Goal: Task Accomplishment & Management: Manage account settings

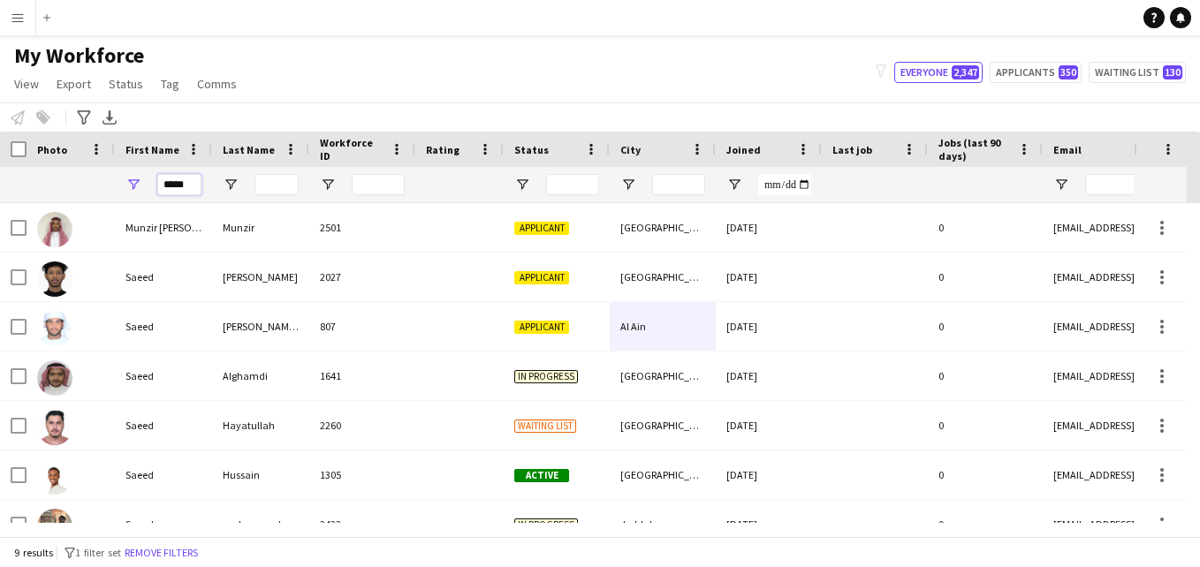
drag, startPoint x: 194, startPoint y: 180, endPoint x: 153, endPoint y: 186, distance: 41.0
click at [154, 186] on div "*****" at bounding box center [163, 184] width 97 height 35
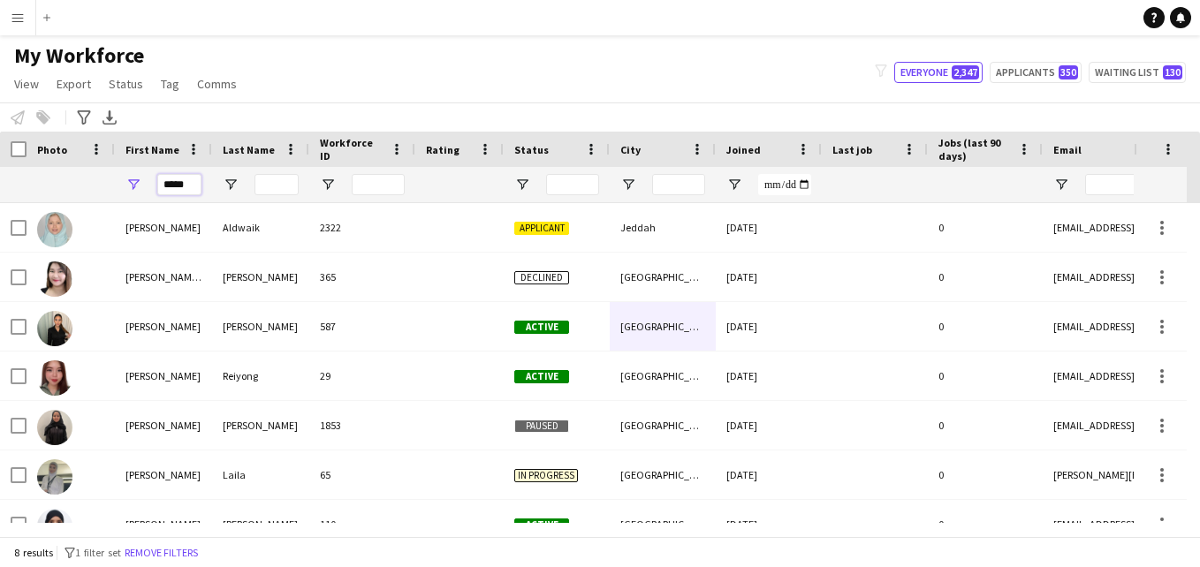
type input "*****"
click at [369, 182] on input "Workforce ID Filter Input" at bounding box center [378, 184] width 53 height 21
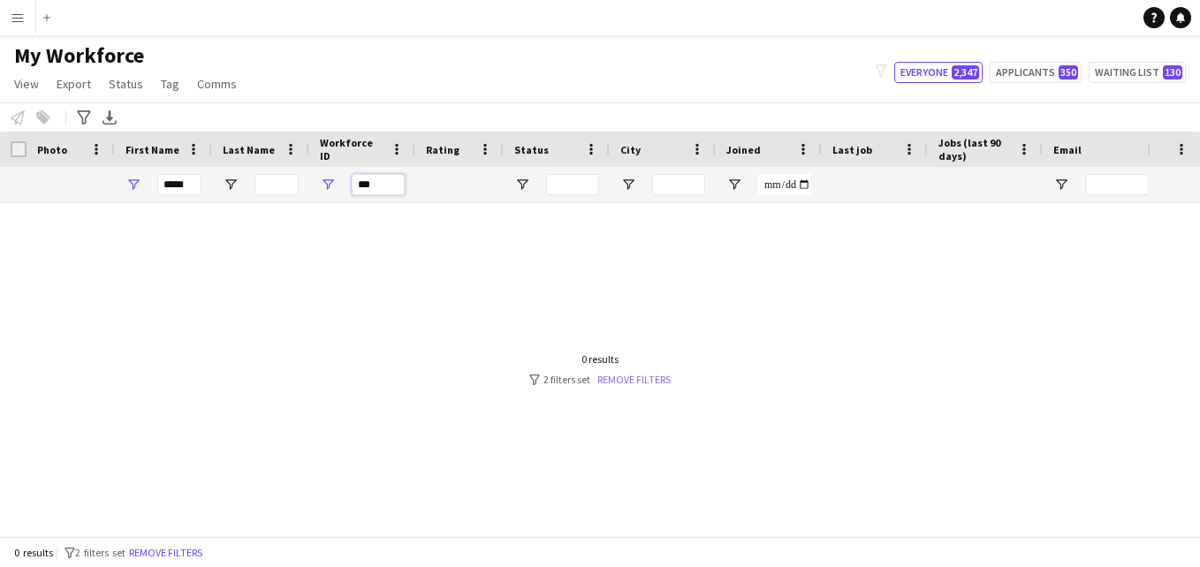
type input "***"
click at [624, 384] on link "Remove filters" at bounding box center [633, 379] width 73 height 13
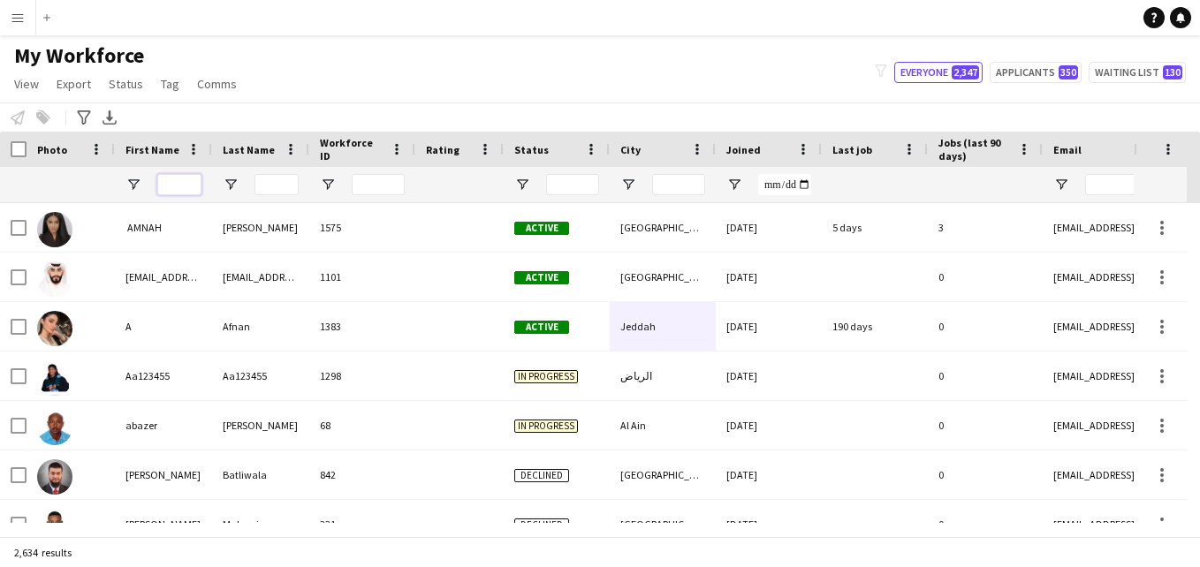
click at [186, 189] on input "First Name Filter Input" at bounding box center [179, 184] width 44 height 21
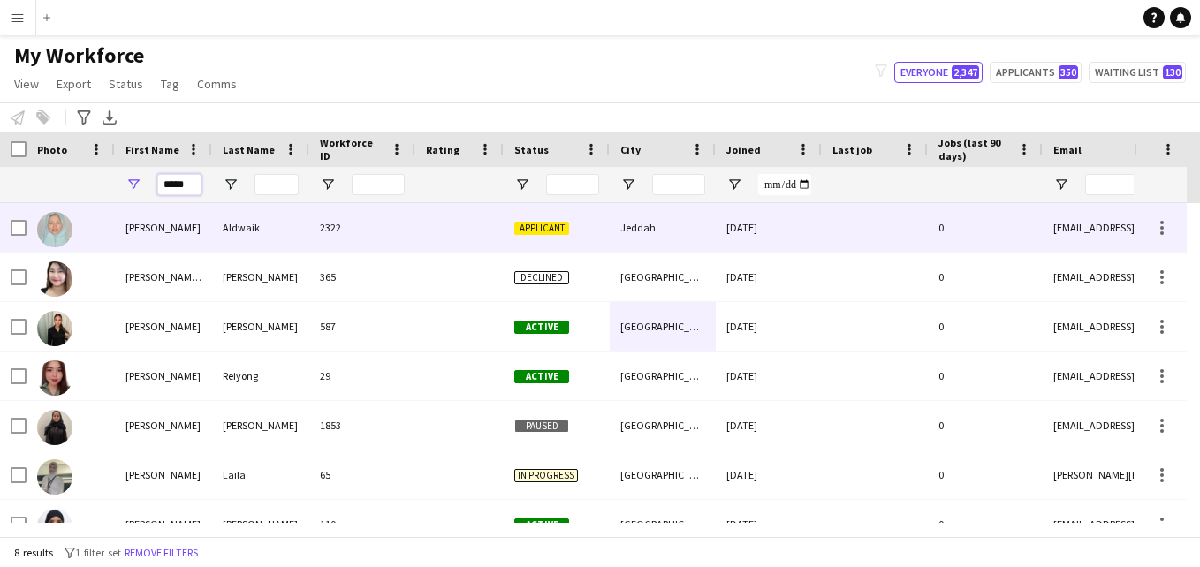
type input "*****"
click at [404, 229] on div "2322" at bounding box center [362, 227] width 106 height 49
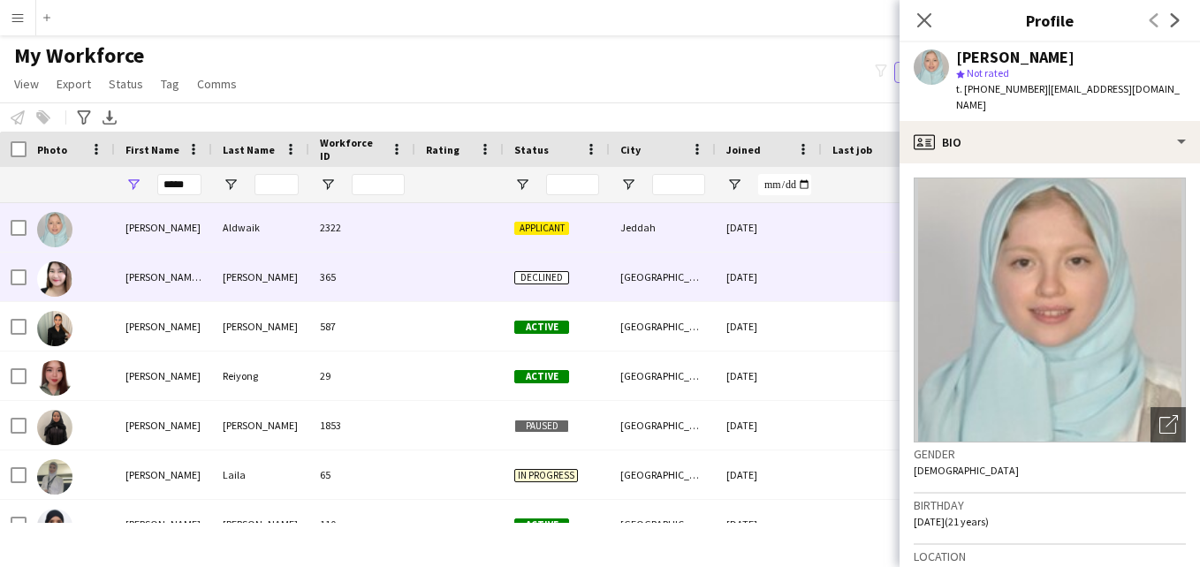
click at [1085, 474] on app-crew-profile-bio "Open photos pop-in Gender Female Birthday 24-04-2004 (21 years) Location Jeddah…" at bounding box center [1050, 365] width 300 height 404
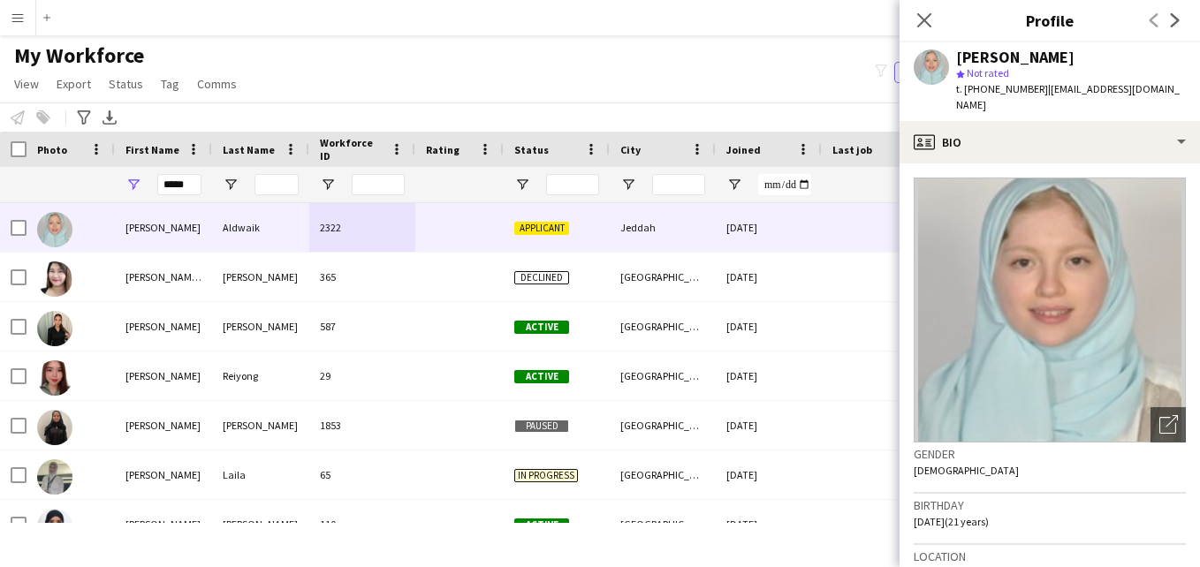
click at [1121, 163] on app-crew-profile-bio "Open photos pop-in Gender Female Birthday 24-04-2004 (21 years) Location Jeddah…" at bounding box center [1050, 365] width 300 height 404
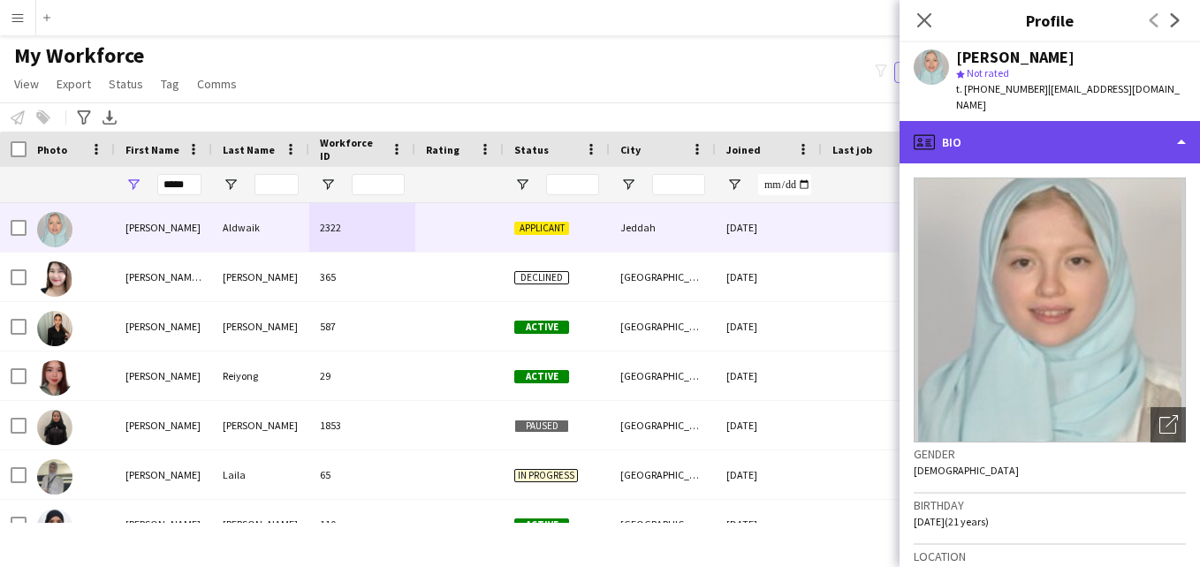
click at [1122, 133] on div "profile Bio" at bounding box center [1050, 142] width 300 height 42
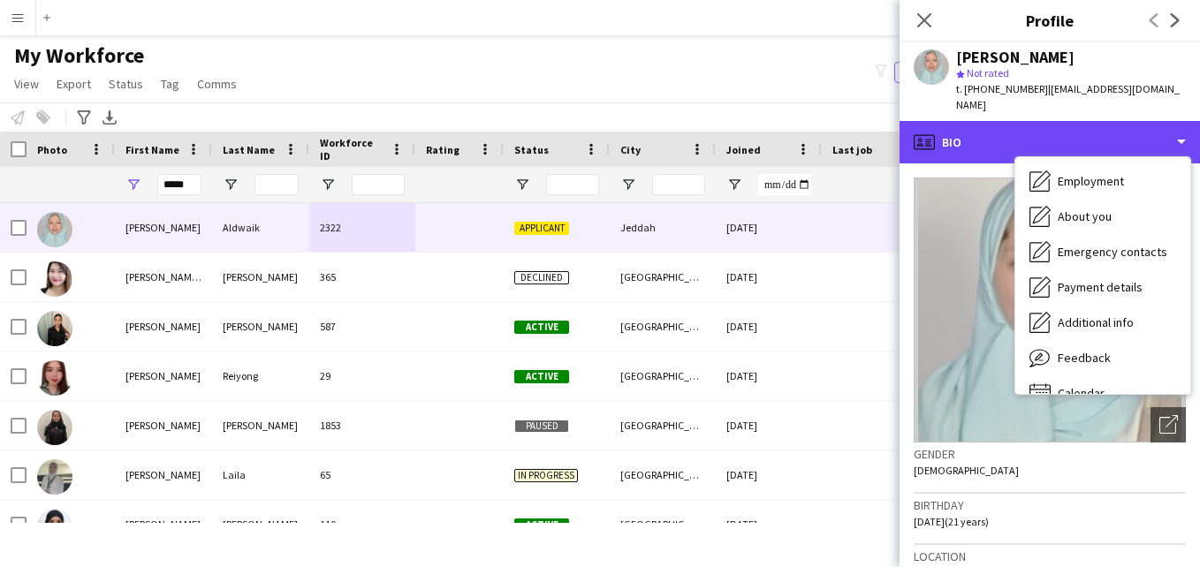
scroll to position [95, 0]
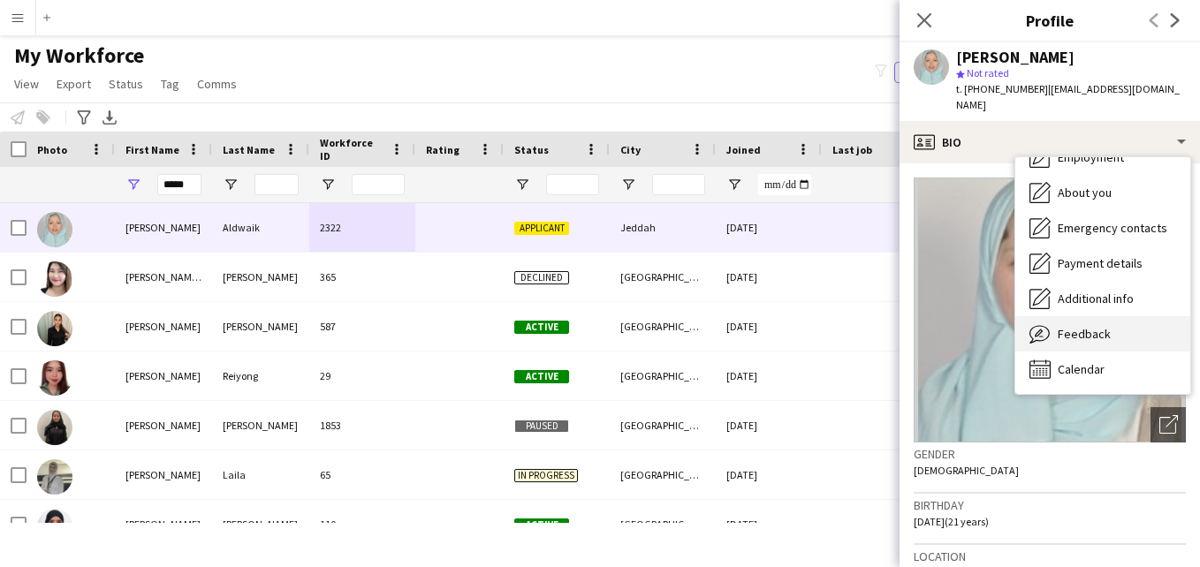
click at [1121, 320] on div "Feedback Feedback" at bounding box center [1102, 333] width 175 height 35
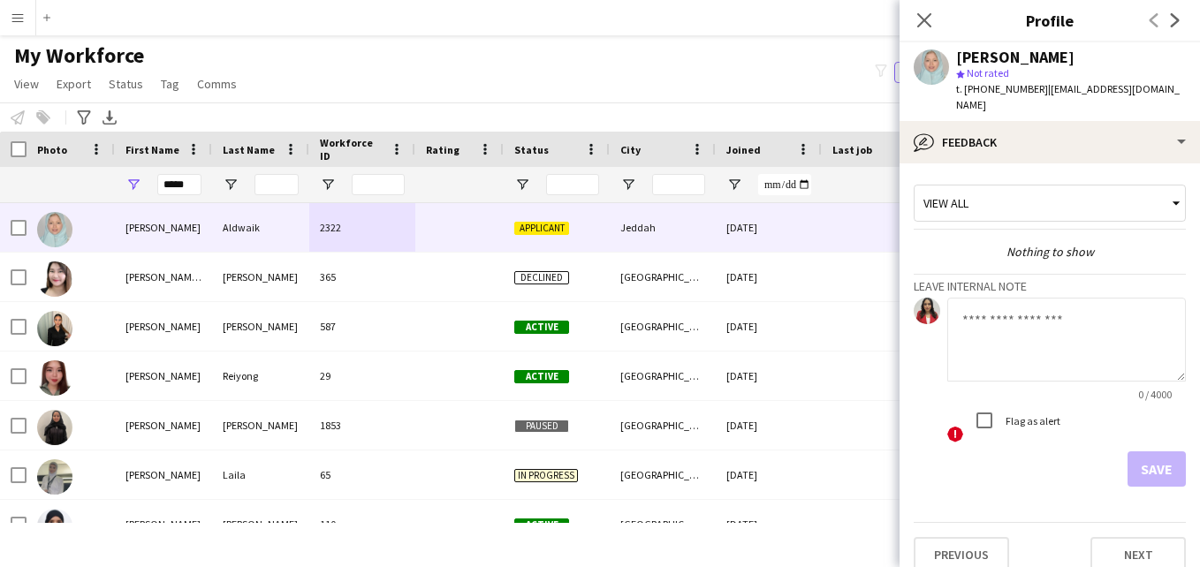
click at [1151, 188] on div "View all" at bounding box center [1041, 203] width 253 height 34
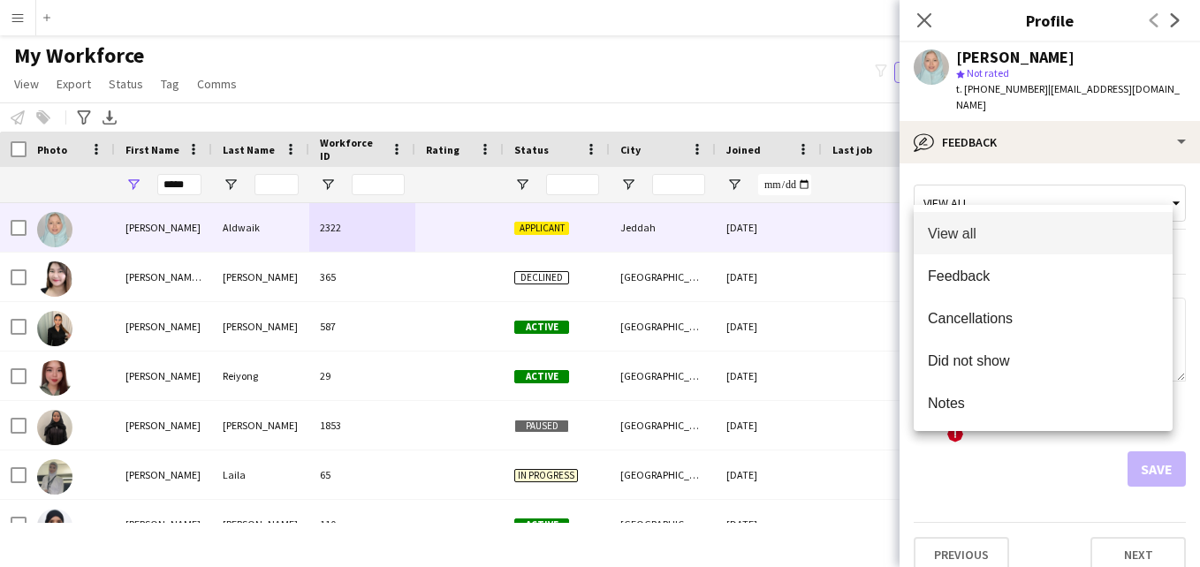
click at [1097, 135] on div at bounding box center [600, 283] width 1200 height 567
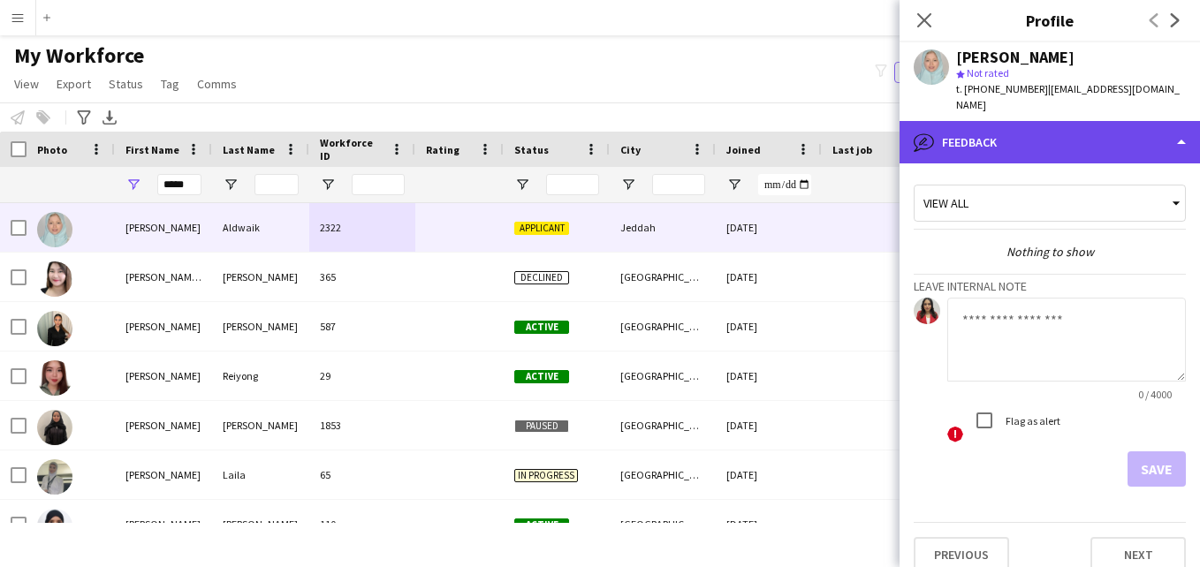
click at [1097, 137] on div "bubble-pencil Feedback" at bounding box center [1050, 142] width 300 height 42
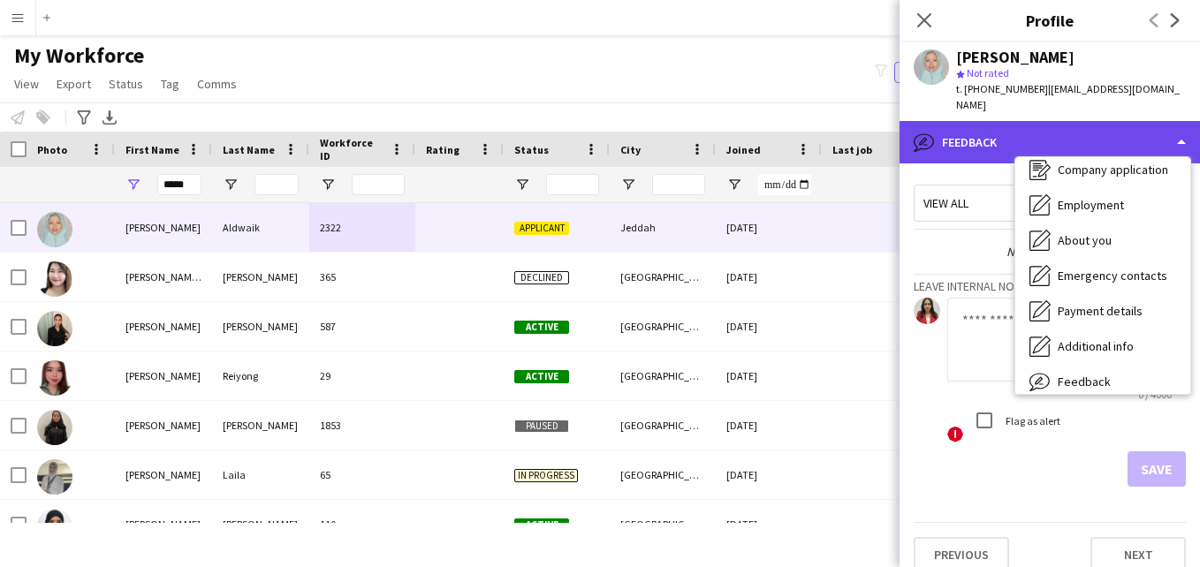
scroll to position [0, 0]
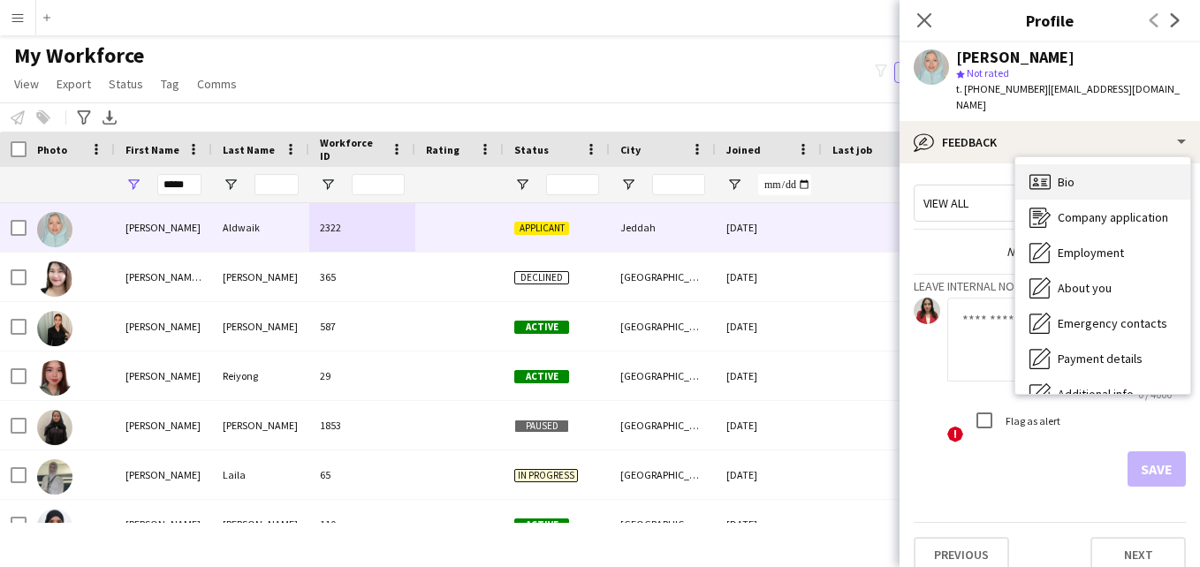
click at [1144, 171] on div "Bio Bio" at bounding box center [1102, 181] width 175 height 35
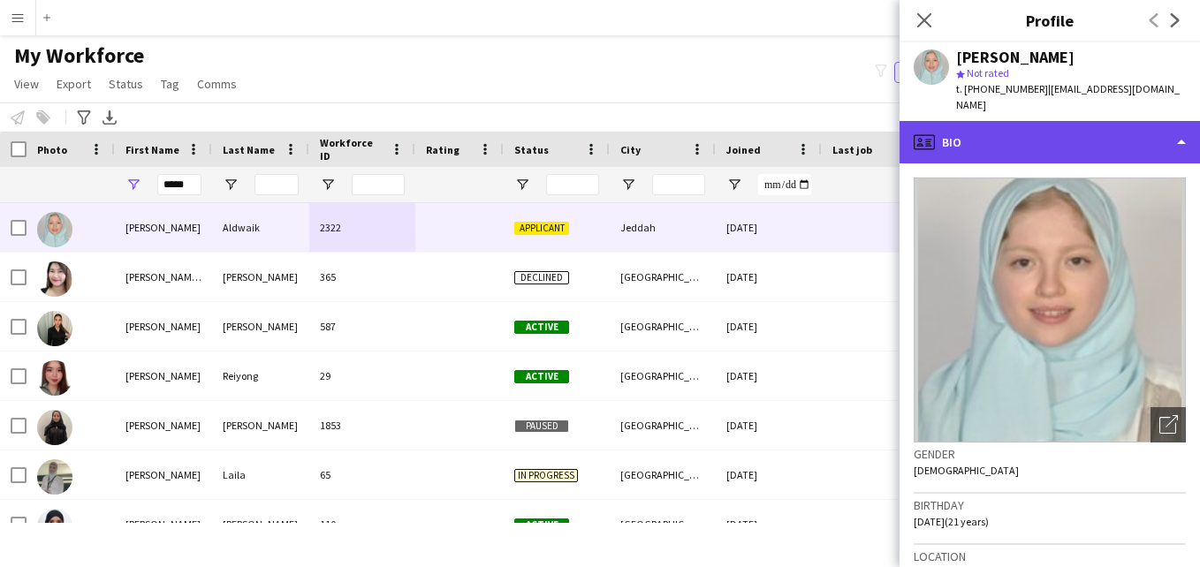
click at [1129, 137] on div "profile Bio" at bounding box center [1050, 142] width 300 height 42
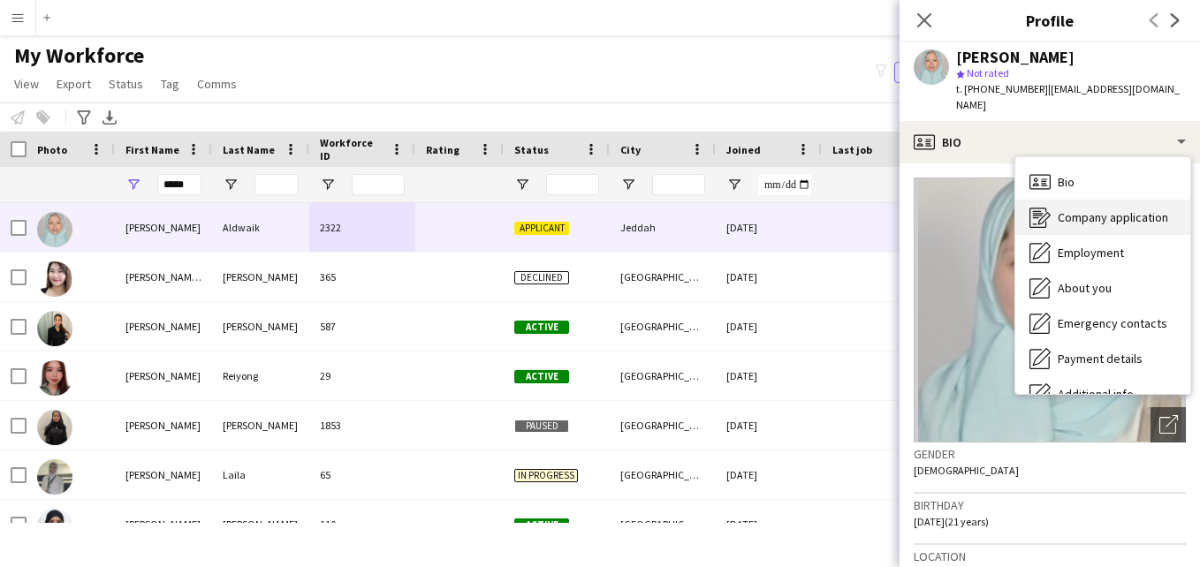
click at [1133, 209] on span "Company application" at bounding box center [1113, 217] width 110 height 16
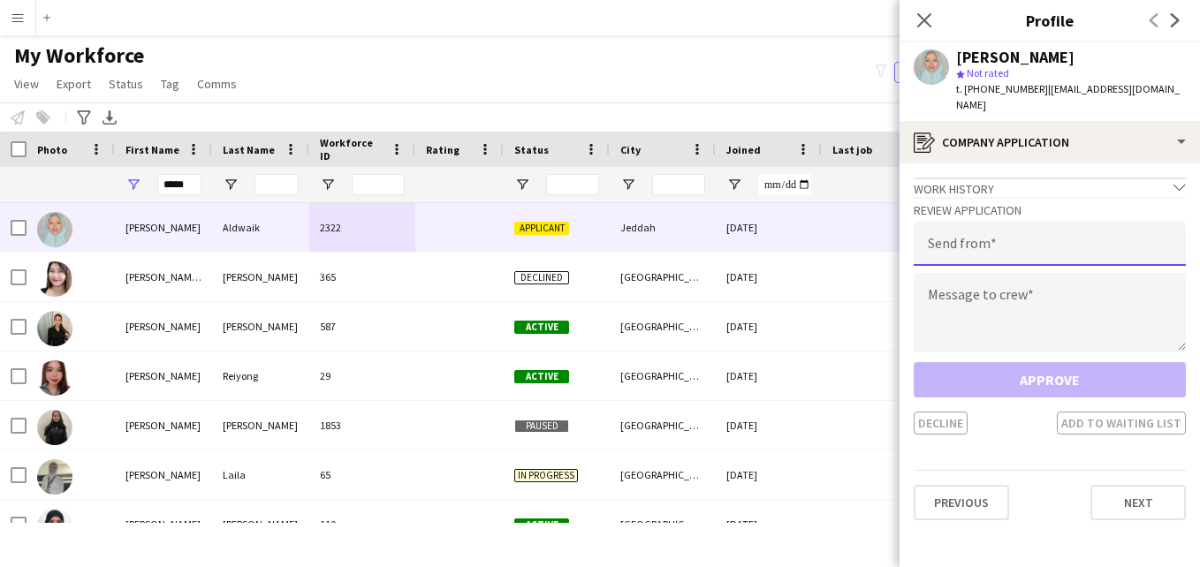
click at [1068, 224] on input "email" at bounding box center [1050, 244] width 272 height 44
type input "**********"
click at [1058, 273] on textarea at bounding box center [1050, 313] width 272 height 80
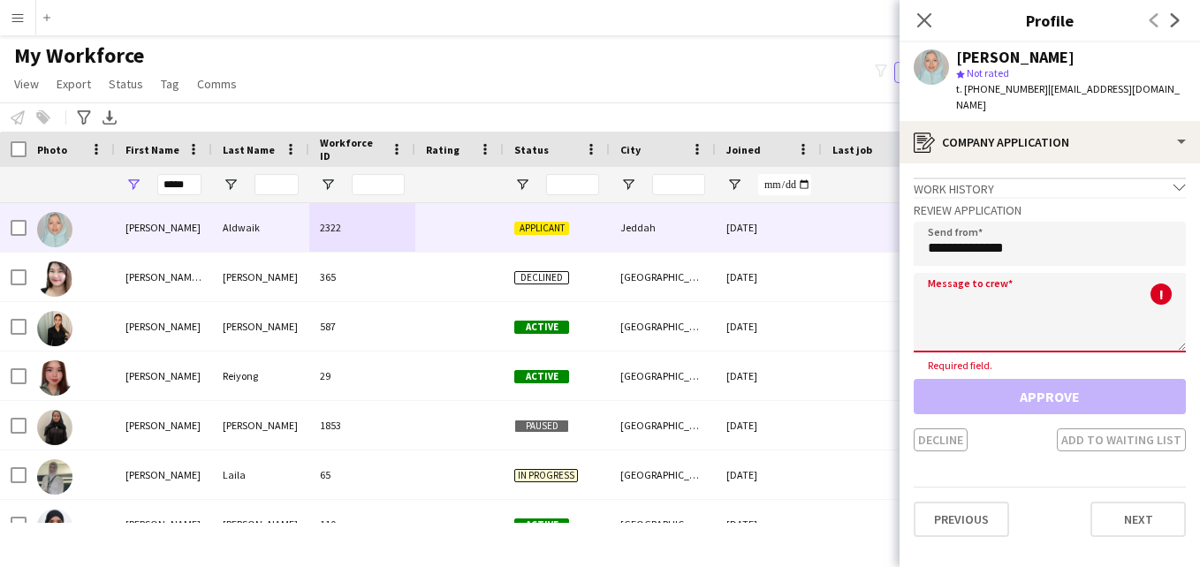
click at [1008, 291] on textarea at bounding box center [1050, 313] width 272 height 80
paste textarea "**********"
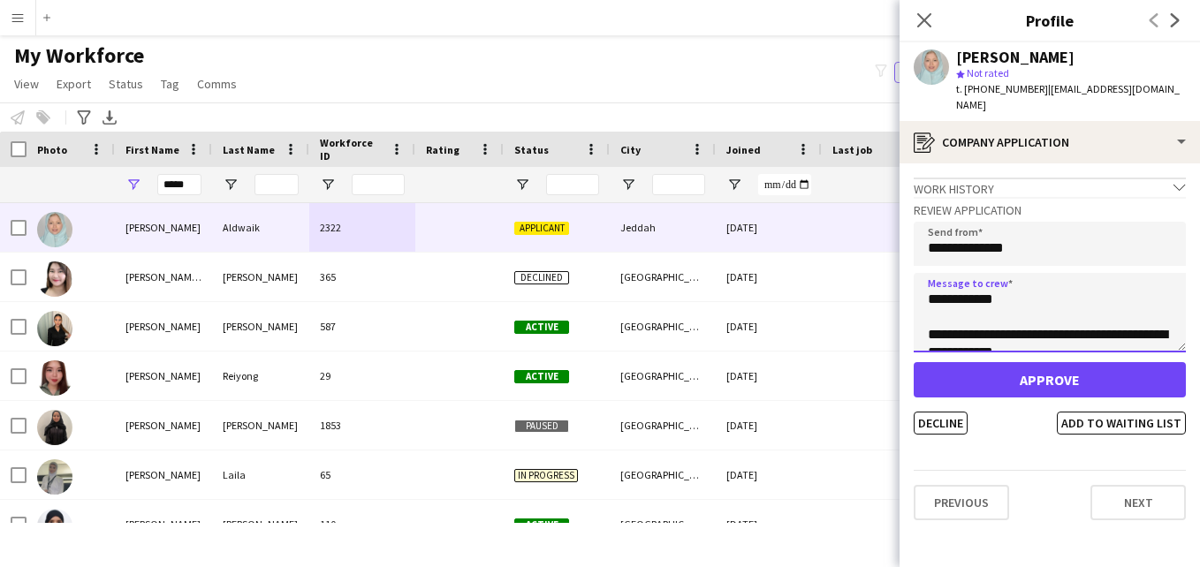
click at [999, 281] on textarea "**********" at bounding box center [1050, 313] width 272 height 80
type textarea "**********"
click at [1129, 412] on button "Add to waiting list" at bounding box center [1121, 423] width 129 height 23
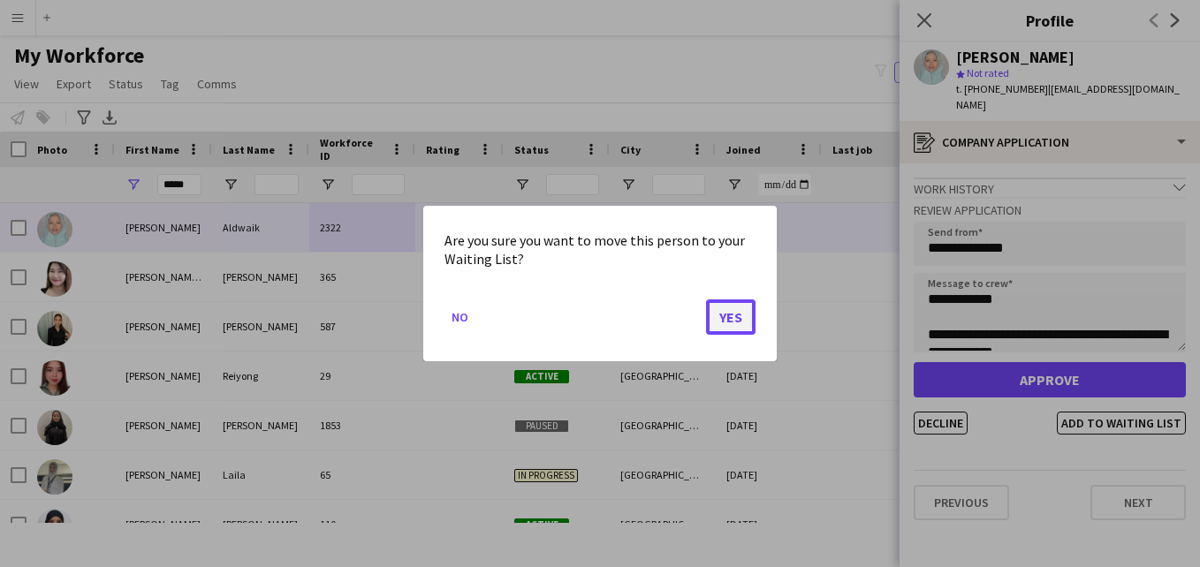
click at [726, 315] on button "Yes" at bounding box center [730, 317] width 49 height 35
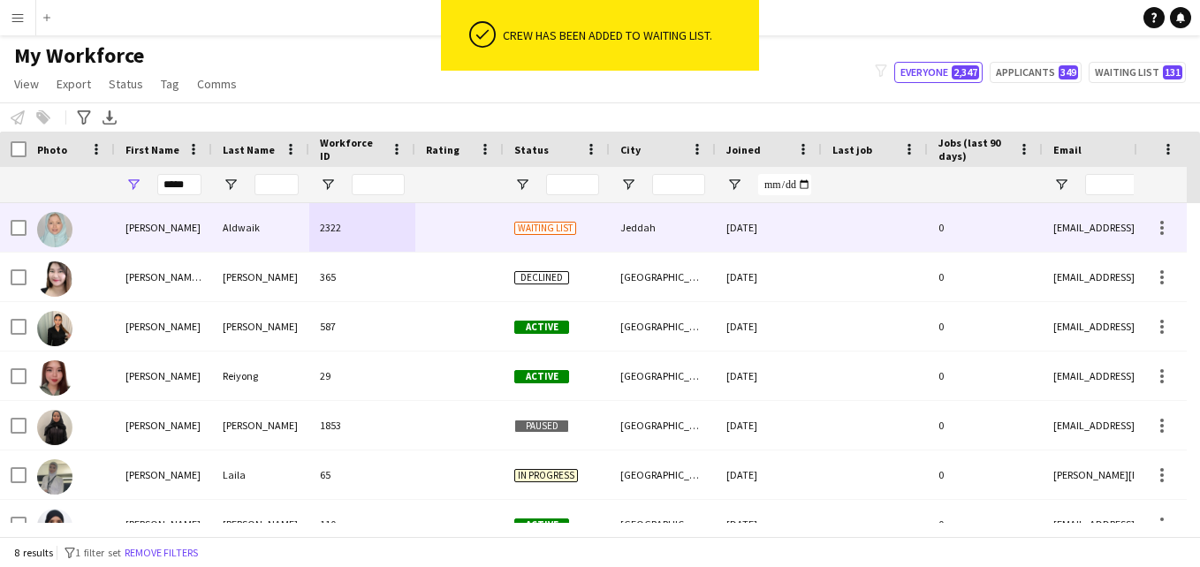
click at [612, 232] on div "Jeddah" at bounding box center [663, 227] width 106 height 49
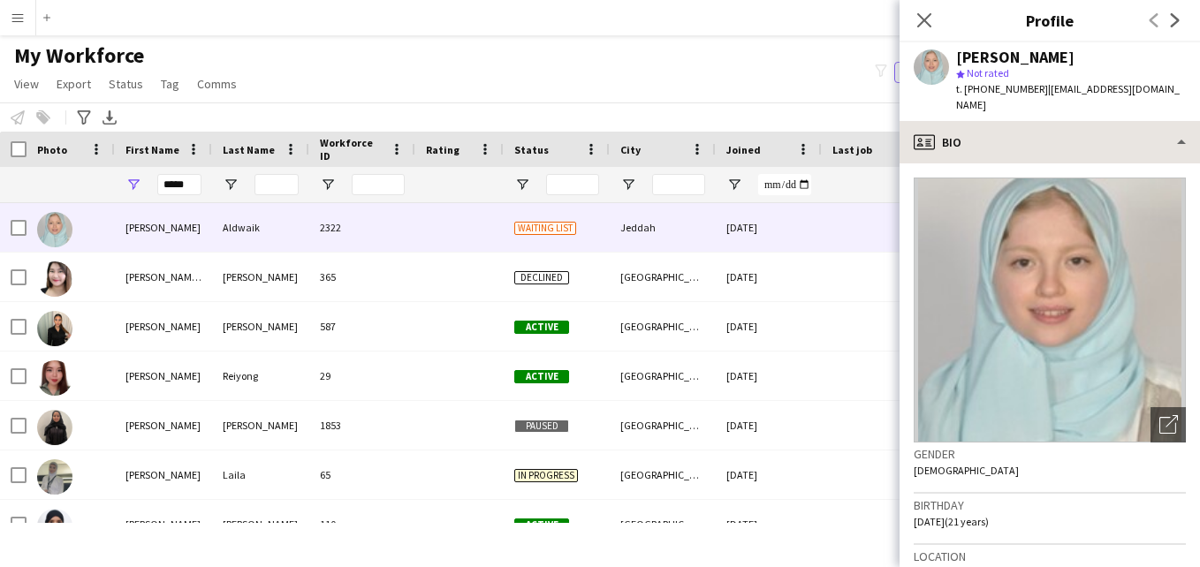
click at [1150, 144] on div "profile Bio Bio Bio Company application Company application Employment Employme…" at bounding box center [1050, 344] width 300 height 446
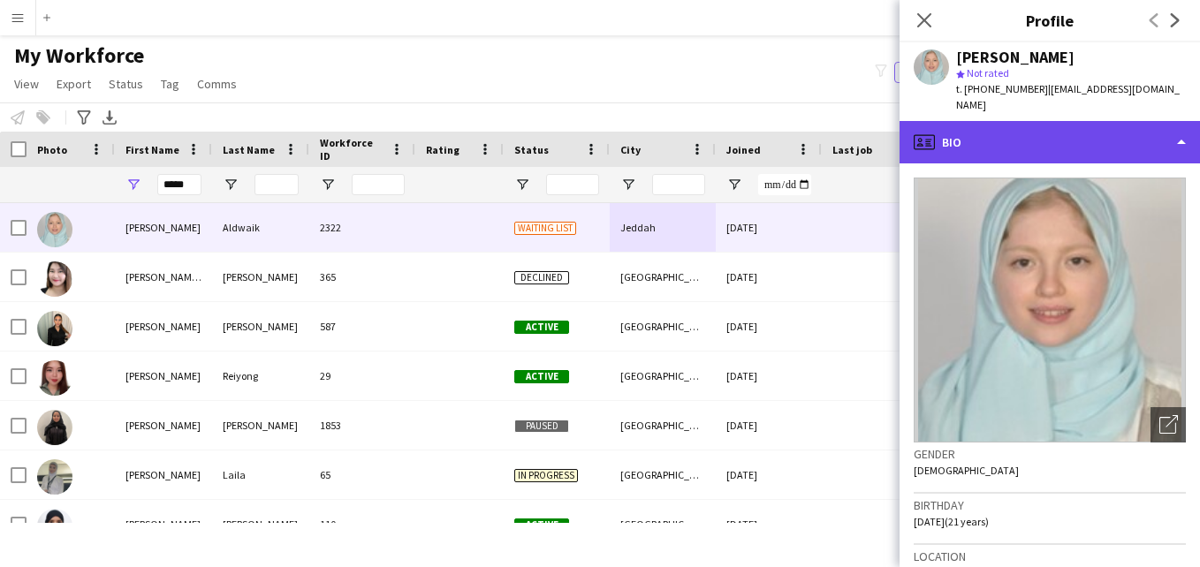
click at [1150, 144] on div "profile Bio" at bounding box center [1050, 142] width 300 height 42
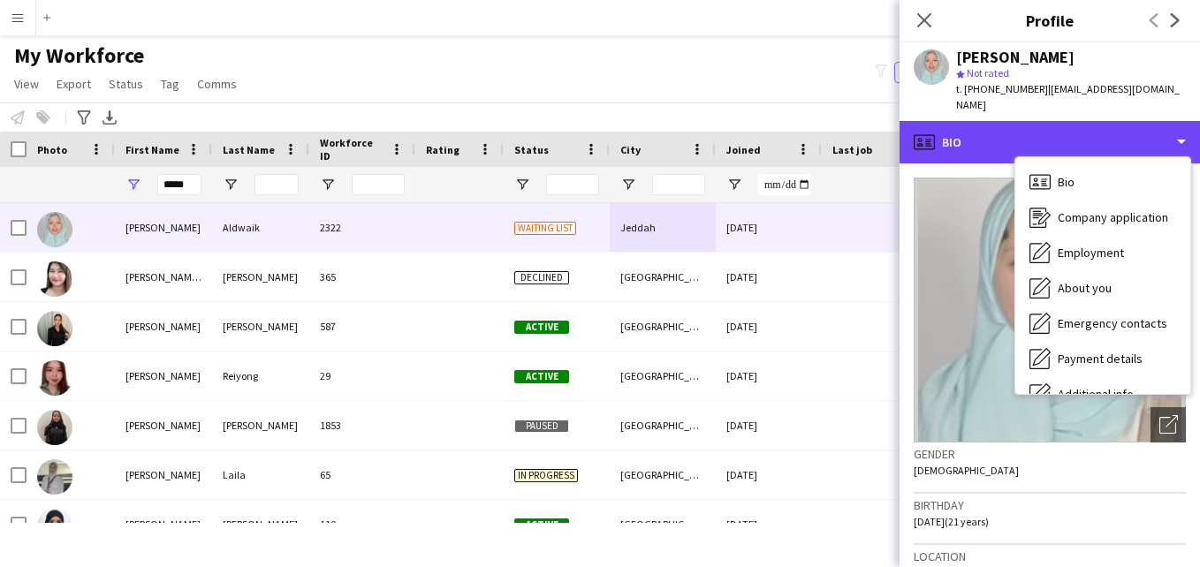
scroll to position [95, 0]
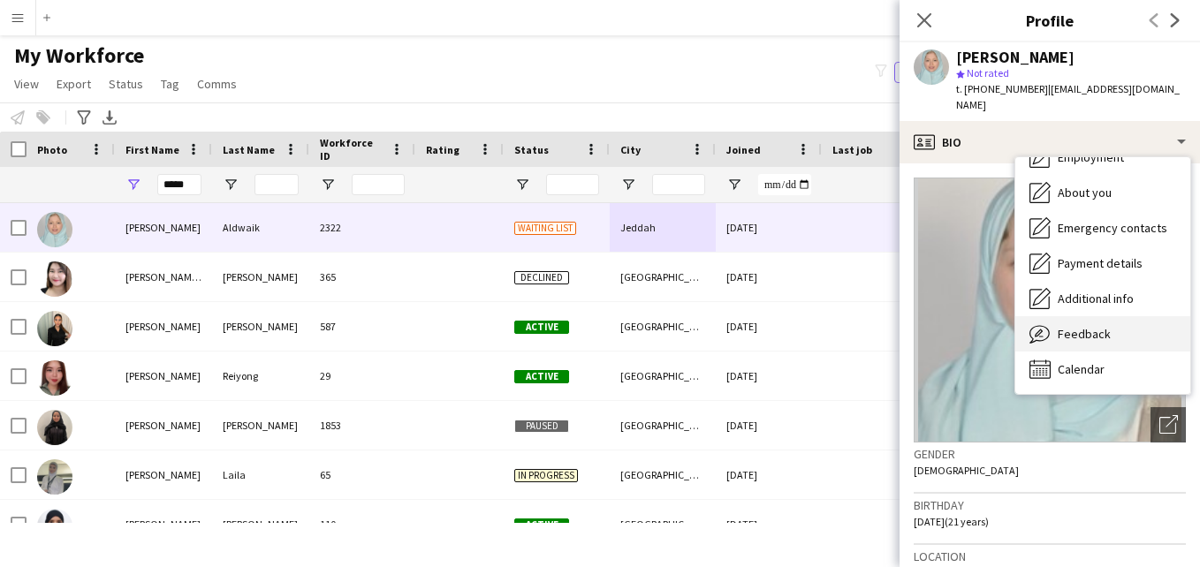
click at [1138, 320] on div "Feedback Feedback" at bounding box center [1102, 333] width 175 height 35
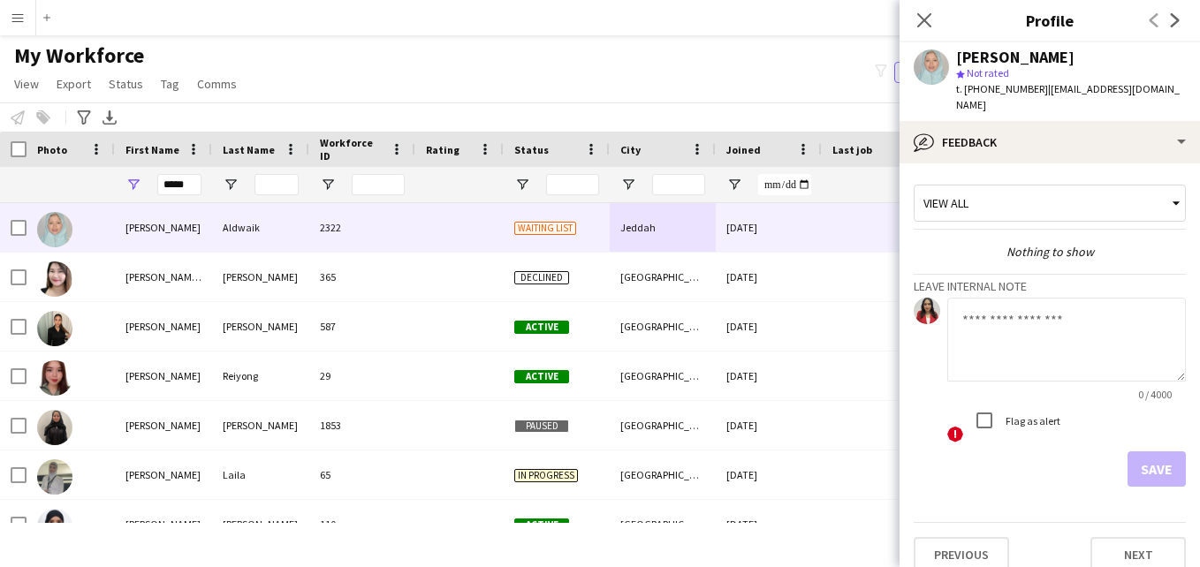
click at [1070, 314] on textarea at bounding box center [1066, 340] width 239 height 84
click at [1057, 323] on textarea at bounding box center [1066, 340] width 239 height 84
paste textarea "**********"
type textarea "**********"
click at [1033, 187] on div "View all" at bounding box center [1041, 203] width 253 height 34
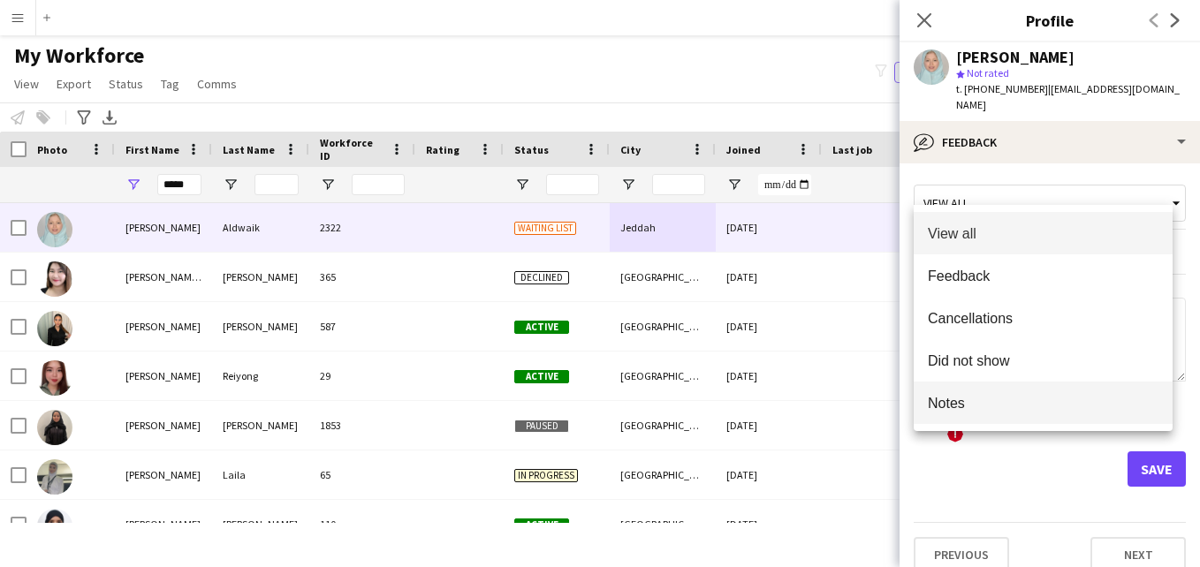
click at [992, 414] on mat-option "Notes" at bounding box center [1043, 403] width 259 height 42
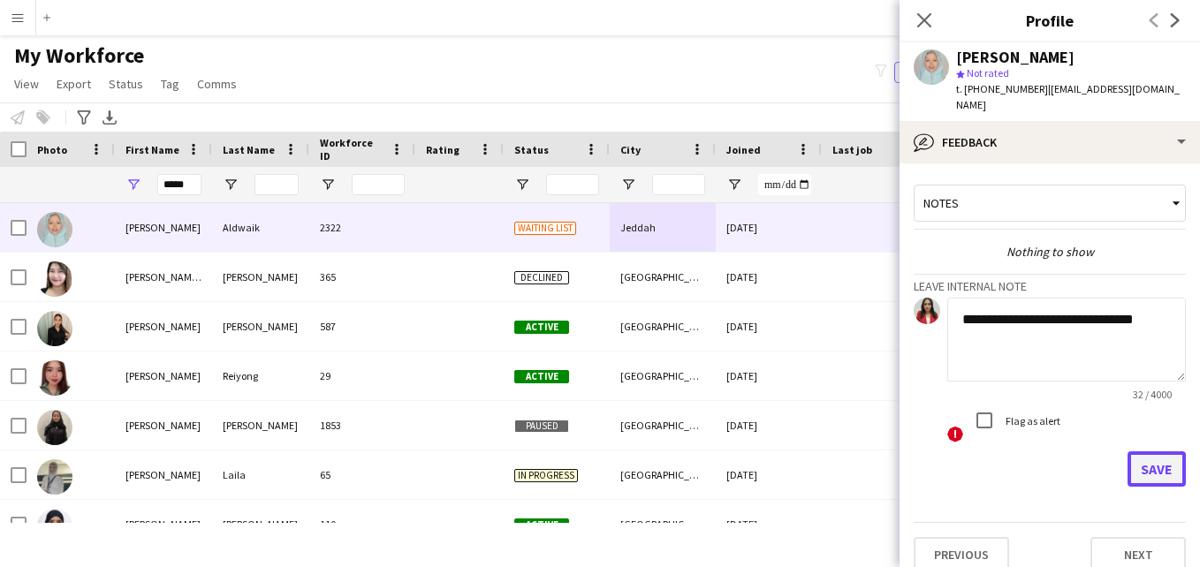
click at [1128, 452] on button "Save" at bounding box center [1157, 469] width 58 height 35
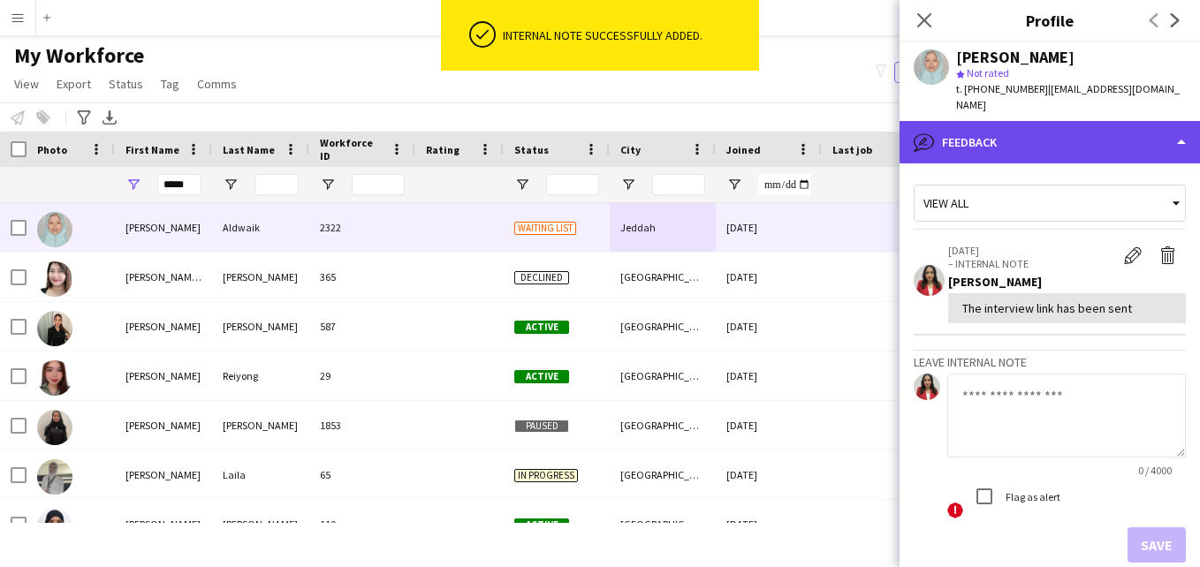
click at [1055, 123] on div "bubble-pencil Feedback" at bounding box center [1050, 142] width 300 height 42
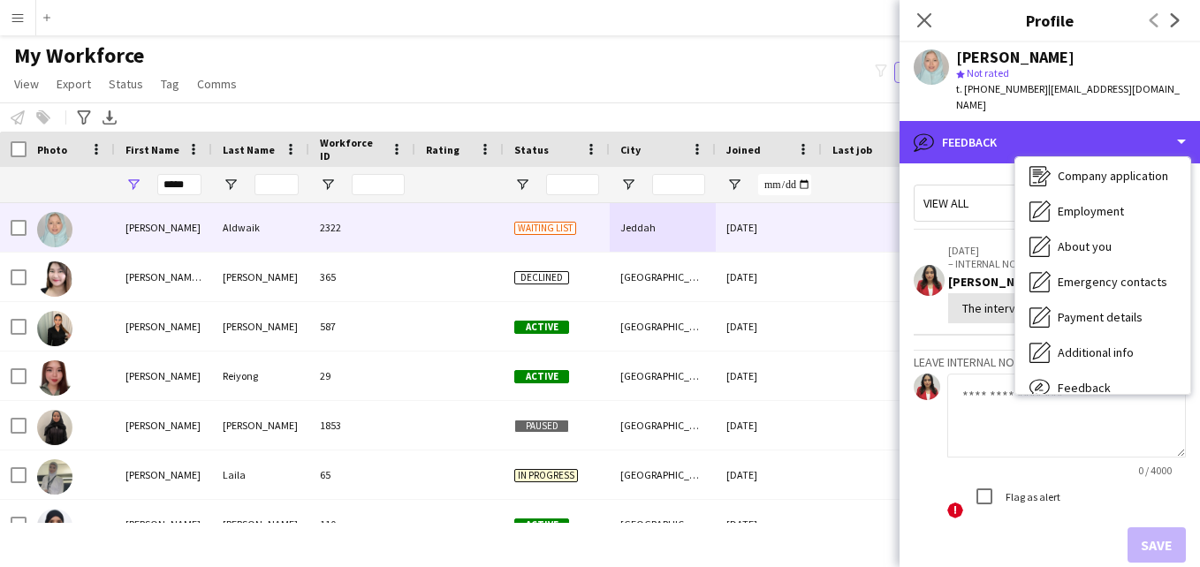
scroll to position [0, 0]
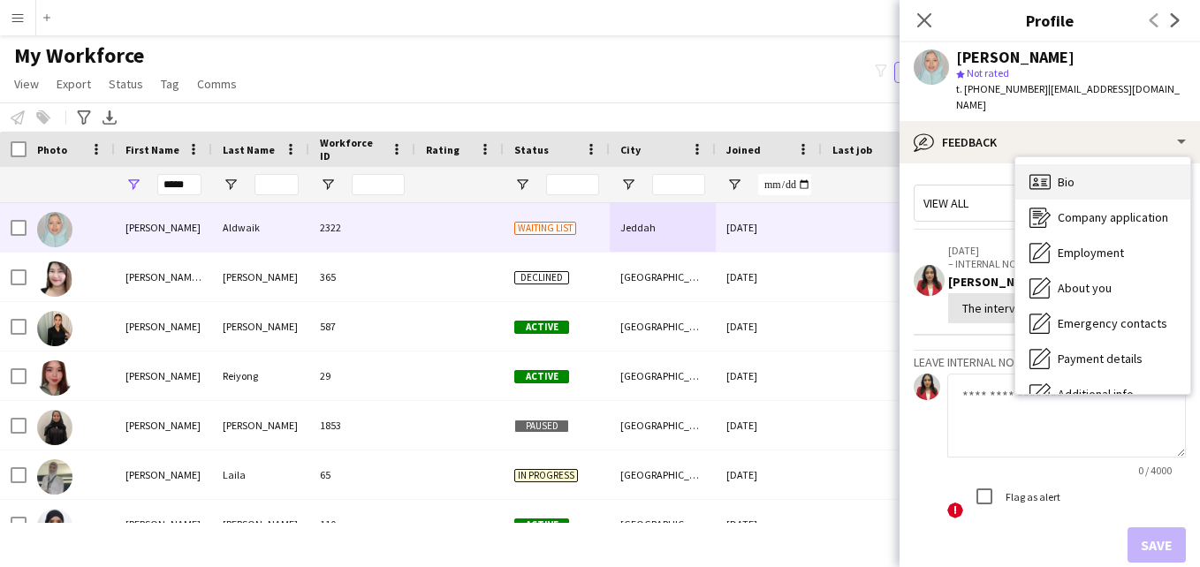
click at [1143, 164] on div "Bio Bio" at bounding box center [1102, 181] width 175 height 35
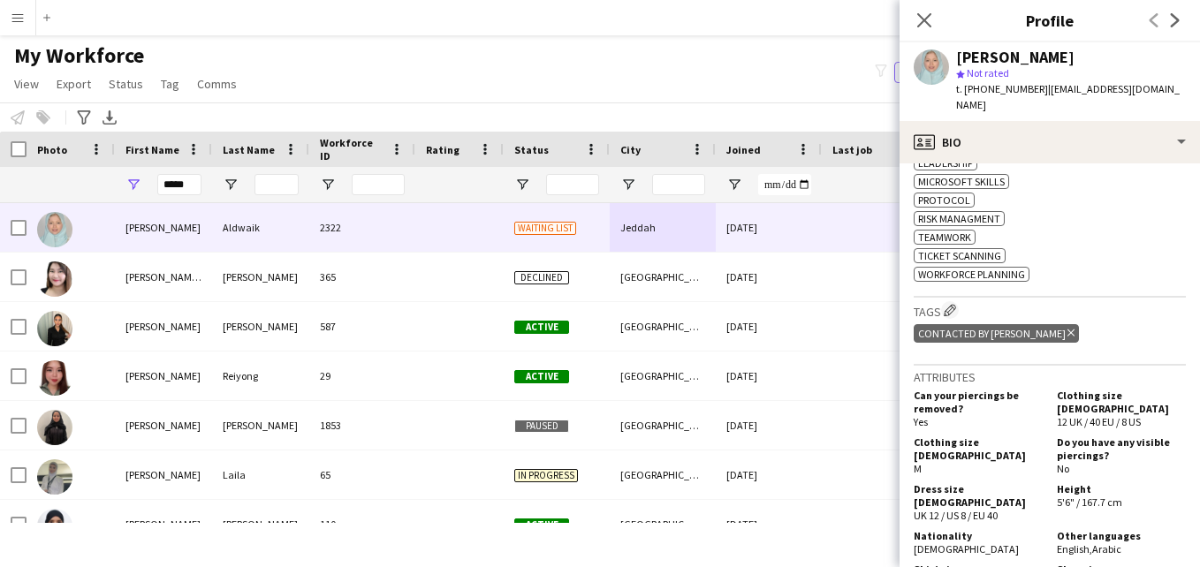
scroll to position [855, 0]
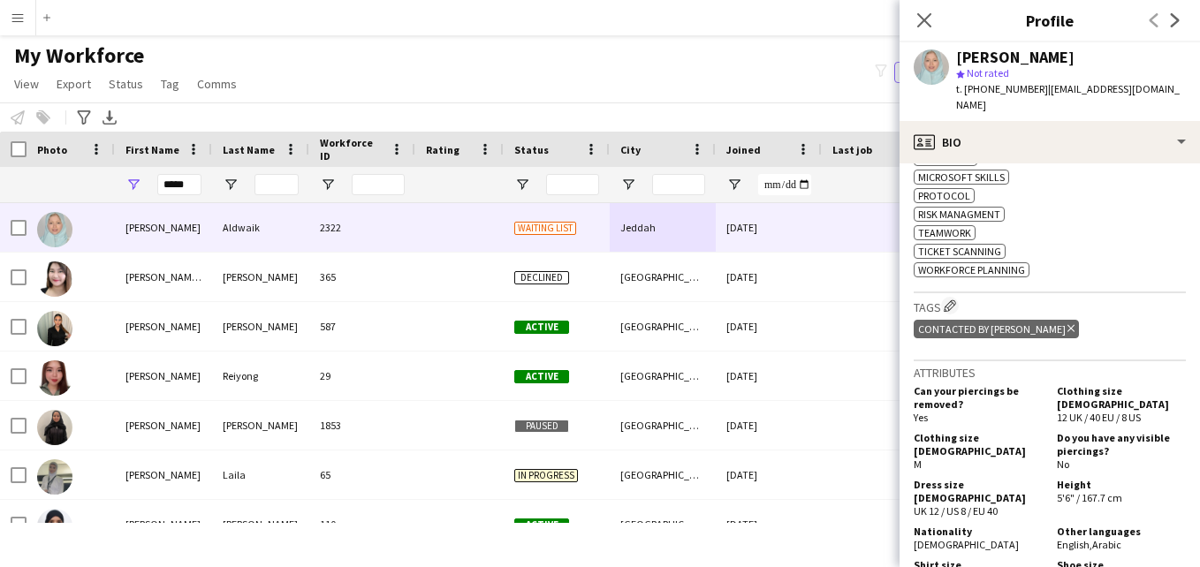
click at [1068, 325] on icon at bounding box center [1071, 328] width 7 height 7
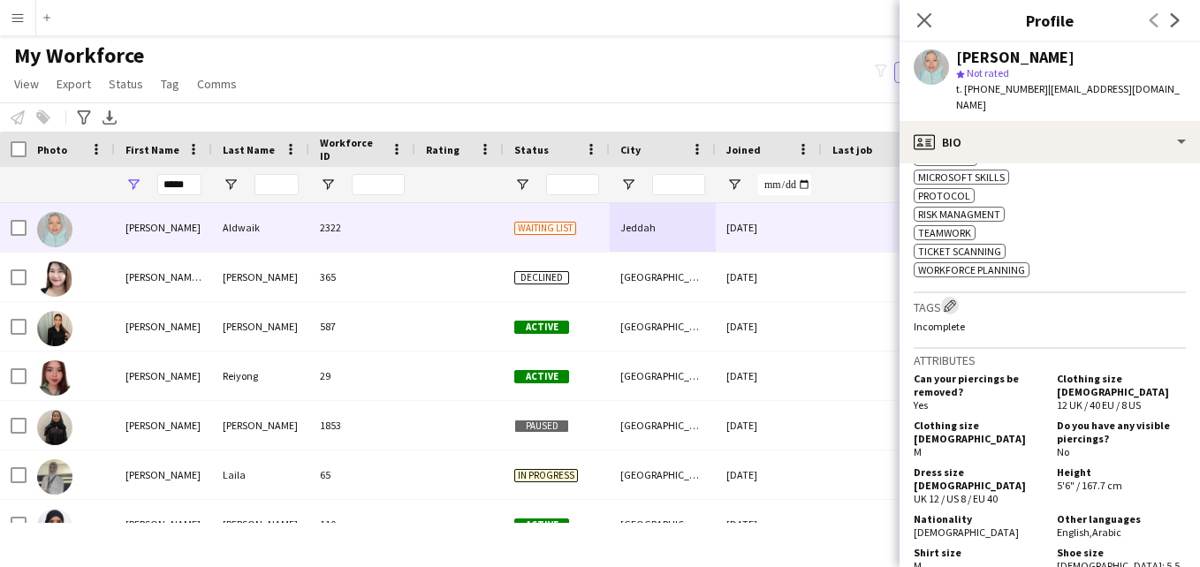
click at [953, 300] on app-icon "Edit crew company tags" at bounding box center [950, 306] width 12 height 12
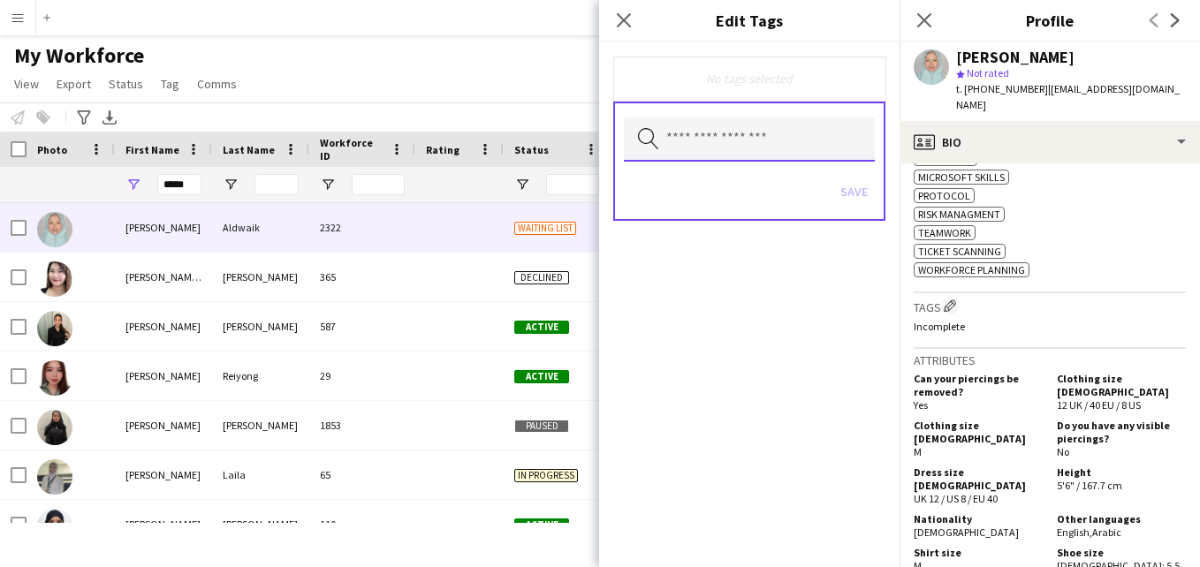
click at [834, 156] on input "text" at bounding box center [749, 140] width 251 height 44
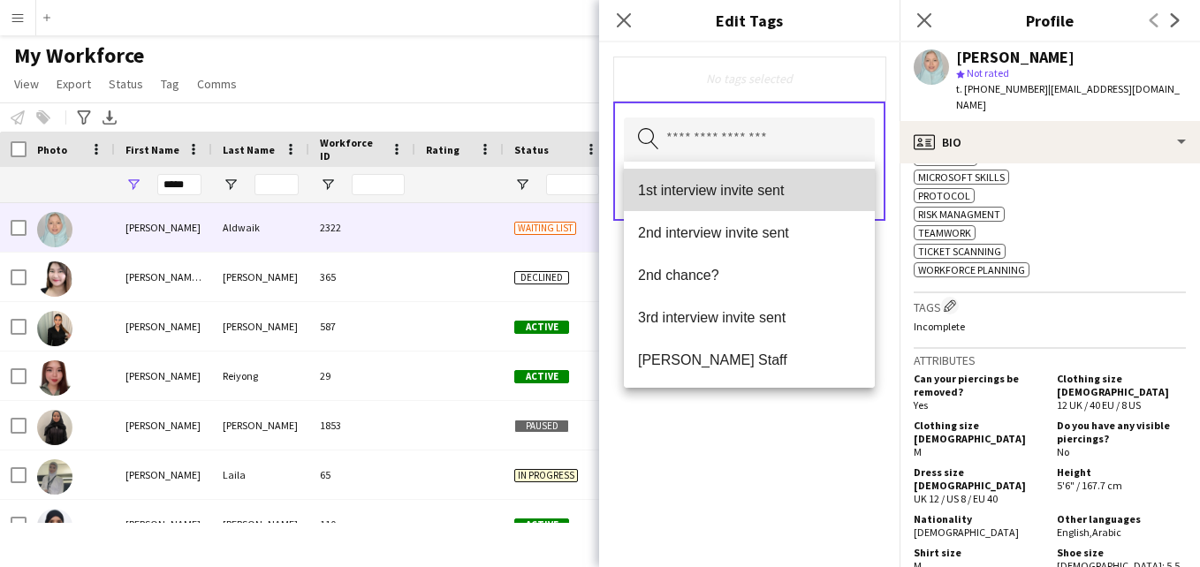
click at [825, 188] on span "1st interview invite sent" at bounding box center [749, 190] width 223 height 17
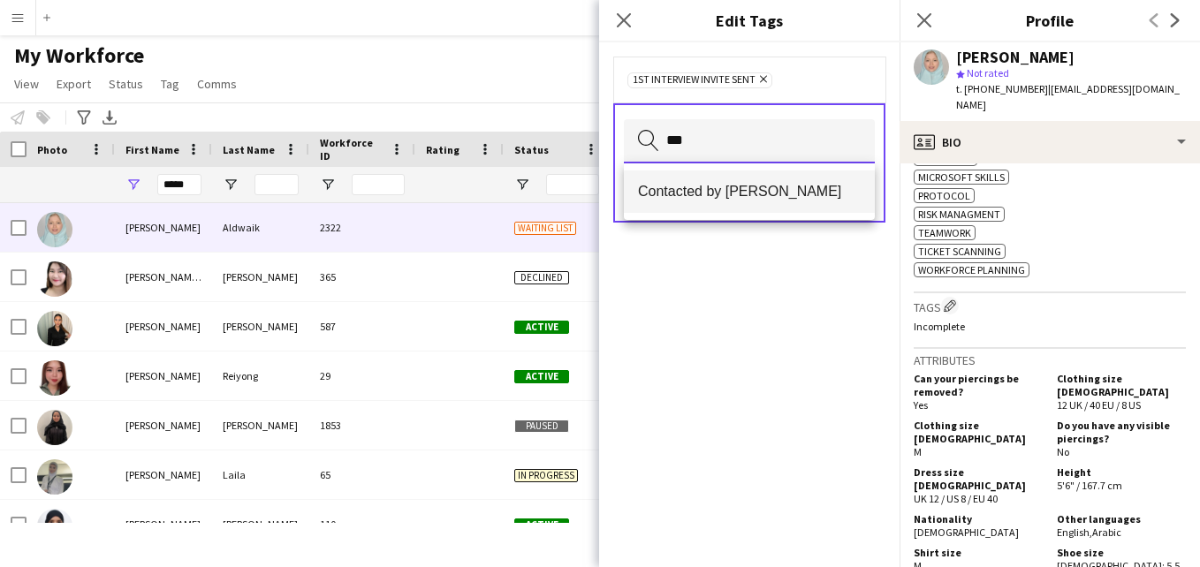
type input "***"
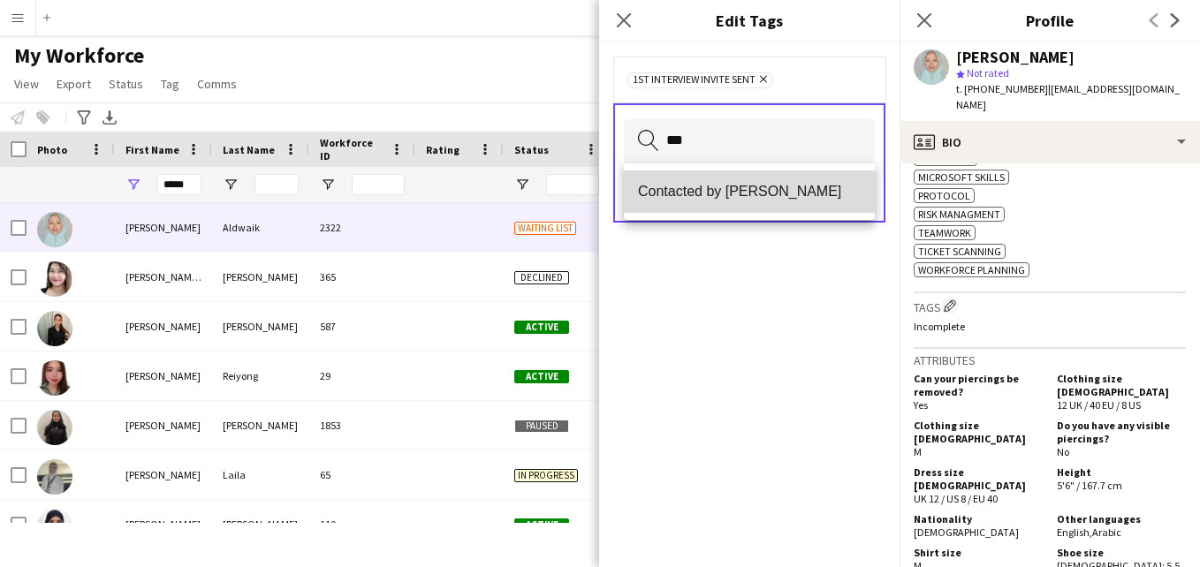
click at [810, 180] on mat-option "Contacted by [PERSON_NAME]" at bounding box center [749, 192] width 251 height 42
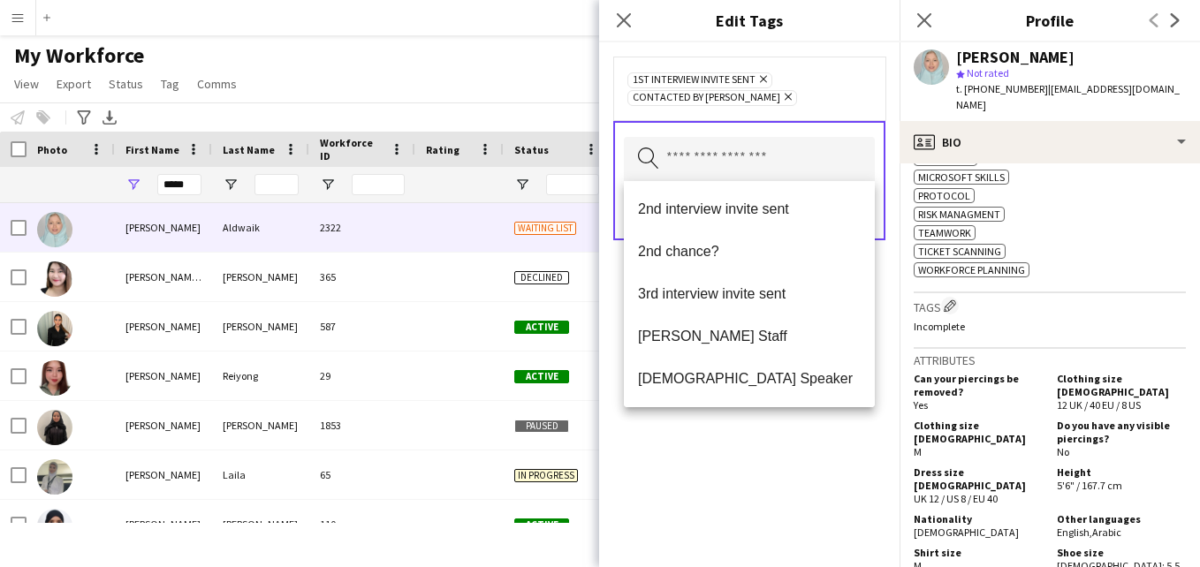
click at [815, 106] on div "1st interview invite sent Remove Contacted by Lamiaa Remove" at bounding box center [749, 89] width 272 height 64
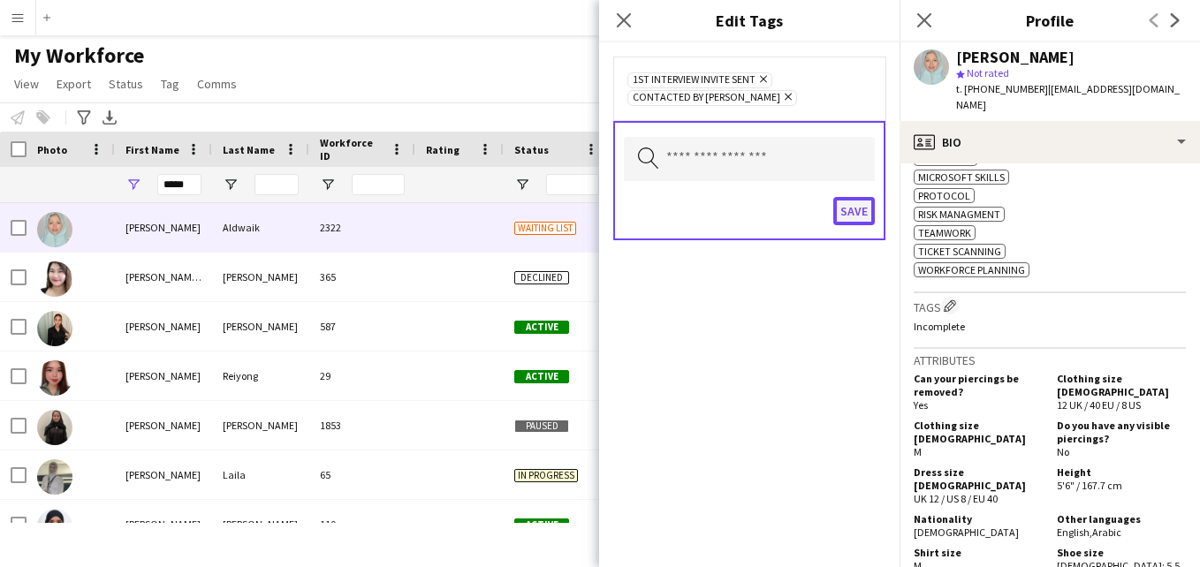
click at [854, 208] on button "Save" at bounding box center [854, 211] width 42 height 28
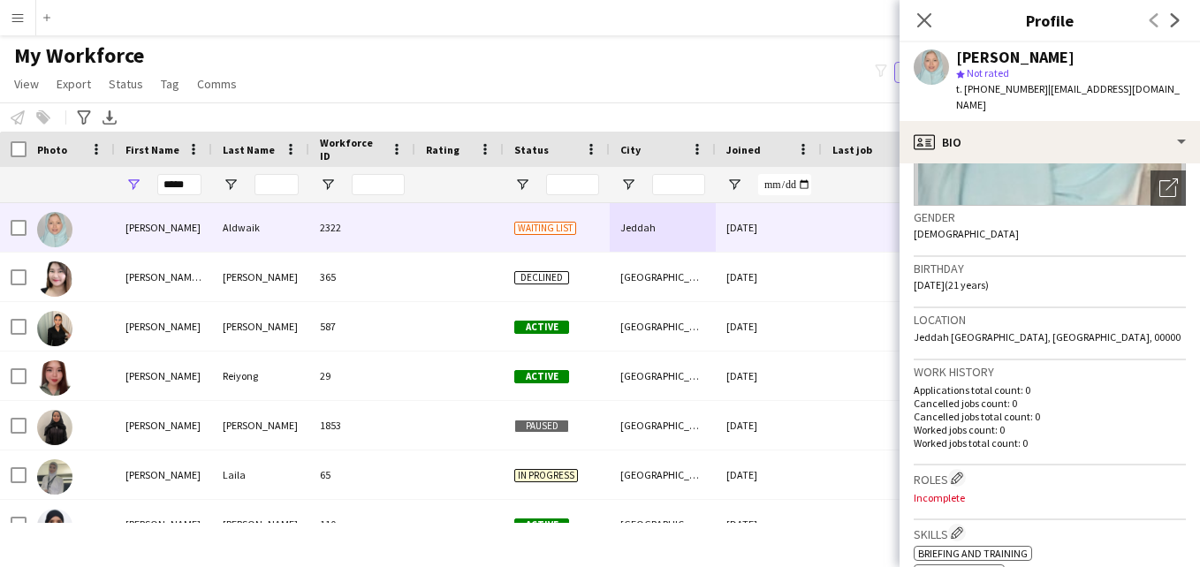
scroll to position [0, 0]
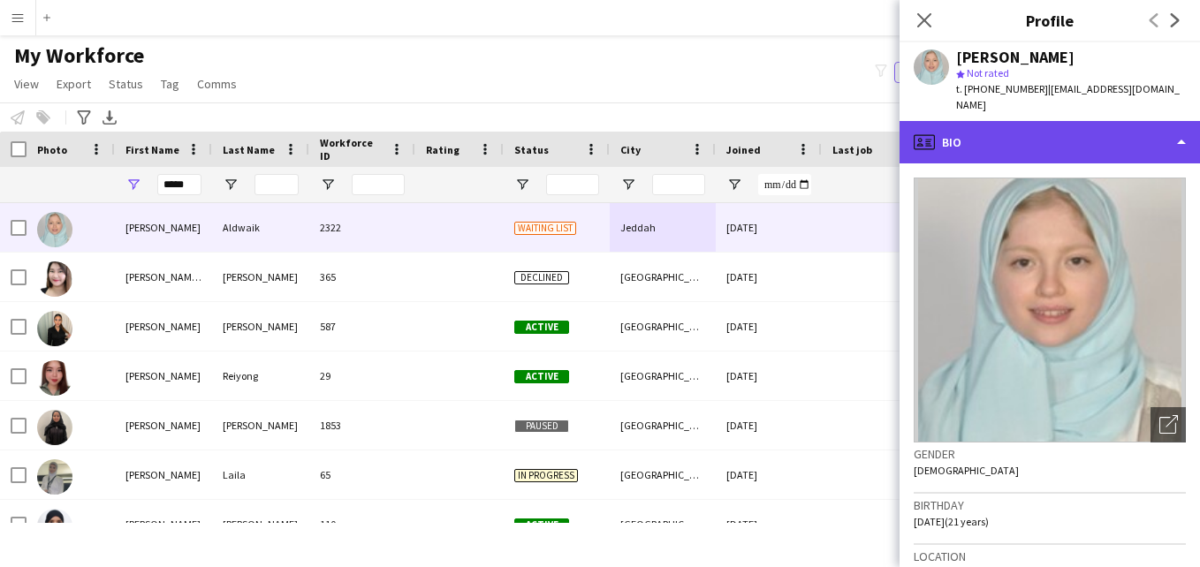
click at [1032, 121] on div "profile Bio" at bounding box center [1050, 142] width 300 height 42
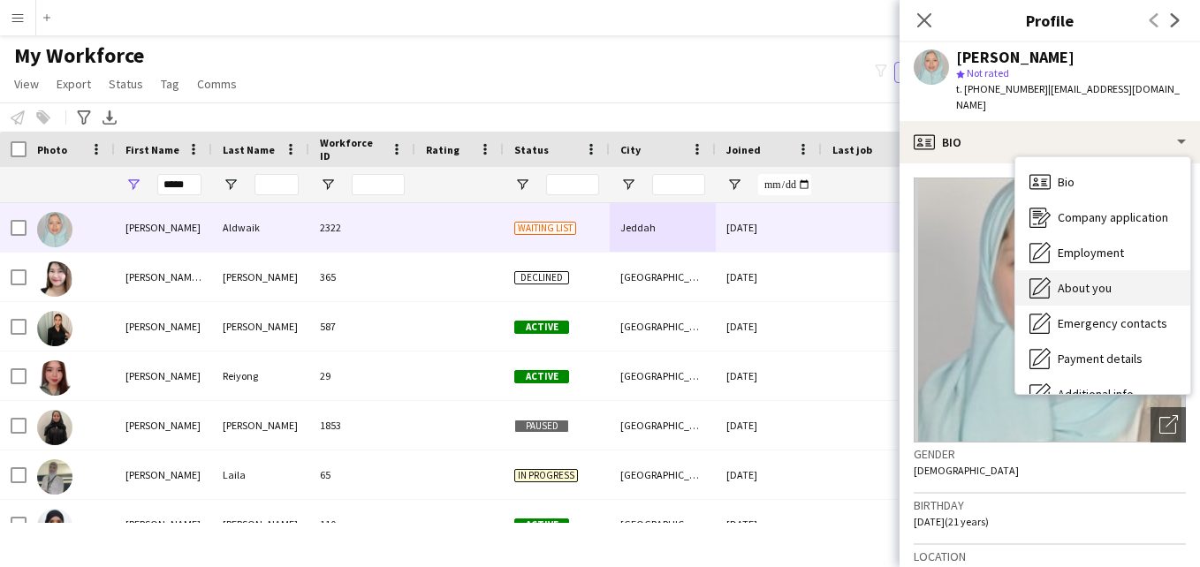
click at [1129, 274] on div "About you About you" at bounding box center [1102, 287] width 175 height 35
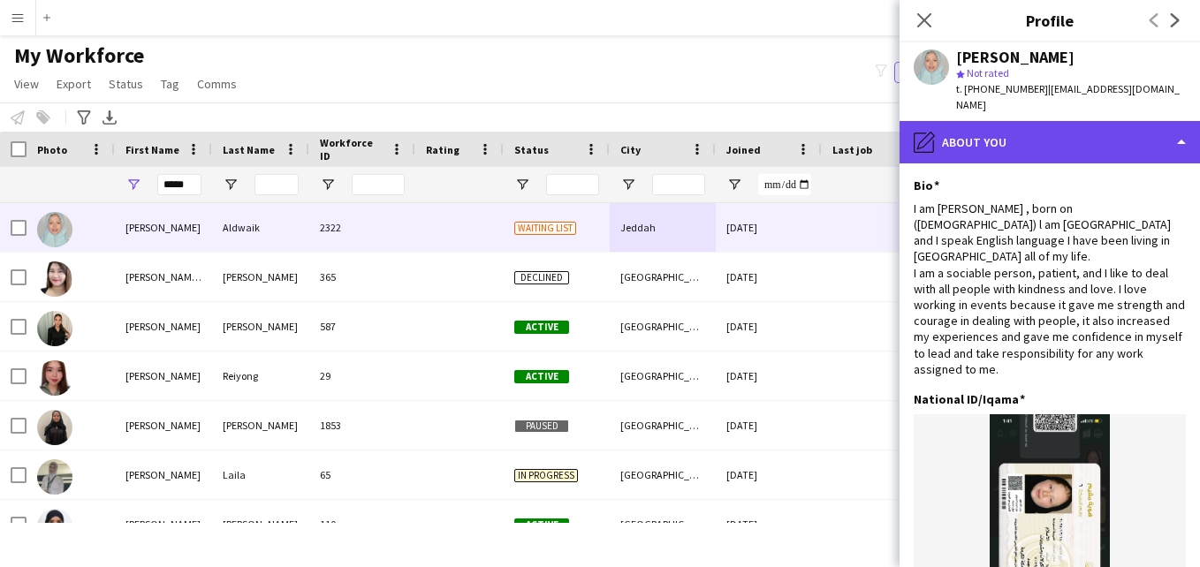
click at [1130, 137] on div "pencil4 About you" at bounding box center [1050, 142] width 300 height 42
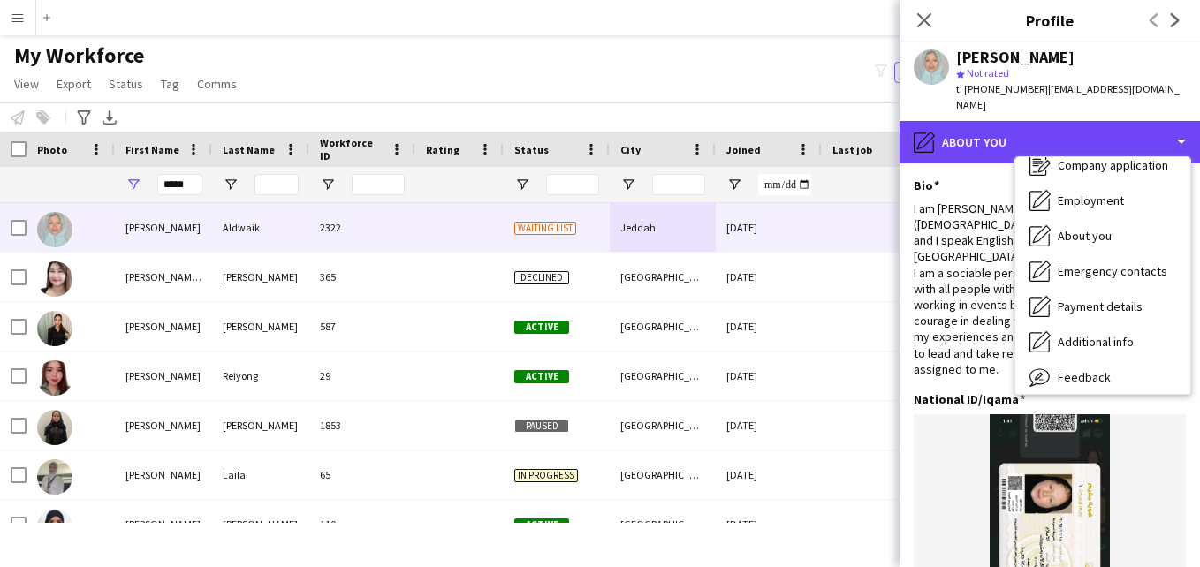
scroll to position [54, 0]
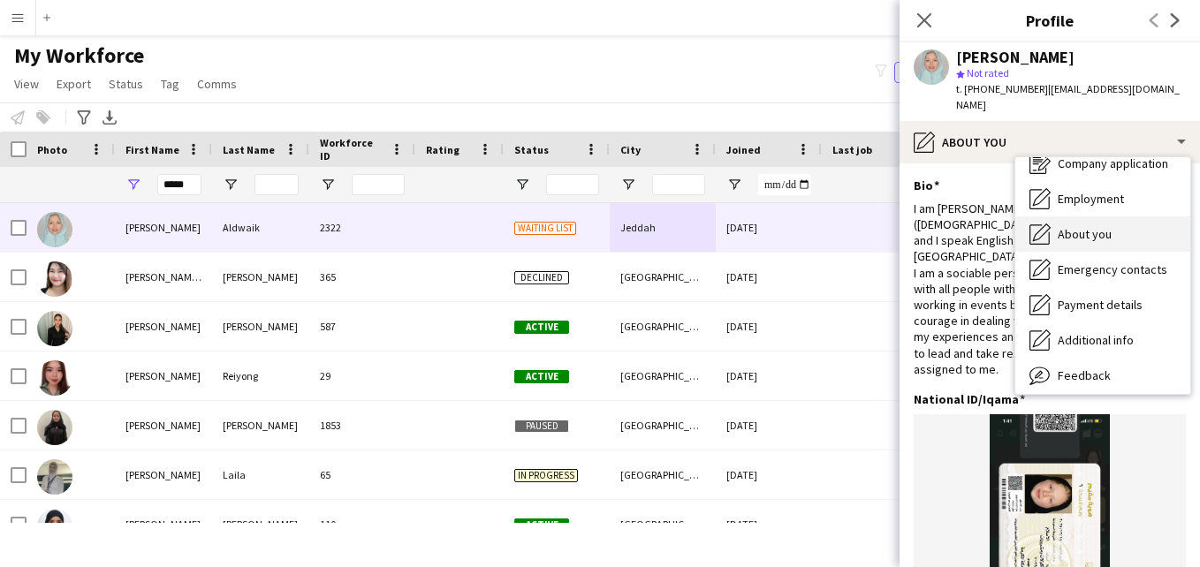
click at [1150, 218] on div "About you About you" at bounding box center [1102, 234] width 175 height 35
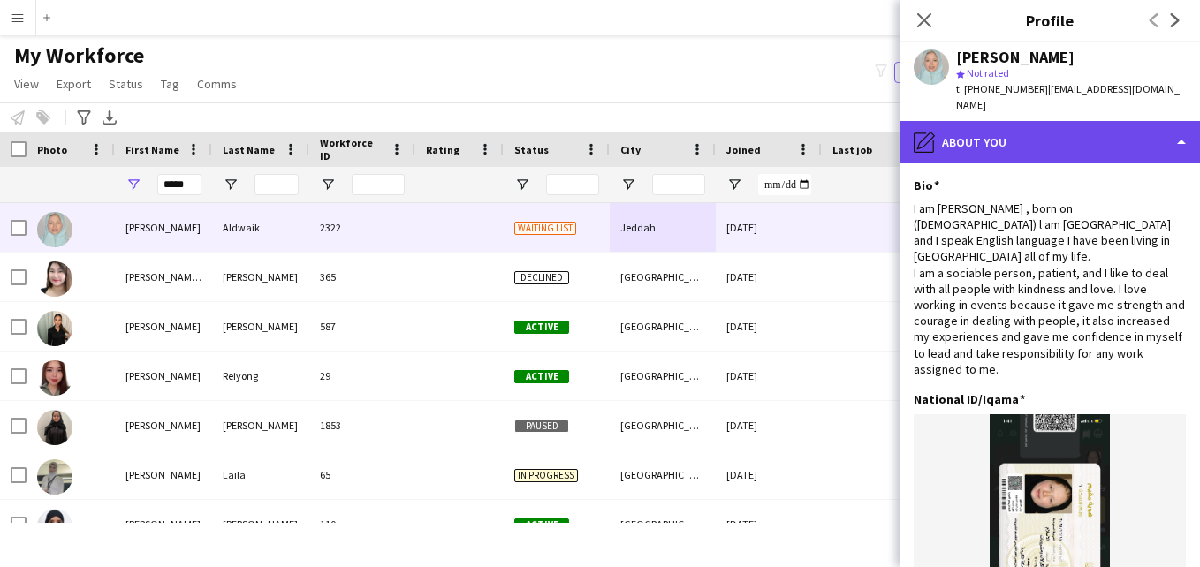
click at [1110, 137] on div "pencil4 About you" at bounding box center [1050, 142] width 300 height 42
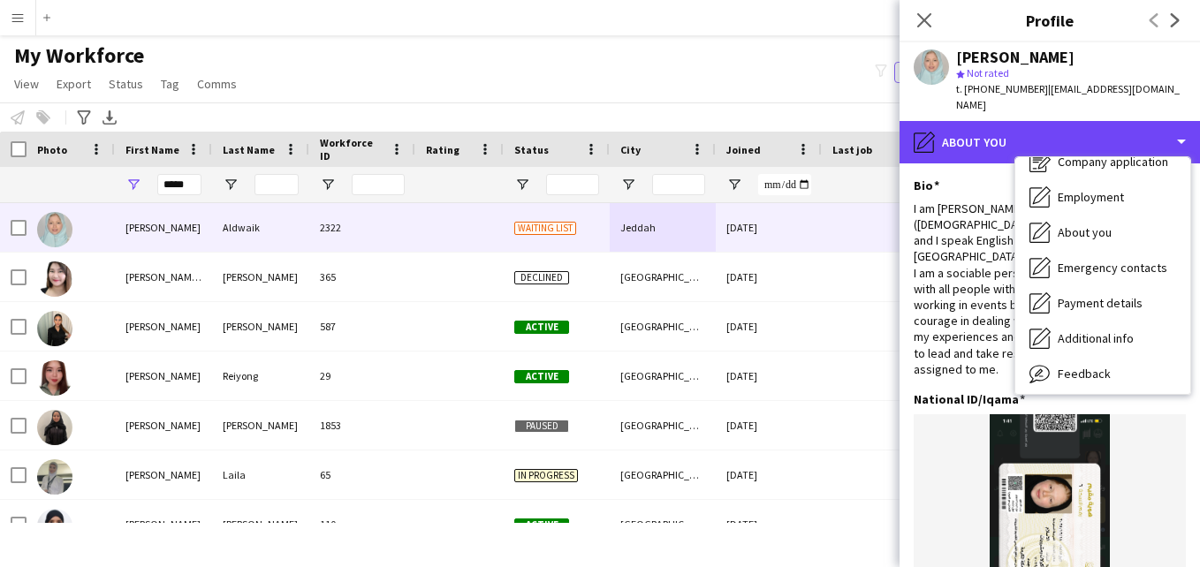
scroll to position [0, 0]
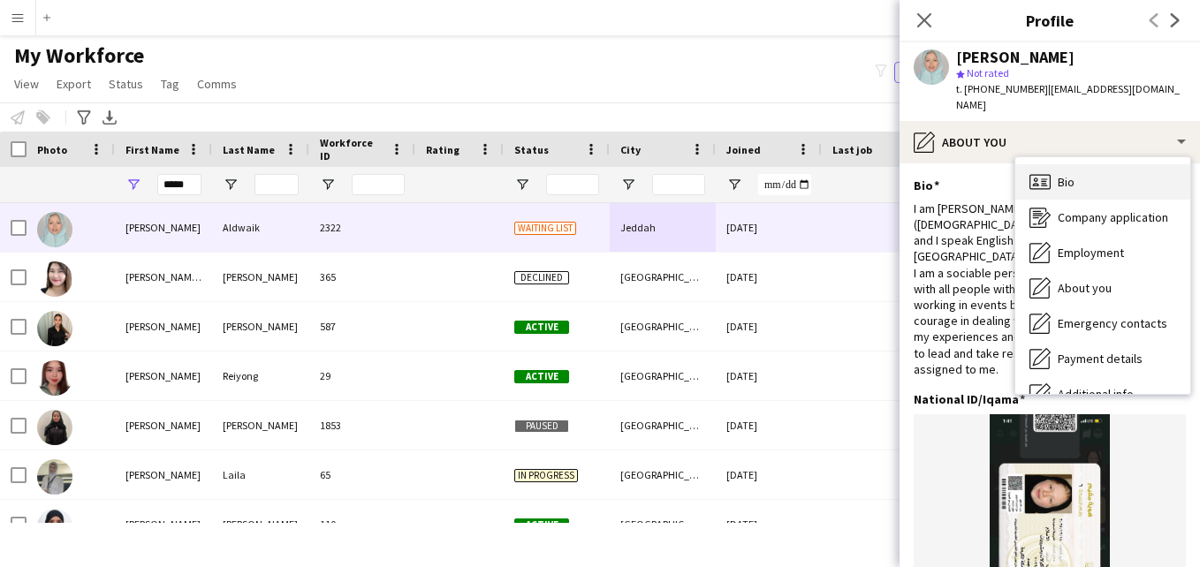
click at [1120, 165] on div "Bio Bio" at bounding box center [1102, 181] width 175 height 35
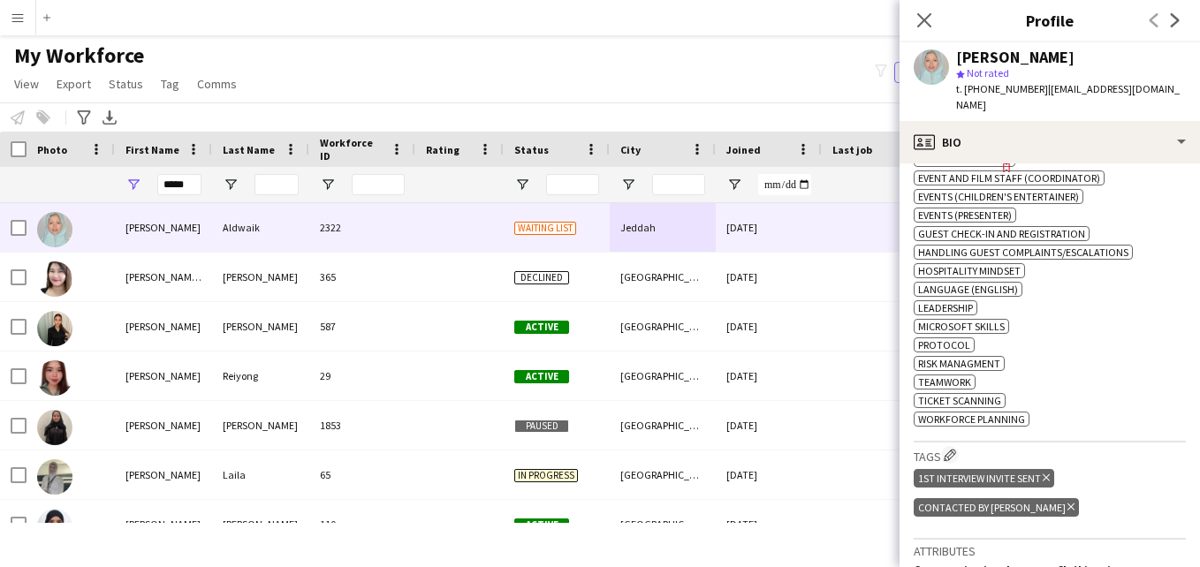
scroll to position [718, 0]
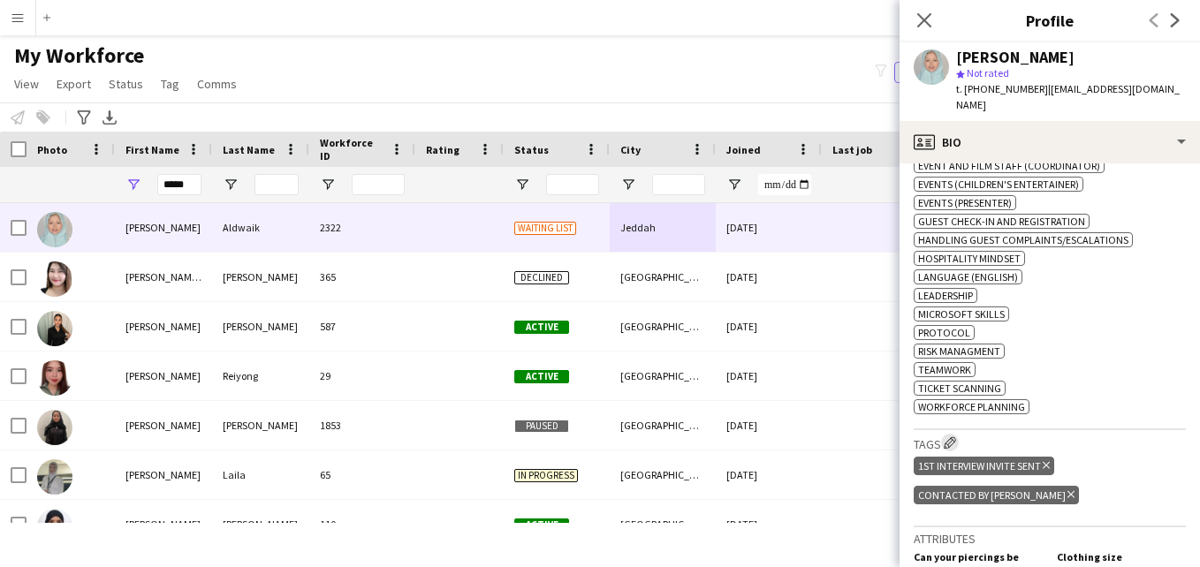
click at [956, 437] on app-icon "Edit crew company tags" at bounding box center [950, 443] width 12 height 12
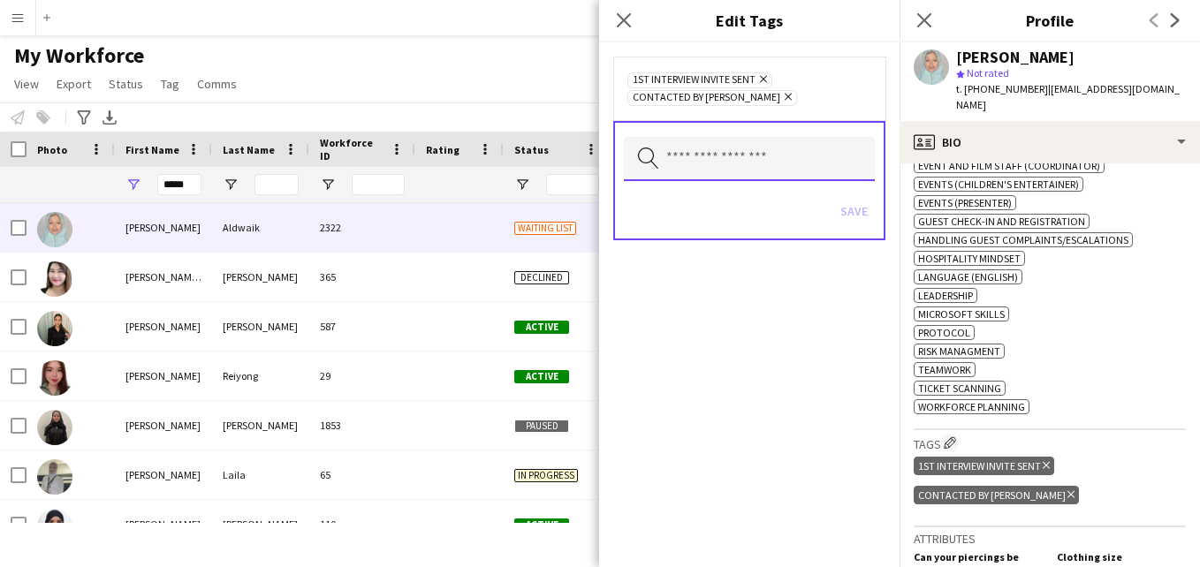
click at [730, 171] on input "text" at bounding box center [749, 159] width 251 height 44
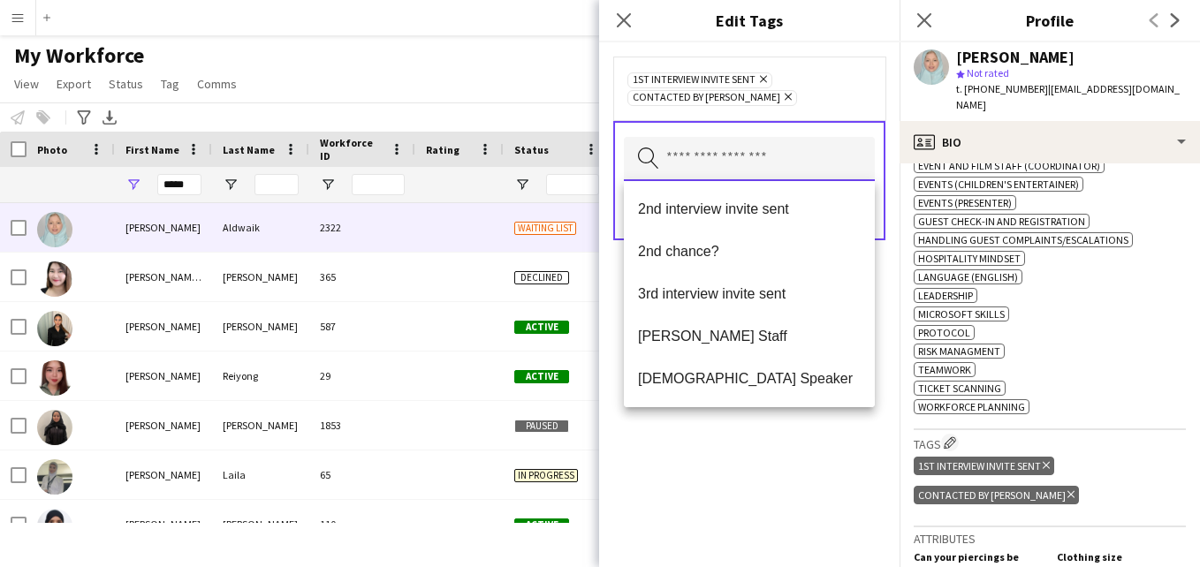
click at [730, 171] on input "text" at bounding box center [749, 159] width 251 height 44
type input "**"
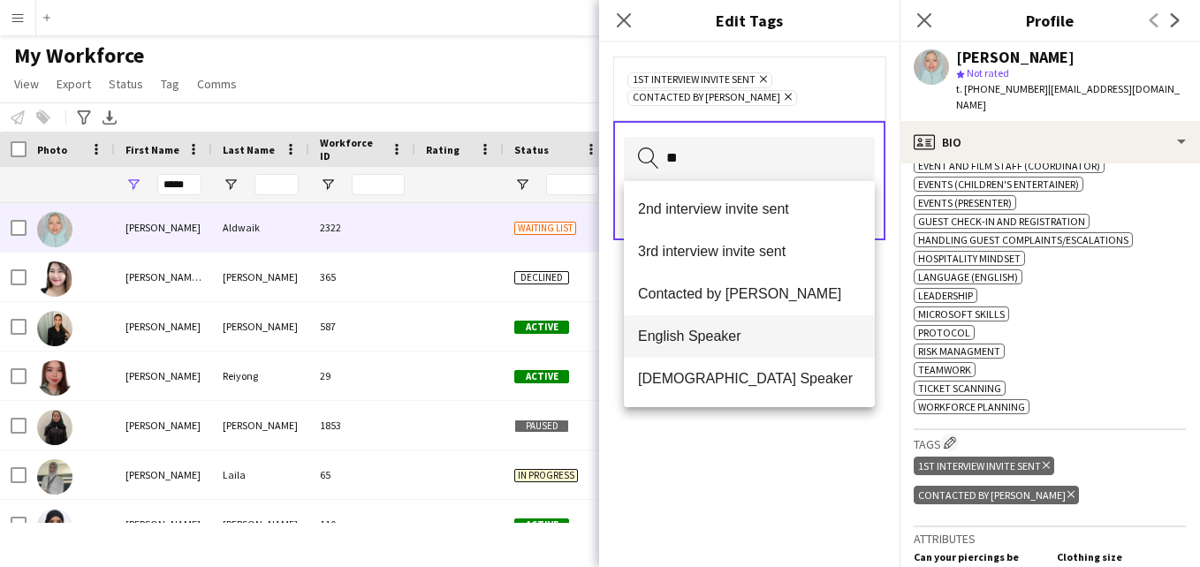
click at [741, 338] on span "English Speaker" at bounding box center [749, 336] width 223 height 17
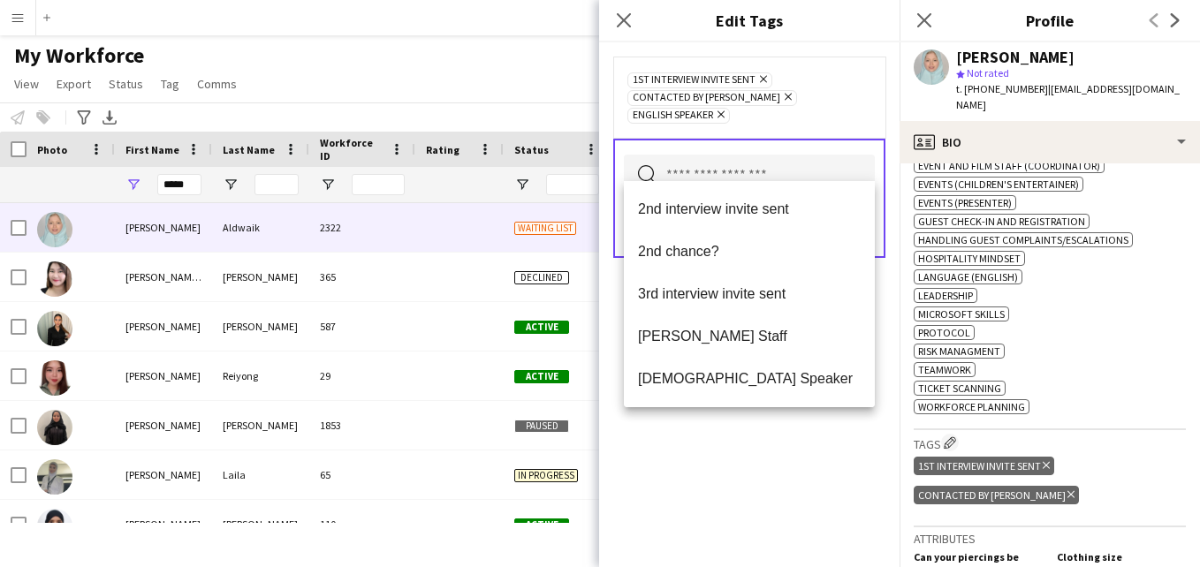
click at [867, 84] on div "1st interview invite sent Remove Contacted by Lamiaa Remove English Speaker Rem…" at bounding box center [749, 97] width 244 height 53
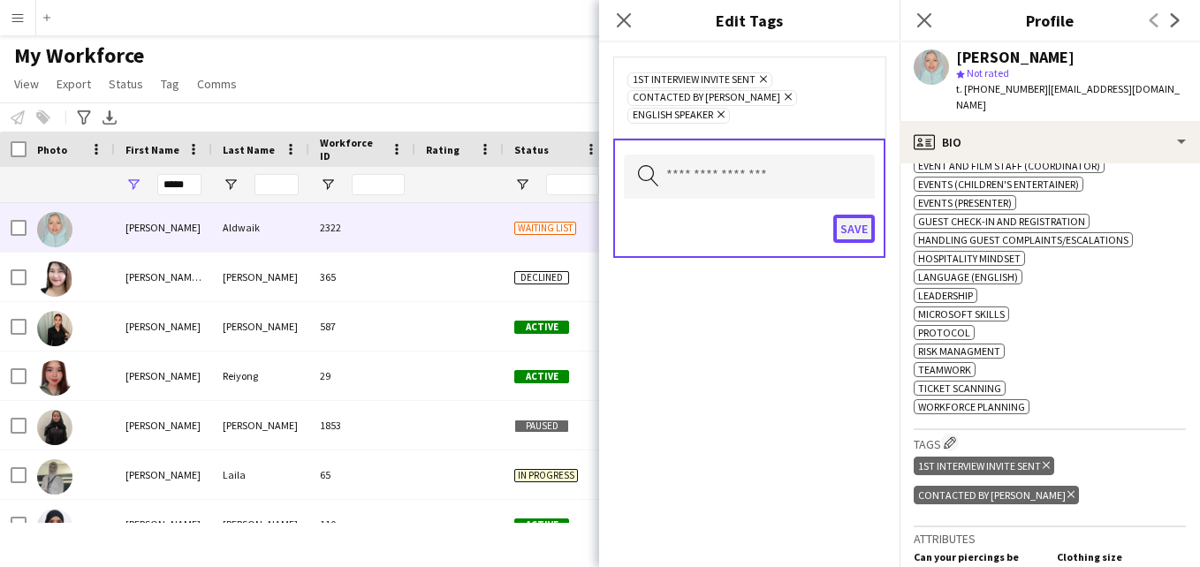
click at [860, 215] on button "Save" at bounding box center [854, 229] width 42 height 28
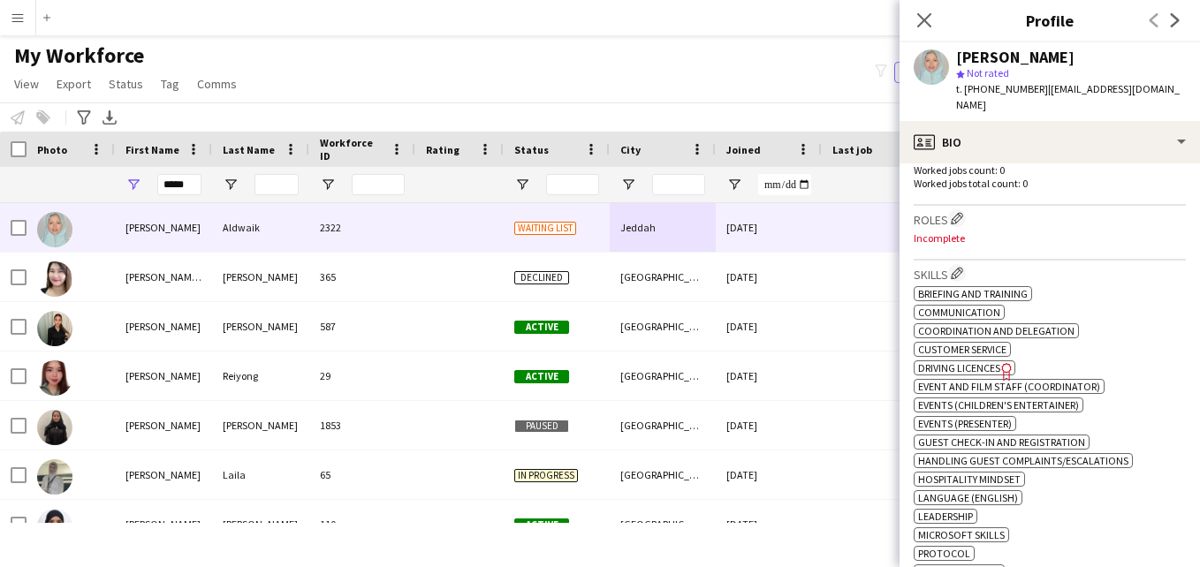
scroll to position [484, 0]
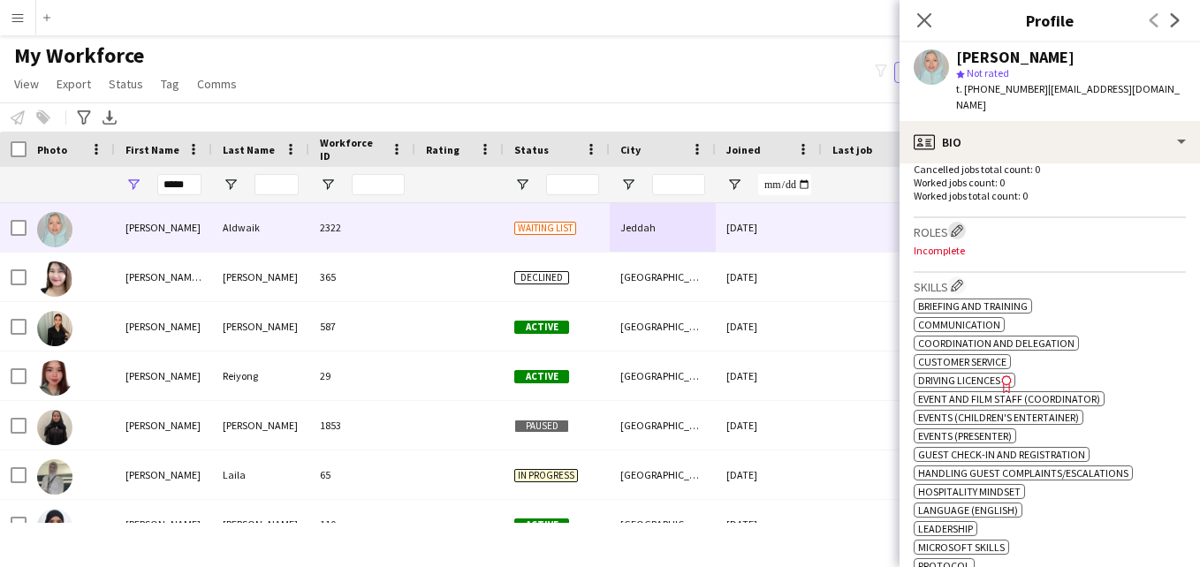
click at [963, 224] on app-icon "Edit crew company roles" at bounding box center [957, 230] width 12 height 12
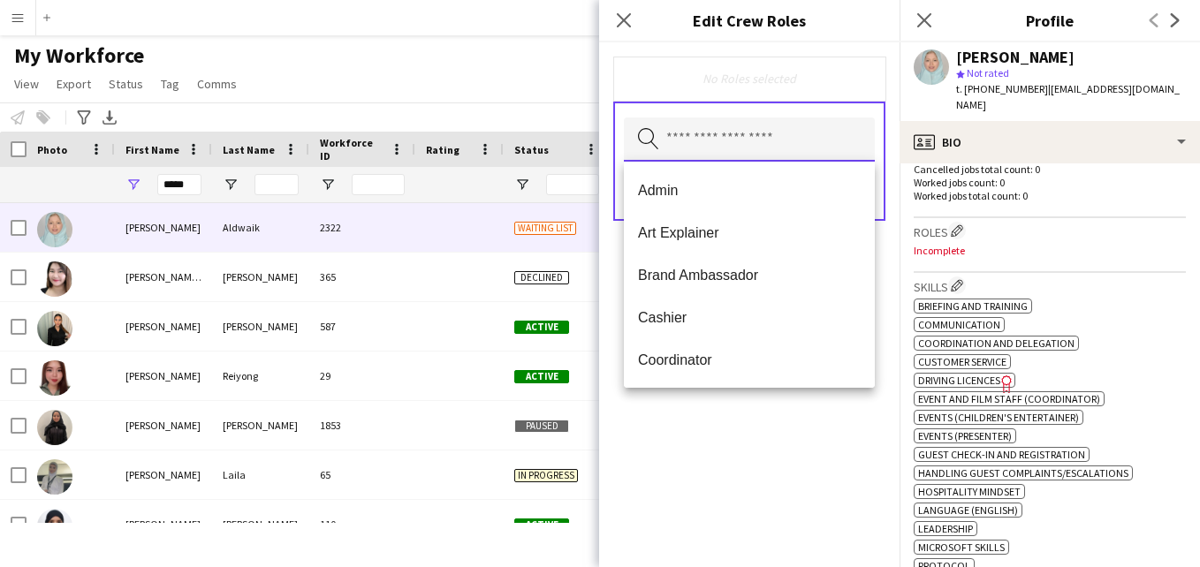
click at [839, 152] on input "text" at bounding box center [749, 140] width 251 height 44
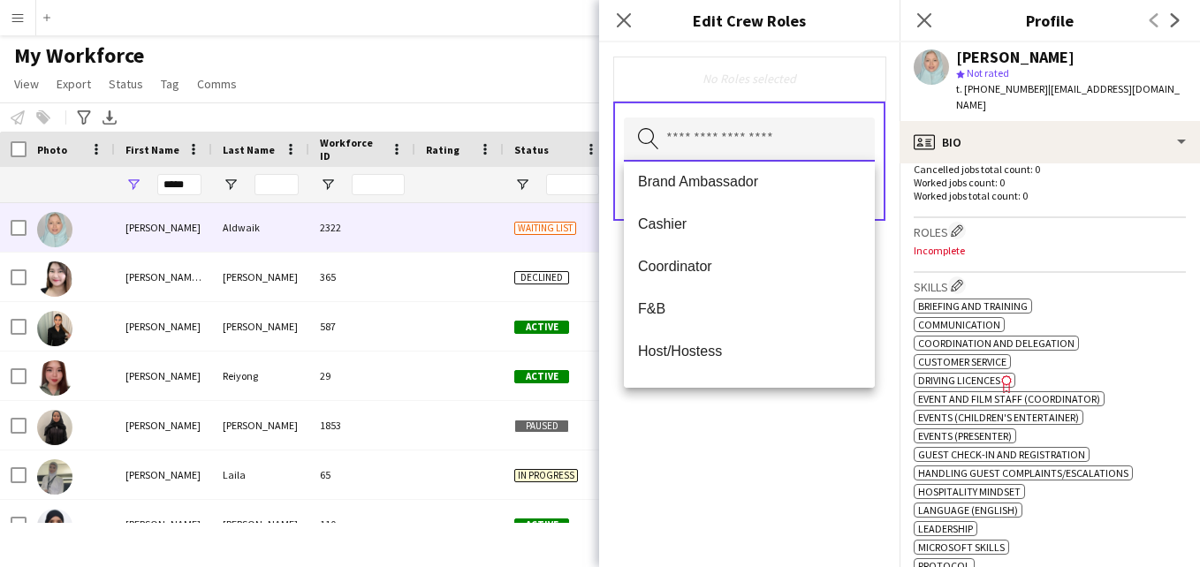
scroll to position [106, 0]
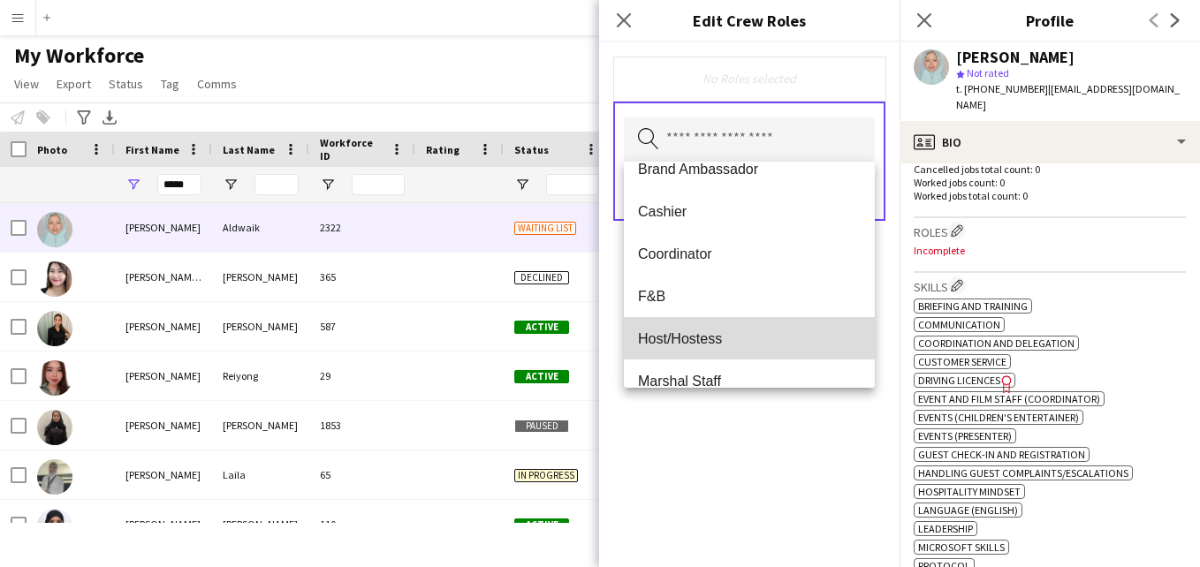
click at [797, 334] on span "Host/Hostess" at bounding box center [749, 339] width 223 height 17
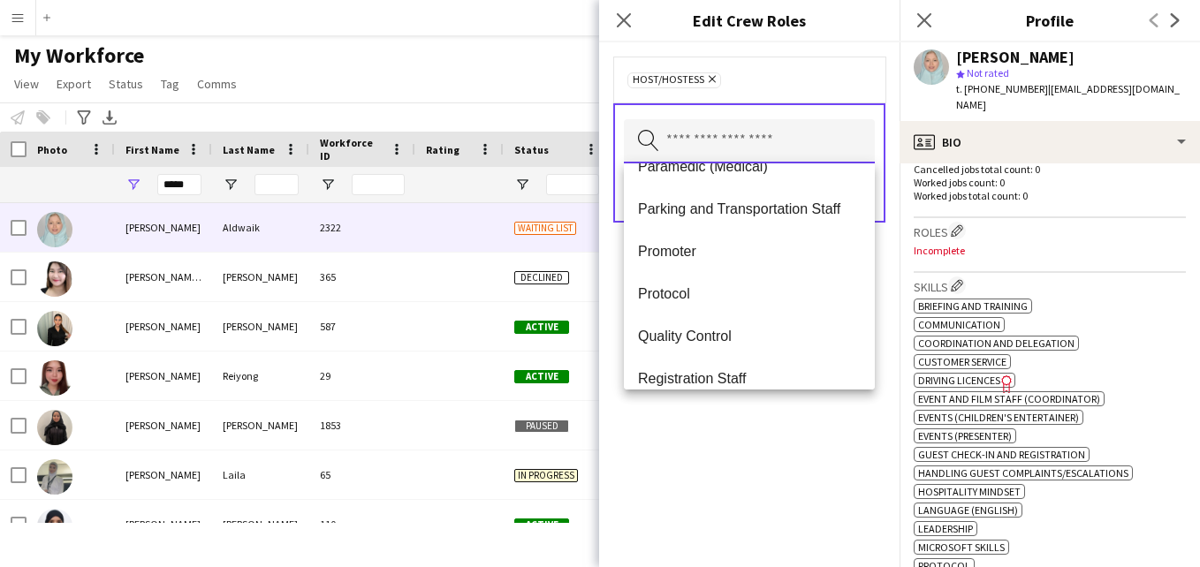
scroll to position [503, 0]
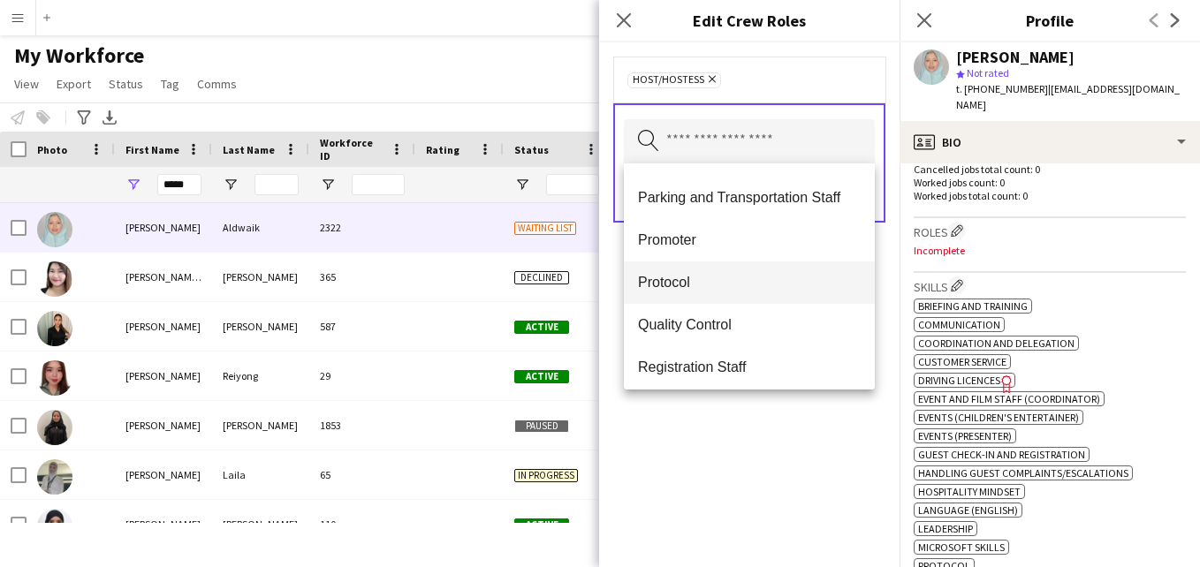
click at [828, 279] on span "Protocol" at bounding box center [749, 282] width 223 height 17
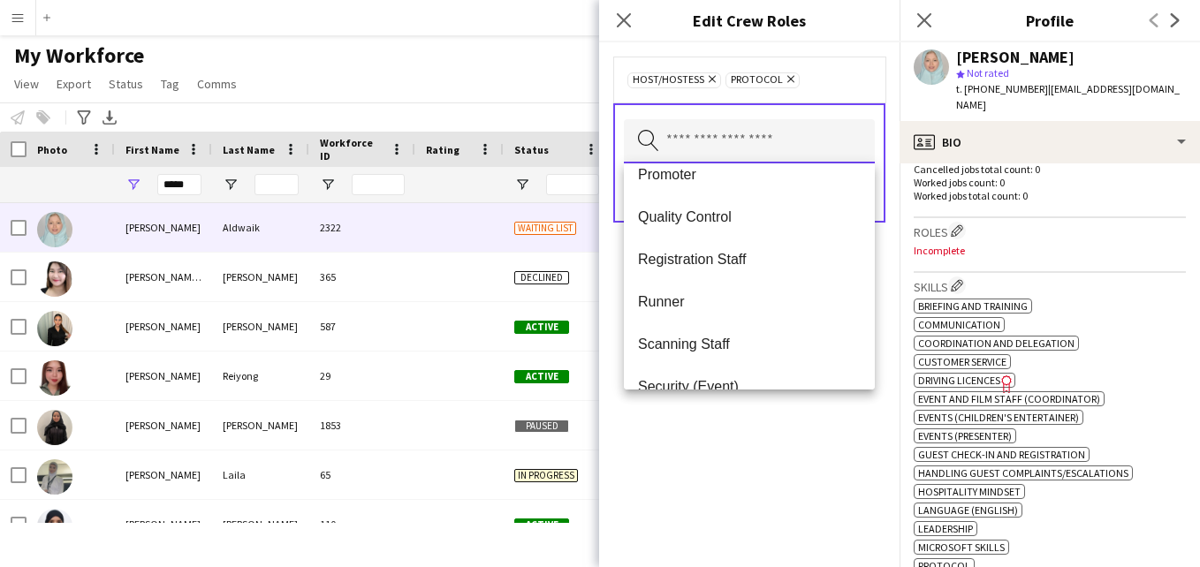
scroll to position [574, 0]
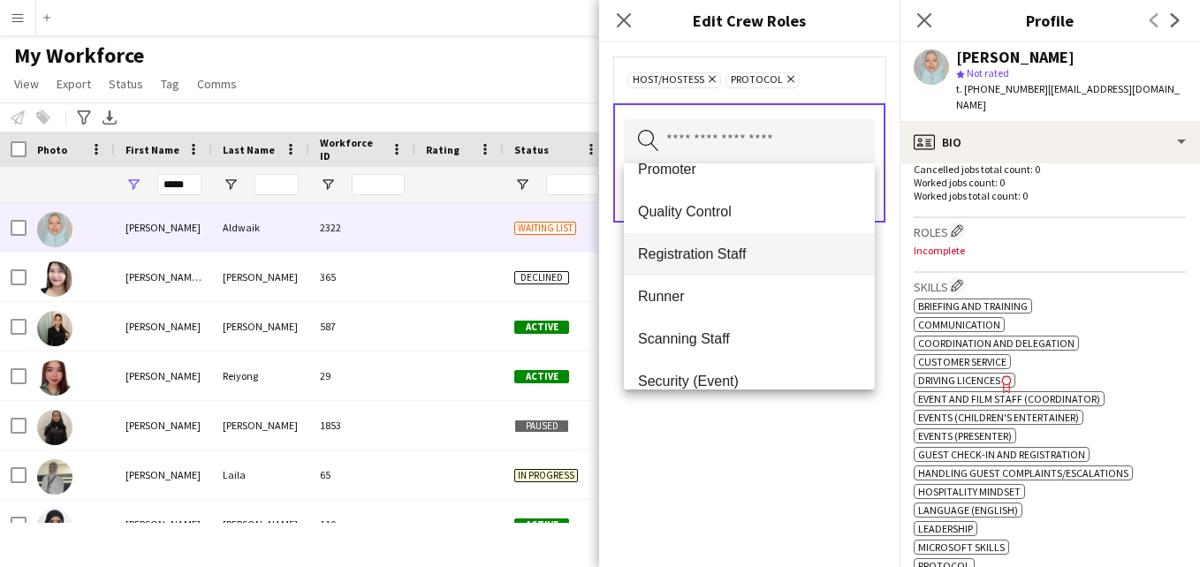
click at [831, 251] on span "Registration Staff" at bounding box center [749, 254] width 223 height 17
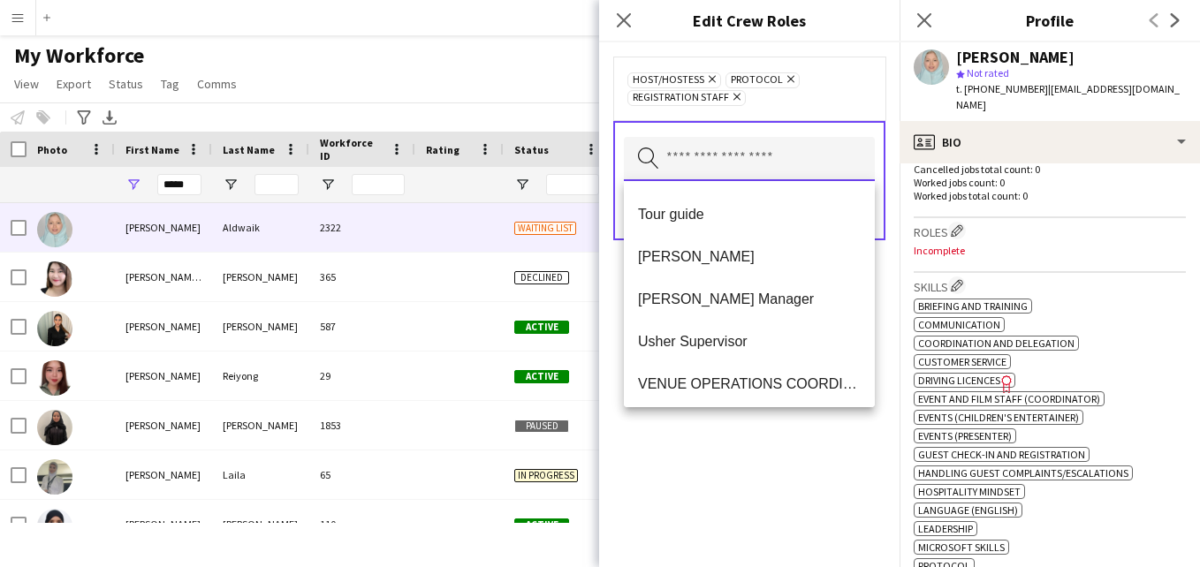
scroll to position [817, 0]
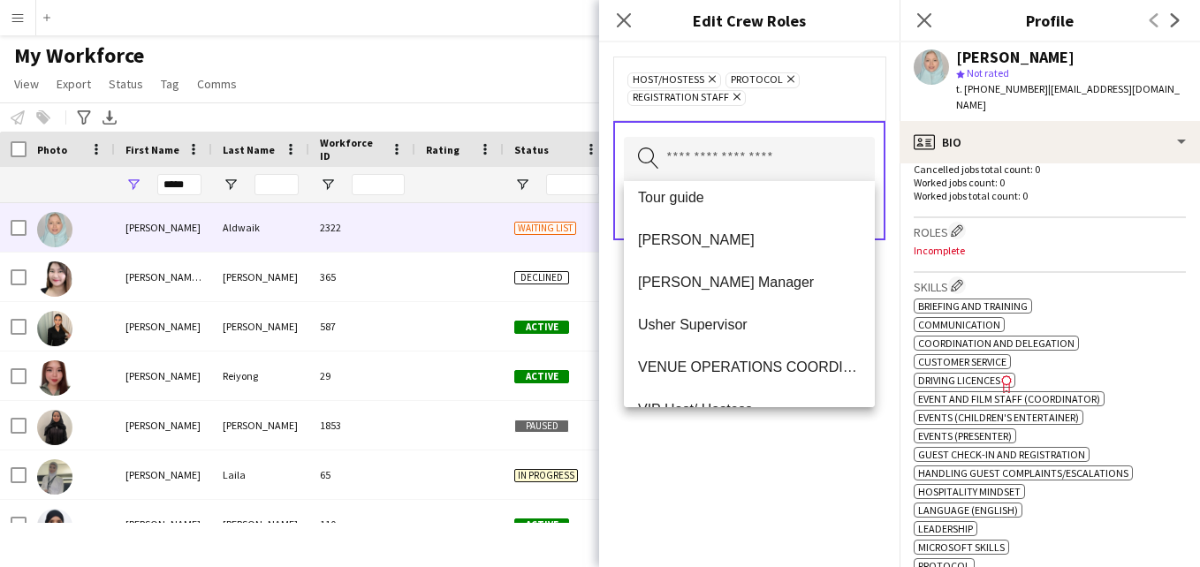
click at [750, 209] on mat-option "Tour guide" at bounding box center [749, 198] width 251 height 42
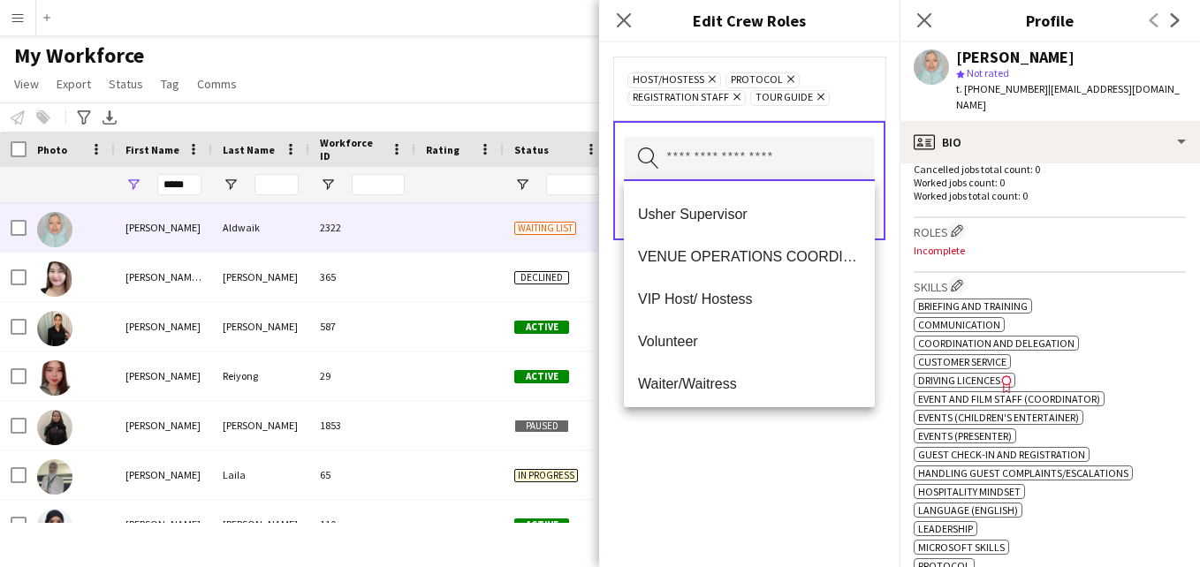
scroll to position [891, 0]
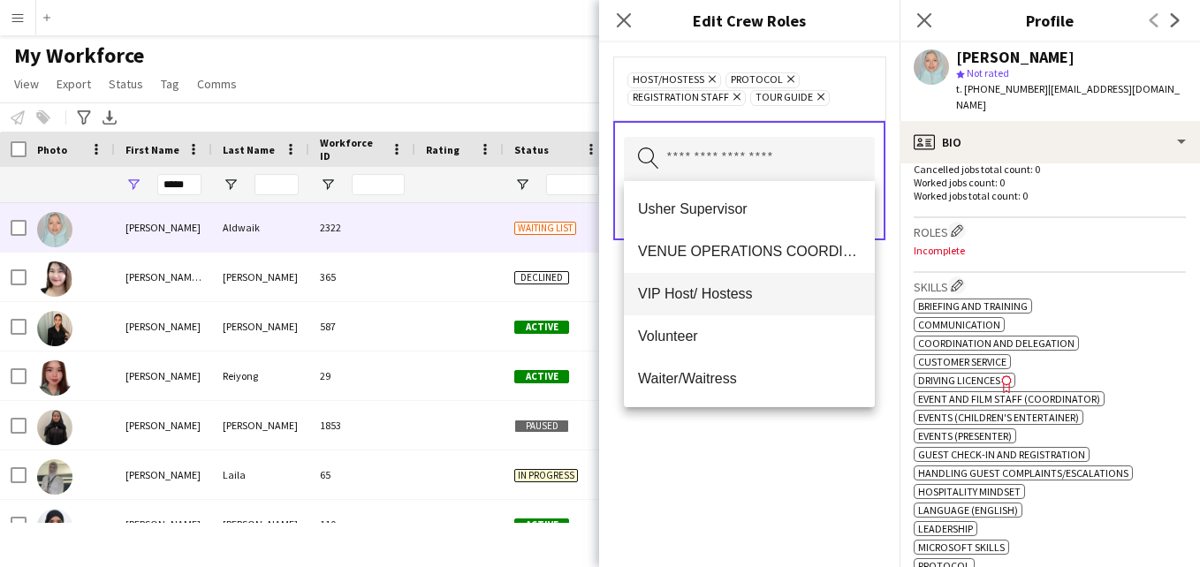
click at [775, 294] on span "VIP Host/ Hostess" at bounding box center [749, 293] width 223 height 17
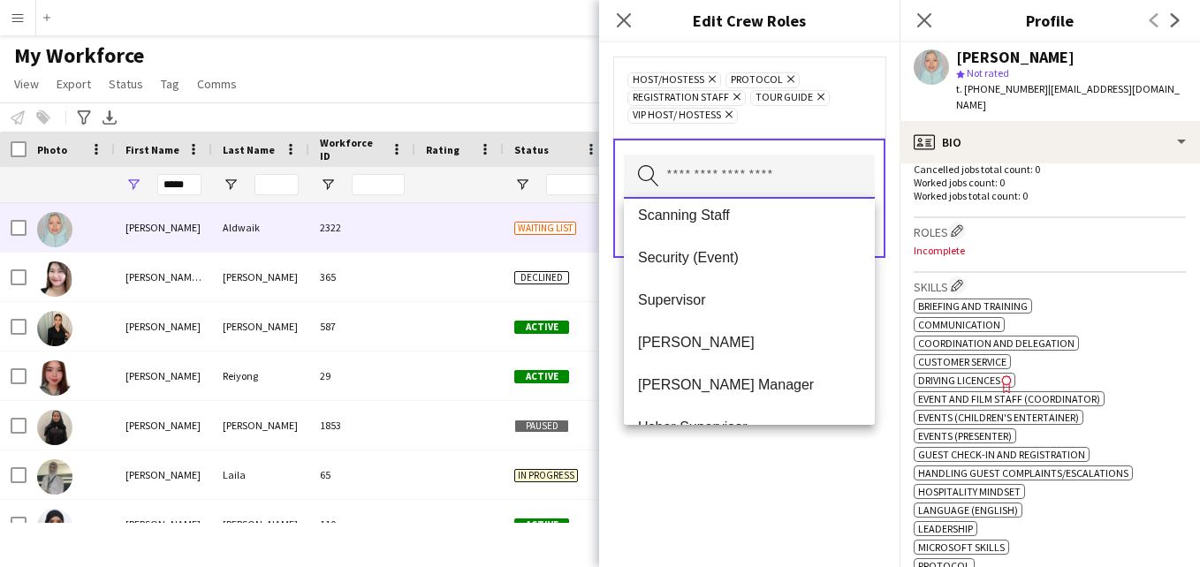
scroll to position [685, 0]
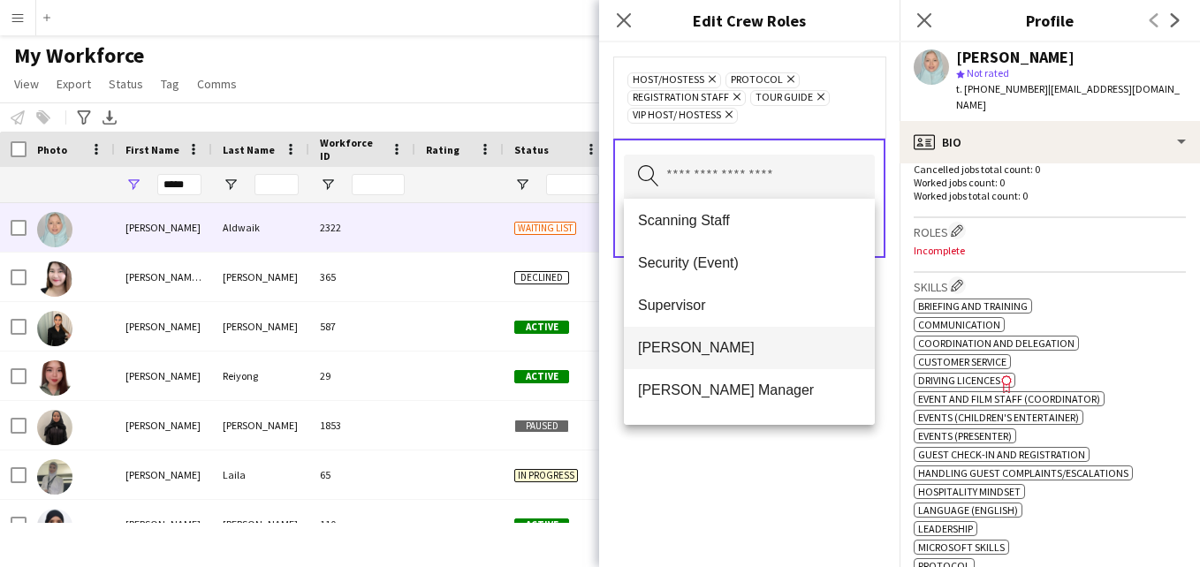
click at [778, 346] on span "Usher" at bounding box center [749, 347] width 223 height 17
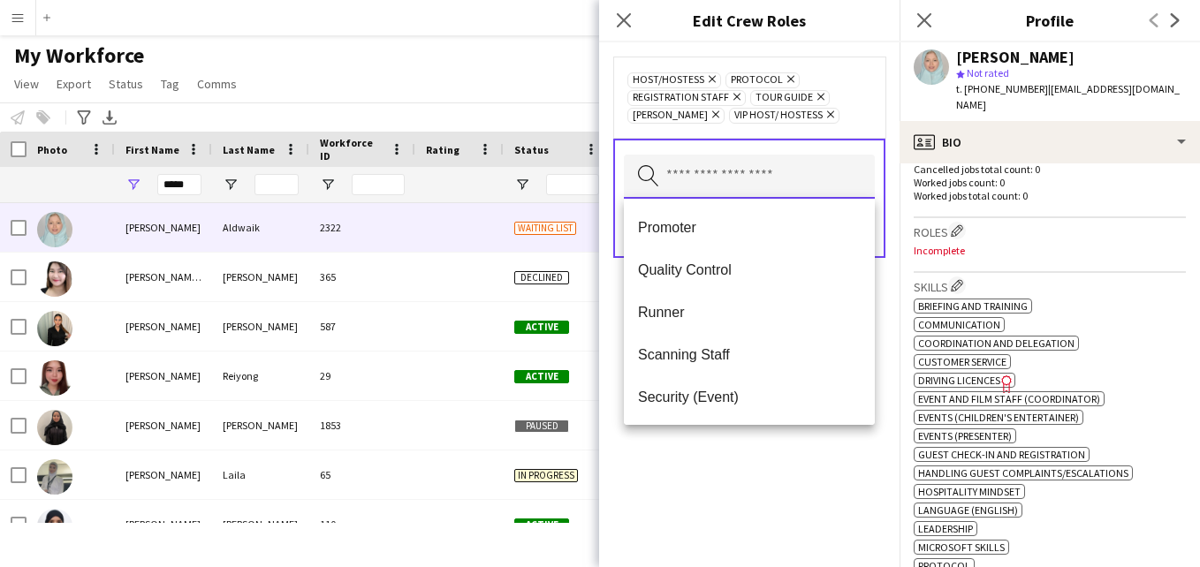
scroll to position [541, 0]
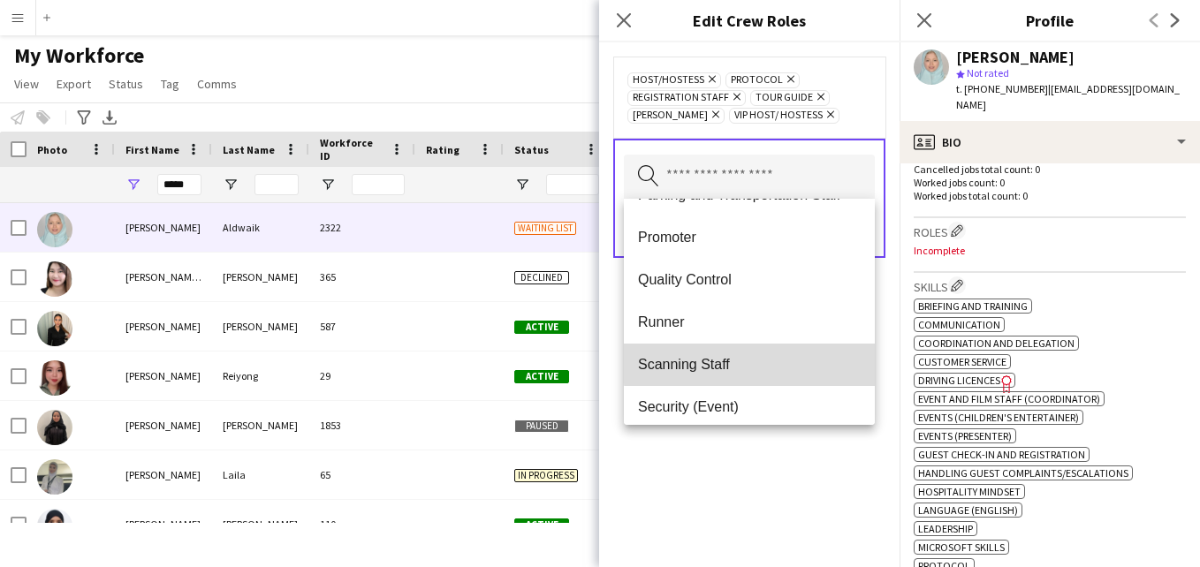
click at [817, 358] on span "Scanning Staff" at bounding box center [749, 364] width 223 height 17
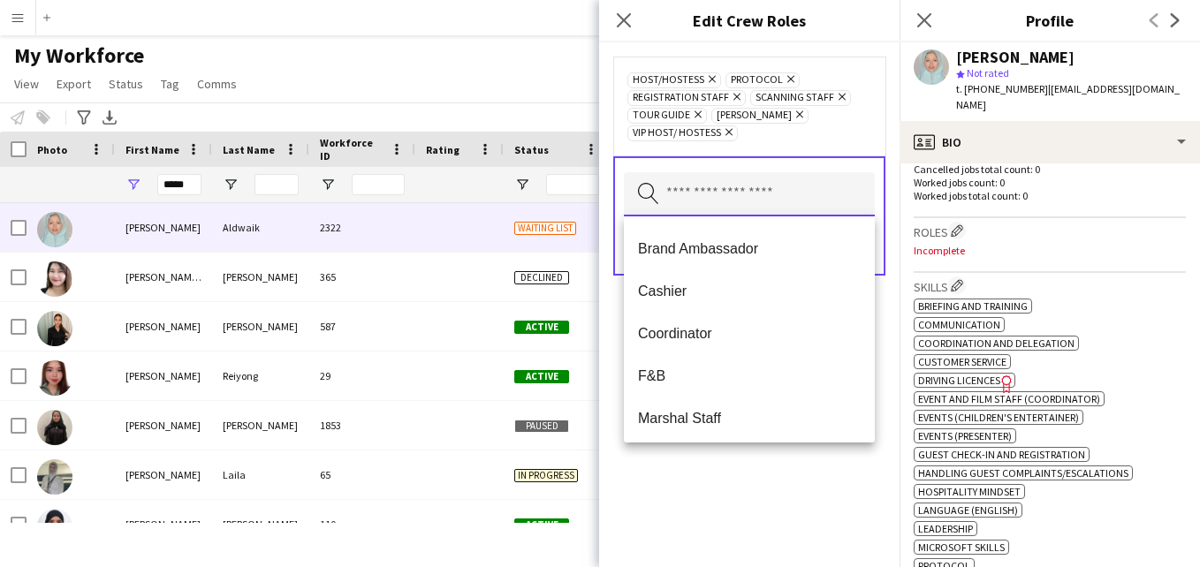
scroll to position [75, 0]
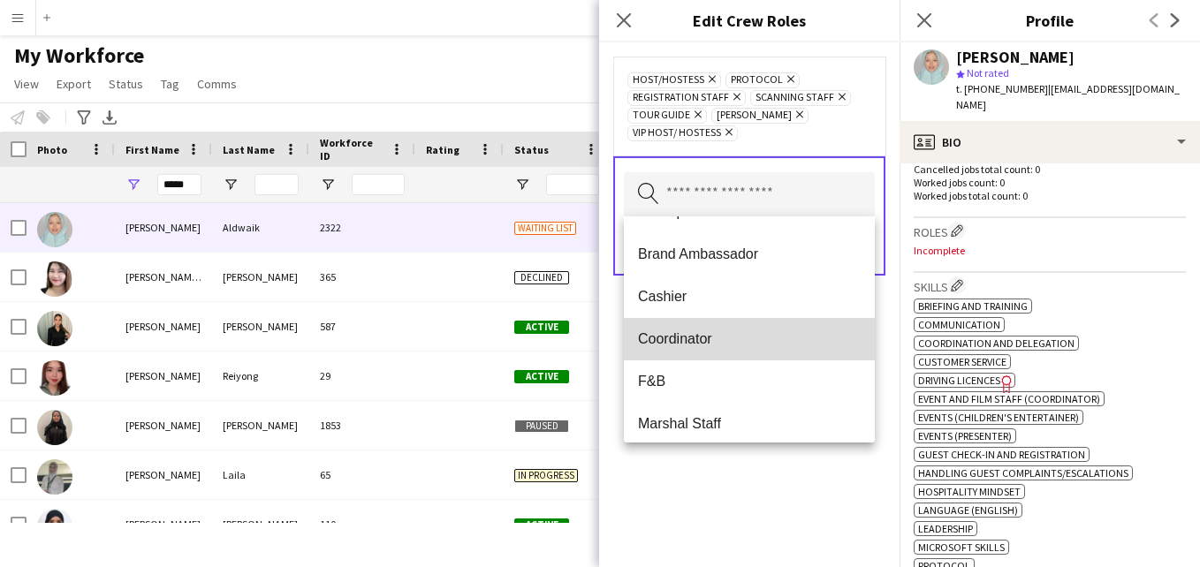
click at [780, 346] on span "Coordinator" at bounding box center [749, 339] width 223 height 17
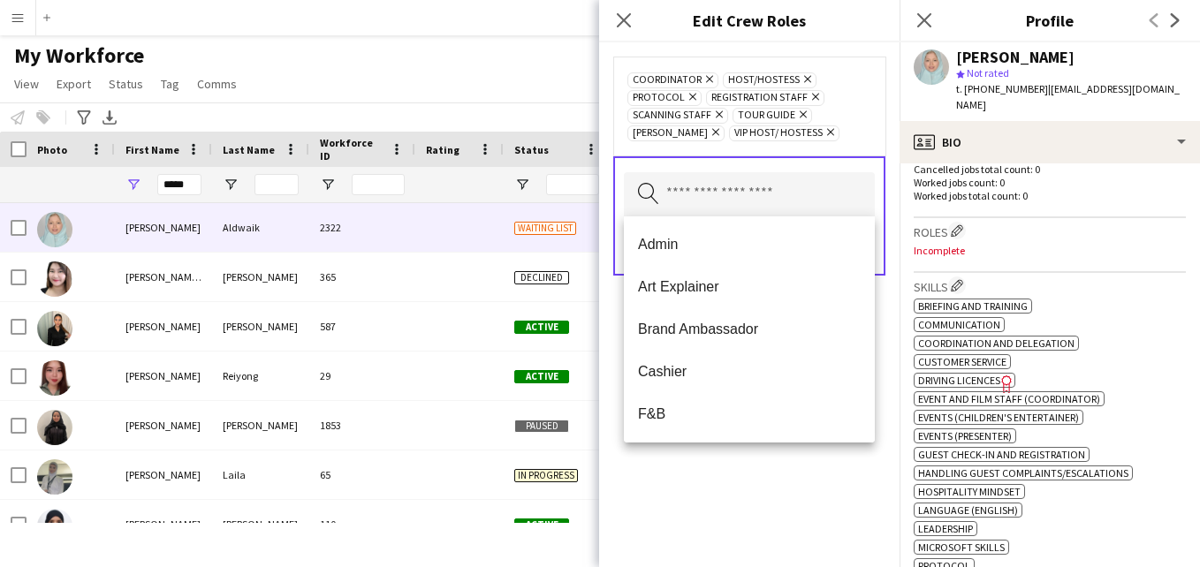
click at [811, 145] on div "Coordinator Remove Host/Hostess Remove Protocol Remove Registration Staff Remov…" at bounding box center [749, 106] width 272 height 99
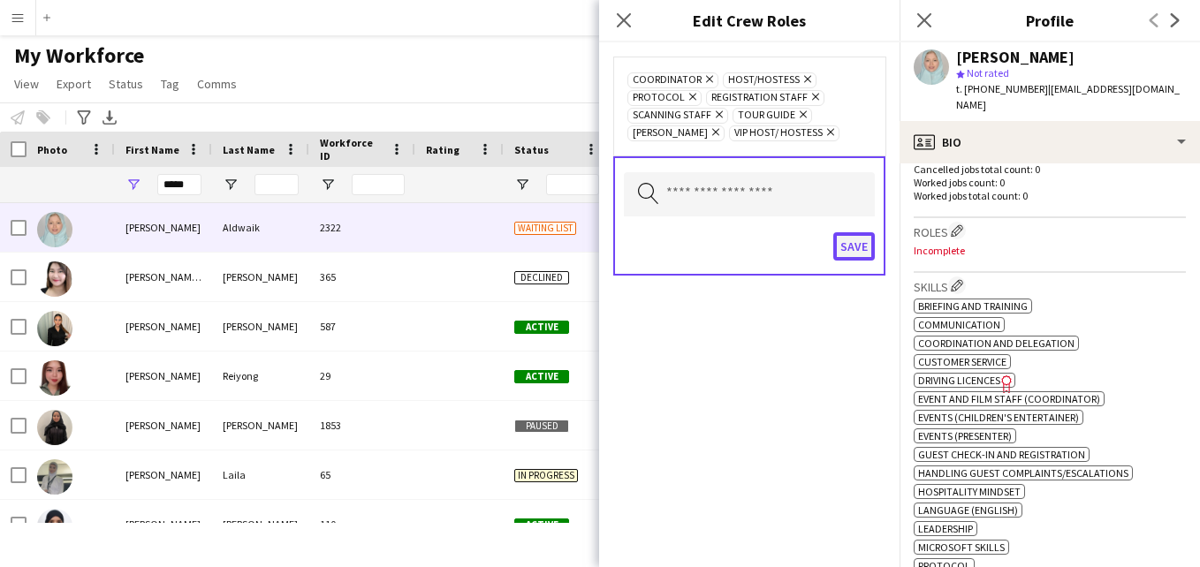
click at [855, 250] on button "Save" at bounding box center [854, 246] width 42 height 28
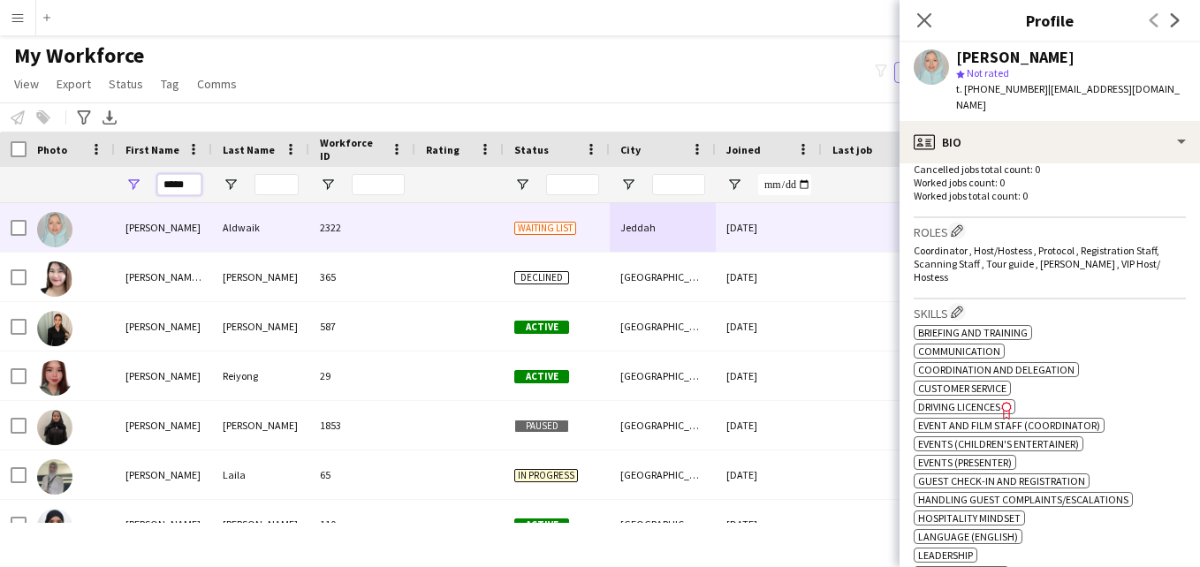
click at [197, 186] on input "*****" at bounding box center [179, 184] width 44 height 21
type input "*"
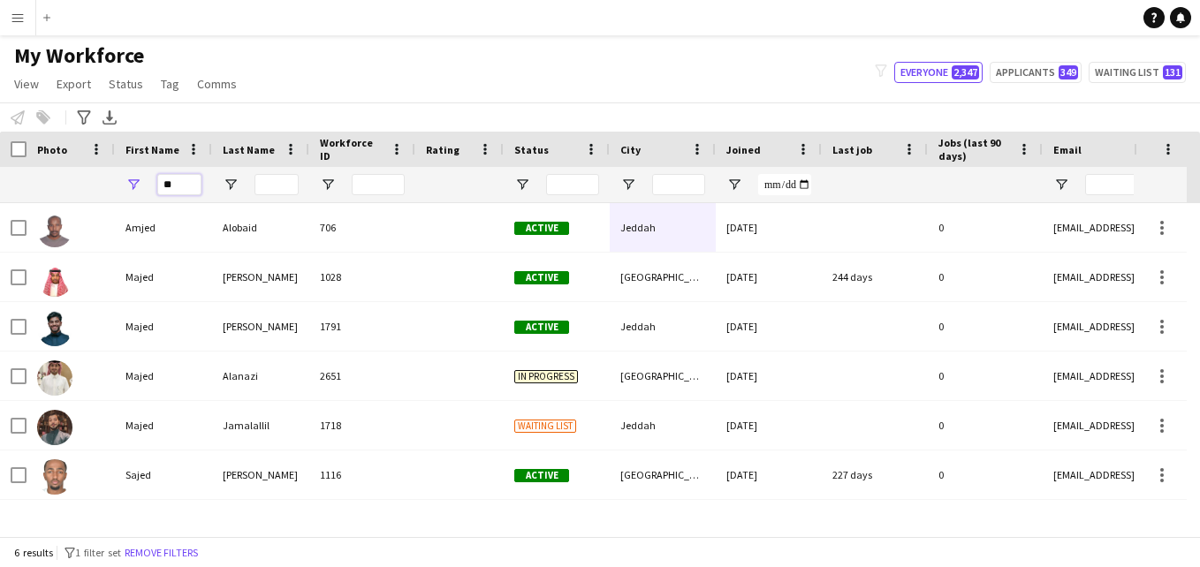
type input "*"
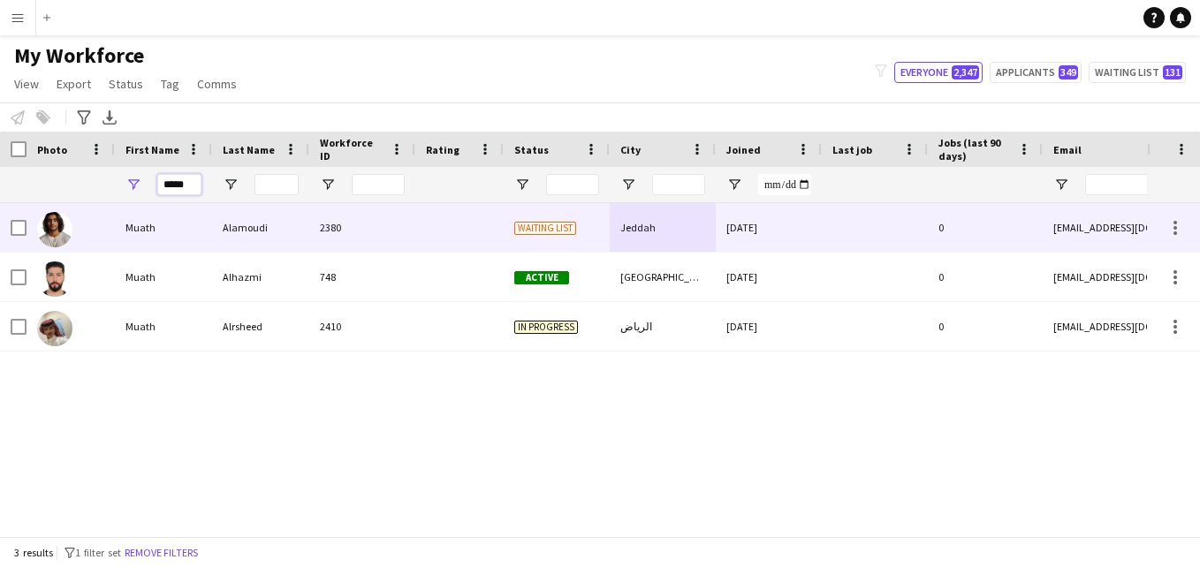
type input "*****"
click at [331, 218] on div "2380" at bounding box center [362, 227] width 106 height 49
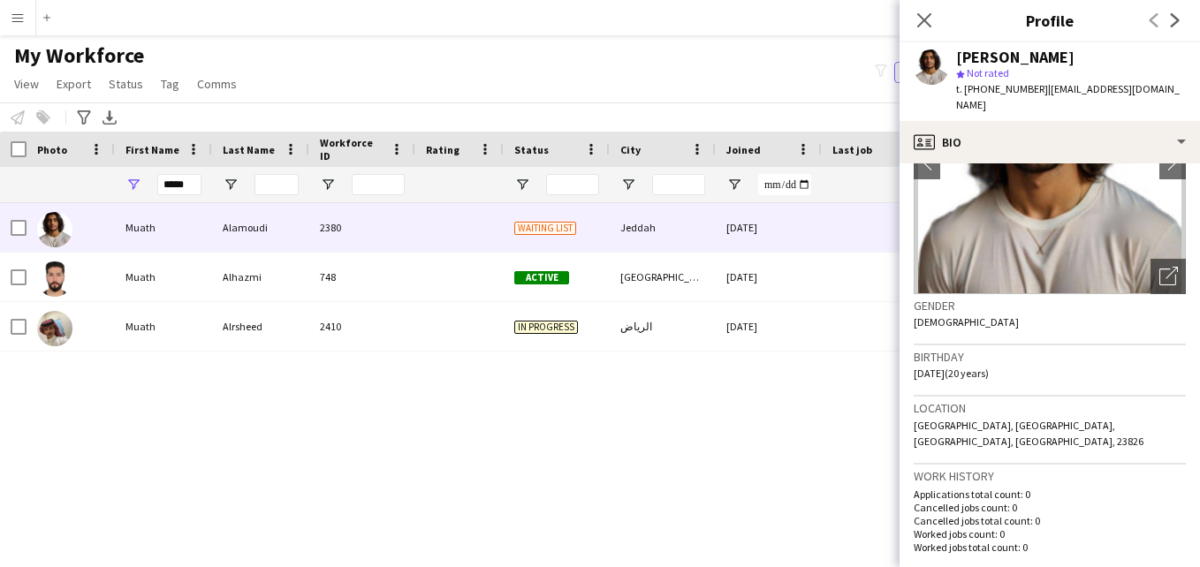
scroll to position [0, 0]
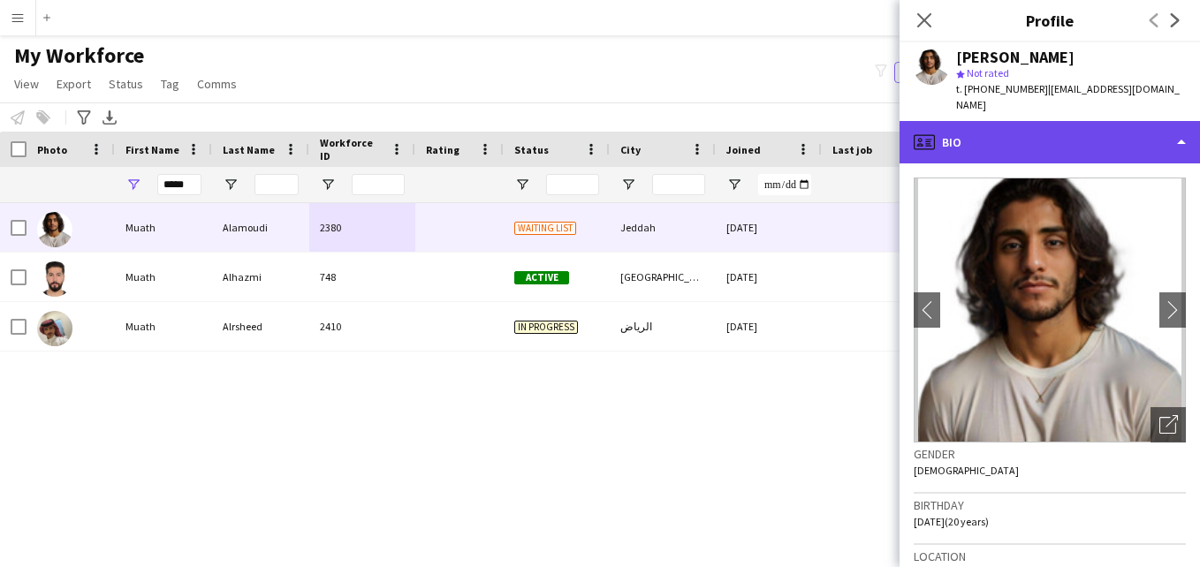
click at [1115, 121] on div "profile Bio" at bounding box center [1050, 142] width 300 height 42
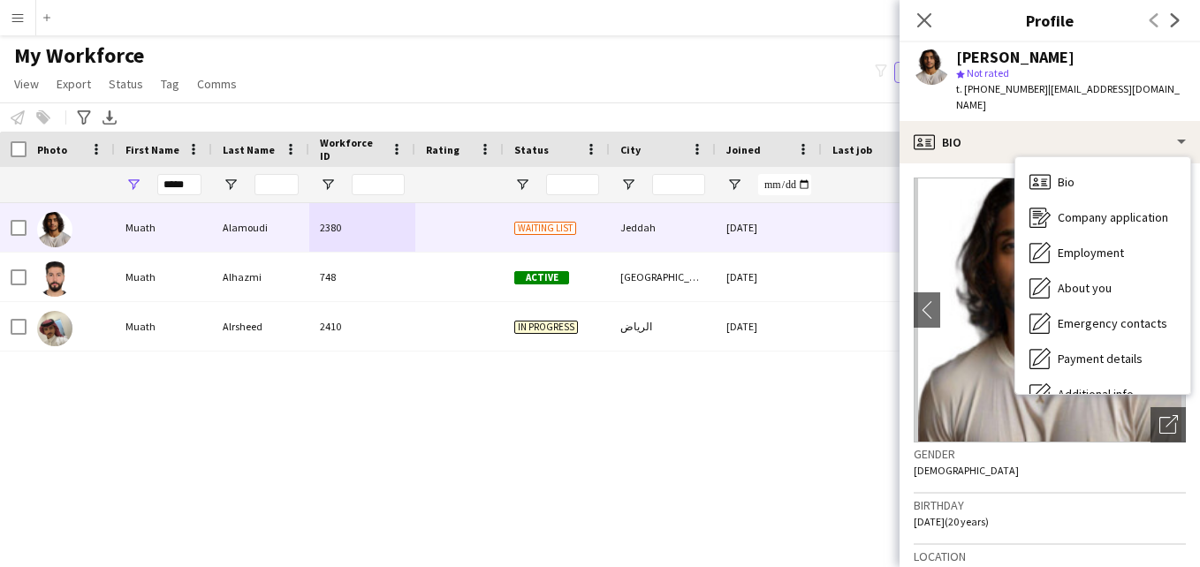
click at [1143, 78] on div "star Not rated" at bounding box center [1071, 73] width 230 height 16
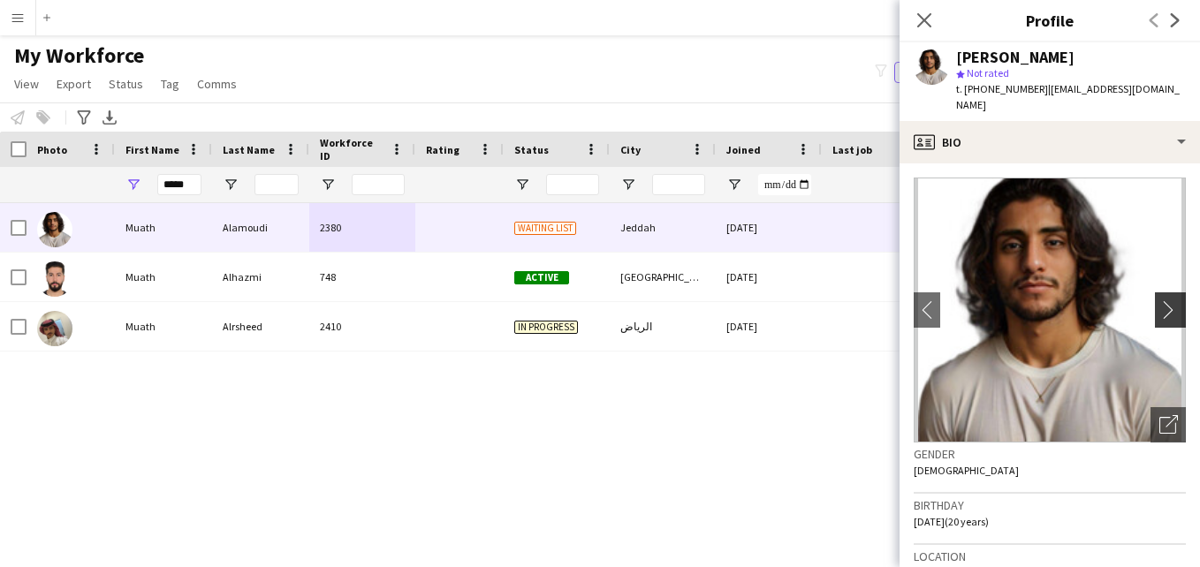
click at [1160, 300] on app-icon "chevron-right" at bounding box center [1172, 309] width 27 height 19
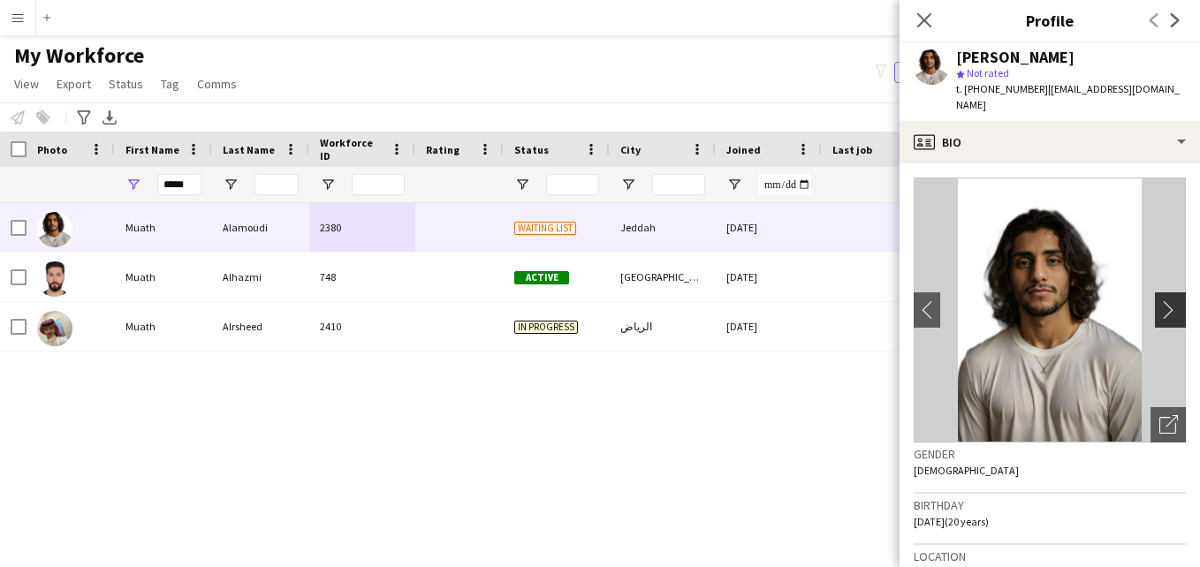
click at [1159, 300] on app-icon "chevron-right" at bounding box center [1172, 309] width 27 height 19
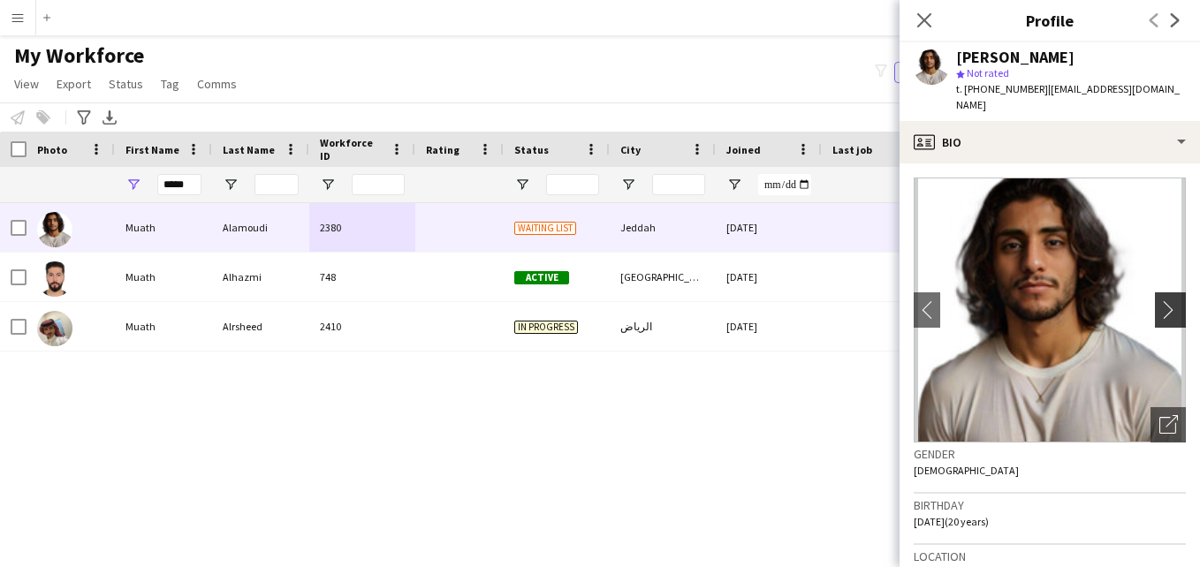
click at [1159, 300] on app-icon "chevron-right" at bounding box center [1172, 309] width 27 height 19
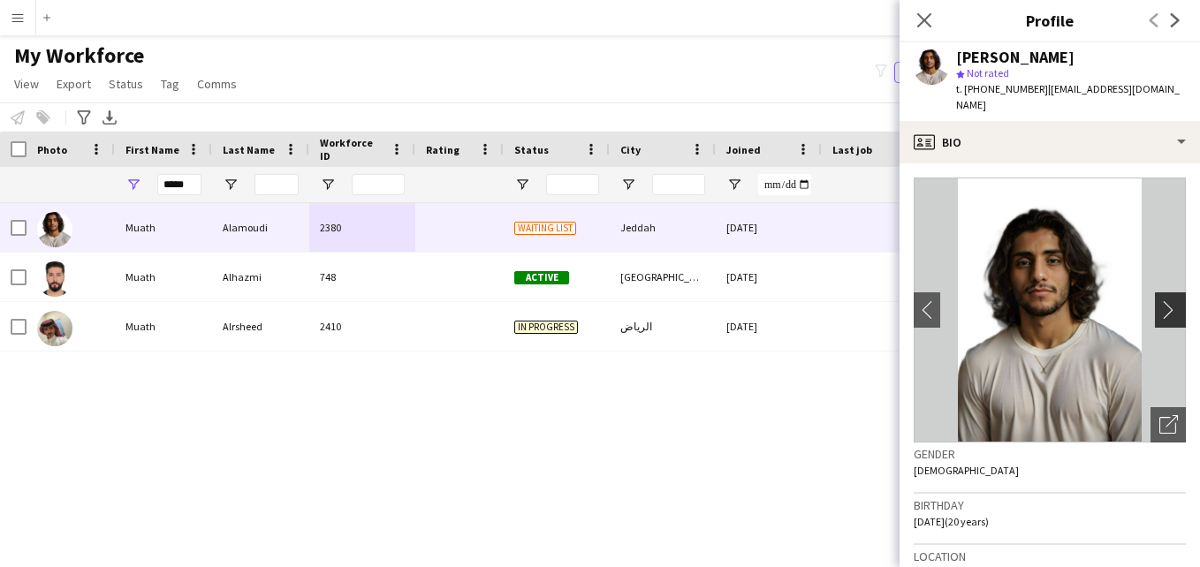
click at [1159, 300] on app-icon "chevron-right" at bounding box center [1172, 309] width 27 height 19
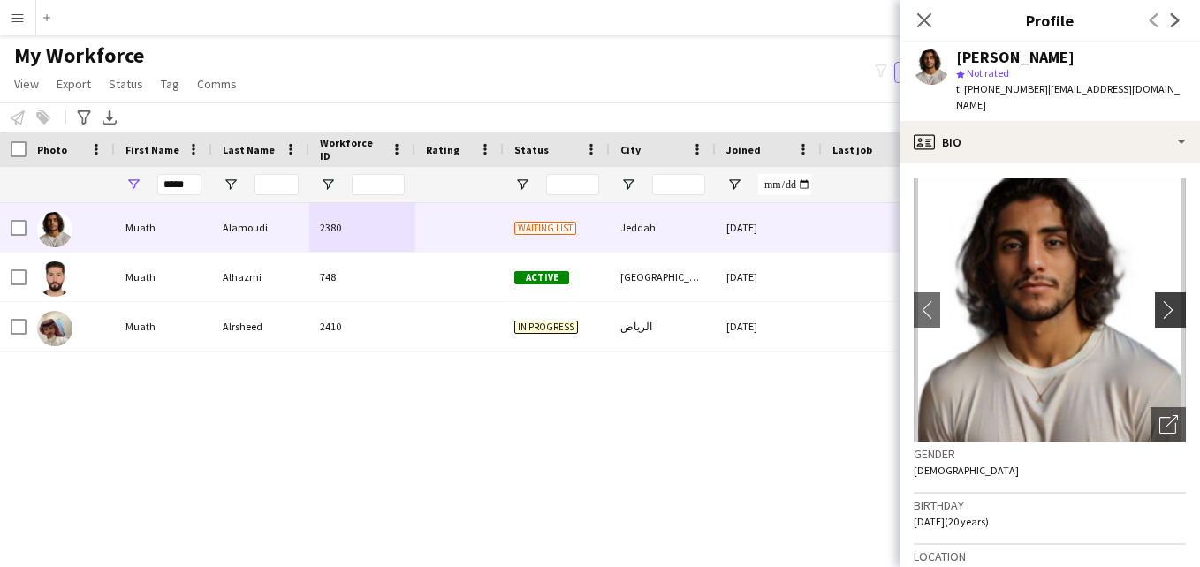
click at [1159, 300] on app-icon "chevron-right" at bounding box center [1172, 309] width 27 height 19
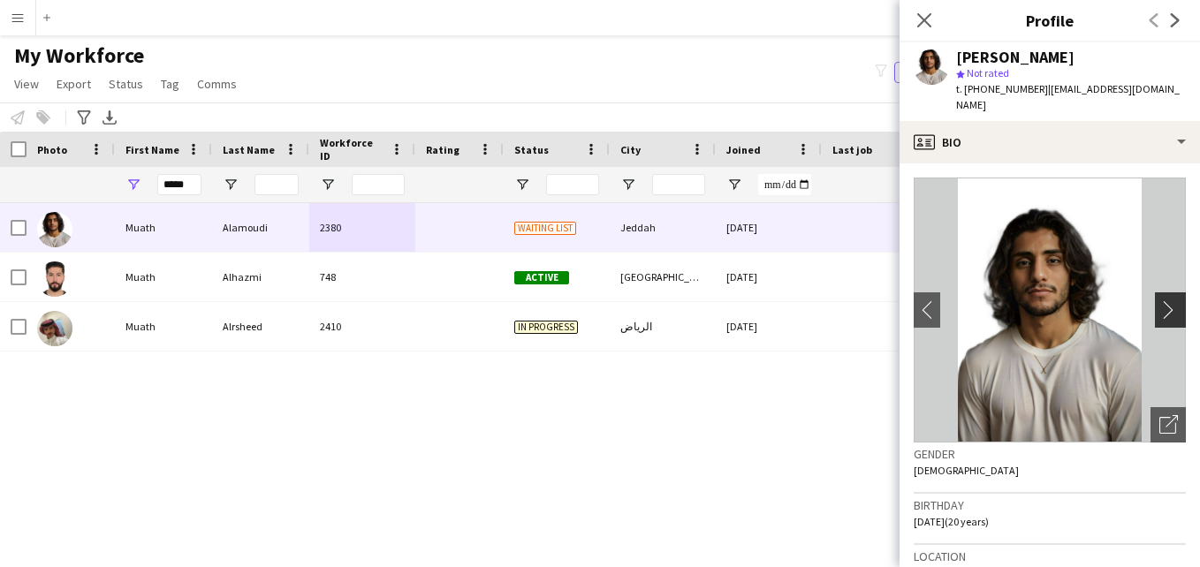
click at [1159, 300] on app-icon "chevron-right" at bounding box center [1172, 309] width 27 height 19
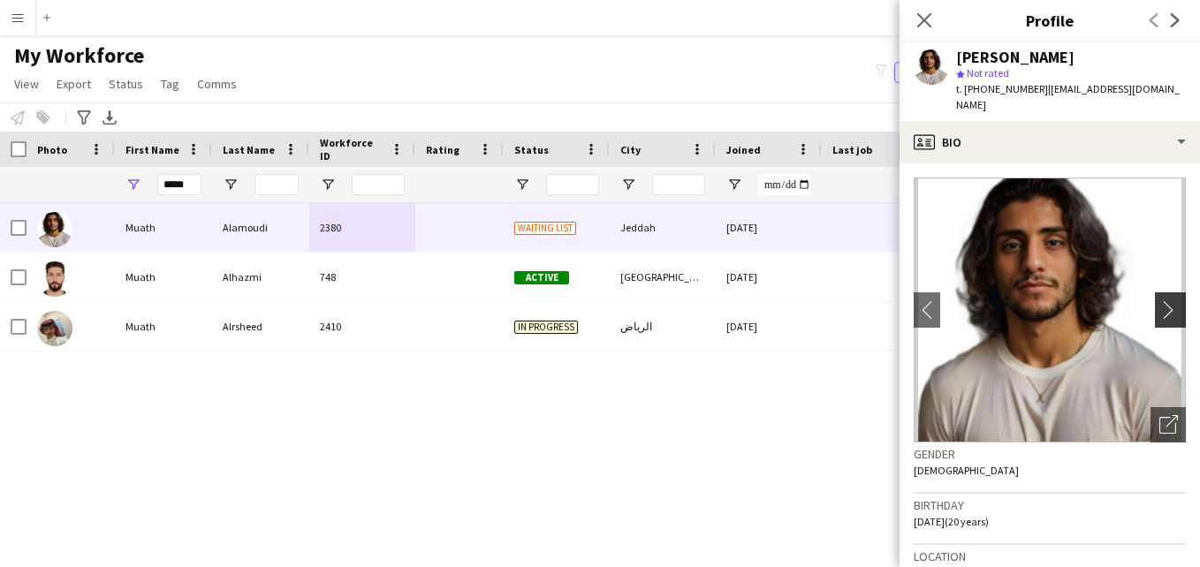
click at [1159, 300] on app-icon "chevron-right" at bounding box center [1172, 309] width 27 height 19
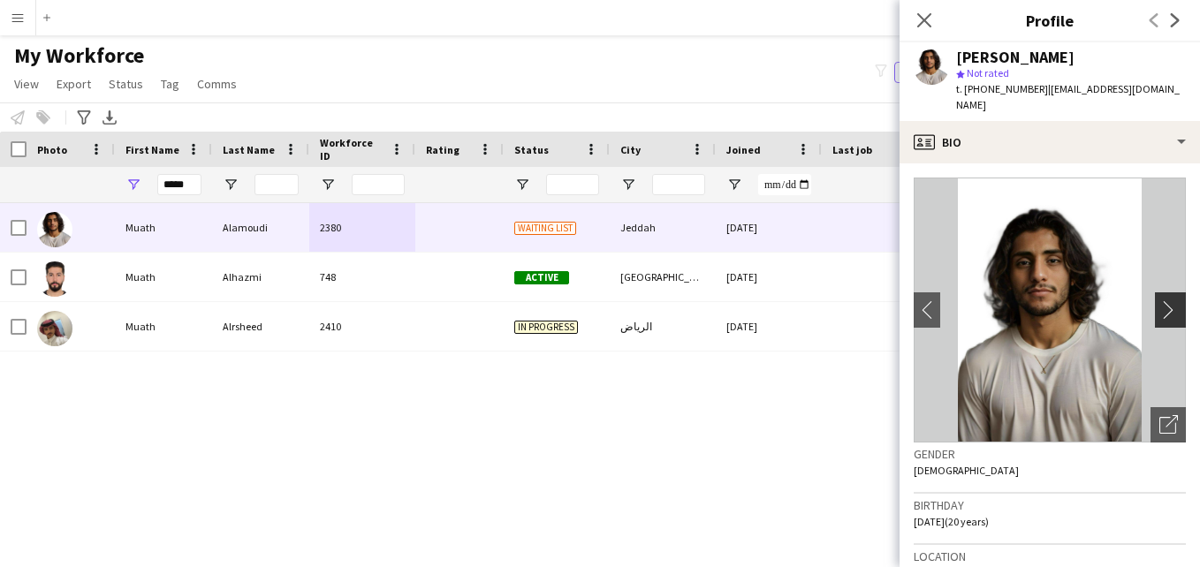
click at [1159, 300] on app-icon "chevron-right" at bounding box center [1172, 309] width 27 height 19
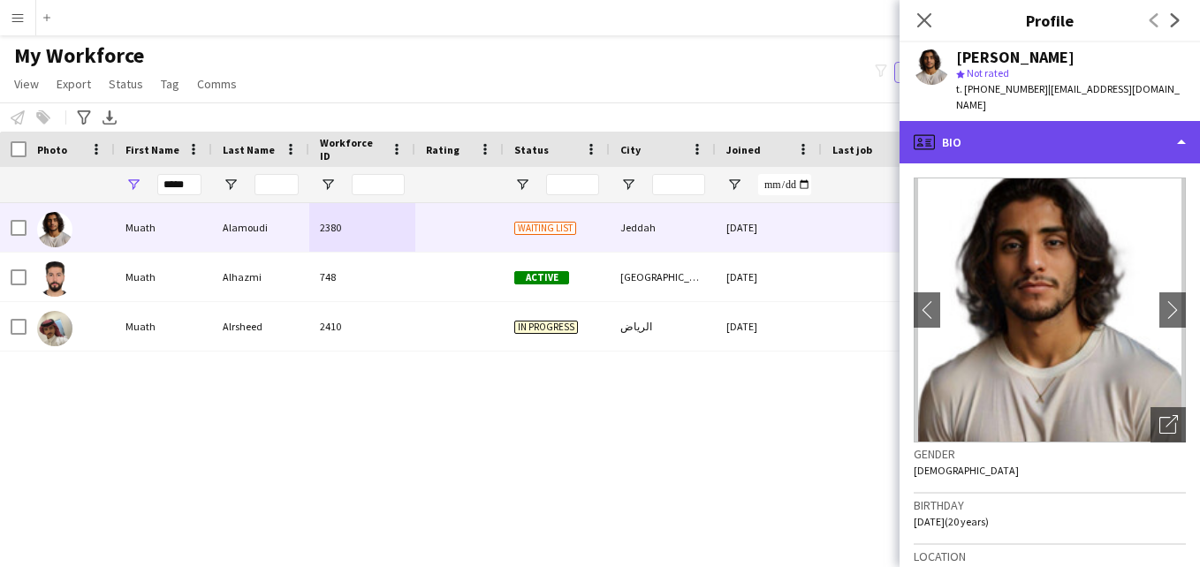
click at [1118, 121] on div "profile Bio" at bounding box center [1050, 142] width 300 height 42
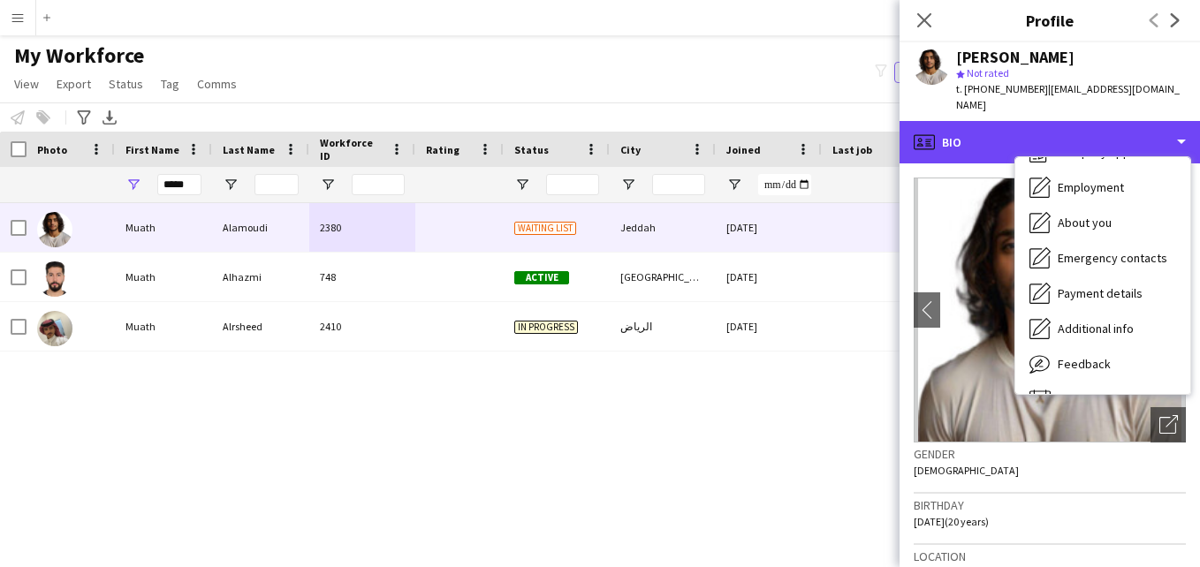
scroll to position [72, 0]
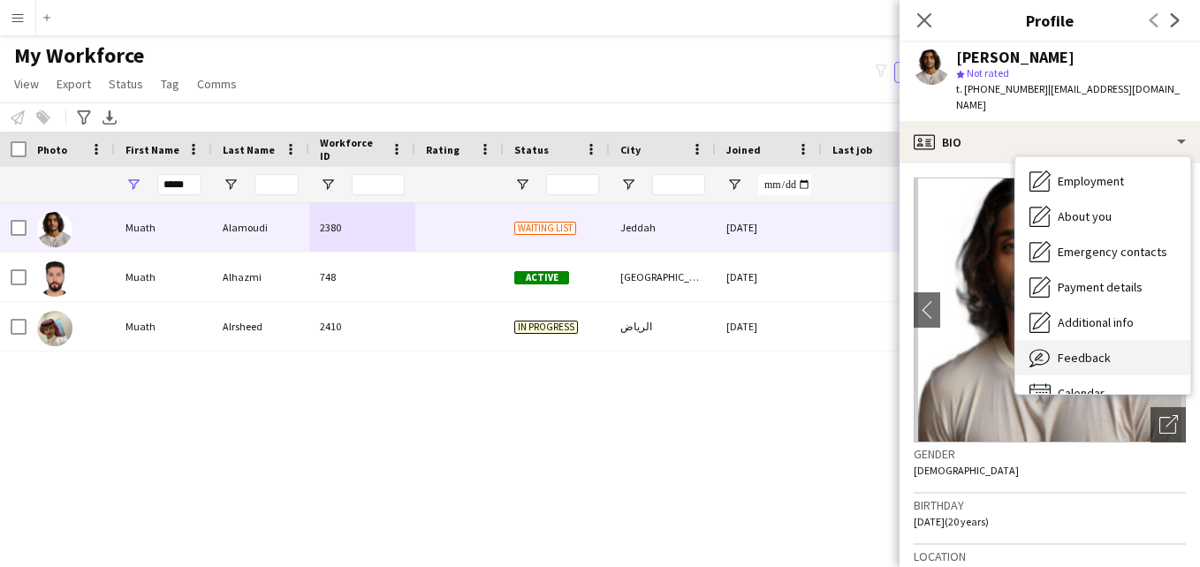
click at [1076, 350] on div "Feedback Feedback" at bounding box center [1102, 357] width 175 height 35
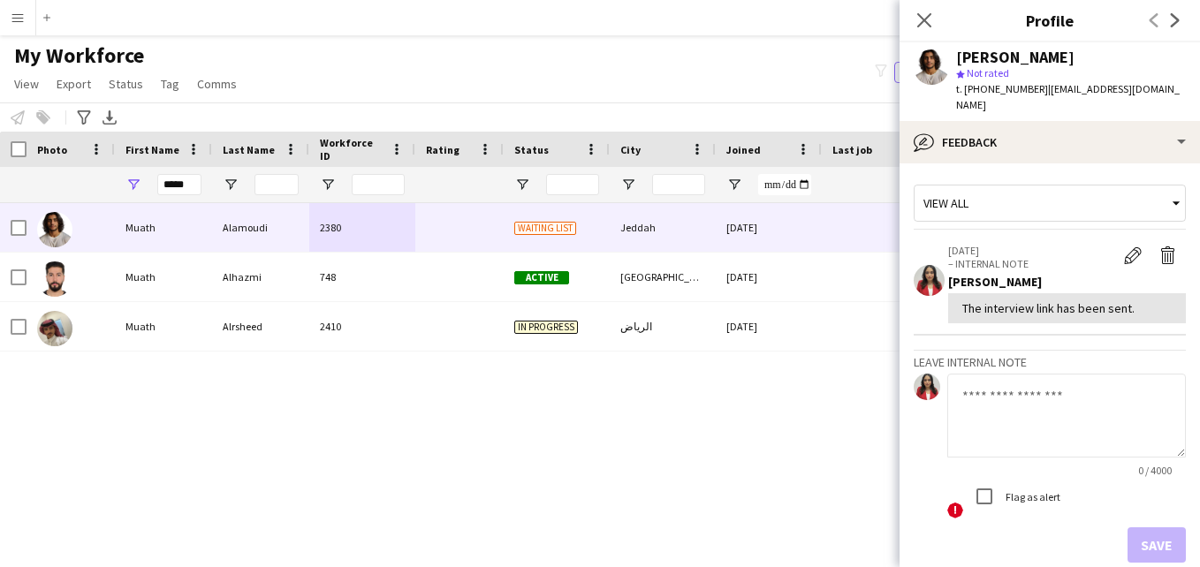
click at [1091, 195] on div "View all" at bounding box center [1041, 203] width 253 height 34
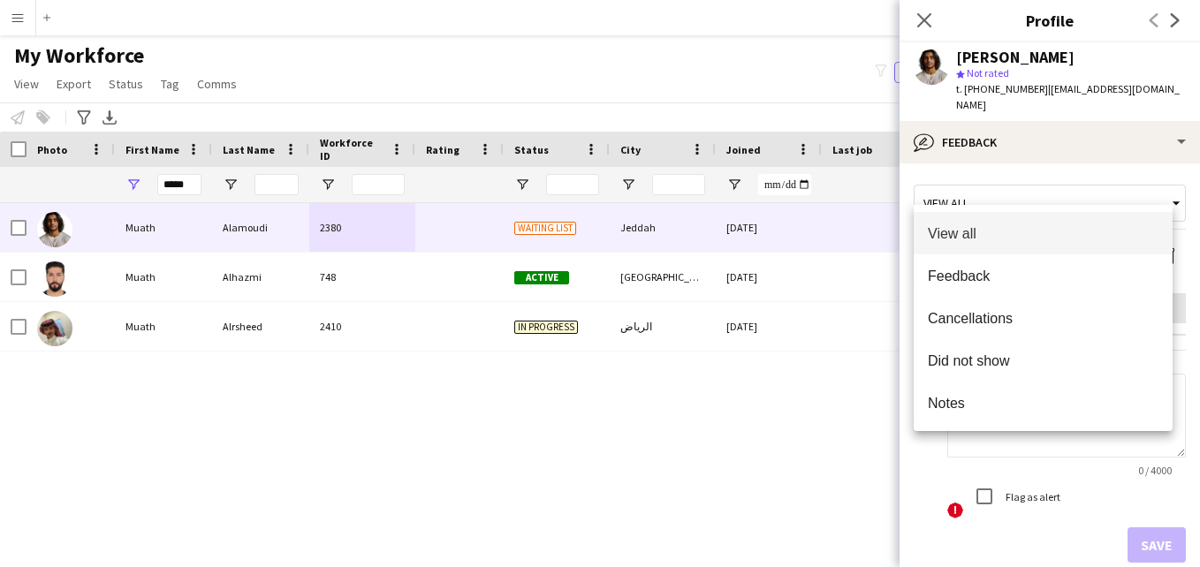
click at [1102, 130] on div at bounding box center [600, 283] width 1200 height 567
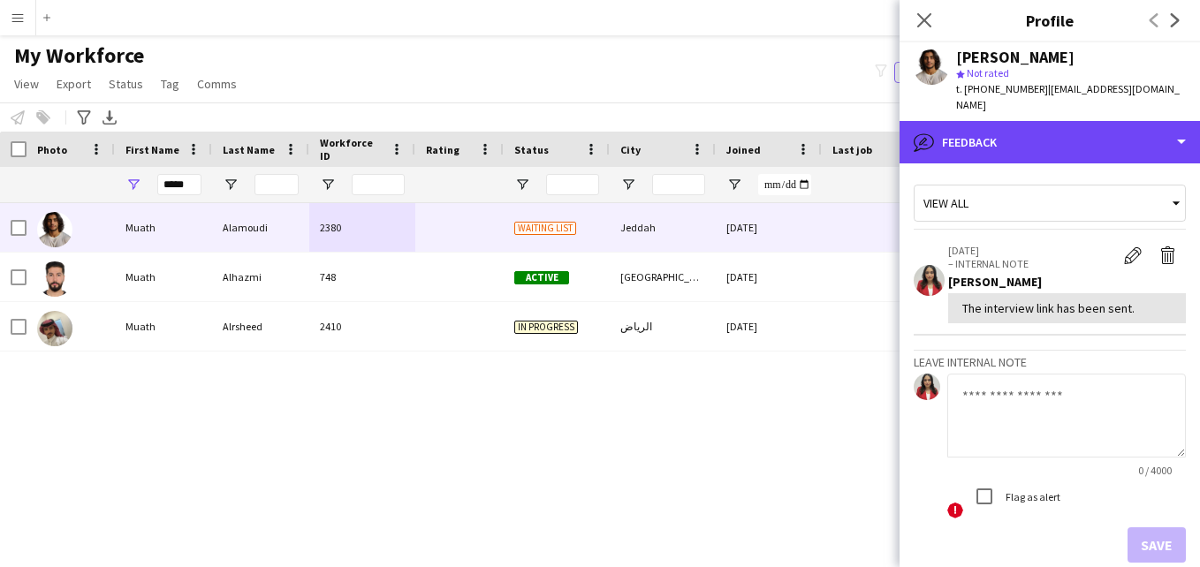
click at [1102, 130] on div "bubble-pencil Feedback" at bounding box center [1050, 142] width 300 height 42
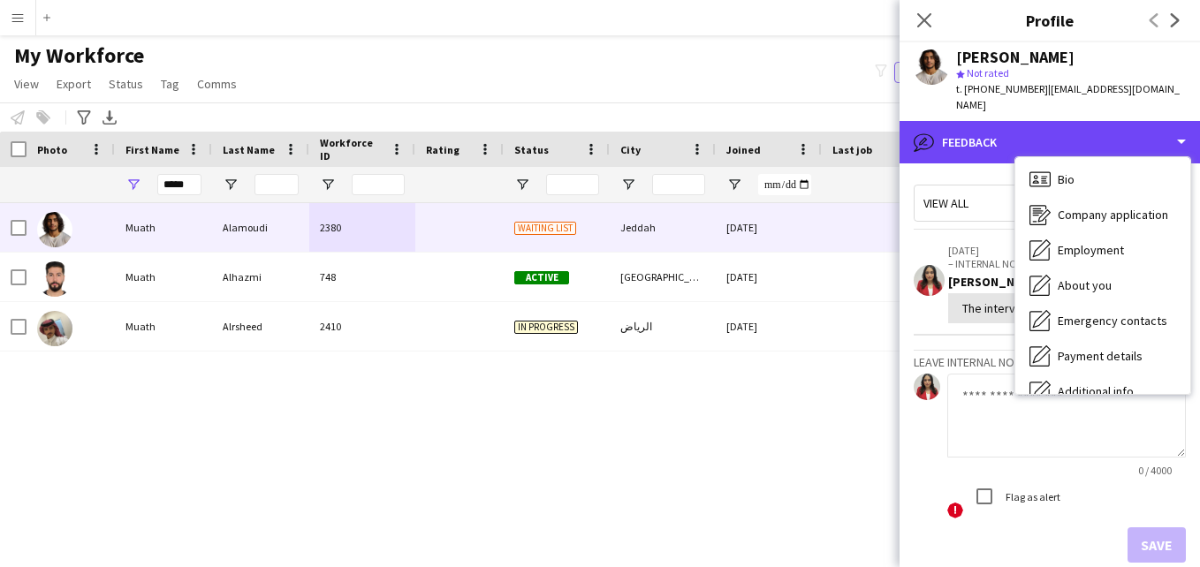
scroll to position [0, 0]
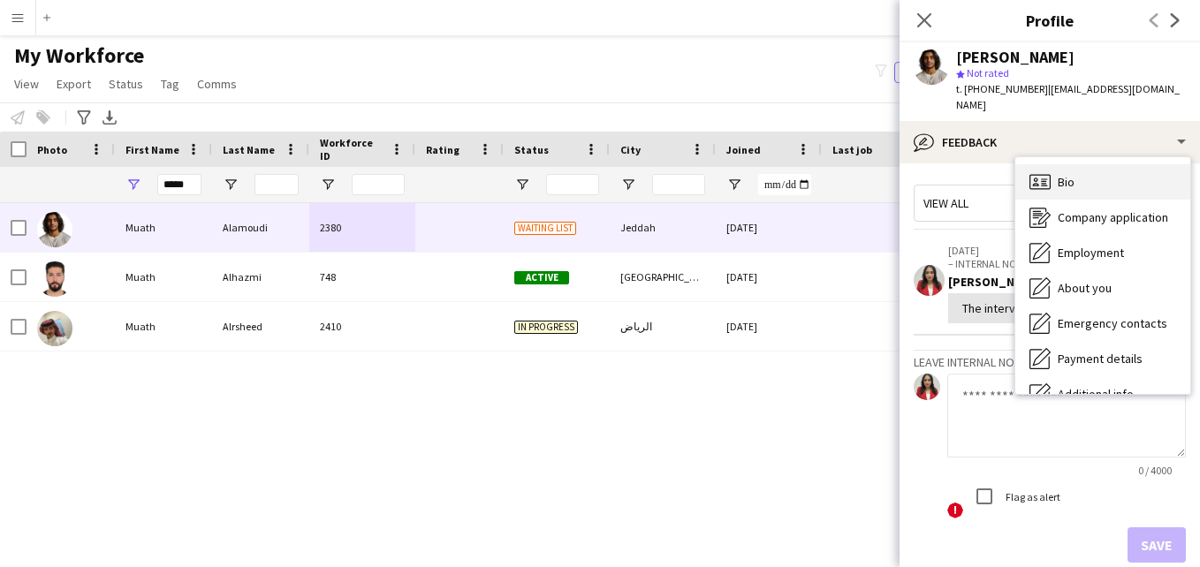
click at [1155, 164] on div "Bio Bio" at bounding box center [1102, 181] width 175 height 35
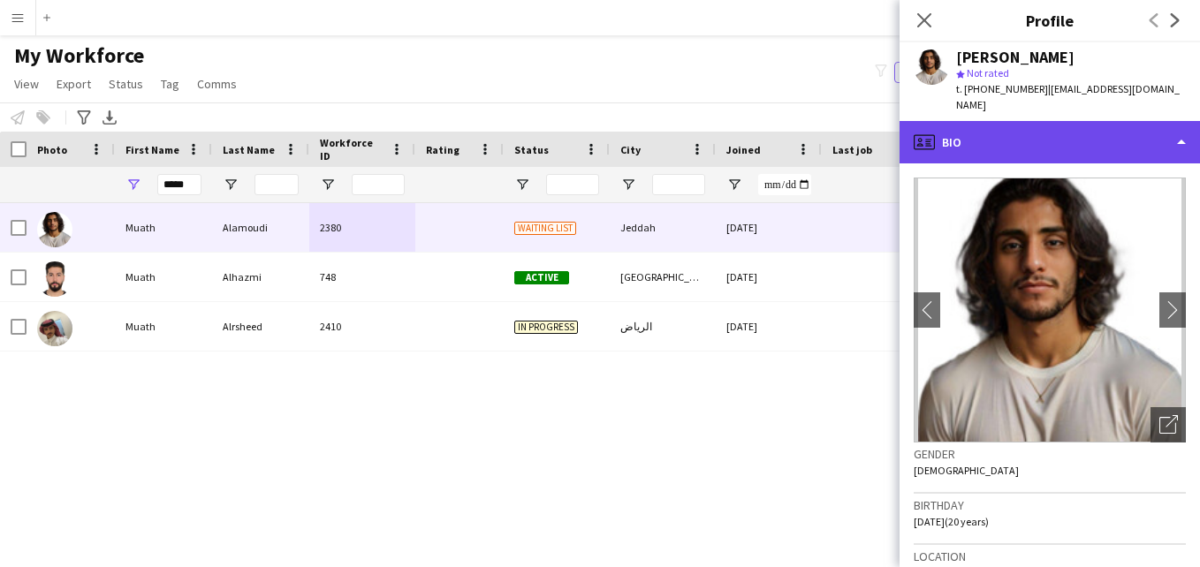
click at [1144, 133] on div "profile Bio" at bounding box center [1050, 142] width 300 height 42
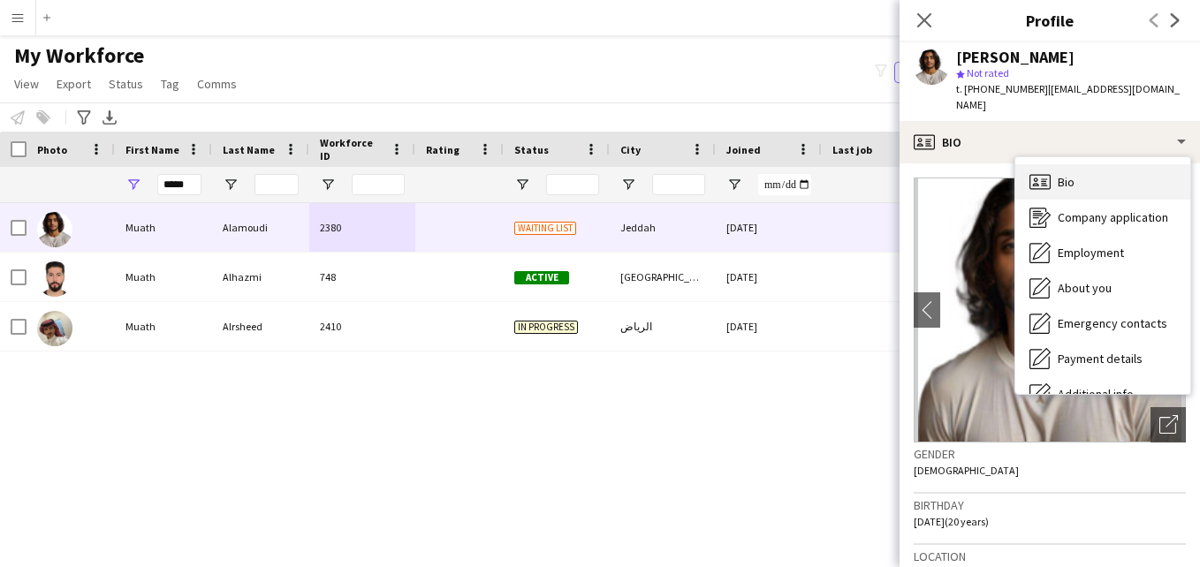
click at [1122, 164] on div "Bio Bio" at bounding box center [1102, 181] width 175 height 35
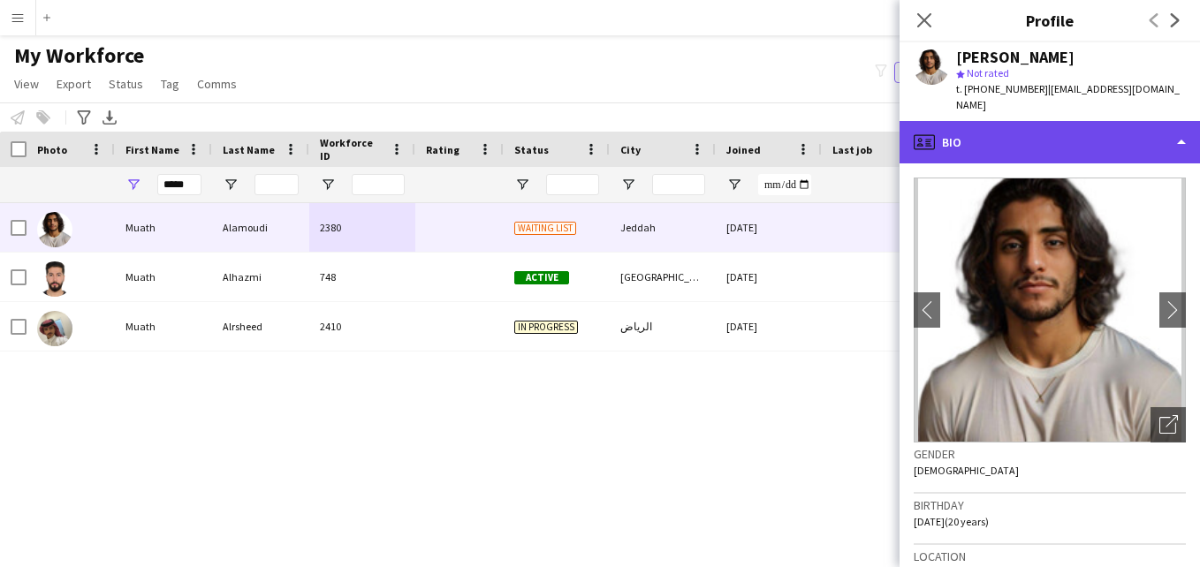
click at [1117, 131] on div "profile Bio" at bounding box center [1050, 142] width 300 height 42
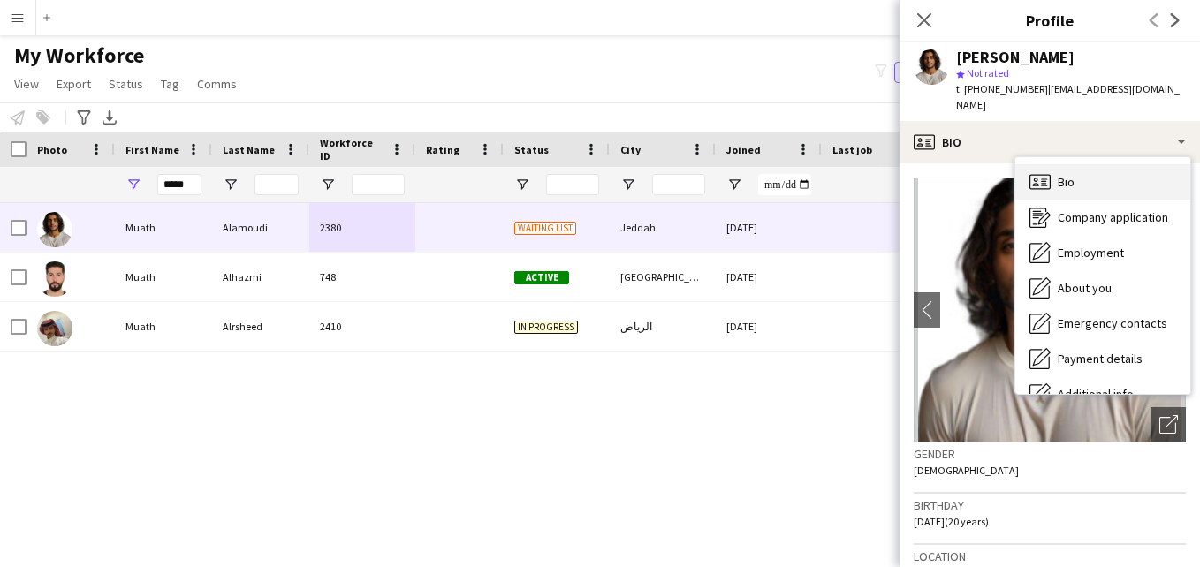
click at [1146, 167] on div "Bio Bio" at bounding box center [1102, 181] width 175 height 35
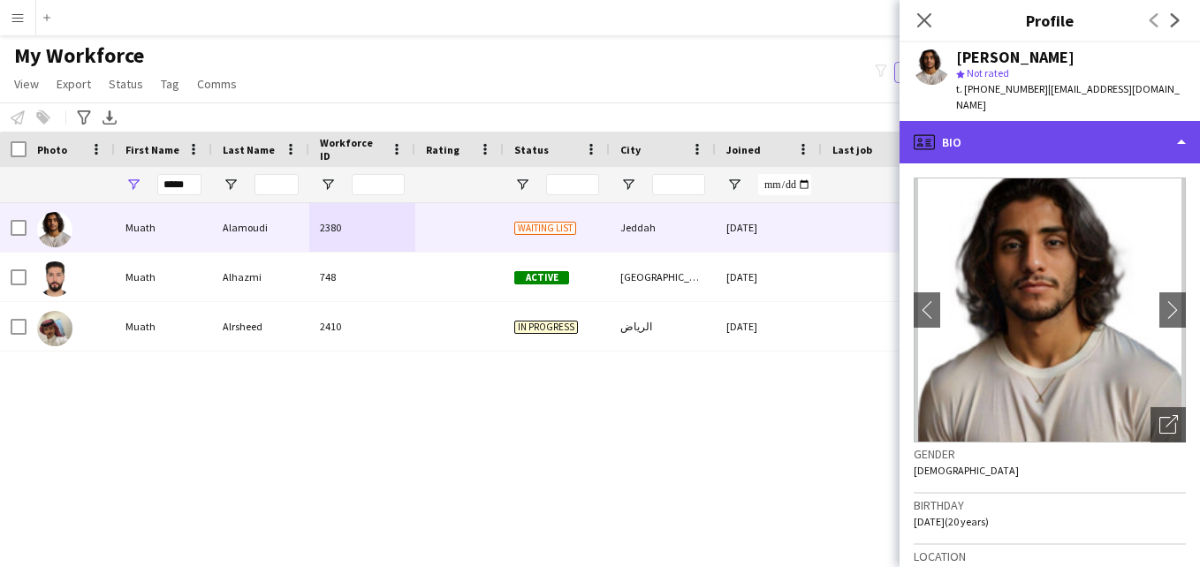
click at [1105, 121] on div "profile Bio" at bounding box center [1050, 142] width 300 height 42
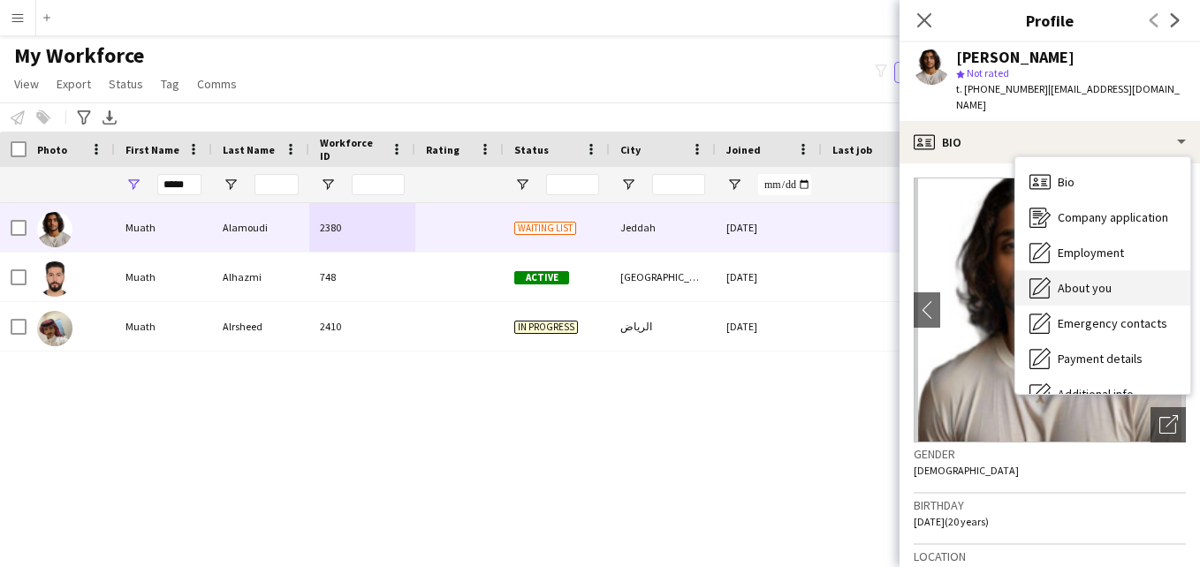
click at [1109, 281] on div "About you About you" at bounding box center [1102, 287] width 175 height 35
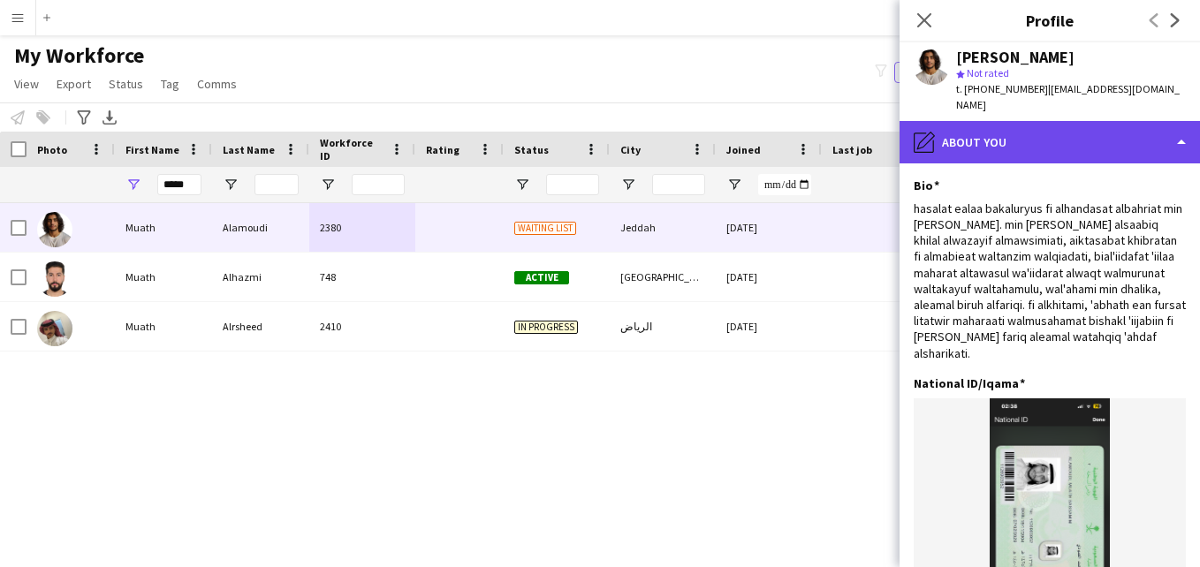
click at [1141, 143] on div "pencil4 About you" at bounding box center [1050, 142] width 300 height 42
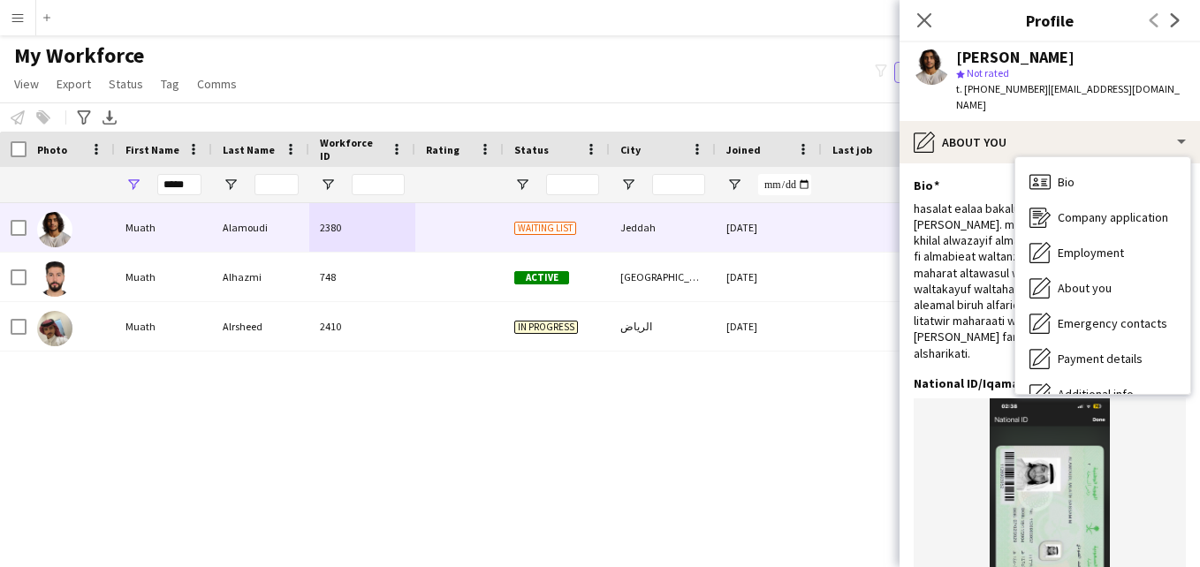
click at [1151, 95] on span "| muath2876188@hotmail.com" at bounding box center [1068, 96] width 224 height 29
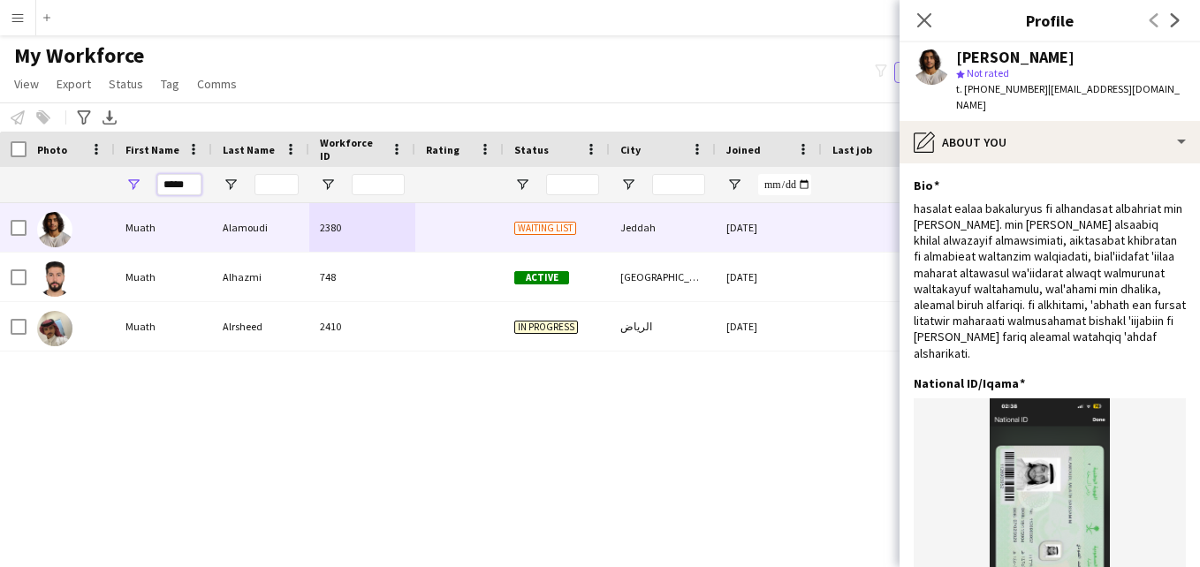
drag, startPoint x: 195, startPoint y: 186, endPoint x: 152, endPoint y: 190, distance: 43.5
click at [152, 190] on div "*****" at bounding box center [163, 184] width 97 height 35
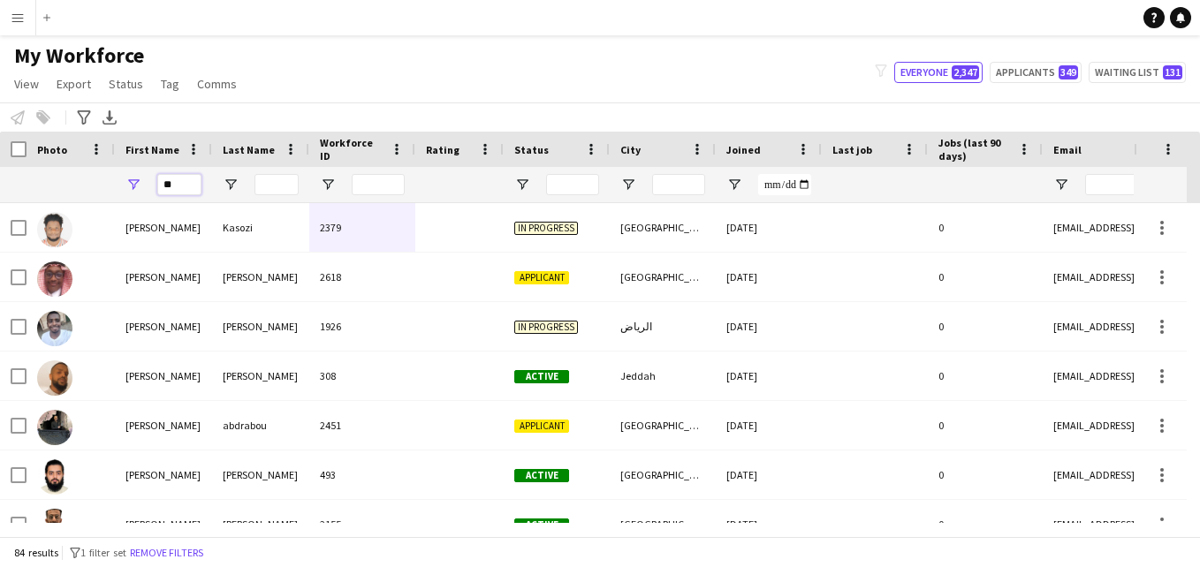
type input "*"
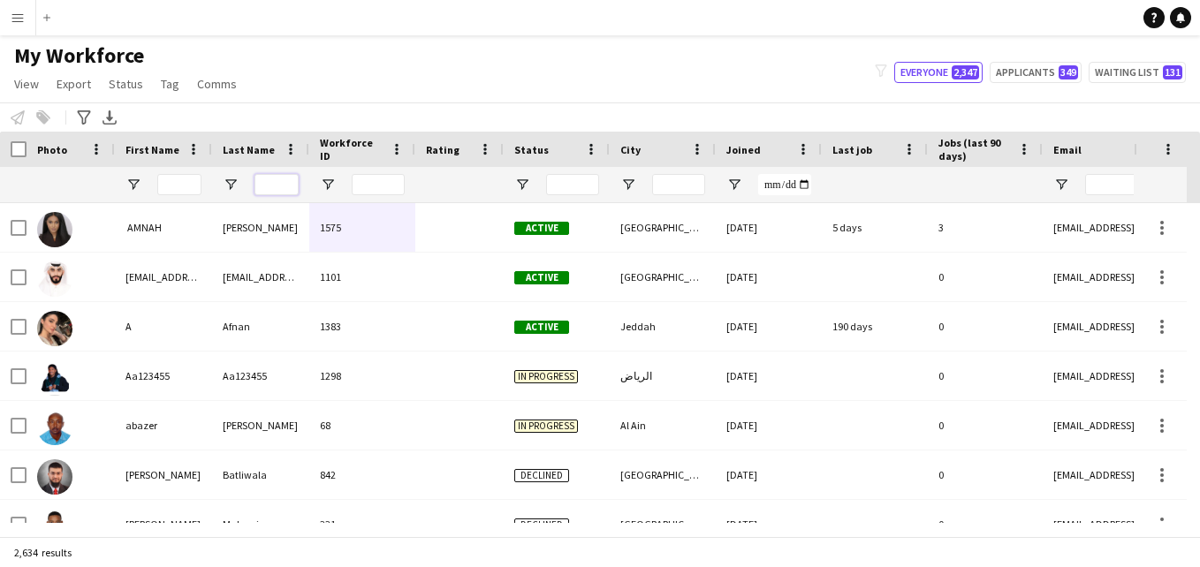
click at [271, 185] on input "Last Name Filter Input" at bounding box center [277, 184] width 44 height 21
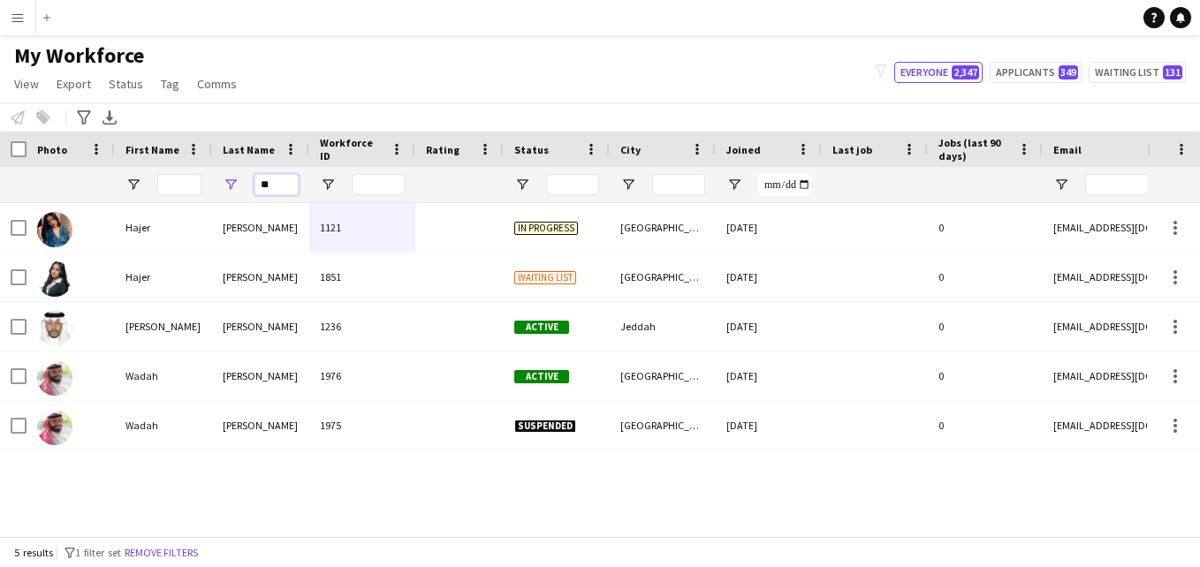
type input "*"
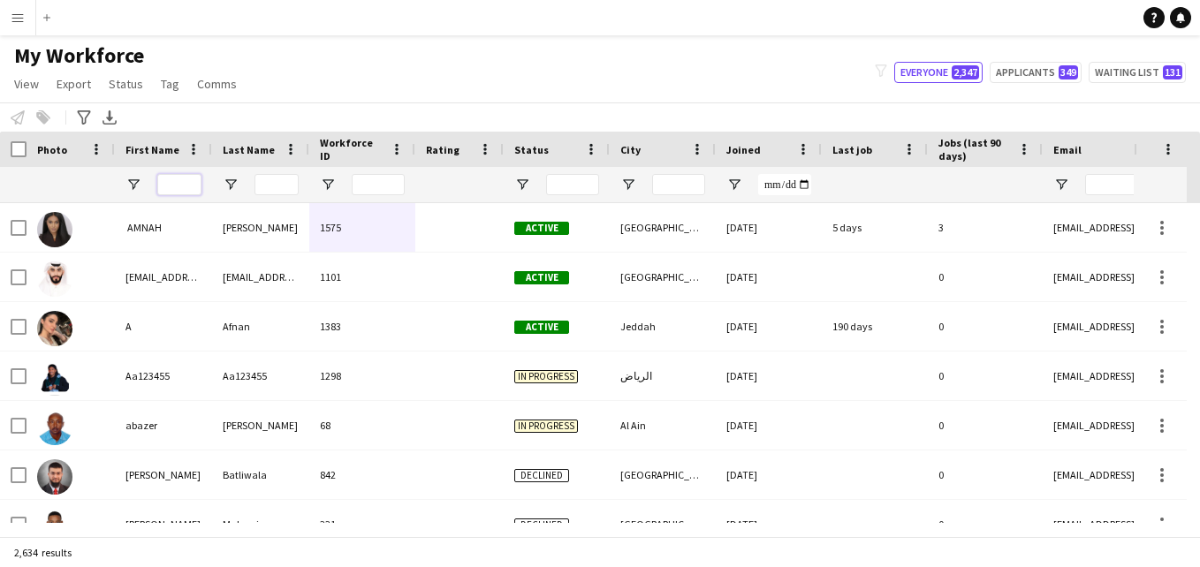
click at [186, 184] on input "First Name Filter Input" at bounding box center [179, 184] width 44 height 21
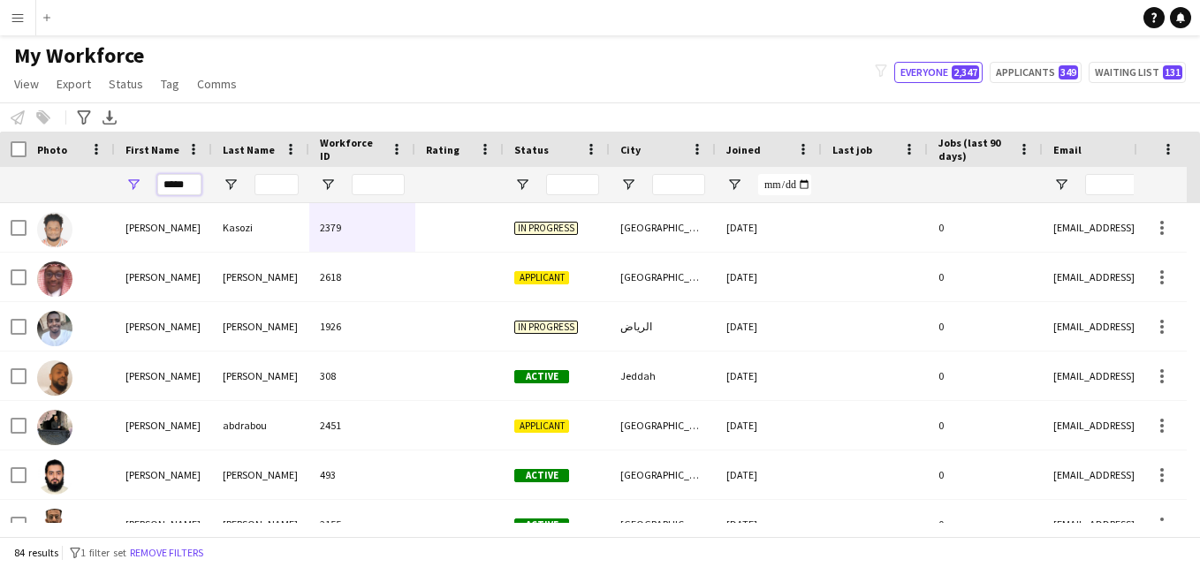
type input "*****"
click at [273, 192] on input "Last Name Filter Input" at bounding box center [277, 184] width 44 height 21
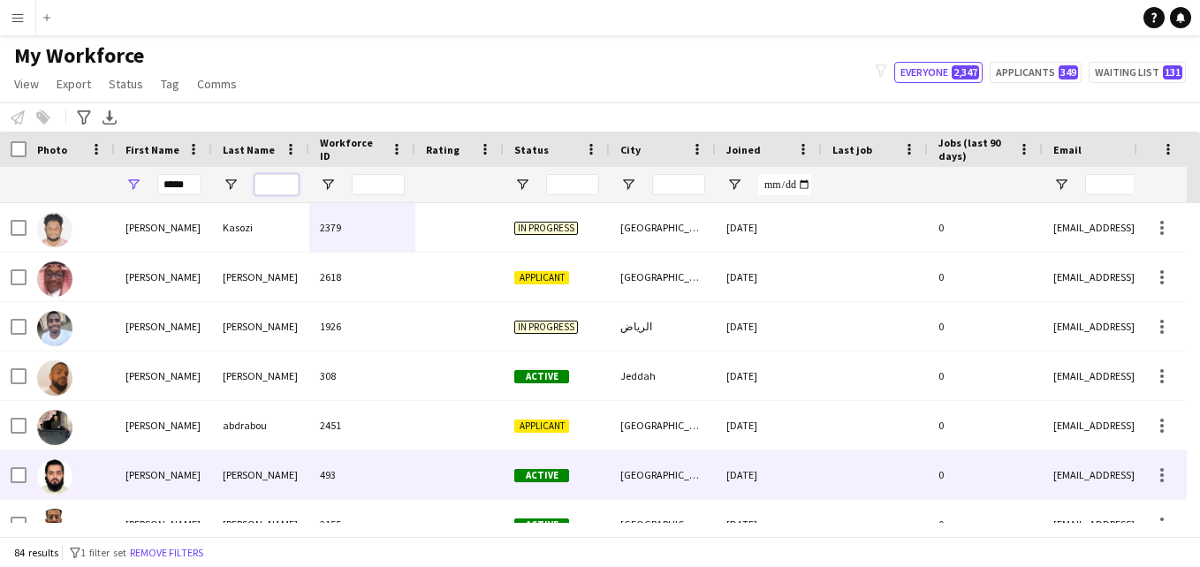
type input "*"
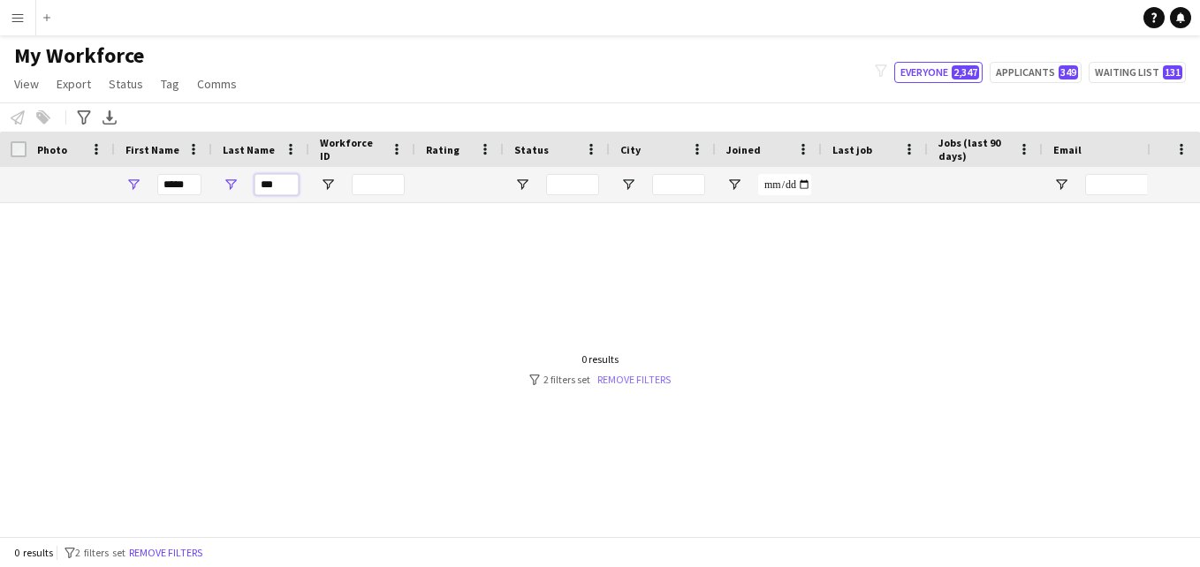
type input "***"
click at [647, 384] on link "Remove filters" at bounding box center [633, 379] width 73 height 13
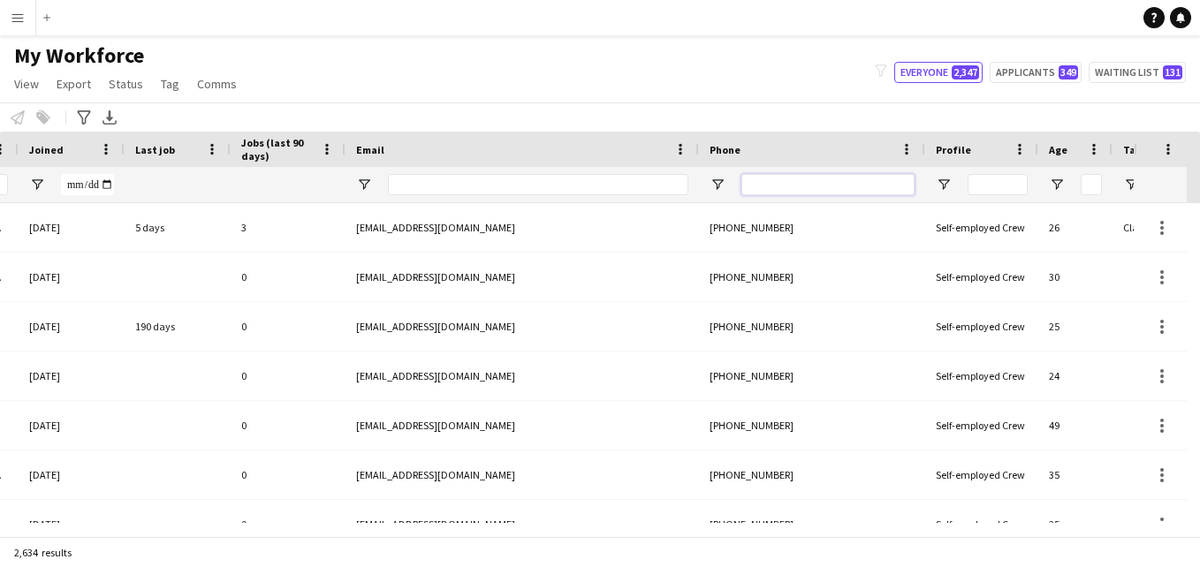
click at [831, 189] on input "Phone Filter Input" at bounding box center [827, 184] width 173 height 21
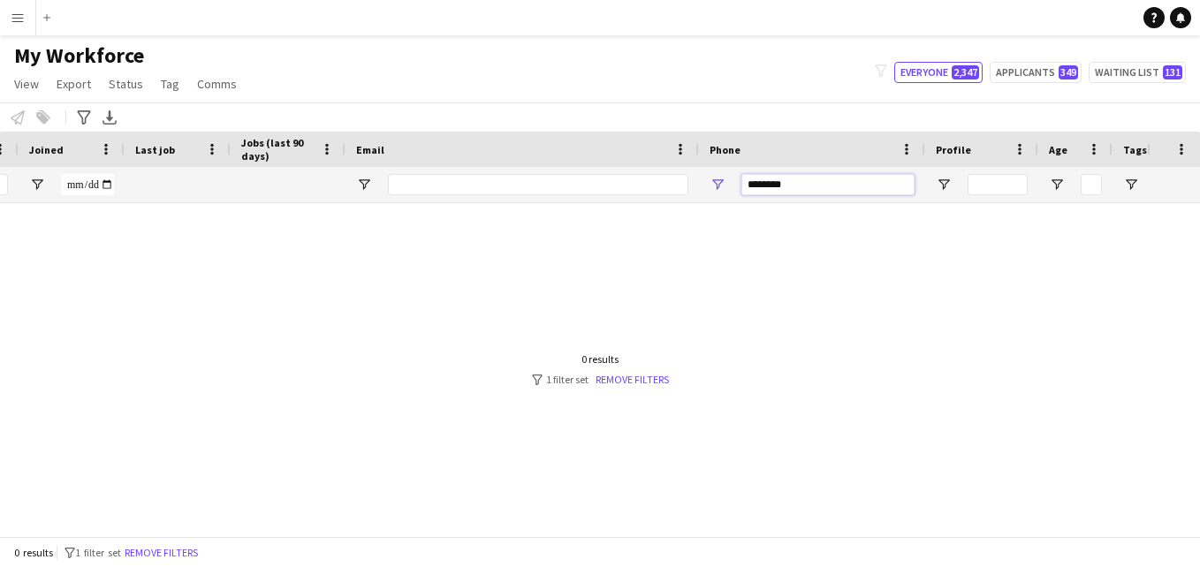
type input "********"
click at [759, 521] on div at bounding box center [573, 363] width 1147 height 320
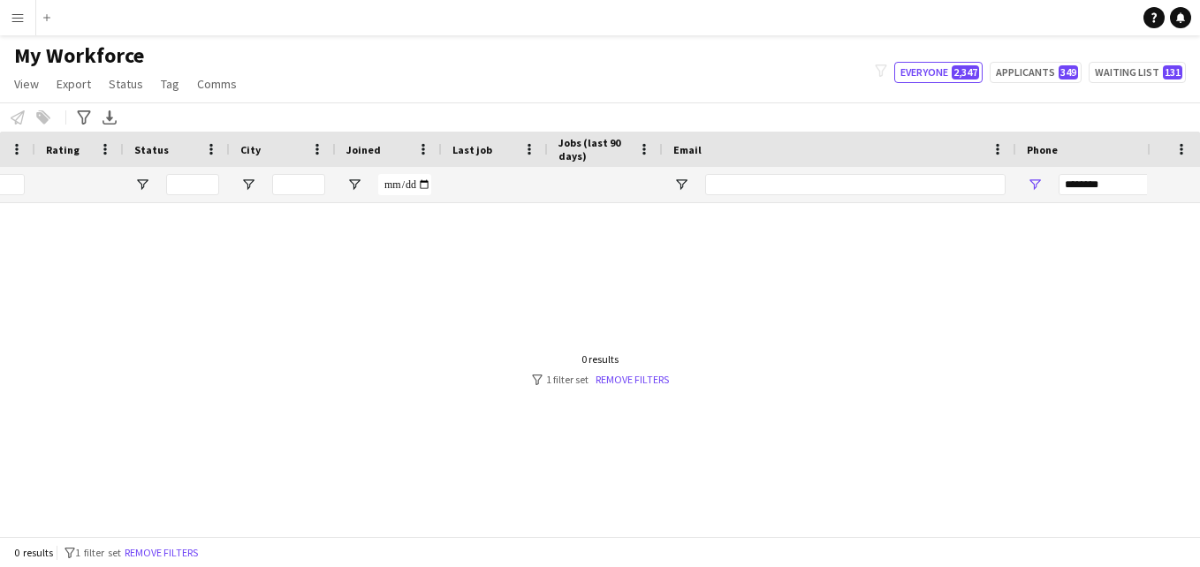
scroll to position [0, 372]
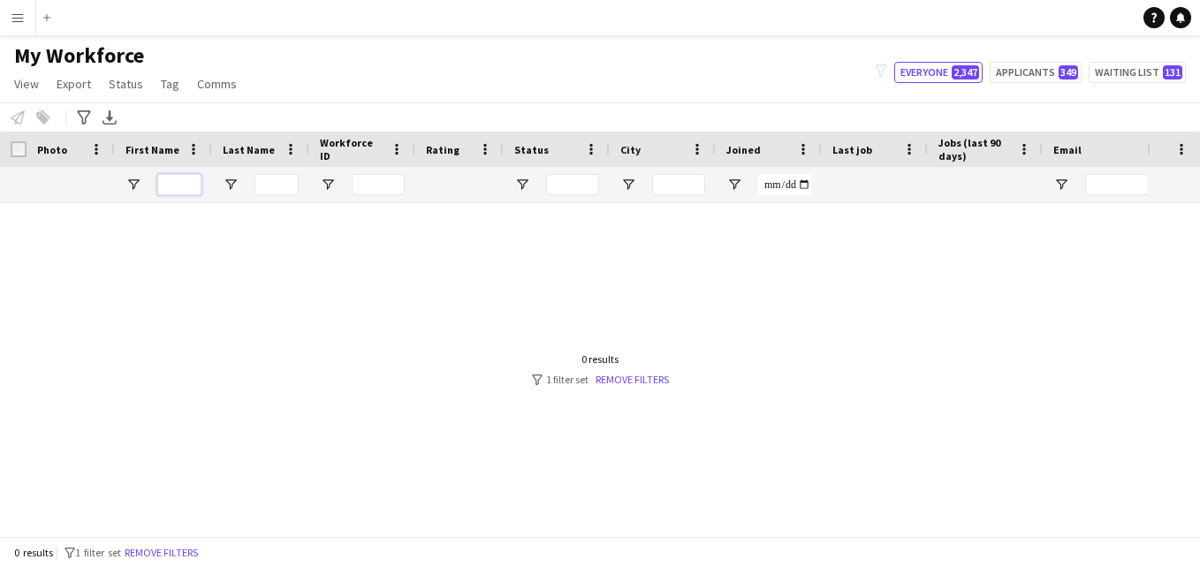
click at [190, 188] on input "First Name Filter Input" at bounding box center [179, 184] width 44 height 21
type input "*****"
click at [289, 182] on input "Last Name Filter Input" at bounding box center [277, 184] width 44 height 21
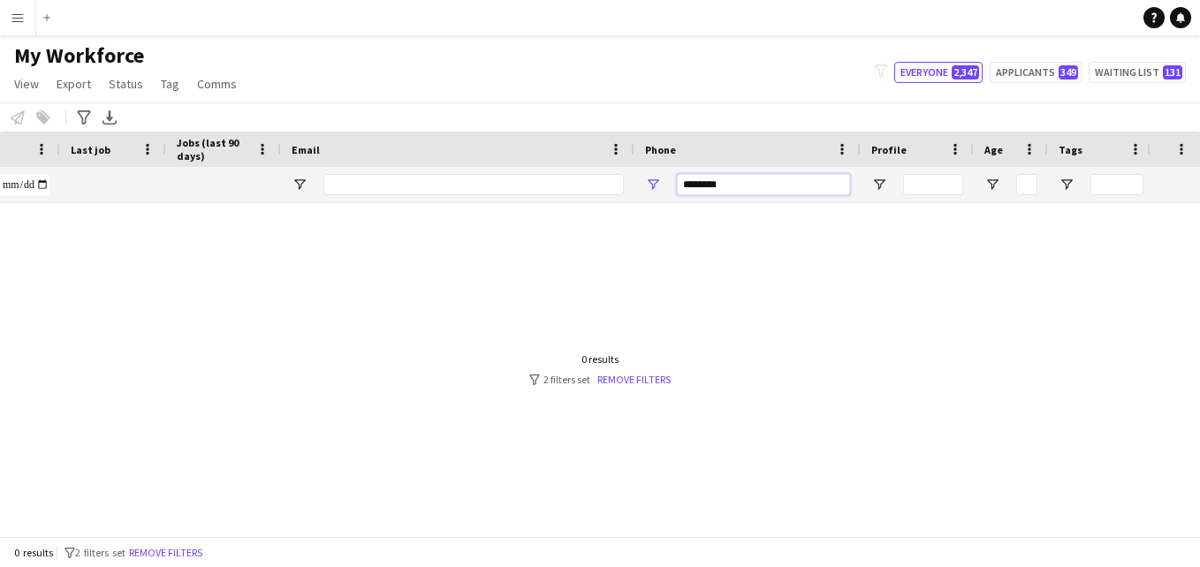
click at [803, 186] on input "********" at bounding box center [763, 184] width 173 height 21
type input "*"
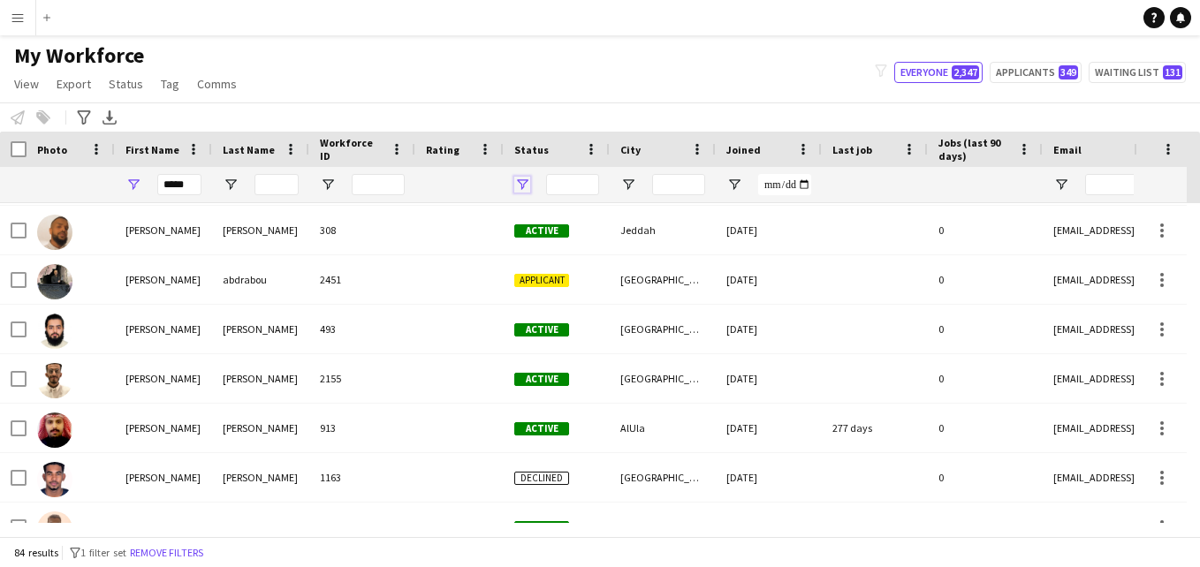
click at [523, 186] on span "Open Filter Menu" at bounding box center [522, 185] width 16 height 16
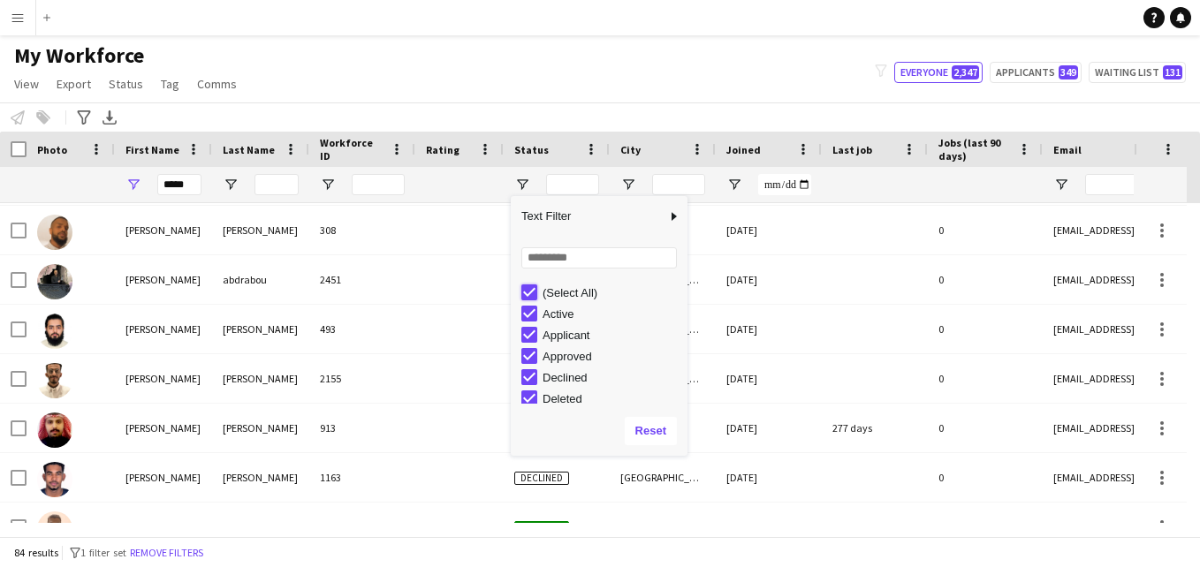
type input "***"
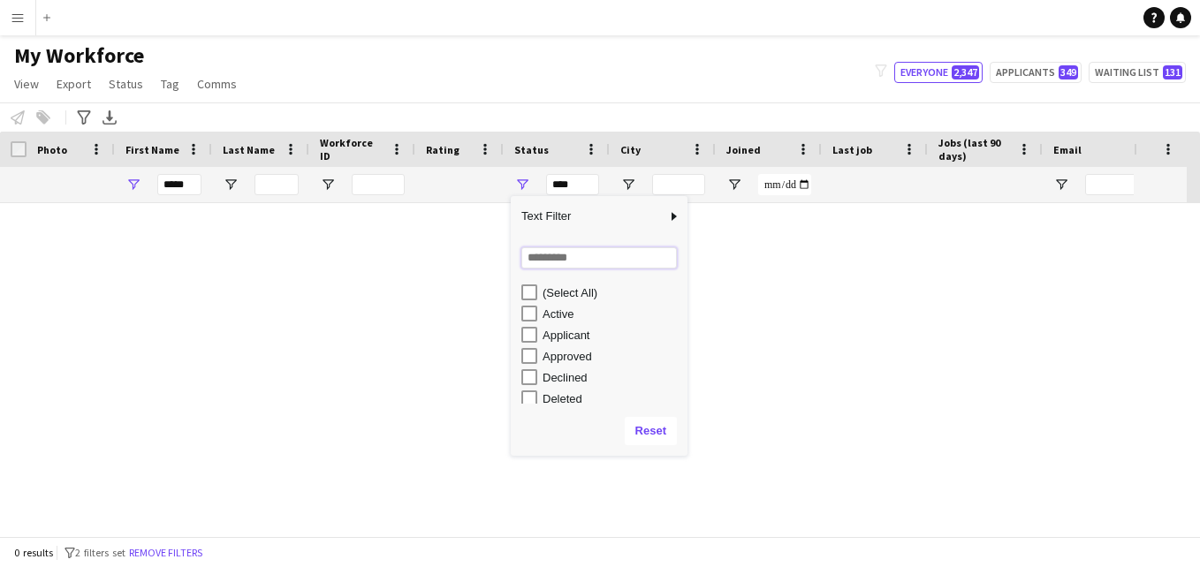
click at [569, 262] on input "Search filter values" at bounding box center [599, 257] width 156 height 21
type input "*"
drag, startPoint x: 685, startPoint y: 315, endPoint x: 684, endPoint y: 304, distance: 11.5
click at [684, 304] on div "Column Filter" at bounding box center [685, 326] width 4 height 251
click at [627, 331] on div "Applicant" at bounding box center [613, 327] width 140 height 13
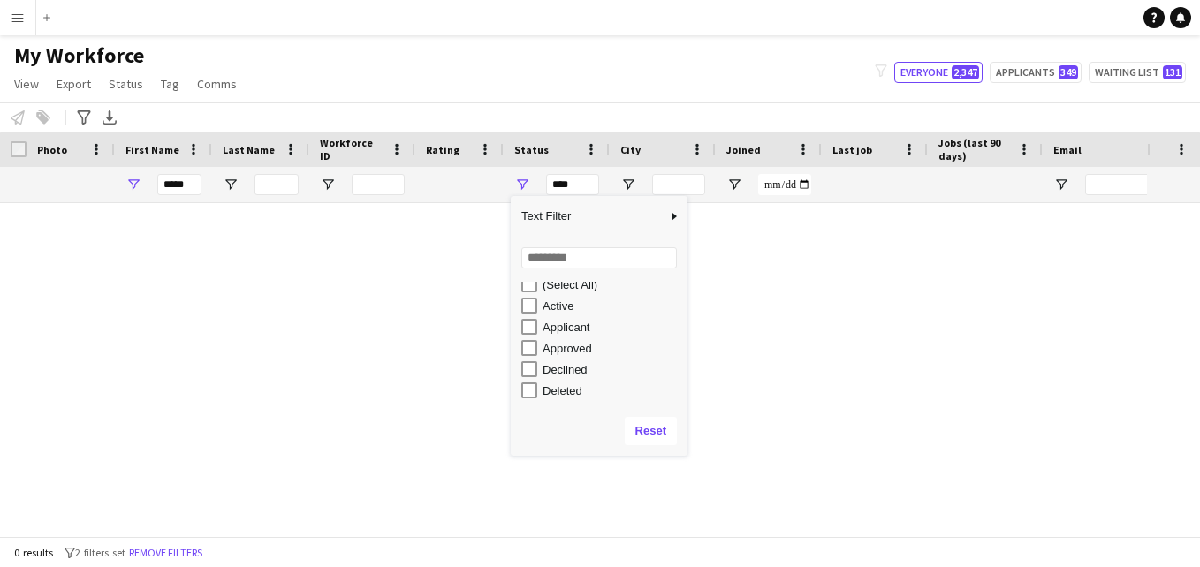
type input "**********"
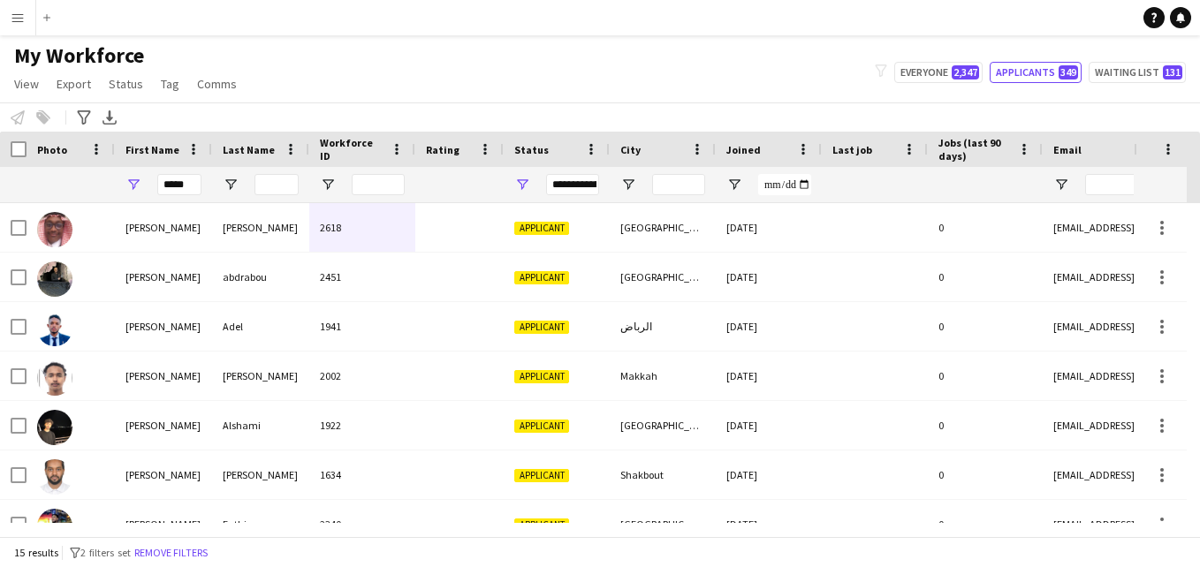
click at [677, 110] on div "Notify workforce Add to tag Select at least one crew to tag him or her. Advance…" at bounding box center [600, 117] width 1200 height 29
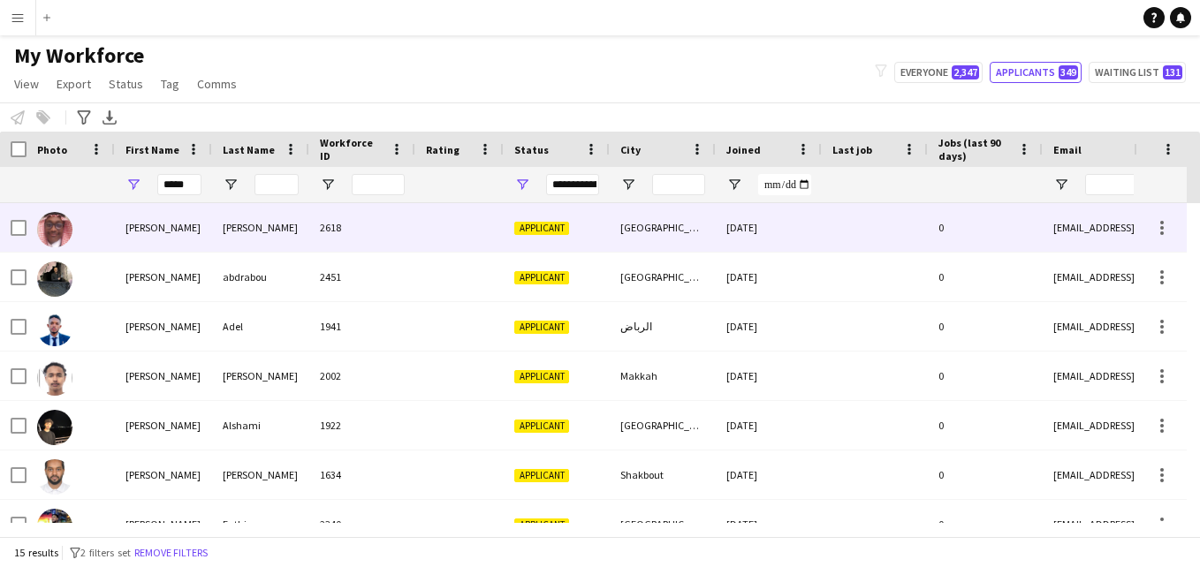
click at [424, 217] on div at bounding box center [459, 227] width 88 height 49
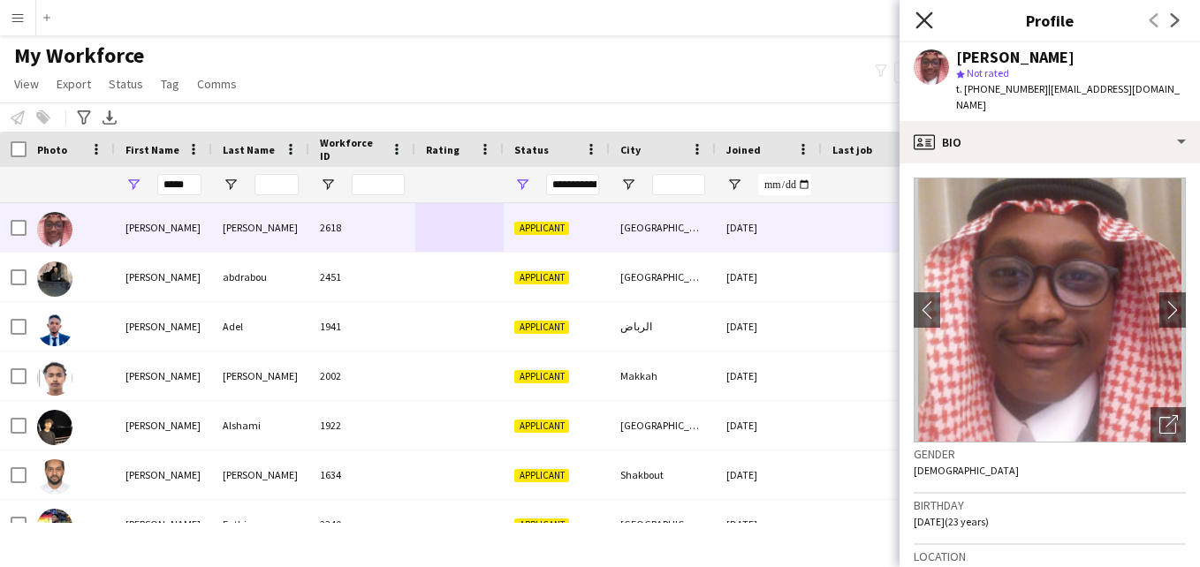
click at [927, 21] on icon "Close pop-in" at bounding box center [924, 19] width 17 height 17
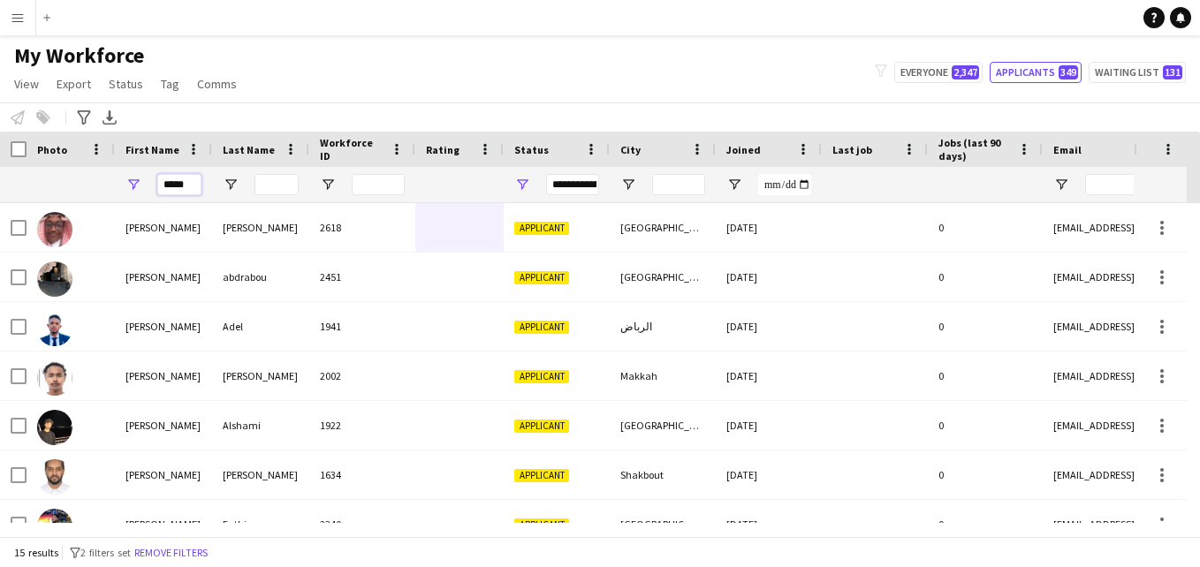
drag, startPoint x: 201, startPoint y: 187, endPoint x: 146, endPoint y: 190, distance: 54.9
click at [146, 190] on div "*****" at bounding box center [163, 184] width 97 height 35
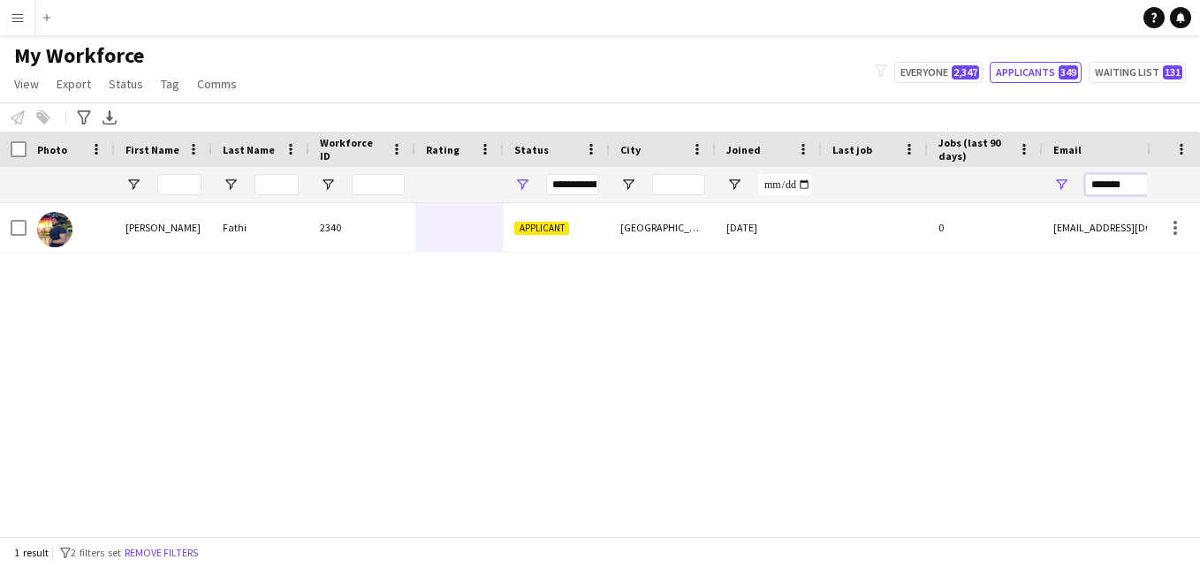
type input "*******"
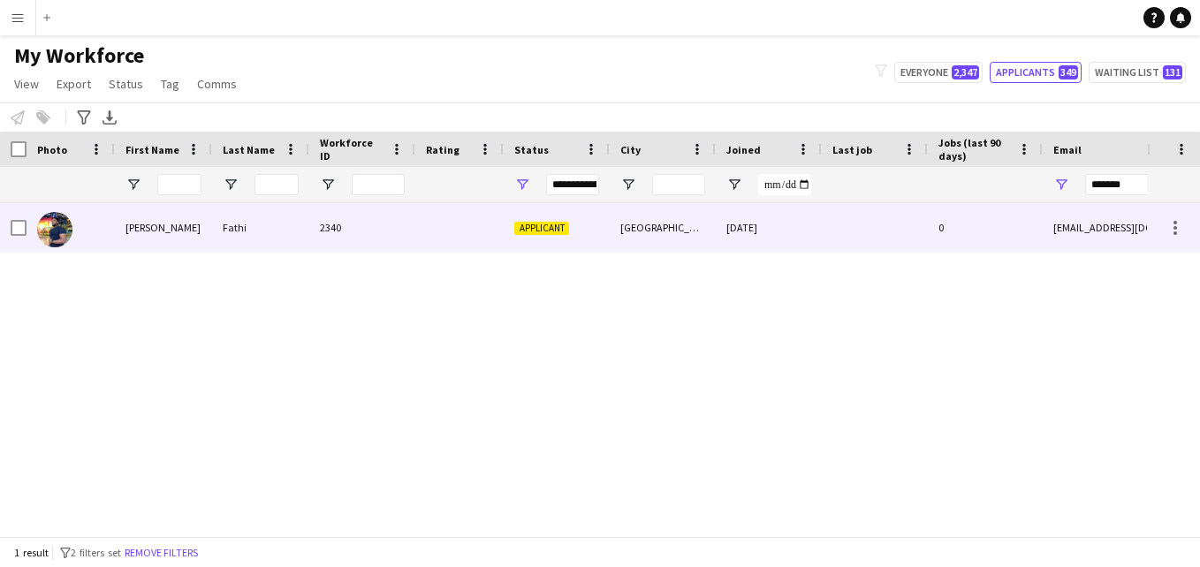
click at [437, 238] on div at bounding box center [459, 227] width 88 height 49
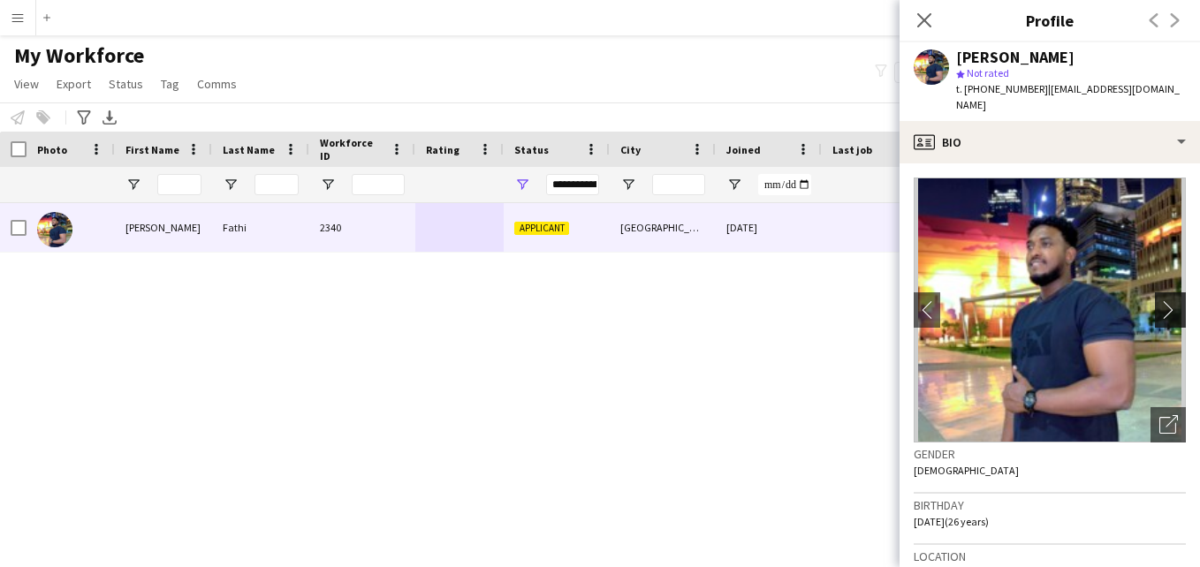
click at [1164, 303] on app-icon "chevron-right" at bounding box center [1172, 309] width 27 height 19
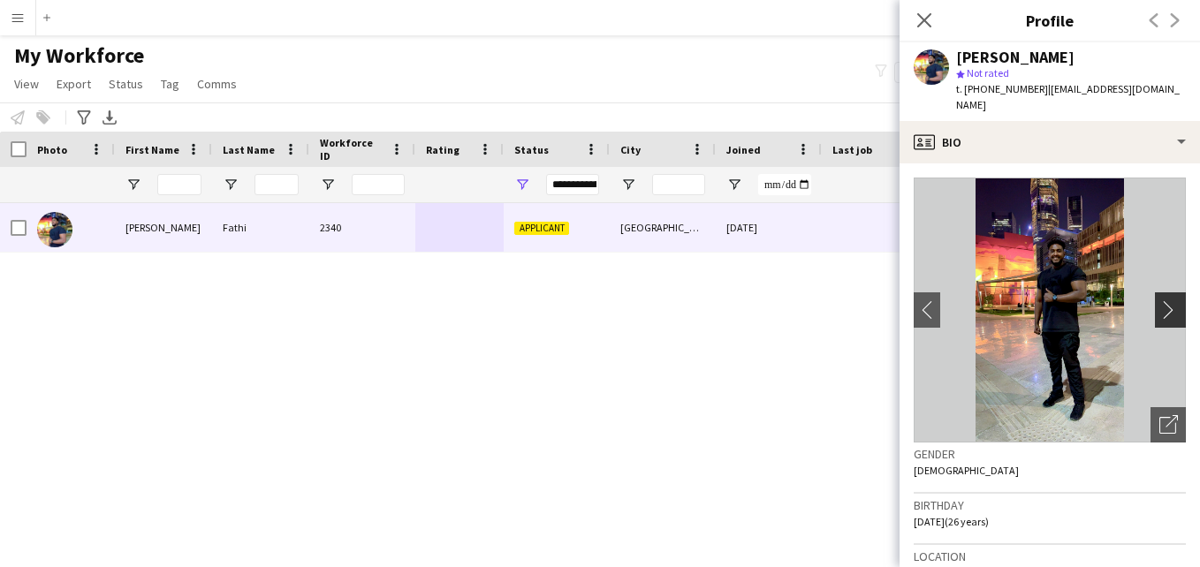
click at [1161, 306] on app-icon "chevron-right" at bounding box center [1172, 309] width 27 height 19
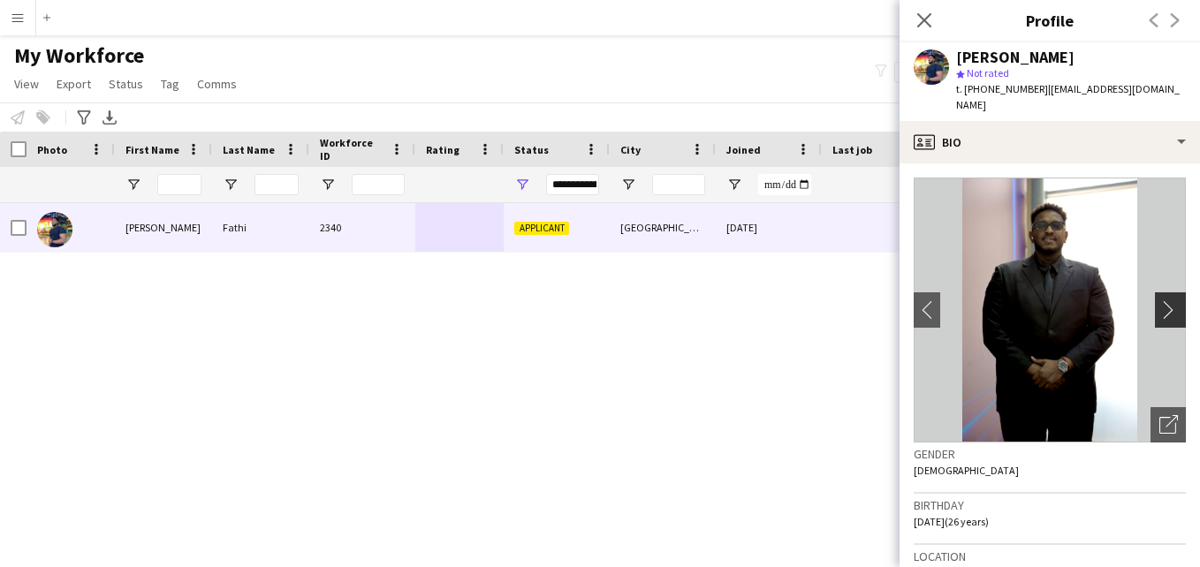
click at [1161, 306] on app-icon "chevron-right" at bounding box center [1172, 309] width 27 height 19
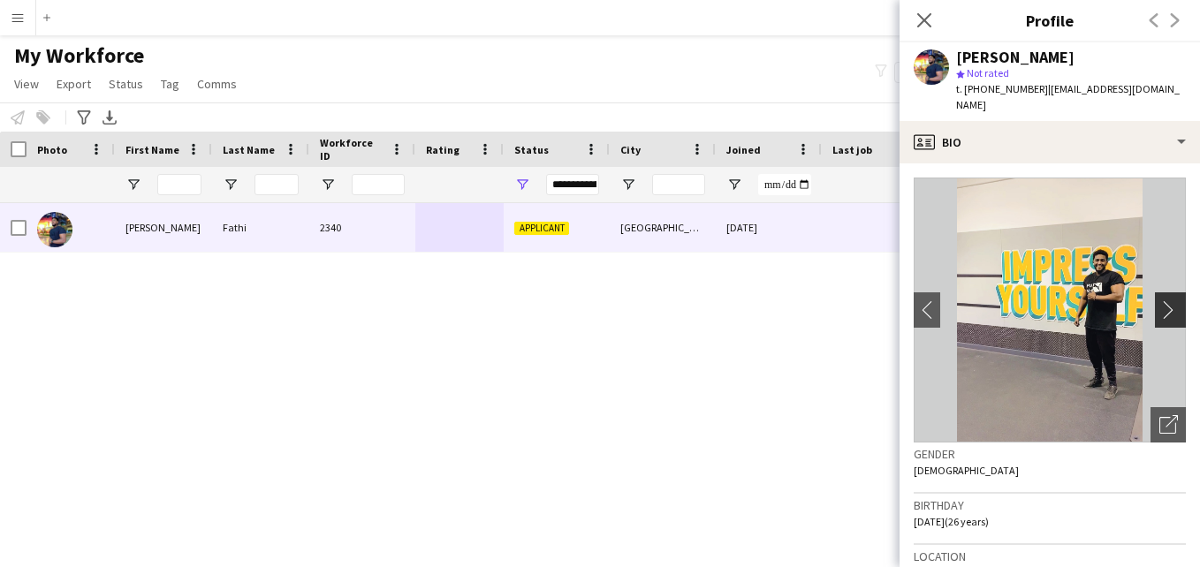
click at [1161, 309] on app-icon "chevron-right" at bounding box center [1172, 309] width 27 height 19
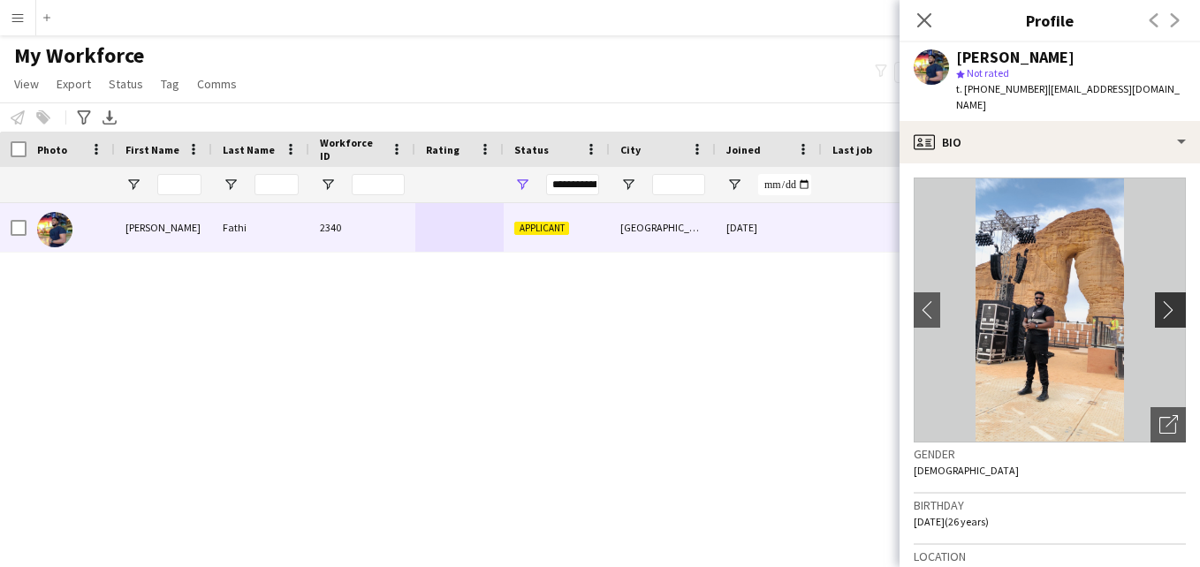
click at [1159, 308] on app-icon "chevron-right" at bounding box center [1172, 309] width 27 height 19
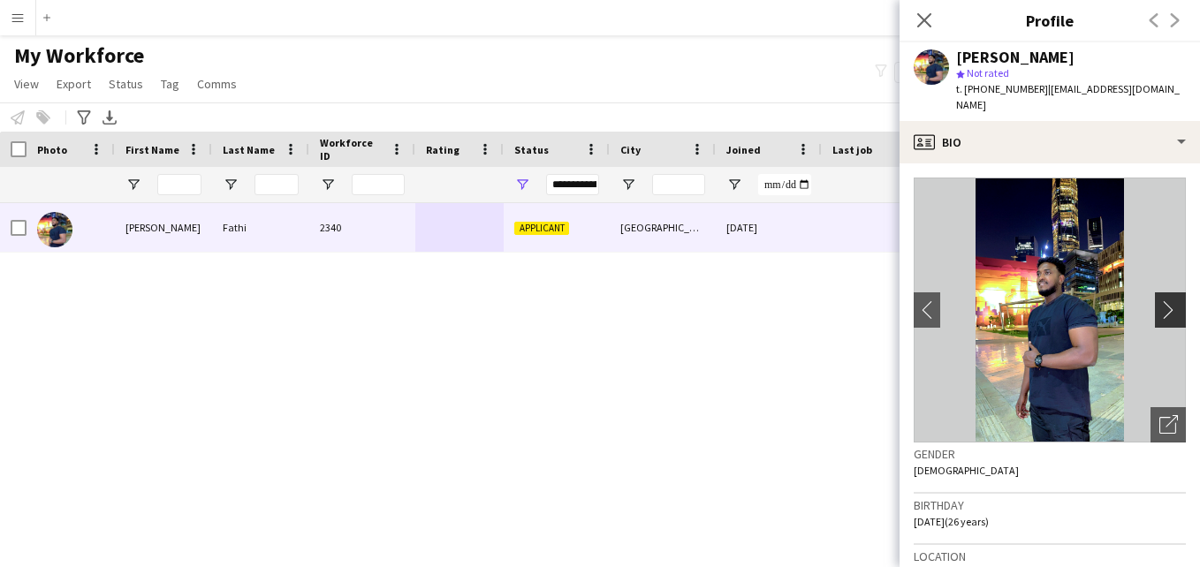
click at [1159, 308] on app-icon "chevron-right" at bounding box center [1172, 309] width 27 height 19
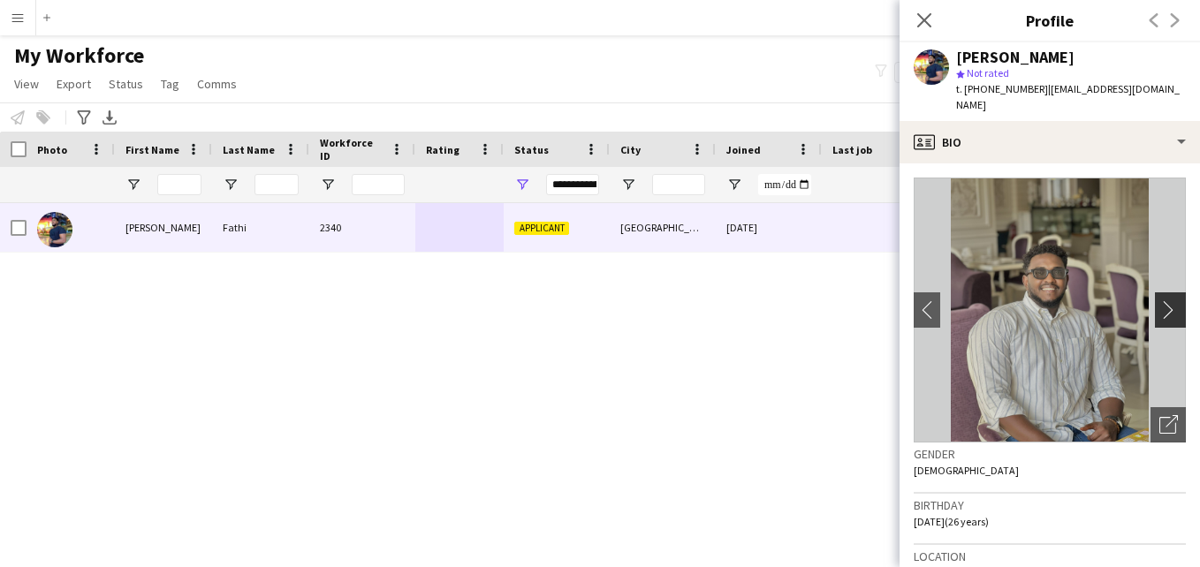
click at [1155, 297] on button "chevron-right" at bounding box center [1172, 310] width 35 height 35
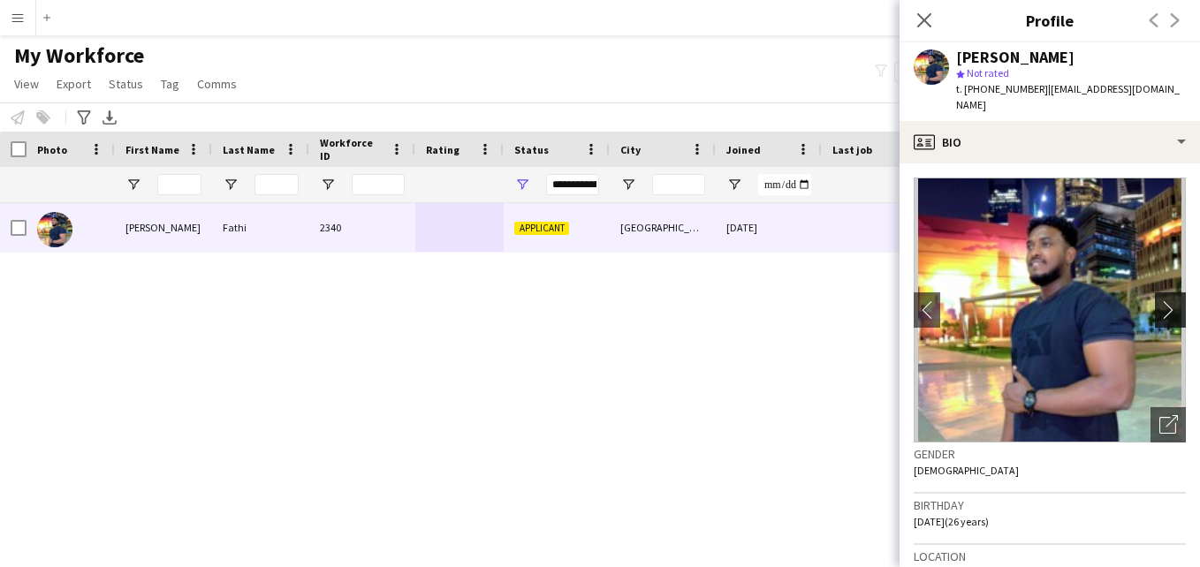
click at [1155, 297] on button "chevron-right" at bounding box center [1172, 310] width 35 height 35
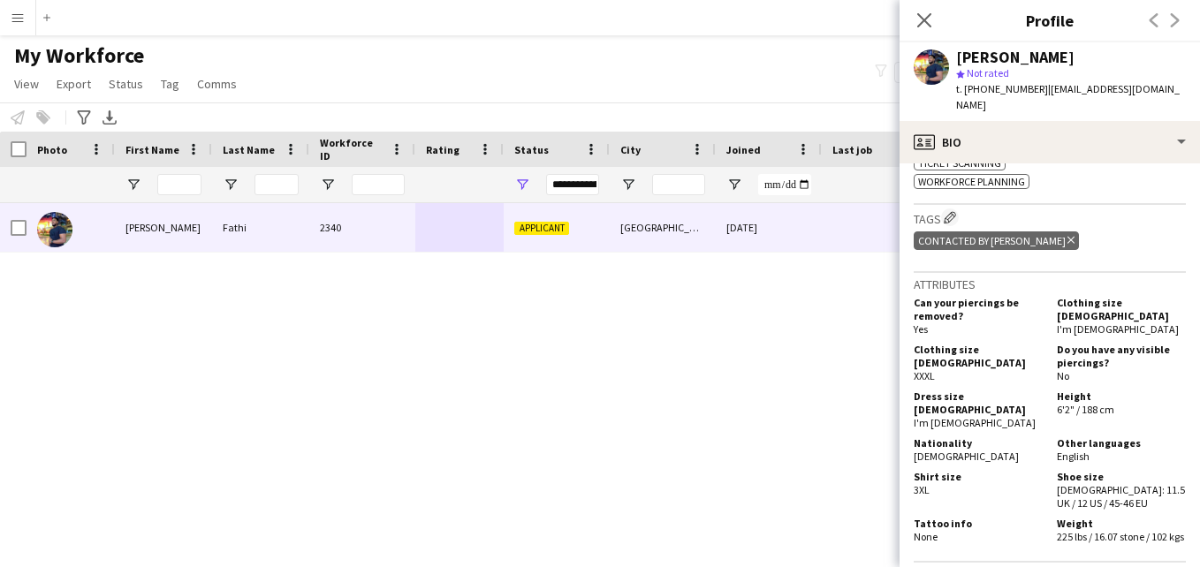
scroll to position [989, 0]
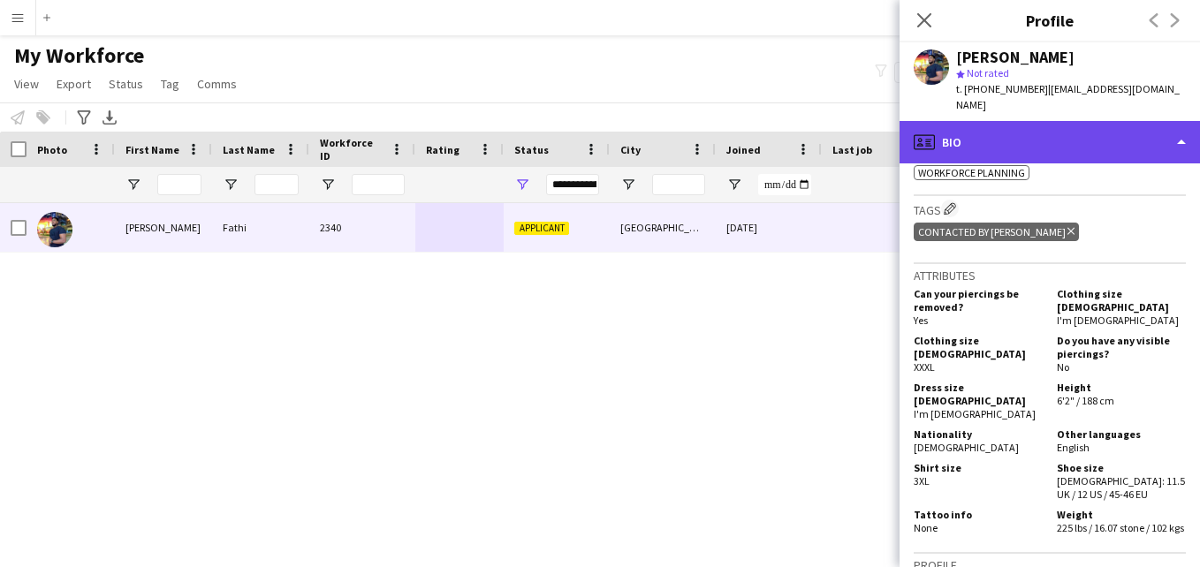
click at [1080, 133] on div "profile Bio" at bounding box center [1050, 142] width 300 height 42
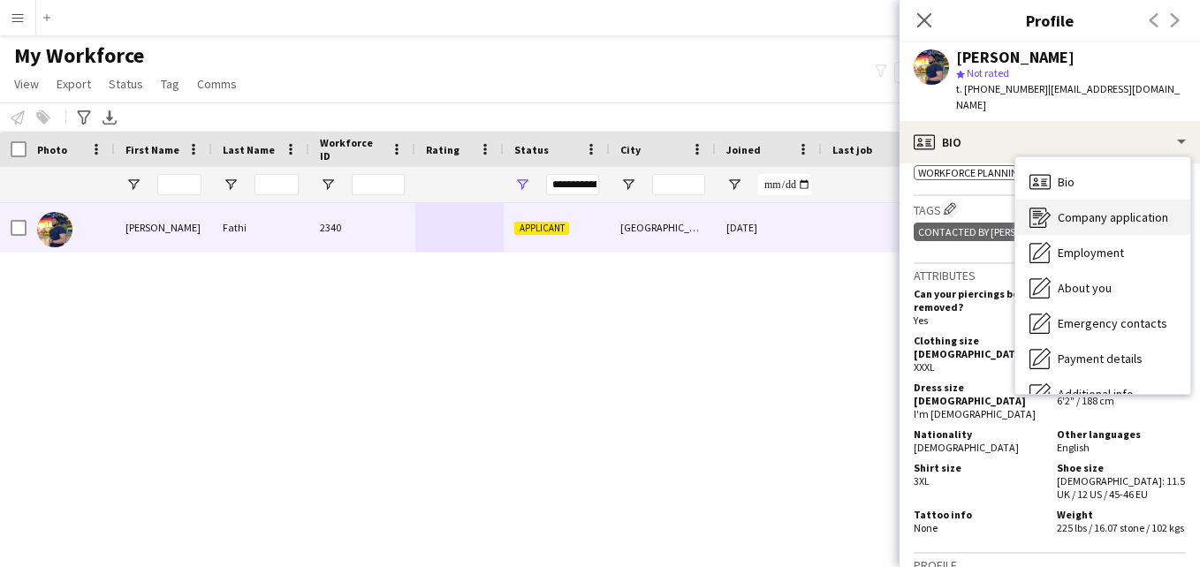
click at [1091, 213] on span "Company application" at bounding box center [1113, 217] width 110 height 16
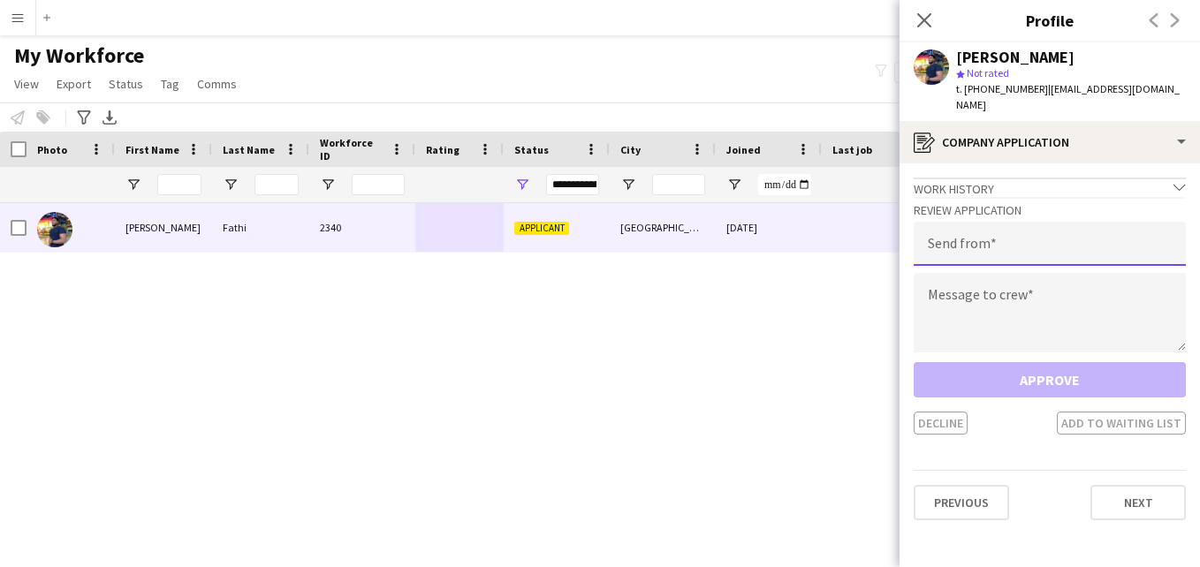
click at [1077, 224] on input "email" at bounding box center [1050, 244] width 272 height 44
type input "**********"
click at [1053, 300] on textarea at bounding box center [1050, 313] width 272 height 80
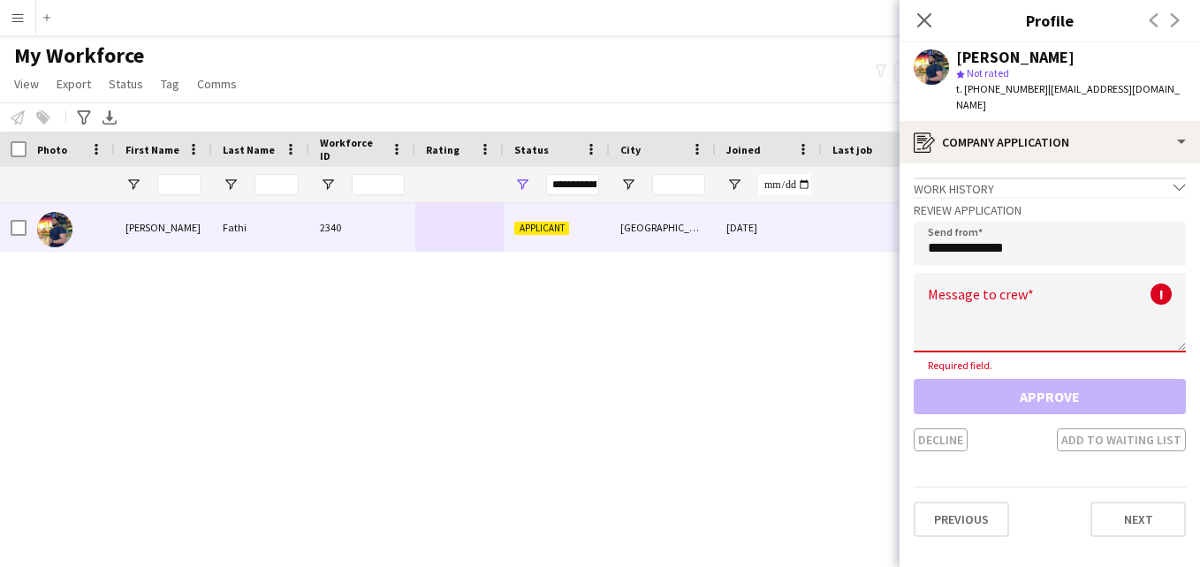
click at [982, 308] on textarea at bounding box center [1050, 313] width 272 height 80
paste textarea "**********"
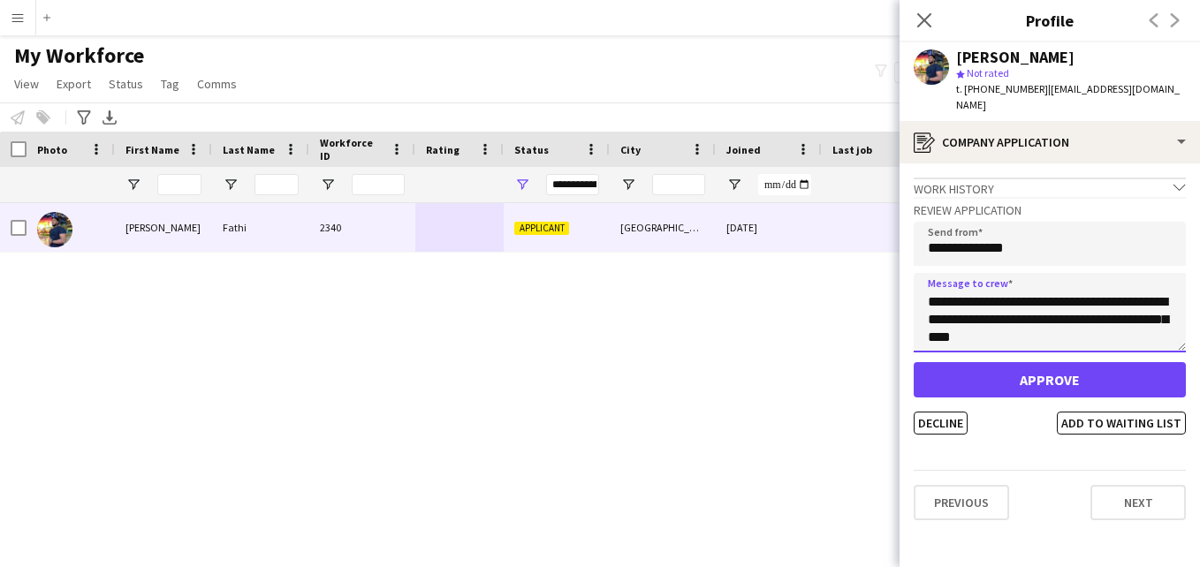
scroll to position [0, 0]
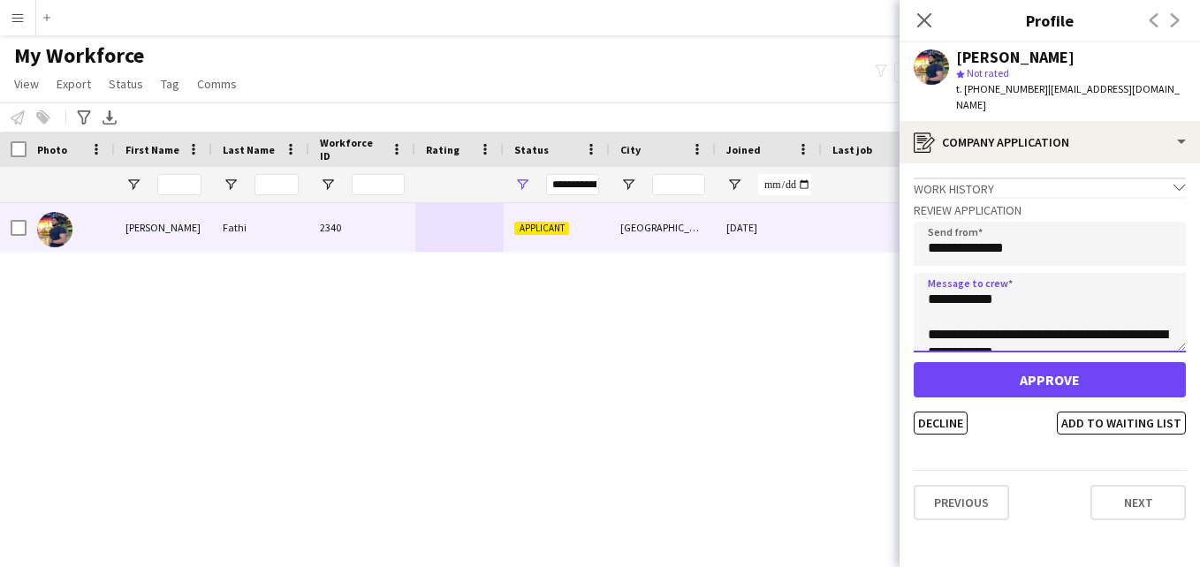
click at [1001, 300] on textarea "**********" at bounding box center [1050, 313] width 272 height 80
click at [1060, 310] on textarea "**********" at bounding box center [1050, 313] width 272 height 80
type textarea "**********"
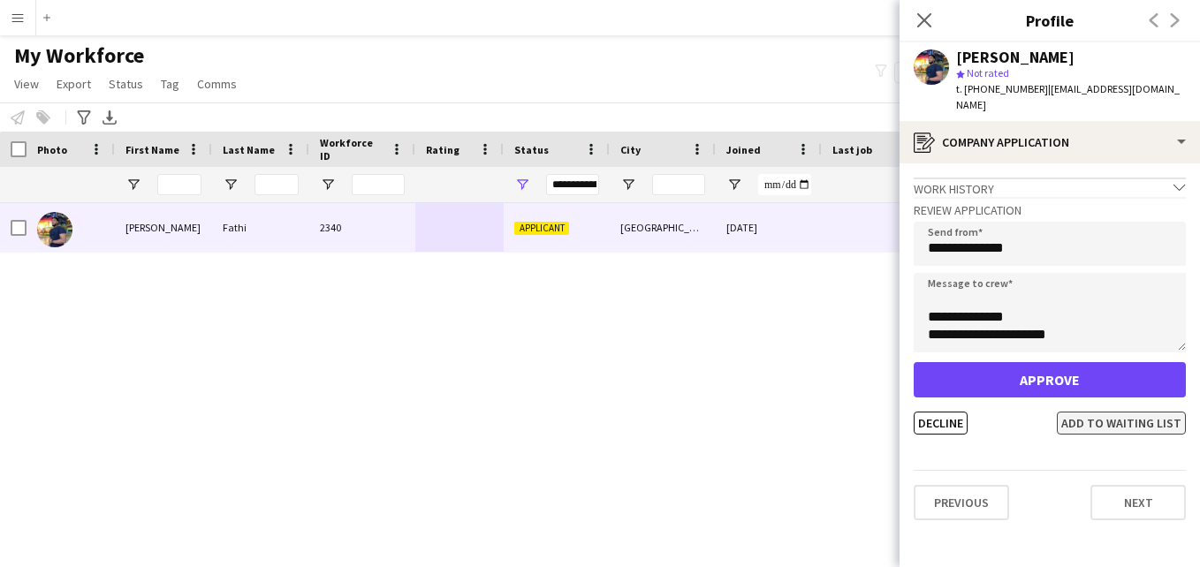
click at [1147, 424] on button "Add to waiting list" at bounding box center [1121, 423] width 129 height 23
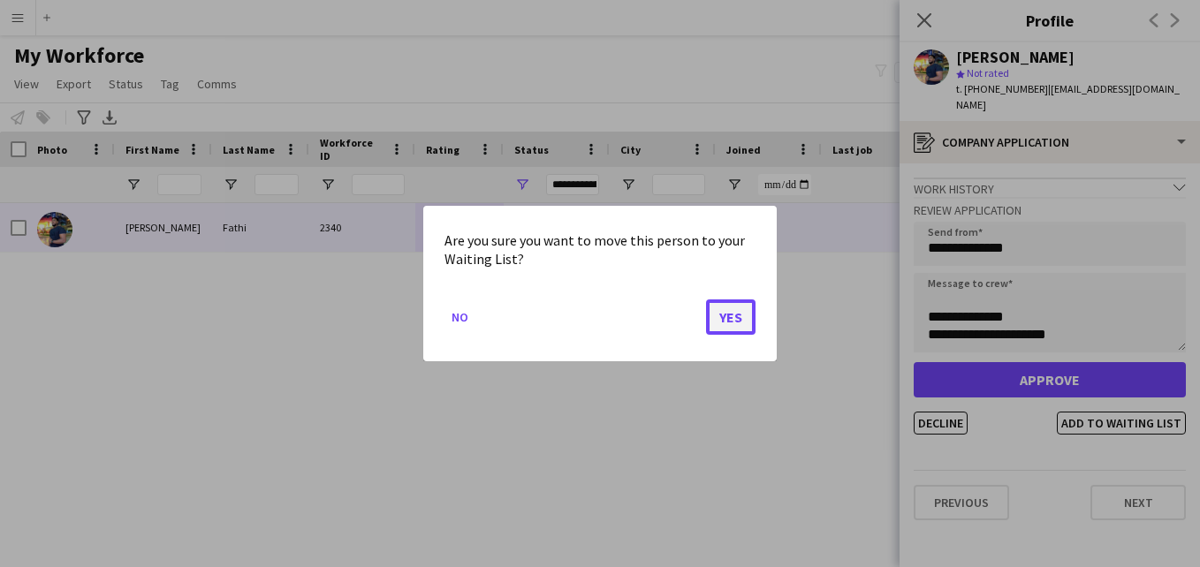
click at [732, 318] on button "Yes" at bounding box center [730, 317] width 49 height 35
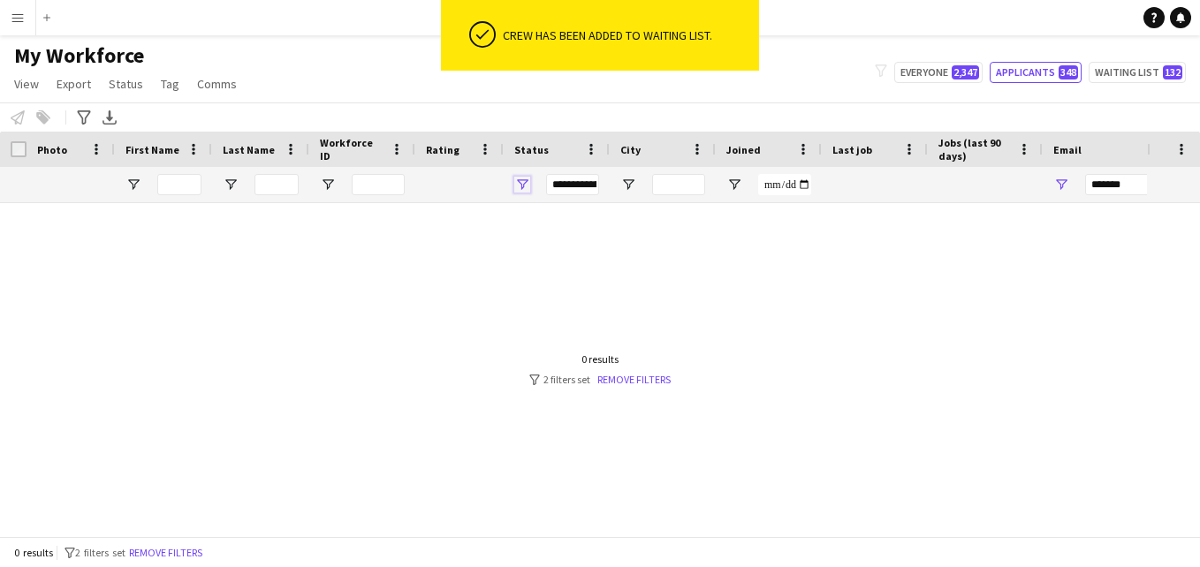
click at [517, 181] on span "Open Filter Menu" at bounding box center [522, 185] width 16 height 16
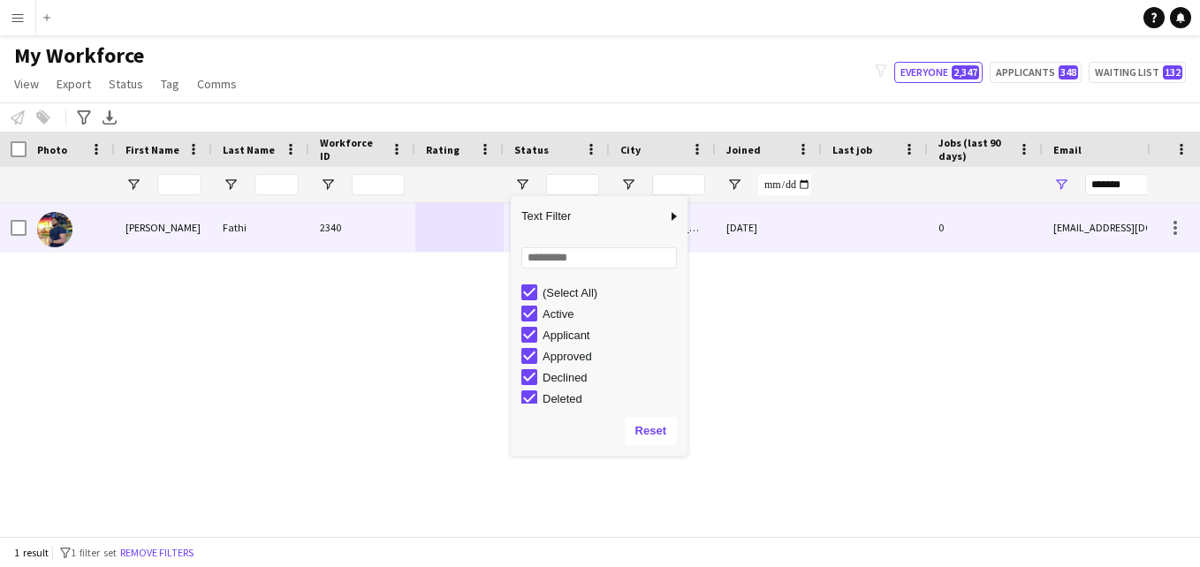
click at [387, 223] on div "2340" at bounding box center [362, 227] width 106 height 49
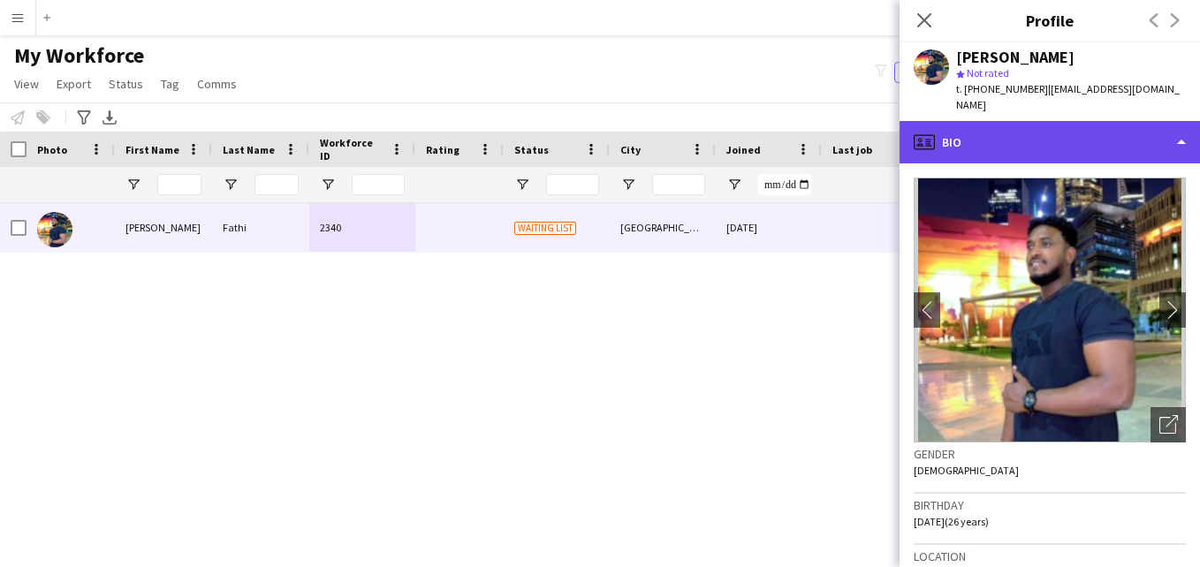
click at [1135, 131] on div "profile Bio" at bounding box center [1050, 142] width 300 height 42
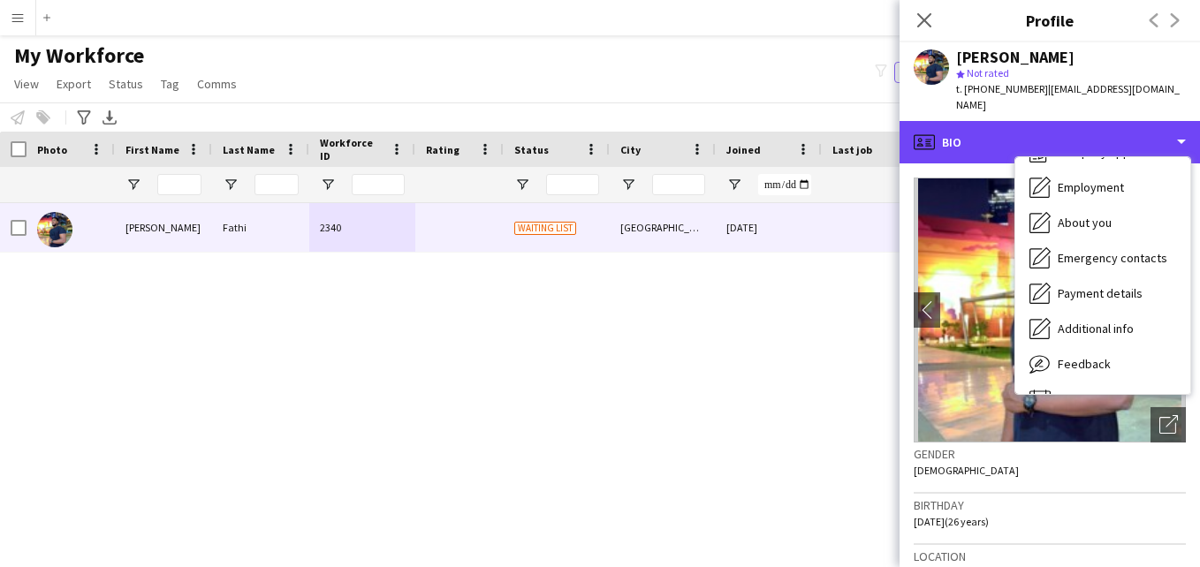
scroll to position [95, 0]
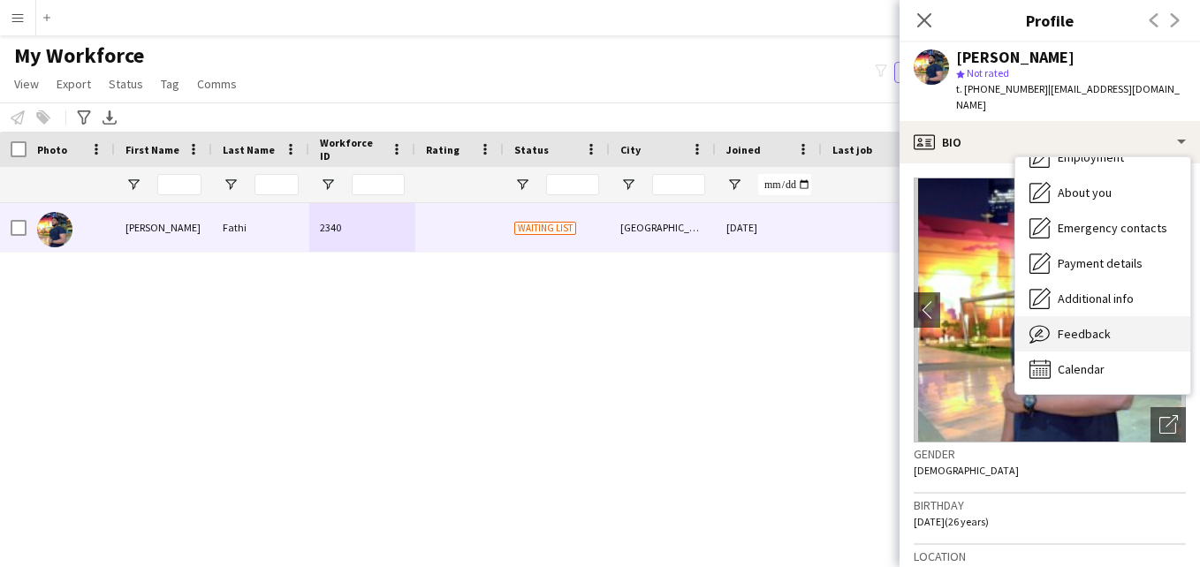
click at [1151, 320] on div "Feedback Feedback" at bounding box center [1102, 333] width 175 height 35
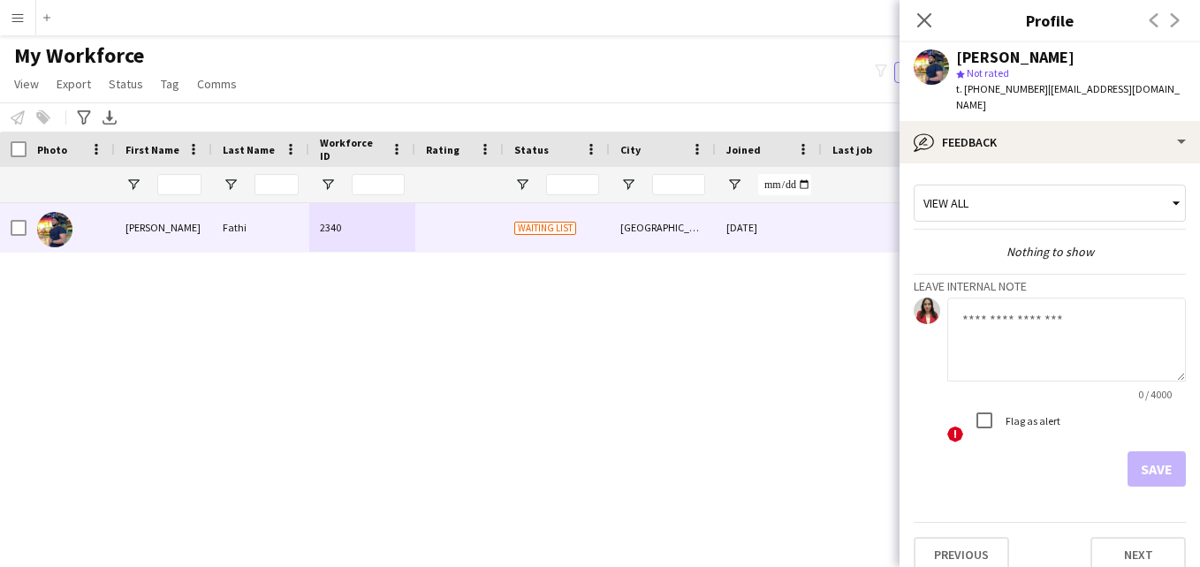
click at [1007, 323] on textarea at bounding box center [1066, 340] width 239 height 84
drag, startPoint x: 776, startPoint y: 560, endPoint x: 874, endPoint y: 517, distance: 107.2
click at [874, 517] on div "Ahmed Fathi 2340 Waiting list Riyadh 11-09-2025 0 ahmedfathiyahya2020@gmail.com" at bounding box center [573, 363] width 1147 height 320
click at [1056, 348] on textarea at bounding box center [1066, 340] width 239 height 84
paste textarea "**********"
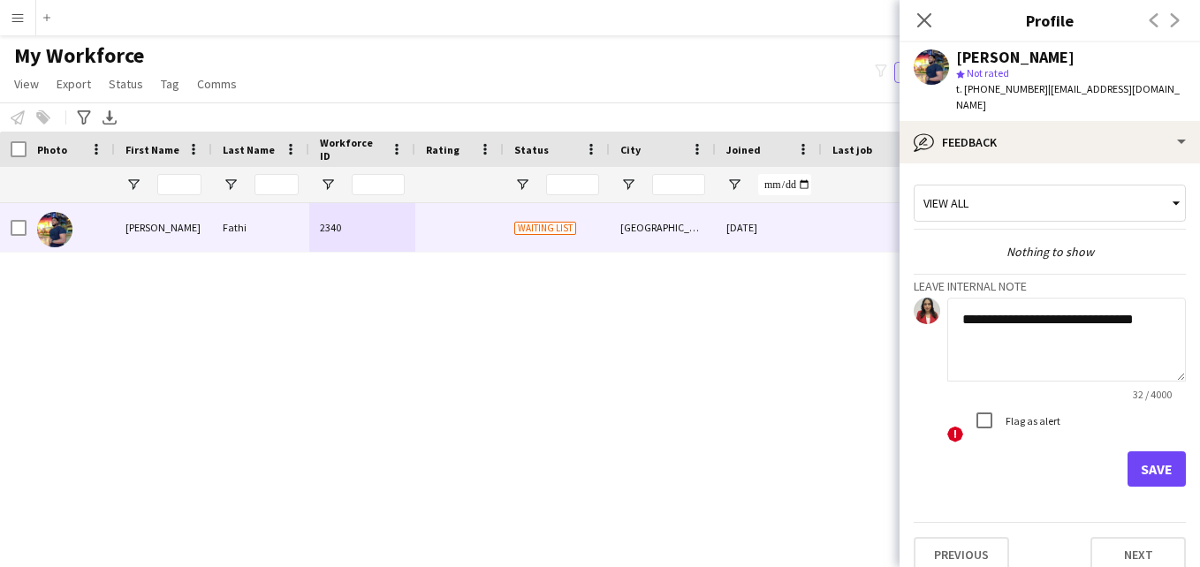
type textarea "**********"
click at [1098, 200] on div "View all" at bounding box center [1041, 203] width 253 height 34
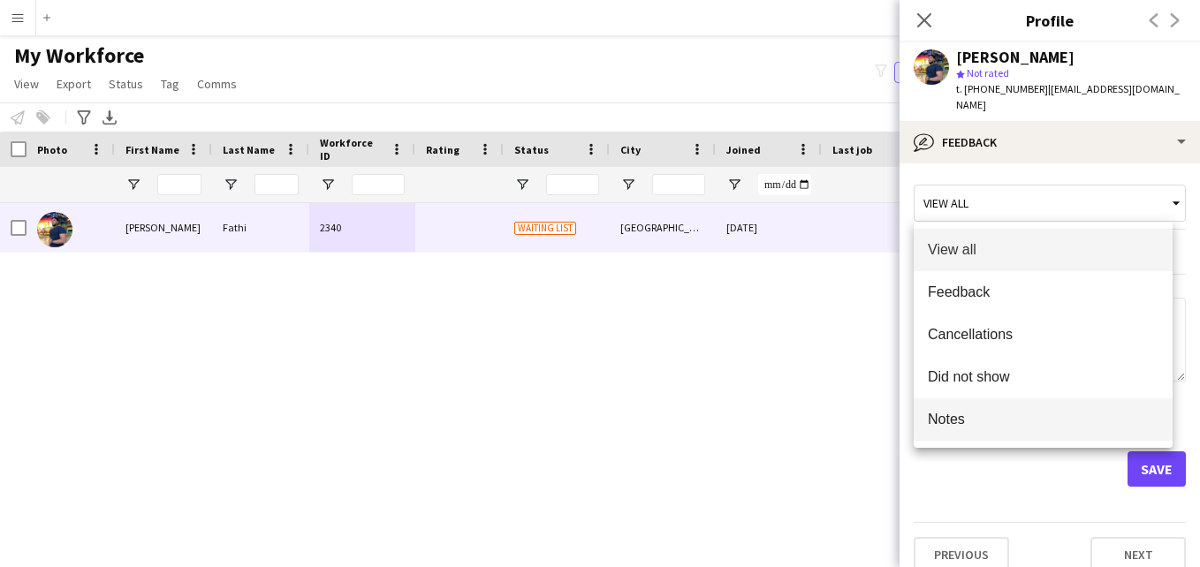
click at [1031, 422] on span "Notes" at bounding box center [1043, 419] width 231 height 17
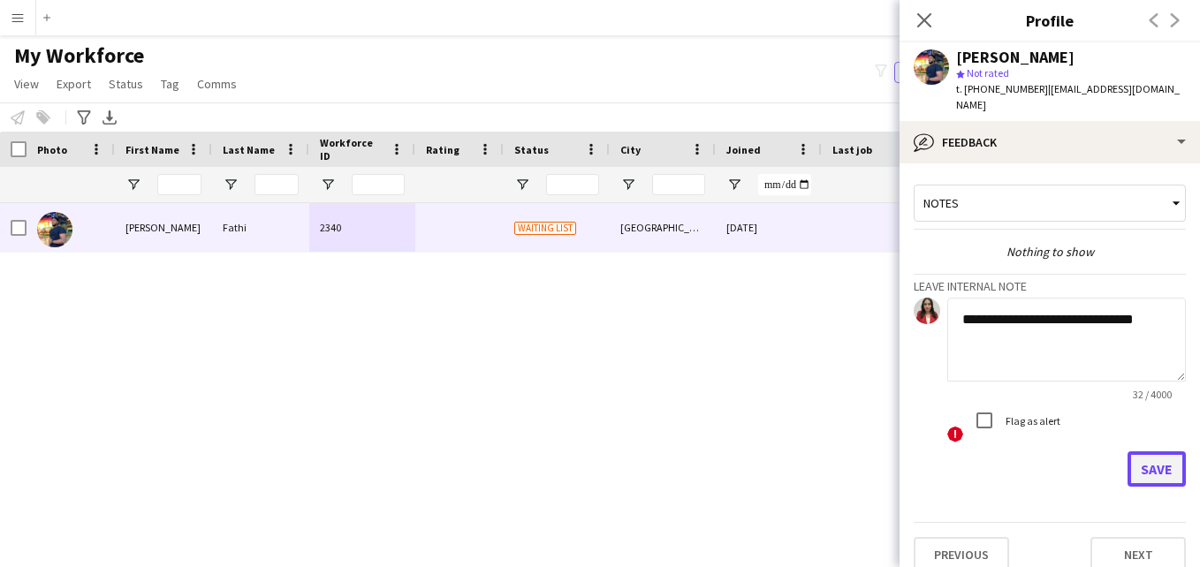
click at [1136, 475] on button "Save" at bounding box center [1157, 469] width 58 height 35
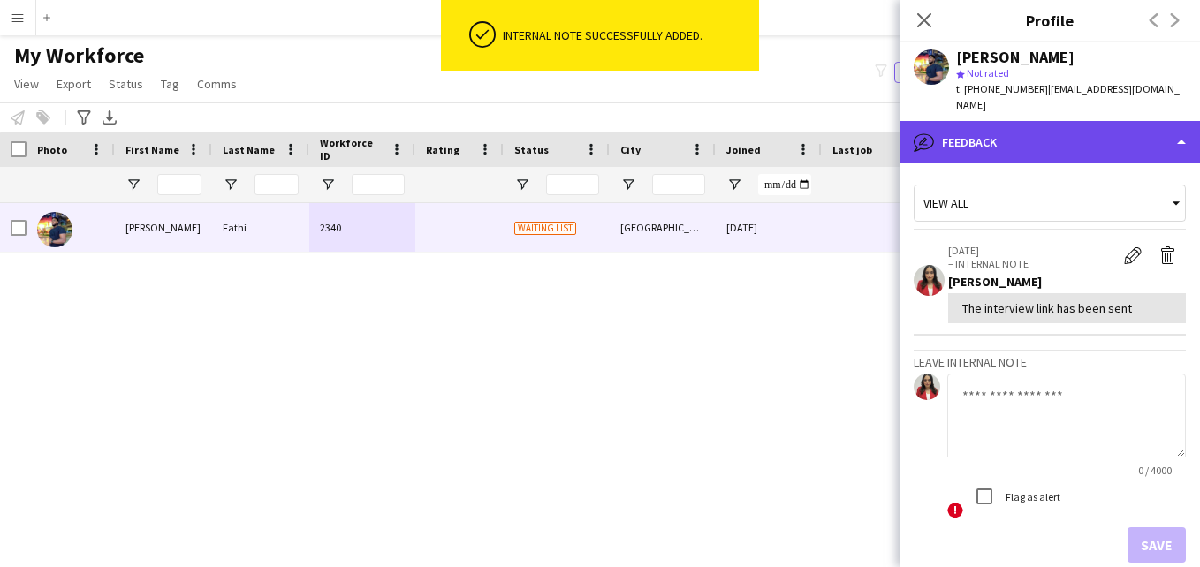
click at [1098, 135] on div "bubble-pencil Feedback" at bounding box center [1050, 142] width 300 height 42
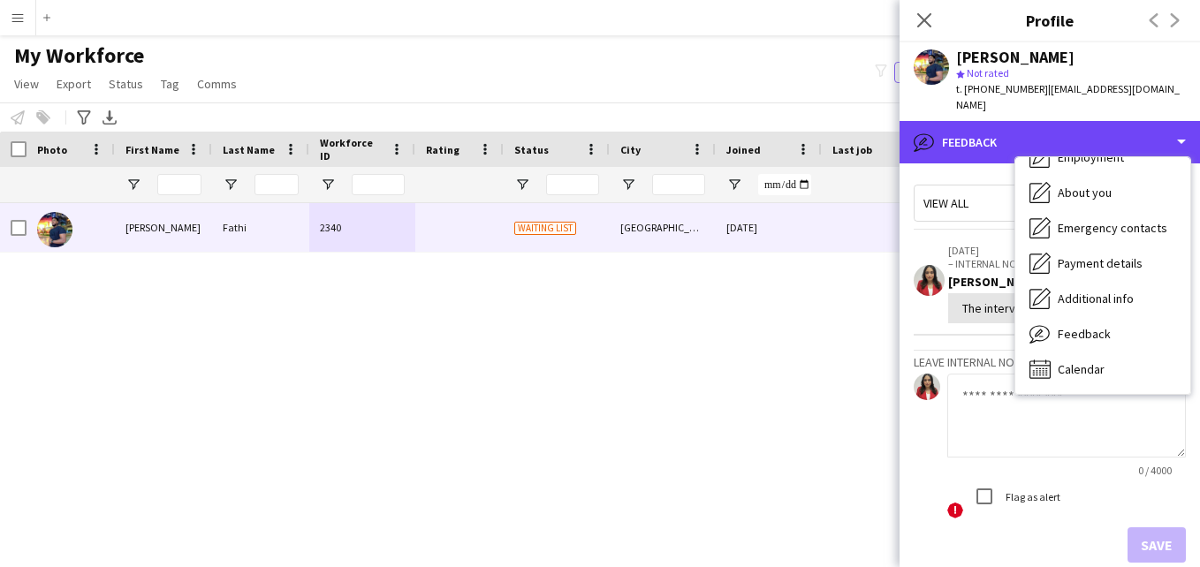
scroll to position [0, 0]
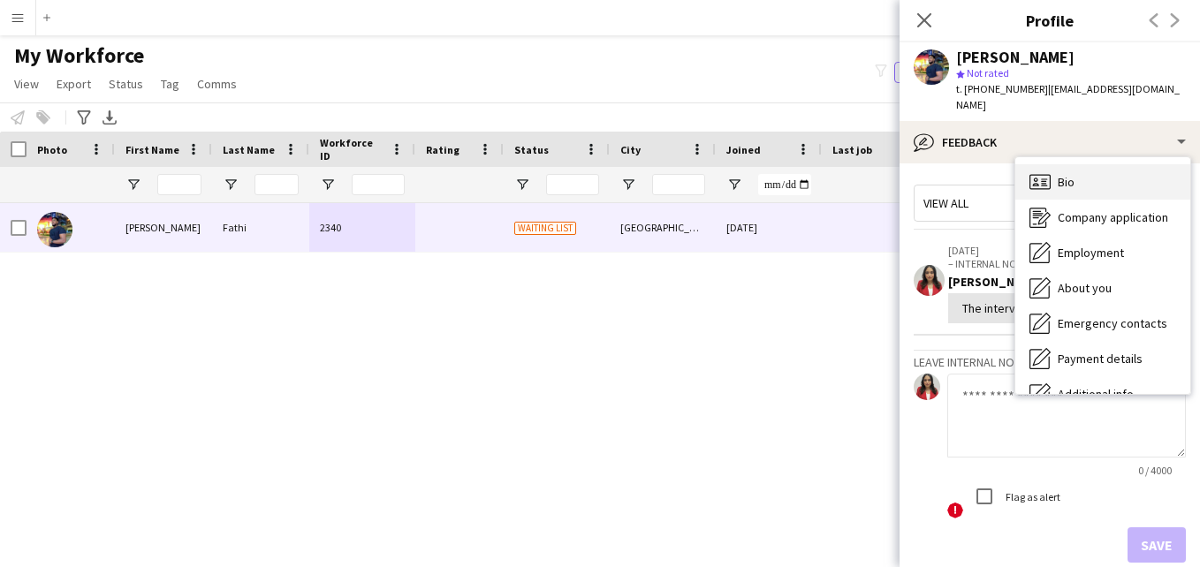
click at [1153, 176] on div "Bio Bio" at bounding box center [1102, 181] width 175 height 35
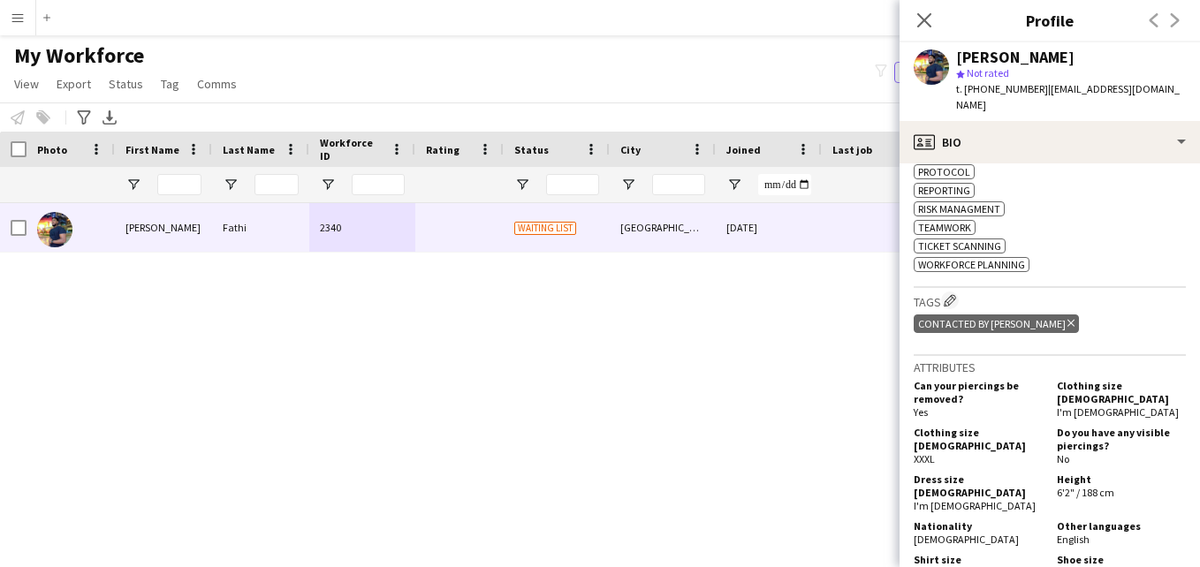
scroll to position [906, 0]
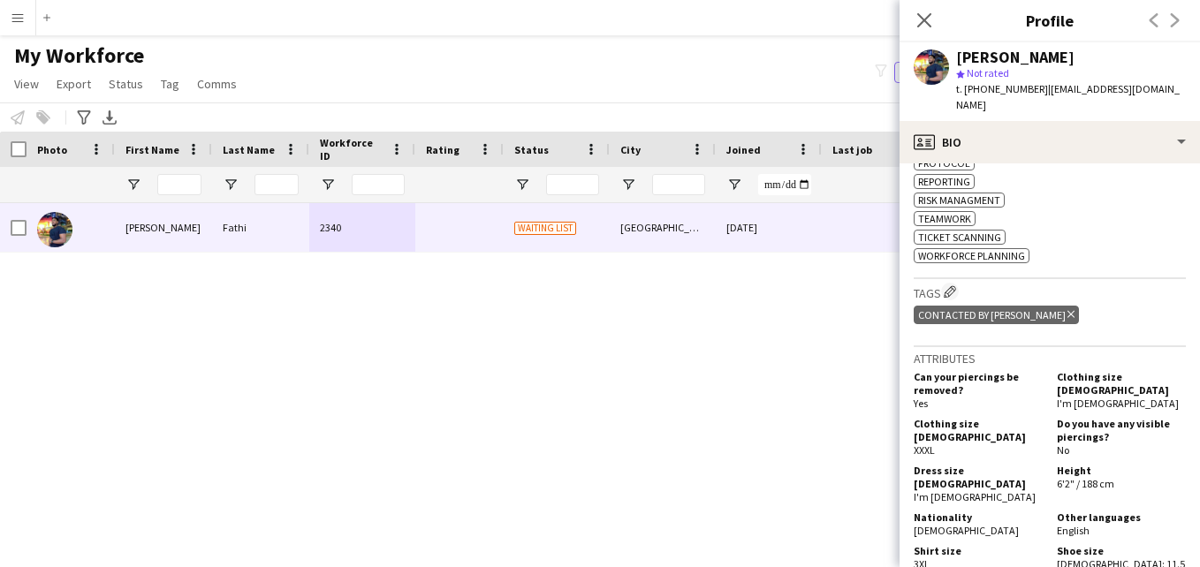
click at [1068, 313] on icon "Delete tag" at bounding box center [1071, 314] width 7 height 11
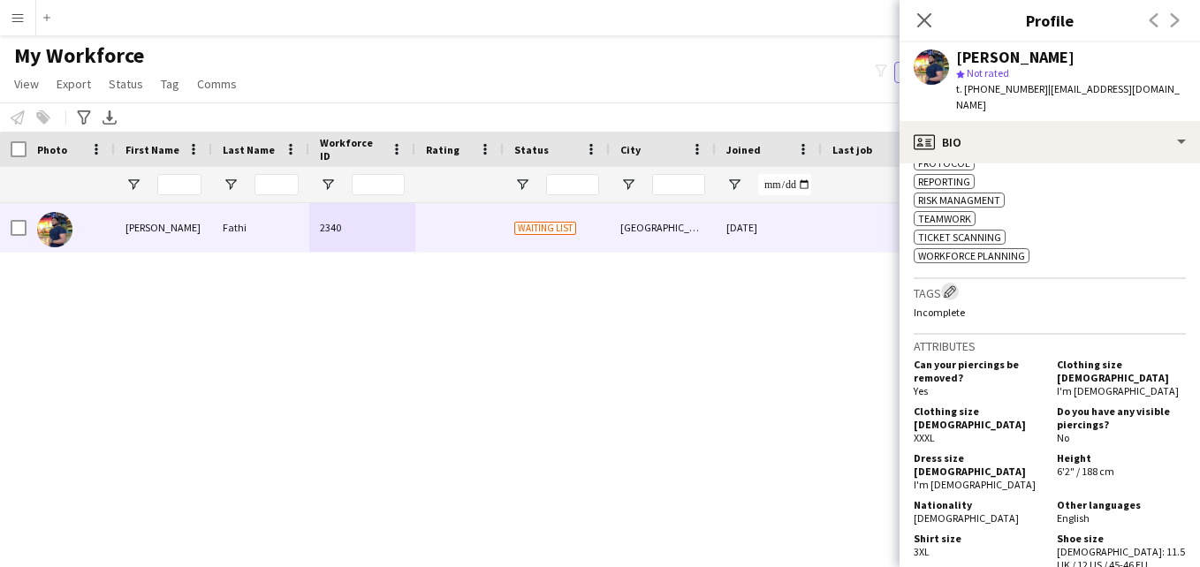
click at [952, 295] on app-icon "Edit crew company tags" at bounding box center [950, 291] width 12 height 12
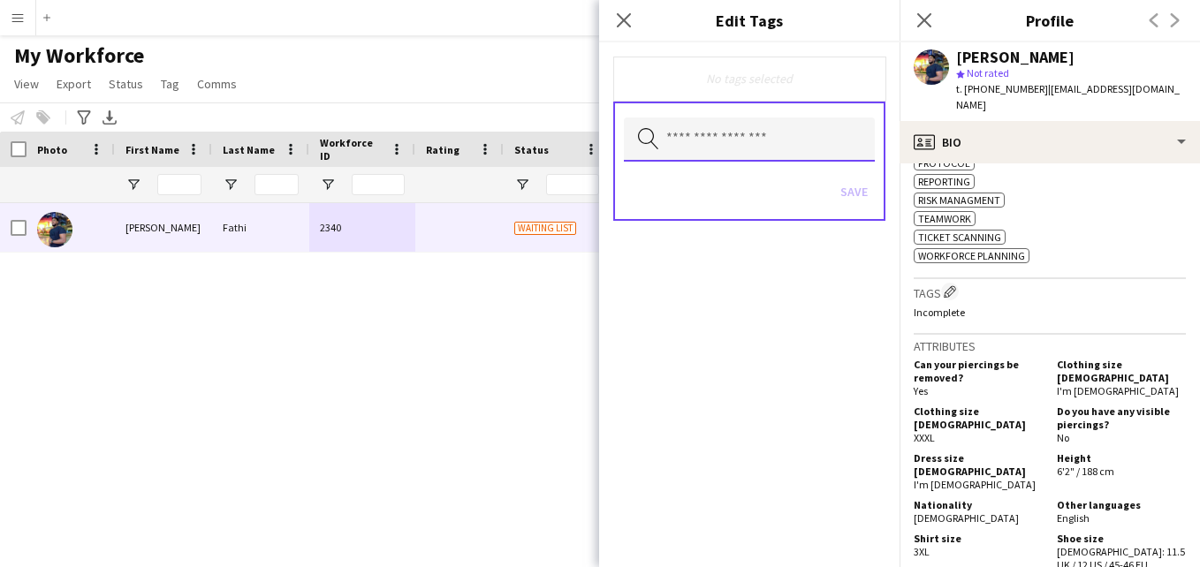
click at [747, 140] on input "text" at bounding box center [749, 140] width 251 height 44
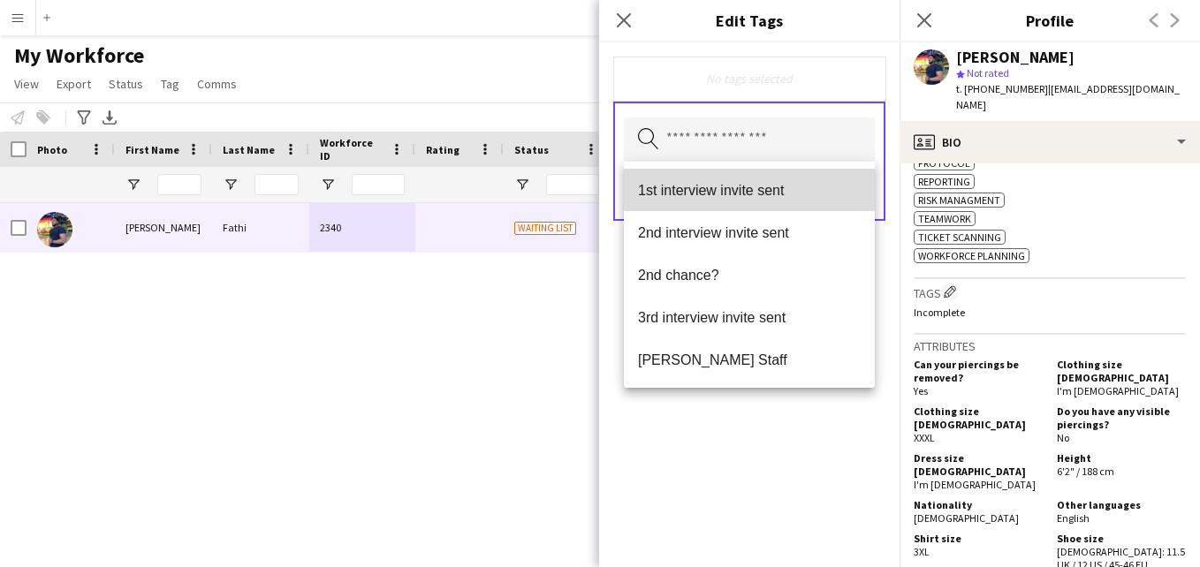
click at [755, 187] on span "1st interview invite sent" at bounding box center [749, 190] width 223 height 17
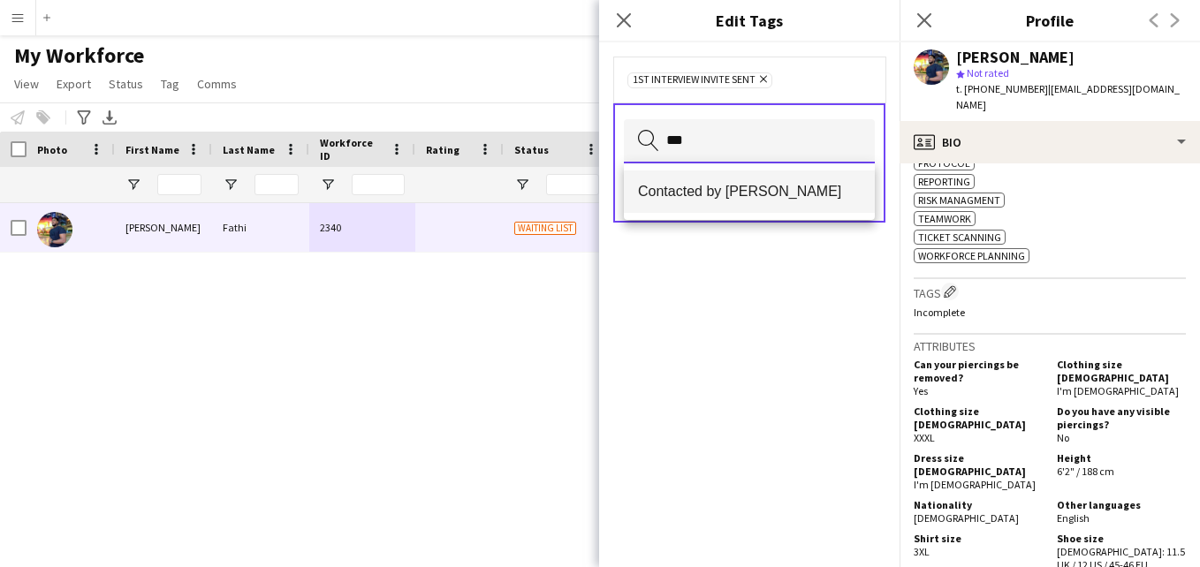
type input "***"
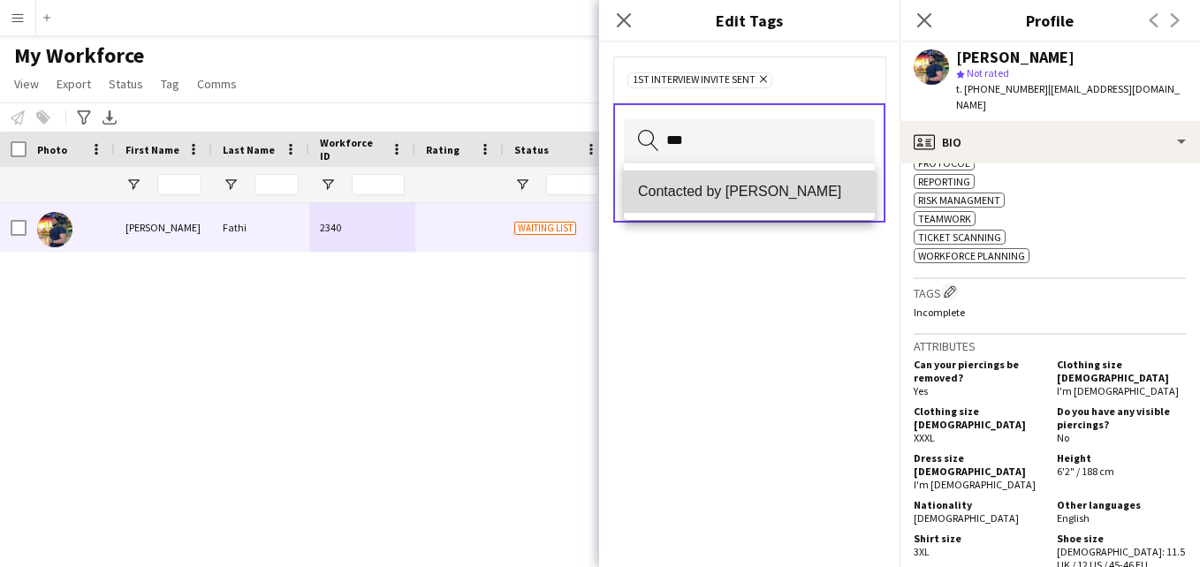
click at [780, 201] on mat-option "Contacted by [PERSON_NAME]" at bounding box center [749, 192] width 251 height 42
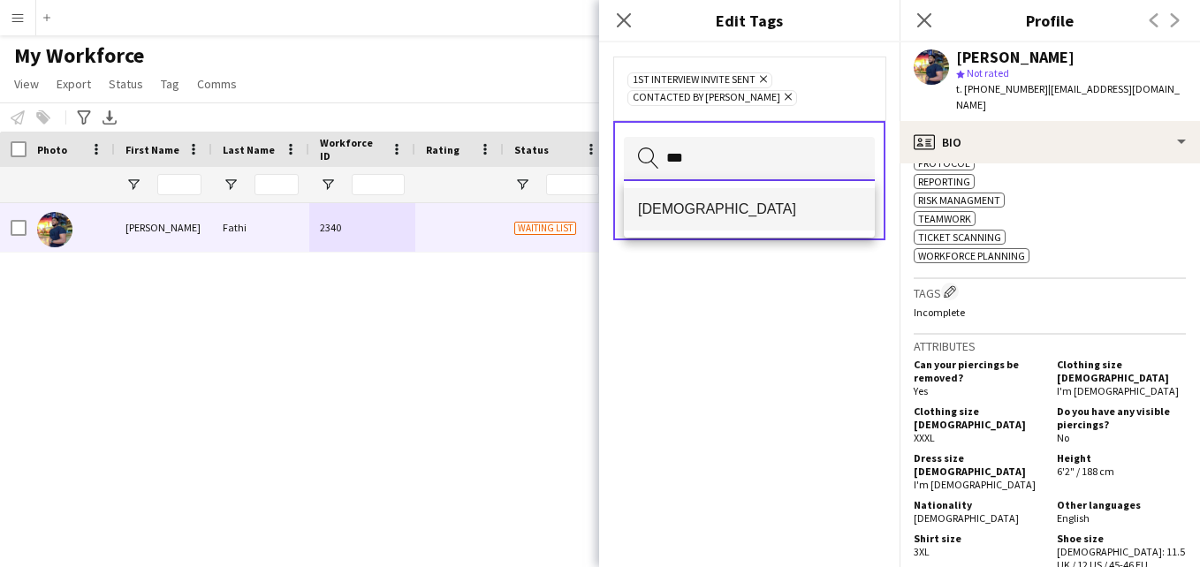
type input "***"
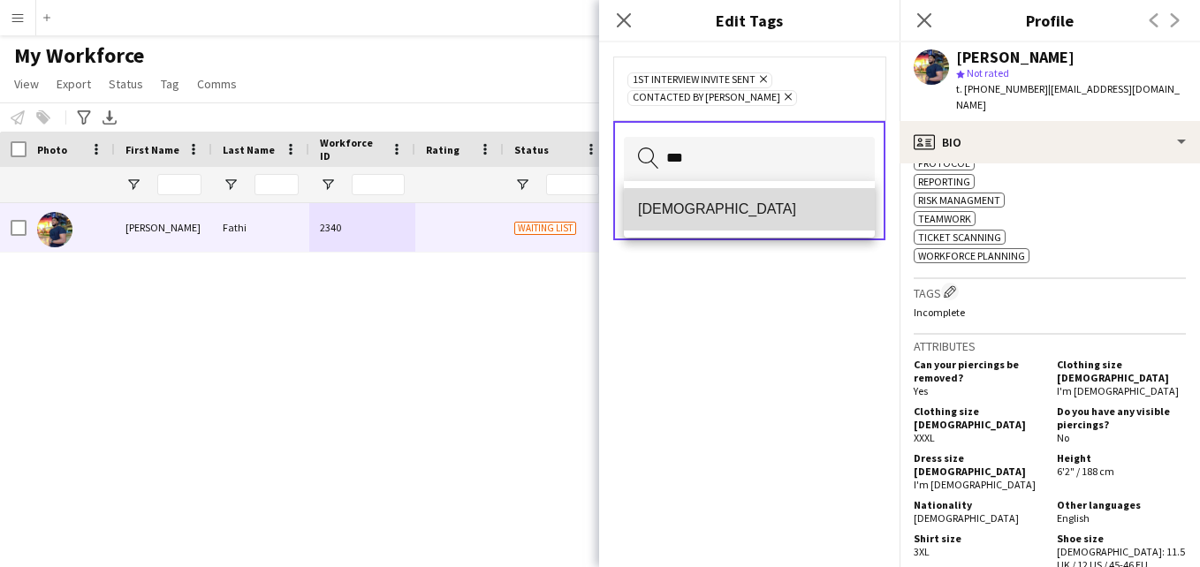
click at [755, 211] on span "[DEMOGRAPHIC_DATA]" at bounding box center [749, 209] width 223 height 17
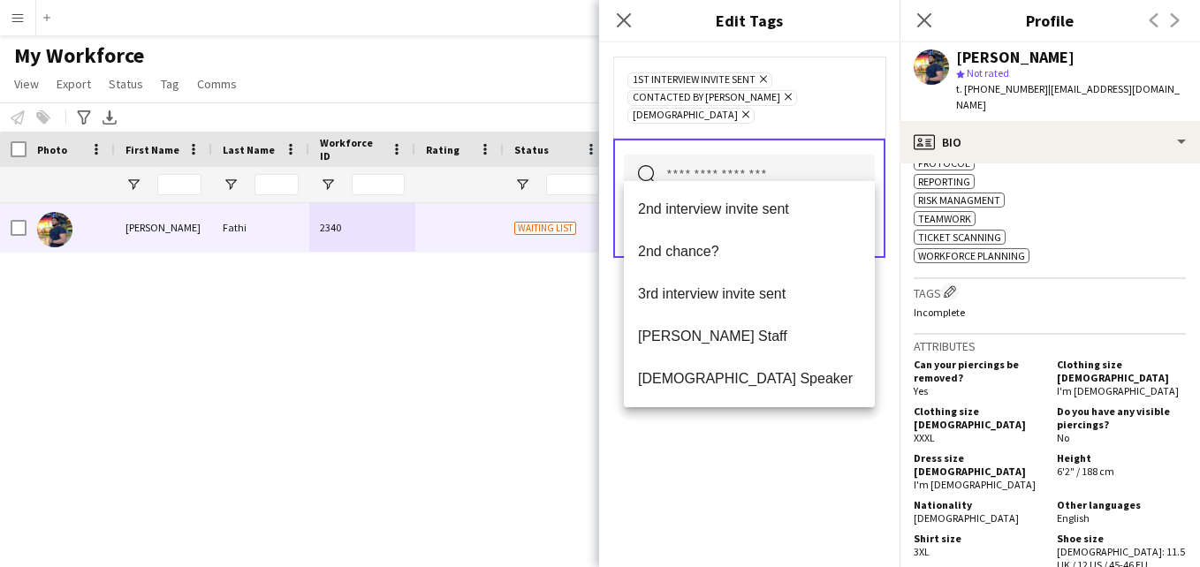
click at [847, 109] on div "1st interview invite sent Remove Contacted by Lamiaa Remove Sudanese Remove" at bounding box center [749, 97] width 272 height 81
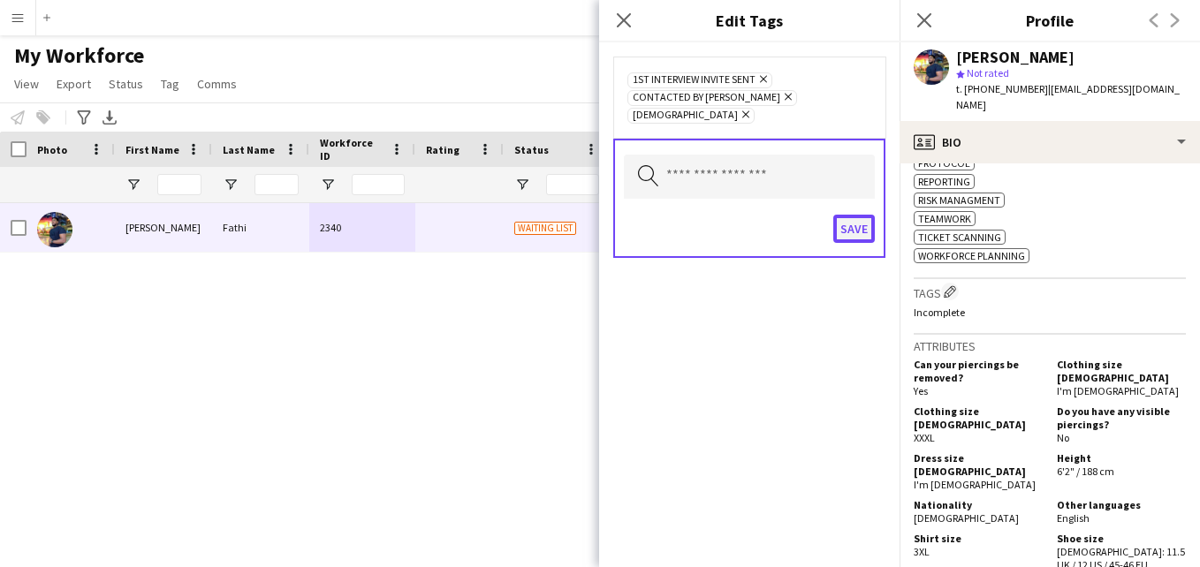
click at [858, 215] on button "Save" at bounding box center [854, 229] width 42 height 28
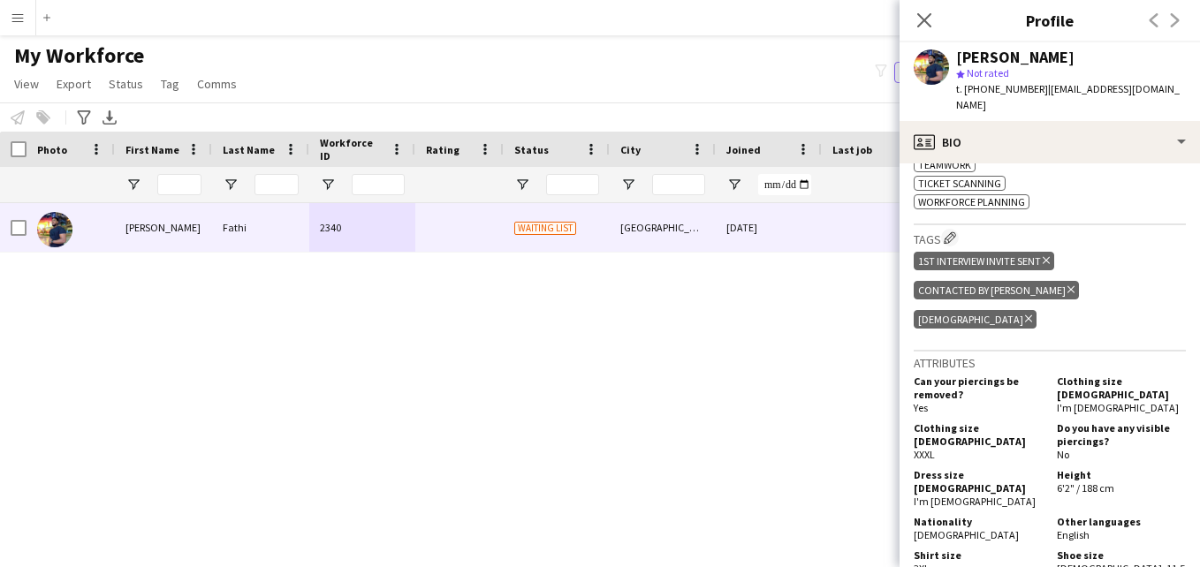
scroll to position [933, 0]
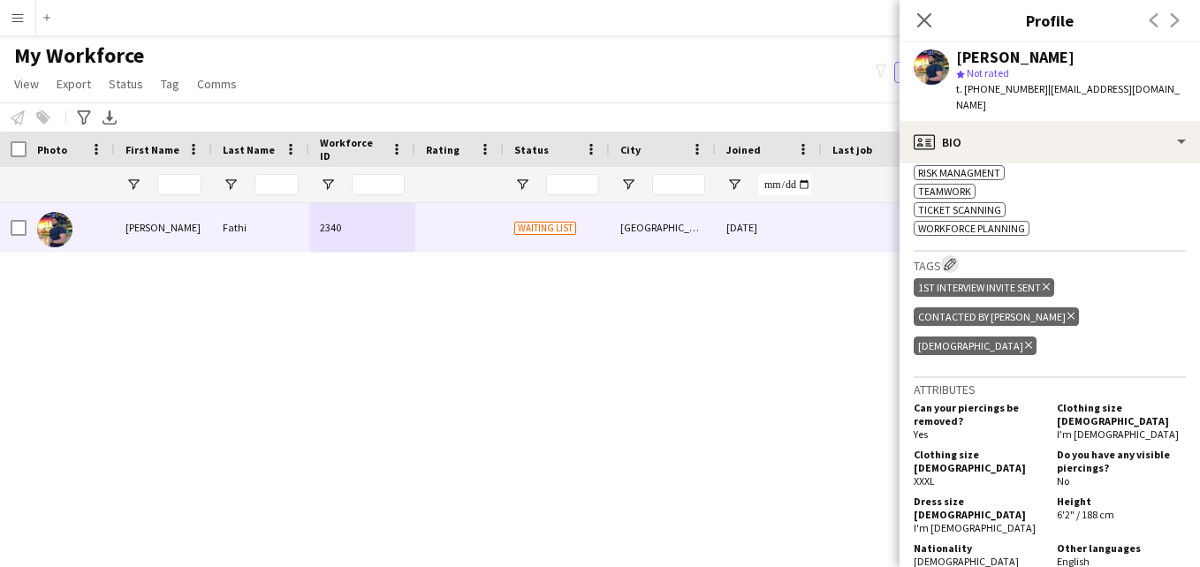
click at [951, 265] on app-icon "Edit crew company tags" at bounding box center [950, 264] width 12 height 12
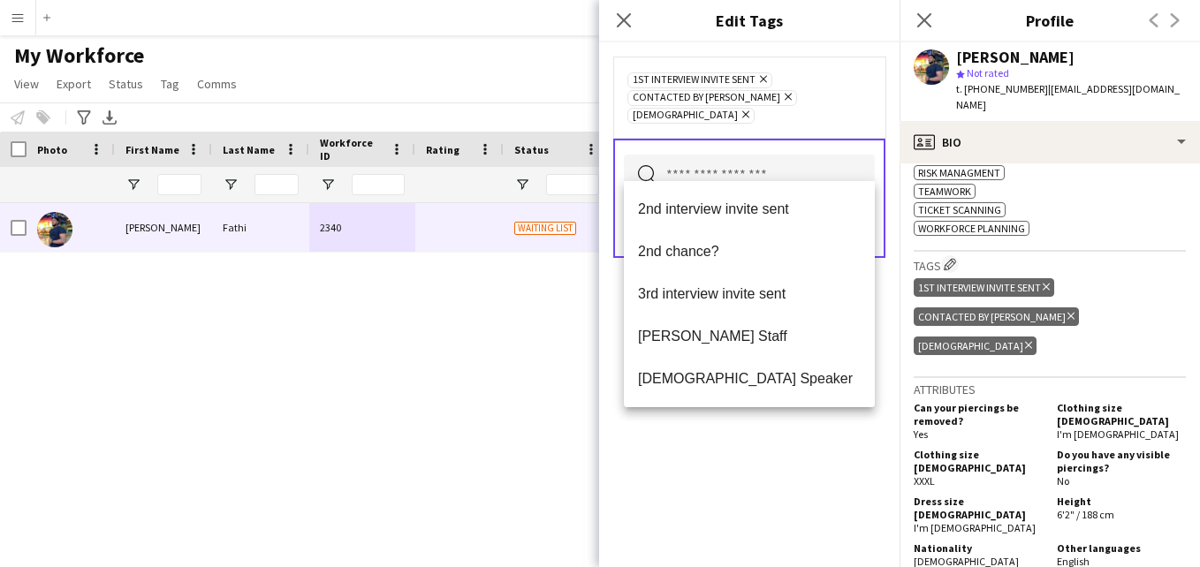
click at [797, 155] on input "text" at bounding box center [749, 177] width 251 height 44
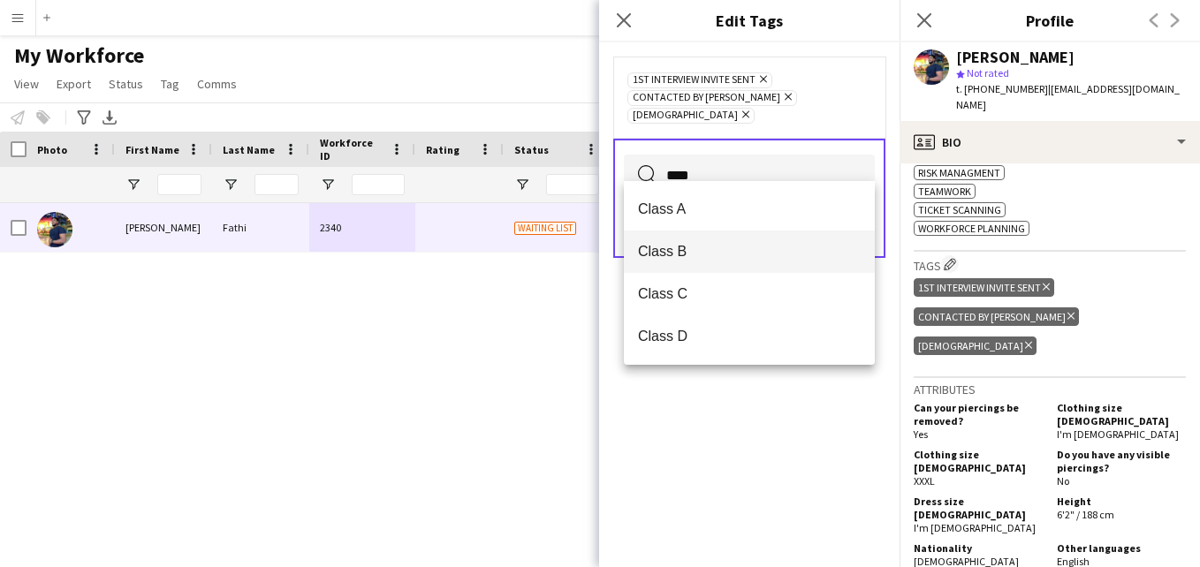
type input "****"
click at [782, 253] on span "Class B" at bounding box center [749, 251] width 223 height 17
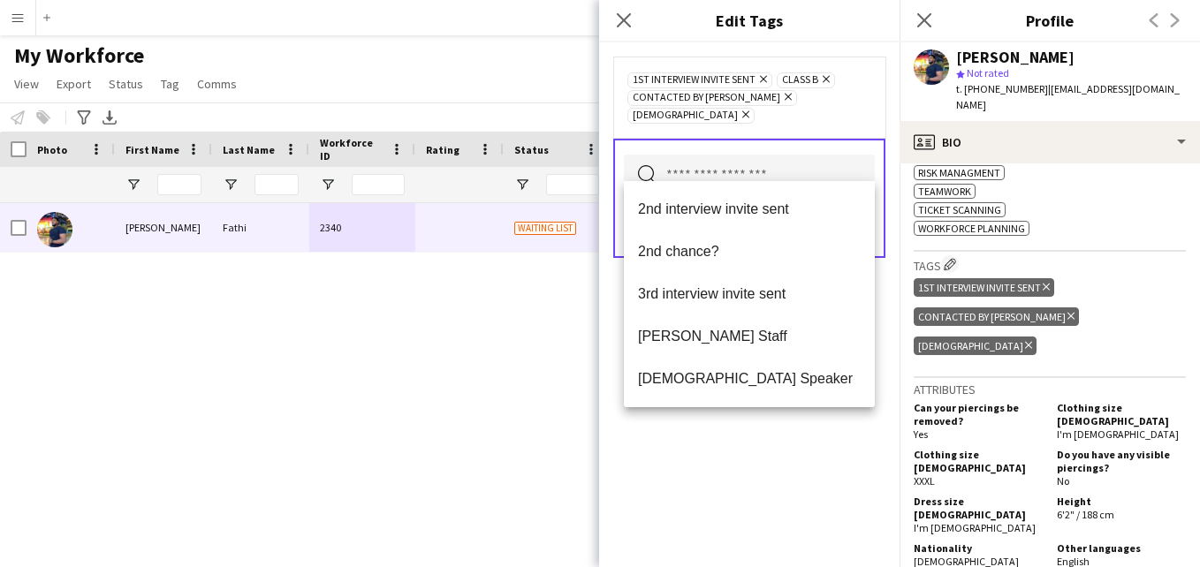
click at [849, 102] on div "1st interview invite sent Remove Class B Remove Contacted by Lamiaa Remove Suda…" at bounding box center [749, 97] width 244 height 53
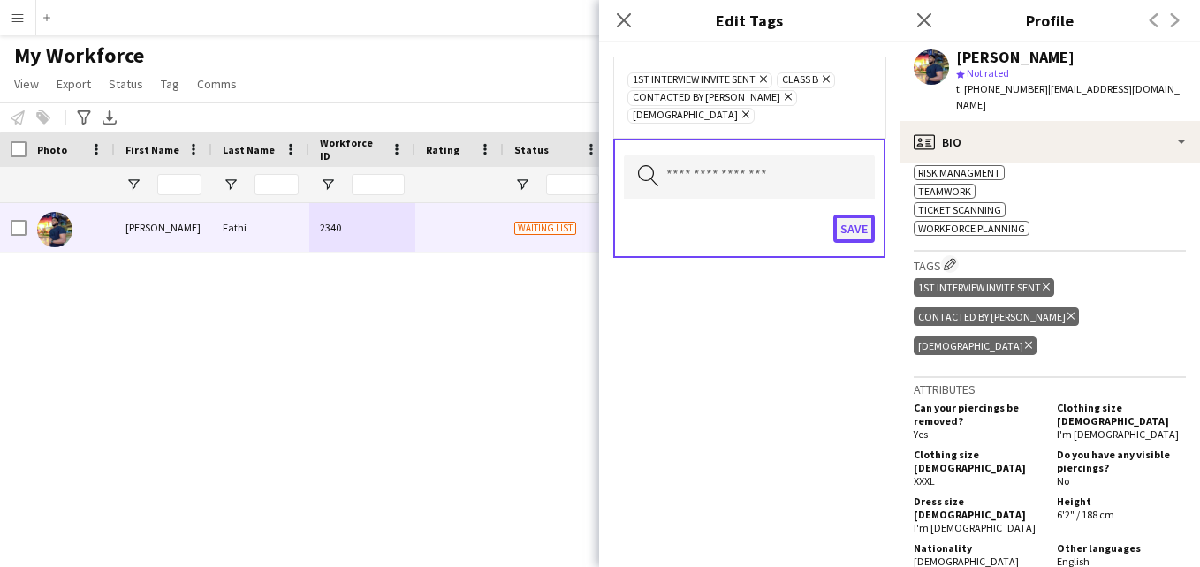
click at [857, 215] on button "Save" at bounding box center [854, 229] width 42 height 28
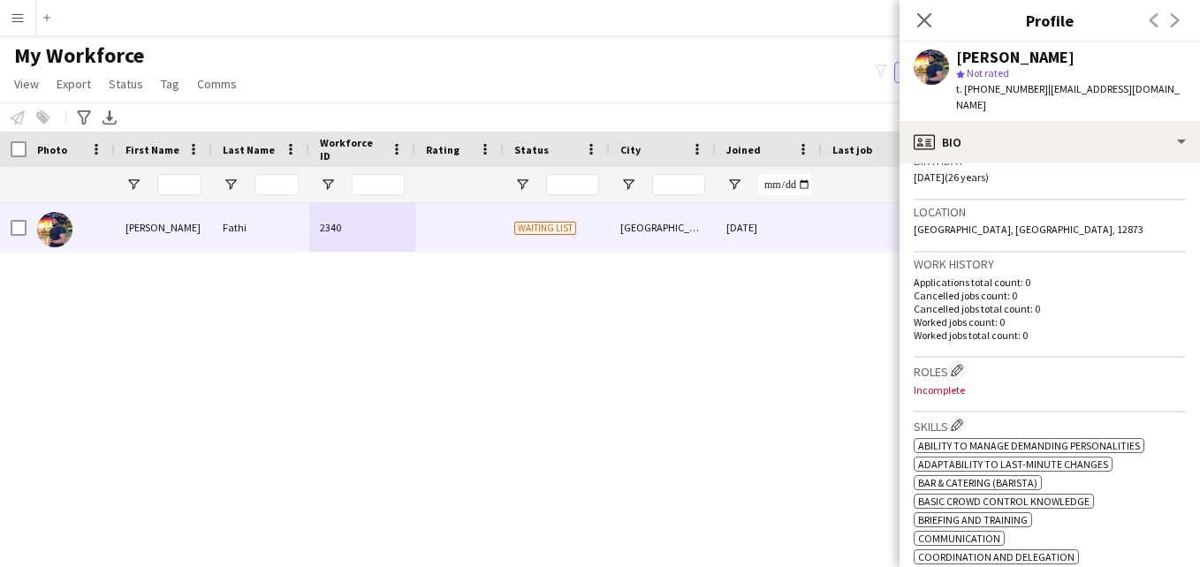
scroll to position [340, 0]
click at [962, 375] on app-icon "Edit crew company roles" at bounding box center [957, 375] width 12 height 12
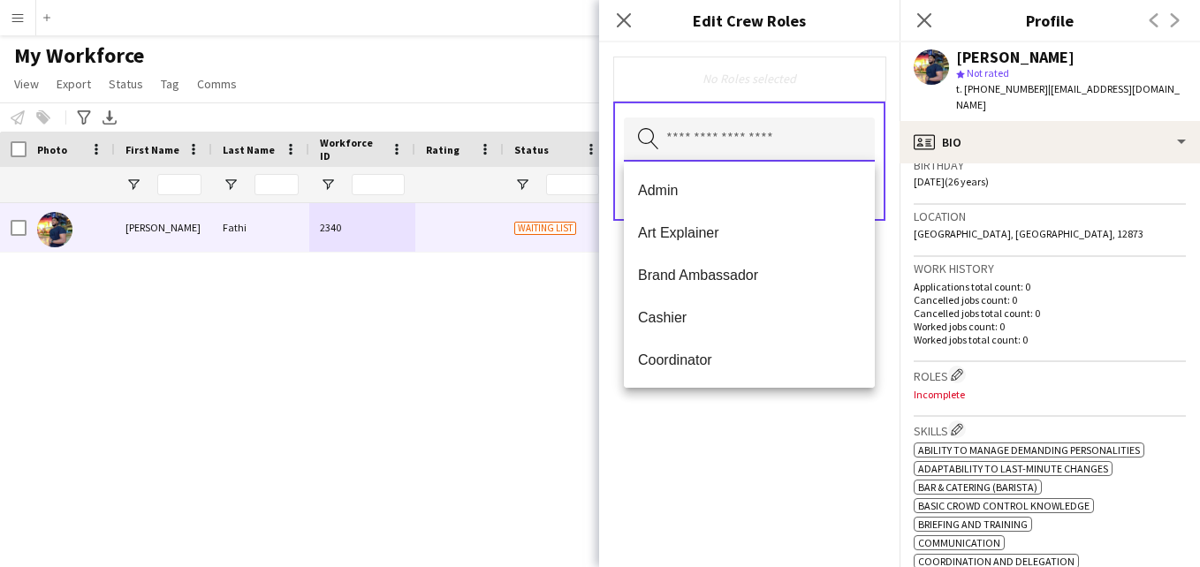
click at [820, 150] on input "text" at bounding box center [749, 140] width 251 height 44
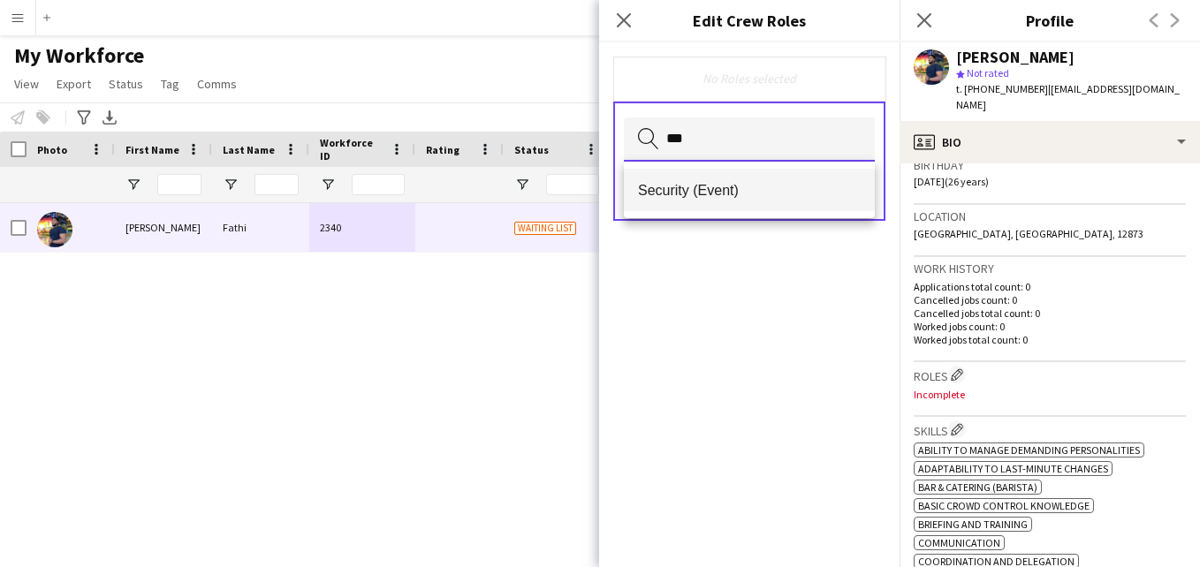
type input "***"
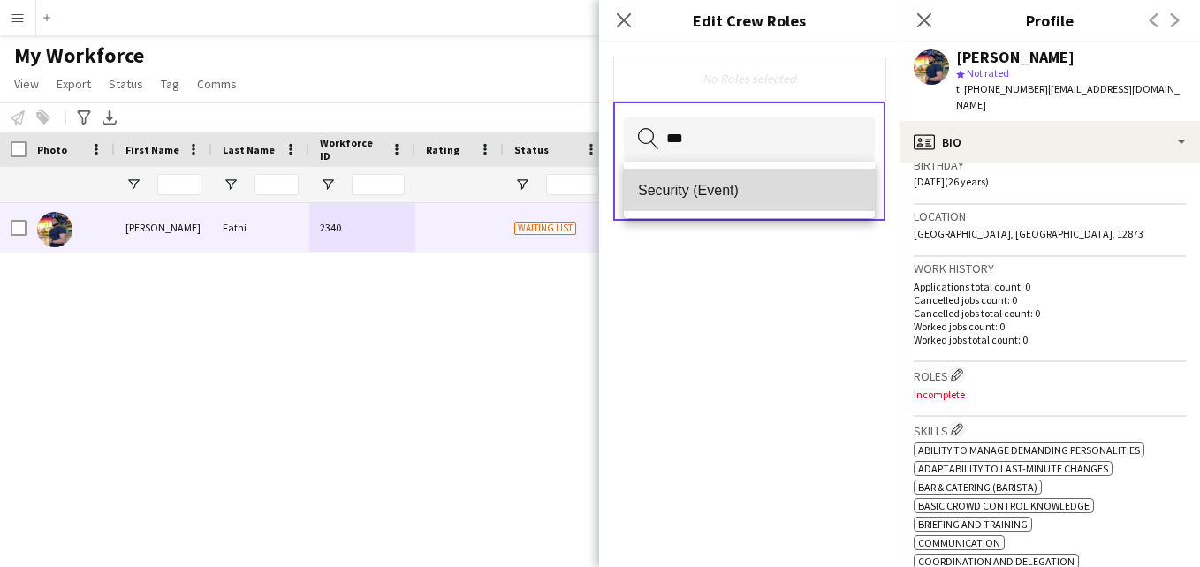
click at [800, 187] on span "Security (Event)" at bounding box center [749, 190] width 223 height 17
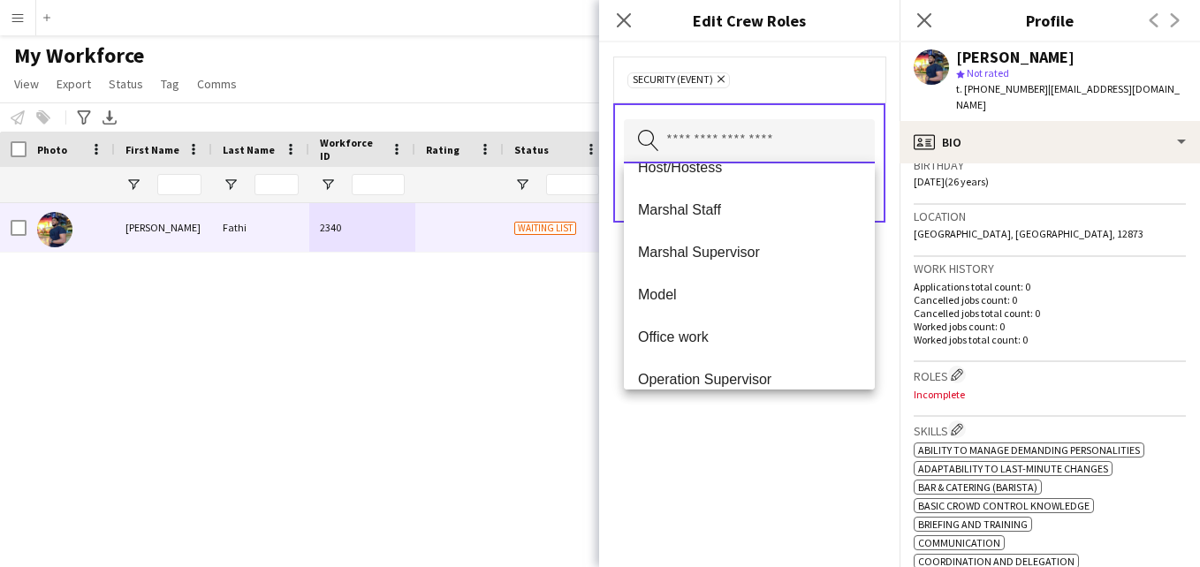
scroll to position [290, 0]
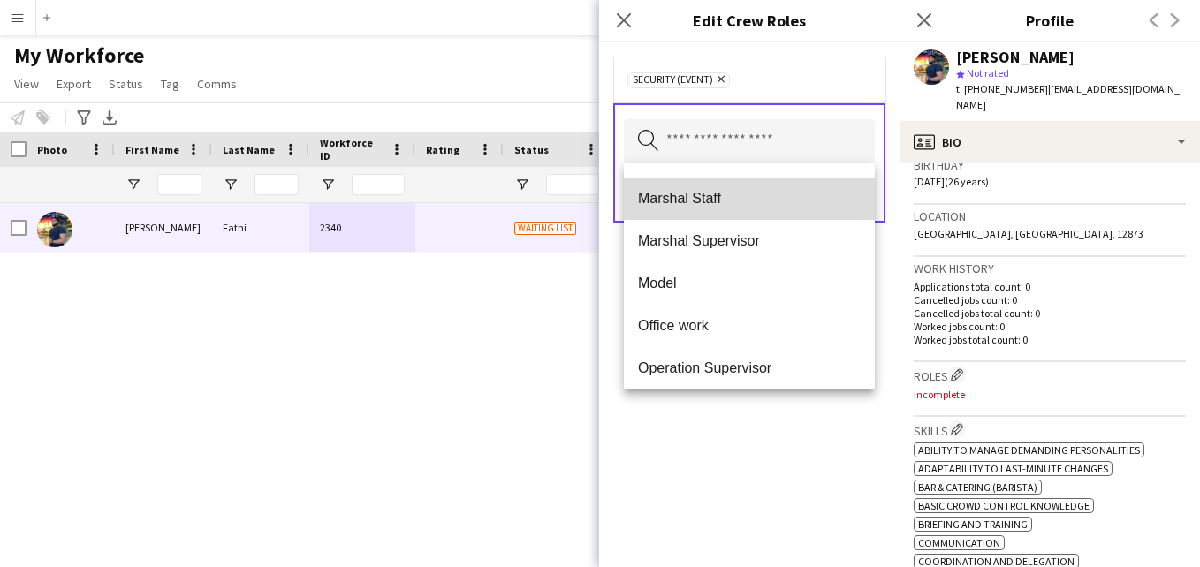
click at [798, 194] on span "Marshal Staff" at bounding box center [749, 198] width 223 height 17
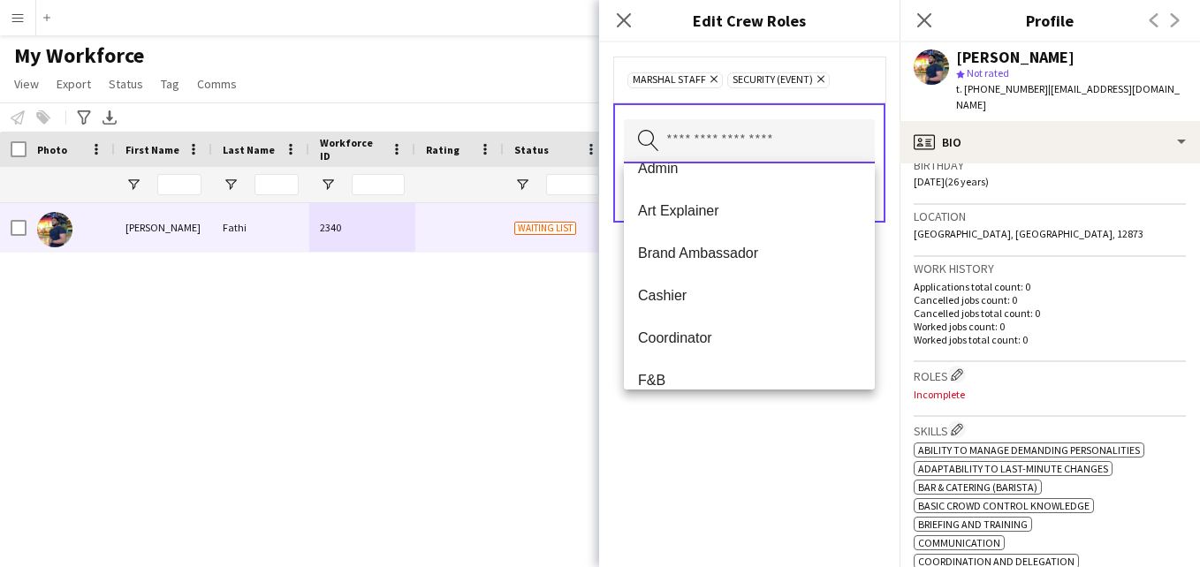
scroll to position [0, 0]
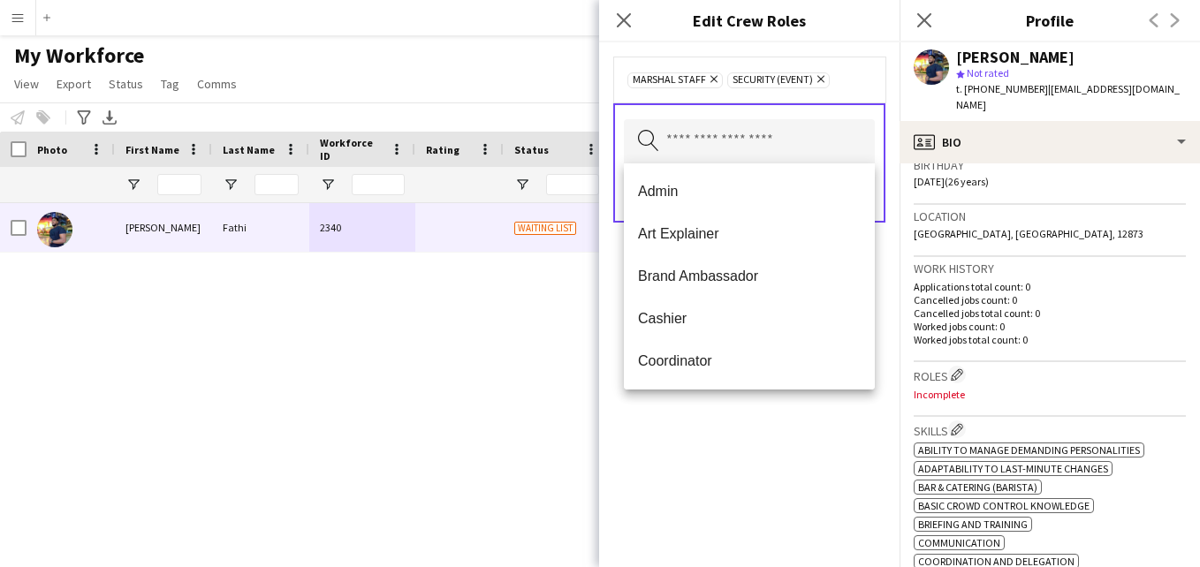
click at [850, 74] on div "Marshal Staff Remove Security (Event) Remove" at bounding box center [749, 80] width 244 height 18
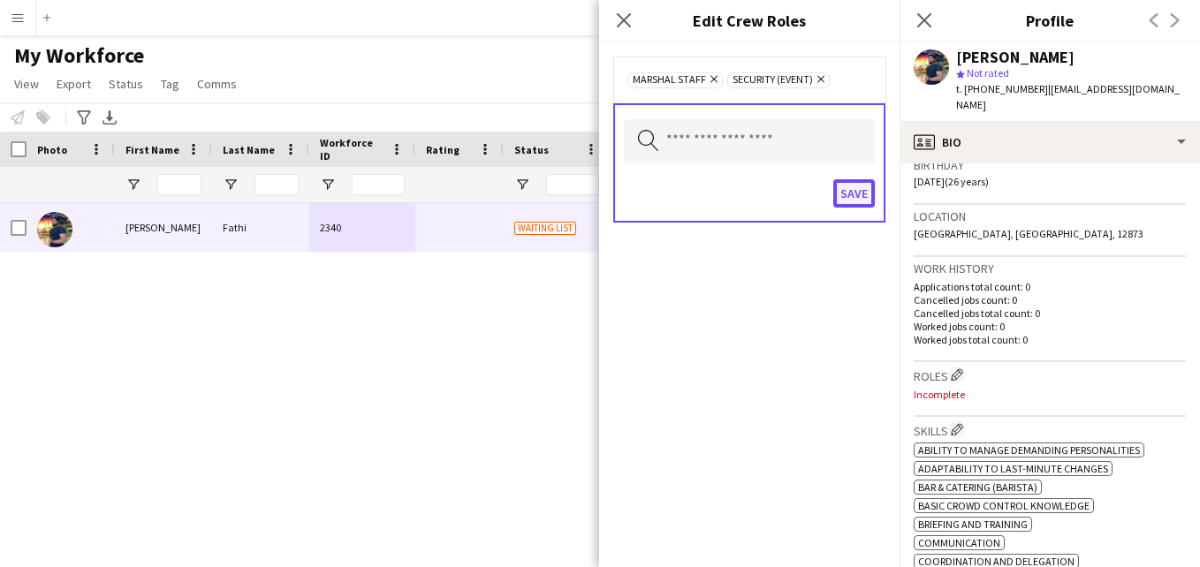
click at [852, 197] on button "Save" at bounding box center [854, 193] width 42 height 28
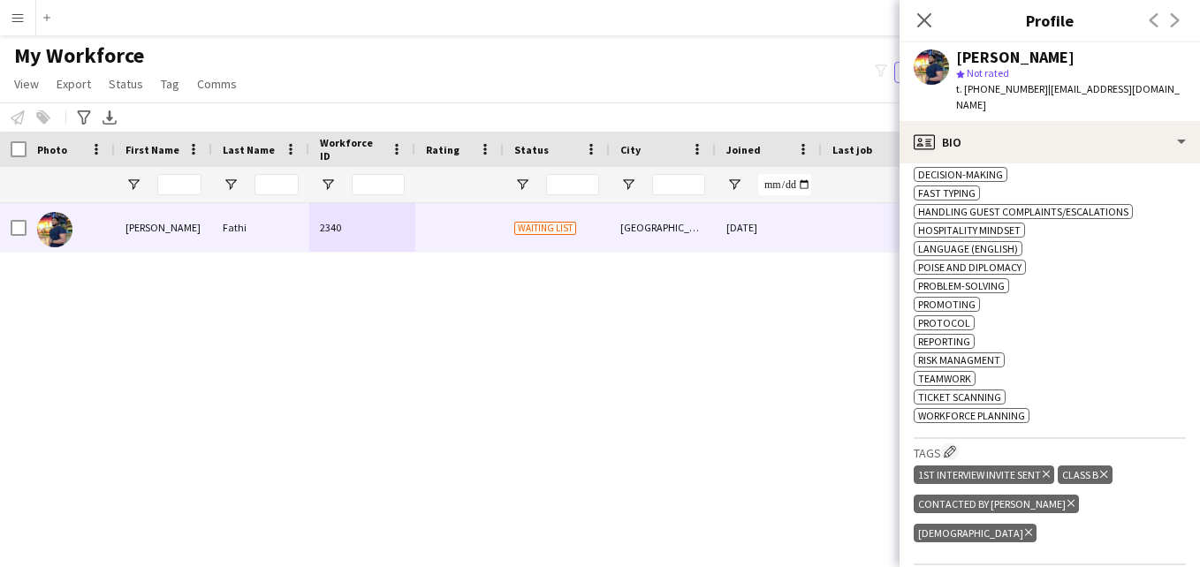
scroll to position [750, 0]
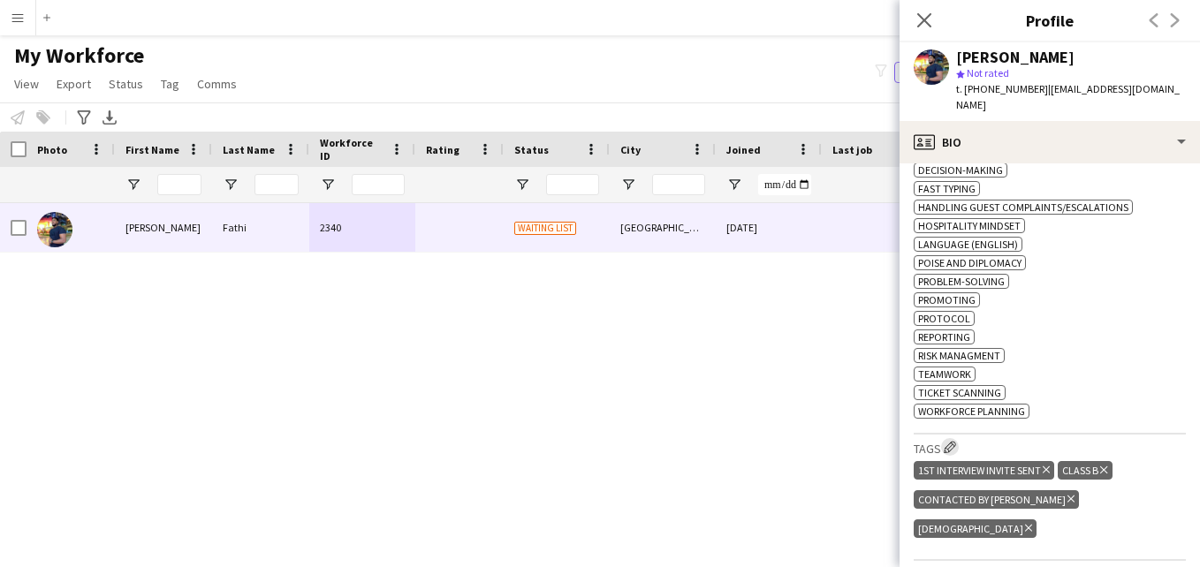
click at [950, 446] on app-icon "Edit crew company tags" at bounding box center [950, 447] width 12 height 12
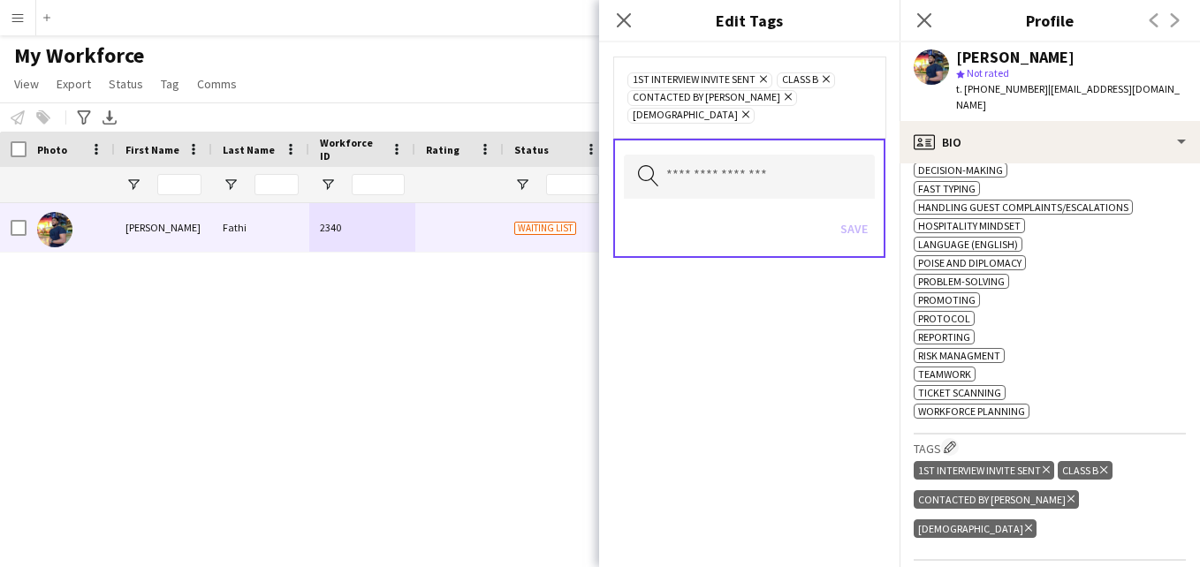
click at [828, 80] on icon at bounding box center [826, 79] width 7 height 7
click at [831, 155] on input "text" at bounding box center [749, 177] width 251 height 44
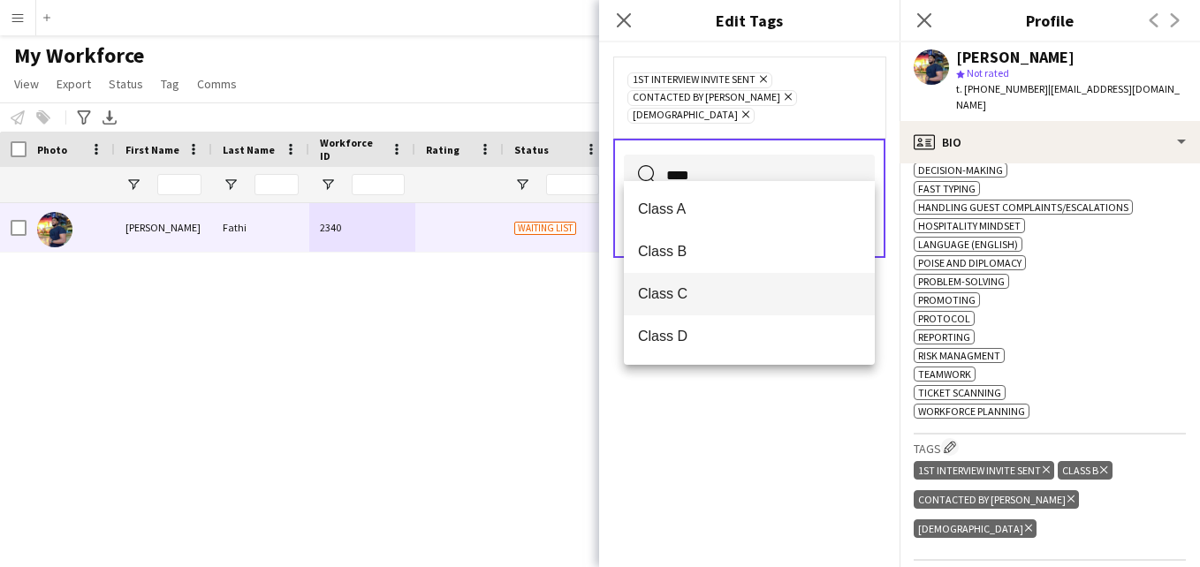
type input "****"
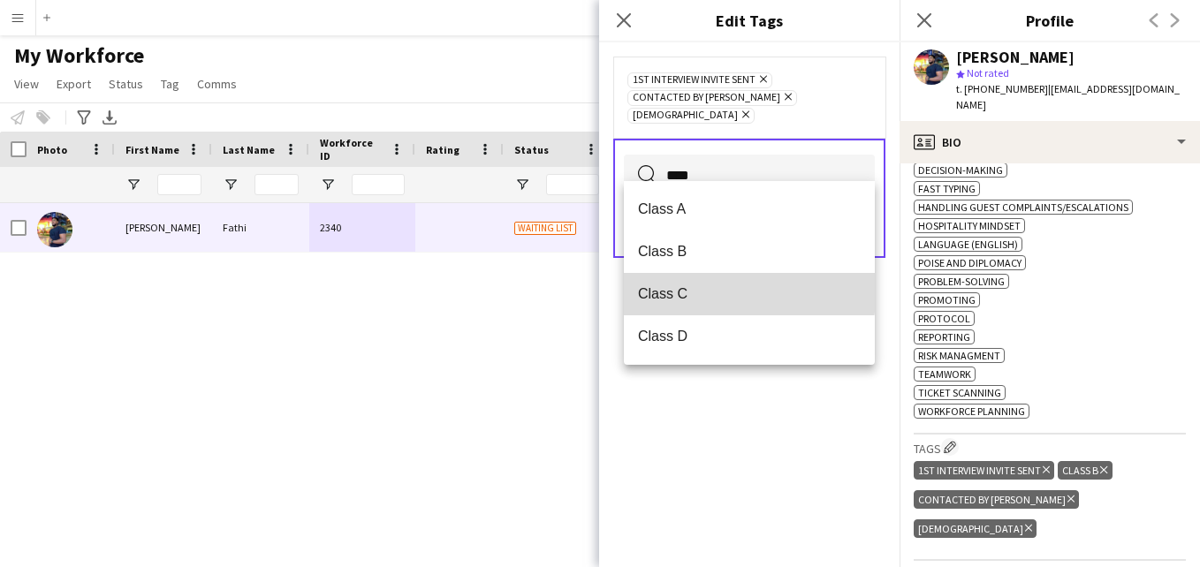
click at [744, 292] on span "Class C" at bounding box center [749, 293] width 223 height 17
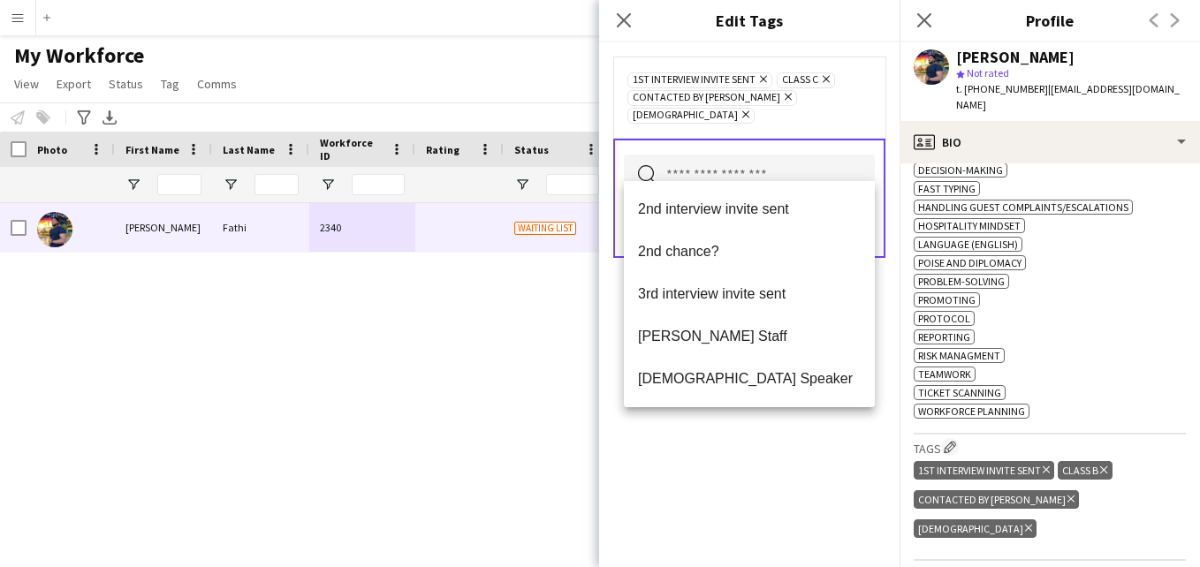
click at [840, 112] on div "1st interview invite sent Remove Class C Remove Contacted by Lamiaa Remove Suda…" at bounding box center [749, 97] width 272 height 81
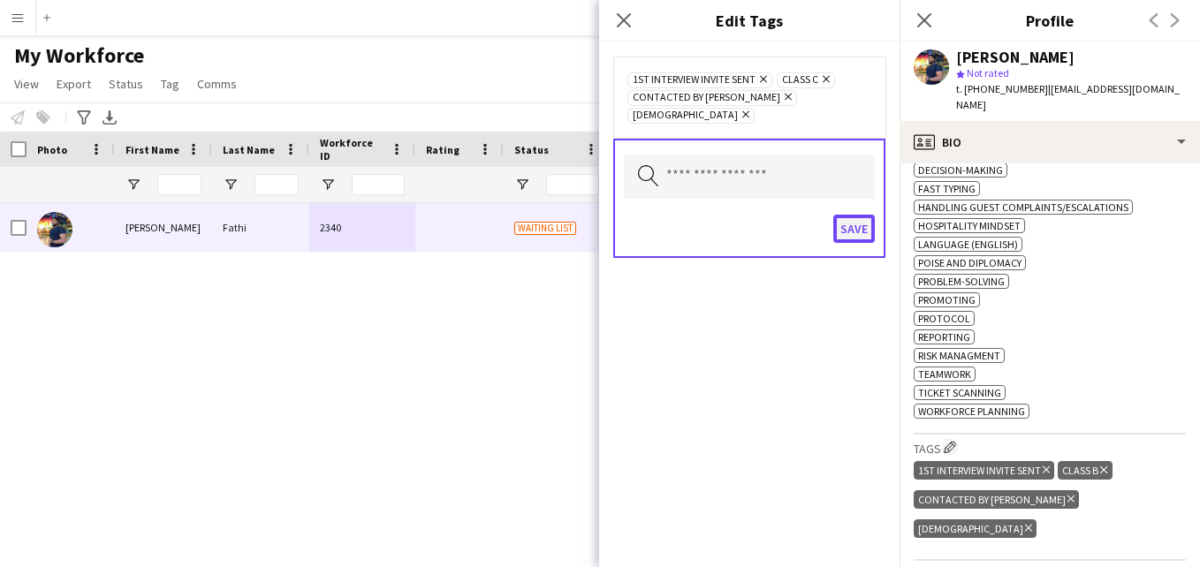
click at [861, 215] on button "Save" at bounding box center [854, 229] width 42 height 28
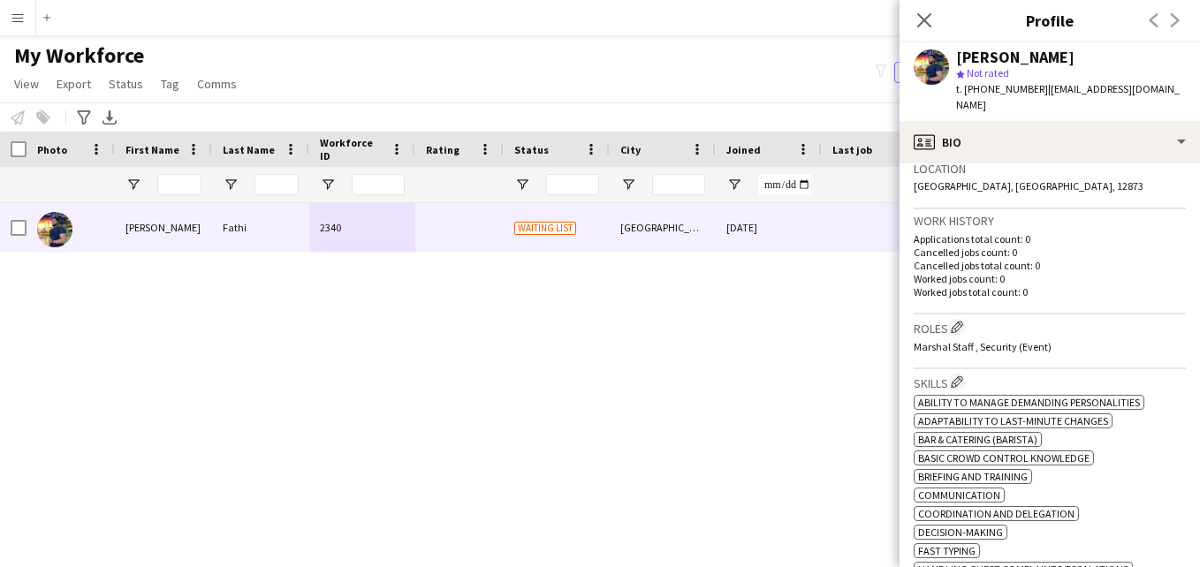
scroll to position [397, 0]
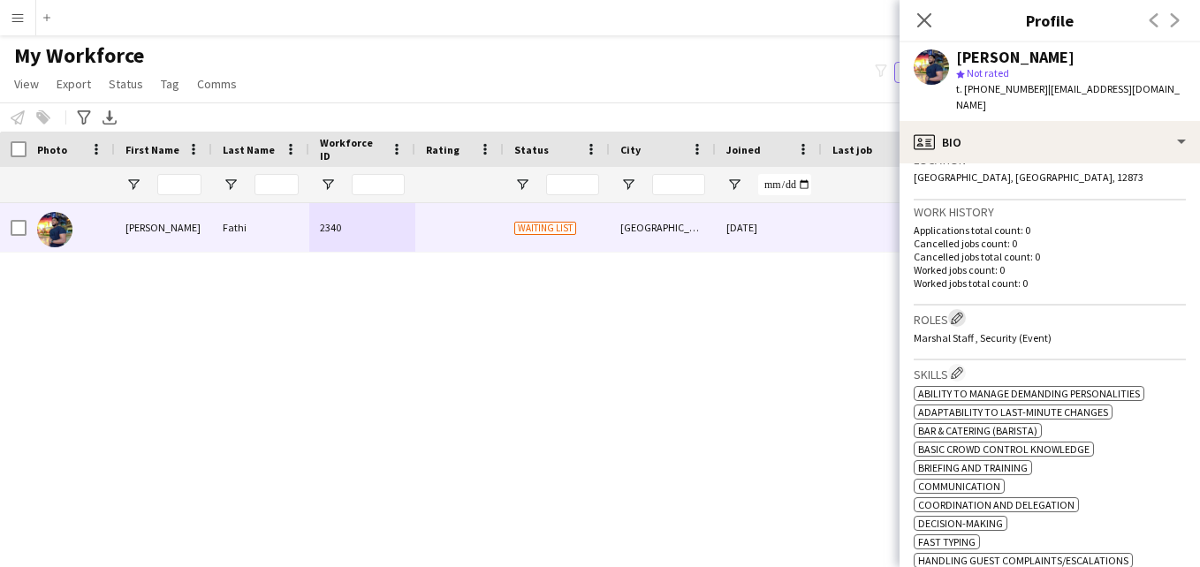
click at [960, 310] on button "Edit crew company roles" at bounding box center [957, 318] width 18 height 18
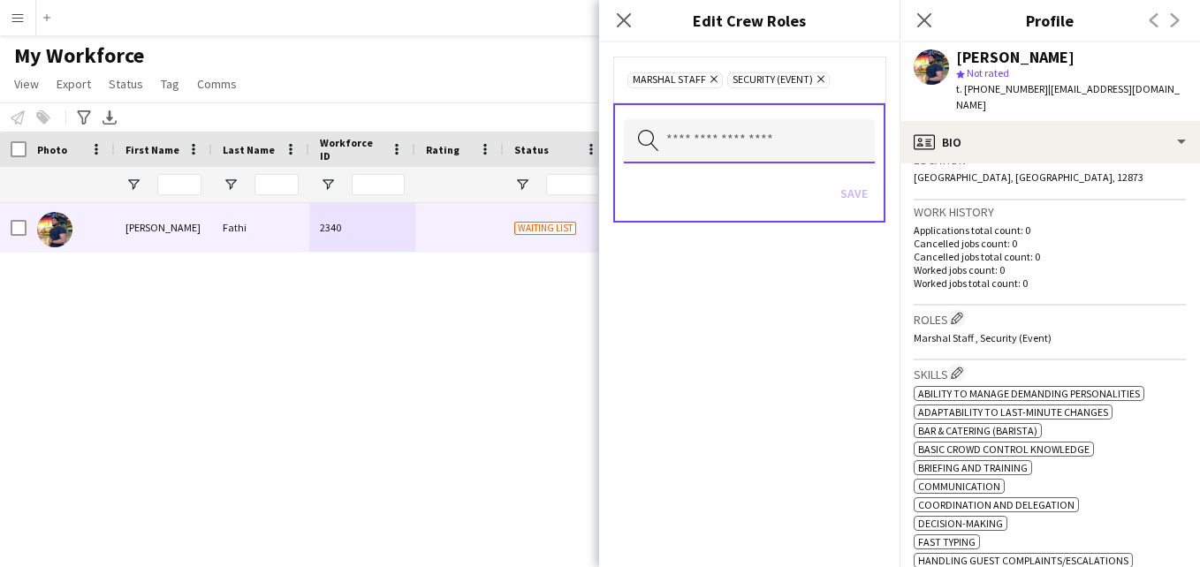
click at [802, 133] on input "text" at bounding box center [749, 141] width 251 height 44
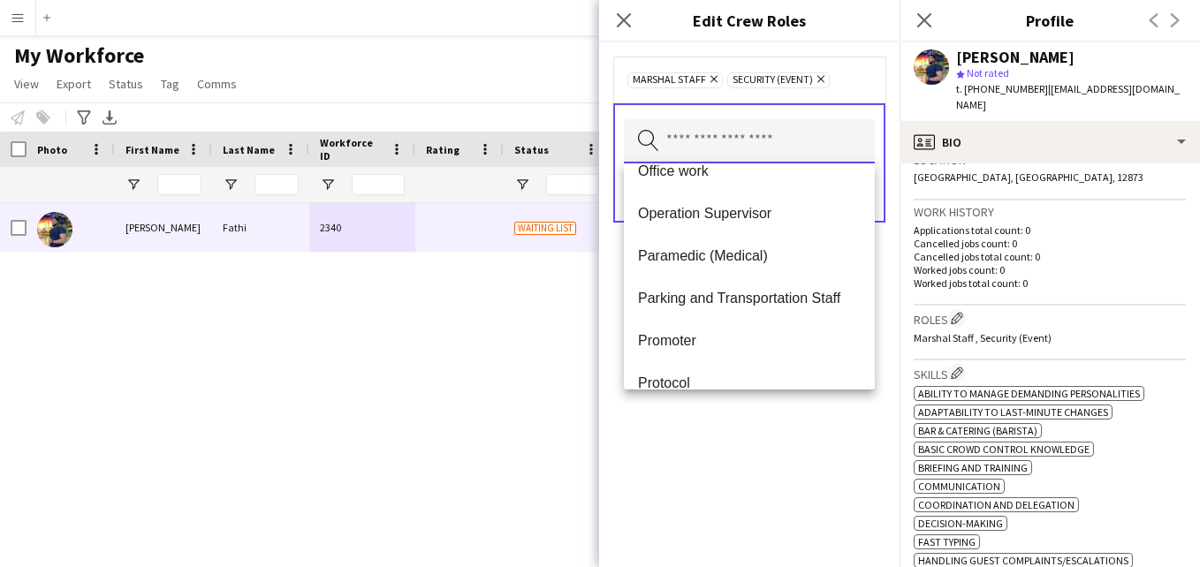
scroll to position [407, 0]
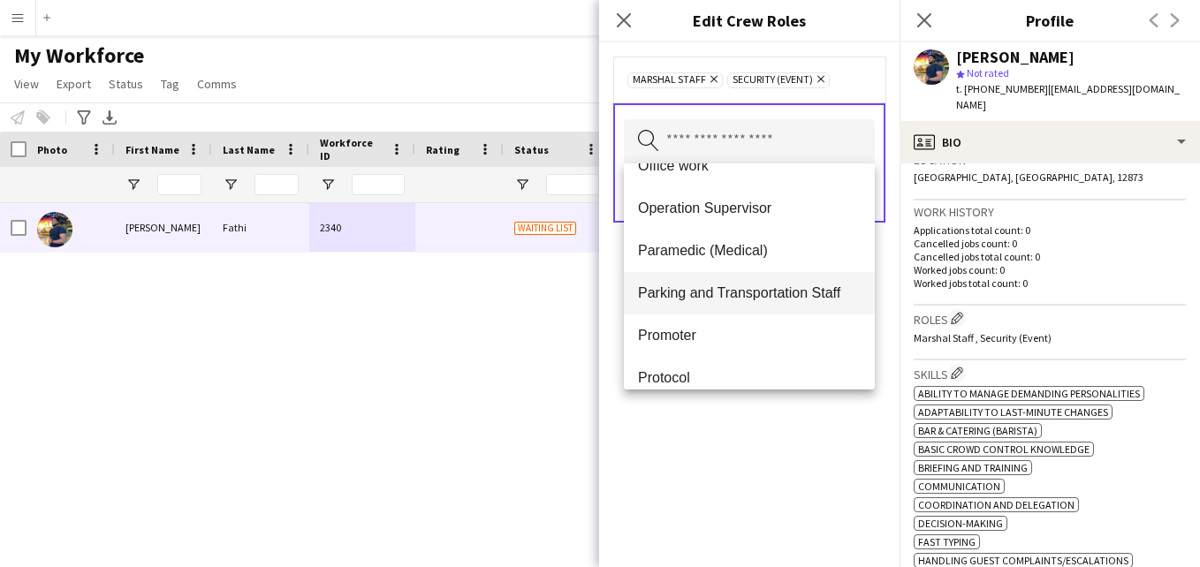
click at [811, 299] on span "Parking and Transportation Staff" at bounding box center [749, 293] width 223 height 17
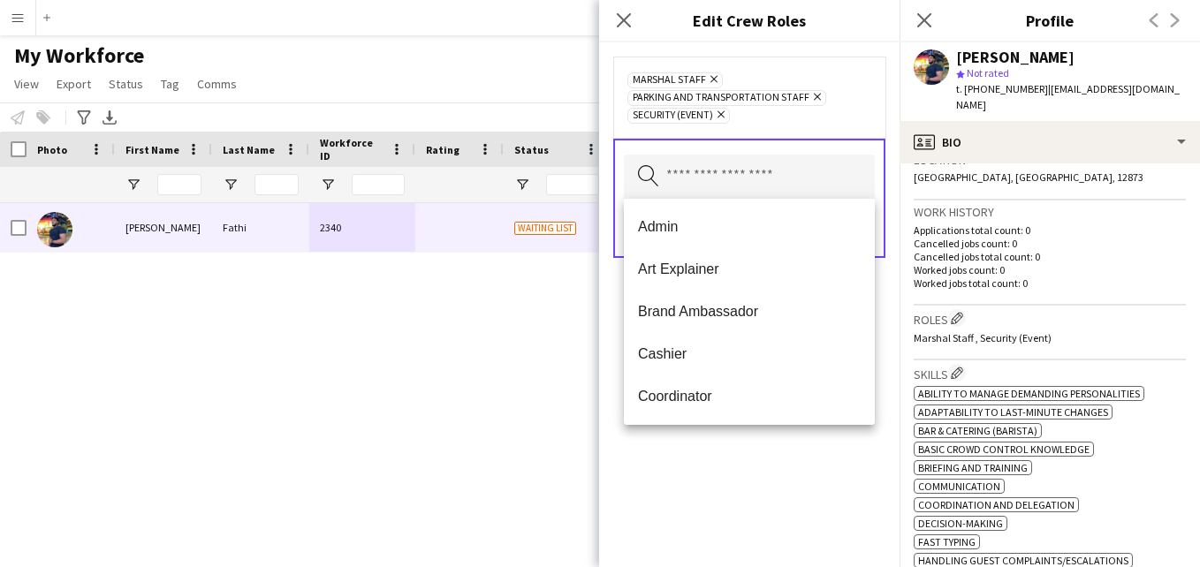
click at [844, 122] on div "Marshal Staff Remove Parking and Transportation Staff Remove Security (Event) R…" at bounding box center [749, 97] width 244 height 53
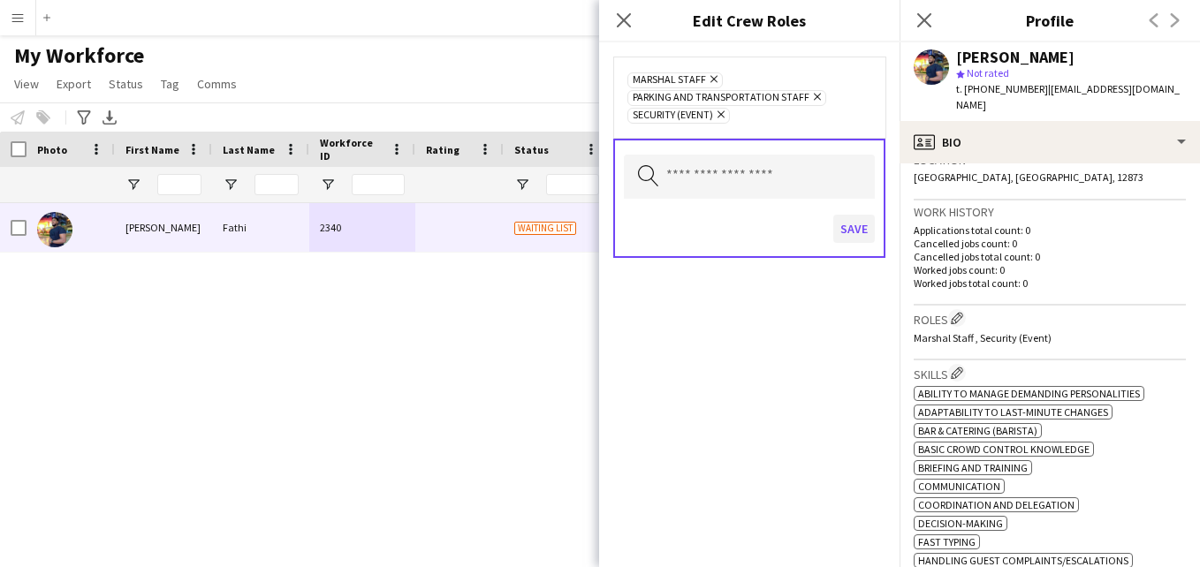
click at [852, 239] on div "Save" at bounding box center [749, 231] width 251 height 50
drag, startPoint x: 852, startPoint y: 239, endPoint x: 849, endPoint y: 230, distance: 10.1
click at [849, 230] on button "Save" at bounding box center [854, 229] width 42 height 28
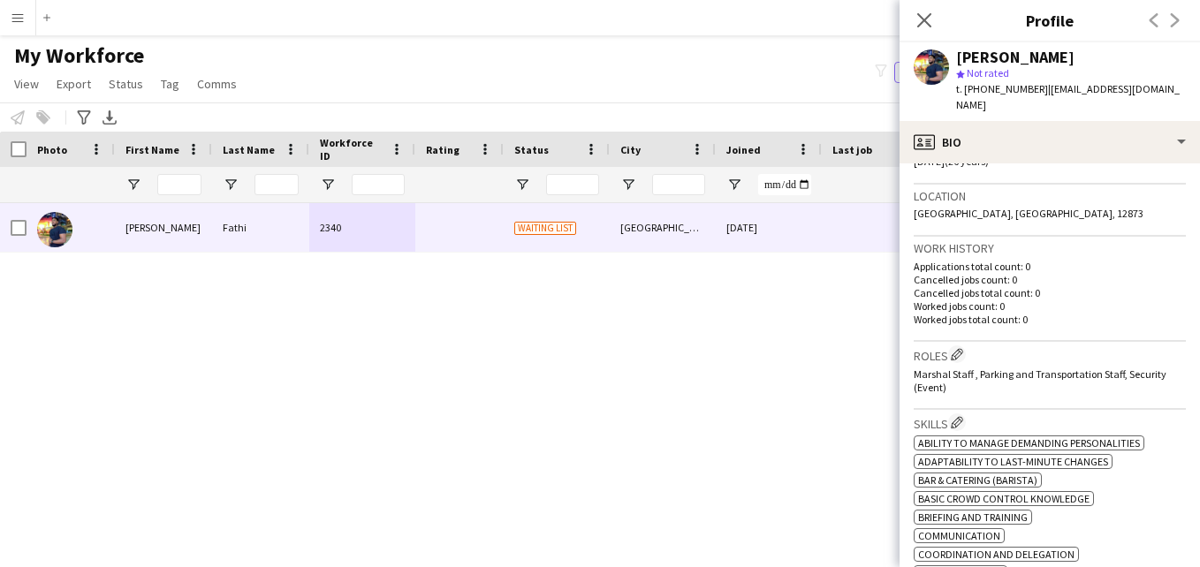
scroll to position [347, 0]
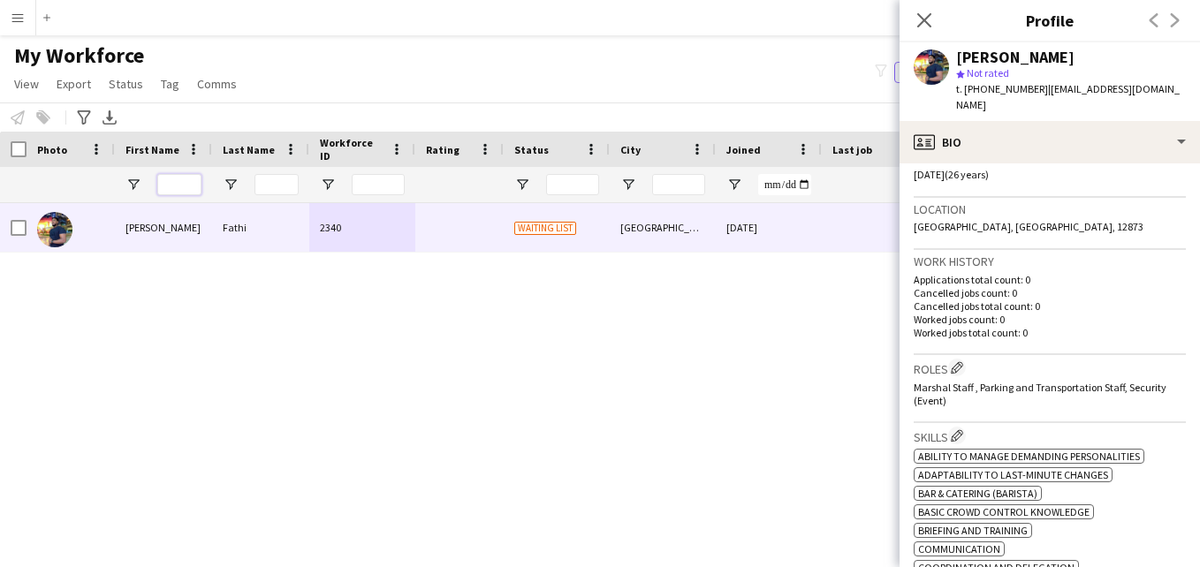
click at [195, 192] on input "First Name Filter Input" at bounding box center [179, 184] width 44 height 21
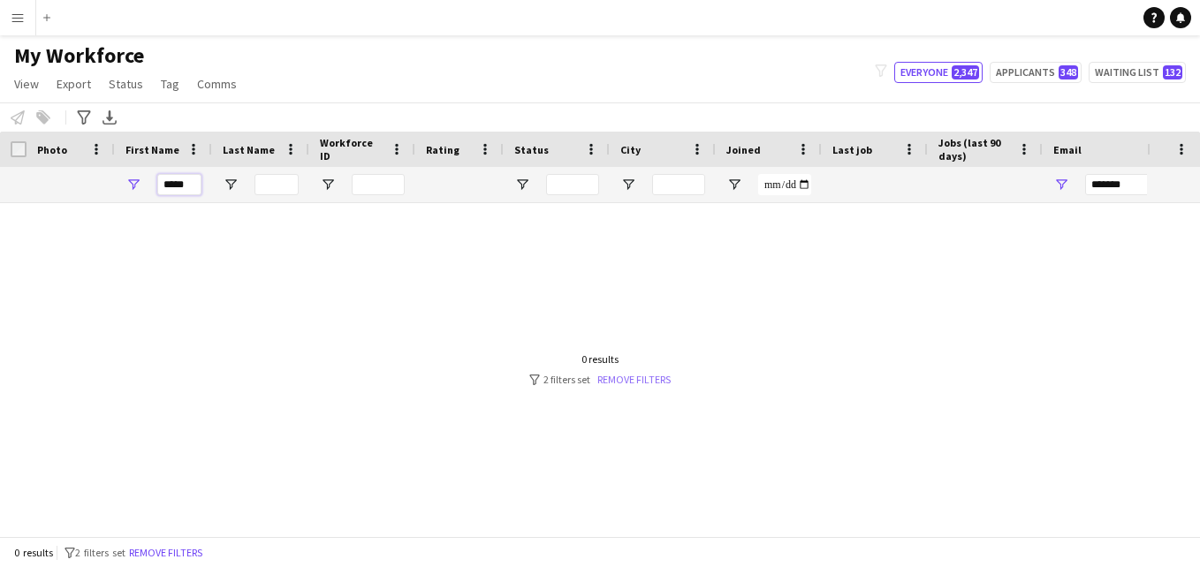
type input "*****"
click at [637, 376] on link "Remove filters" at bounding box center [633, 379] width 73 height 13
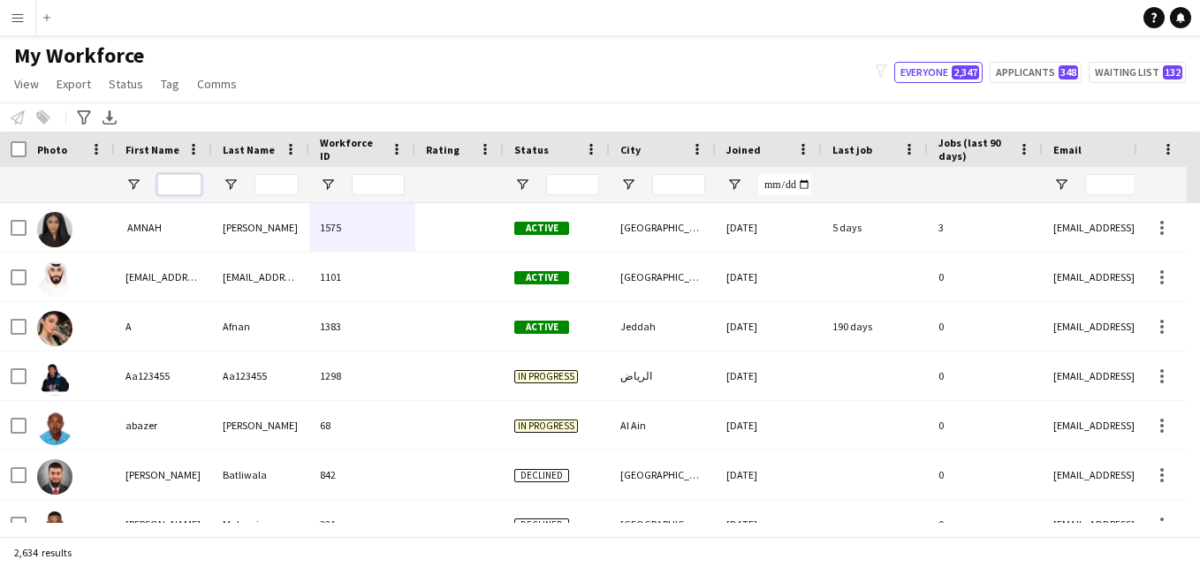
click at [176, 186] on input "First Name Filter Input" at bounding box center [179, 184] width 44 height 21
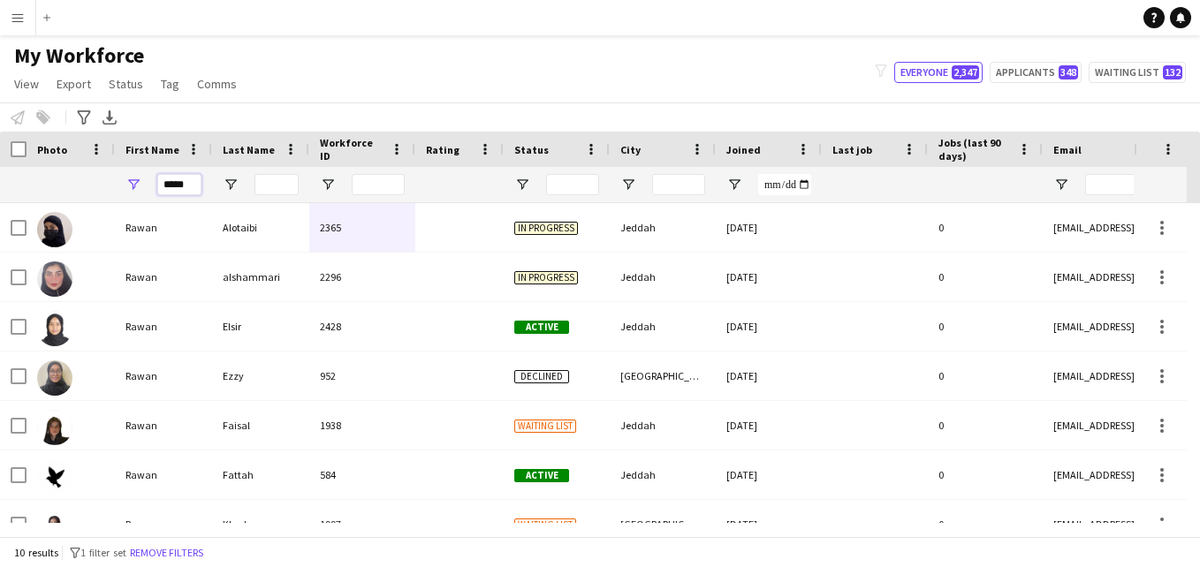
type input "*****"
click at [282, 186] on input "Last Name Filter Input" at bounding box center [277, 184] width 44 height 21
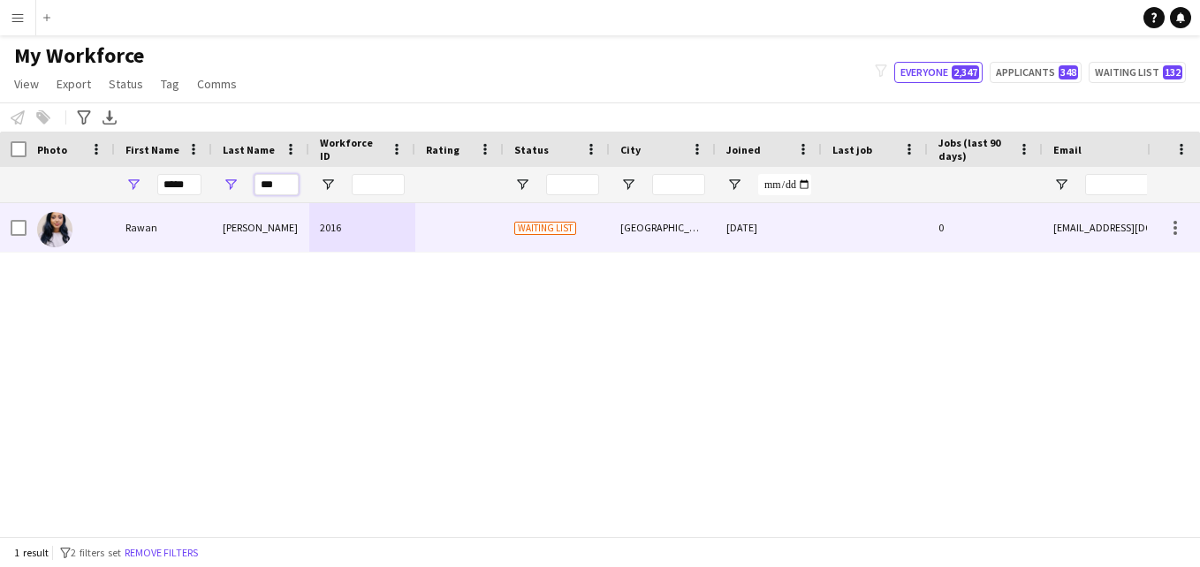
type input "***"
click at [385, 222] on div "2016" at bounding box center [362, 227] width 106 height 49
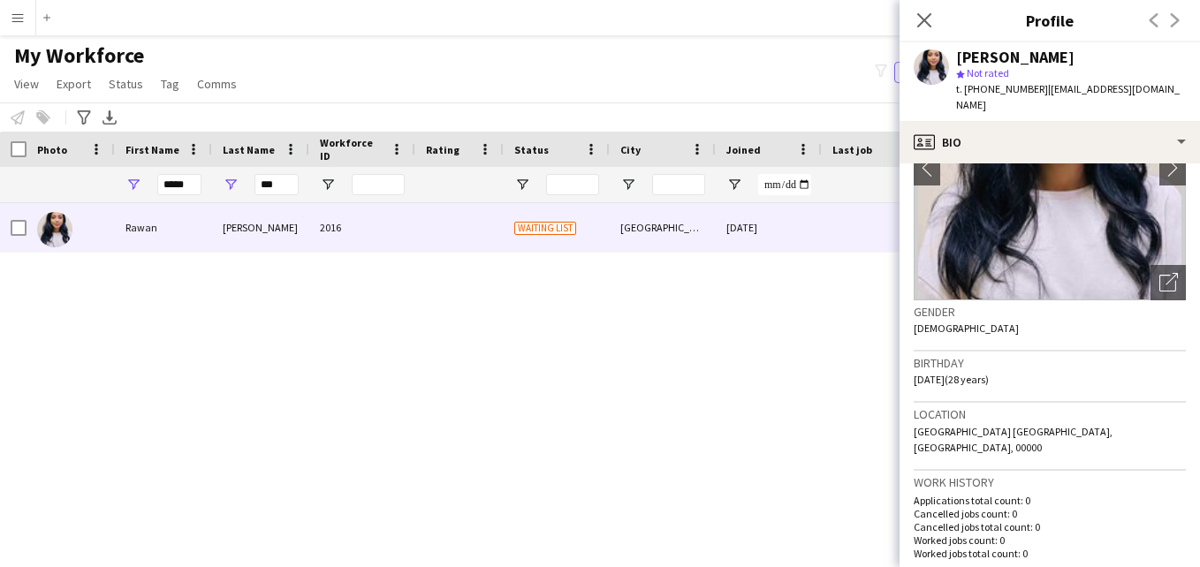
scroll to position [0, 0]
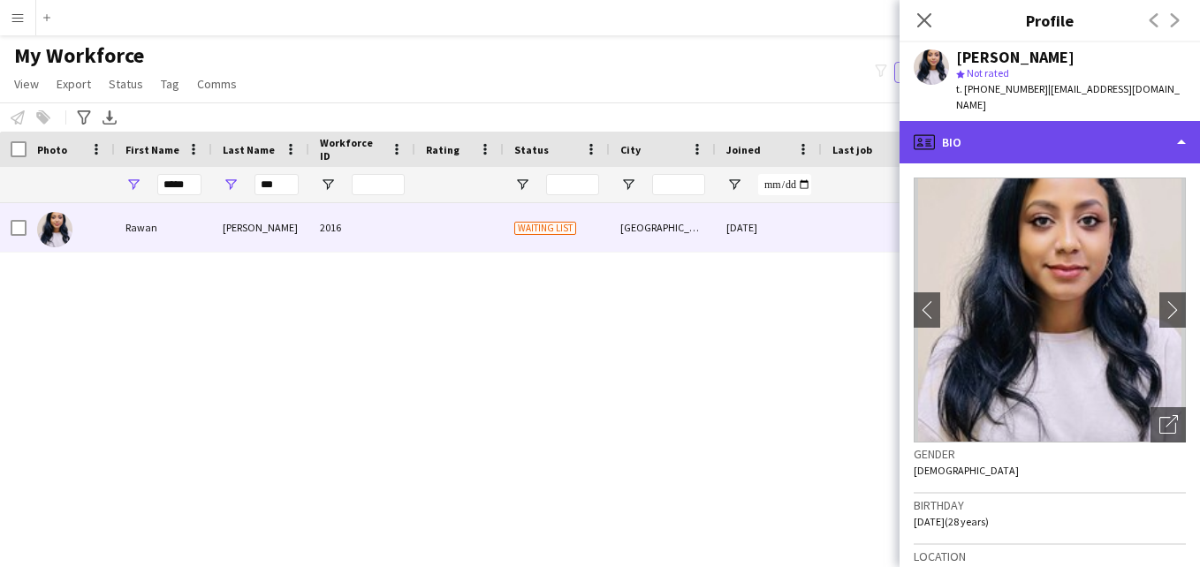
click at [1157, 141] on div "profile Bio" at bounding box center [1050, 142] width 300 height 42
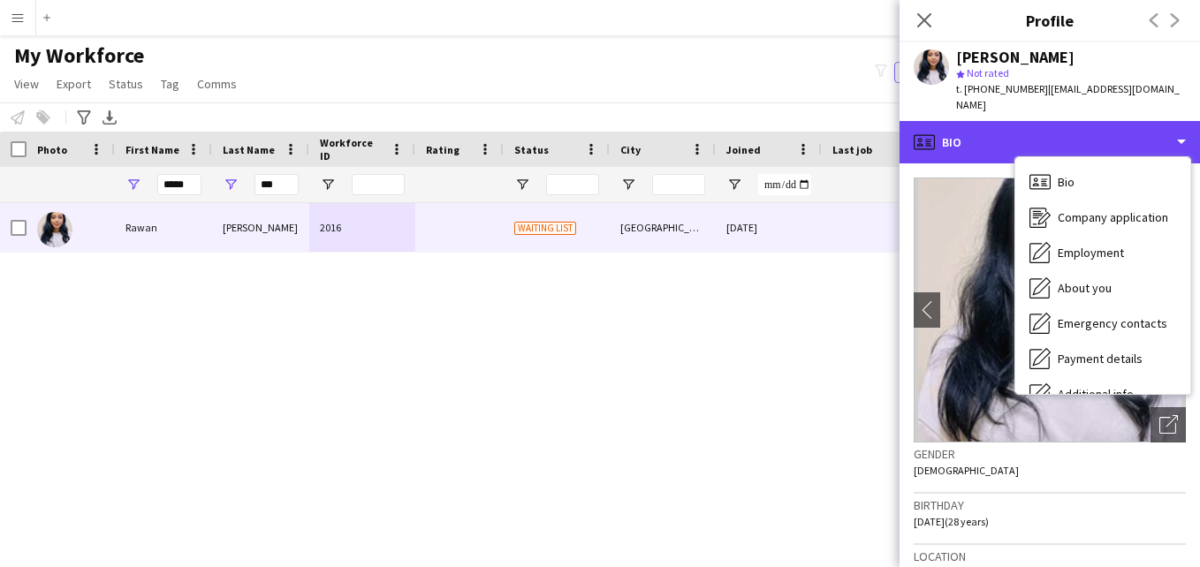
scroll to position [95, 0]
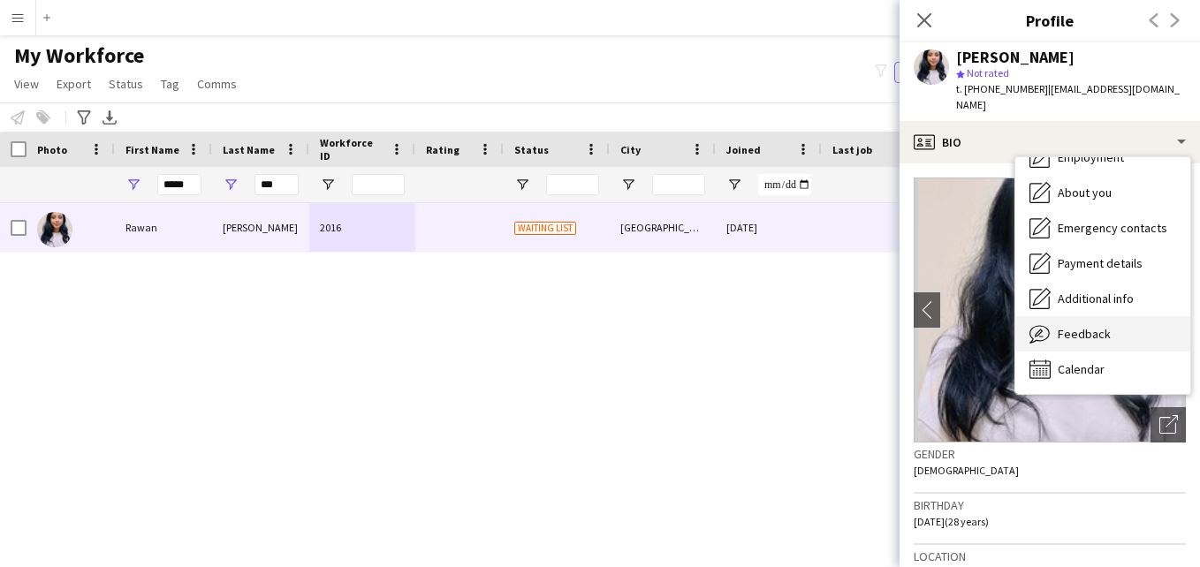
click at [1152, 322] on div "Feedback Feedback" at bounding box center [1102, 333] width 175 height 35
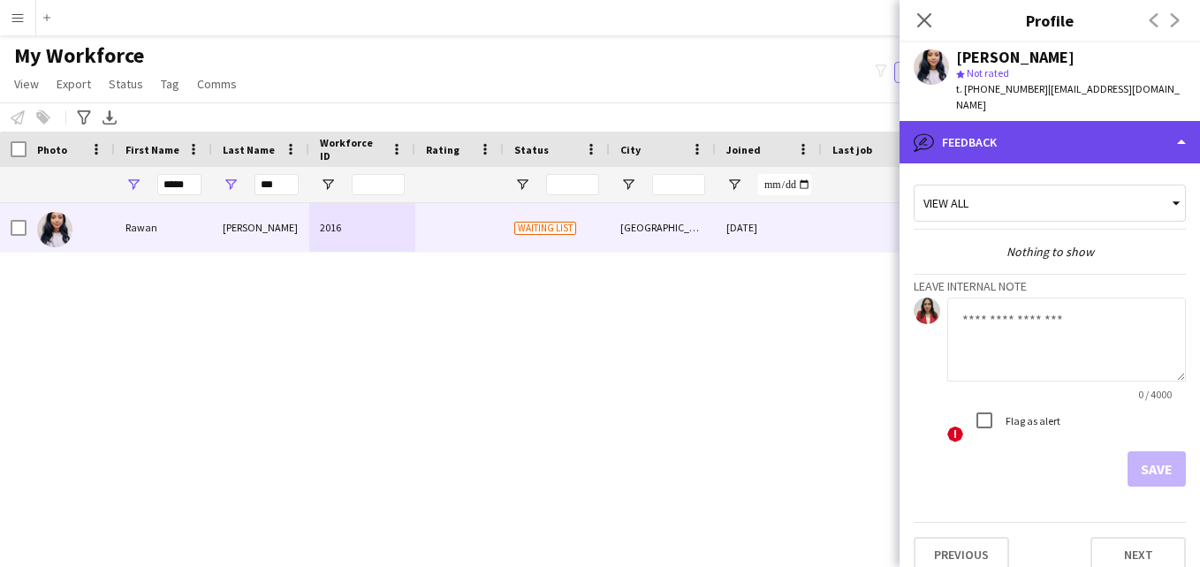
click at [1108, 124] on div "bubble-pencil Feedback" at bounding box center [1050, 142] width 300 height 42
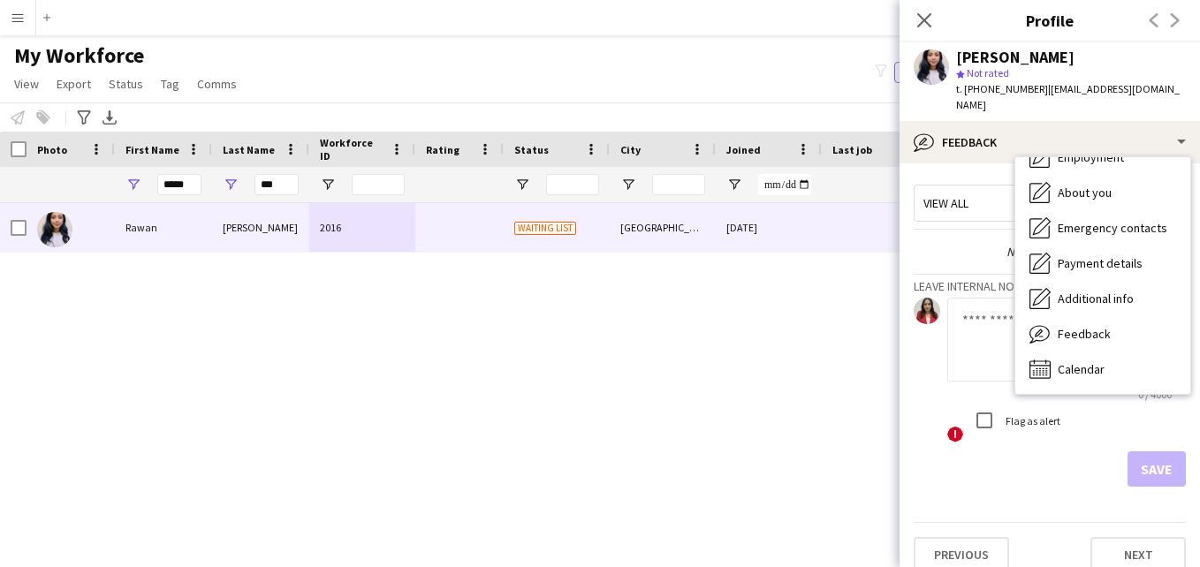
click at [1096, 92] on span "| rawanoss973@gmail.com" at bounding box center [1068, 96] width 224 height 29
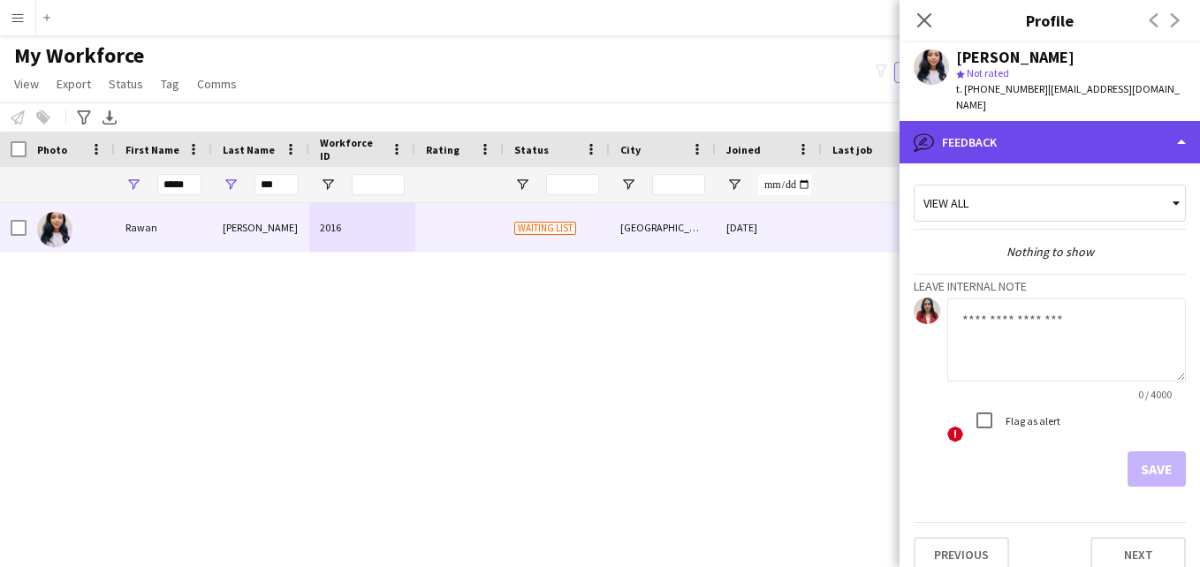
click at [1143, 133] on div "bubble-pencil Feedback" at bounding box center [1050, 142] width 300 height 42
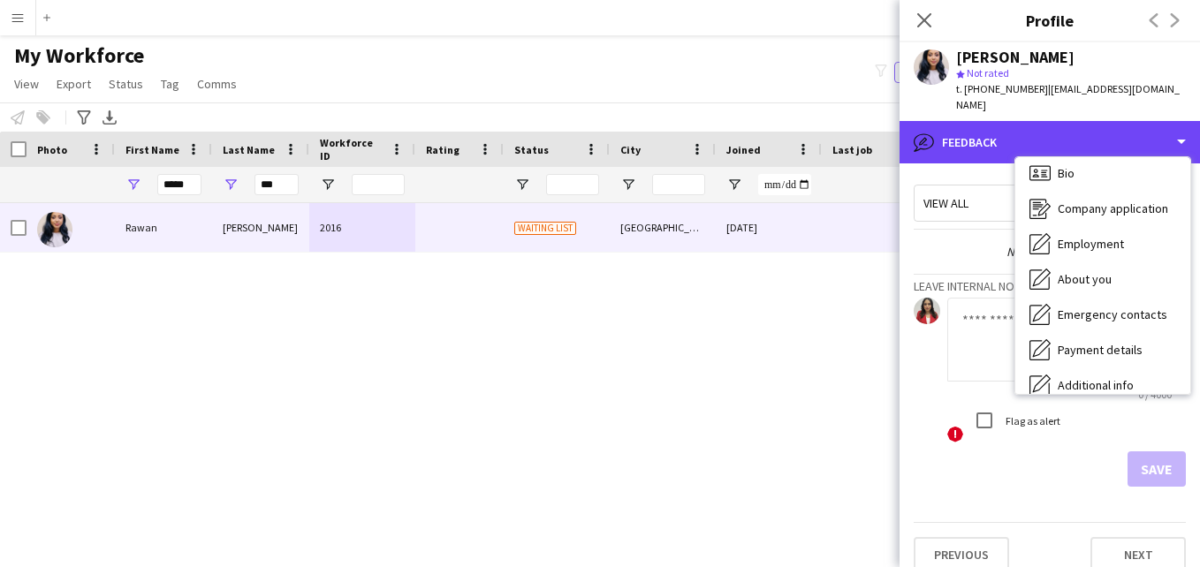
scroll to position [0, 0]
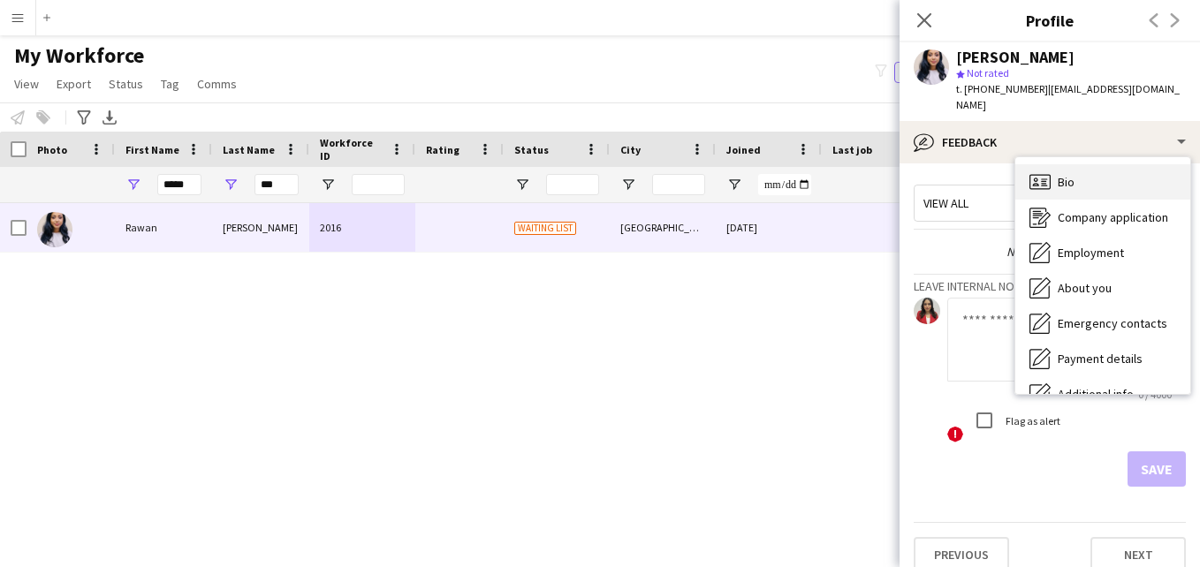
click at [1152, 175] on div "Bio Bio" at bounding box center [1102, 181] width 175 height 35
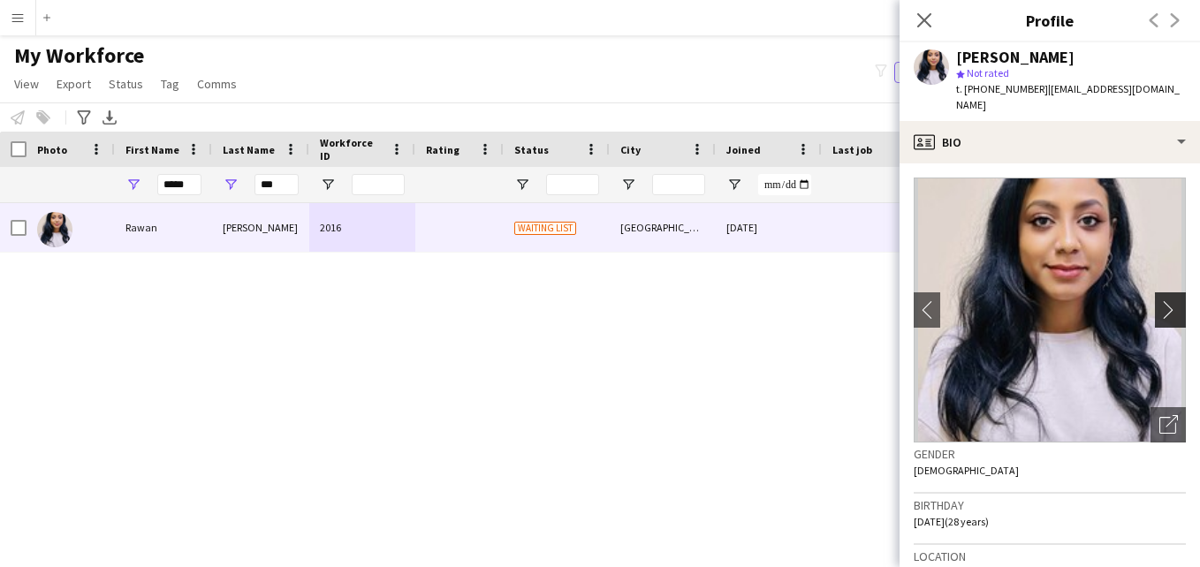
click at [1158, 293] on button "chevron-right" at bounding box center [1172, 310] width 35 height 35
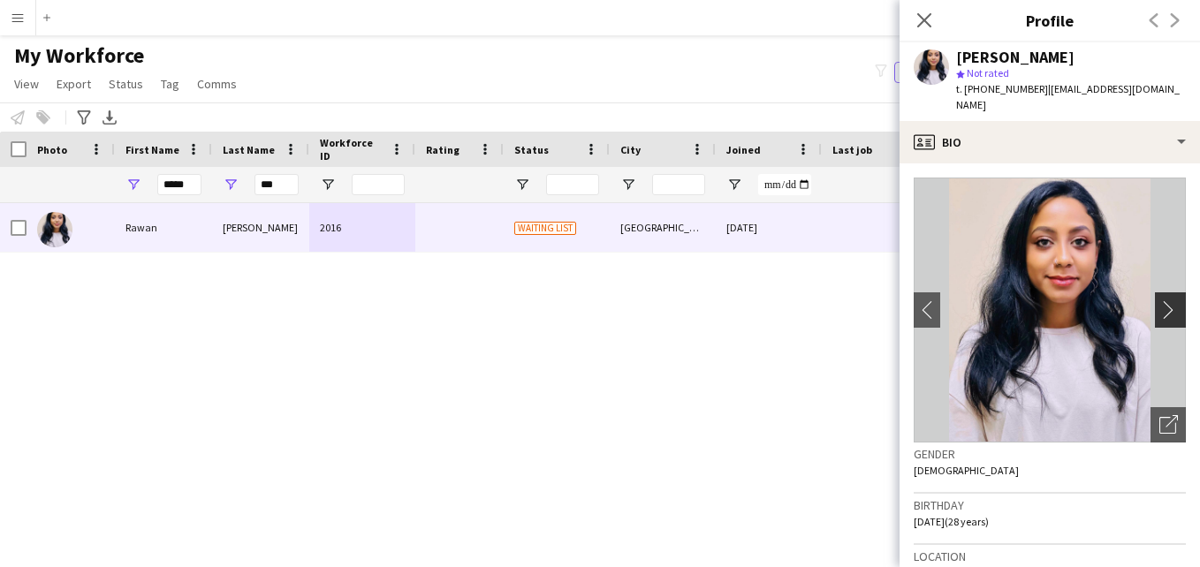
click at [1165, 300] on app-icon "chevron-right" at bounding box center [1172, 309] width 27 height 19
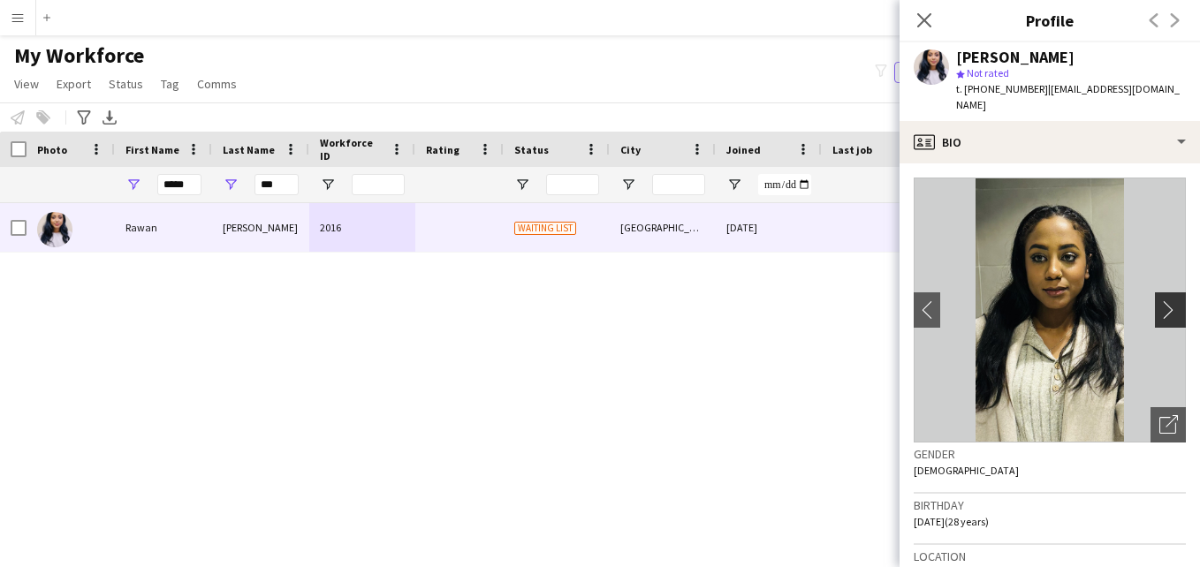
click at [1165, 300] on app-icon "chevron-right" at bounding box center [1172, 309] width 27 height 19
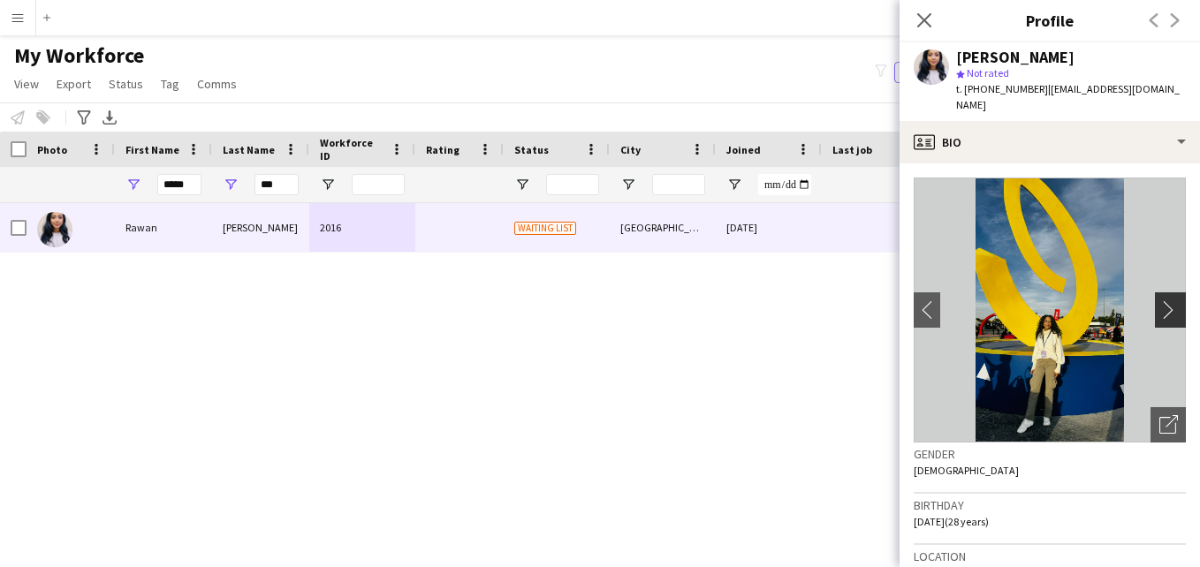
click at [1165, 300] on app-icon "chevron-right" at bounding box center [1172, 309] width 27 height 19
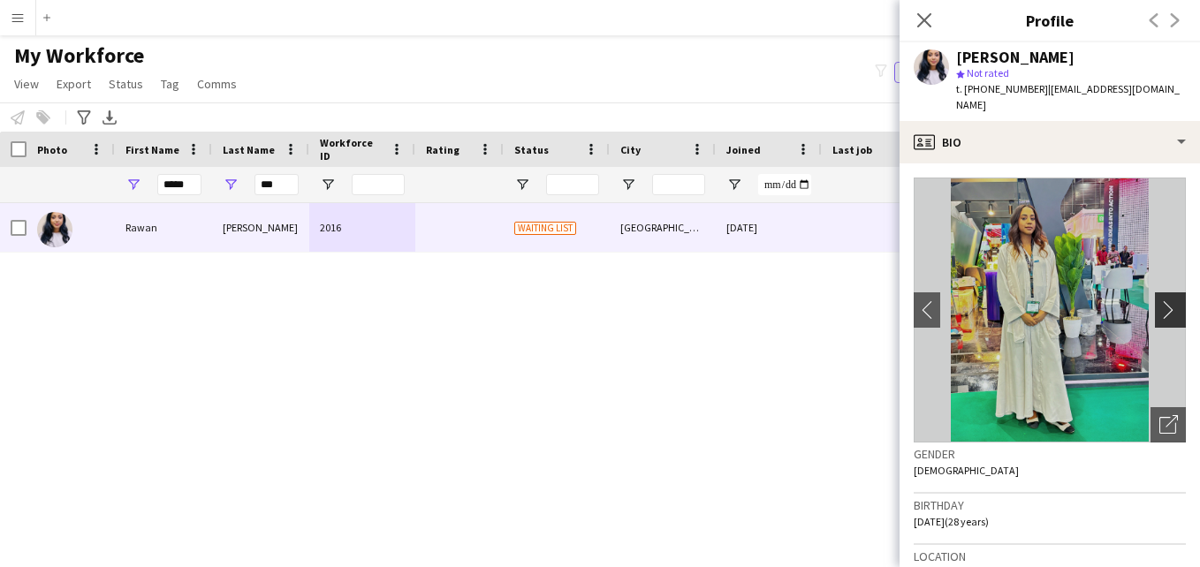
click at [1165, 300] on app-icon "chevron-right" at bounding box center [1172, 309] width 27 height 19
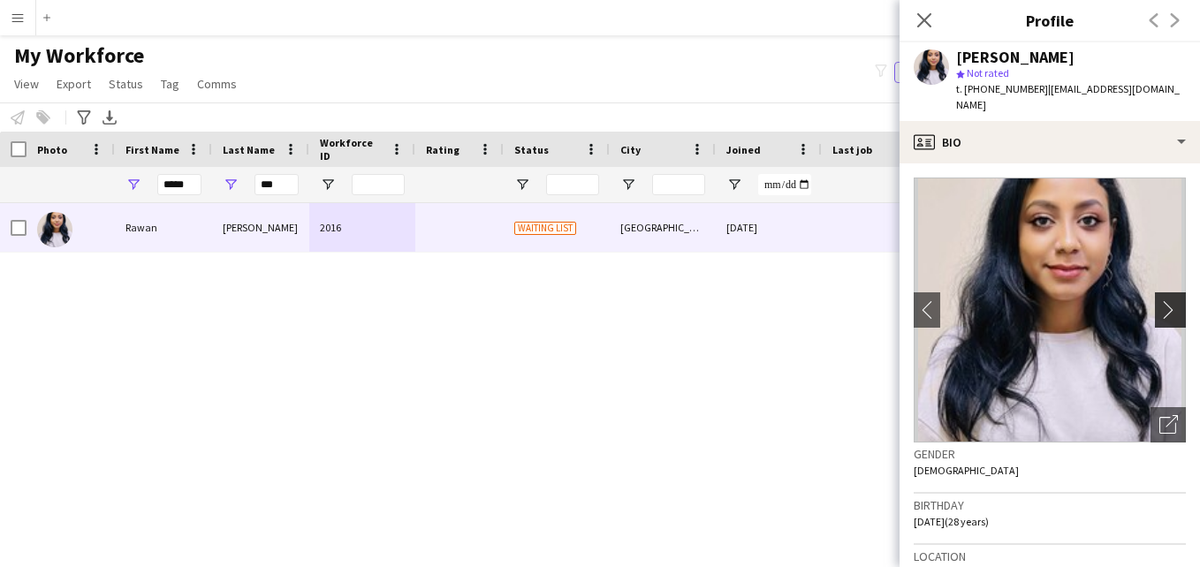
click at [1165, 300] on app-icon "chevron-right" at bounding box center [1172, 309] width 27 height 19
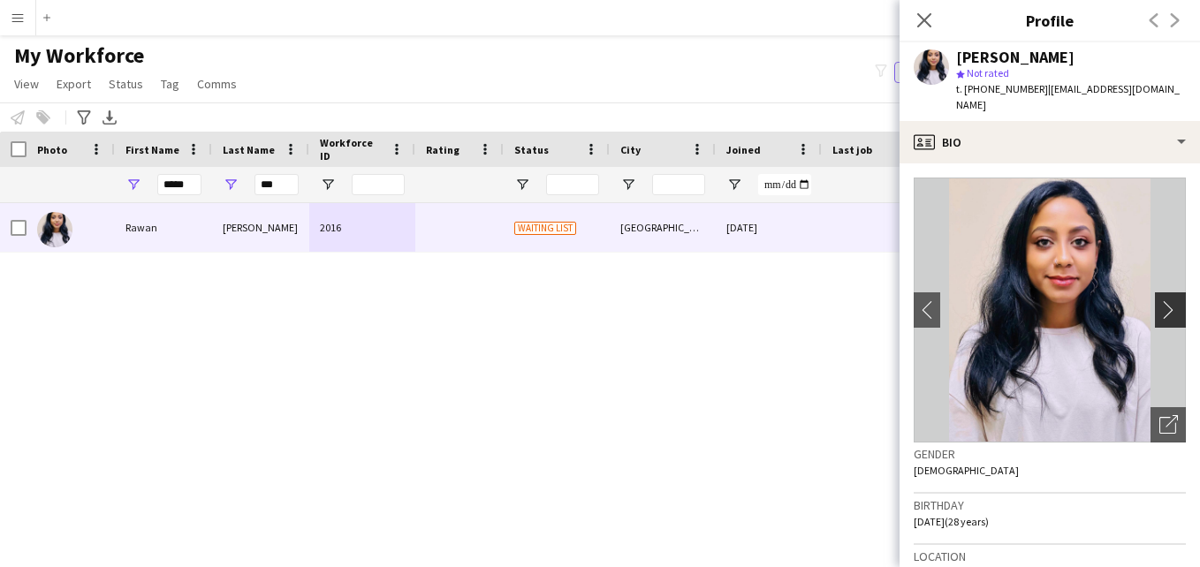
click at [1165, 300] on app-icon "chevron-right" at bounding box center [1172, 309] width 27 height 19
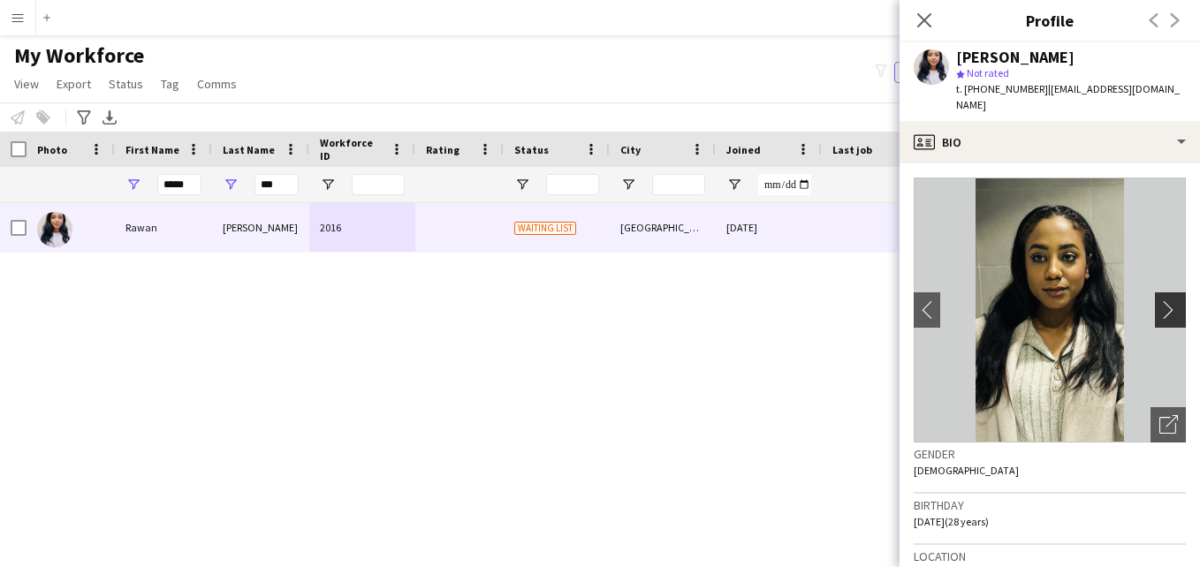
click at [1165, 300] on app-icon "chevron-right" at bounding box center [1172, 309] width 27 height 19
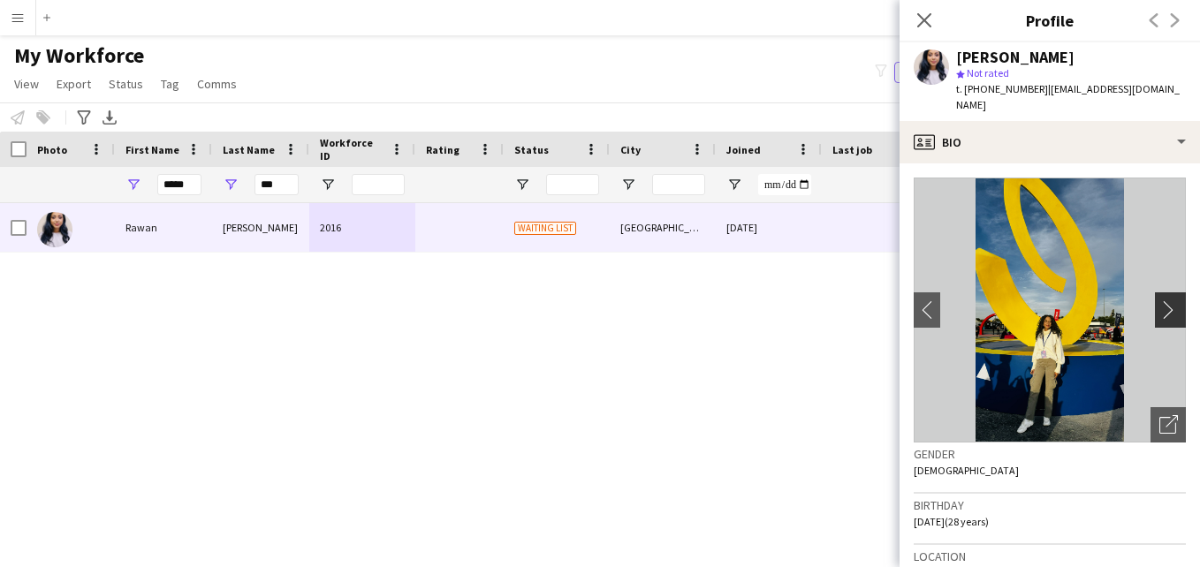
click at [1165, 300] on app-icon "chevron-right" at bounding box center [1172, 309] width 27 height 19
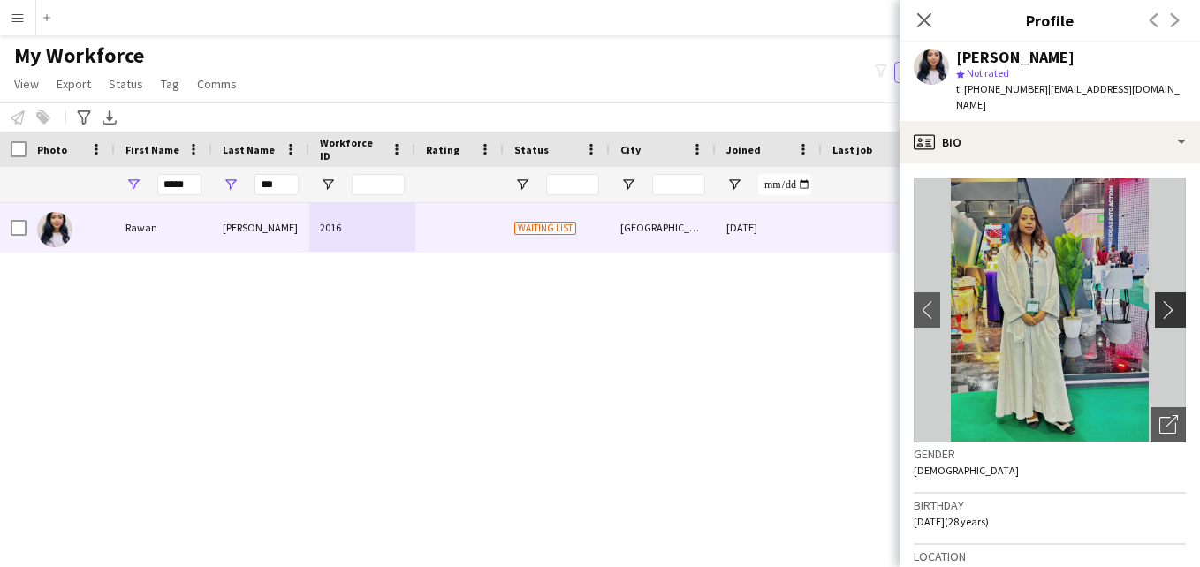
click at [1159, 300] on app-icon "chevron-right" at bounding box center [1172, 309] width 27 height 19
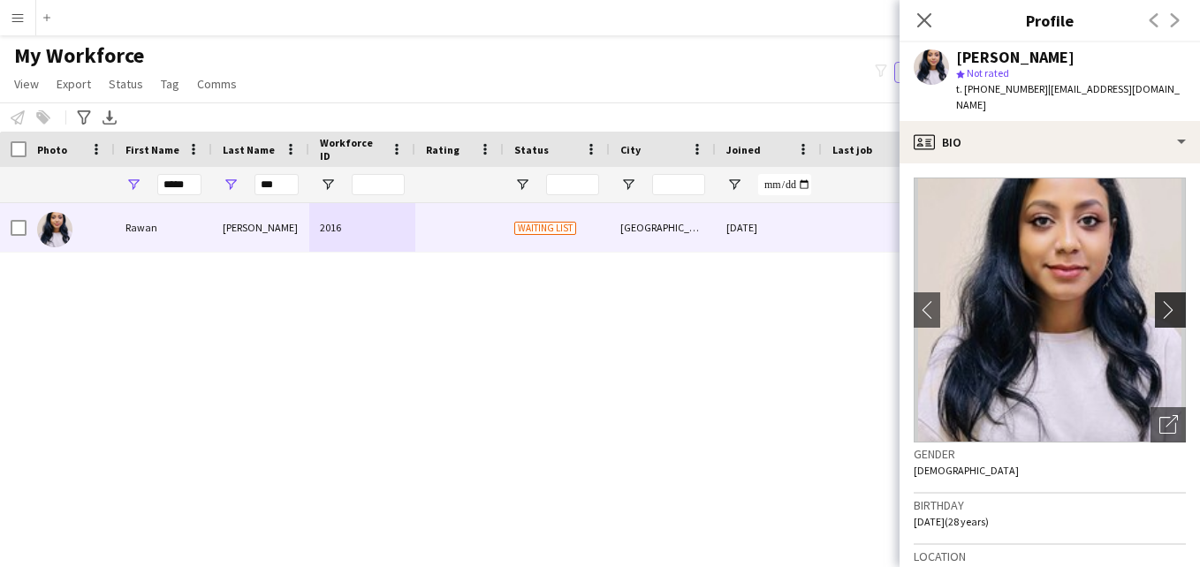
click at [1159, 300] on app-icon "chevron-right" at bounding box center [1172, 309] width 27 height 19
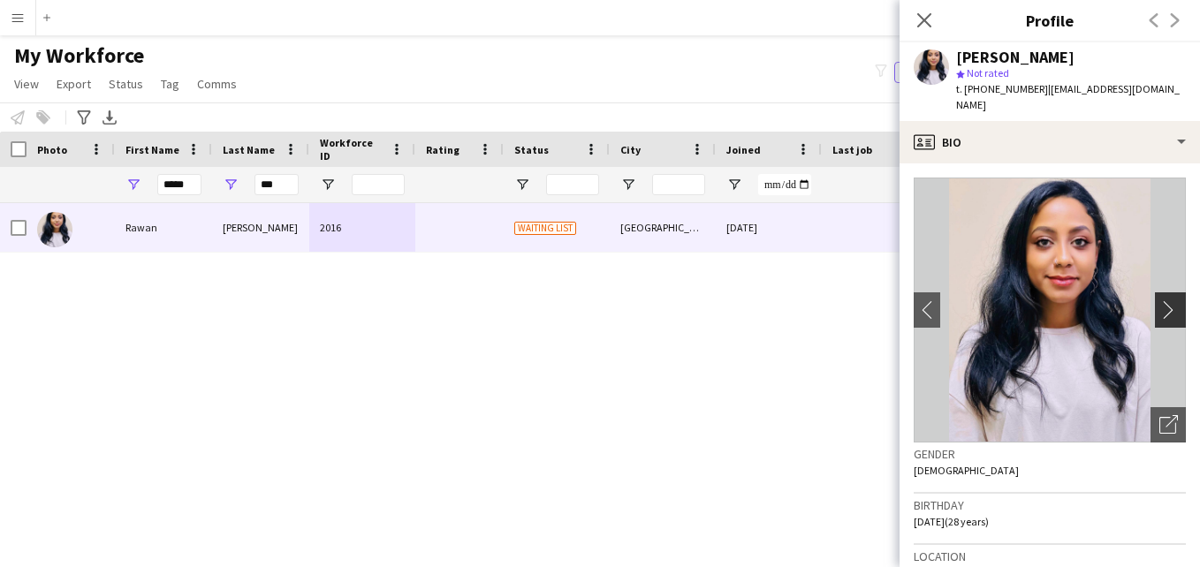
click at [1159, 300] on app-icon "chevron-right" at bounding box center [1172, 309] width 27 height 19
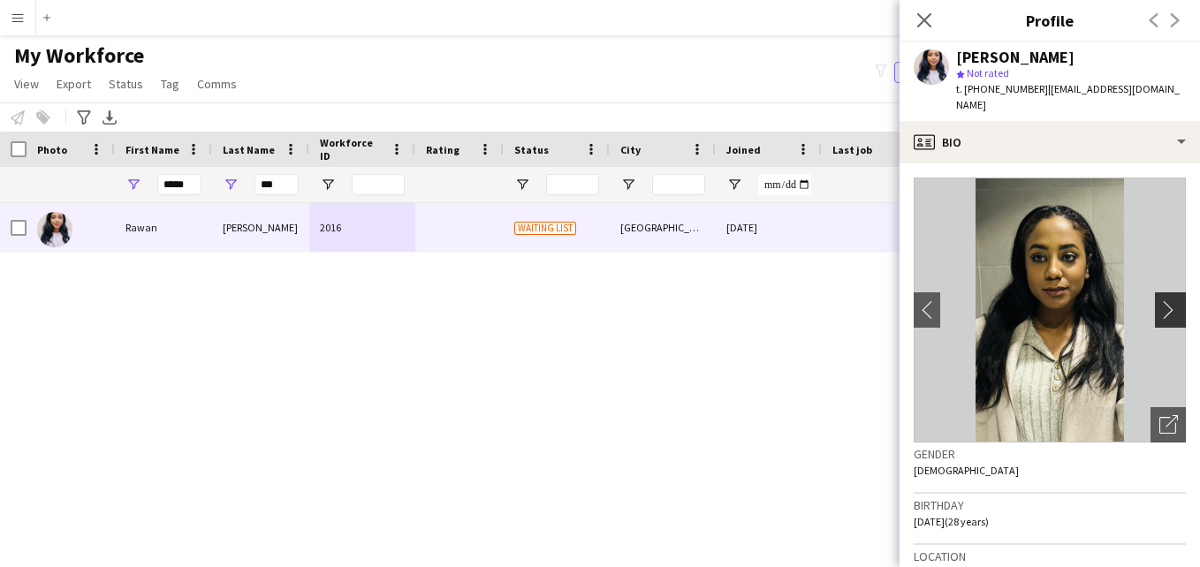
click at [1159, 300] on app-icon "chevron-right" at bounding box center [1172, 309] width 27 height 19
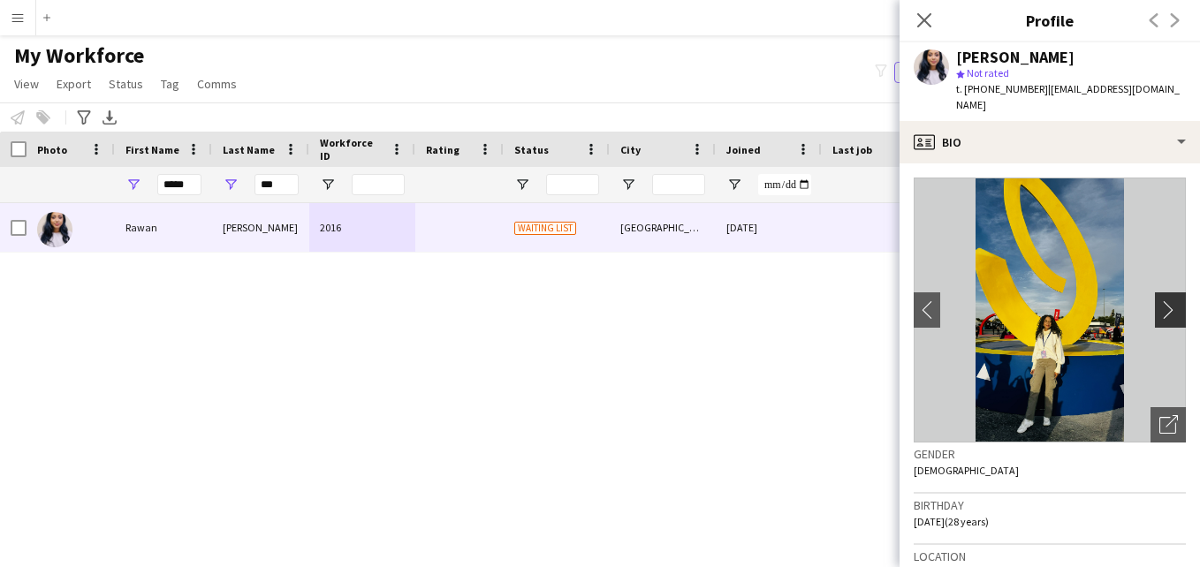
click at [1159, 300] on app-icon "chevron-right" at bounding box center [1172, 309] width 27 height 19
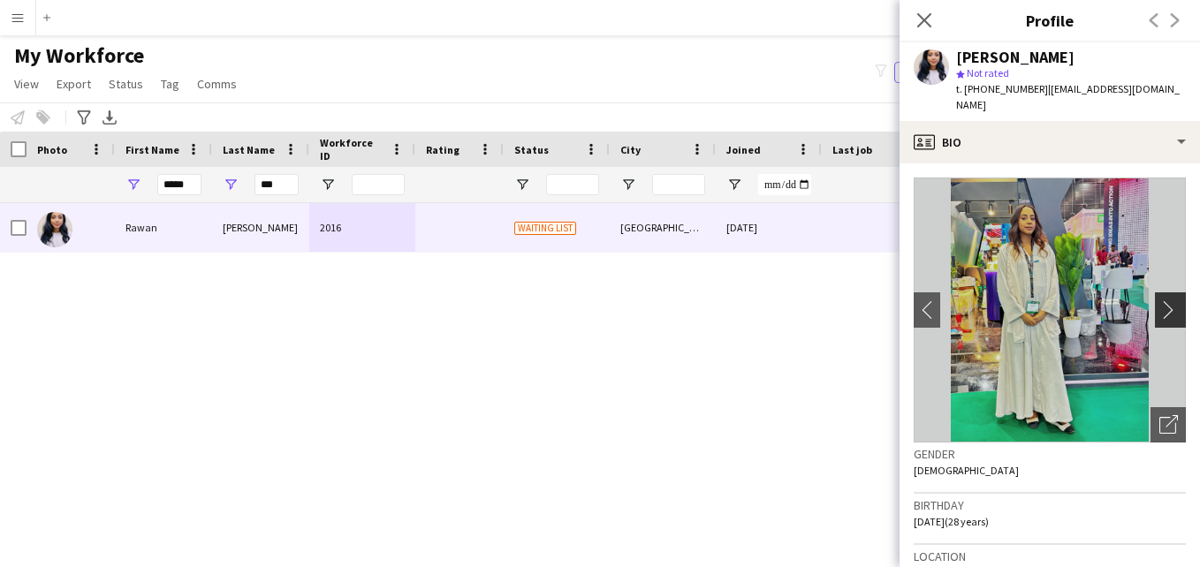
click at [1159, 300] on app-icon "chevron-right" at bounding box center [1172, 309] width 27 height 19
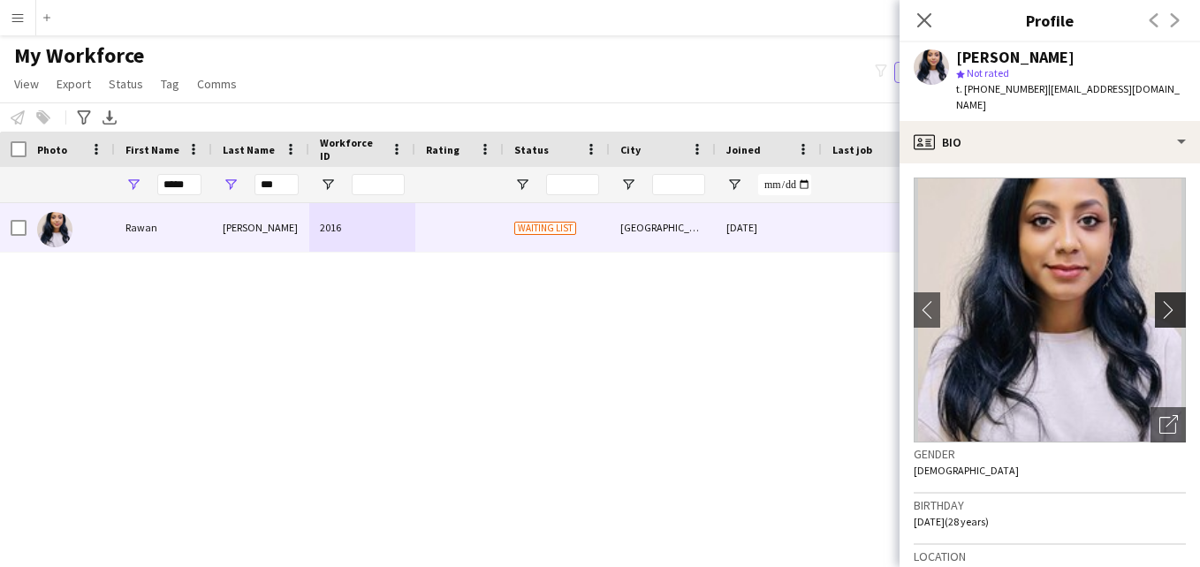
click at [1159, 300] on app-icon "chevron-right" at bounding box center [1172, 309] width 27 height 19
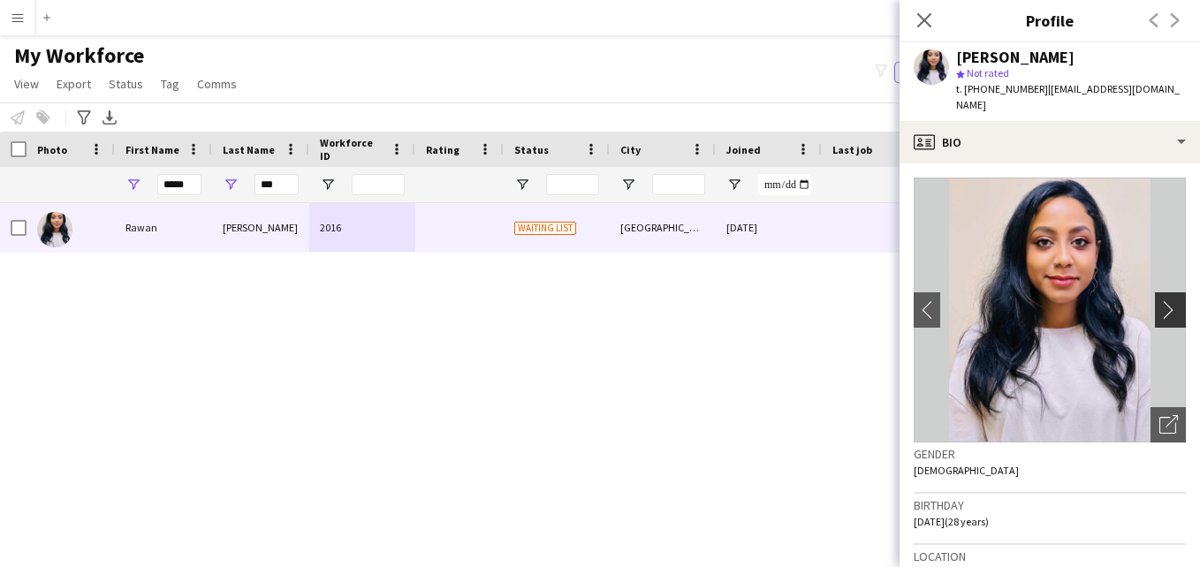
click at [1159, 300] on app-icon "chevron-right" at bounding box center [1172, 309] width 27 height 19
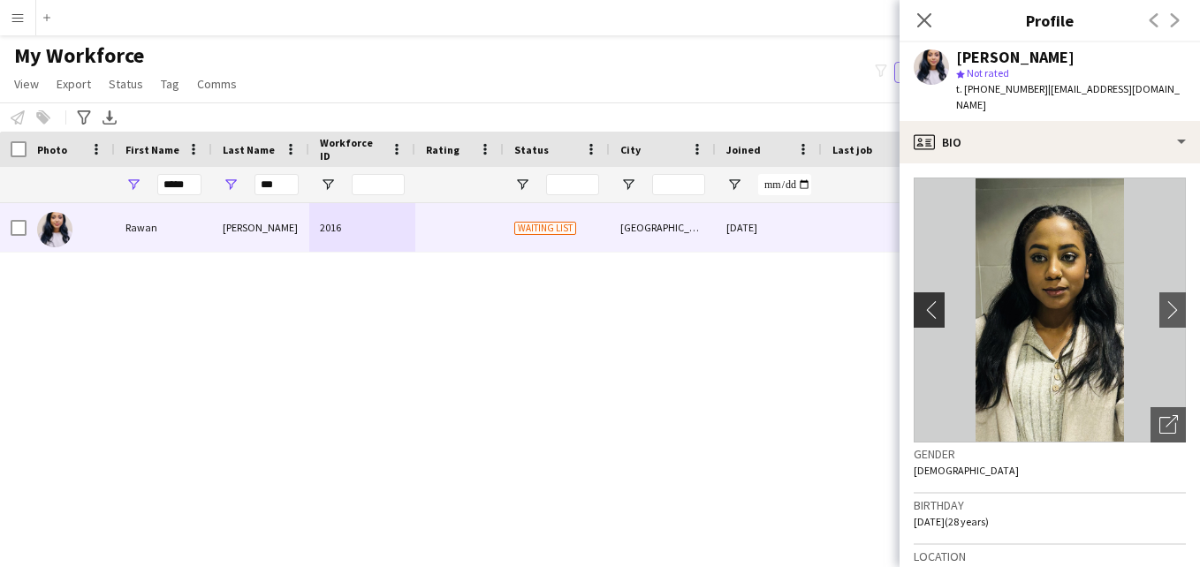
click at [918, 301] on app-icon "chevron-left" at bounding box center [927, 309] width 27 height 19
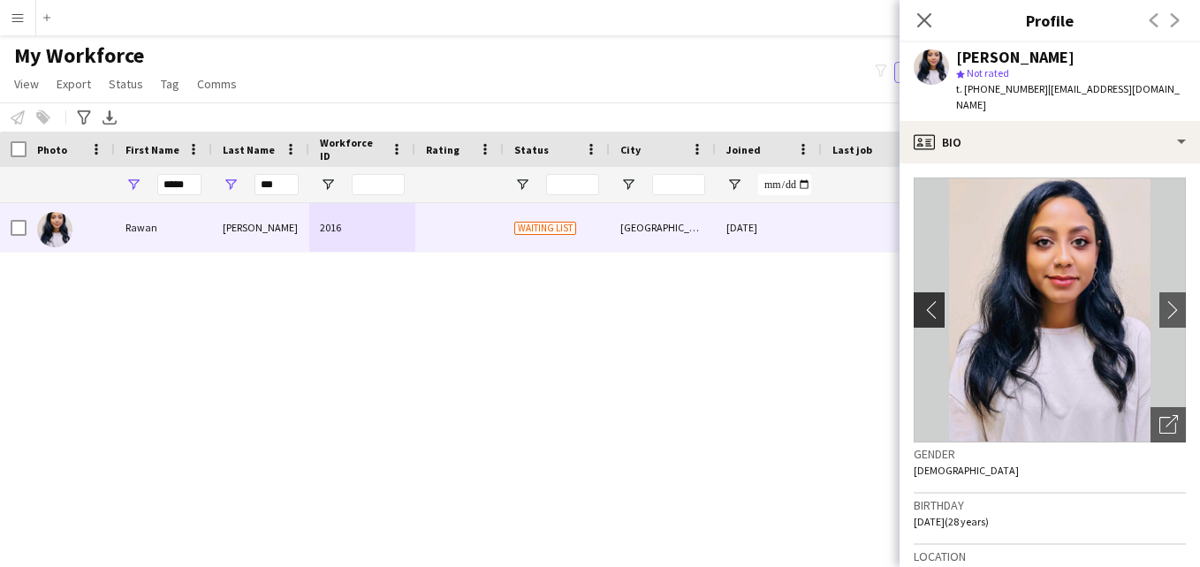
click at [918, 301] on app-icon "chevron-left" at bounding box center [927, 309] width 27 height 19
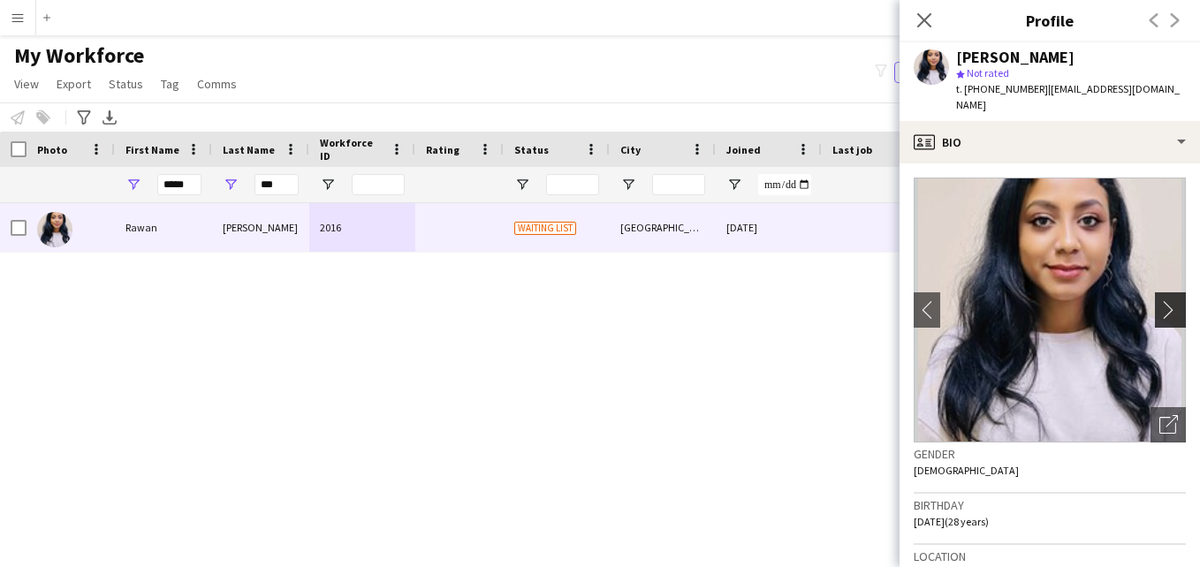
click at [1159, 293] on button "chevron-right" at bounding box center [1172, 310] width 35 height 35
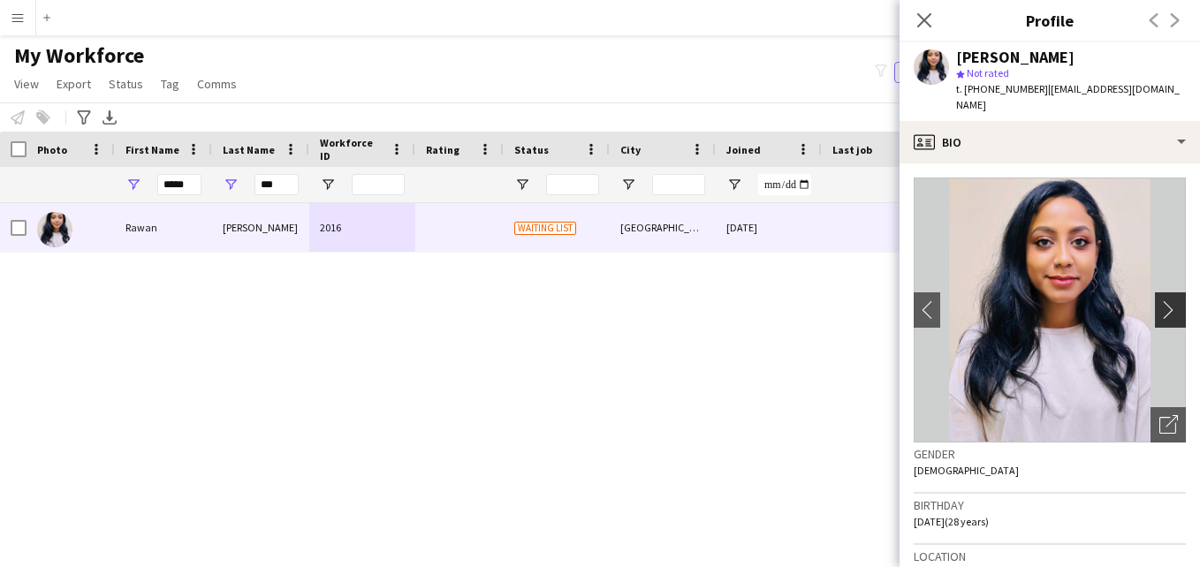
click at [1159, 293] on button "chevron-right" at bounding box center [1172, 310] width 35 height 35
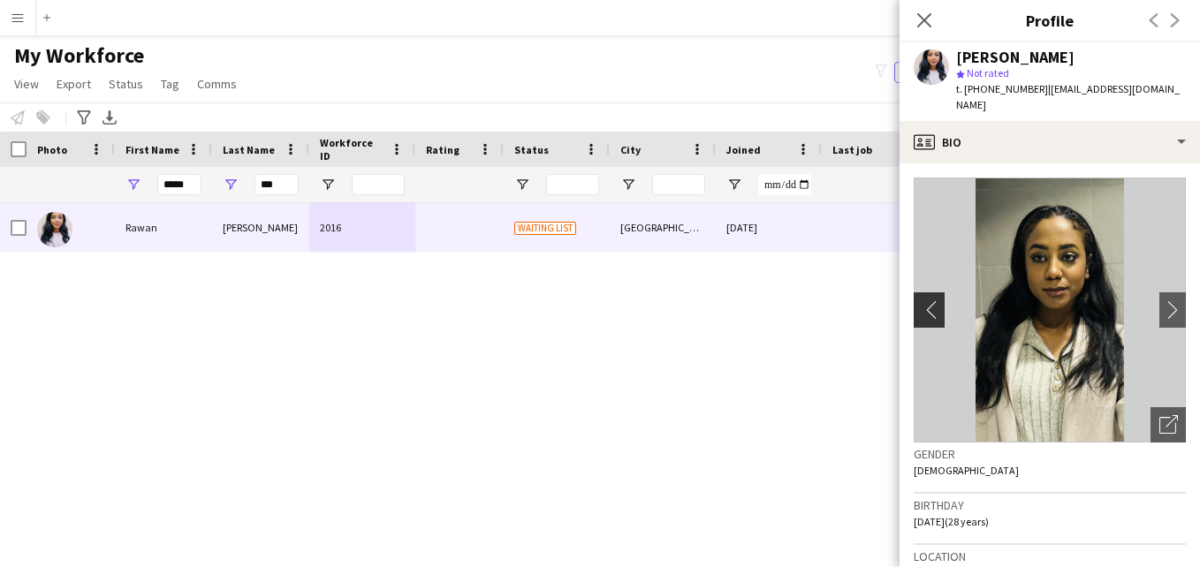
click at [921, 300] on app-icon "chevron-left" at bounding box center [927, 309] width 27 height 19
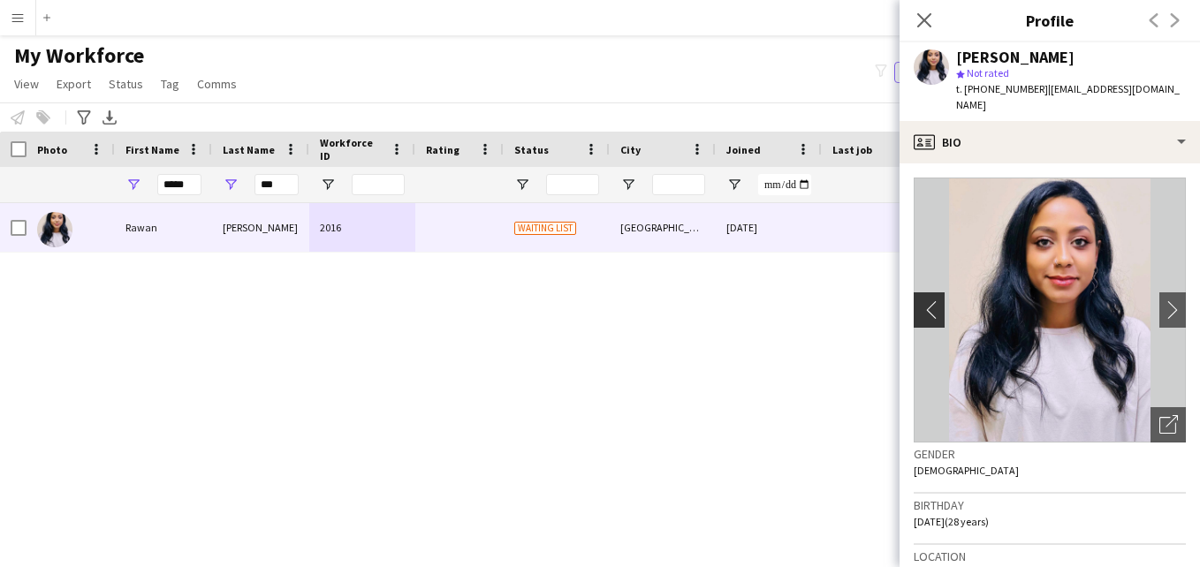
click at [921, 300] on app-icon "chevron-left" at bounding box center [927, 309] width 27 height 19
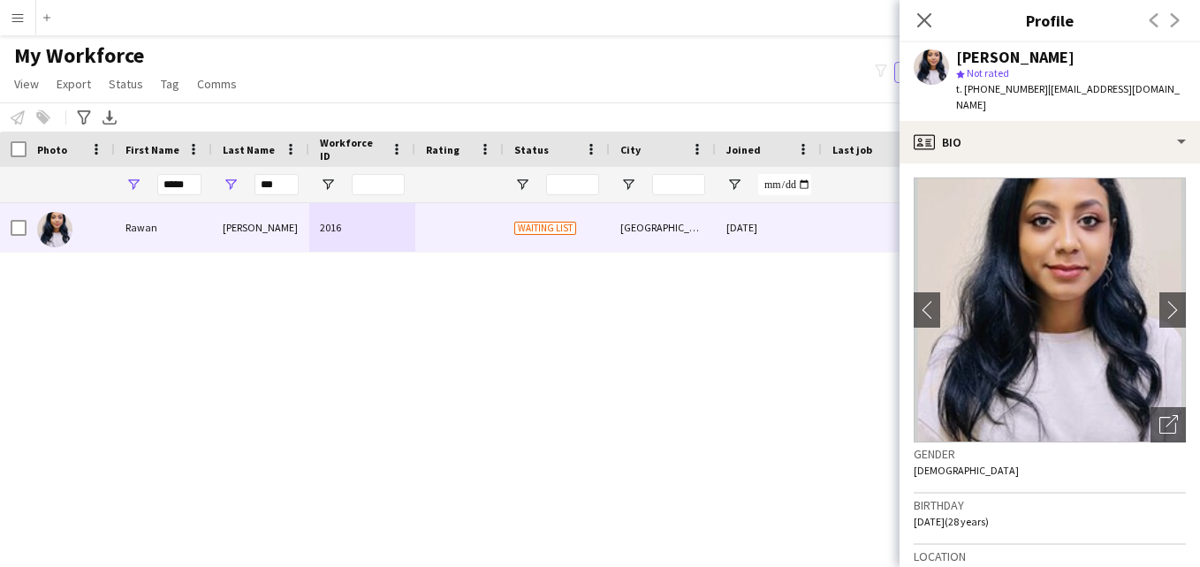
click at [1184, 55] on app-profile-header "Rawan Osman star Not rated t. +966570632329 | rawanoss973@gmail.com" at bounding box center [1050, 81] width 300 height 79
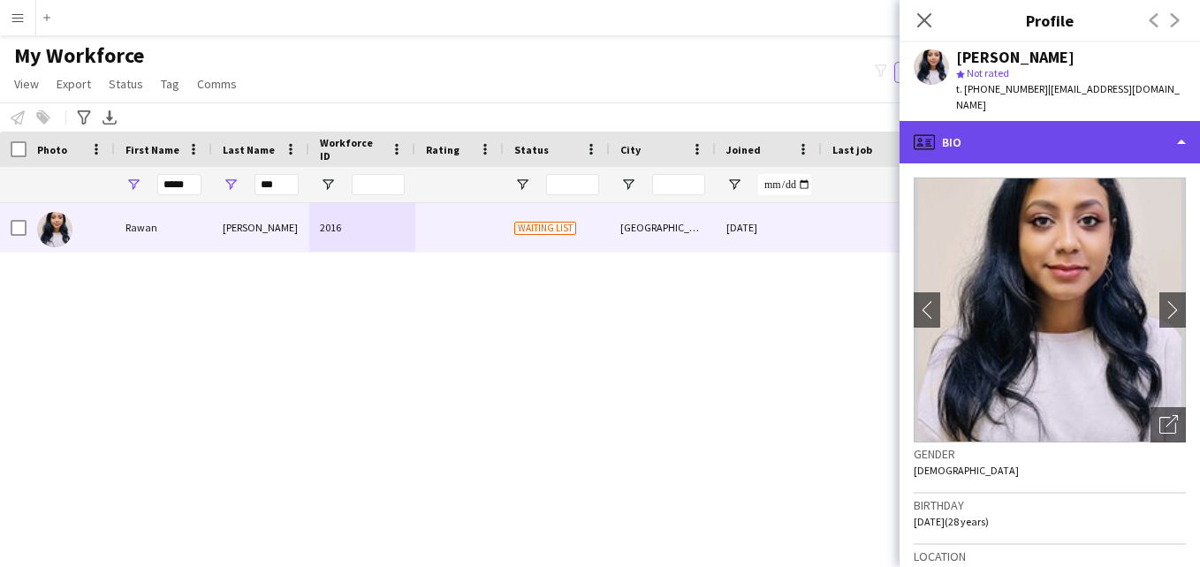
click at [1179, 138] on div "profile Bio" at bounding box center [1050, 142] width 300 height 42
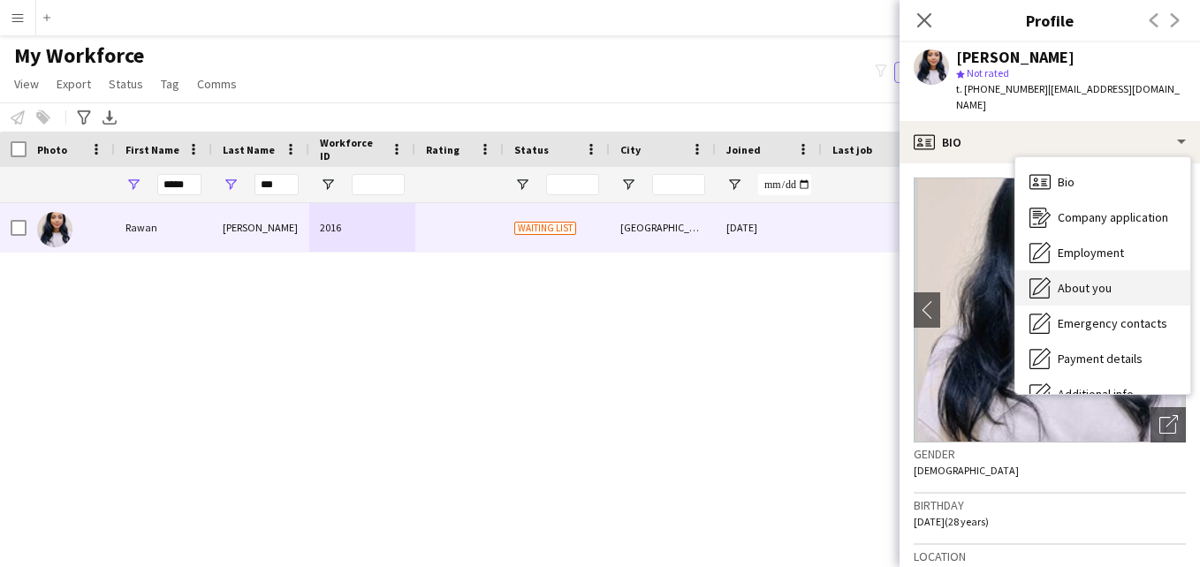
click at [1135, 276] on div "About you About you" at bounding box center [1102, 287] width 175 height 35
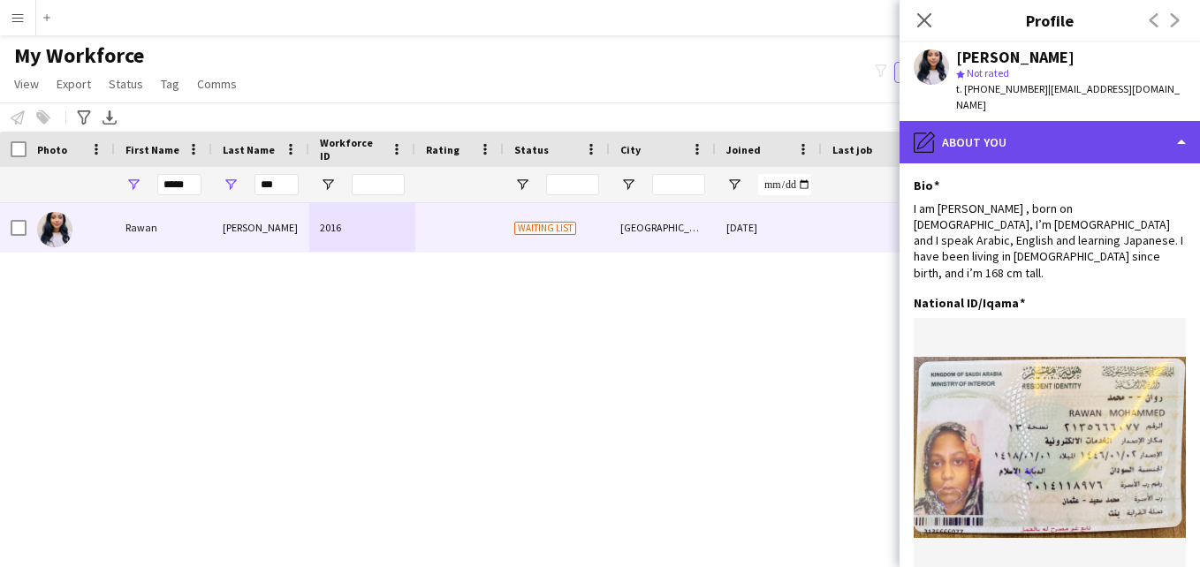
click at [1075, 139] on div "pencil4 About you" at bounding box center [1050, 142] width 300 height 42
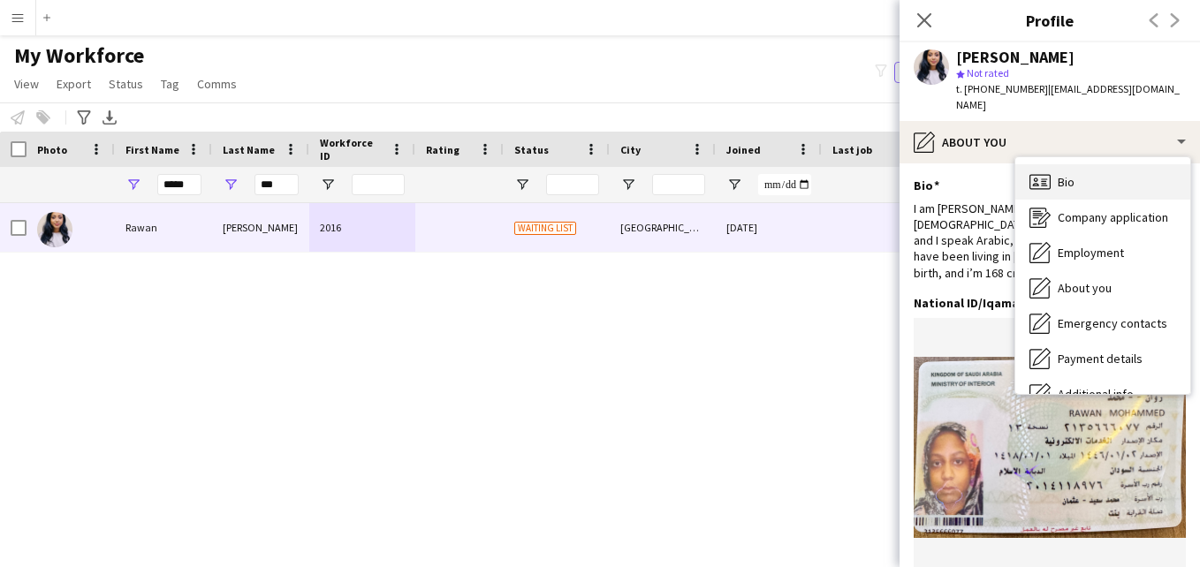
click at [1130, 164] on div "Bio Bio" at bounding box center [1102, 181] width 175 height 35
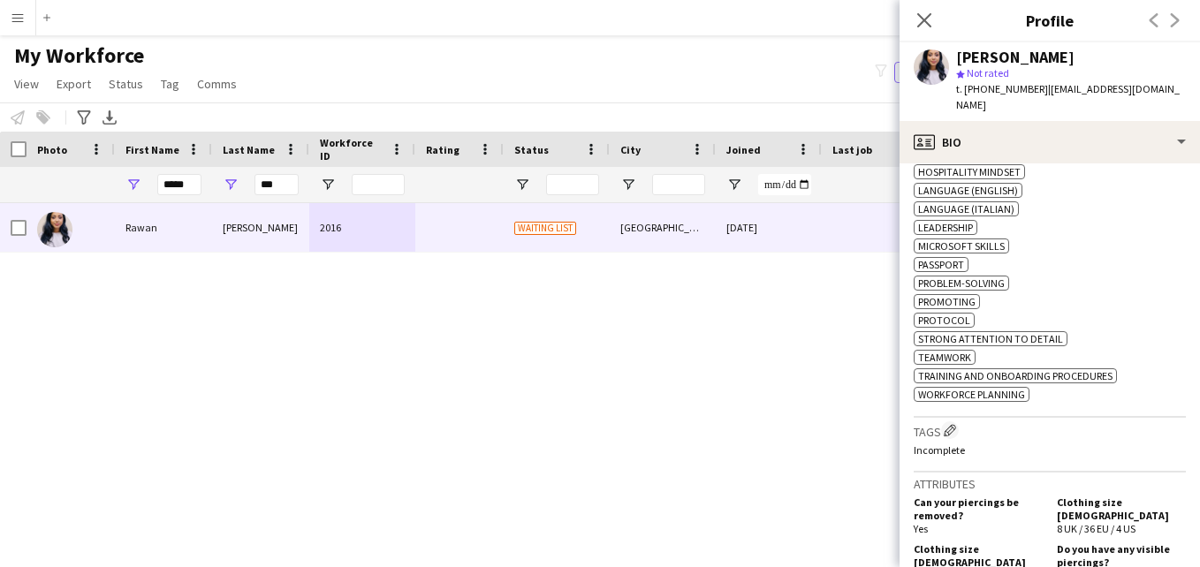
scroll to position [886, 0]
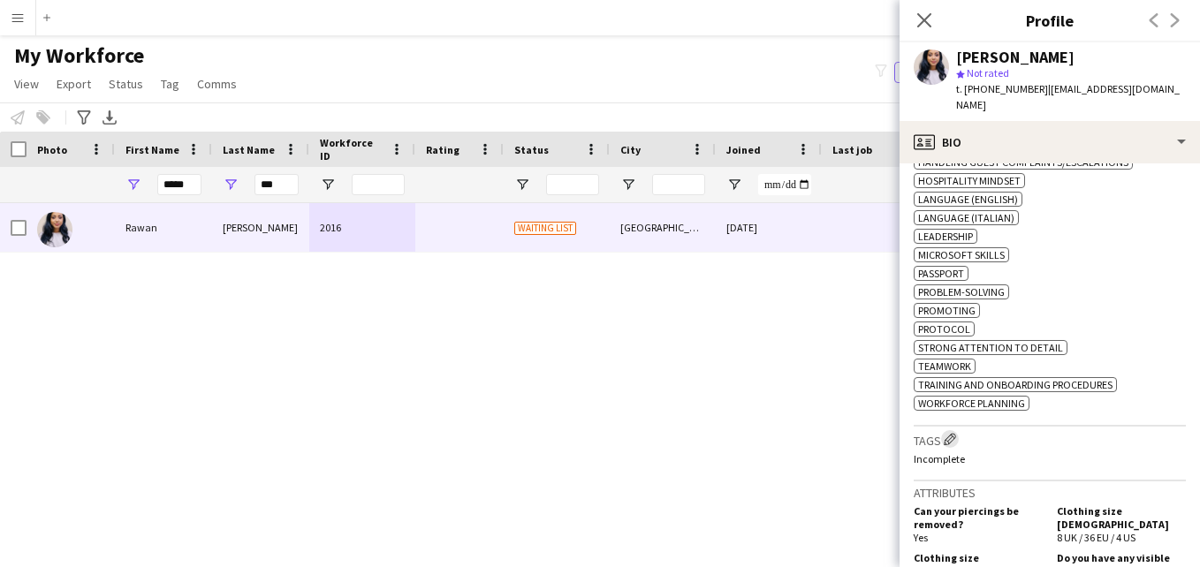
click at [954, 433] on app-icon "Edit crew company tags" at bounding box center [950, 439] width 12 height 12
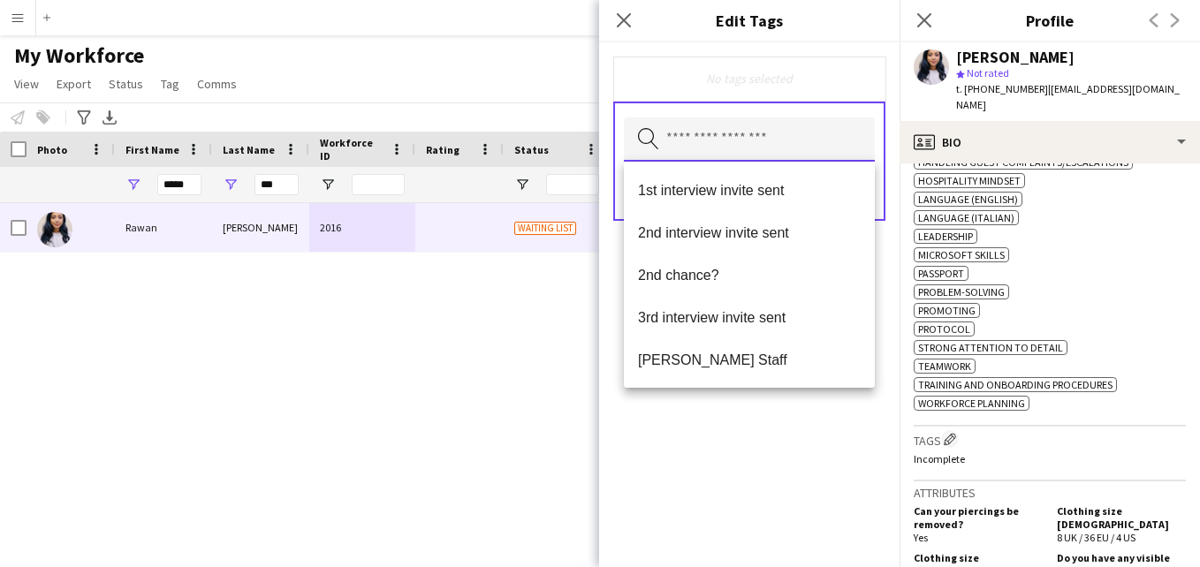
click at [753, 156] on input "text" at bounding box center [749, 140] width 251 height 44
click at [765, 190] on span "1st interview invite sent" at bounding box center [749, 190] width 223 height 17
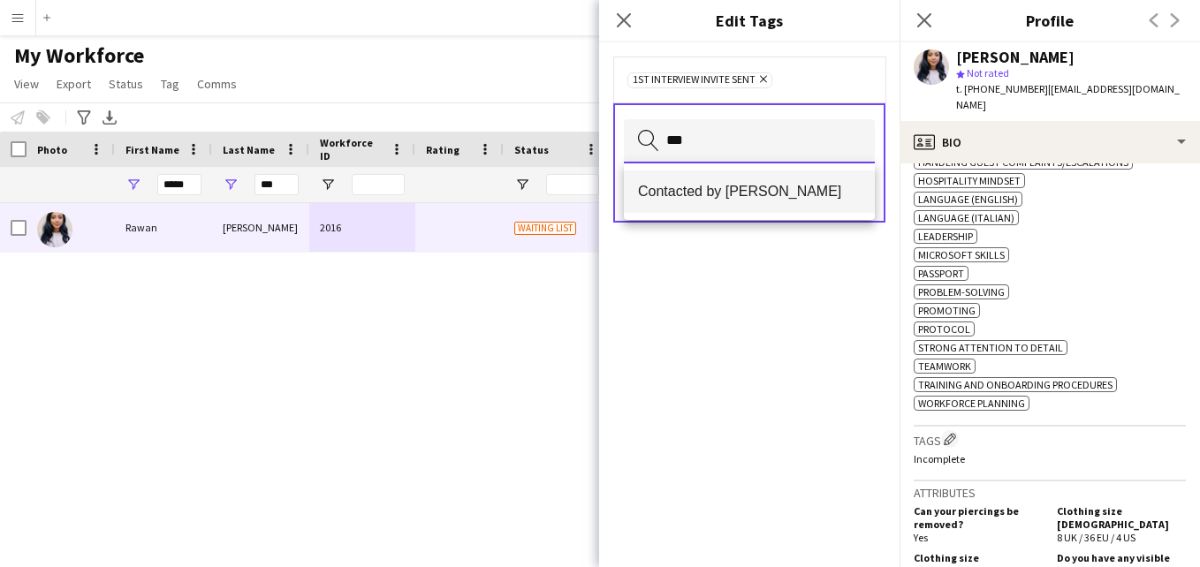
type input "***"
click at [810, 188] on span "Contacted by [PERSON_NAME]" at bounding box center [749, 191] width 223 height 17
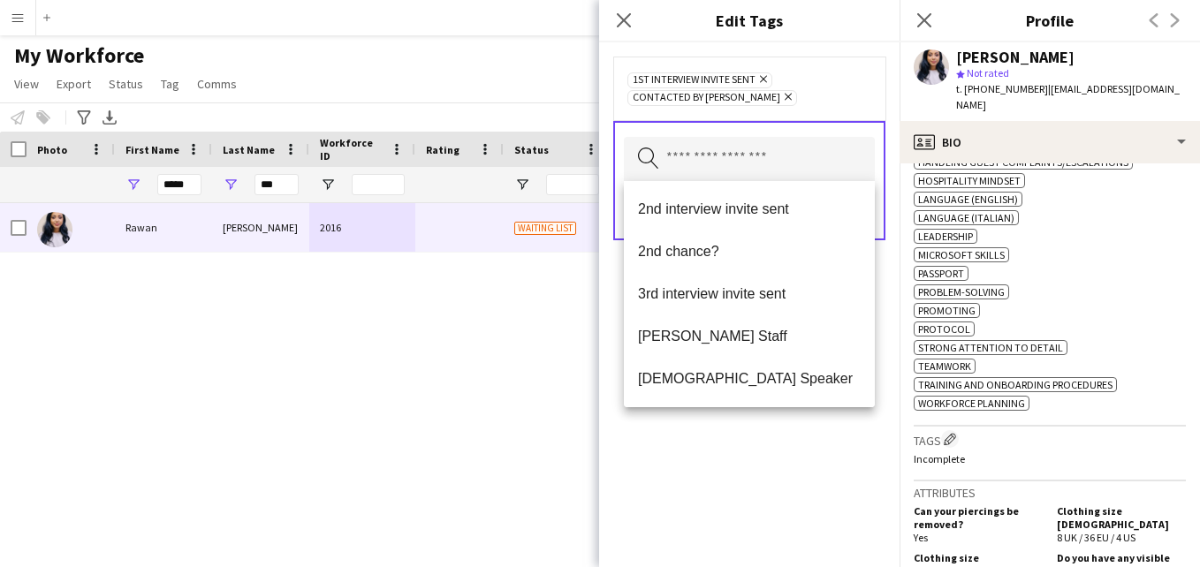
click at [813, 113] on div "1st interview invite sent Remove Contacted by Lamiaa Remove" at bounding box center [749, 89] width 272 height 64
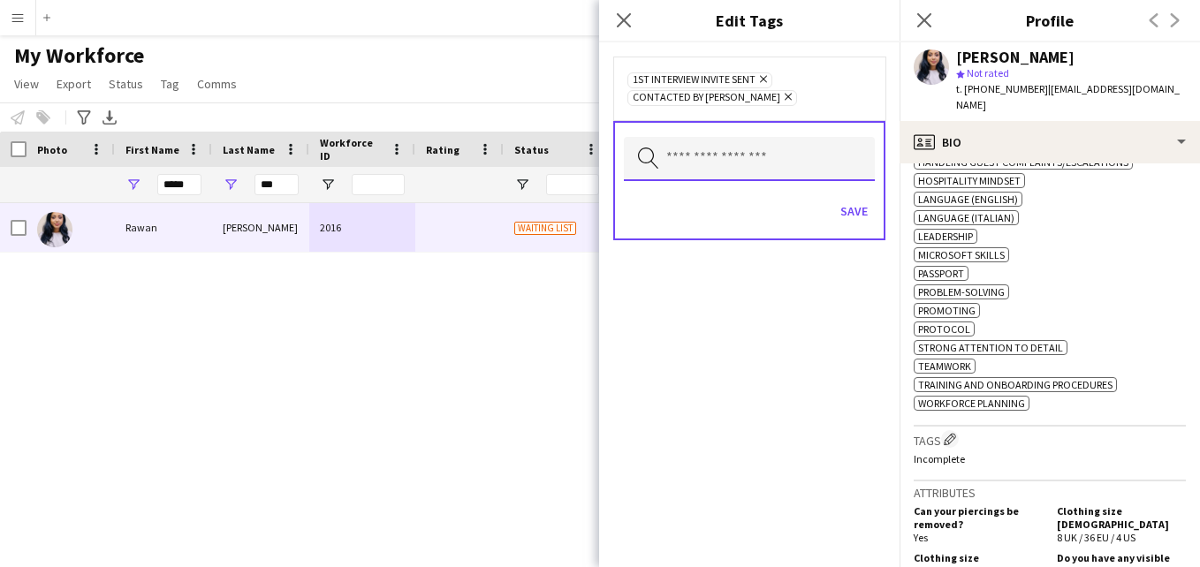
click at [807, 169] on input "text" at bounding box center [749, 159] width 251 height 44
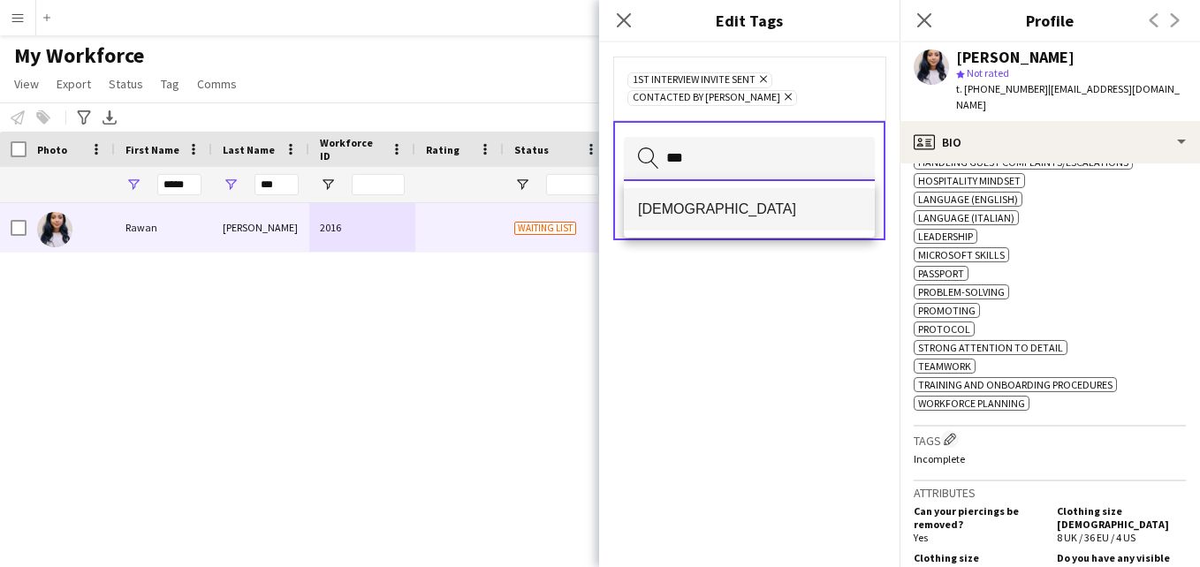
type input "***"
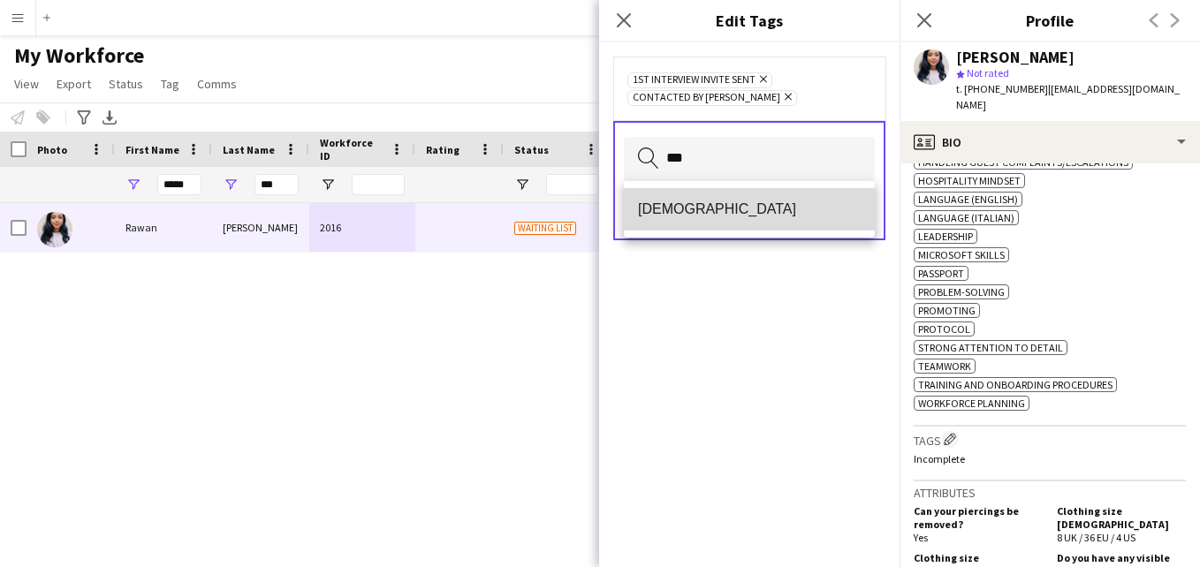
click at [799, 200] on mat-option "[DEMOGRAPHIC_DATA]" at bounding box center [749, 209] width 251 height 42
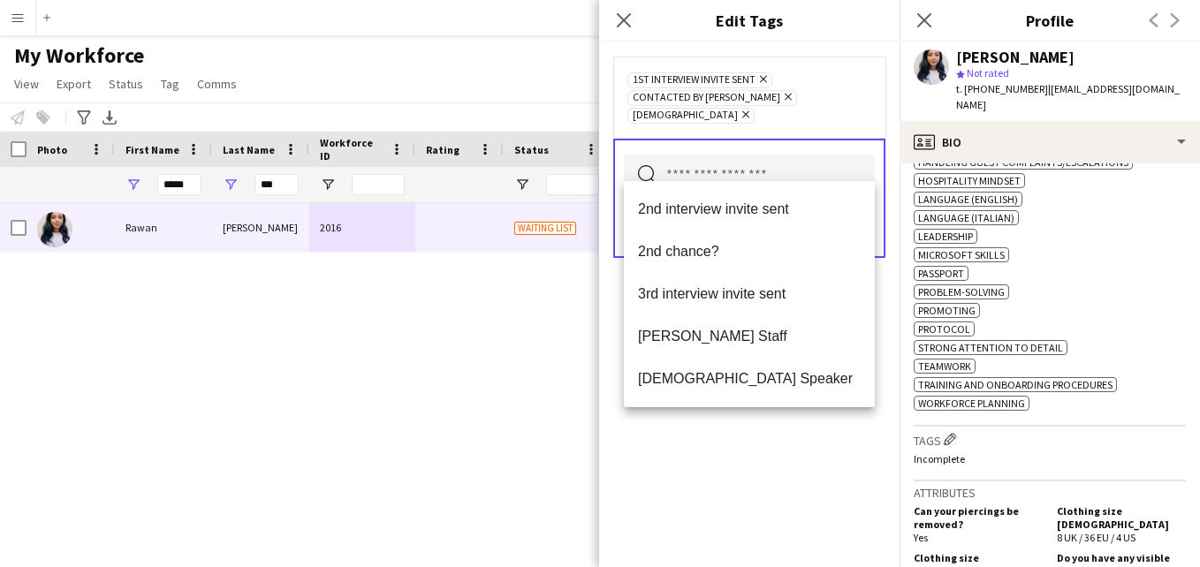
click at [851, 102] on div "1st interview invite sent Remove Contacted by Lamiaa Remove Sudanese Remove" at bounding box center [749, 97] width 244 height 53
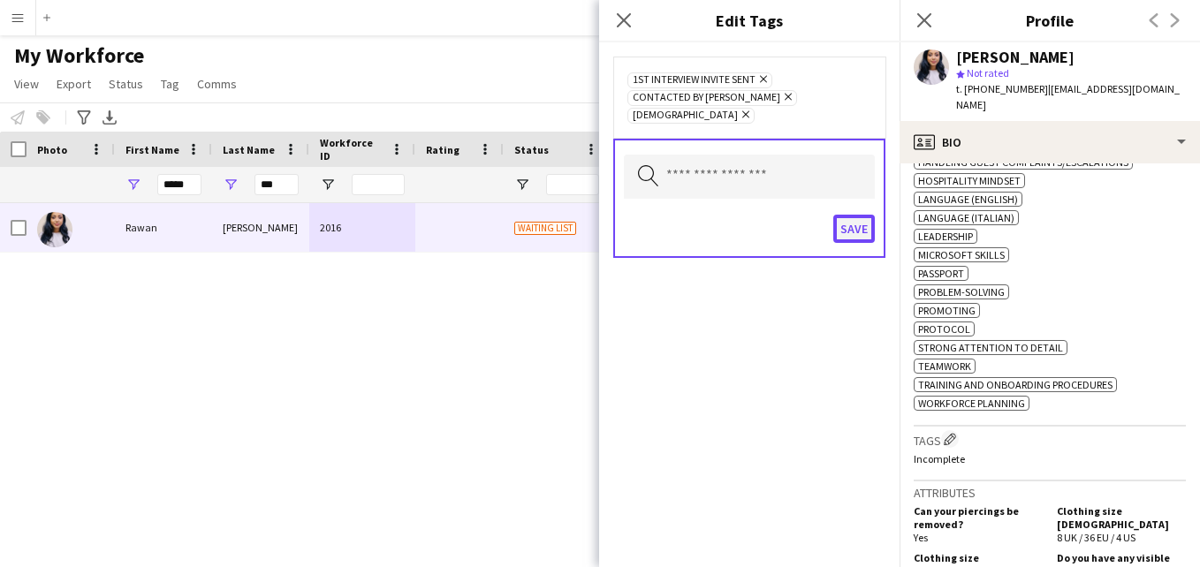
click at [847, 215] on button "Save" at bounding box center [854, 229] width 42 height 28
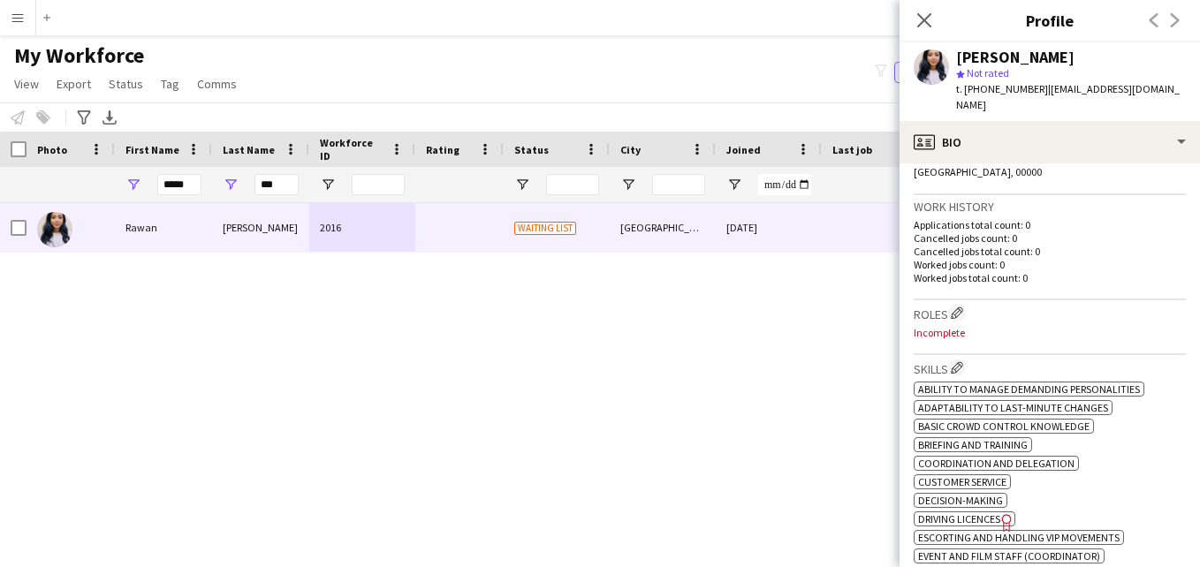
scroll to position [0, 0]
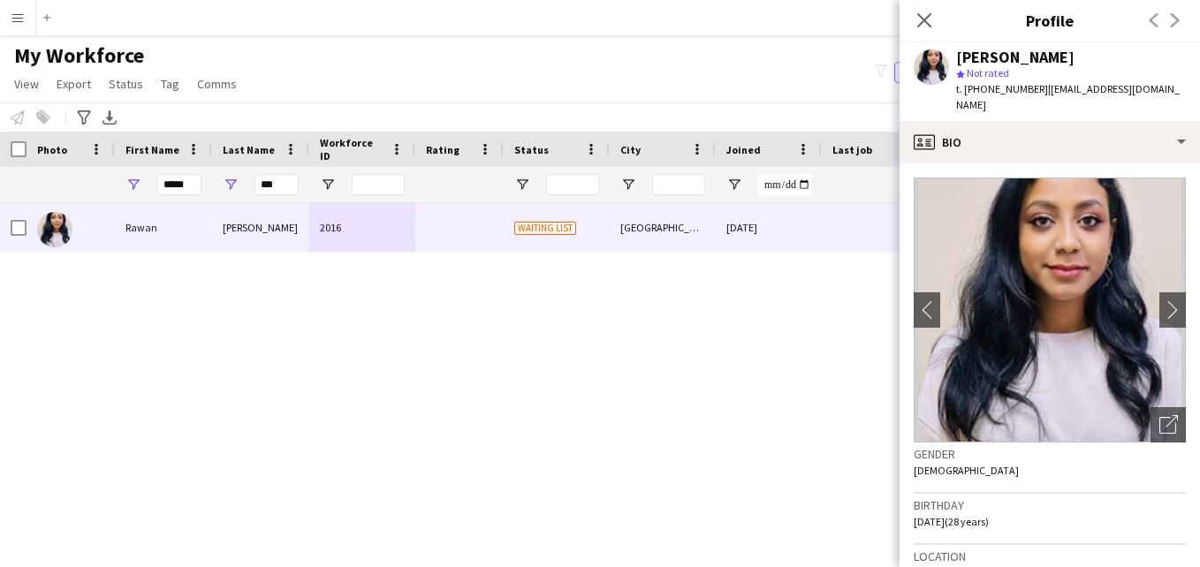
click at [1124, 163] on app-crew-profile-bio "chevron-left chevron-right Open photos pop-in Gender Female Birthday 03-07-1997…" at bounding box center [1050, 365] width 300 height 404
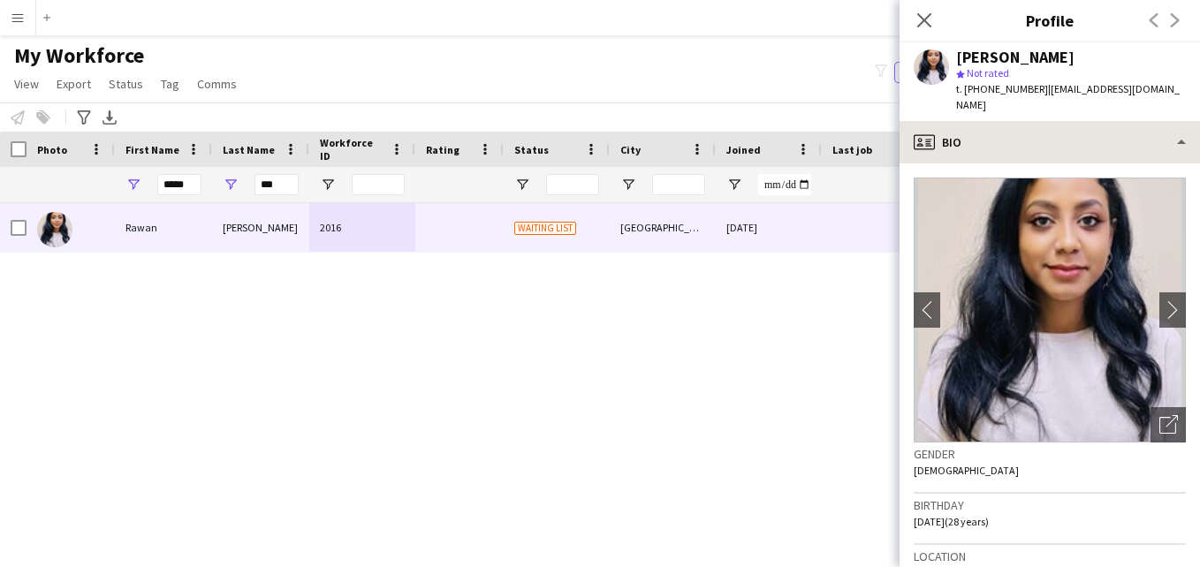
click at [1129, 144] on div "profile Bio Bio Bio Company application Company application Employment Employme…" at bounding box center [1050, 344] width 300 height 446
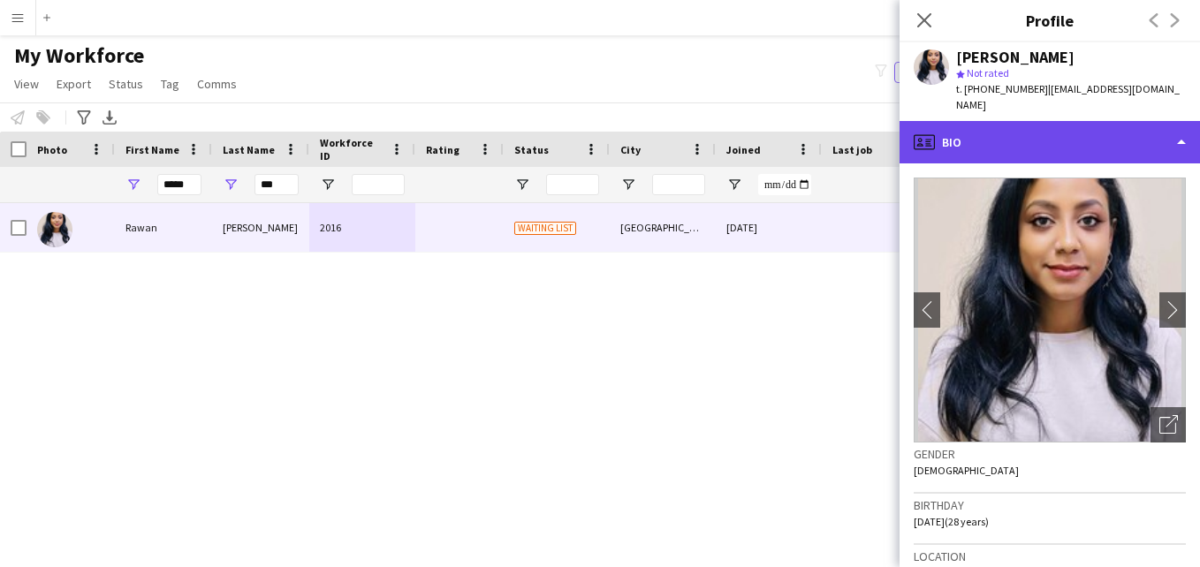
drag, startPoint x: 1129, startPoint y: 144, endPoint x: 1080, endPoint y: 130, distance: 51.5
click at [1080, 130] on div "profile Bio" at bounding box center [1050, 142] width 300 height 42
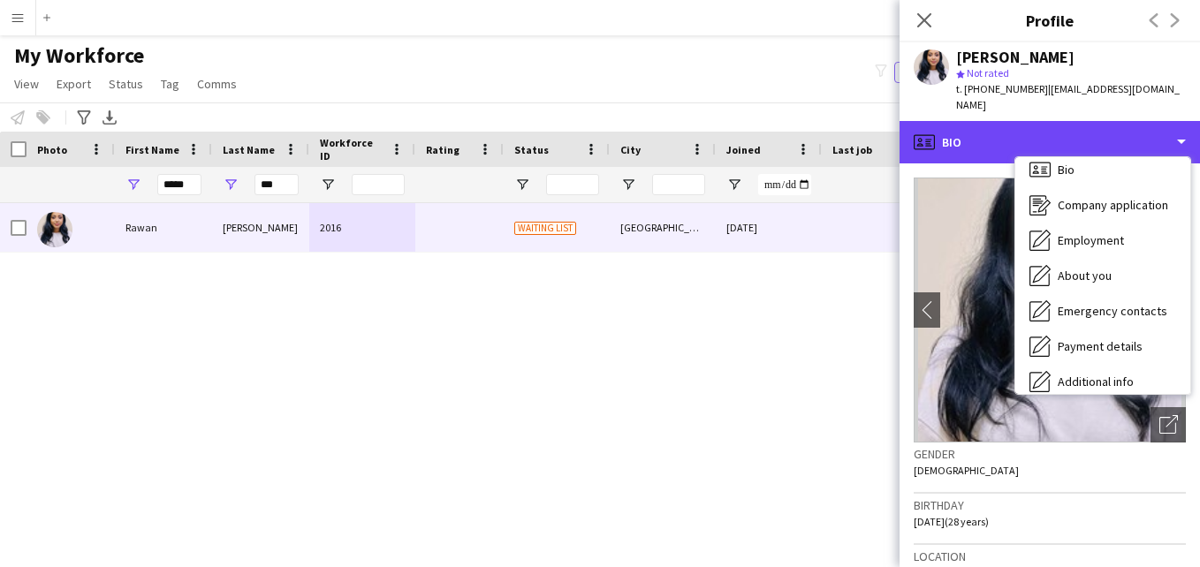
scroll to position [95, 0]
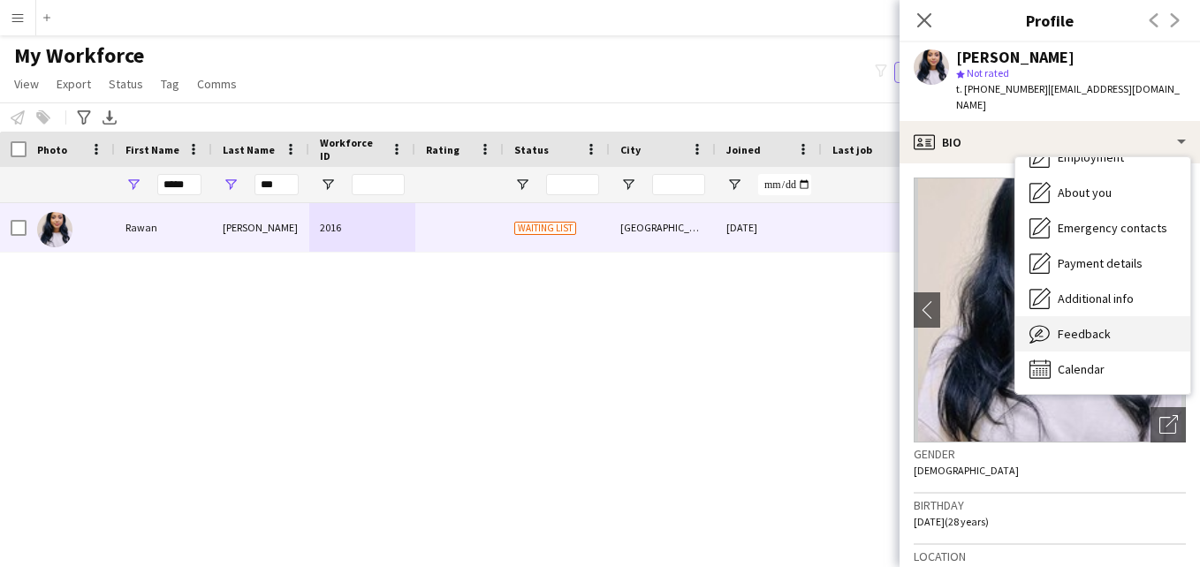
click at [1124, 316] on div "Feedback Feedback" at bounding box center [1102, 333] width 175 height 35
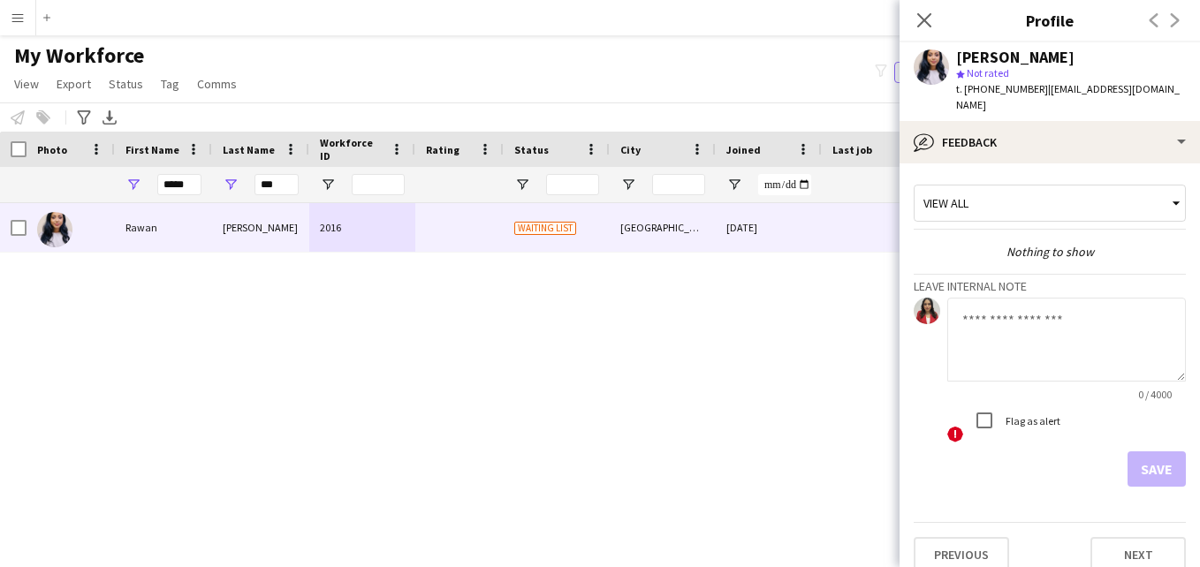
click at [1033, 403] on div "Flag as alert" at bounding box center [1014, 420] width 94 height 35
click at [1009, 298] on textarea at bounding box center [1066, 340] width 239 height 84
click at [1052, 306] on textarea at bounding box center [1066, 340] width 239 height 84
paste textarea "**********"
type textarea "**********"
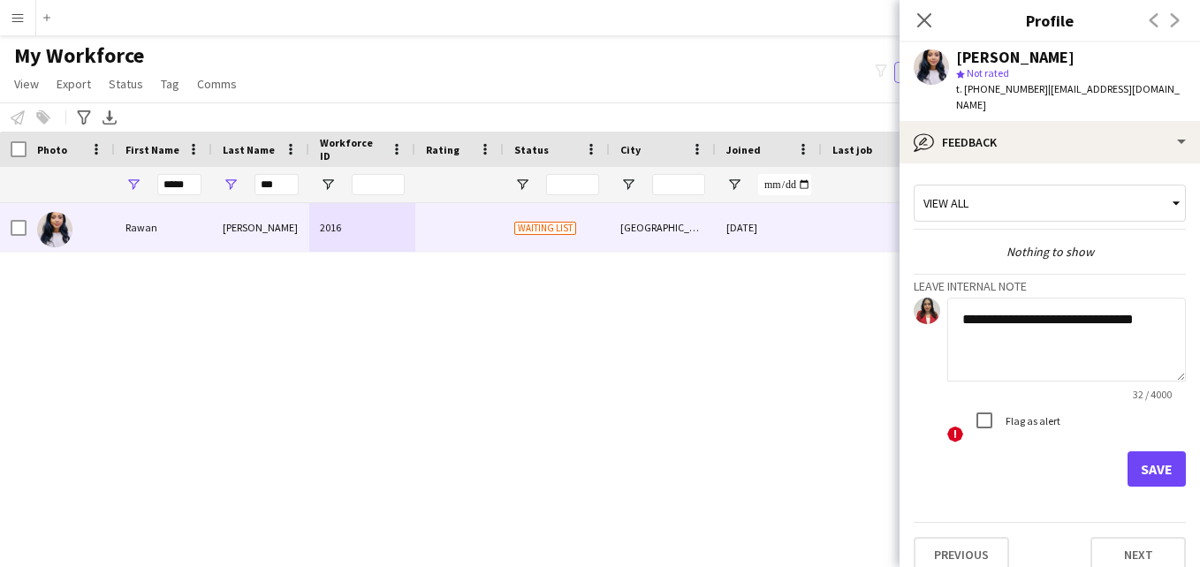
click at [1023, 186] on div "View all" at bounding box center [1041, 203] width 253 height 34
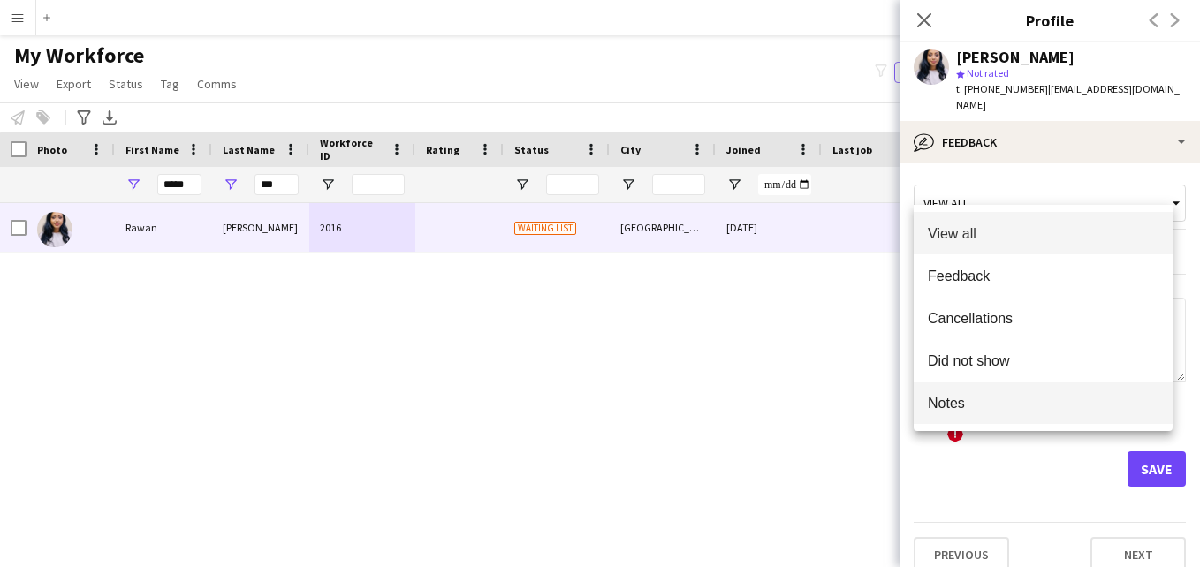
click at [995, 402] on span "Notes" at bounding box center [1043, 403] width 231 height 17
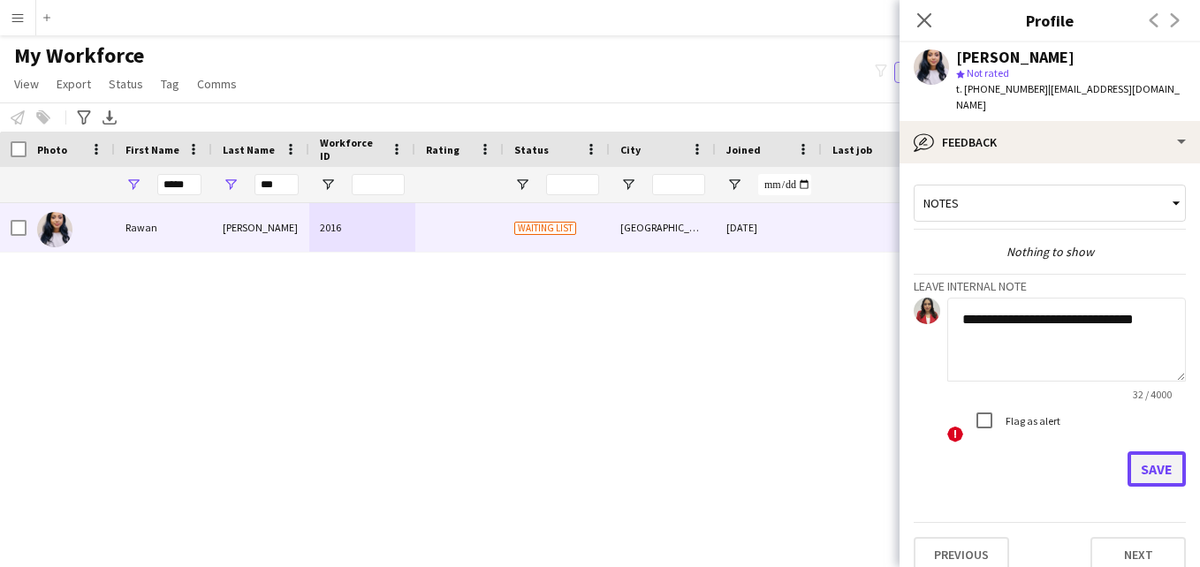
click at [1157, 452] on button "Save" at bounding box center [1157, 469] width 58 height 35
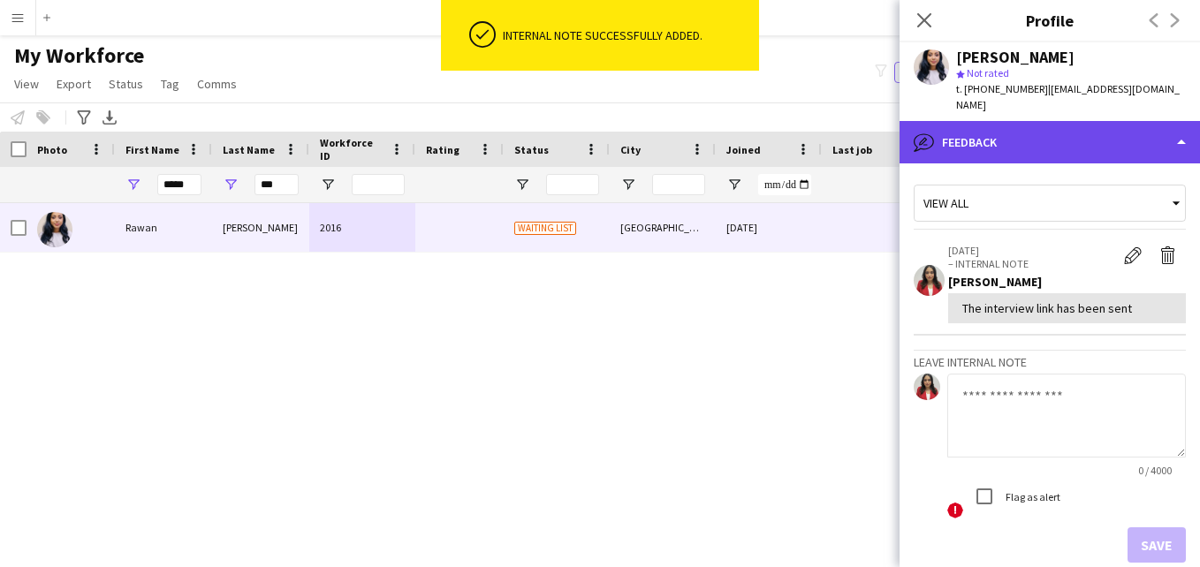
click at [1129, 127] on div "bubble-pencil Feedback" at bounding box center [1050, 142] width 300 height 42
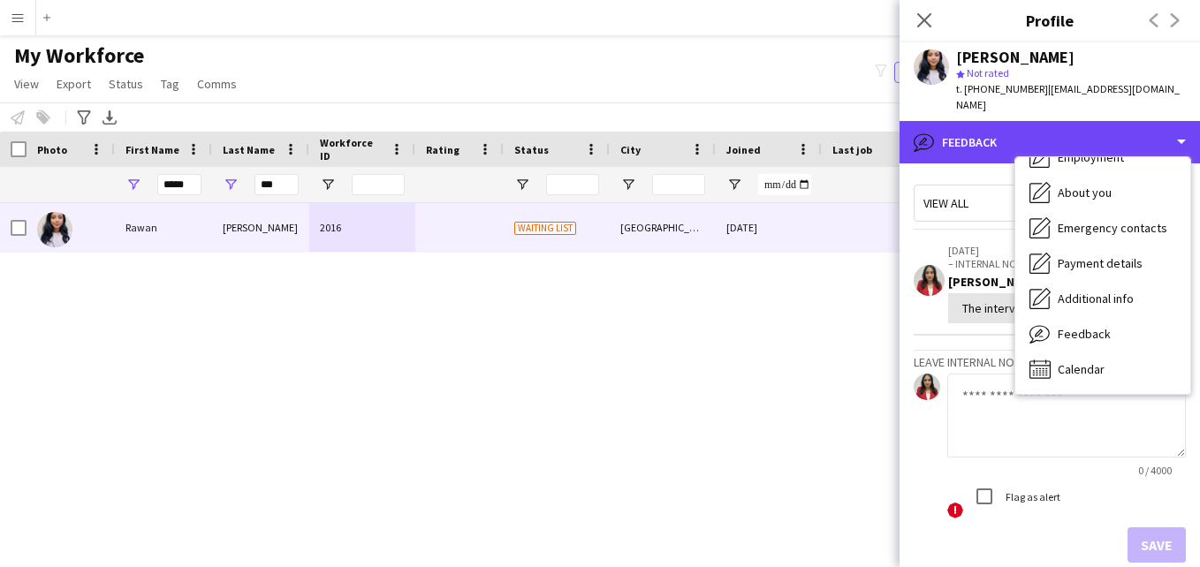
scroll to position [0, 0]
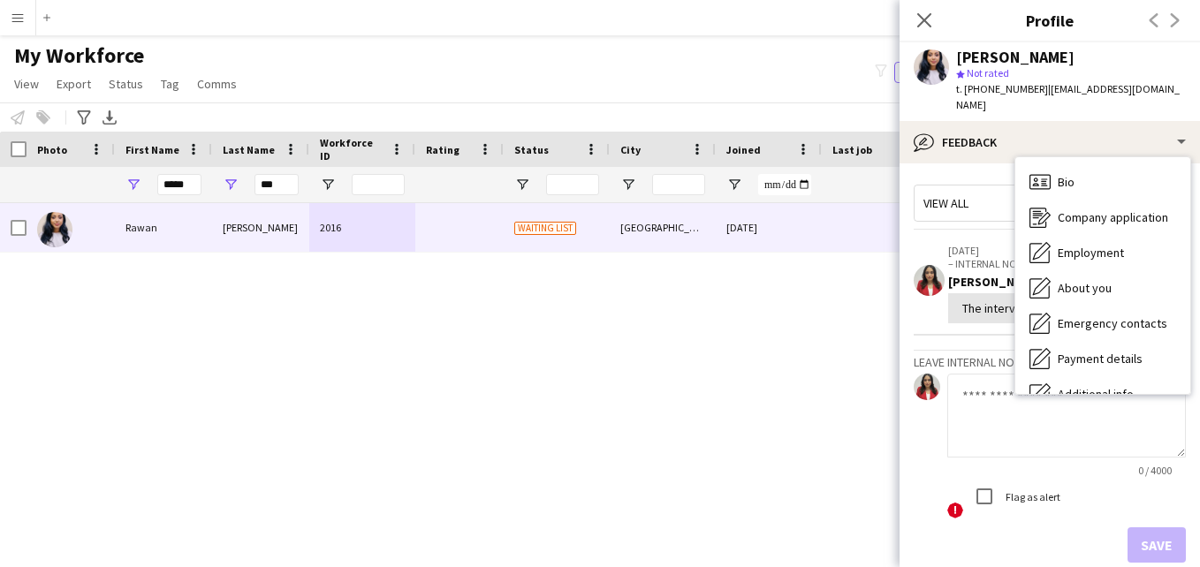
click at [1156, 89] on div "Rawan Osman star Not rated t. +966570632329 | rawanoss973@gmail.com" at bounding box center [1050, 81] width 300 height 79
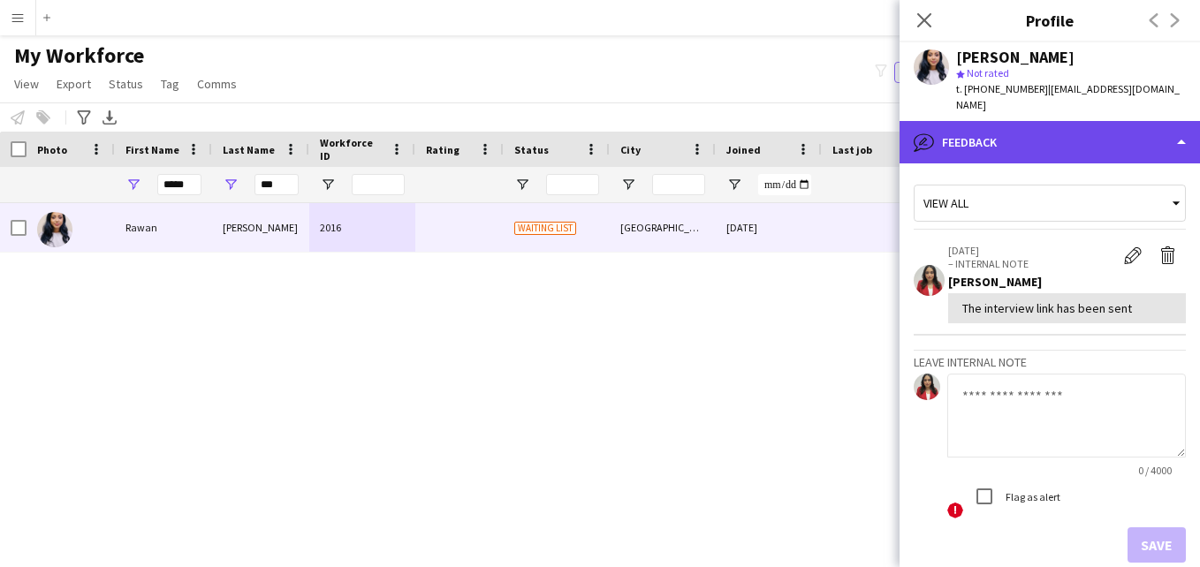
click at [1104, 141] on div "bubble-pencil Feedback" at bounding box center [1050, 142] width 300 height 42
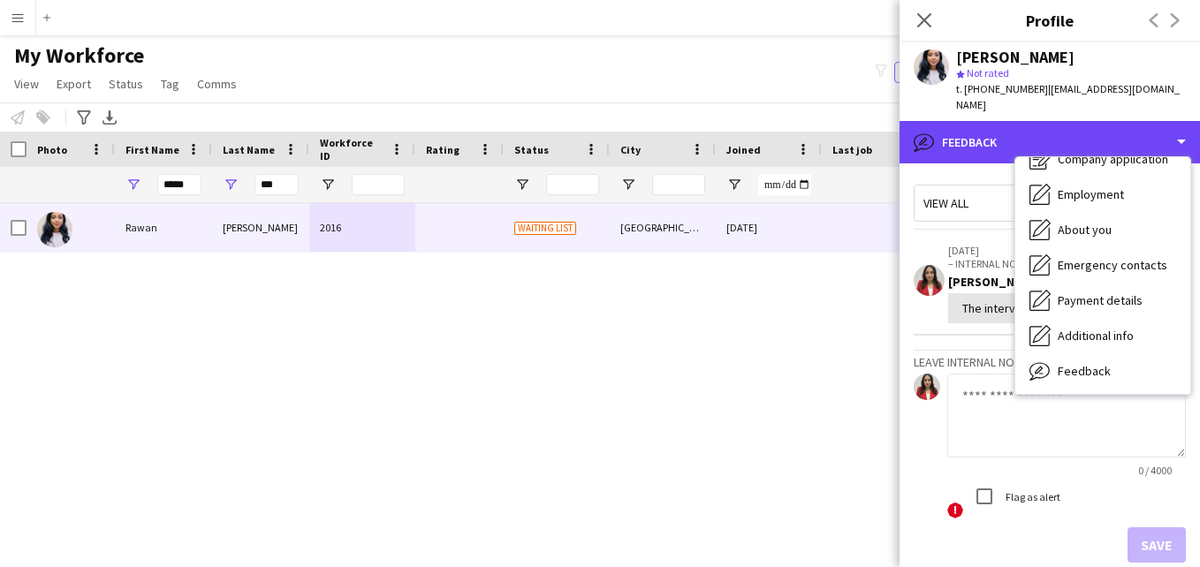
scroll to position [95, 0]
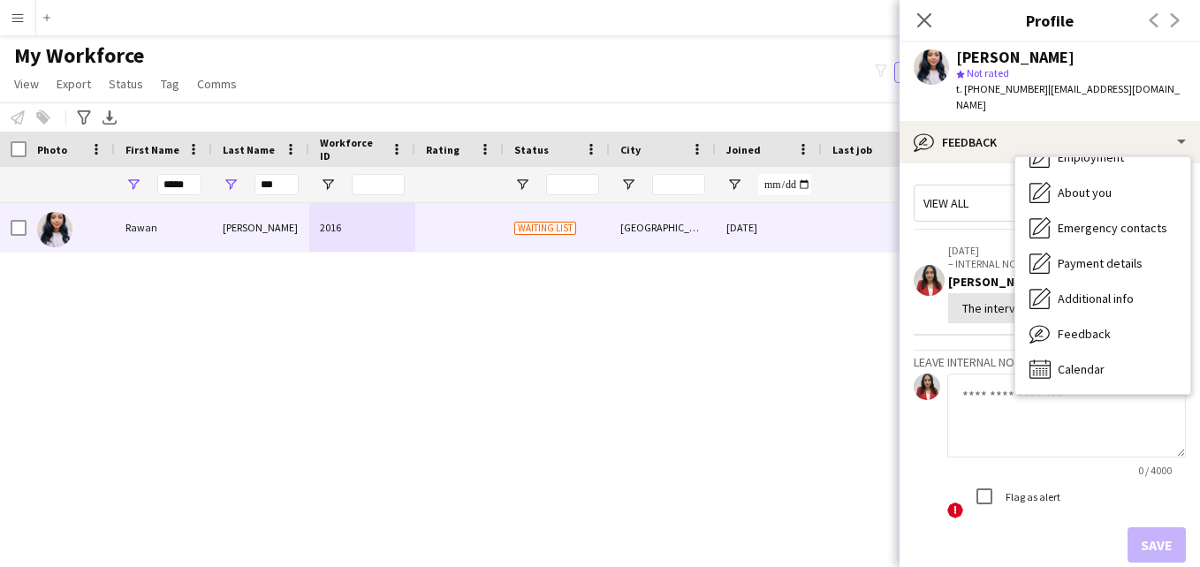
click at [1143, 316] on div "Feedback Feedback" at bounding box center [1102, 333] width 175 height 35
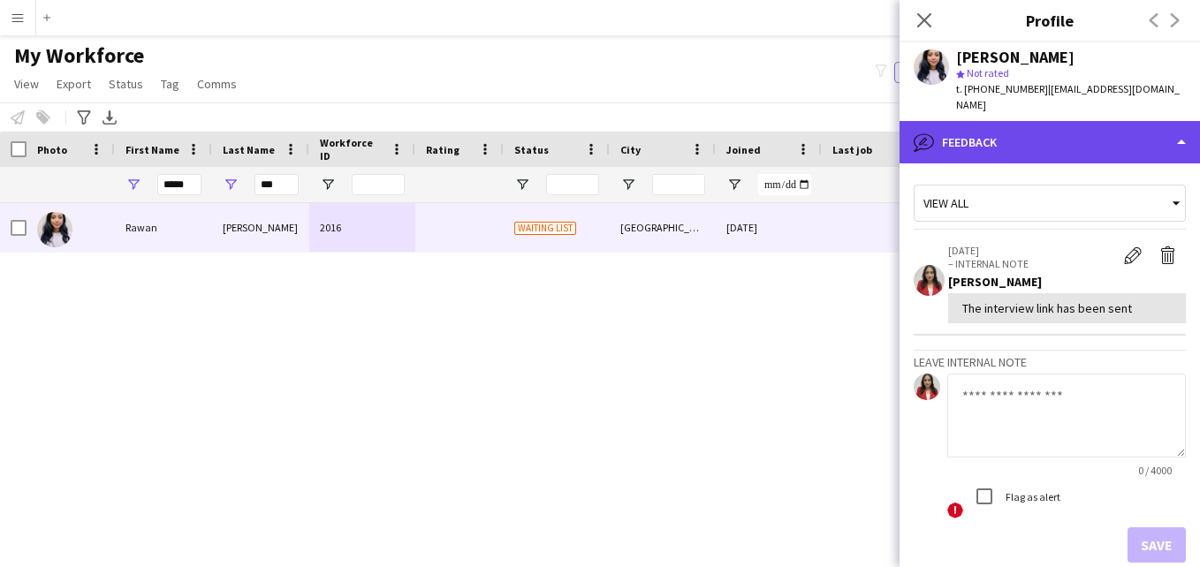
click at [1103, 135] on div "bubble-pencil Feedback" at bounding box center [1050, 142] width 300 height 42
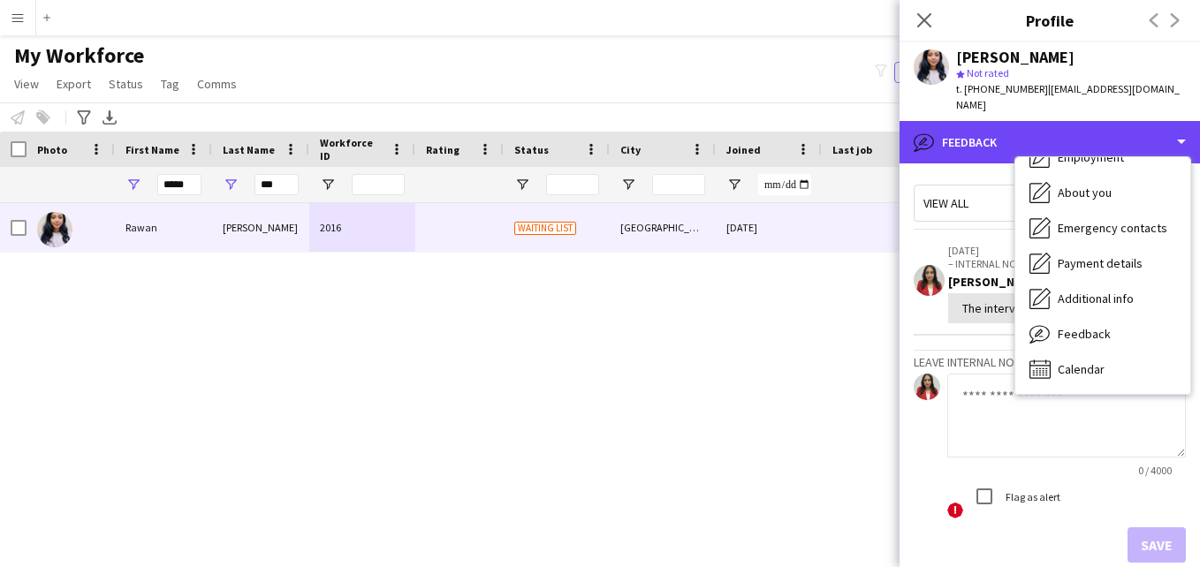
scroll to position [0, 0]
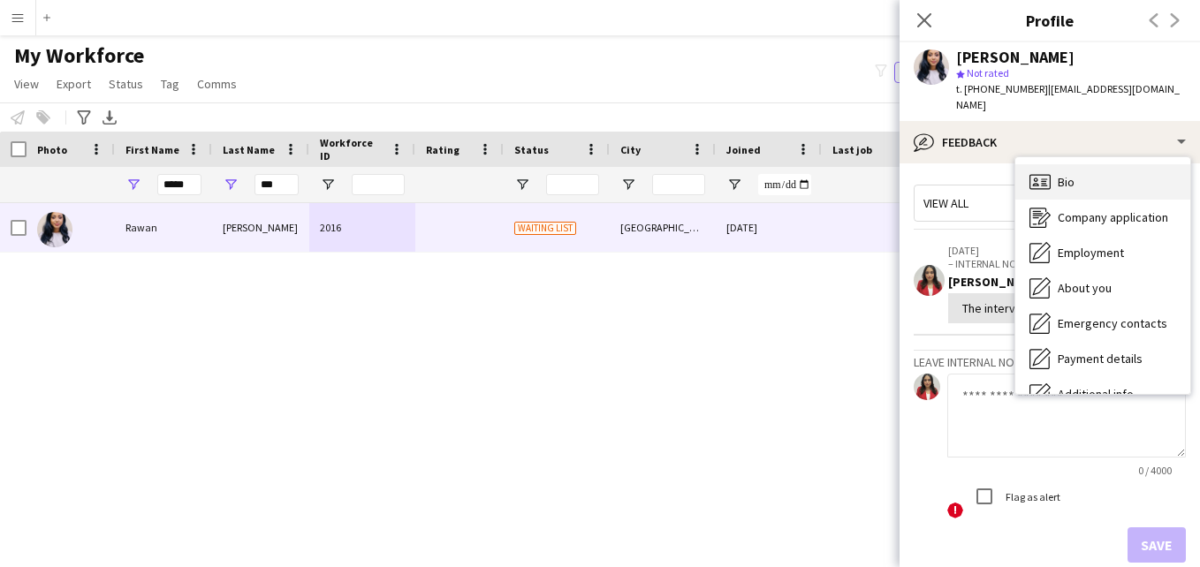
click at [1146, 177] on div "Bio Bio" at bounding box center [1102, 181] width 175 height 35
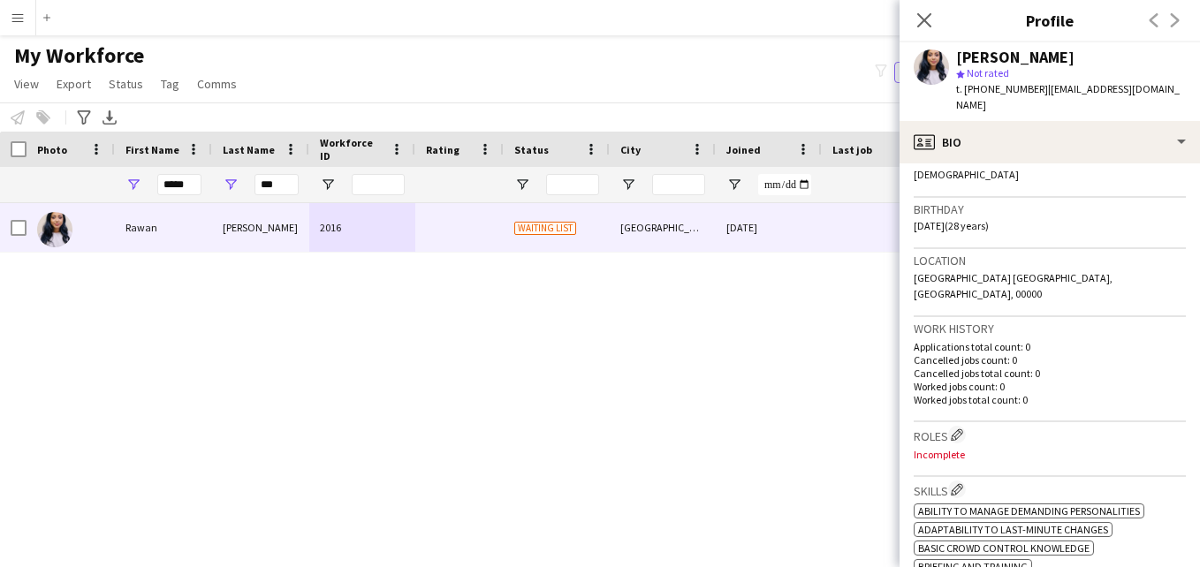
scroll to position [273, 0]
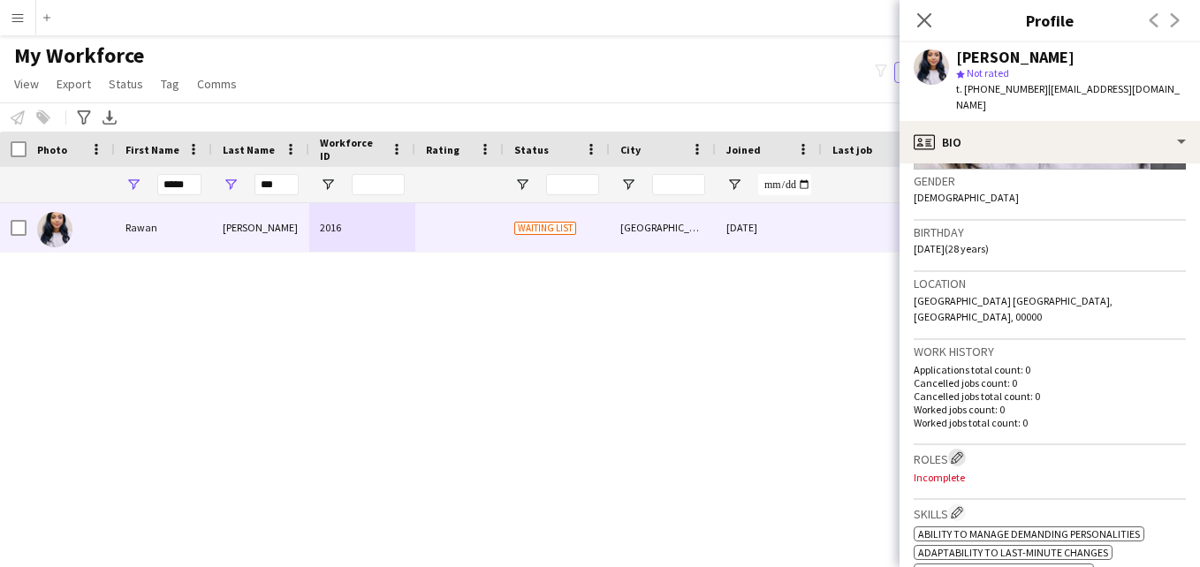
click at [958, 452] on app-icon "Edit crew company roles" at bounding box center [957, 458] width 12 height 12
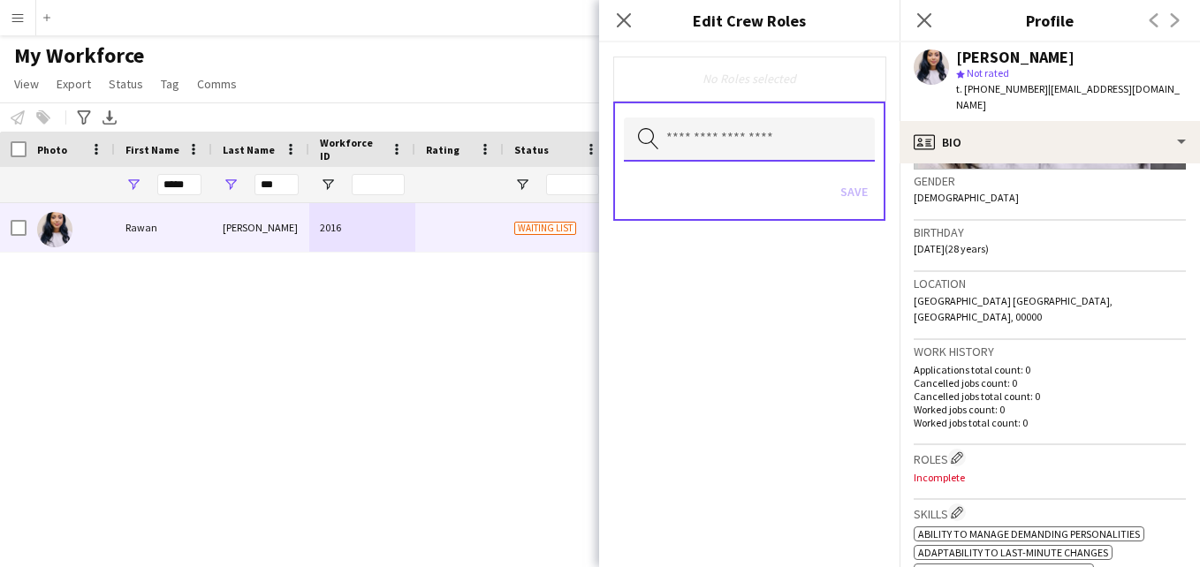
click at [805, 139] on input "text" at bounding box center [749, 140] width 251 height 44
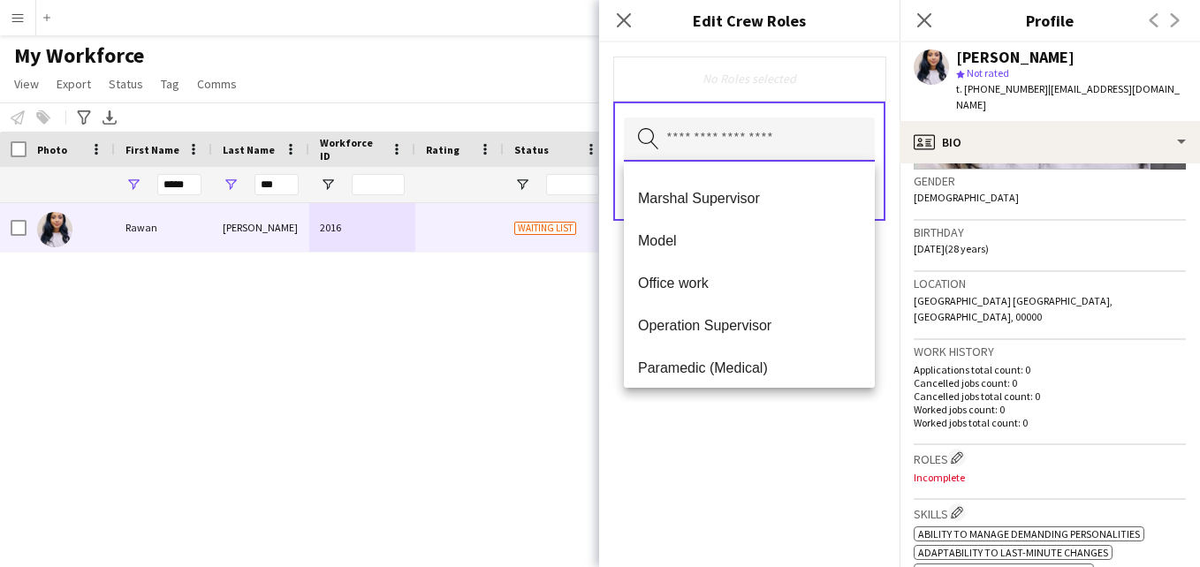
scroll to position [338, 0]
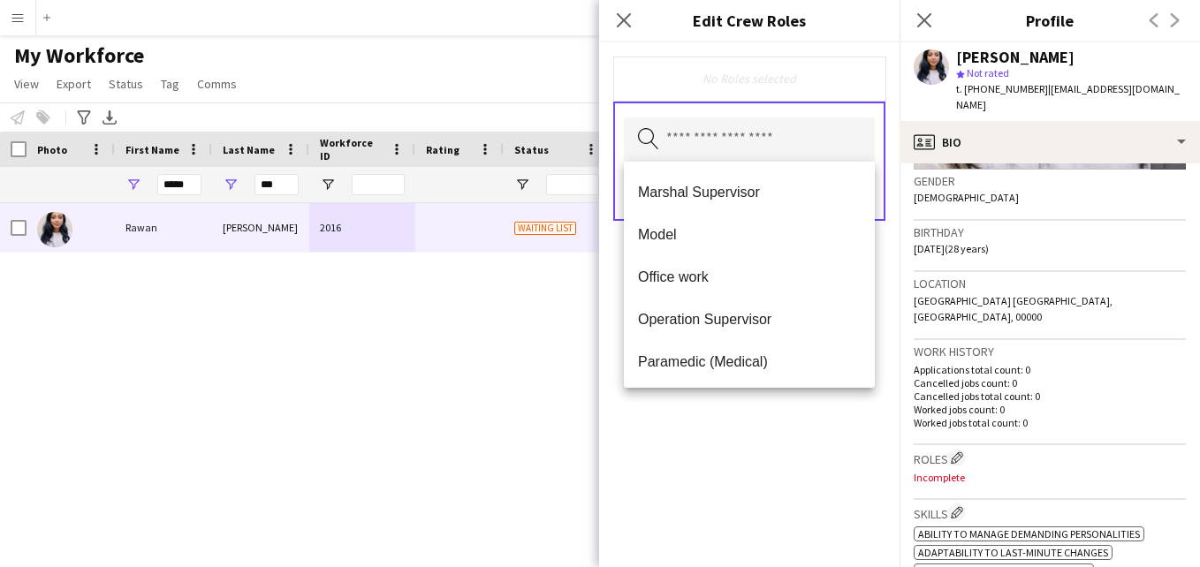
click at [776, 235] on span "Model" at bounding box center [749, 234] width 223 height 17
click at [785, 91] on div "Model Remove" at bounding box center [749, 80] width 272 height 46
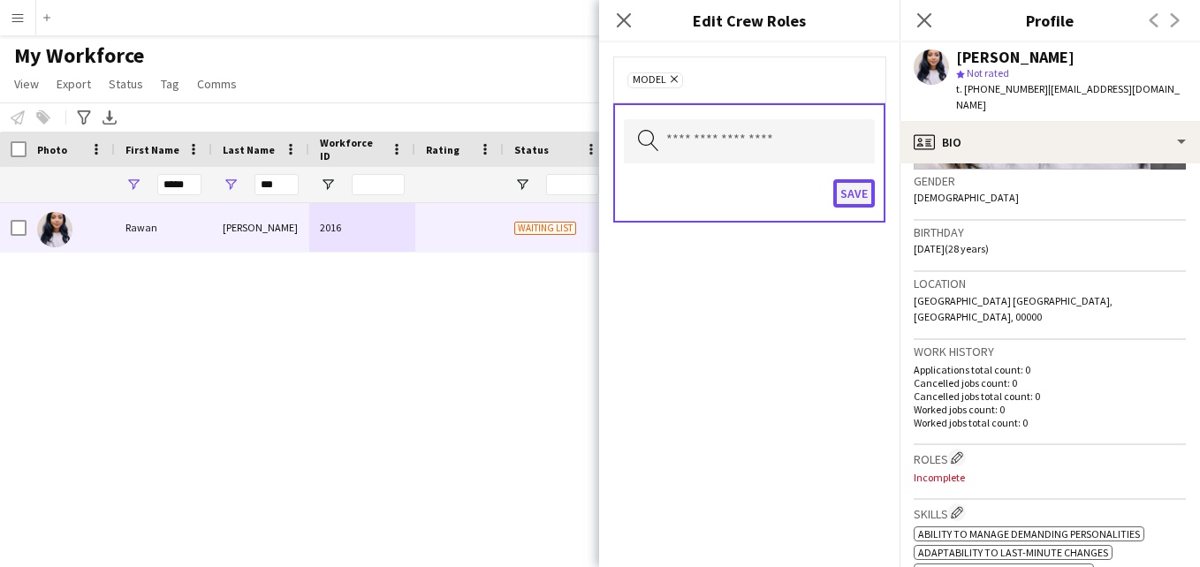
click at [852, 195] on button "Save" at bounding box center [854, 193] width 42 height 28
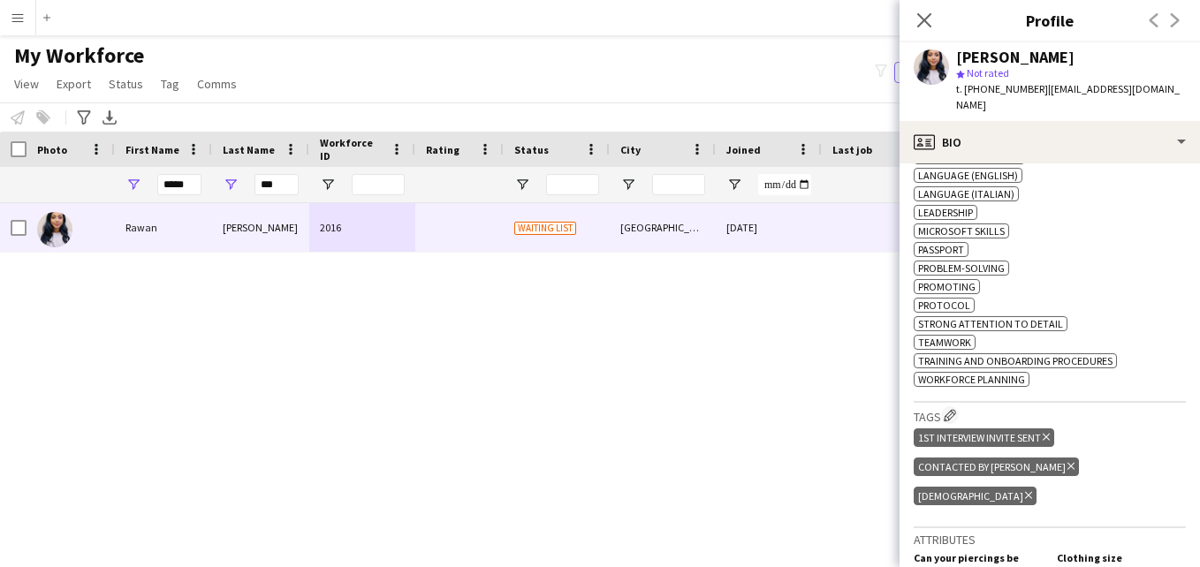
scroll to position [888, 0]
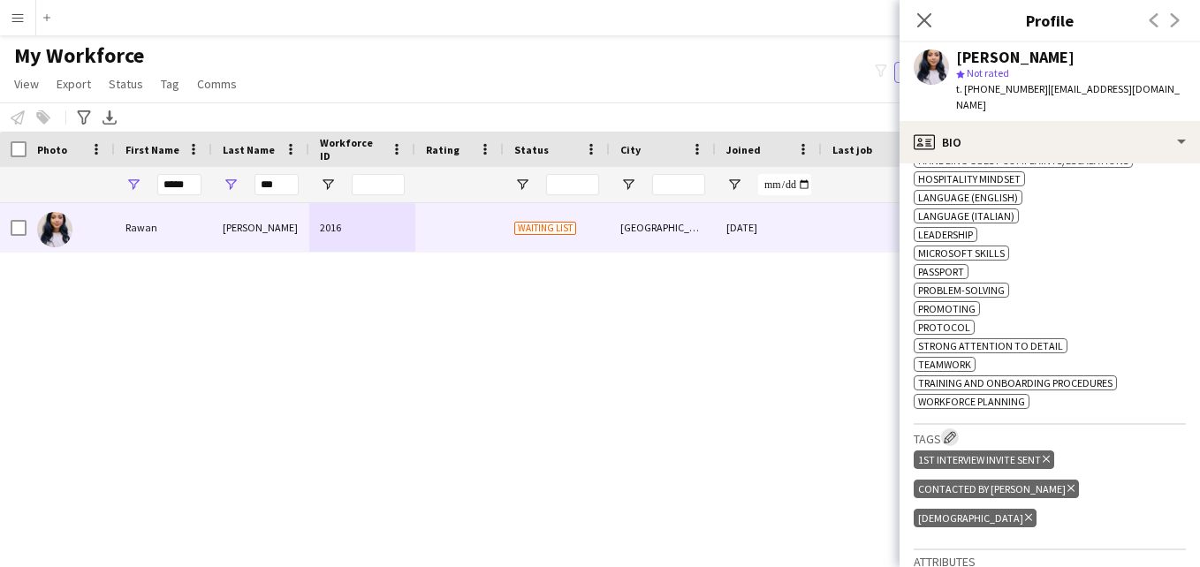
click at [955, 429] on button "Edit crew company tags" at bounding box center [950, 438] width 18 height 18
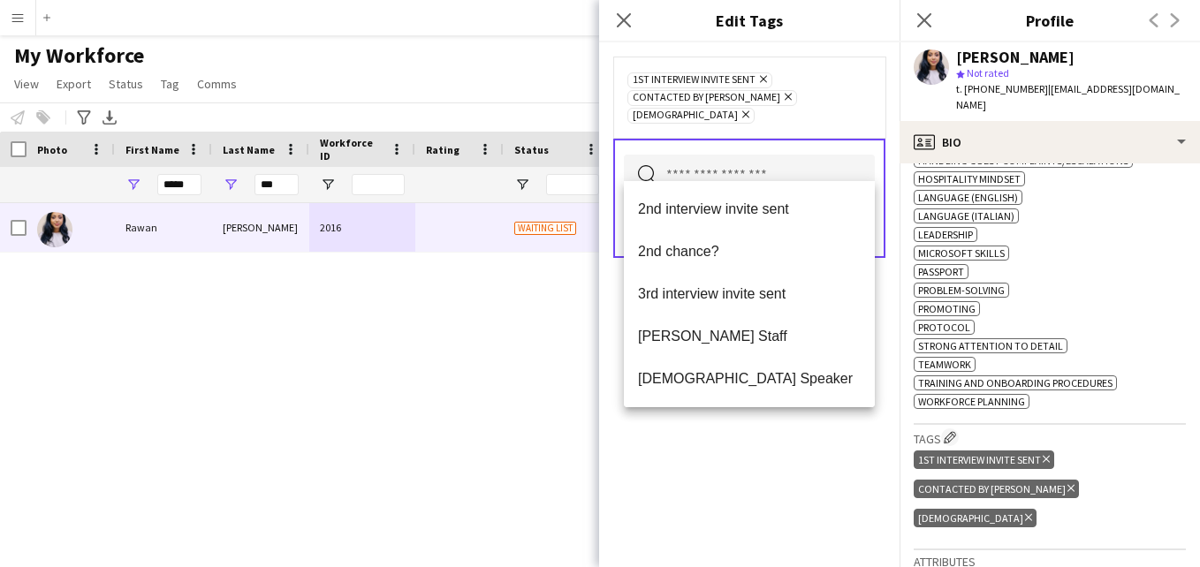
click at [787, 155] on input "text" at bounding box center [749, 177] width 251 height 44
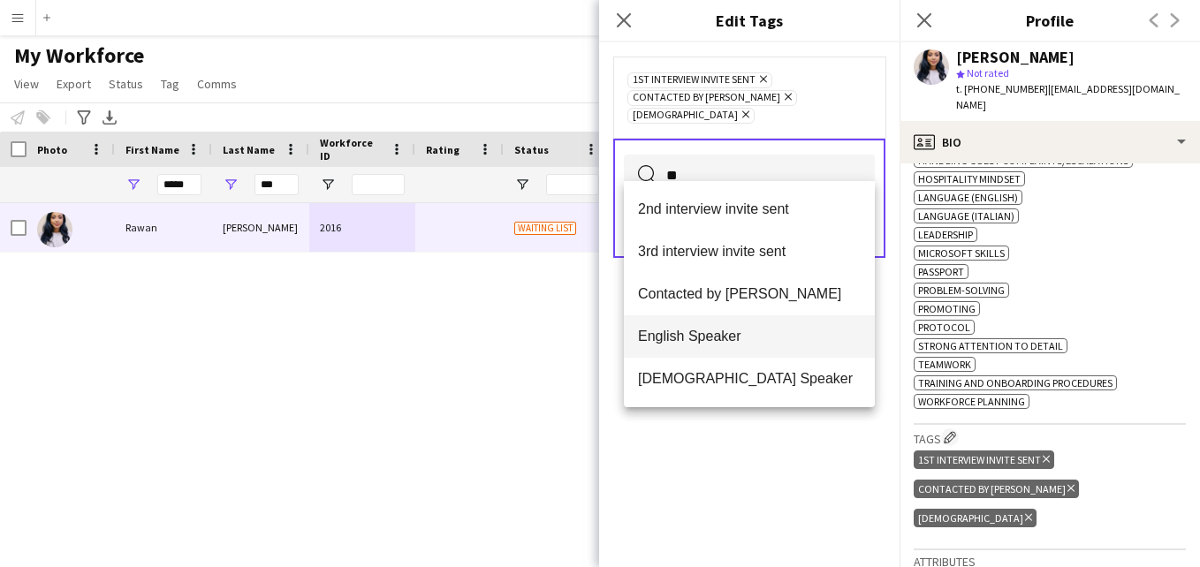
type input "**"
click at [796, 326] on mat-option "English Speaker" at bounding box center [749, 336] width 251 height 42
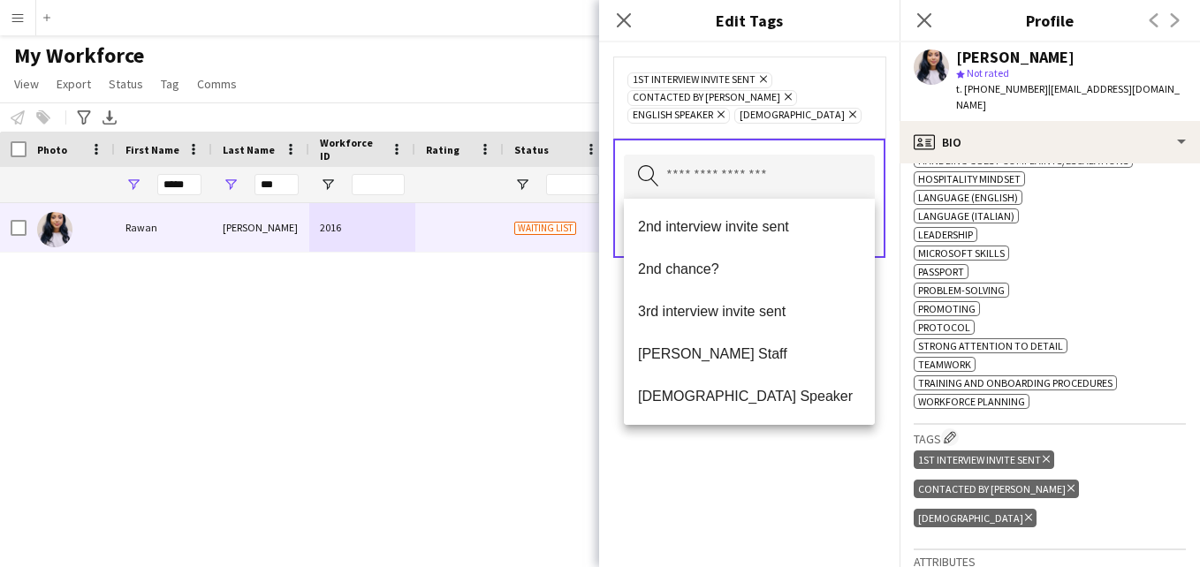
click at [820, 123] on div "1st interview invite sent Remove Contacted by Lamiaa Remove English Speaker Rem…" at bounding box center [749, 97] width 272 height 81
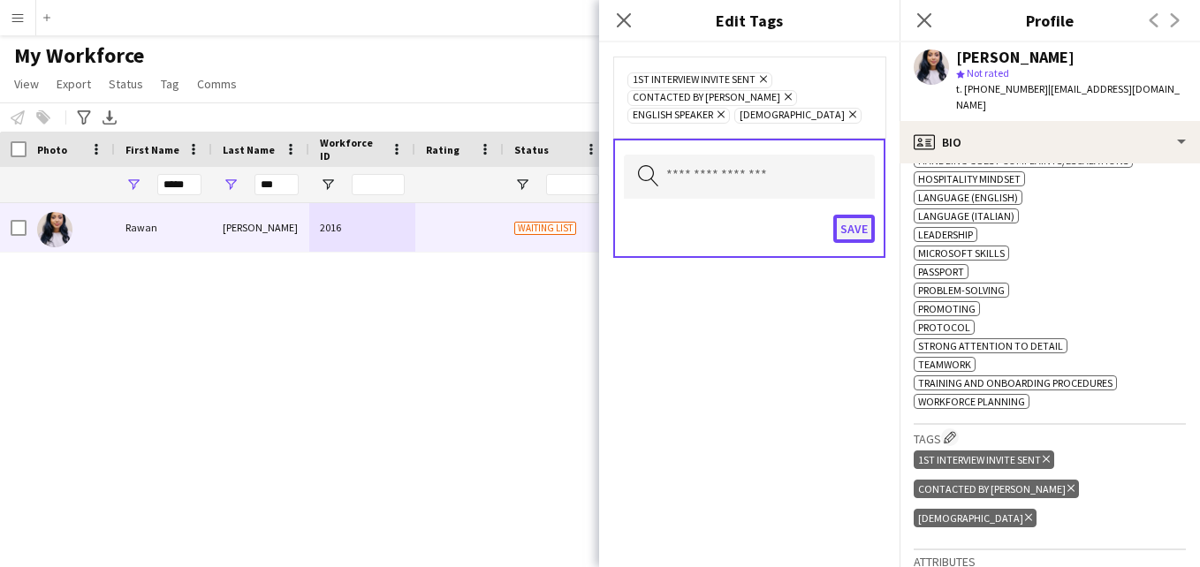
click at [860, 235] on button "Save" at bounding box center [854, 229] width 42 height 28
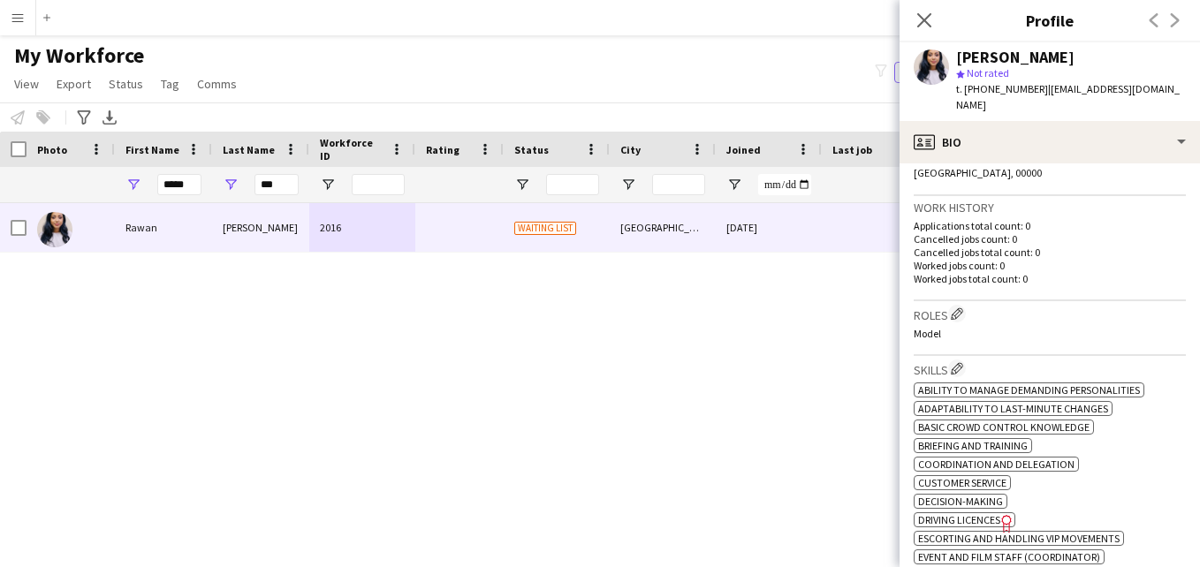
scroll to position [394, 0]
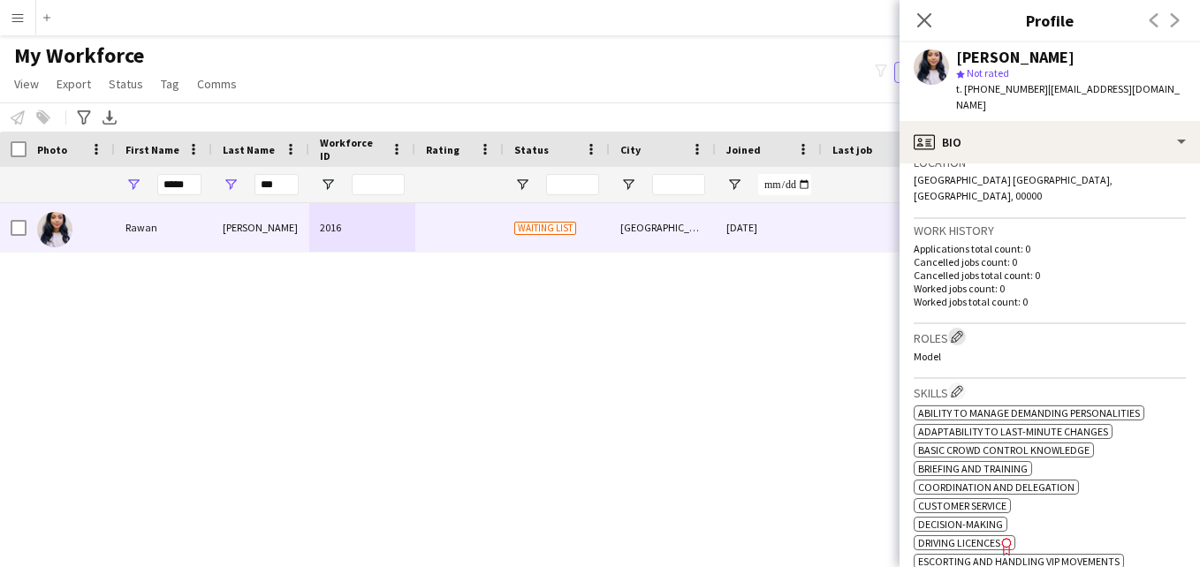
click at [953, 331] on app-icon "Edit crew company roles" at bounding box center [957, 337] width 12 height 12
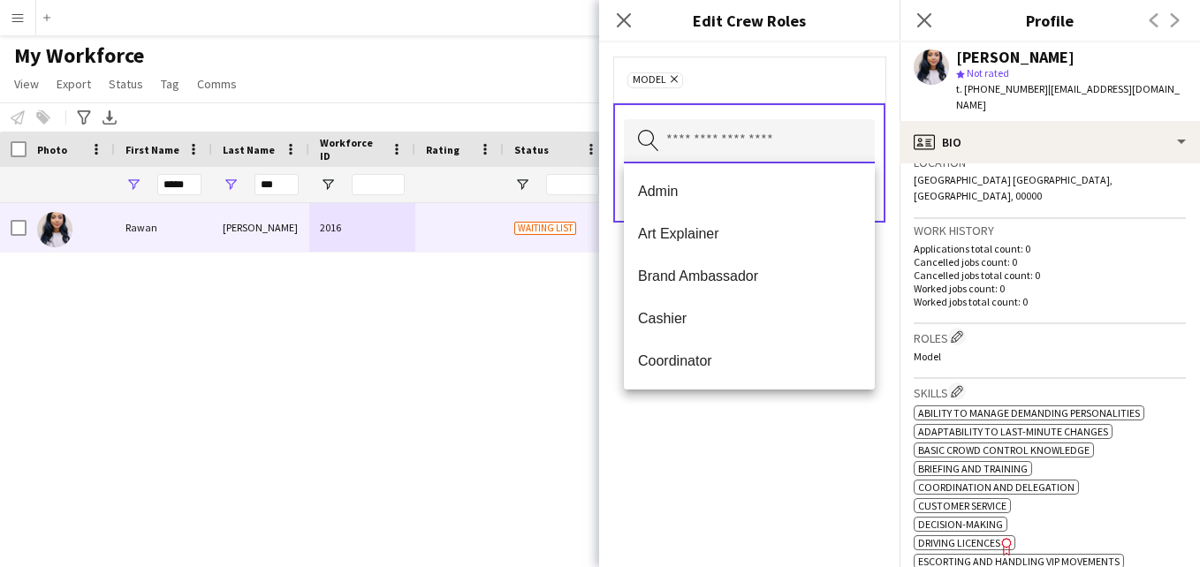
click at [809, 141] on input "text" at bounding box center [749, 141] width 251 height 44
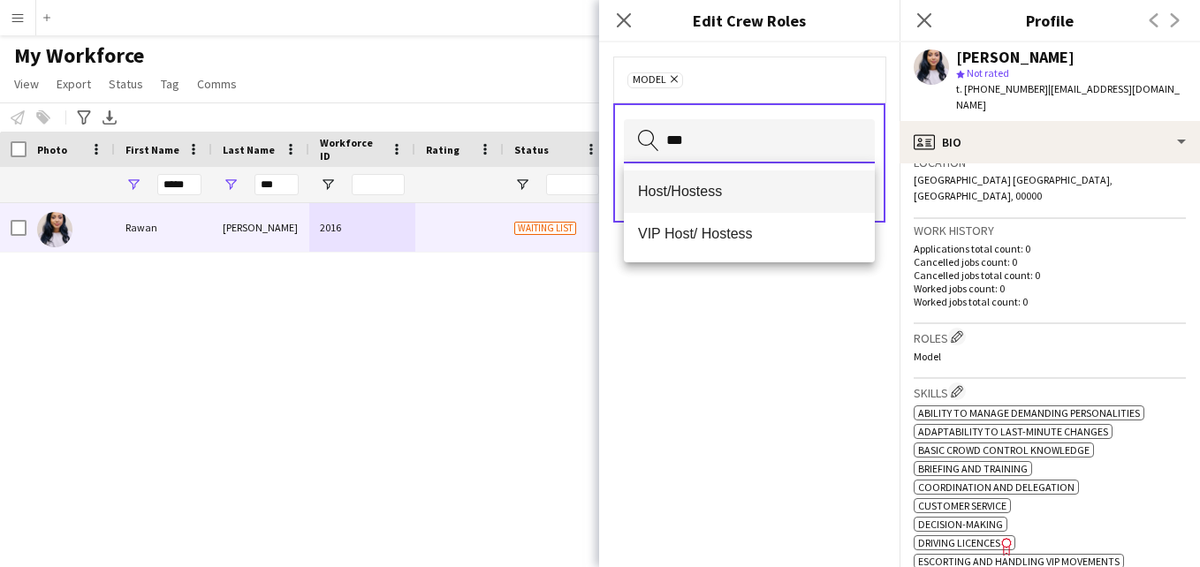
type input "***"
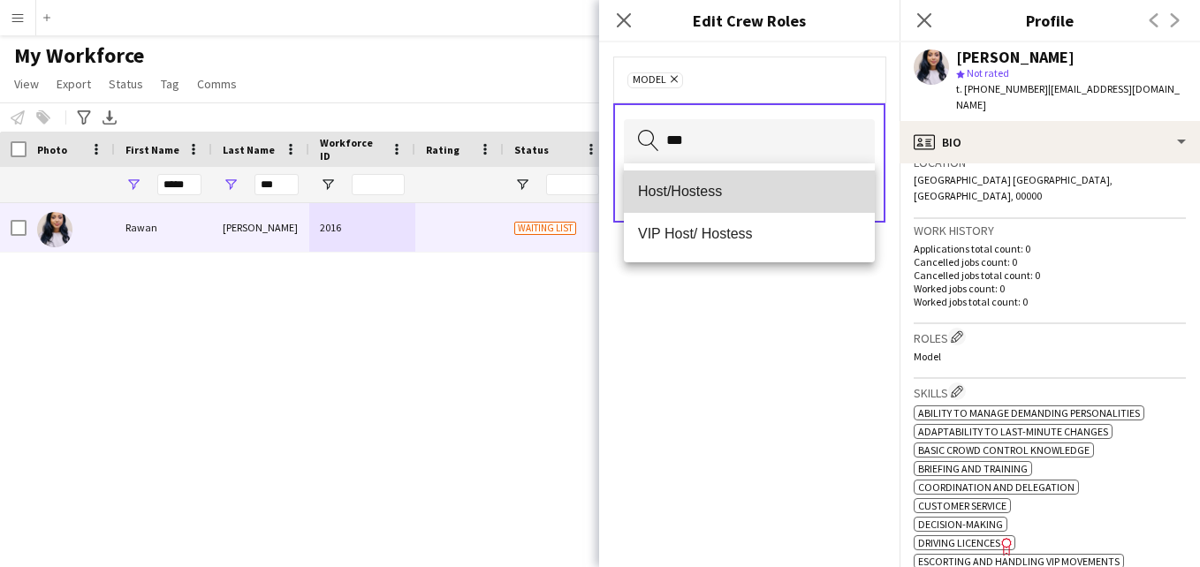
click at [778, 199] on span "Host/Hostess" at bounding box center [749, 191] width 223 height 17
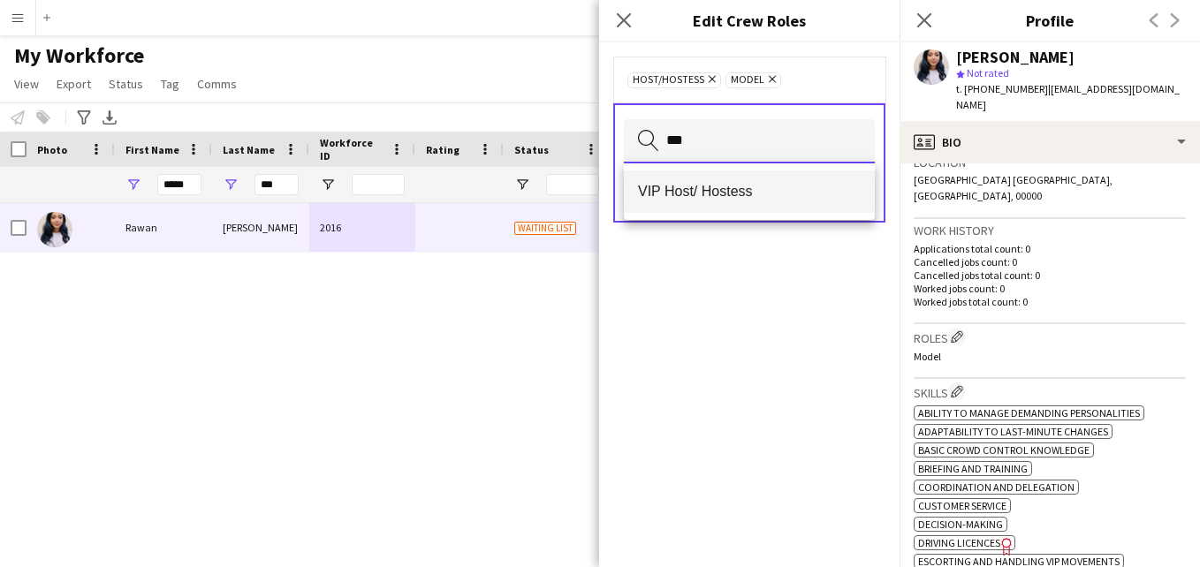
type input "***"
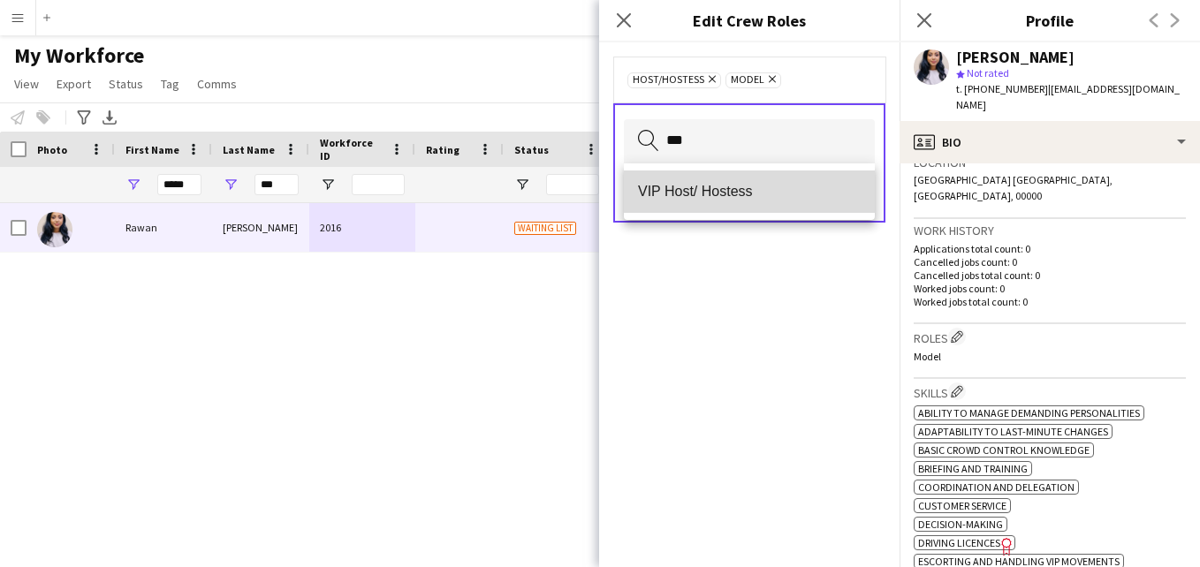
click at [791, 186] on span "VIP Host/ Hostess" at bounding box center [749, 191] width 223 height 17
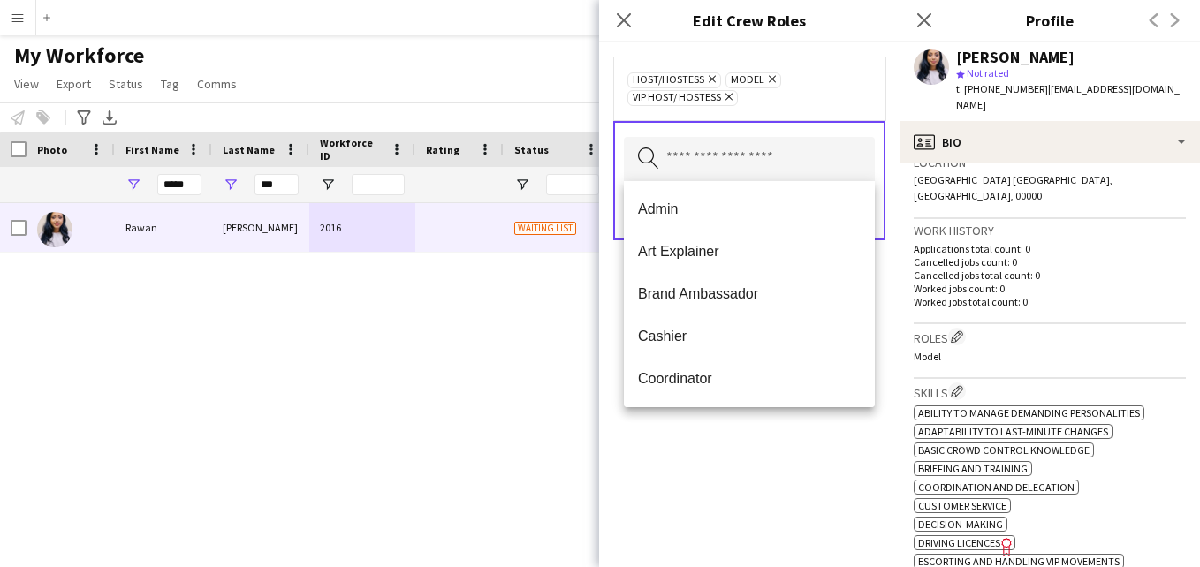
click at [832, 88] on div "Host/Hostess Remove Model Remove VIP Host/ Hostess Remove" at bounding box center [749, 88] width 244 height 35
click at [832, 159] on input "text" at bounding box center [749, 159] width 251 height 44
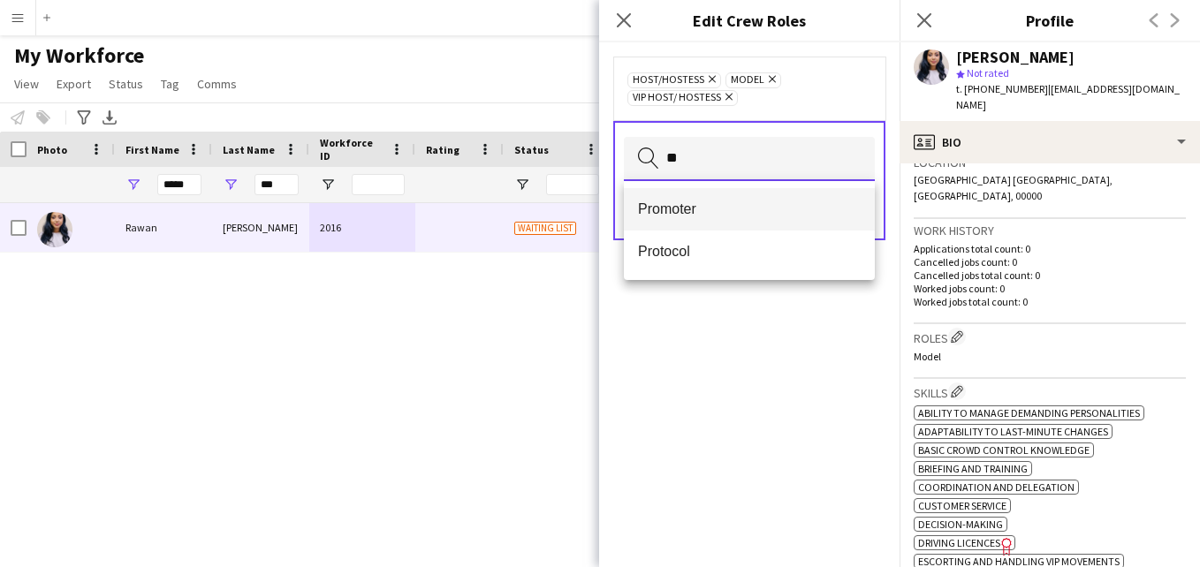
type input "**"
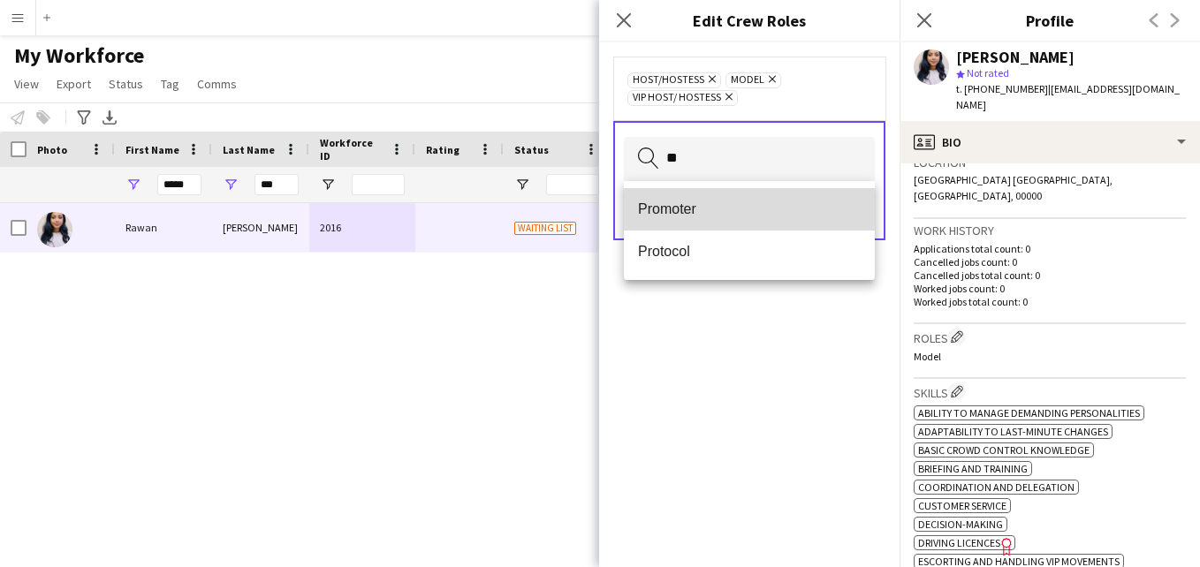
click at [806, 203] on span "Promoter" at bounding box center [749, 209] width 223 height 17
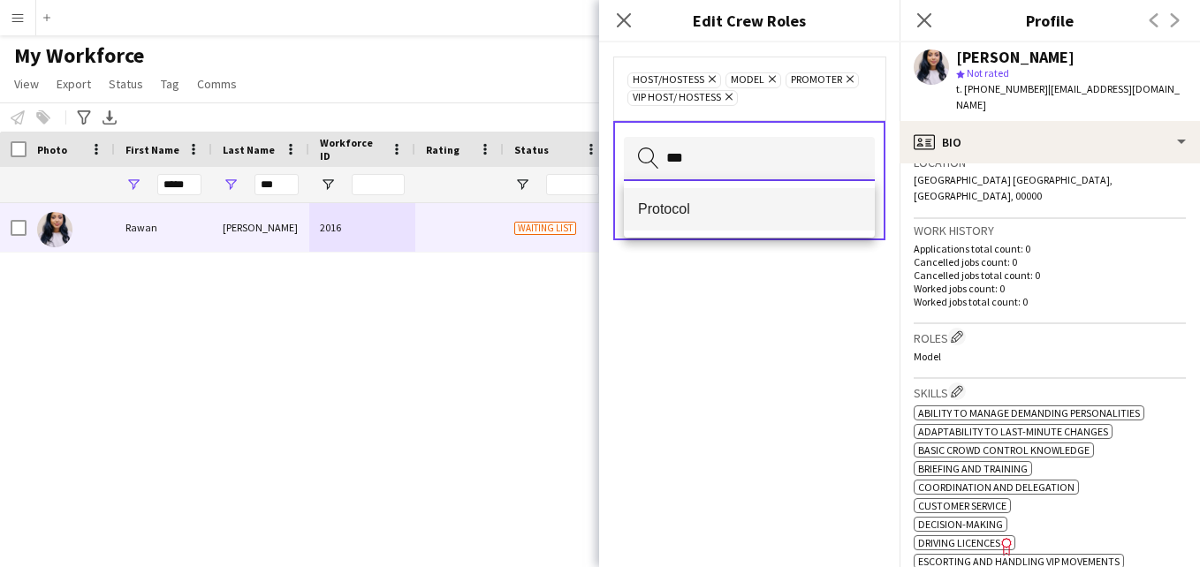
type input "***"
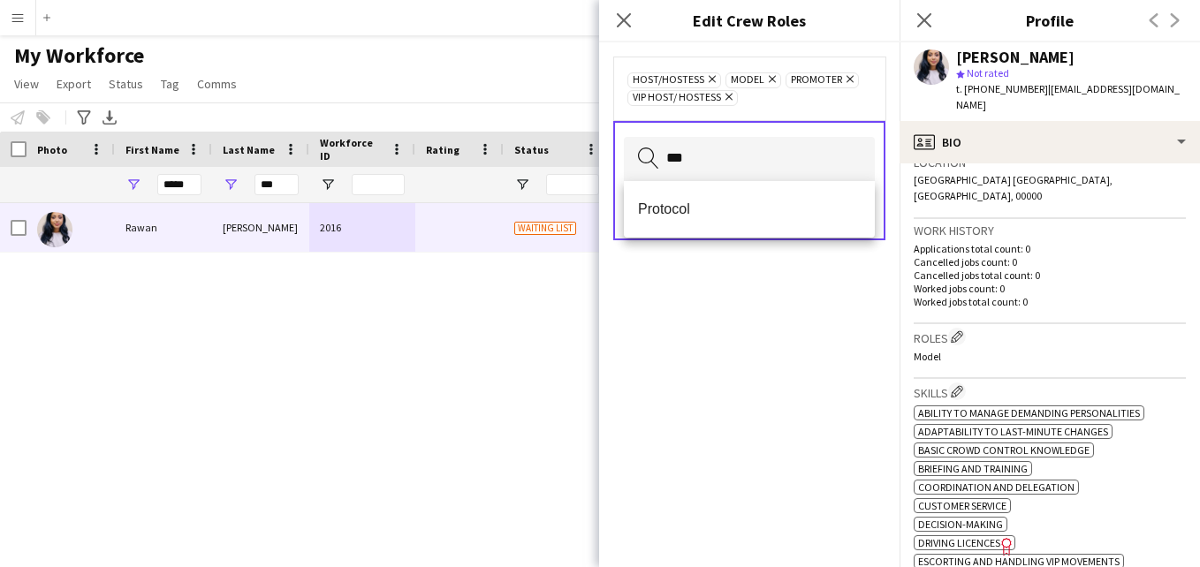
click at [772, 219] on mat-option "Protocol" at bounding box center [749, 209] width 251 height 42
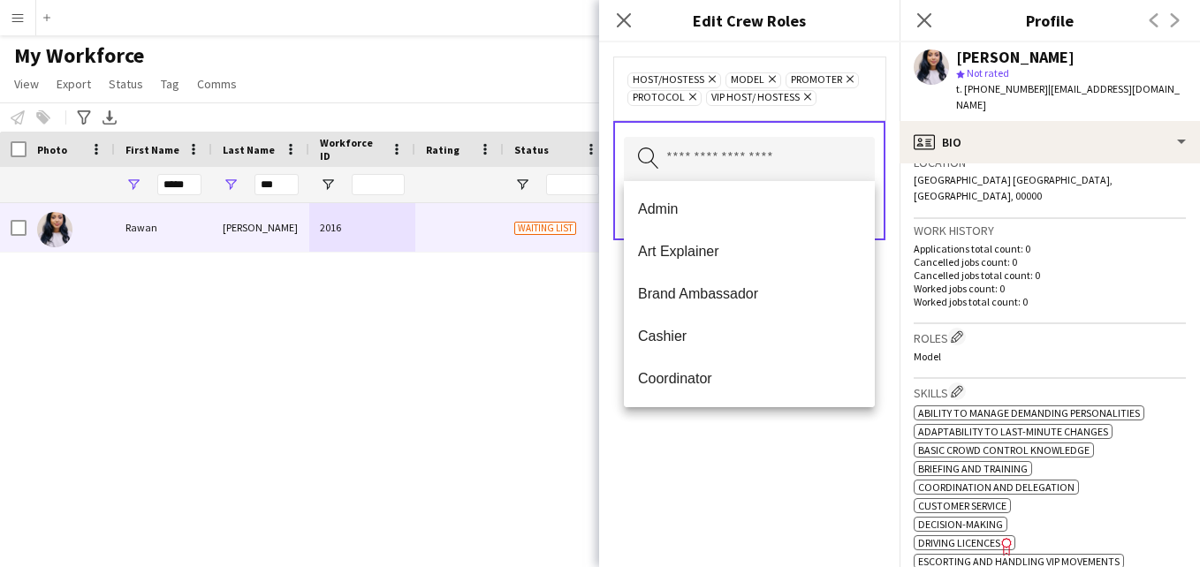
click at [841, 99] on div "Host/Hostess Remove Model Remove Promoter Remove Protocol Remove VIP Host/ Host…" at bounding box center [749, 88] width 244 height 35
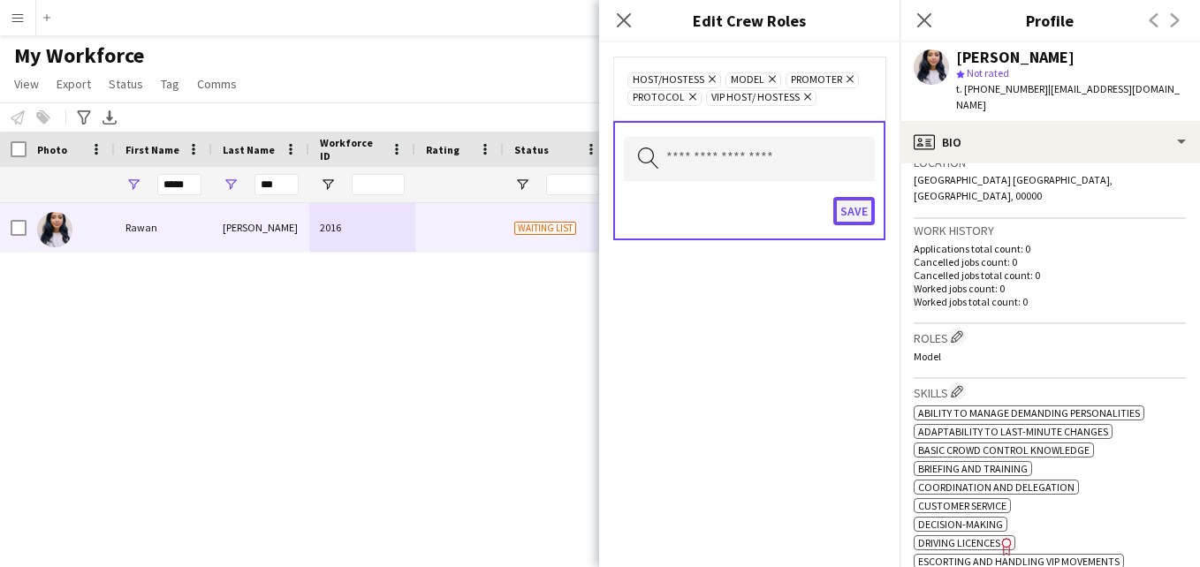
click at [847, 208] on button "Save" at bounding box center [854, 211] width 42 height 28
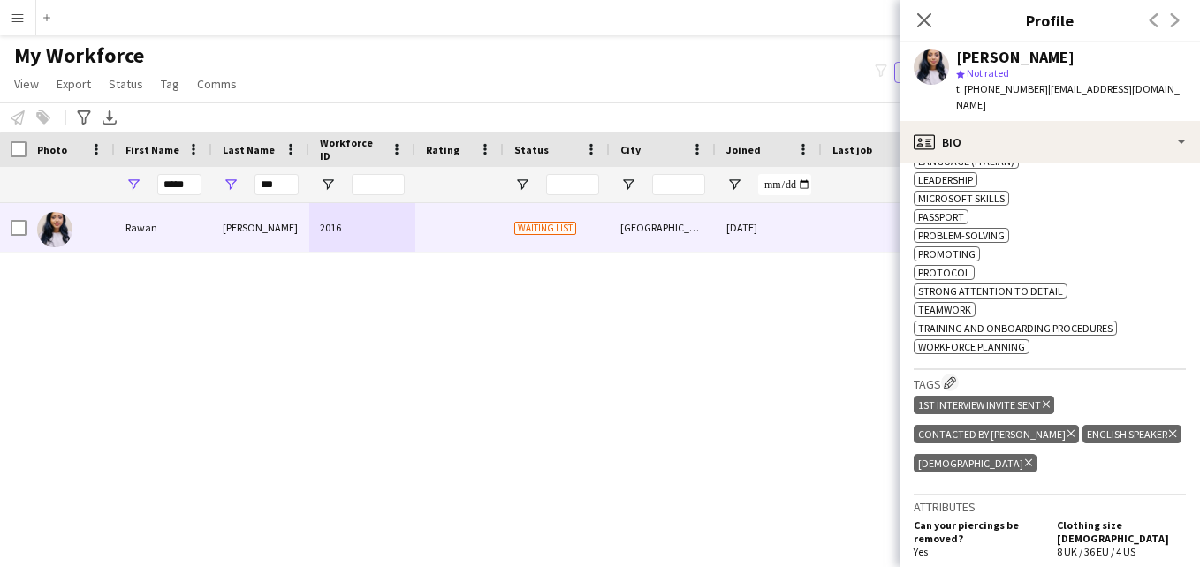
scroll to position [947, 0]
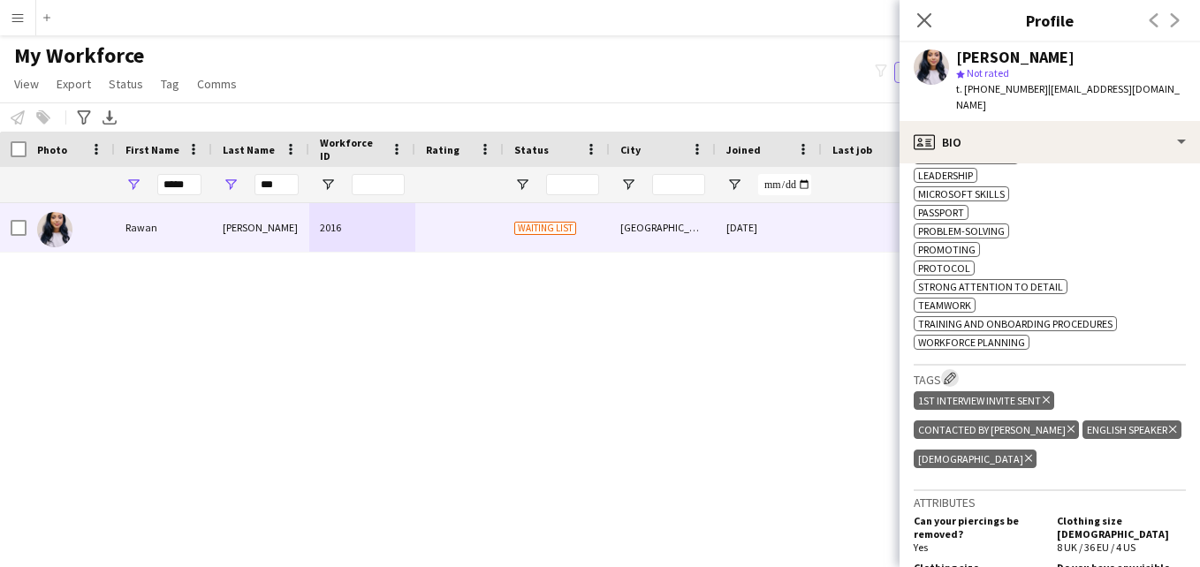
click at [956, 372] on app-icon "Edit crew company tags" at bounding box center [950, 378] width 12 height 12
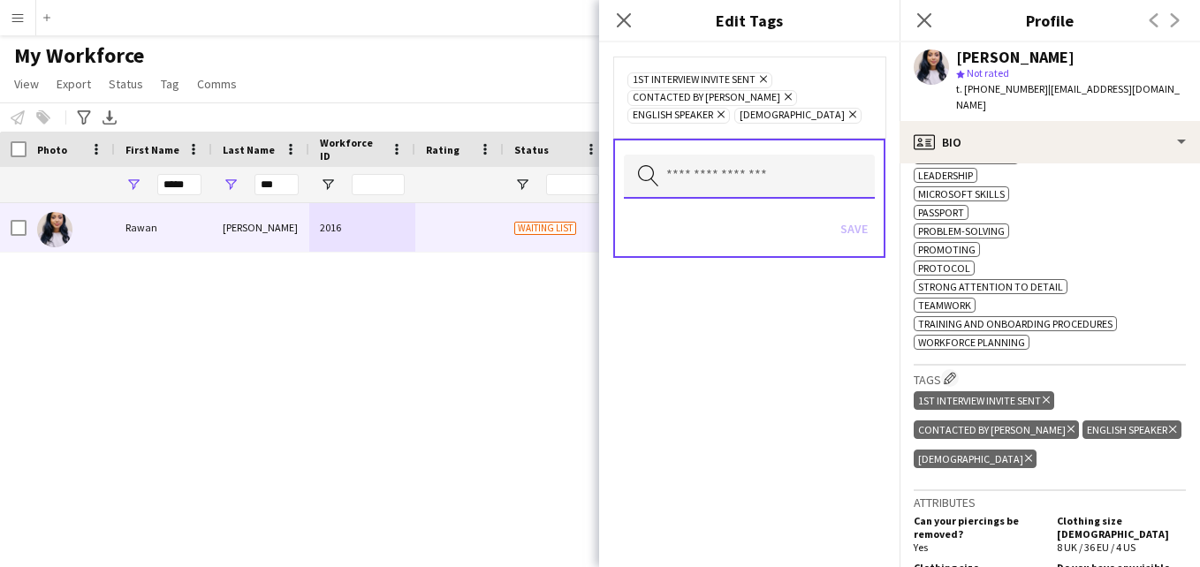
click at [732, 166] on input "text" at bounding box center [749, 177] width 251 height 44
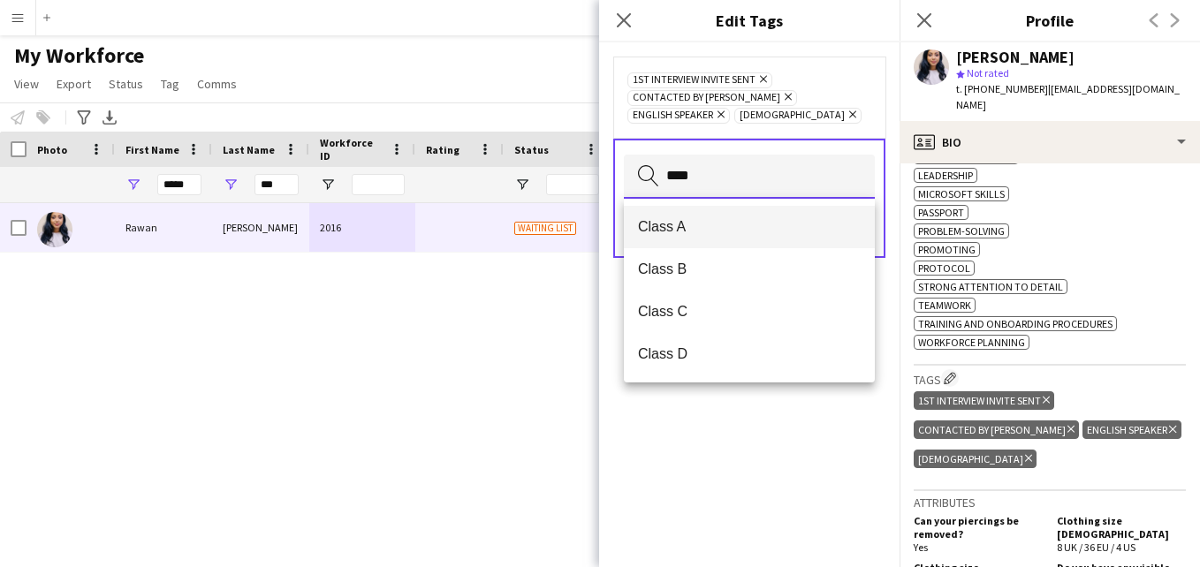
type input "****"
click at [763, 230] on span "Class A" at bounding box center [749, 226] width 223 height 17
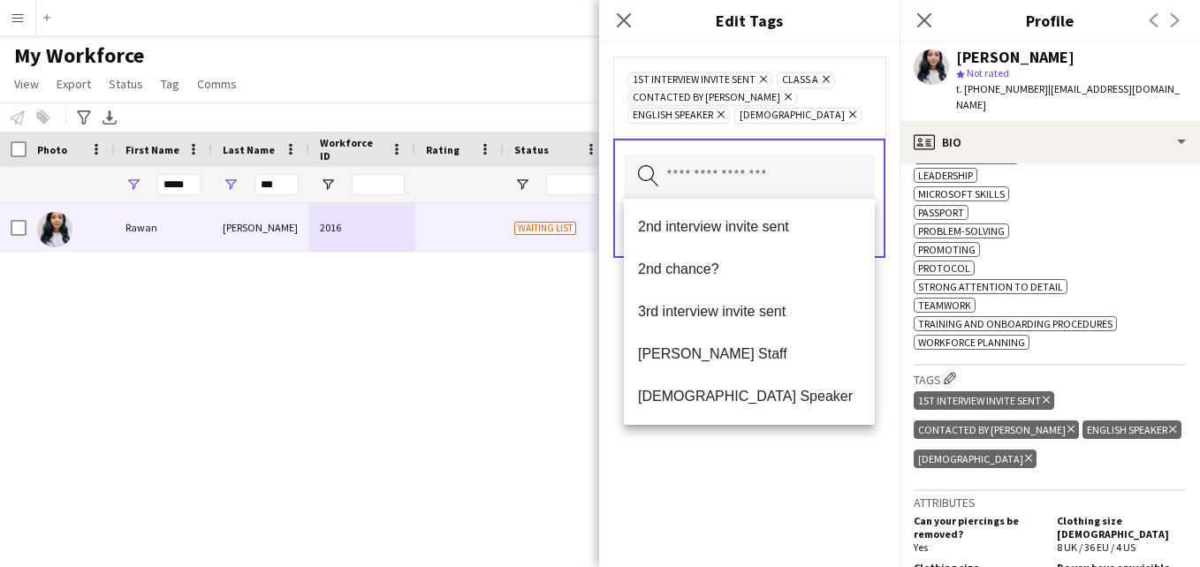
click at [836, 132] on div "1st interview invite sent Remove Class A Remove Contacted by Lamiaa Remove Engl…" at bounding box center [749, 97] width 272 height 81
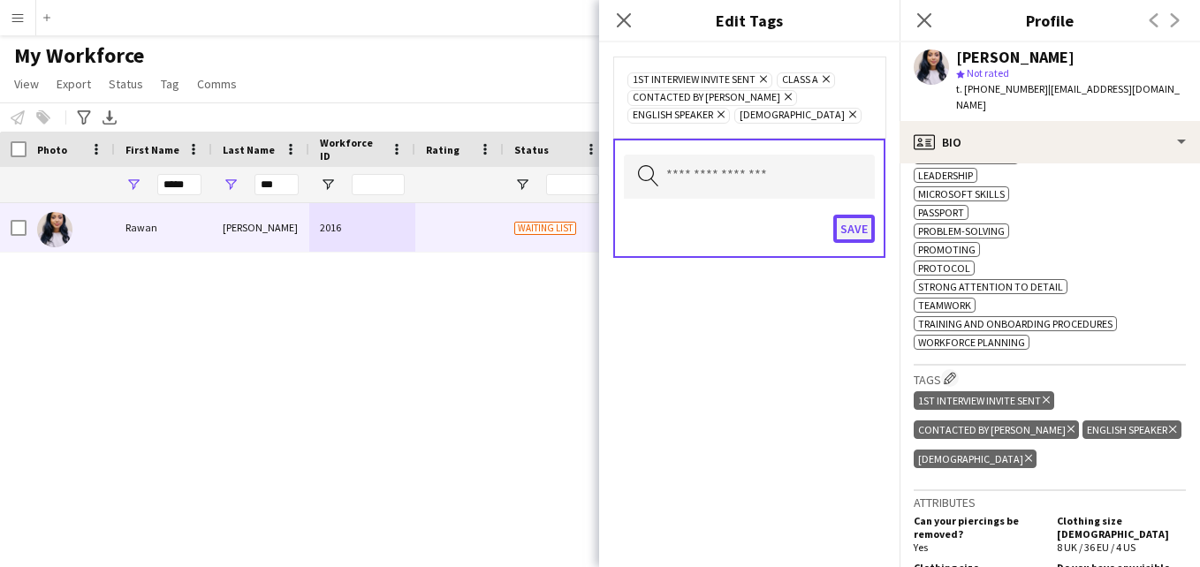
click at [863, 222] on button "Save" at bounding box center [854, 229] width 42 height 28
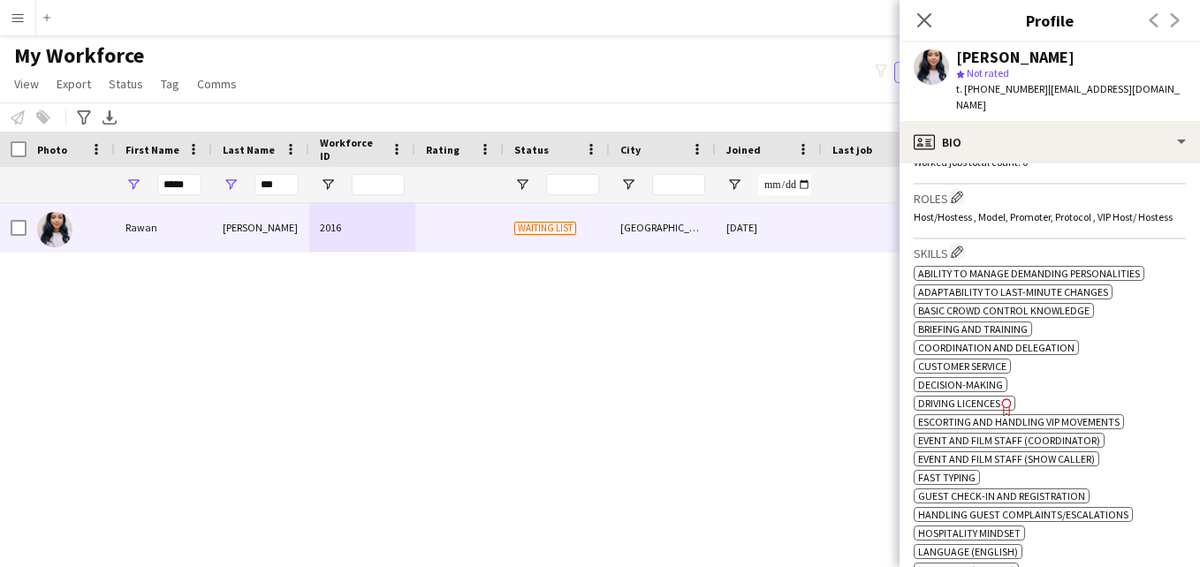
scroll to position [525, 0]
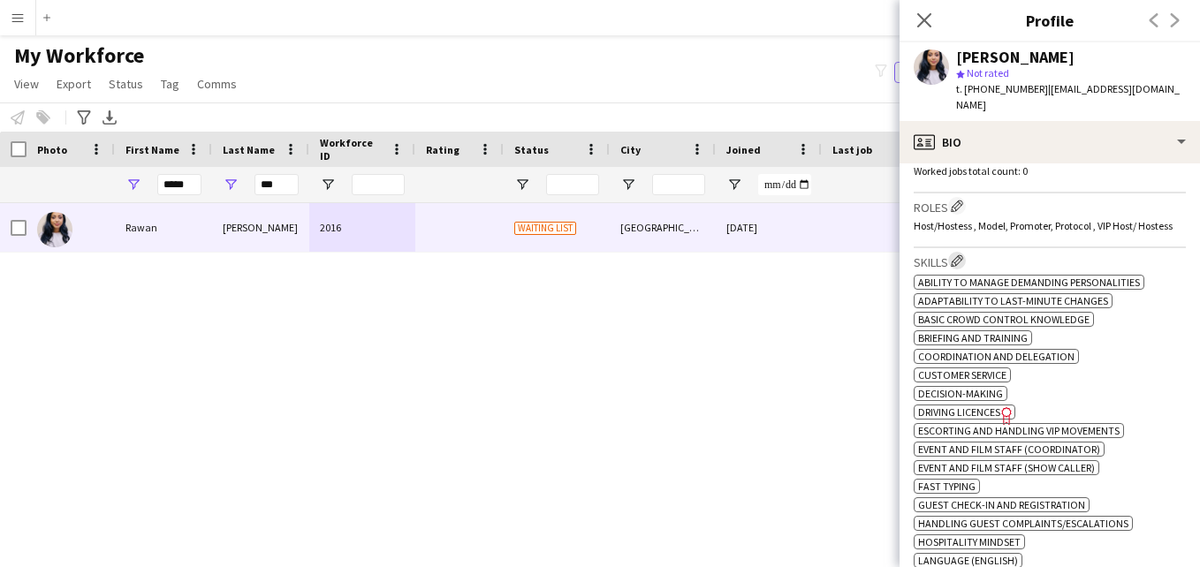
click at [963, 255] on app-icon "Edit crew company skills" at bounding box center [957, 261] width 12 height 12
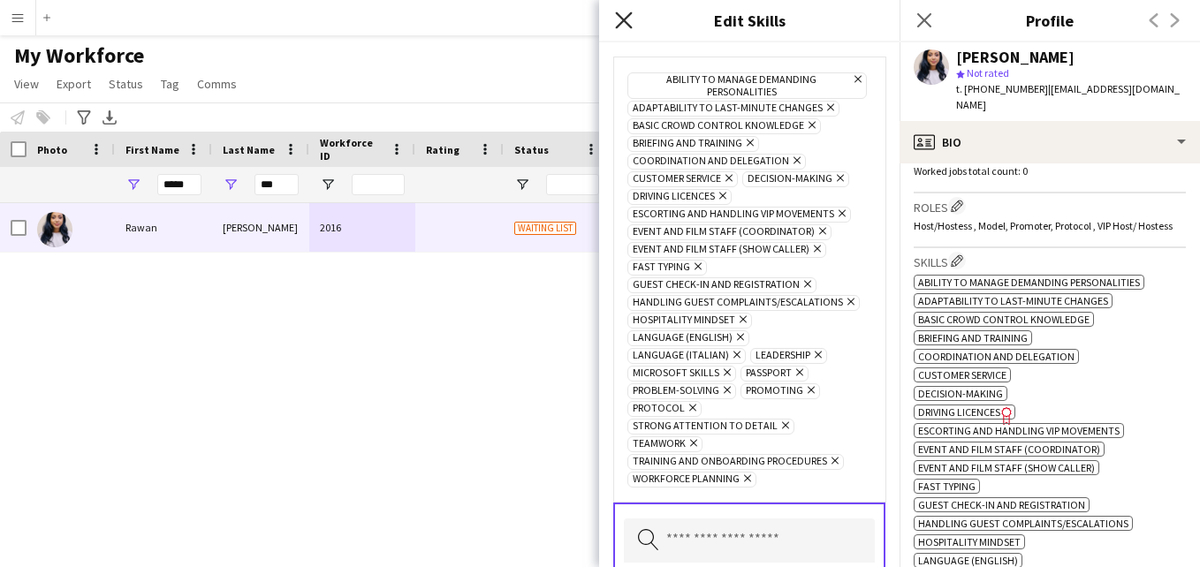
click at [623, 14] on icon "Close pop-in" at bounding box center [623, 19] width 17 height 17
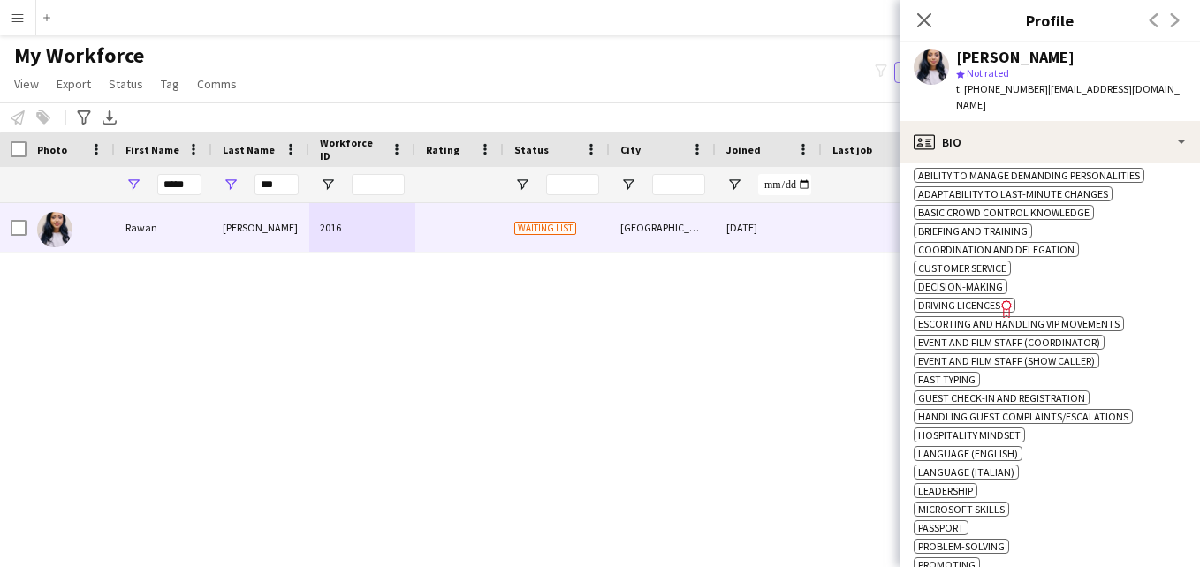
scroll to position [575, 0]
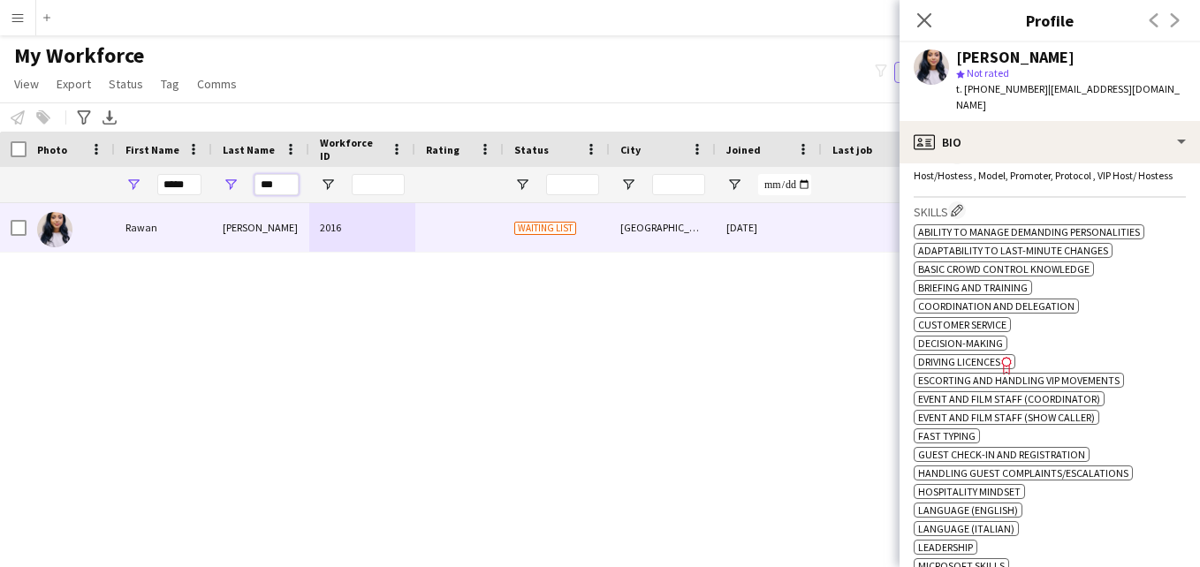
drag, startPoint x: 277, startPoint y: 181, endPoint x: 242, endPoint y: 188, distance: 36.0
click at [242, 188] on div "***" at bounding box center [260, 184] width 97 height 35
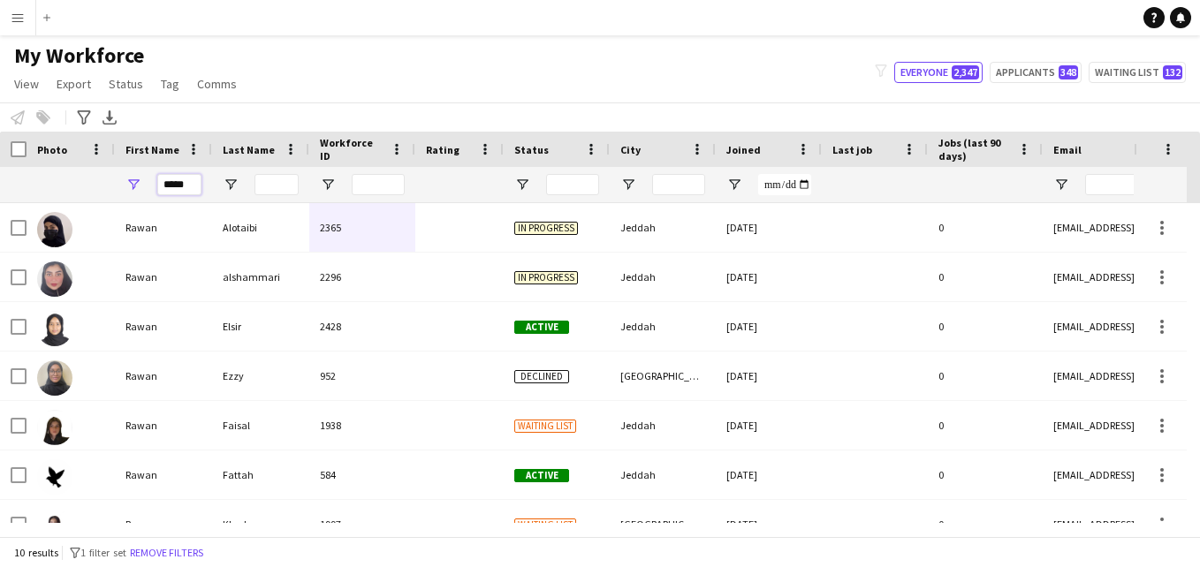
drag, startPoint x: 193, startPoint y: 185, endPoint x: 146, endPoint y: 186, distance: 46.9
click at [146, 186] on div "*****" at bounding box center [163, 184] width 97 height 35
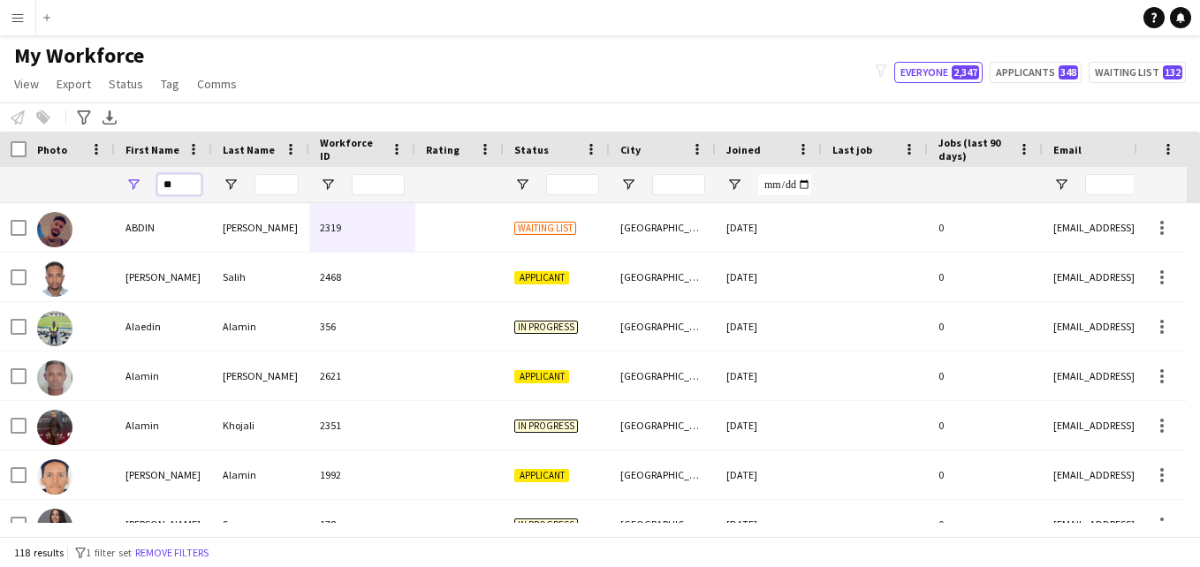
type input "*"
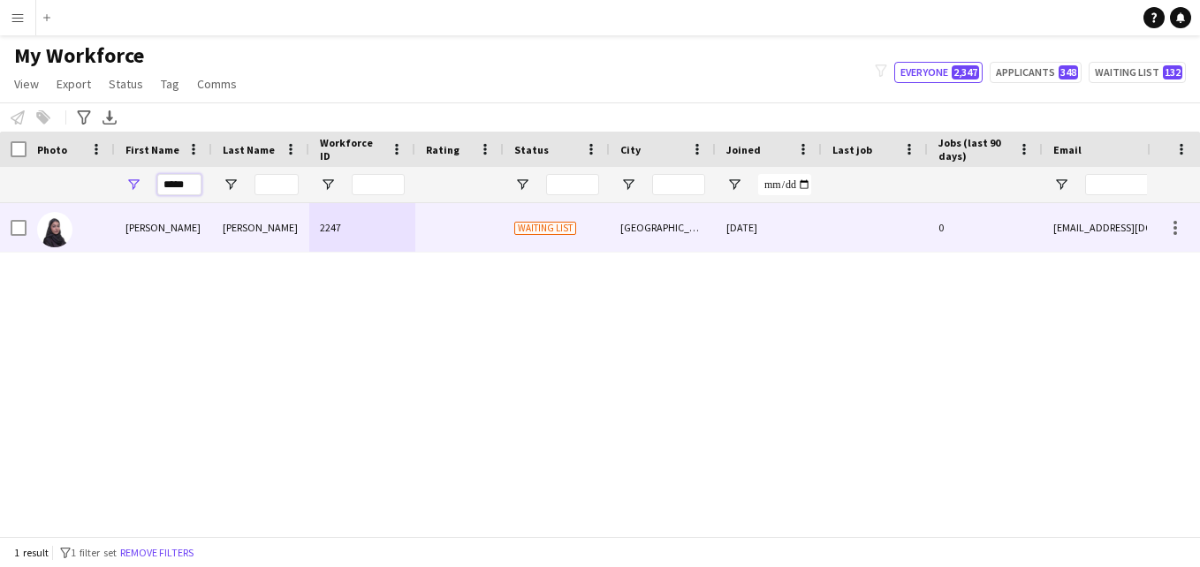
type input "*****"
click at [311, 224] on div "2247" at bounding box center [362, 227] width 106 height 49
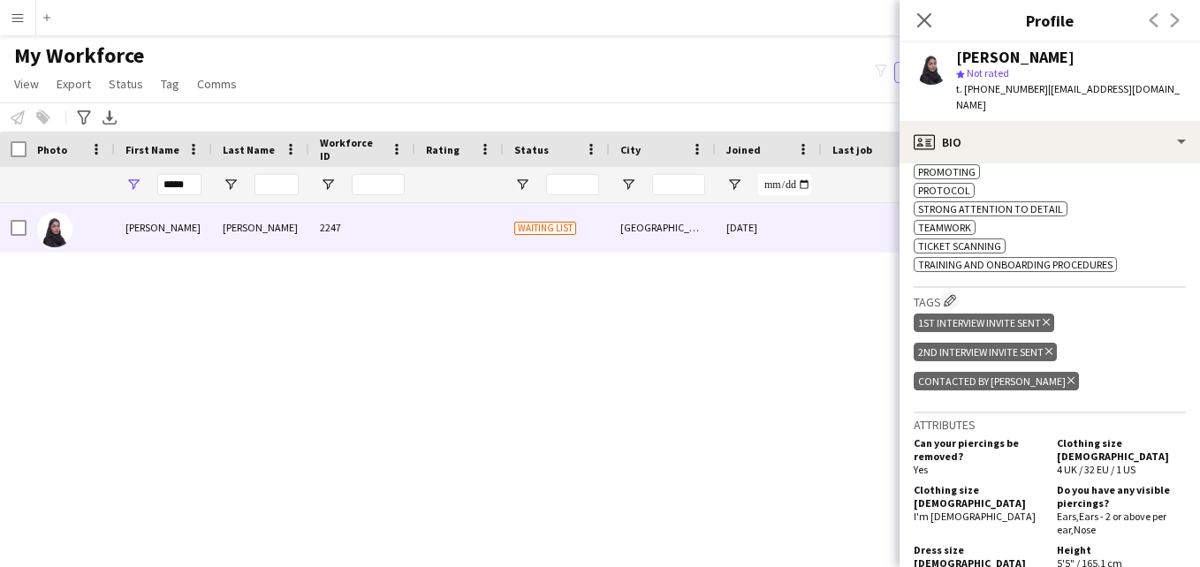
scroll to position [979, 0]
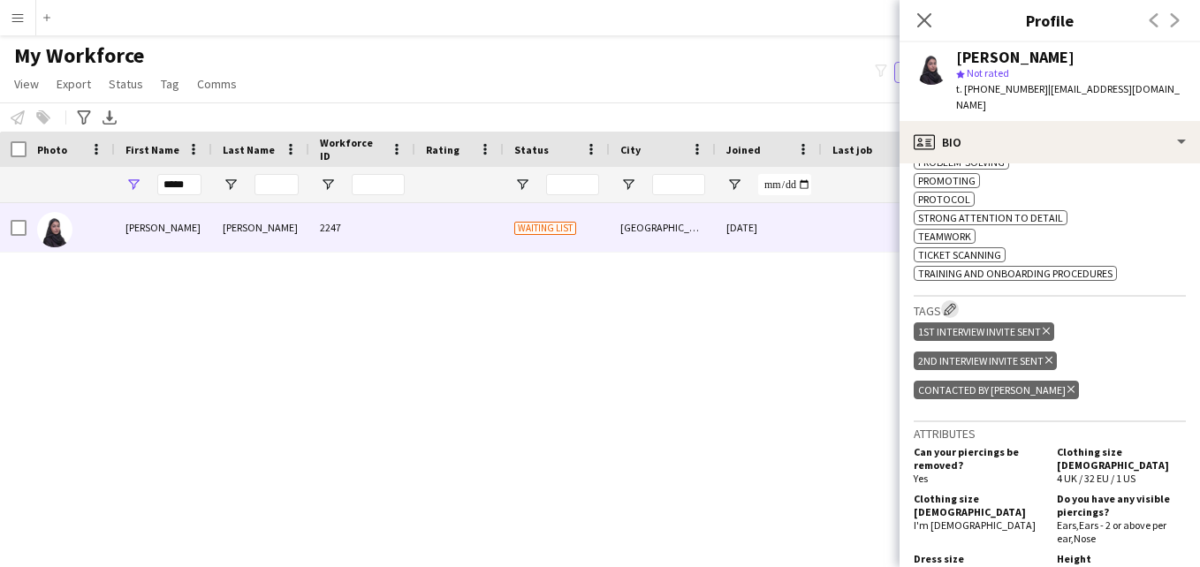
click at [951, 303] on app-icon "Edit crew company tags" at bounding box center [950, 309] width 12 height 12
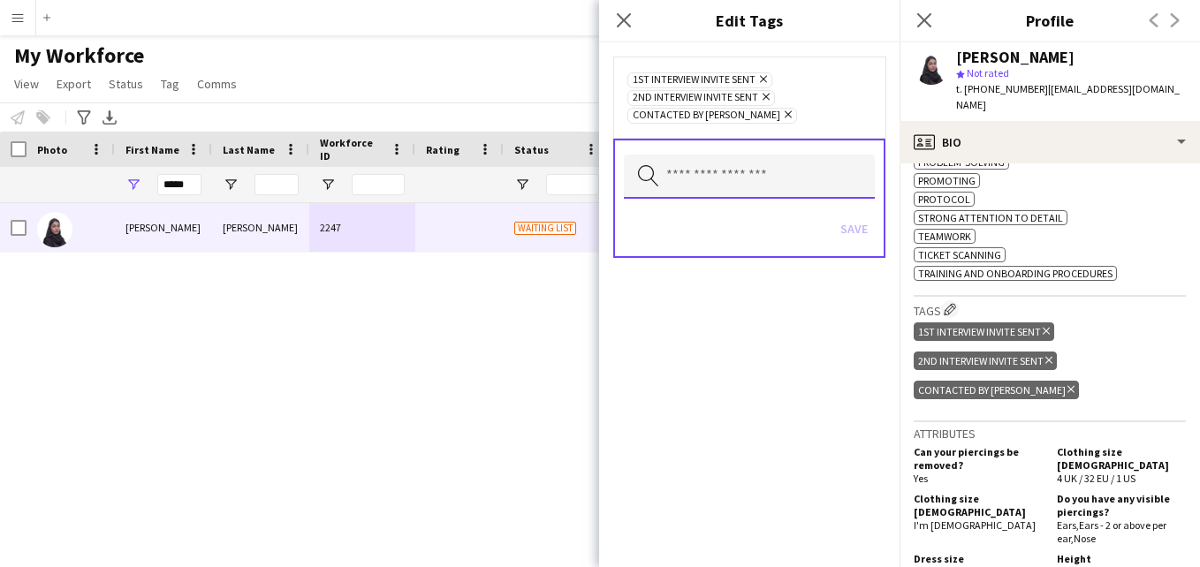
click at [813, 183] on input "text" at bounding box center [749, 177] width 251 height 44
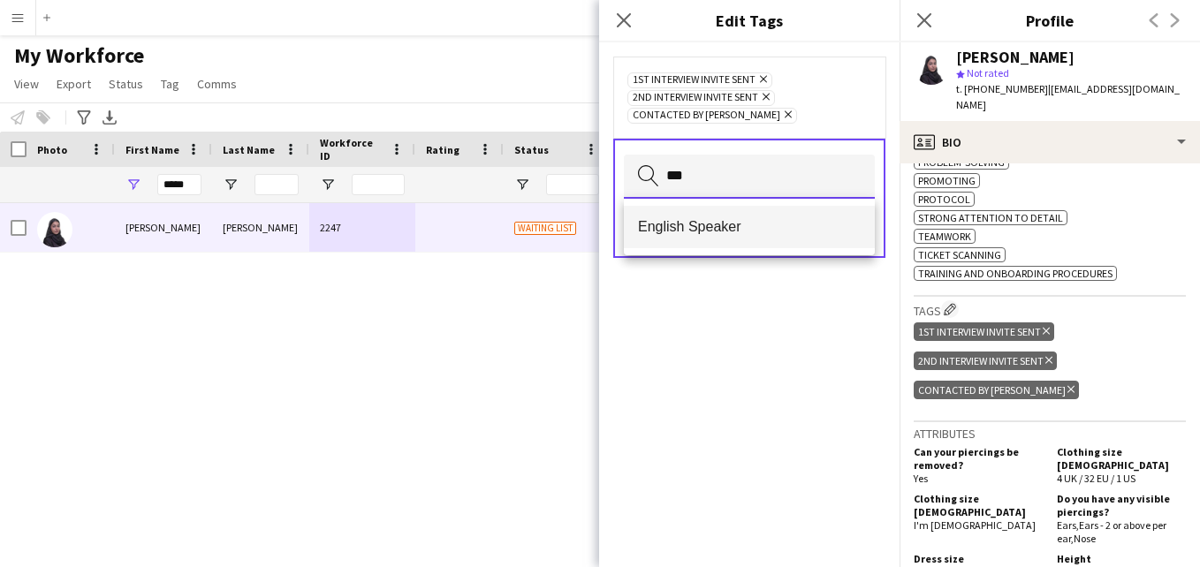
type input "***"
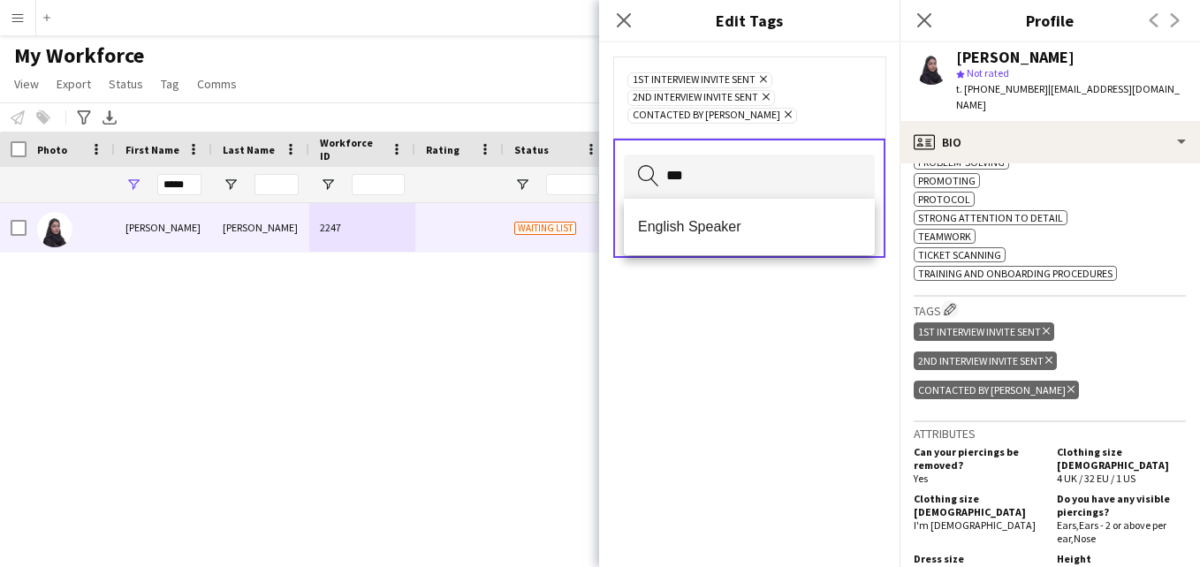
click at [806, 228] on span "English Speaker" at bounding box center [749, 226] width 223 height 17
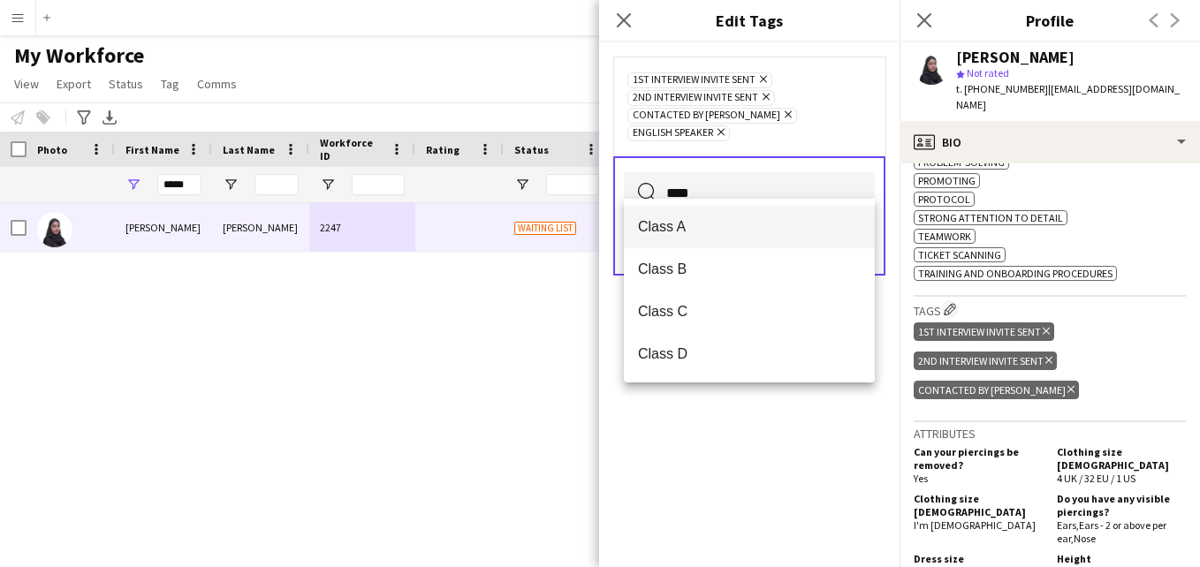
type input "****"
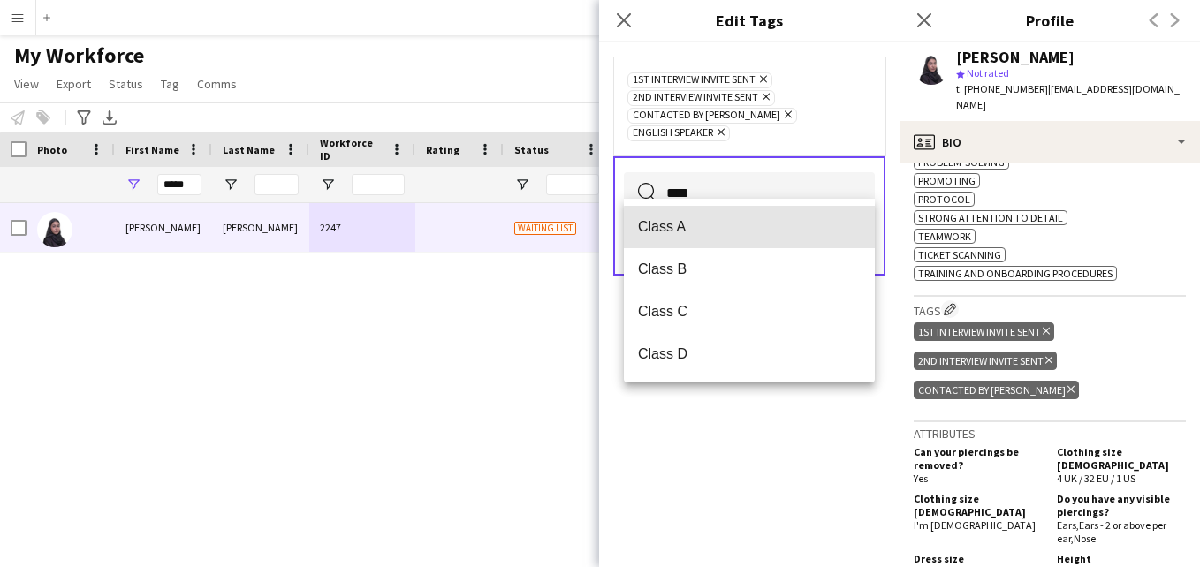
click at [784, 237] on mat-option "Class A" at bounding box center [749, 227] width 251 height 42
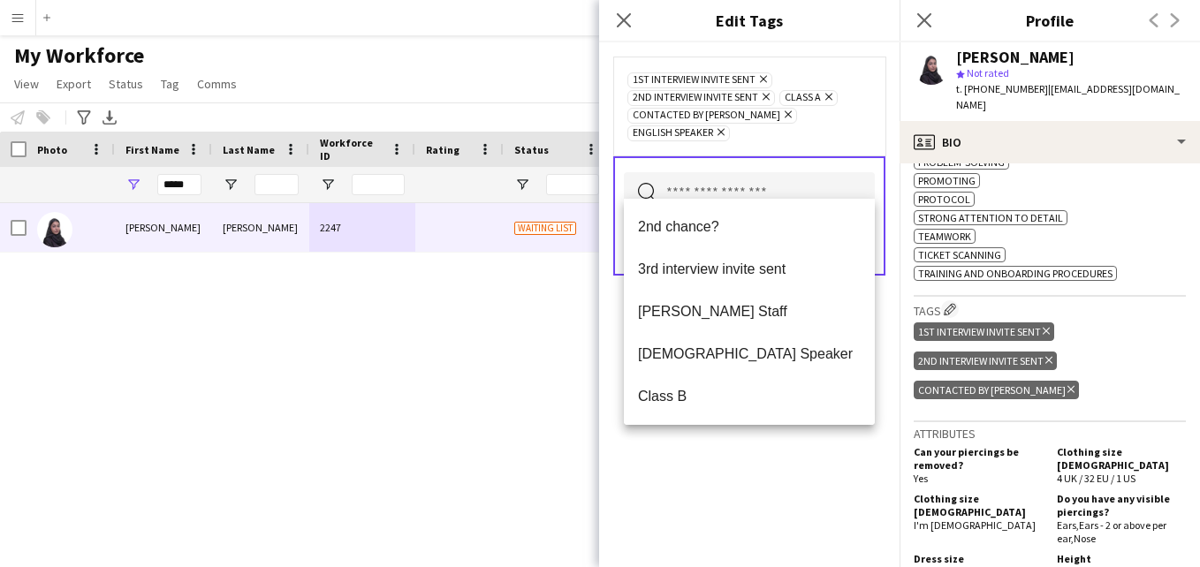
click at [872, 86] on div "1st interview invite sent Remove 2nd interview invite sent Remove Class A Remov…" at bounding box center [749, 106] width 272 height 99
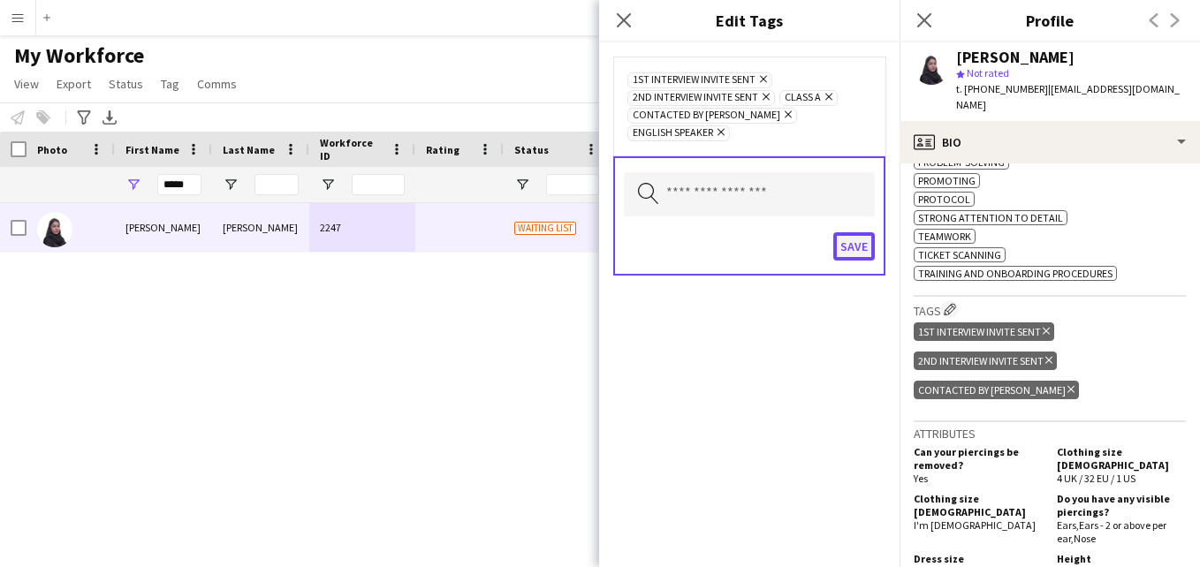
click at [854, 232] on button "Save" at bounding box center [854, 246] width 42 height 28
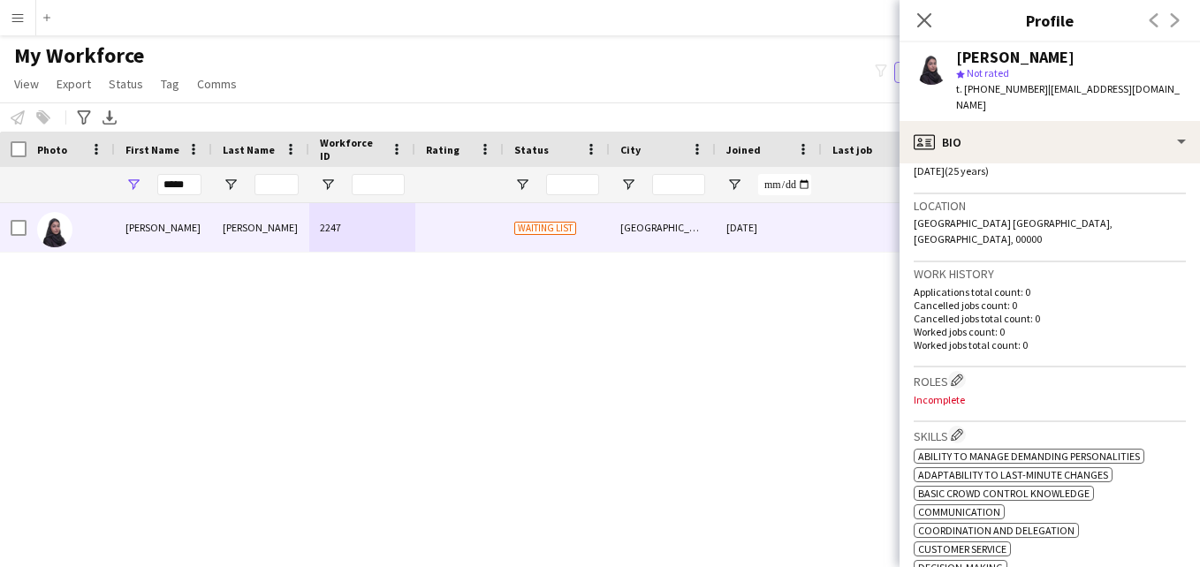
scroll to position [328, 0]
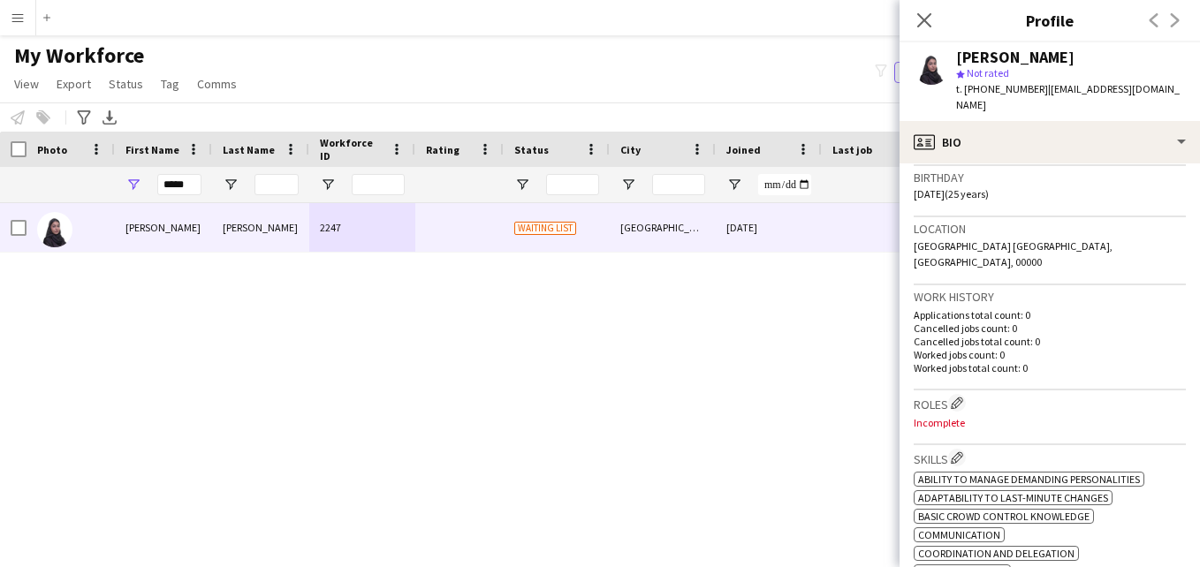
click at [946, 394] on h3 "Roles Edit crew company roles" at bounding box center [1050, 403] width 272 height 19
click at [959, 397] on app-icon "Edit crew company roles" at bounding box center [957, 403] width 12 height 12
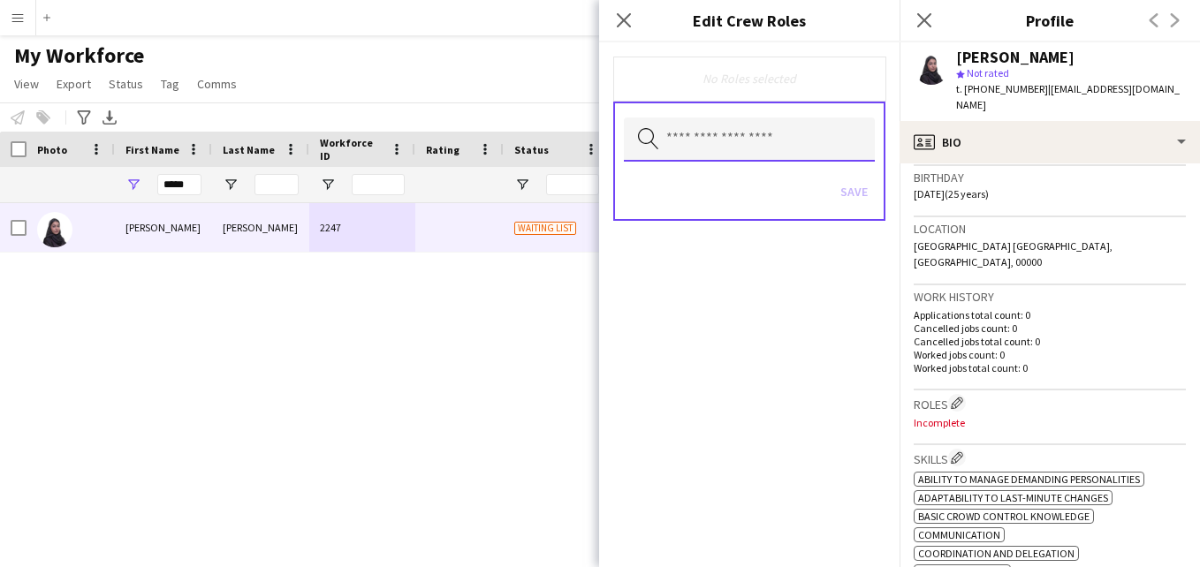
click at [785, 139] on input "text" at bounding box center [749, 140] width 251 height 44
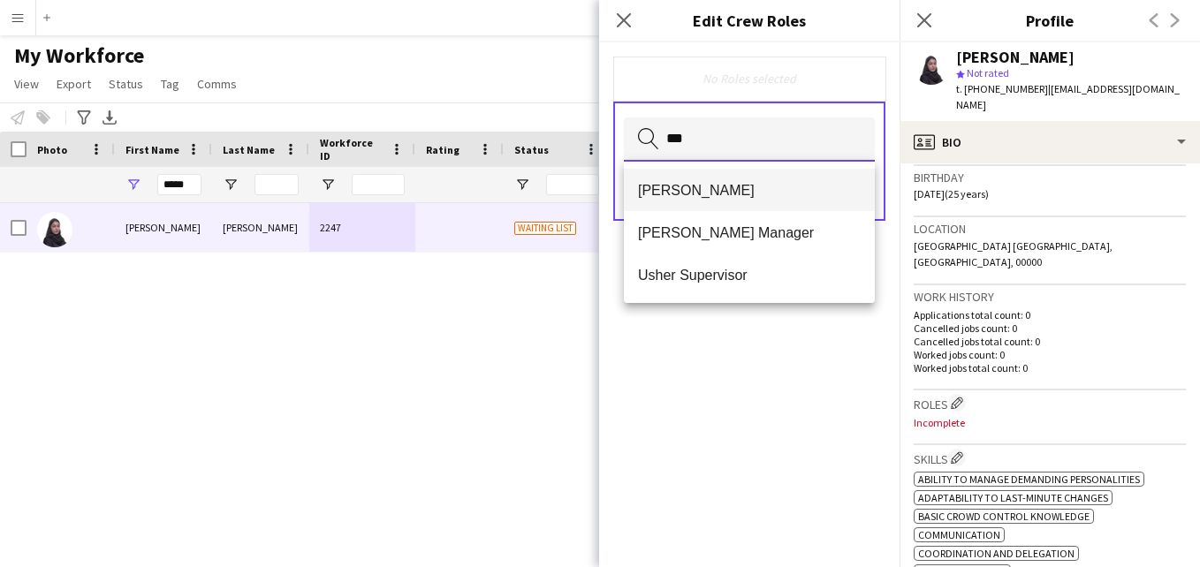
type input "***"
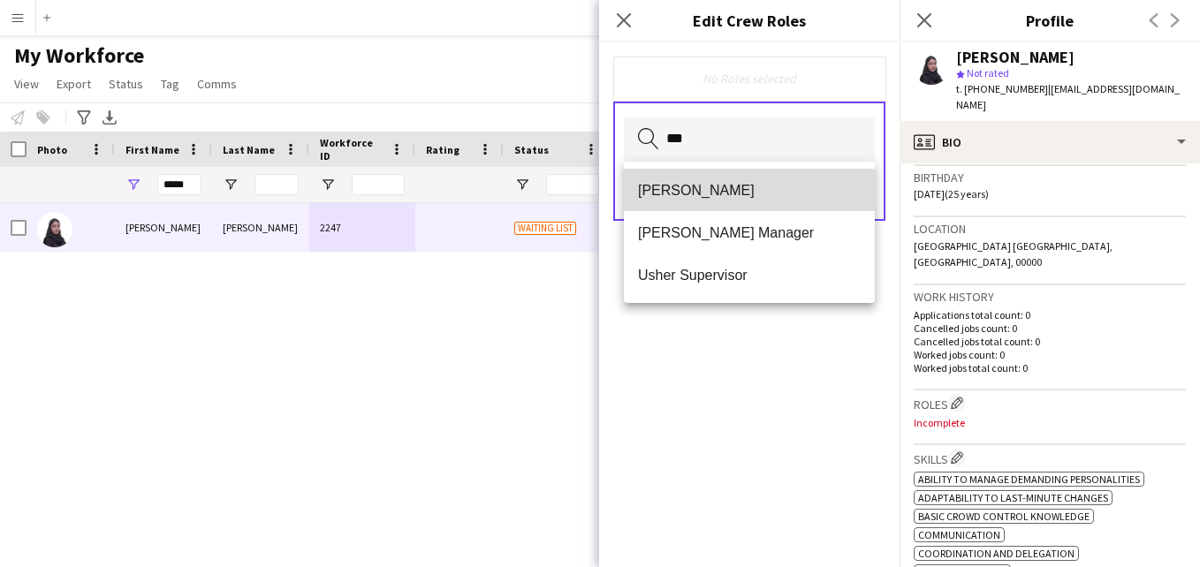
click at [762, 195] on span "Usher" at bounding box center [749, 190] width 223 height 17
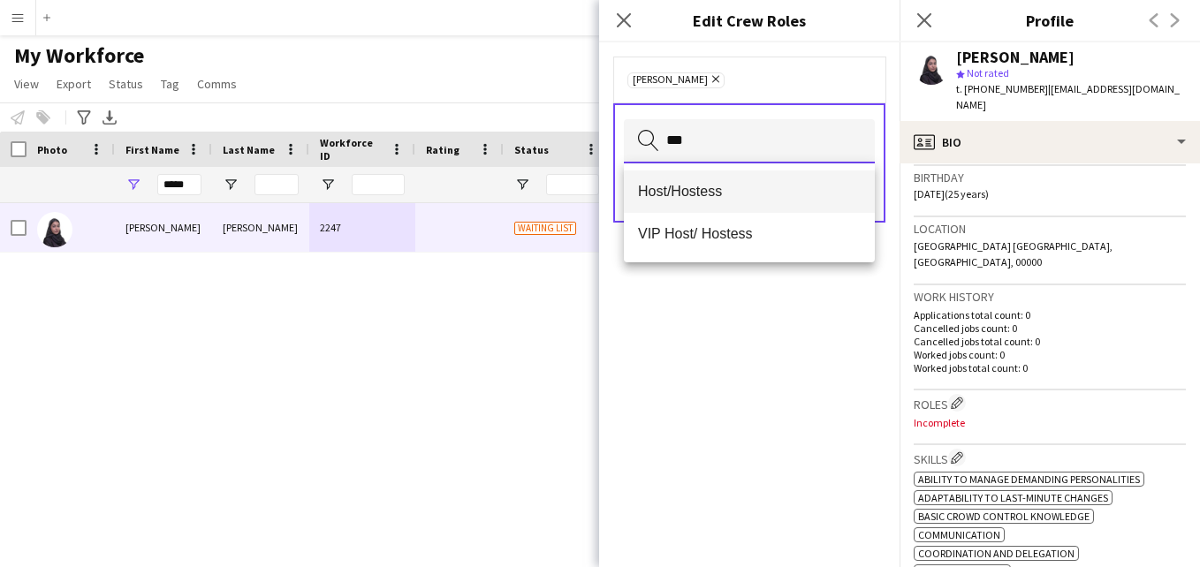
type input "***"
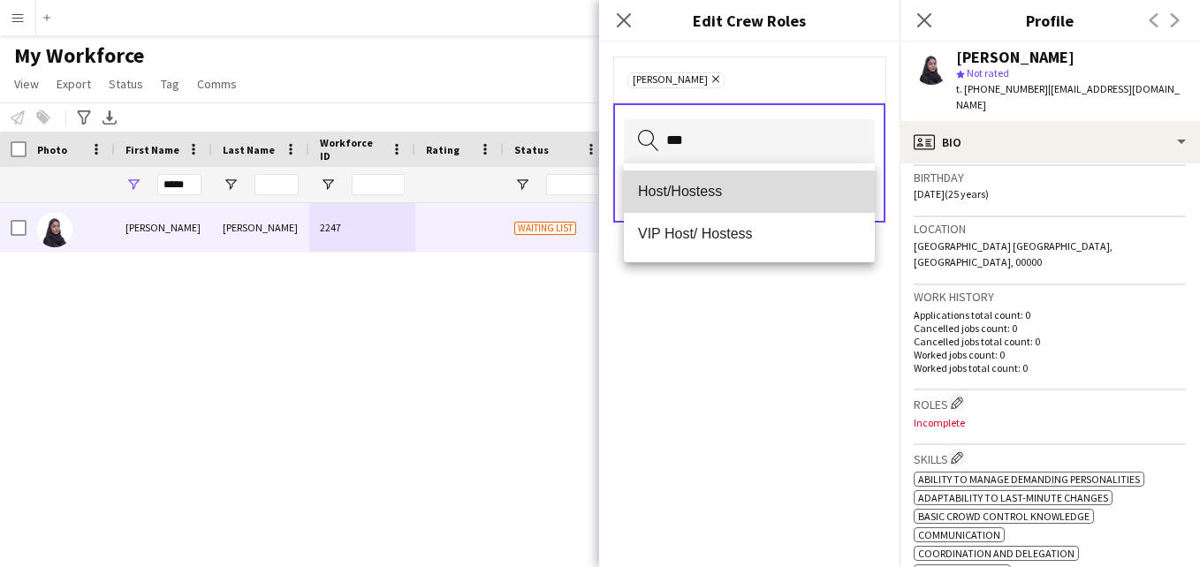
click at [749, 192] on span "Host/Hostess" at bounding box center [749, 191] width 223 height 17
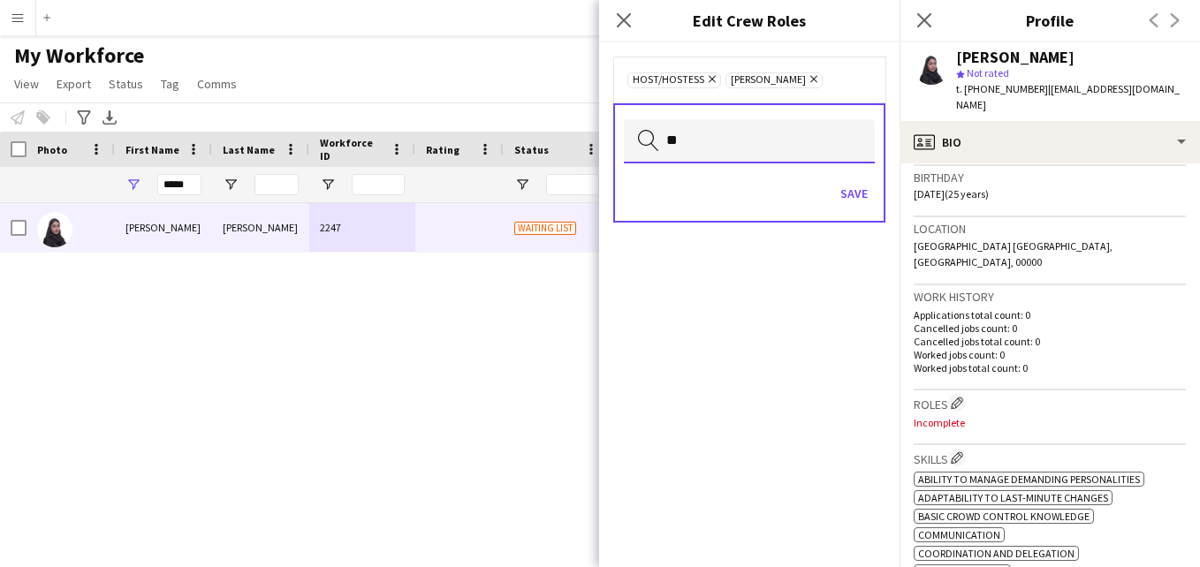
type input "*"
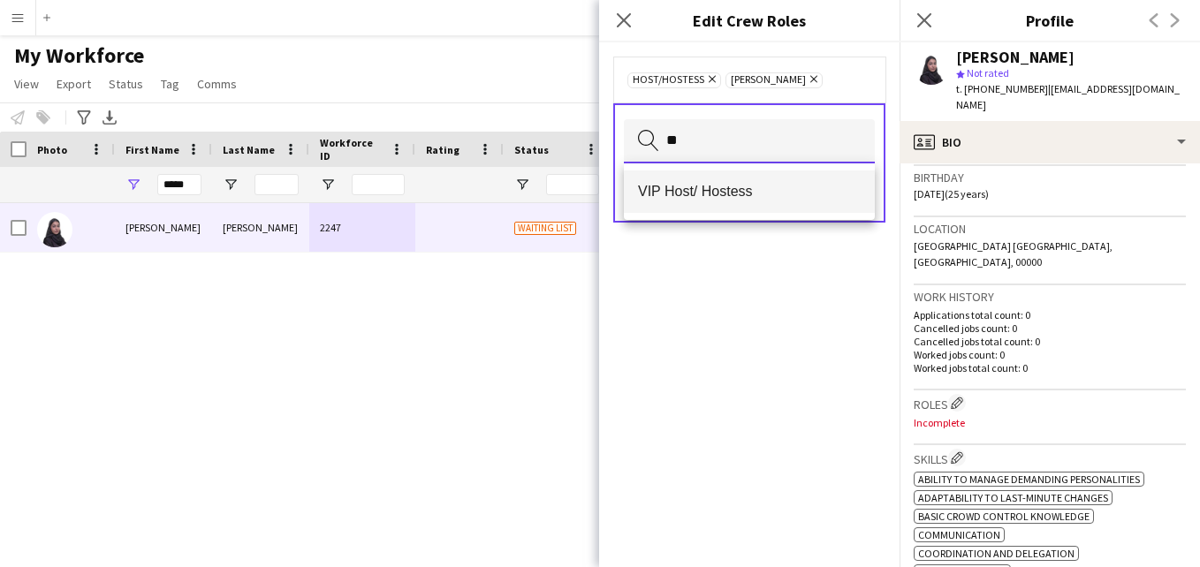
type input "**"
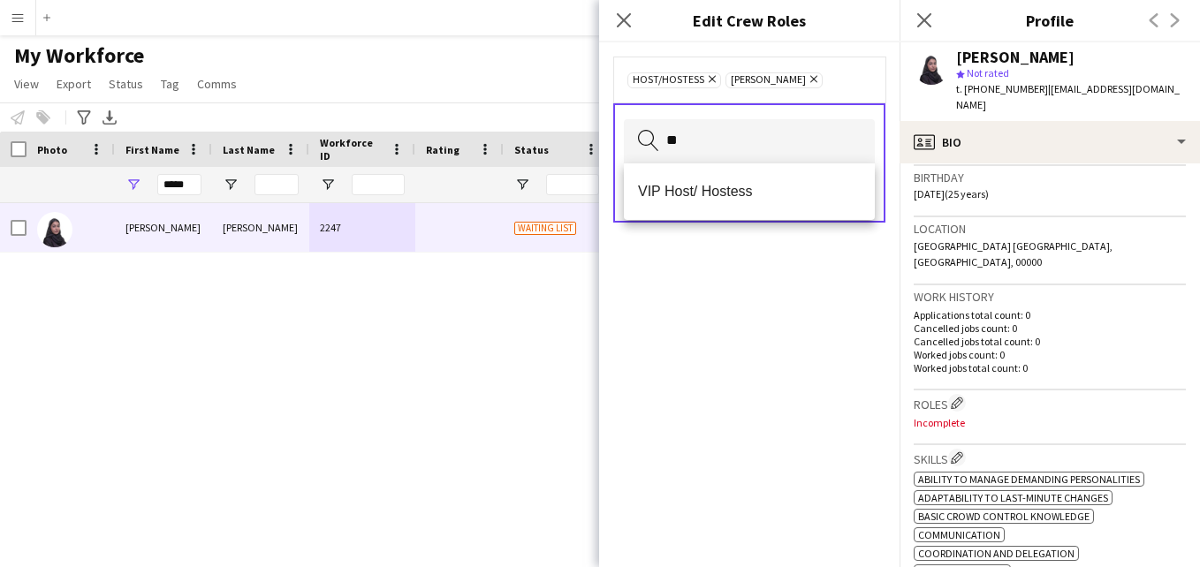
click at [740, 184] on mat-option "VIP Host/ Hostess" at bounding box center [749, 192] width 251 height 42
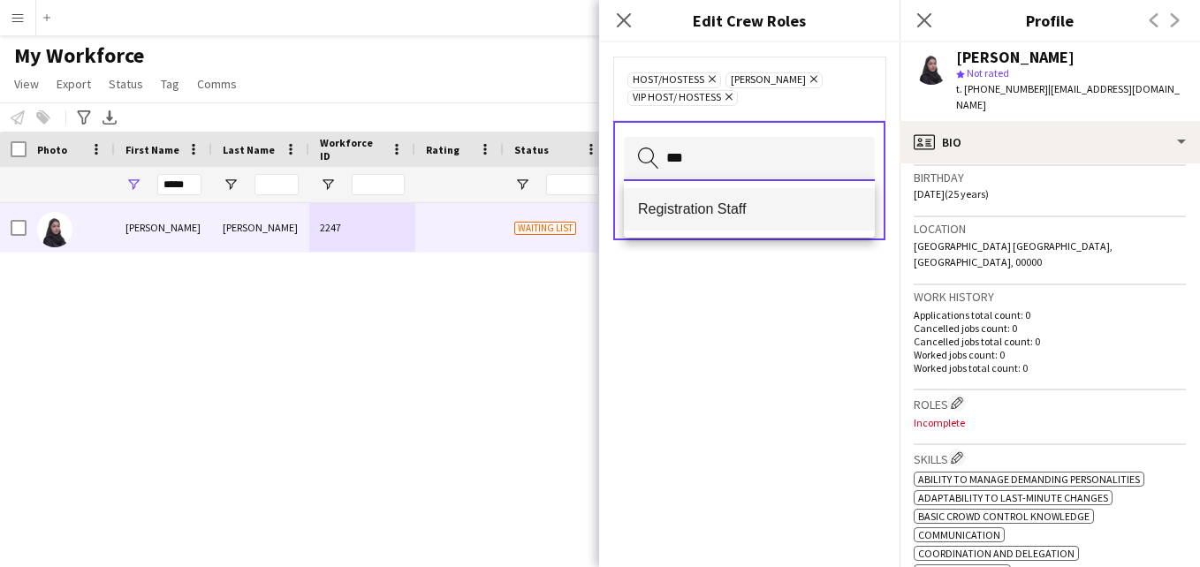
type input "***"
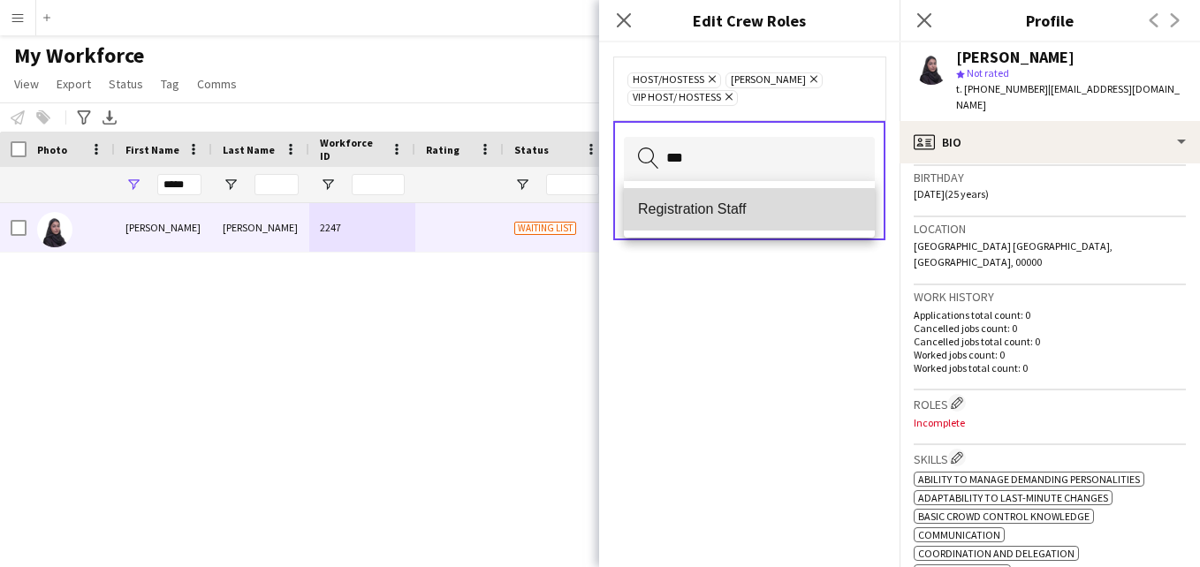
click at [739, 210] on span "Registration Staff" at bounding box center [749, 209] width 223 height 17
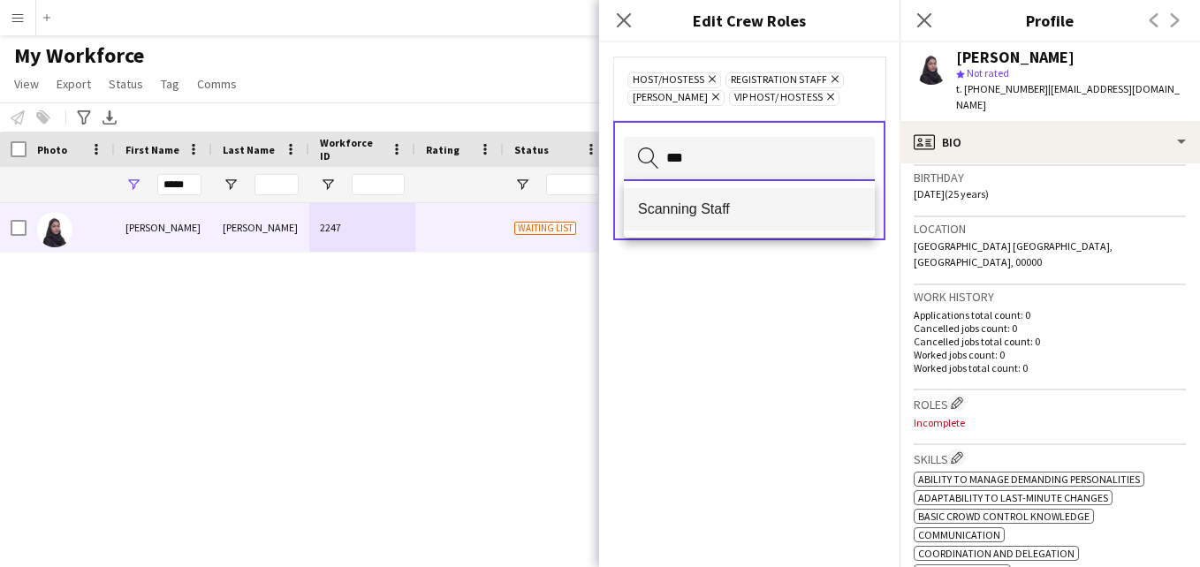
type input "***"
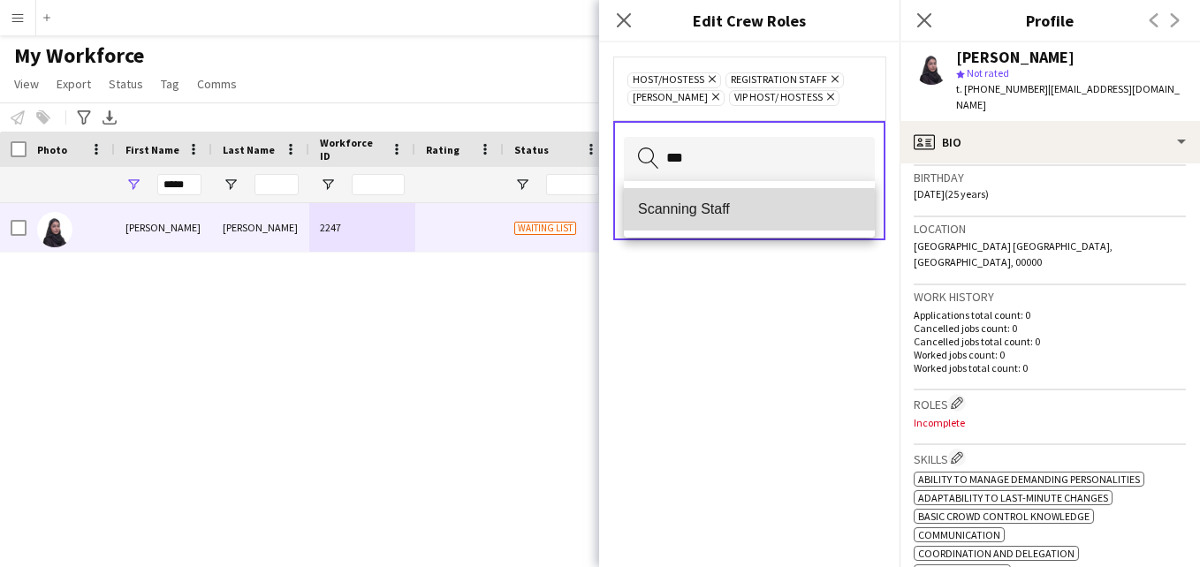
click at [728, 215] on span "Scanning Staff" at bounding box center [749, 209] width 223 height 17
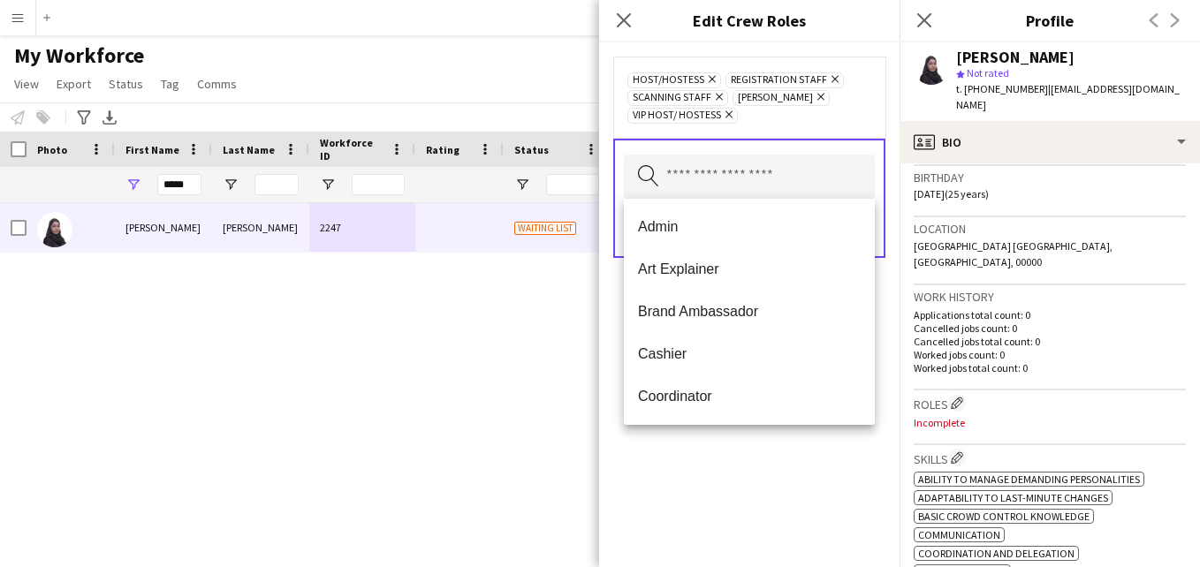
click at [817, 118] on div "Host/Hostess Remove Registration Staff Remove Scanning Staff Remove Usher Remov…" at bounding box center [749, 97] width 244 height 53
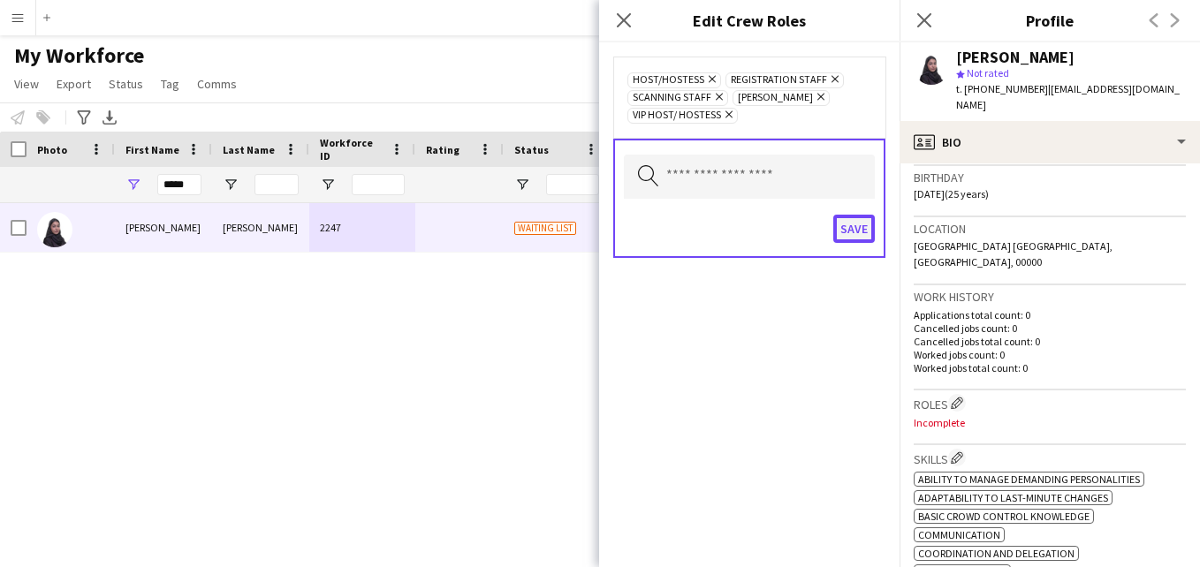
click at [855, 228] on button "Save" at bounding box center [854, 229] width 42 height 28
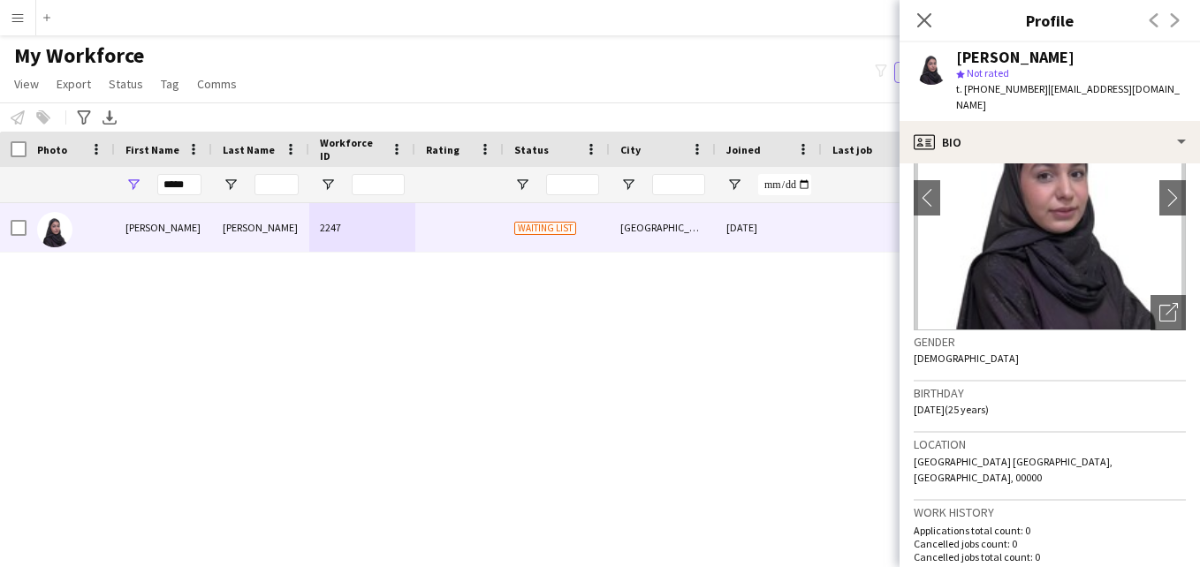
scroll to position [0, 0]
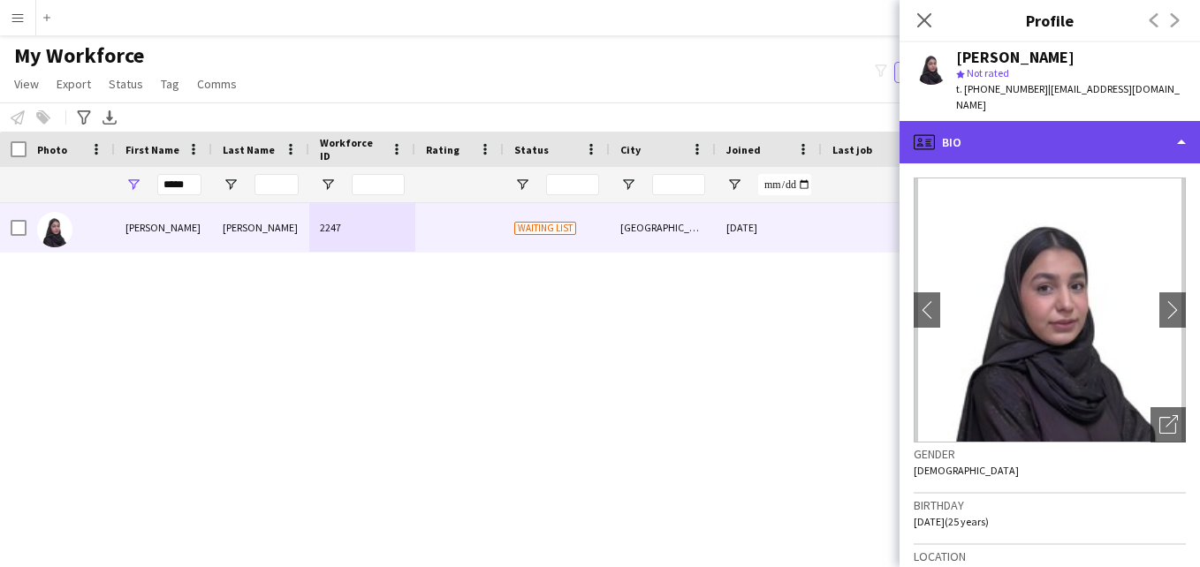
click at [1162, 126] on div "profile Bio" at bounding box center [1050, 142] width 300 height 42
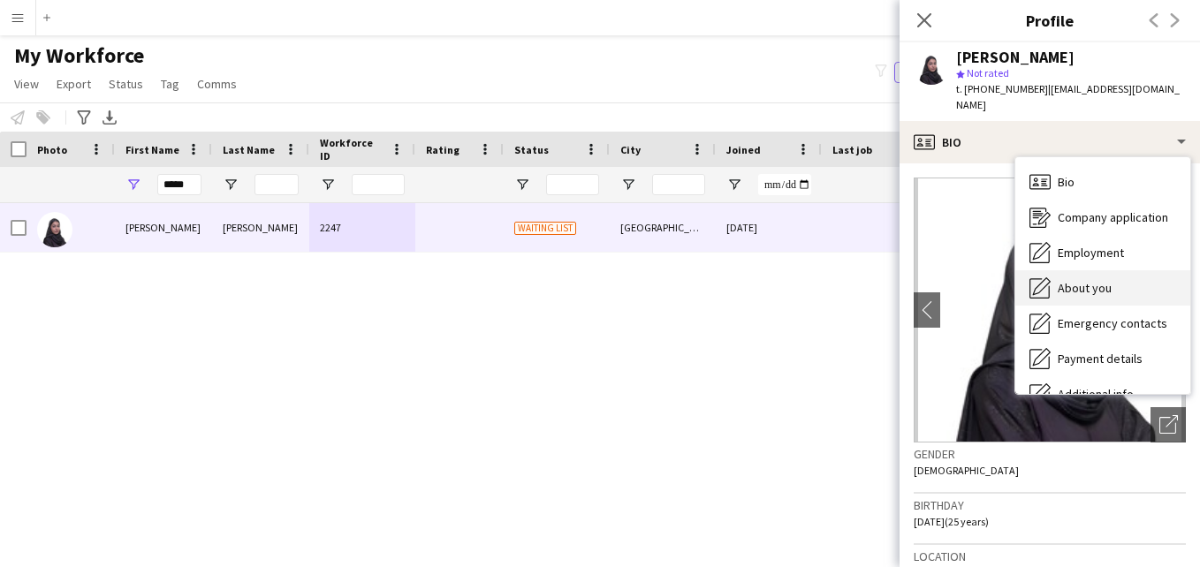
click at [1114, 280] on div "About you About you" at bounding box center [1102, 287] width 175 height 35
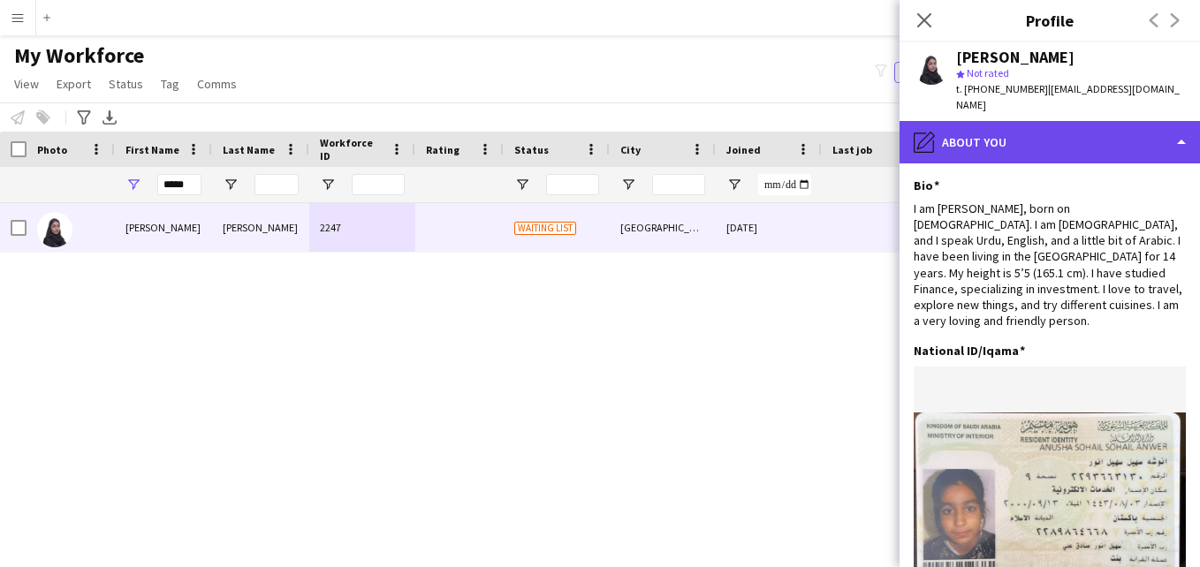
click at [1121, 124] on div "pencil4 About you" at bounding box center [1050, 142] width 300 height 42
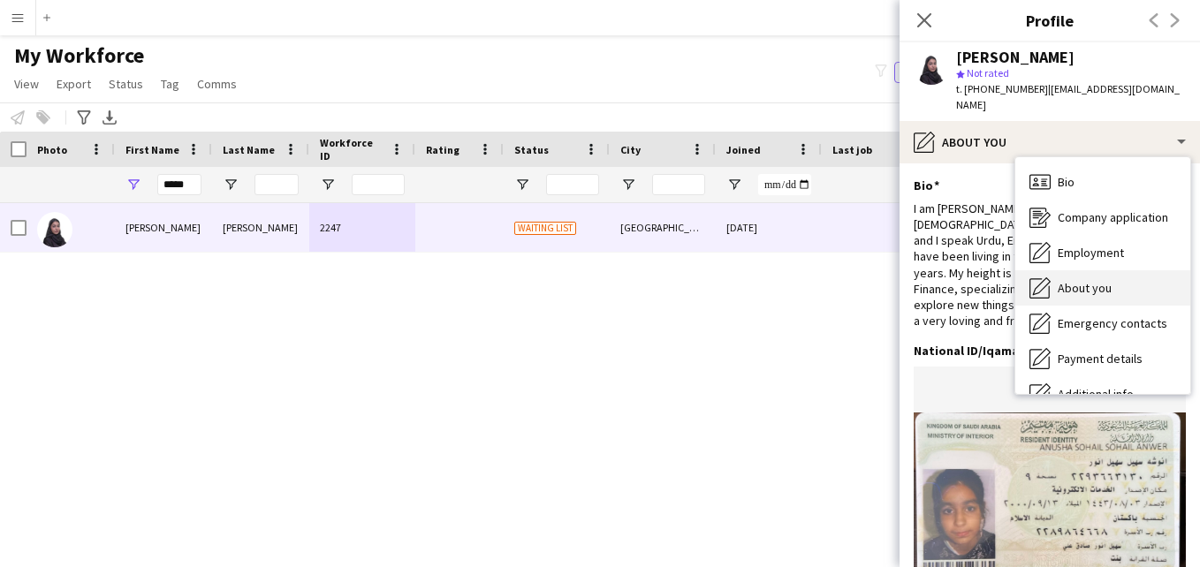
click at [1082, 280] on span "About you" at bounding box center [1085, 288] width 54 height 16
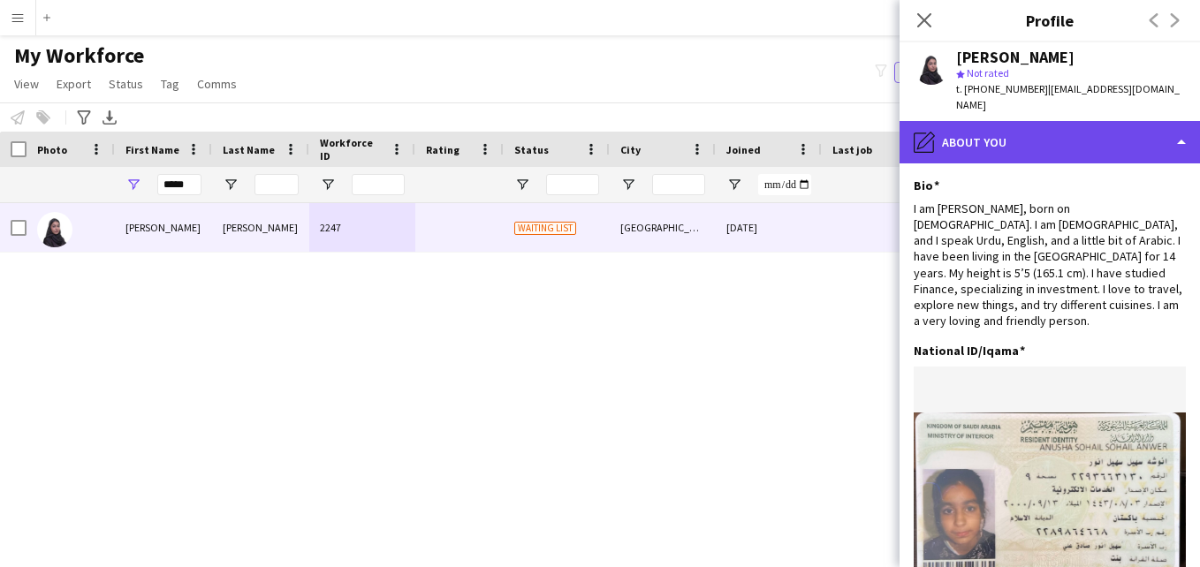
click at [1071, 121] on div "pencil4 About you" at bounding box center [1050, 142] width 300 height 42
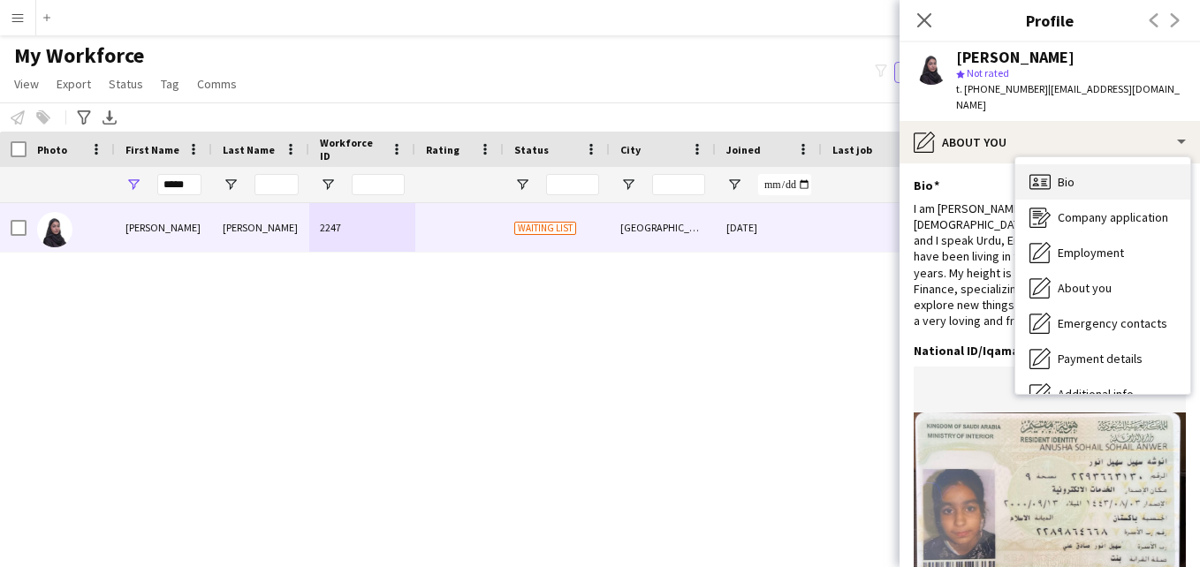
click at [1109, 164] on div "Bio Bio" at bounding box center [1102, 181] width 175 height 35
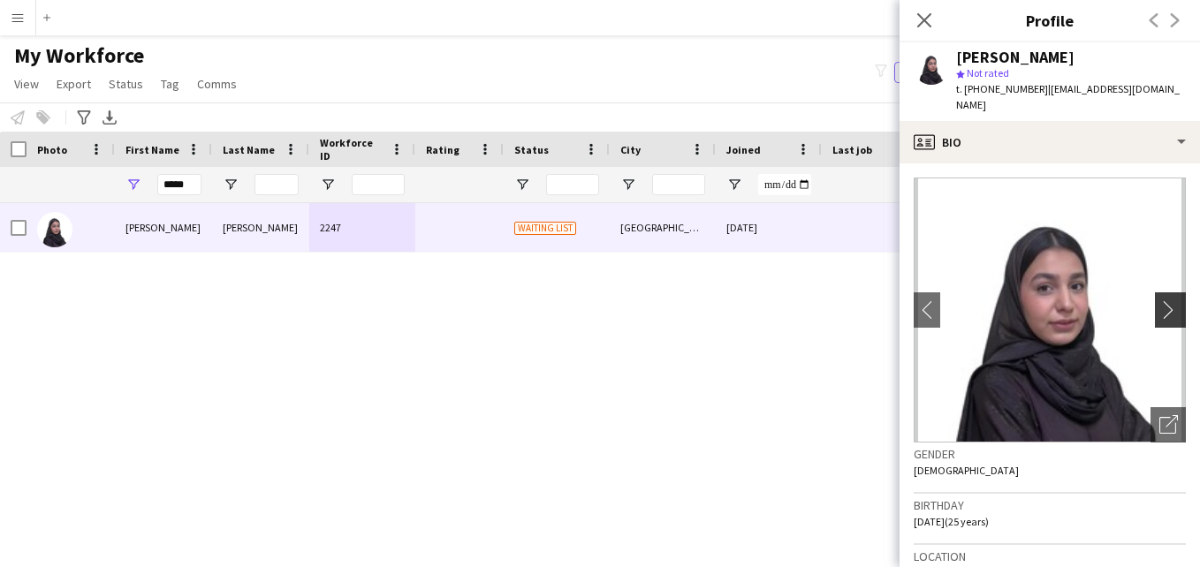
click at [1162, 300] on app-icon "chevron-right" at bounding box center [1172, 309] width 27 height 19
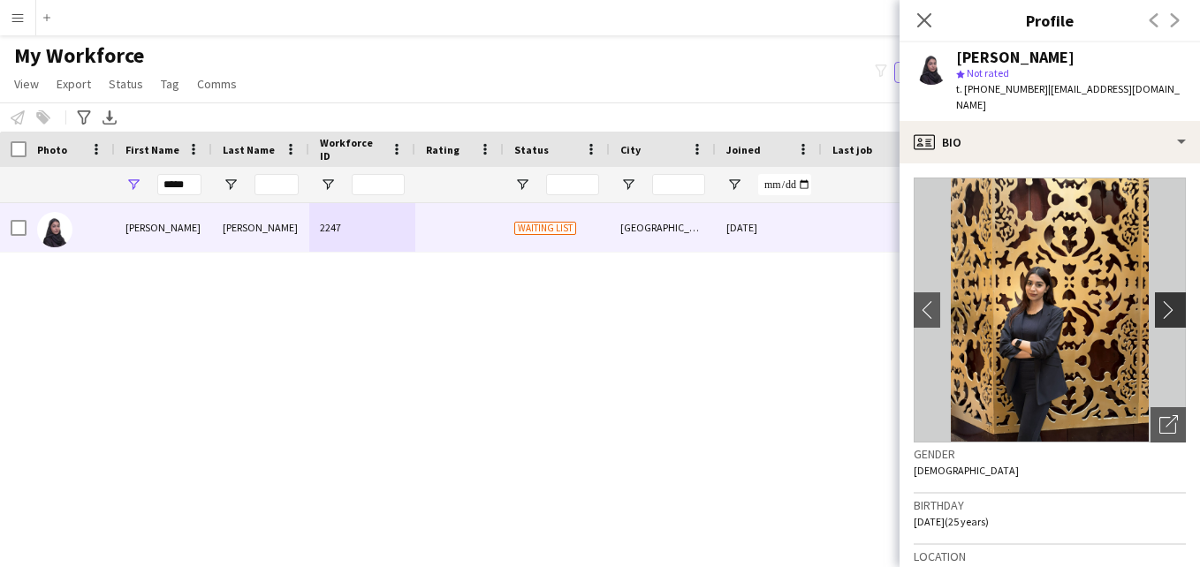
click at [1159, 300] on app-icon "chevron-right" at bounding box center [1172, 309] width 27 height 19
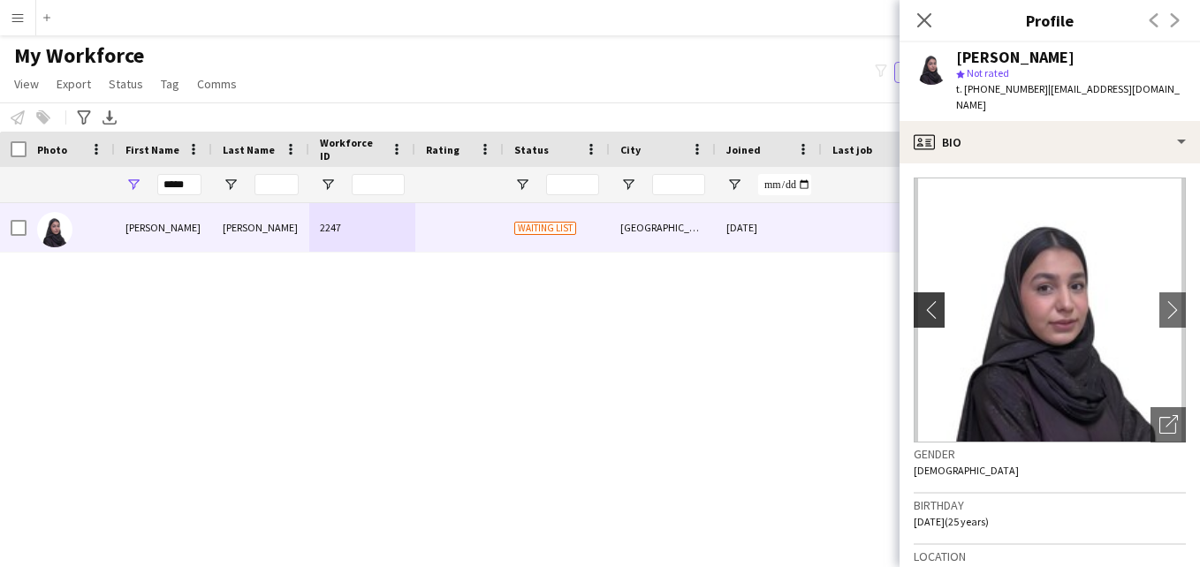
click at [923, 300] on app-icon "chevron-left" at bounding box center [927, 309] width 27 height 19
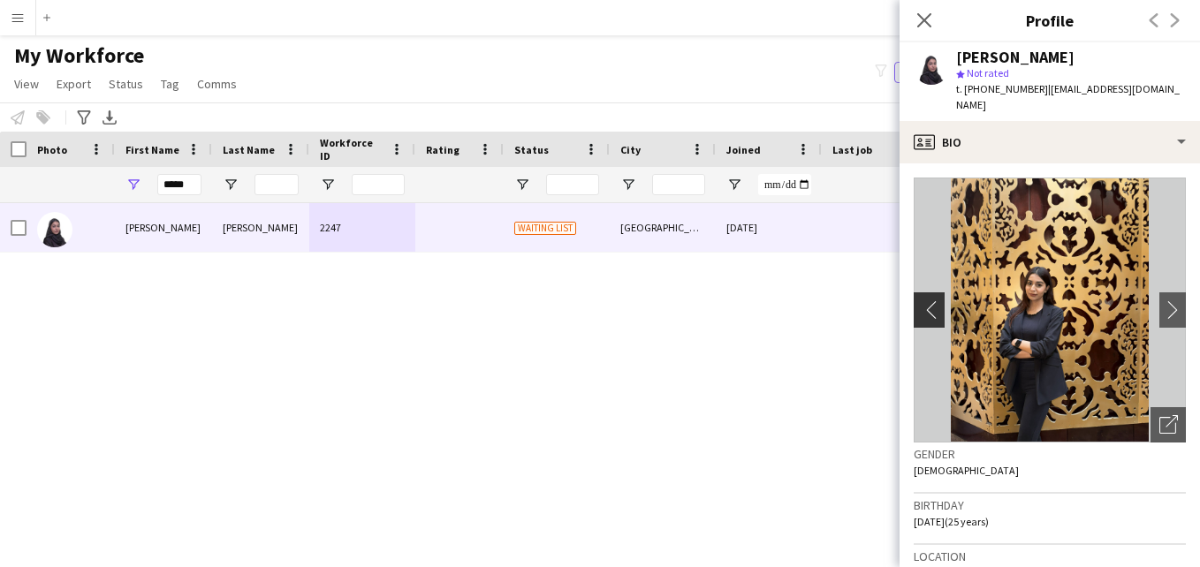
click at [922, 300] on app-icon "chevron-left" at bounding box center [927, 309] width 27 height 19
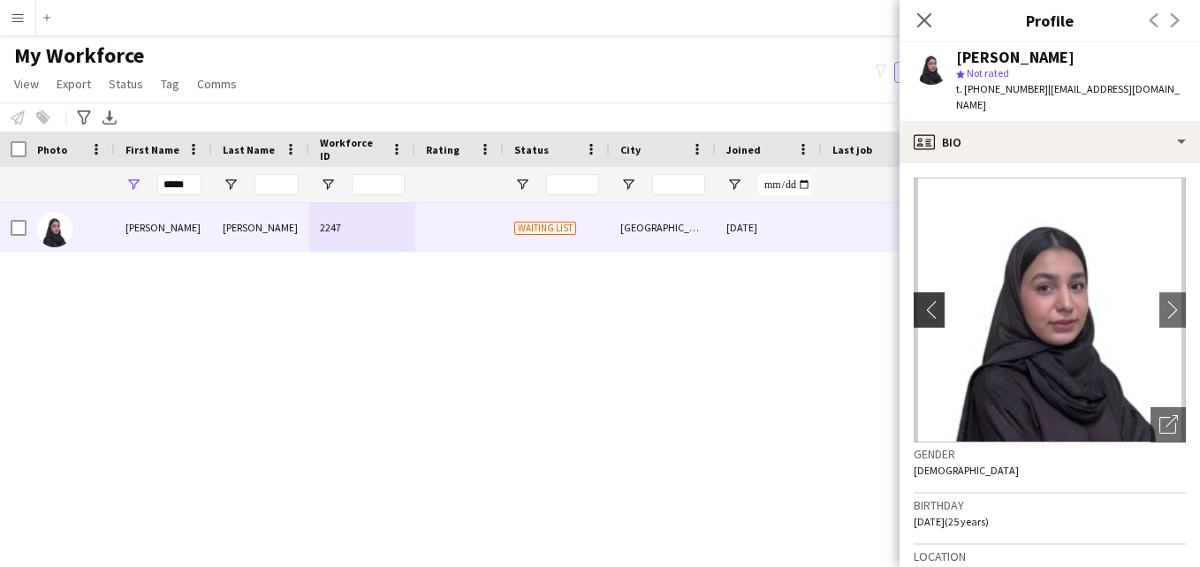
click at [922, 300] on app-icon "chevron-left" at bounding box center [927, 309] width 27 height 19
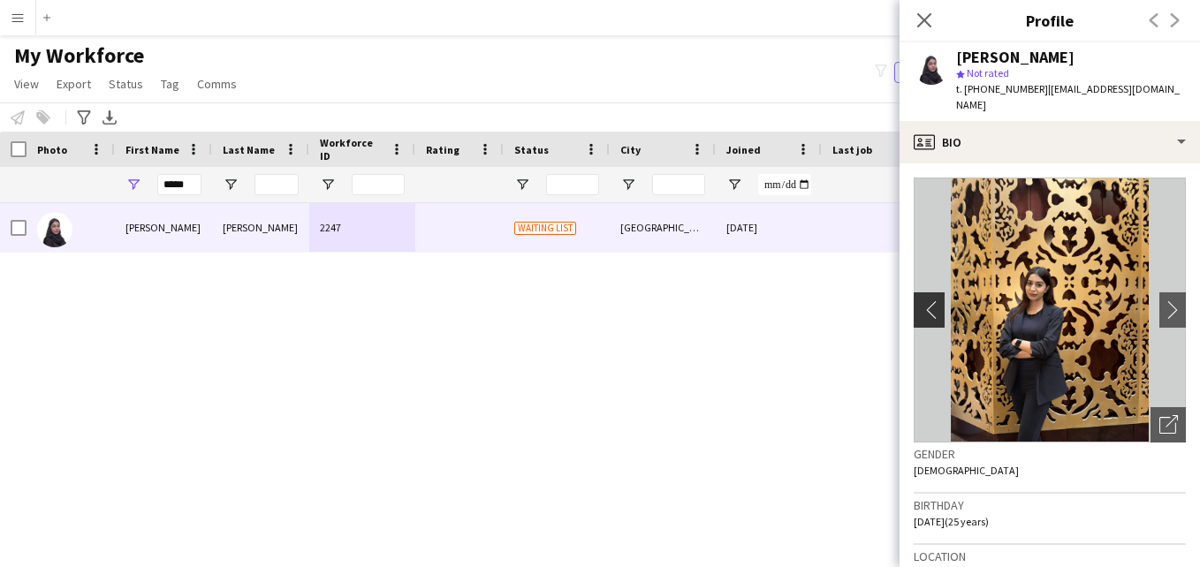
click at [930, 300] on app-icon "chevron-left" at bounding box center [927, 309] width 27 height 19
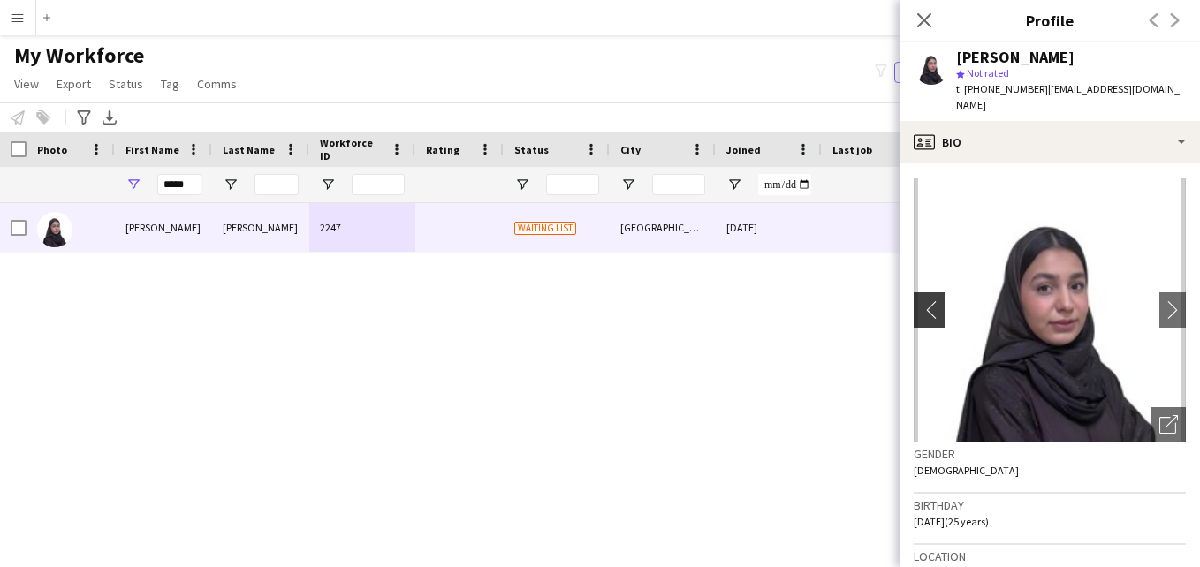
click at [933, 304] on button "chevron-left" at bounding box center [926, 310] width 35 height 35
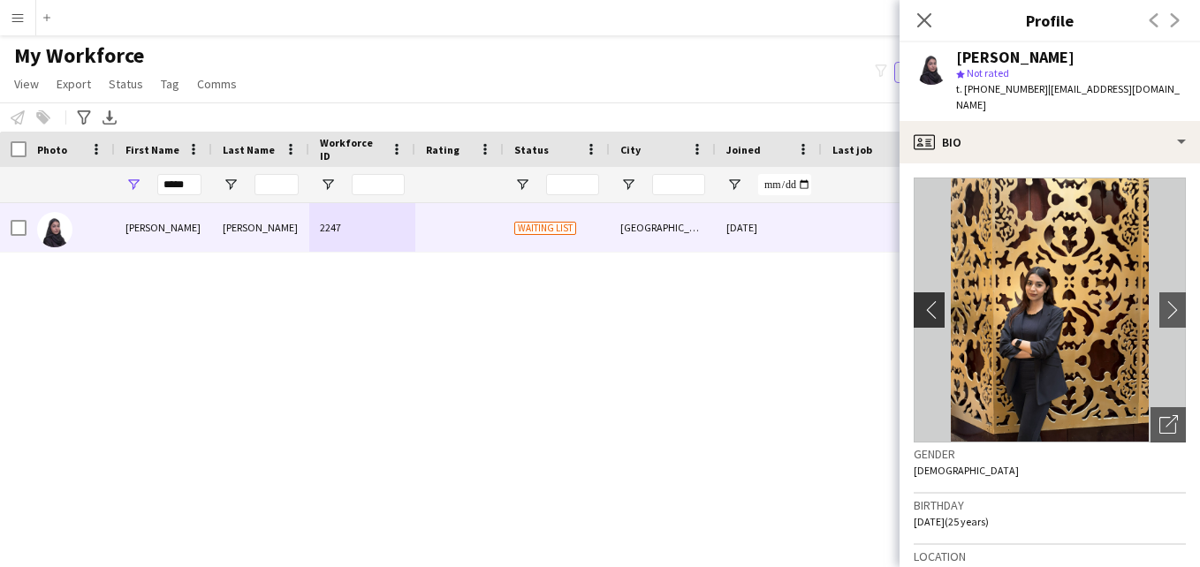
click at [933, 304] on button "chevron-left" at bounding box center [926, 310] width 35 height 35
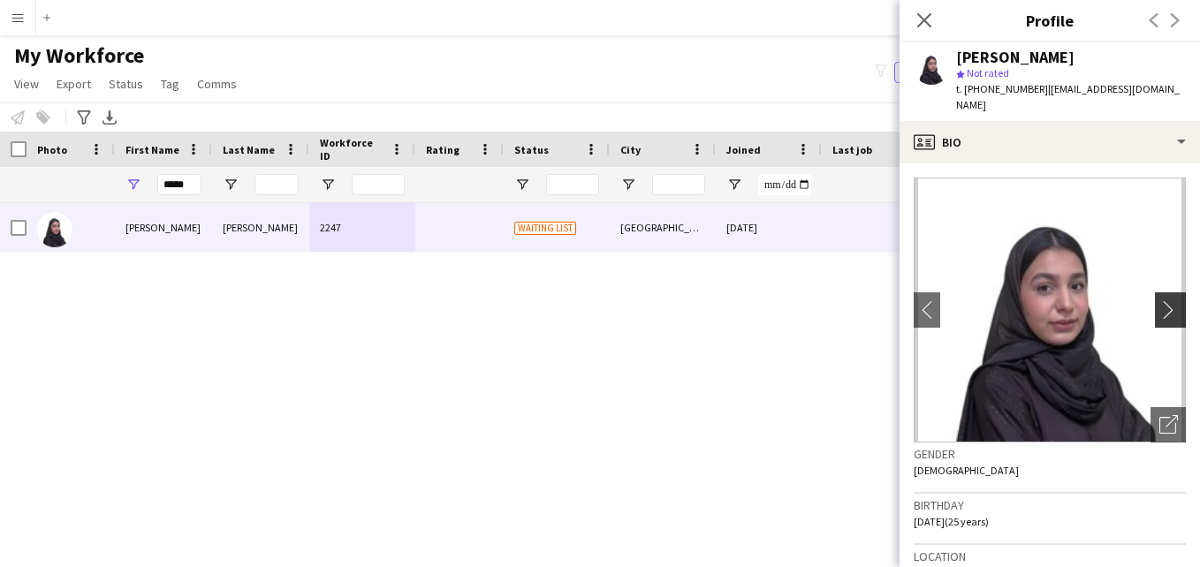
click at [1159, 302] on app-icon "chevron-right" at bounding box center [1172, 309] width 27 height 19
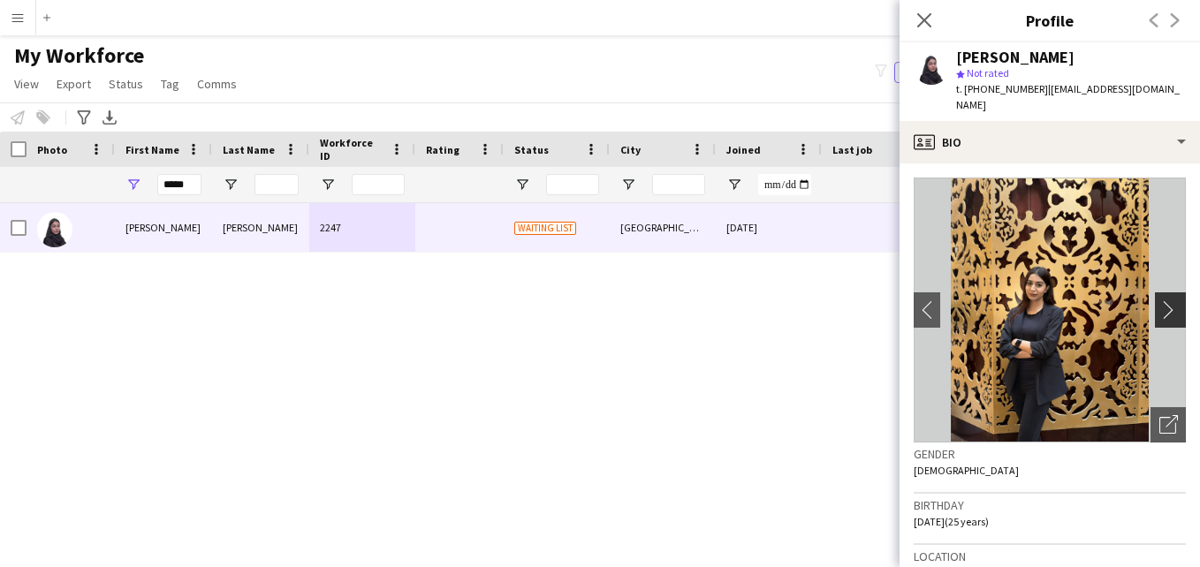
click at [1159, 302] on app-icon "chevron-right" at bounding box center [1172, 309] width 27 height 19
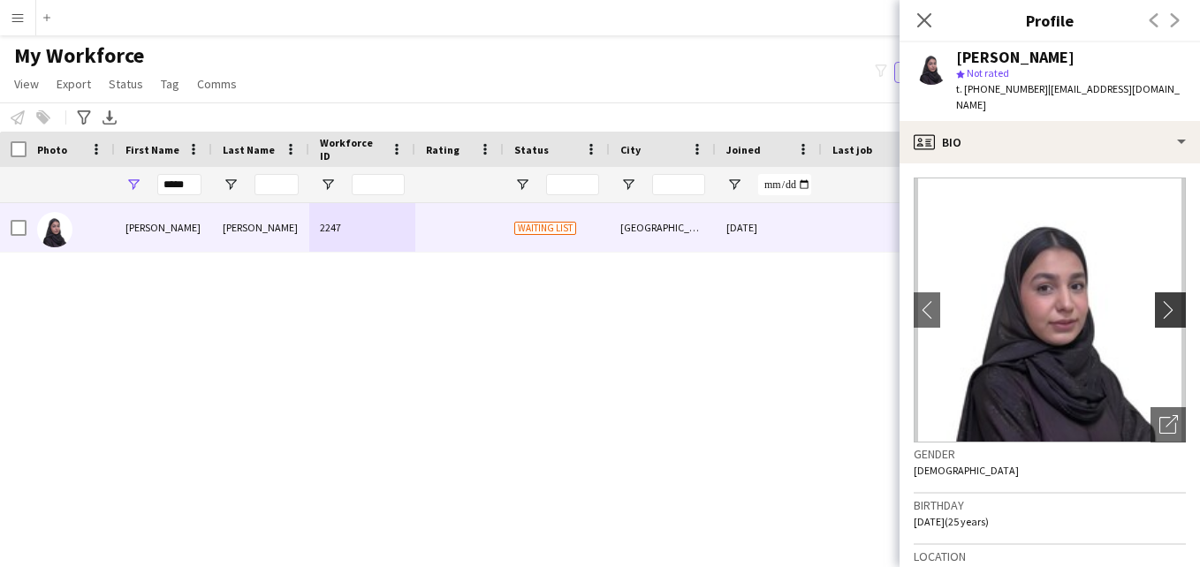
click at [1159, 302] on app-icon "chevron-right" at bounding box center [1172, 309] width 27 height 19
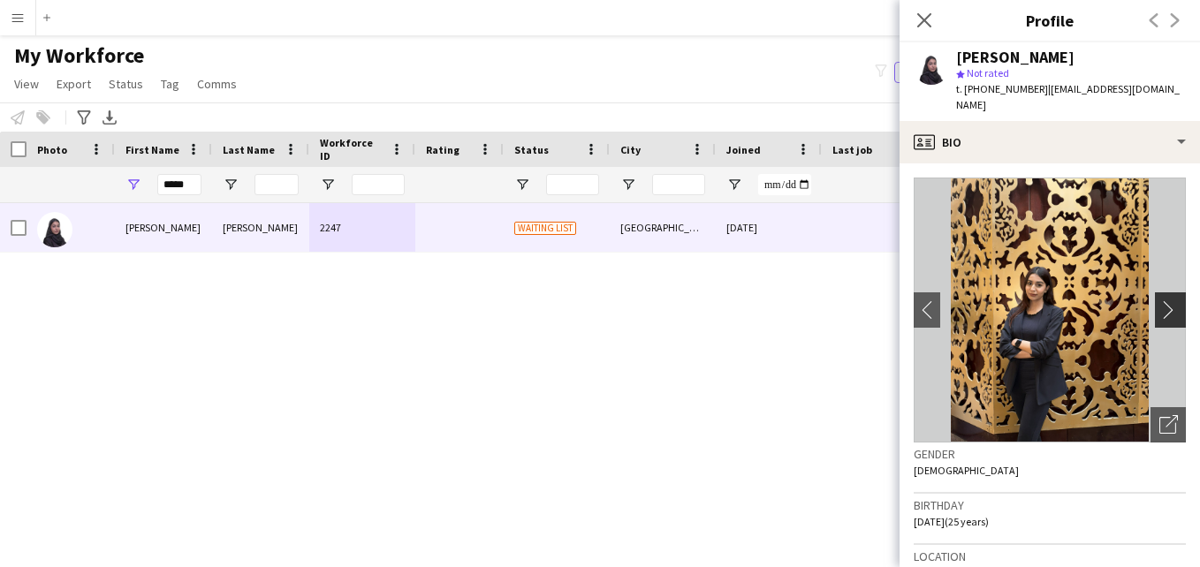
click at [1159, 302] on app-icon "chevron-right" at bounding box center [1172, 309] width 27 height 19
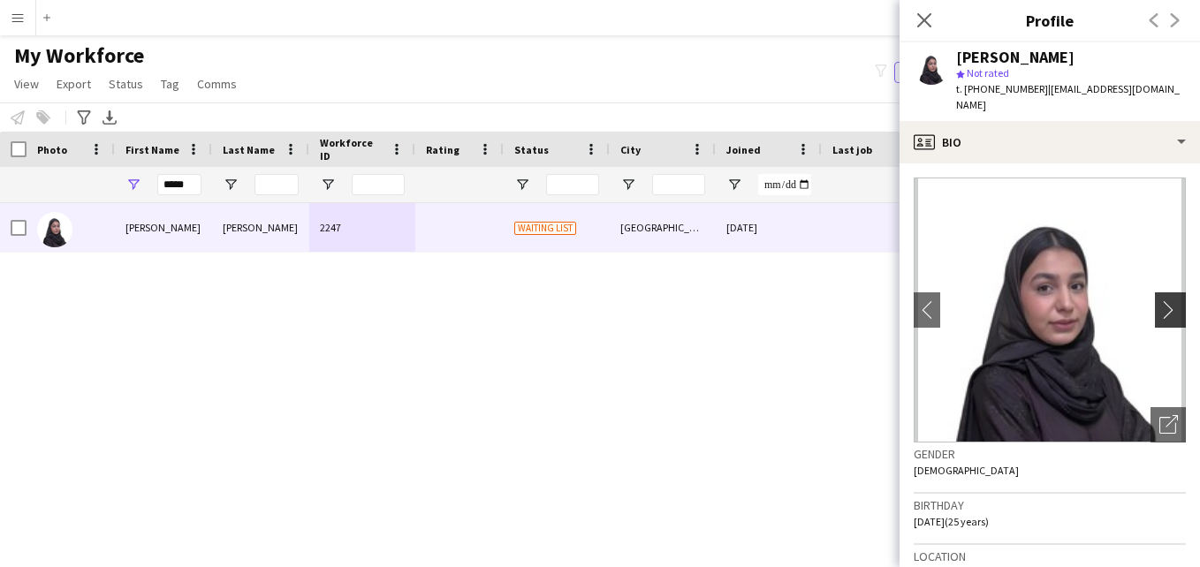
click at [1159, 300] on app-icon "chevron-right" at bounding box center [1172, 309] width 27 height 19
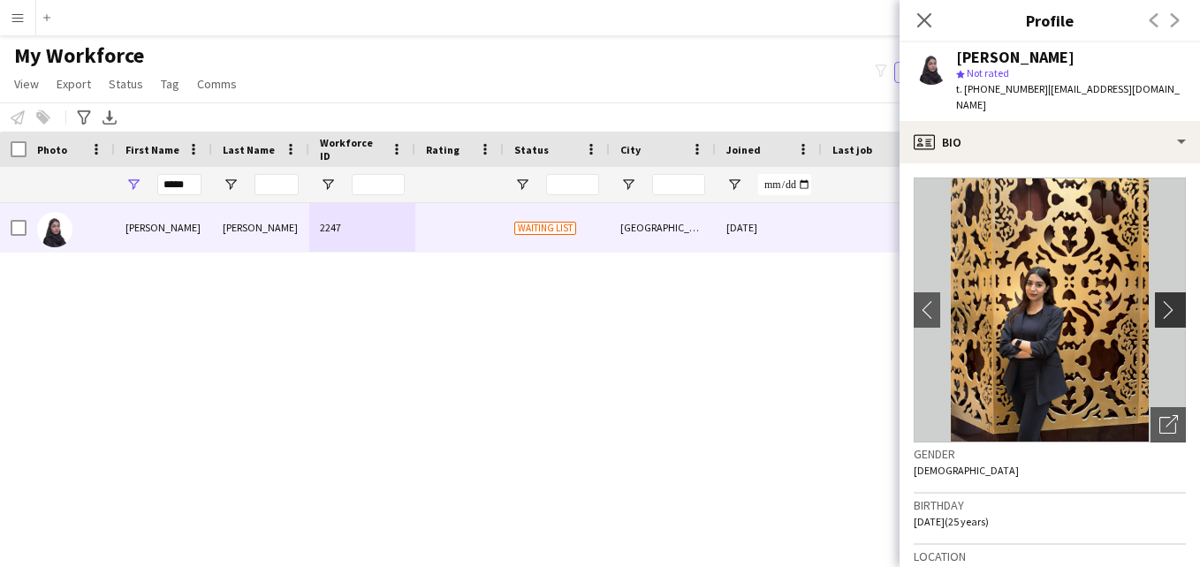
click at [1159, 300] on app-icon "chevron-right" at bounding box center [1172, 309] width 27 height 19
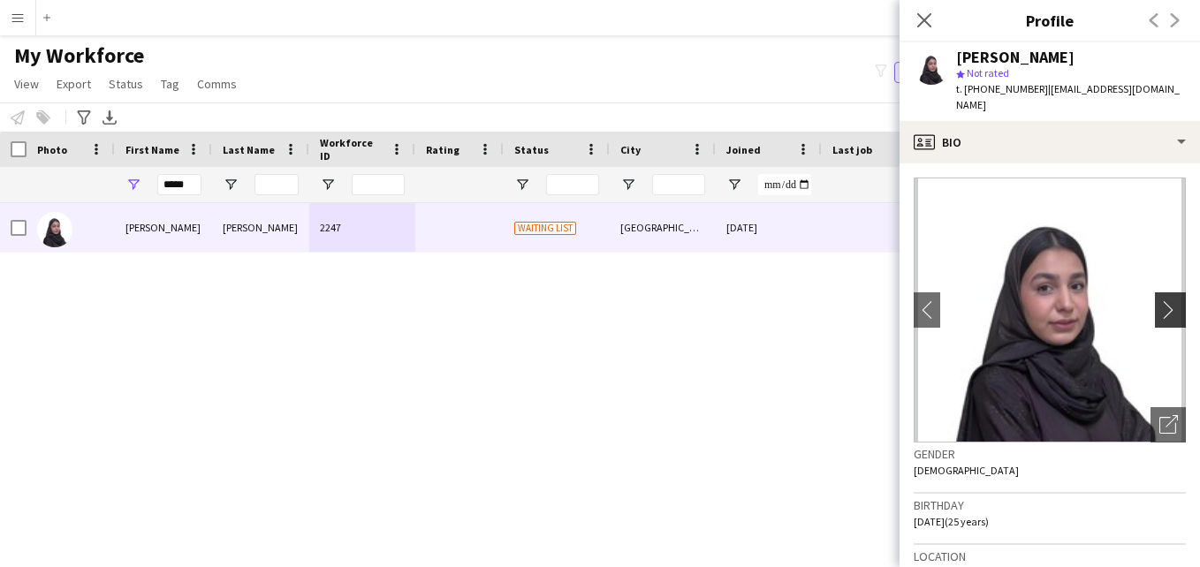
click at [1159, 300] on app-icon "chevron-right" at bounding box center [1172, 309] width 27 height 19
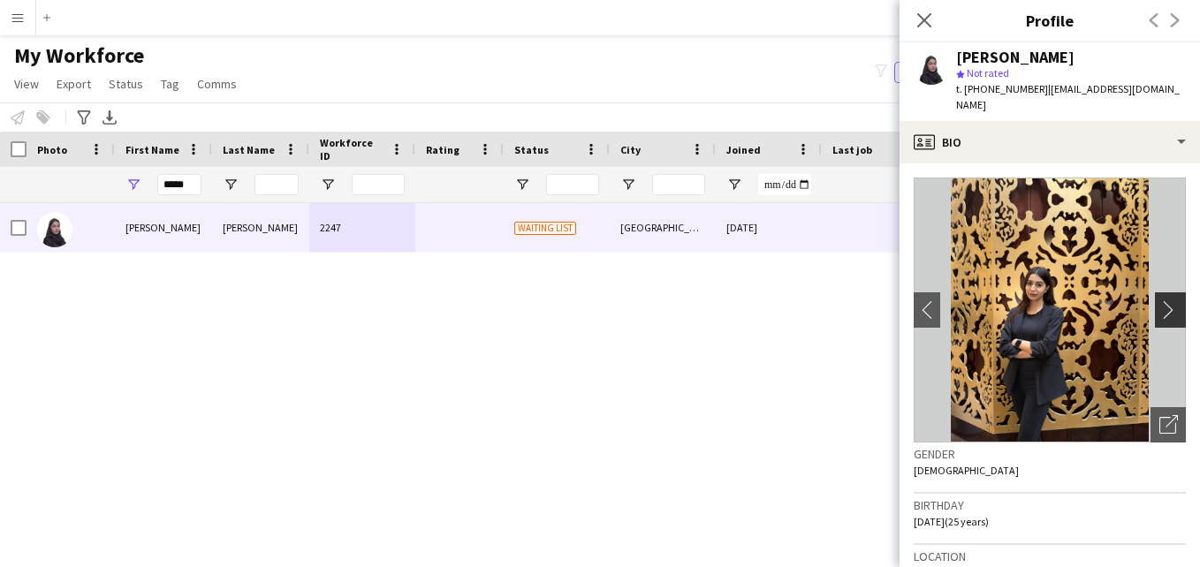
click at [1159, 300] on app-icon "chevron-right" at bounding box center [1172, 309] width 27 height 19
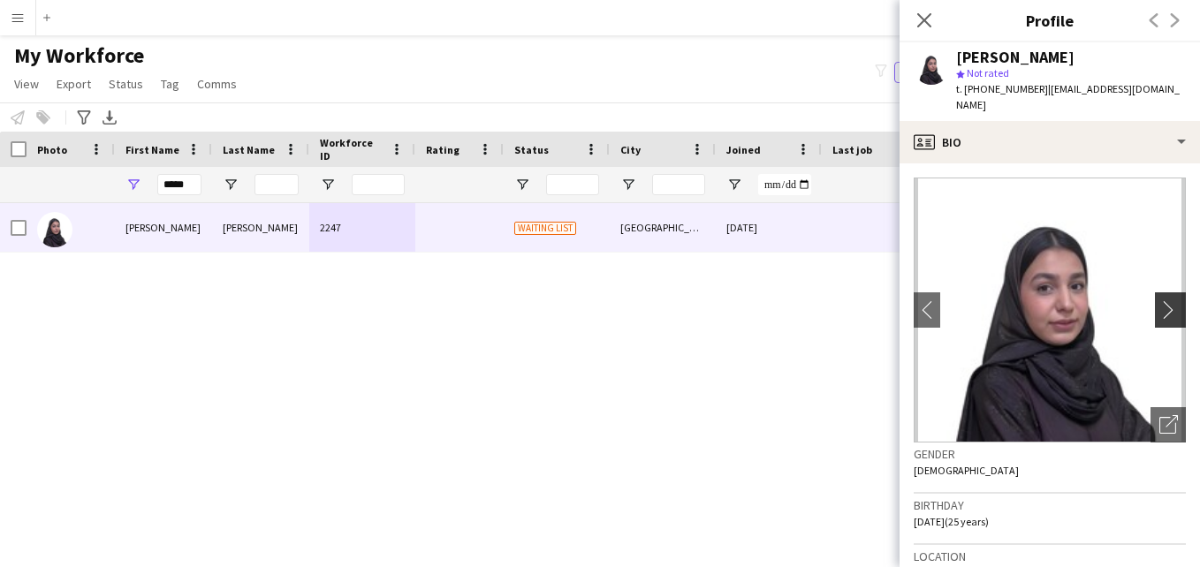
click at [1159, 300] on app-icon "chevron-right" at bounding box center [1172, 309] width 27 height 19
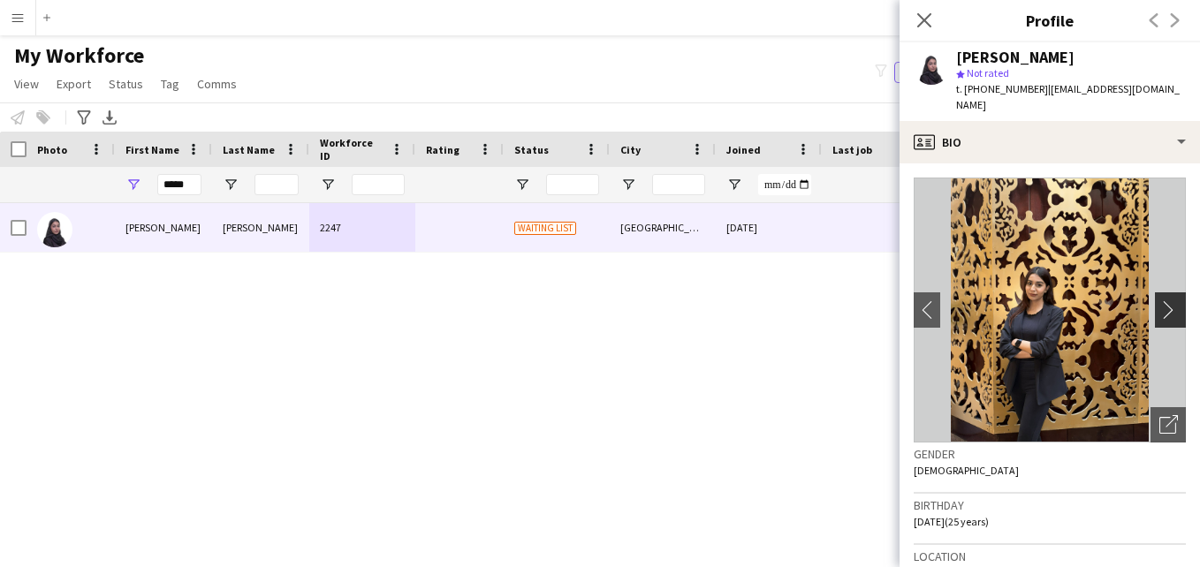
click at [1159, 300] on app-icon "chevron-right" at bounding box center [1172, 309] width 27 height 19
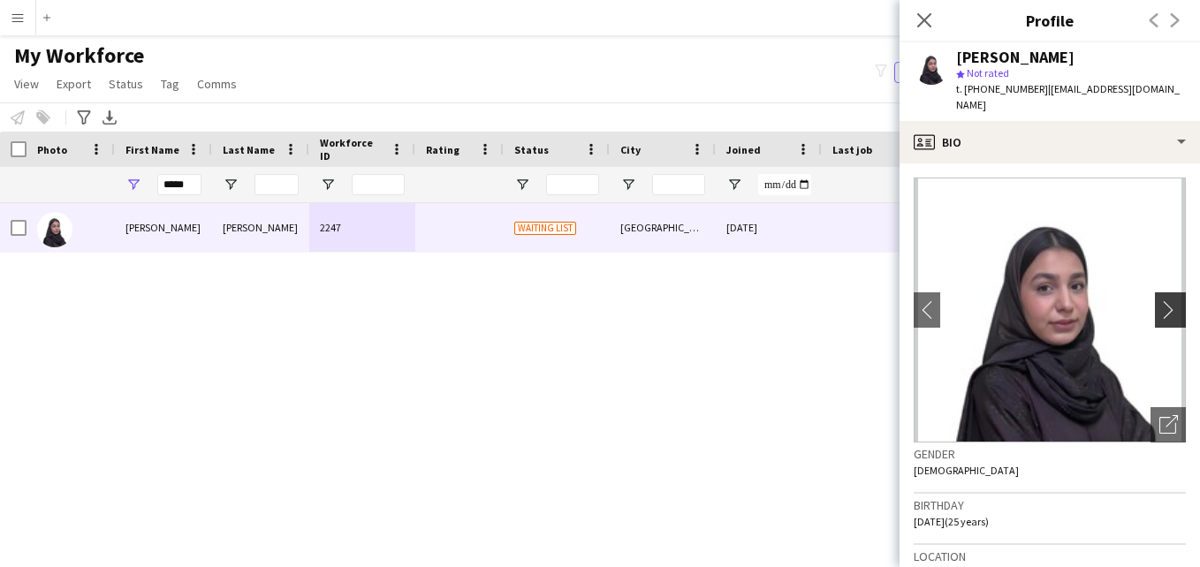
click at [1159, 300] on app-icon "chevron-right" at bounding box center [1172, 309] width 27 height 19
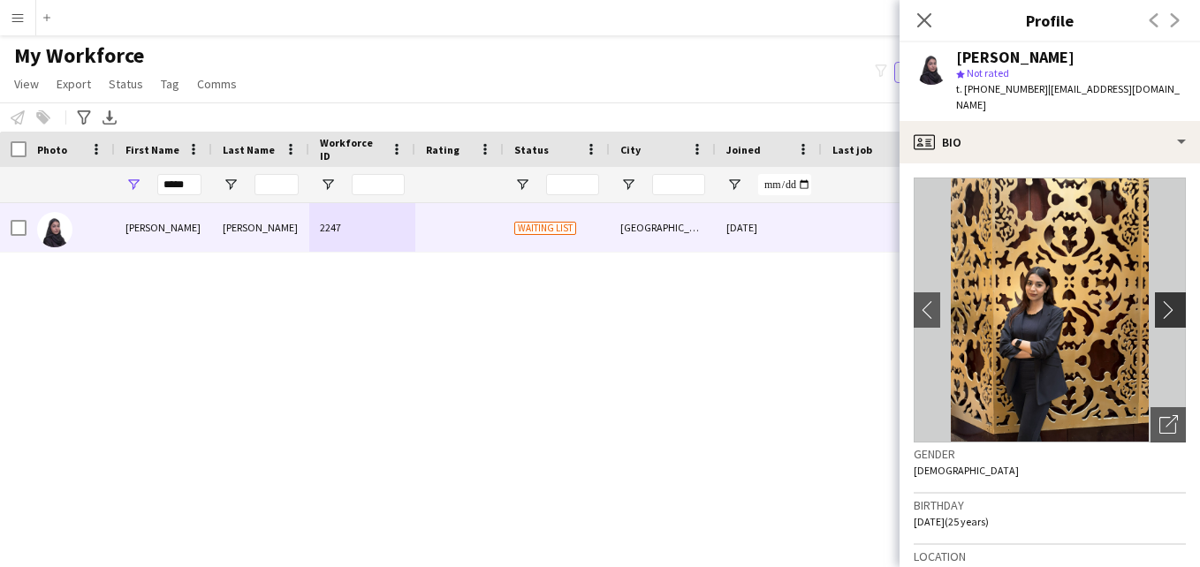
click at [1159, 300] on app-icon "chevron-right" at bounding box center [1172, 309] width 27 height 19
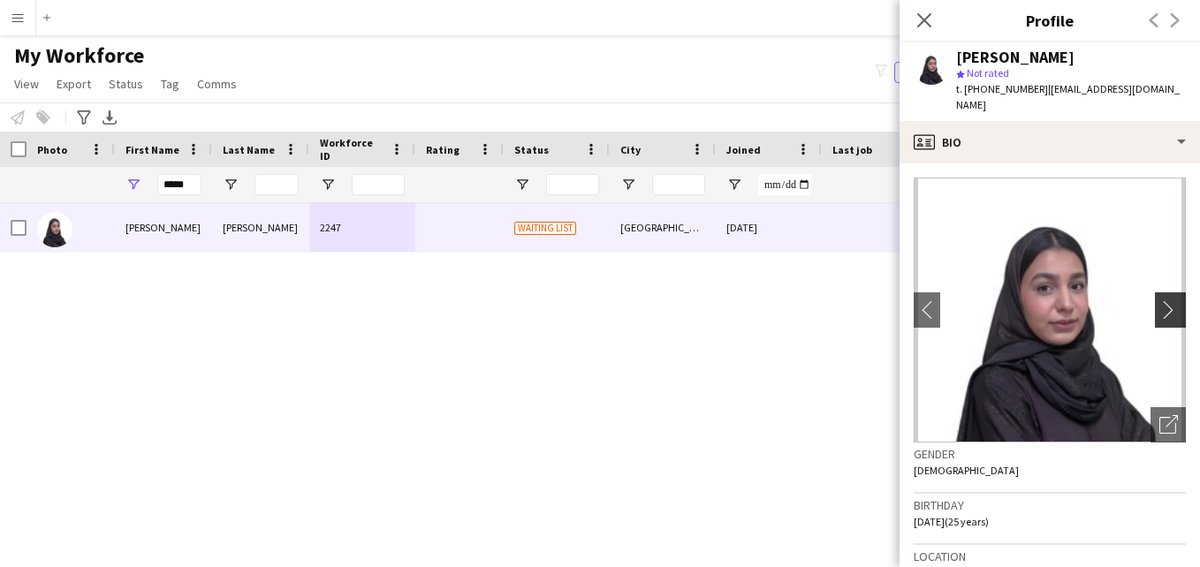
click at [1159, 300] on app-icon "chevron-right" at bounding box center [1172, 309] width 27 height 19
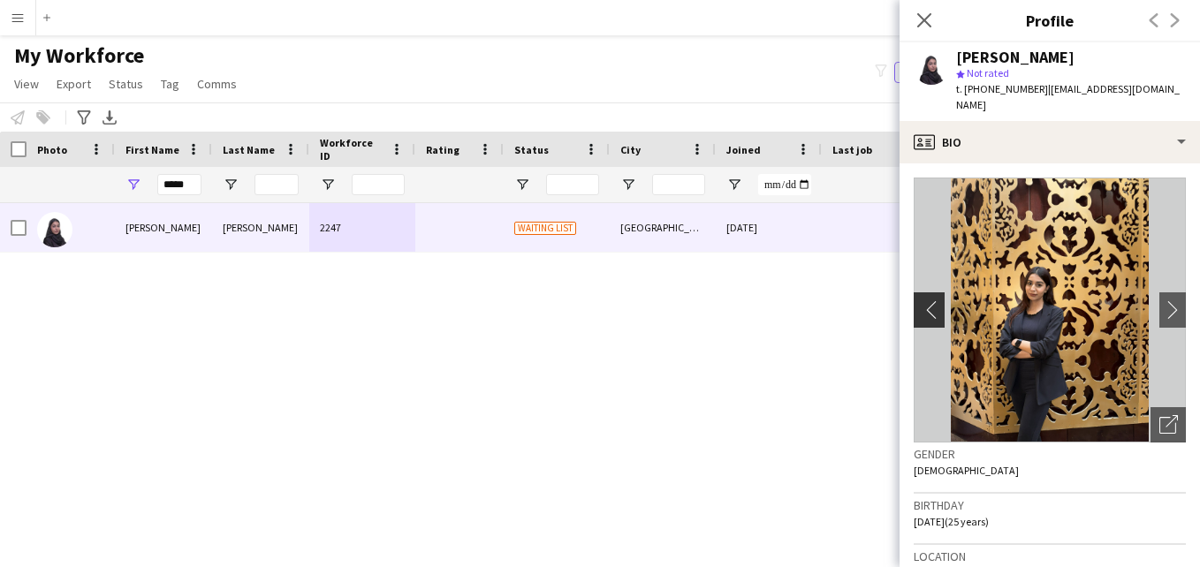
click at [921, 293] on button "chevron-left" at bounding box center [926, 310] width 35 height 35
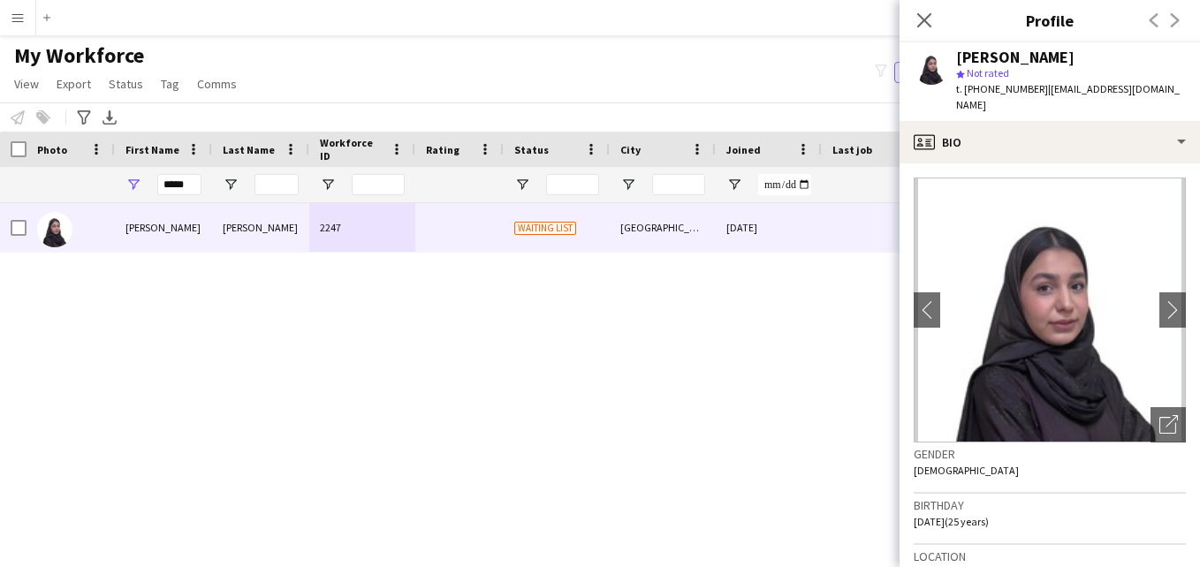
click at [1138, 73] on div "star Not rated" at bounding box center [1071, 73] width 230 height 16
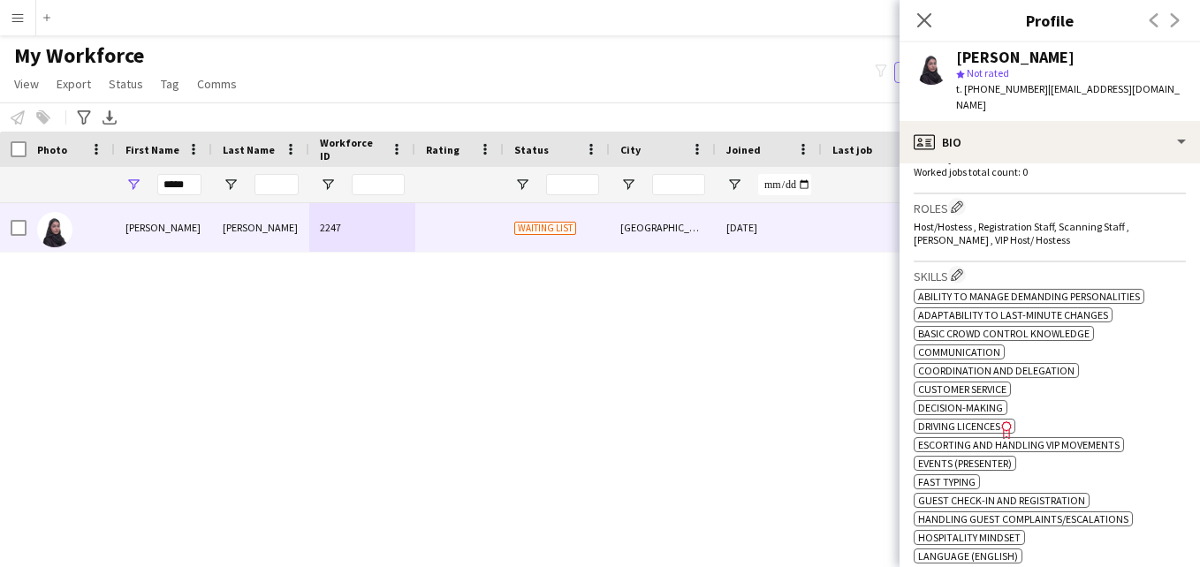
scroll to position [487, 0]
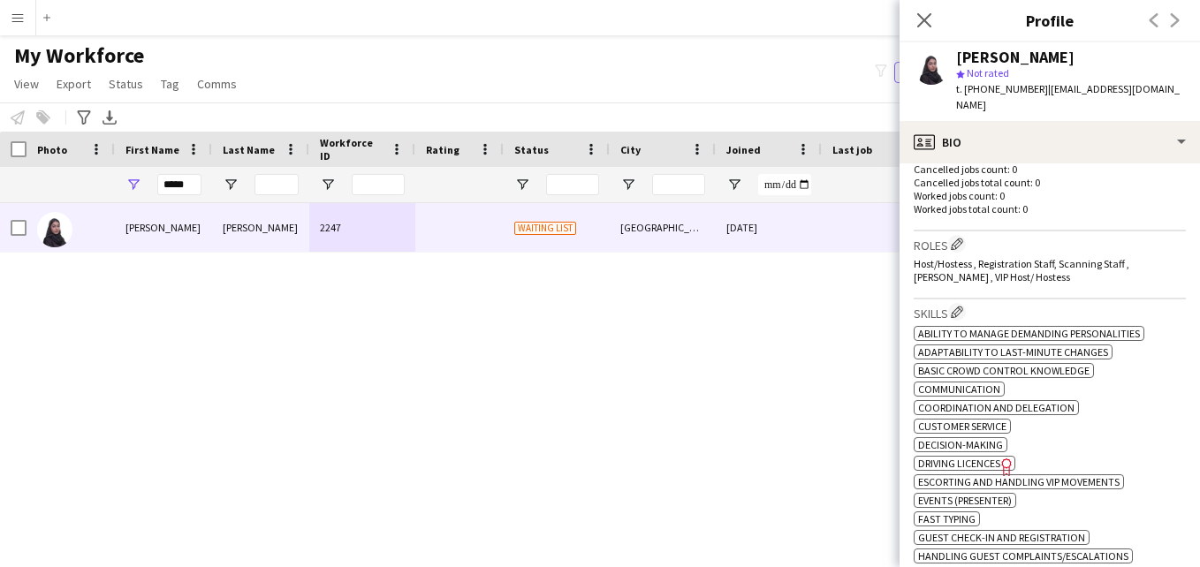
click at [968, 235] on h3 "Roles Edit crew company roles" at bounding box center [1050, 244] width 272 height 19
click at [961, 238] on app-icon "Edit crew company roles" at bounding box center [957, 244] width 12 height 12
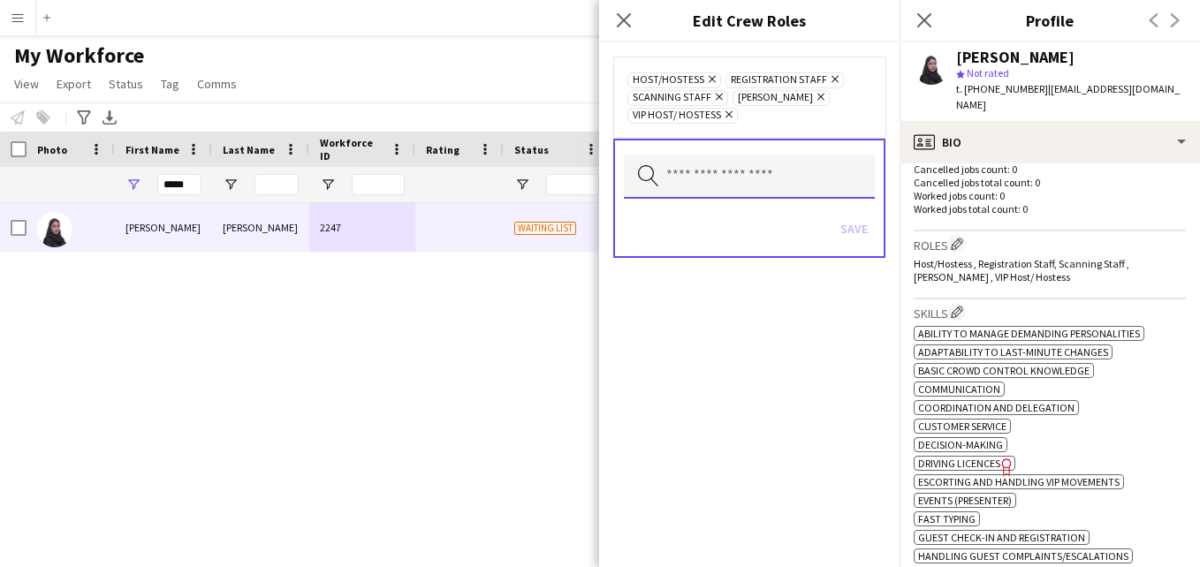
click at [838, 174] on input "text" at bounding box center [749, 177] width 251 height 44
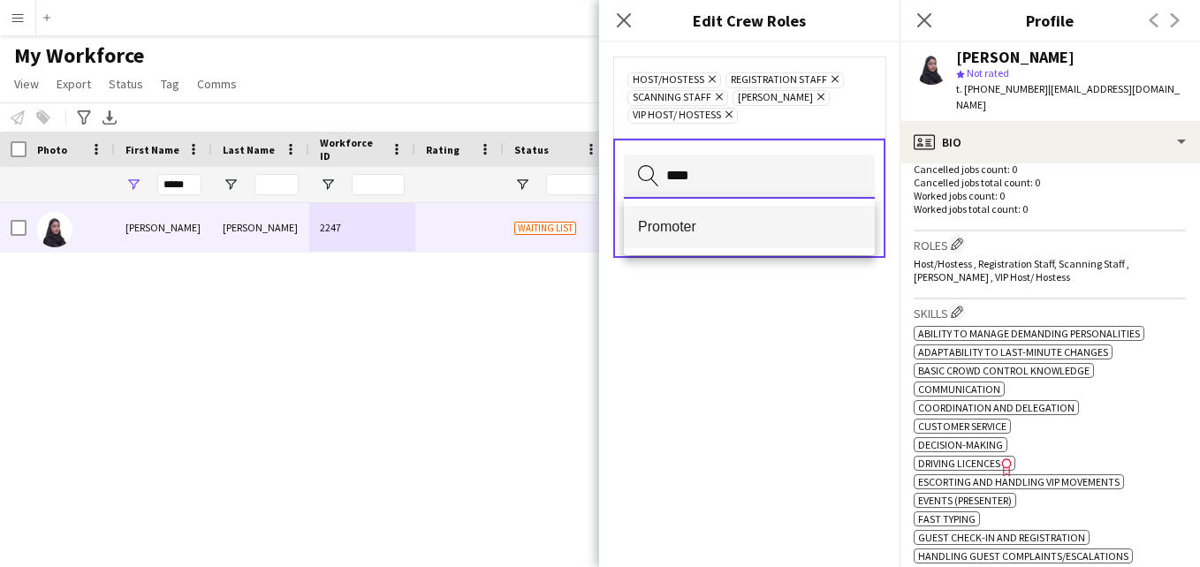
type input "****"
click at [824, 211] on mat-option "Promoter" at bounding box center [749, 227] width 251 height 42
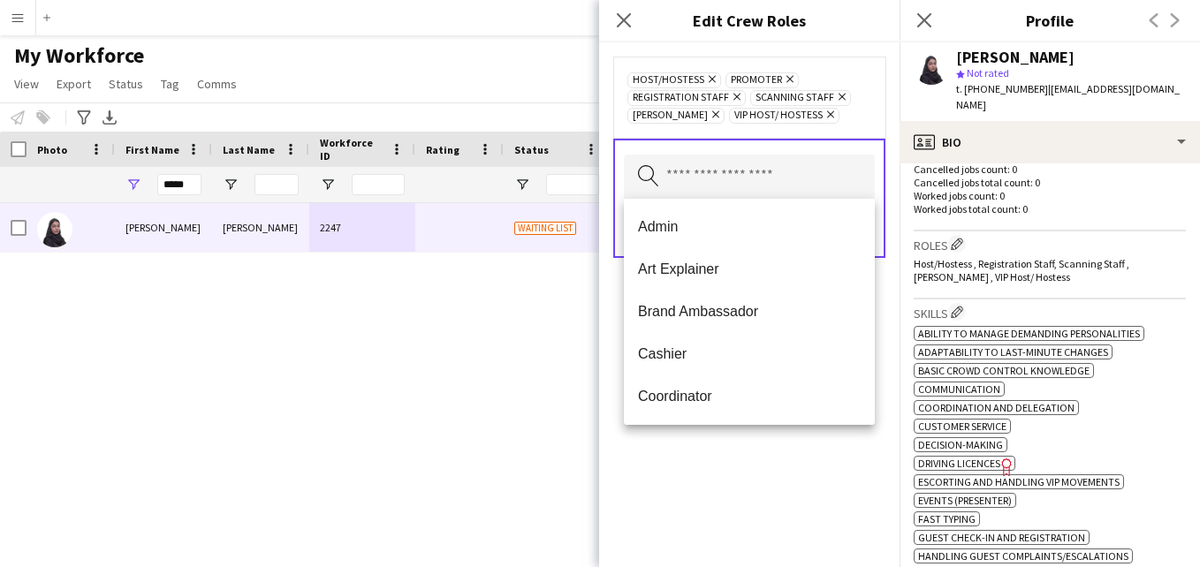
click at [843, 118] on div "Host/Hostess Remove Promoter Remove Registration Staff Remove Scanning Staff Re…" at bounding box center [749, 97] width 244 height 53
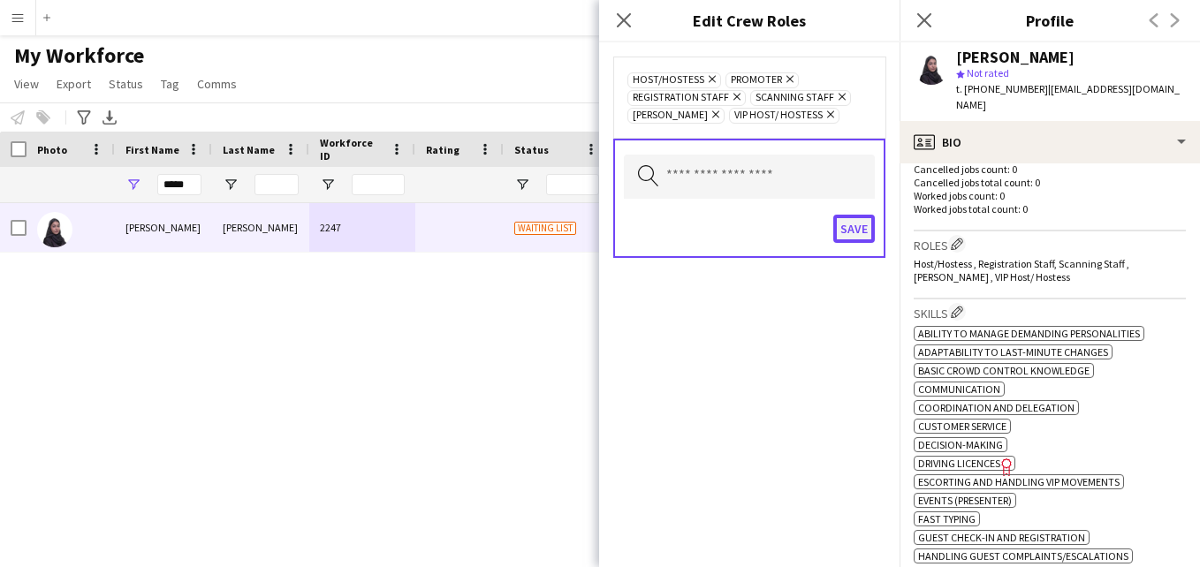
click at [860, 219] on button "Save" at bounding box center [854, 229] width 42 height 28
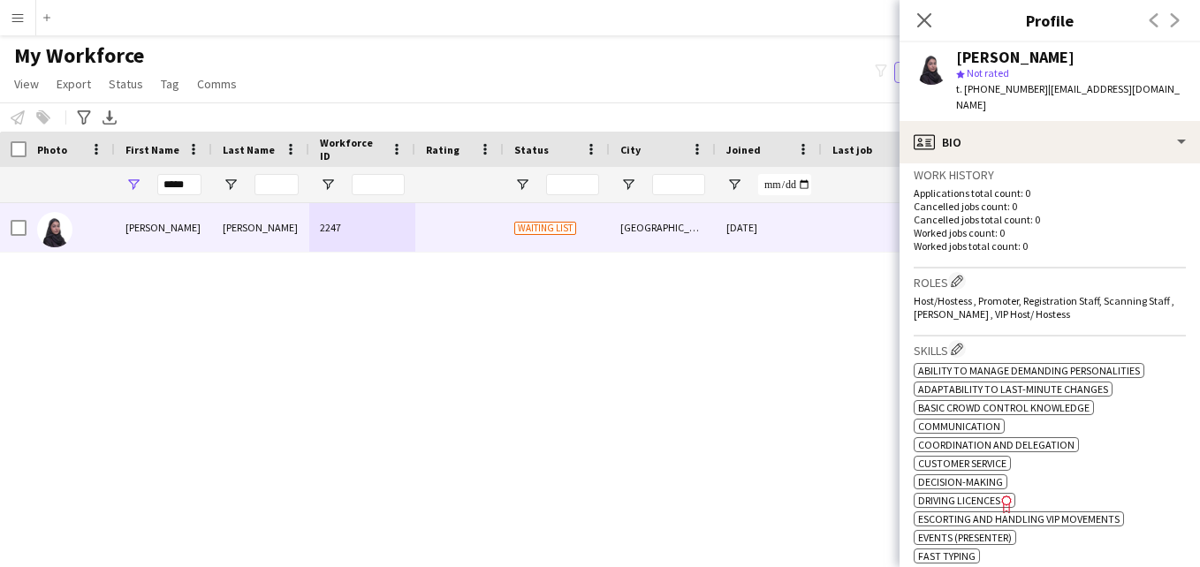
scroll to position [455, 0]
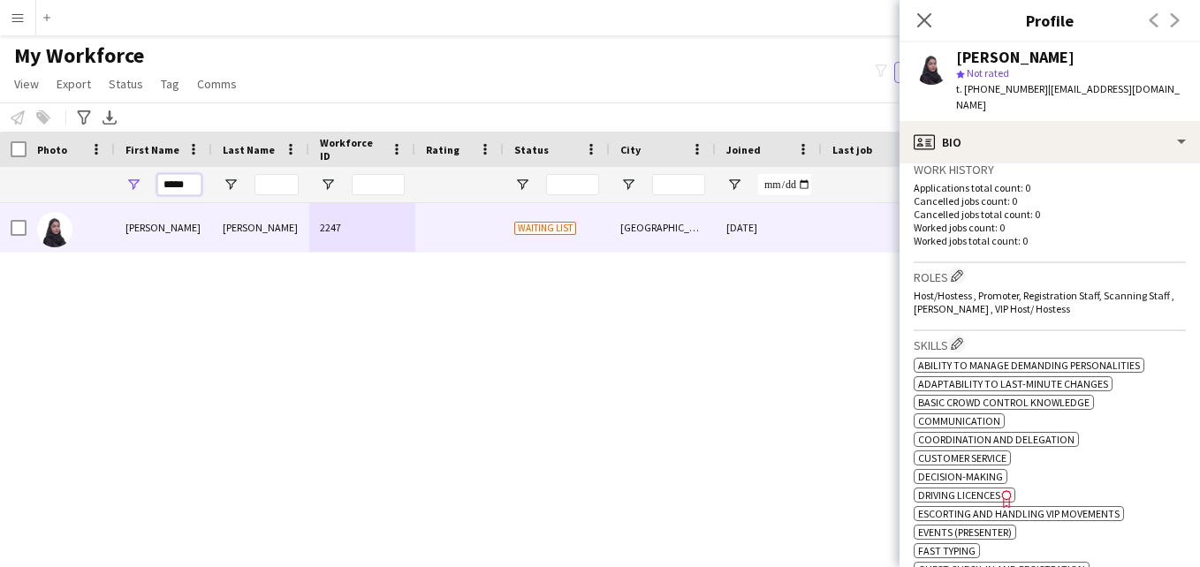
drag, startPoint x: 194, startPoint y: 182, endPoint x: 141, endPoint y: 183, distance: 53.0
click at [141, 183] on div "*****" at bounding box center [163, 184] width 97 height 35
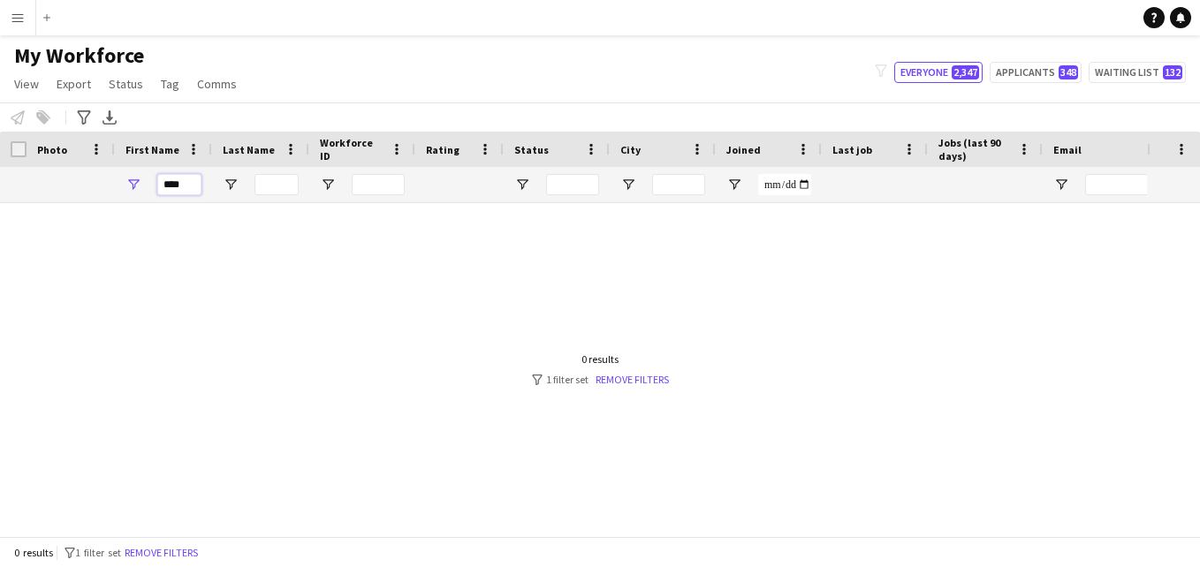
type input "*****"
drag, startPoint x: 193, startPoint y: 183, endPoint x: 147, endPoint y: 186, distance: 46.0
click at [147, 186] on div "*****" at bounding box center [163, 184] width 97 height 35
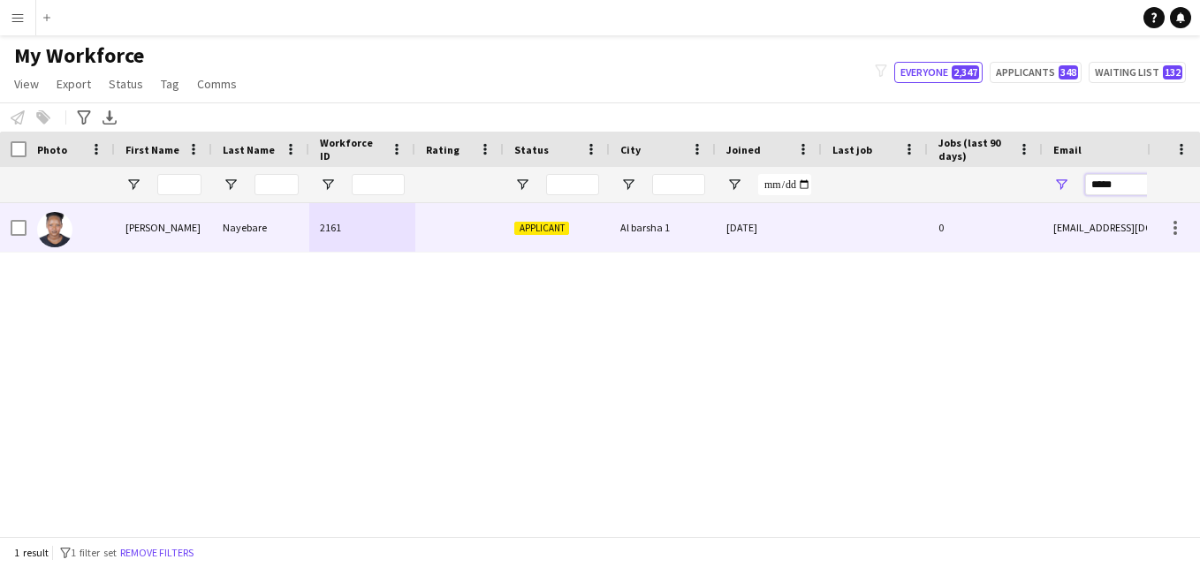
type input "*****"
click at [401, 226] on div "2161" at bounding box center [362, 227] width 106 height 49
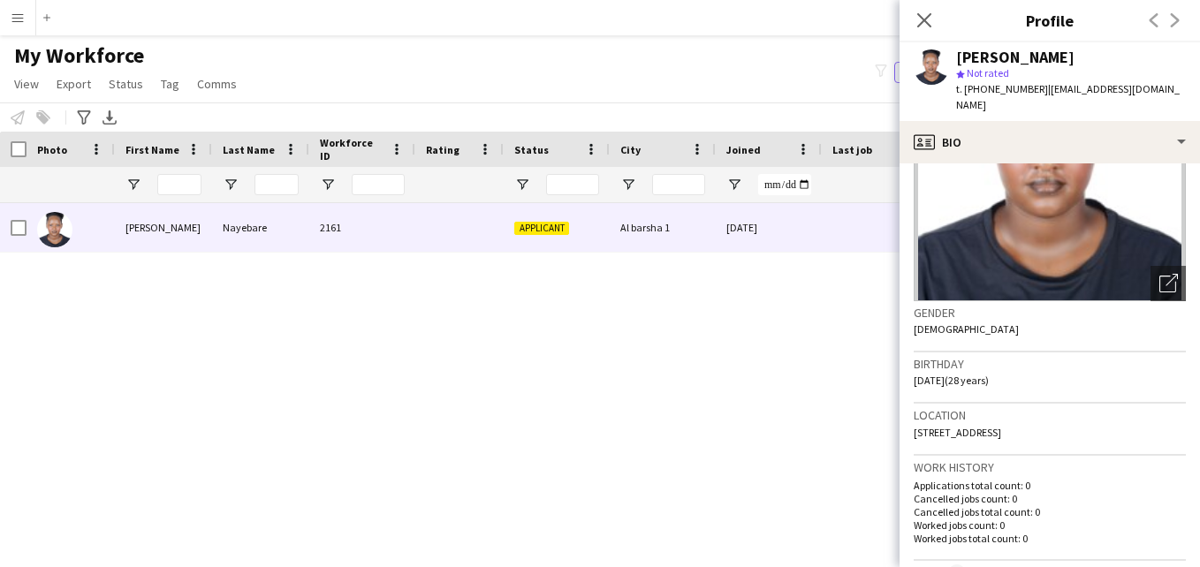
scroll to position [0, 0]
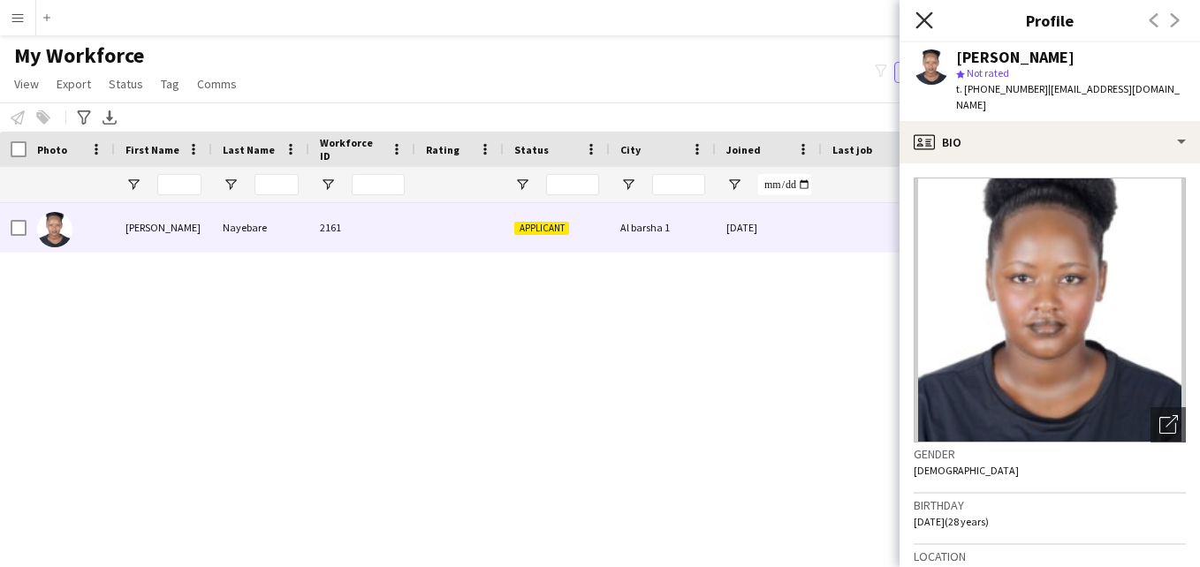
click at [916, 21] on icon "Close pop-in" at bounding box center [924, 19] width 17 height 17
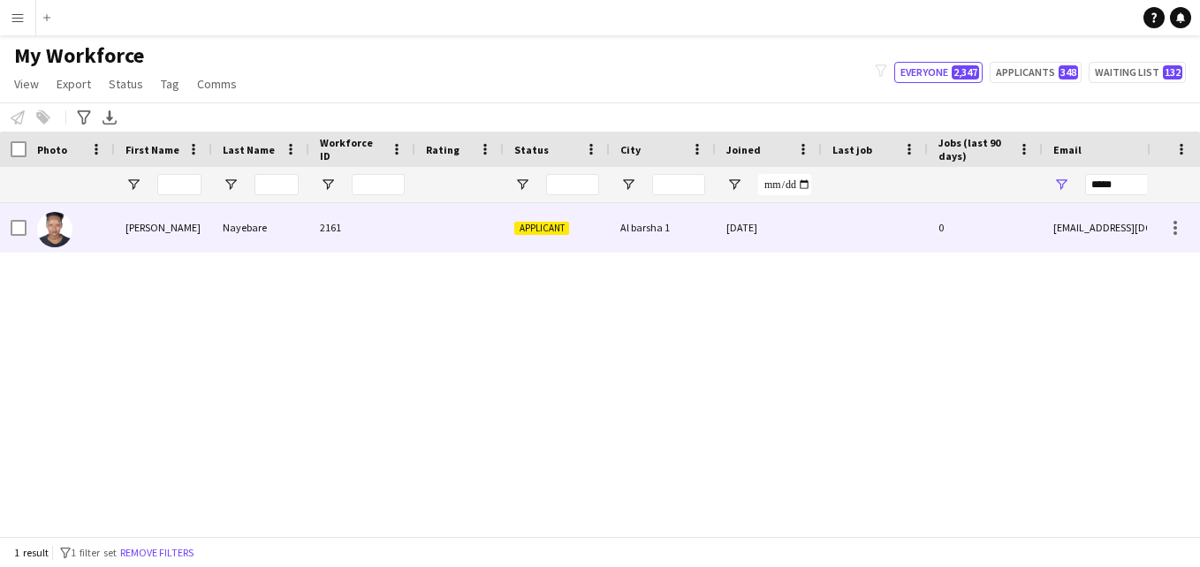
click at [671, 233] on div "Al barsha 1" at bounding box center [663, 227] width 106 height 49
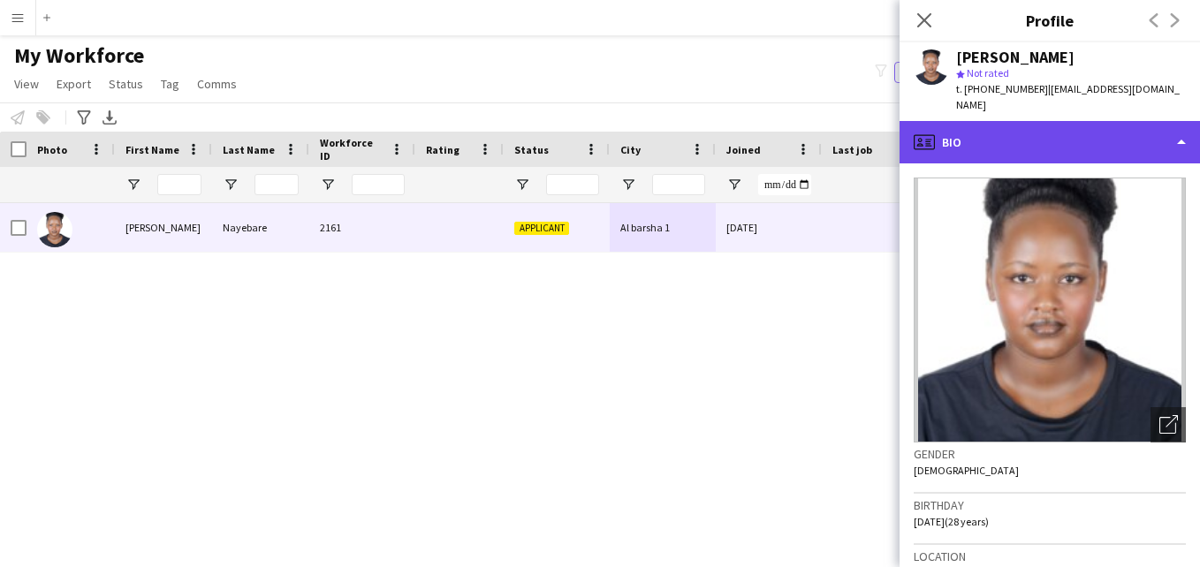
click at [1128, 145] on div "profile Bio" at bounding box center [1050, 142] width 300 height 42
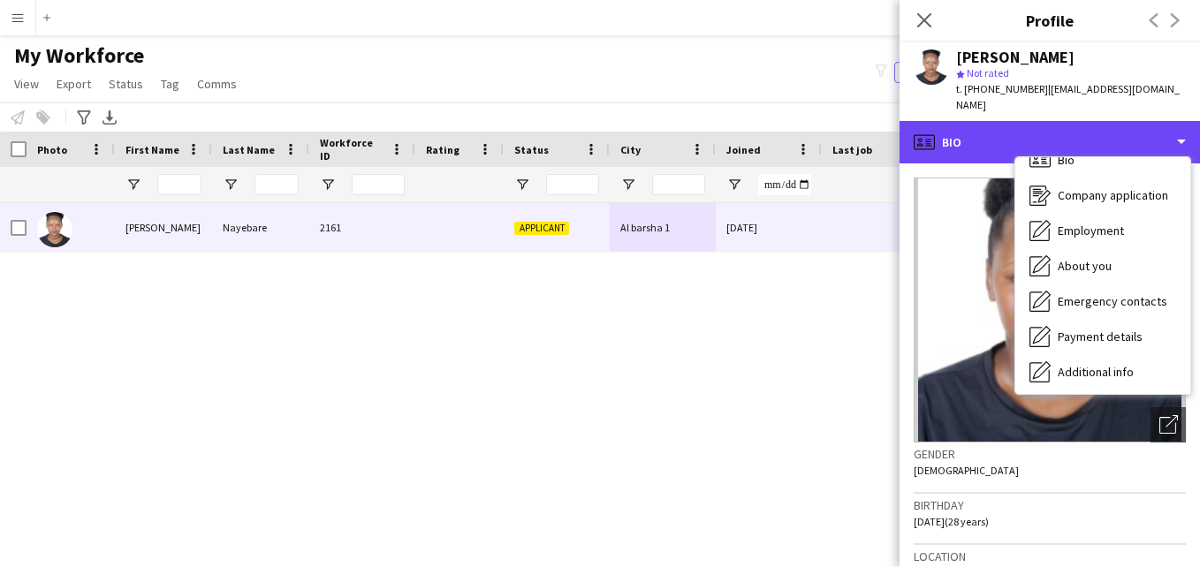
scroll to position [18, 0]
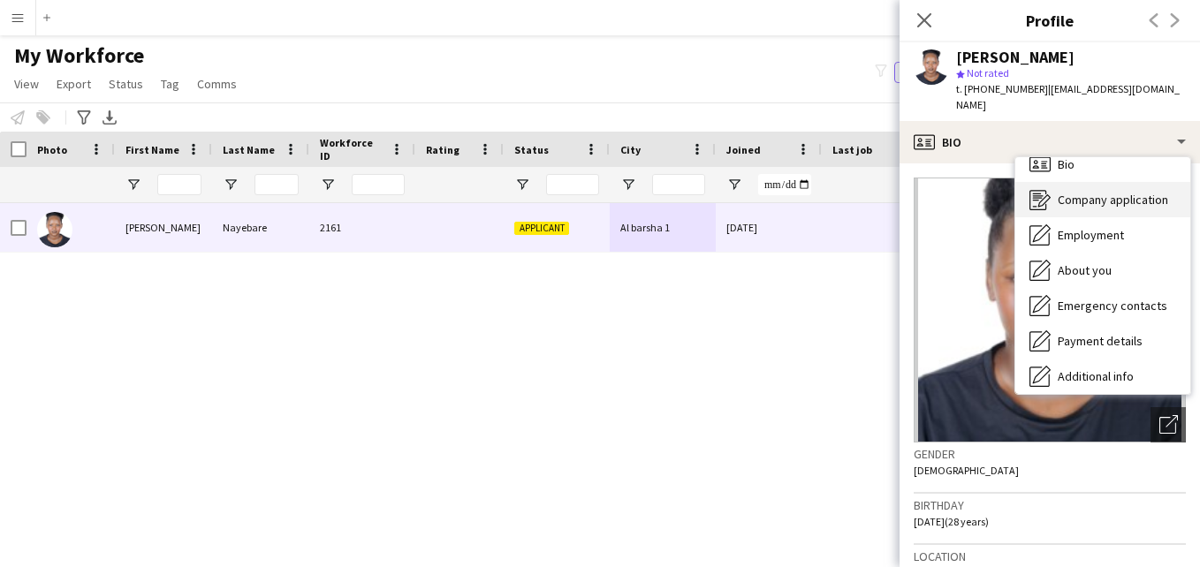
click at [1154, 192] on span "Company application" at bounding box center [1113, 200] width 110 height 16
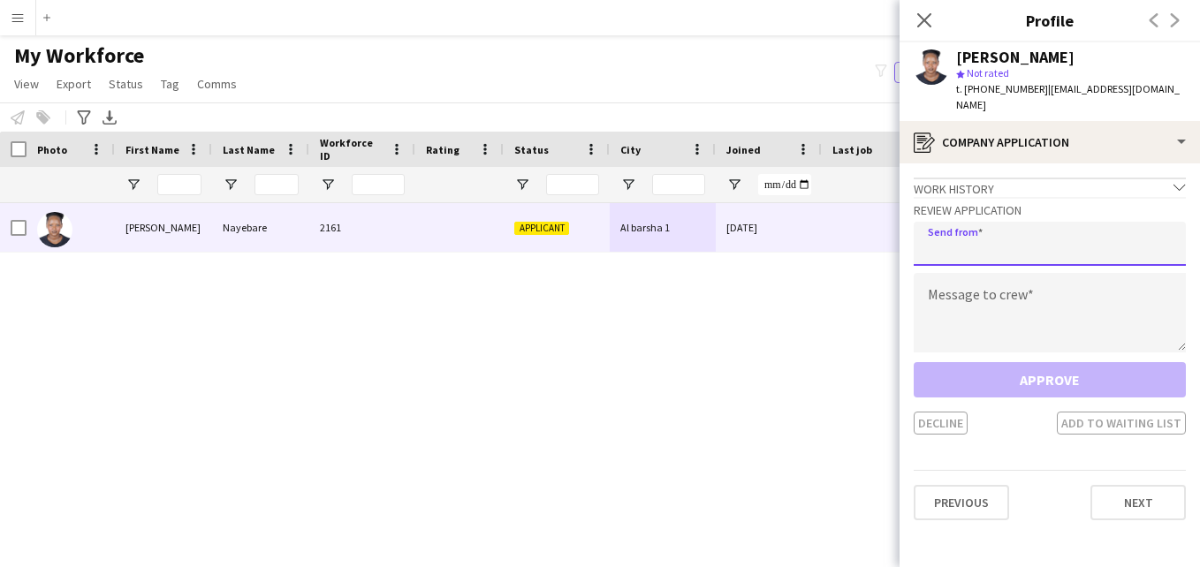
click at [1048, 240] on input "email" at bounding box center [1050, 244] width 272 height 44
type input "**********"
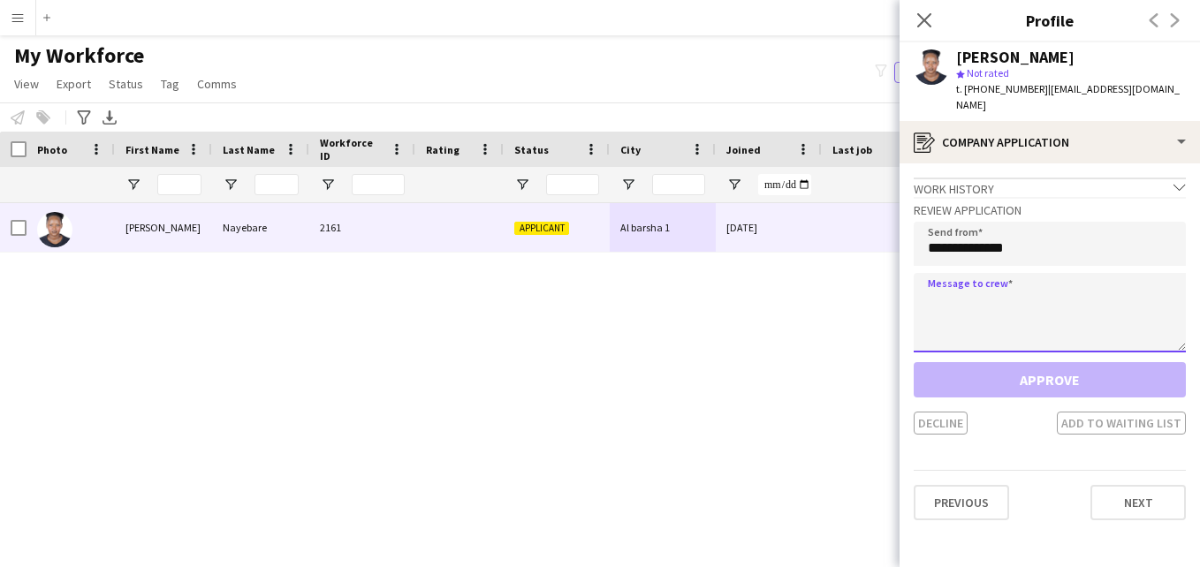
click at [1036, 286] on textarea at bounding box center [1050, 313] width 272 height 80
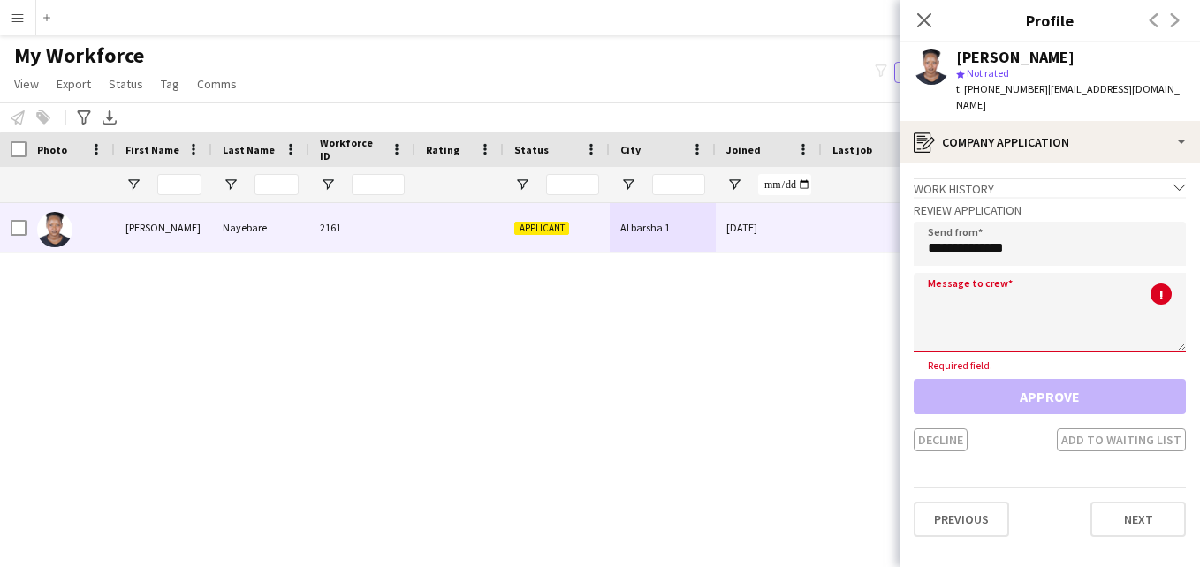
click at [994, 285] on textarea at bounding box center [1050, 313] width 272 height 80
paste textarea "**********"
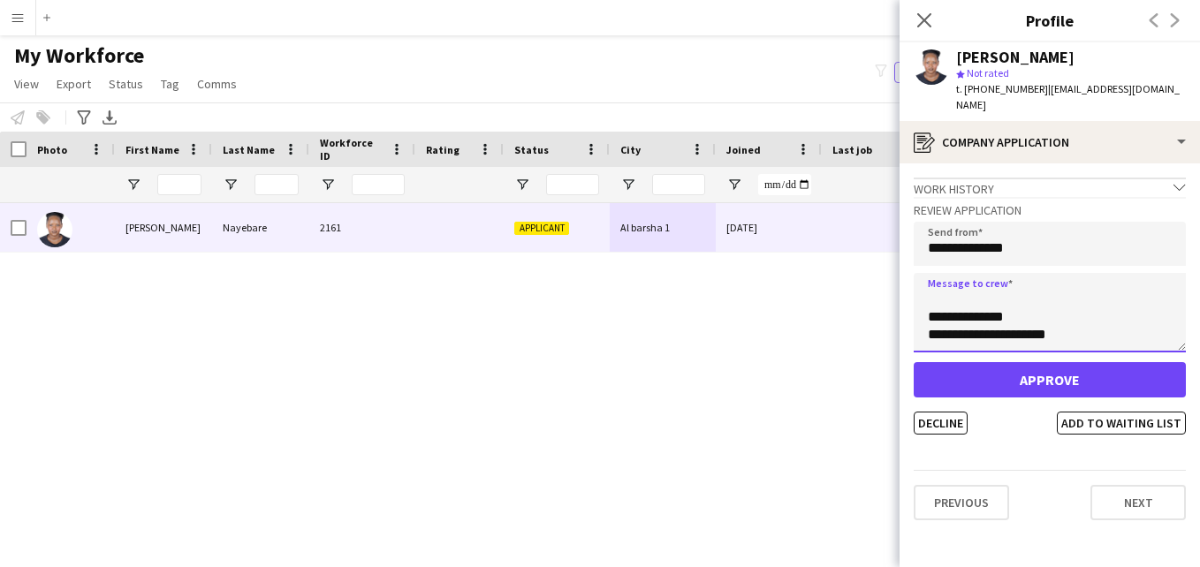
scroll to position [0, 0]
click at [1001, 282] on textarea "**********" at bounding box center [1050, 313] width 272 height 80
type textarea "**********"
click at [1159, 412] on button "Add to waiting list" at bounding box center [1121, 423] width 129 height 23
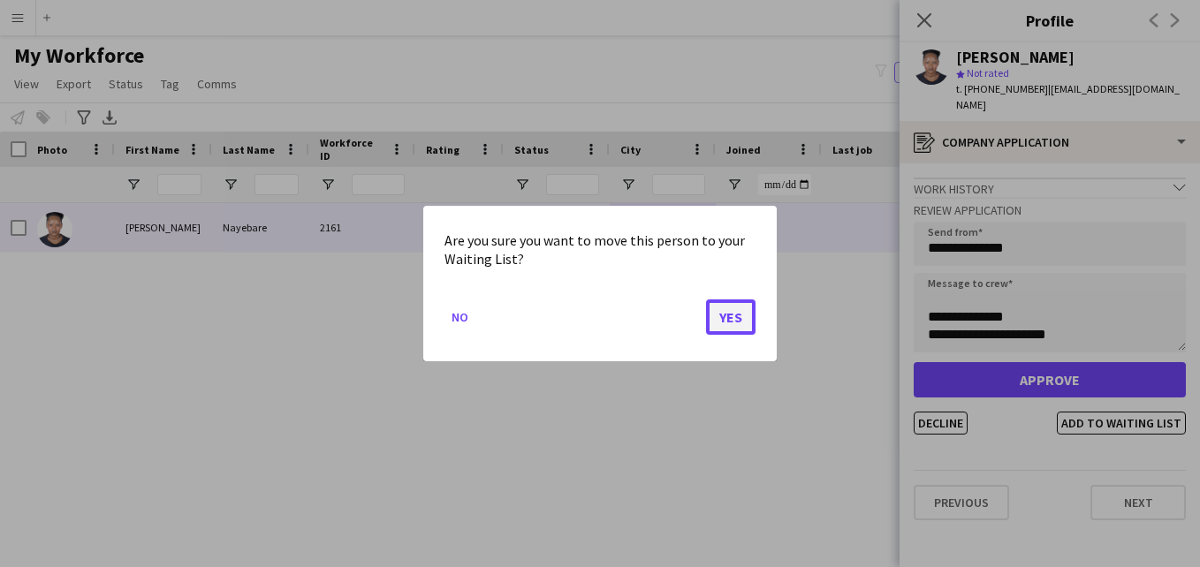
click at [728, 323] on button "Yes" at bounding box center [730, 317] width 49 height 35
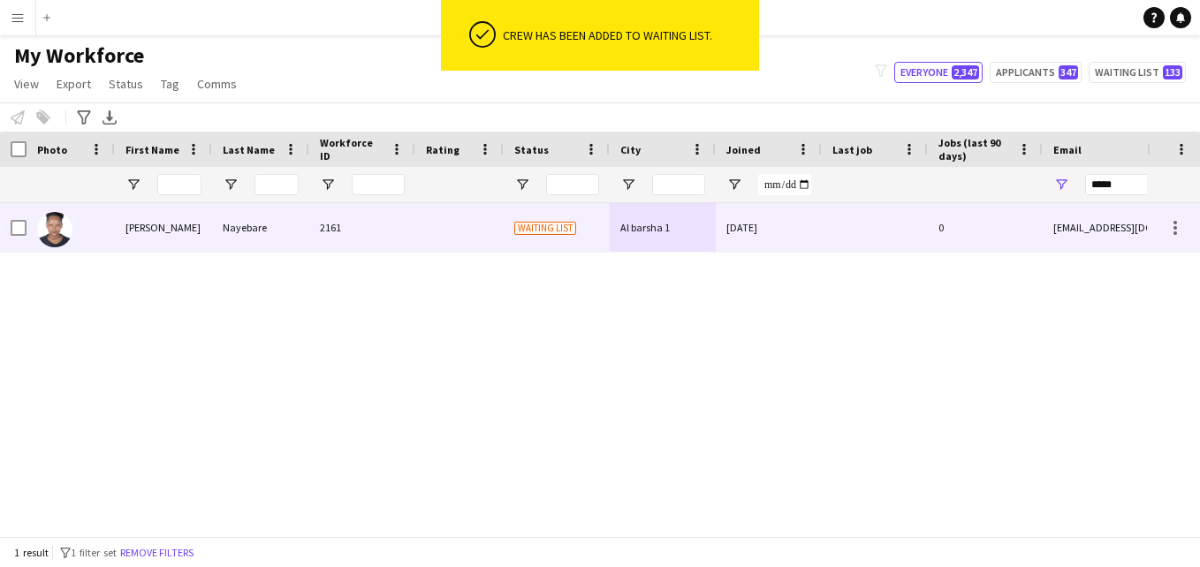
click at [682, 231] on div "Al barsha 1" at bounding box center [663, 227] width 106 height 49
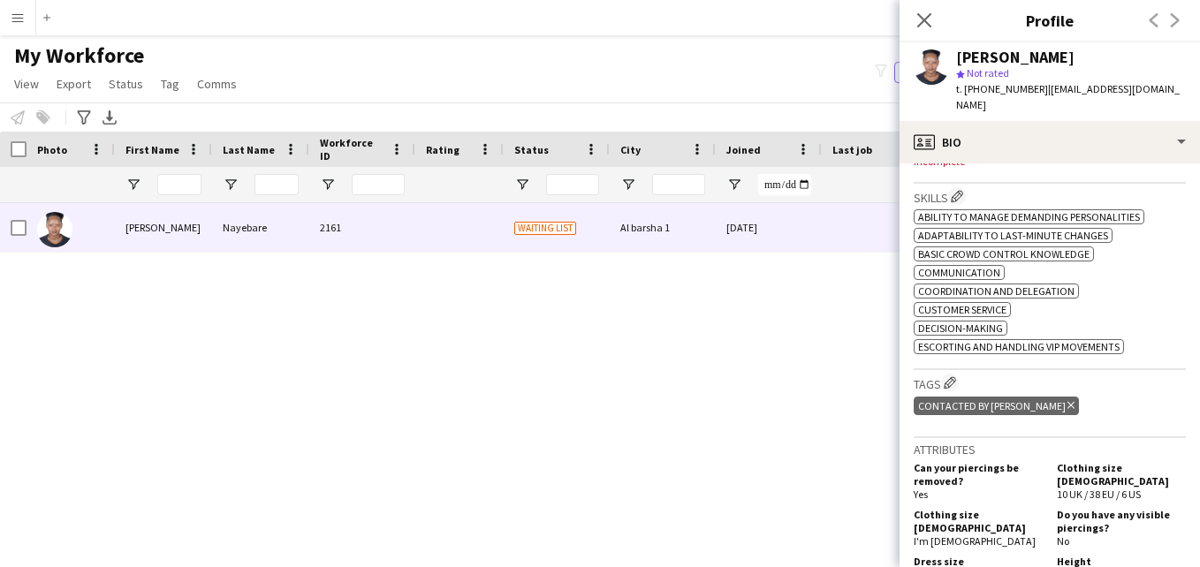
scroll to position [588, 0]
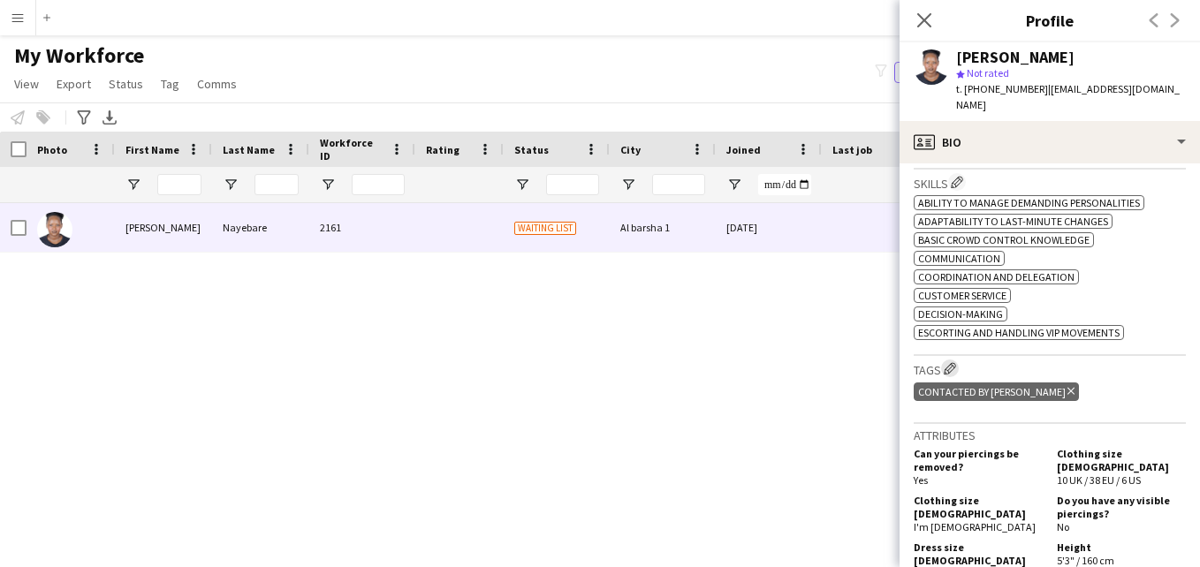
click at [955, 362] on app-icon "Edit crew company tags" at bounding box center [950, 368] width 12 height 12
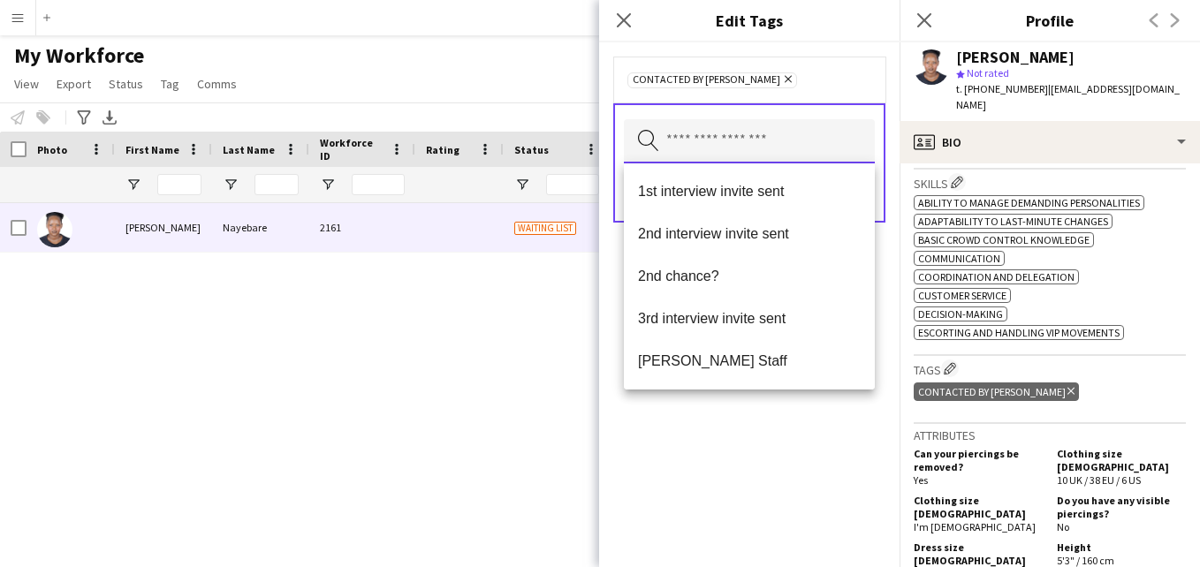
click at [803, 148] on input "text" at bounding box center [749, 141] width 251 height 44
click at [802, 181] on mat-option "1st interview invite sent" at bounding box center [749, 192] width 251 height 42
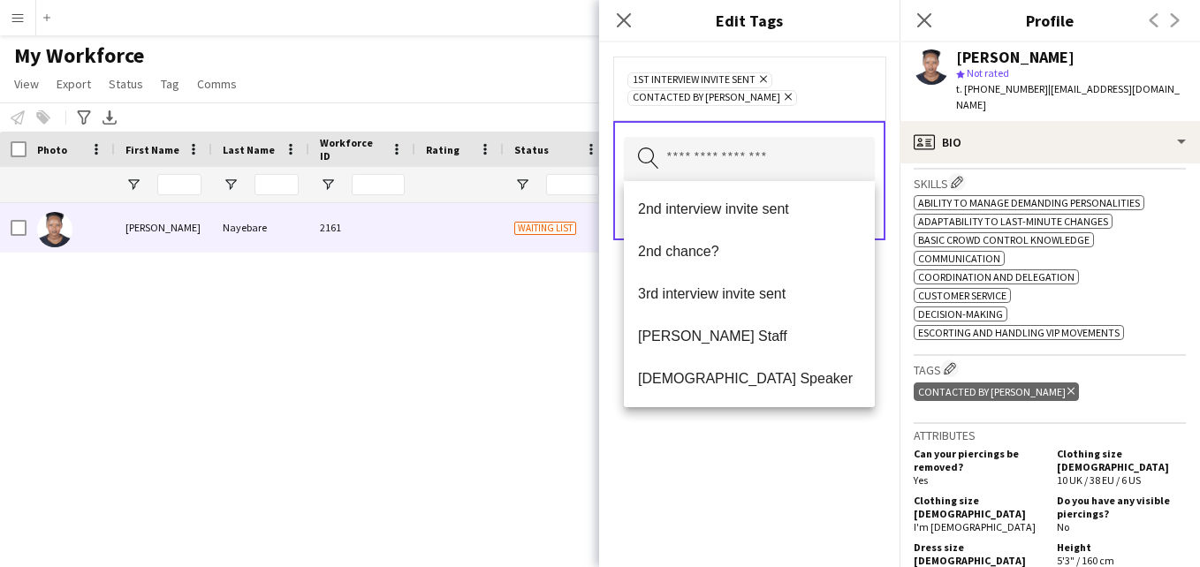
click at [837, 102] on div "1st interview invite sent Remove Contacted by Khaled Remove" at bounding box center [749, 88] width 244 height 35
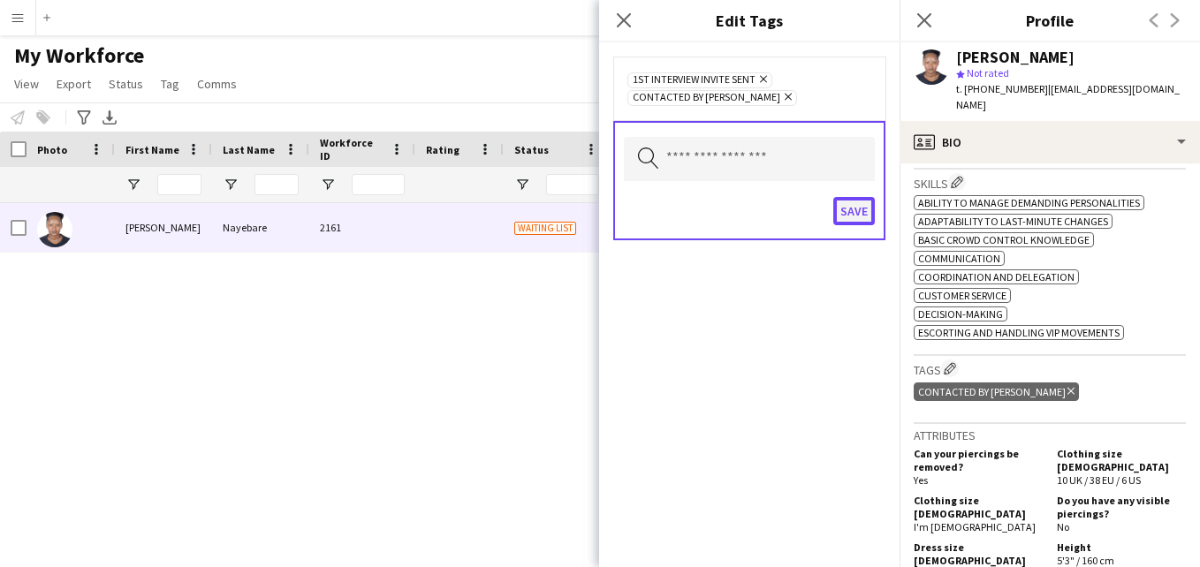
click at [843, 203] on button "Save" at bounding box center [854, 211] width 42 height 28
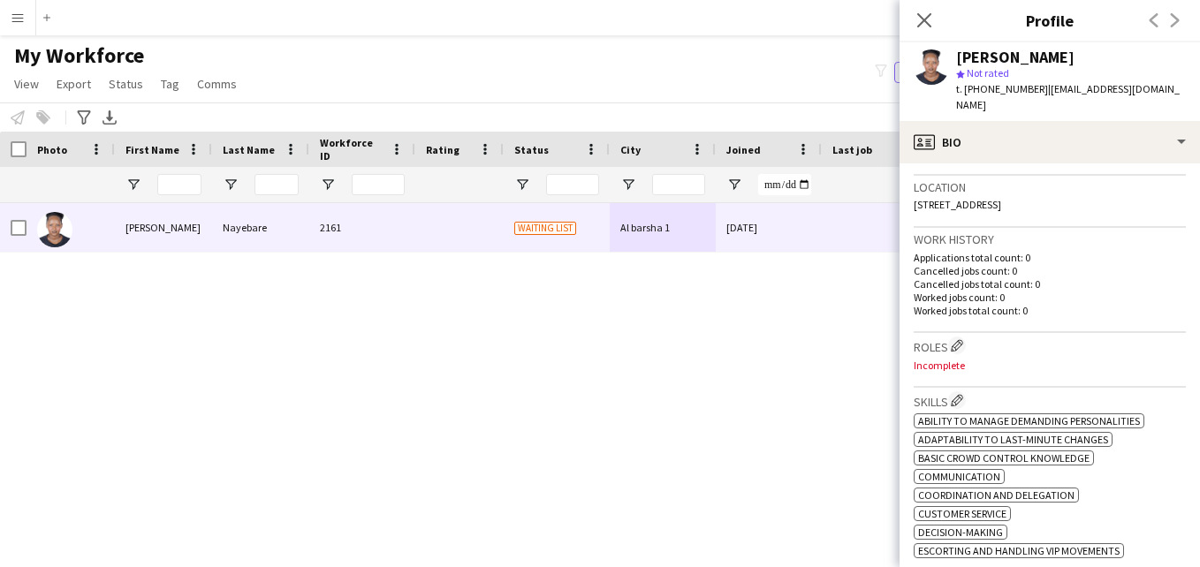
scroll to position [354, 0]
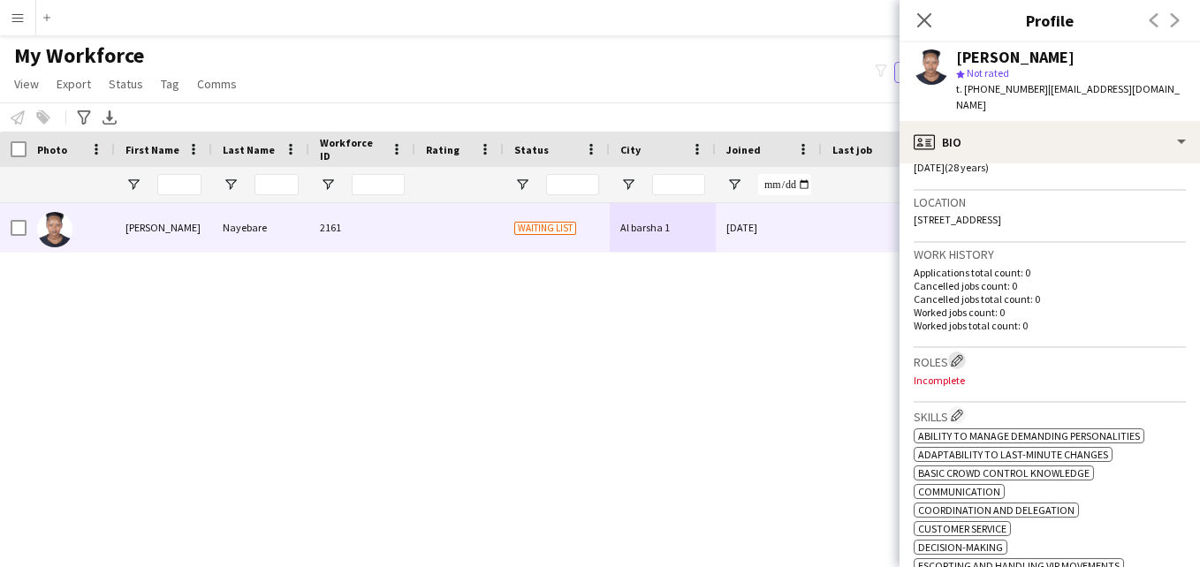
click at [961, 354] on app-icon "Edit crew company roles" at bounding box center [957, 360] width 12 height 12
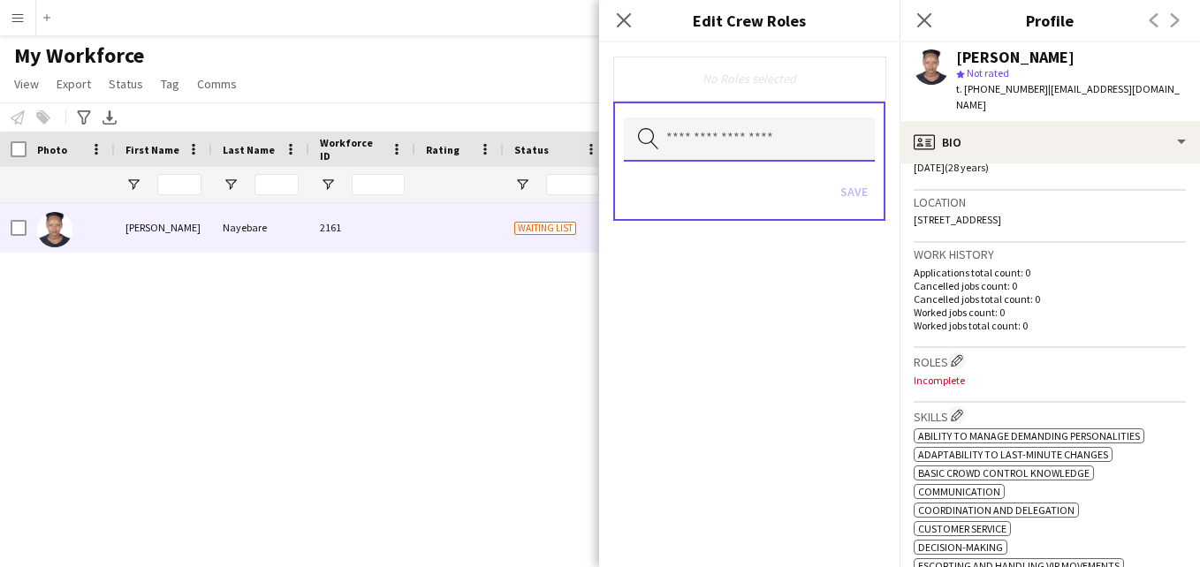
click at [757, 143] on input "text" at bounding box center [749, 140] width 251 height 44
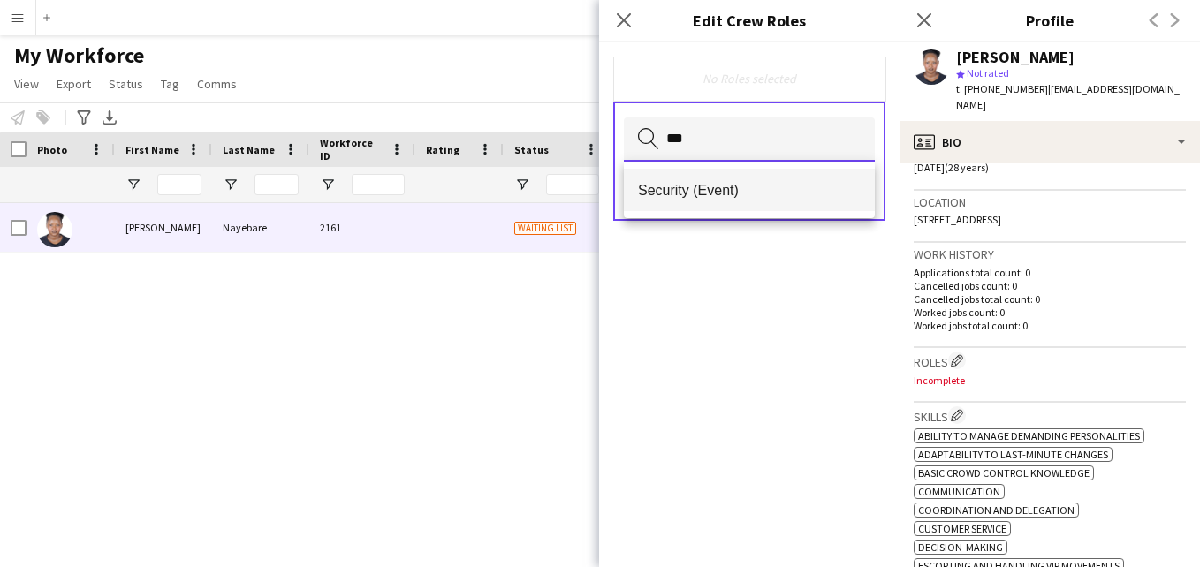
type input "***"
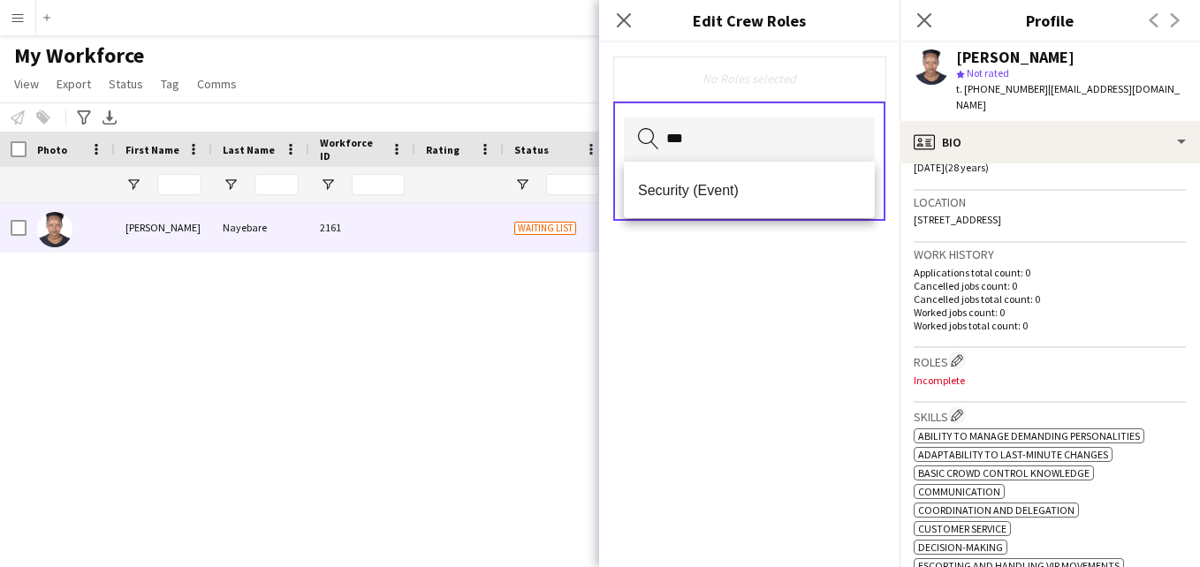
click at [749, 181] on mat-option "Security (Event)" at bounding box center [749, 190] width 251 height 42
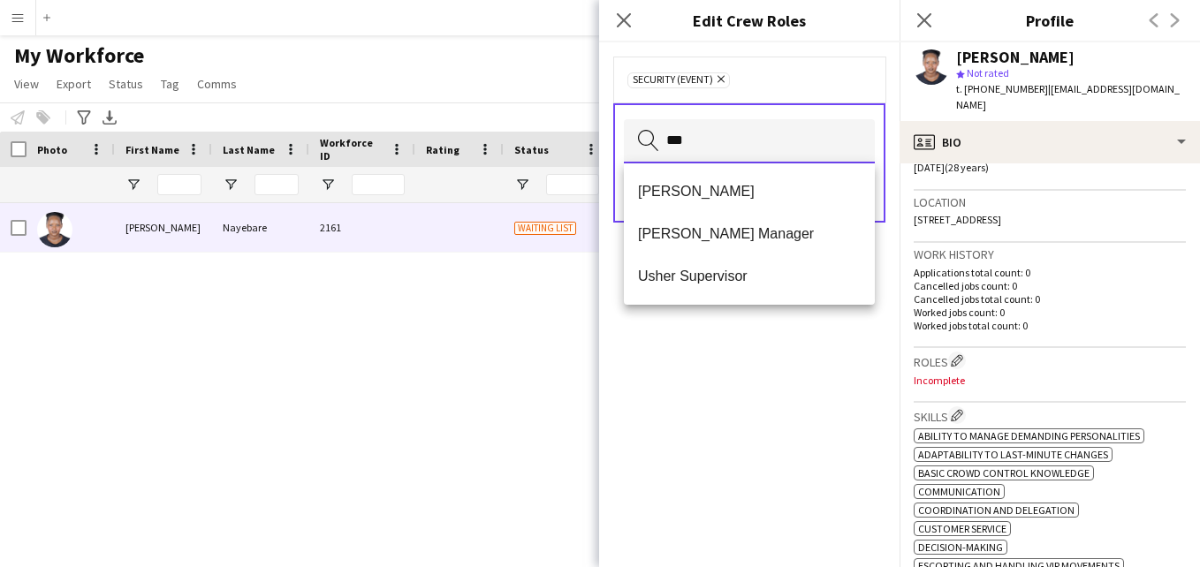
type input "***"
click at [758, 201] on mat-option "Usher" at bounding box center [749, 192] width 251 height 42
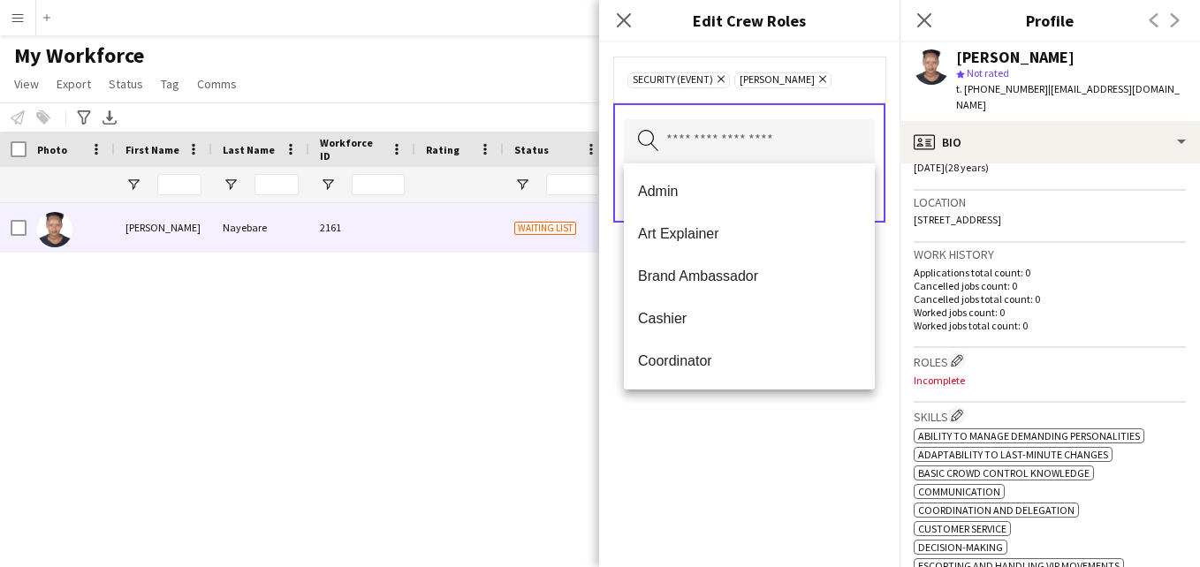
click at [837, 67] on div "Security (Event) Remove Usher Remove" at bounding box center [749, 80] width 272 height 46
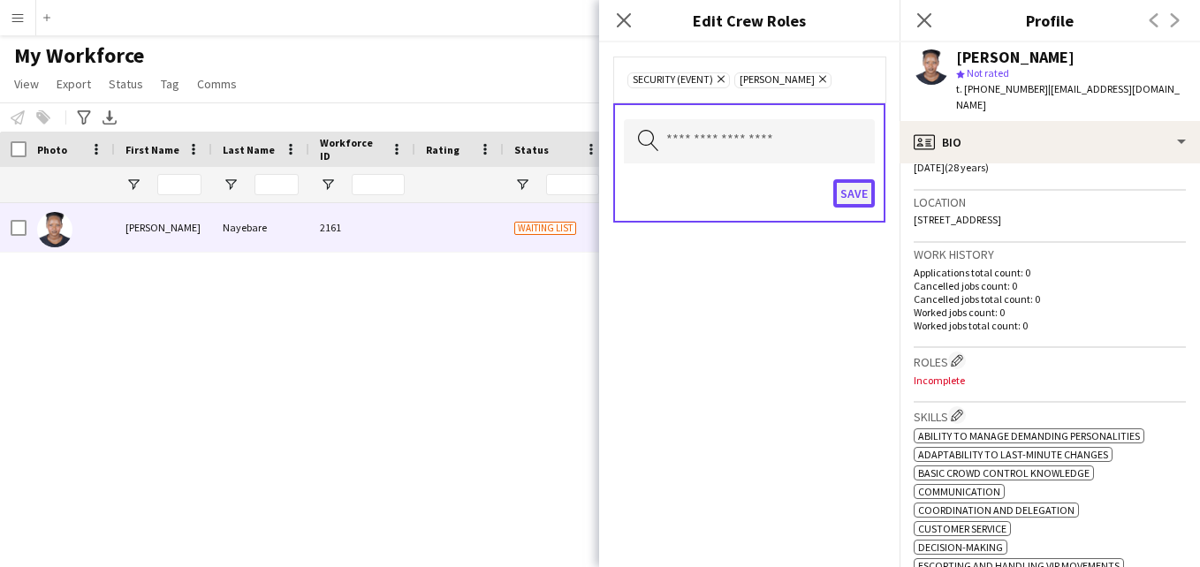
click at [856, 198] on button "Save" at bounding box center [854, 193] width 42 height 28
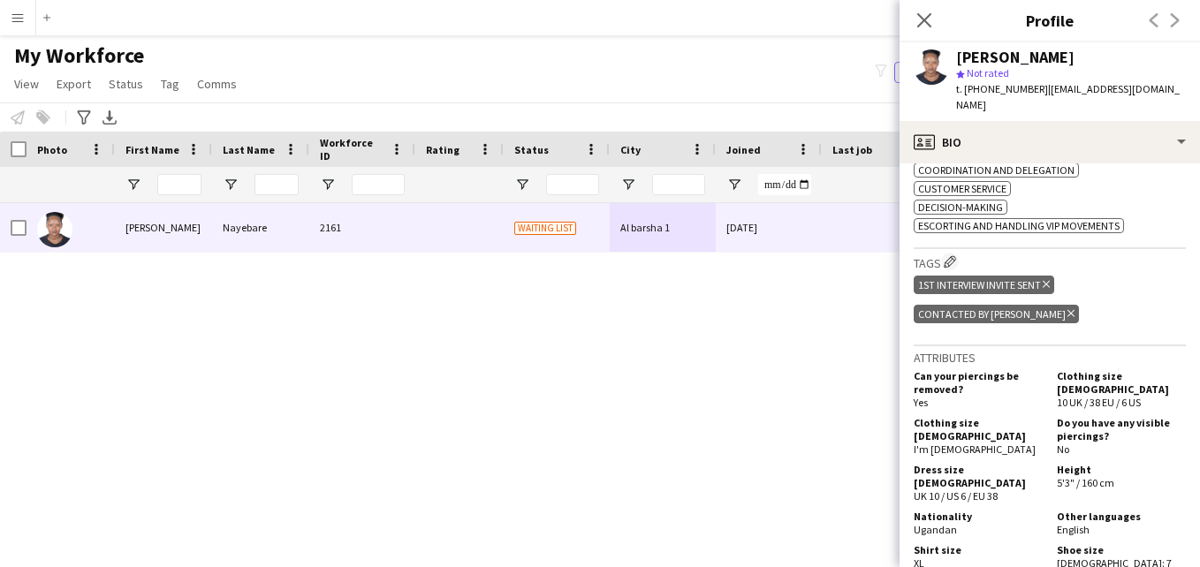
scroll to position [647, 0]
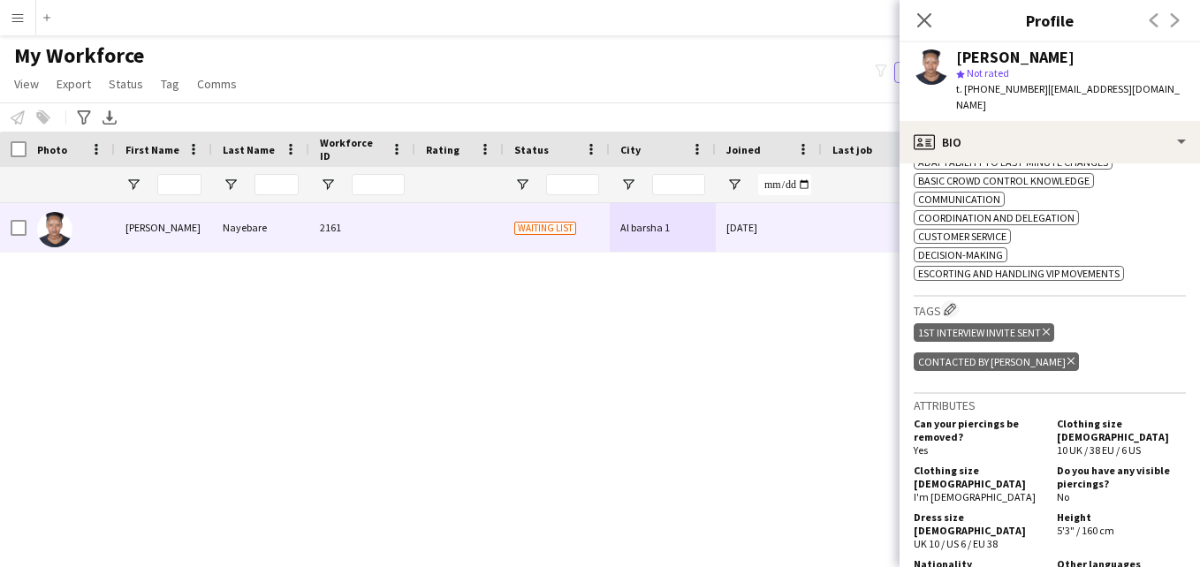
click at [1068, 356] on icon "Delete tag" at bounding box center [1071, 361] width 7 height 11
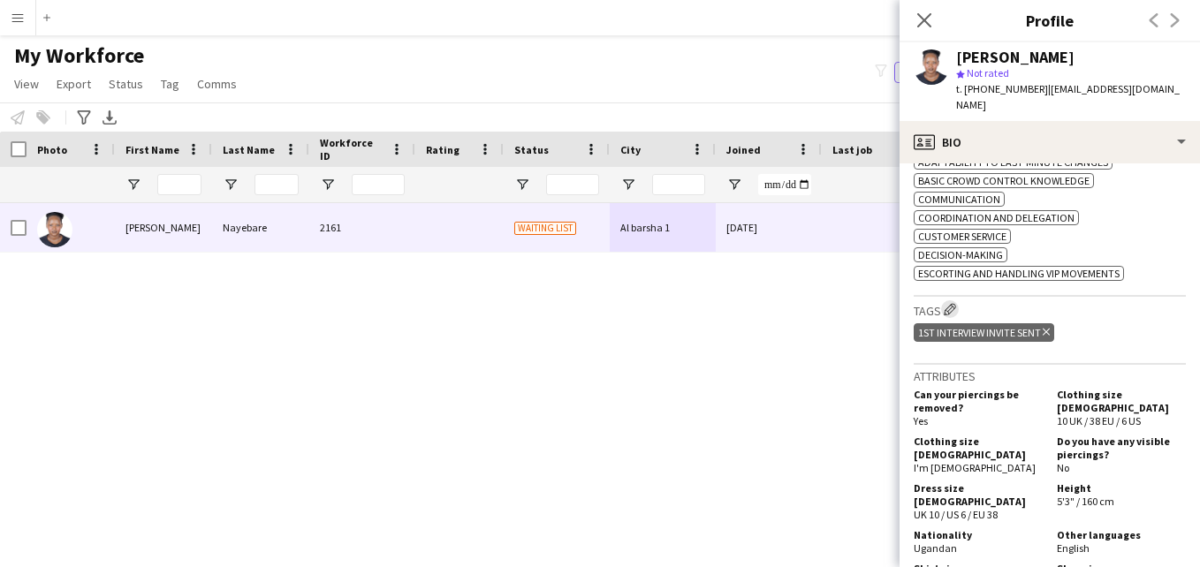
click at [951, 303] on app-icon "Edit crew company tags" at bounding box center [950, 309] width 12 height 12
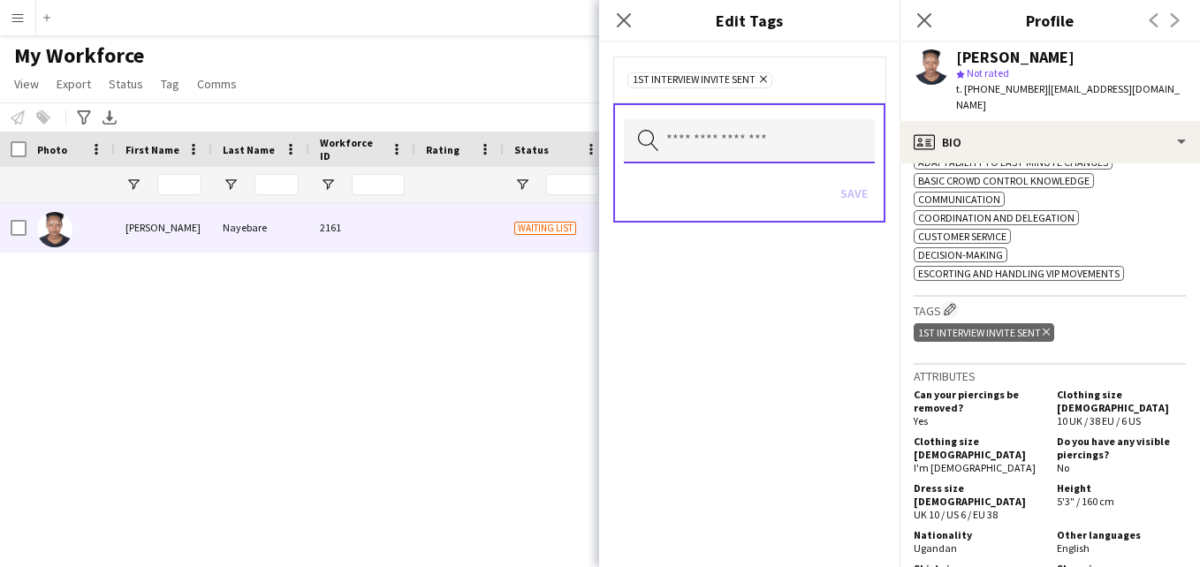
click at [737, 137] on input "text" at bounding box center [749, 141] width 251 height 44
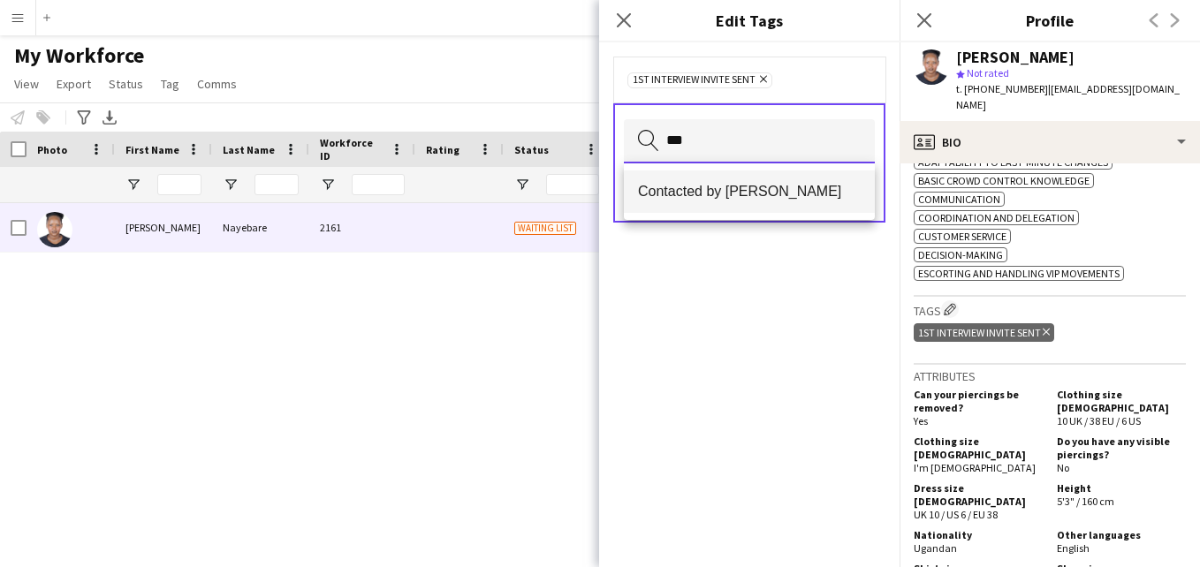
type input "***"
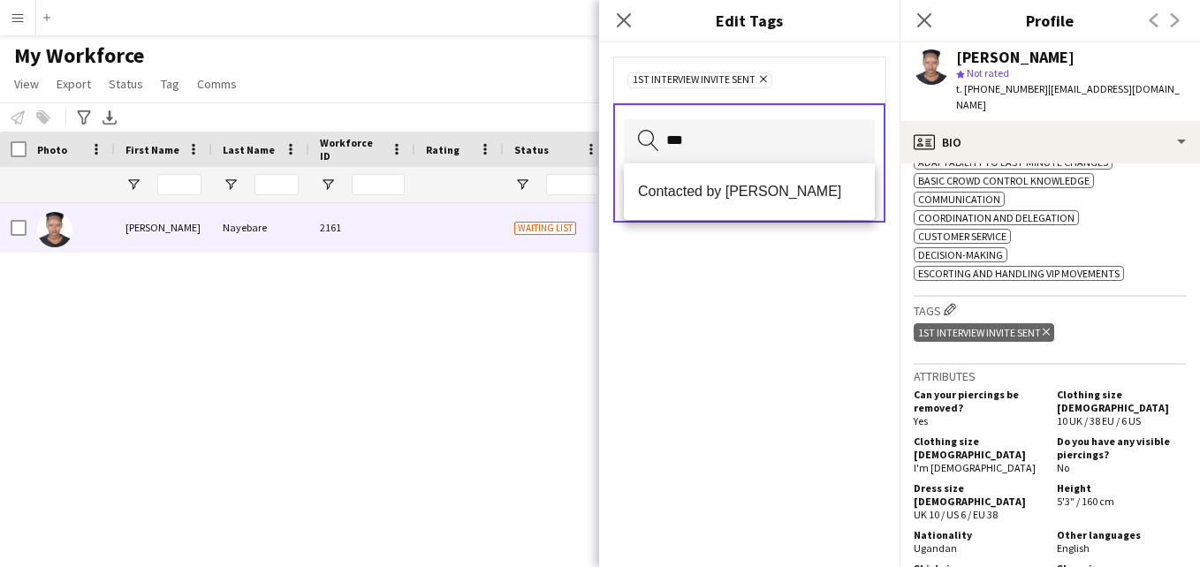
click at [734, 177] on mat-option "Contacted by [PERSON_NAME]" at bounding box center [749, 192] width 251 height 42
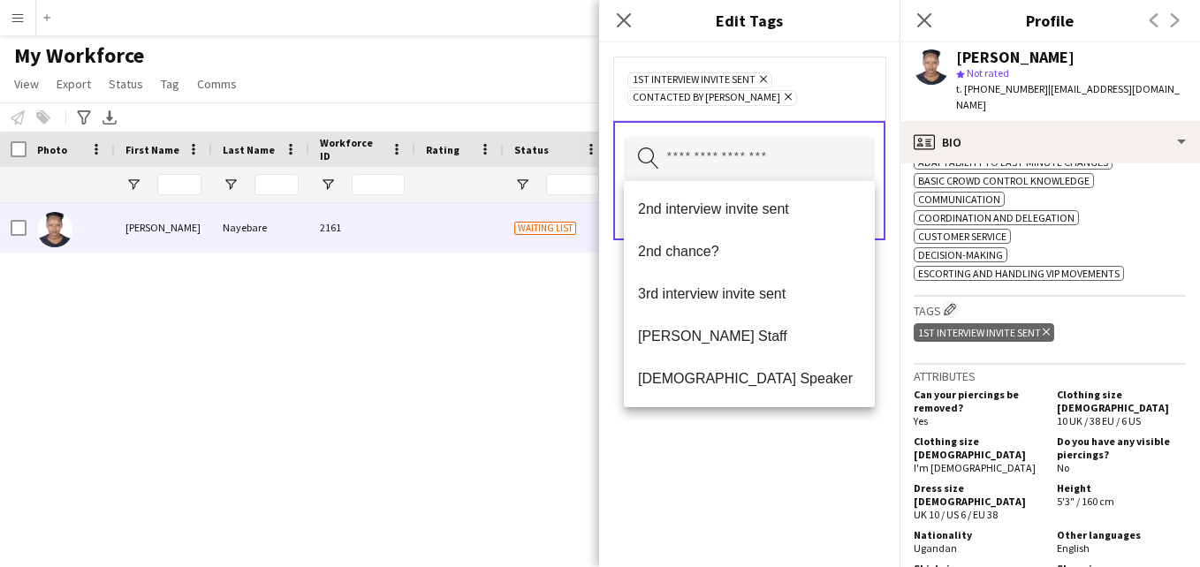
click at [800, 97] on div "1st interview invite sent Remove Contacted by Lamiaa Remove" at bounding box center [749, 88] width 244 height 35
click at [796, 162] on input "text" at bounding box center [749, 159] width 251 height 44
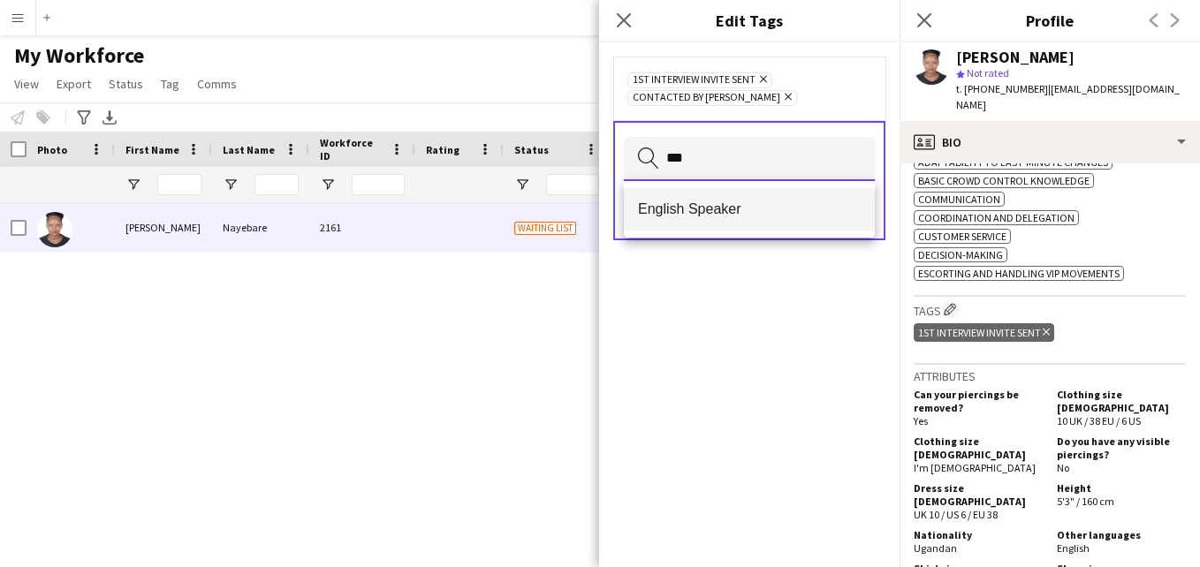
type input "***"
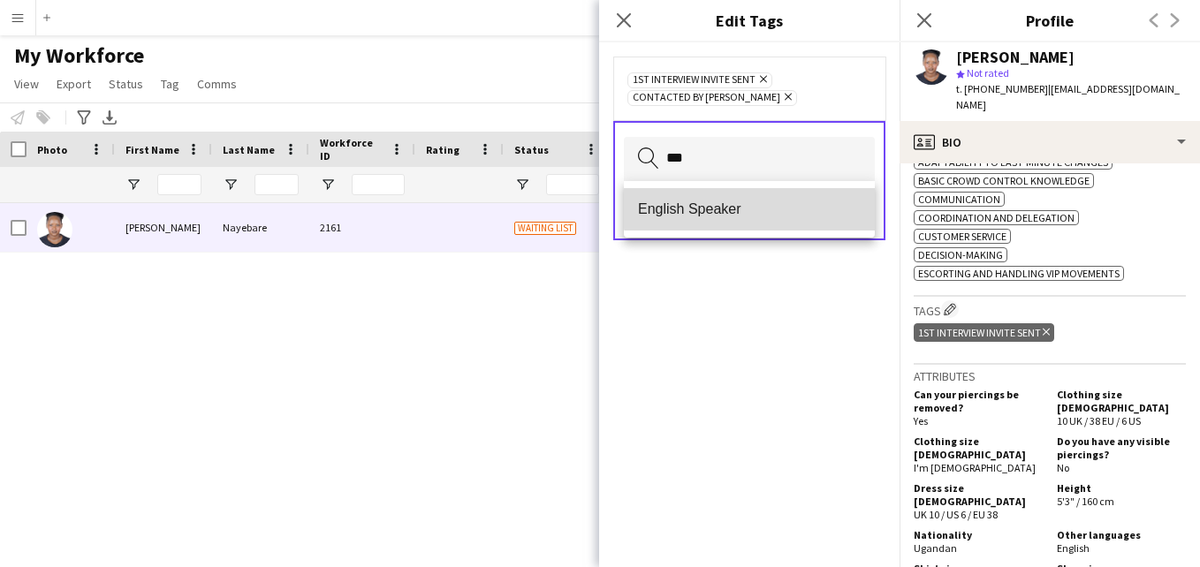
click at [783, 196] on mat-option "English Speaker" at bounding box center [749, 209] width 251 height 42
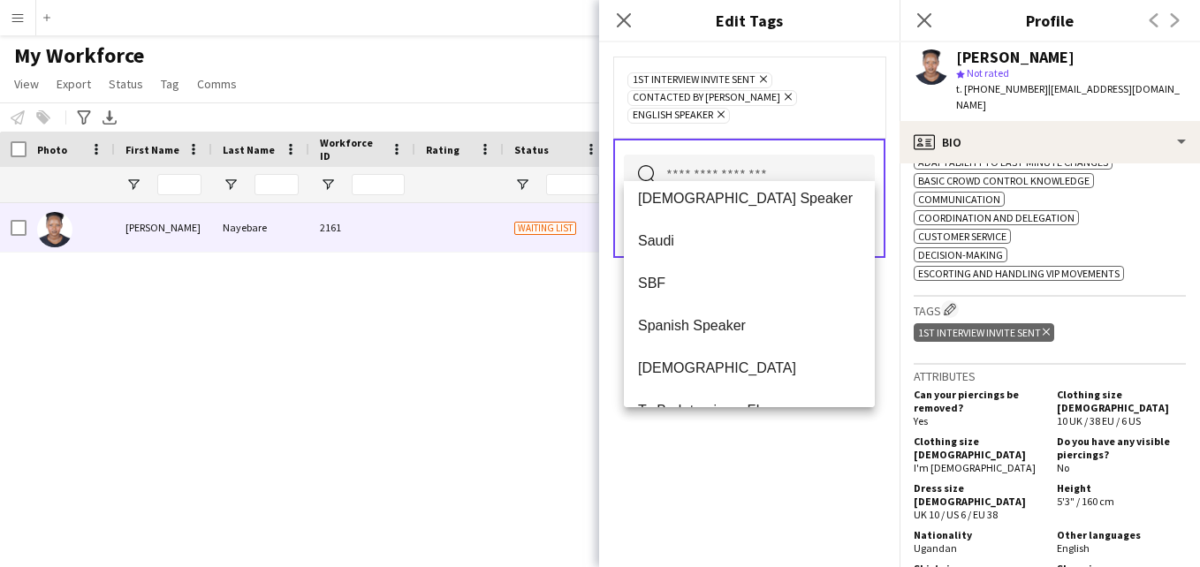
scroll to position [891, 0]
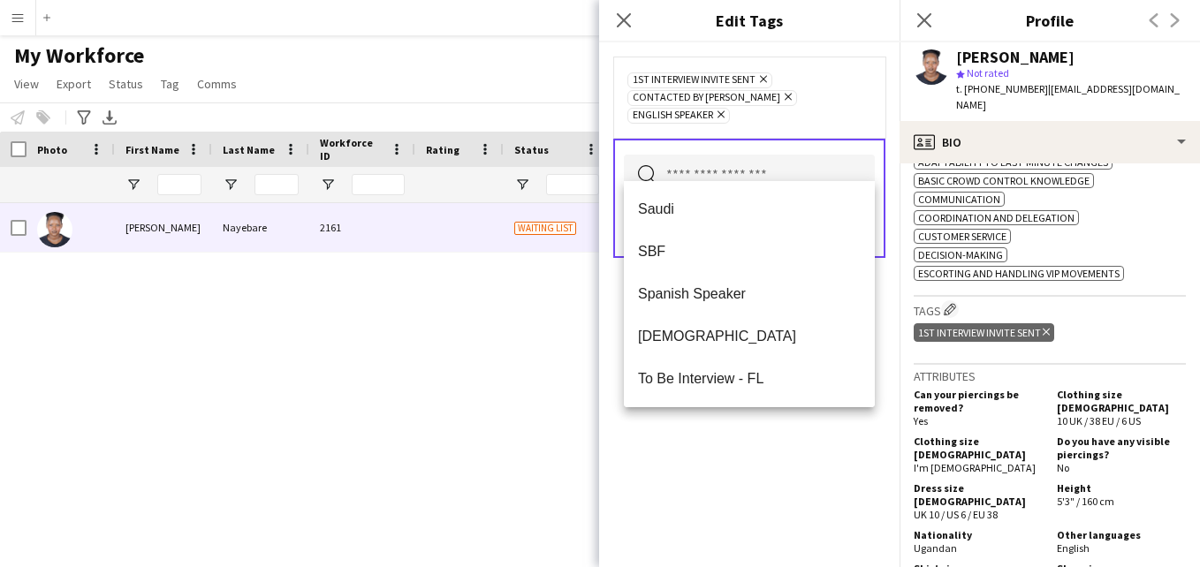
click at [823, 116] on div "1st interview invite sent Remove Contacted by Lamiaa Remove English Speaker Rem…" at bounding box center [749, 97] width 272 height 81
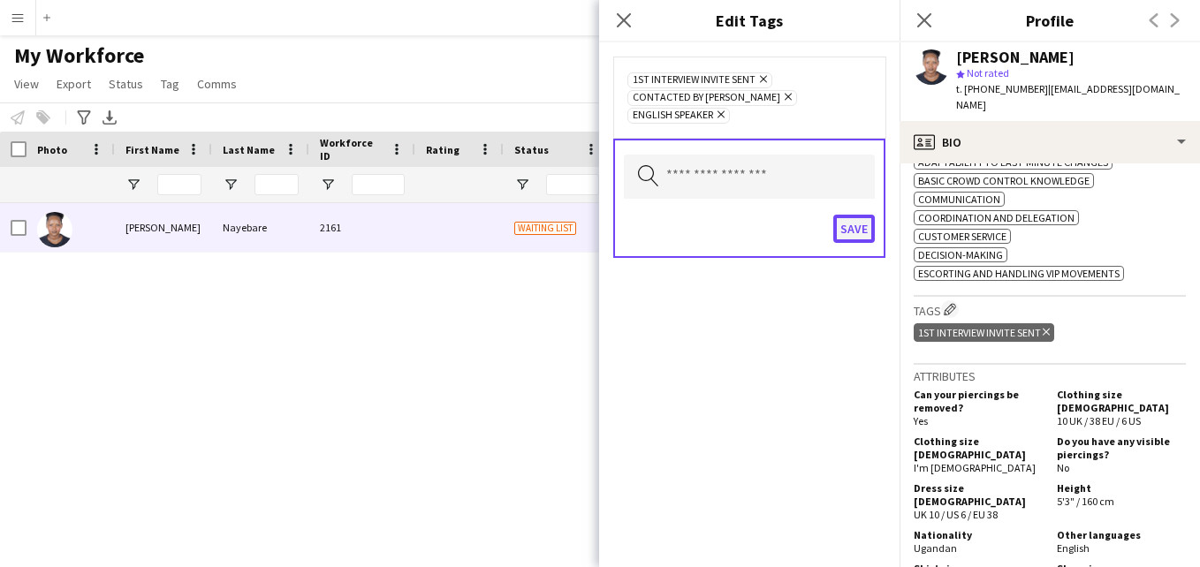
click at [859, 215] on button "Save" at bounding box center [854, 229] width 42 height 28
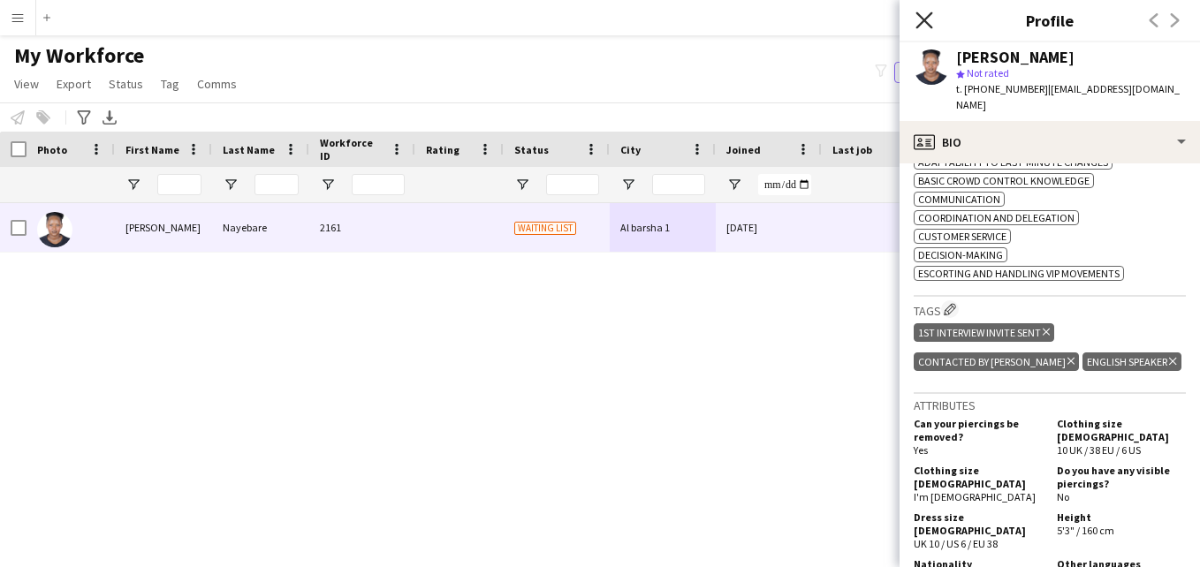
click at [925, 28] on icon "Close pop-in" at bounding box center [924, 19] width 17 height 17
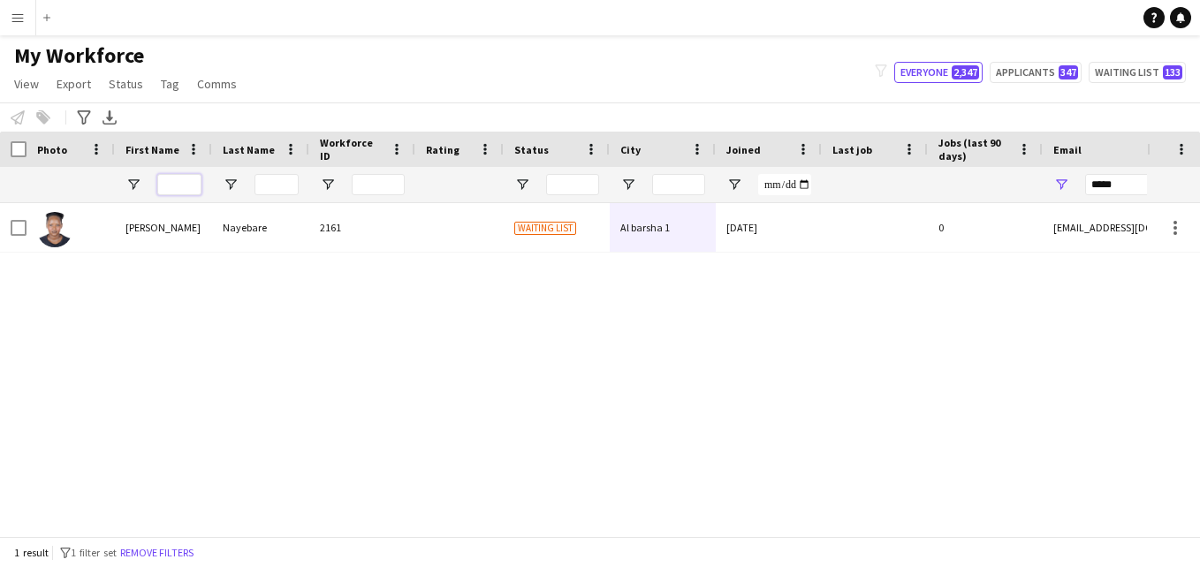
click at [176, 190] on input "First Name Filter Input" at bounding box center [179, 184] width 44 height 21
drag, startPoint x: 1132, startPoint y: 188, endPoint x: 1053, endPoint y: 190, distance: 79.6
click at [1053, 190] on div "*****" at bounding box center [1219, 184] width 353 height 35
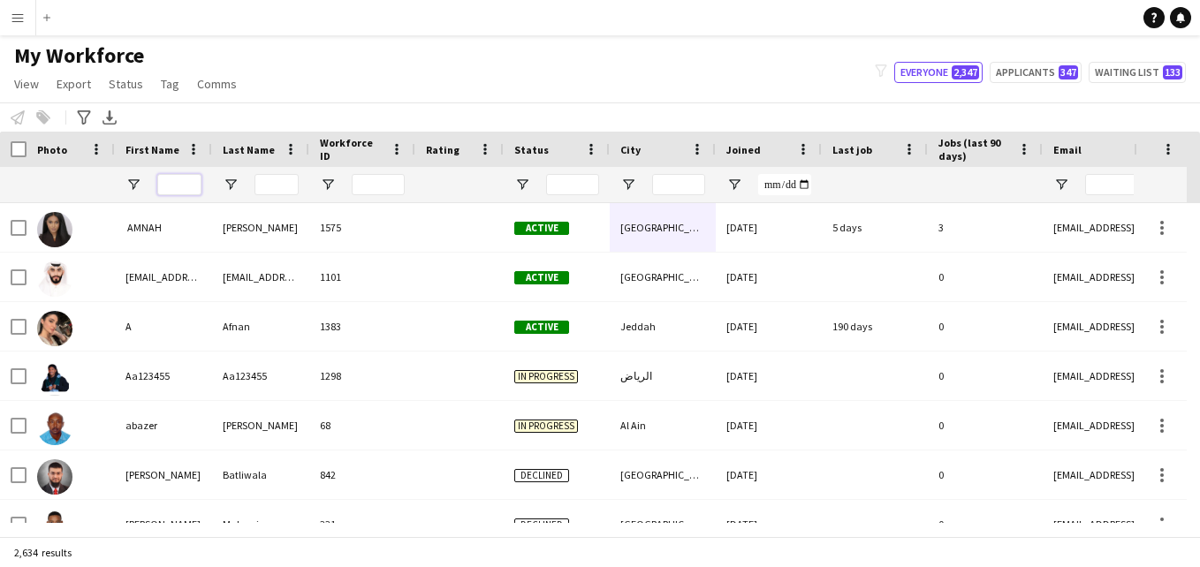
click at [189, 186] on input "First Name Filter Input" at bounding box center [179, 184] width 44 height 21
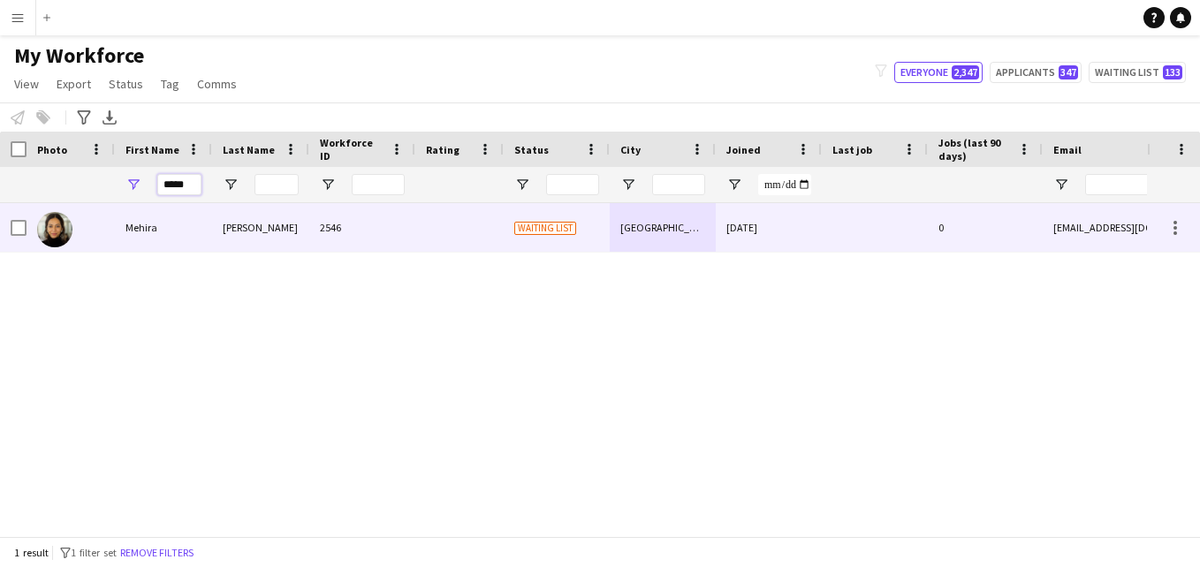
type input "*****"
click at [376, 235] on div "2546" at bounding box center [362, 227] width 106 height 49
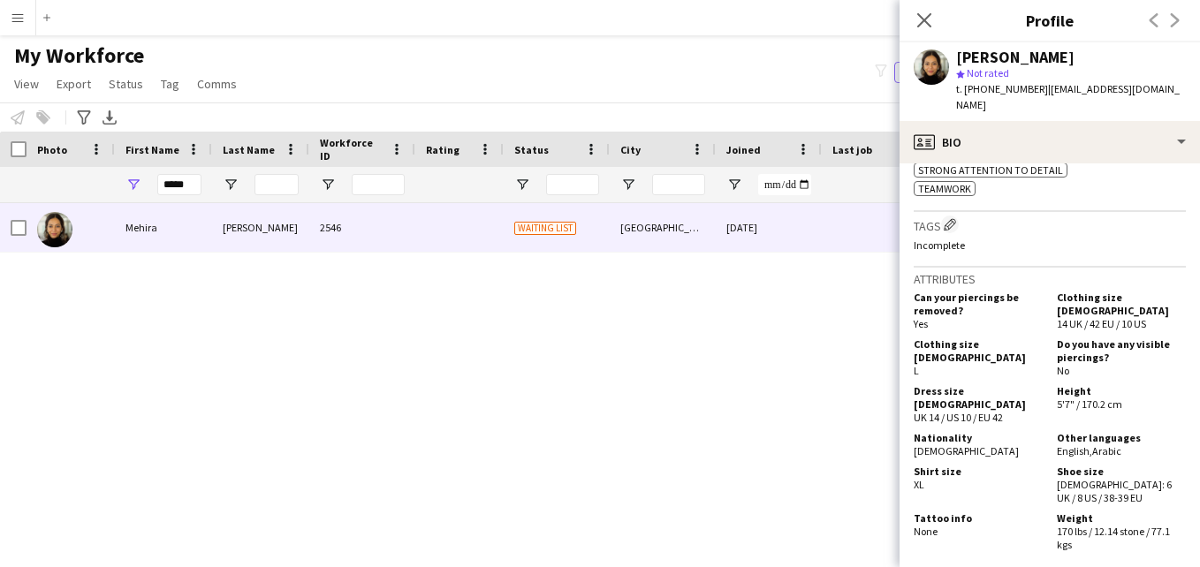
scroll to position [799, 0]
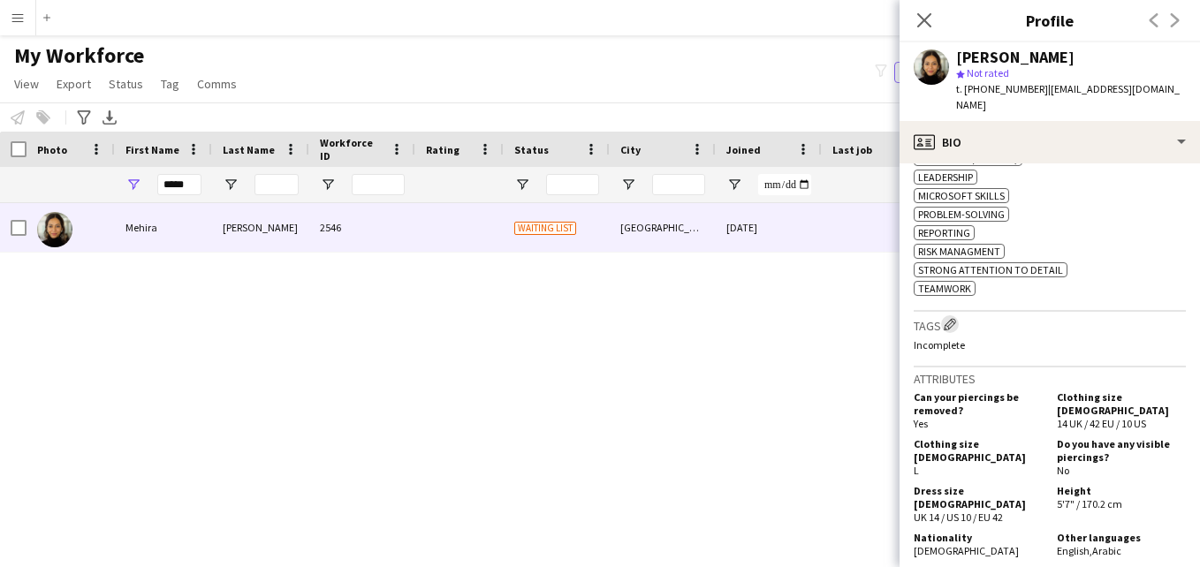
click at [948, 318] on app-icon "Edit crew company tags" at bounding box center [950, 324] width 12 height 12
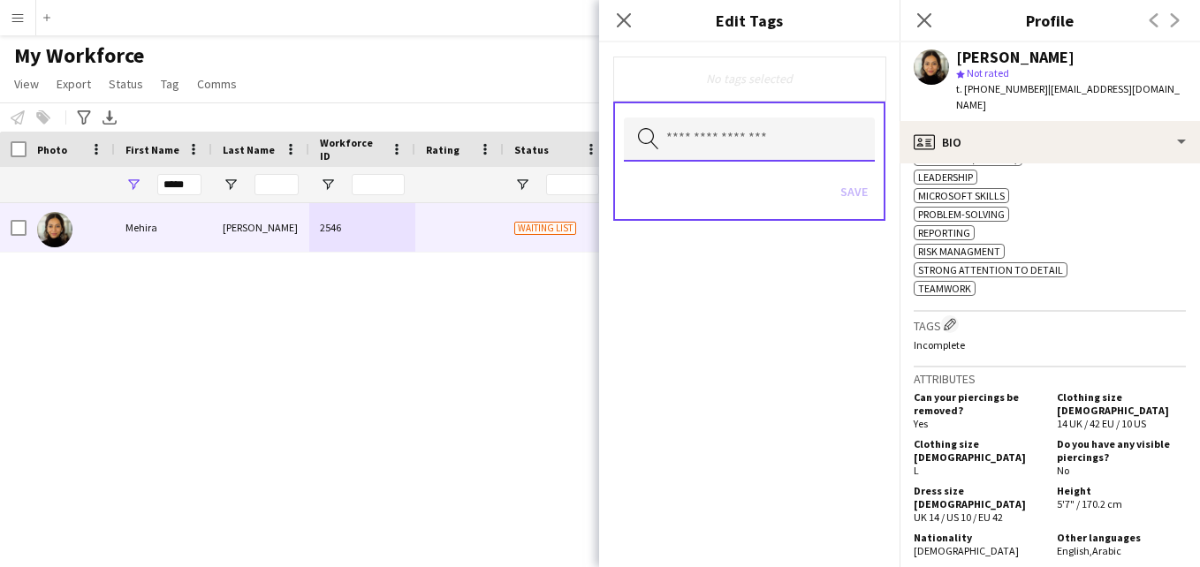
click at [699, 145] on input "text" at bounding box center [749, 140] width 251 height 44
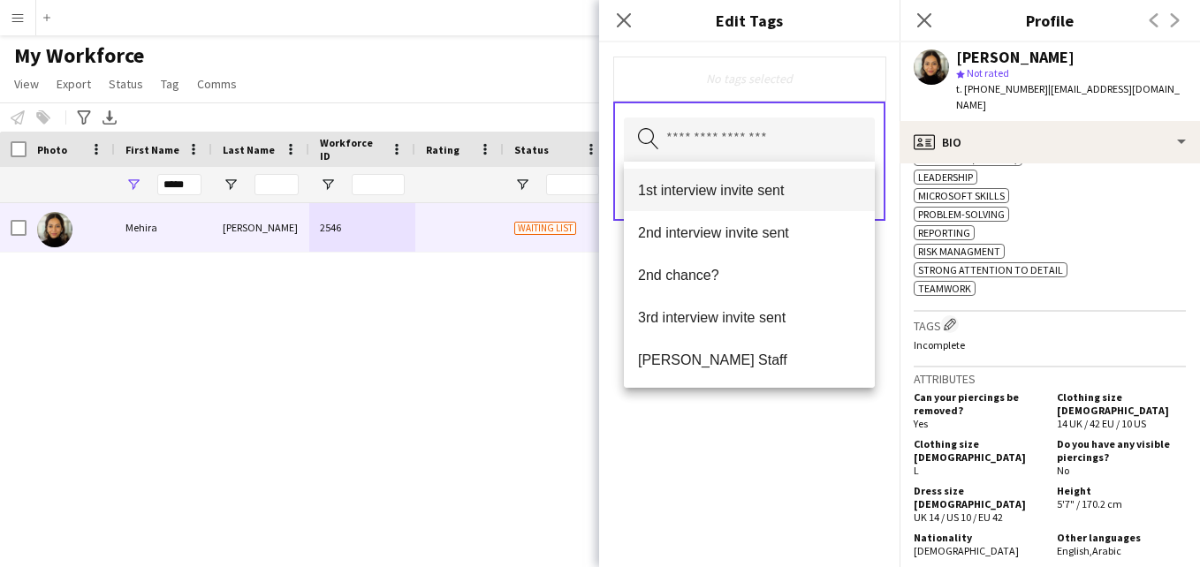
click at [706, 194] on span "1st interview invite sent" at bounding box center [749, 190] width 223 height 17
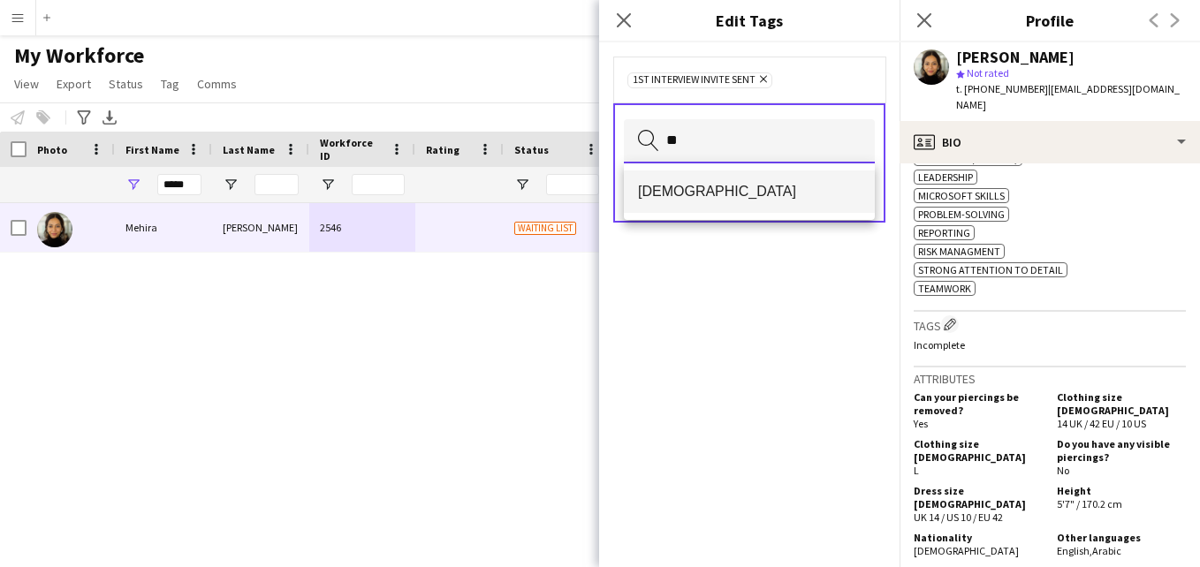
type input "**"
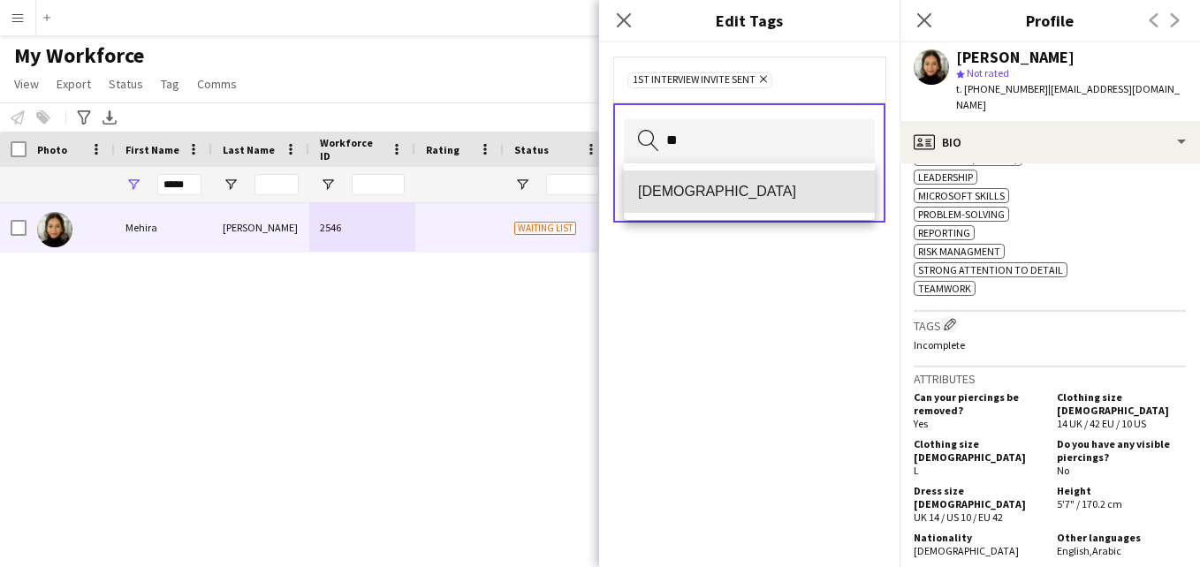
click at [733, 207] on mat-option "[DEMOGRAPHIC_DATA]" at bounding box center [749, 192] width 251 height 42
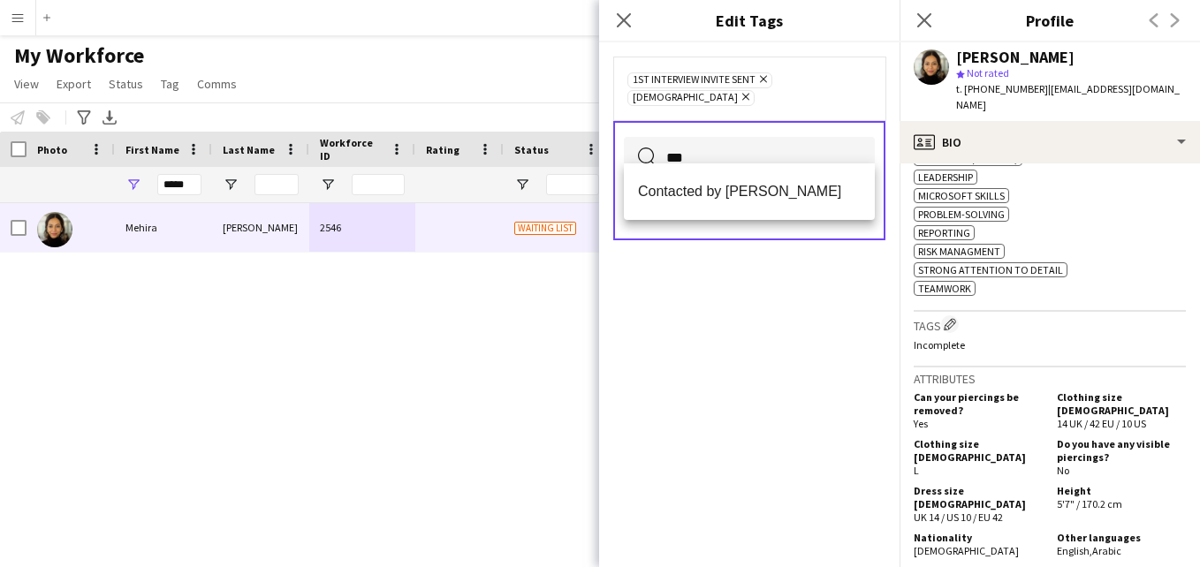
type input "***"
click at [785, 180] on mat-option "Contacted by [PERSON_NAME]" at bounding box center [749, 192] width 251 height 42
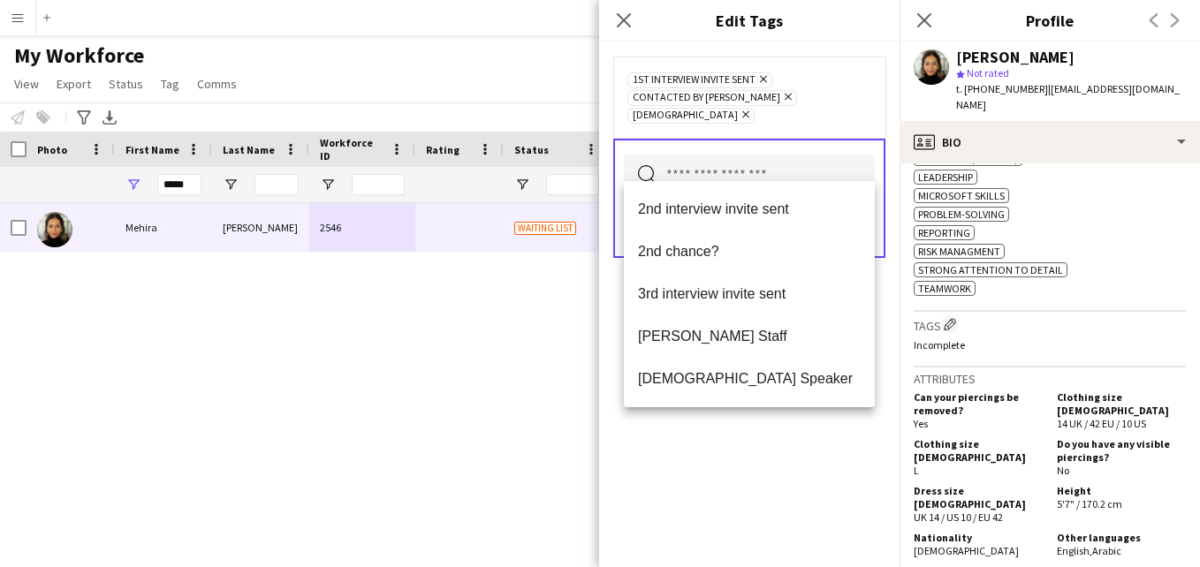
click at [868, 96] on div "1st interview invite sent Remove Contacted by Lamiaa Remove Sudanese Remove" at bounding box center [749, 97] width 244 height 53
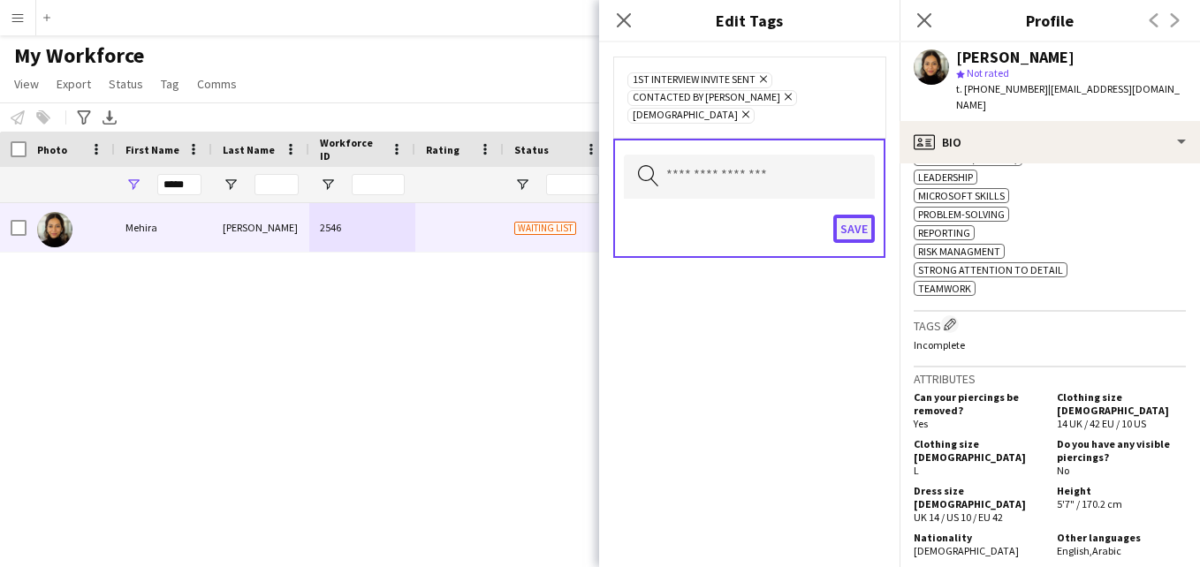
click at [852, 215] on button "Save" at bounding box center [854, 229] width 42 height 28
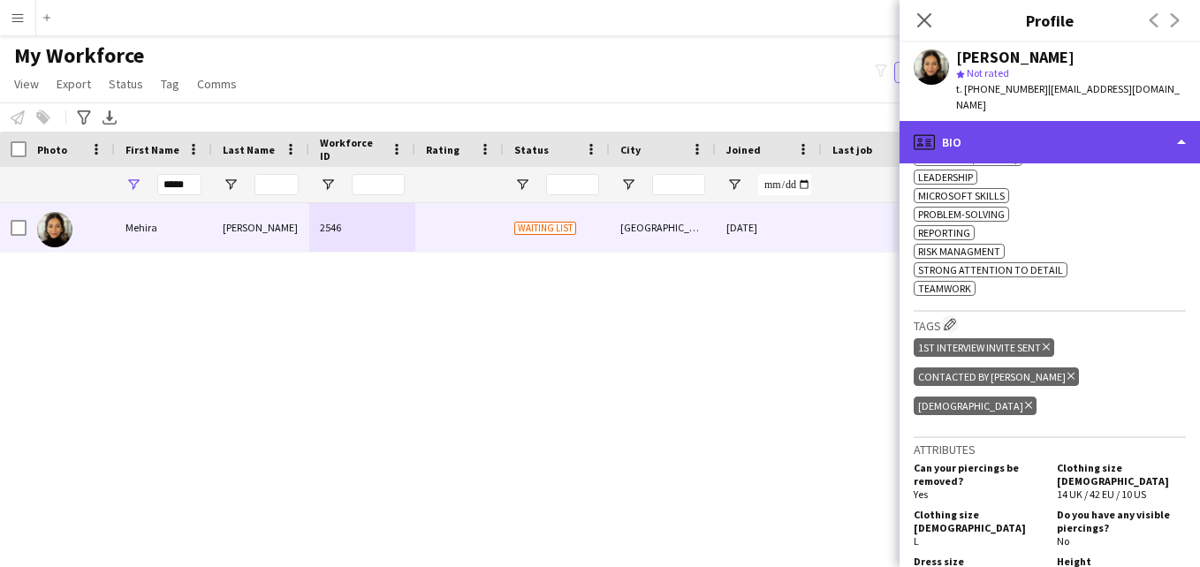
click at [1043, 121] on div "profile Bio" at bounding box center [1050, 142] width 300 height 42
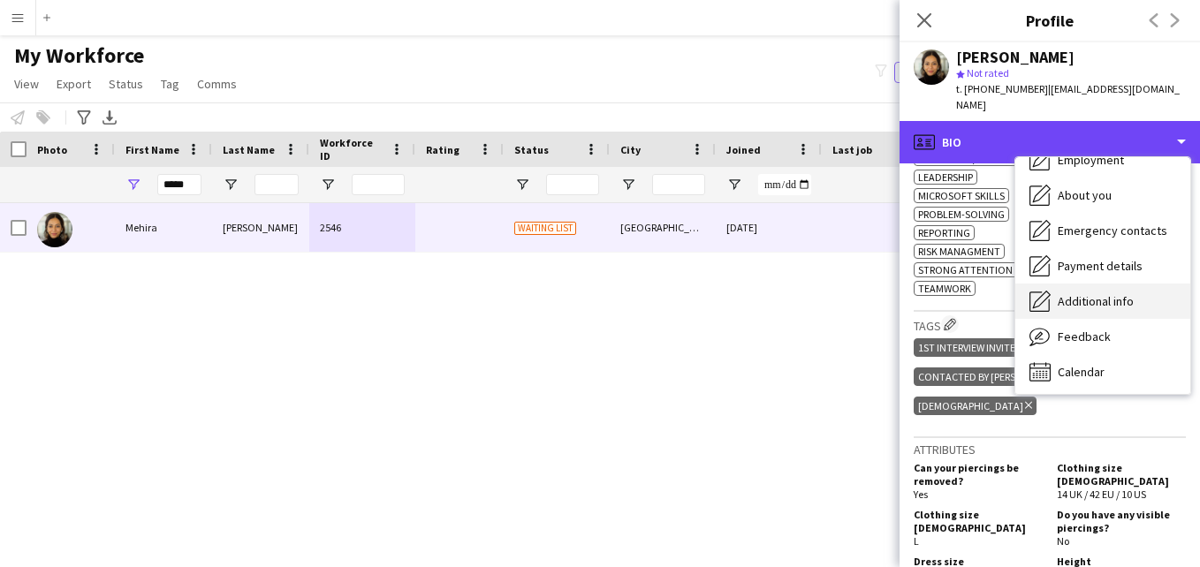
scroll to position [95, 0]
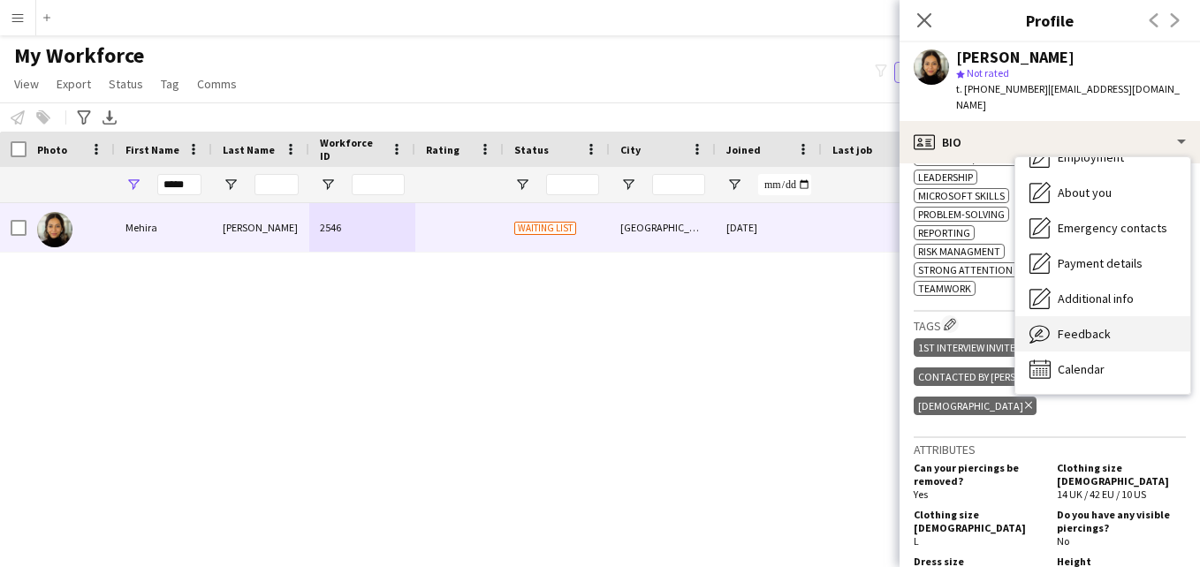
click at [1111, 316] on div "Feedback Feedback" at bounding box center [1102, 333] width 175 height 35
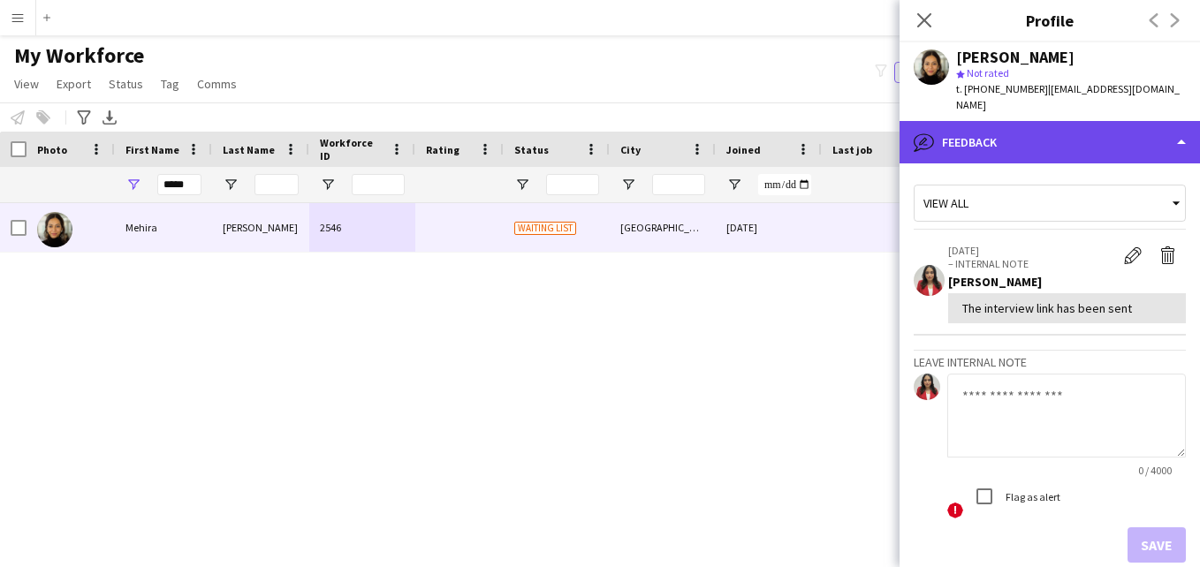
click at [1124, 133] on div "bubble-pencil Feedback" at bounding box center [1050, 142] width 300 height 42
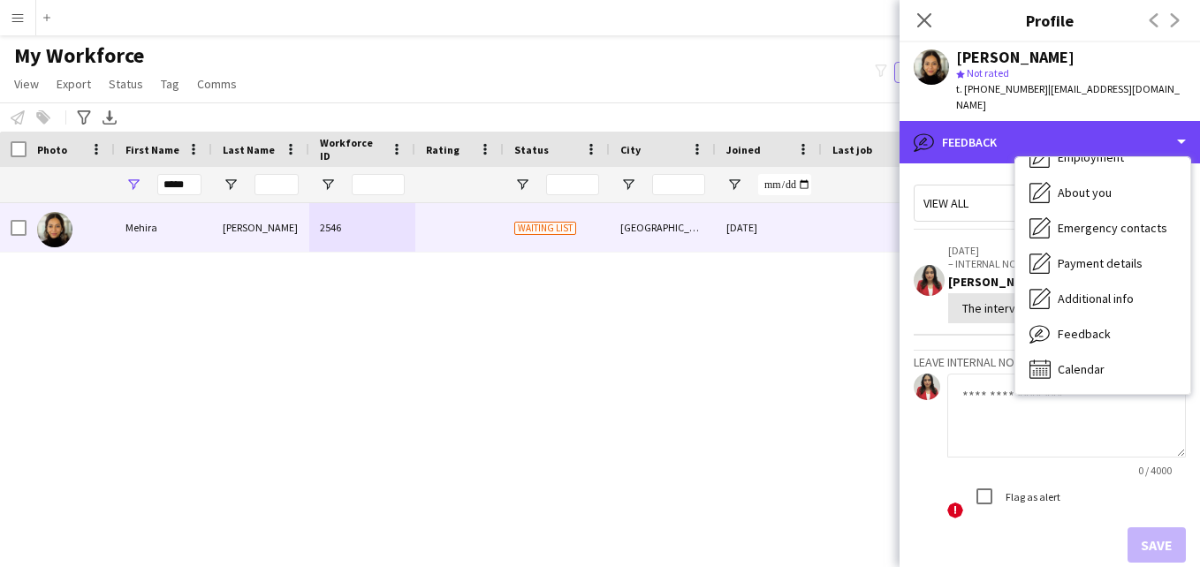
scroll to position [0, 0]
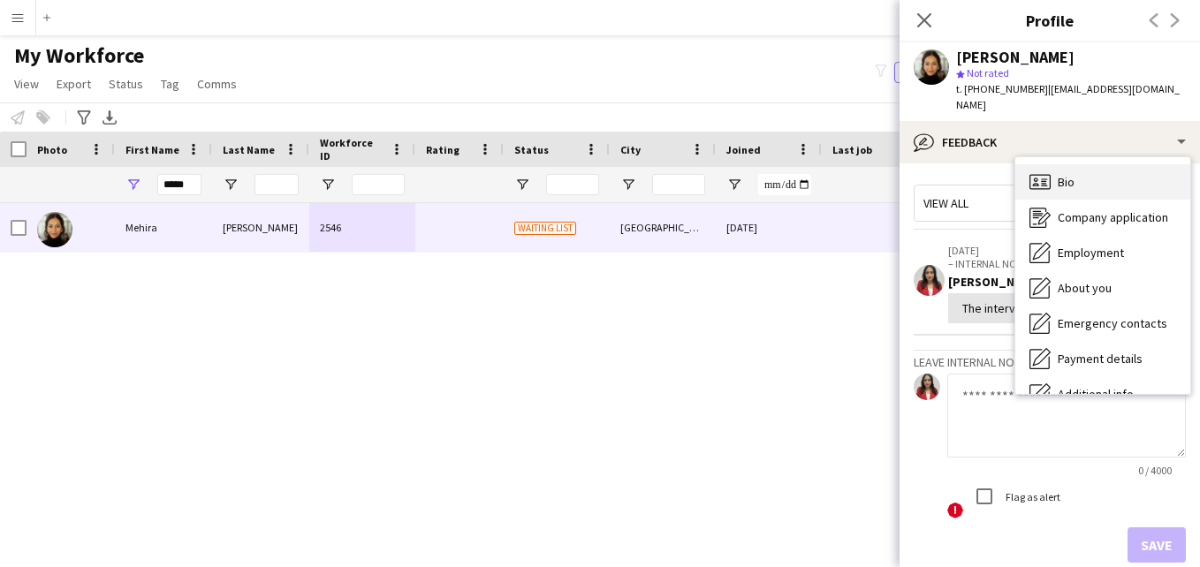
click at [1146, 164] on div "Bio Bio" at bounding box center [1102, 181] width 175 height 35
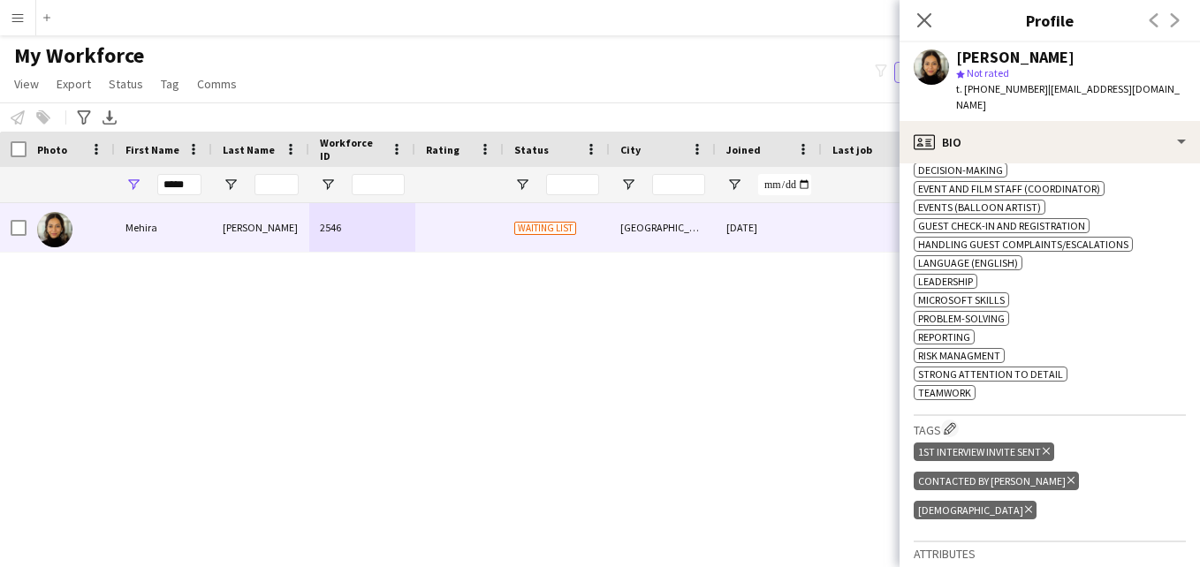
scroll to position [771, 0]
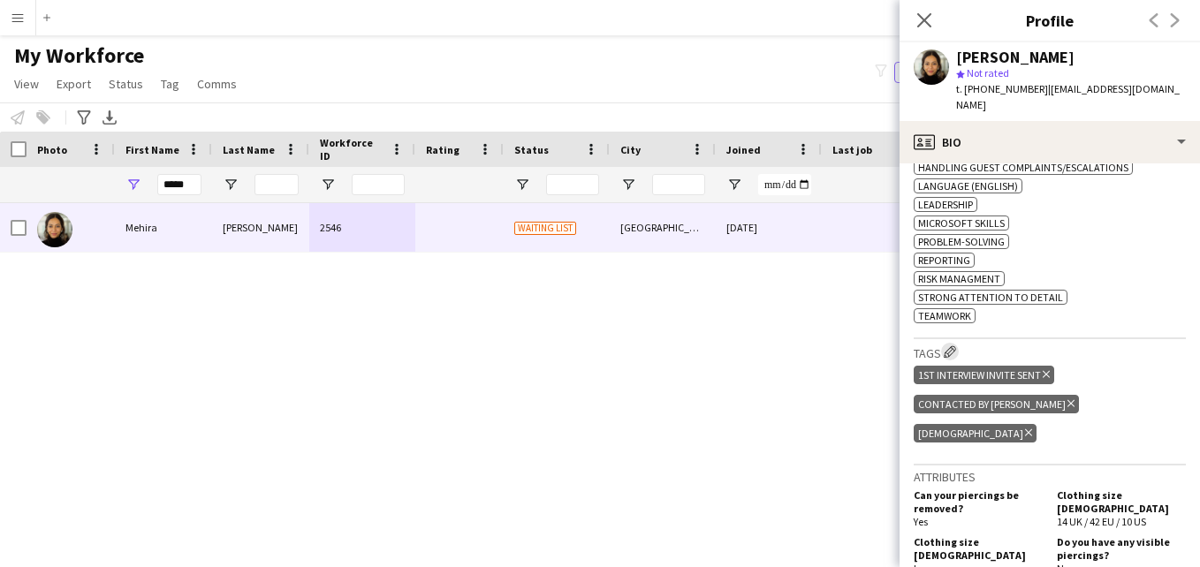
click at [949, 346] on app-icon "Edit crew company tags" at bounding box center [950, 352] width 12 height 12
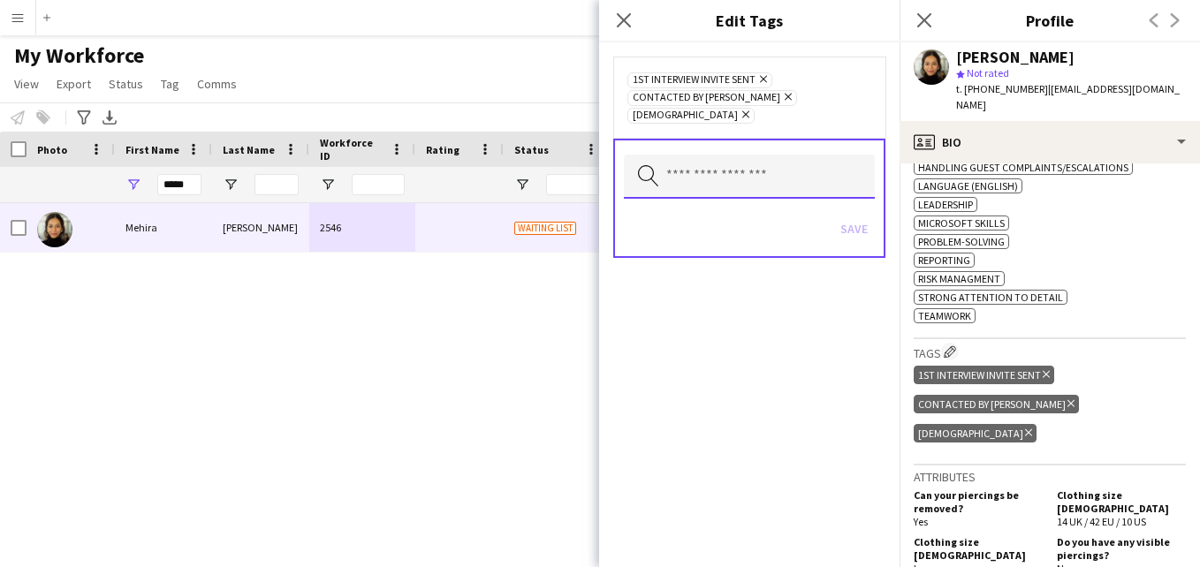
click at [787, 161] on input "text" at bounding box center [749, 177] width 251 height 44
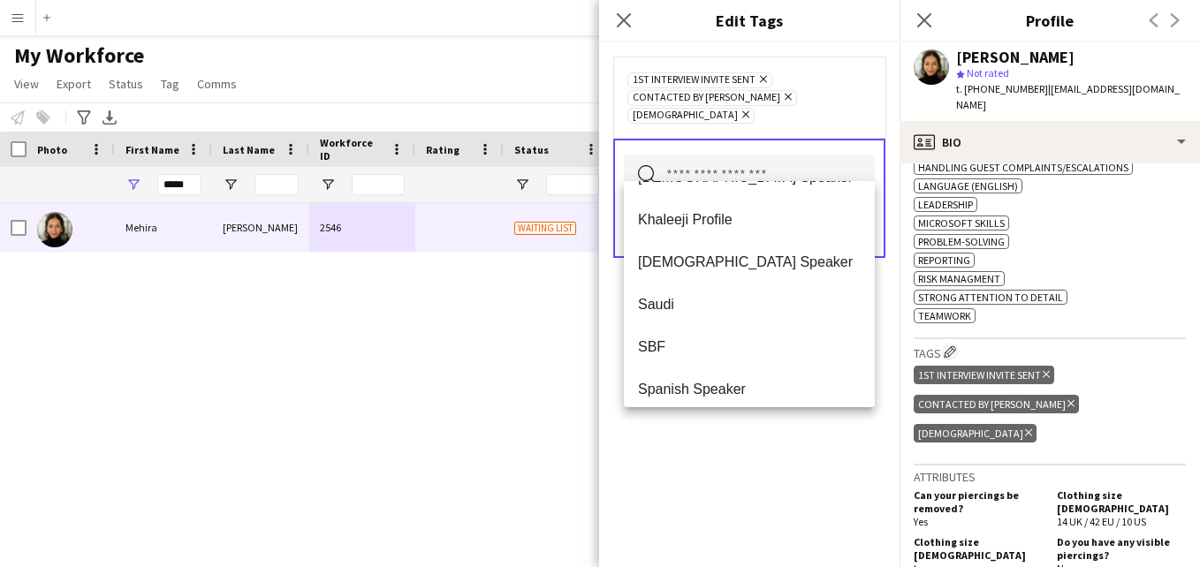
scroll to position [891, 0]
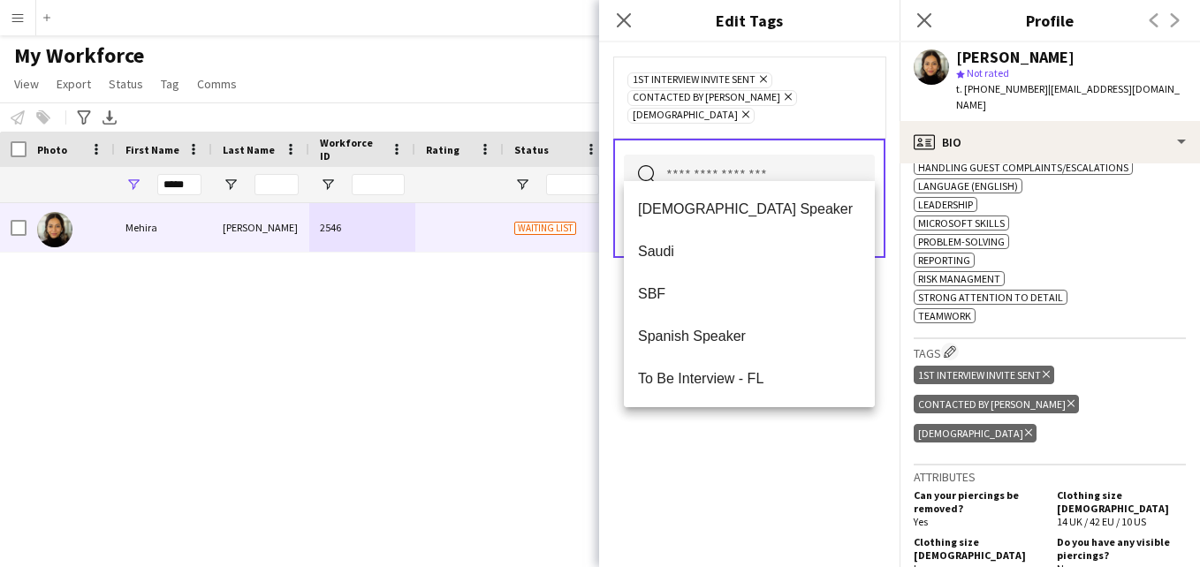
click at [868, 90] on div "1st interview invite sent Remove Contacted by Lamiaa Remove Sudanese Remove" at bounding box center [749, 97] width 244 height 53
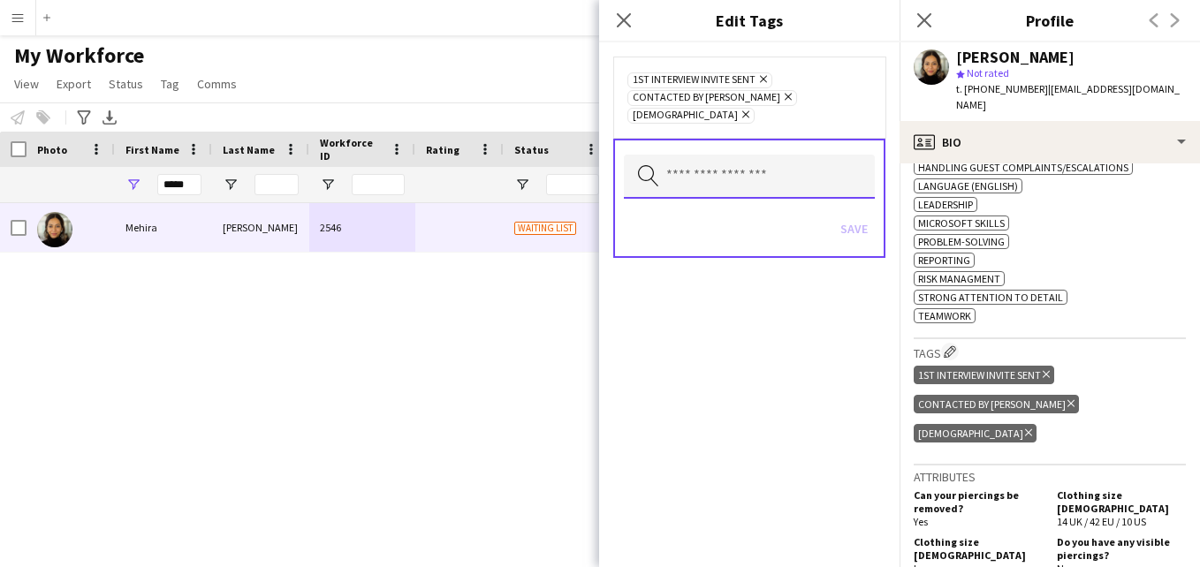
drag, startPoint x: 868, startPoint y: 90, endPoint x: 816, endPoint y: 161, distance: 87.8
click at [816, 161] on input "text" at bounding box center [749, 177] width 251 height 44
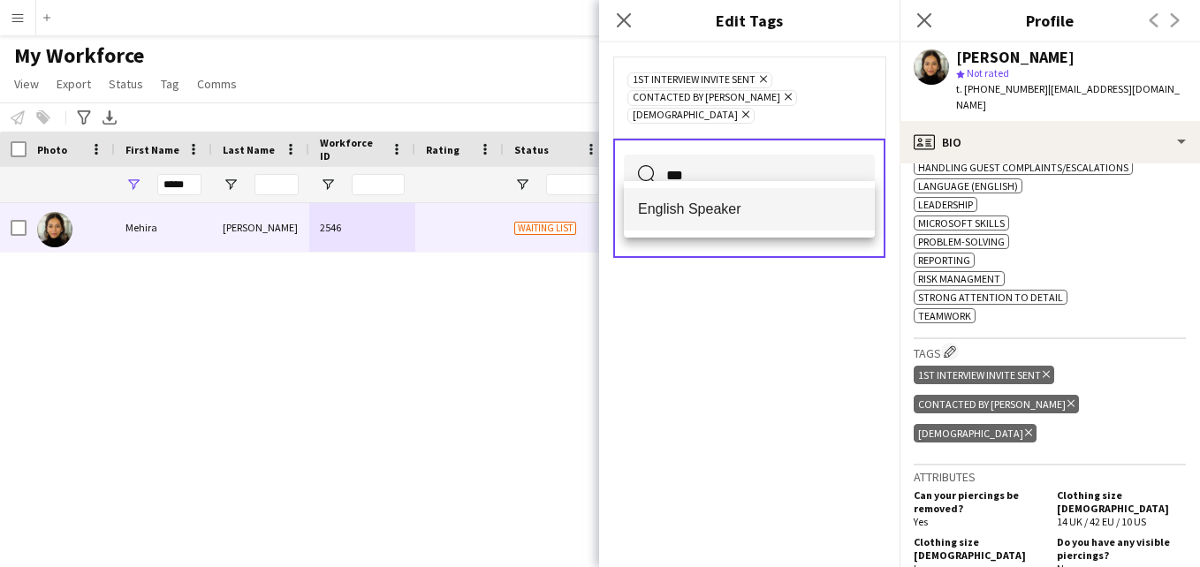
type input "***"
click at [797, 207] on span "English Speaker" at bounding box center [749, 209] width 223 height 17
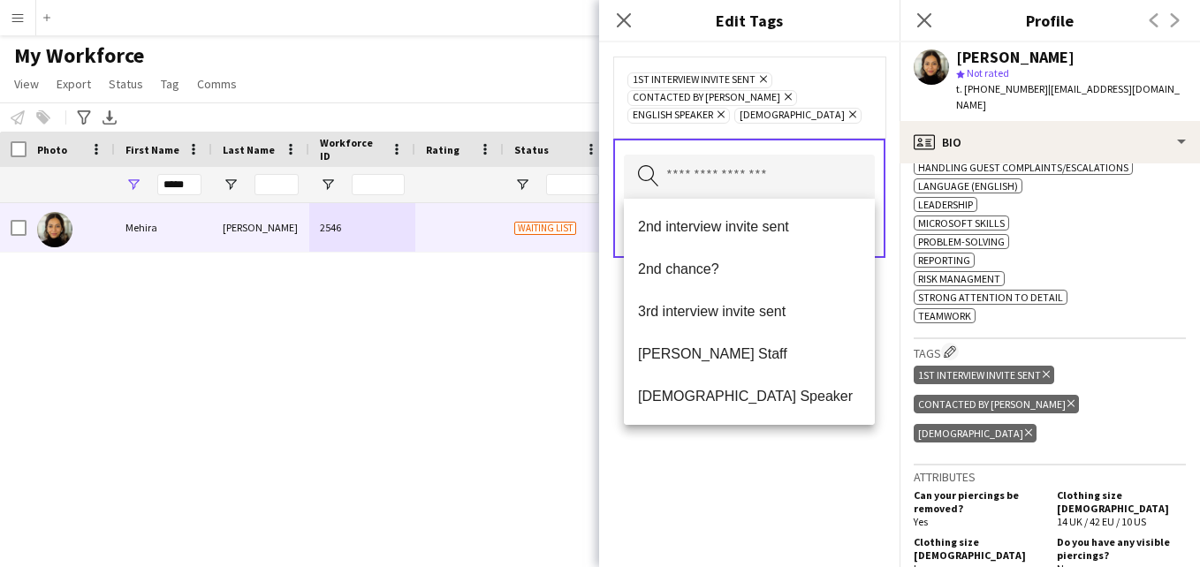
click at [874, 72] on div "1st interview invite sent Remove Contacted by Lamiaa Remove English Speaker Rem…" at bounding box center [749, 97] width 272 height 81
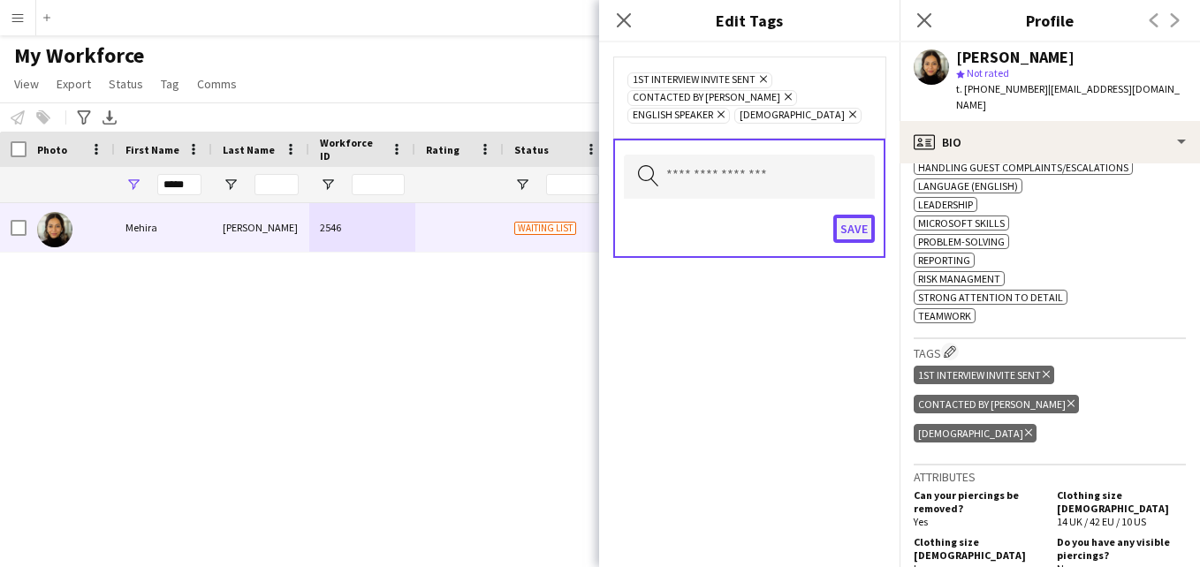
click at [849, 228] on button "Save" at bounding box center [854, 229] width 42 height 28
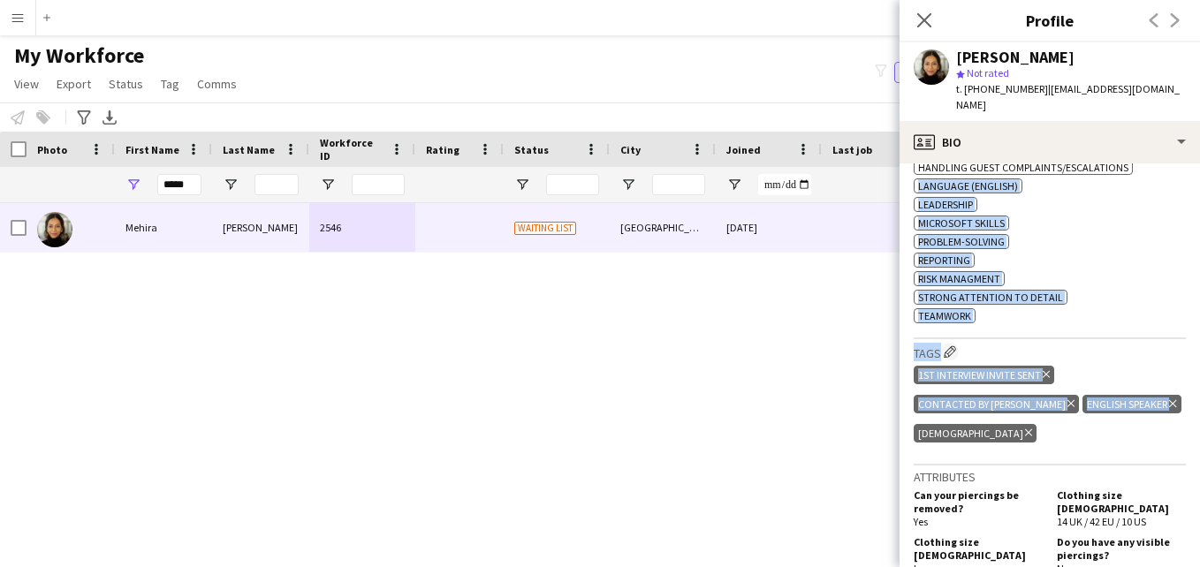
drag, startPoint x: 1185, startPoint y: 377, endPoint x: 1168, endPoint y: 184, distance: 194.3
click at [1168, 184] on app-crew-profile-bio "chevron-left chevron-right Open photos pop-in Gender Female Birthday 25-03-1993…" at bounding box center [1050, 365] width 300 height 404
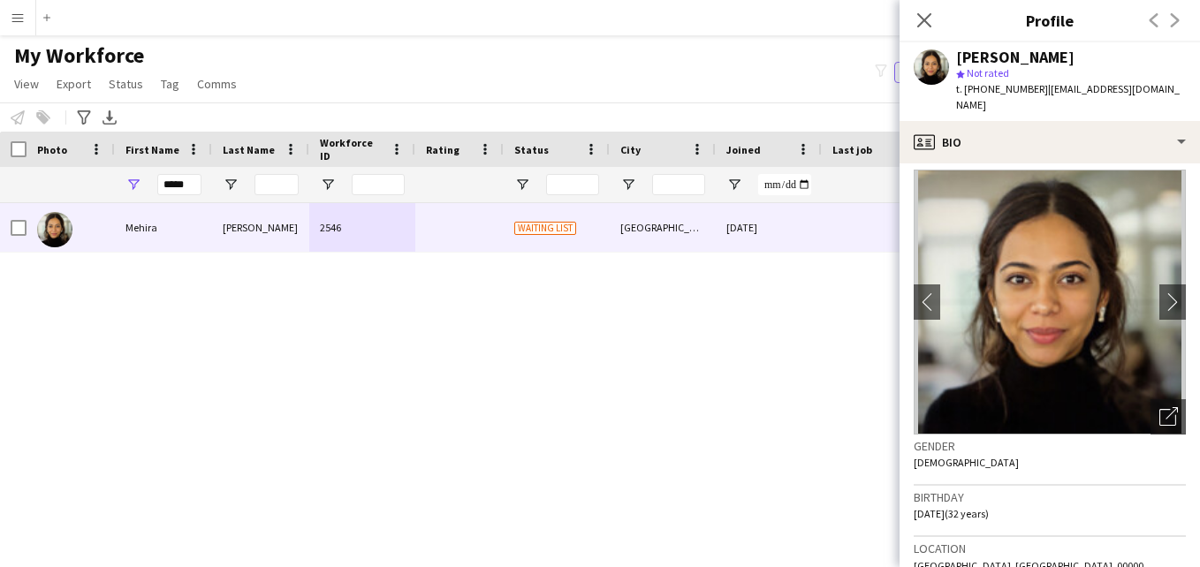
scroll to position [4, 0]
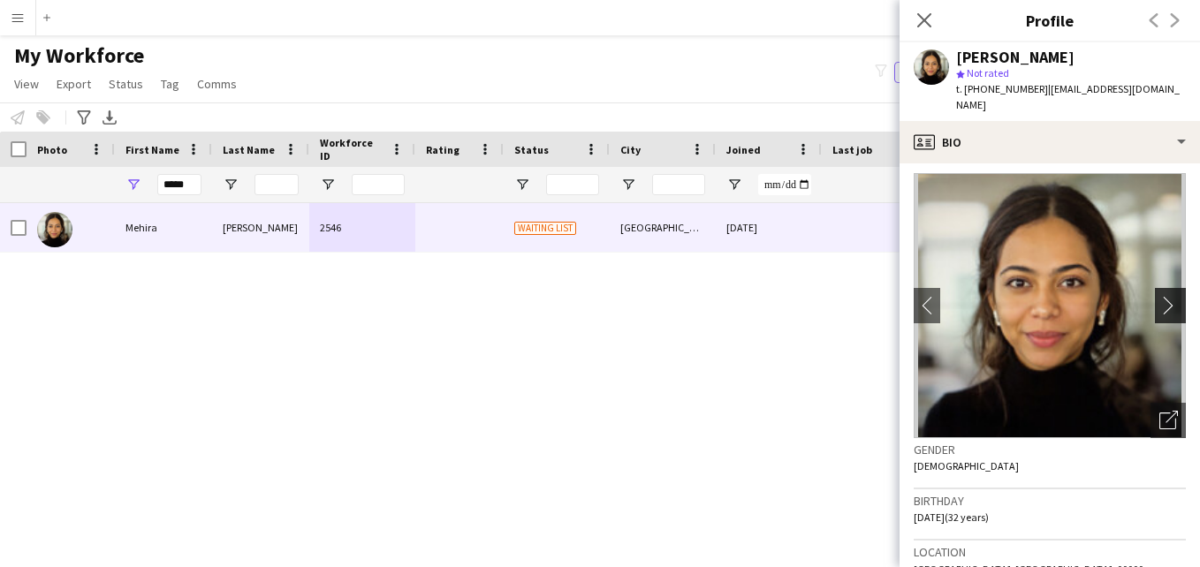
click at [1159, 296] on app-icon "chevron-right" at bounding box center [1172, 305] width 27 height 19
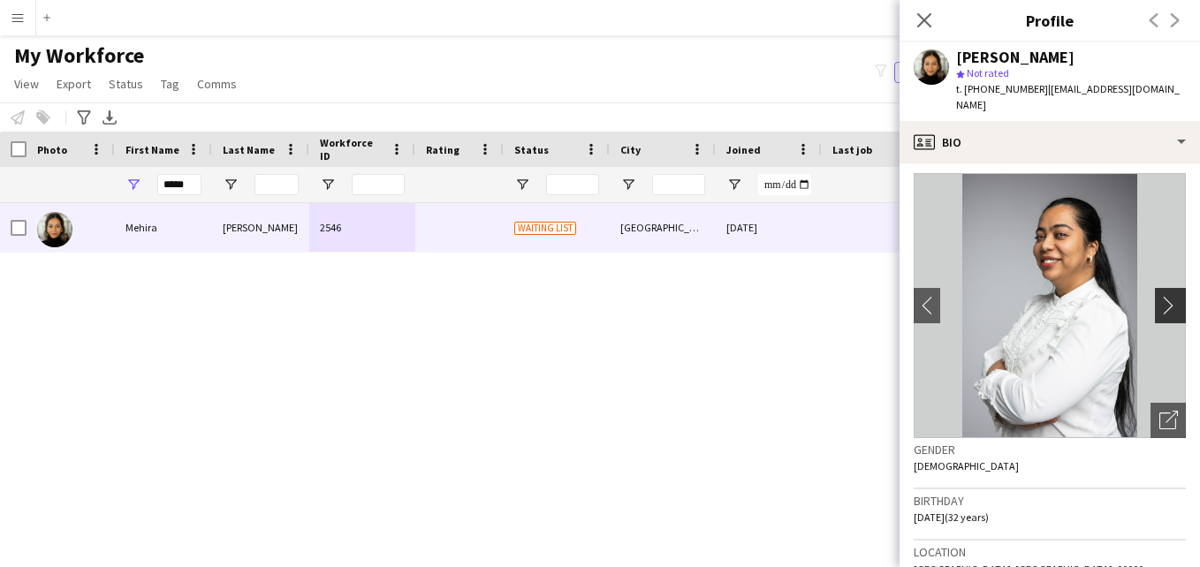
click at [1163, 296] on app-icon "chevron-right" at bounding box center [1172, 305] width 27 height 19
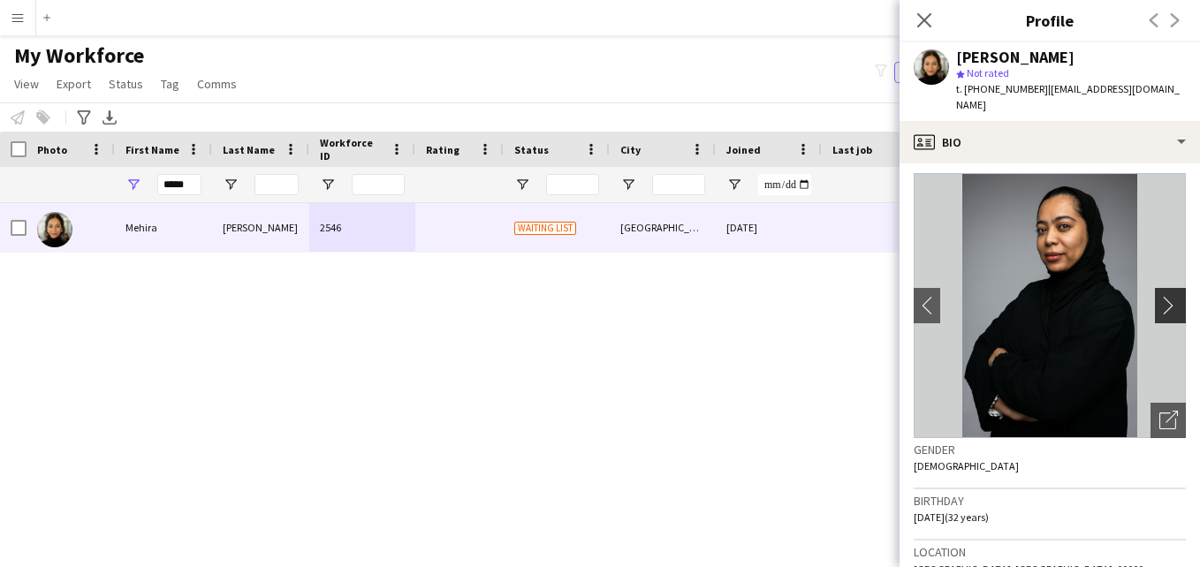
click at [1159, 300] on button "chevron-right" at bounding box center [1172, 305] width 35 height 35
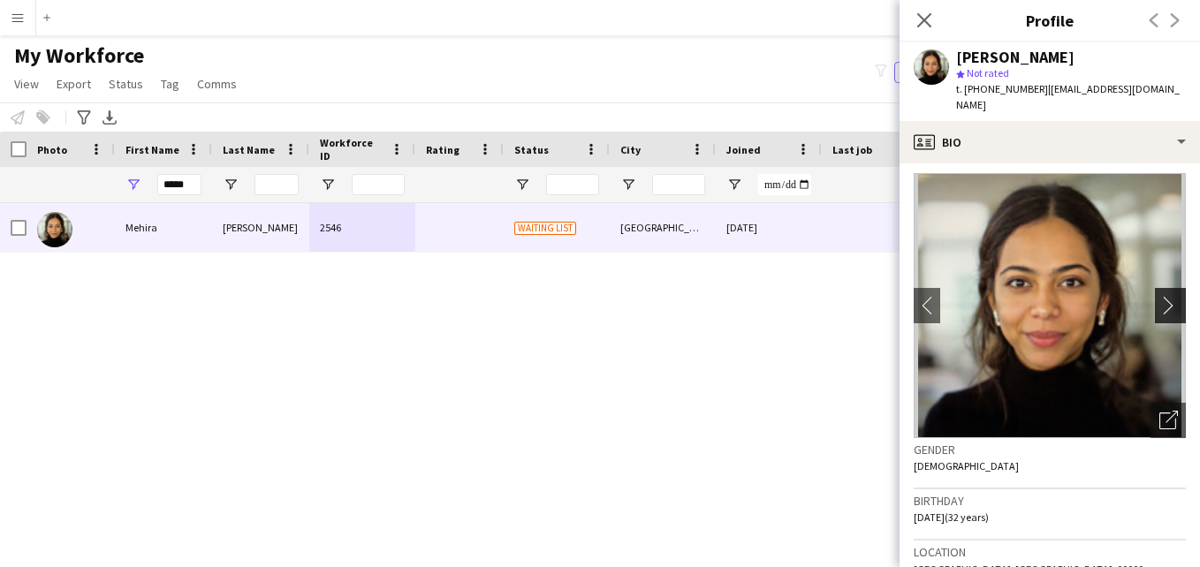
click at [1159, 300] on button "chevron-right" at bounding box center [1172, 305] width 35 height 35
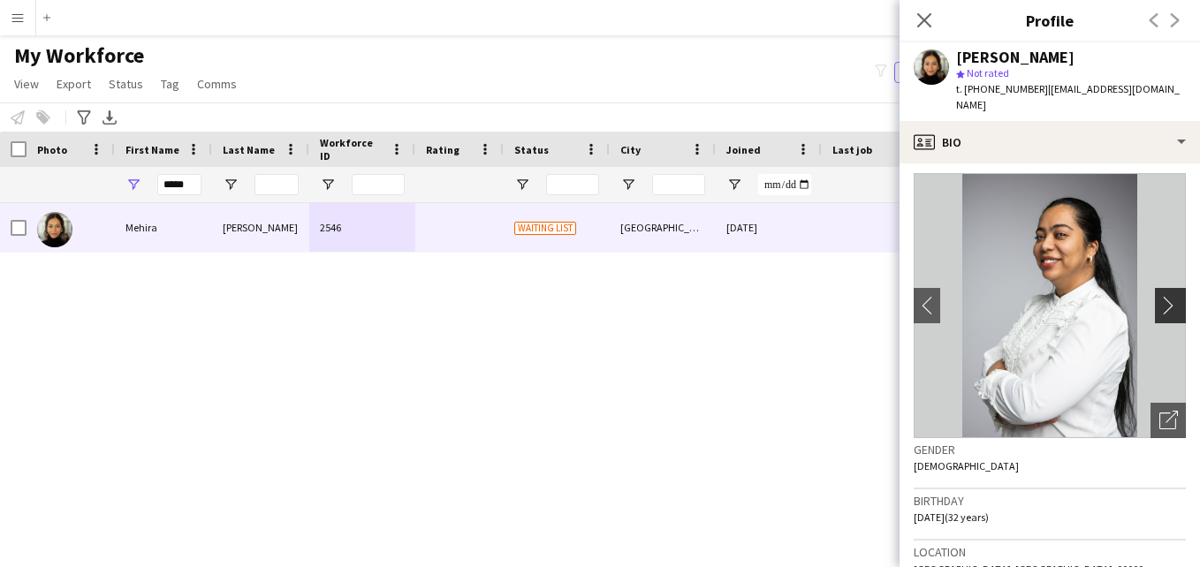
click at [1159, 300] on button "chevron-right" at bounding box center [1172, 305] width 35 height 35
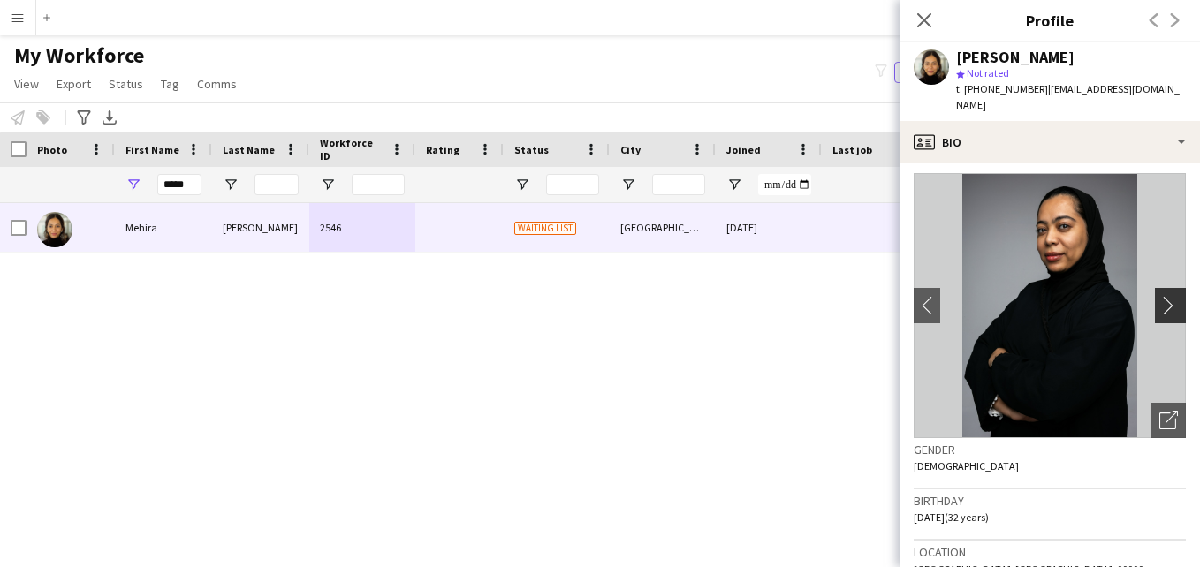
click at [1159, 300] on button "chevron-right" at bounding box center [1172, 305] width 35 height 35
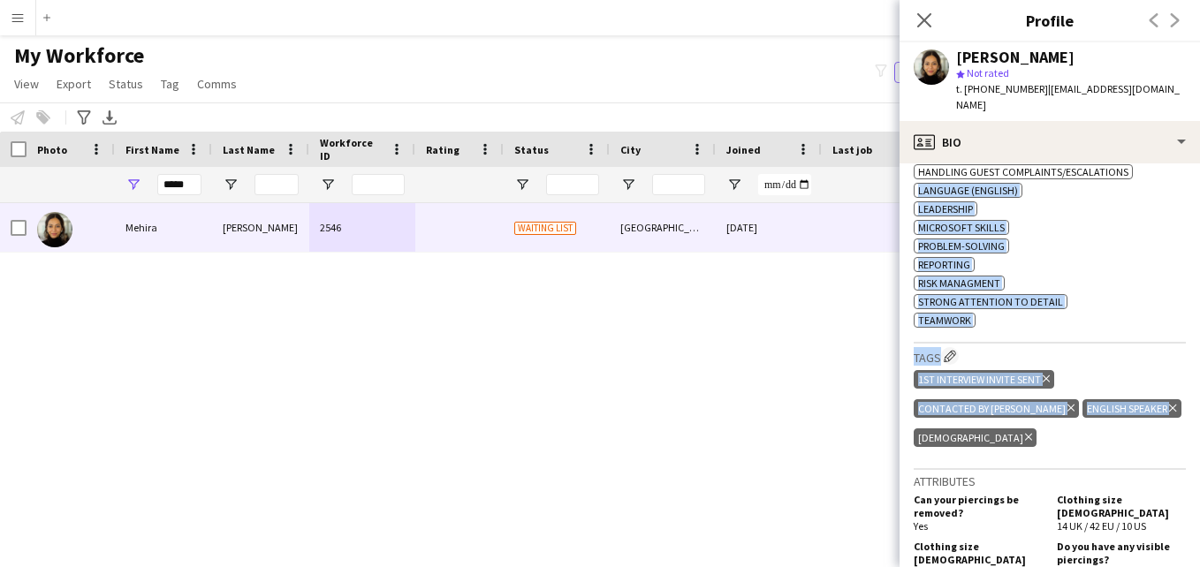
scroll to position [846, 0]
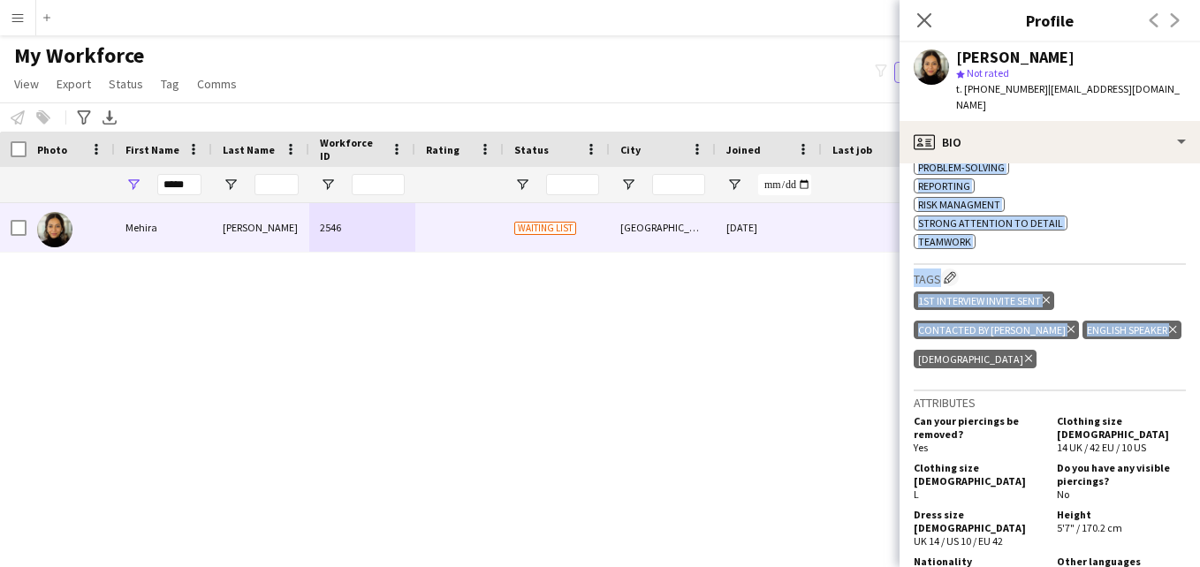
click at [1121, 269] on h3 "Tags Edit crew company tags" at bounding box center [1050, 278] width 272 height 19
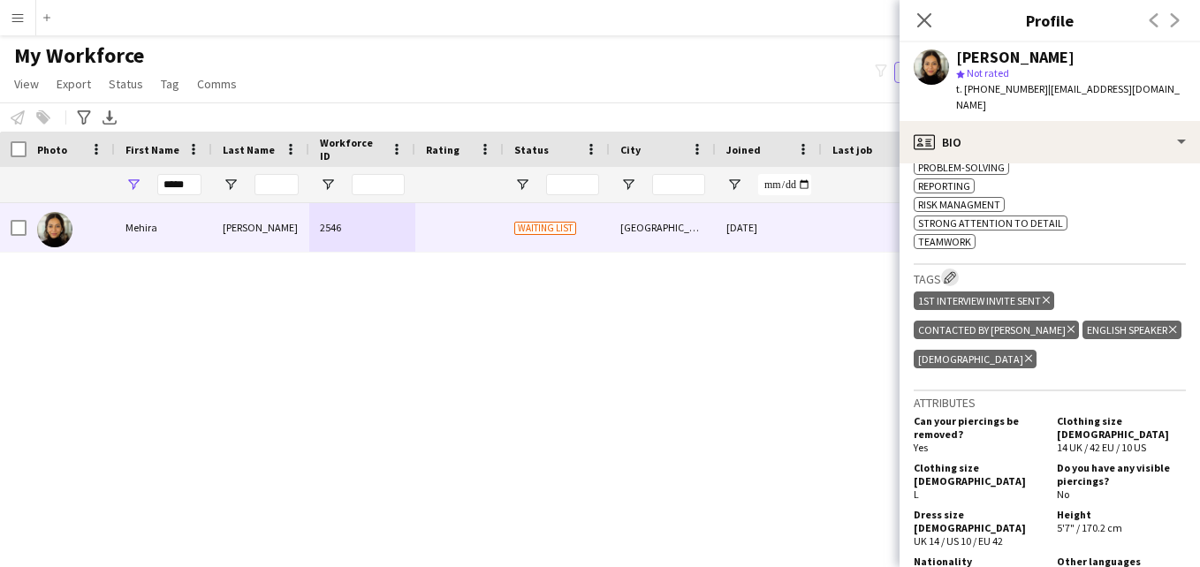
click at [948, 271] on app-icon "Edit crew company tags" at bounding box center [950, 277] width 12 height 12
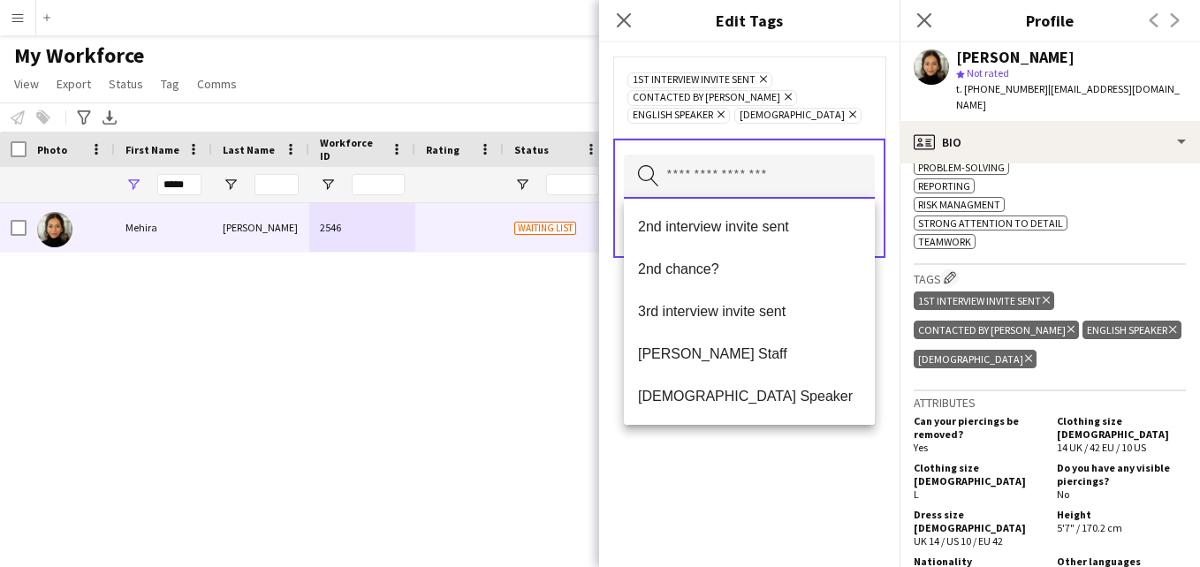
click at [790, 174] on input "text" at bounding box center [749, 177] width 251 height 44
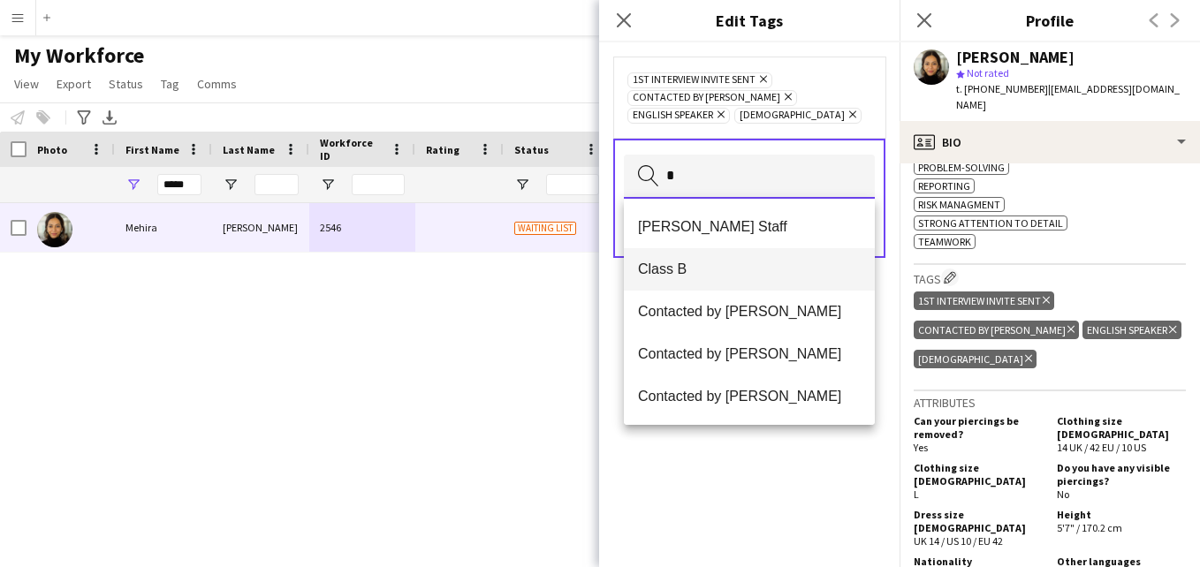
type input "*"
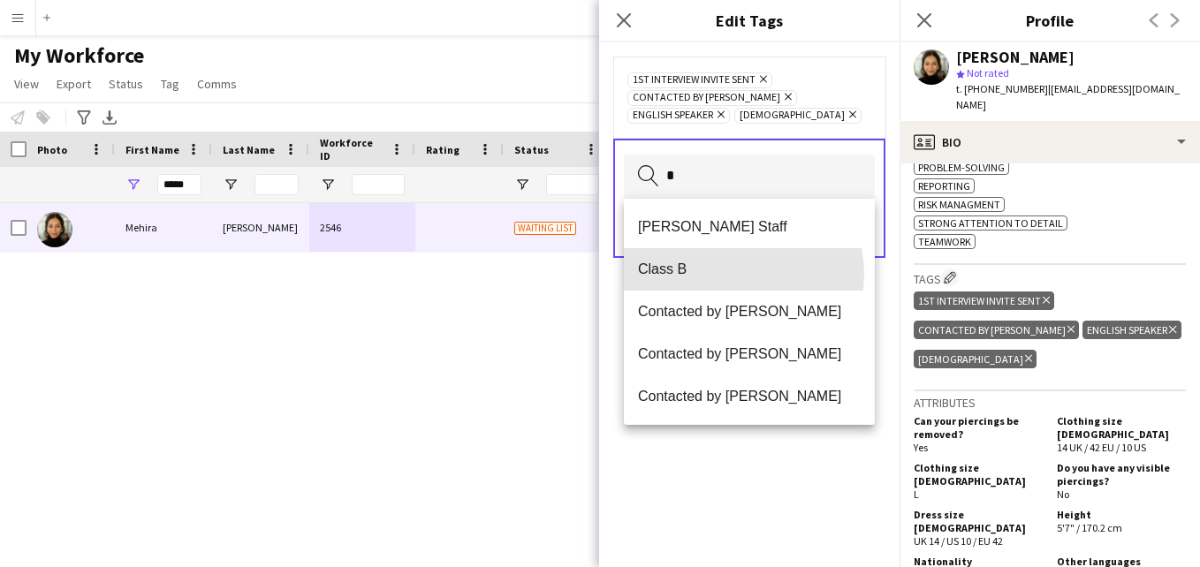
click at [741, 274] on span "Class B" at bounding box center [749, 269] width 223 height 17
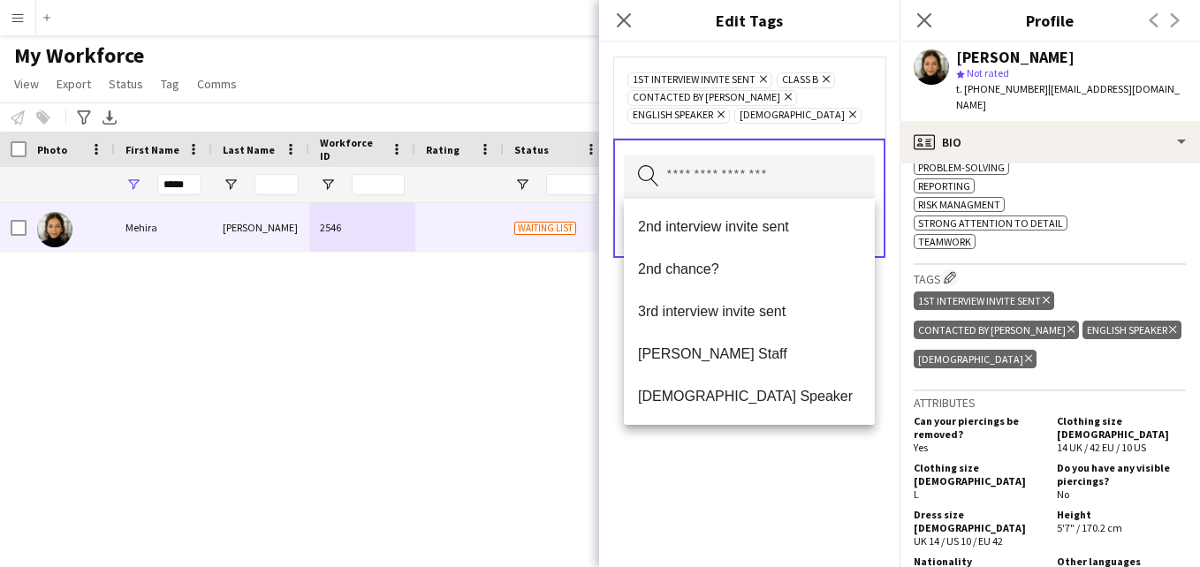
click at [847, 125] on div "1st interview invite sent Remove Class B Remove Contacted by Lamiaa Remove Engl…" at bounding box center [749, 97] width 272 height 81
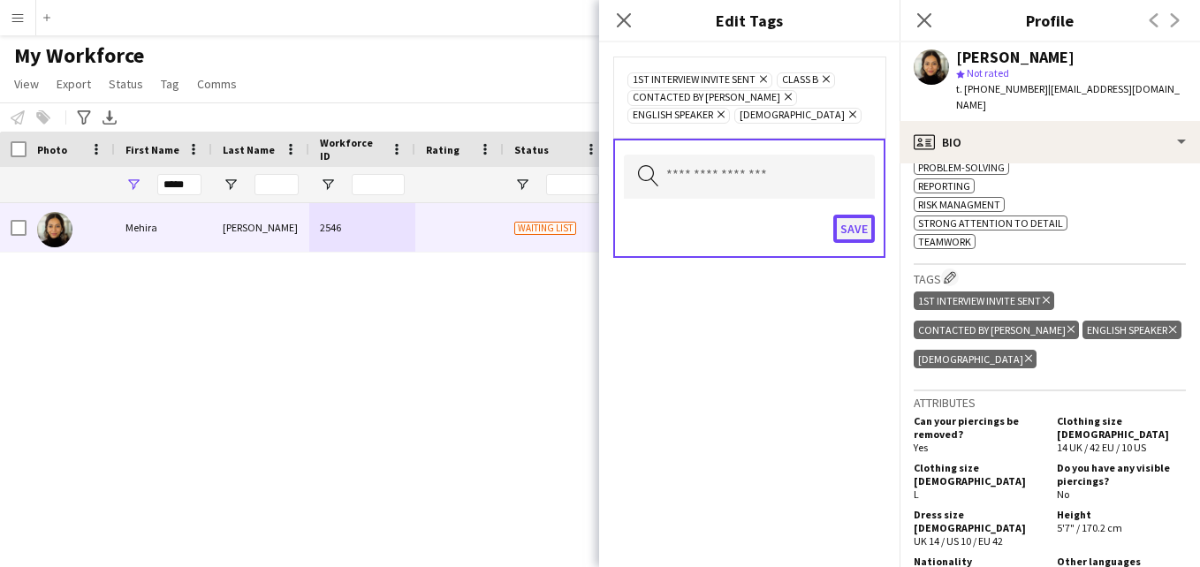
click at [860, 224] on button "Save" at bounding box center [854, 229] width 42 height 28
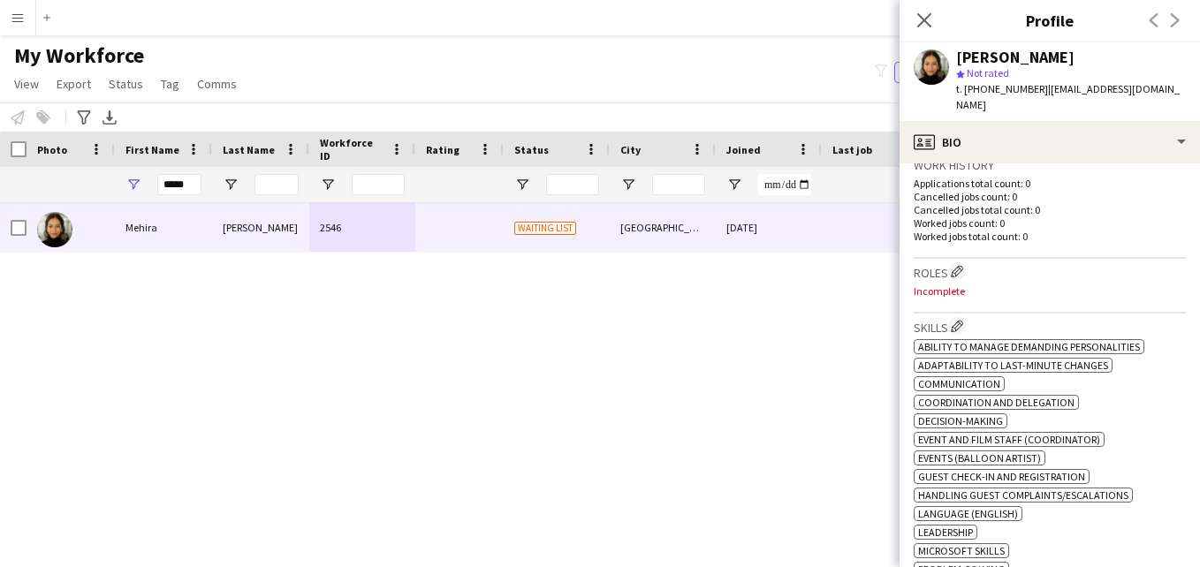
scroll to position [473, 0]
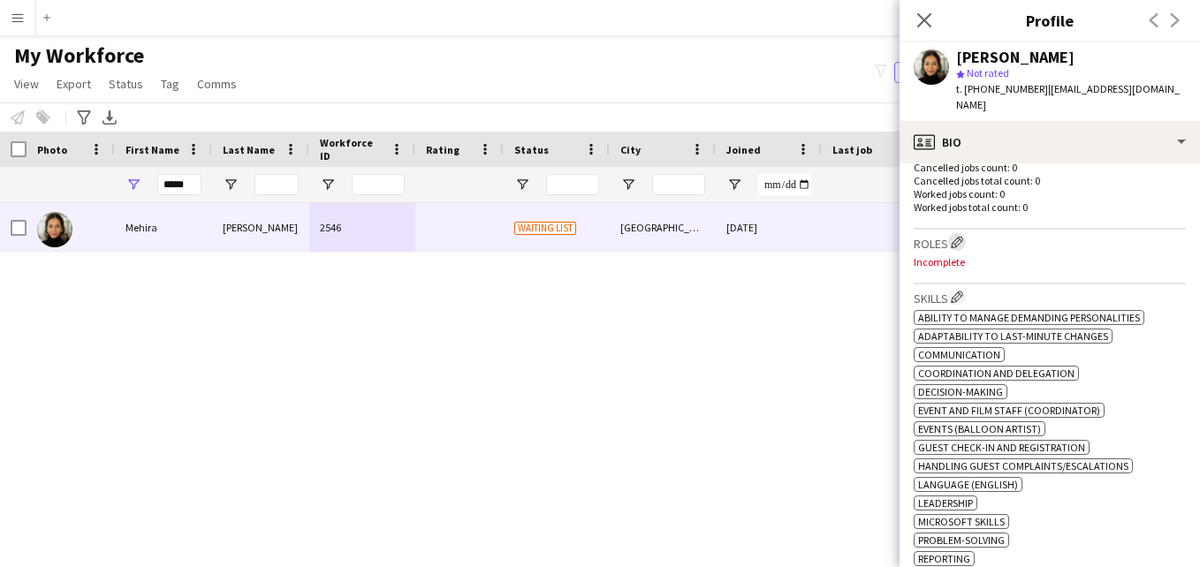
click at [962, 236] on app-icon "Edit crew company roles" at bounding box center [957, 242] width 12 height 12
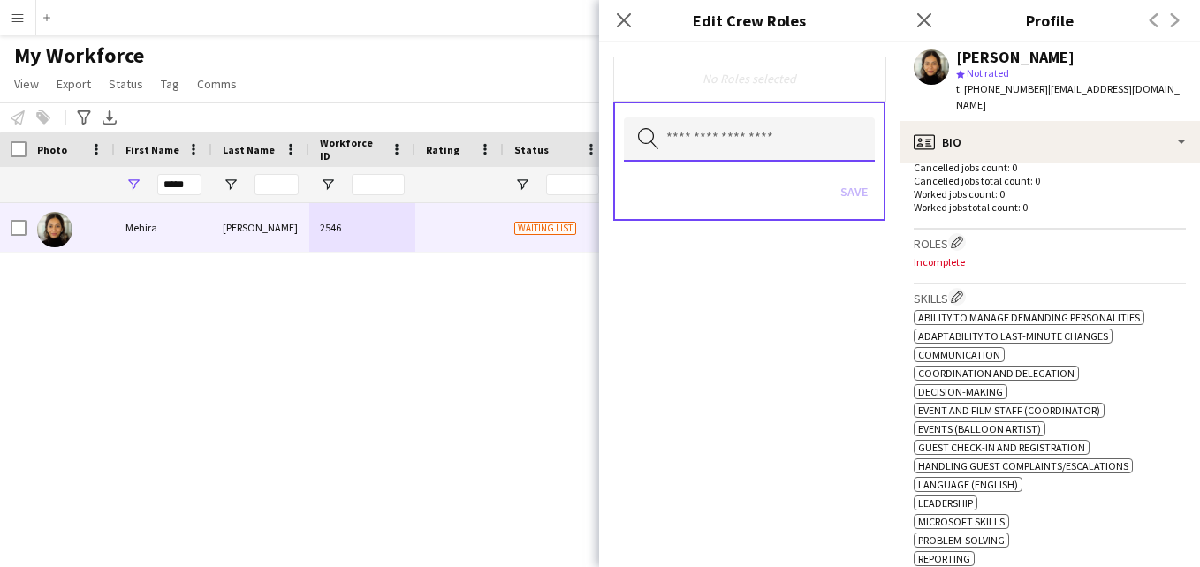
click at [742, 148] on input "text" at bounding box center [749, 140] width 251 height 44
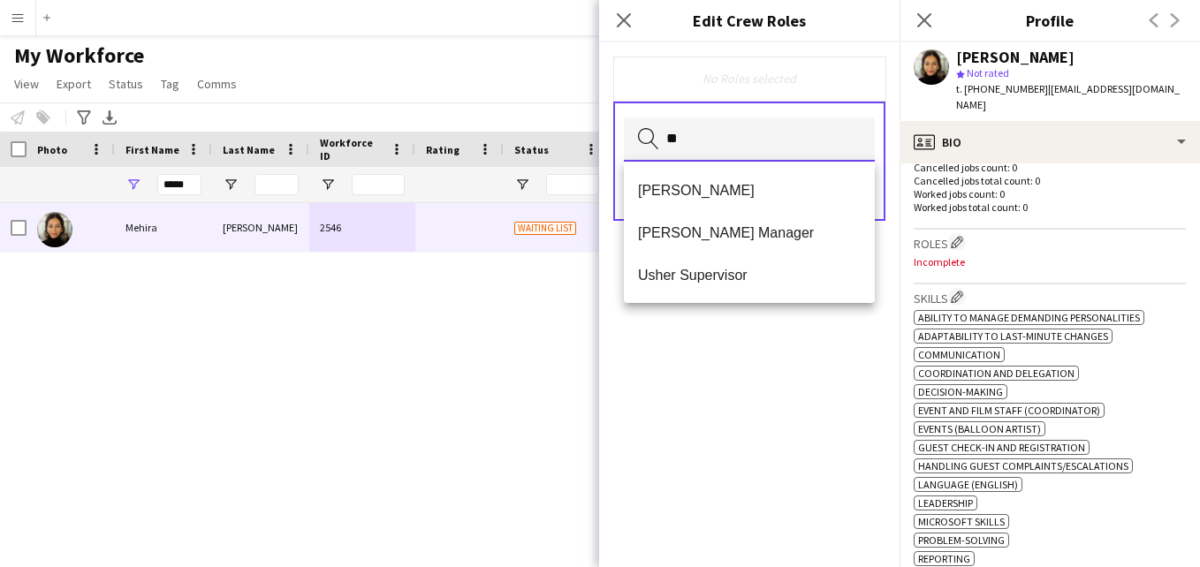
type input "*"
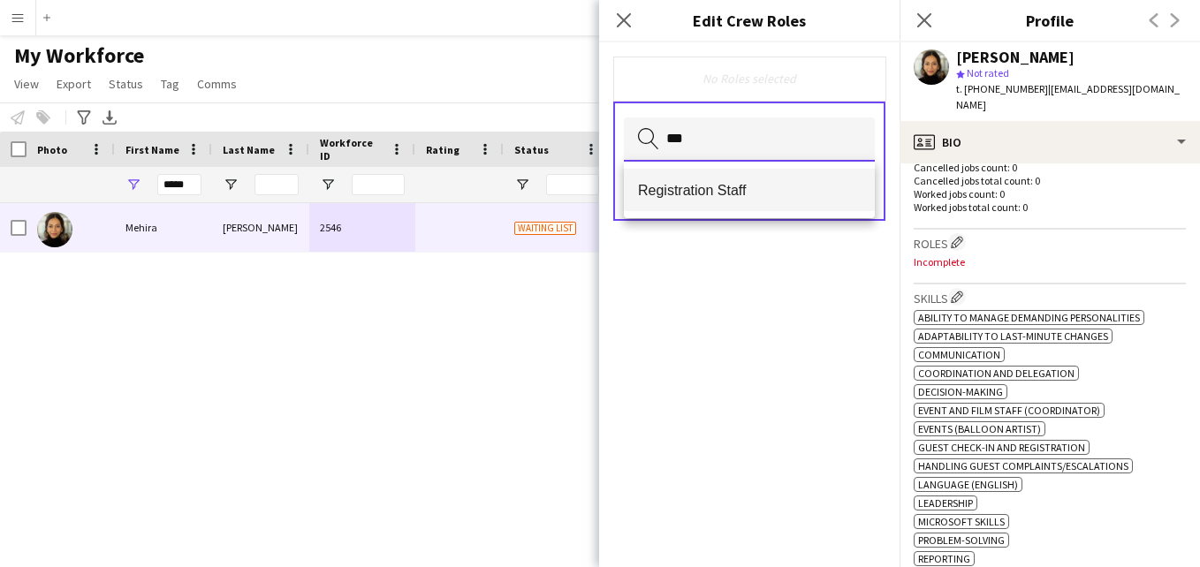
type input "***"
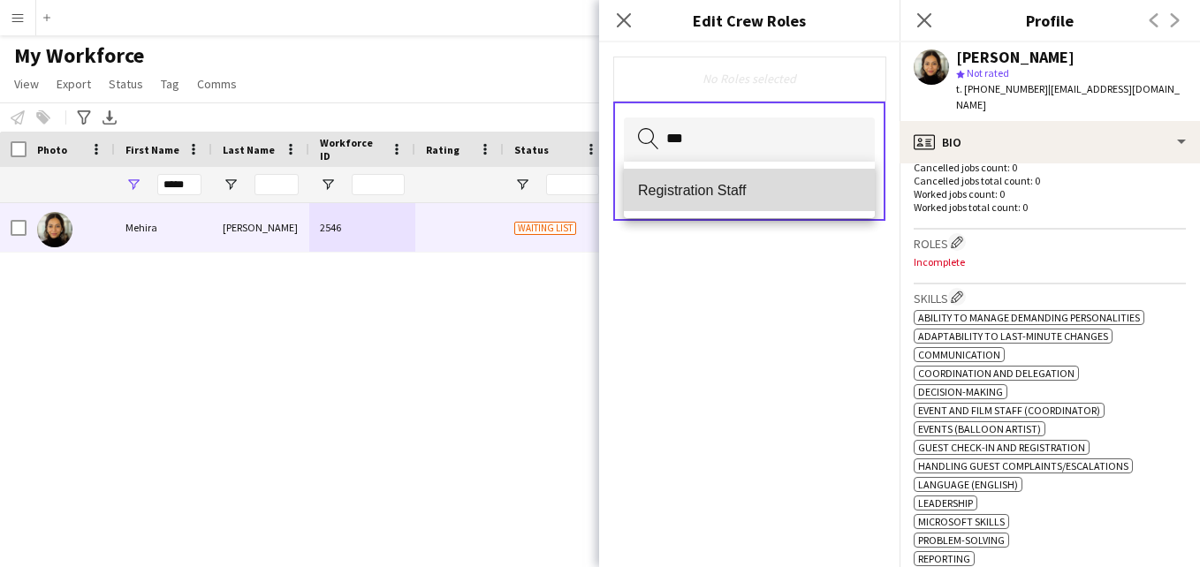
click at [746, 182] on span "Registration Staff" at bounding box center [749, 190] width 223 height 17
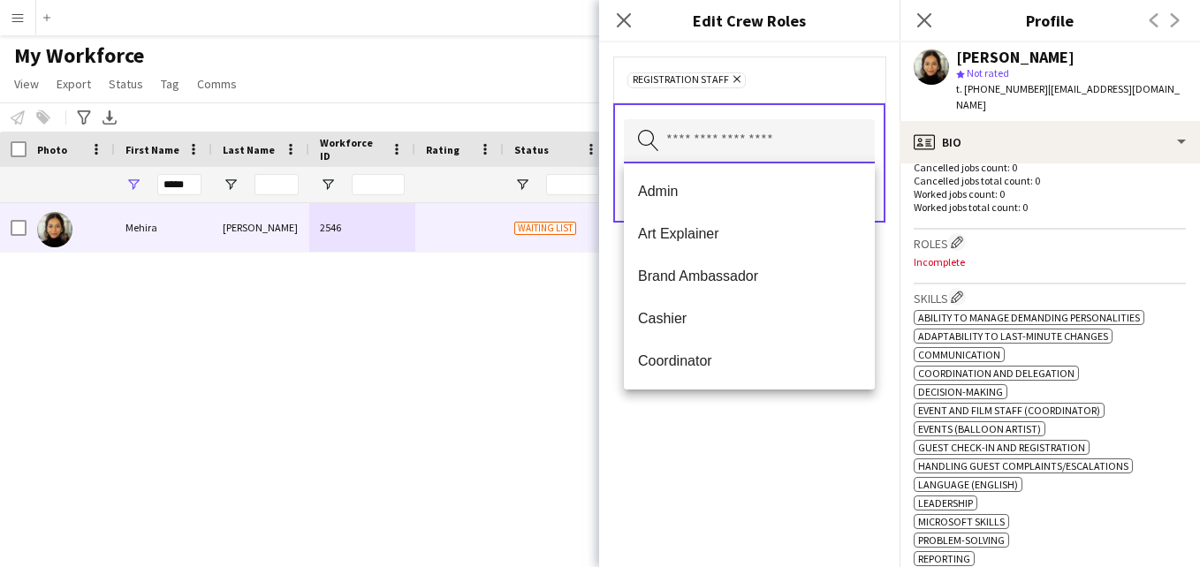
click at [742, 147] on input "text" at bounding box center [749, 141] width 251 height 44
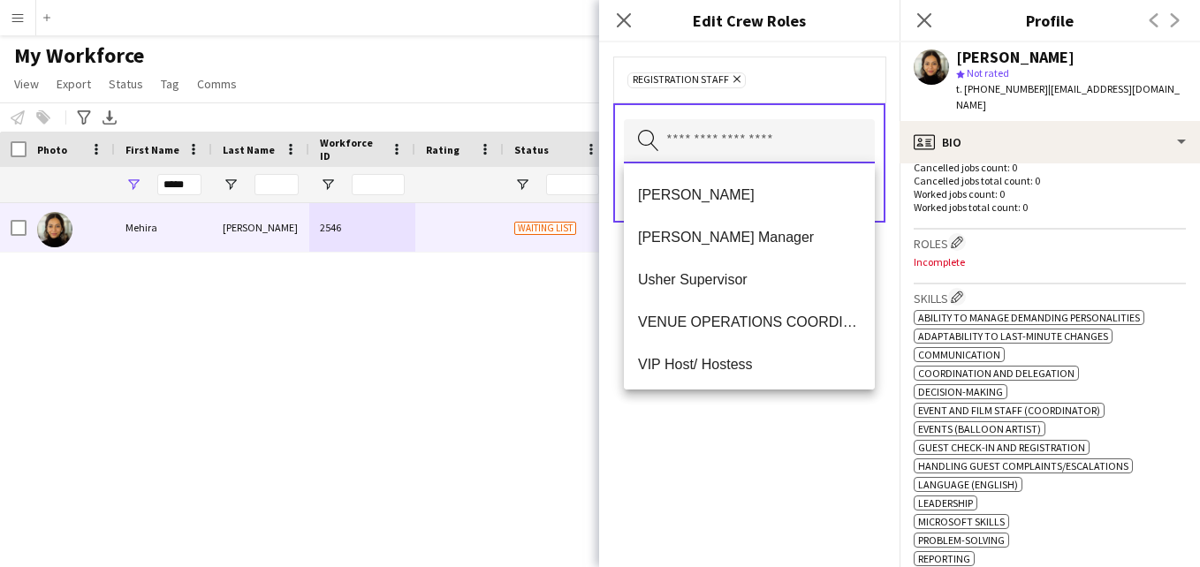
scroll to position [858, 0]
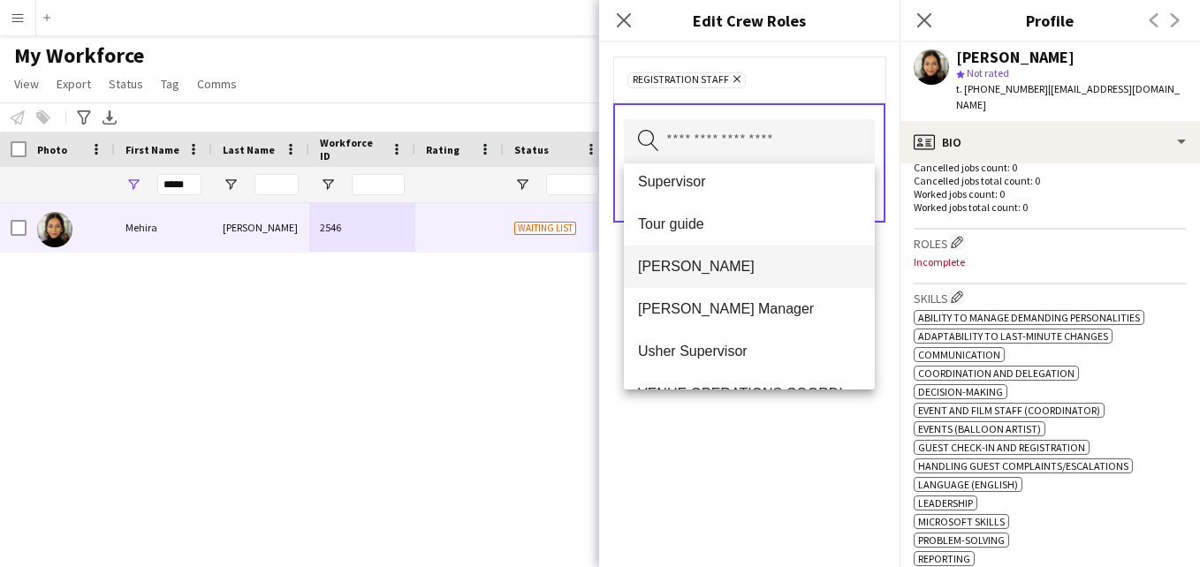
click at [743, 264] on span "Usher" at bounding box center [749, 266] width 223 height 17
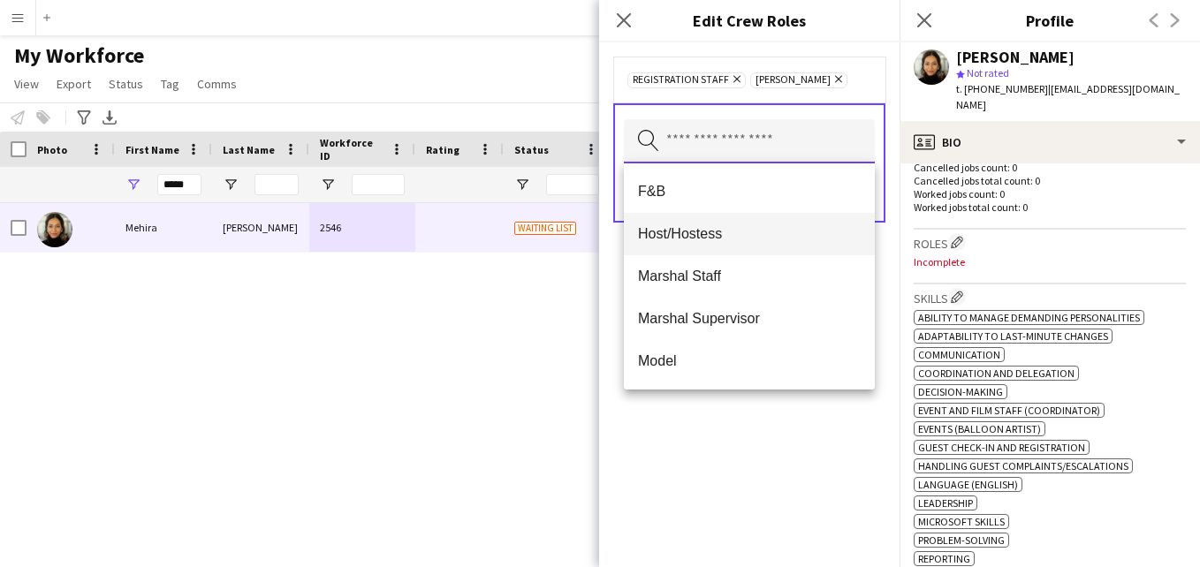
scroll to position [207, 0]
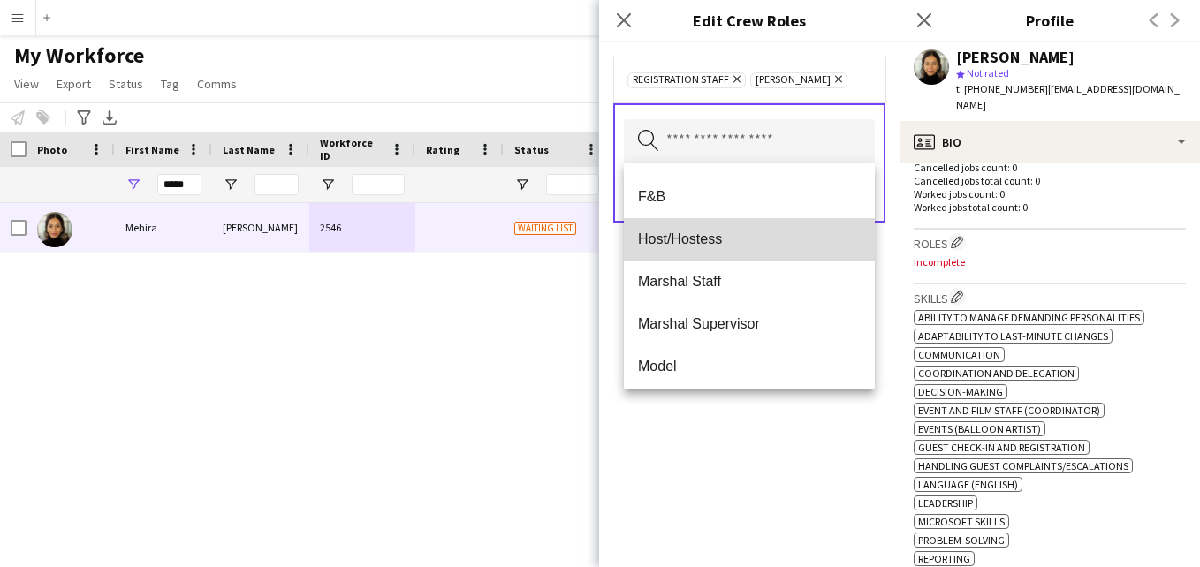
click at [757, 235] on span "Host/Hostess" at bounding box center [749, 239] width 223 height 17
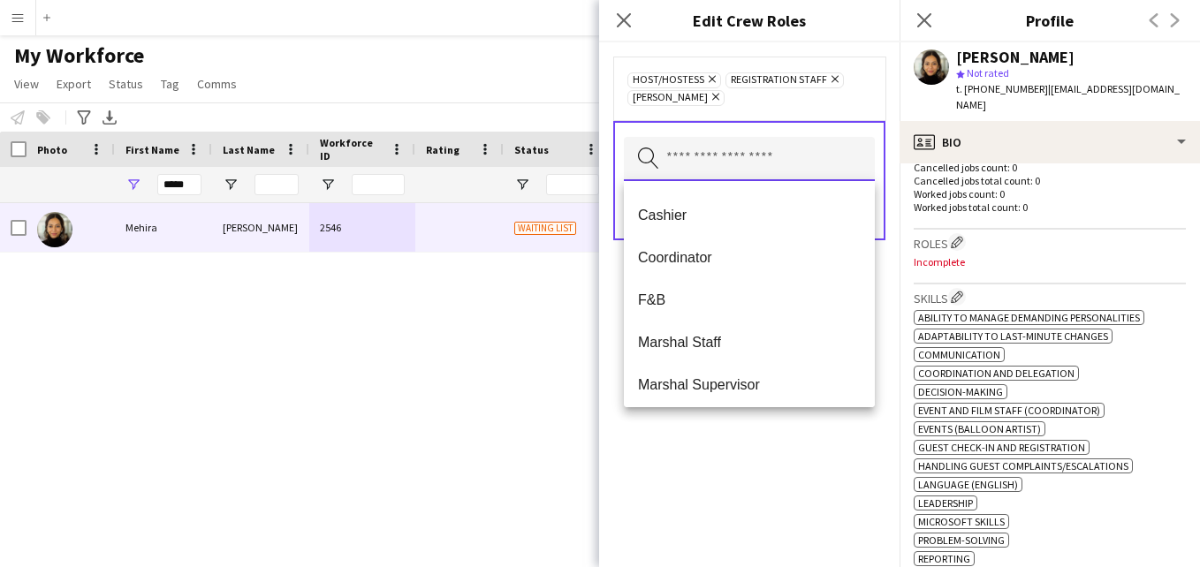
scroll to position [110, 0]
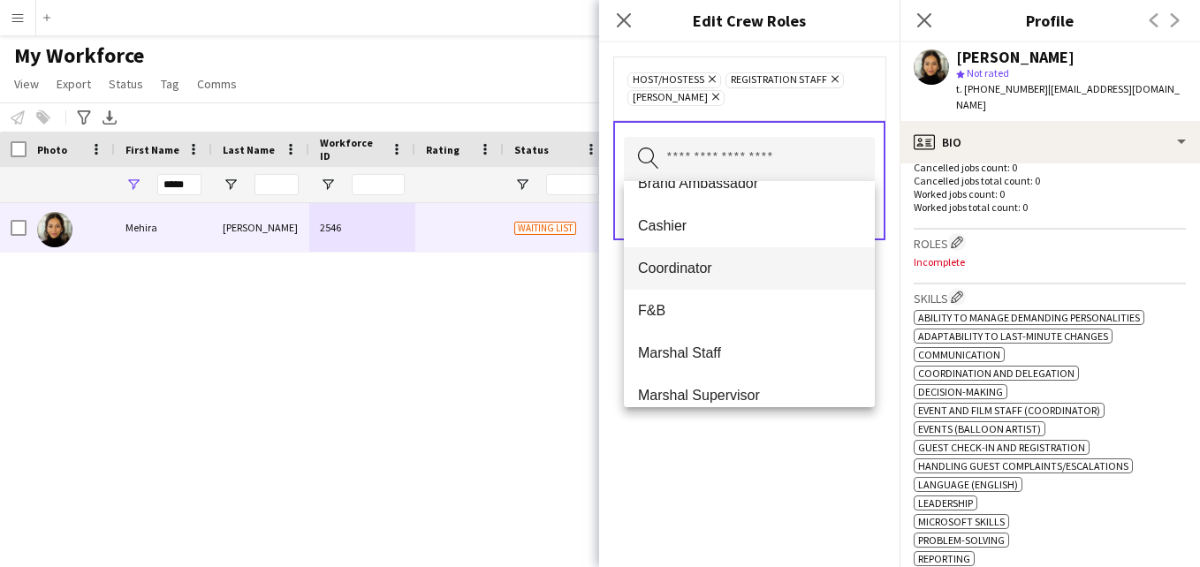
click at [751, 274] on span "Coordinator" at bounding box center [749, 268] width 223 height 17
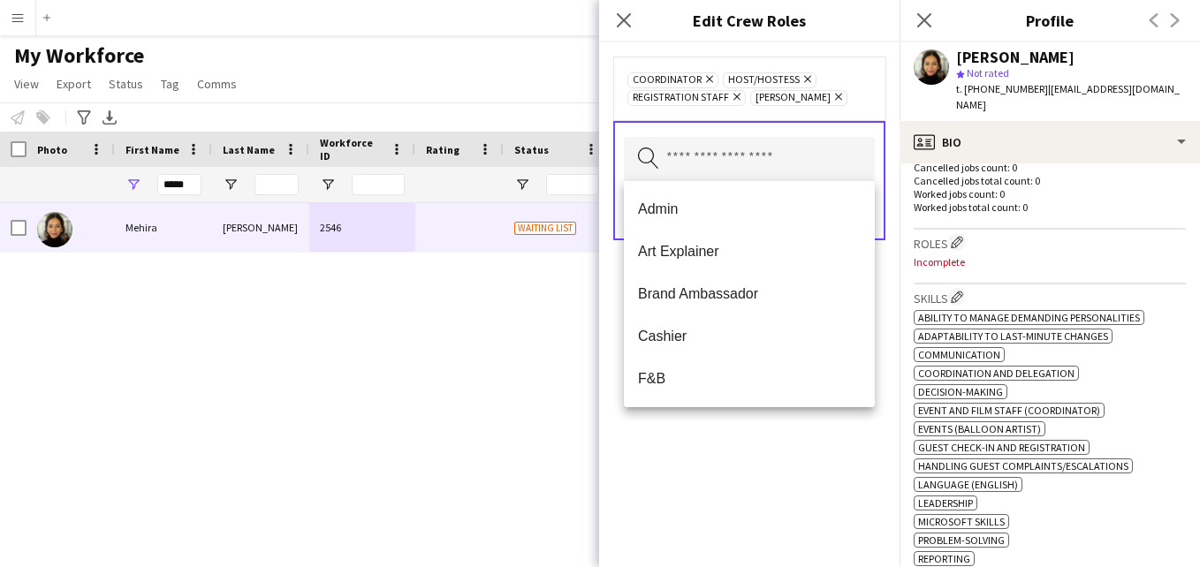
click at [708, 80] on icon "Remove" at bounding box center [707, 78] width 11 height 11
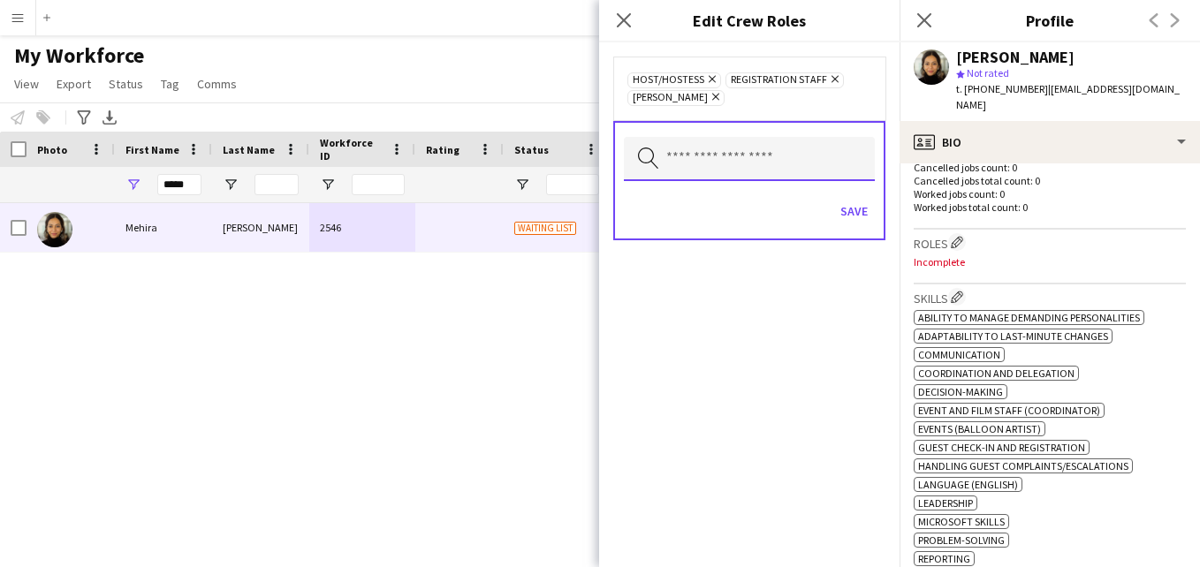
click at [737, 150] on input "text" at bounding box center [749, 159] width 251 height 44
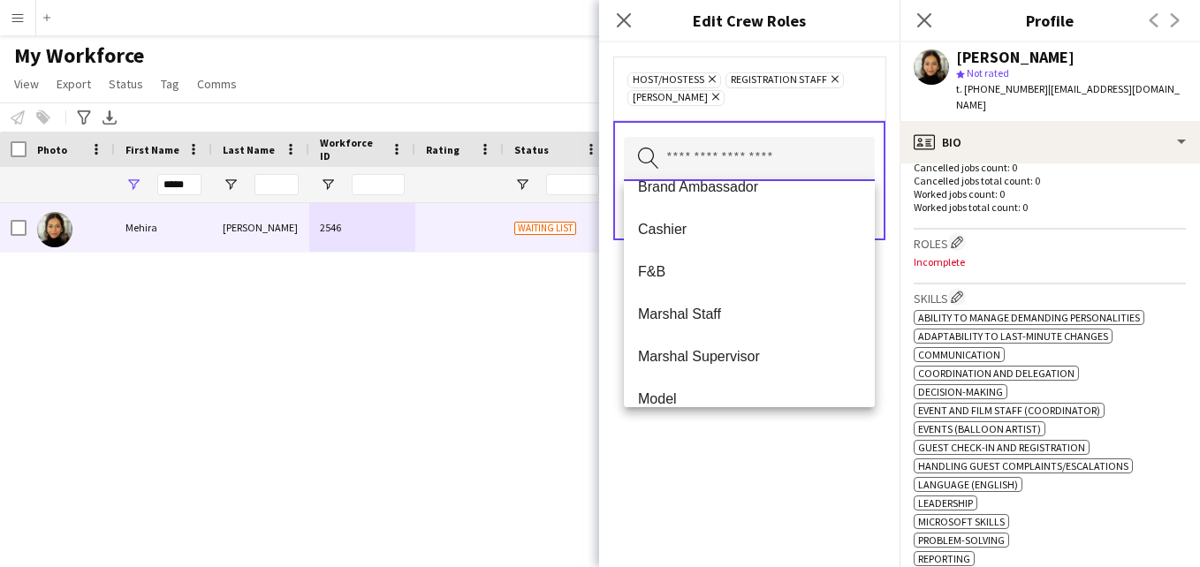
scroll to position [0, 0]
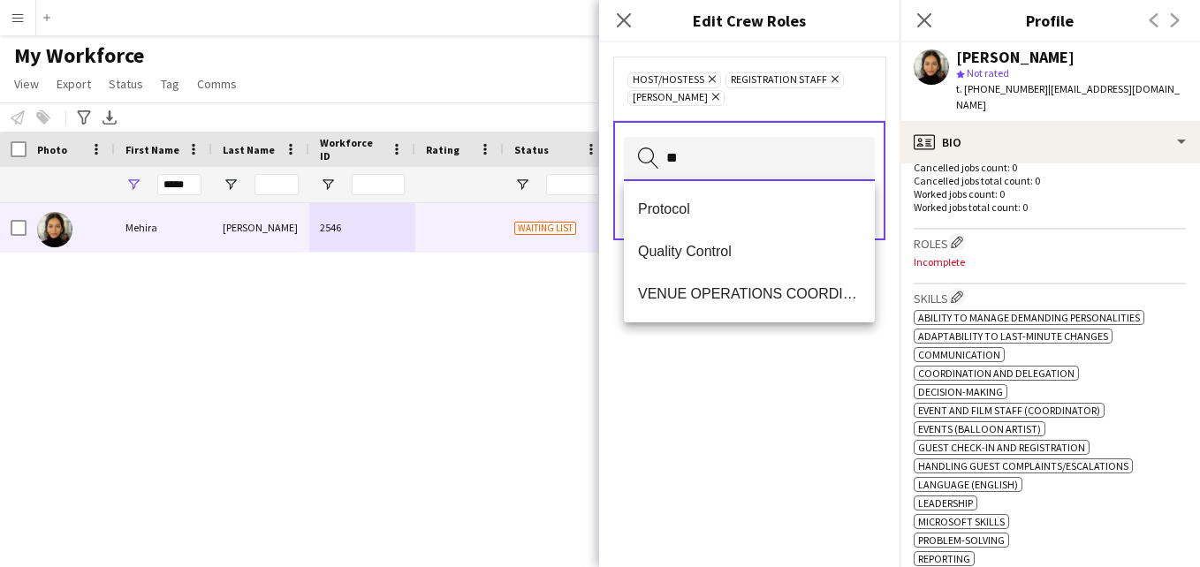
type input "*"
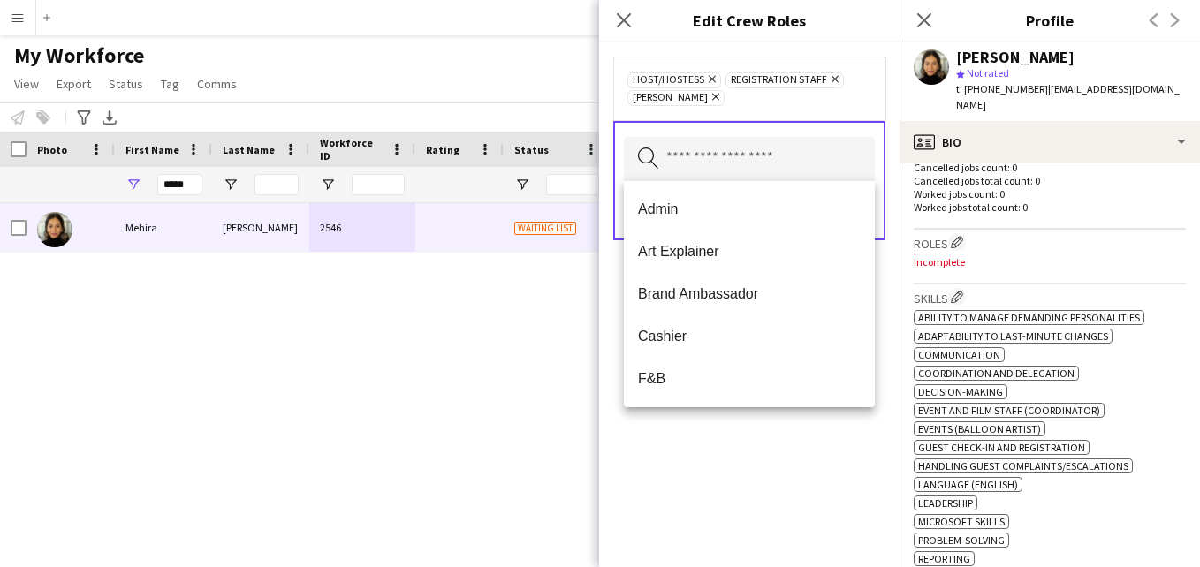
click at [804, 104] on div "Host/Hostess Remove Registration Staff Remove Usher Remove" at bounding box center [749, 88] width 244 height 35
click at [825, 168] on input "text" at bounding box center [749, 159] width 251 height 44
click at [802, 107] on div "Host/Hostess Remove Registration Staff Remove Usher Remove" at bounding box center [749, 89] width 272 height 64
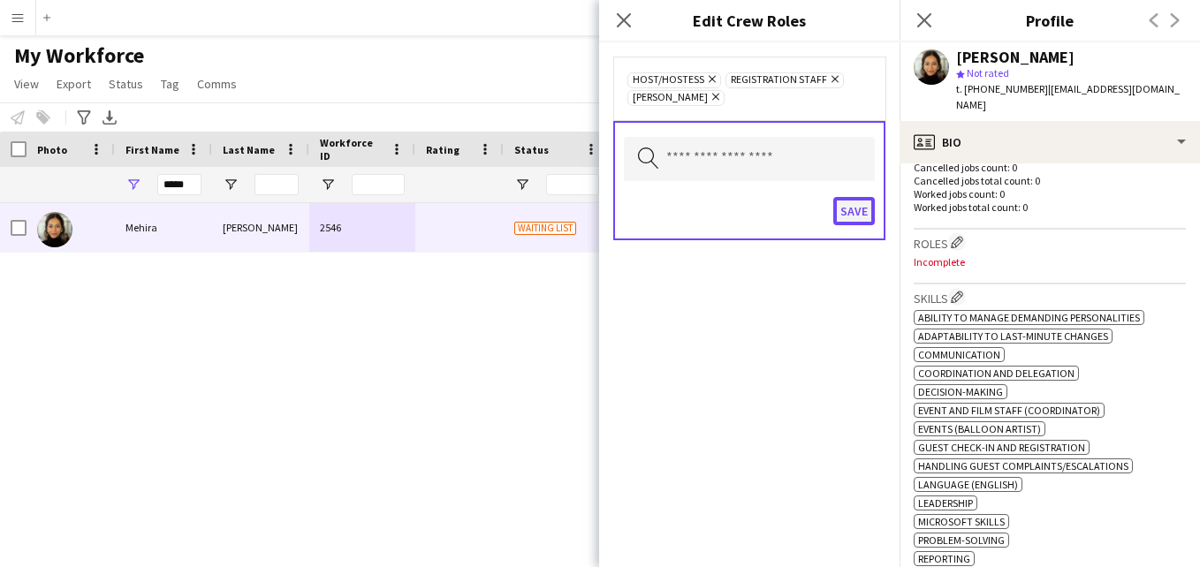
click at [845, 209] on button "Save" at bounding box center [854, 211] width 42 height 28
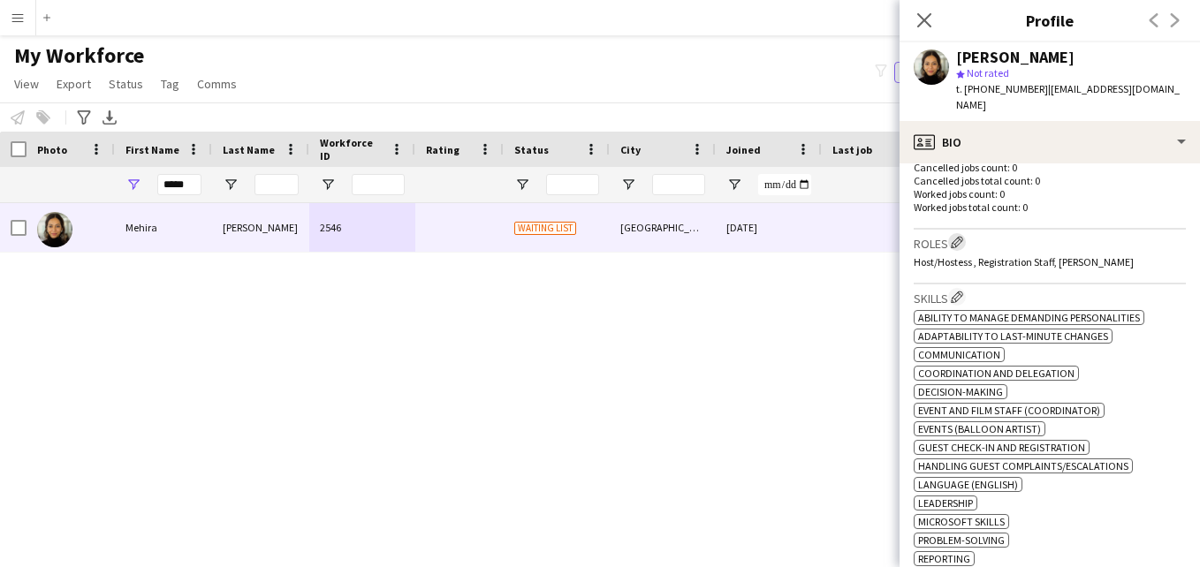
click at [960, 236] on app-icon "Edit crew company roles" at bounding box center [957, 242] width 12 height 12
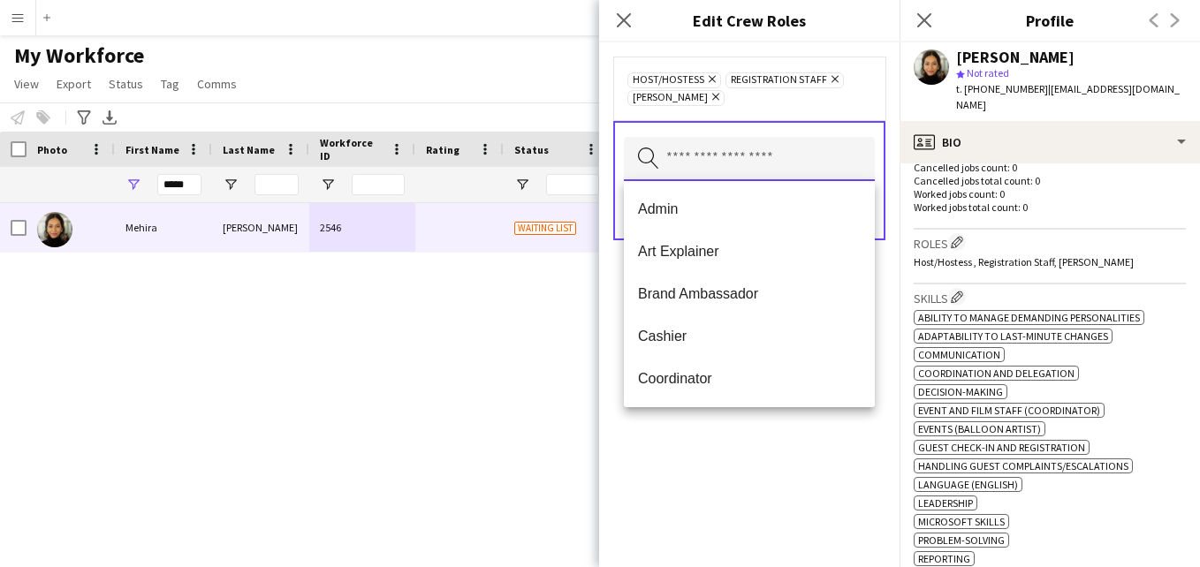
click at [803, 169] on input "text" at bounding box center [749, 159] width 251 height 44
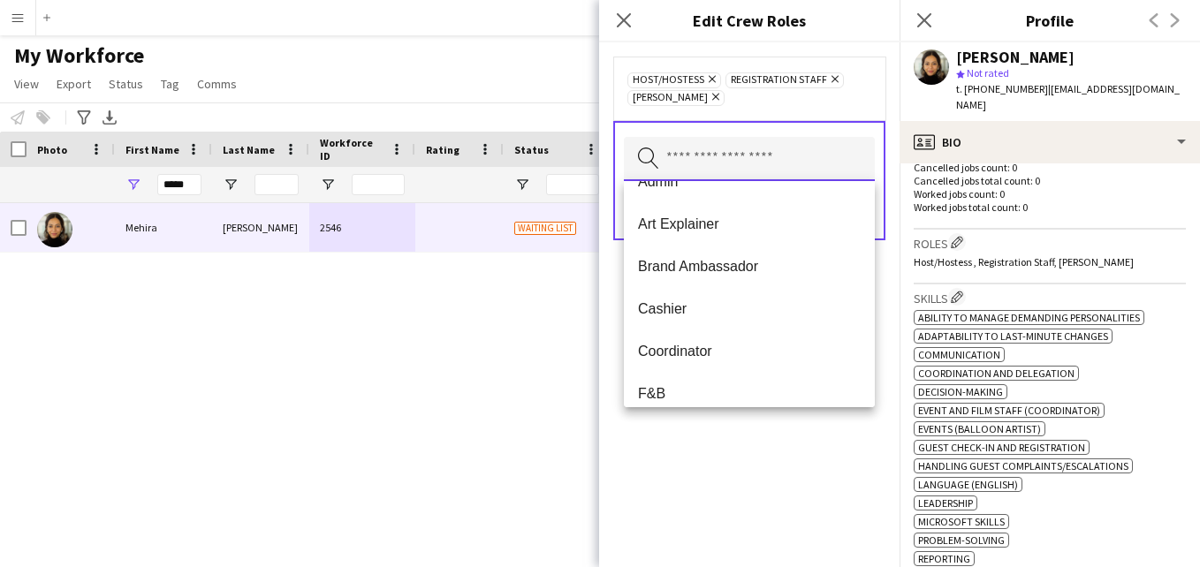
scroll to position [55, 0]
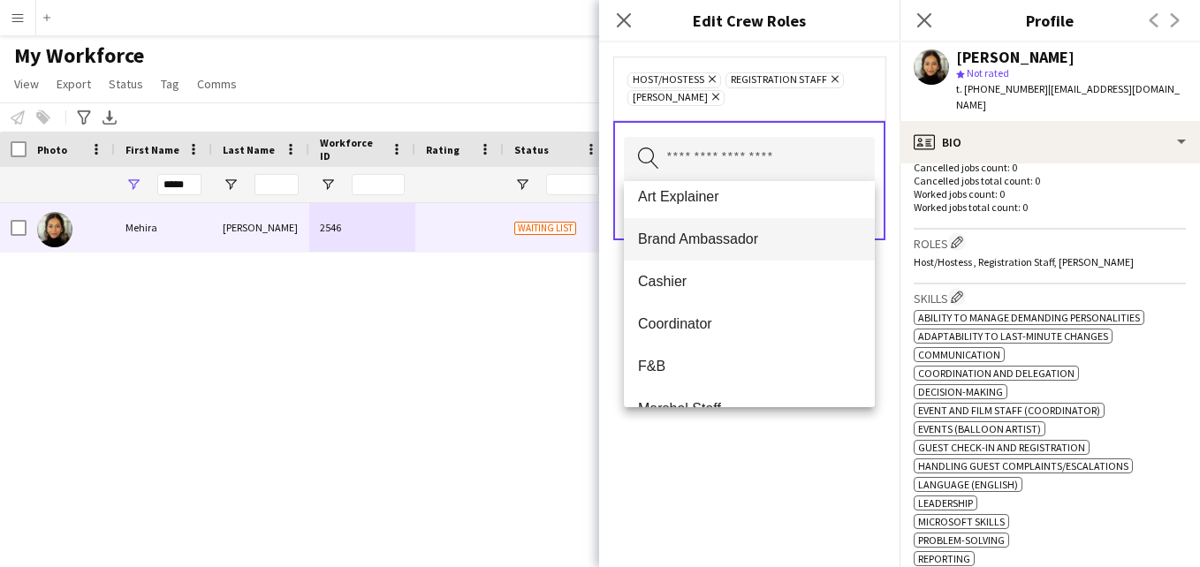
click at [820, 239] on span "Brand Ambassador" at bounding box center [749, 239] width 223 height 17
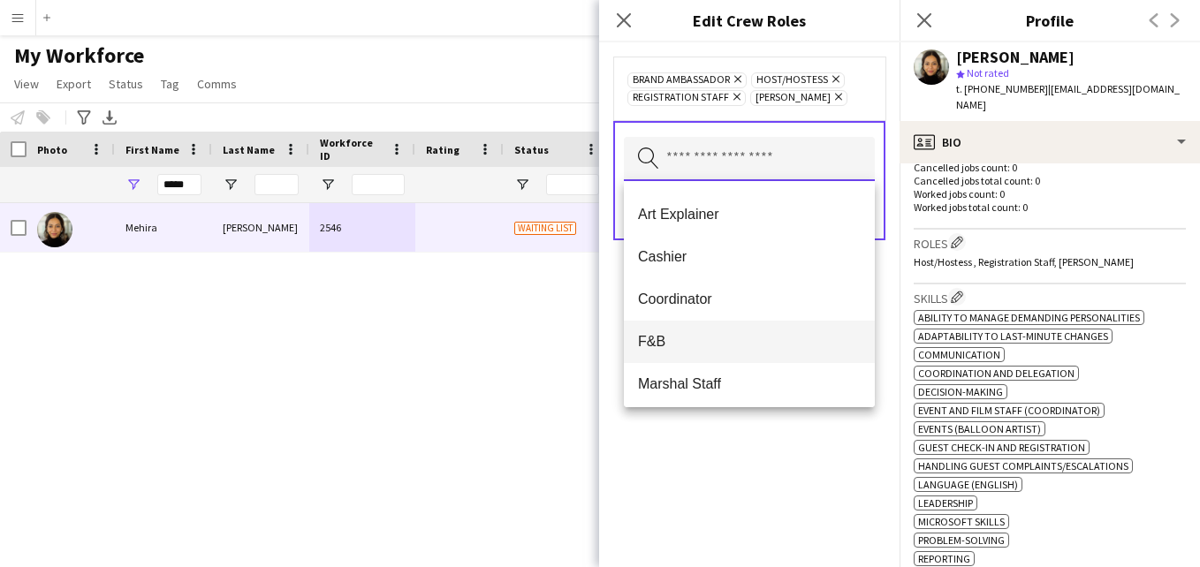
scroll to position [42, 0]
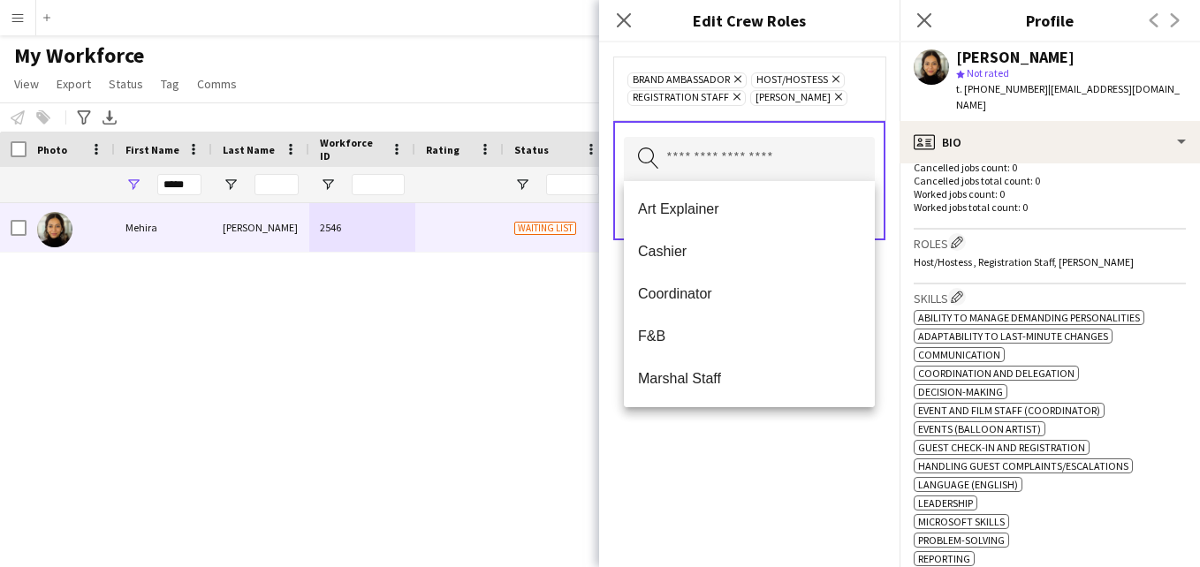
click at [756, 295] on span "Coordinator" at bounding box center [749, 293] width 223 height 17
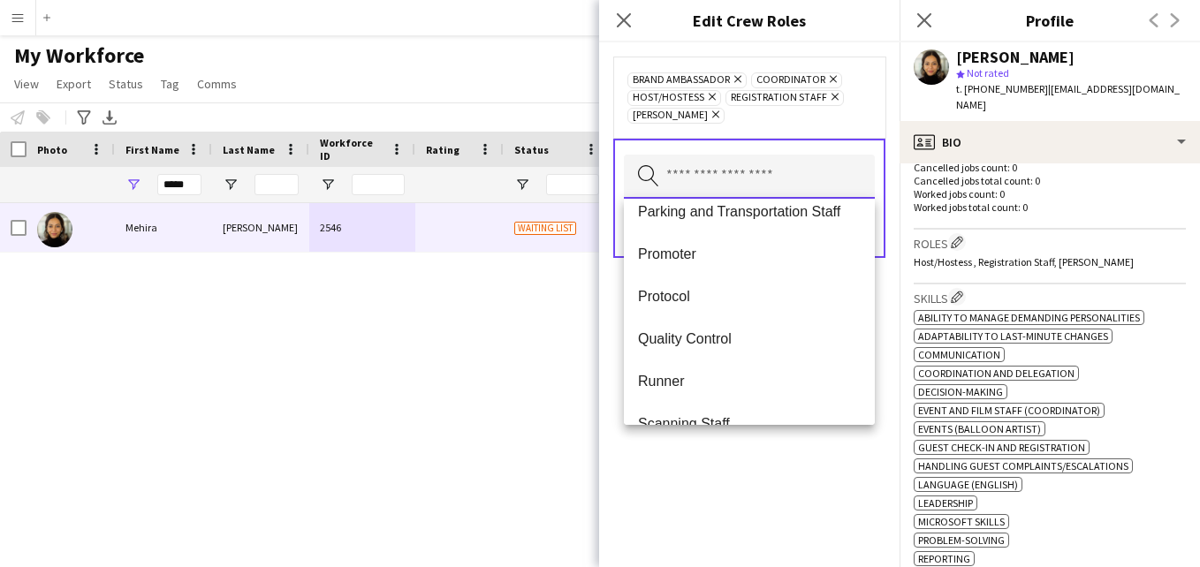
scroll to position [445, 0]
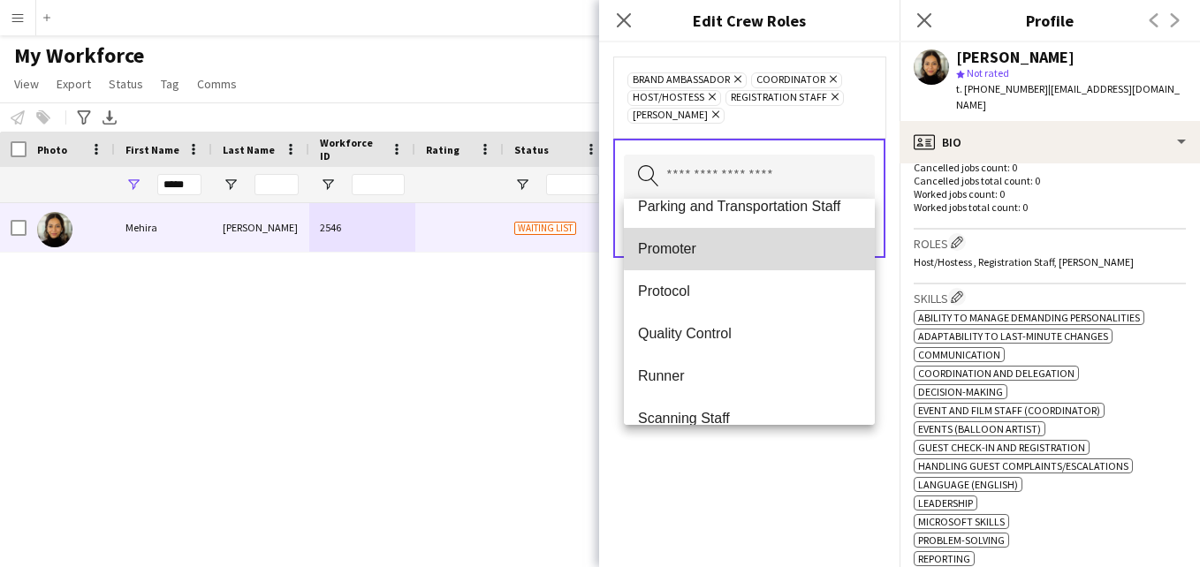
click at [760, 247] on span "Promoter" at bounding box center [749, 248] width 223 height 17
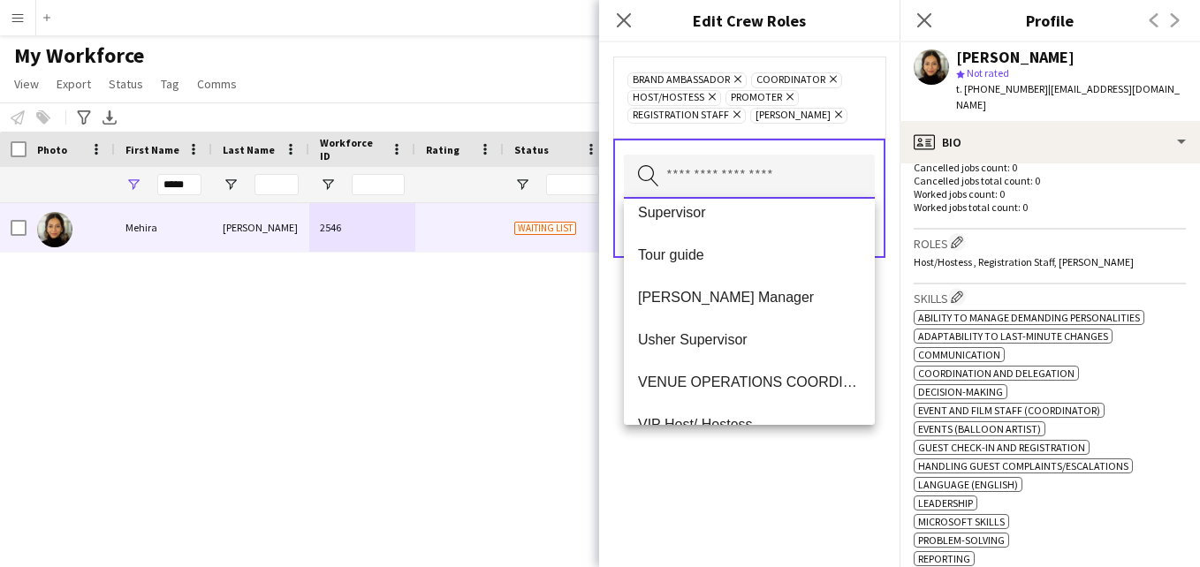
scroll to position [708, 0]
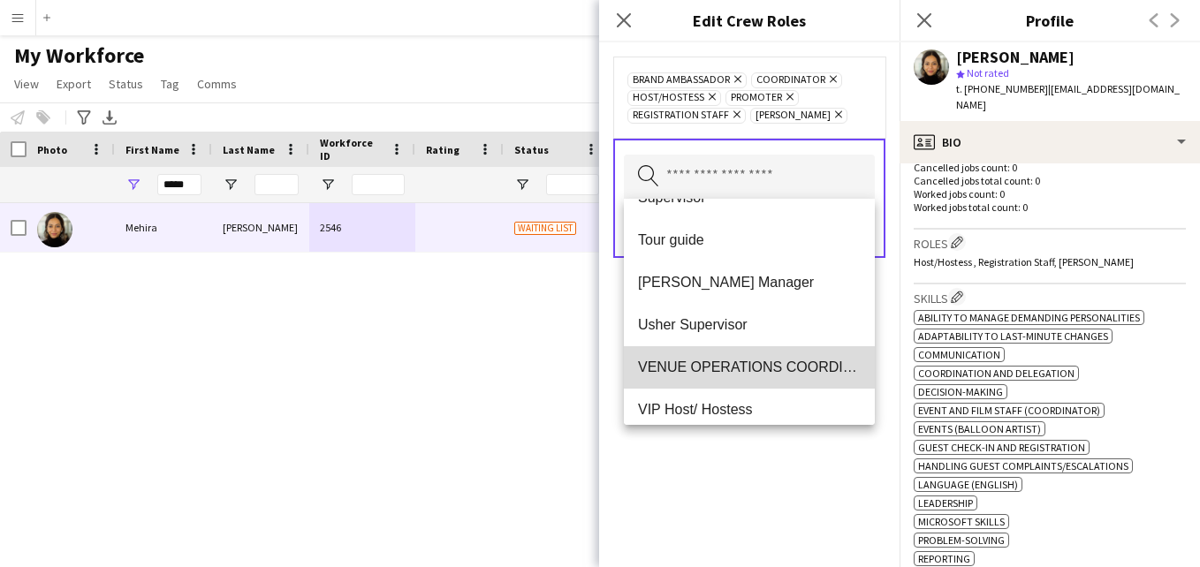
click at [817, 364] on span "VENUE OPERATIONS COORDINATOR" at bounding box center [749, 367] width 223 height 17
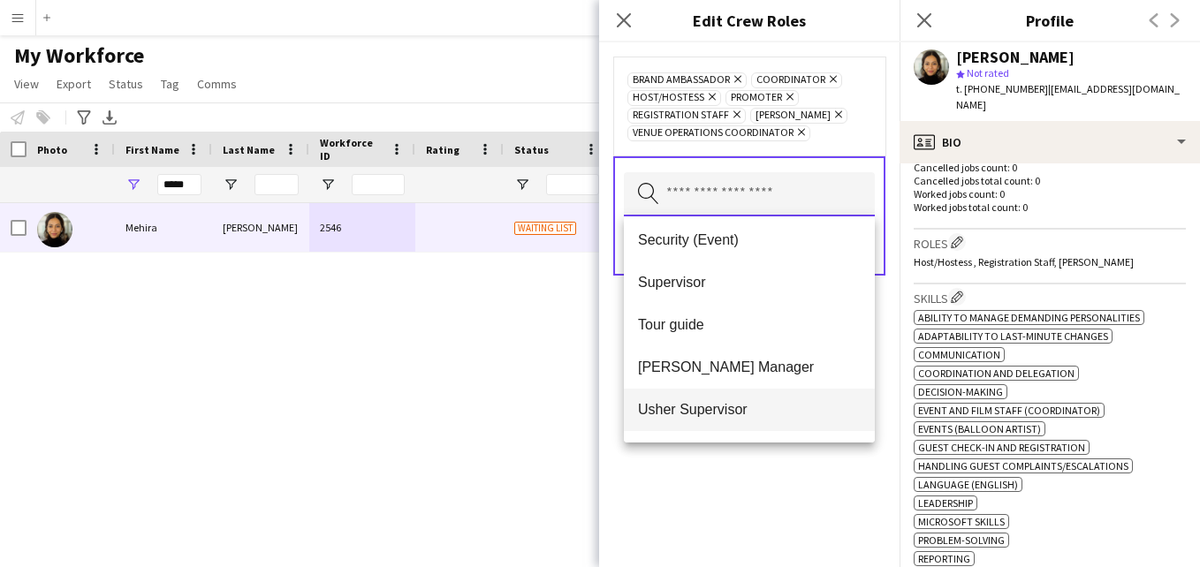
scroll to position [646, 0]
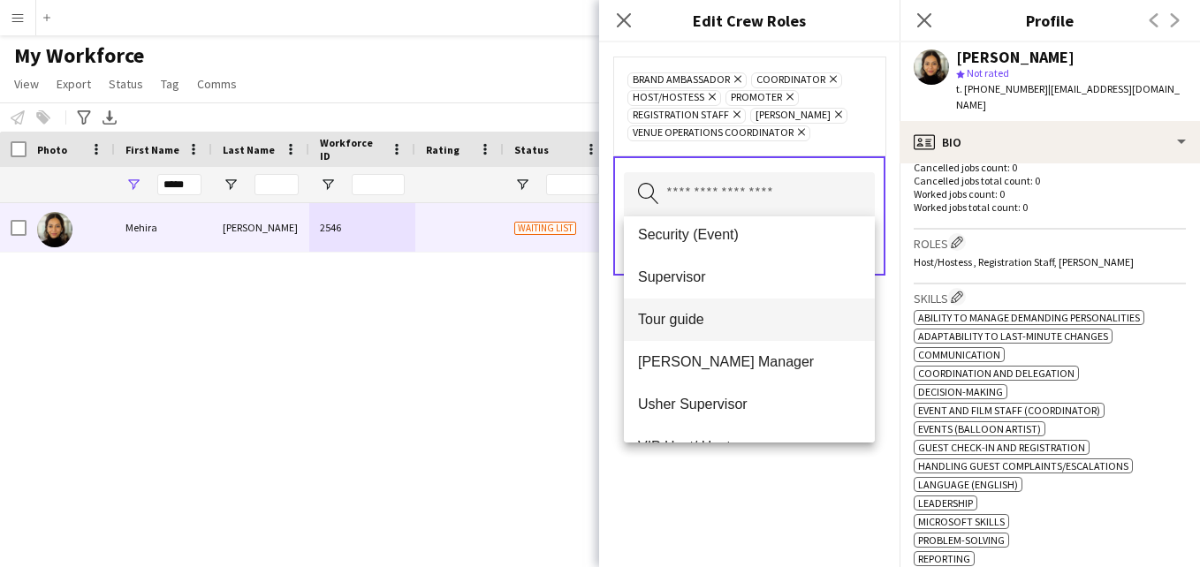
click at [762, 317] on span "Tour guide" at bounding box center [749, 319] width 223 height 17
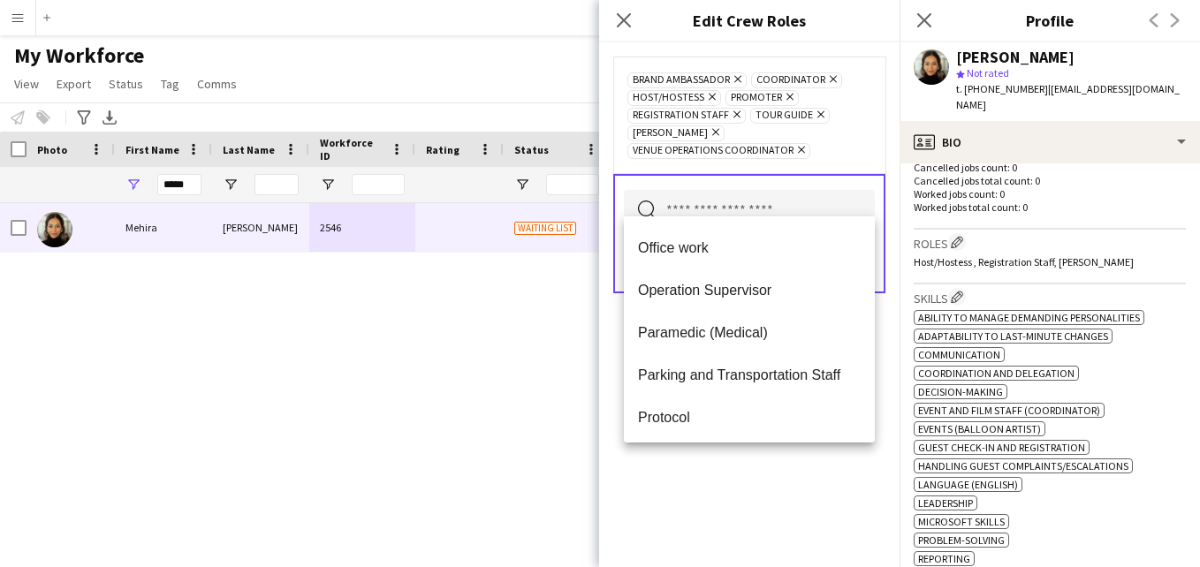
scroll to position [0, 0]
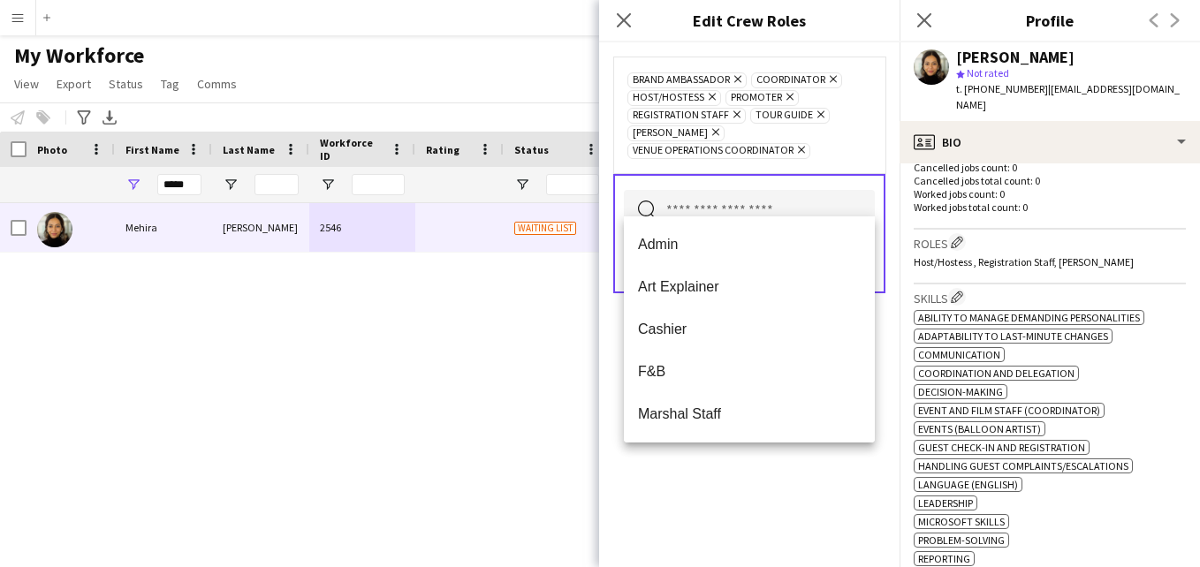
click at [879, 137] on div "Brand Ambassador Remove Coordinator Remove Host/Hostess Remove Promoter Remove …" at bounding box center [749, 115] width 272 height 117
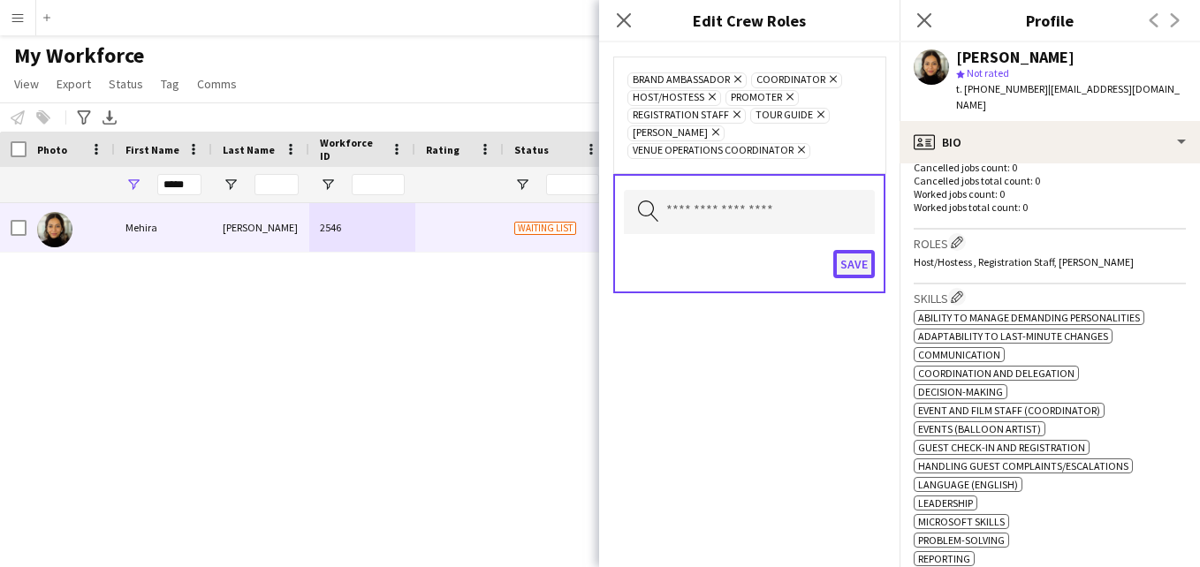
click at [861, 250] on button "Save" at bounding box center [854, 264] width 42 height 28
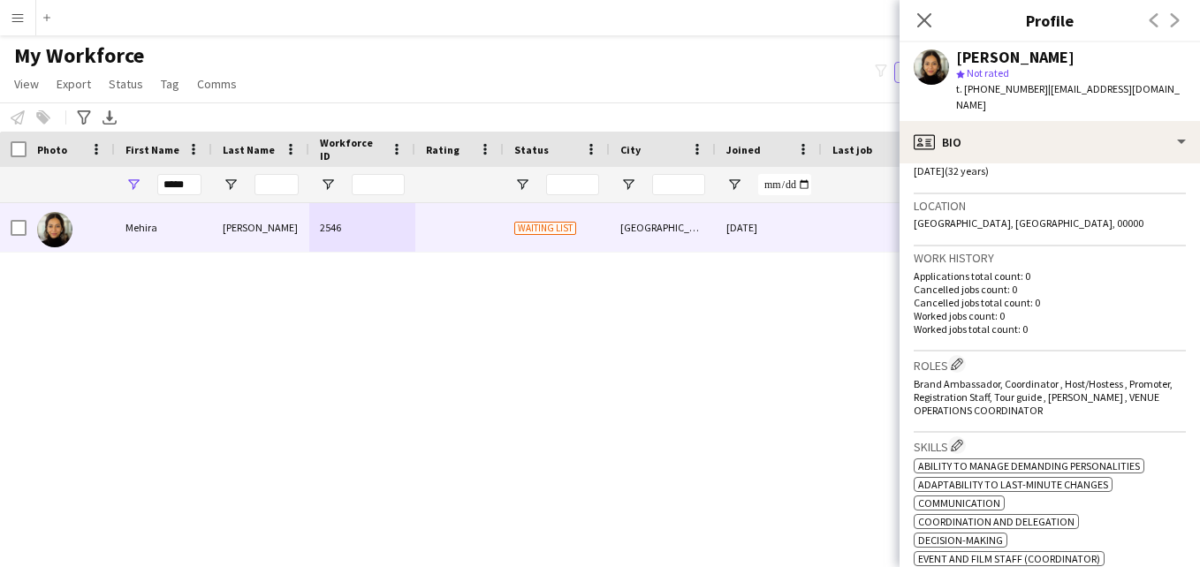
scroll to position [338, 0]
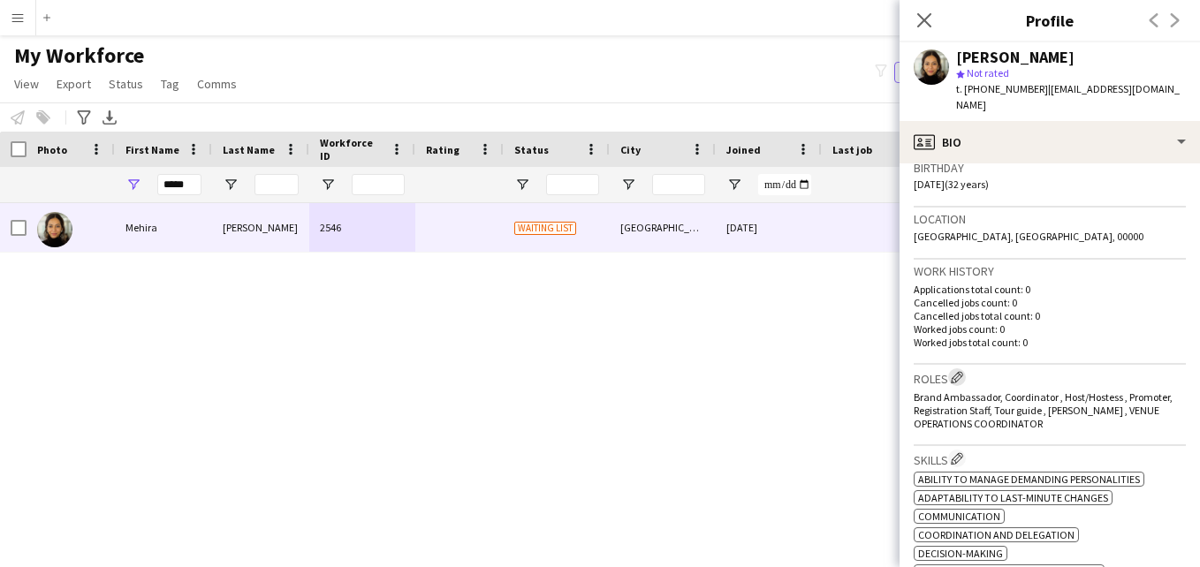
click at [954, 371] on app-icon "Edit crew company roles" at bounding box center [957, 377] width 12 height 12
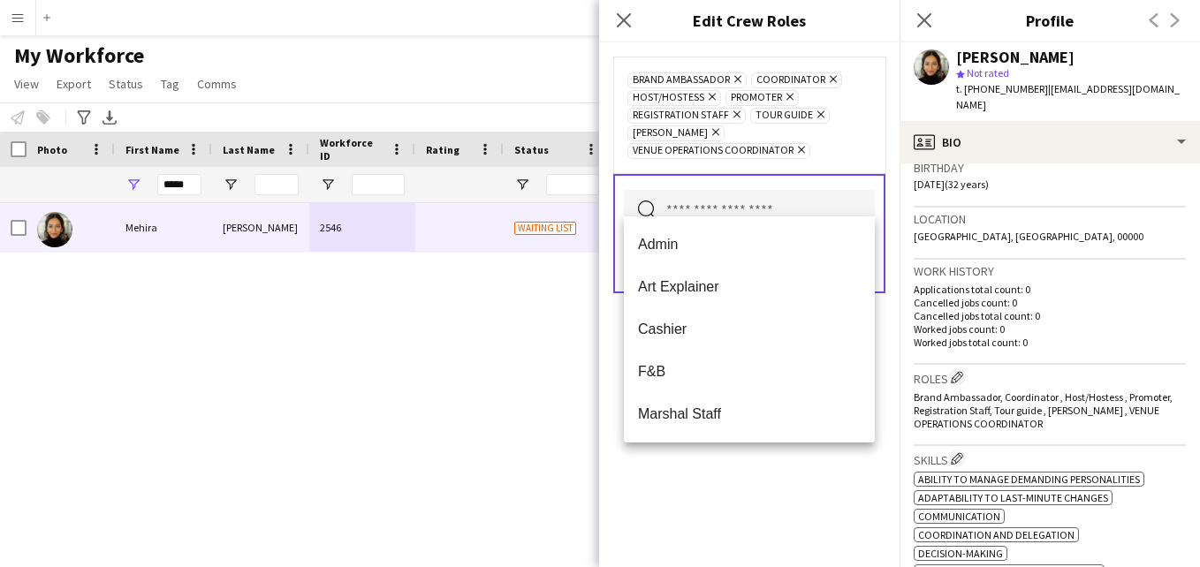
click at [795, 203] on input "text" at bounding box center [749, 212] width 251 height 44
click at [851, 149] on div "Brand Ambassador Remove Coordinator Remove Host/Hostess Remove Promoter Remove …" at bounding box center [749, 115] width 272 height 117
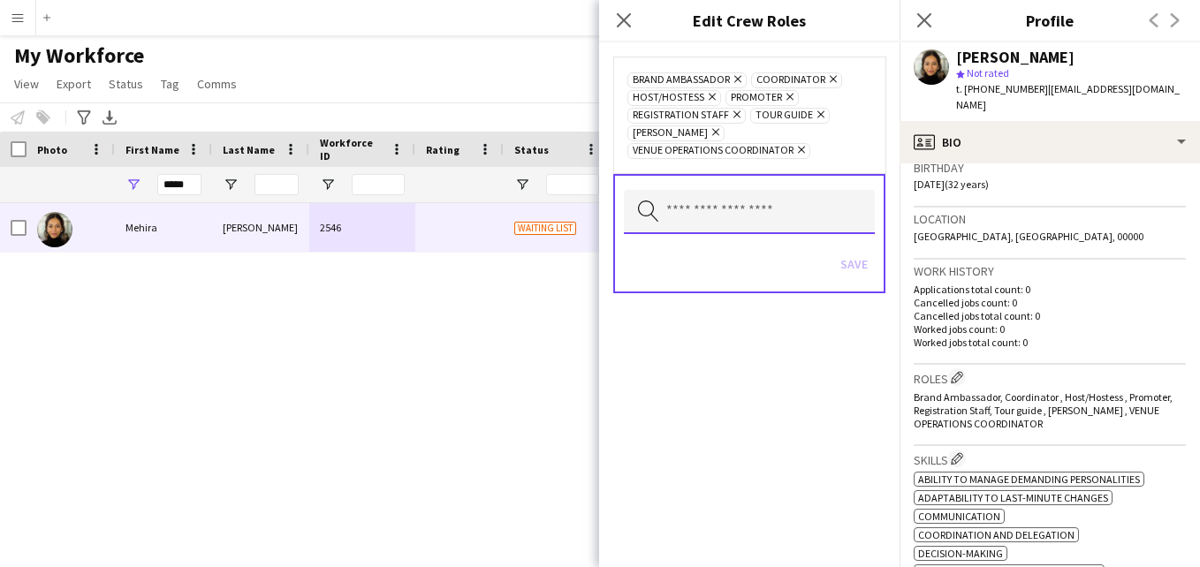
click at [827, 200] on input "text" at bounding box center [749, 212] width 251 height 44
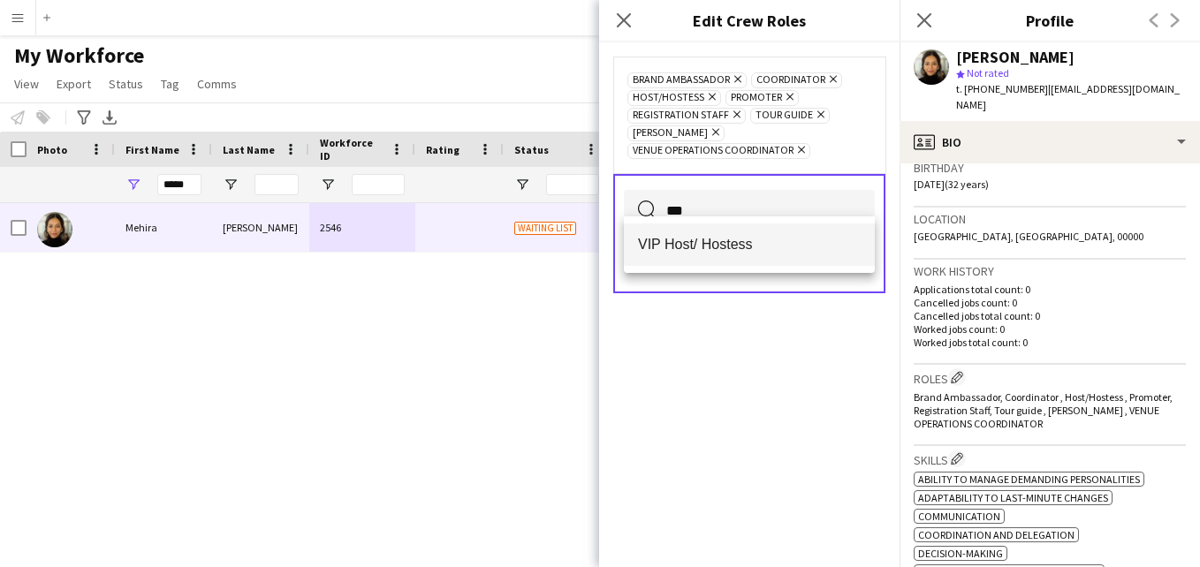
type input "***"
click at [786, 235] on mat-option "VIP Host/ Hostess" at bounding box center [749, 245] width 251 height 42
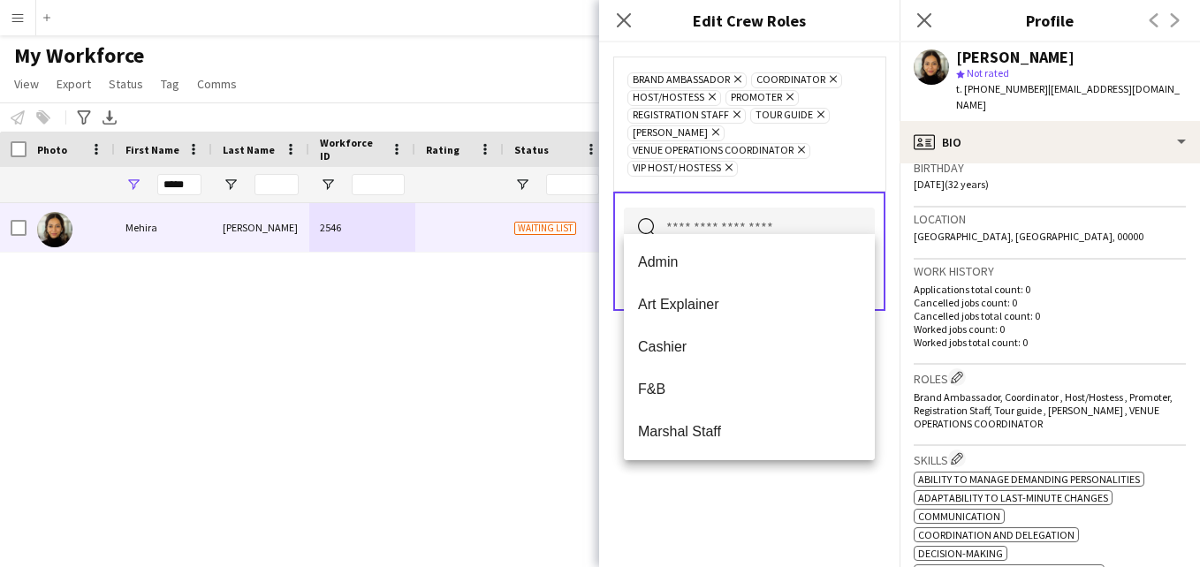
click at [841, 162] on div "Brand Ambassador Remove Coordinator Remove Host/Hostess Remove Promoter Remove …" at bounding box center [749, 124] width 272 height 134
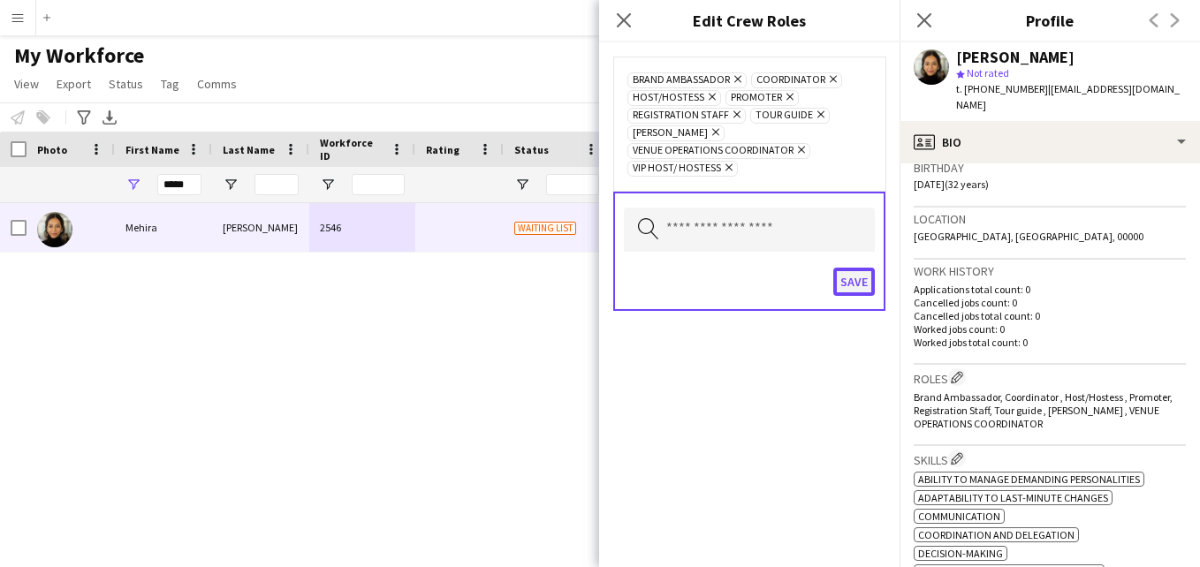
click at [856, 268] on button "Save" at bounding box center [854, 282] width 42 height 28
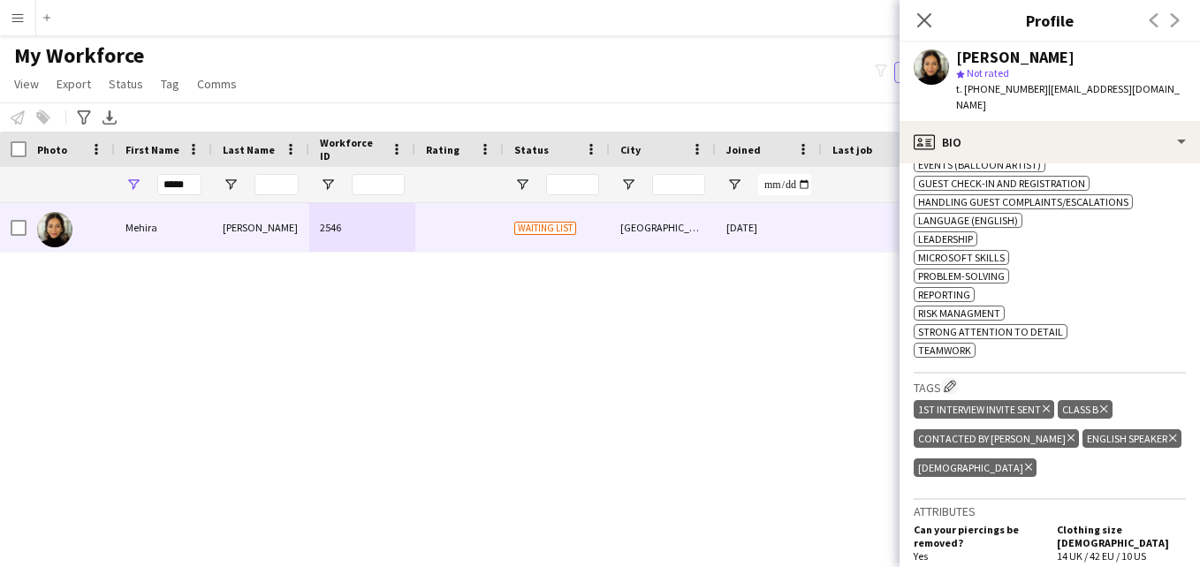
scroll to position [789, 0]
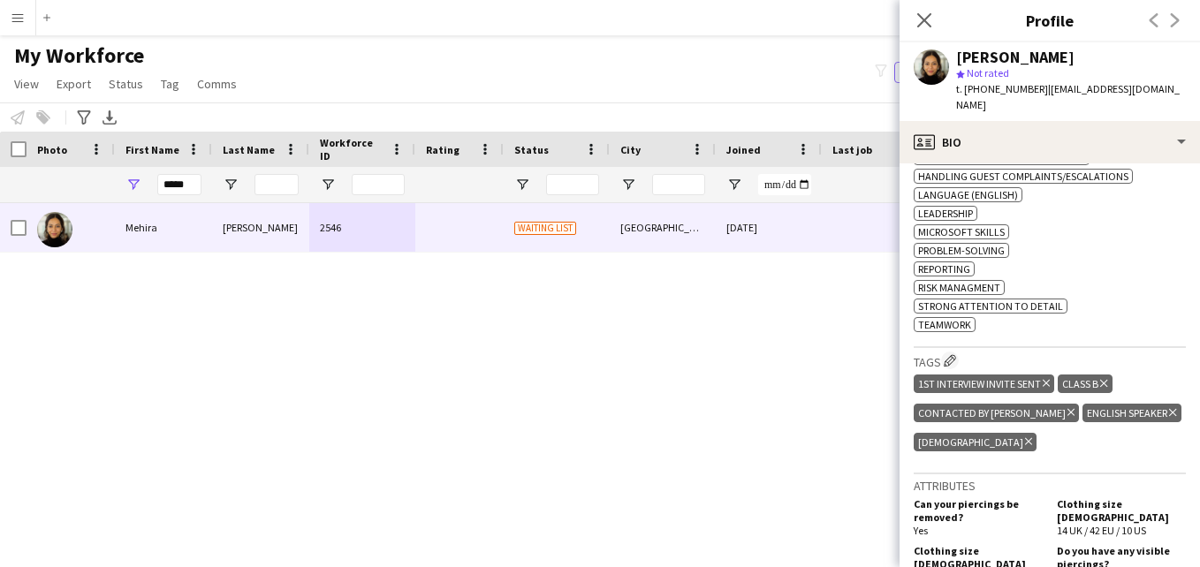
click at [1107, 380] on icon at bounding box center [1103, 383] width 7 height 7
click at [947, 354] on app-icon "Edit crew company tags" at bounding box center [950, 360] width 12 height 12
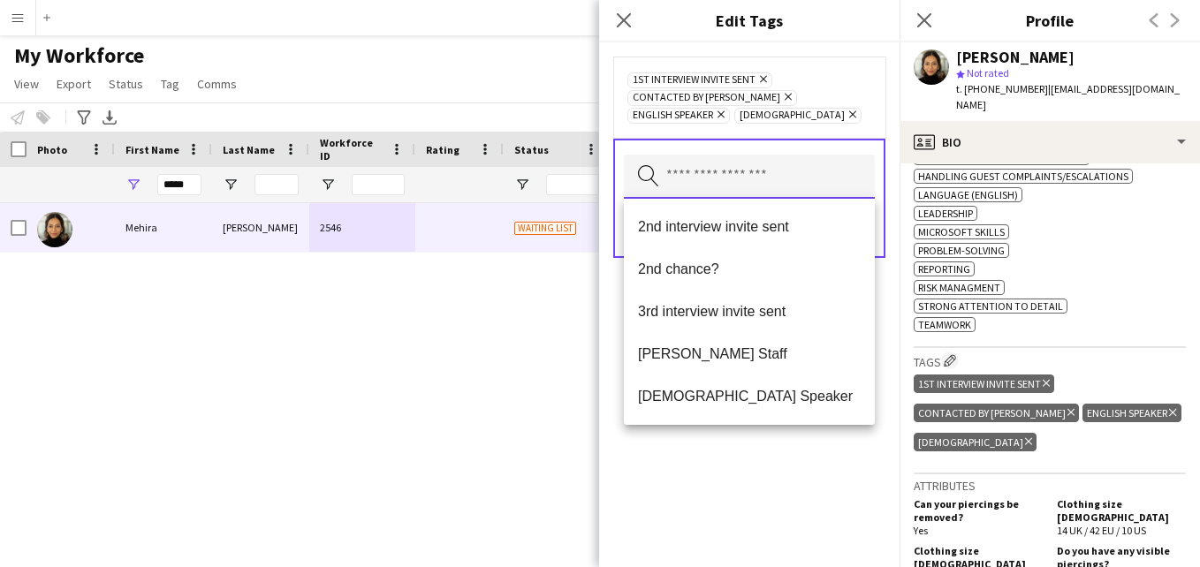
click at [836, 180] on input "text" at bounding box center [749, 177] width 251 height 44
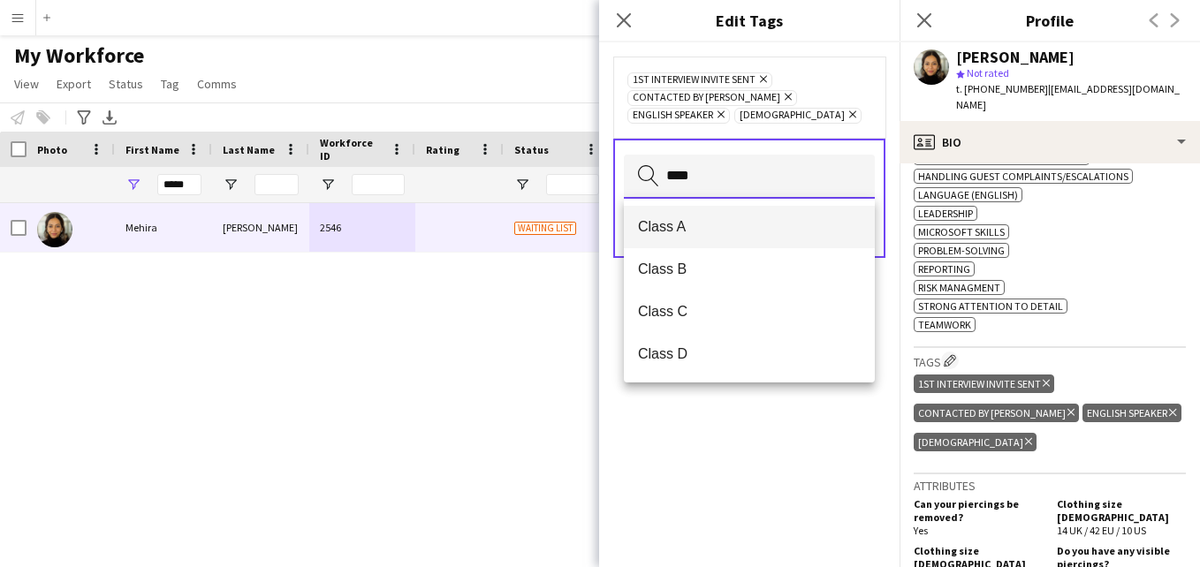
type input "****"
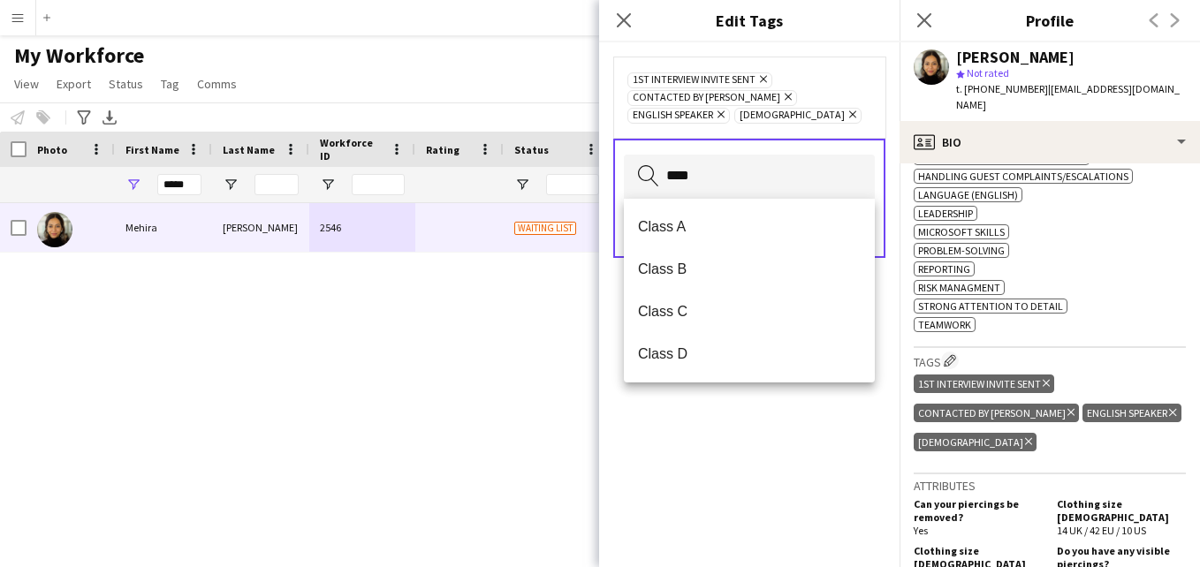
click at [805, 222] on span "Class A" at bounding box center [749, 226] width 223 height 17
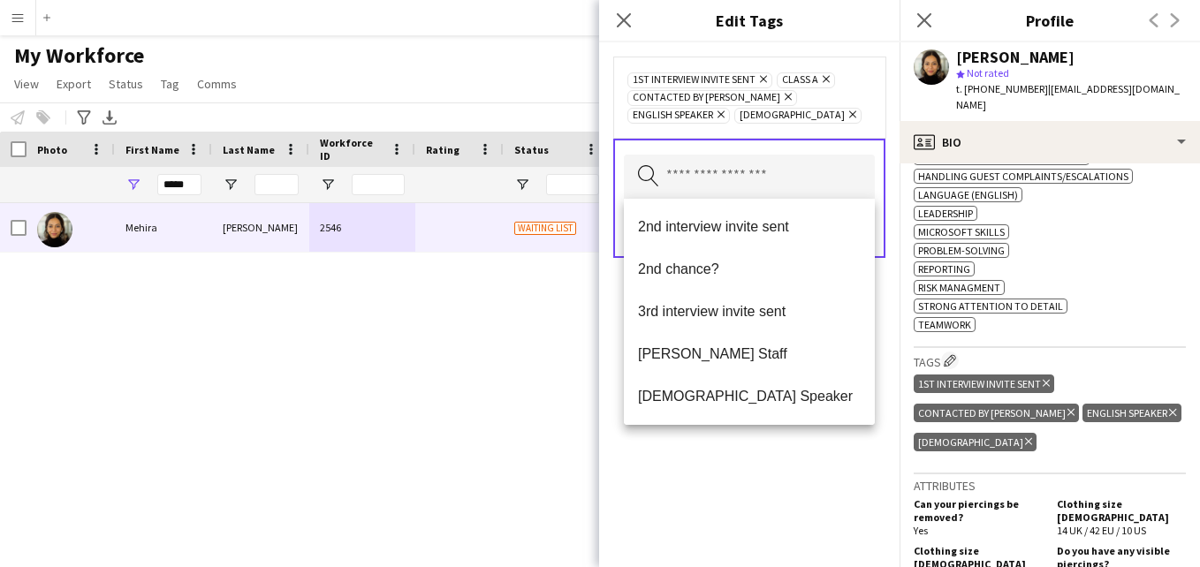
click at [847, 123] on div "1st interview invite sent Remove Class A Remove Contacted by Lamiaa Remove Engl…" at bounding box center [749, 97] width 244 height 53
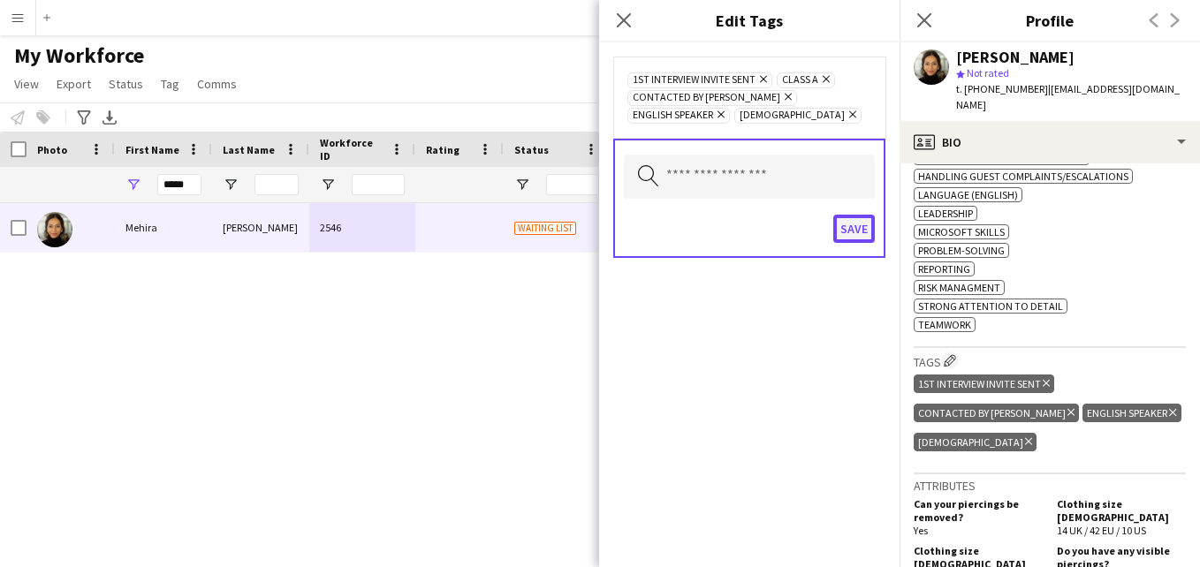
click at [862, 223] on button "Save" at bounding box center [854, 229] width 42 height 28
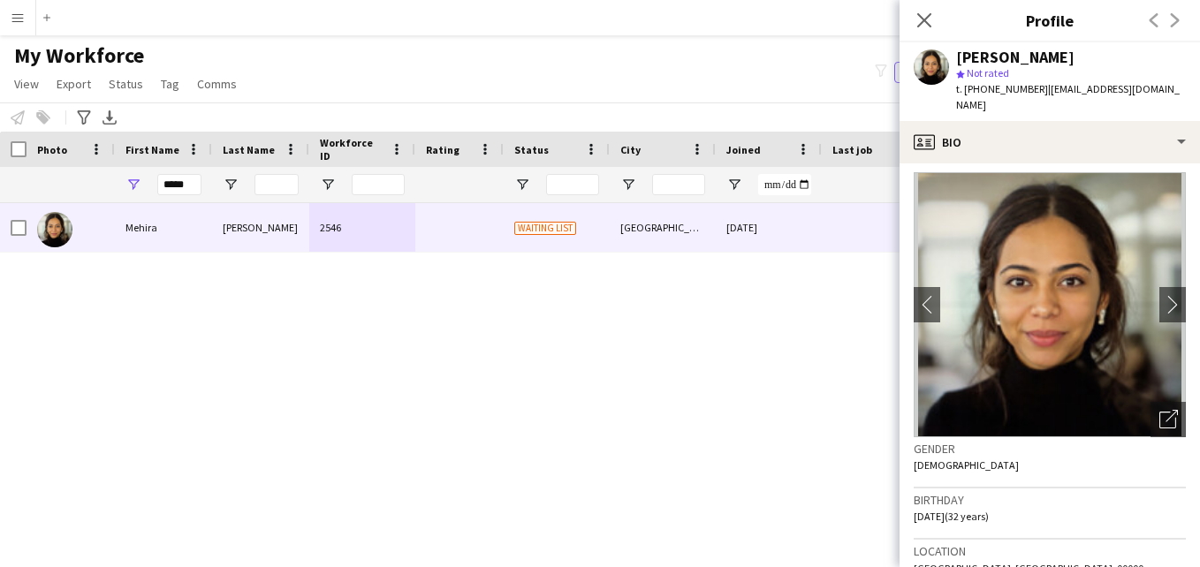
scroll to position [0, 0]
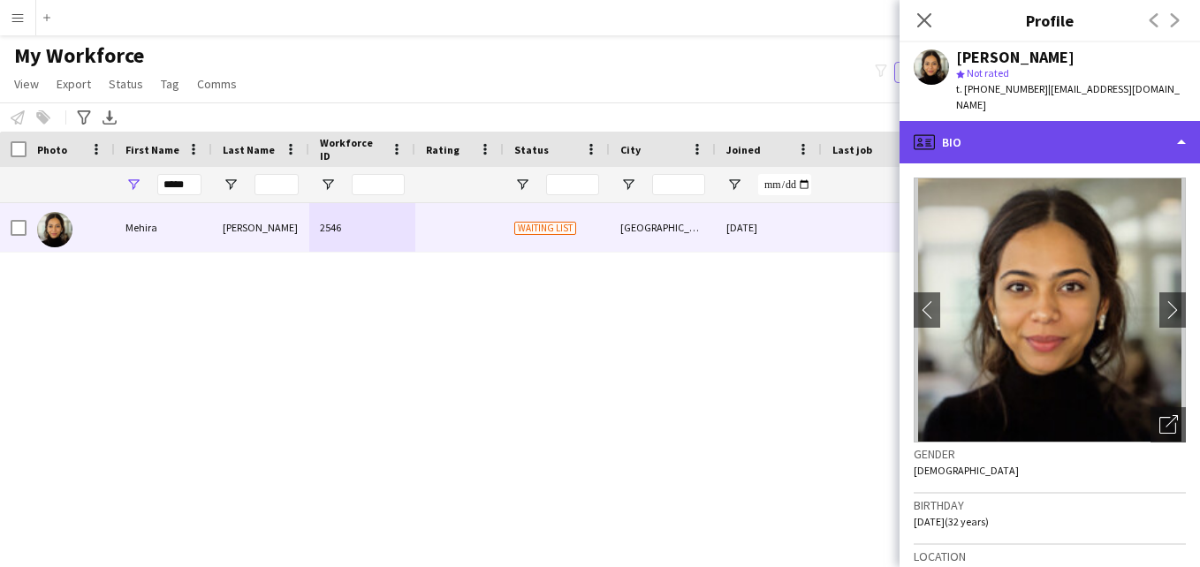
click at [1144, 123] on div "profile Bio" at bounding box center [1050, 142] width 300 height 42
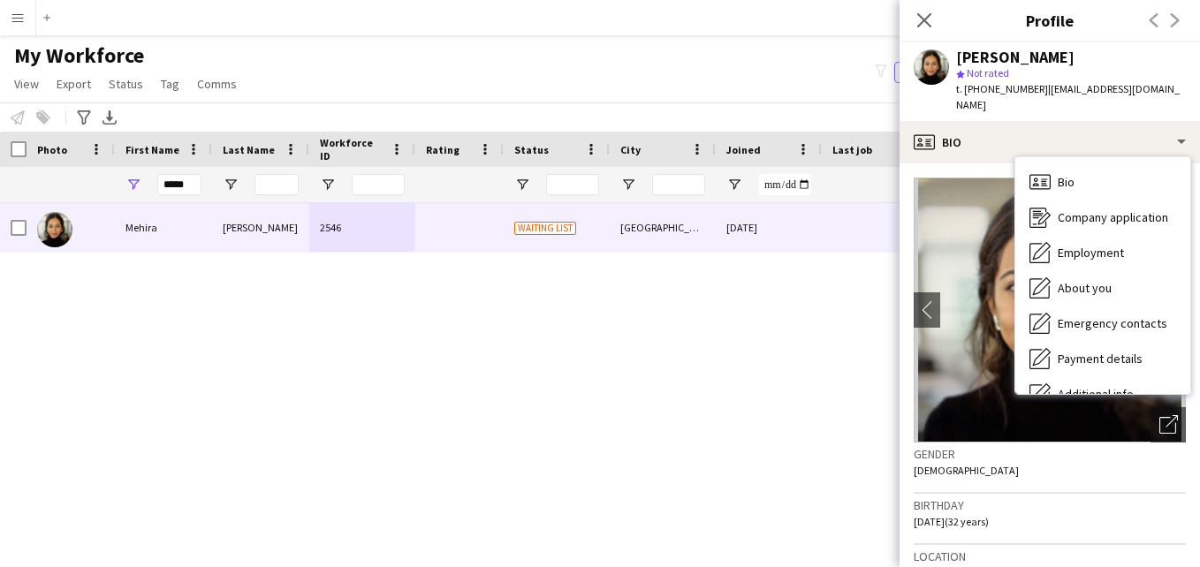
click at [1147, 89] on span "| mehiraalwaad@gmail.com" at bounding box center [1068, 96] width 224 height 29
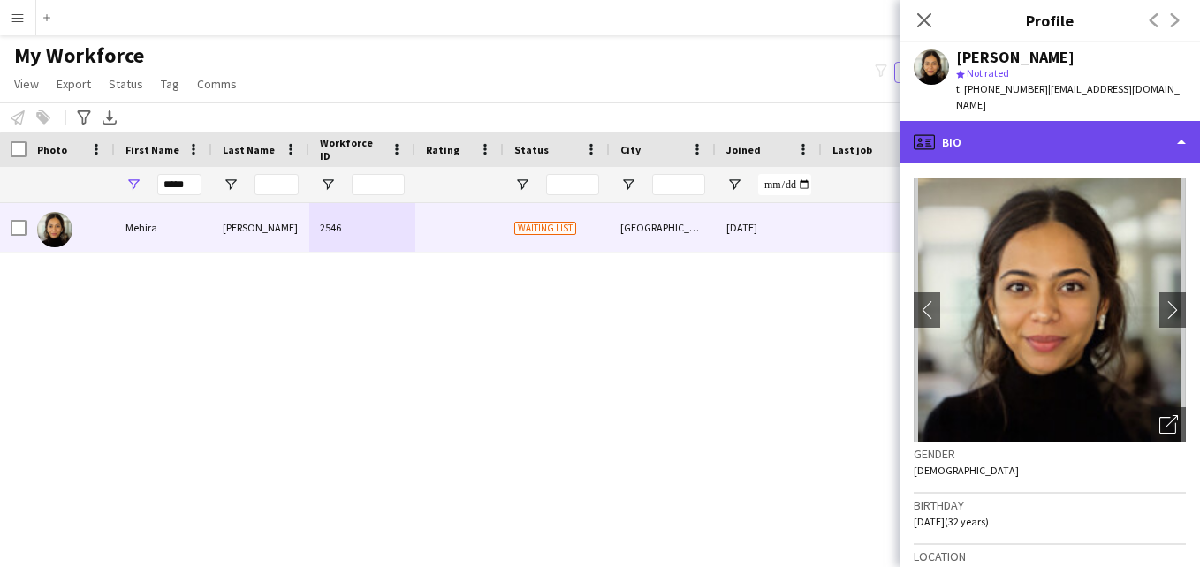
click at [1174, 133] on div "profile Bio" at bounding box center [1050, 142] width 300 height 42
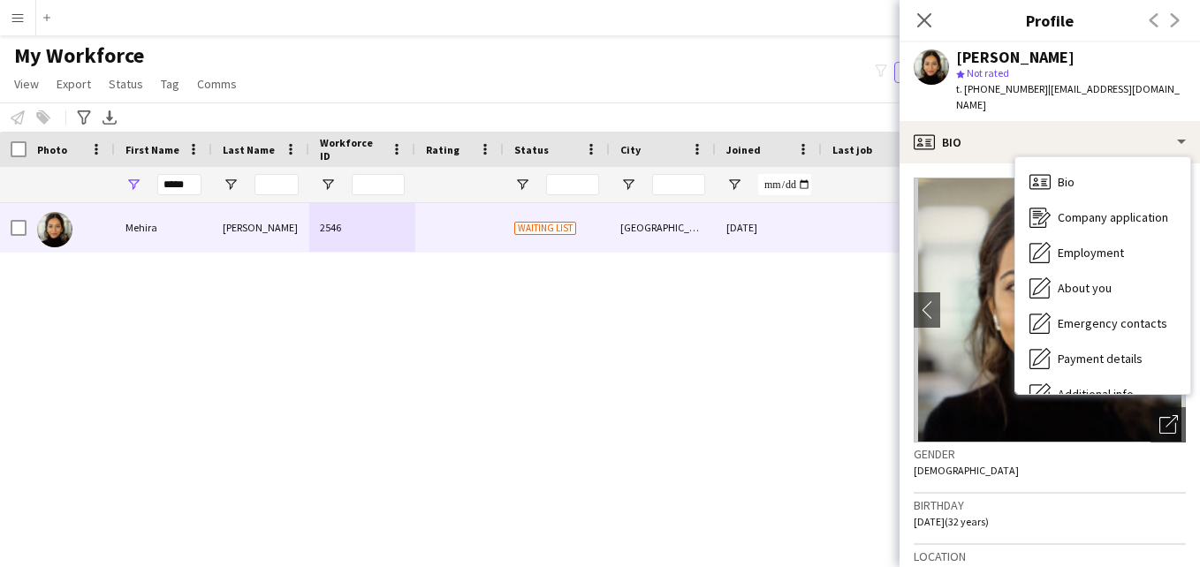
click at [1167, 96] on div "Mehira Mohamed star Not rated t. +966536356800 | mehiraalwaad@gmail.com" at bounding box center [1050, 81] width 300 height 79
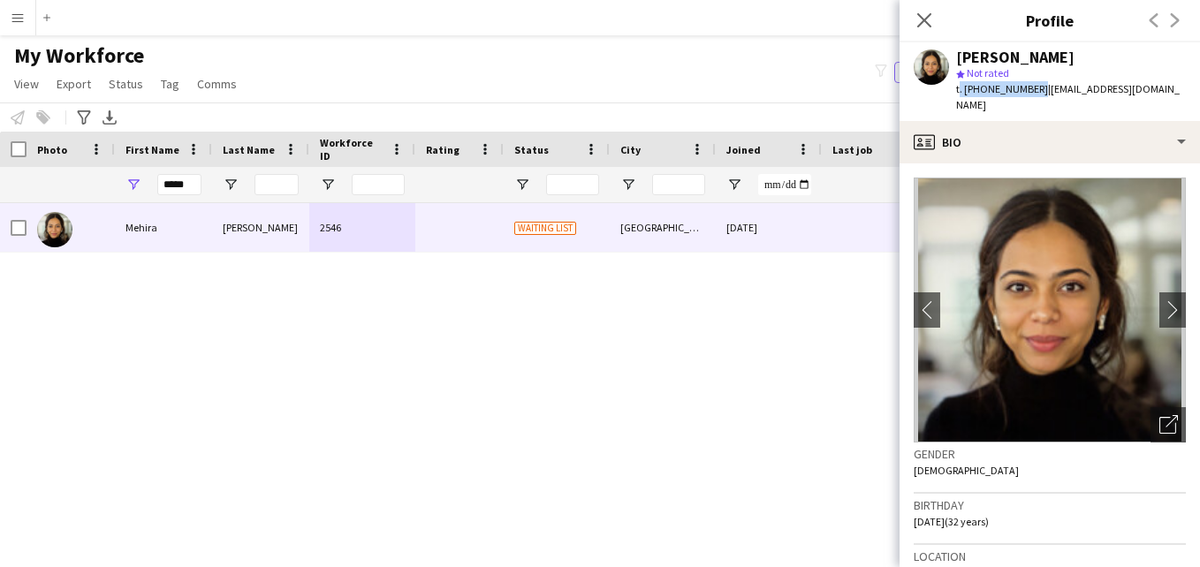
drag, startPoint x: 1032, startPoint y: 87, endPoint x: 952, endPoint y: 90, distance: 80.5
click at [952, 90] on div "Mehira Mohamed star Not rated t. +966536356800 | mehiraalwaad@gmail.com" at bounding box center [1050, 81] width 300 height 79
drag, startPoint x: 952, startPoint y: 90, endPoint x: 1125, endPoint y: 70, distance: 174.4
click at [1125, 70] on div "star Not rated" at bounding box center [1071, 73] width 230 height 16
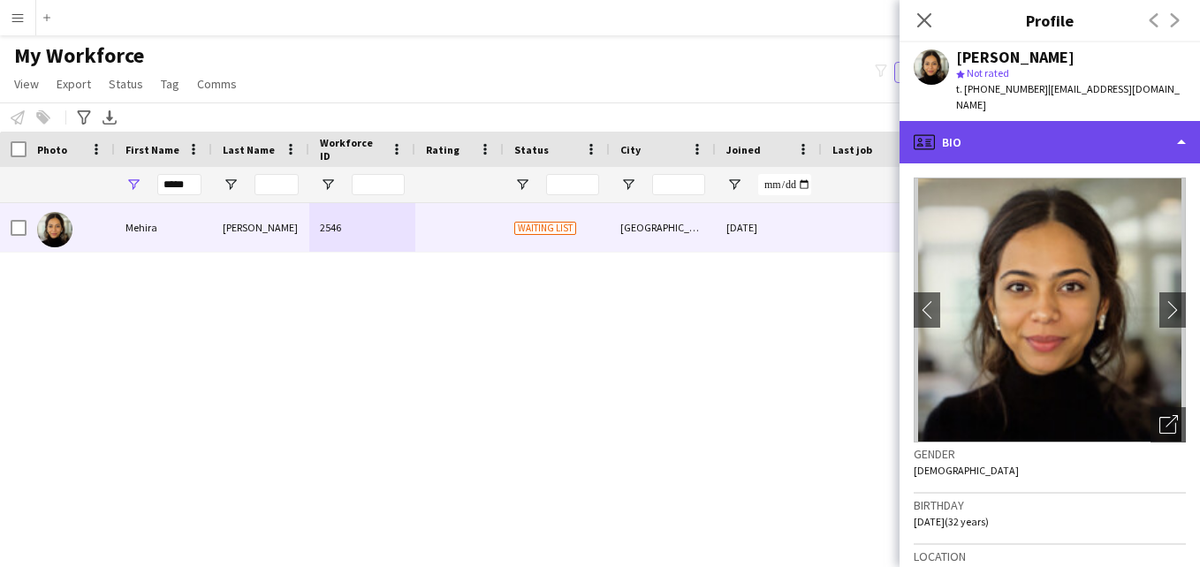
click at [1165, 130] on div "profile Bio" at bounding box center [1050, 142] width 300 height 42
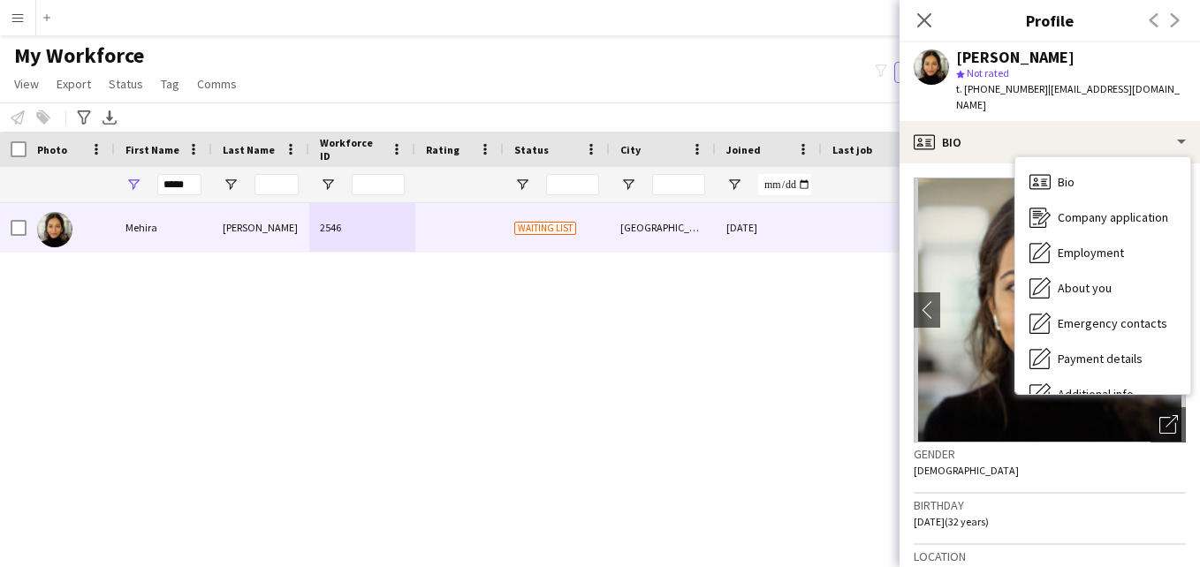
click at [1149, 84] on span "| mehiraalwaad@gmail.com" at bounding box center [1068, 96] width 224 height 29
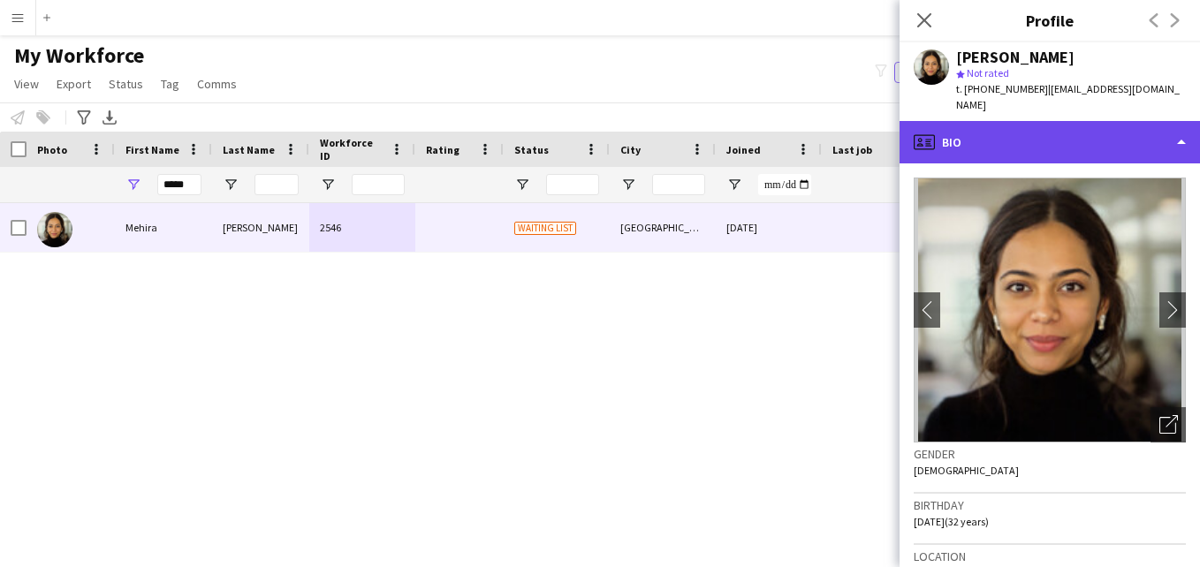
click at [1154, 132] on div "profile Bio" at bounding box center [1050, 142] width 300 height 42
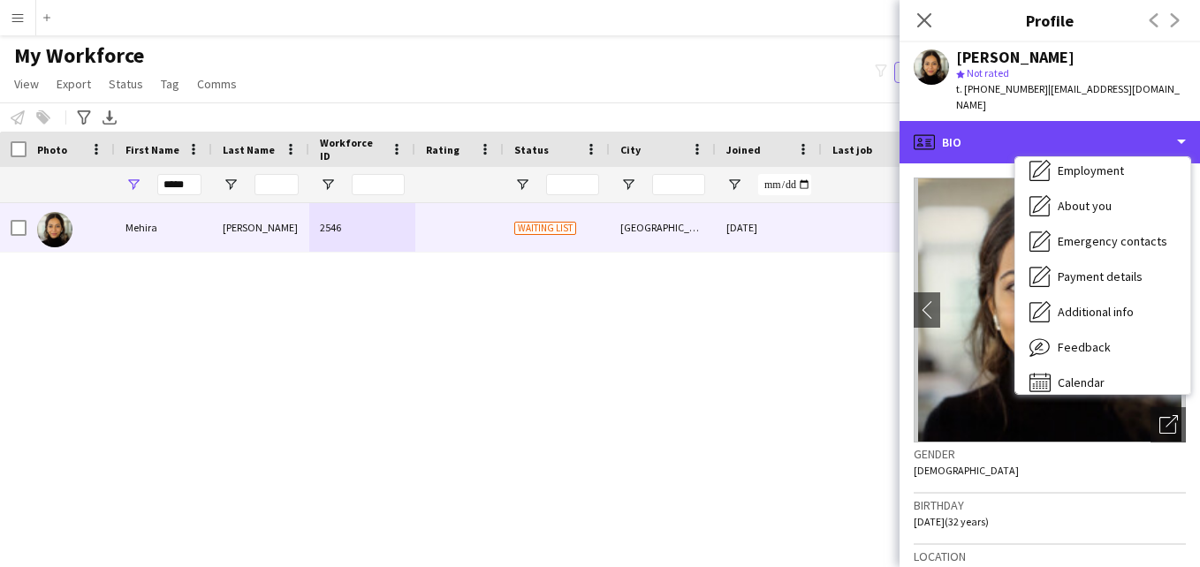
scroll to position [95, 0]
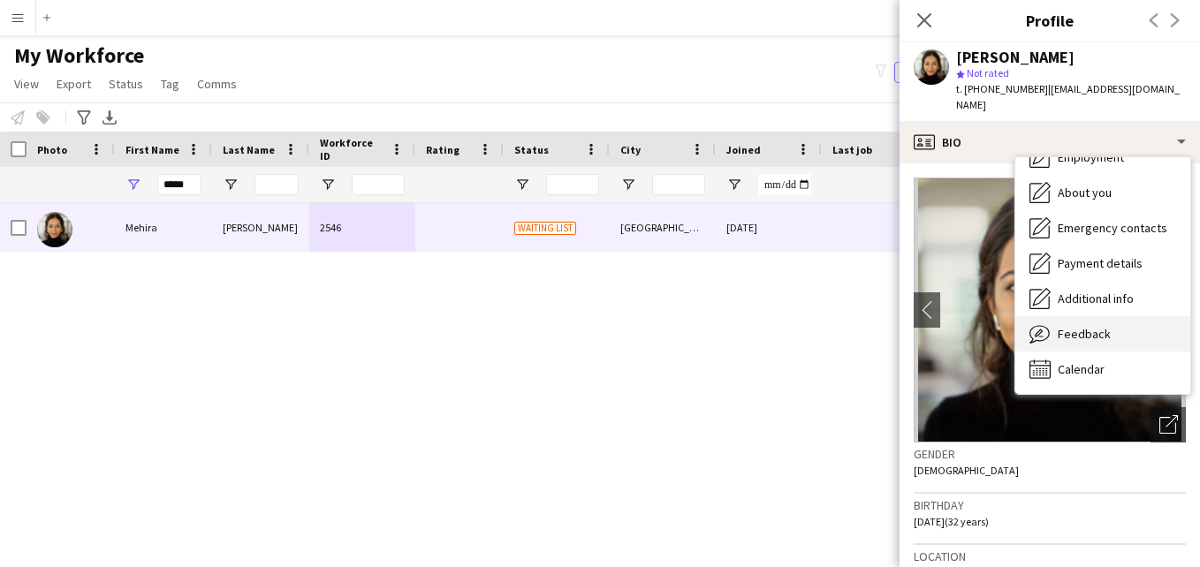
click at [1151, 316] on div "Feedback Feedback" at bounding box center [1102, 333] width 175 height 35
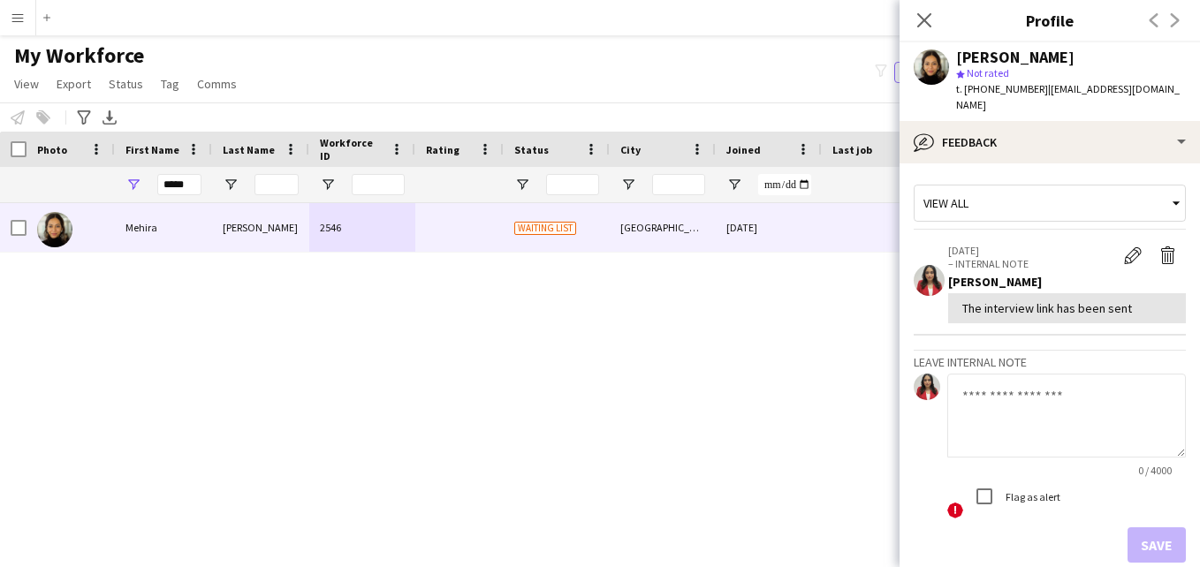
click at [1016, 382] on textarea at bounding box center [1066, 416] width 239 height 84
click at [1058, 377] on textarea at bounding box center [1066, 416] width 239 height 84
paste textarea "**********"
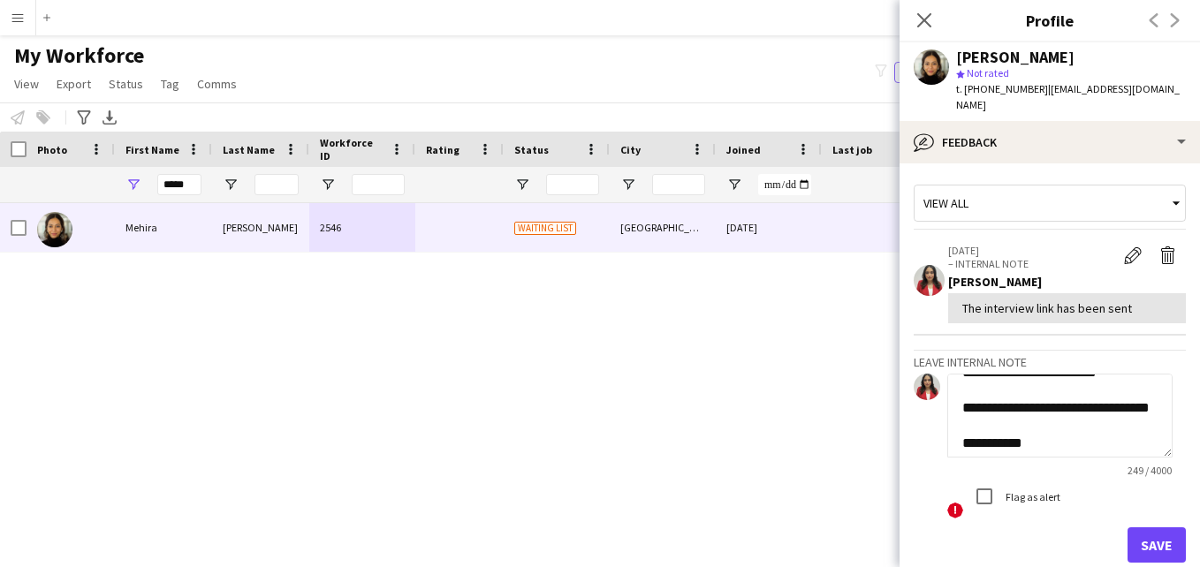
scroll to position [0, 0]
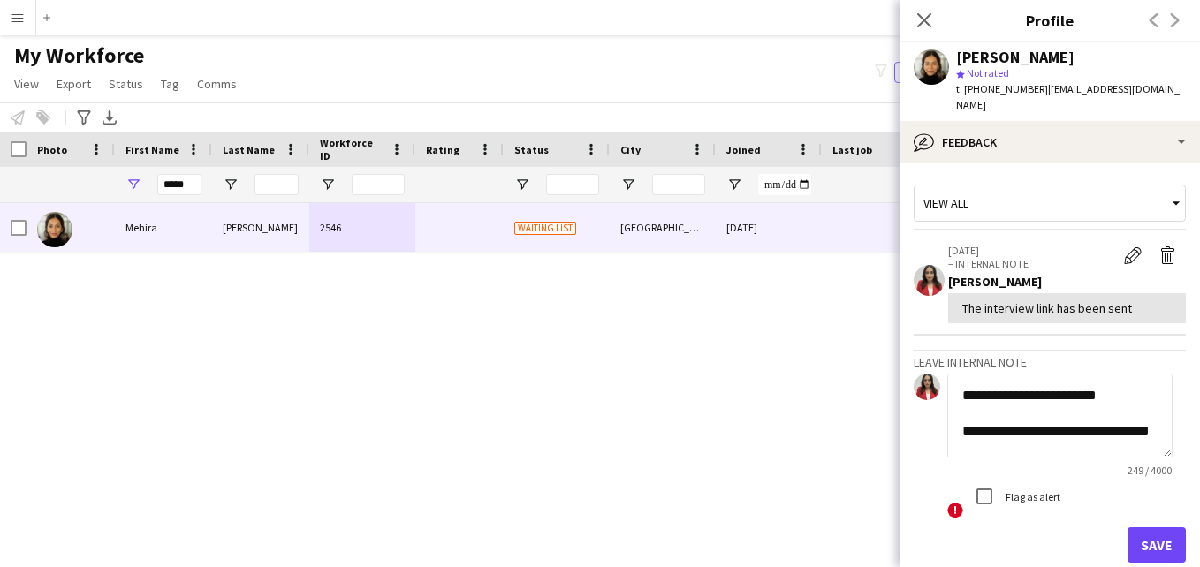
click at [1068, 383] on textarea "**********" at bounding box center [1059, 416] width 225 height 84
click at [1072, 383] on textarea "**********" at bounding box center [1059, 416] width 225 height 84
type textarea "**********"
click at [1142, 528] on button "Save" at bounding box center [1157, 545] width 58 height 35
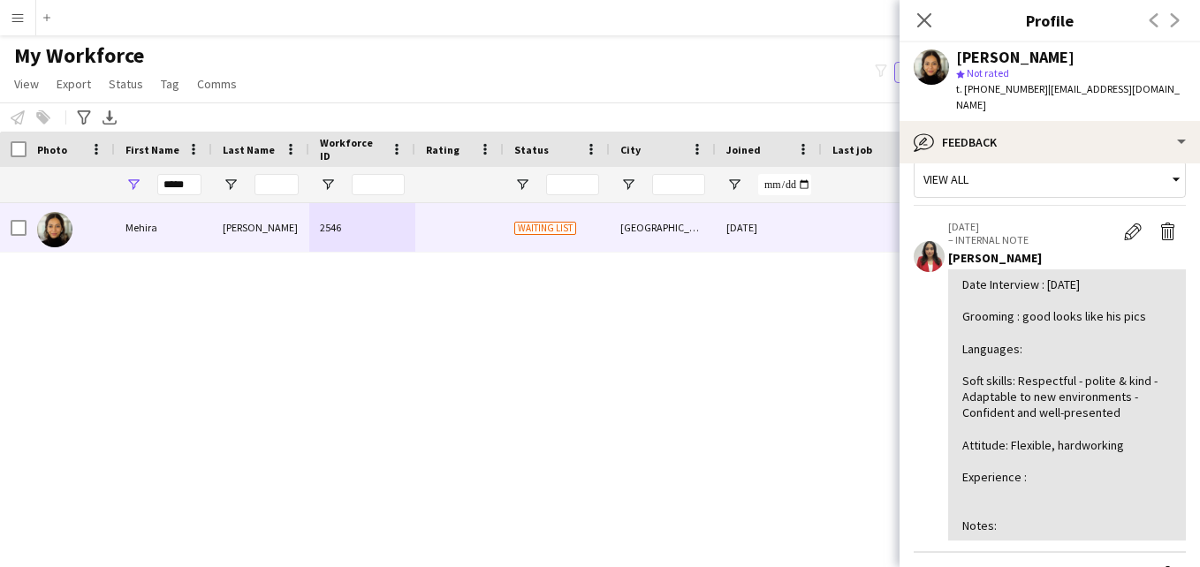
scroll to position [16, 0]
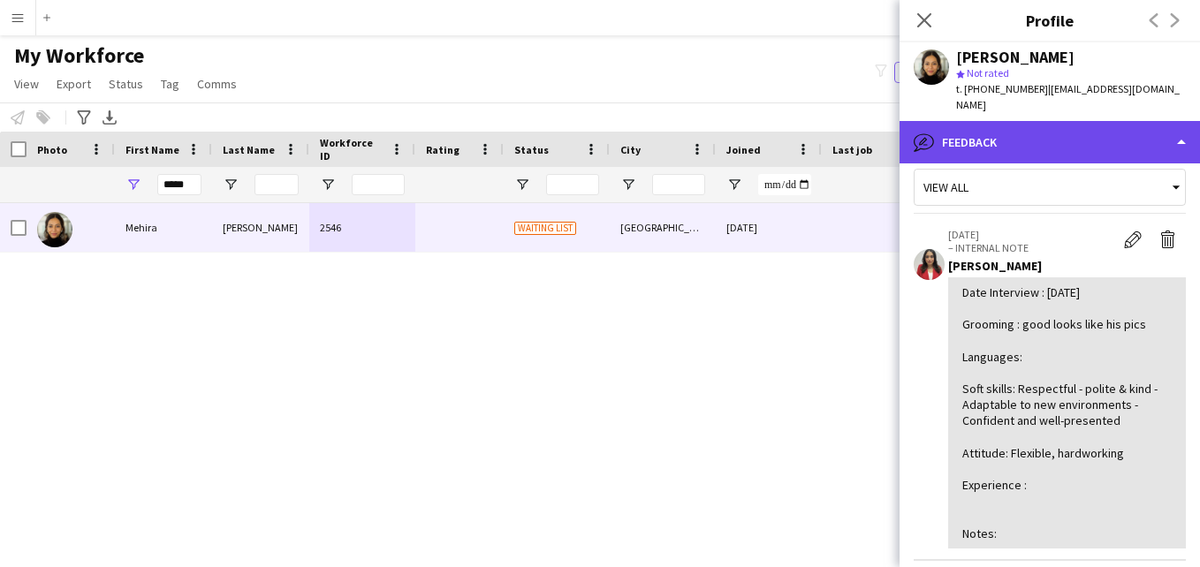
click at [1073, 121] on div "bubble-pencil Feedback" at bounding box center [1050, 142] width 300 height 42
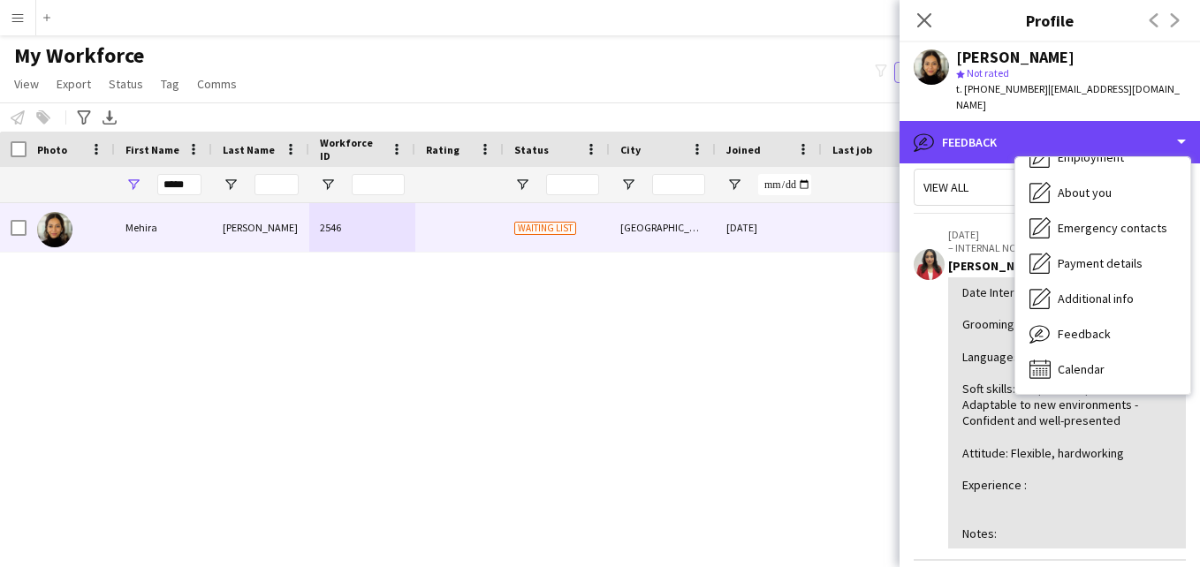
scroll to position [0, 0]
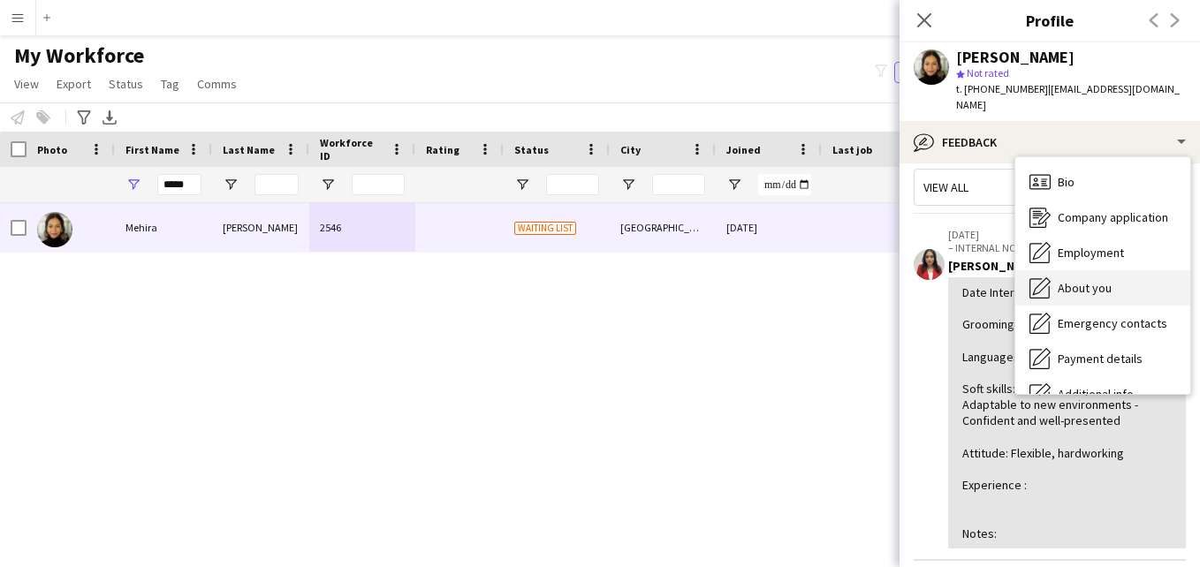
click at [1132, 270] on div "About you About you" at bounding box center [1102, 287] width 175 height 35
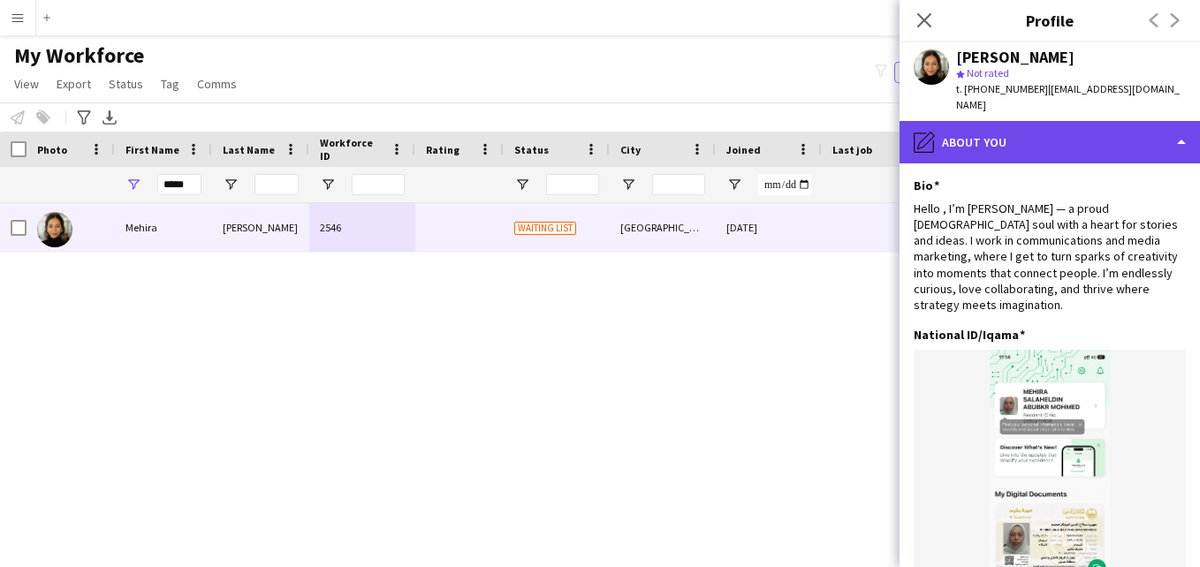
click at [1133, 134] on div "pencil4 About you" at bounding box center [1050, 142] width 300 height 42
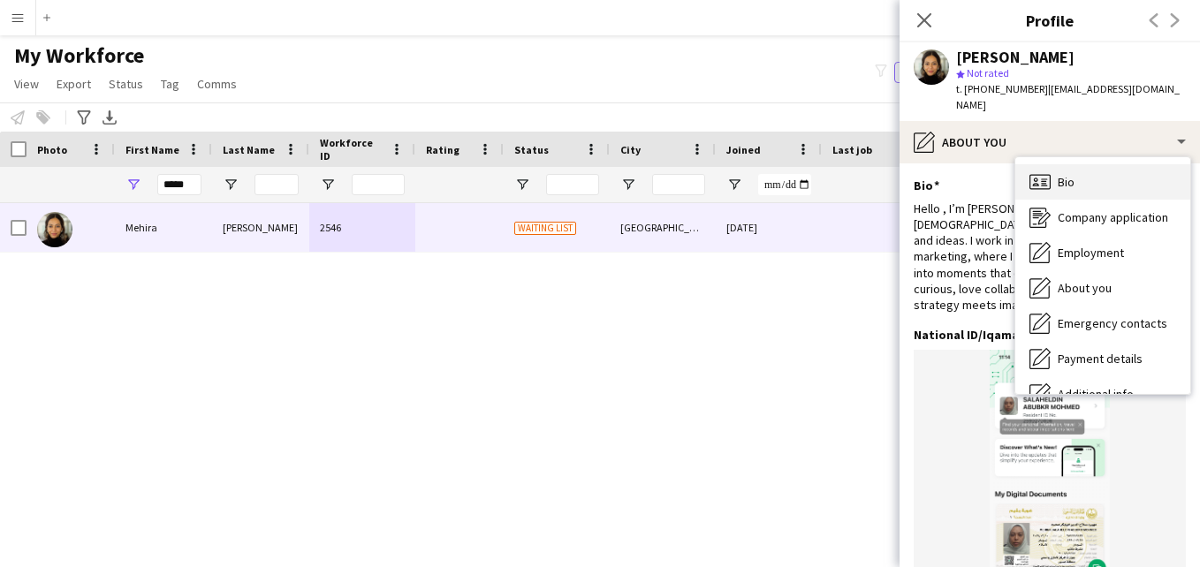
click at [1113, 172] on div "Bio Bio" at bounding box center [1102, 181] width 175 height 35
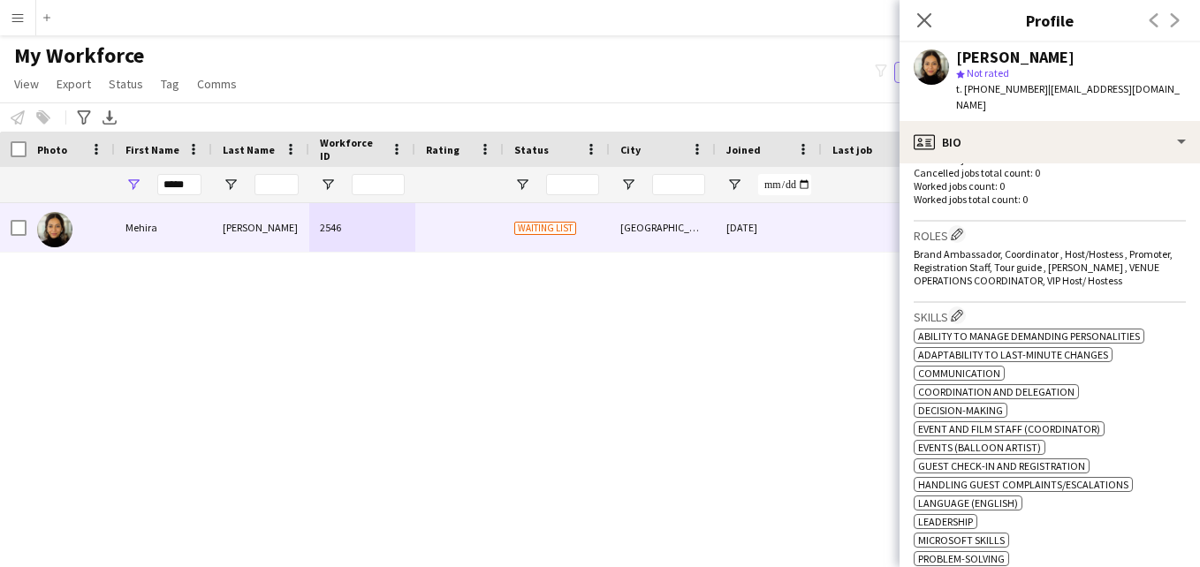
scroll to position [467, 0]
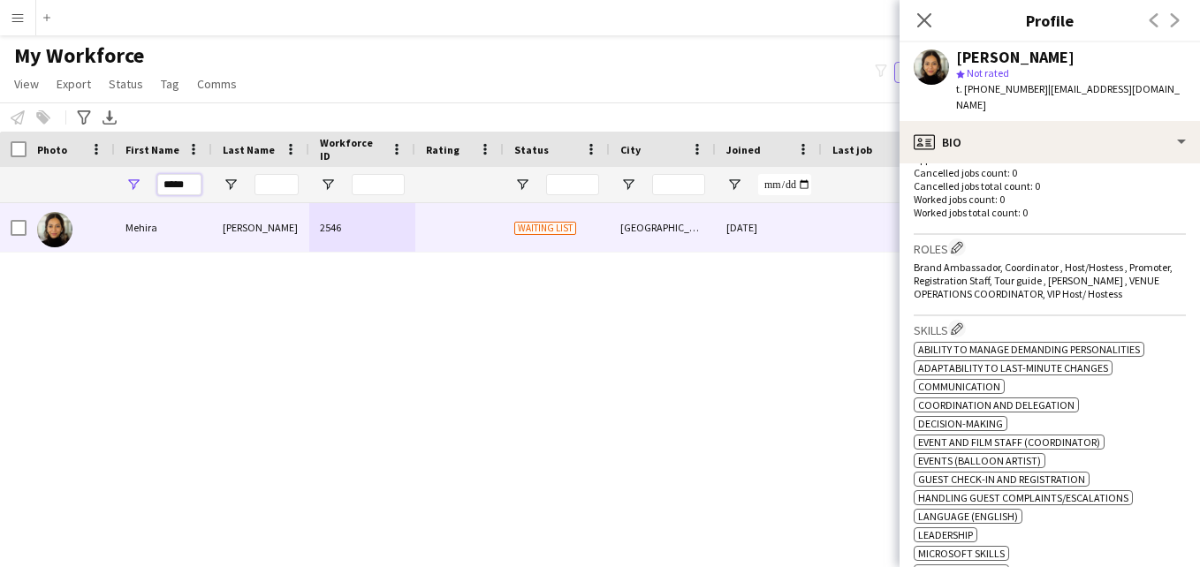
drag, startPoint x: 195, startPoint y: 182, endPoint x: 151, endPoint y: 182, distance: 44.2
click at [151, 182] on div "*****" at bounding box center [163, 184] width 97 height 35
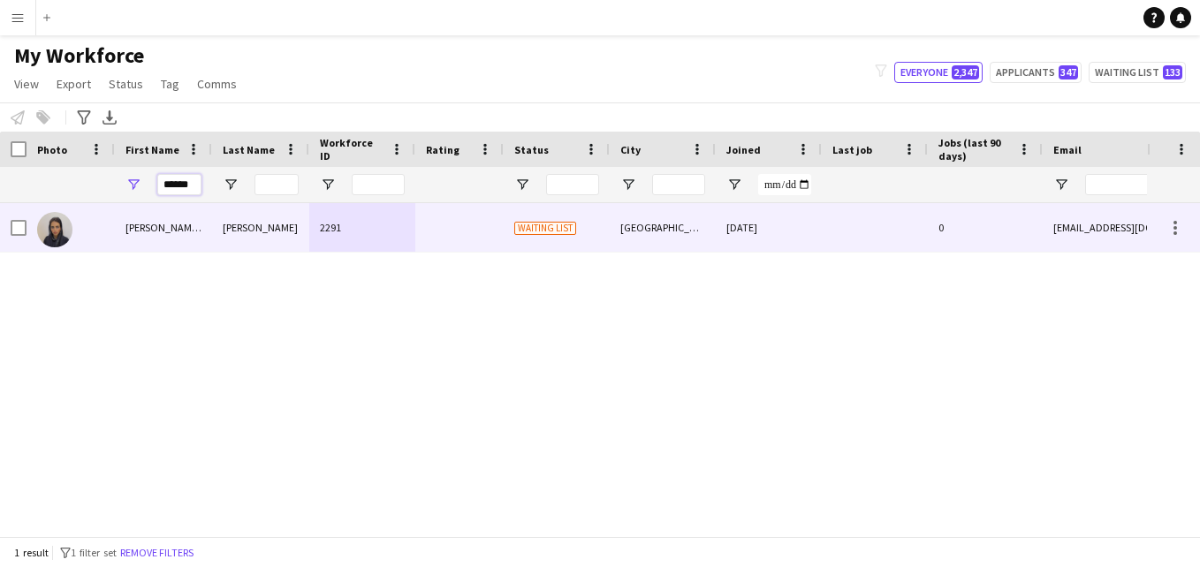
type input "******"
click at [566, 228] on span "Waiting list" at bounding box center [545, 228] width 62 height 13
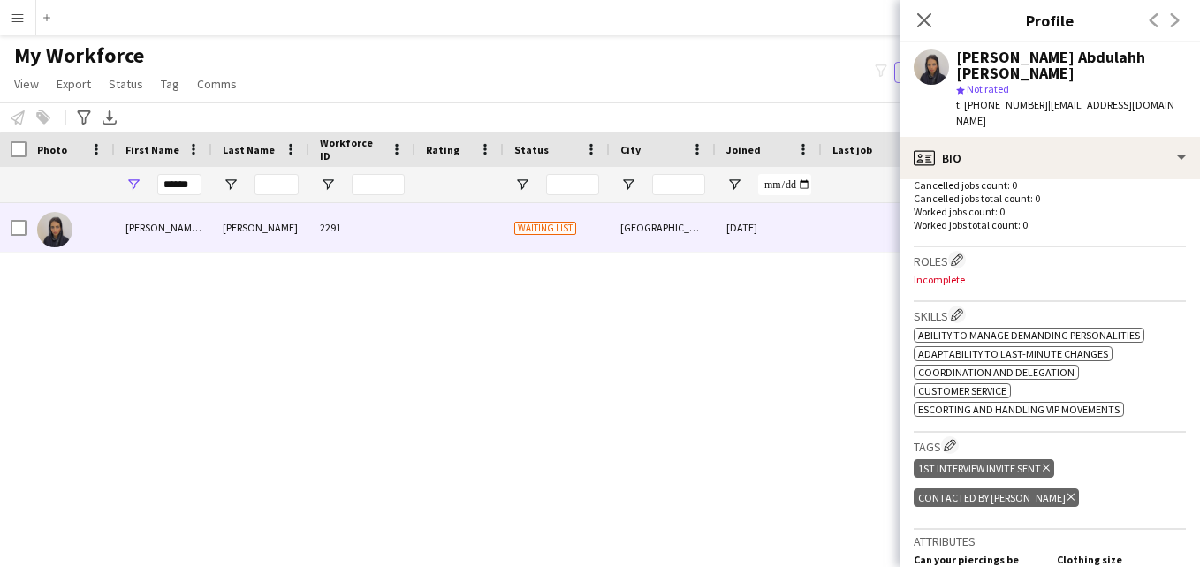
scroll to position [475, 0]
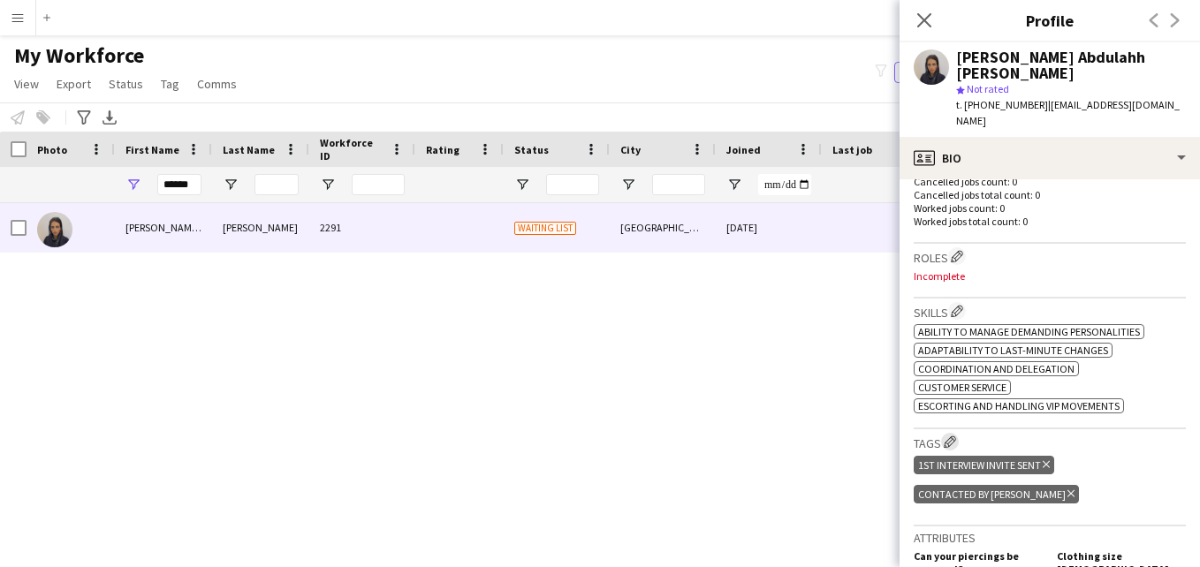
click at [953, 439] on app-icon "Edit crew company tags" at bounding box center [950, 442] width 12 height 12
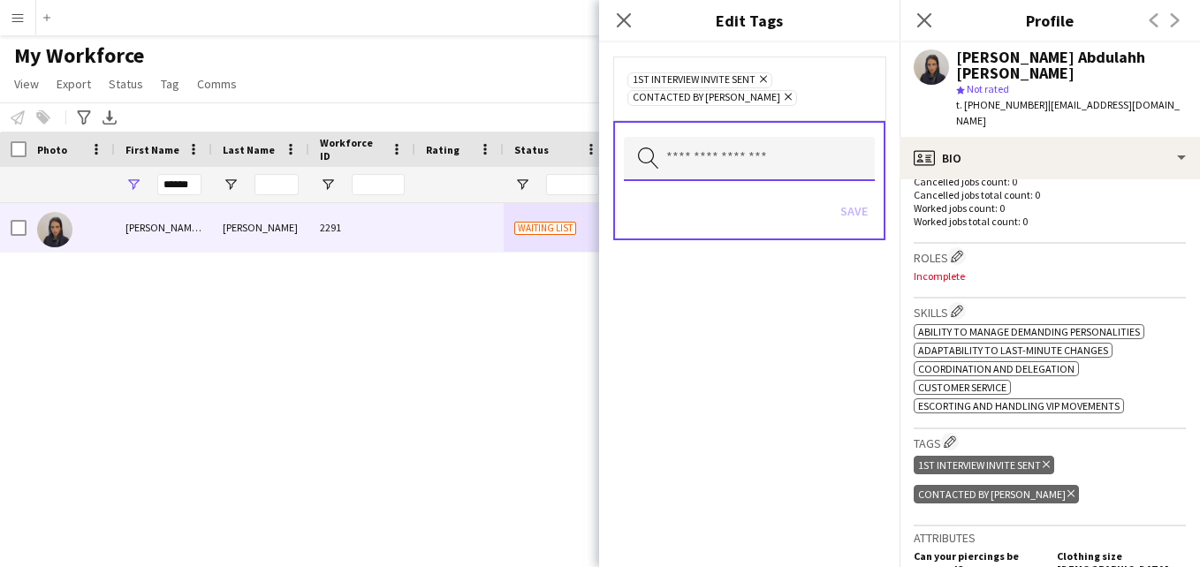
click at [759, 152] on input "text" at bounding box center [749, 159] width 251 height 44
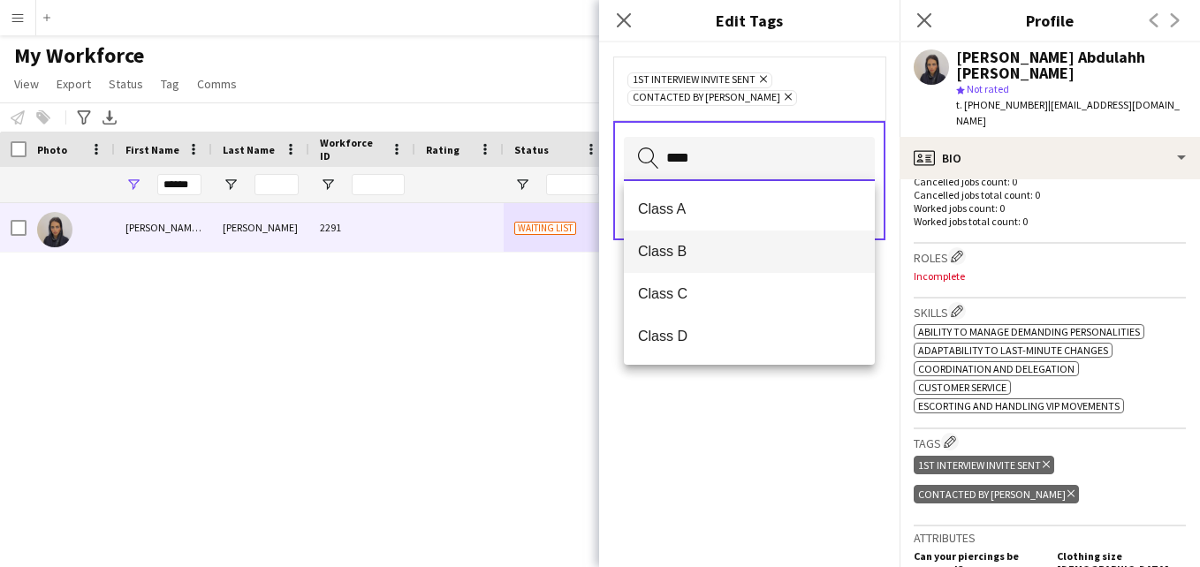
type input "****"
click at [736, 243] on span "Class B" at bounding box center [749, 251] width 223 height 17
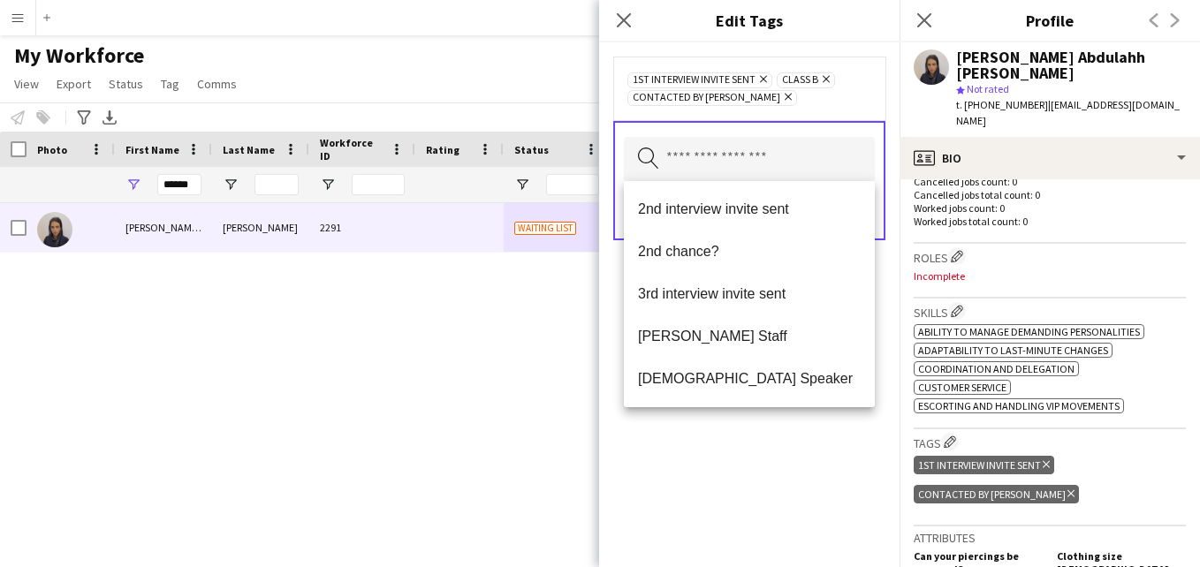
click at [831, 114] on div "1st interview invite sent Remove Class B Remove Contacted by Lamiaa Remove" at bounding box center [749, 89] width 272 height 64
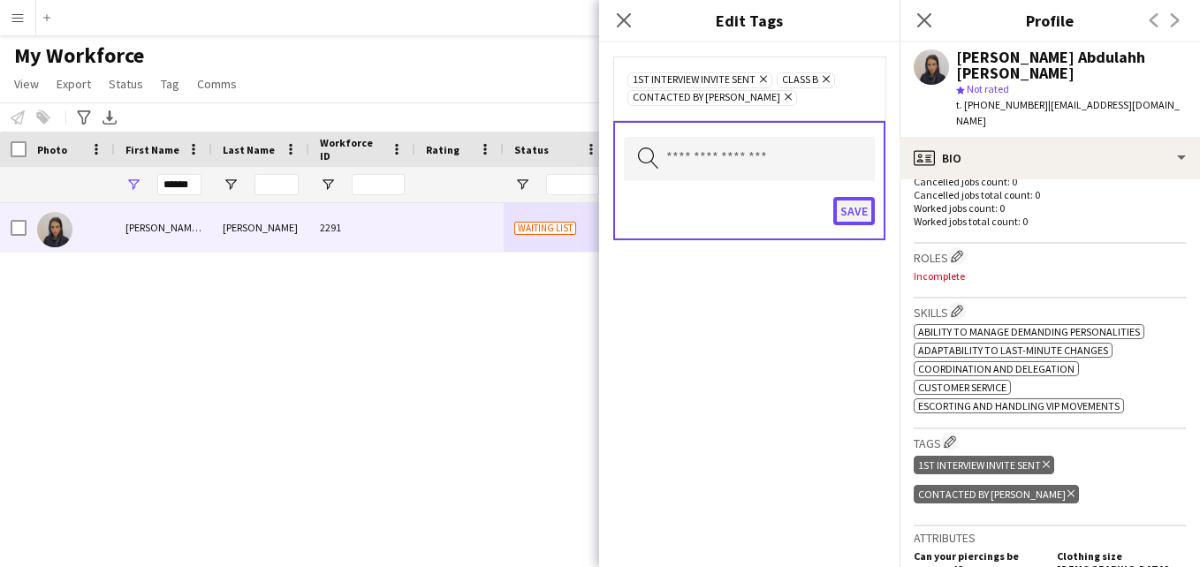
click at [855, 208] on button "Save" at bounding box center [854, 211] width 42 height 28
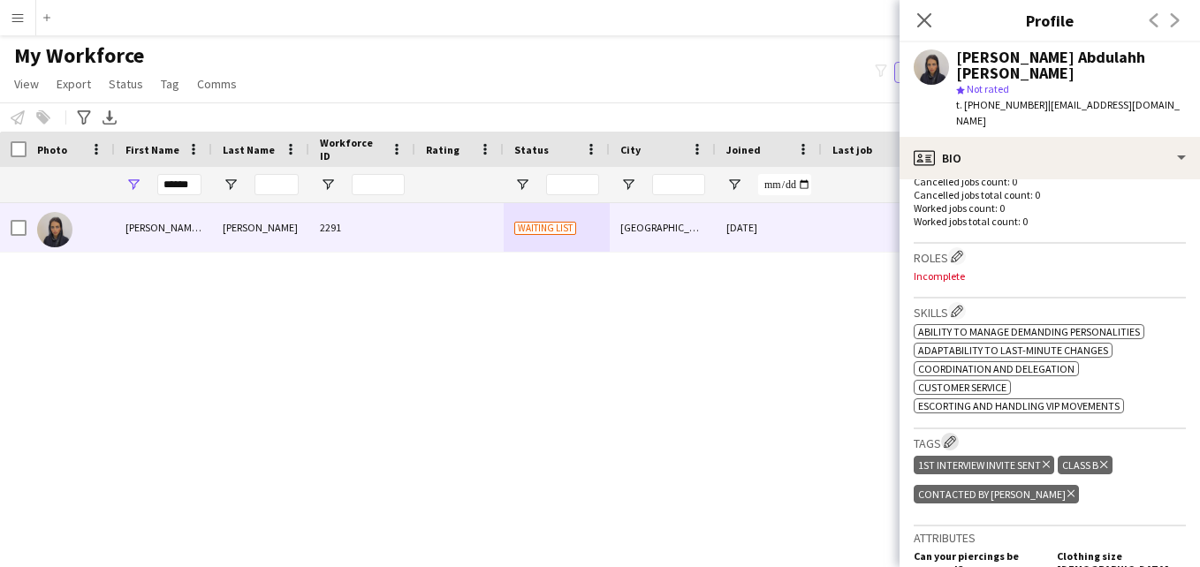
click at [947, 443] on app-icon "Edit crew company tags" at bounding box center [950, 442] width 12 height 12
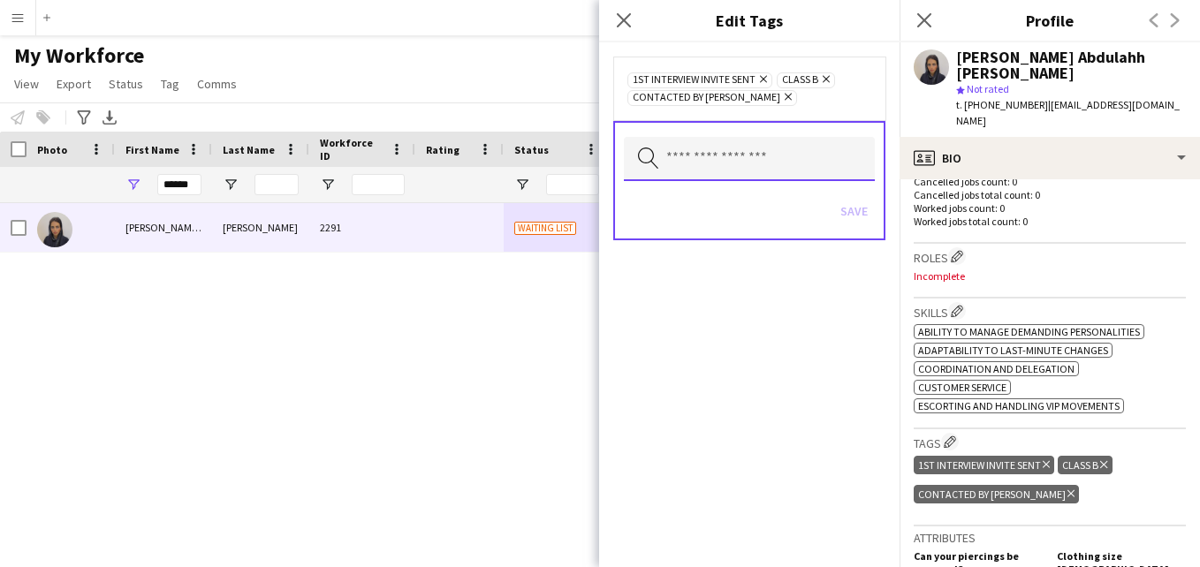
click at [852, 178] on input "text" at bounding box center [749, 159] width 251 height 44
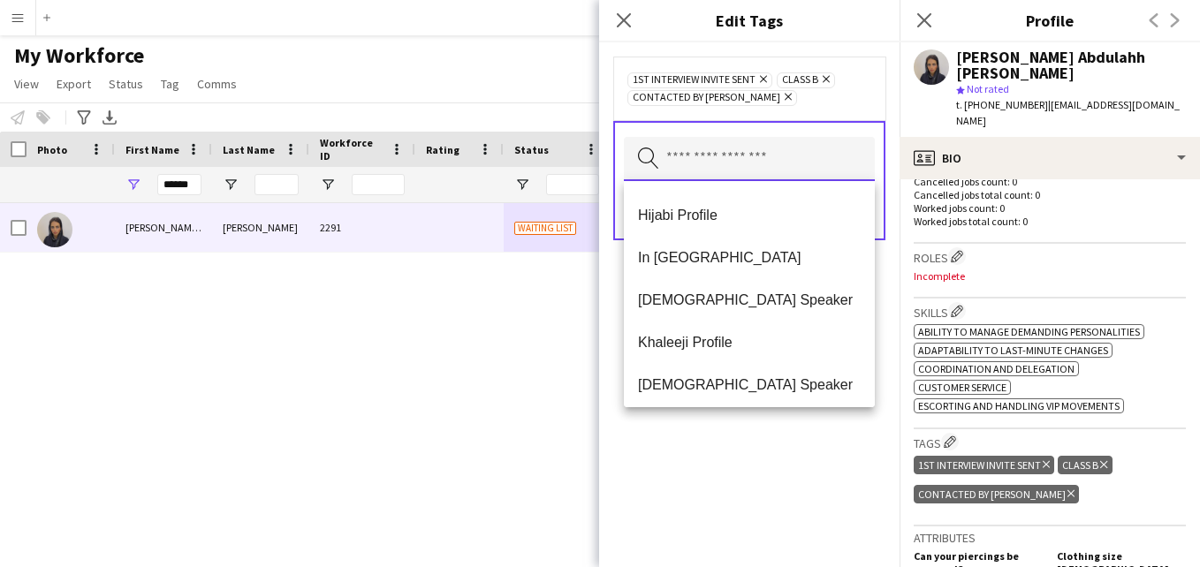
scroll to position [715, 0]
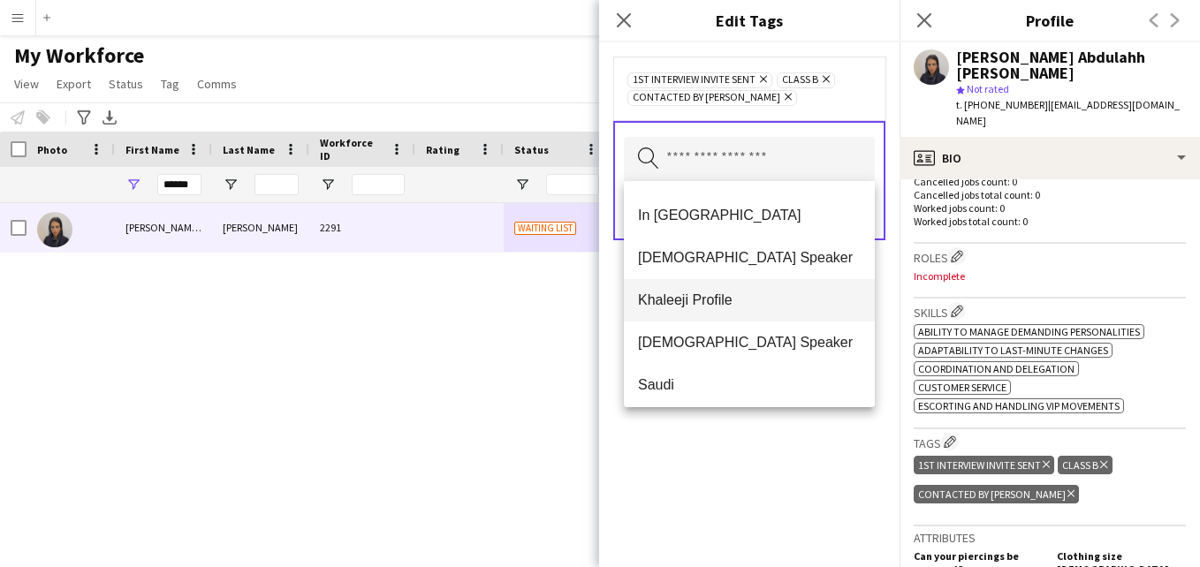
click at [820, 307] on span "Khaleeji Profile" at bounding box center [749, 300] width 223 height 17
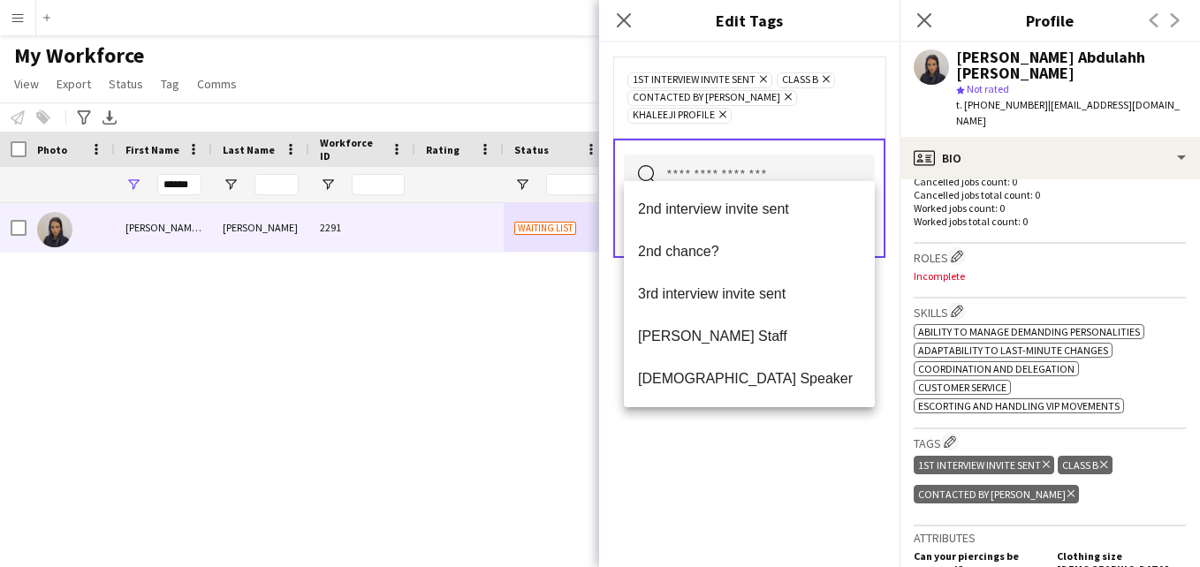
click at [866, 107] on div "1st interview invite sent Remove Class B Remove Contacted by Lamiaa Remove Khal…" at bounding box center [749, 97] width 272 height 81
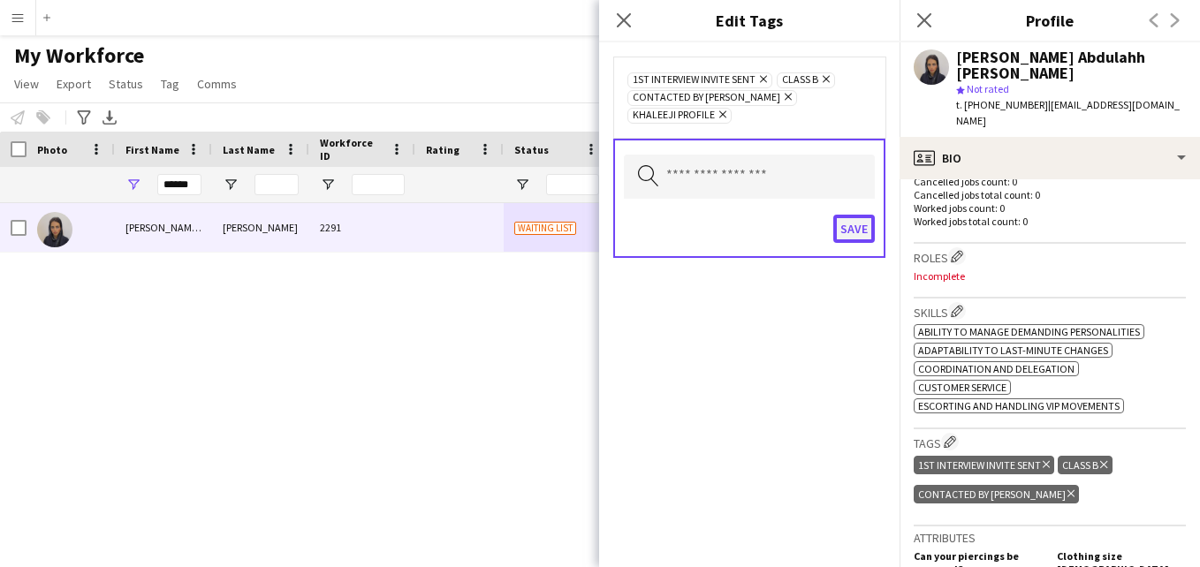
click at [863, 215] on button "Save" at bounding box center [854, 229] width 42 height 28
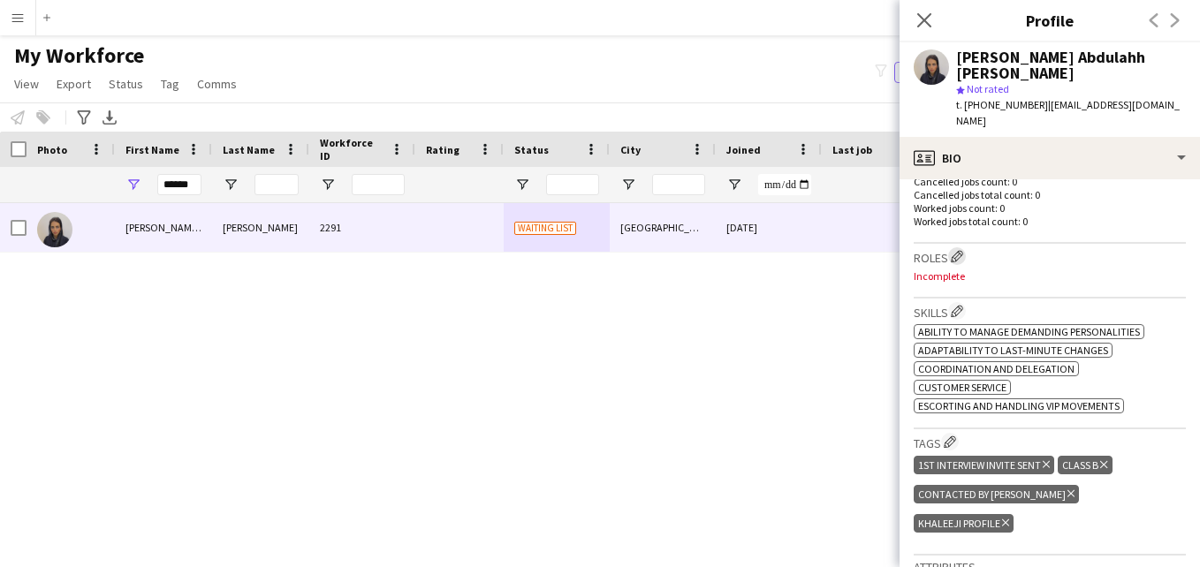
click at [963, 255] on app-icon "Edit crew company roles" at bounding box center [957, 256] width 12 height 12
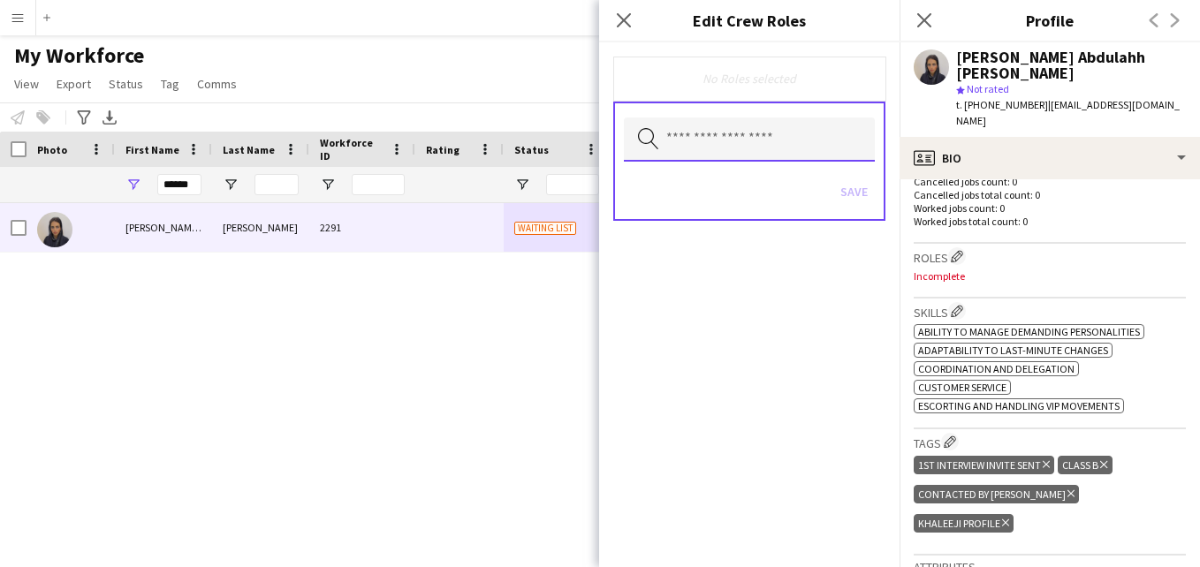
click at [763, 149] on input "text" at bounding box center [749, 140] width 251 height 44
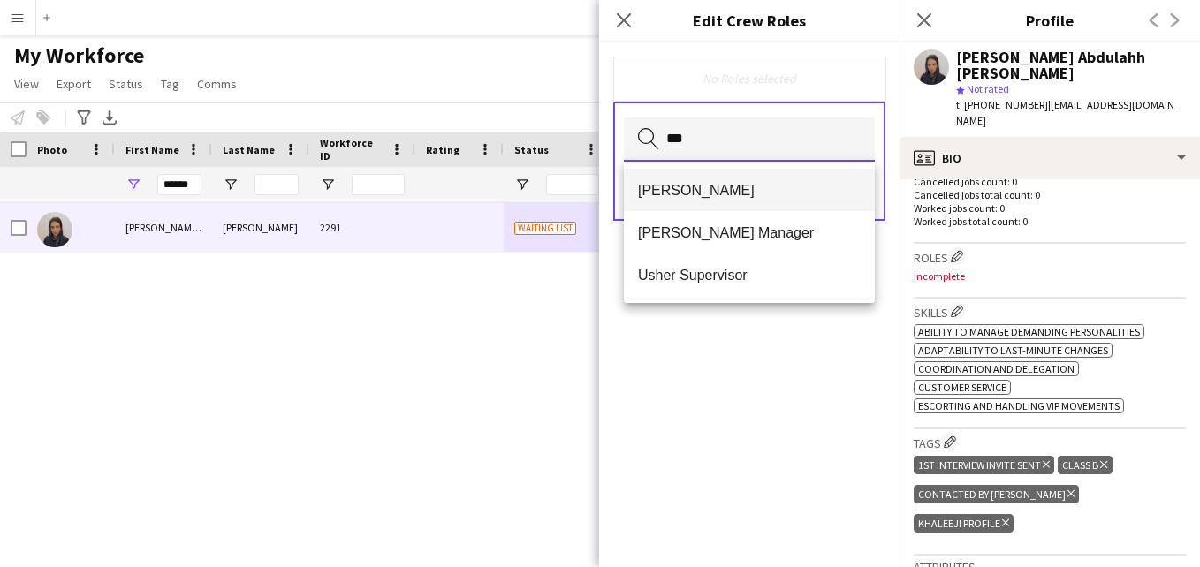
type input "***"
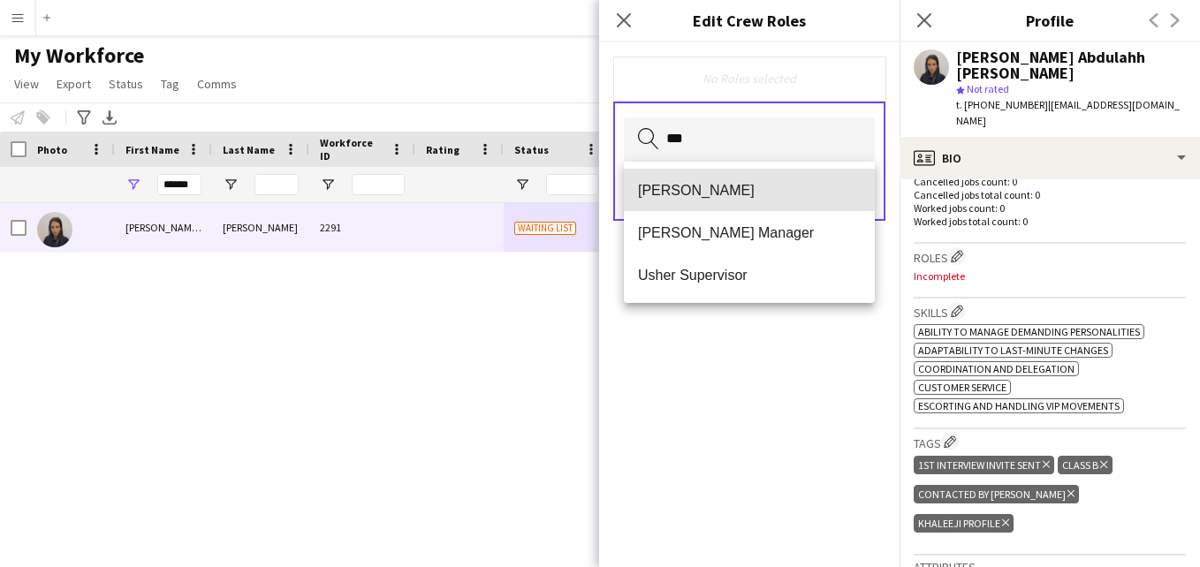
click at [749, 174] on mat-option "Usher" at bounding box center [749, 190] width 251 height 42
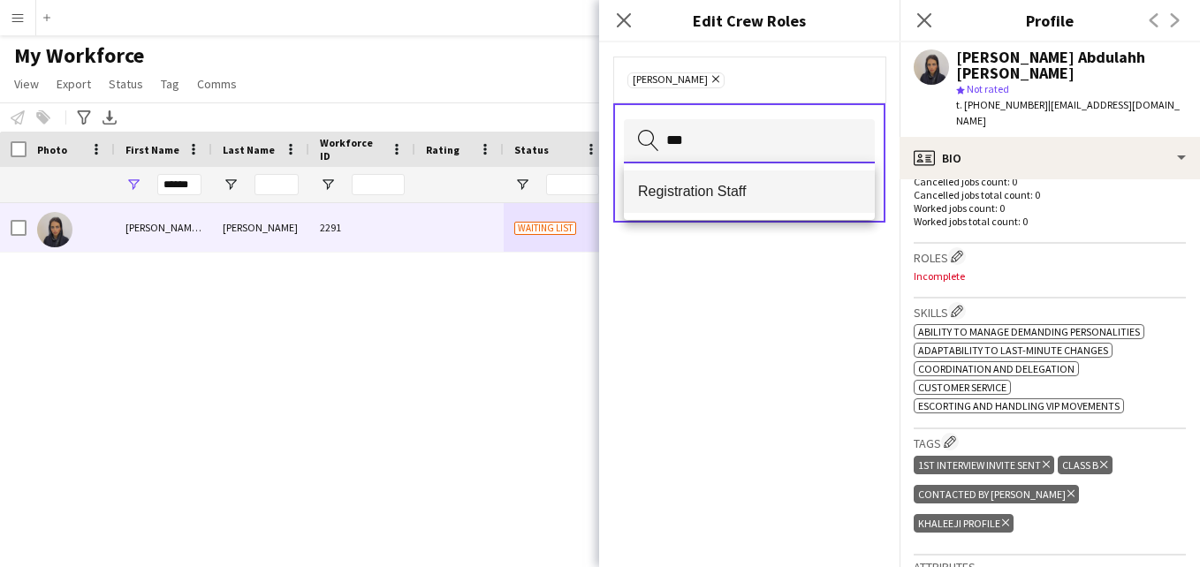
type input "***"
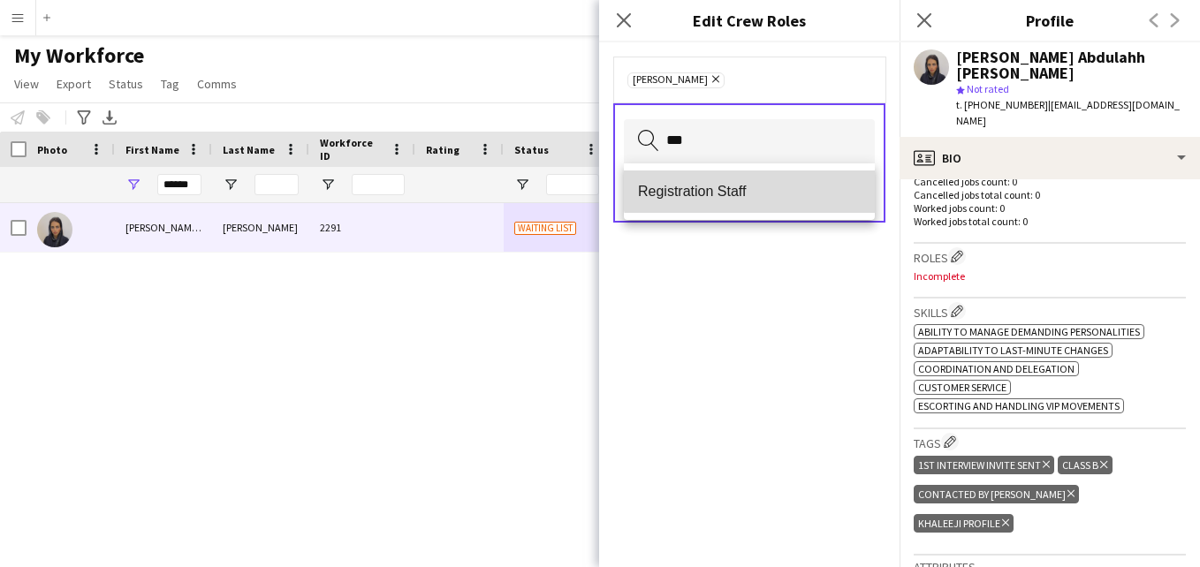
click at [751, 181] on mat-option "Registration Staff" at bounding box center [749, 192] width 251 height 42
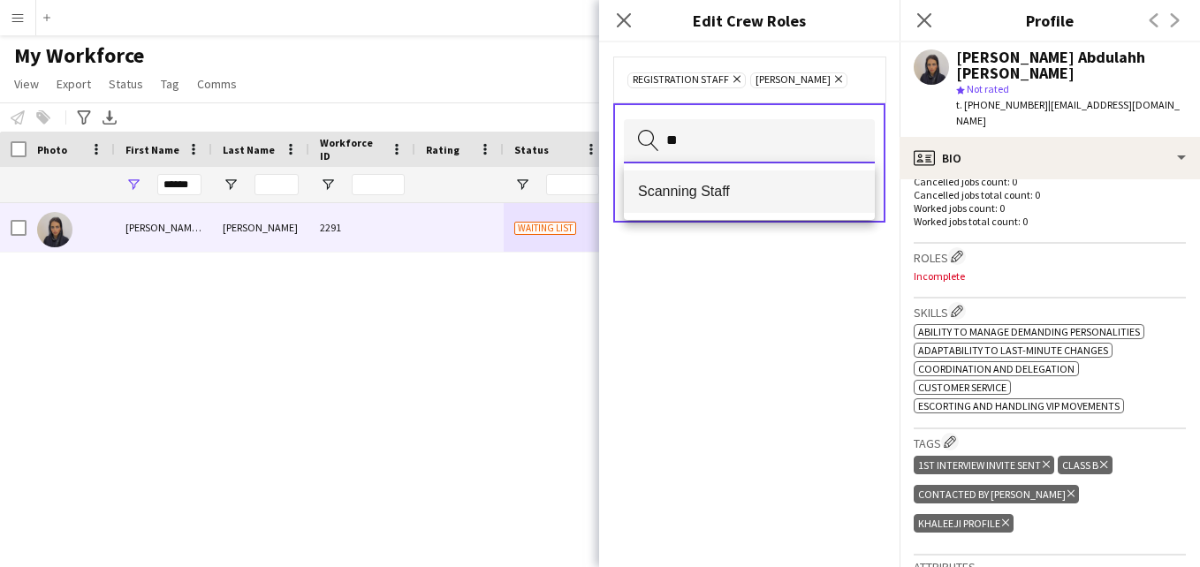
type input "**"
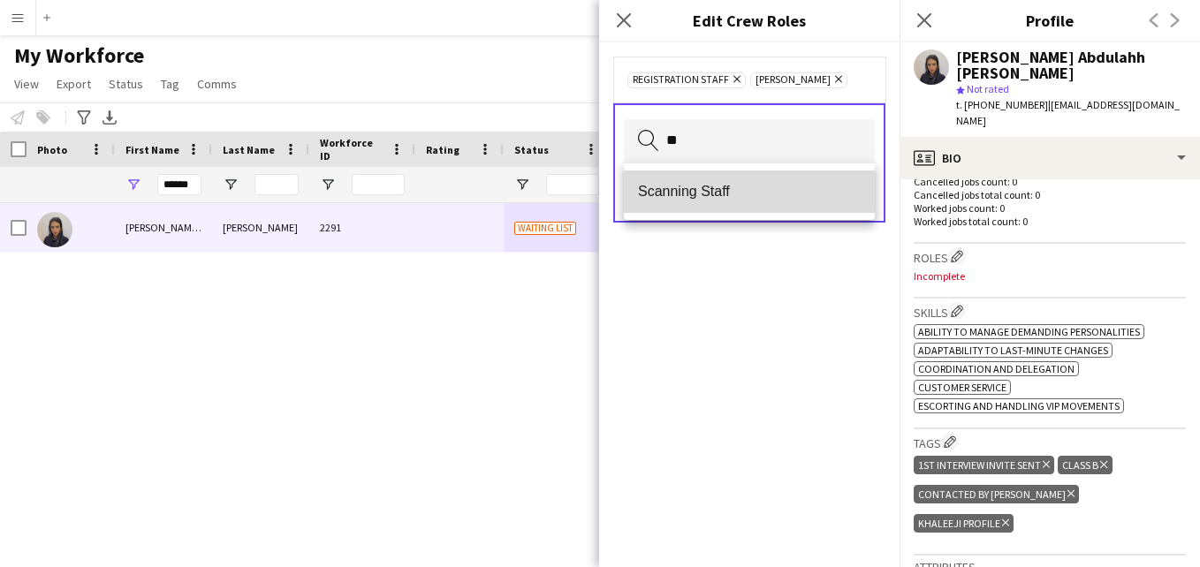
click at [736, 198] on span "Scanning Staff" at bounding box center [749, 191] width 223 height 17
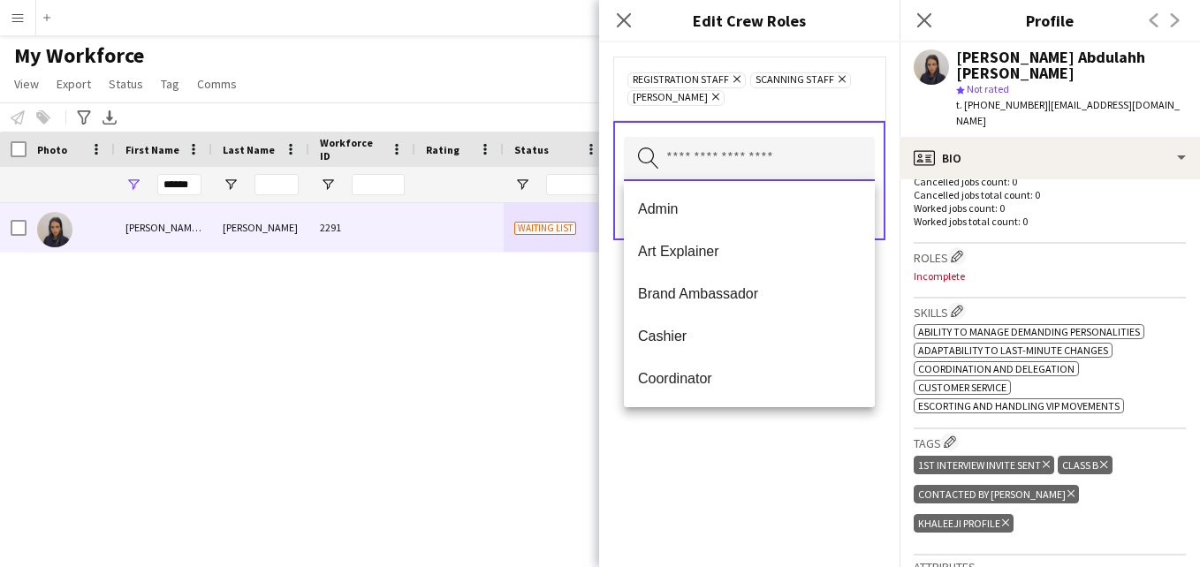
click at [771, 152] on input "text" at bounding box center [749, 159] width 251 height 44
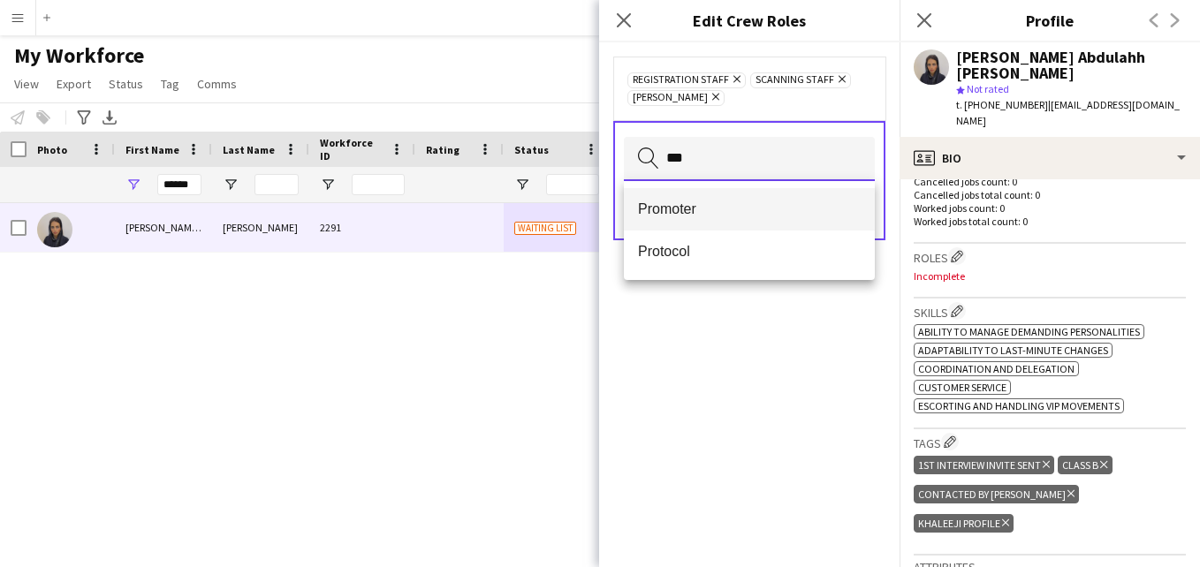
type input "***"
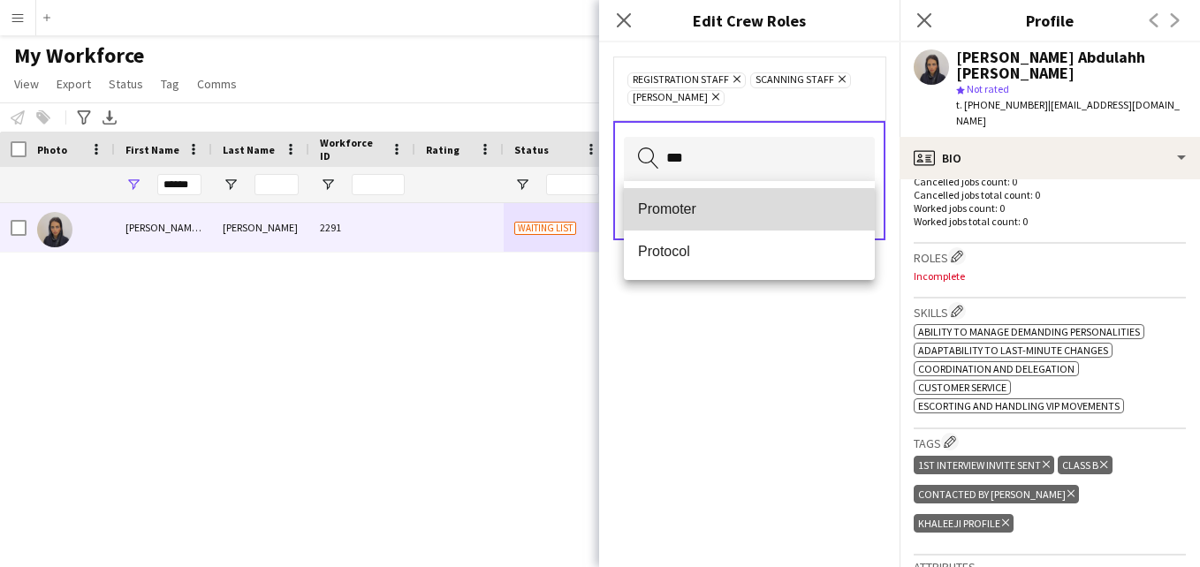
click at [719, 212] on span "Promoter" at bounding box center [749, 209] width 223 height 17
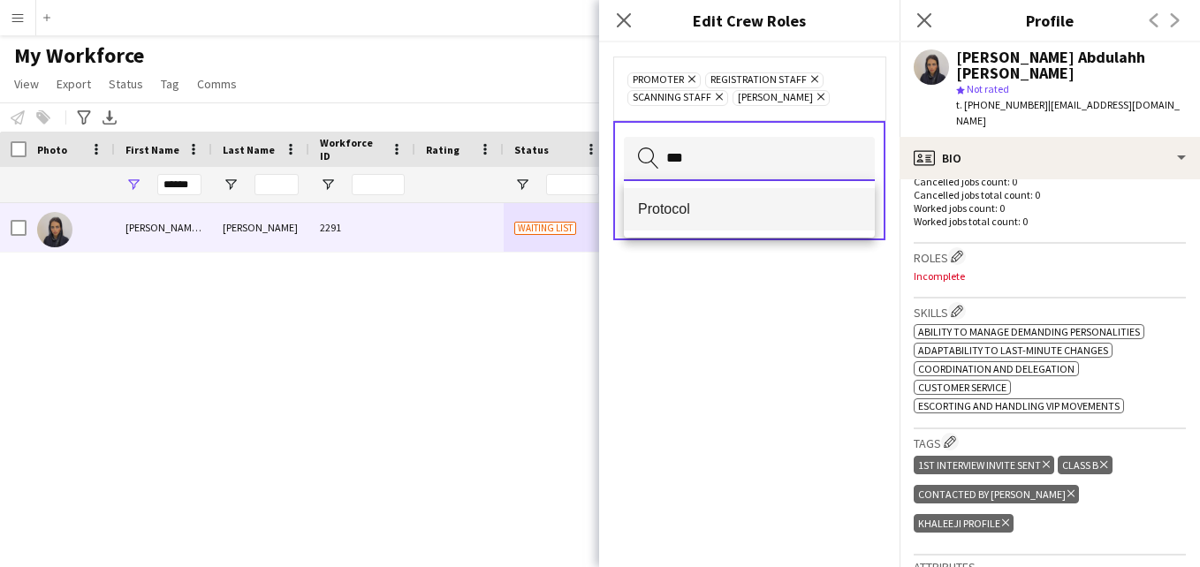
type input "***"
click at [765, 200] on mat-option "Protocol" at bounding box center [749, 209] width 251 height 42
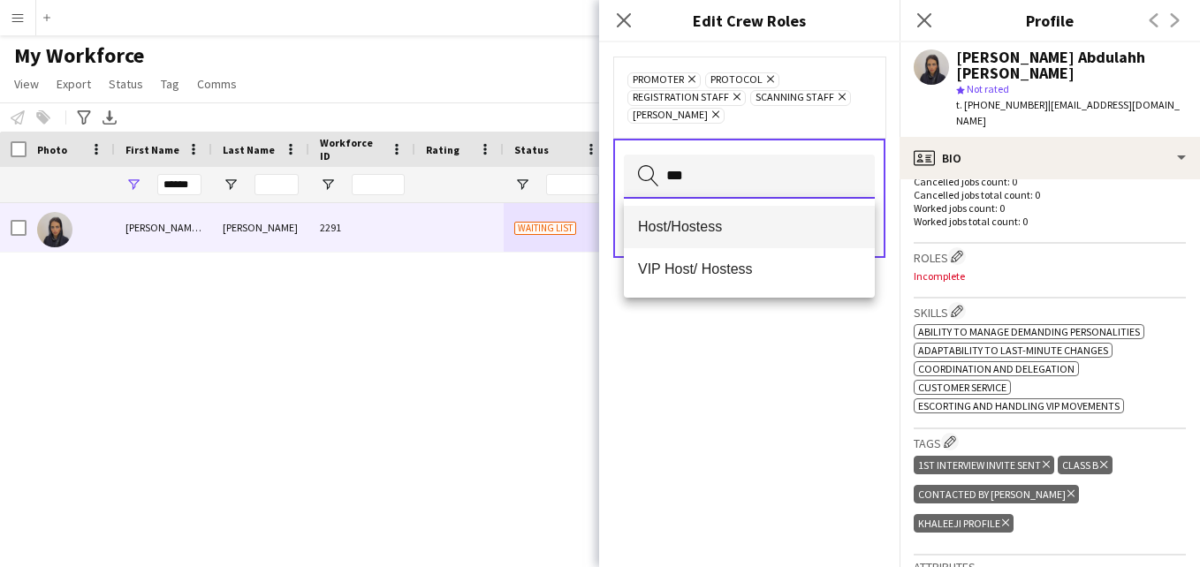
type input "***"
click at [733, 232] on span "Host/Hostess" at bounding box center [749, 226] width 223 height 17
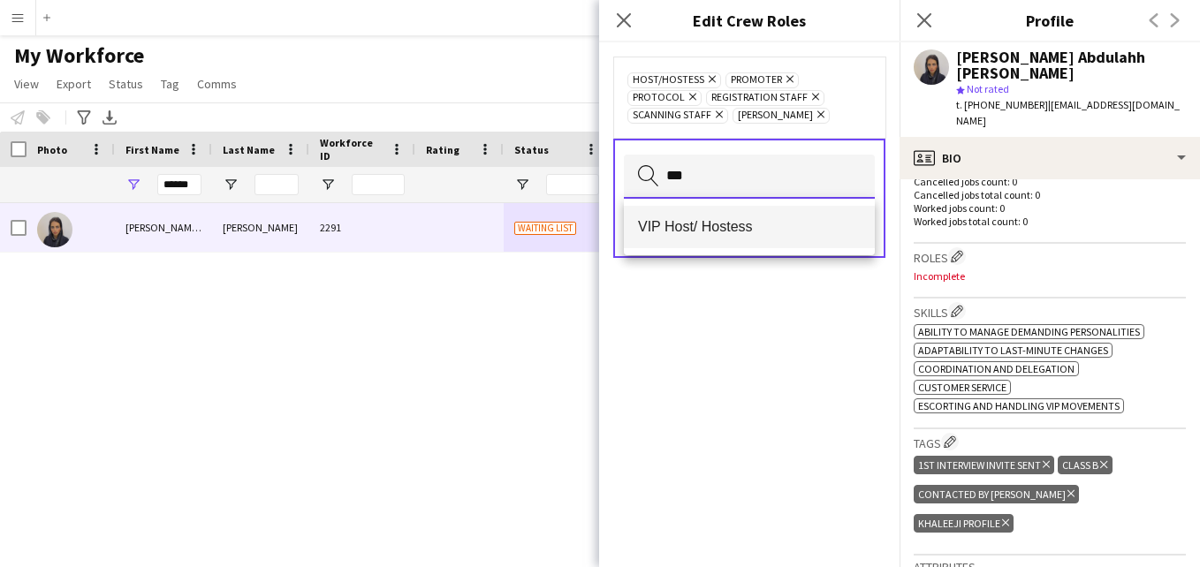
type input "***"
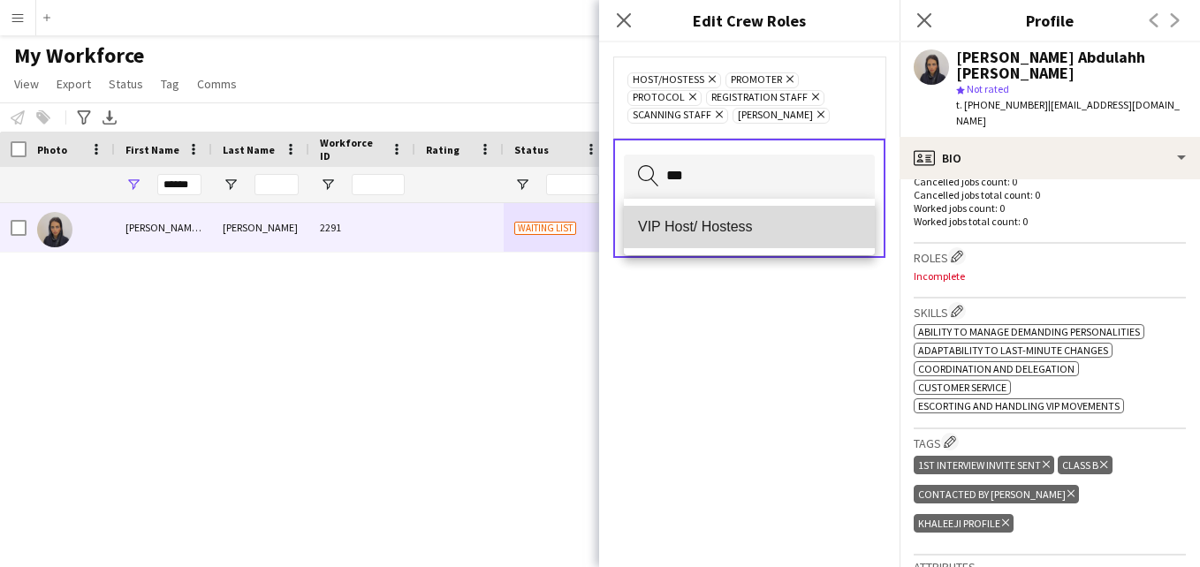
click at [762, 218] on mat-option "VIP Host/ Hostess" at bounding box center [749, 227] width 251 height 42
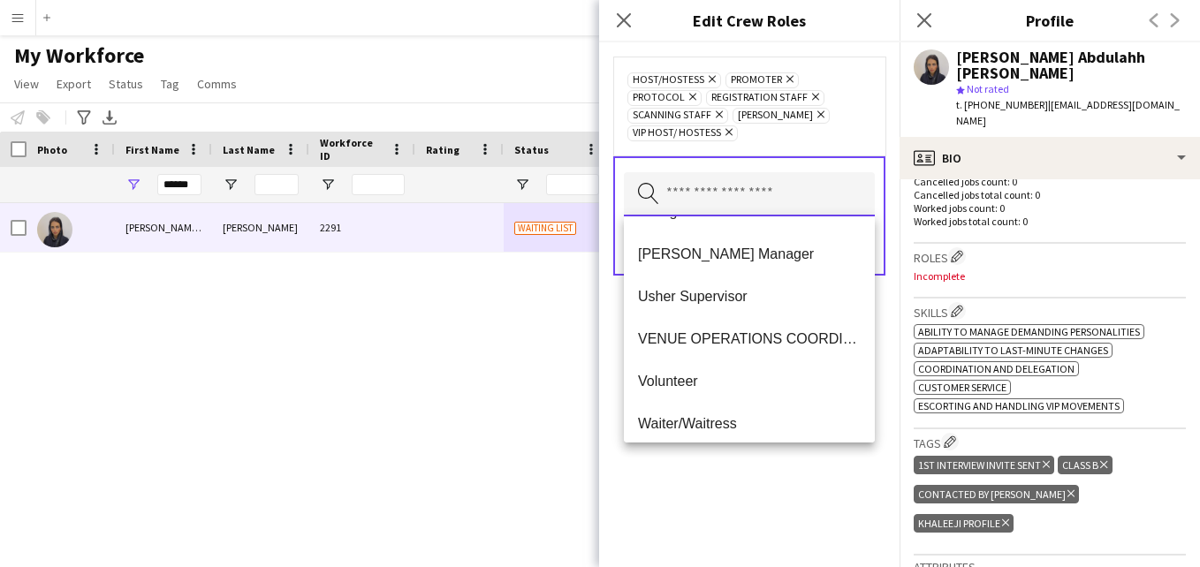
scroll to position [764, 0]
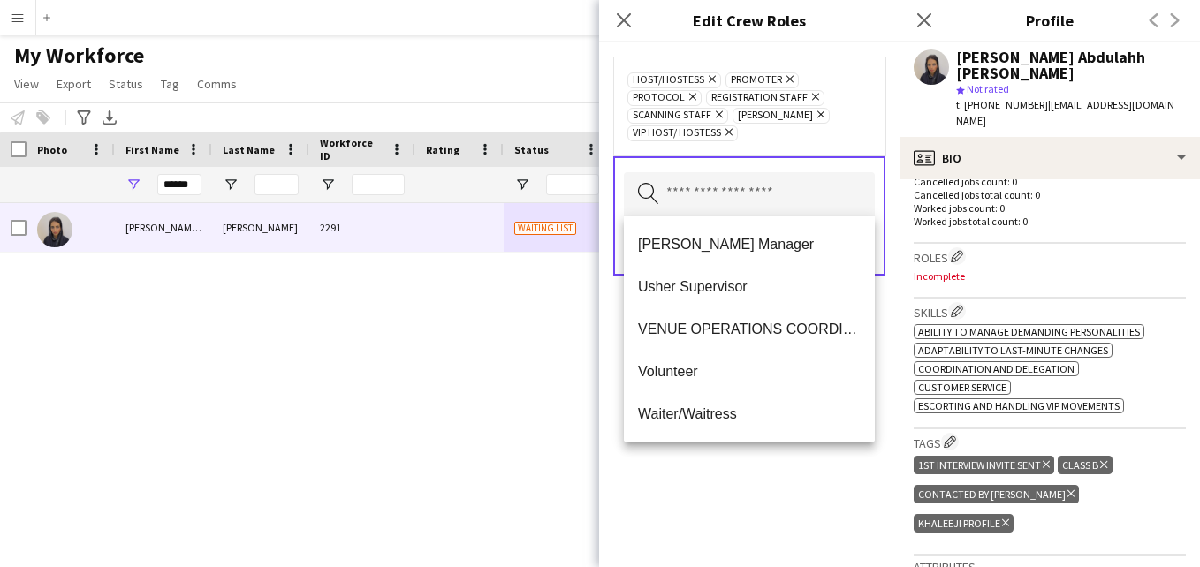
click at [817, 118] on div "Host/Hostess Remove Promoter Remove Protocol Remove Registration Staff Remove S…" at bounding box center [749, 106] width 244 height 71
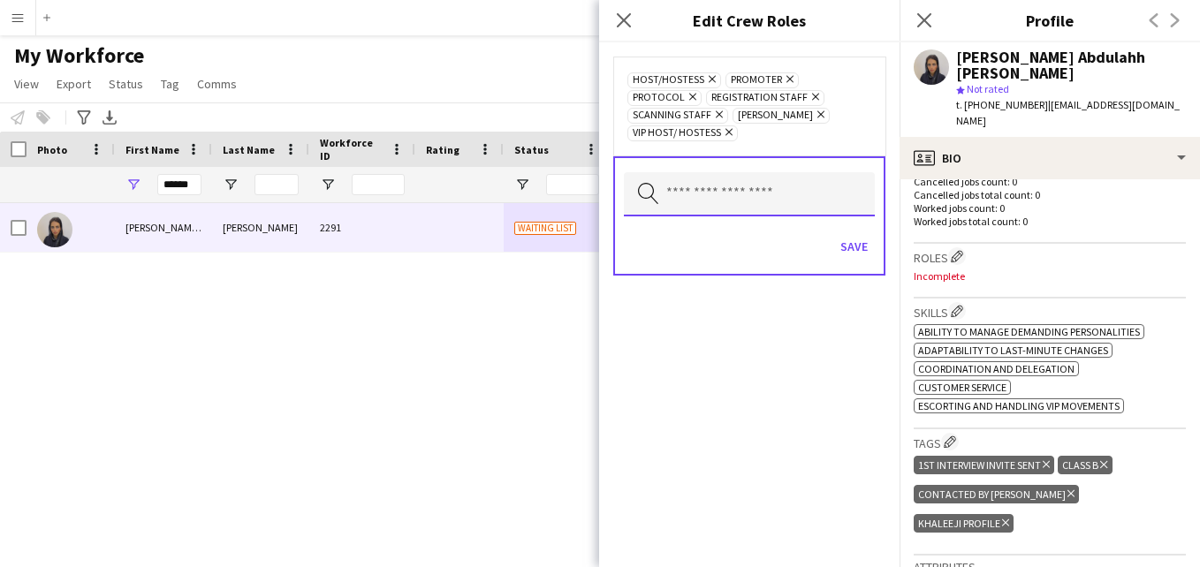
click at [796, 193] on input "text" at bounding box center [749, 194] width 251 height 44
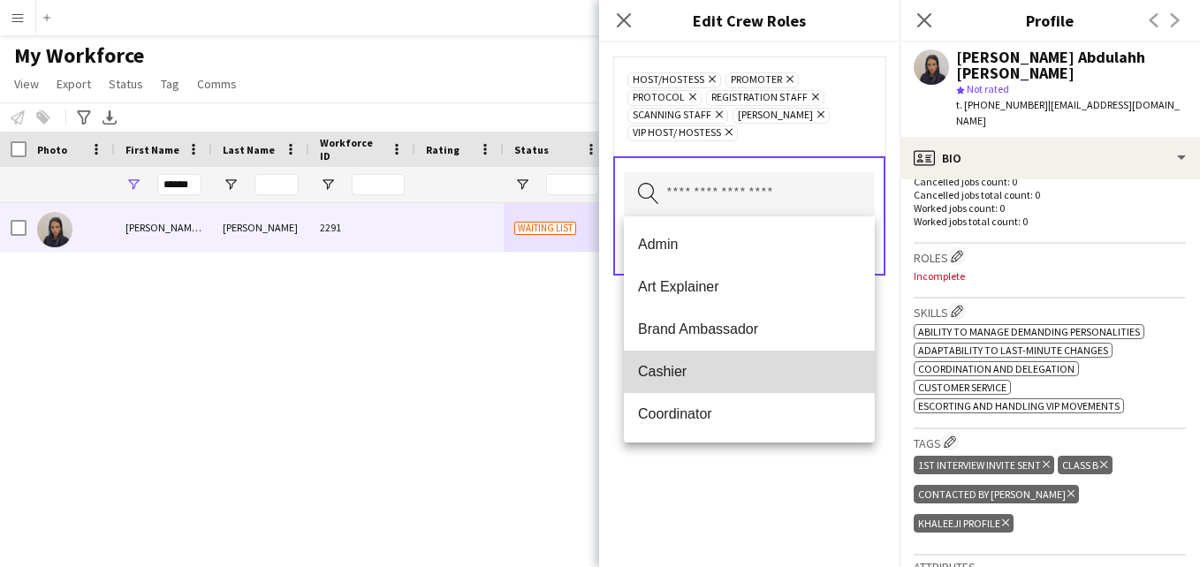
click at [763, 371] on span "Cashier" at bounding box center [749, 371] width 223 height 17
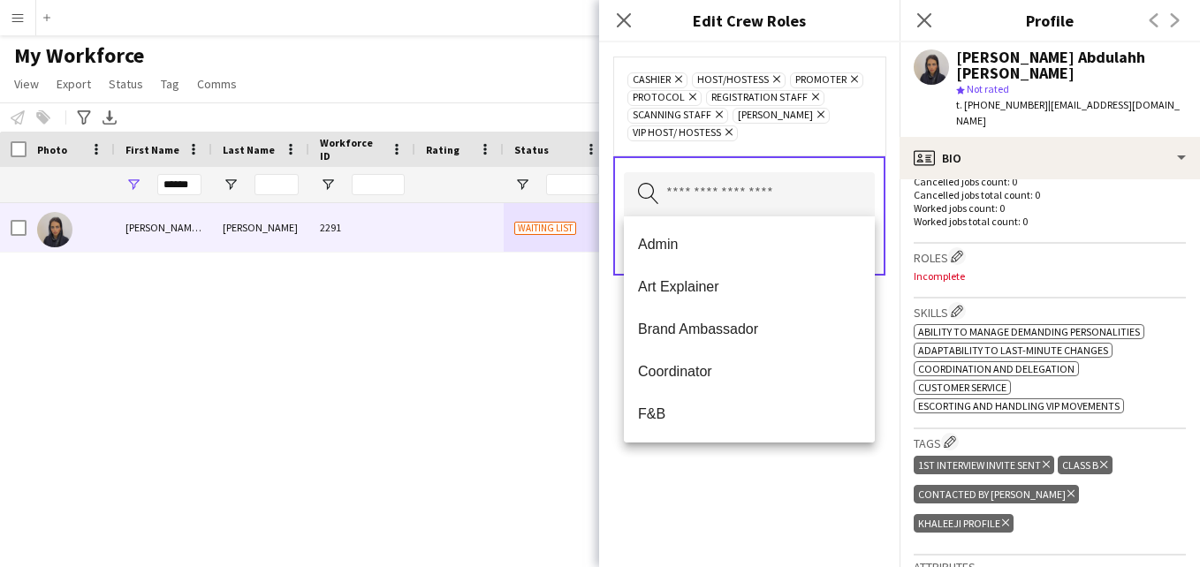
click at [832, 147] on div "Cashier Remove Host/Hostess Remove Promoter Remove Protocol Remove Registration…" at bounding box center [749, 106] width 272 height 99
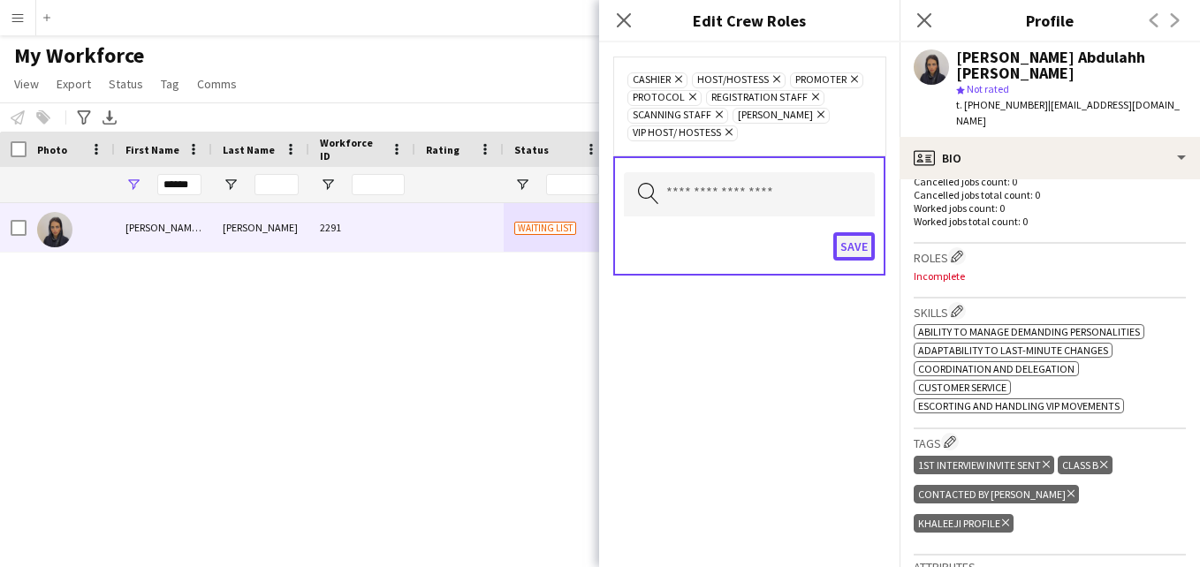
click at [848, 247] on button "Save" at bounding box center [854, 246] width 42 height 28
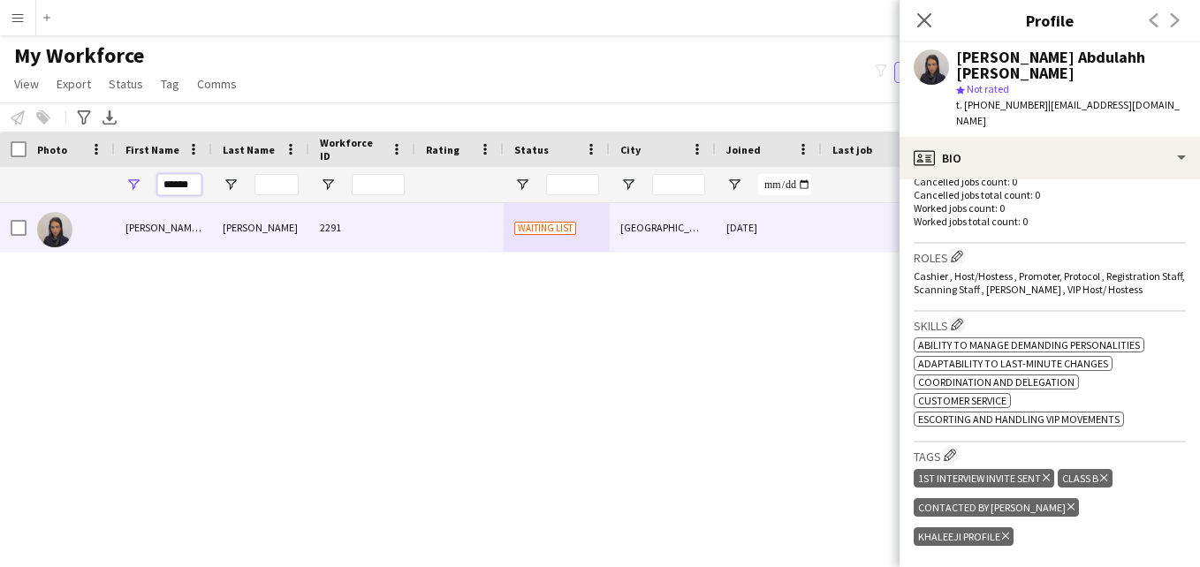
drag, startPoint x: 197, startPoint y: 188, endPoint x: 151, endPoint y: 186, distance: 46.0
click at [151, 186] on div "******" at bounding box center [163, 184] width 97 height 35
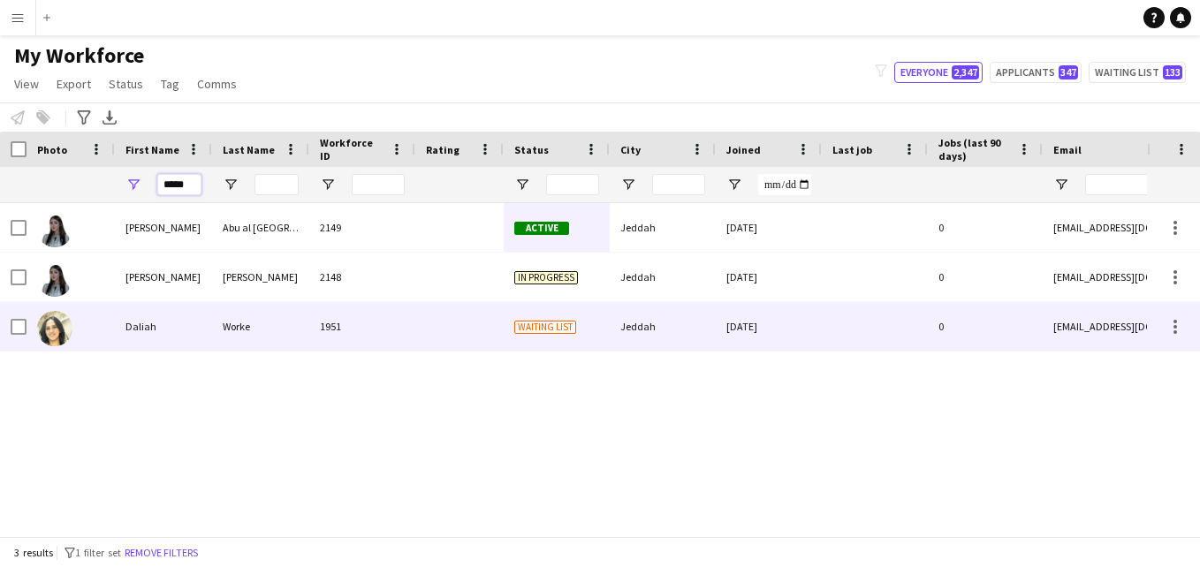
type input "*****"
click at [398, 318] on div "1951" at bounding box center [362, 326] width 106 height 49
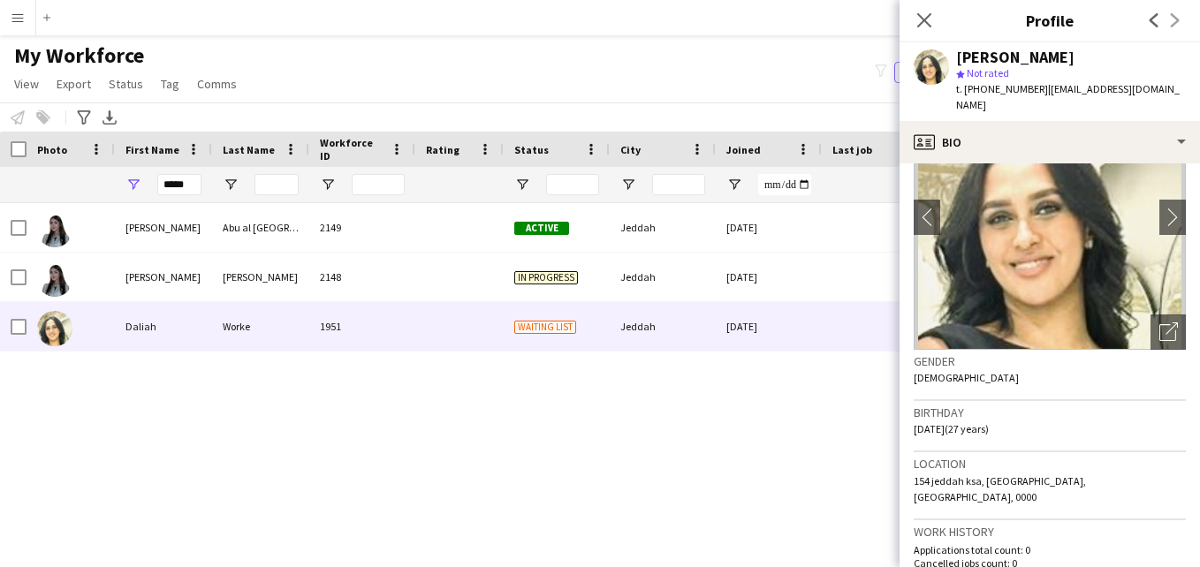
scroll to position [0, 0]
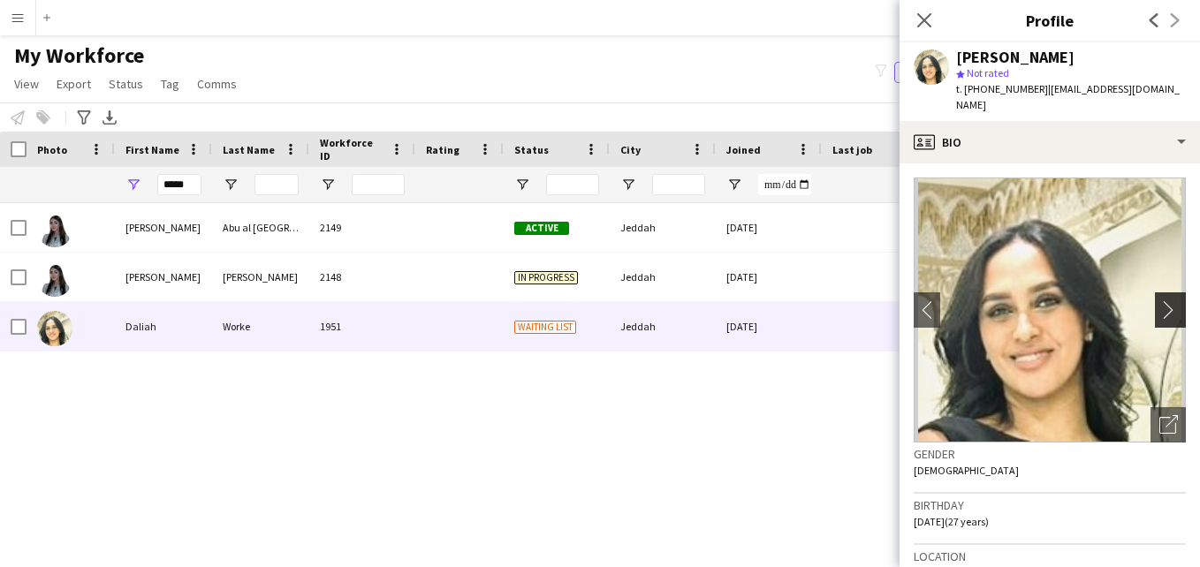
click at [1159, 300] on app-icon "chevron-right" at bounding box center [1172, 309] width 27 height 19
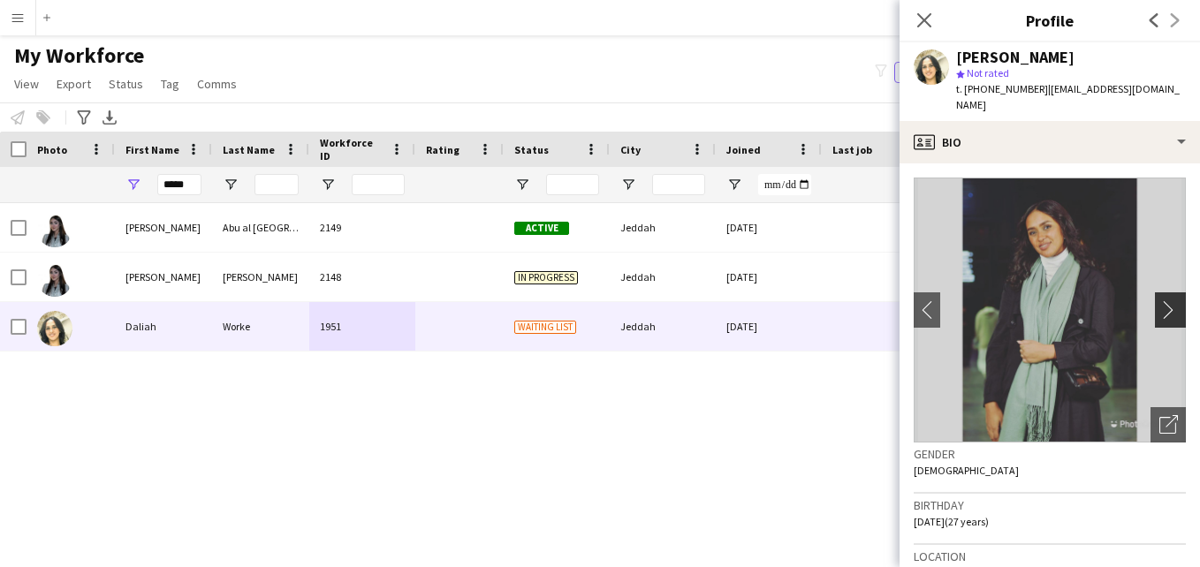
click at [1155, 307] on button "chevron-right" at bounding box center [1172, 310] width 35 height 35
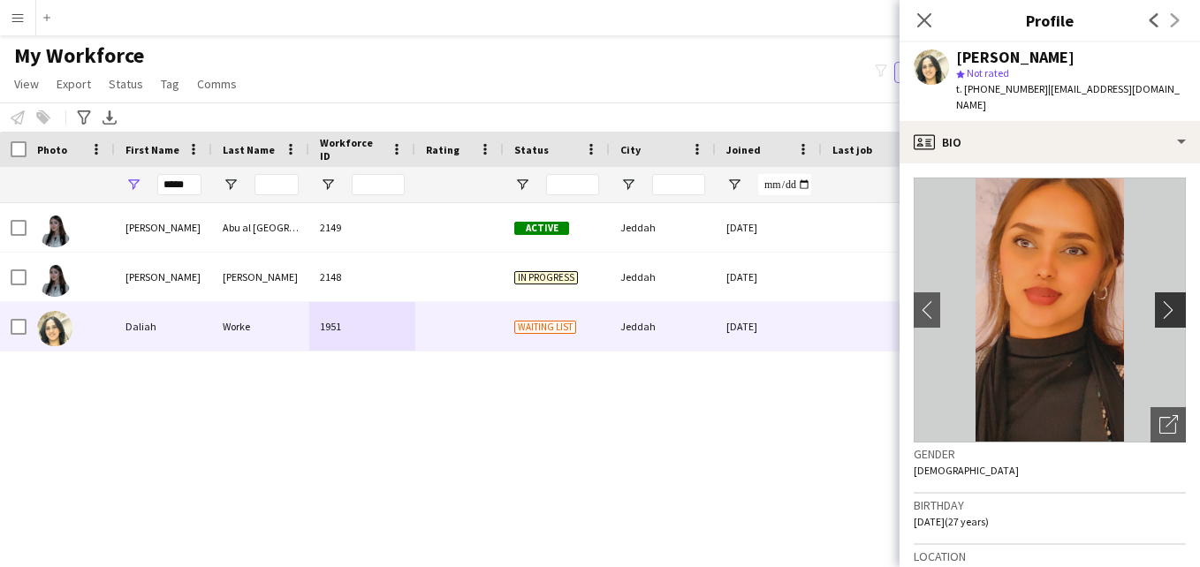
click at [1155, 307] on button "chevron-right" at bounding box center [1172, 310] width 35 height 35
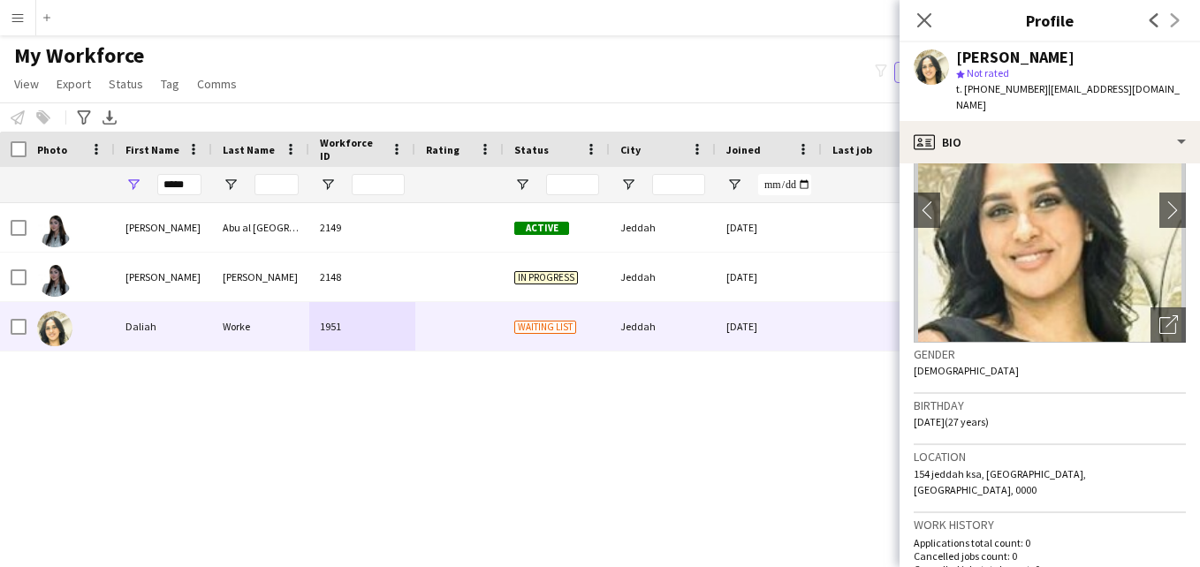
scroll to position [93, 0]
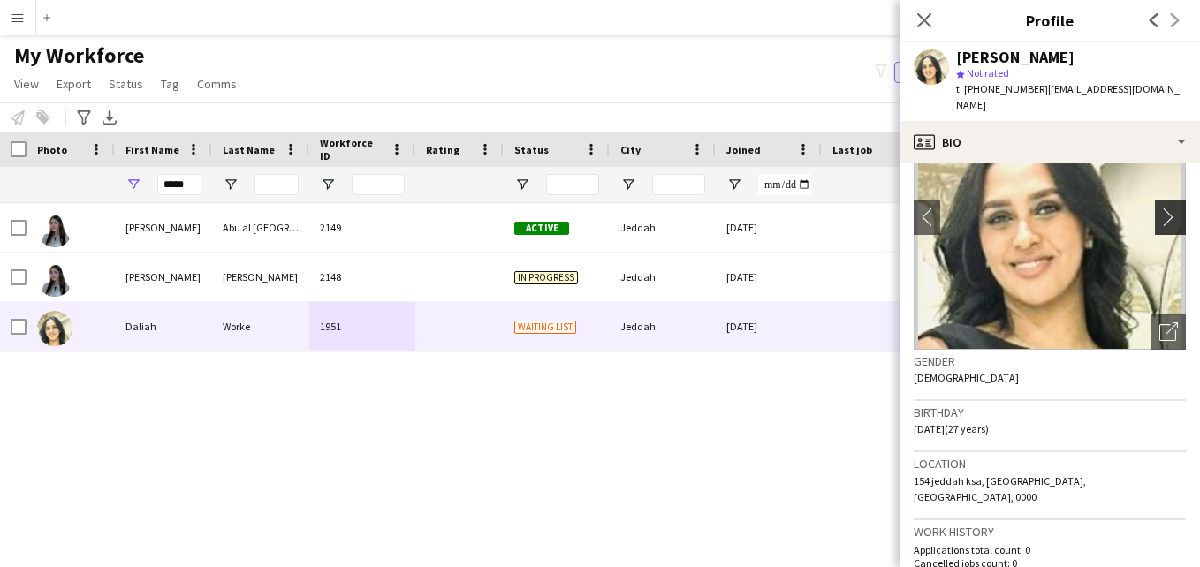
click at [1159, 208] on app-icon "chevron-right" at bounding box center [1172, 217] width 27 height 19
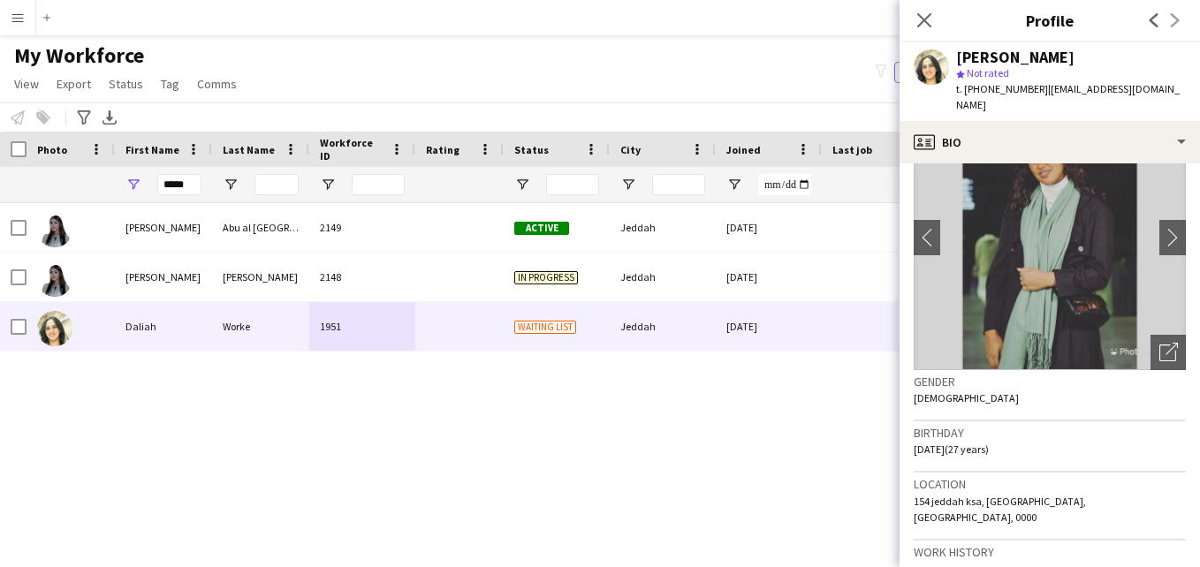
scroll to position [0, 0]
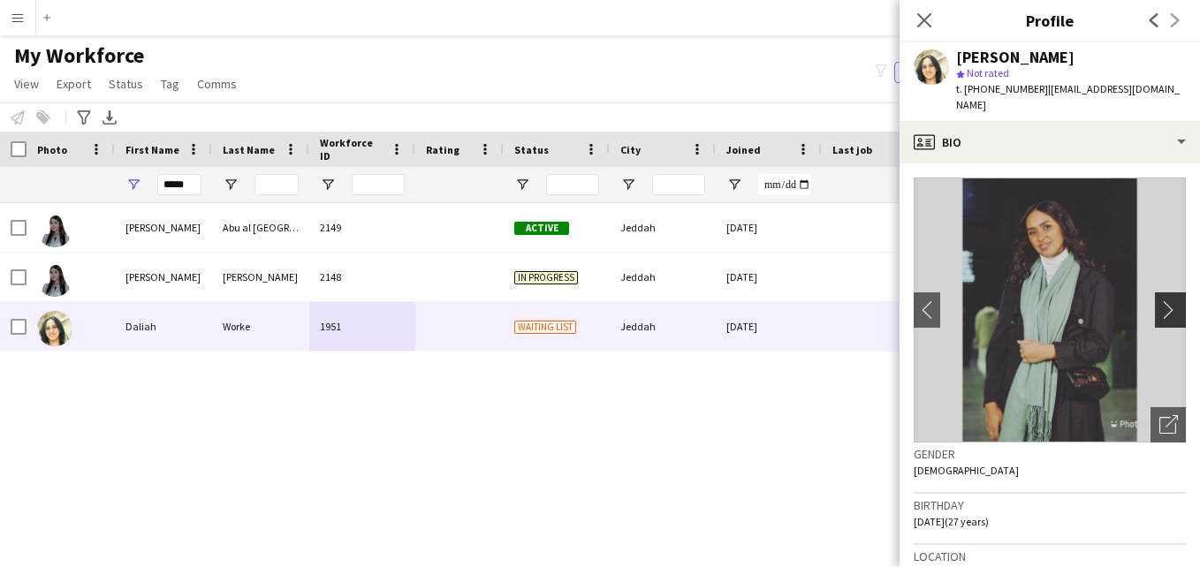
click at [1160, 293] on button "chevron-right" at bounding box center [1172, 310] width 35 height 35
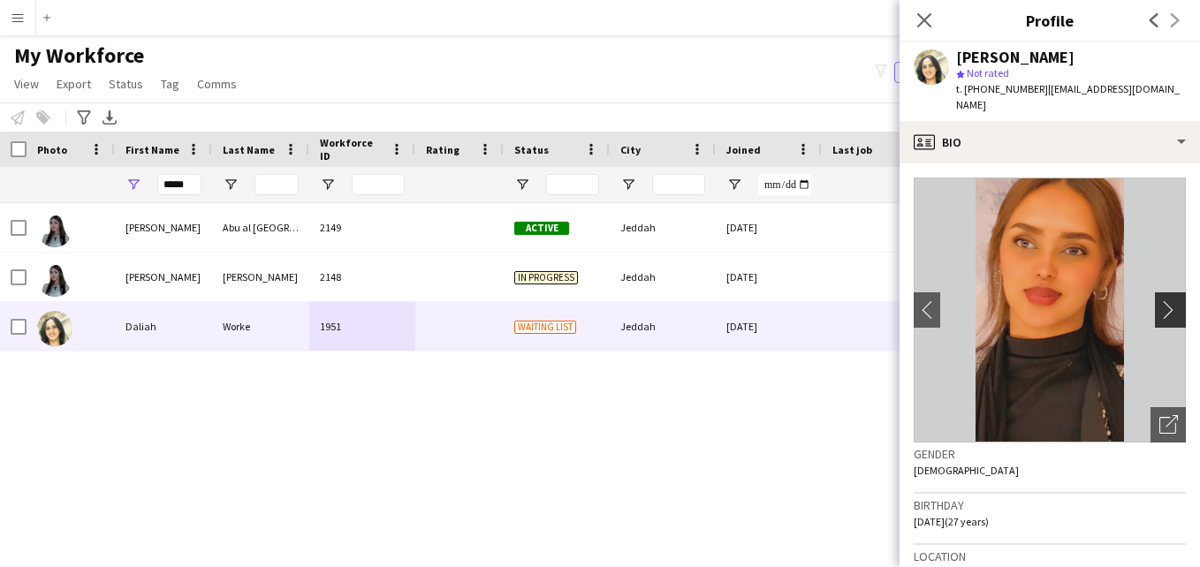
click at [1160, 293] on button "chevron-right" at bounding box center [1172, 310] width 35 height 35
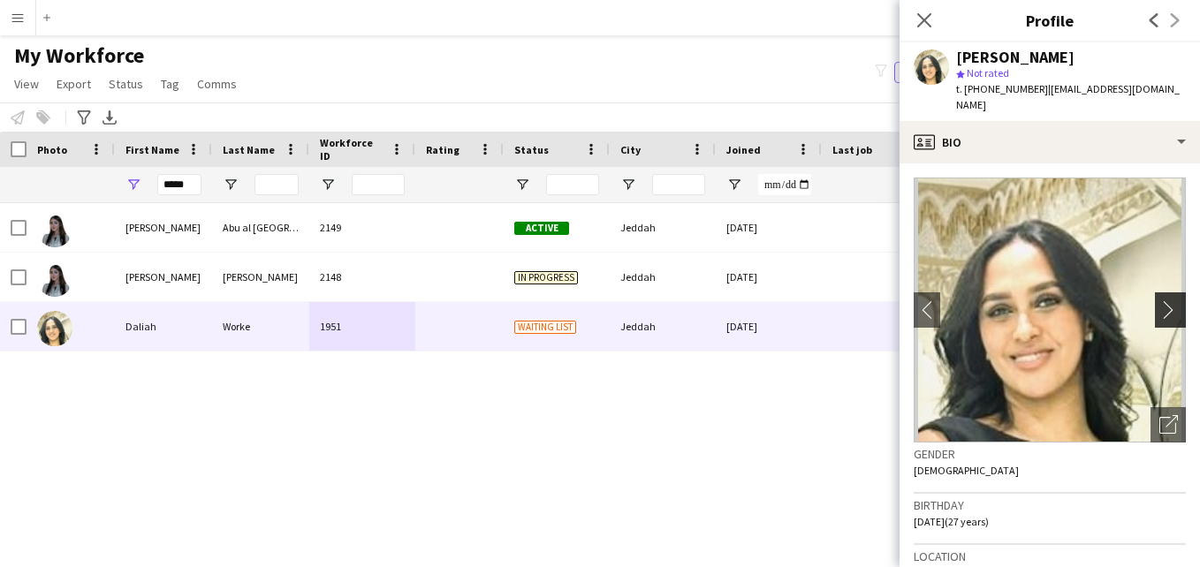
click at [1160, 293] on button "chevron-right" at bounding box center [1172, 310] width 35 height 35
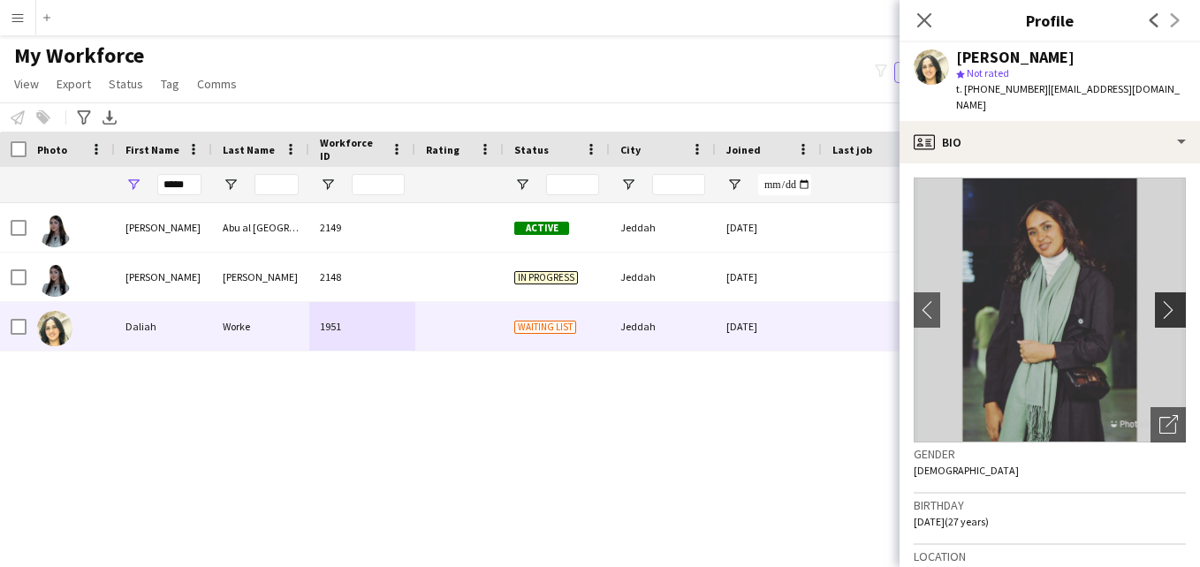
click at [1160, 293] on button "chevron-right" at bounding box center [1172, 310] width 35 height 35
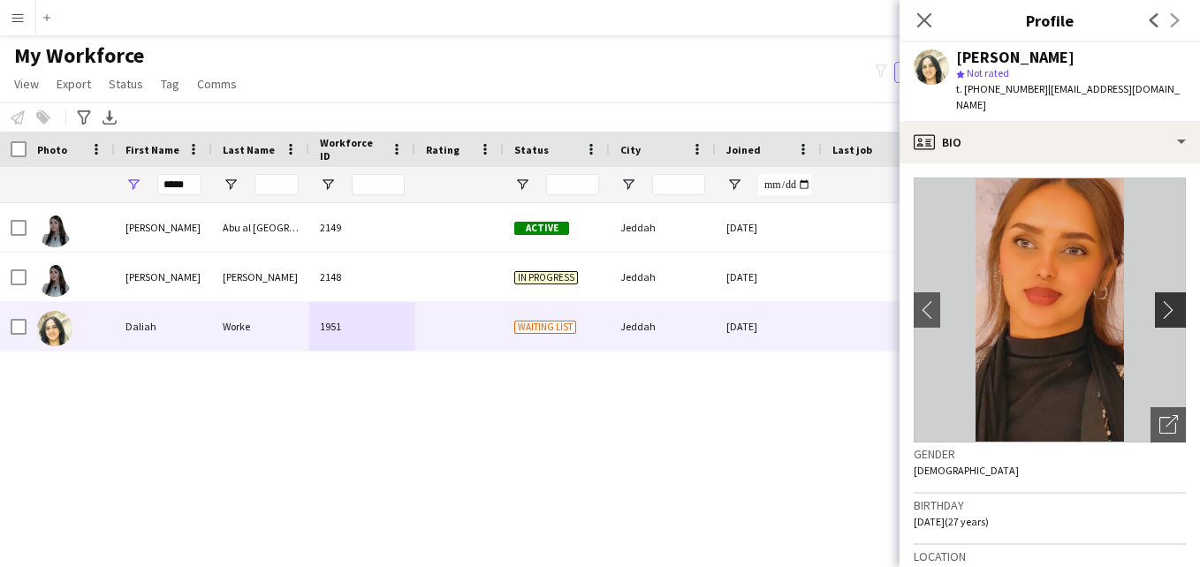
click at [1160, 293] on button "chevron-right" at bounding box center [1172, 310] width 35 height 35
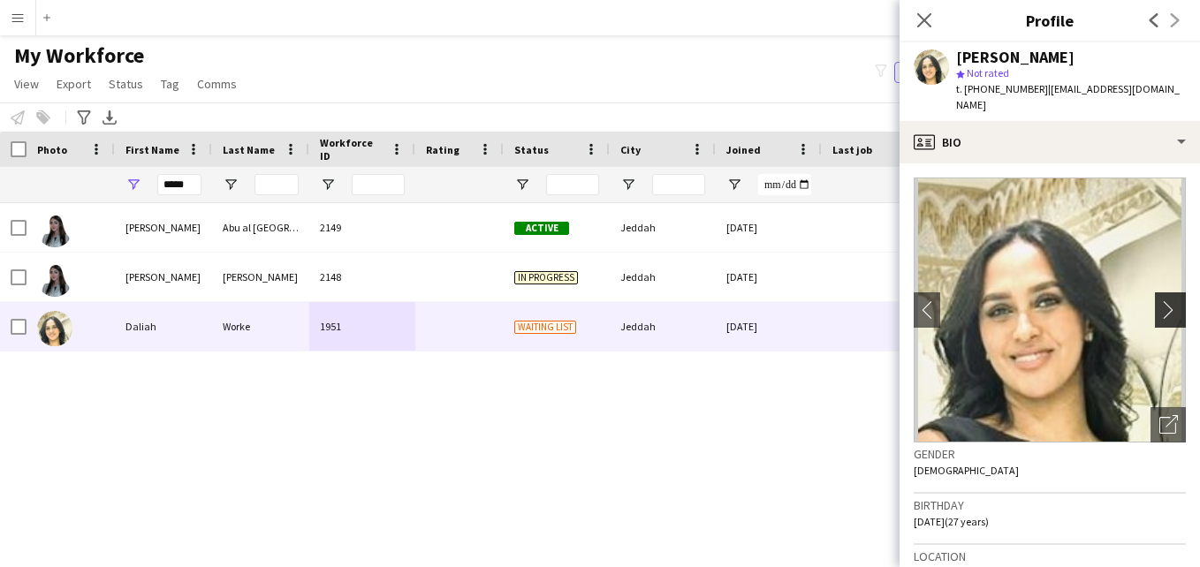
click at [1159, 300] on app-icon "chevron-right" at bounding box center [1172, 309] width 27 height 19
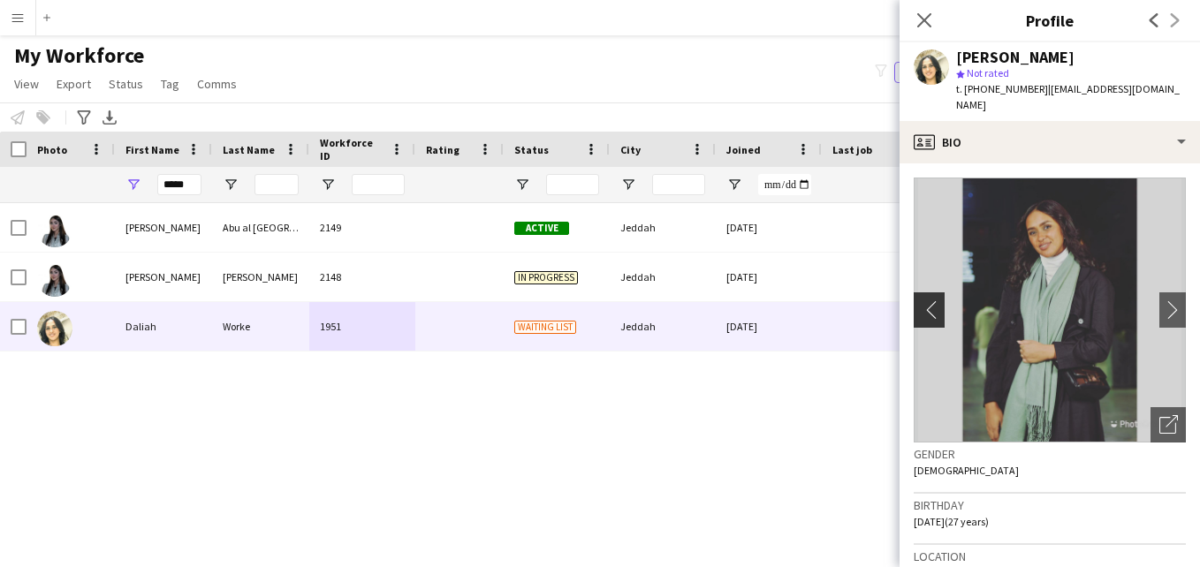
click at [929, 300] on app-icon "chevron-left" at bounding box center [927, 309] width 27 height 19
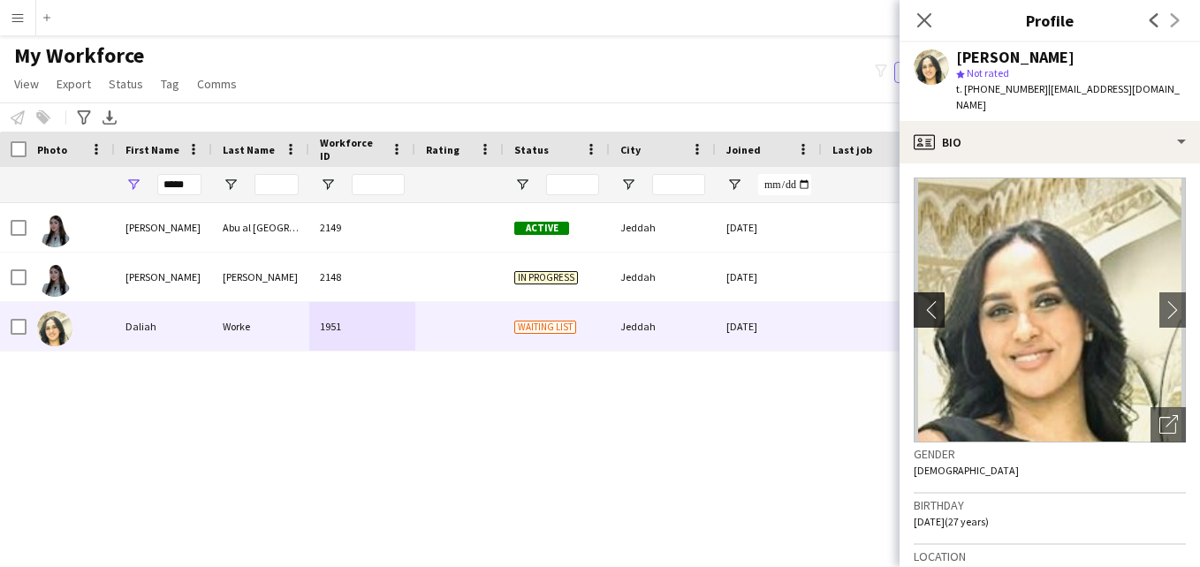
click at [937, 300] on app-icon "chevron-left" at bounding box center [927, 309] width 27 height 19
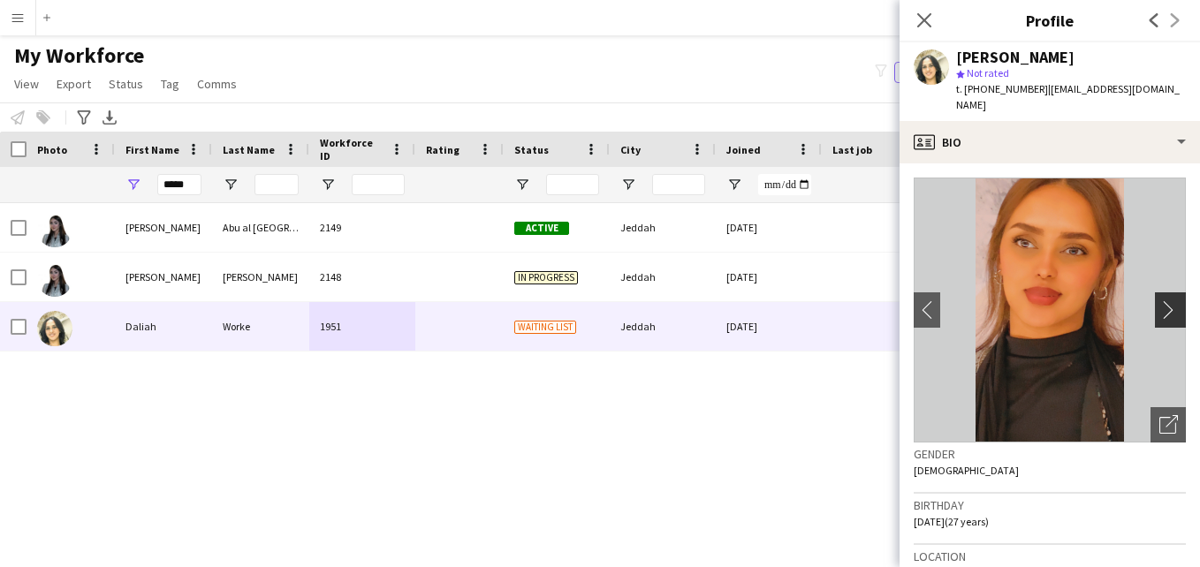
click at [1159, 300] on app-icon "chevron-right" at bounding box center [1172, 309] width 27 height 19
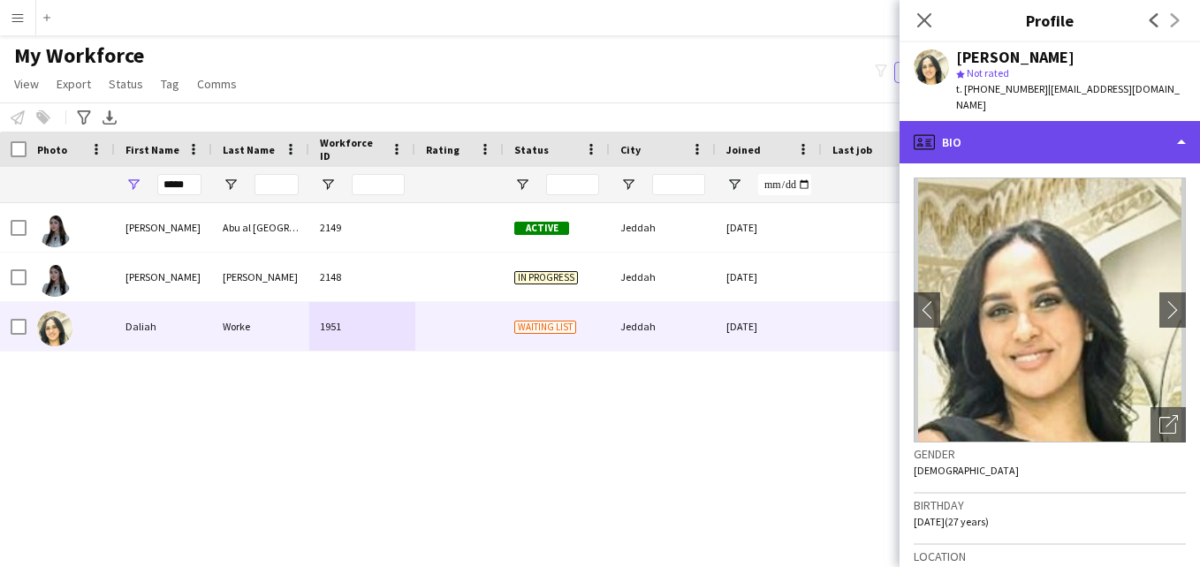
click at [1066, 125] on div "profile Bio" at bounding box center [1050, 142] width 300 height 42
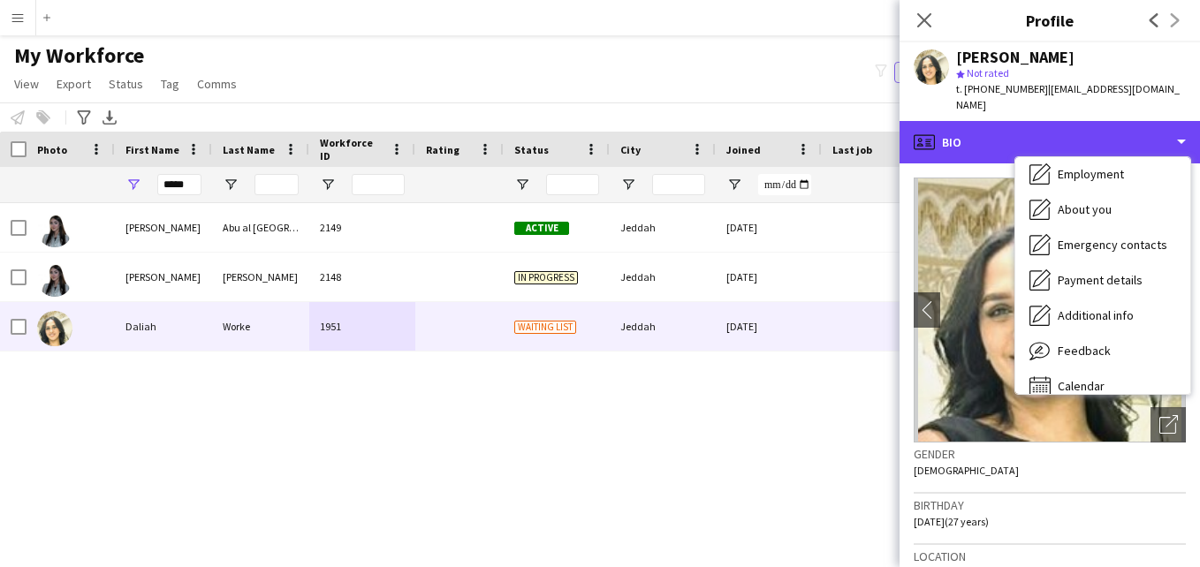
scroll to position [95, 0]
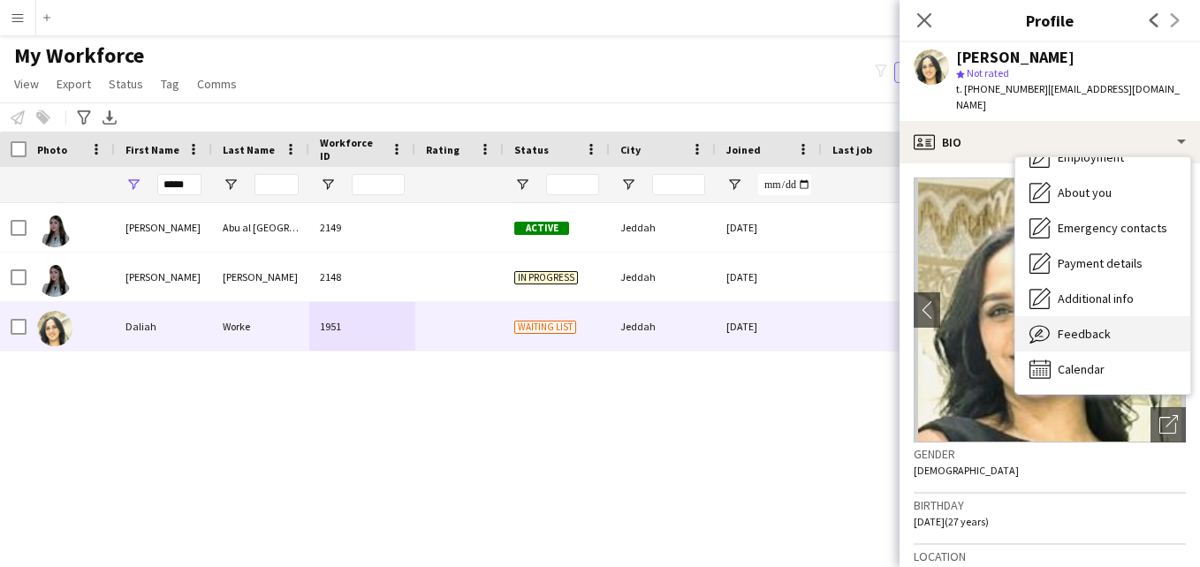
click at [1139, 316] on div "Feedback Feedback" at bounding box center [1102, 333] width 175 height 35
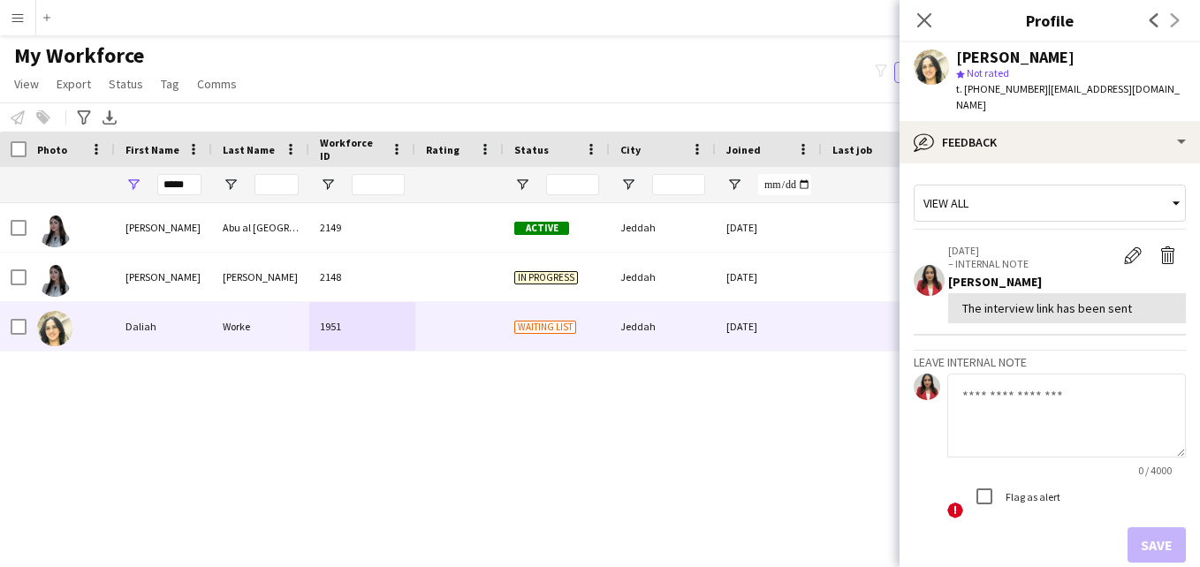
click at [1103, 186] on div "View all" at bounding box center [1041, 203] width 253 height 34
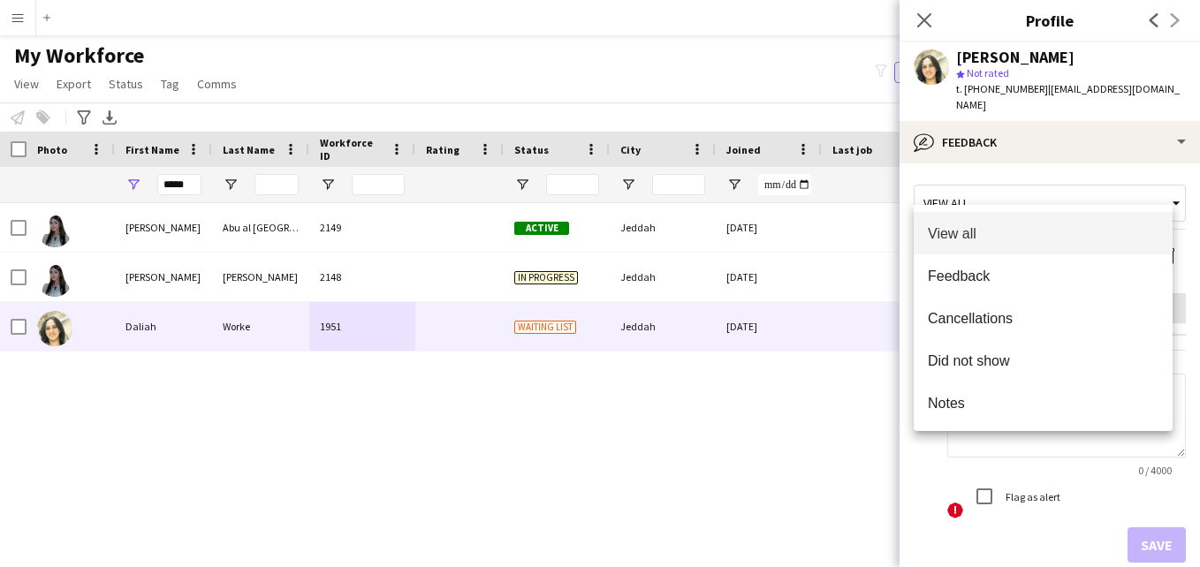
click at [1086, 130] on div at bounding box center [600, 283] width 1200 height 567
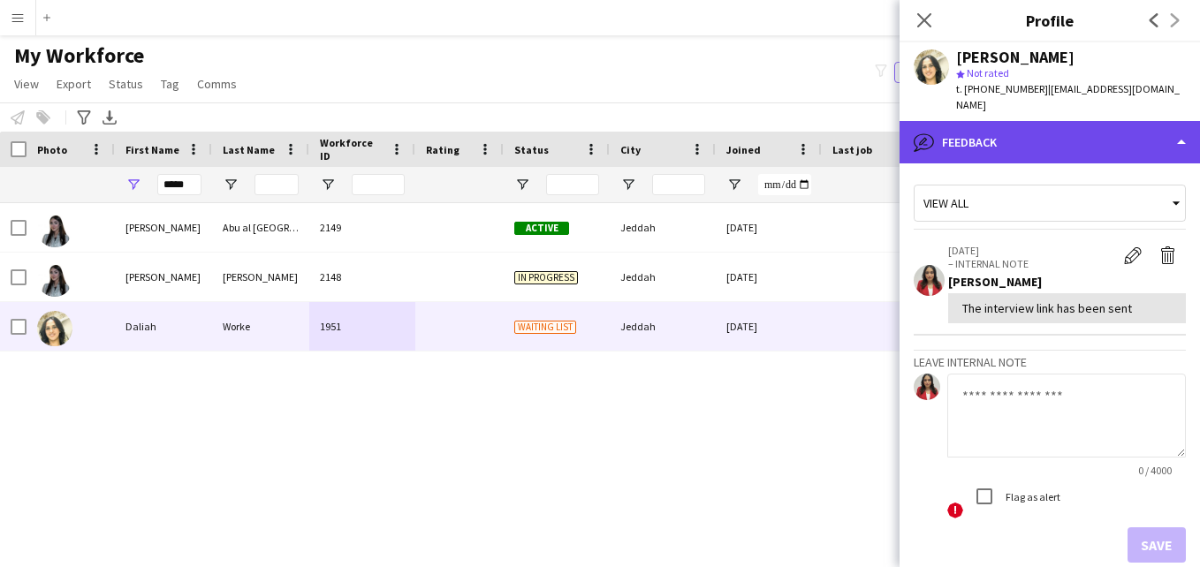
click at [1086, 134] on div "bubble-pencil Feedback" at bounding box center [1050, 142] width 300 height 42
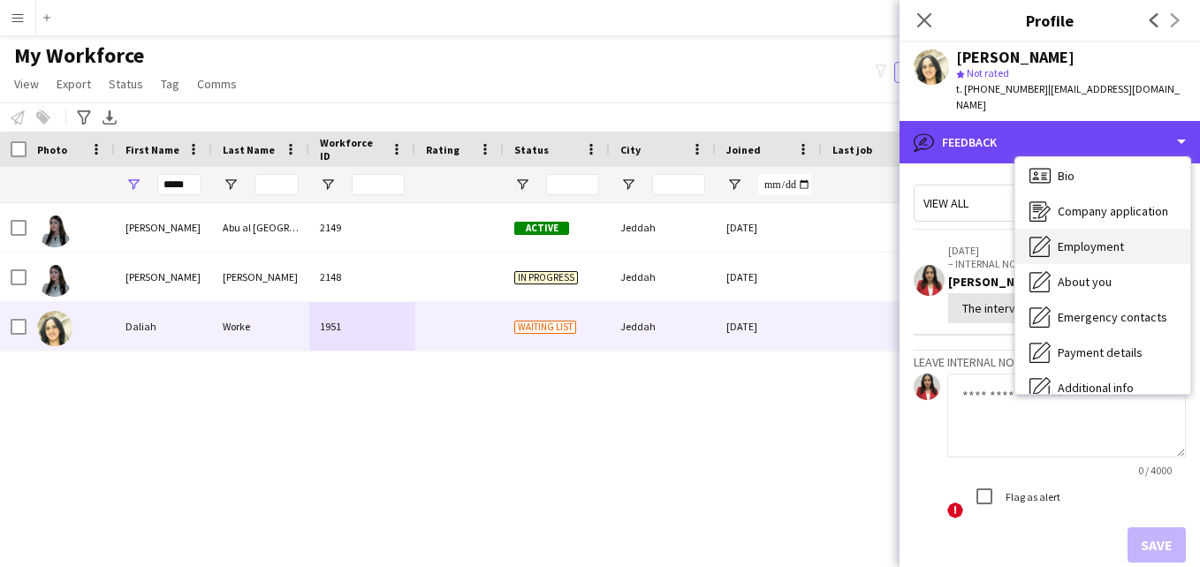
scroll to position [2, 0]
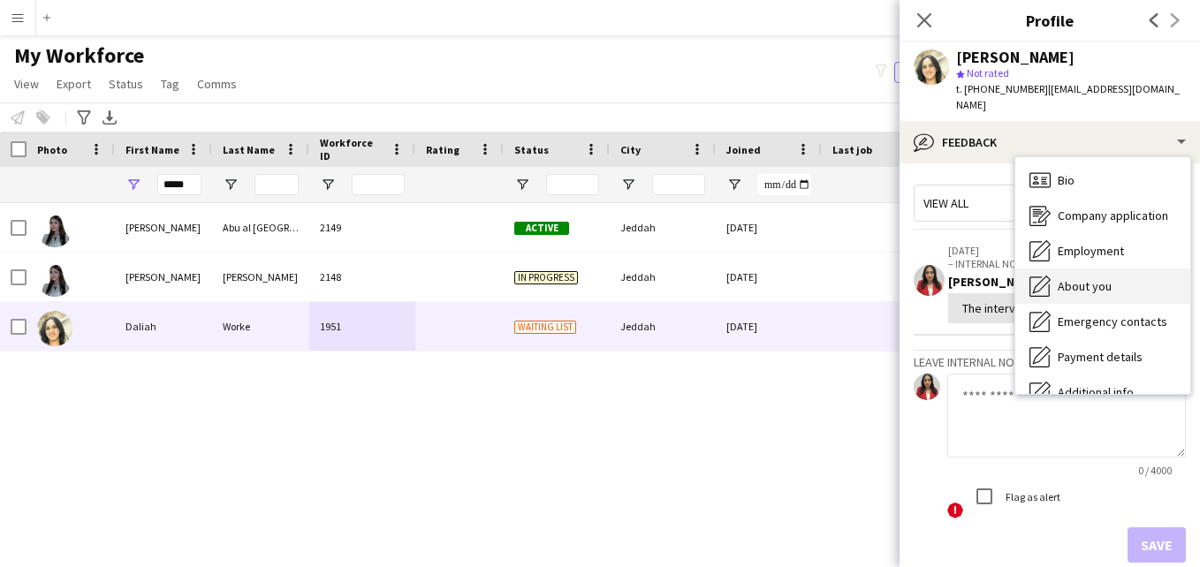
click at [1133, 269] on div "About you About you" at bounding box center [1102, 286] width 175 height 35
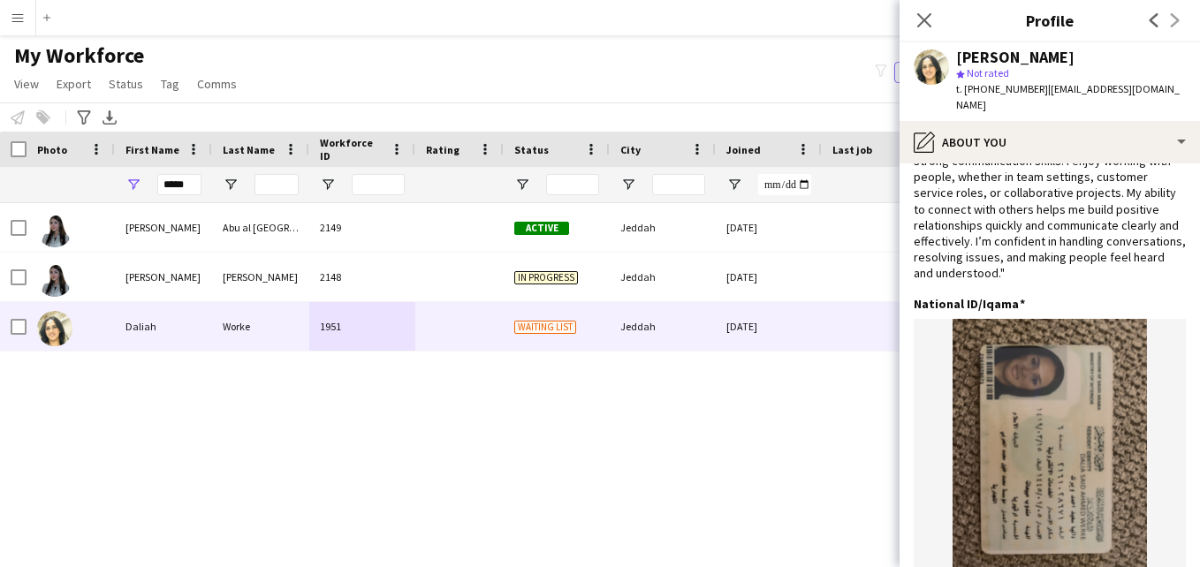
scroll to position [0, 0]
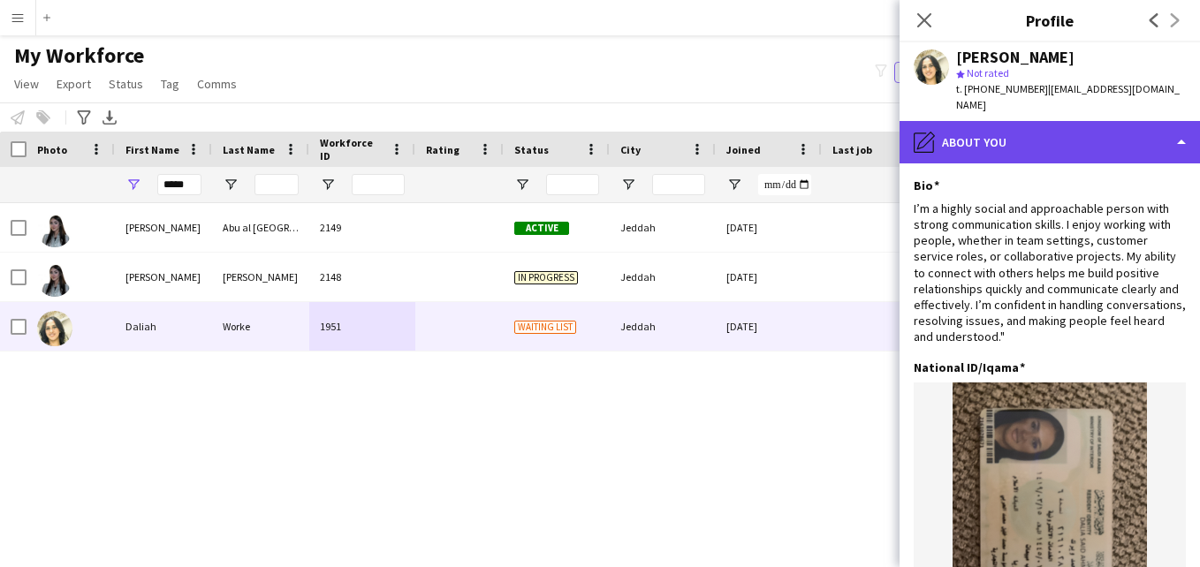
click at [1121, 140] on div "pencil4 About you" at bounding box center [1050, 142] width 300 height 42
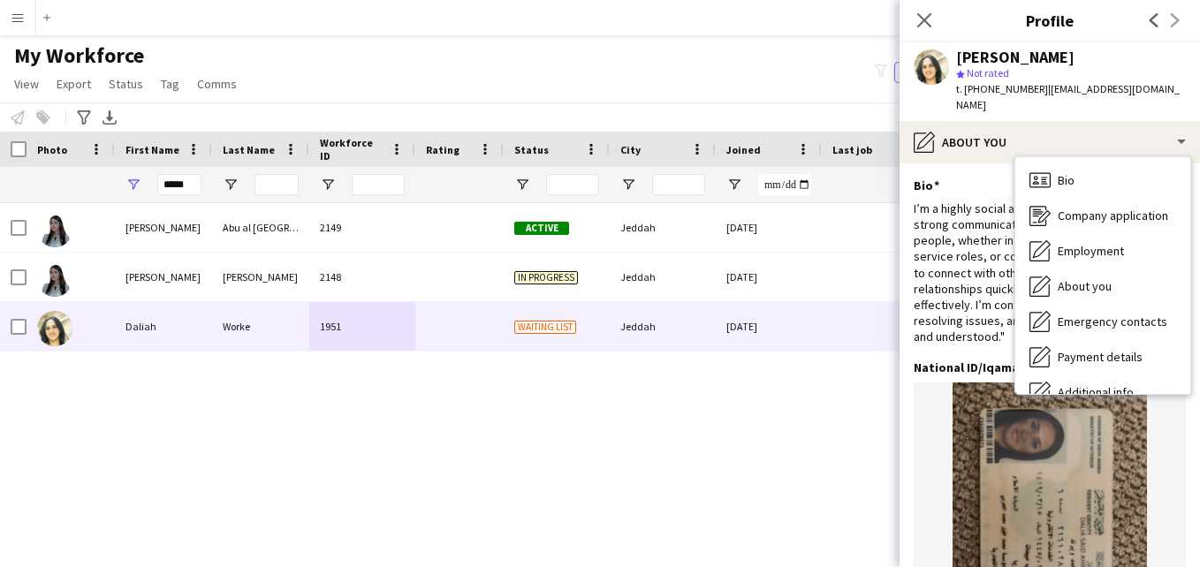
click at [1177, 82] on app-profile-header "Daliah Worke star Not rated t. +9660545459633 | daliaworr@gmail.com" at bounding box center [1050, 81] width 300 height 79
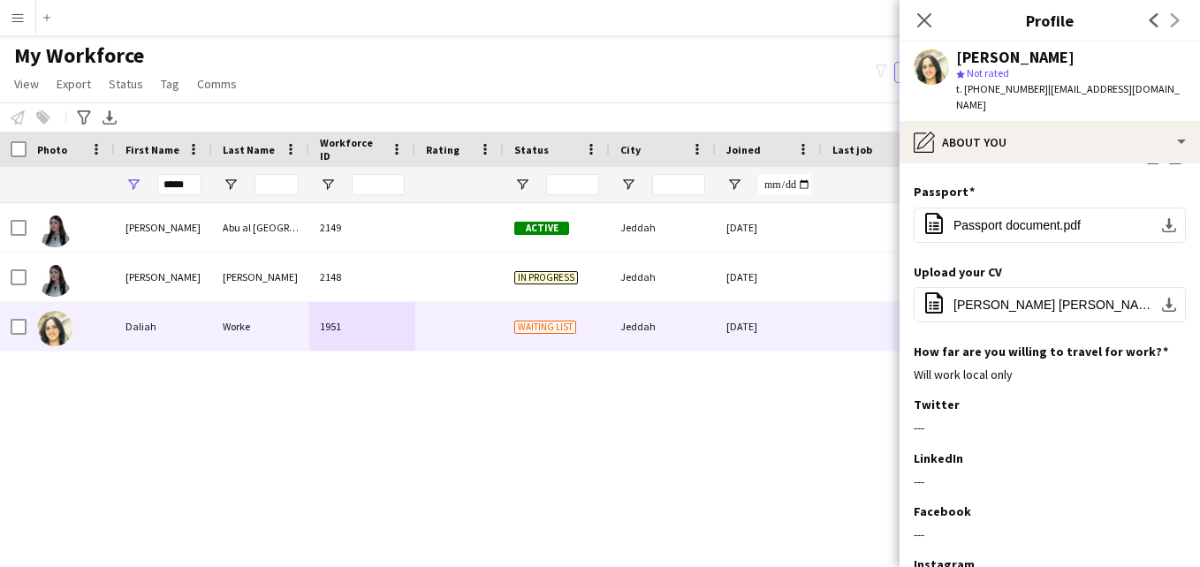
scroll to position [505, 0]
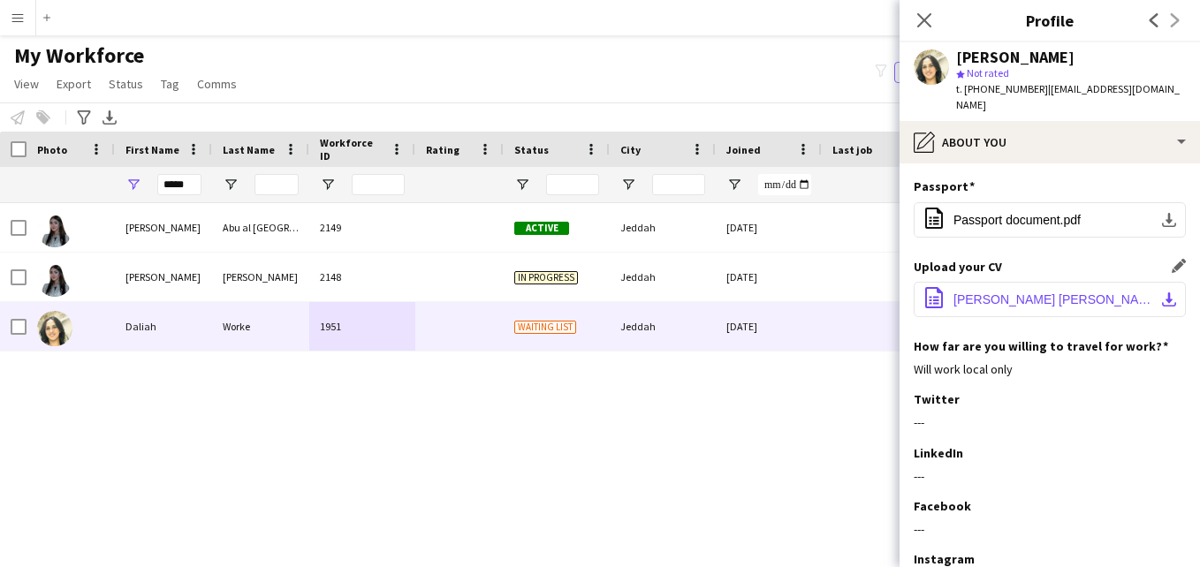
click at [1053, 282] on button "office-file-sheet Daliah Saeed Ahmed Worke(1).pdf download-bottom" at bounding box center [1050, 299] width 272 height 35
click at [1136, 57] on div "Daliah Worke" at bounding box center [1071, 57] width 230 height 16
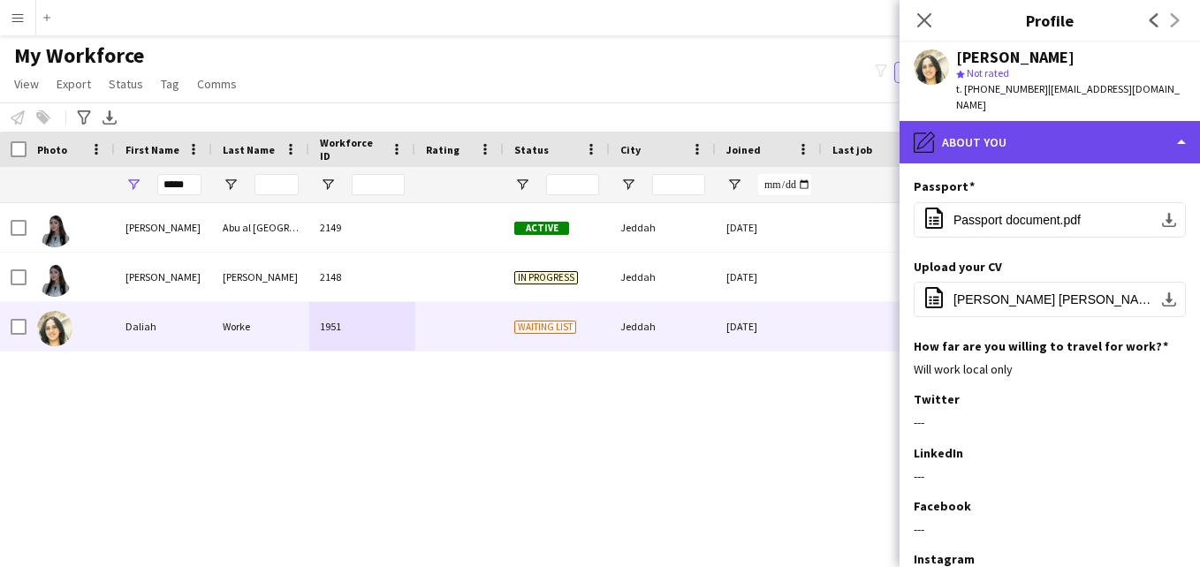
click at [1156, 124] on div "pencil4 About you" at bounding box center [1050, 142] width 300 height 42
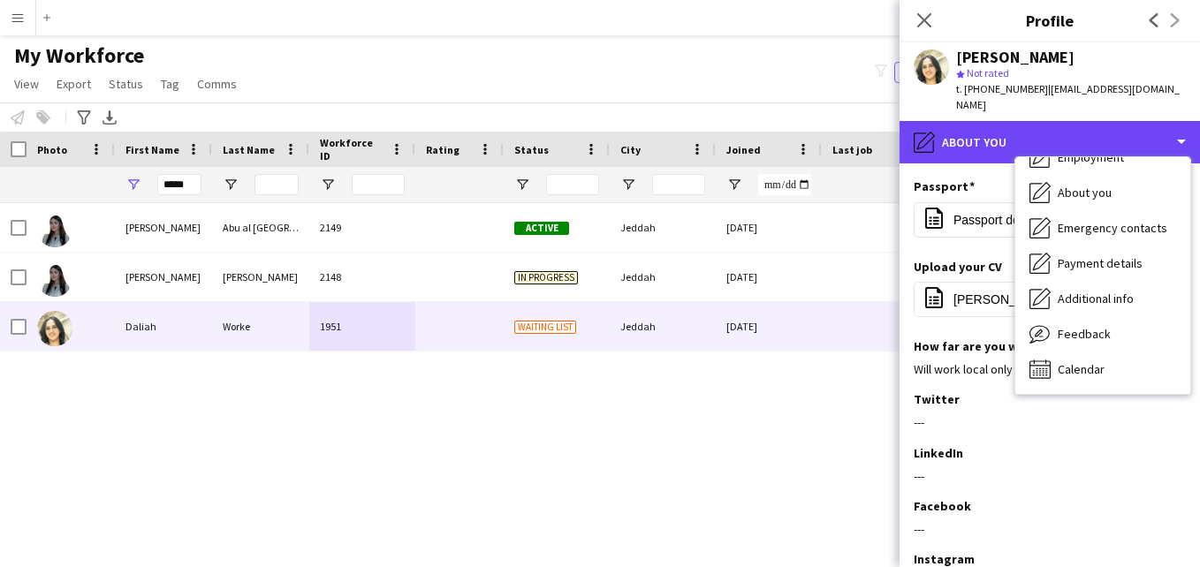
scroll to position [0, 0]
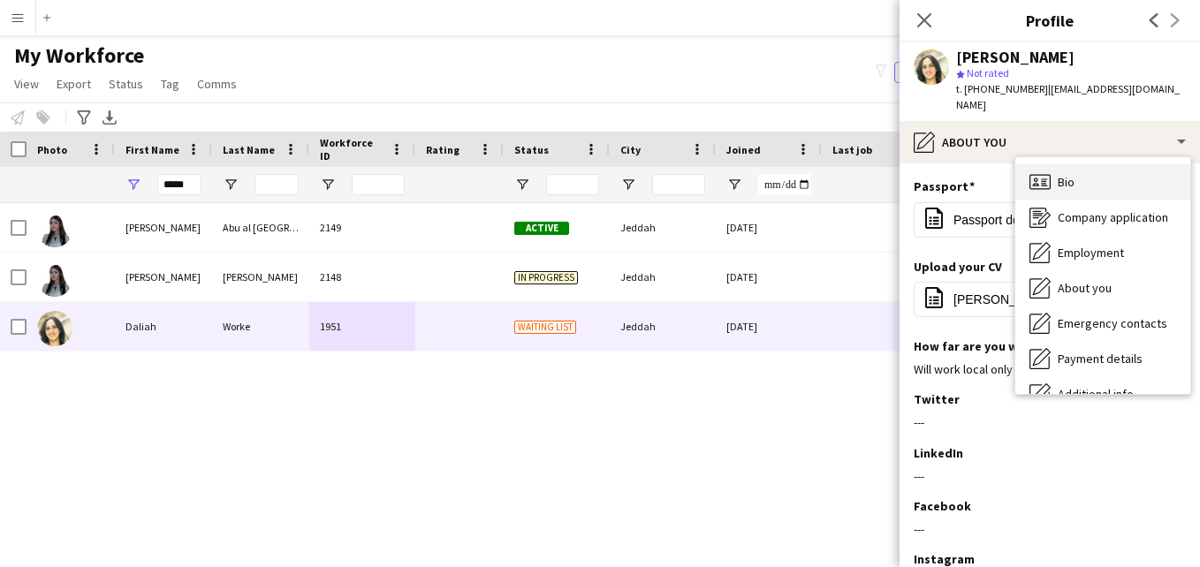
click at [1161, 169] on div "Bio Bio" at bounding box center [1102, 181] width 175 height 35
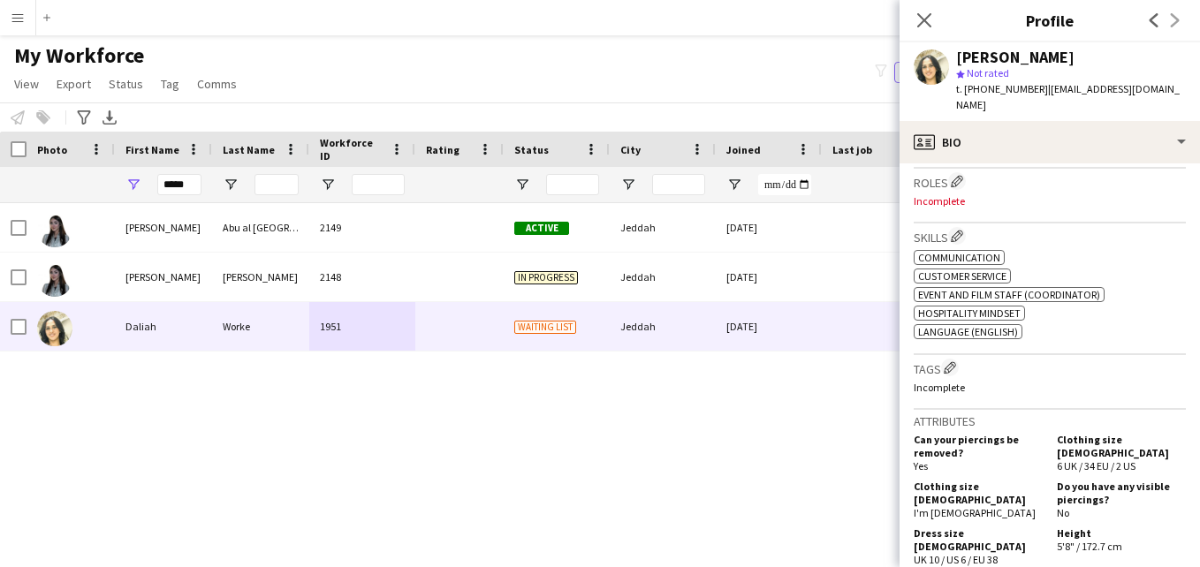
scroll to position [563, 0]
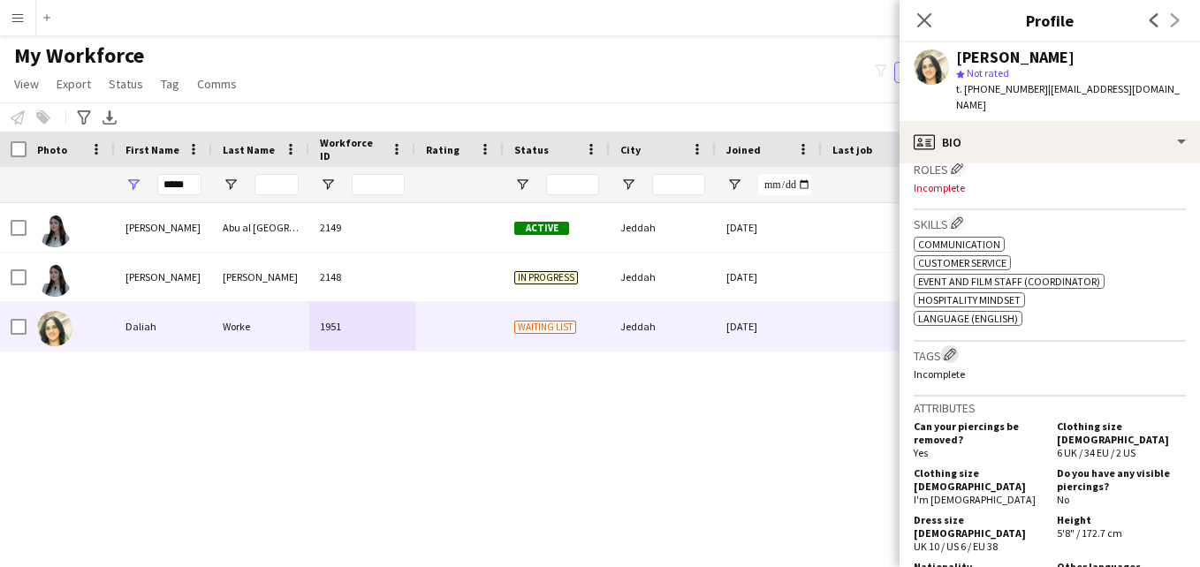
click at [954, 348] on app-icon "Edit crew company tags" at bounding box center [950, 354] width 12 height 12
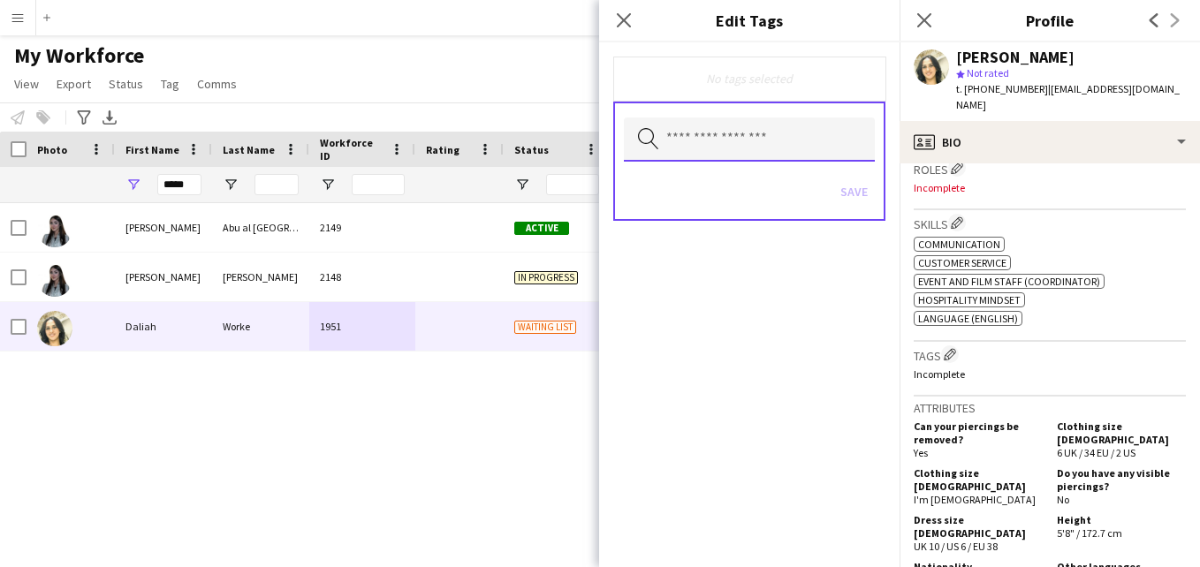
click at [764, 155] on input "text" at bounding box center [749, 140] width 251 height 44
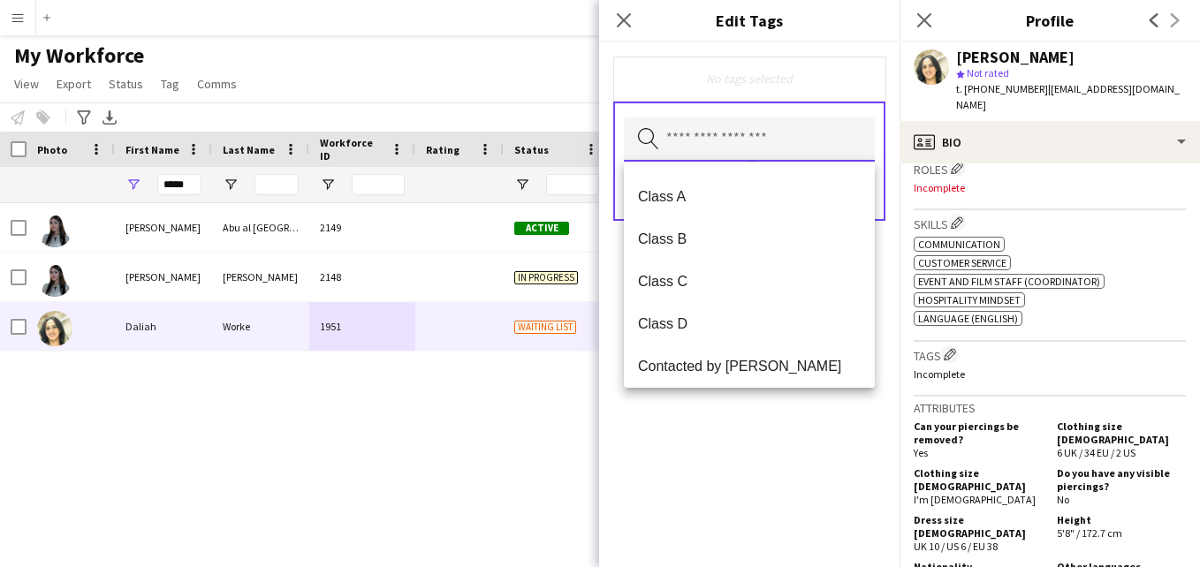
scroll to position [0, 0]
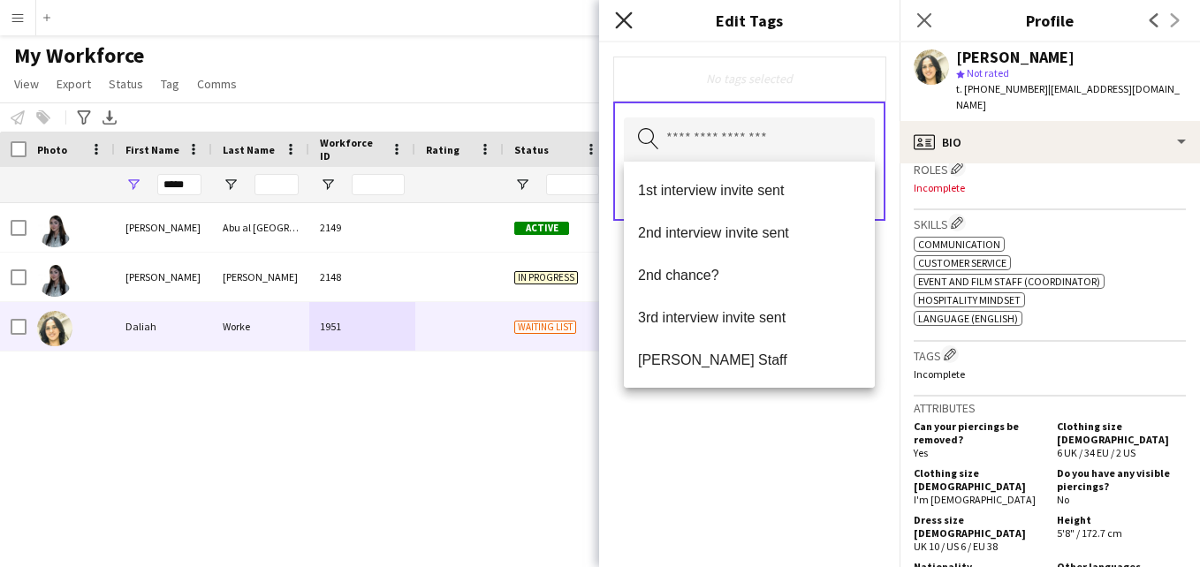
click at [625, 23] on icon "Close pop-in" at bounding box center [623, 19] width 17 height 17
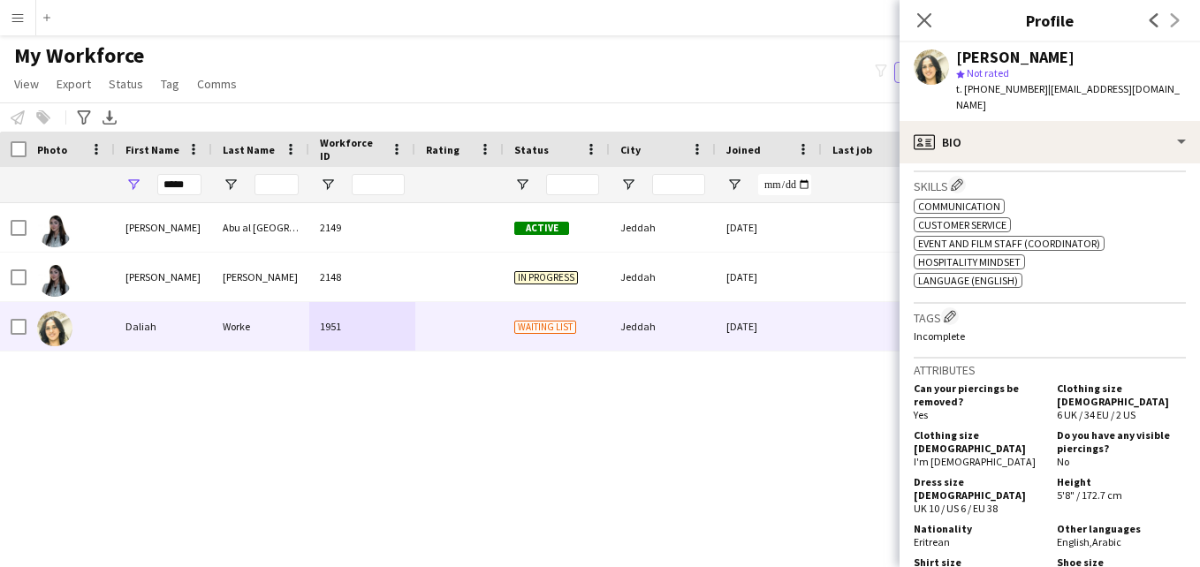
scroll to position [639, 0]
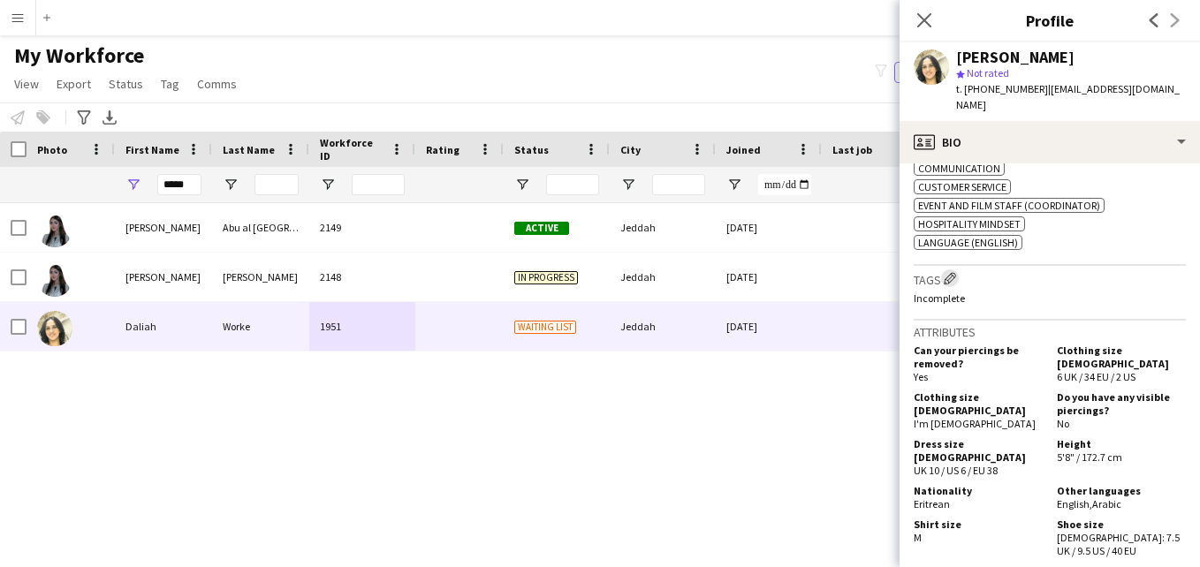
click at [951, 272] on app-icon "Edit crew company tags" at bounding box center [950, 278] width 12 height 12
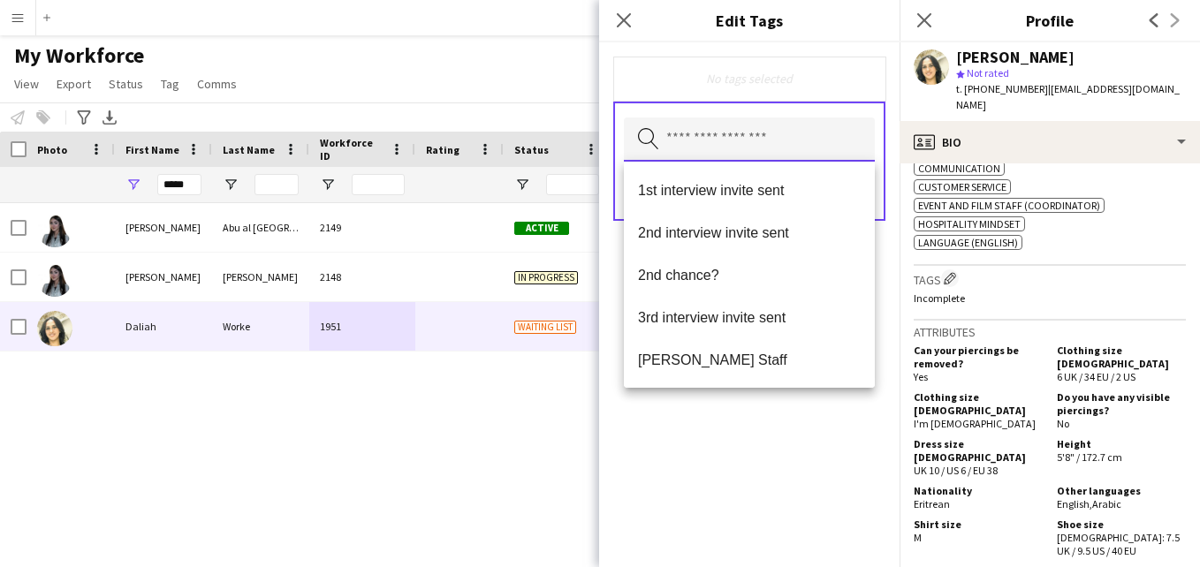
click at [750, 152] on input "text" at bounding box center [749, 140] width 251 height 44
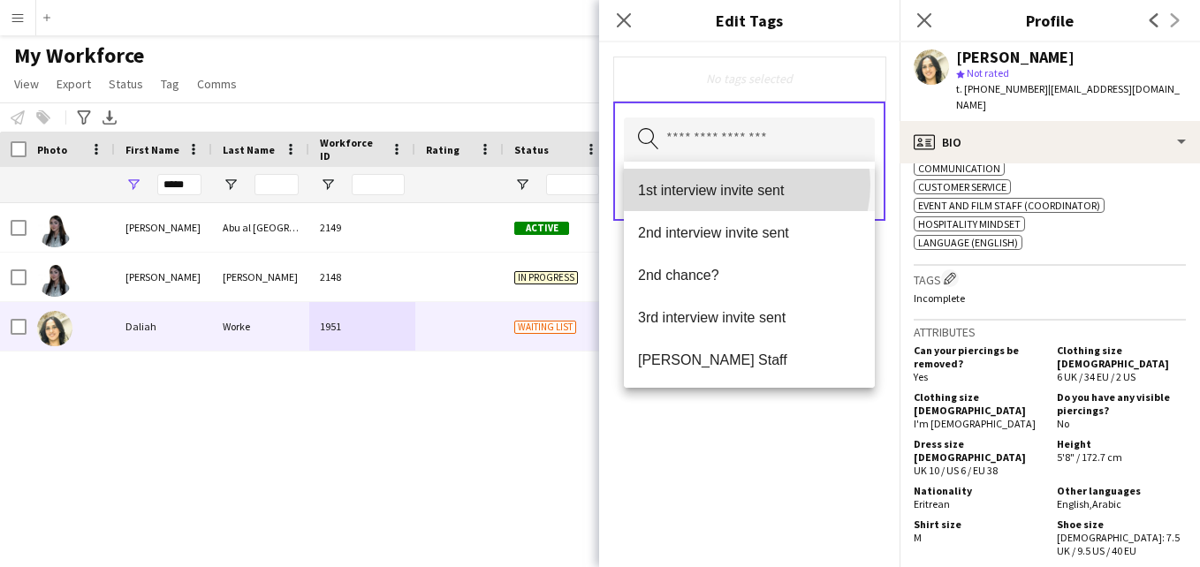
click at [746, 186] on span "1st interview invite sent" at bounding box center [749, 190] width 223 height 17
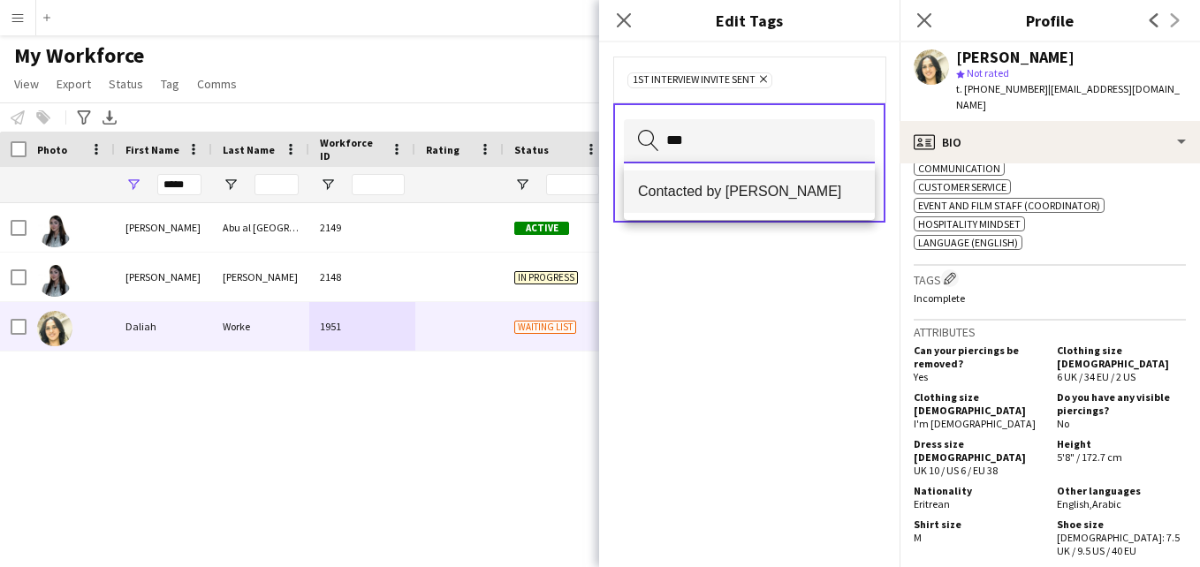
type input "***"
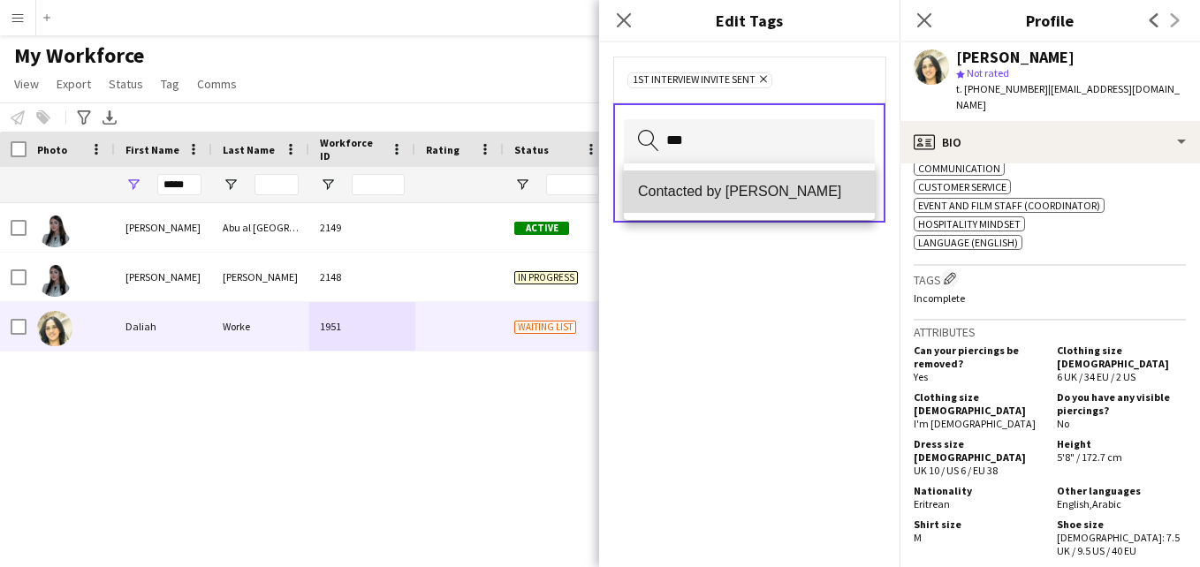
click at [753, 194] on span "Contacted by [PERSON_NAME]" at bounding box center [749, 191] width 223 height 17
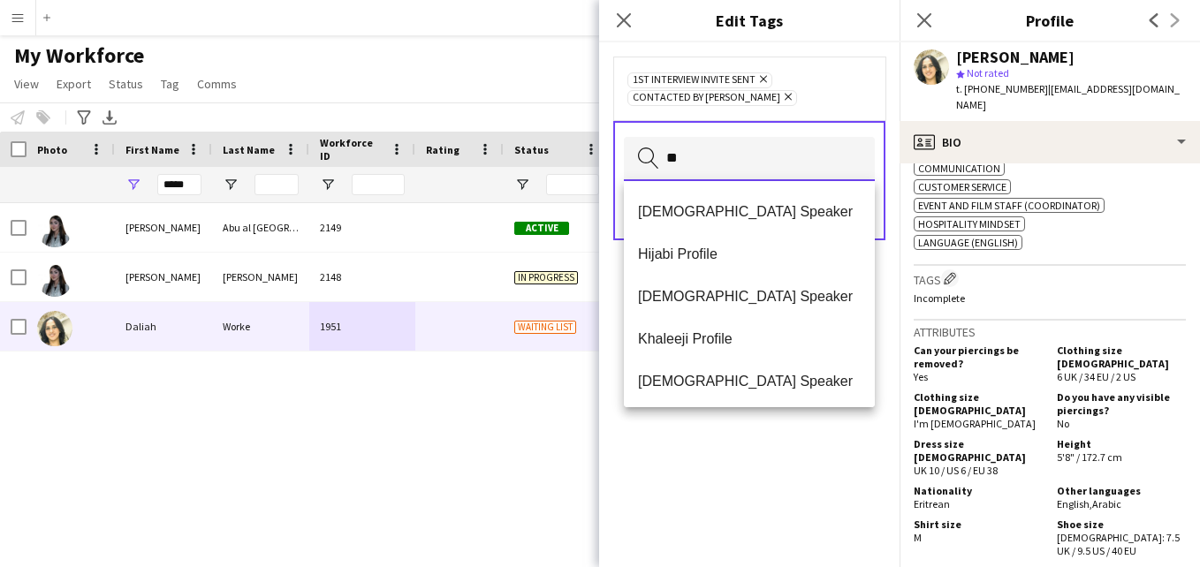
scroll to position [0, 0]
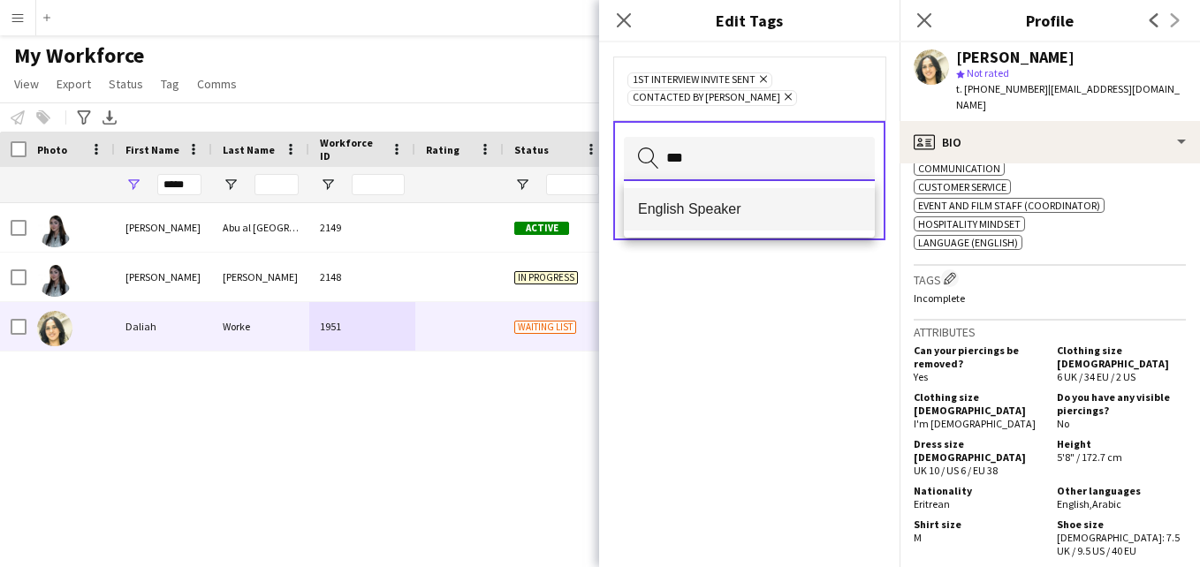
type input "***"
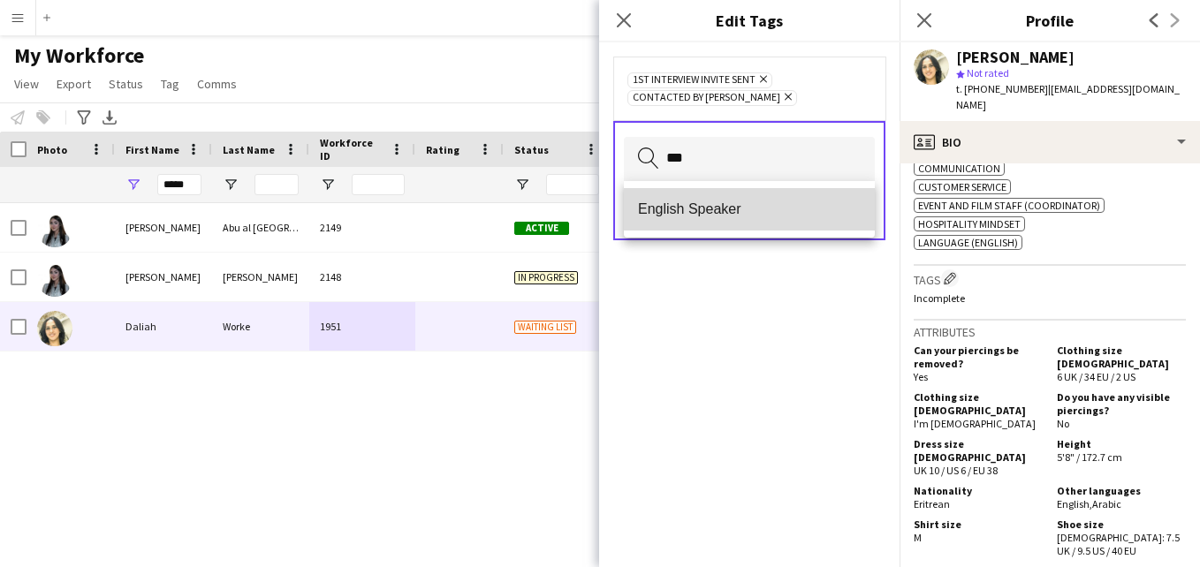
click at [756, 201] on span "English Speaker" at bounding box center [749, 209] width 223 height 17
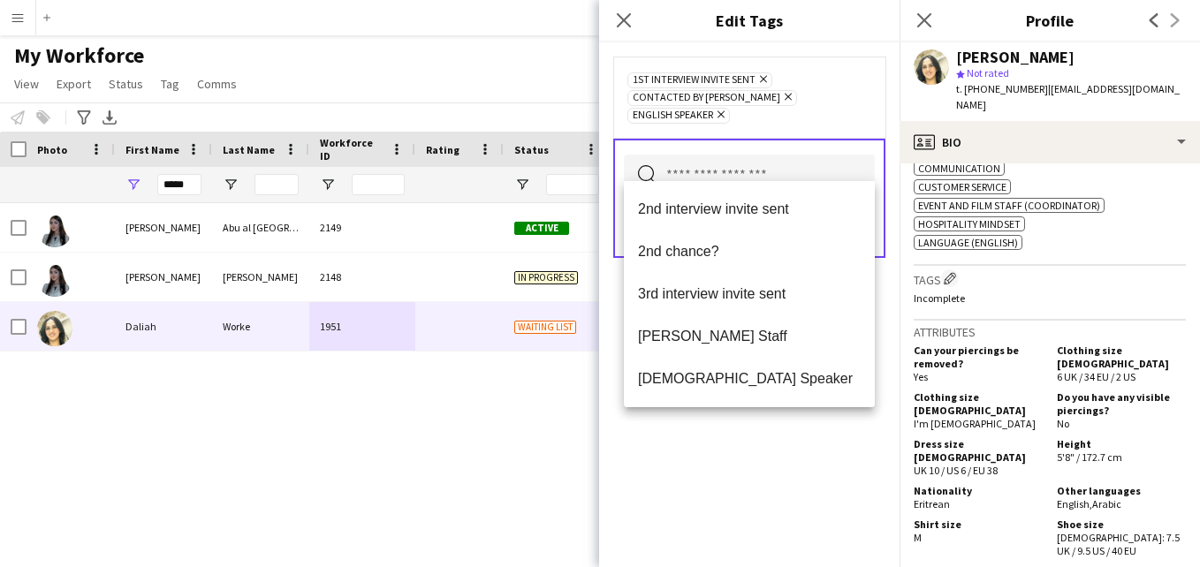
click at [730, 108] on span "English Speaker Remove" at bounding box center [678, 116] width 103 height 16
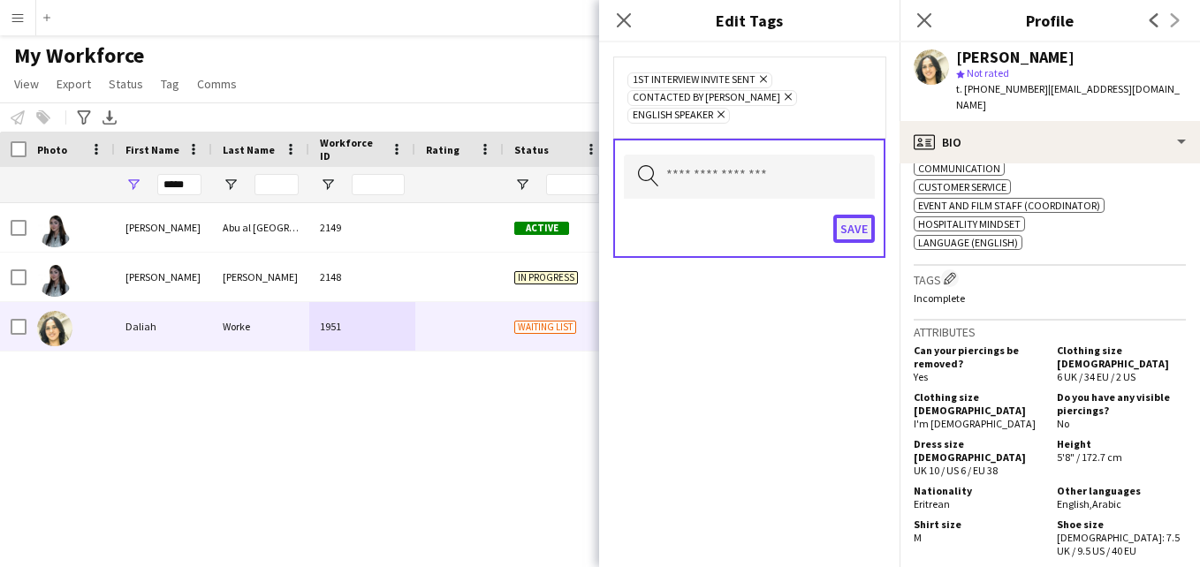
click at [849, 215] on button "Save" at bounding box center [854, 229] width 42 height 28
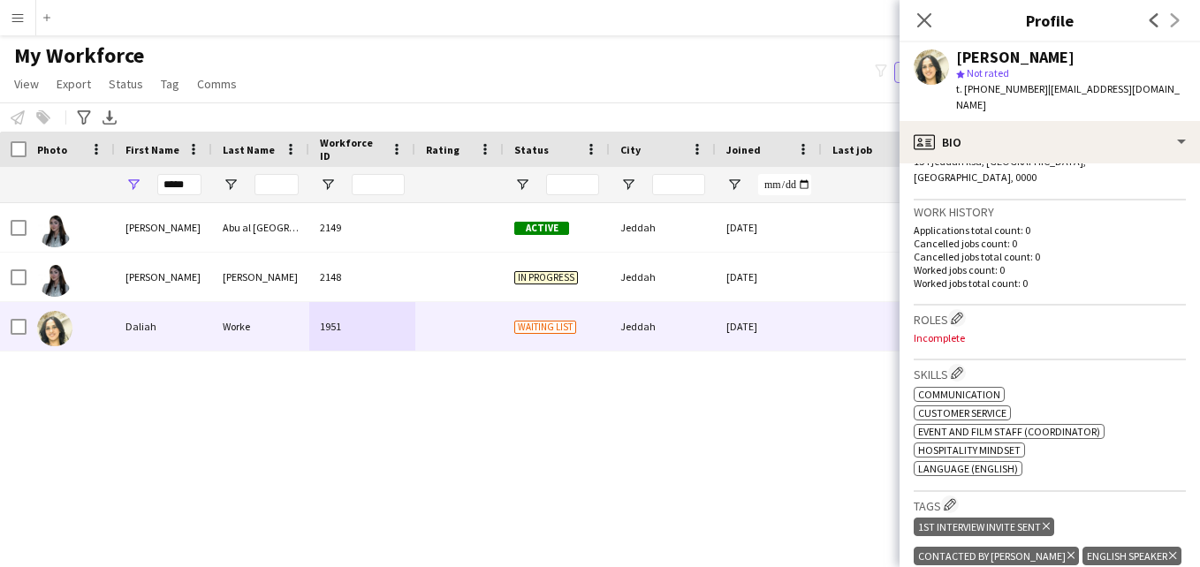
scroll to position [388, 0]
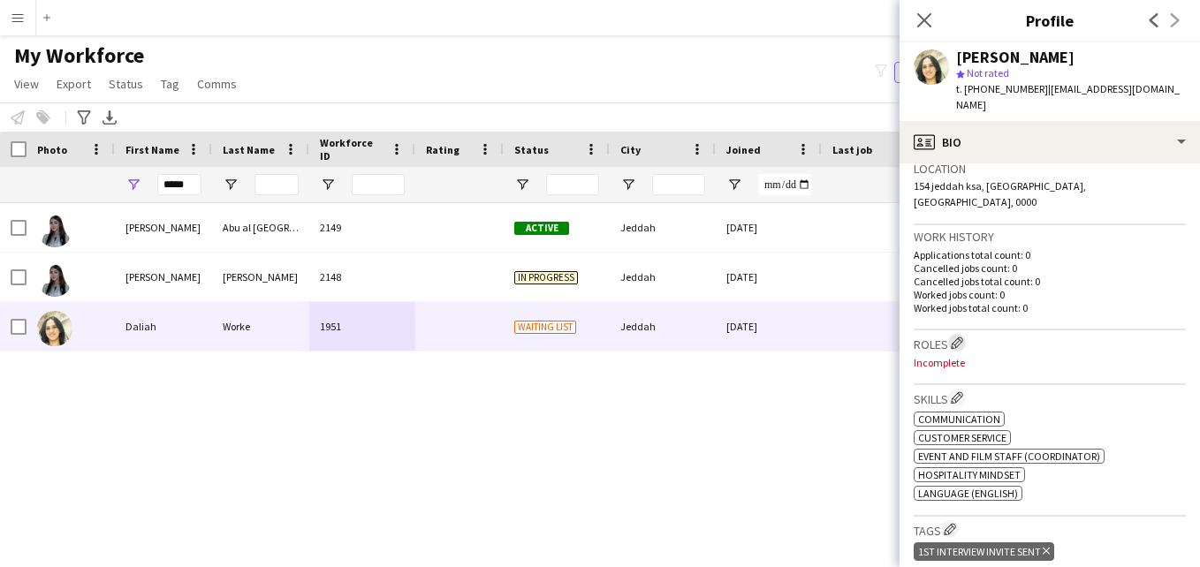
click at [955, 337] on app-icon "Edit crew company roles" at bounding box center [957, 343] width 12 height 12
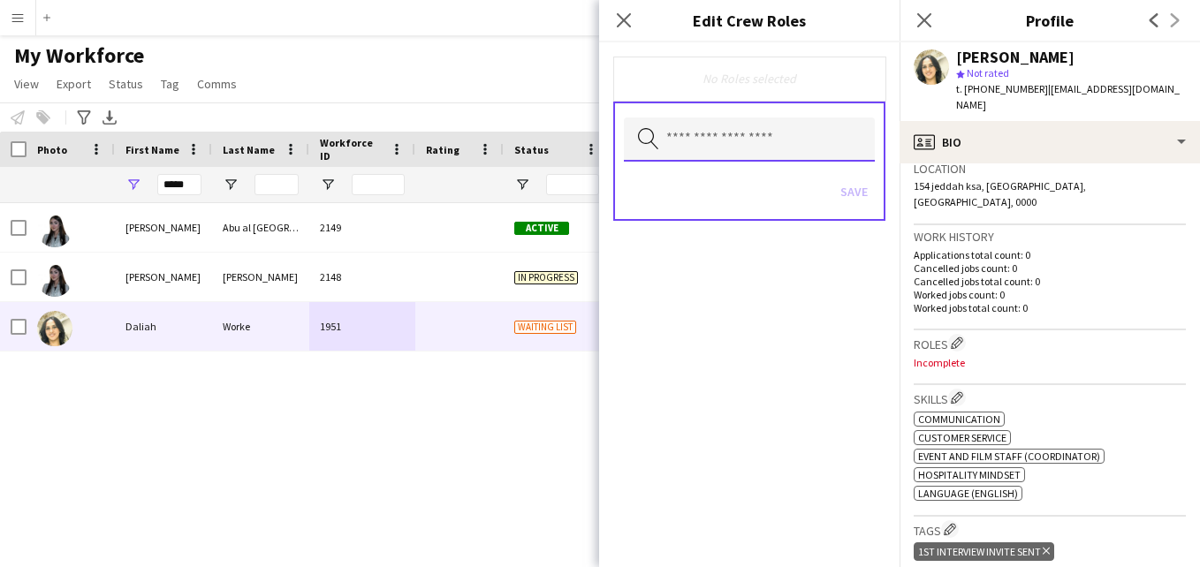
click at [778, 151] on input "text" at bounding box center [749, 140] width 251 height 44
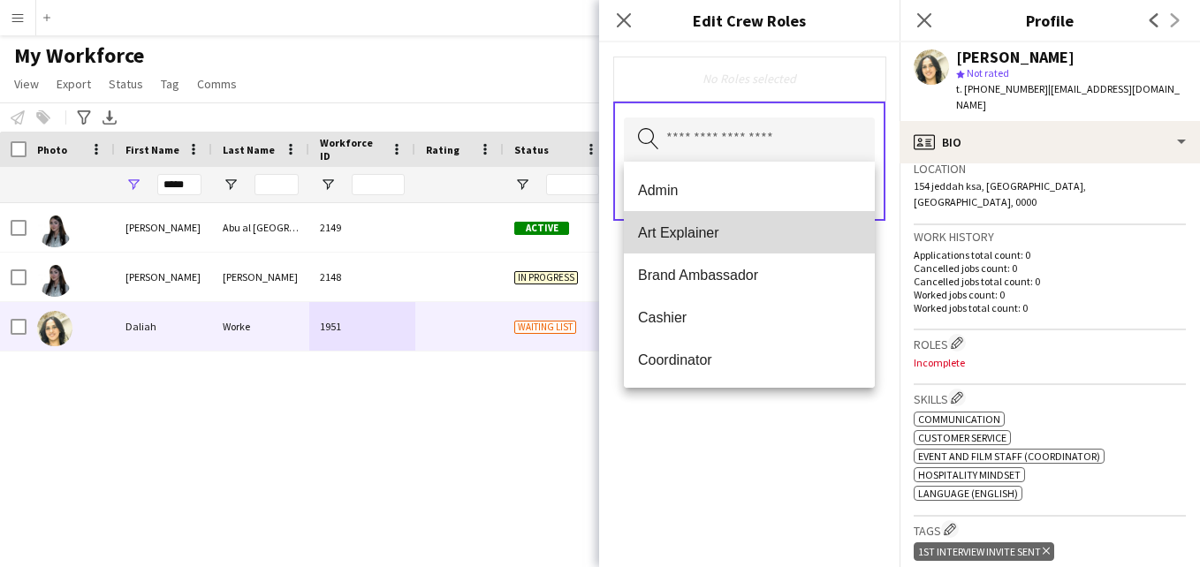
click at [809, 236] on span "Art Explainer" at bounding box center [749, 232] width 223 height 17
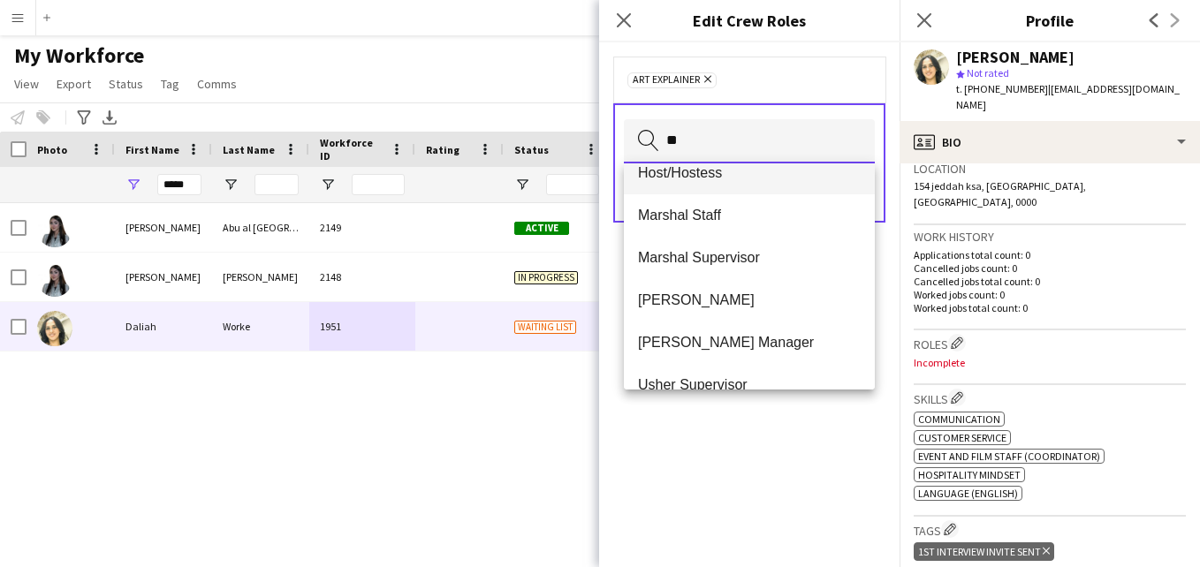
scroll to position [0, 0]
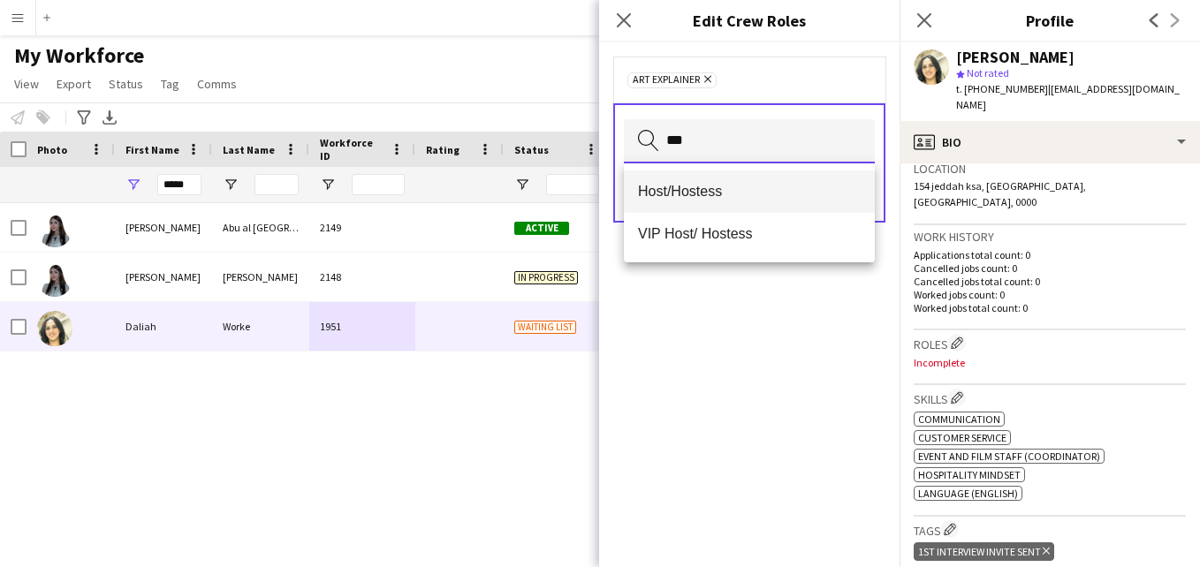
type input "***"
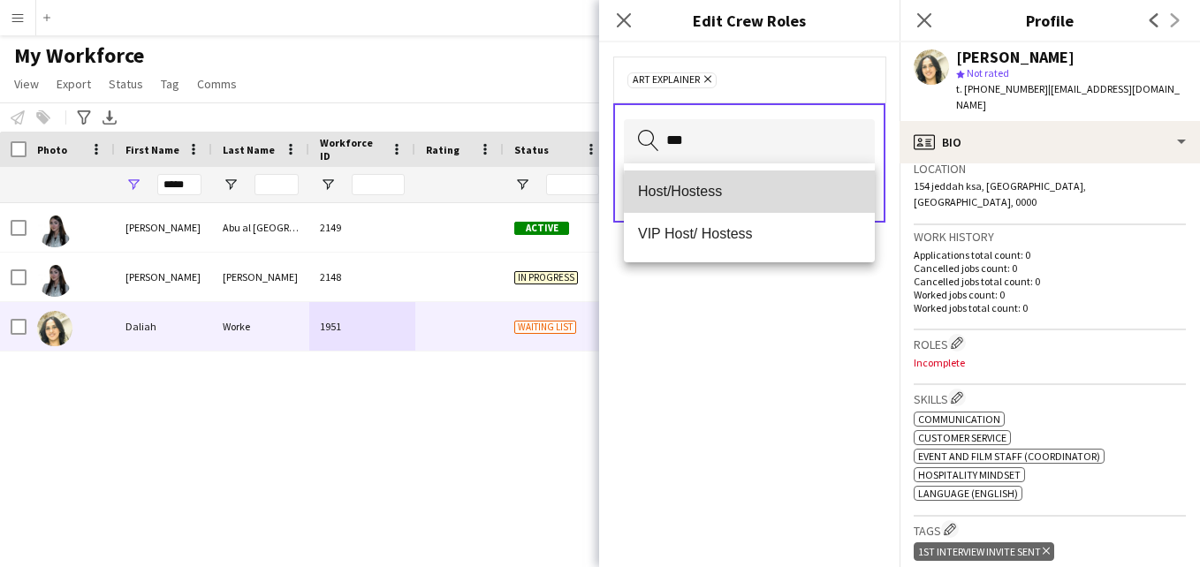
click at [808, 193] on span "Host/Hostess" at bounding box center [749, 191] width 223 height 17
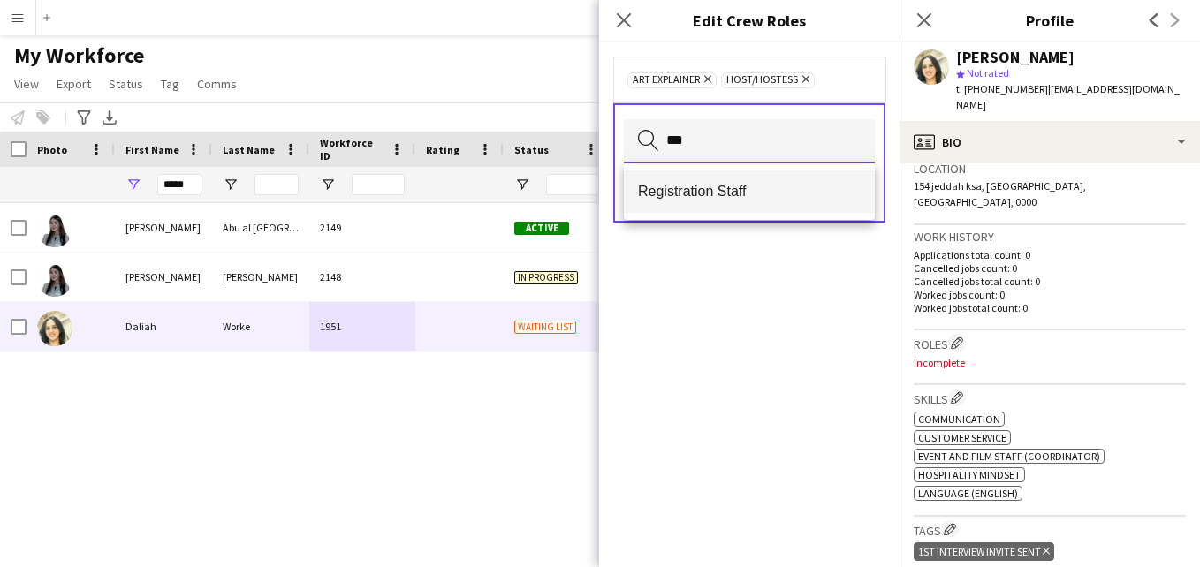
type input "***"
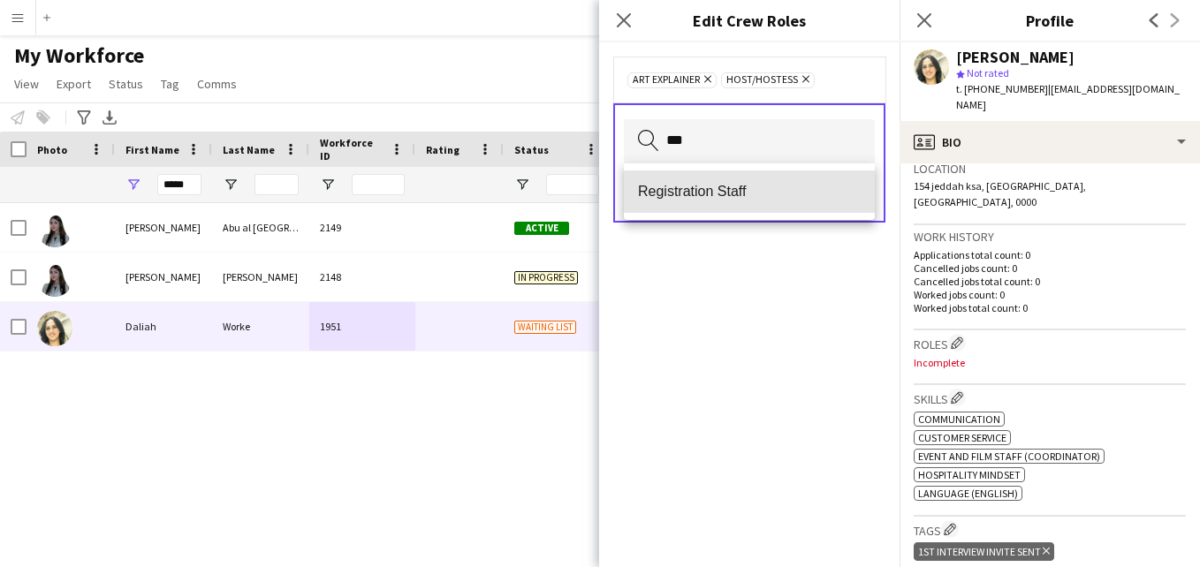
click at [829, 201] on mat-option "Registration Staff" at bounding box center [749, 192] width 251 height 42
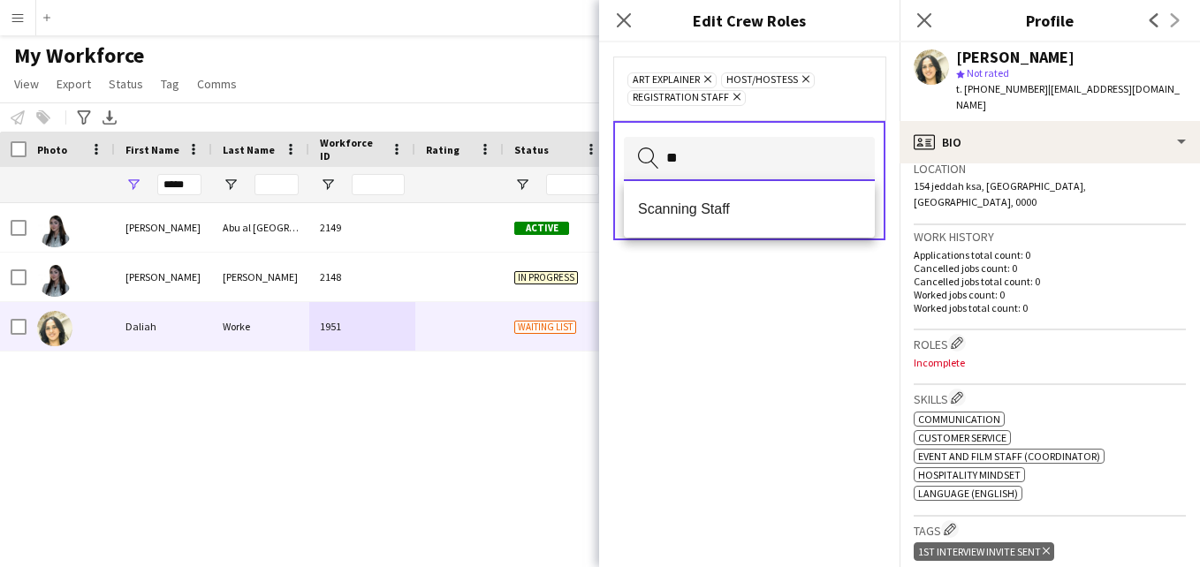
type input "**"
click at [800, 204] on span "Scanning Staff" at bounding box center [749, 209] width 223 height 17
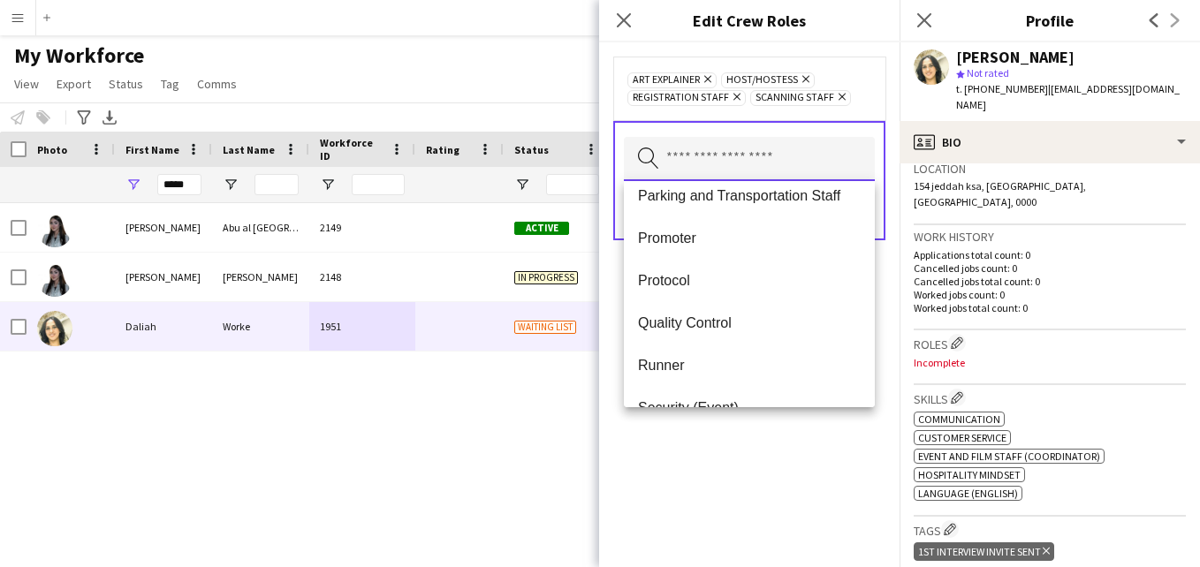
scroll to position [501, 0]
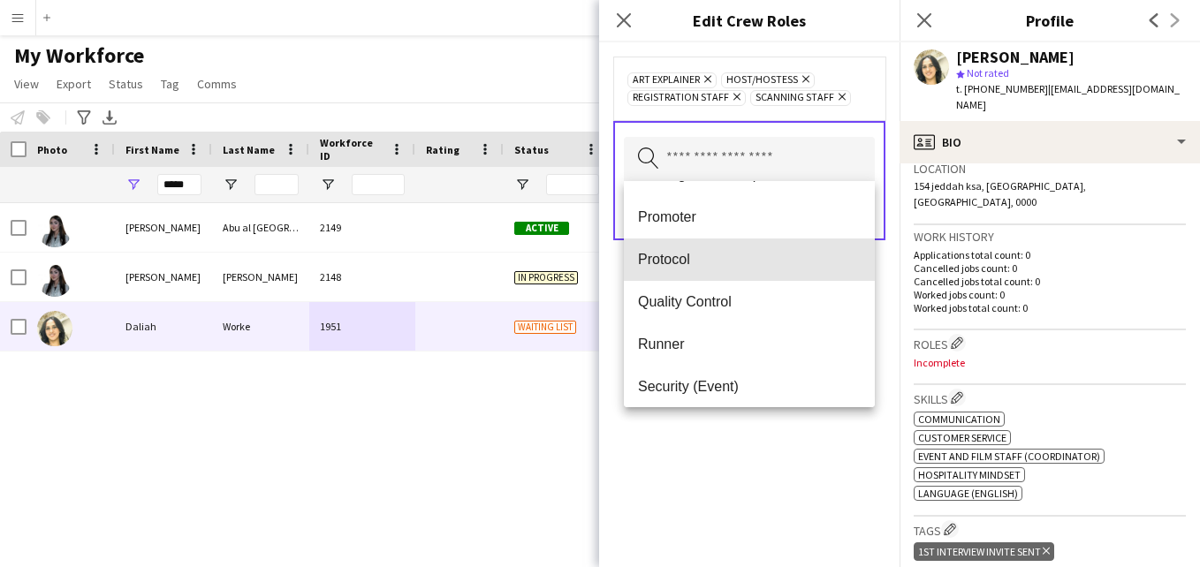
click at [815, 255] on span "Protocol" at bounding box center [749, 259] width 223 height 17
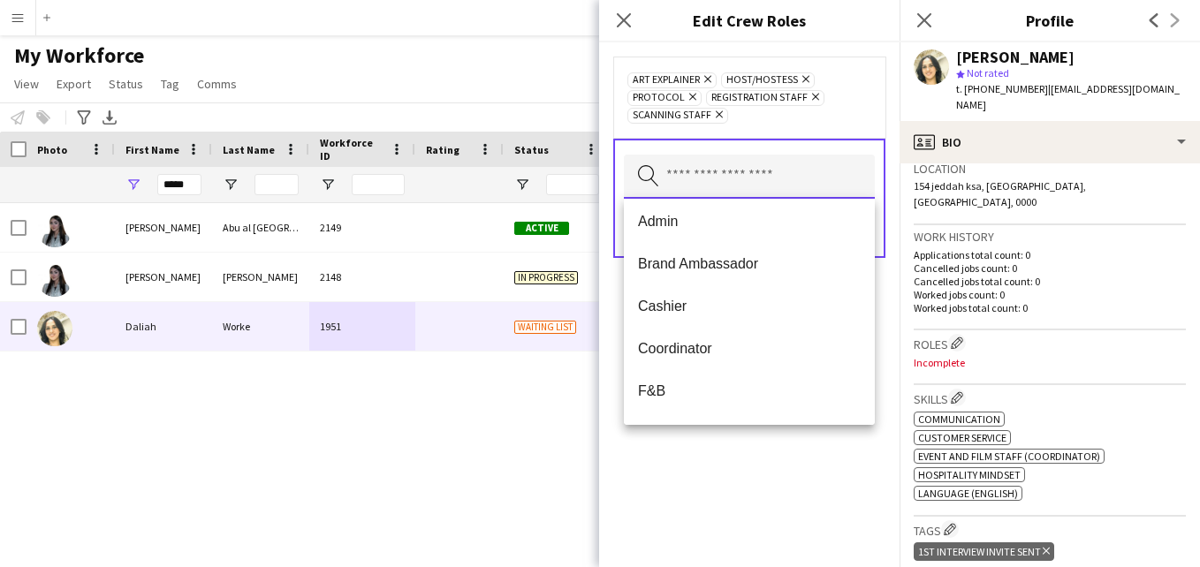
scroll to position [0, 0]
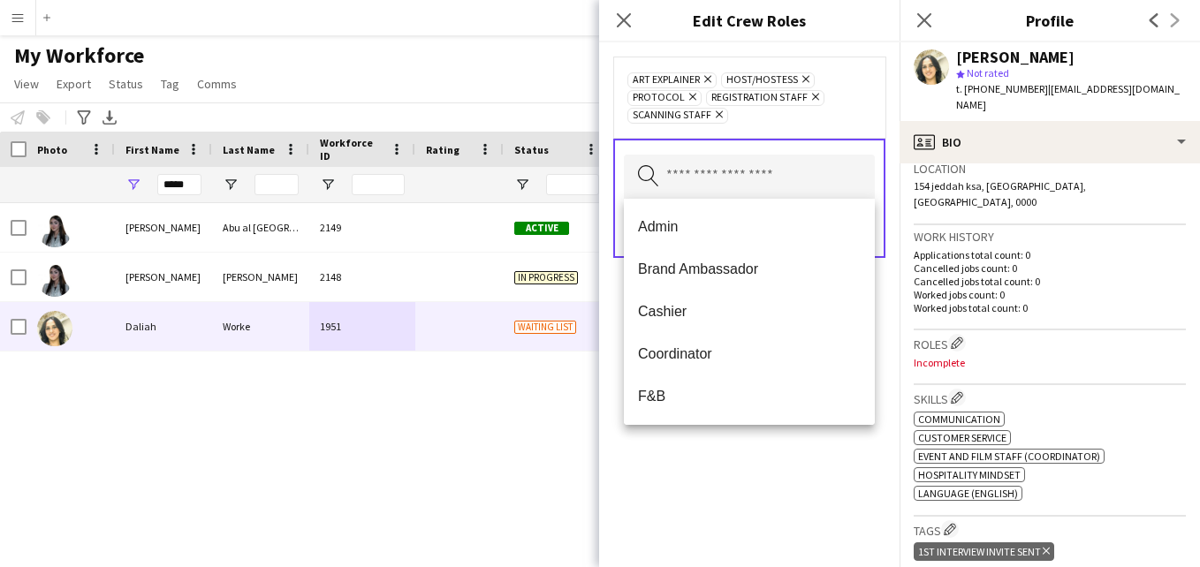
click at [841, 122] on div "Art Explainer Remove Host/Hostess Remove Protocol Remove Registration Staff Rem…" at bounding box center [749, 97] width 244 height 53
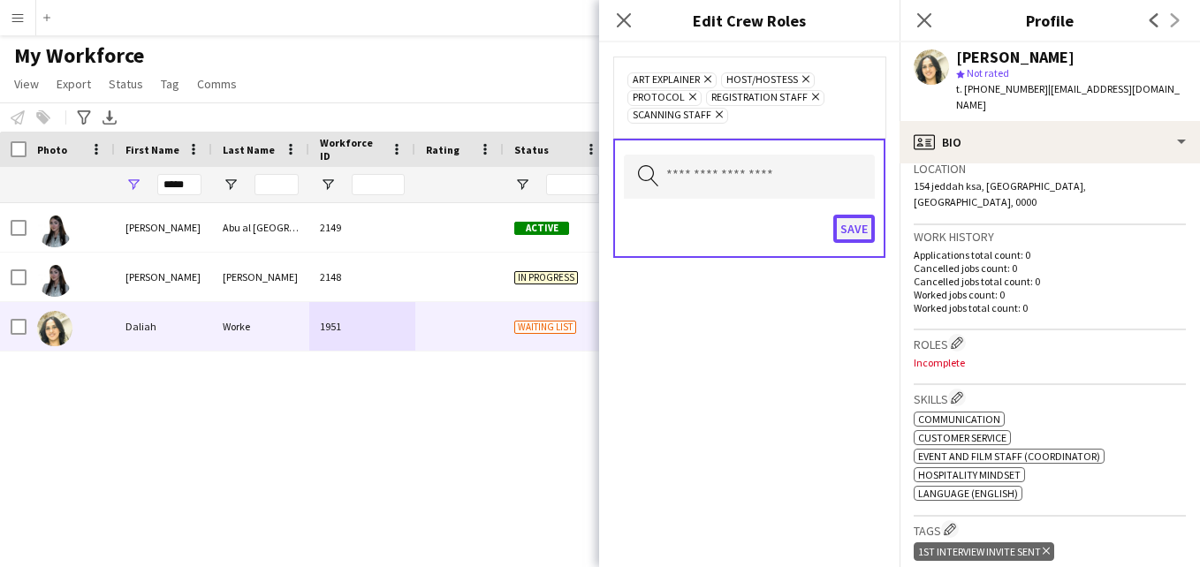
click at [857, 232] on button "Save" at bounding box center [854, 229] width 42 height 28
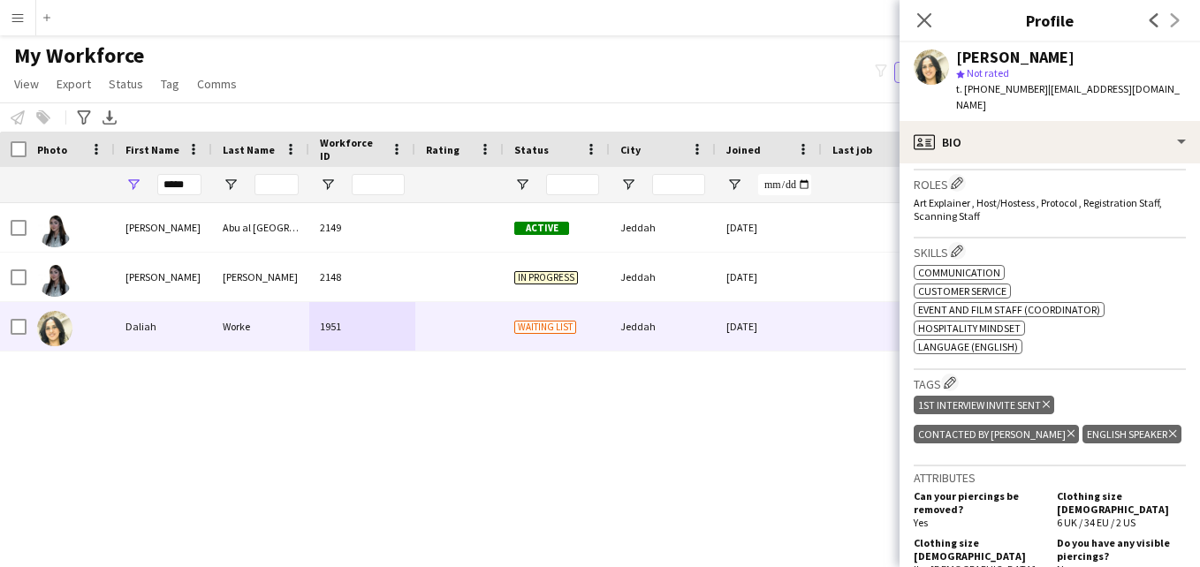
scroll to position [563, 0]
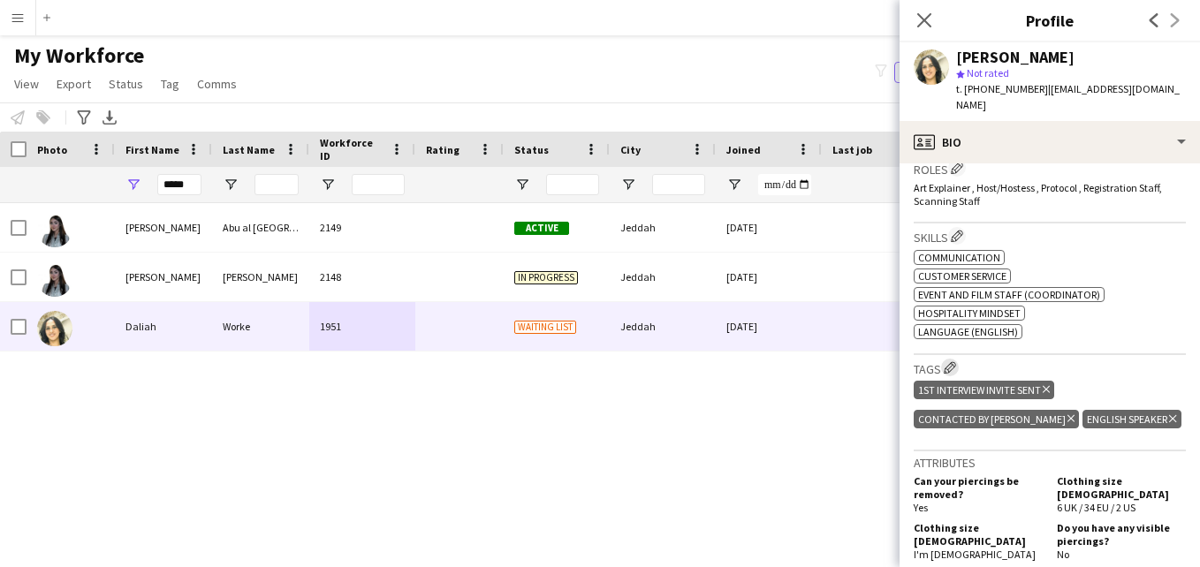
click at [953, 361] on app-icon "Edit crew company tags" at bounding box center [950, 367] width 12 height 12
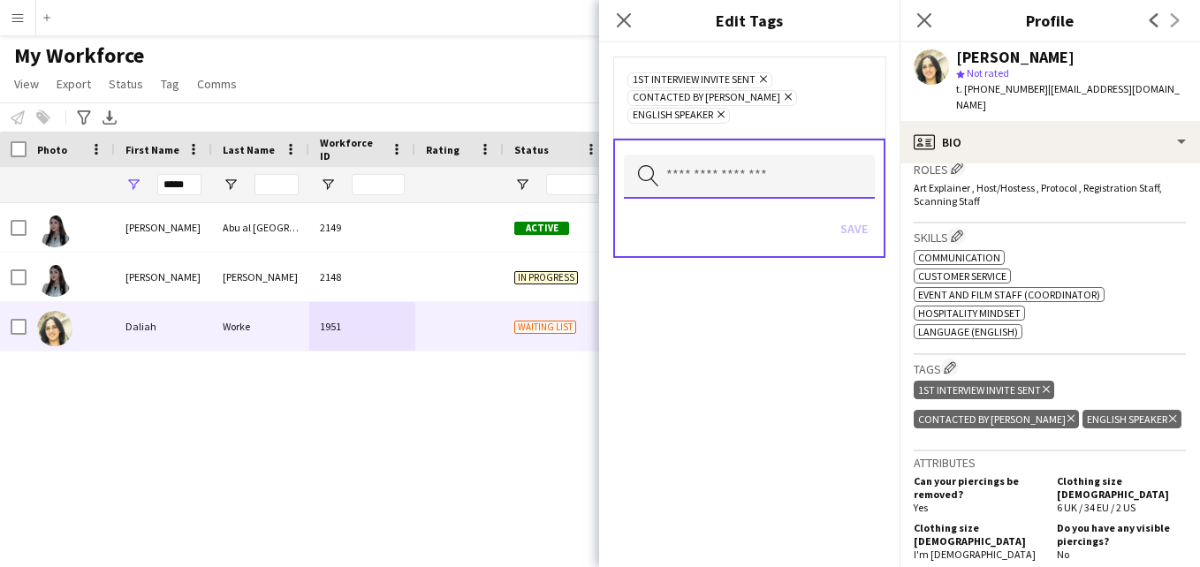
click at [784, 164] on input "text" at bounding box center [749, 177] width 251 height 44
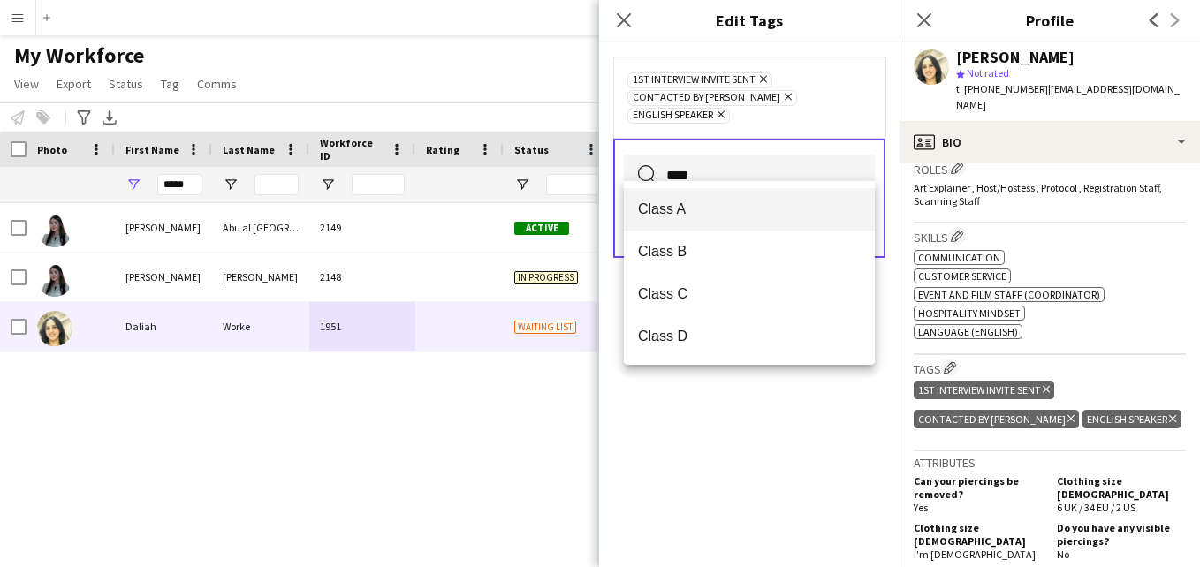
type input "****"
click at [758, 204] on span "Class A" at bounding box center [749, 209] width 223 height 17
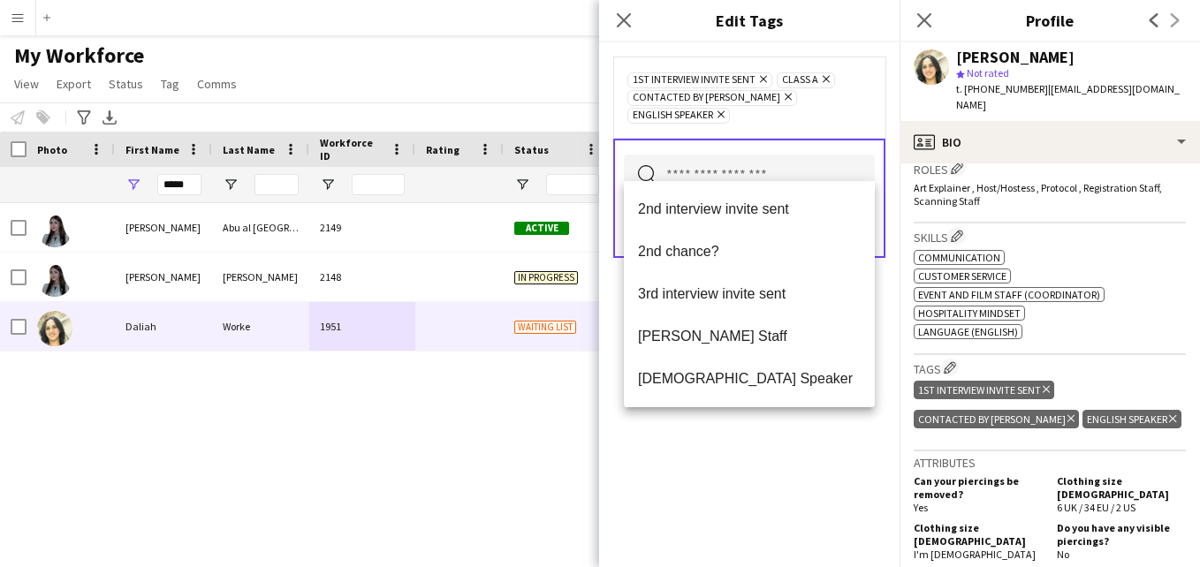
click at [863, 103] on div "1st interview invite sent Remove Class A Remove Contacted by Lamiaa Remove Engl…" at bounding box center [749, 97] width 244 height 53
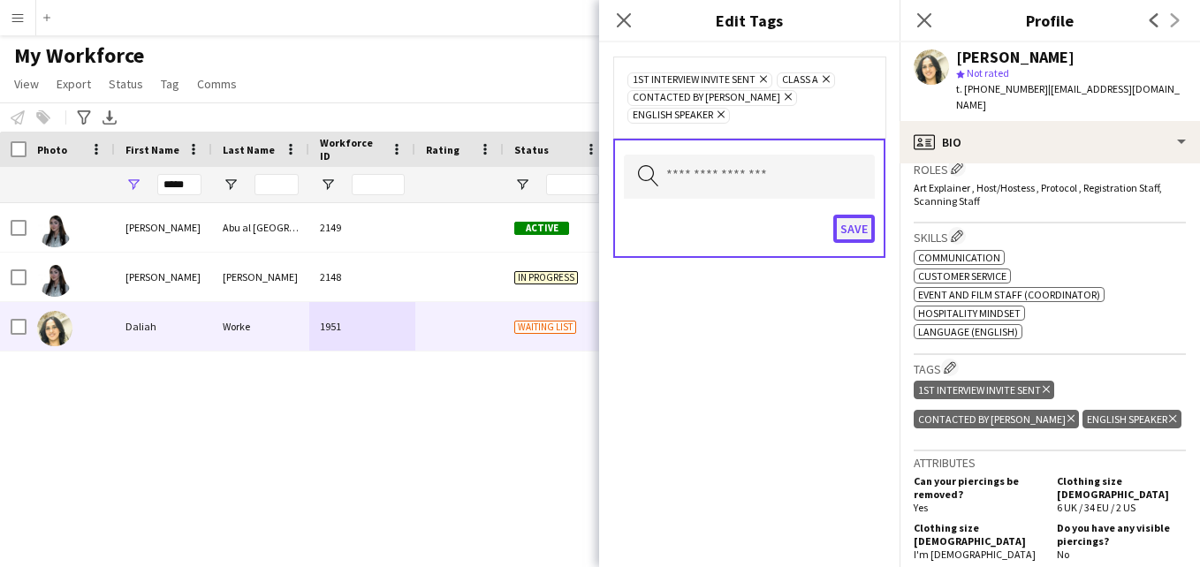
click at [845, 215] on button "Save" at bounding box center [854, 229] width 42 height 28
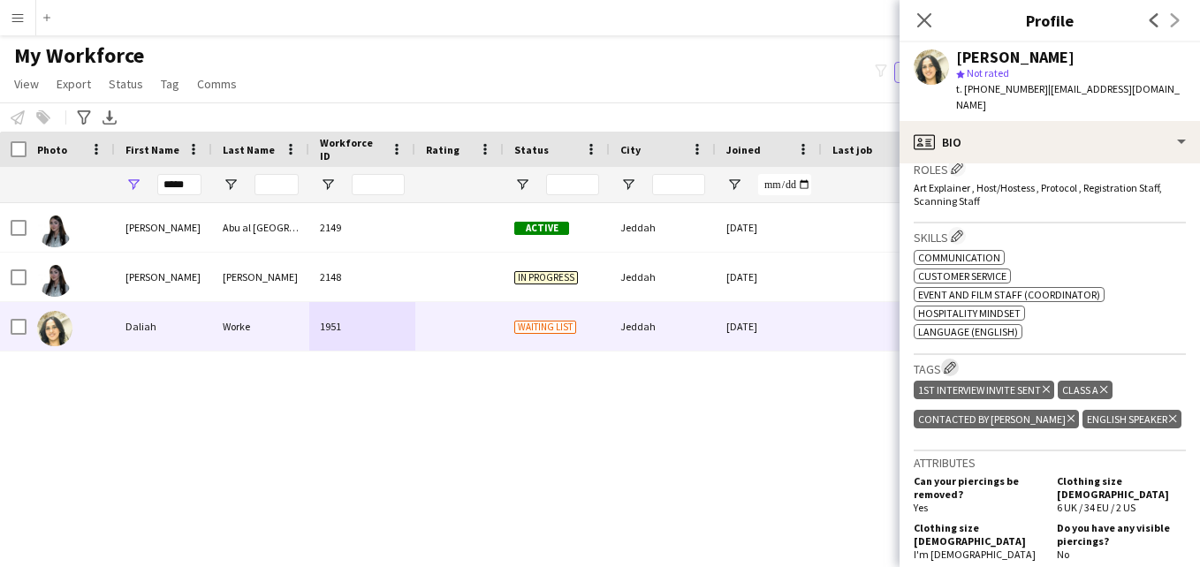
click at [954, 361] on app-icon "Edit crew company tags" at bounding box center [950, 367] width 12 height 12
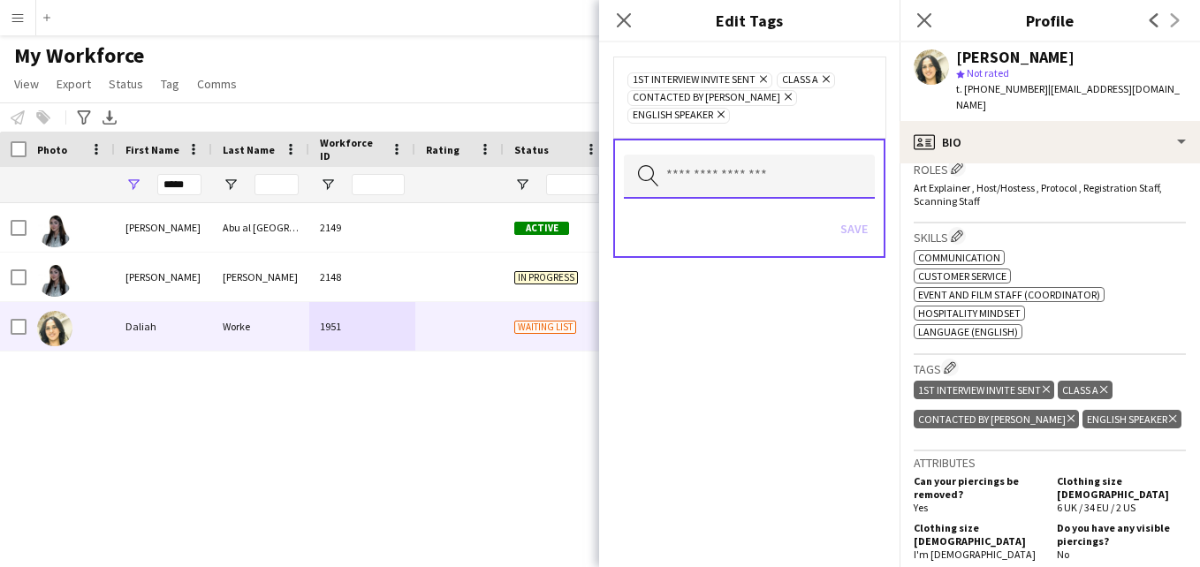
click at [788, 165] on input "text" at bounding box center [749, 177] width 251 height 44
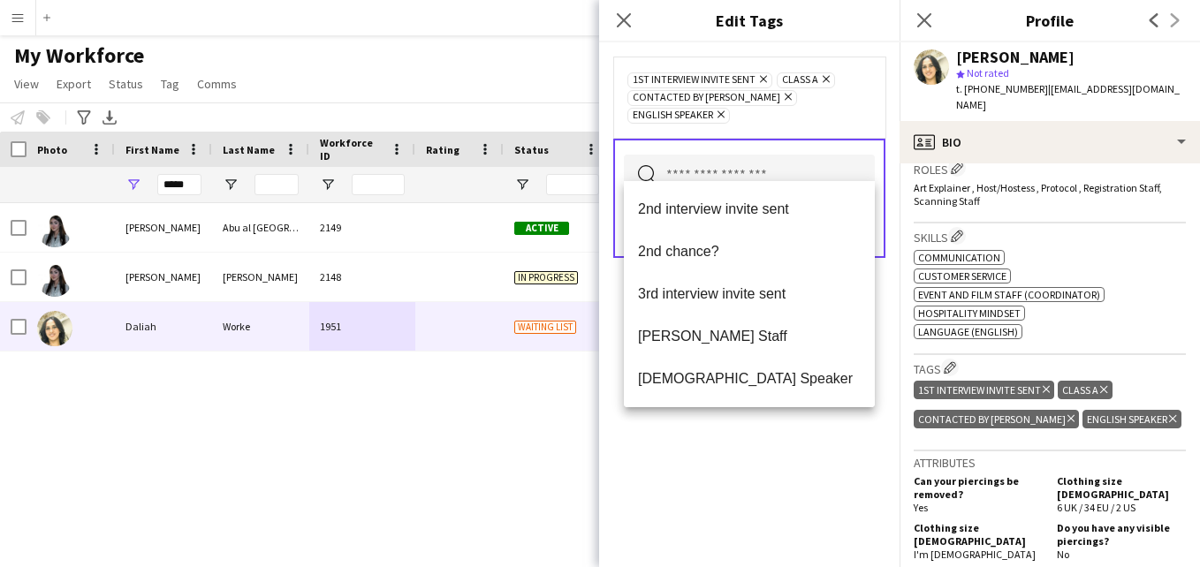
click at [874, 63] on div "1st interview invite sent Remove Class A Remove Contacted by Lamiaa Remove Engl…" at bounding box center [749, 97] width 272 height 81
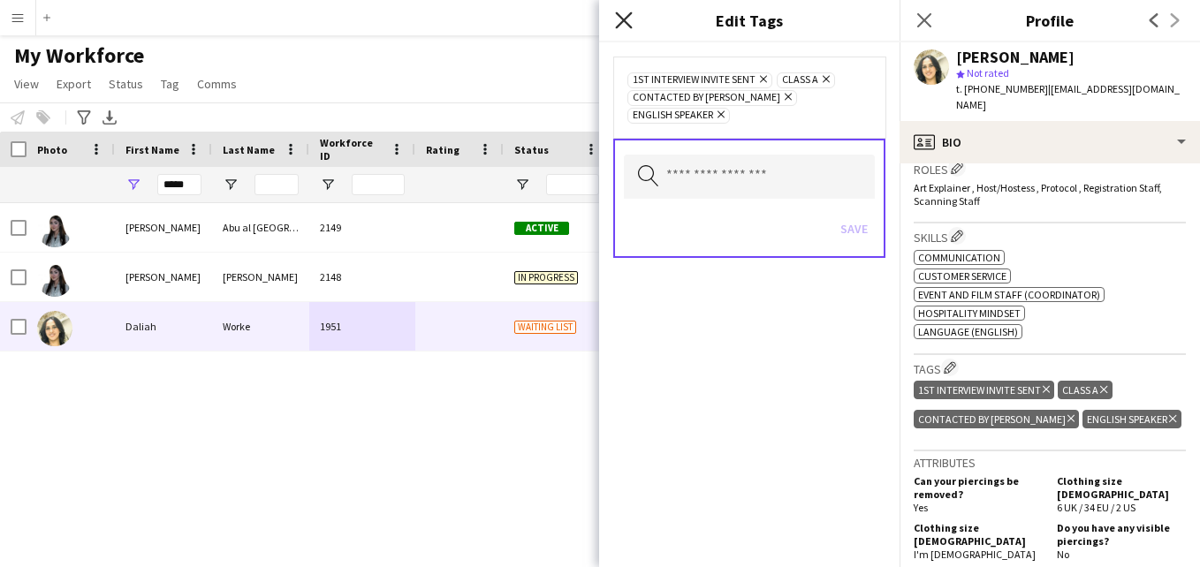
click at [621, 22] on icon at bounding box center [623, 19] width 17 height 17
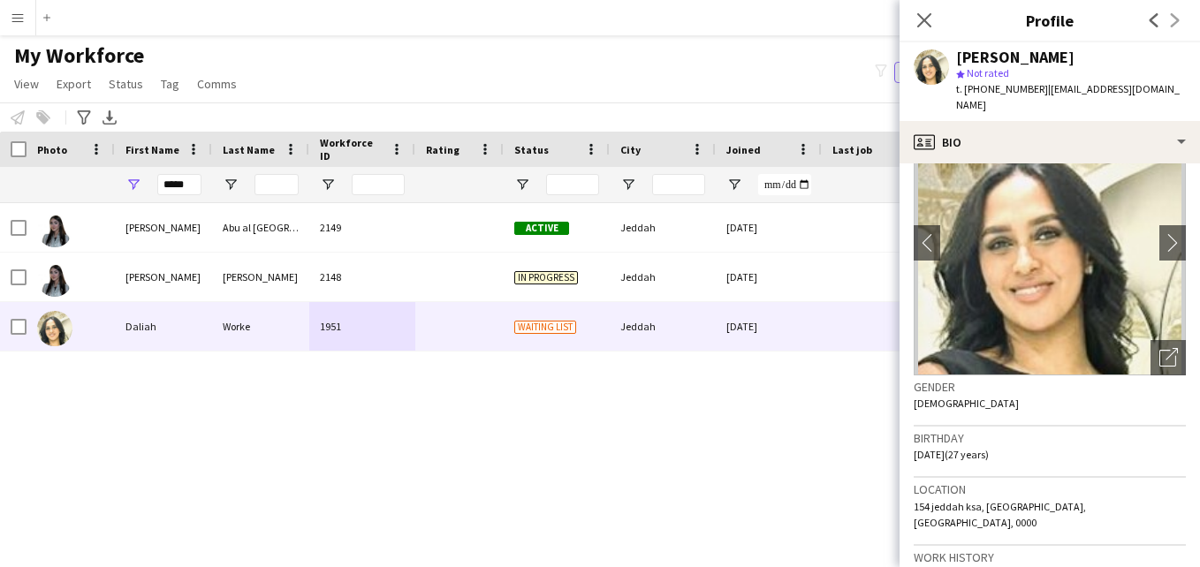
scroll to position [0, 0]
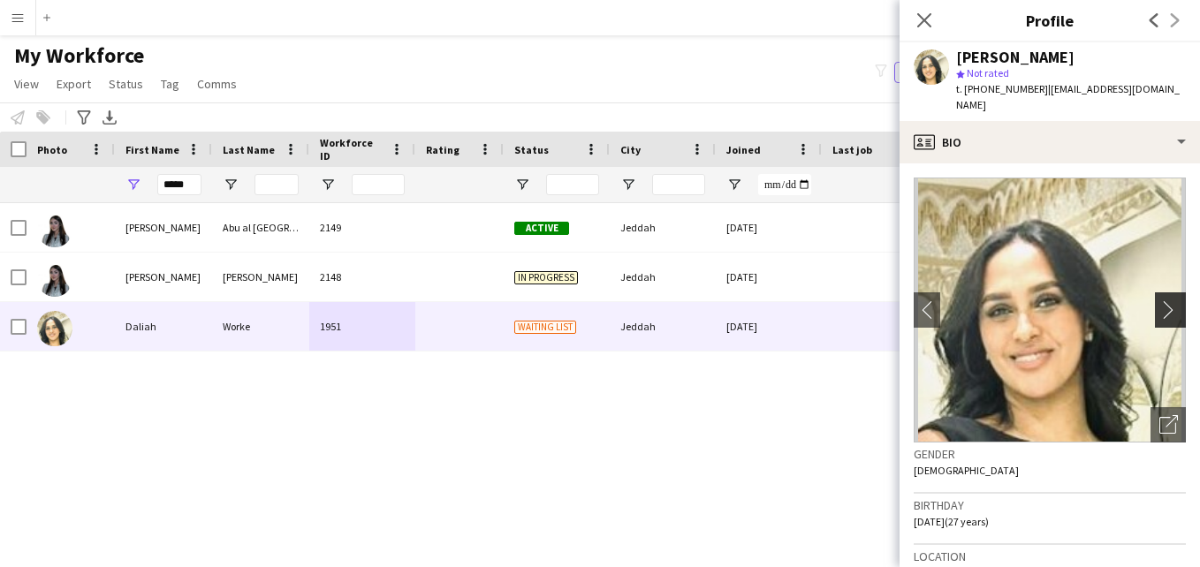
click at [1165, 293] on button "chevron-right" at bounding box center [1172, 310] width 35 height 35
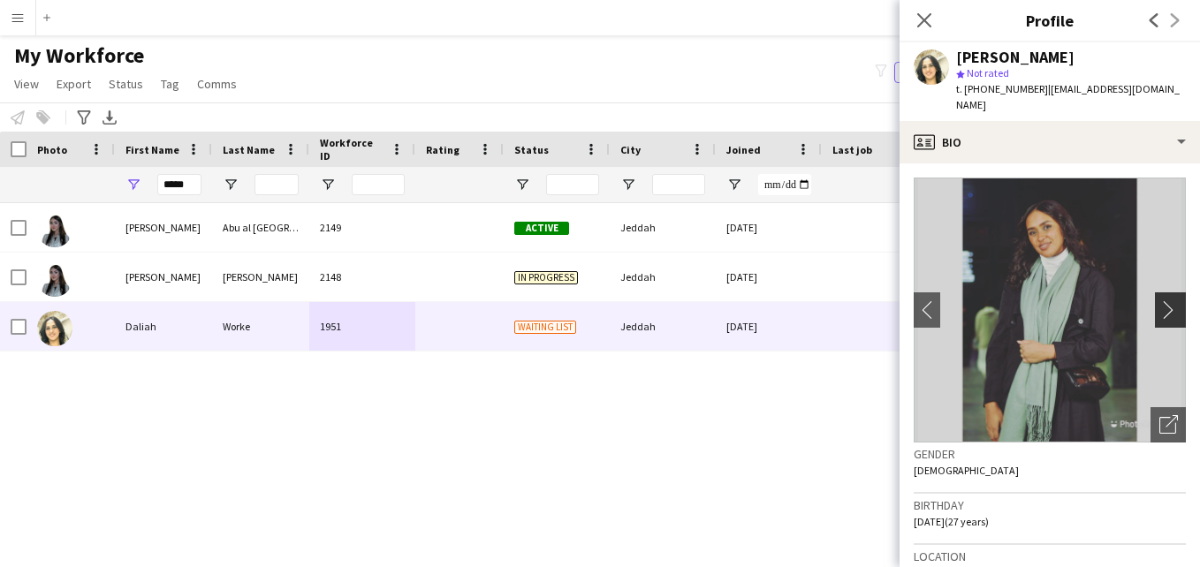
click at [1159, 300] on app-icon "chevron-right" at bounding box center [1172, 309] width 27 height 19
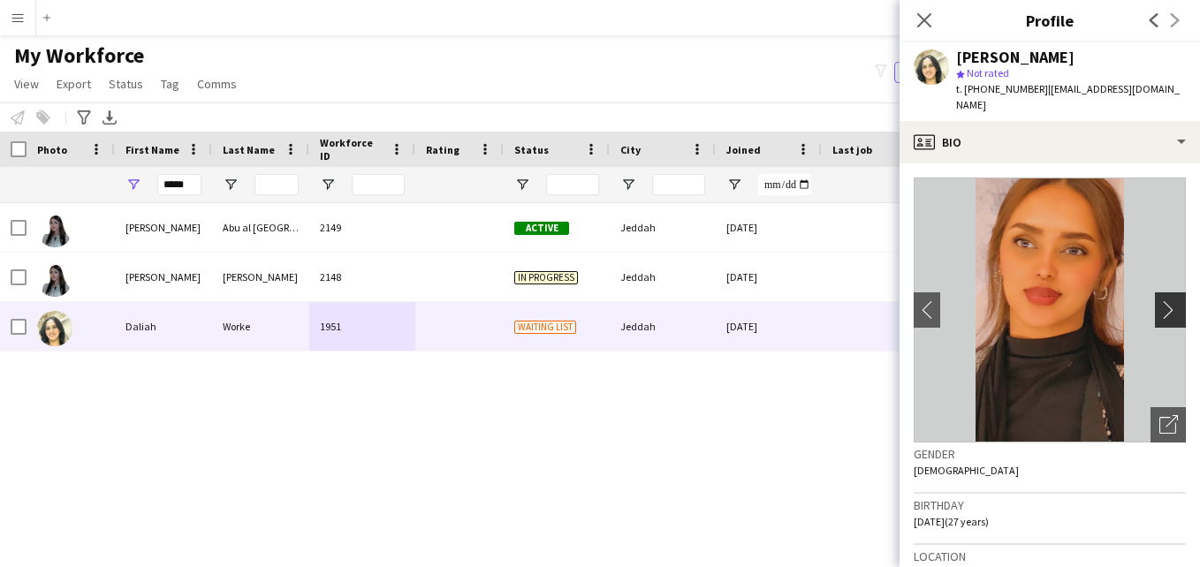
click at [1159, 301] on app-icon "chevron-right" at bounding box center [1172, 309] width 27 height 19
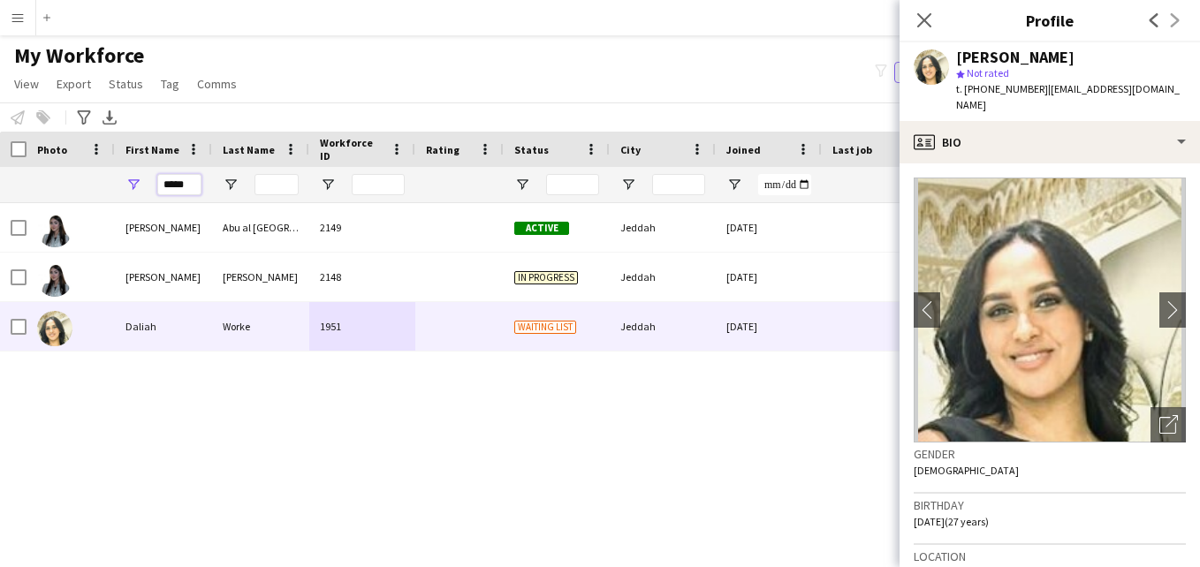
drag, startPoint x: 188, startPoint y: 189, endPoint x: 145, endPoint y: 187, distance: 43.3
click at [145, 188] on div "*****" at bounding box center [163, 184] width 97 height 35
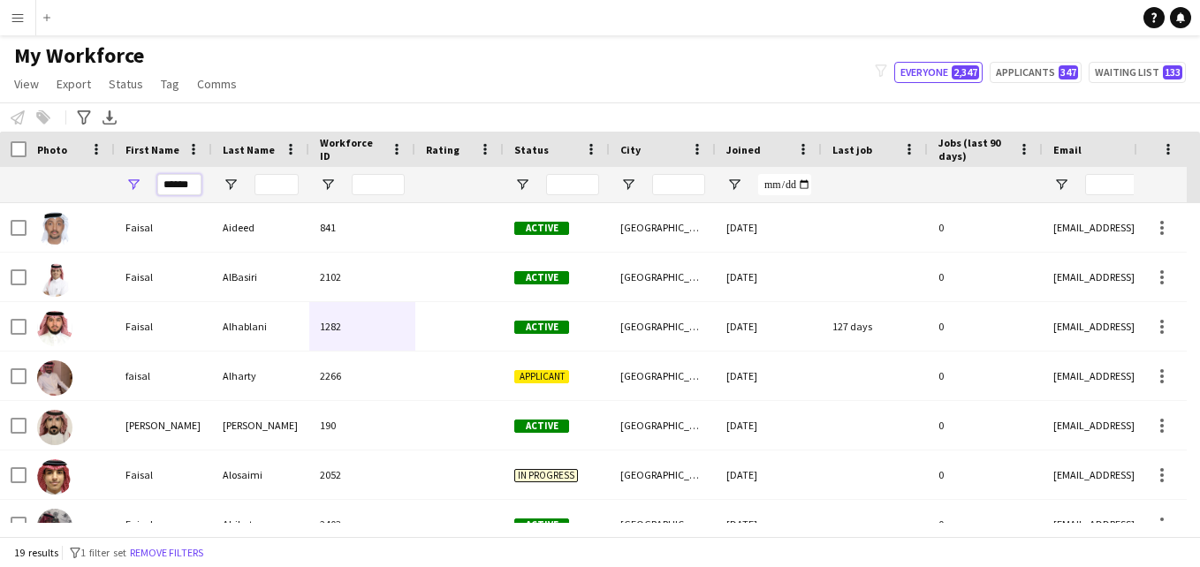
type input "******"
click at [271, 189] on input "Last Name Filter Input" at bounding box center [277, 184] width 44 height 21
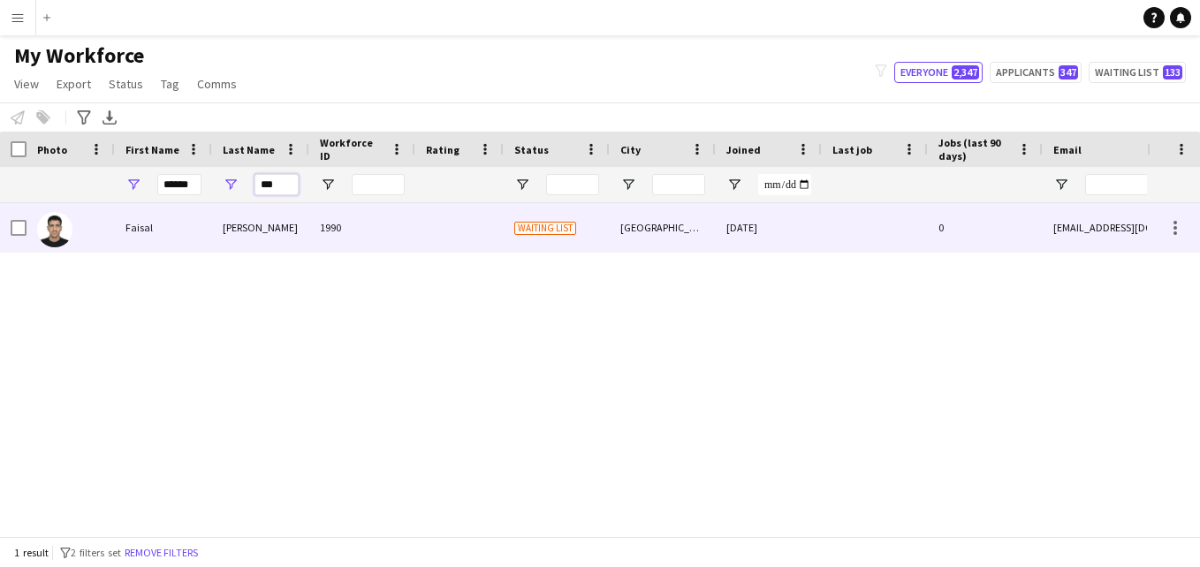
type input "***"
click at [341, 228] on div "1990" at bounding box center [362, 227] width 106 height 49
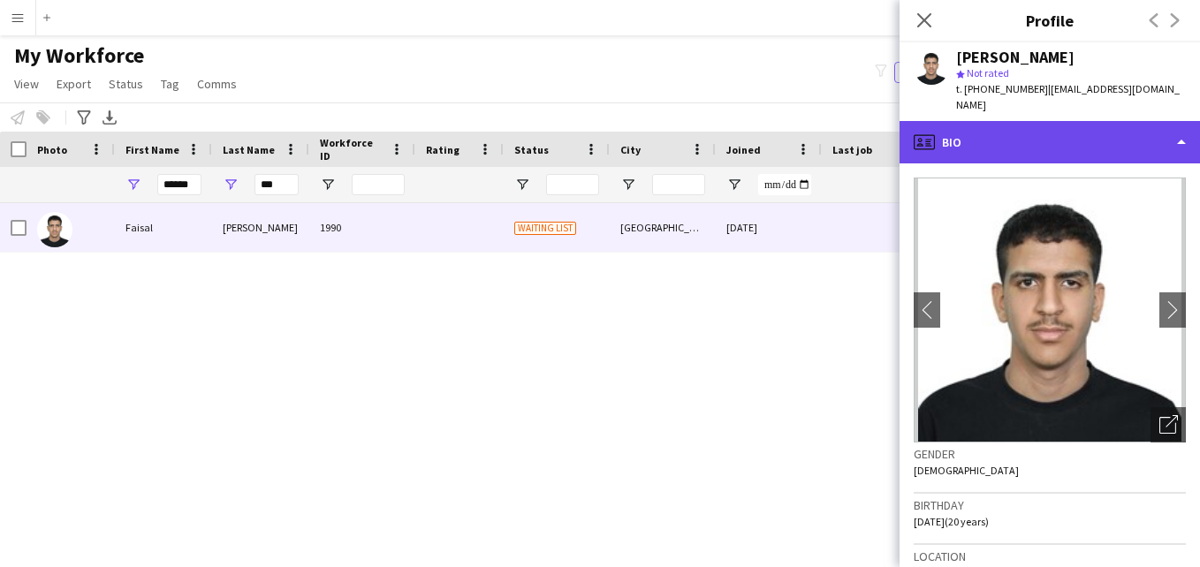
click at [1160, 131] on div "profile Bio" at bounding box center [1050, 142] width 300 height 42
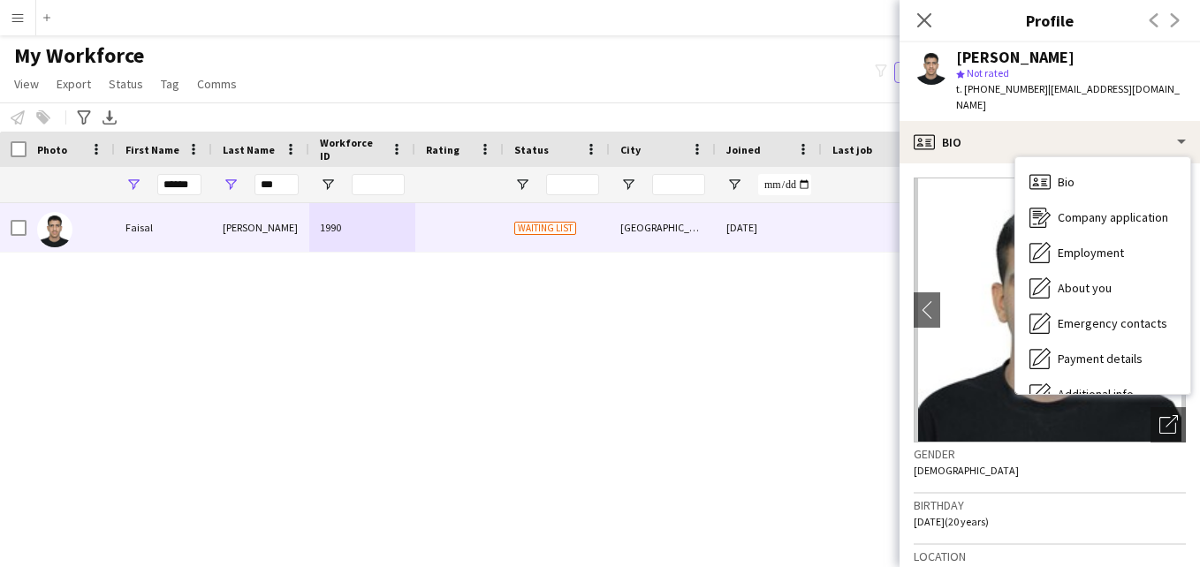
click at [1161, 69] on div "star Not rated" at bounding box center [1071, 73] width 230 height 16
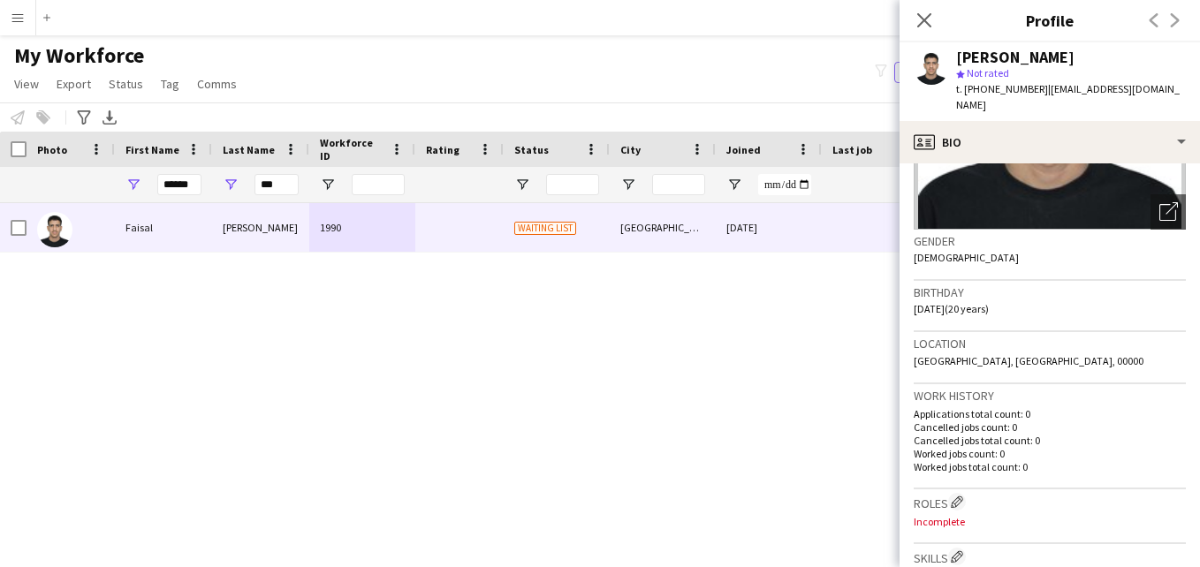
scroll to position [294, 0]
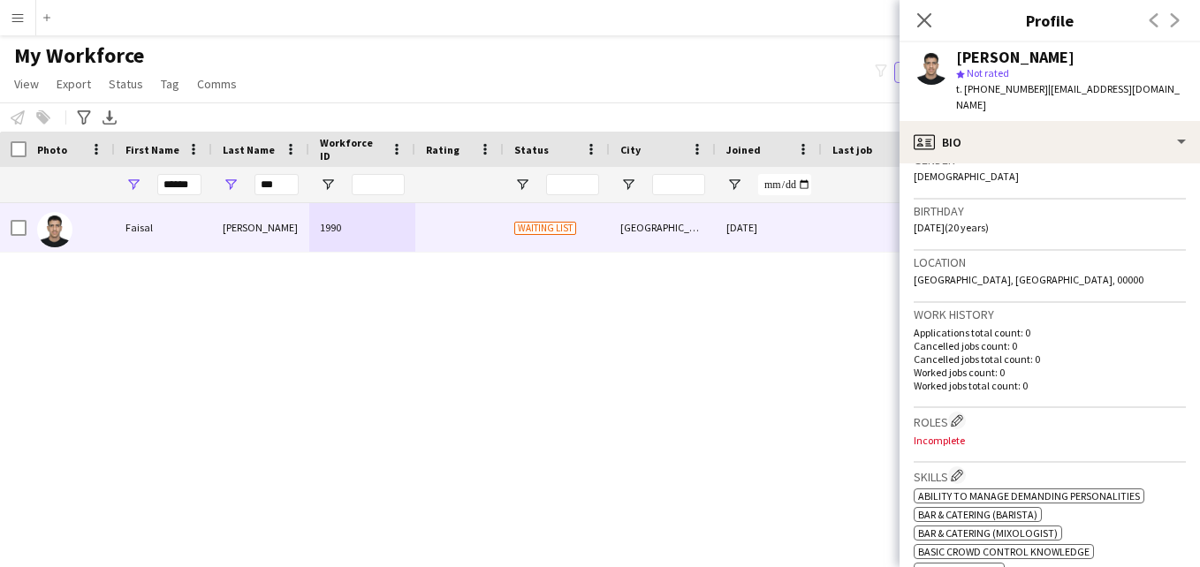
click at [1184, 252] on app-crew-profile-bio "chevron-left chevron-right Open photos pop-in Gender Male Birthday 20-02-2005 (…" at bounding box center [1050, 365] width 300 height 404
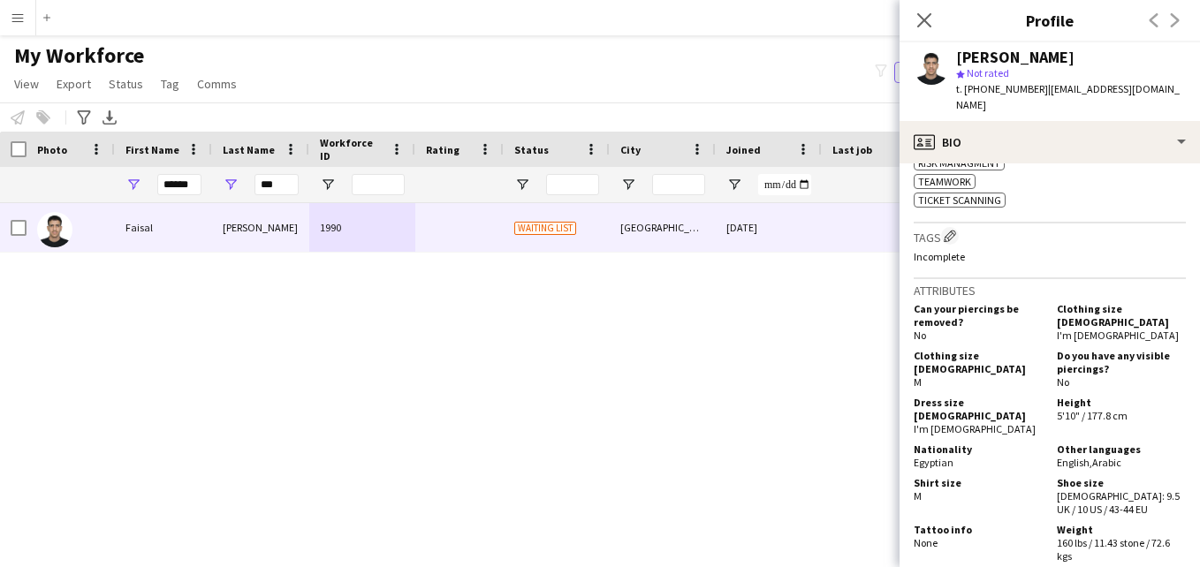
scroll to position [914, 0]
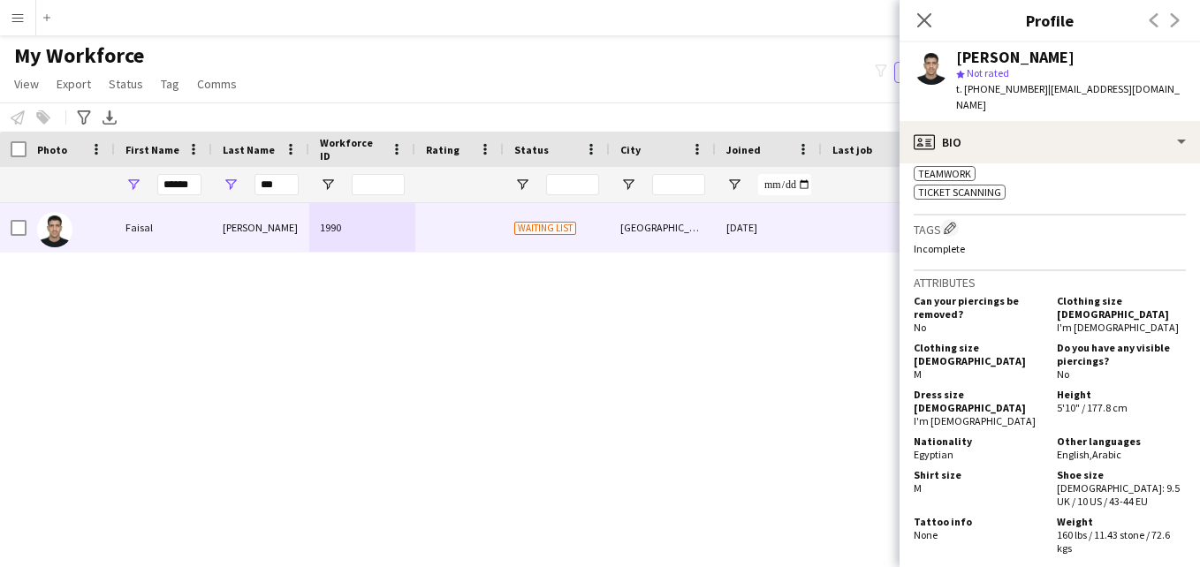
click at [947, 216] on div "Tags Edit crew company tags Incomplete" at bounding box center [1050, 243] width 272 height 55
click at [951, 222] on app-icon "Edit crew company tags" at bounding box center [950, 228] width 12 height 12
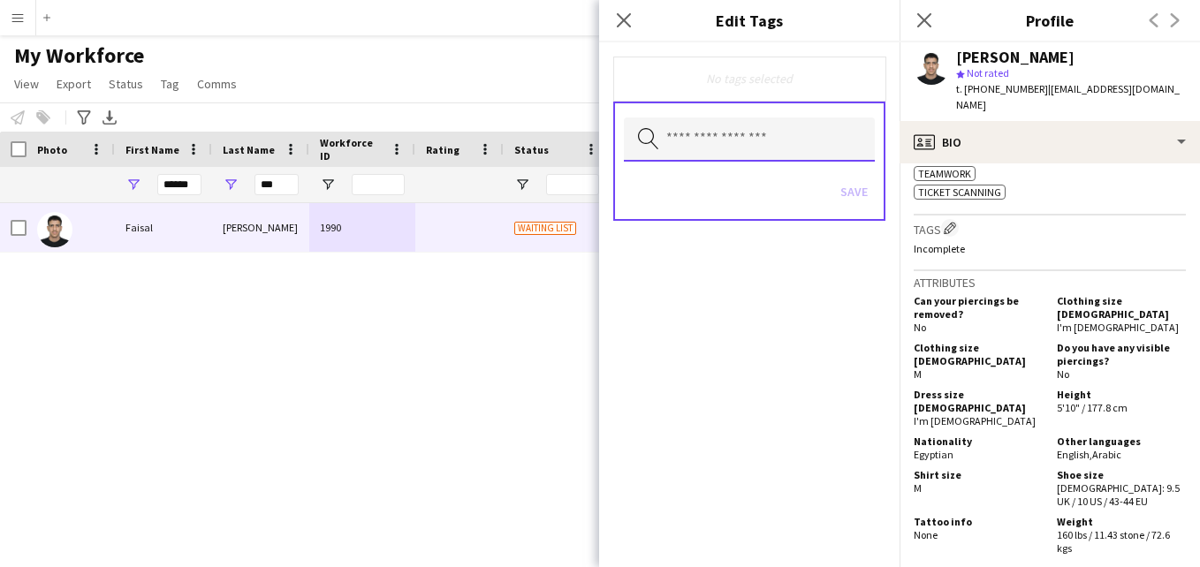
click at [827, 145] on input "text" at bounding box center [749, 140] width 251 height 44
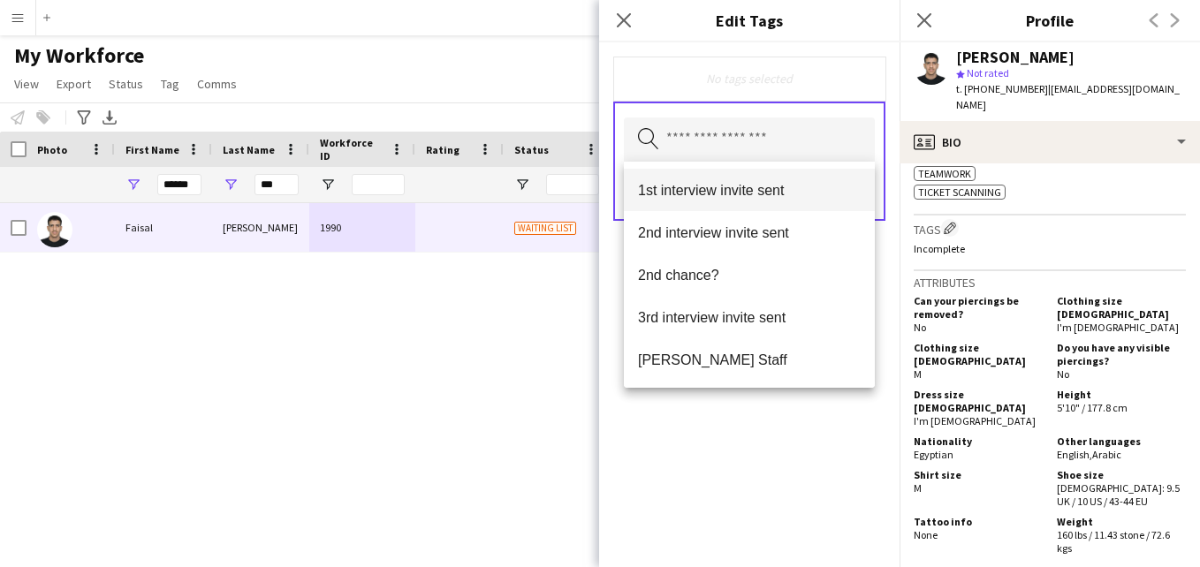
click at [806, 191] on span "1st interview invite sent" at bounding box center [749, 190] width 223 height 17
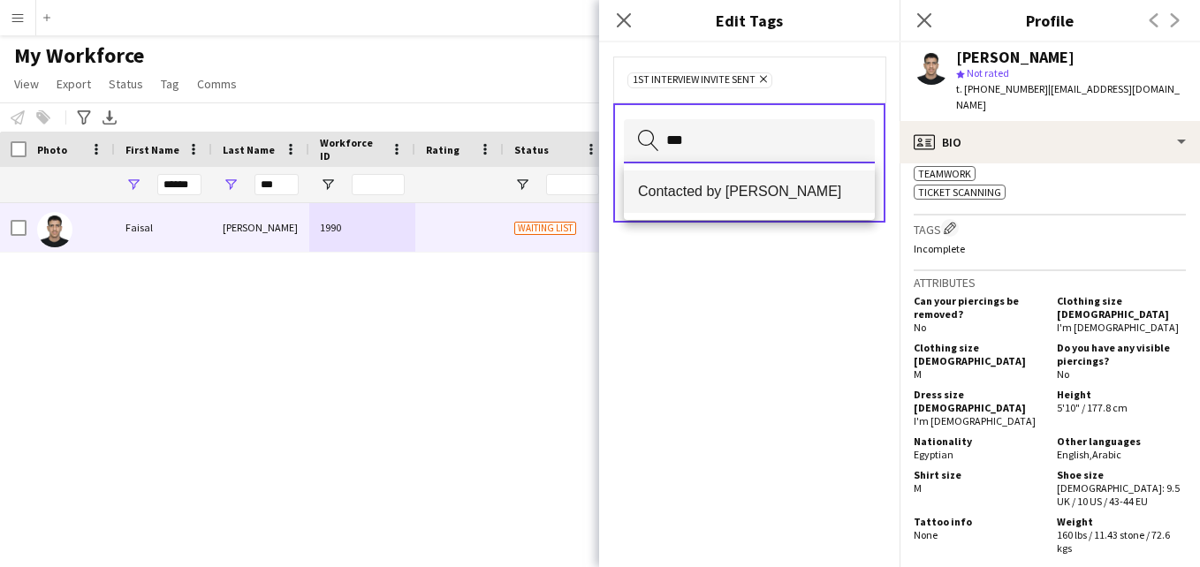
type input "***"
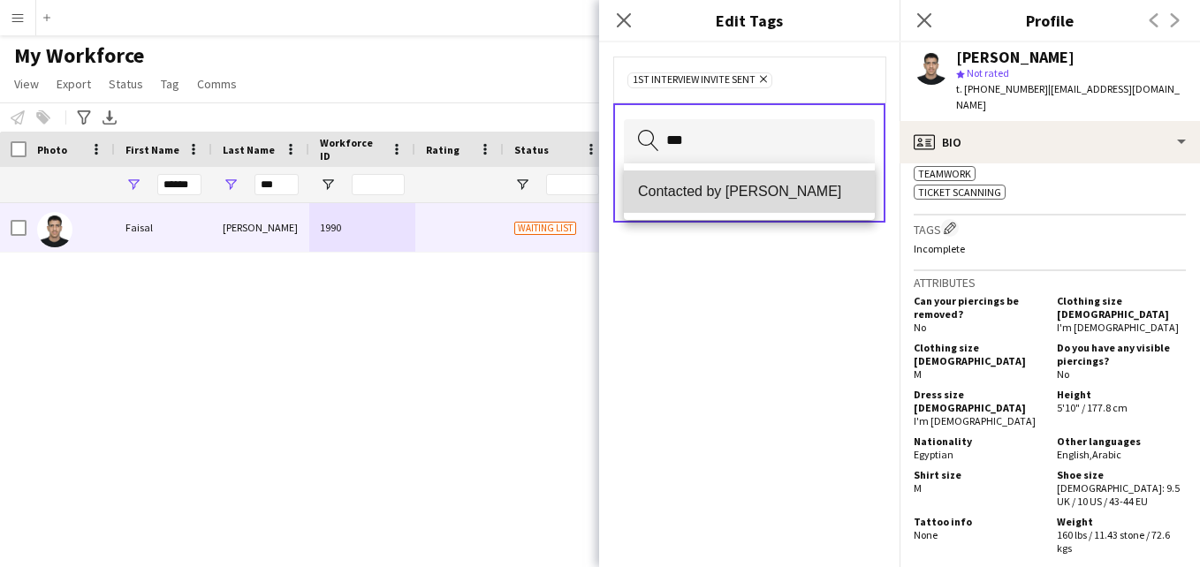
click at [808, 179] on mat-option "Contacted by [PERSON_NAME]" at bounding box center [749, 192] width 251 height 42
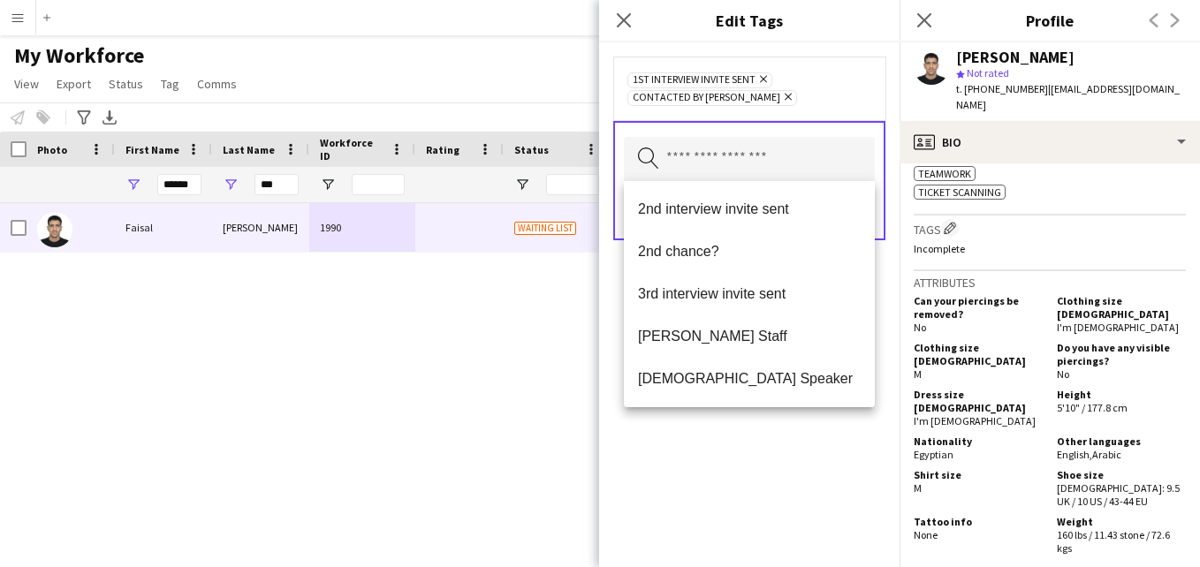
click at [816, 95] on div "1st interview invite sent Remove Contacted by Lamiaa Remove" at bounding box center [749, 88] width 244 height 35
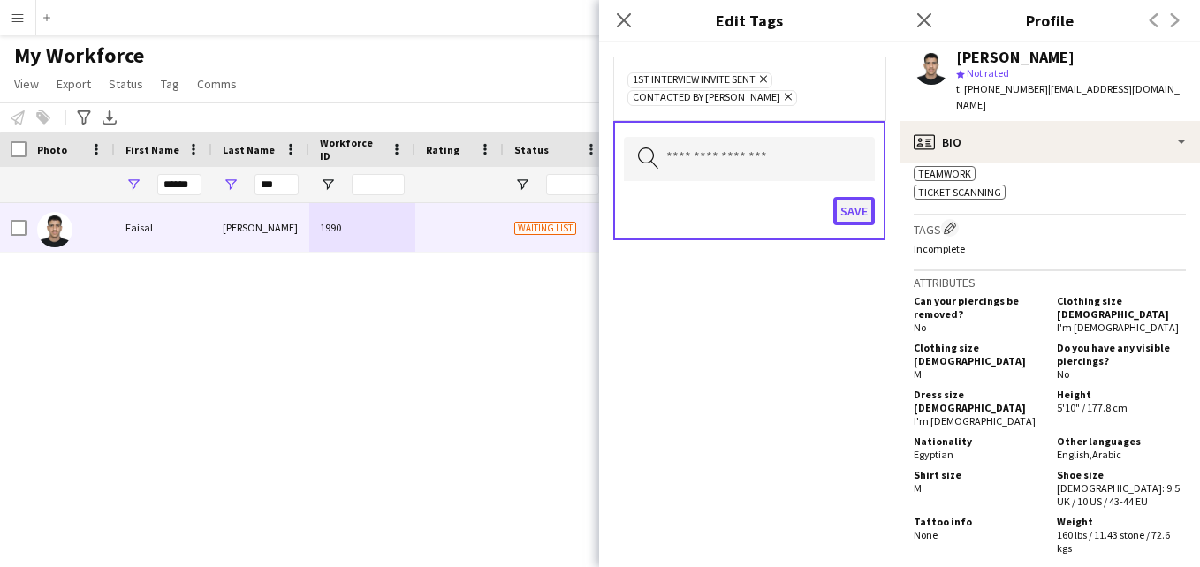
click at [847, 209] on button "Save" at bounding box center [854, 211] width 42 height 28
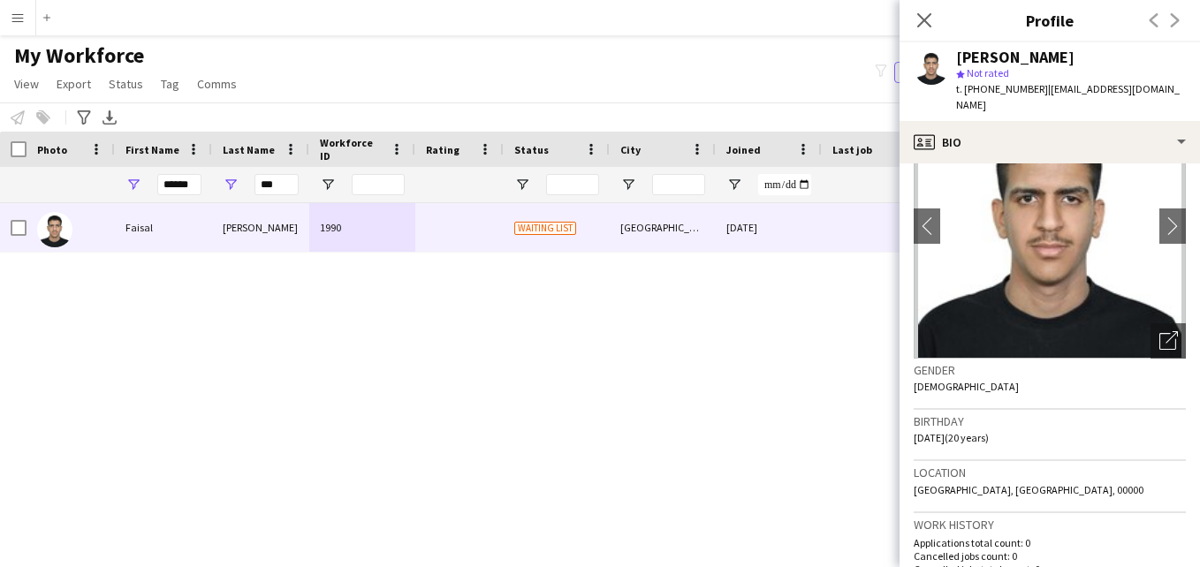
scroll to position [0, 0]
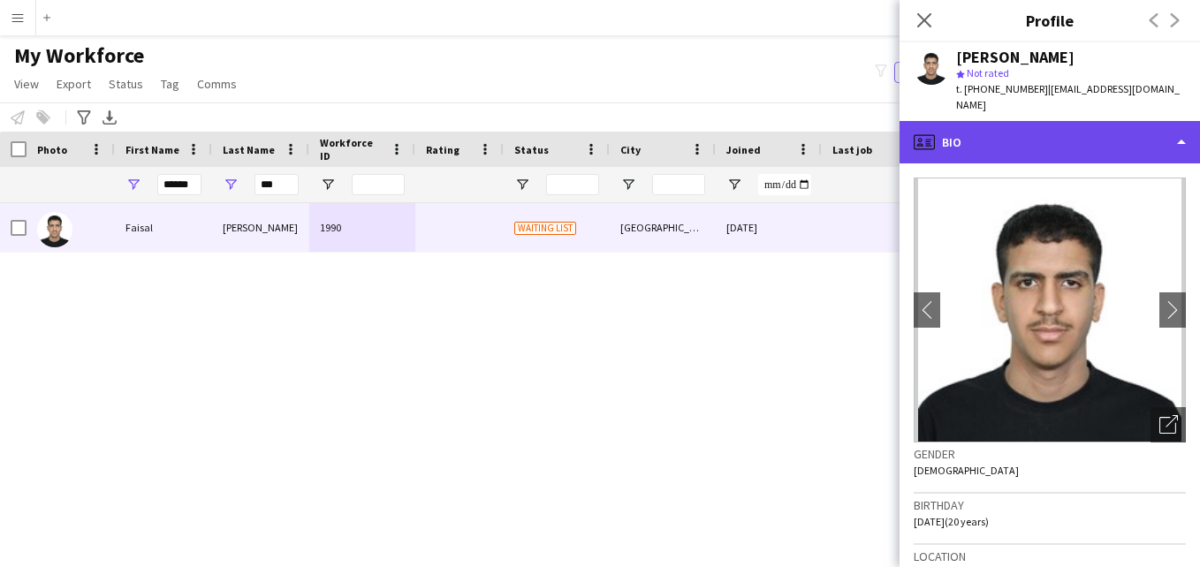
click at [1167, 133] on div "profile Bio" at bounding box center [1050, 142] width 300 height 42
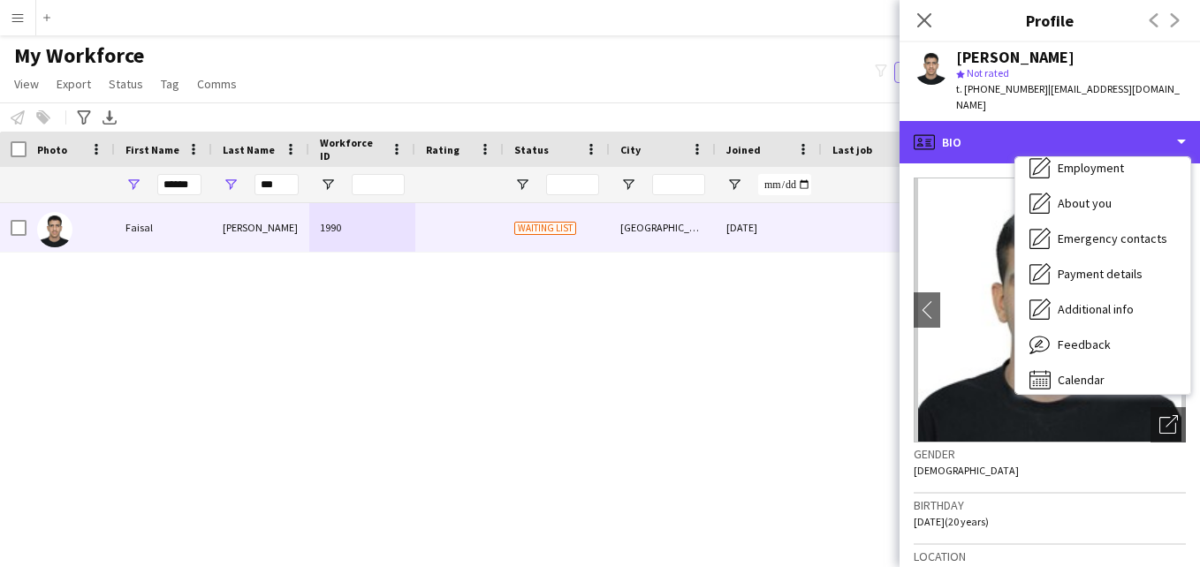
scroll to position [95, 0]
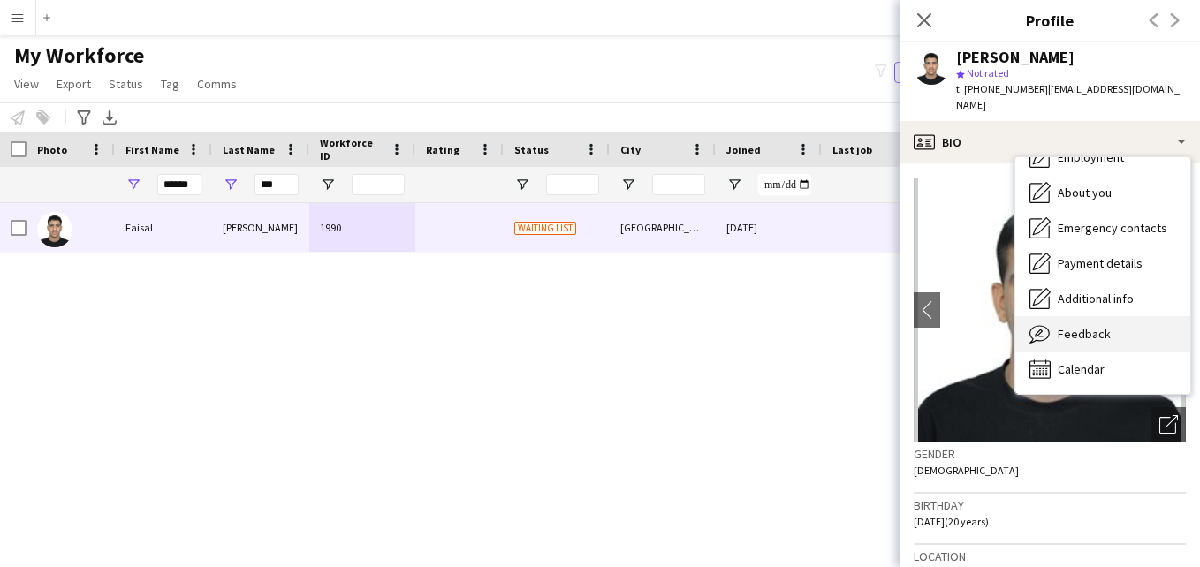
click at [1141, 316] on div "Feedback Feedback" at bounding box center [1102, 333] width 175 height 35
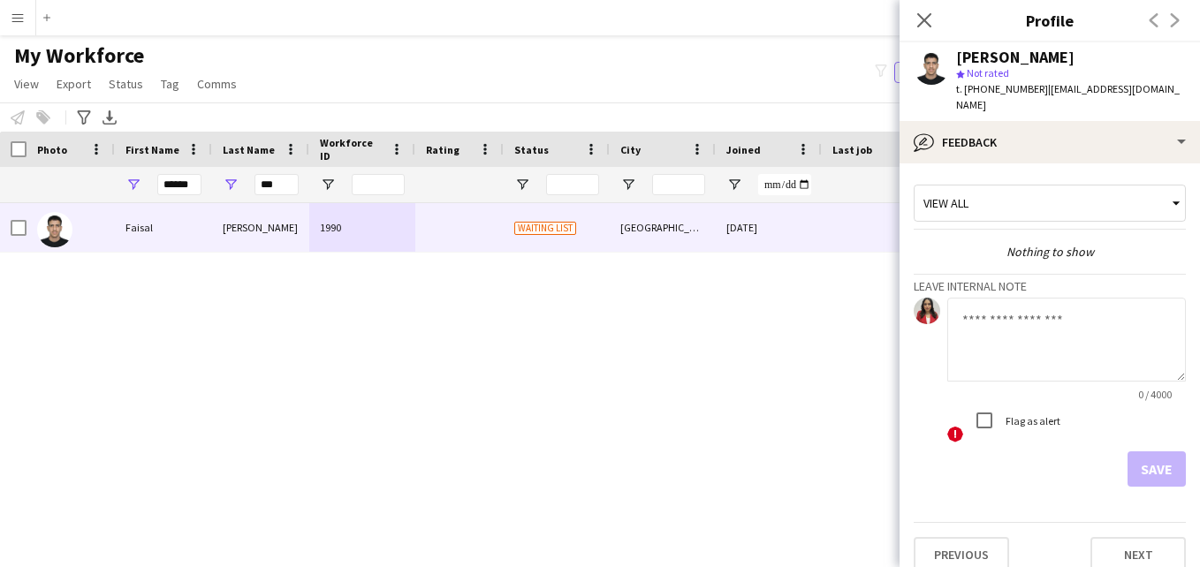
click at [1065, 330] on textarea at bounding box center [1066, 340] width 239 height 84
click at [982, 312] on textarea at bounding box center [1066, 340] width 239 height 84
paste textarea "**********"
type textarea "**********"
click at [1078, 190] on div "View all" at bounding box center [1041, 203] width 253 height 34
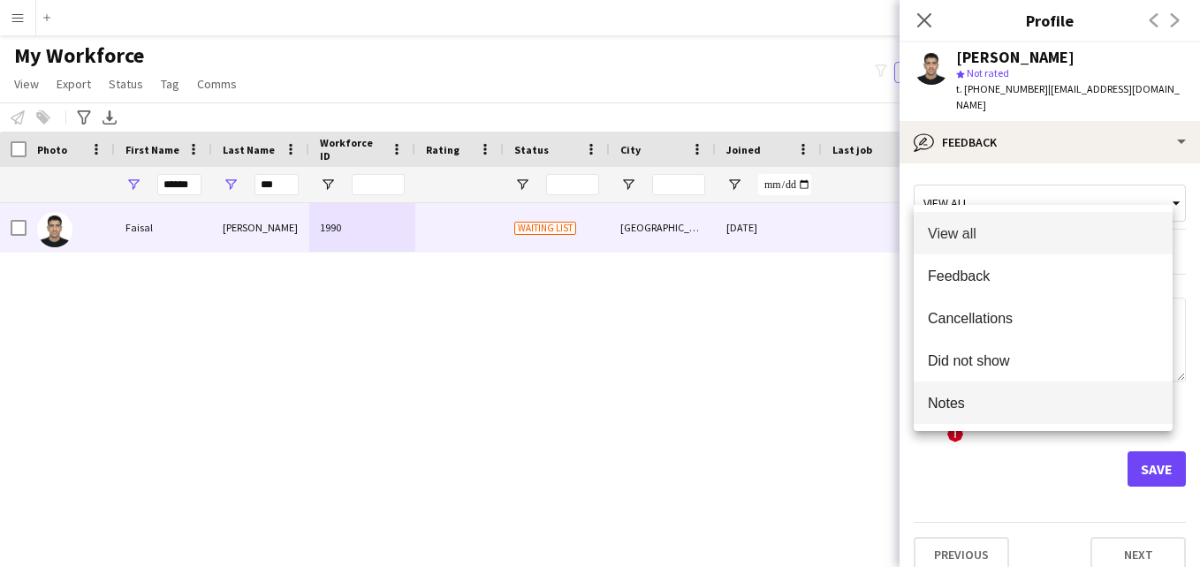
click at [1038, 406] on span "Notes" at bounding box center [1043, 403] width 231 height 17
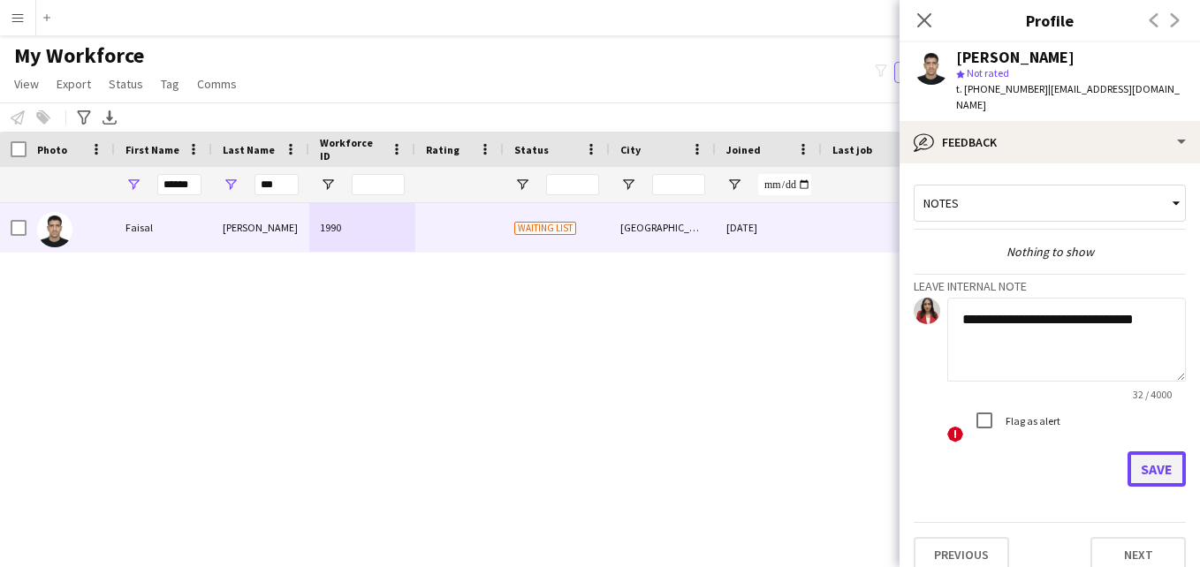
click at [1157, 452] on button "Save" at bounding box center [1157, 469] width 58 height 35
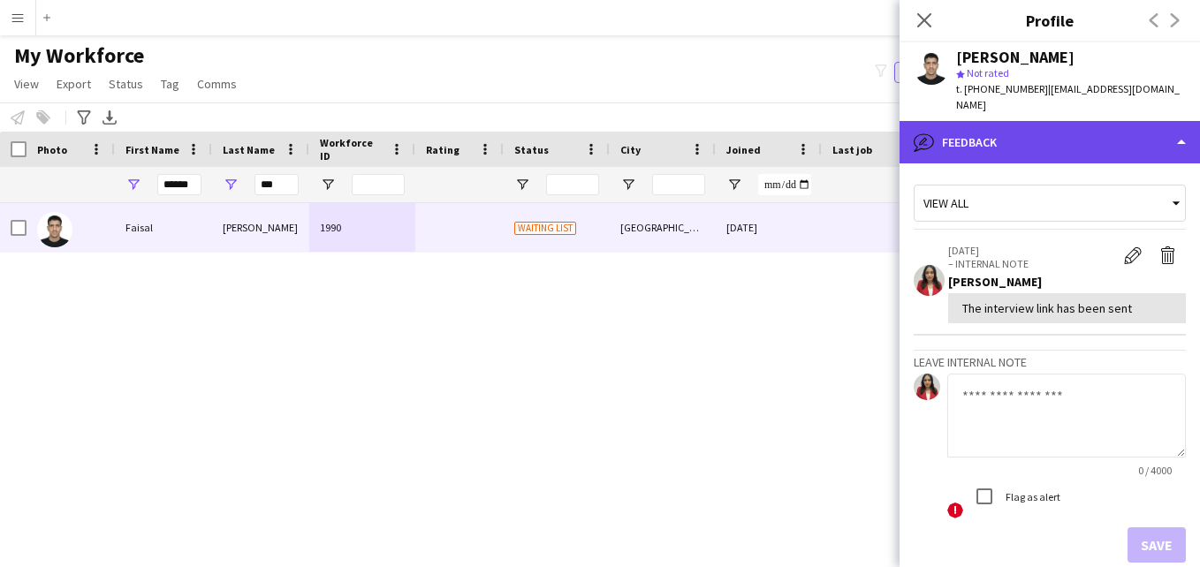
click at [1047, 124] on div "bubble-pencil Feedback" at bounding box center [1050, 142] width 300 height 42
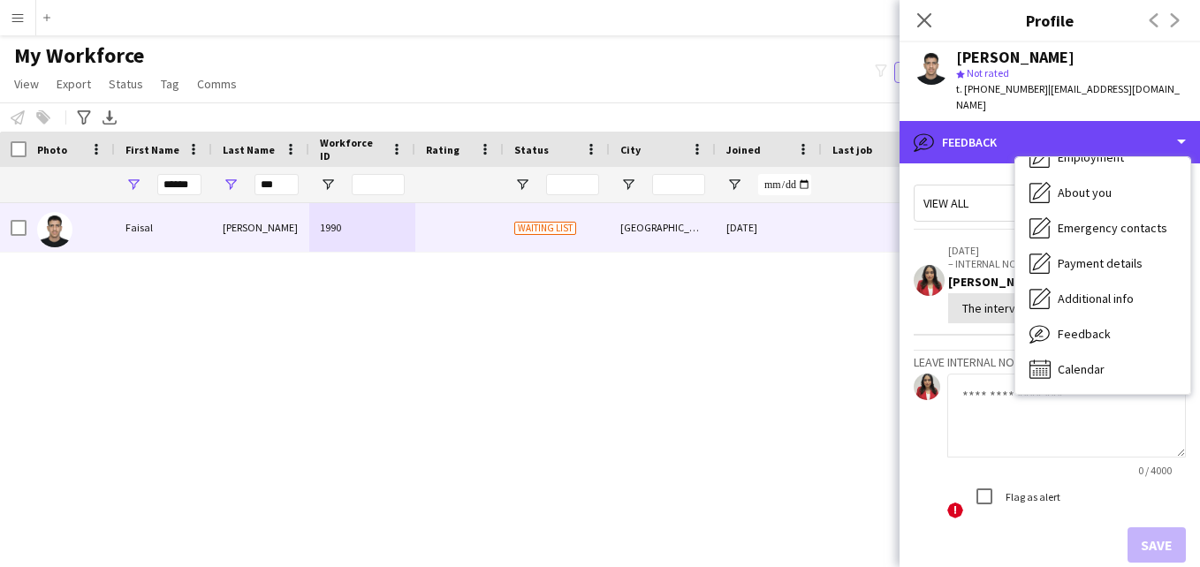
scroll to position [0, 0]
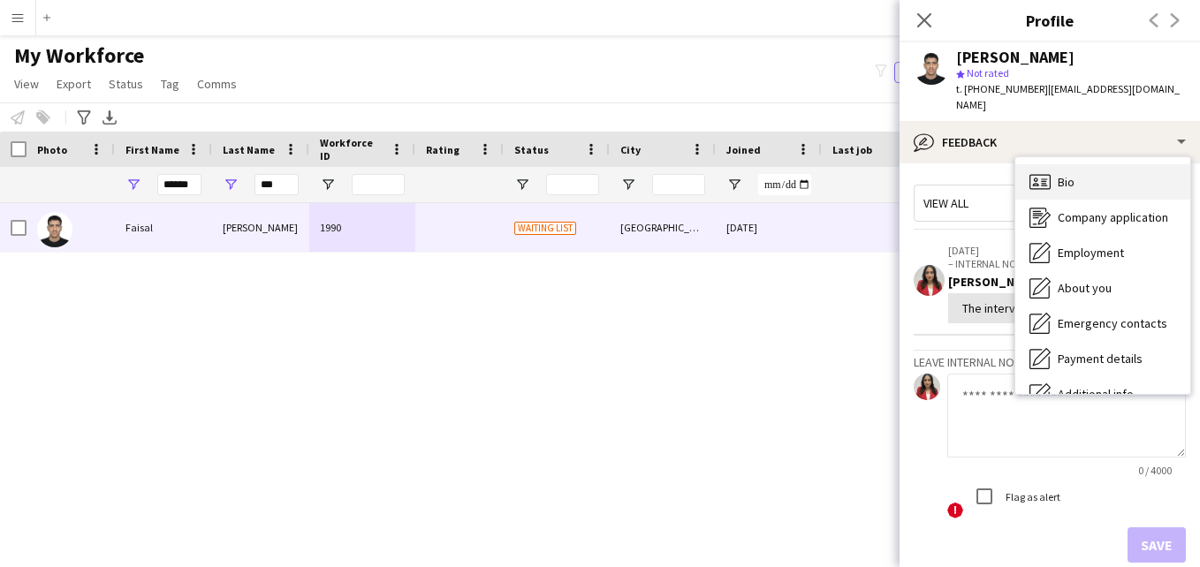
click at [1124, 170] on div "Bio Bio" at bounding box center [1102, 181] width 175 height 35
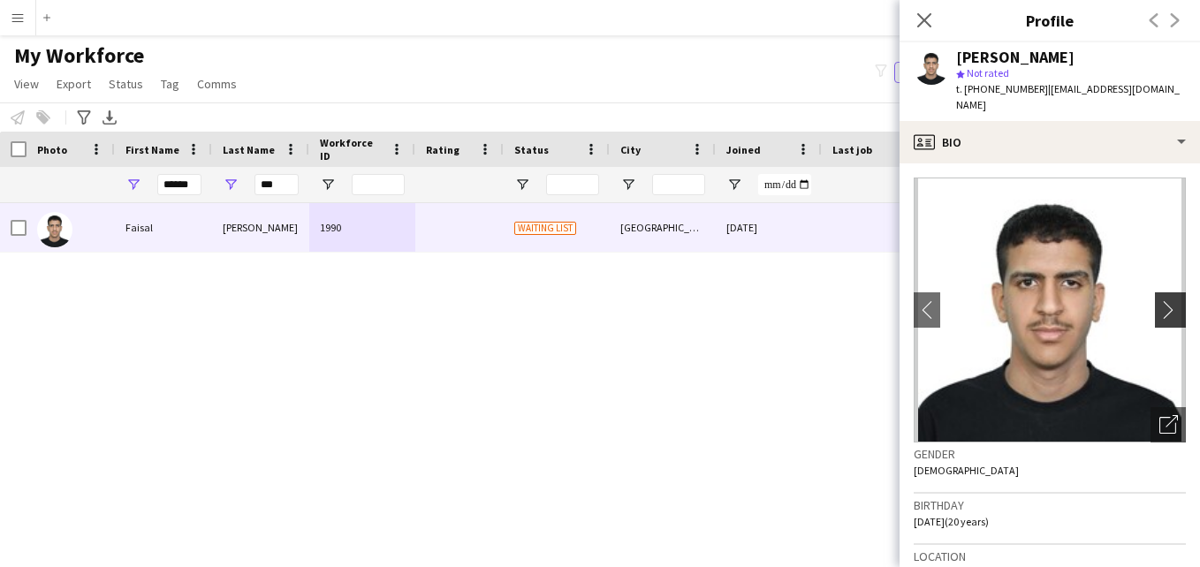
click at [1155, 305] on button "chevron-right" at bounding box center [1172, 310] width 35 height 35
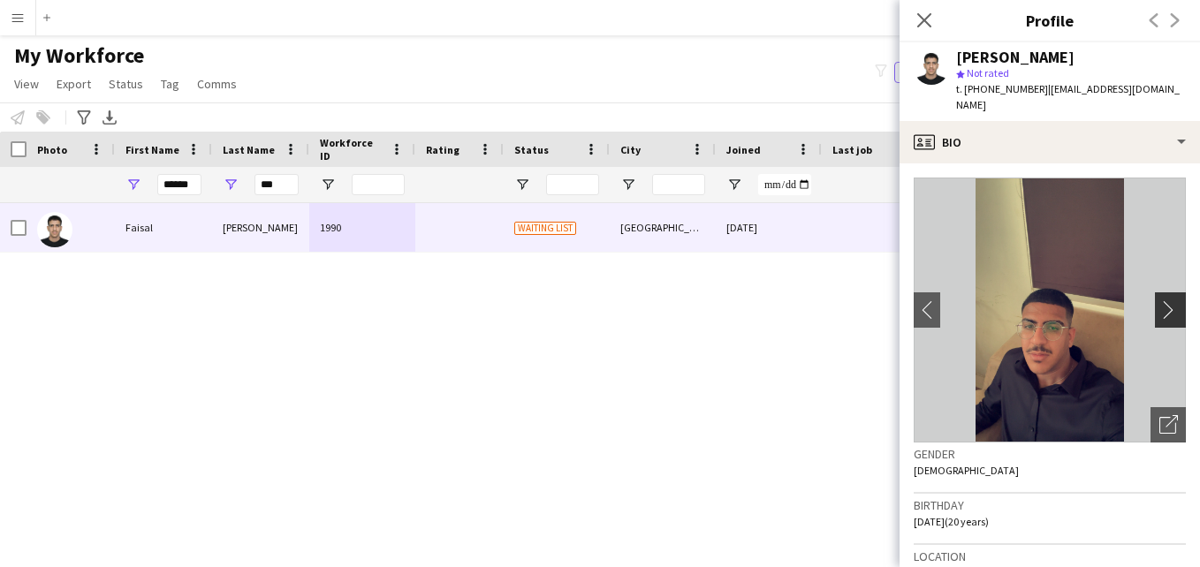
click at [1159, 300] on app-icon "chevron-right" at bounding box center [1172, 309] width 27 height 19
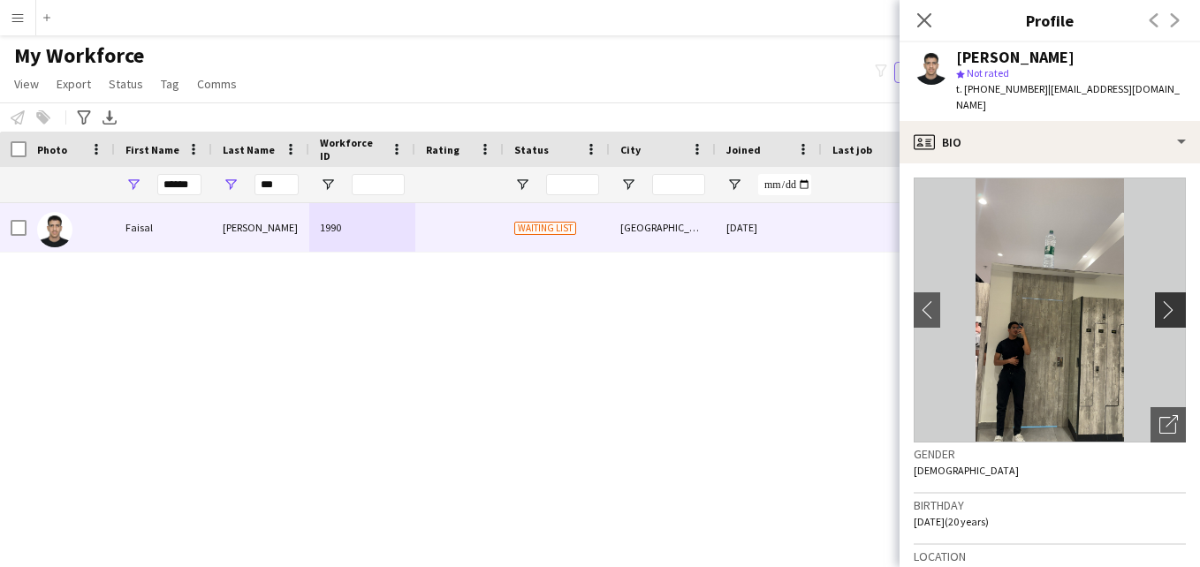
click at [1159, 300] on app-icon "chevron-right" at bounding box center [1172, 309] width 27 height 19
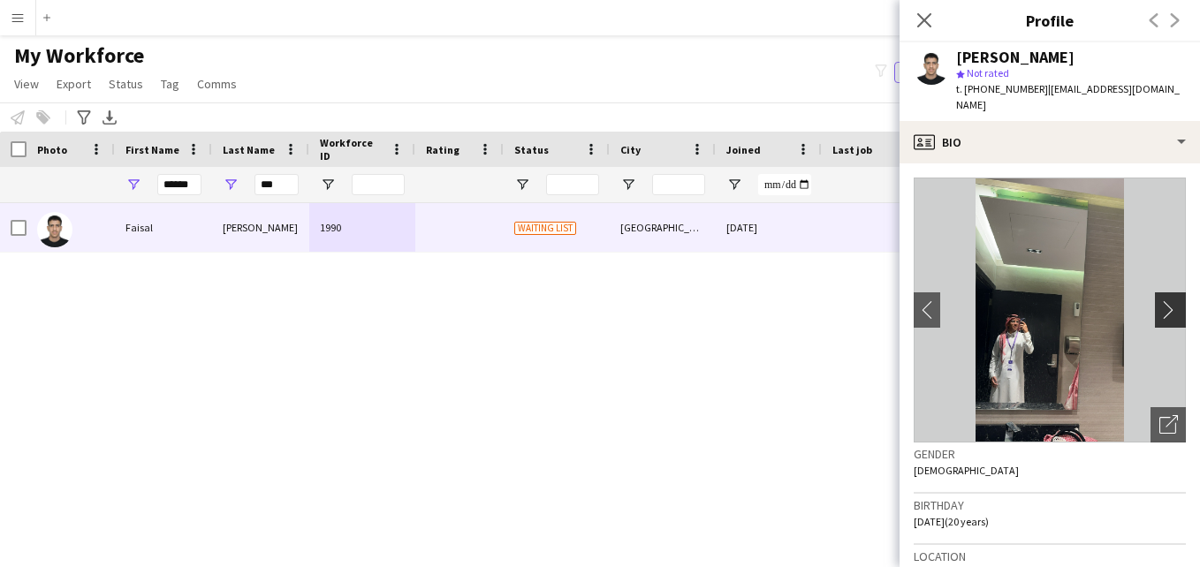
click at [1159, 300] on app-icon "chevron-right" at bounding box center [1172, 309] width 27 height 19
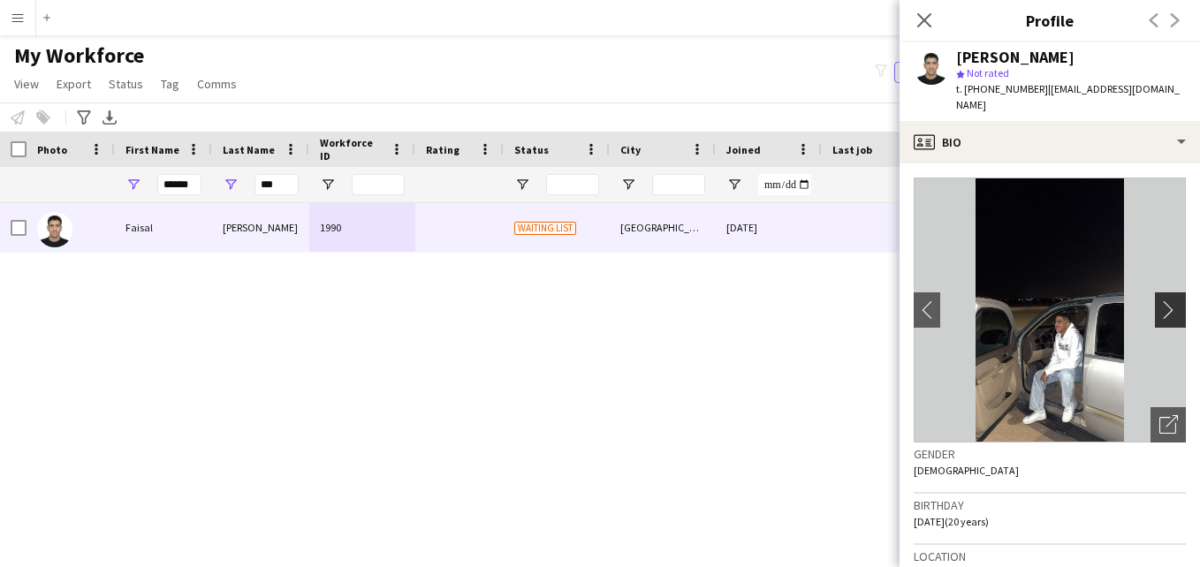
click at [1159, 300] on app-icon "chevron-right" at bounding box center [1172, 309] width 27 height 19
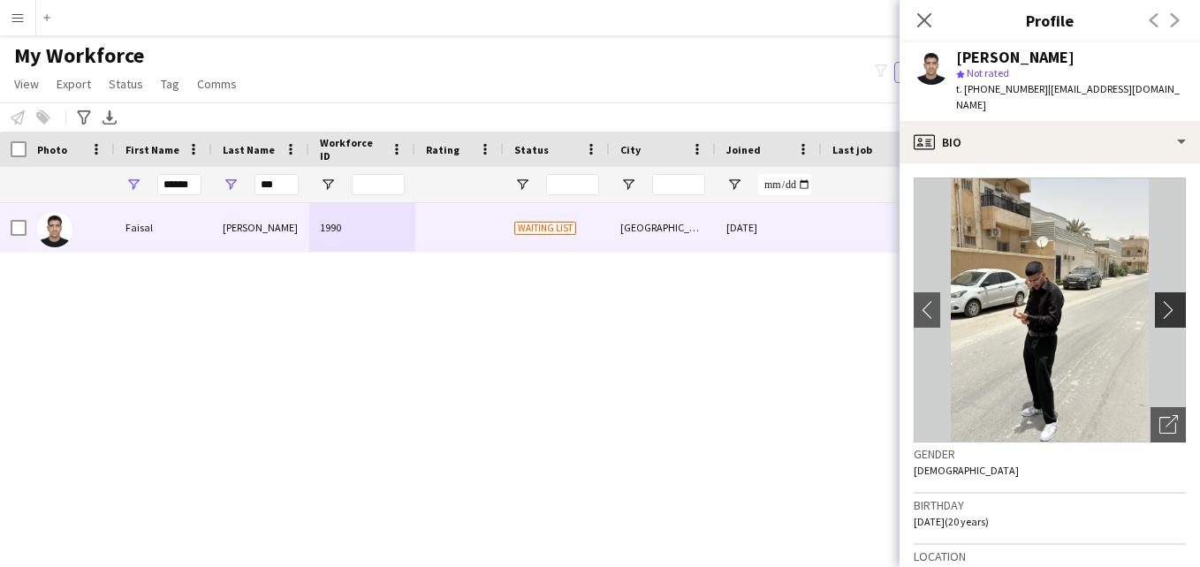
click at [1159, 300] on app-icon "chevron-right" at bounding box center [1172, 309] width 27 height 19
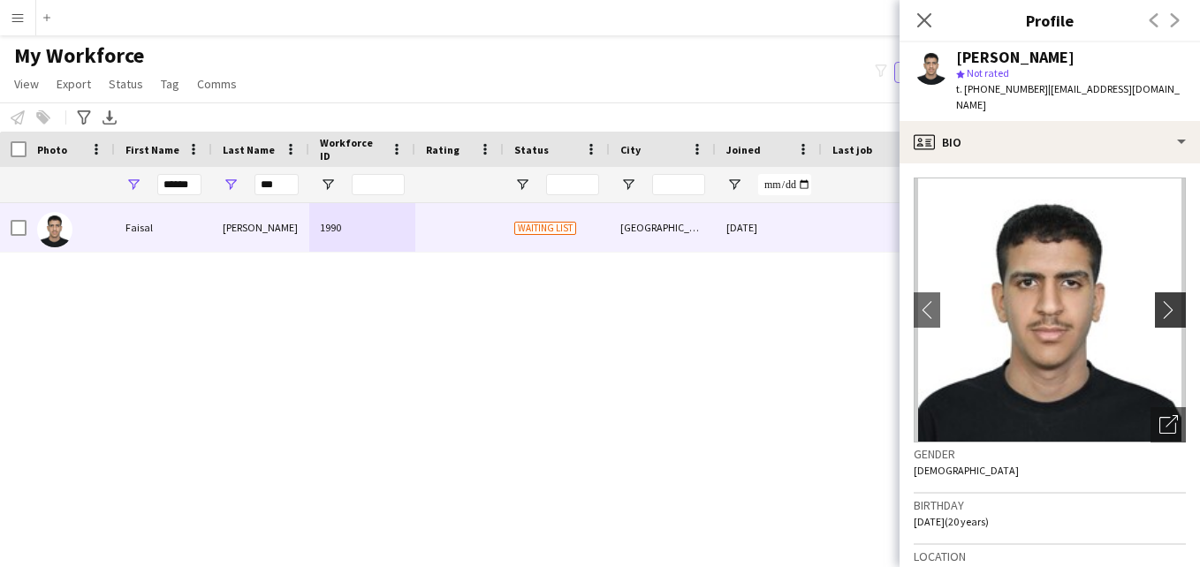
click at [1159, 300] on app-icon "chevron-right" at bounding box center [1172, 309] width 27 height 19
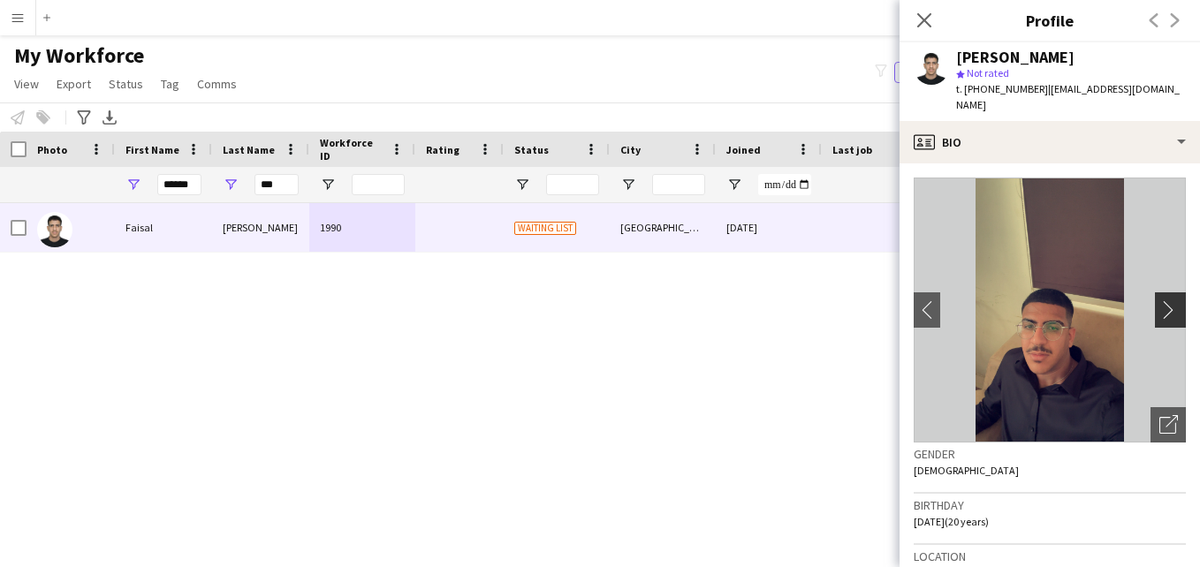
click at [1159, 300] on app-icon "chevron-right" at bounding box center [1172, 309] width 27 height 19
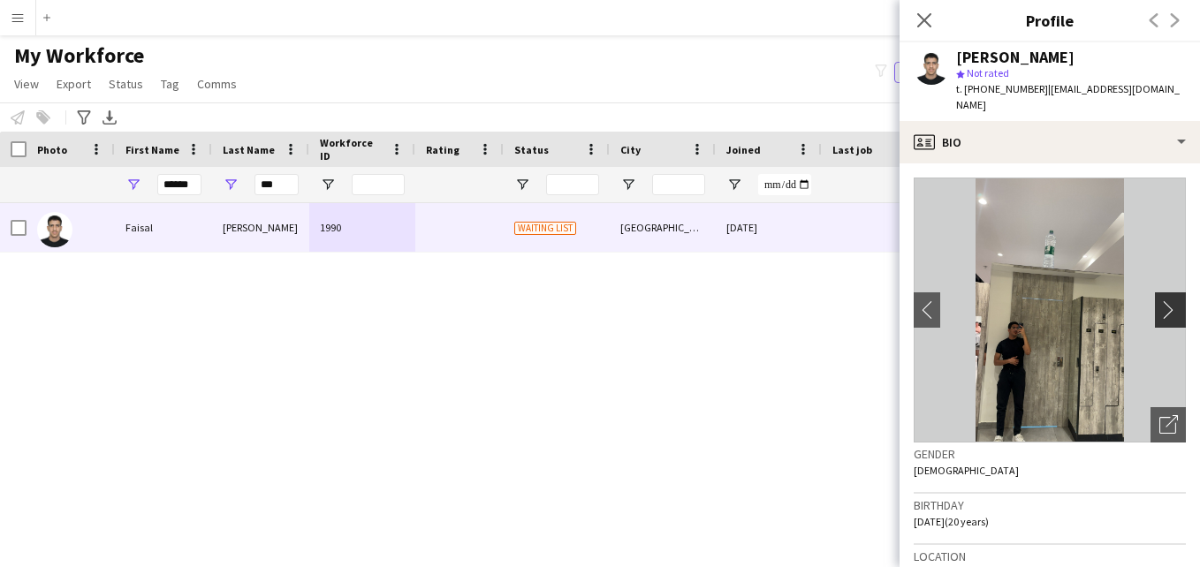
click at [1159, 300] on app-icon "chevron-right" at bounding box center [1172, 309] width 27 height 19
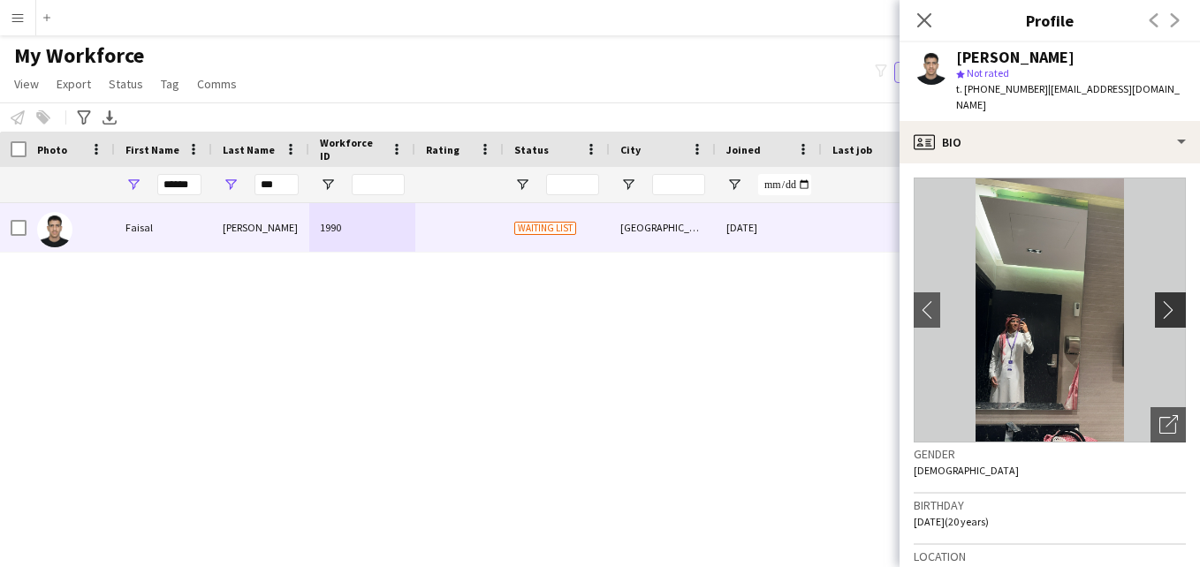
click at [1159, 300] on app-icon "chevron-right" at bounding box center [1172, 309] width 27 height 19
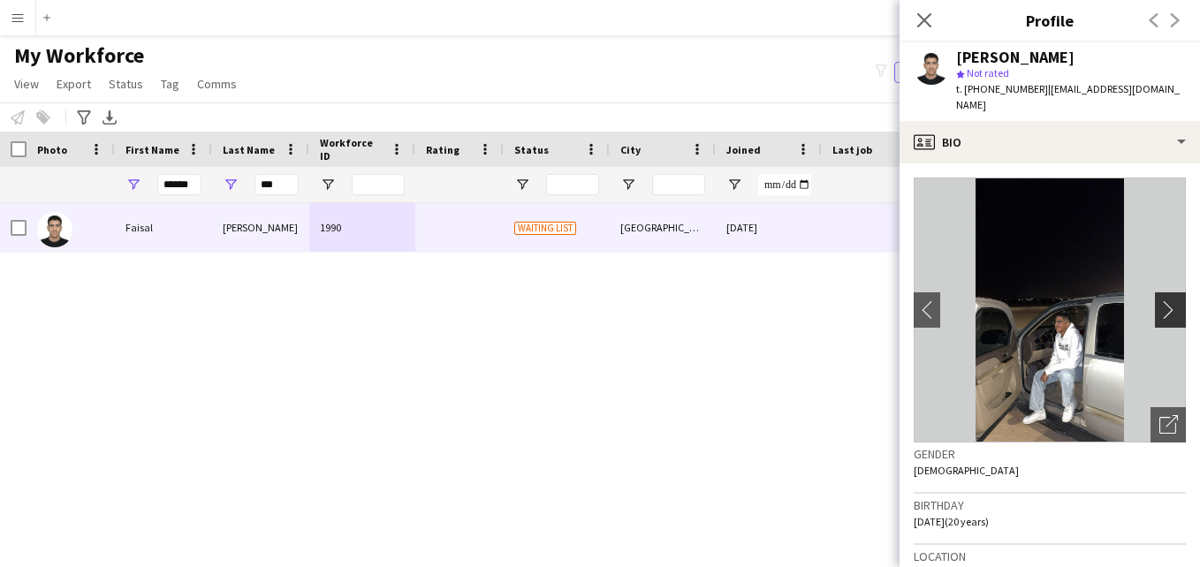
click at [1159, 300] on app-icon "chevron-right" at bounding box center [1172, 309] width 27 height 19
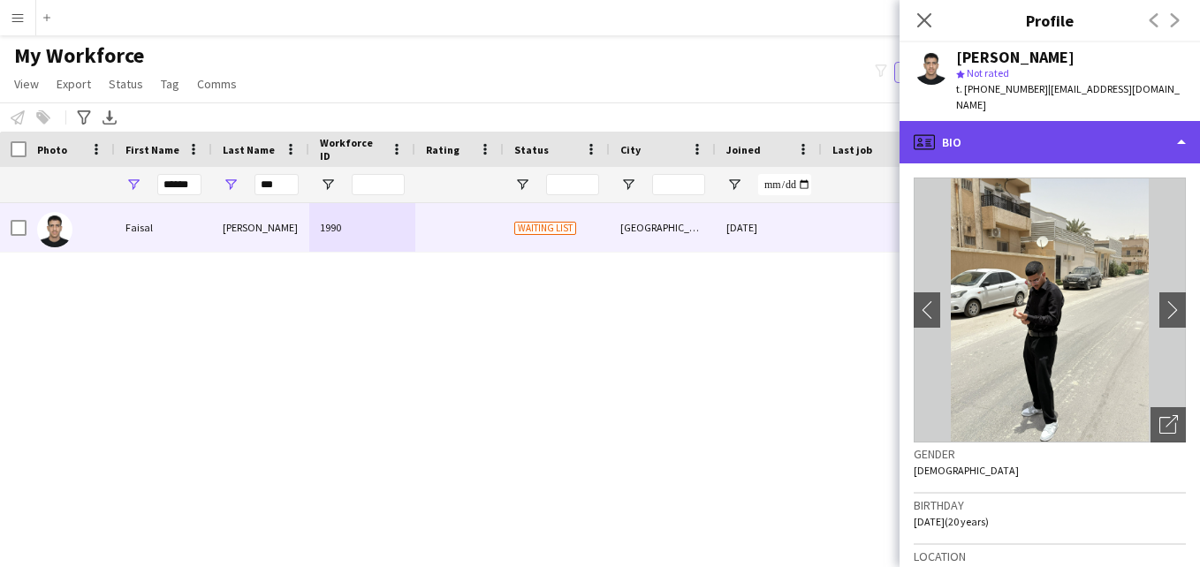
click at [1141, 137] on div "profile Bio" at bounding box center [1050, 142] width 300 height 42
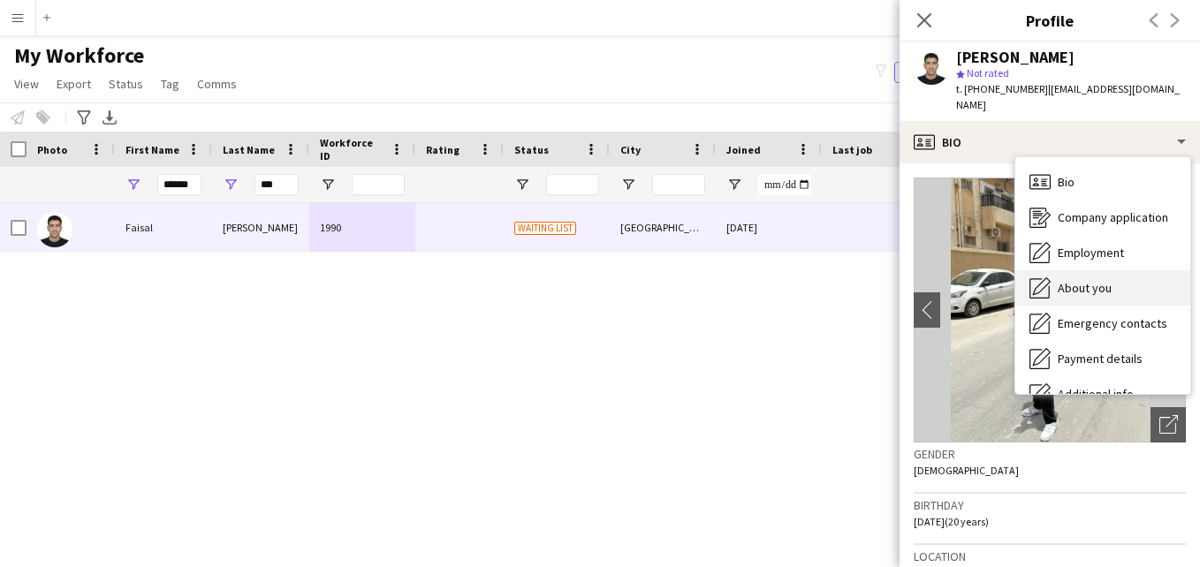
click at [1124, 270] on div "About you About you" at bounding box center [1102, 287] width 175 height 35
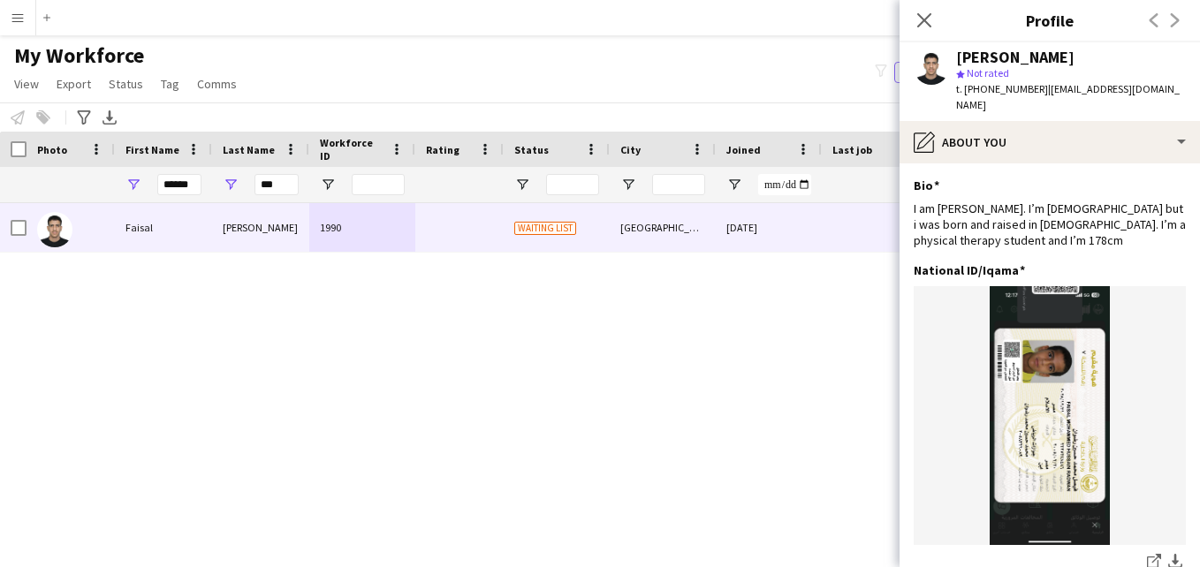
click at [1088, 101] on div "Faisal Radwan star Not rated t. +966539744502 | fasolyamohammed@yahoo.com" at bounding box center [1050, 81] width 300 height 79
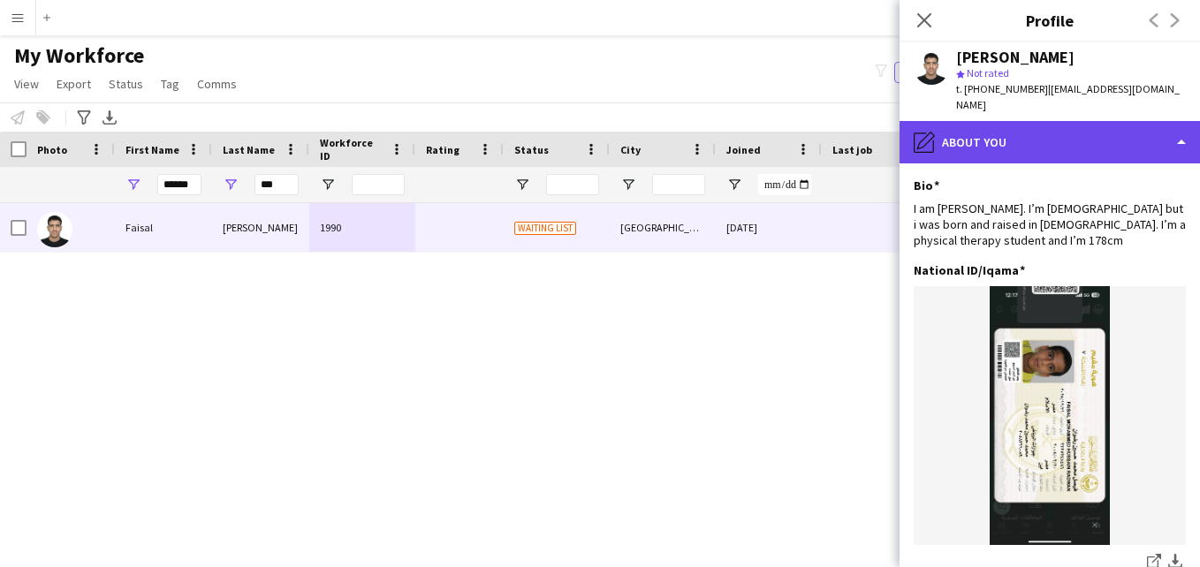
click at [1086, 121] on div "pencil4 About you" at bounding box center [1050, 142] width 300 height 42
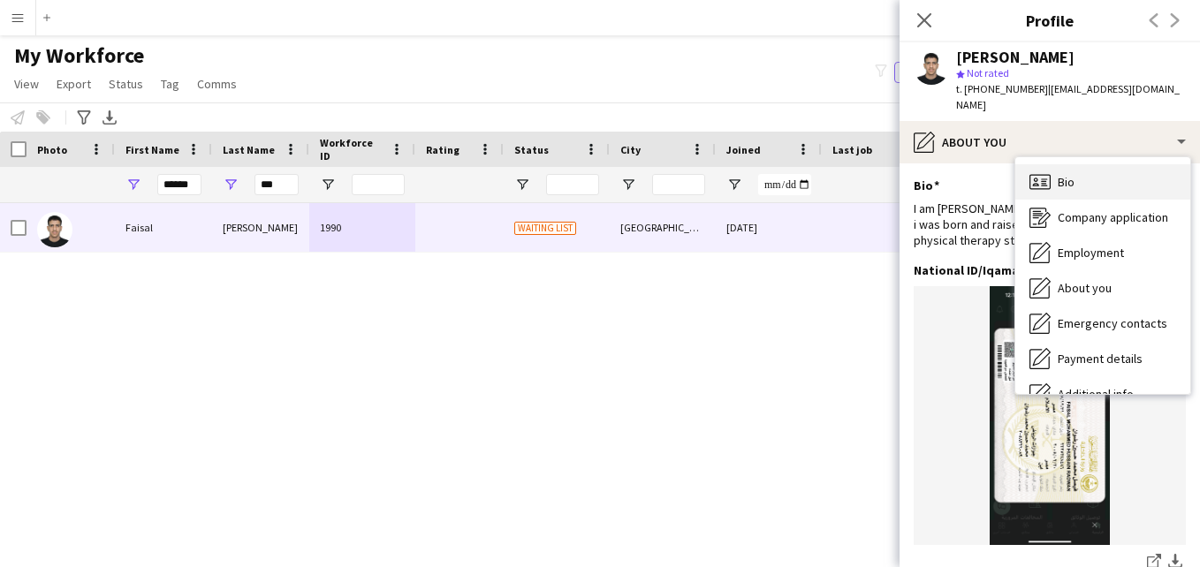
click at [1090, 164] on div "Bio Bio" at bounding box center [1102, 181] width 175 height 35
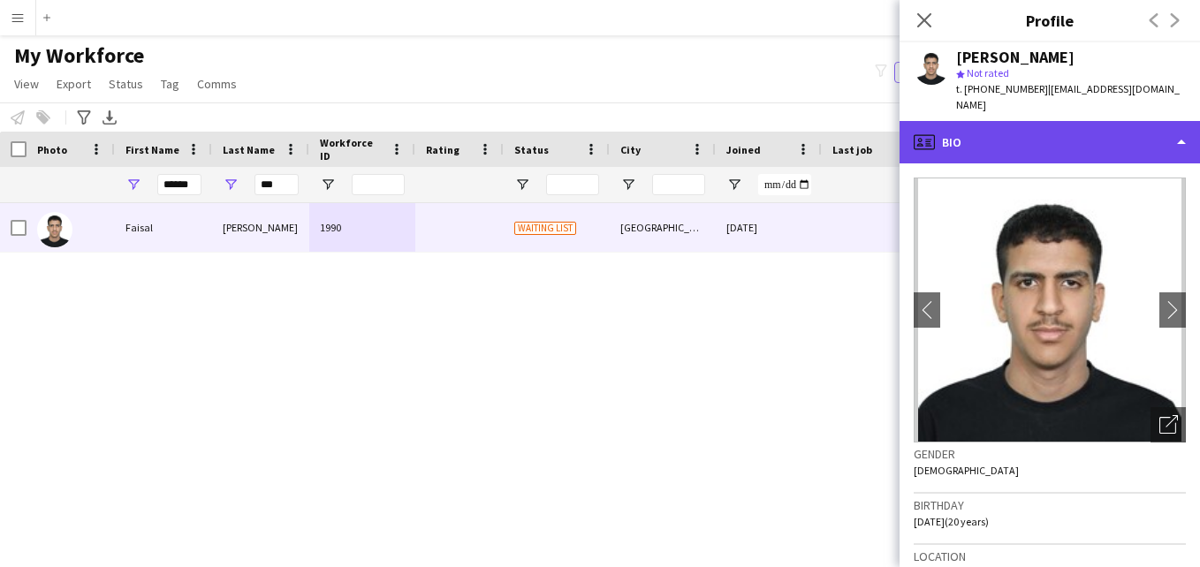
click at [1095, 144] on div "profile Bio" at bounding box center [1050, 142] width 300 height 42
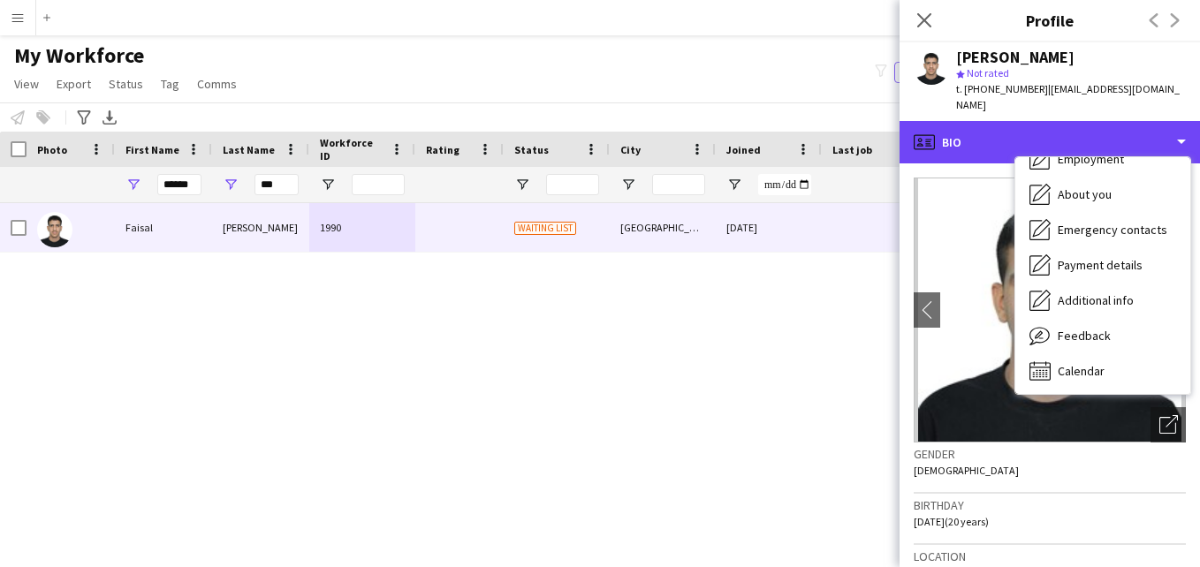
scroll to position [95, 0]
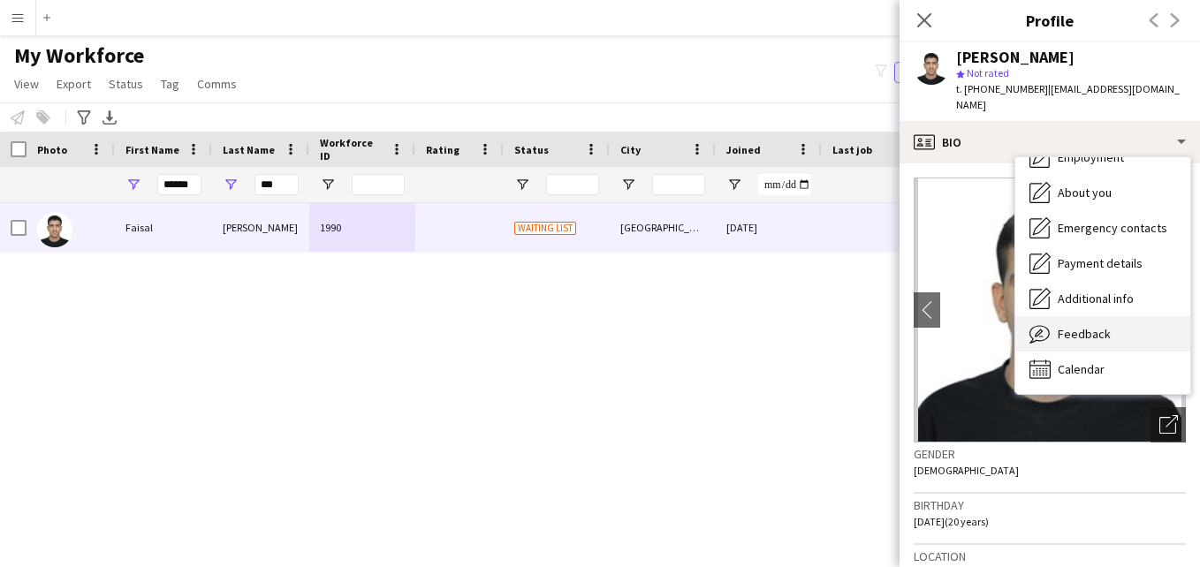
click at [1149, 316] on div "Feedback Feedback" at bounding box center [1102, 333] width 175 height 35
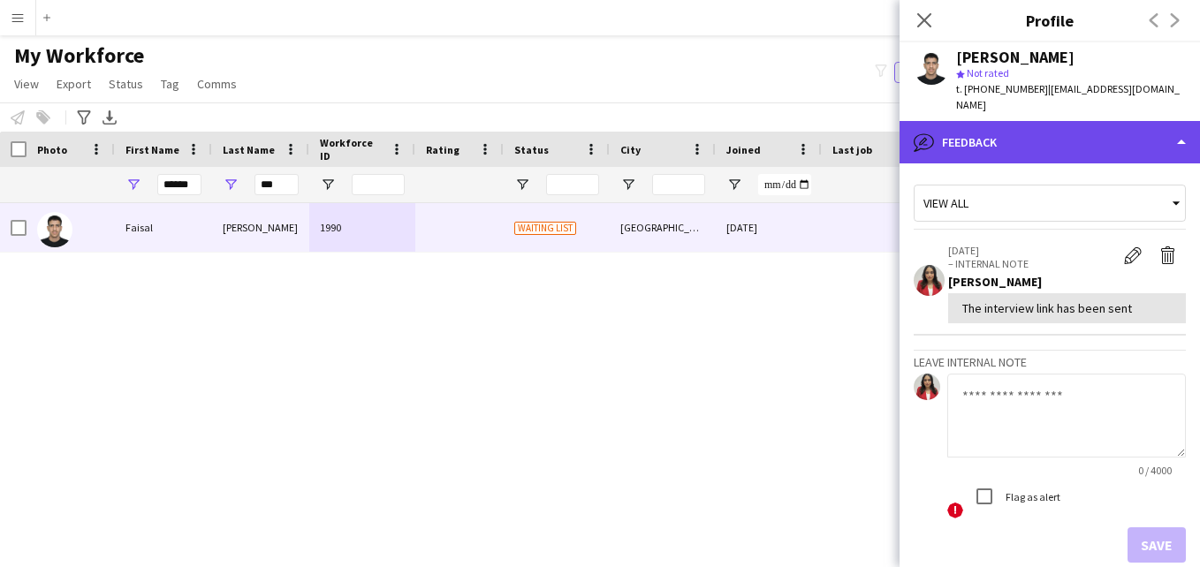
click at [1159, 146] on div "bubble-pencil Feedback" at bounding box center [1050, 142] width 300 height 42
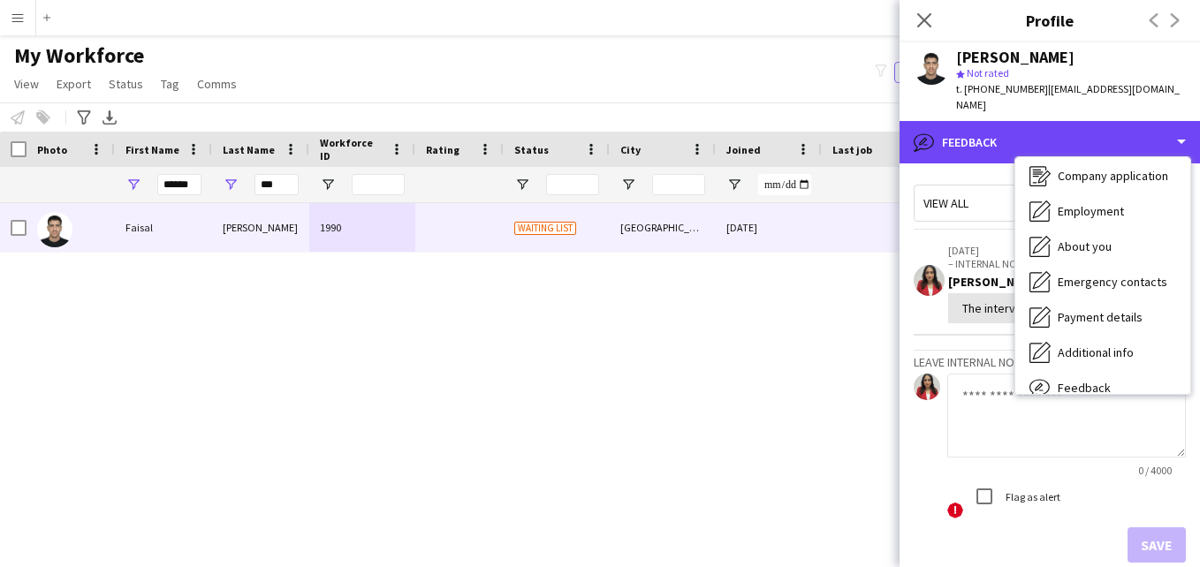
scroll to position [0, 0]
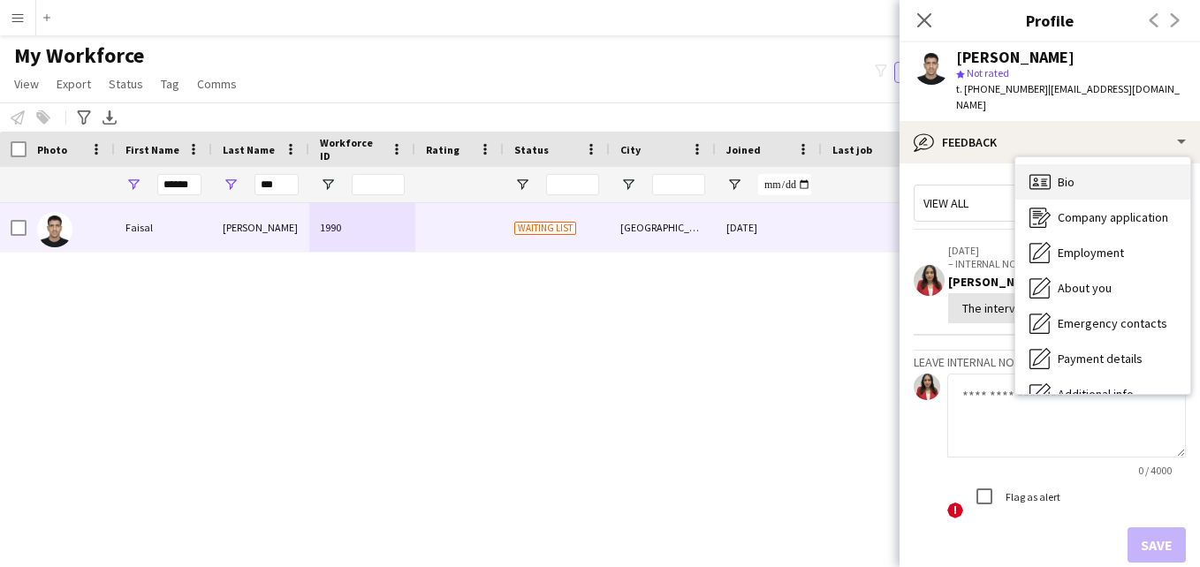
click at [1151, 171] on div "Bio Bio" at bounding box center [1102, 181] width 175 height 35
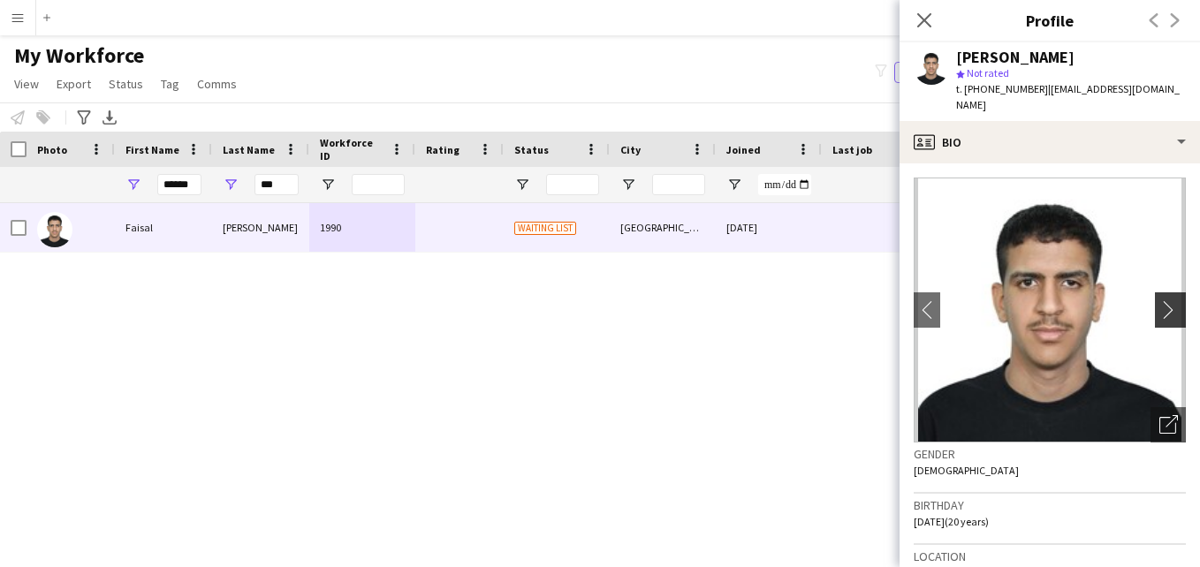
click at [1159, 300] on app-icon "chevron-right" at bounding box center [1172, 309] width 27 height 19
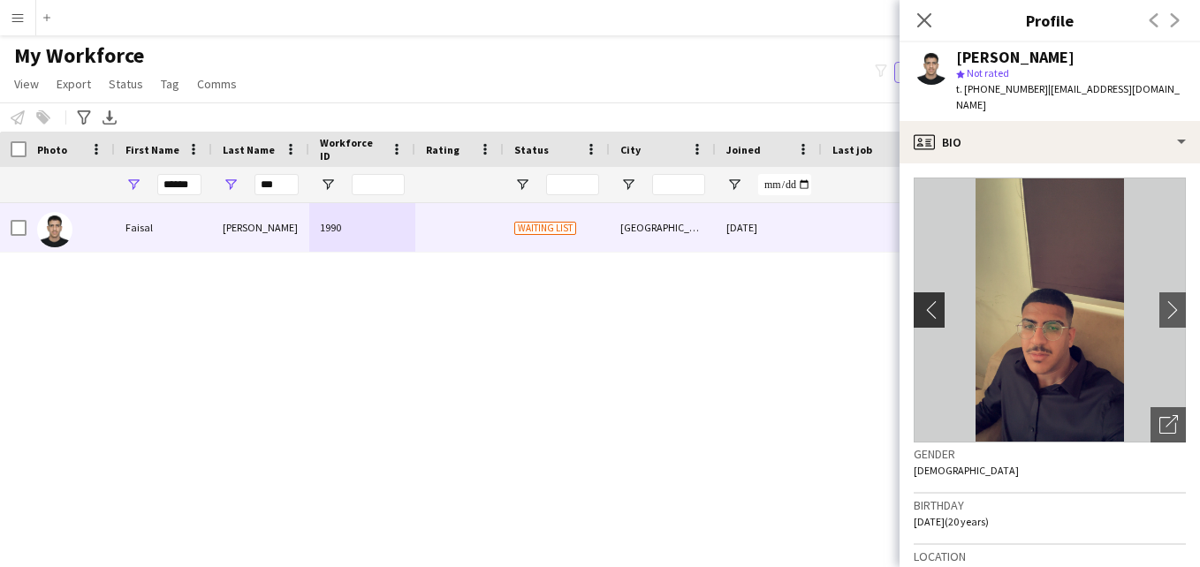
click at [921, 300] on app-icon "chevron-left" at bounding box center [927, 309] width 27 height 19
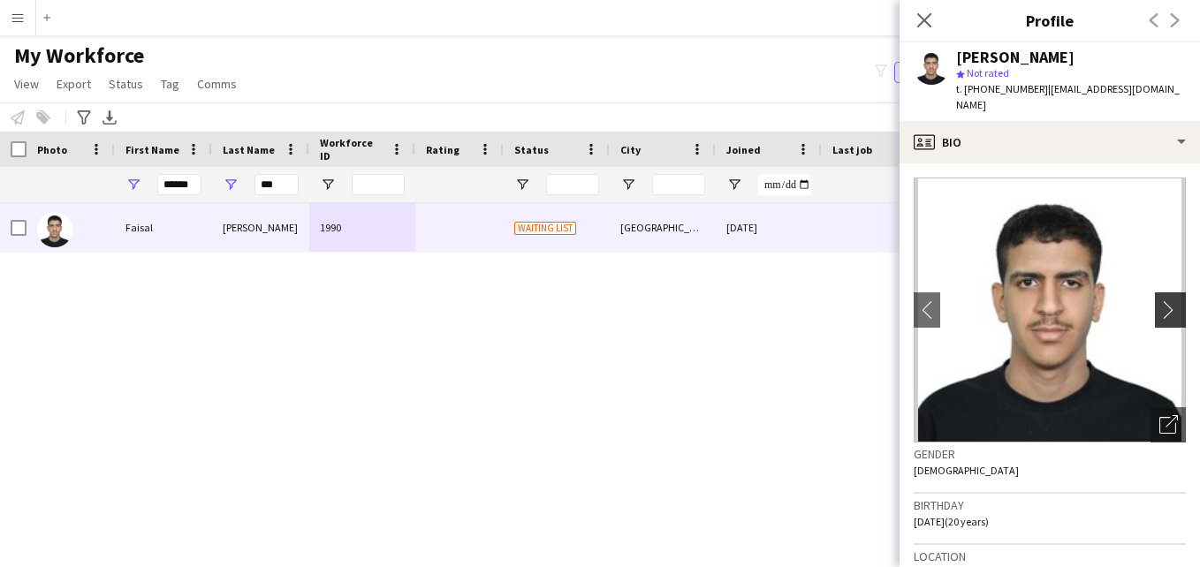
click at [1160, 300] on app-icon "chevron-right" at bounding box center [1172, 309] width 27 height 19
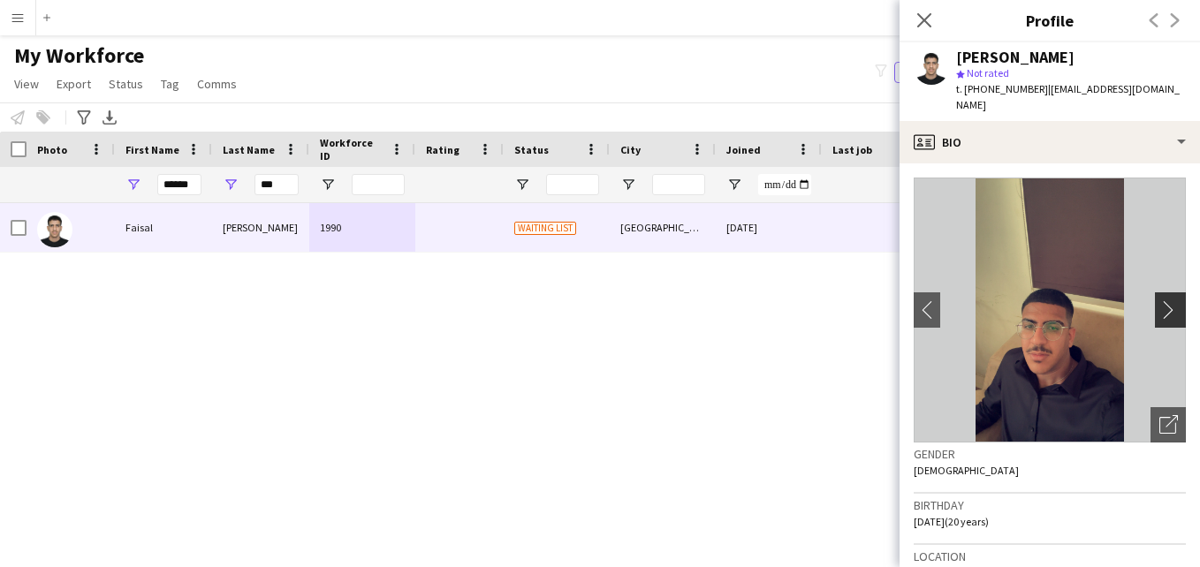
click at [1160, 300] on app-icon "chevron-right" at bounding box center [1172, 309] width 27 height 19
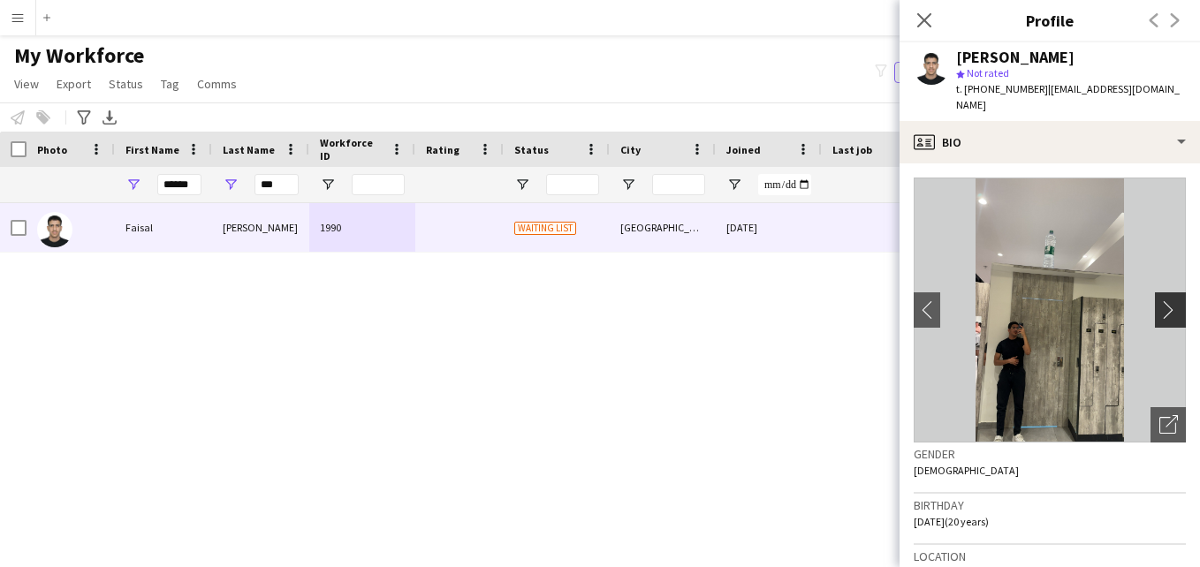
click at [1160, 300] on app-icon "chevron-right" at bounding box center [1172, 309] width 27 height 19
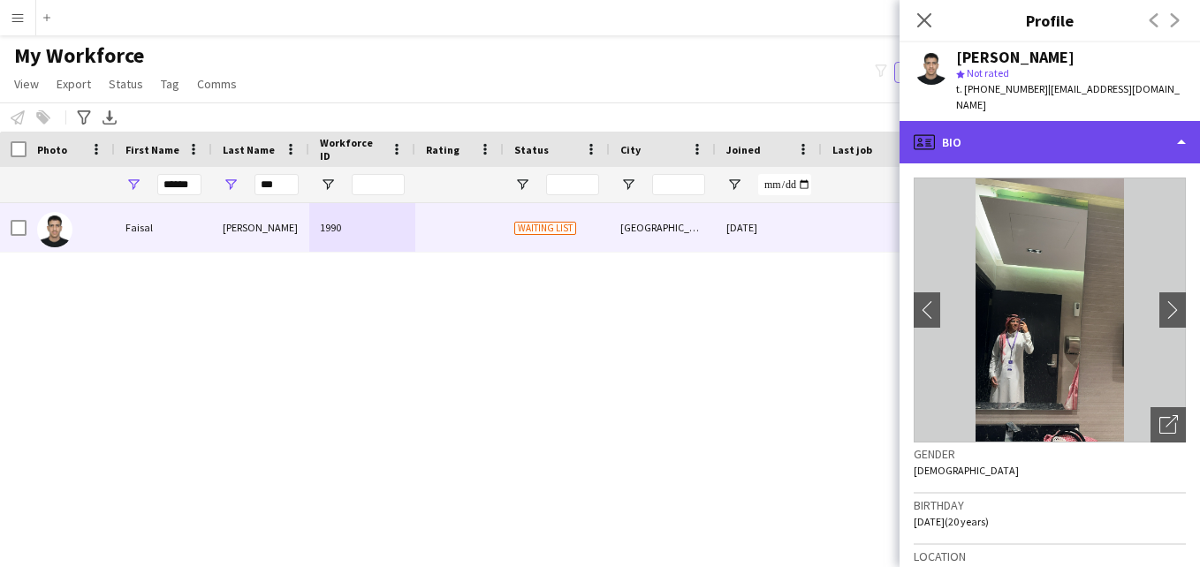
click at [1146, 133] on div "profile Bio" at bounding box center [1050, 142] width 300 height 42
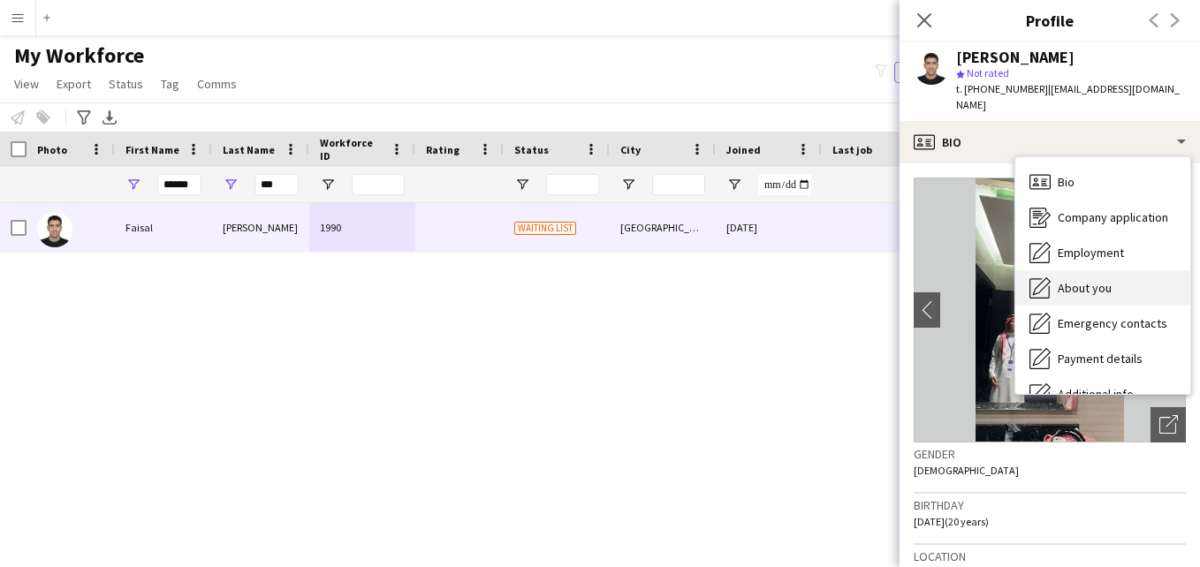
click at [1121, 274] on div "About you About you" at bounding box center [1102, 287] width 175 height 35
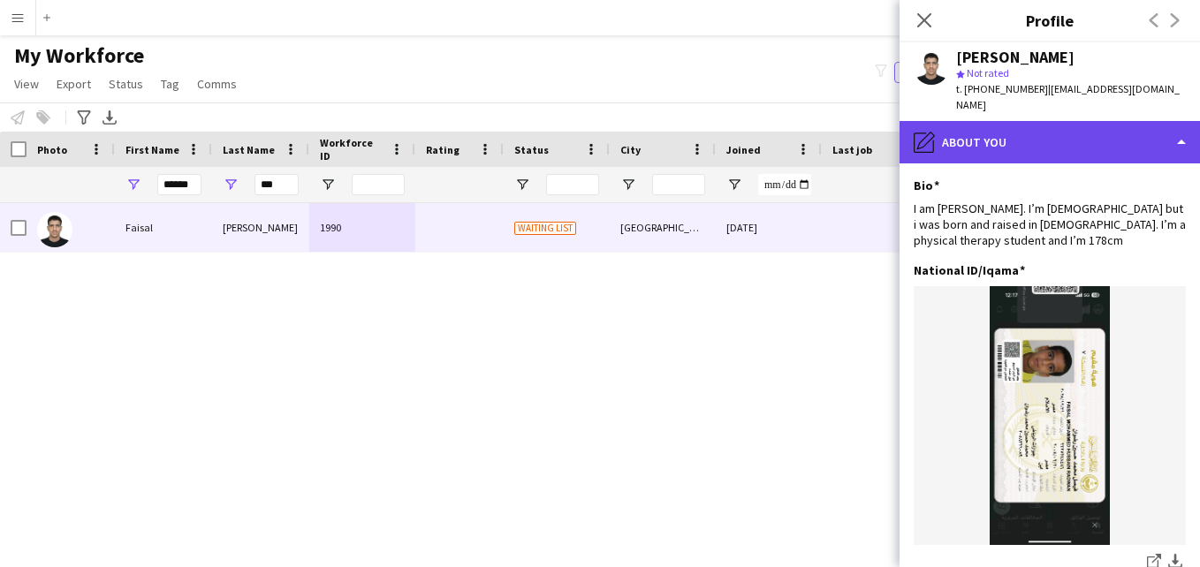
click at [1079, 121] on div "pencil4 About you" at bounding box center [1050, 142] width 300 height 42
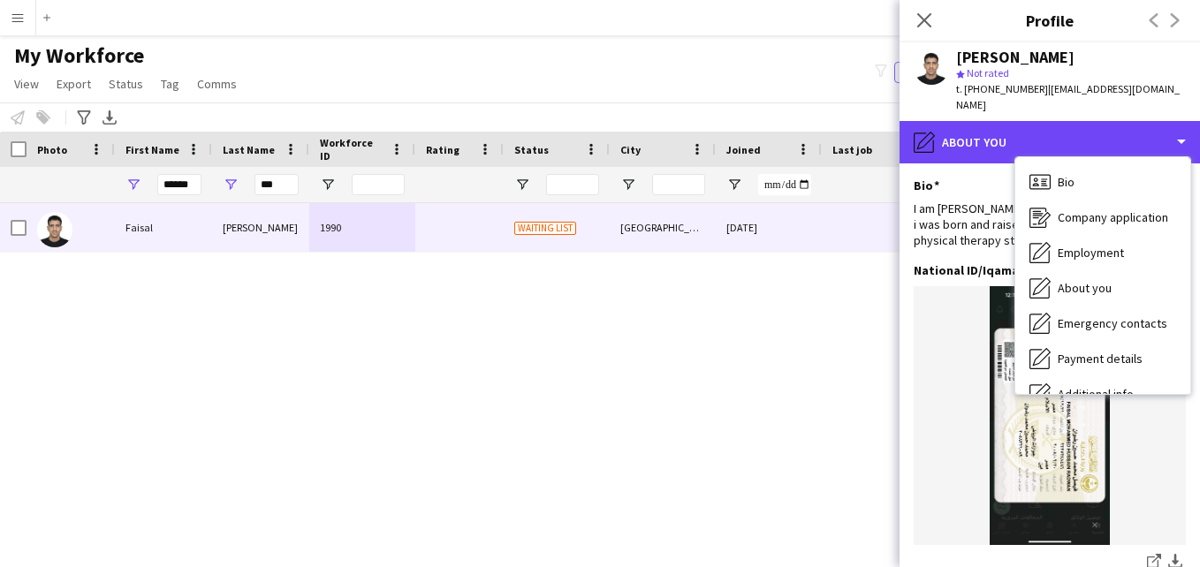
scroll to position [95, 0]
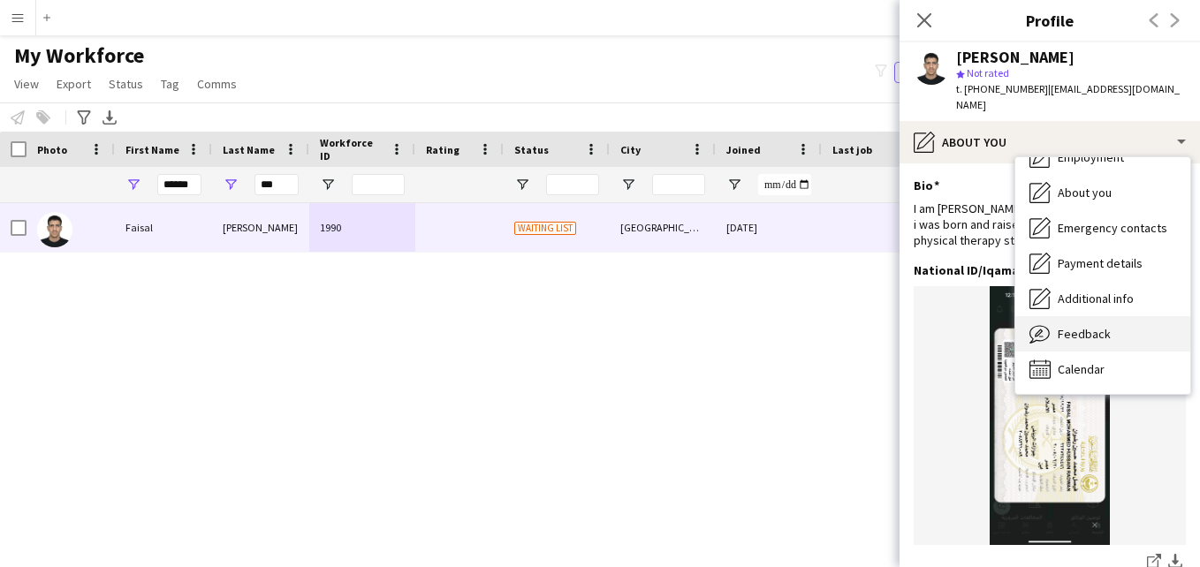
click at [1129, 328] on div "Feedback Feedback" at bounding box center [1102, 333] width 175 height 35
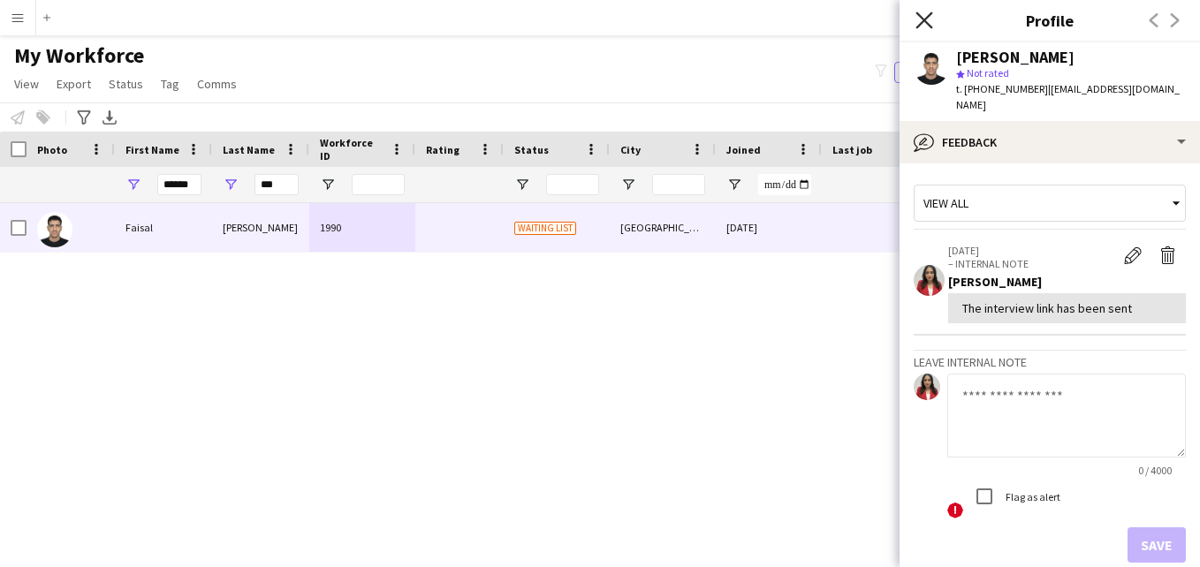
click at [920, 17] on icon at bounding box center [924, 19] width 17 height 17
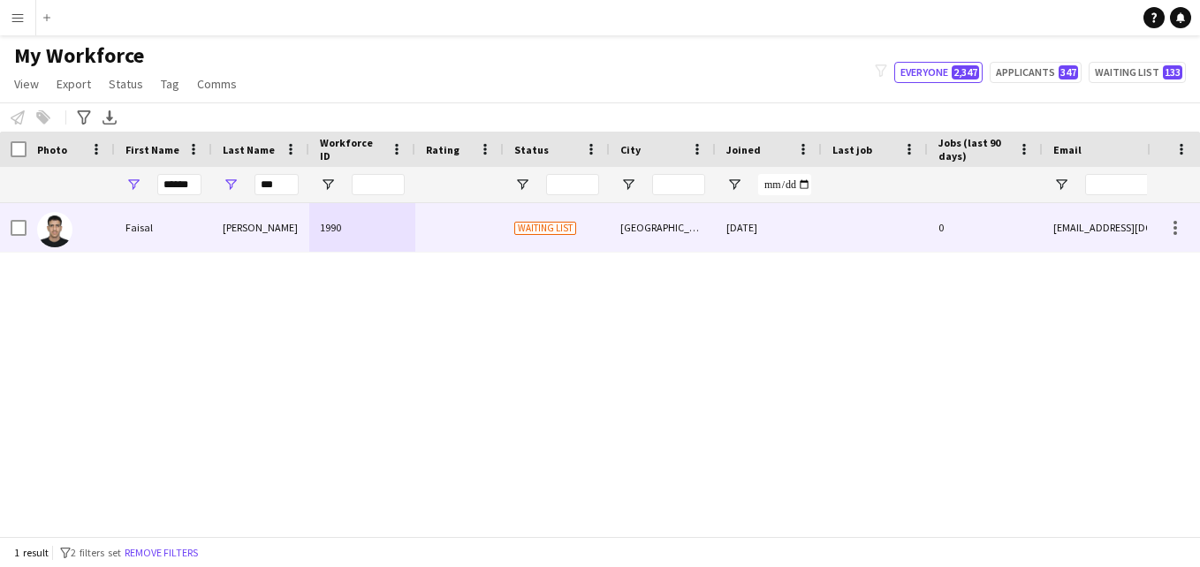
click at [505, 239] on div "Waiting list" at bounding box center [557, 227] width 106 height 49
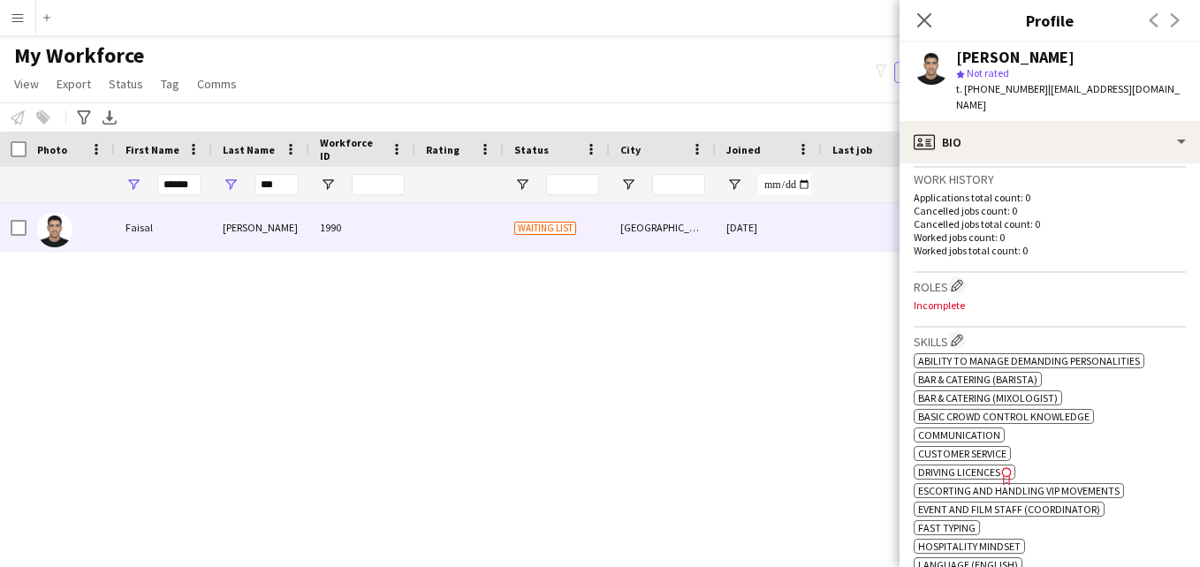
scroll to position [417, 0]
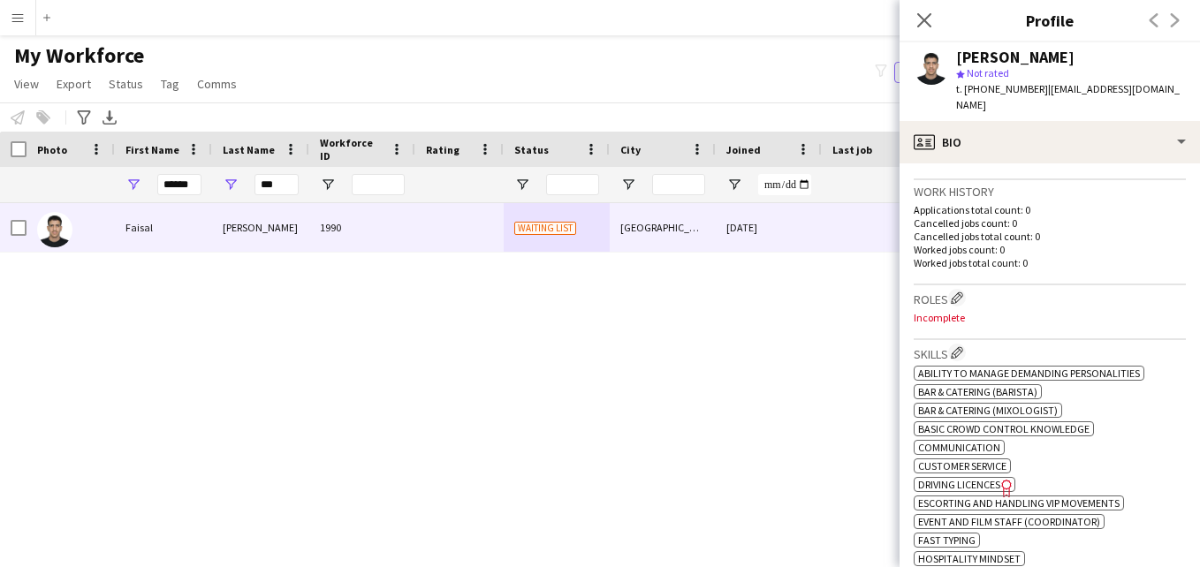
click at [969, 289] on h3 "Roles Edit crew company roles" at bounding box center [1050, 298] width 272 height 19
click at [955, 292] on app-icon "Edit crew company roles" at bounding box center [957, 298] width 12 height 12
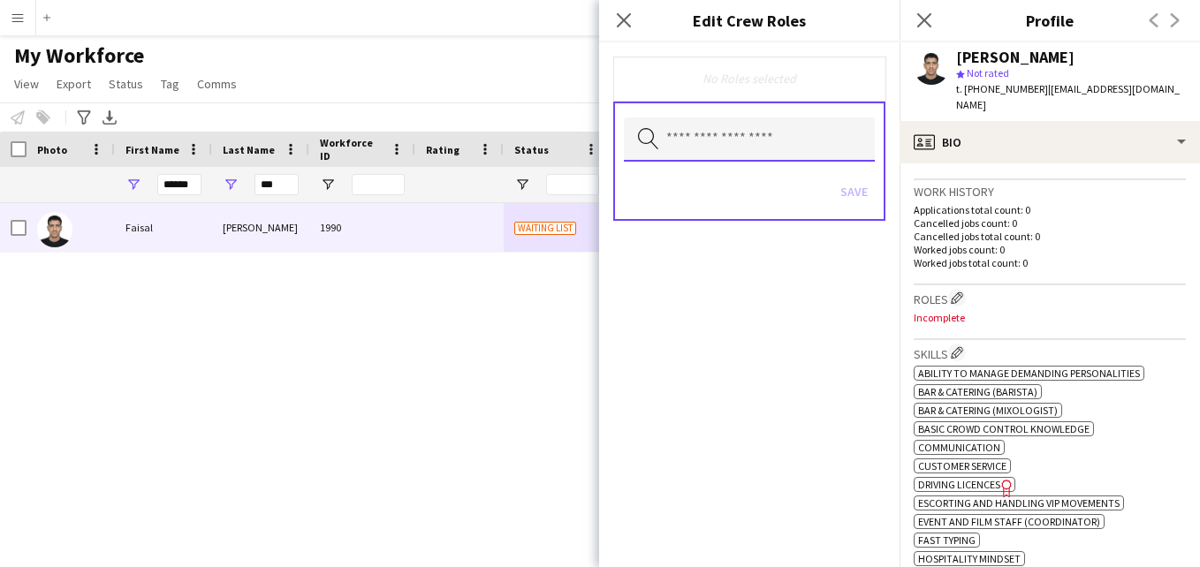
click at [770, 152] on input "text" at bounding box center [749, 140] width 251 height 44
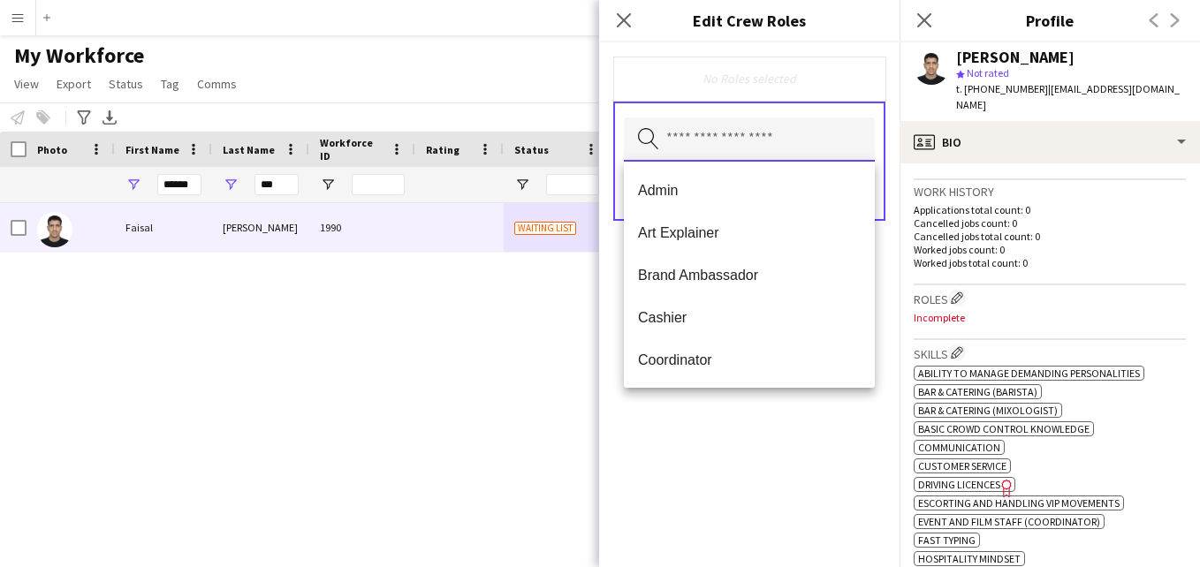
click at [770, 152] on input "text" at bounding box center [749, 140] width 251 height 44
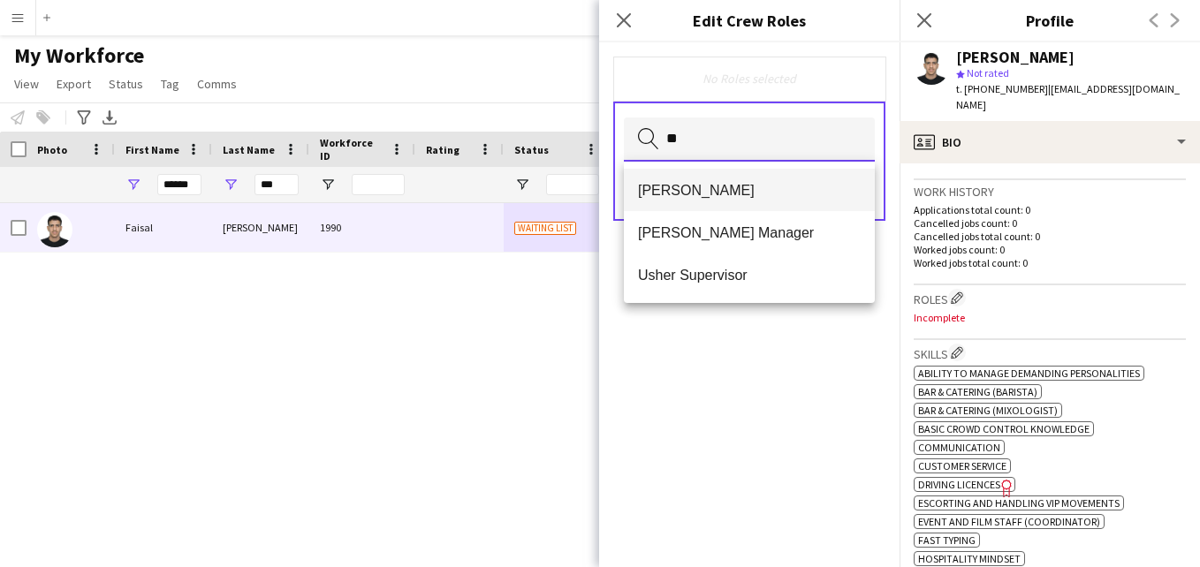
type input "**"
click at [749, 194] on span "Usher" at bounding box center [749, 190] width 223 height 17
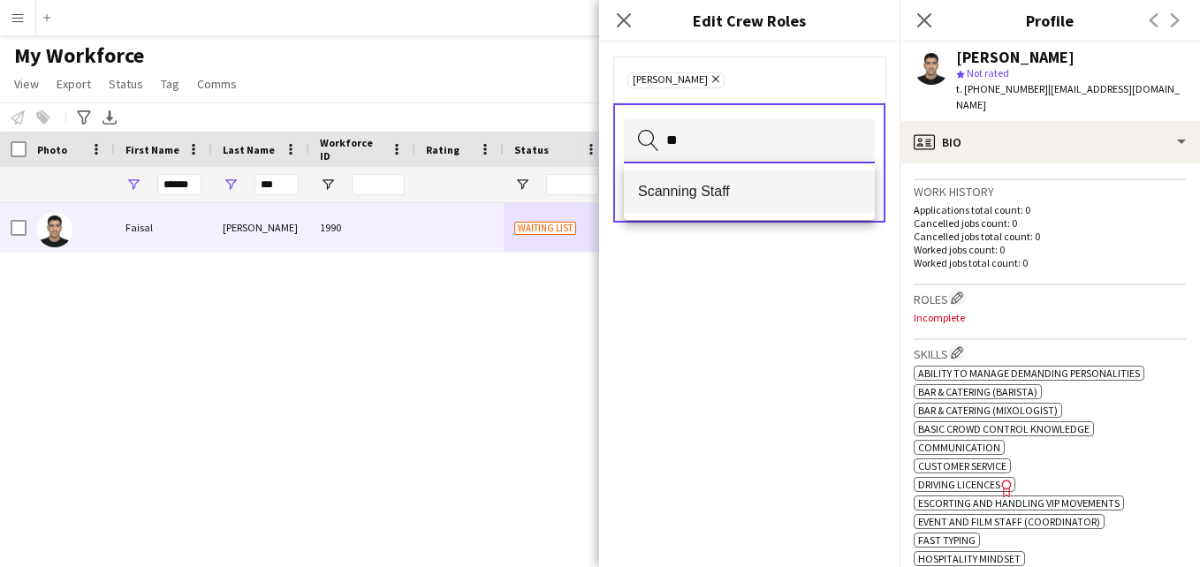
type input "**"
click at [731, 186] on span "Scanning Staff" at bounding box center [749, 191] width 223 height 17
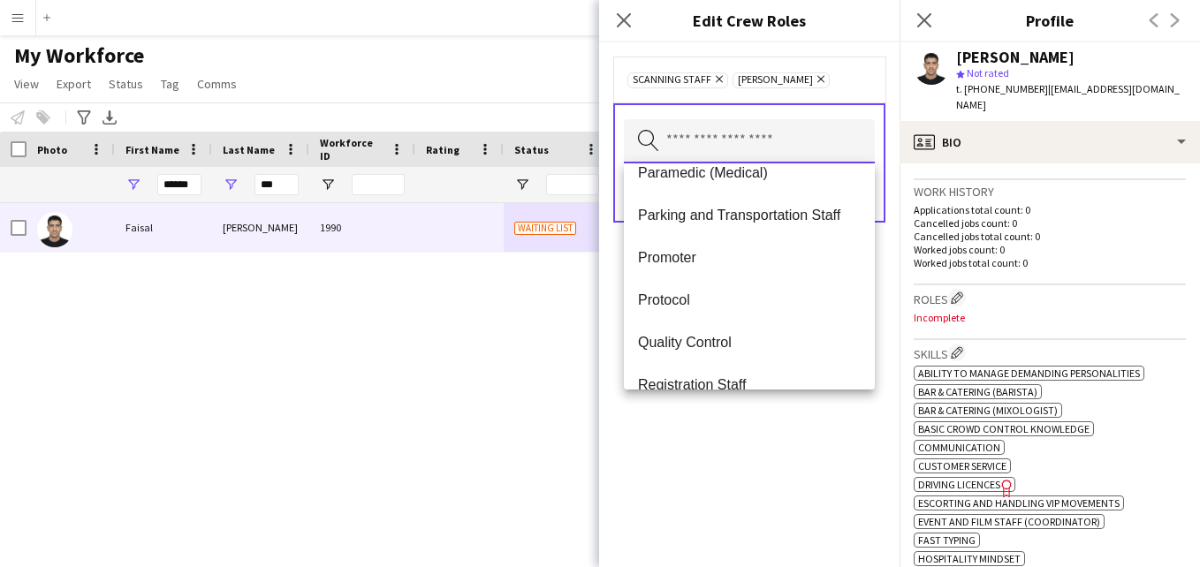
scroll to position [511, 0]
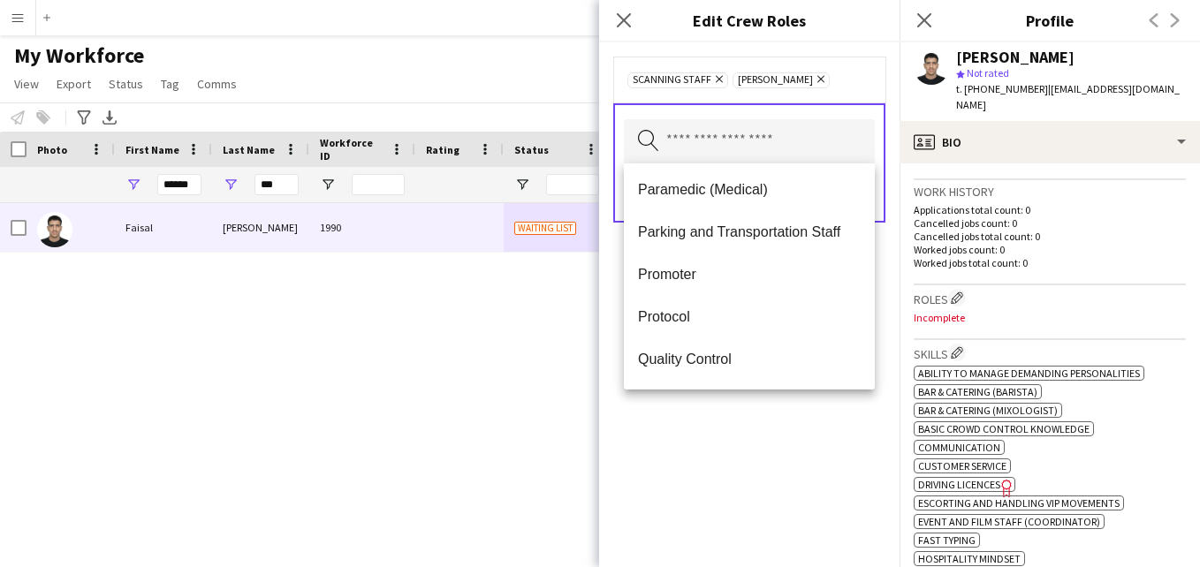
click at [852, 86] on div "Scanning Staff Remove Usher Remove" at bounding box center [749, 80] width 244 height 18
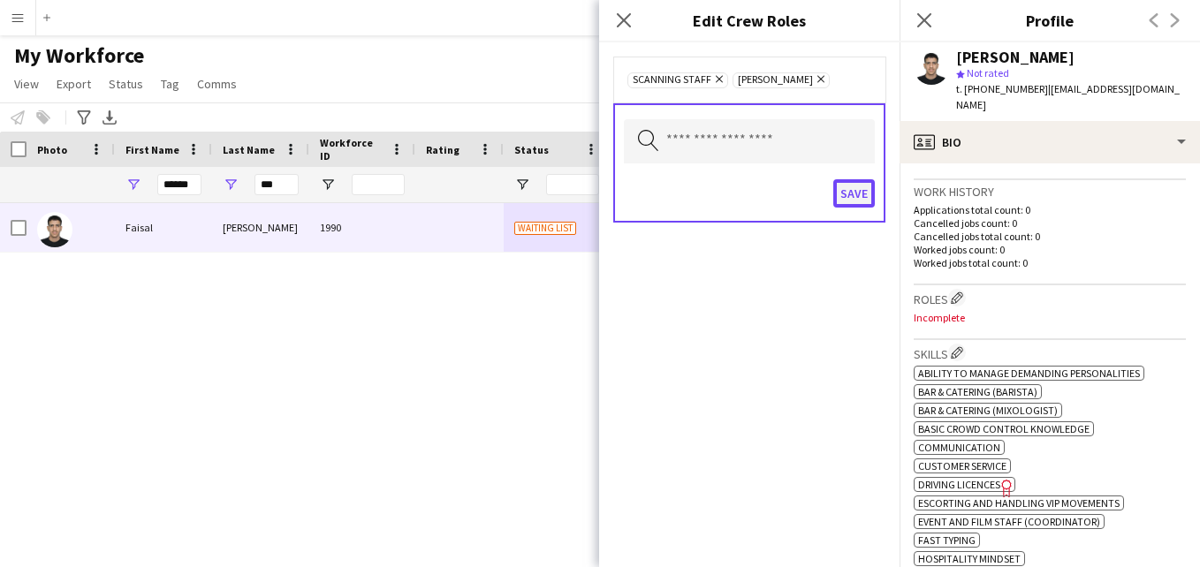
click at [863, 194] on button "Save" at bounding box center [854, 193] width 42 height 28
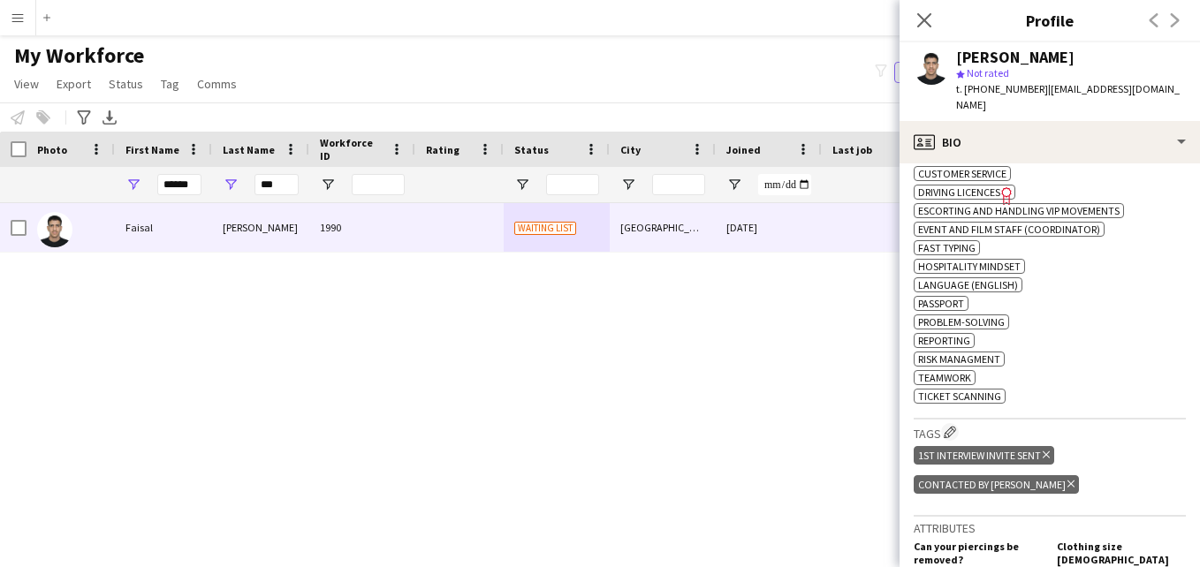
scroll to position [718, 0]
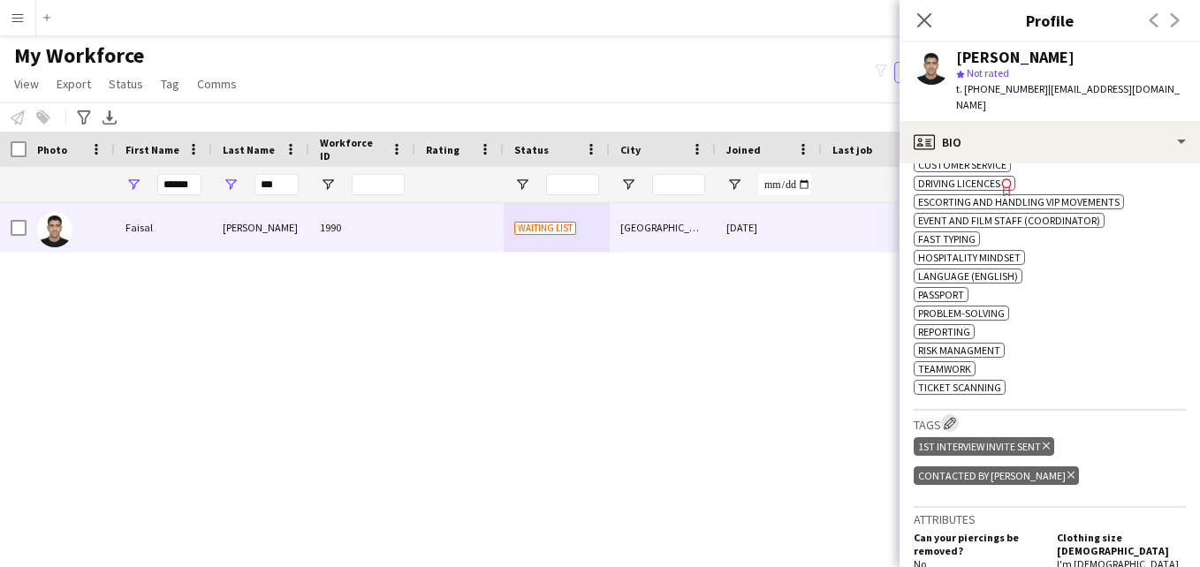
click at [952, 417] on app-icon "Edit crew company tags" at bounding box center [950, 423] width 12 height 12
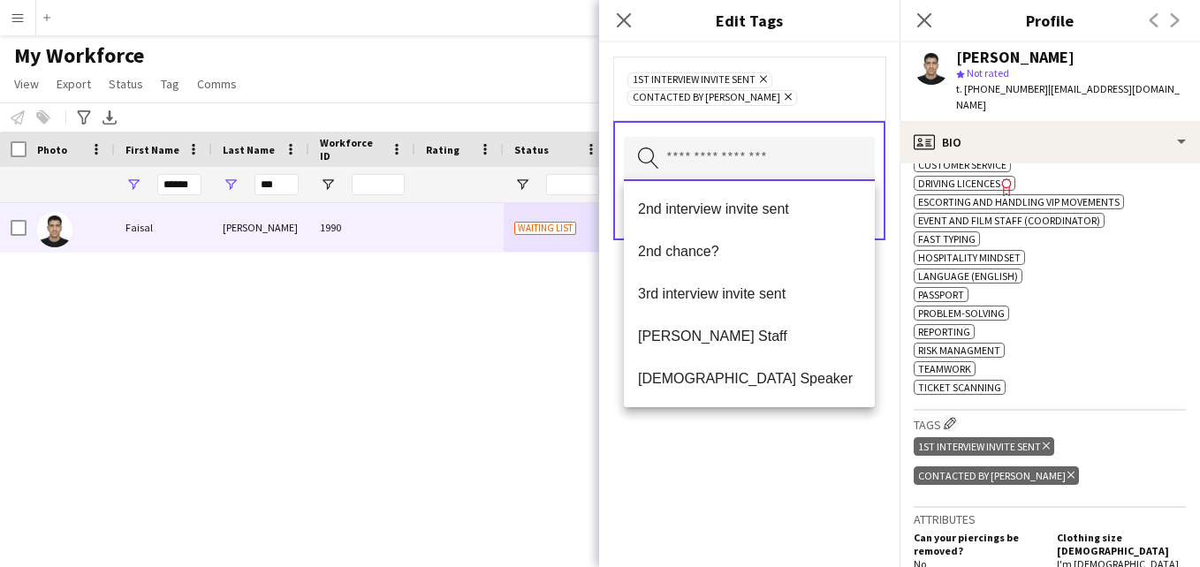
click at [805, 171] on input "text" at bounding box center [749, 159] width 251 height 44
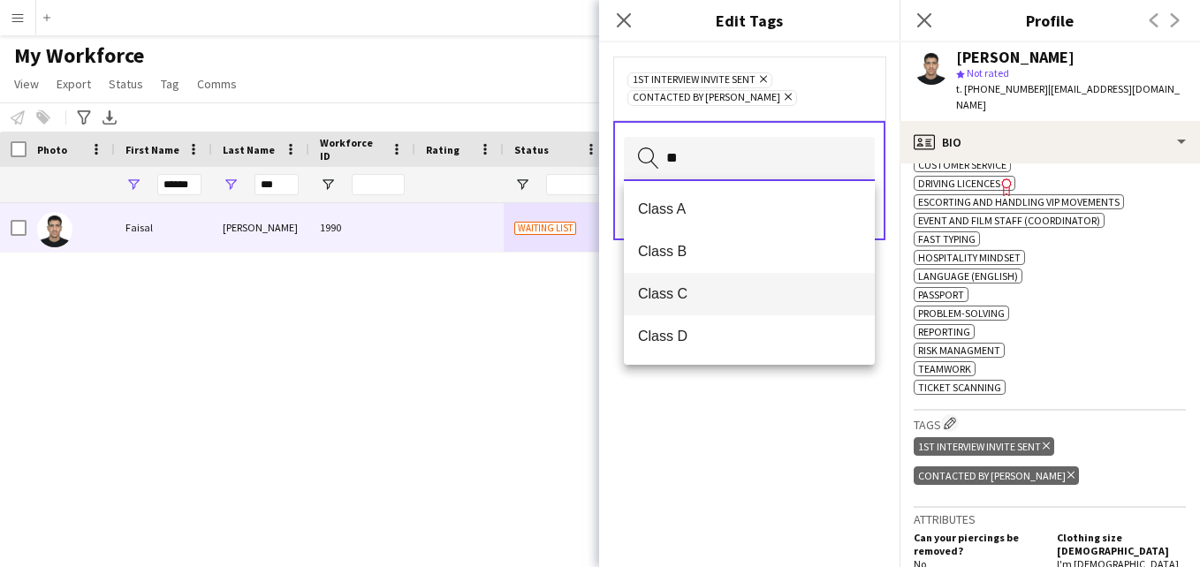
type input "**"
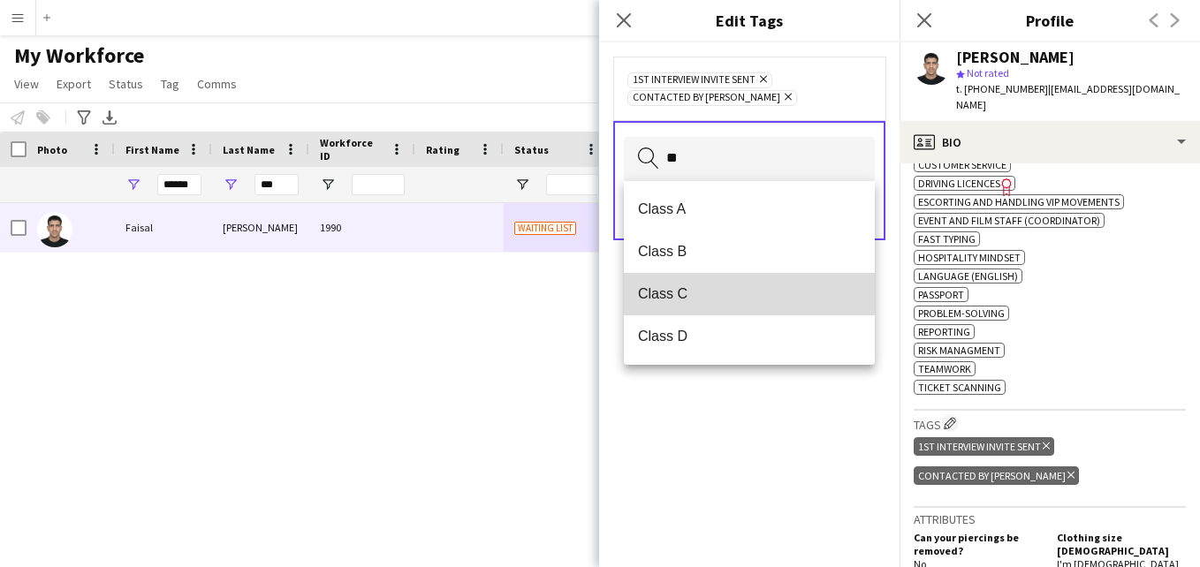
click at [733, 285] on mat-option "Class C" at bounding box center [749, 294] width 251 height 42
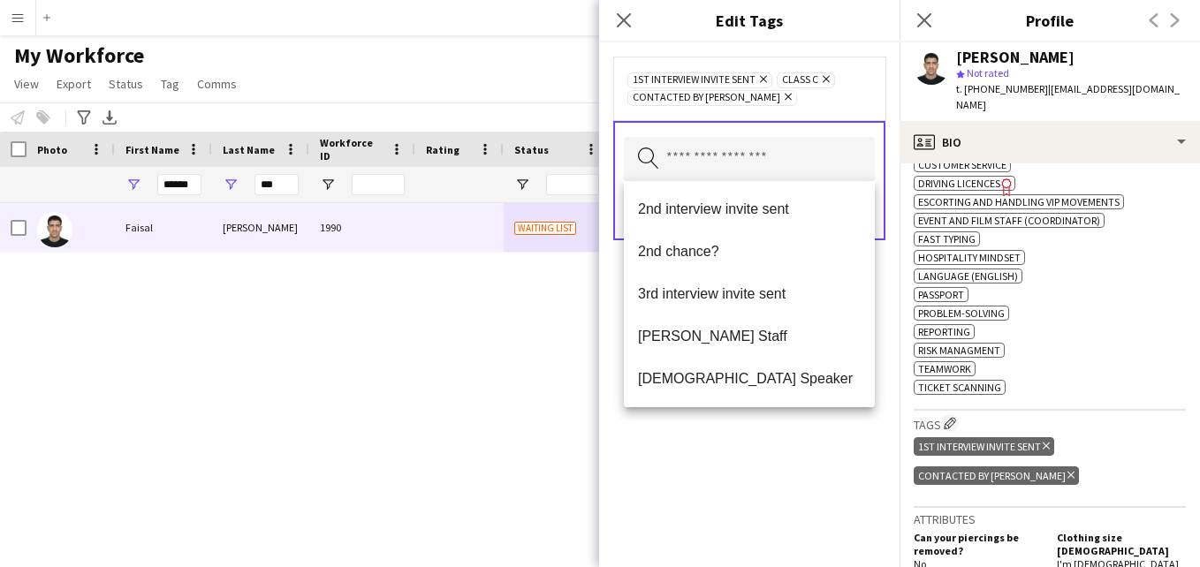
click at [838, 93] on div "1st interview invite sent Remove Class C Remove Contacted by Lamiaa Remove" at bounding box center [749, 88] width 244 height 35
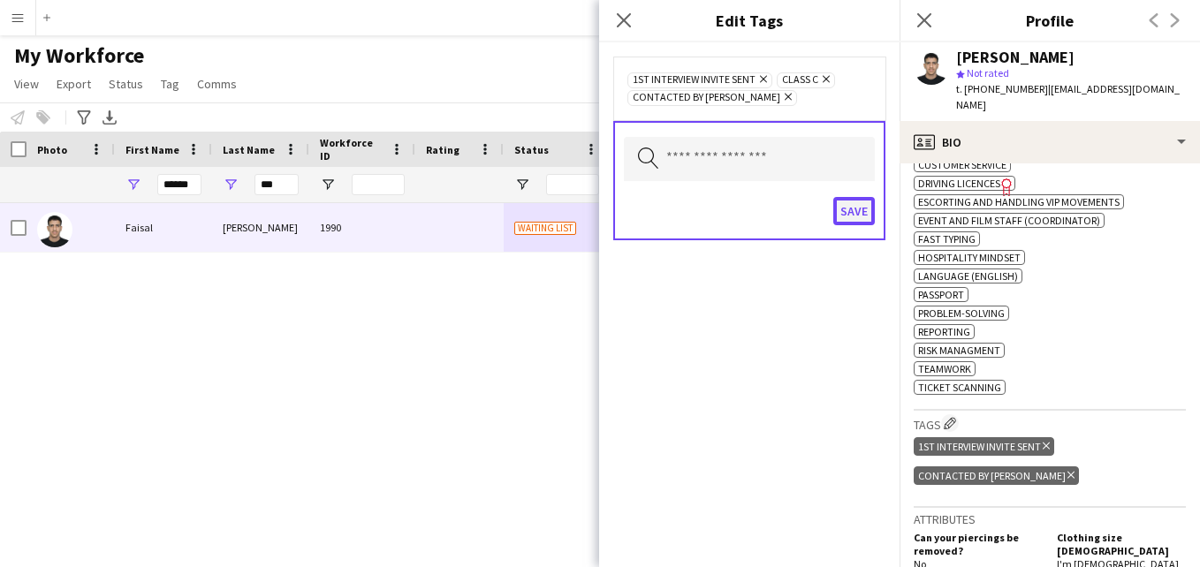
click at [855, 213] on button "Save" at bounding box center [854, 211] width 42 height 28
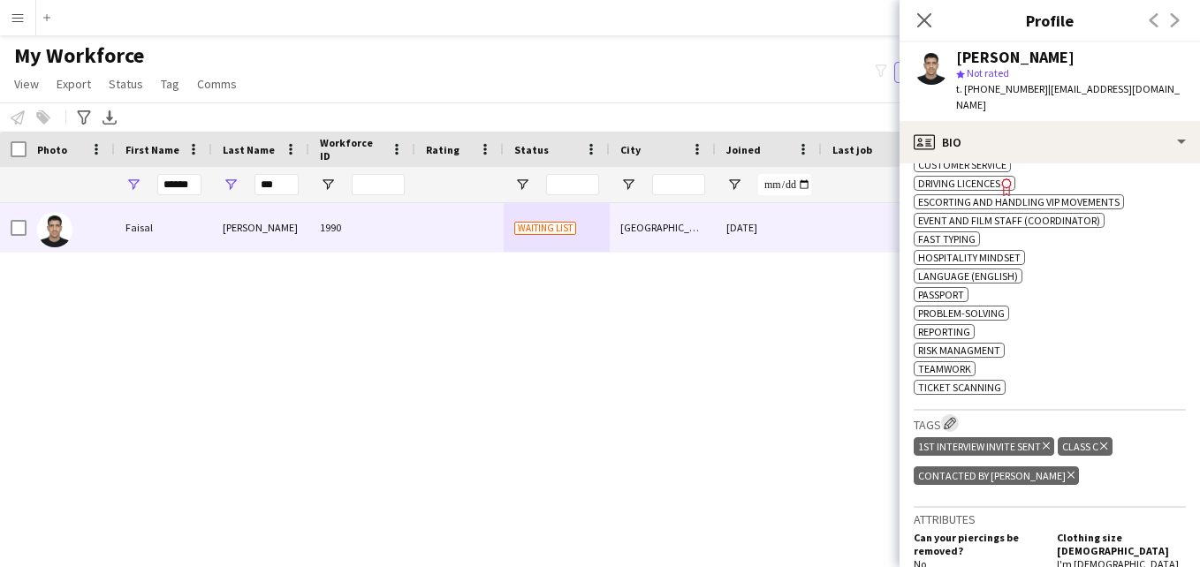
click at [955, 417] on app-icon "Edit crew company tags" at bounding box center [950, 423] width 12 height 12
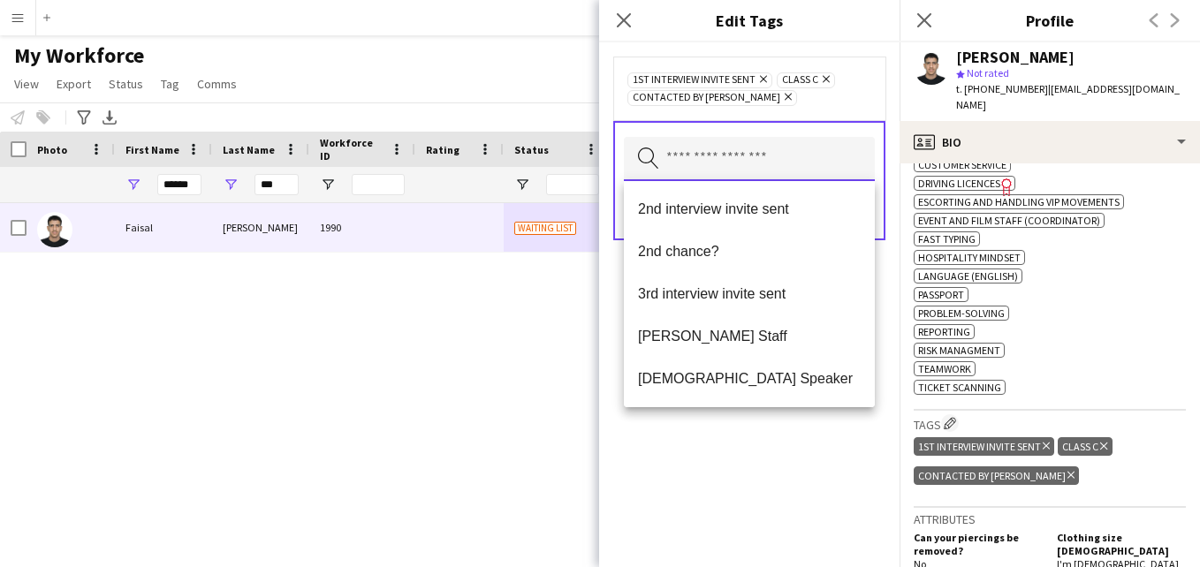
click at [802, 159] on input "text" at bounding box center [749, 159] width 251 height 44
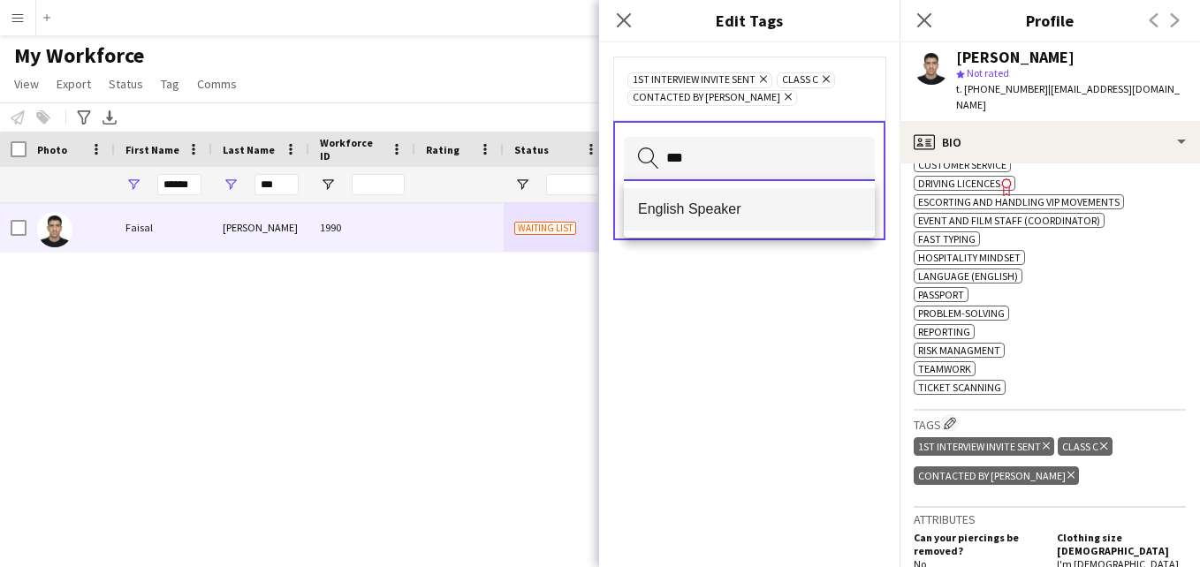
type input "***"
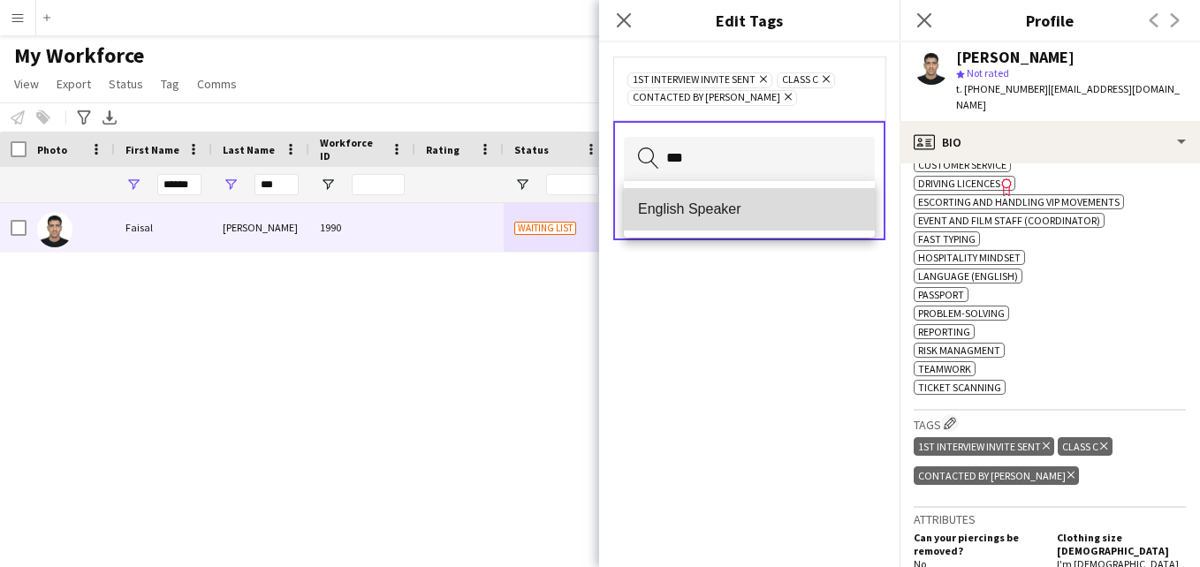
click at [768, 218] on mat-option "English Speaker" at bounding box center [749, 209] width 251 height 42
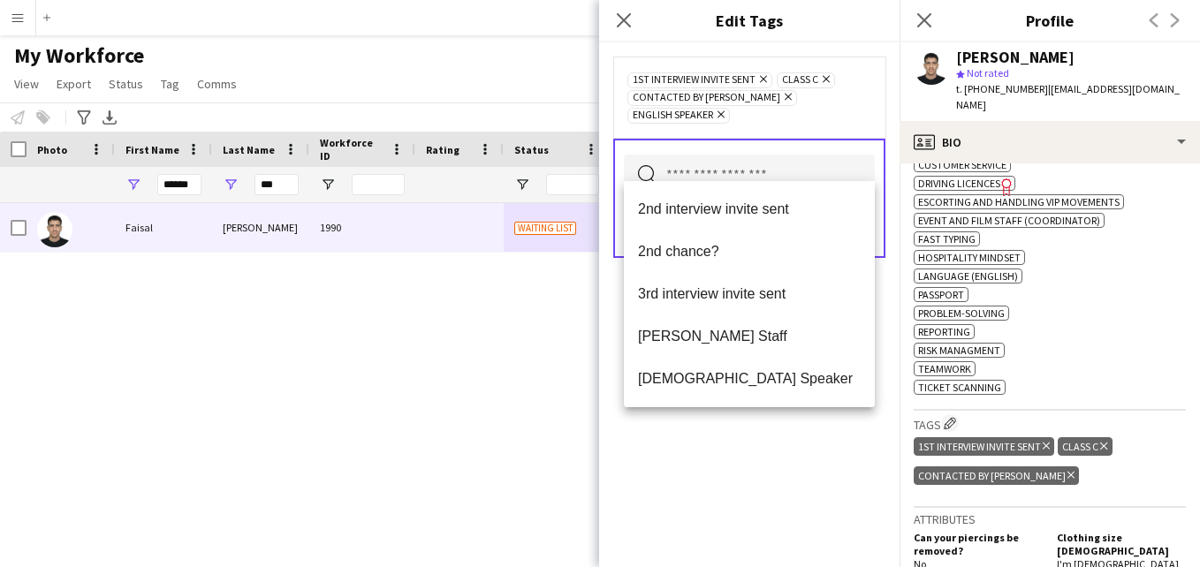
click at [872, 111] on div "1st interview invite sent Remove Class C Remove Contacted by Lamiaa Remove Engl…" at bounding box center [749, 97] width 272 height 81
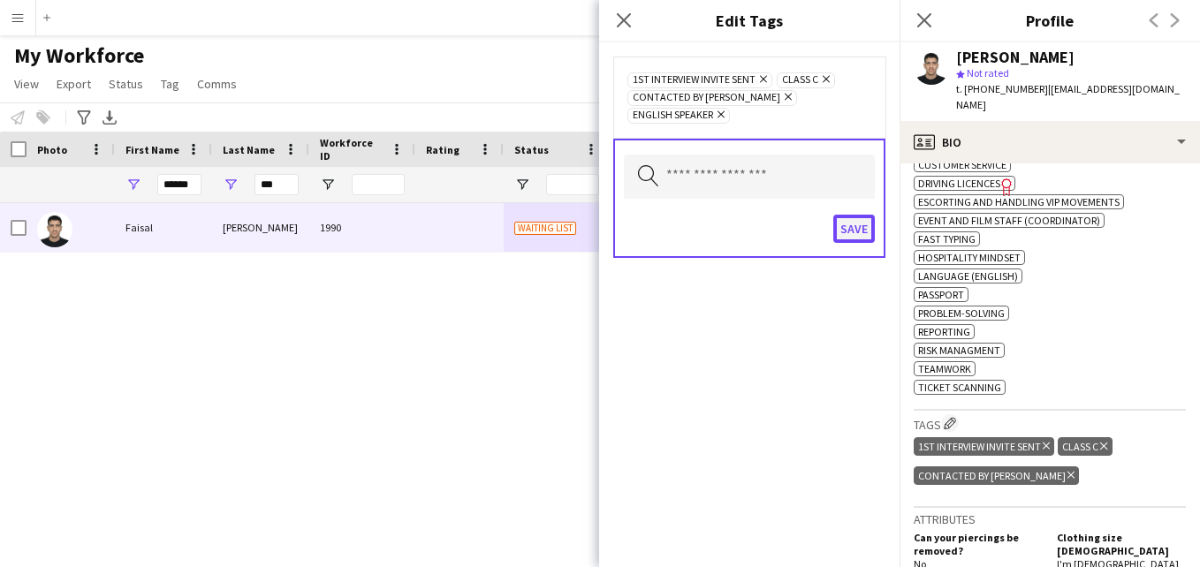
click at [858, 215] on button "Save" at bounding box center [854, 229] width 42 height 28
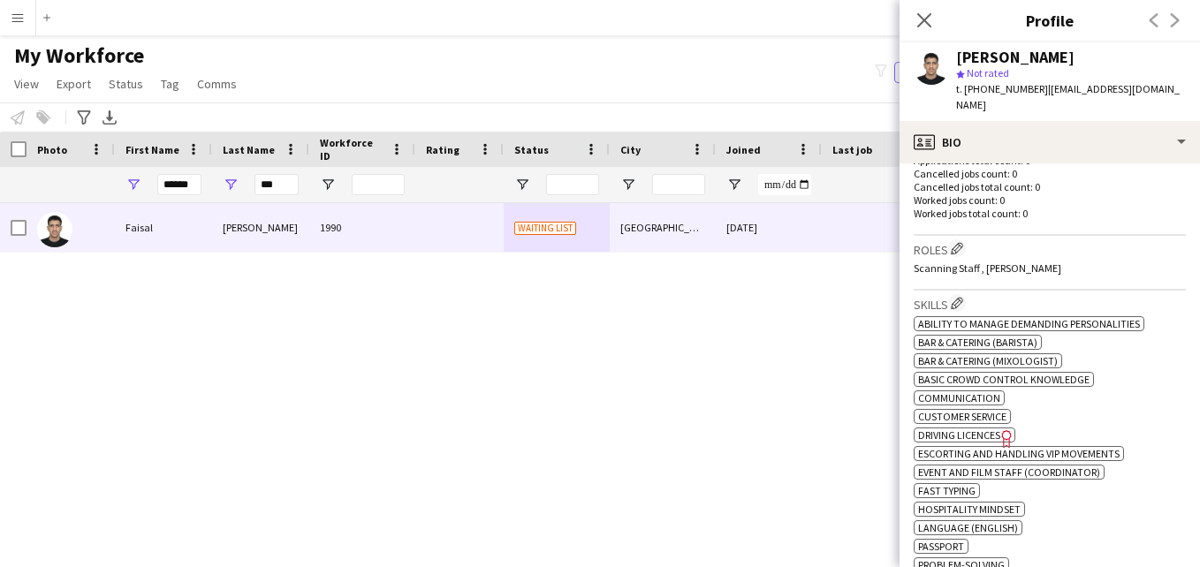
scroll to position [462, 0]
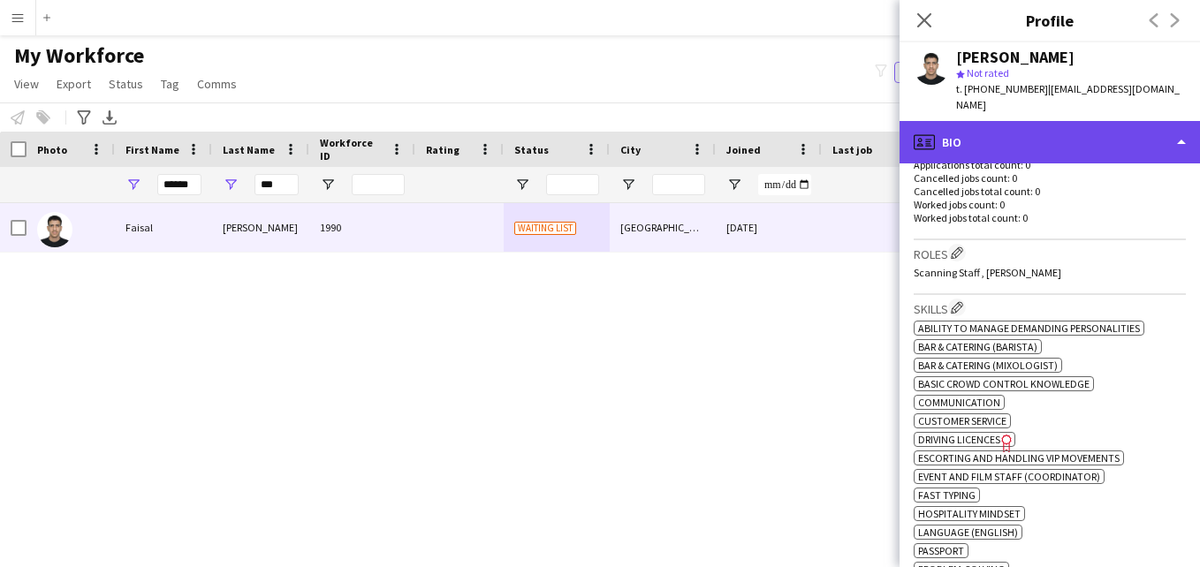
click at [1141, 125] on div "profile Bio" at bounding box center [1050, 142] width 300 height 42
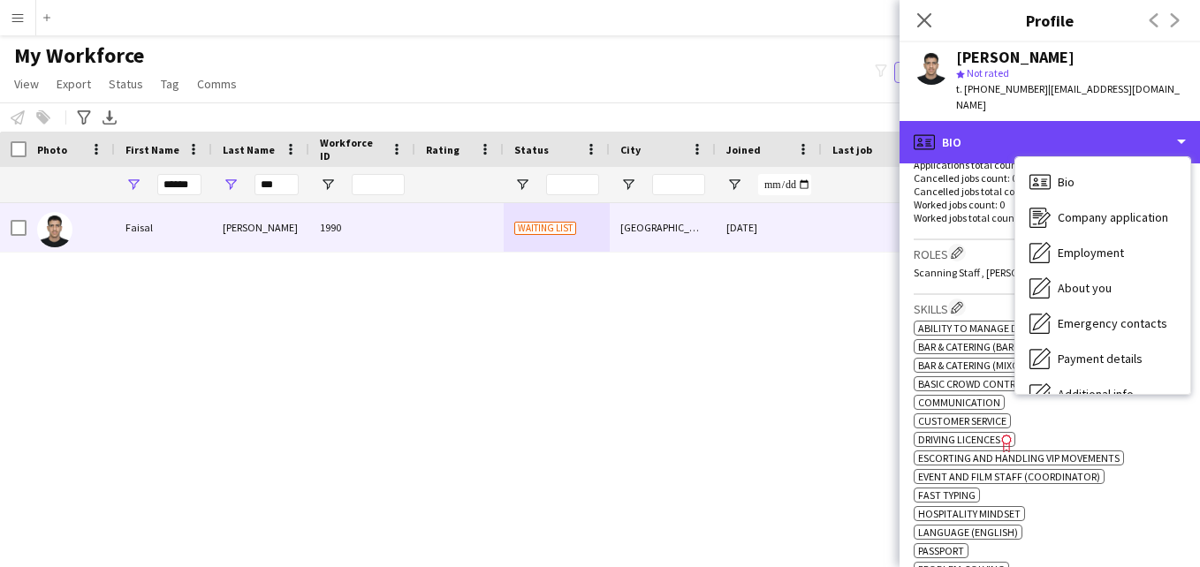
scroll to position [95, 0]
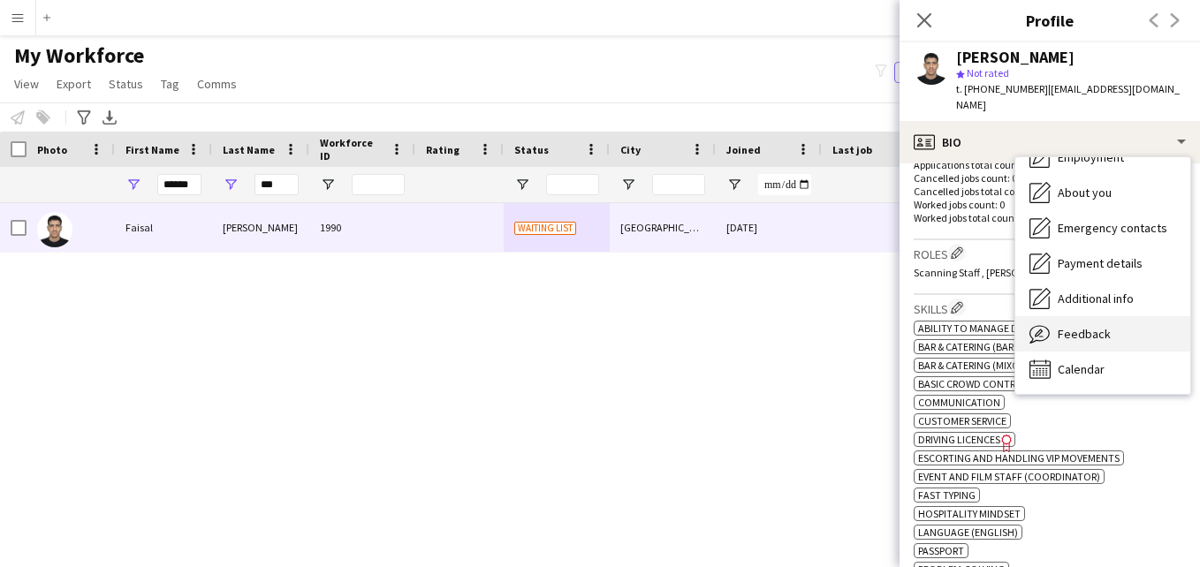
click at [1112, 316] on div "Feedback Feedback" at bounding box center [1102, 333] width 175 height 35
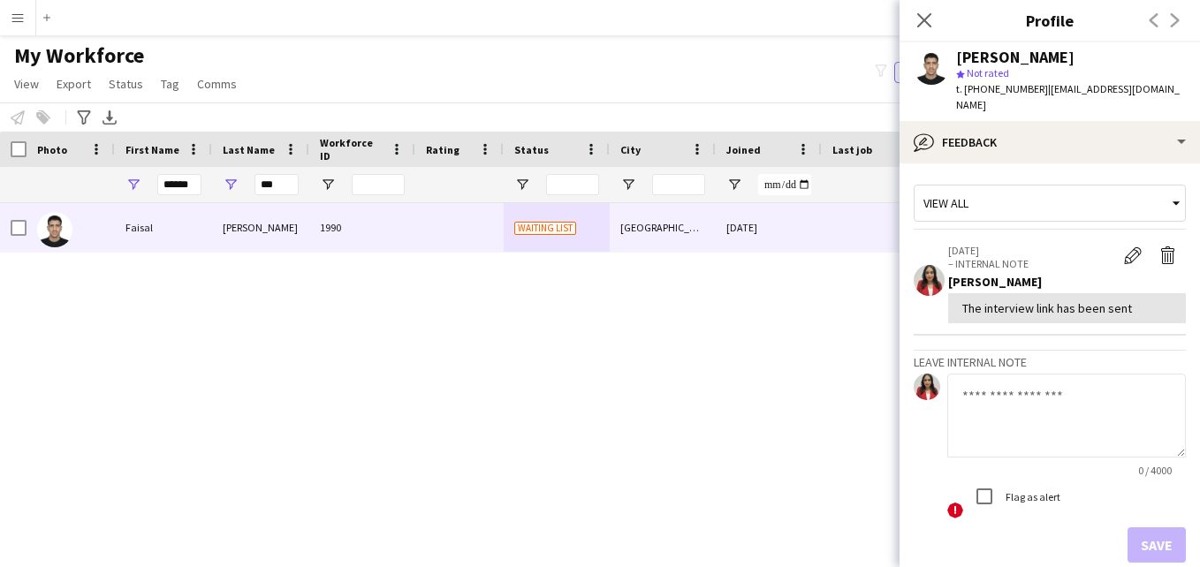
click at [1054, 374] on textarea at bounding box center [1066, 416] width 239 height 84
click at [1010, 395] on textarea at bounding box center [1066, 416] width 239 height 84
paste textarea "**********"
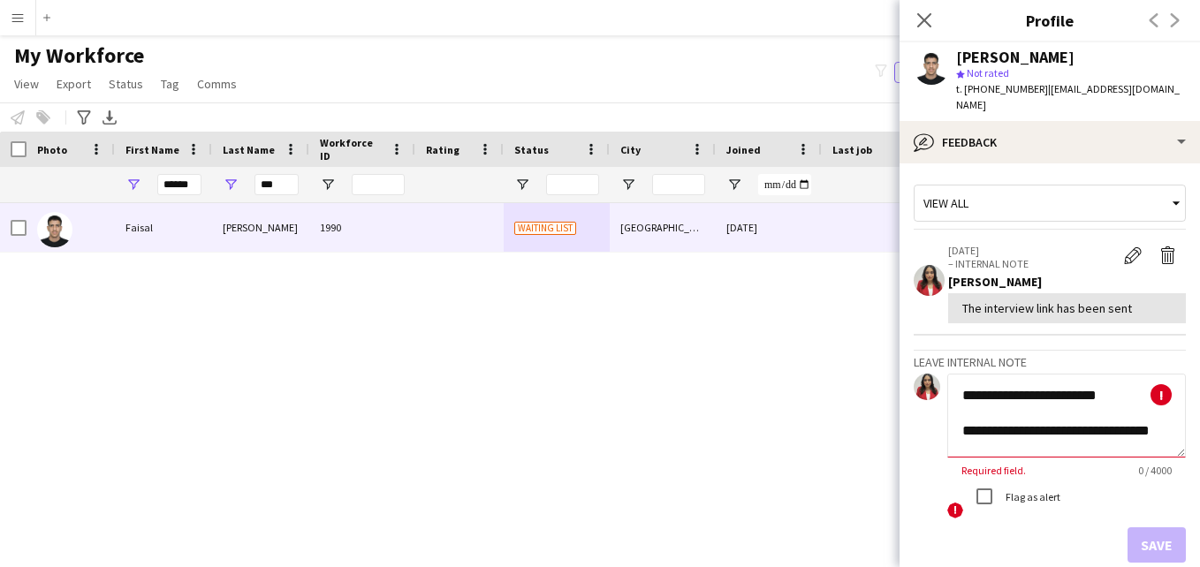
scroll to position [373, 0]
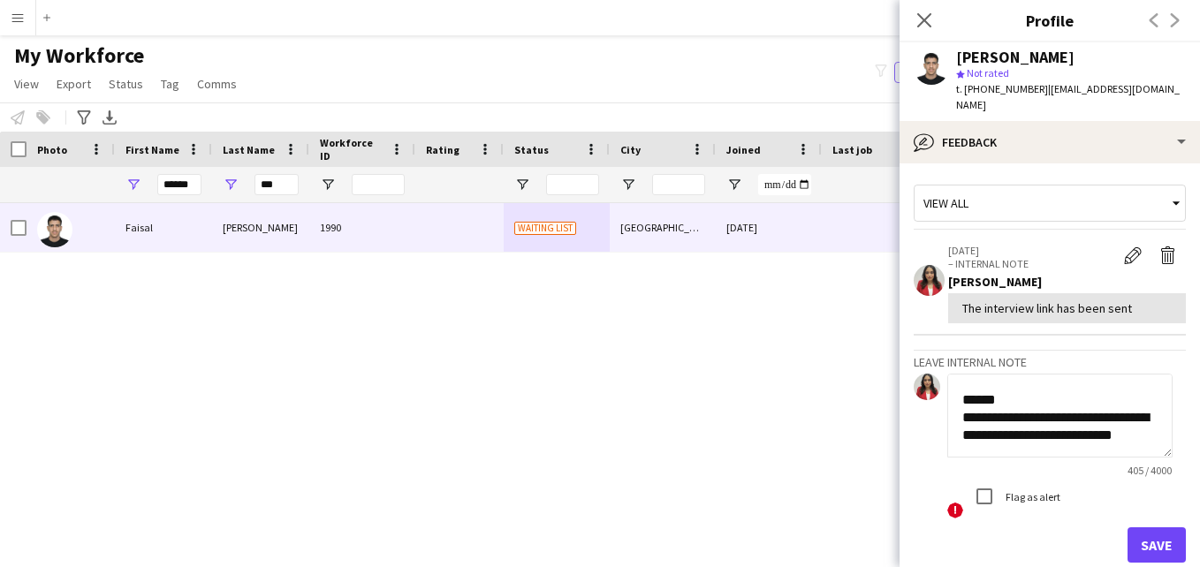
click at [963, 393] on textarea "**********" at bounding box center [1059, 416] width 225 height 84
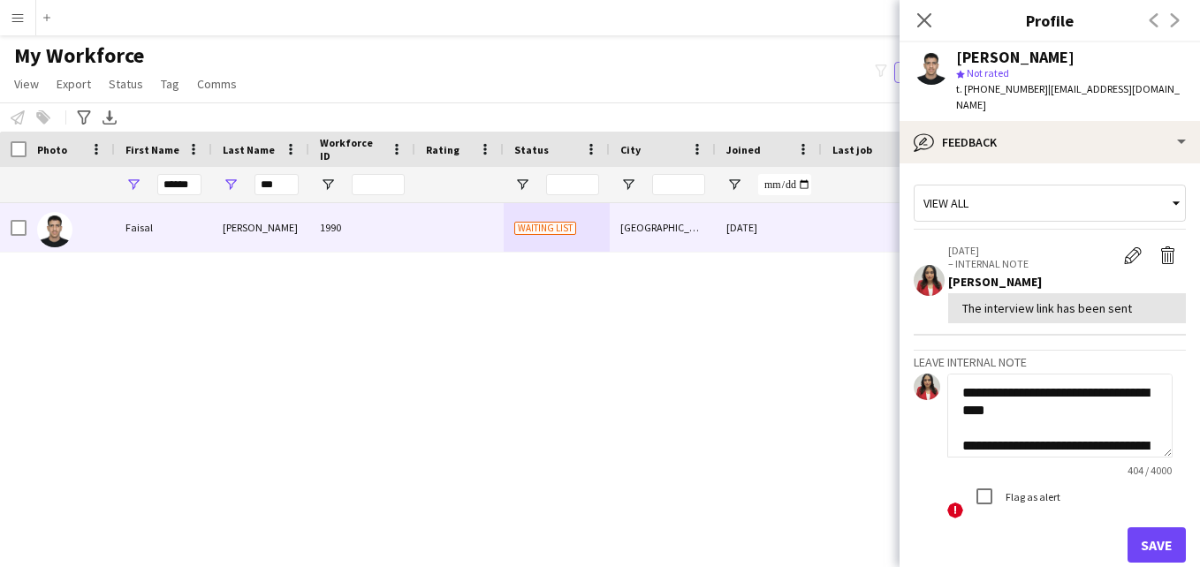
scroll to position [0, 0]
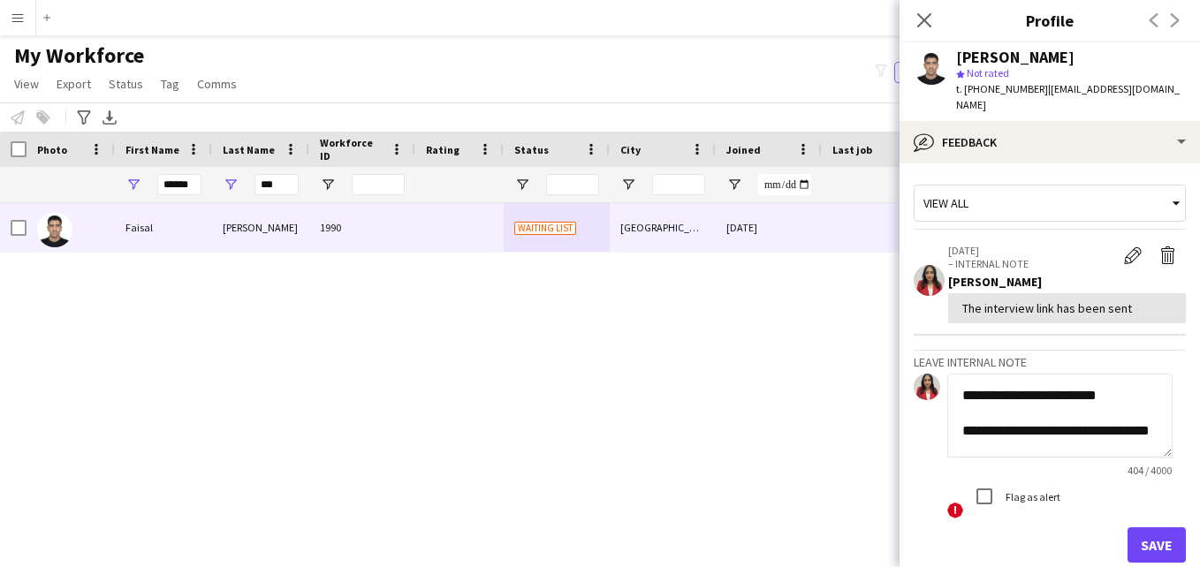
click at [1071, 380] on textarea "**********" at bounding box center [1059, 416] width 225 height 84
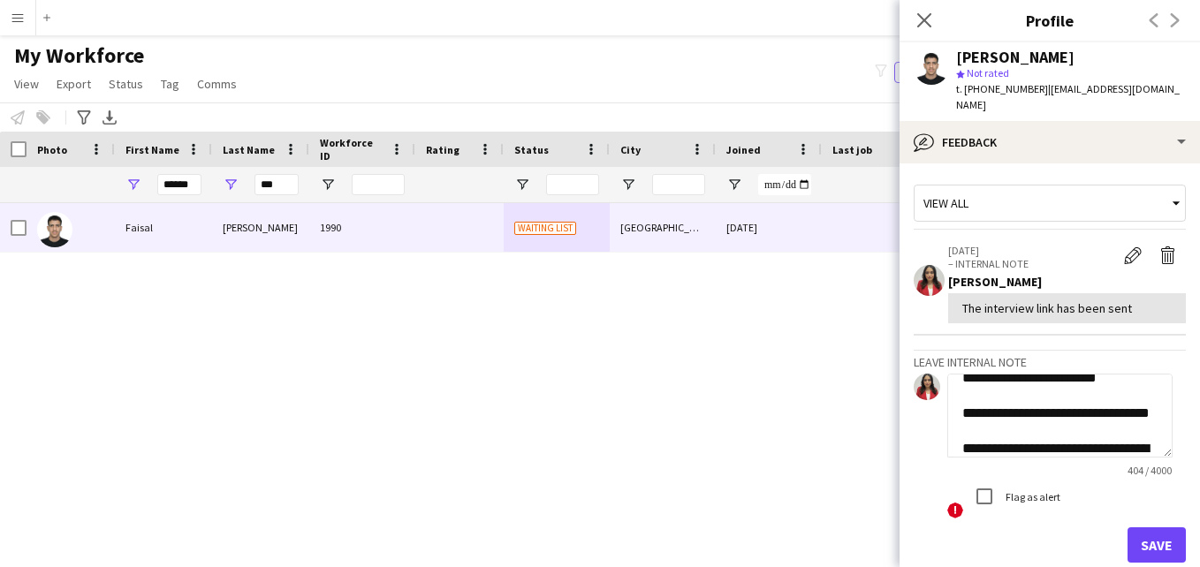
scroll to position [35, 0]
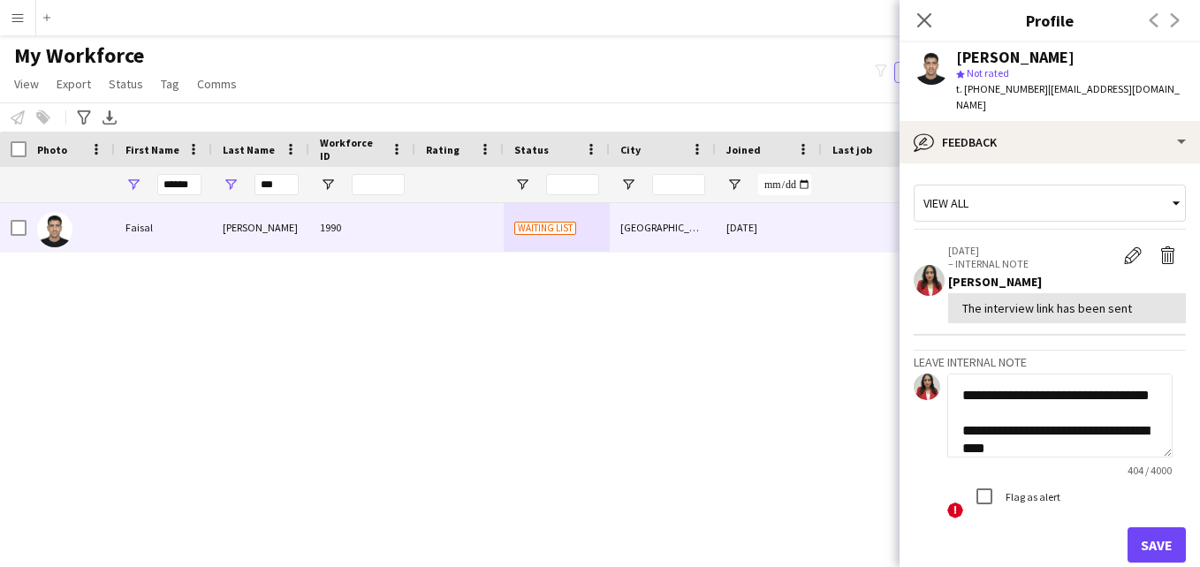
click at [1007, 400] on textarea "**********" at bounding box center [1059, 416] width 225 height 84
click at [1061, 416] on textarea "**********" at bounding box center [1059, 416] width 225 height 84
click at [964, 437] on textarea "**********" at bounding box center [1059, 416] width 225 height 84
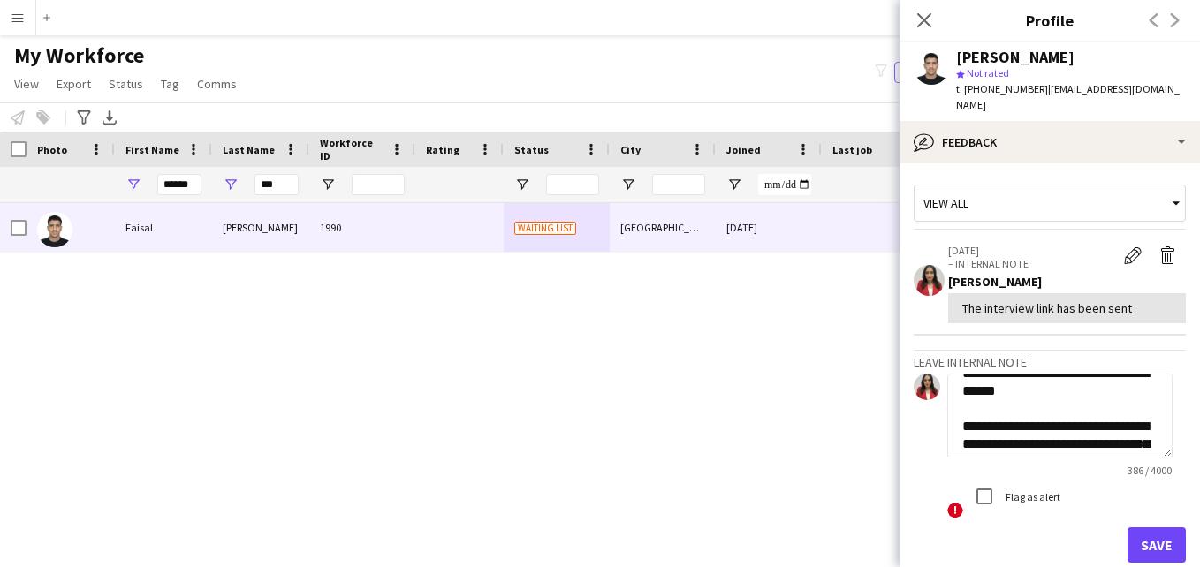
scroll to position [108, 0]
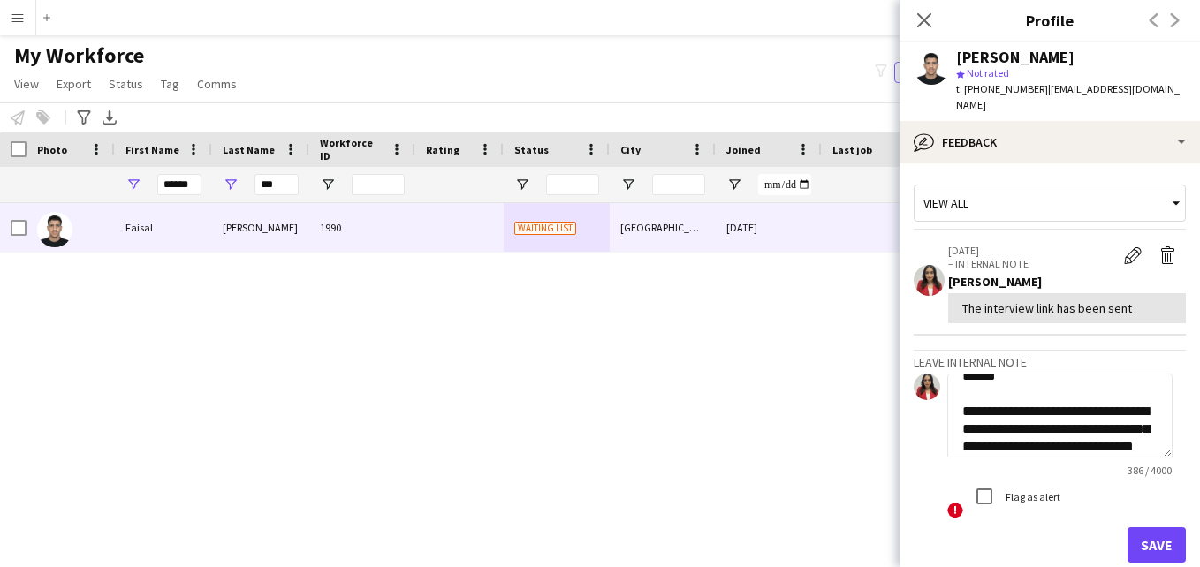
click at [1095, 396] on textarea "**********" at bounding box center [1059, 416] width 225 height 84
click at [1035, 398] on textarea "**********" at bounding box center [1059, 416] width 225 height 84
click at [1114, 398] on textarea "**********" at bounding box center [1059, 416] width 225 height 84
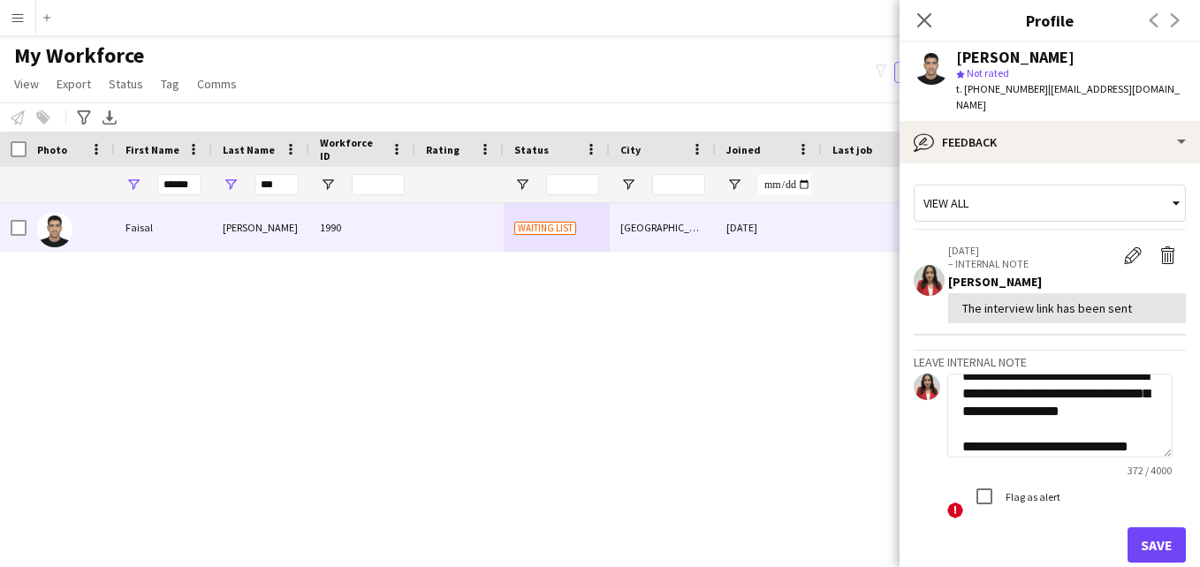
click at [1081, 414] on textarea "**********" at bounding box center [1059, 416] width 225 height 84
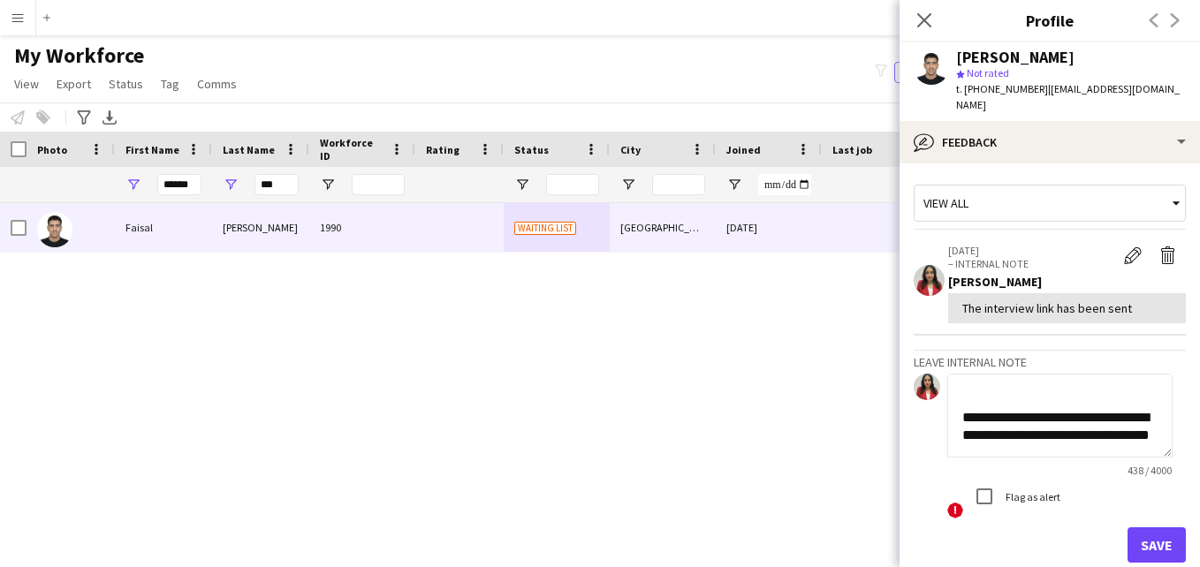
drag, startPoint x: 1074, startPoint y: 409, endPoint x: 1044, endPoint y: 369, distance: 49.8
click at [1044, 374] on textarea "**********" at bounding box center [1059, 416] width 225 height 84
click at [1004, 384] on textarea "**********" at bounding box center [1059, 416] width 225 height 84
click at [1088, 381] on textarea "**********" at bounding box center [1059, 416] width 225 height 84
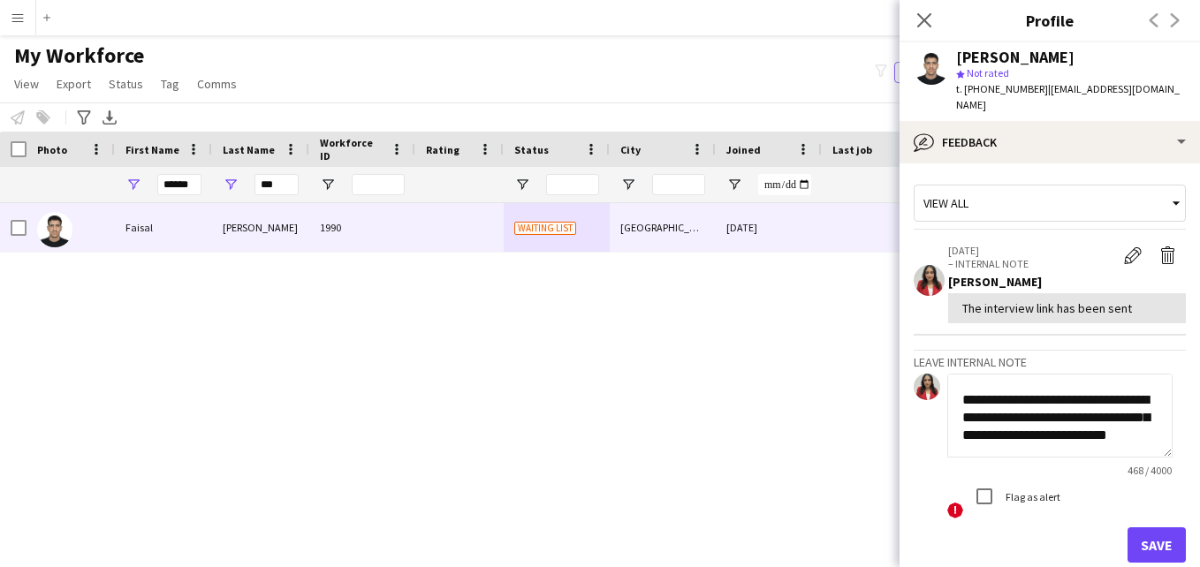
click at [1007, 404] on textarea "**********" at bounding box center [1059, 416] width 225 height 84
click at [1080, 421] on textarea "**********" at bounding box center [1059, 416] width 225 height 84
click at [1011, 433] on textarea "**********" at bounding box center [1059, 416] width 225 height 84
drag, startPoint x: 1065, startPoint y: 401, endPoint x: 1018, endPoint y: 408, distance: 47.4
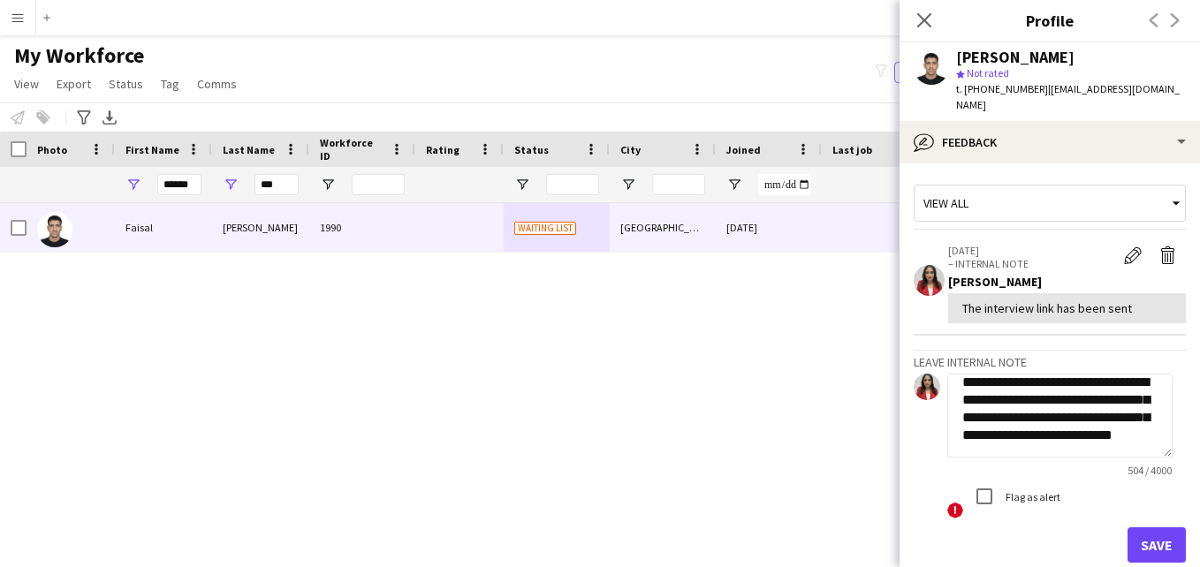
click at [1018, 408] on textarea "**********" at bounding box center [1059, 416] width 225 height 84
click at [1119, 436] on textarea "**********" at bounding box center [1059, 416] width 225 height 84
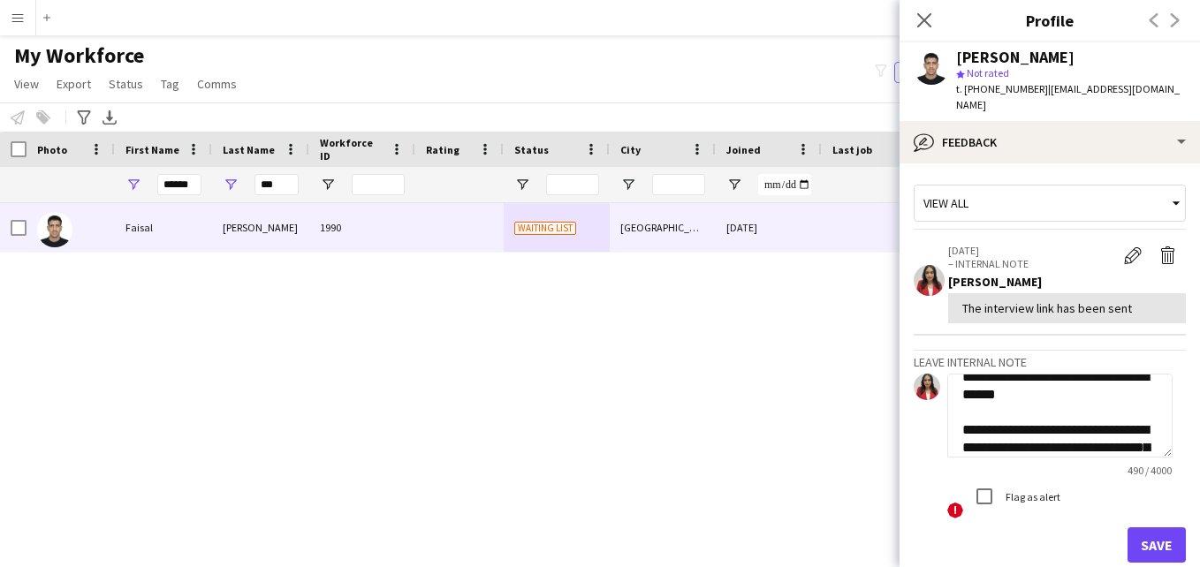
scroll to position [18, 0]
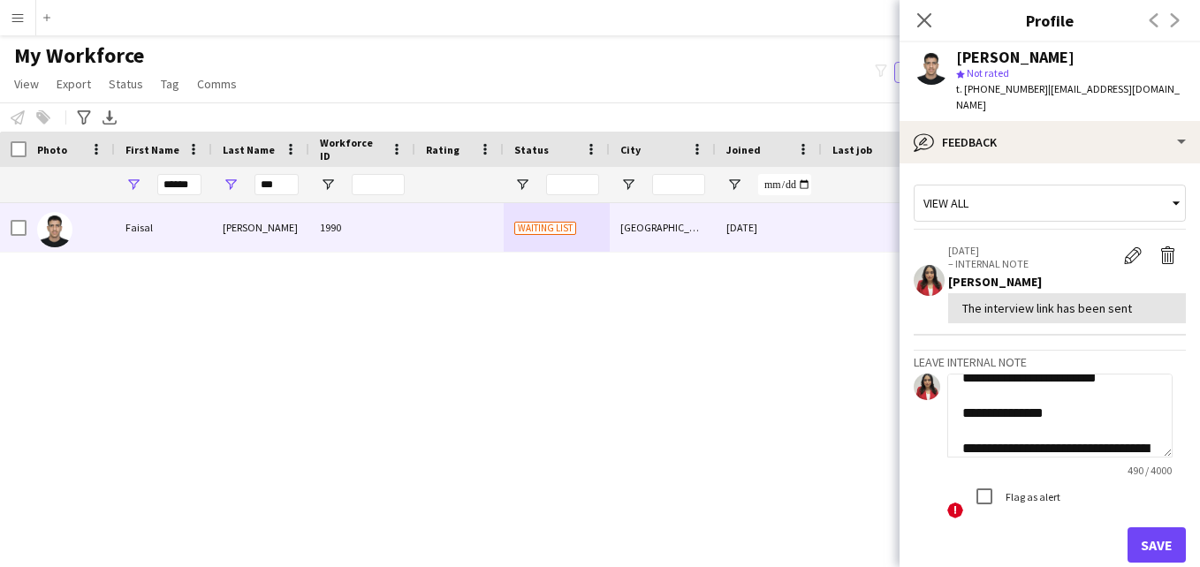
type textarea "**********"
click at [1137, 528] on button "Save" at bounding box center [1157, 545] width 58 height 35
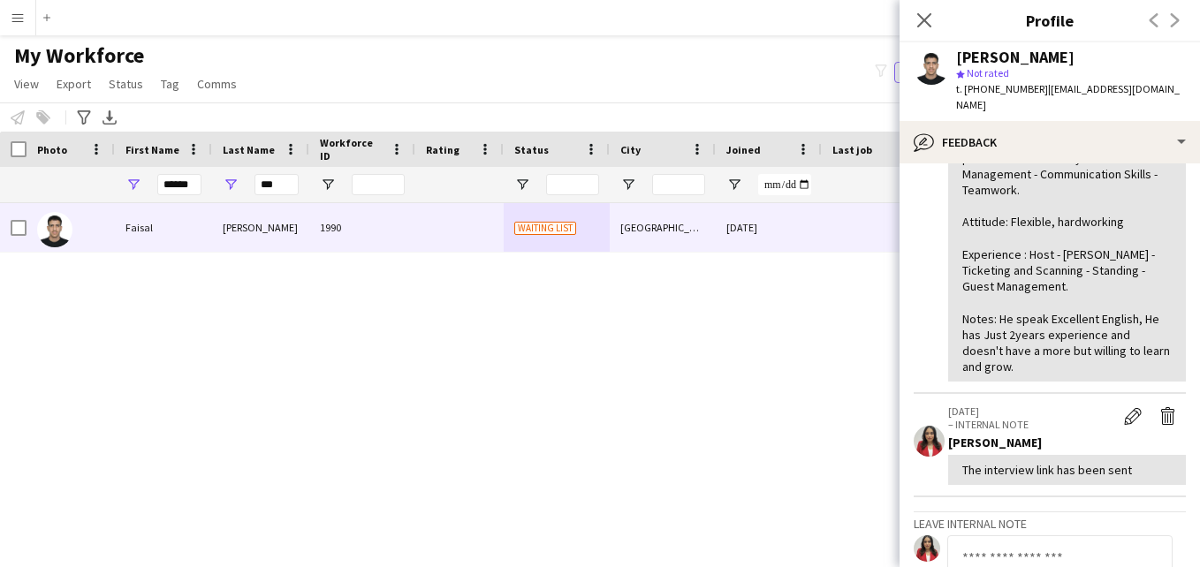
scroll to position [0, 0]
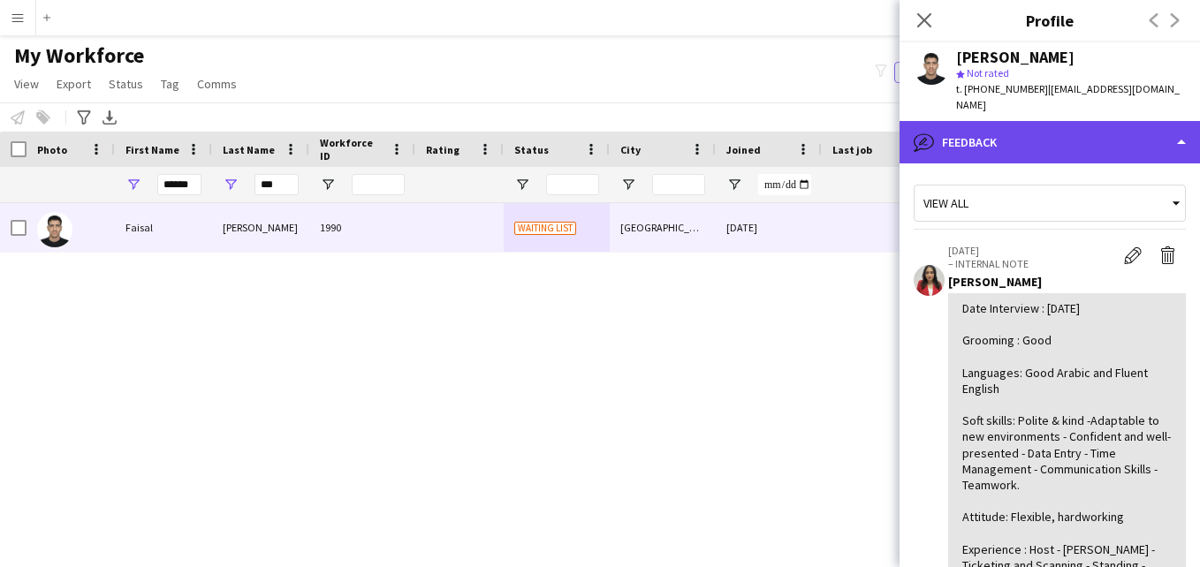
click at [1130, 145] on div "bubble-pencil Feedback" at bounding box center [1050, 142] width 300 height 42
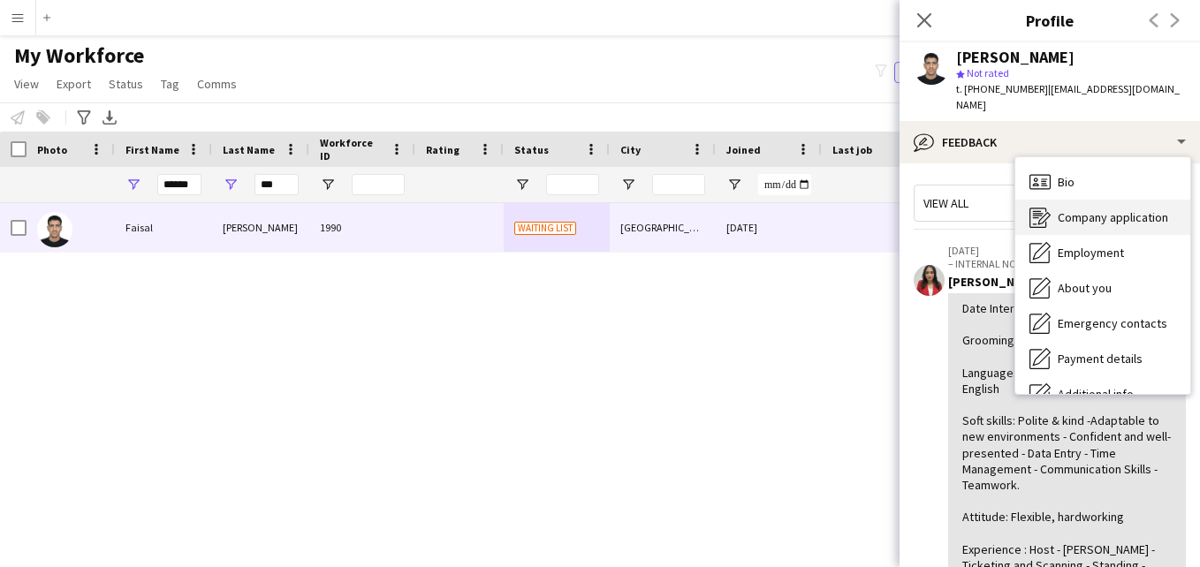
click at [1071, 209] on span "Company application" at bounding box center [1113, 217] width 110 height 16
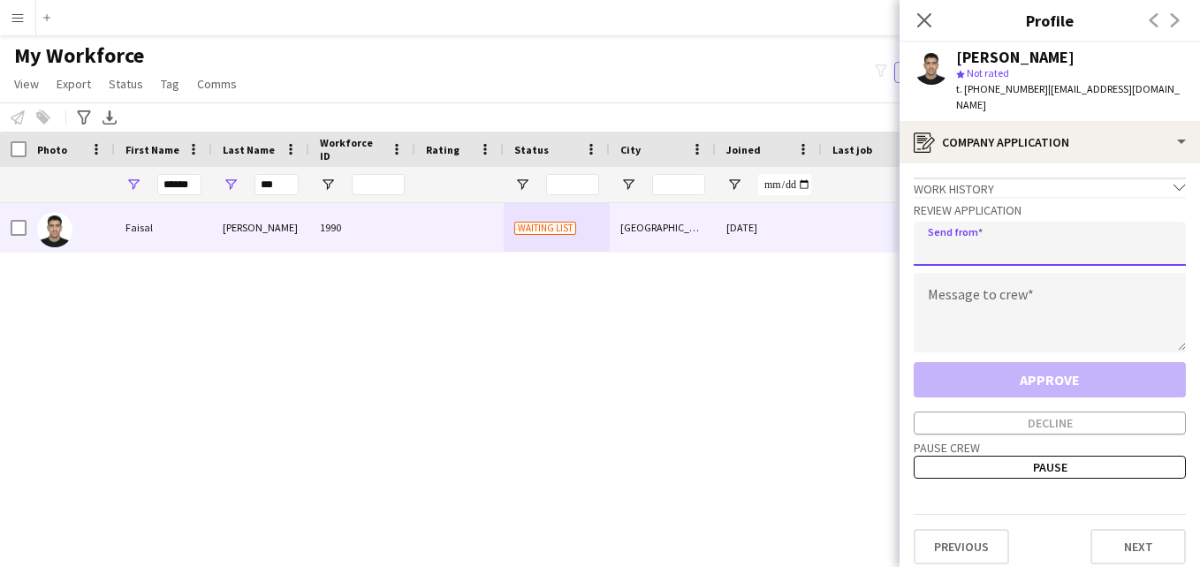
click at [1036, 230] on input "email" at bounding box center [1050, 244] width 272 height 44
type input "**********"
click at [1027, 285] on textarea at bounding box center [1050, 313] width 272 height 80
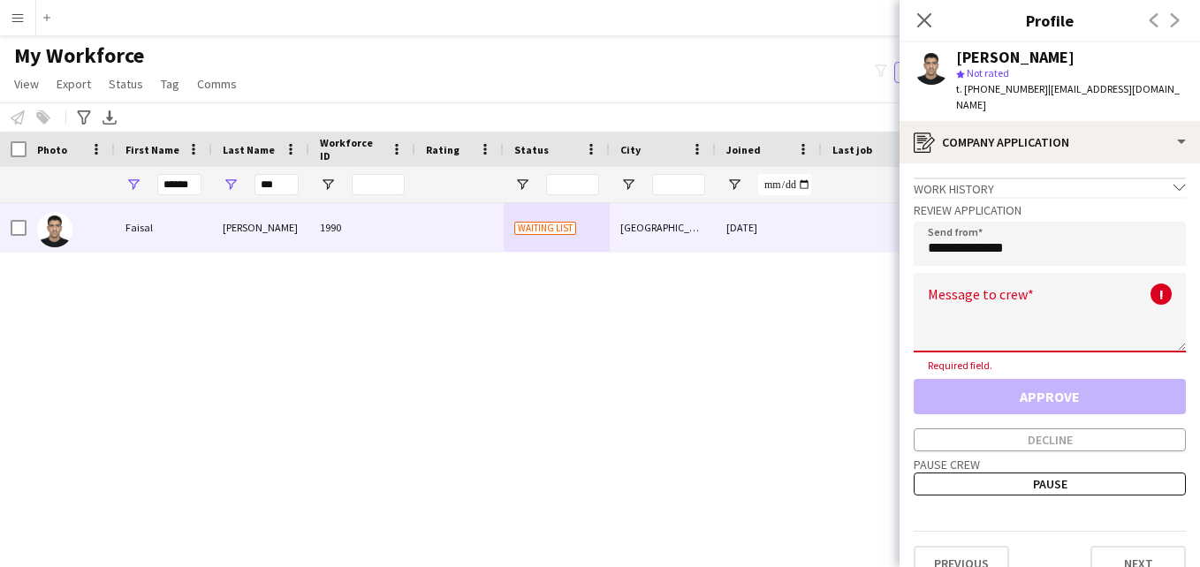
click at [1123, 278] on textarea at bounding box center [1050, 313] width 272 height 80
paste textarea "**********"
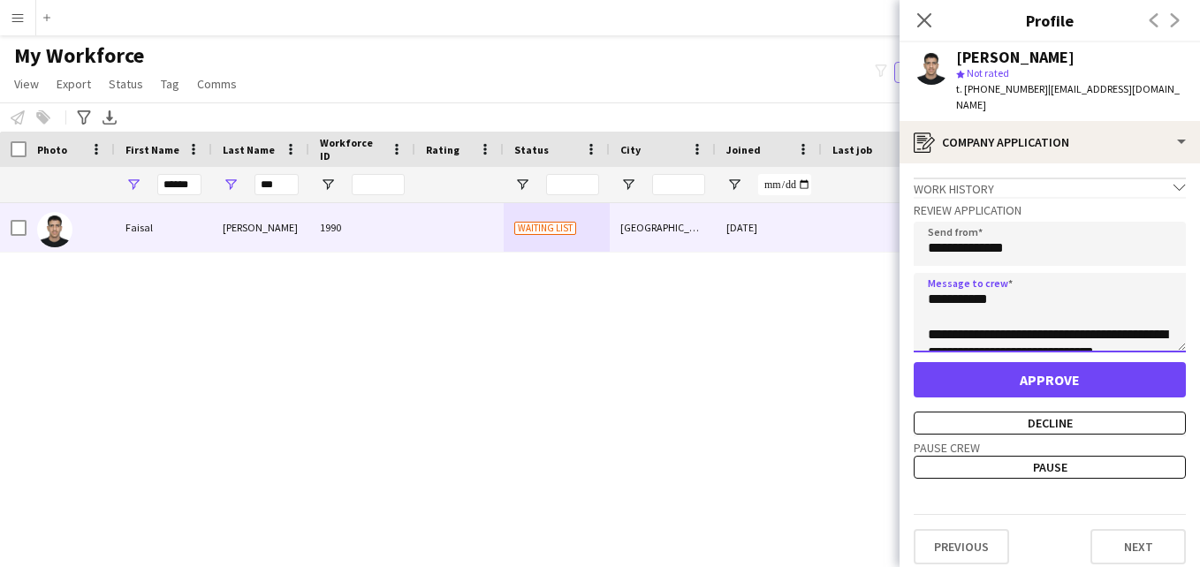
click at [982, 282] on textarea "**********" at bounding box center [1050, 313] width 272 height 80
type textarea "**********"
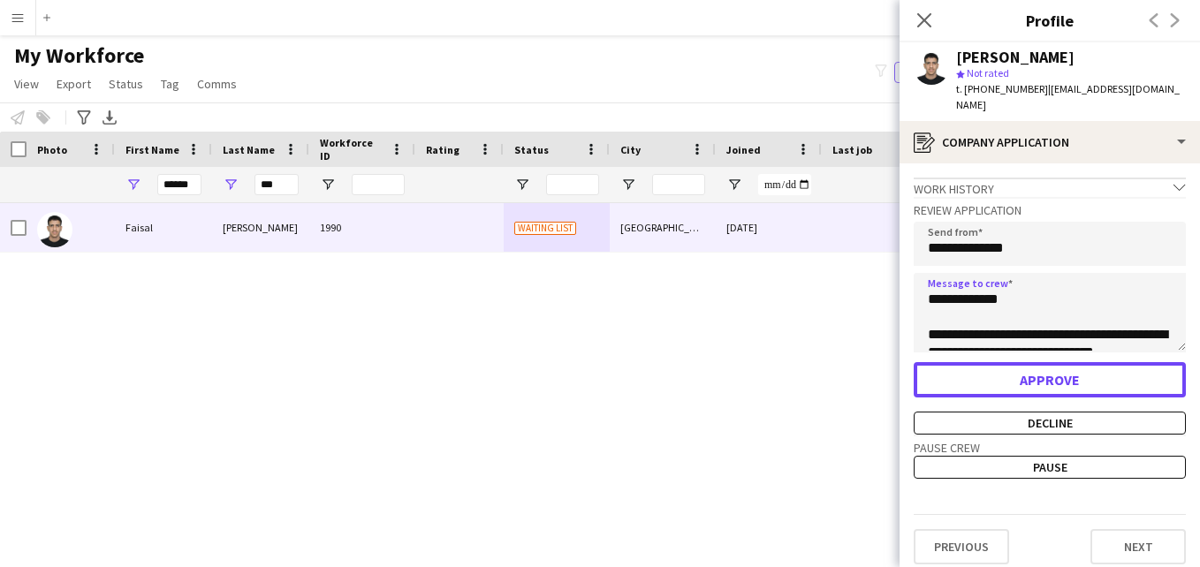
click at [1064, 362] on button "Approve" at bounding box center [1050, 379] width 272 height 35
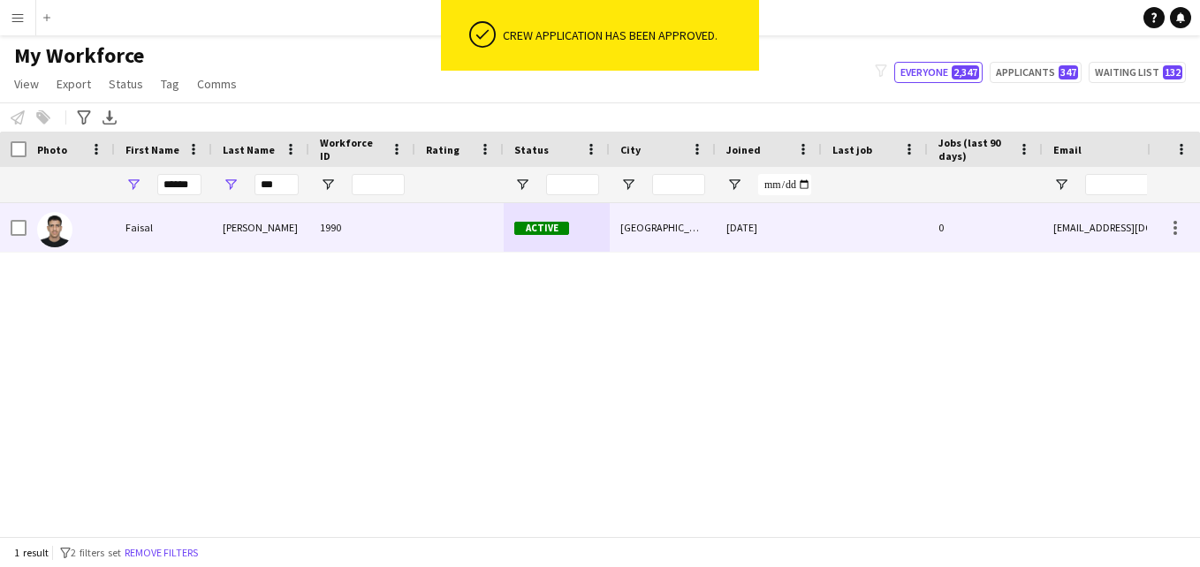
click at [695, 239] on div "[GEOGRAPHIC_DATA]" at bounding box center [663, 227] width 106 height 49
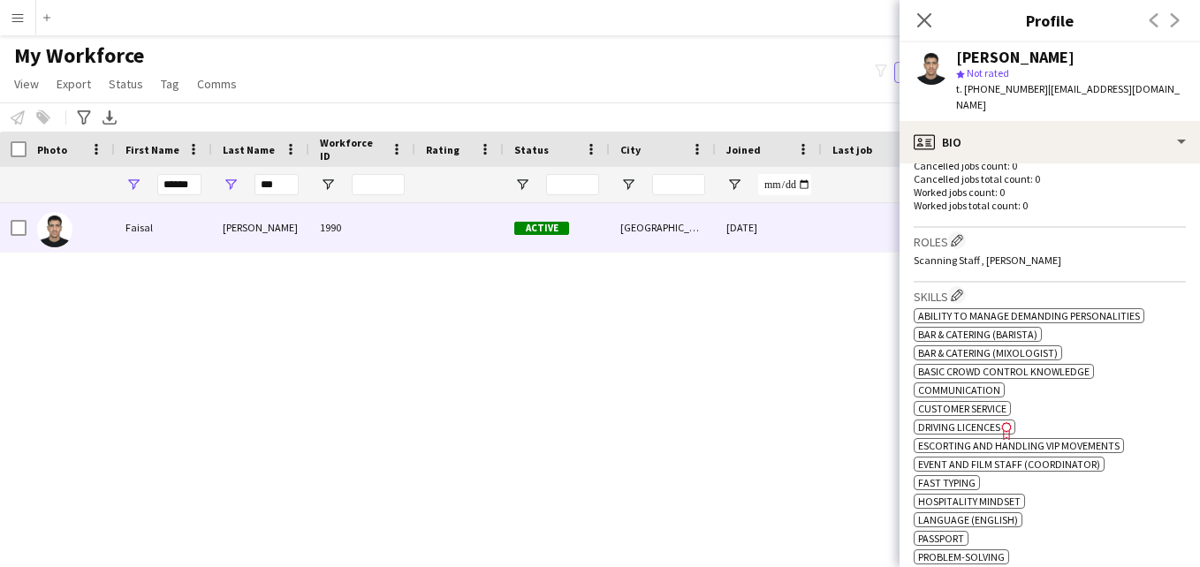
scroll to position [479, 0]
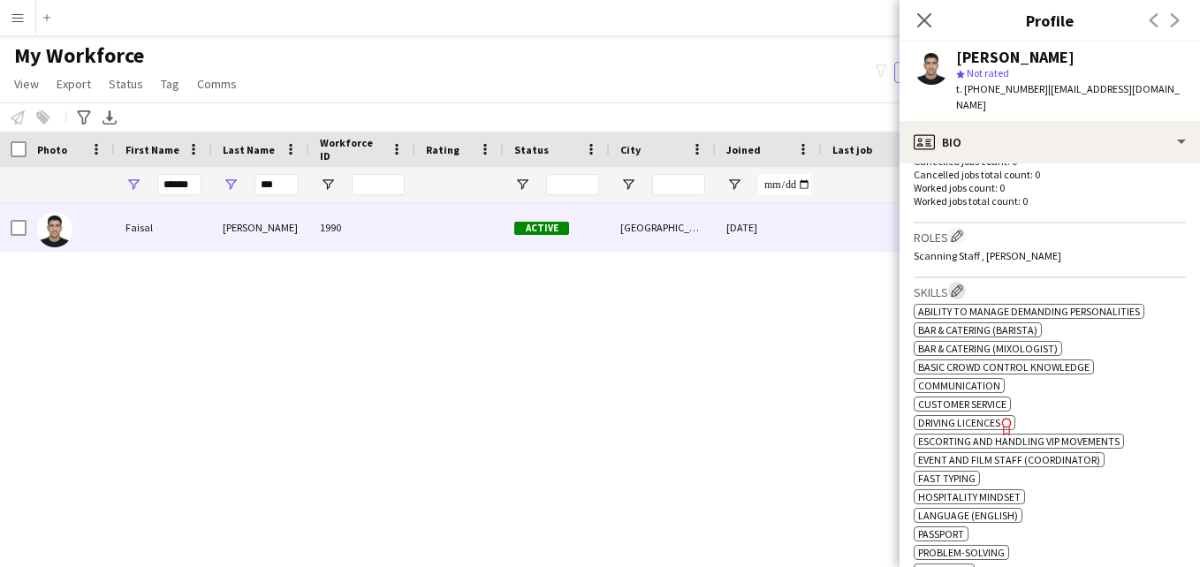
click at [963, 285] on app-icon "Edit crew company skills" at bounding box center [957, 291] width 12 height 12
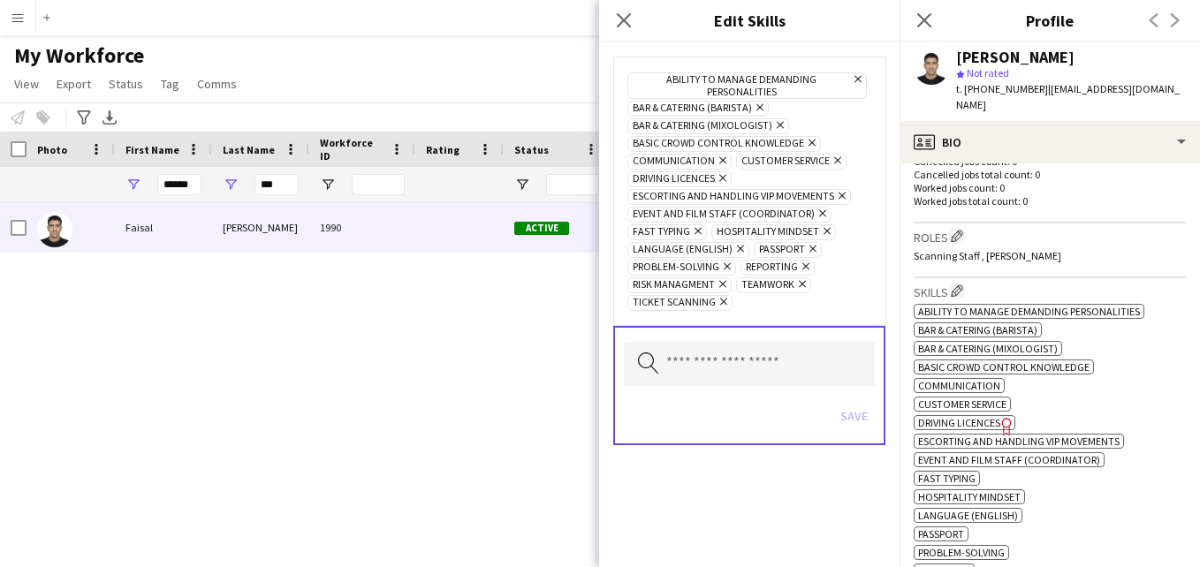
click at [757, 105] on icon at bounding box center [759, 107] width 7 height 7
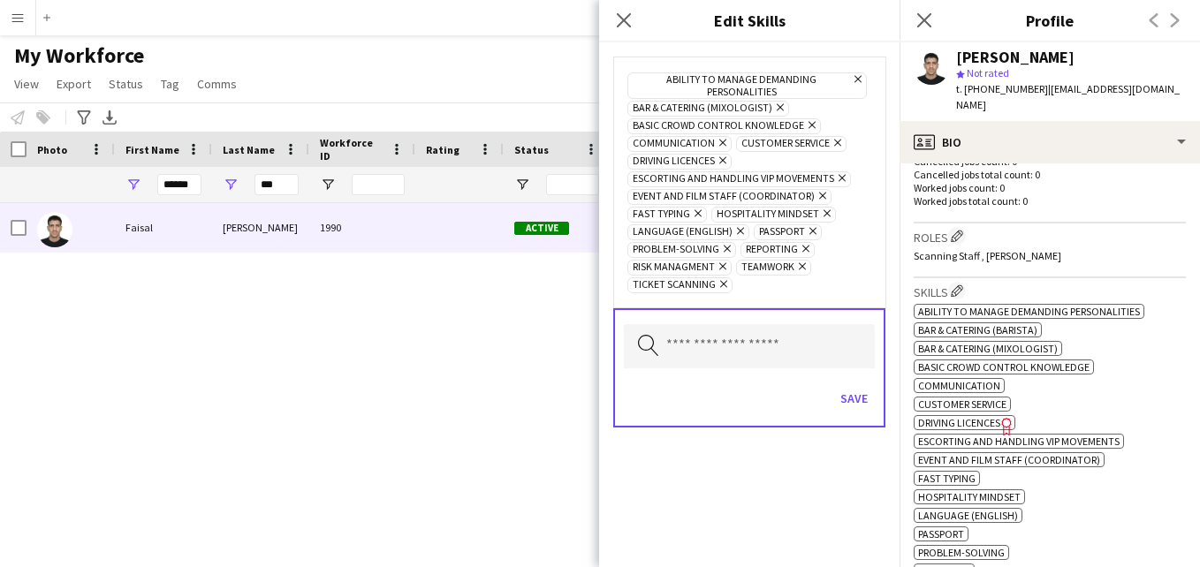
click at [776, 108] on icon "Remove" at bounding box center [777, 107] width 11 height 11
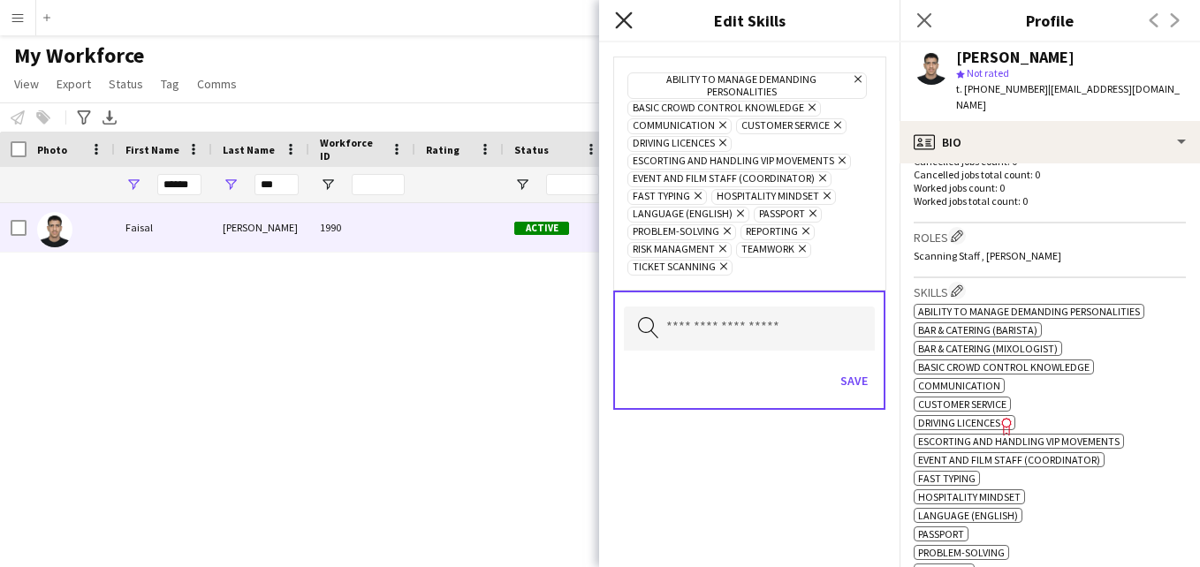
click at [626, 21] on icon at bounding box center [623, 19] width 17 height 17
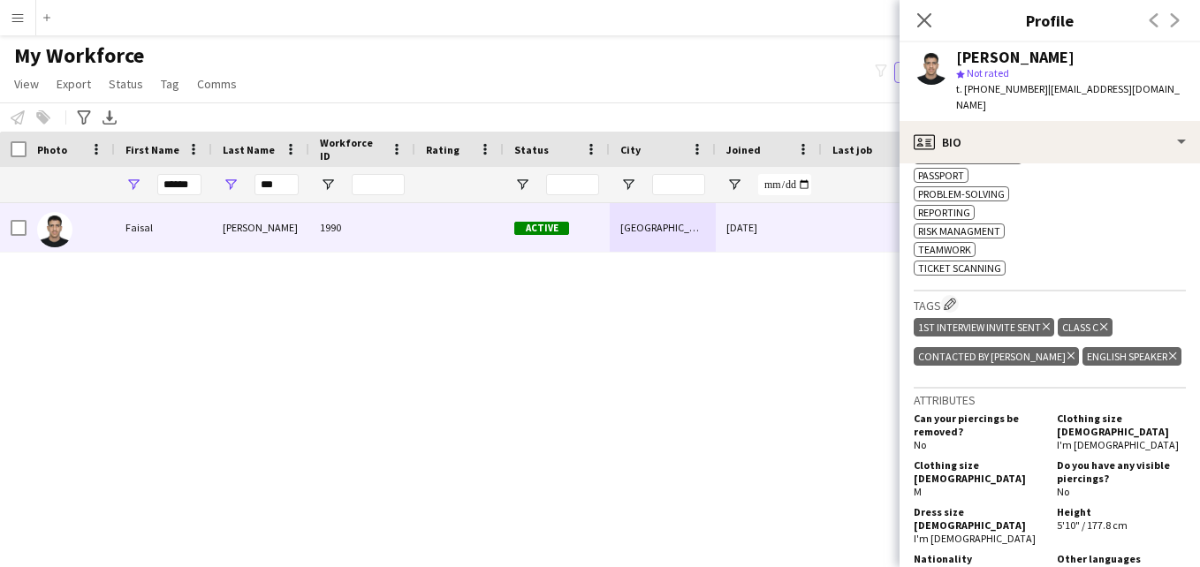
scroll to position [847, 0]
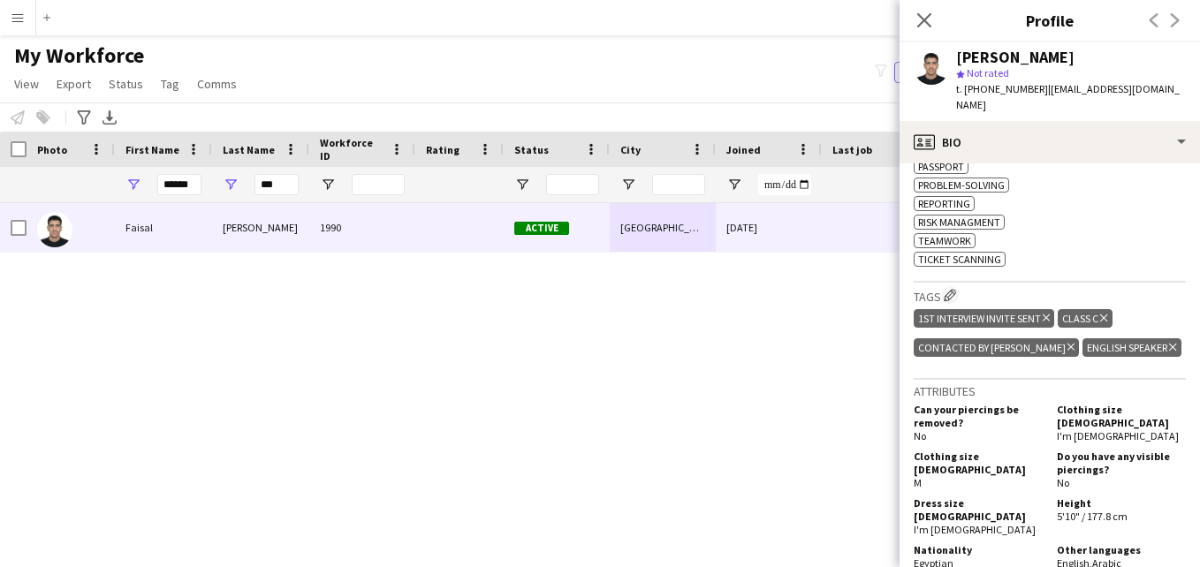
click at [1106, 313] on icon "Delete tag" at bounding box center [1103, 318] width 7 height 11
click at [953, 289] on app-icon "Edit crew company tags" at bounding box center [950, 295] width 12 height 12
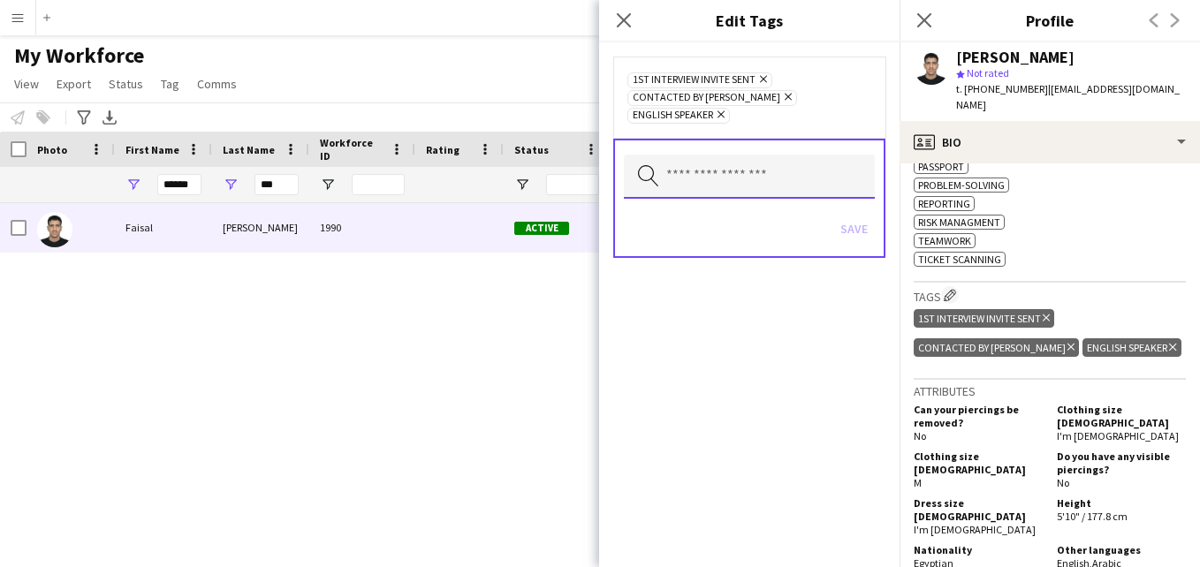
click at [780, 157] on input "text" at bounding box center [749, 177] width 251 height 44
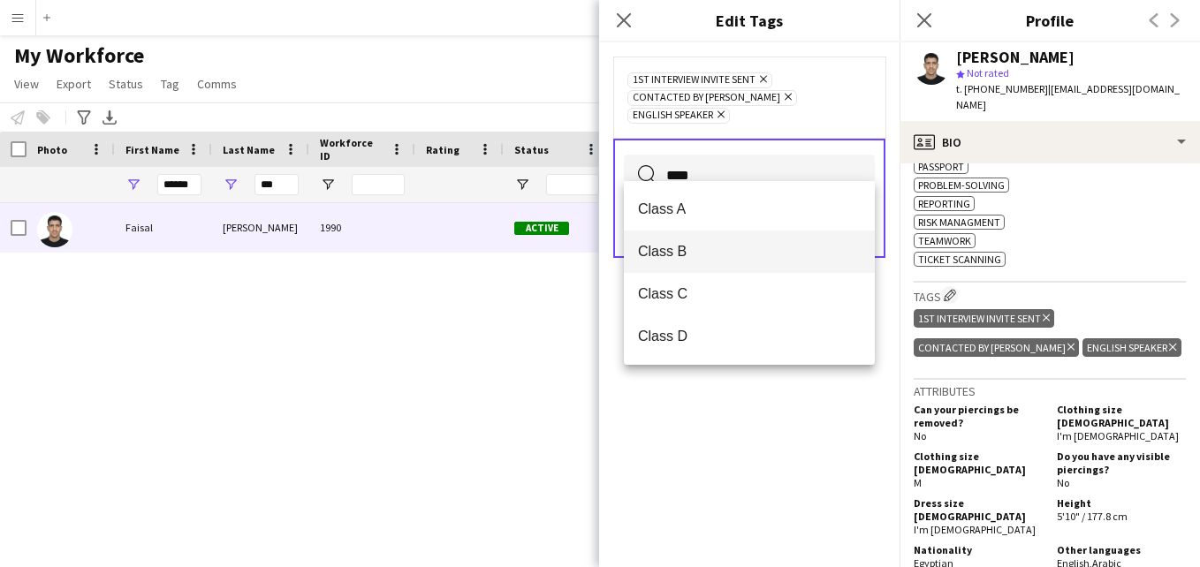
type input "****"
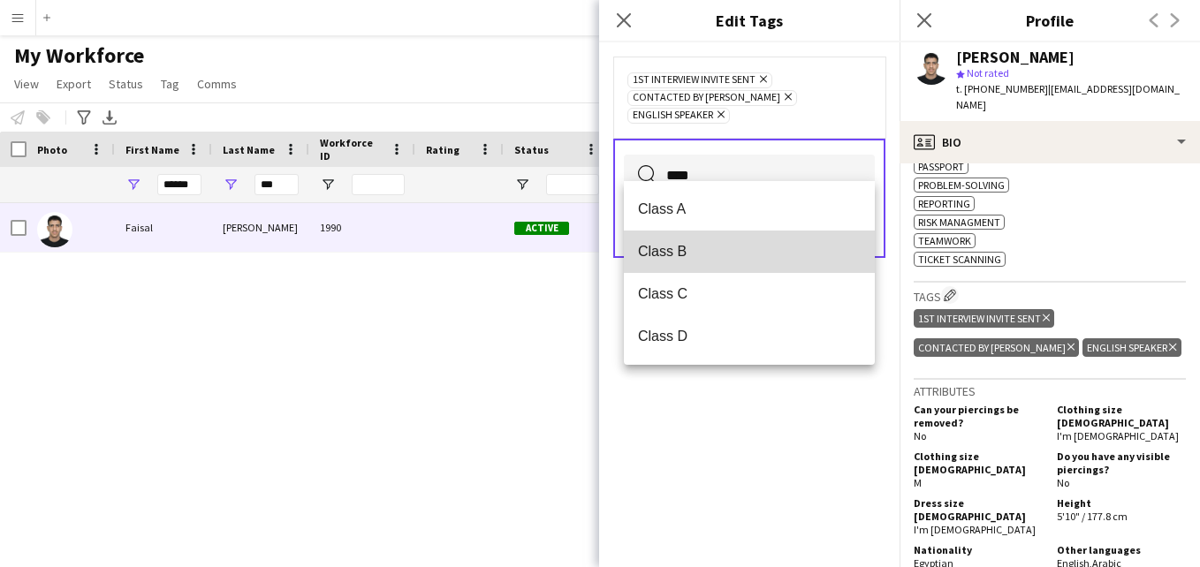
click at [737, 240] on mat-option "Class B" at bounding box center [749, 252] width 251 height 42
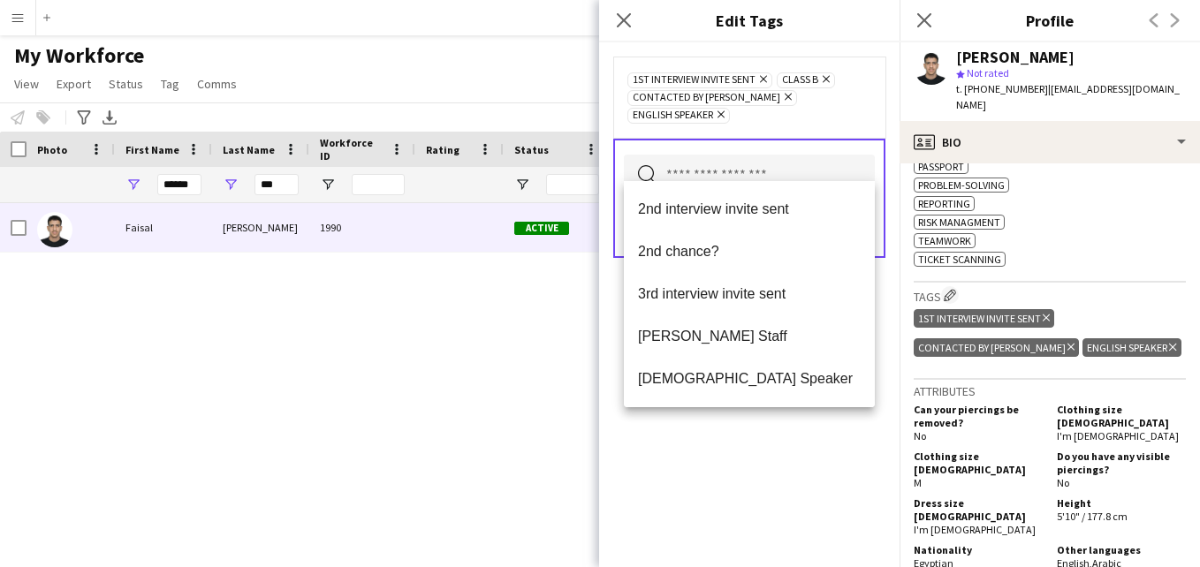
click at [848, 114] on div "1st interview invite sent Remove Class B Remove Contacted by Lamiaa Remove Engl…" at bounding box center [749, 97] width 272 height 81
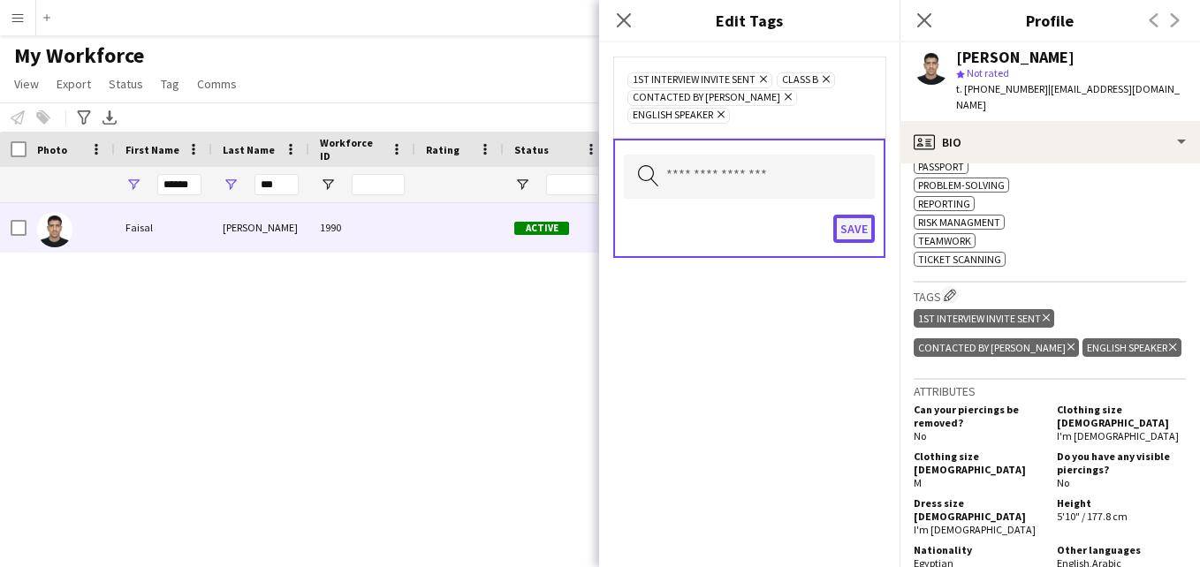
click at [846, 215] on button "Save" at bounding box center [854, 229] width 42 height 28
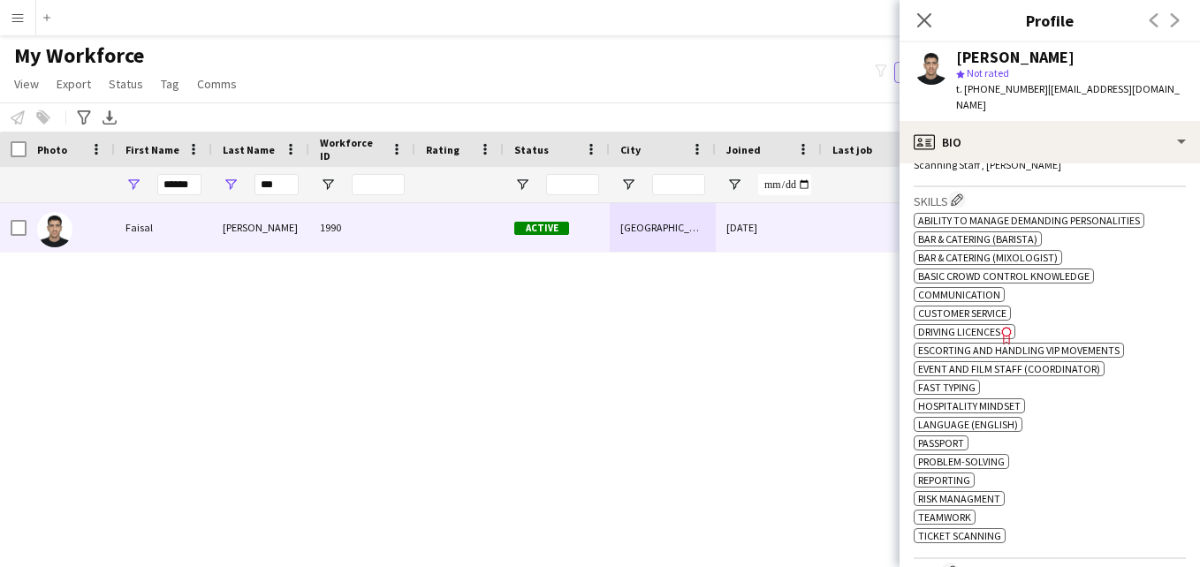
scroll to position [549, 0]
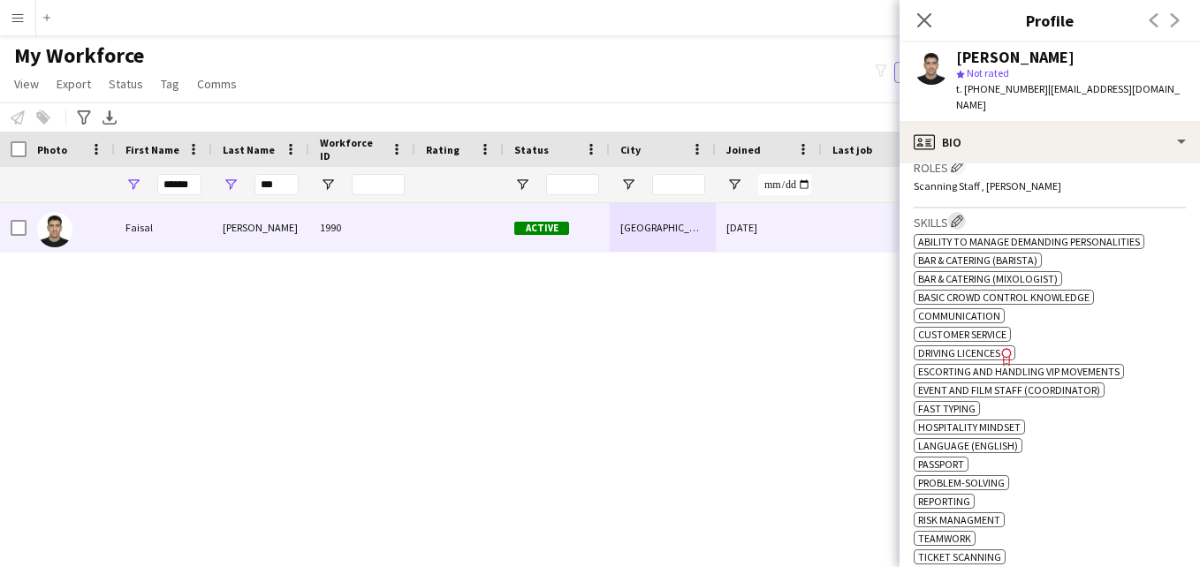
click at [961, 215] on app-icon "Edit crew company skills" at bounding box center [957, 221] width 12 height 12
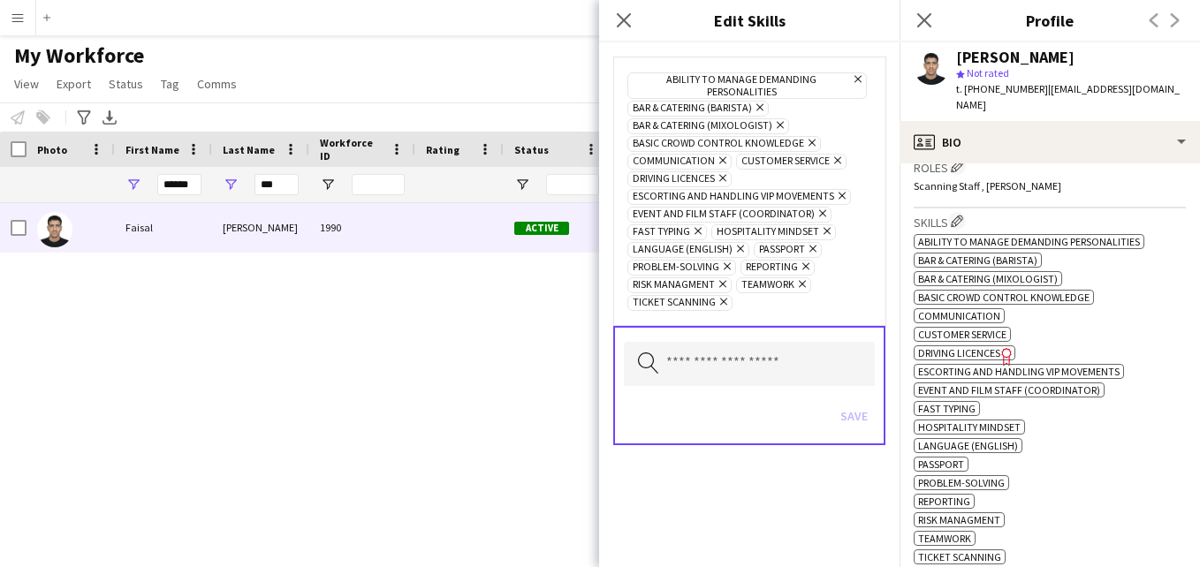
click at [758, 105] on icon at bounding box center [759, 107] width 7 height 7
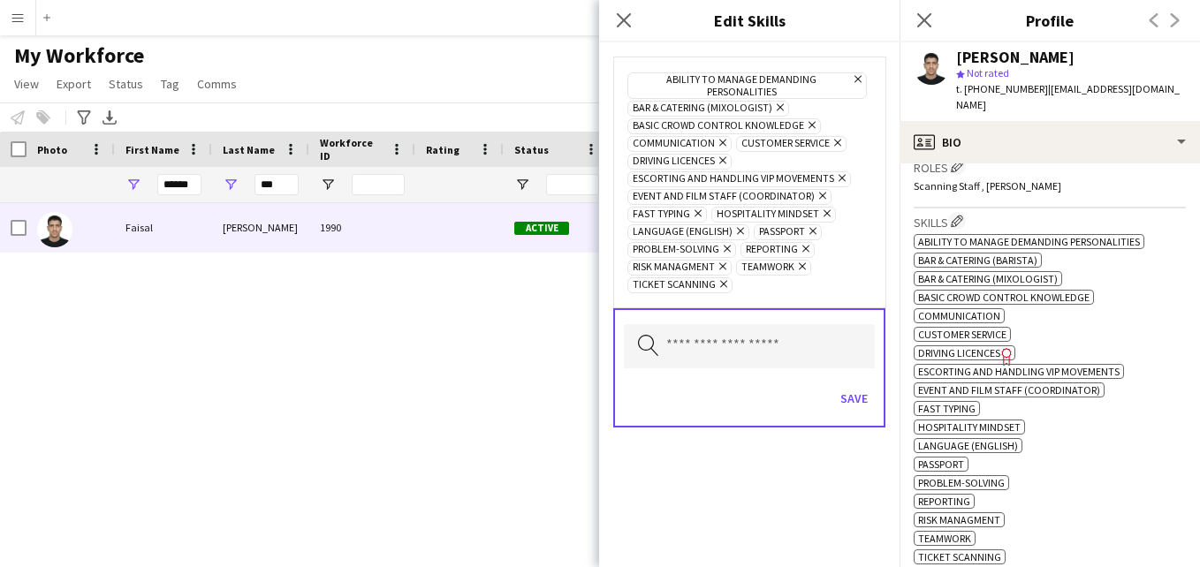
click at [775, 109] on icon "Remove" at bounding box center [777, 107] width 11 height 11
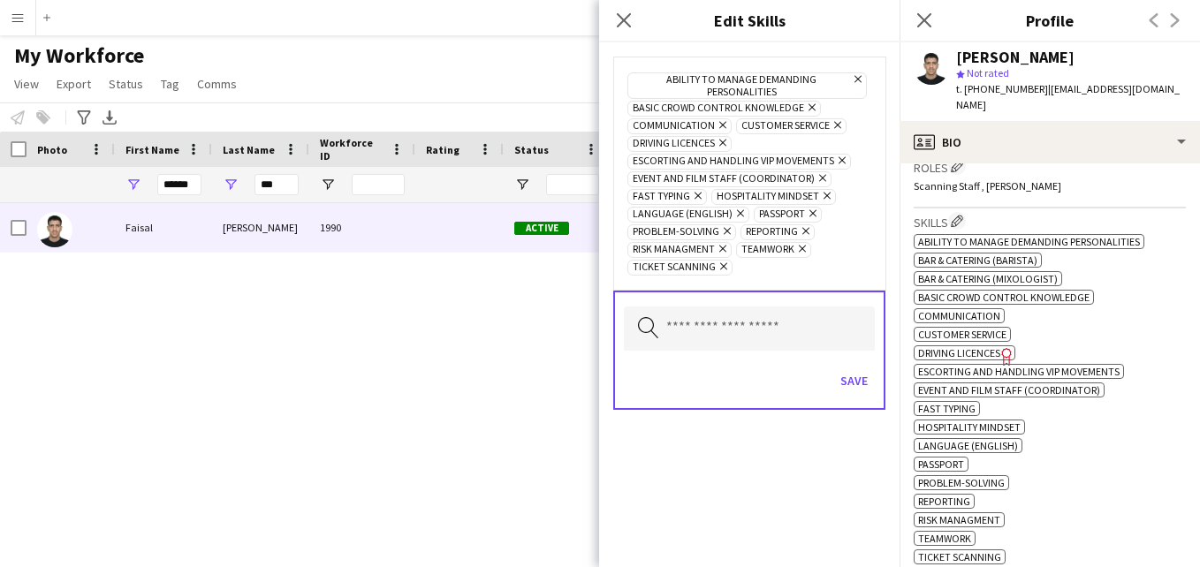
click at [839, 163] on icon at bounding box center [842, 160] width 7 height 7
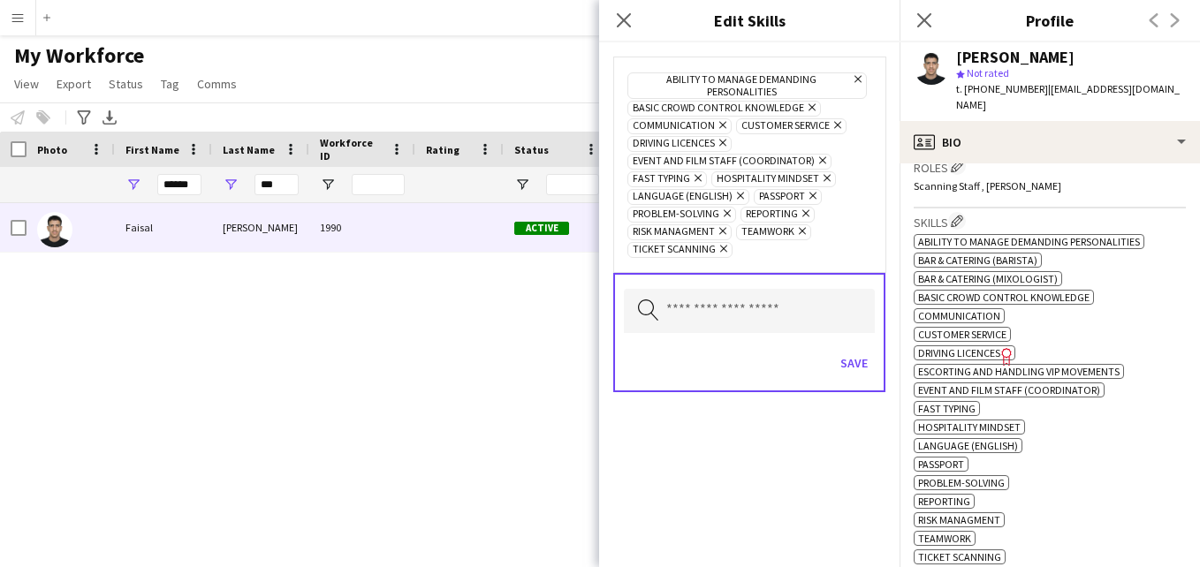
click at [815, 163] on icon "Remove" at bounding box center [820, 160] width 11 height 11
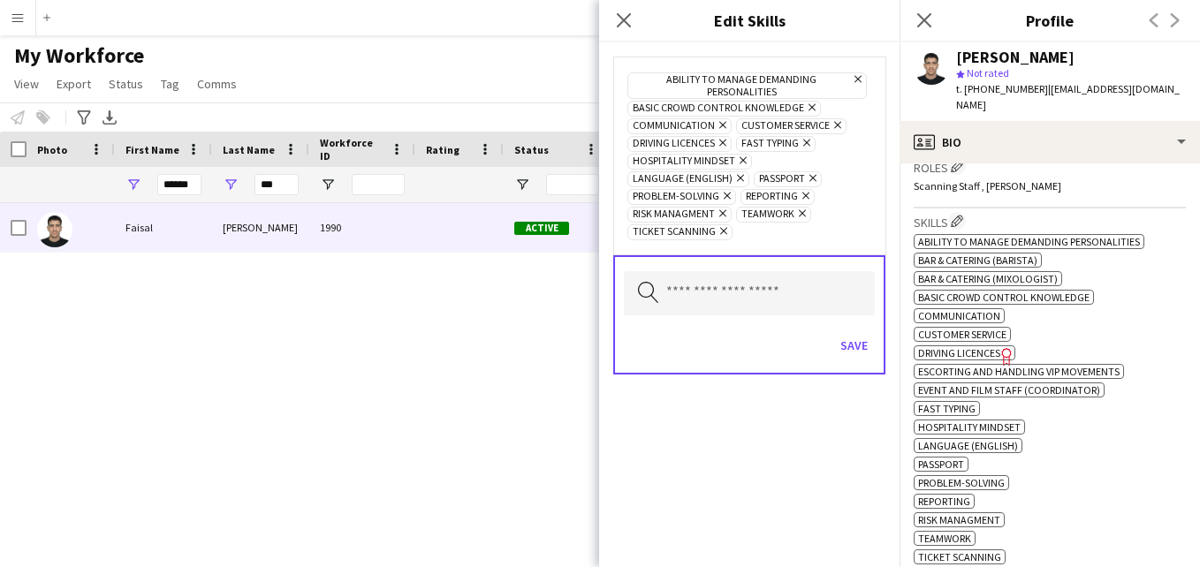
click at [806, 142] on icon at bounding box center [806, 143] width 7 height 7
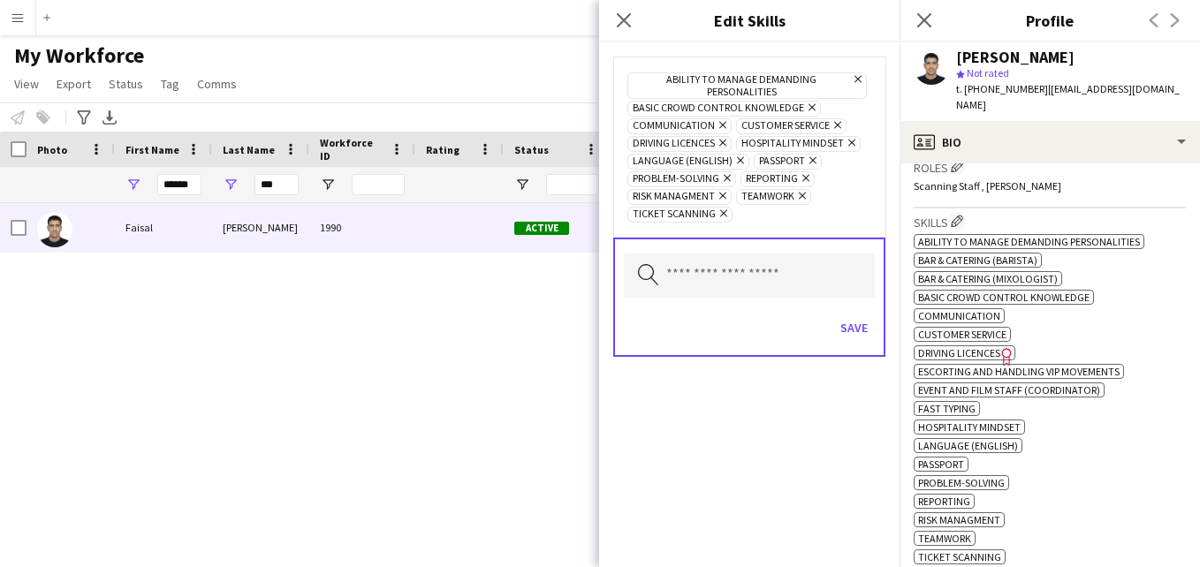
click at [852, 146] on icon "Remove" at bounding box center [849, 142] width 11 height 11
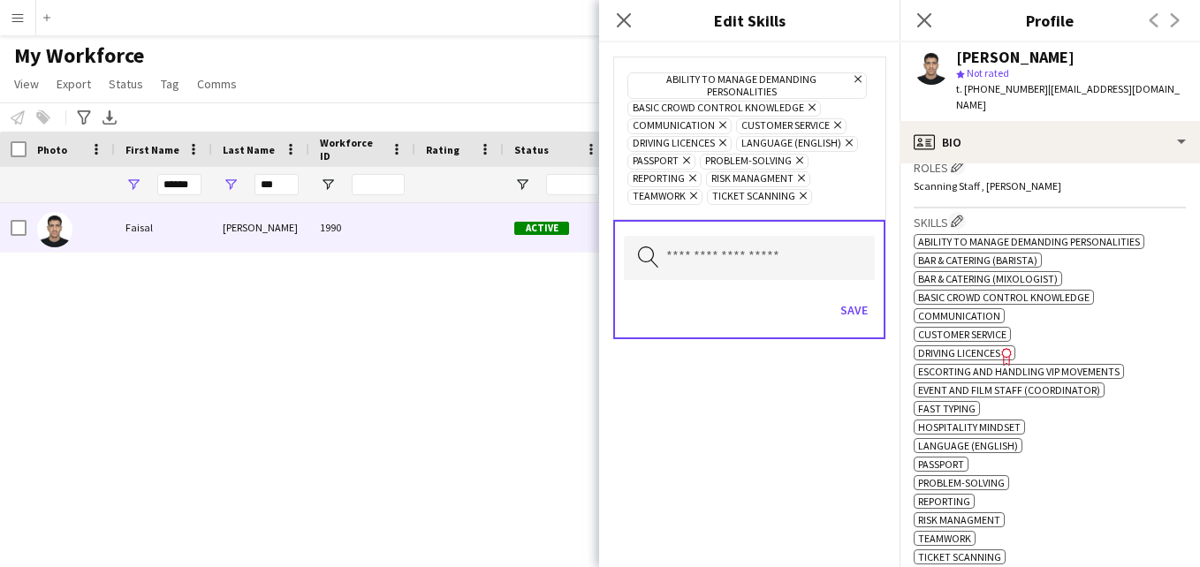
click at [694, 179] on icon at bounding box center [692, 178] width 7 height 7
click at [802, 180] on icon at bounding box center [802, 178] width 7 height 7
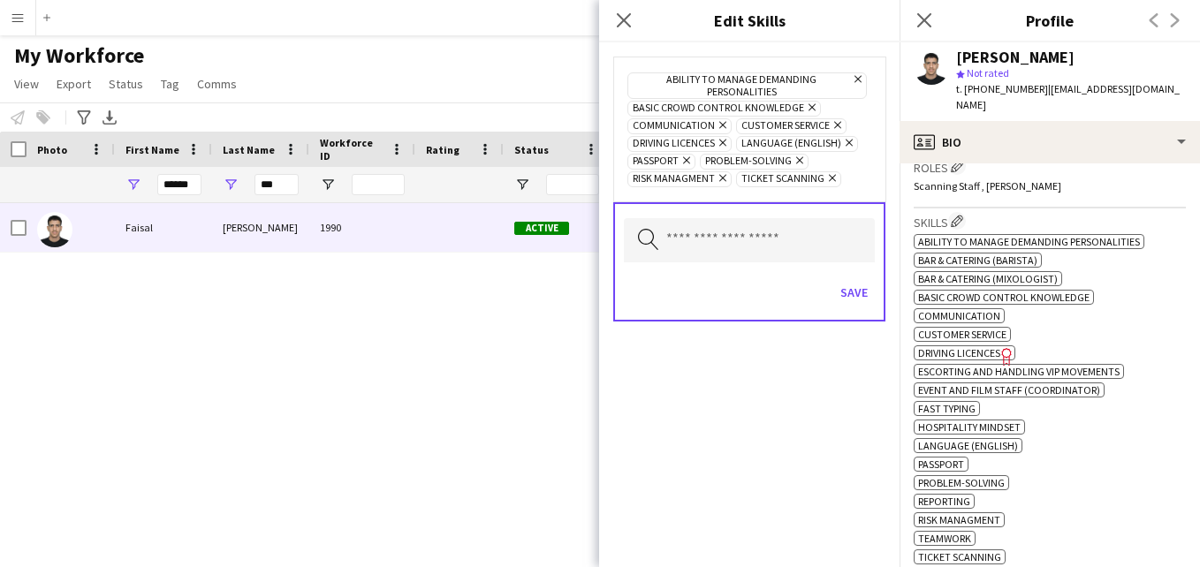
click at [721, 178] on icon at bounding box center [722, 178] width 7 height 7
click at [806, 107] on icon "Remove" at bounding box center [809, 107] width 11 height 11
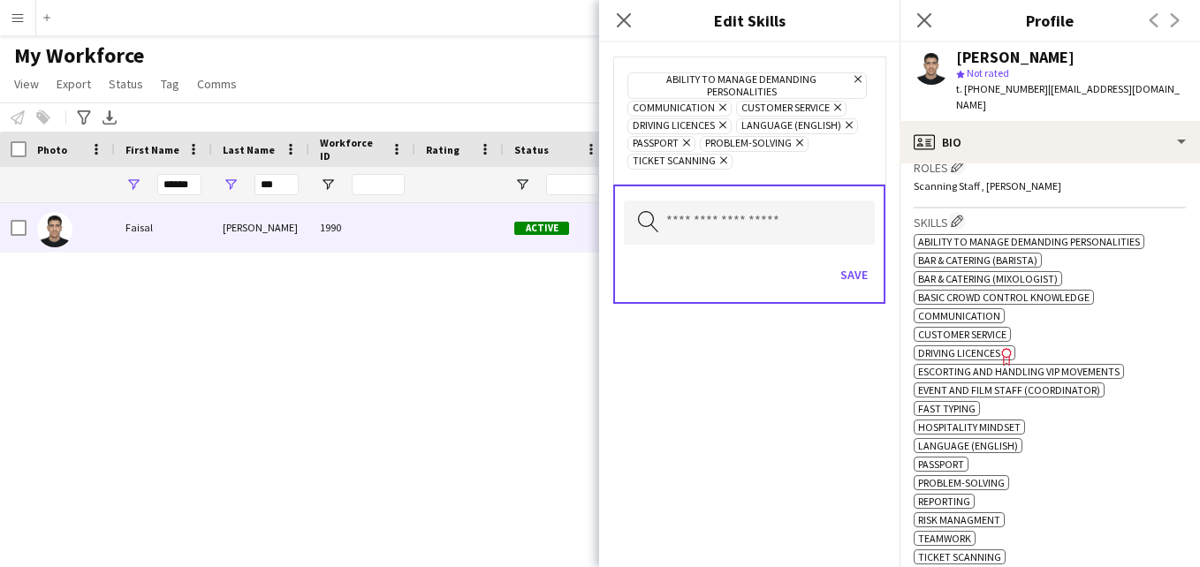
drag, startPoint x: 756, startPoint y: 251, endPoint x: 755, endPoint y: 239, distance: 12.4
click at [755, 239] on div "Search by skill name Save" at bounding box center [749, 244] width 272 height 119
click at [755, 232] on input "text" at bounding box center [749, 223] width 251 height 44
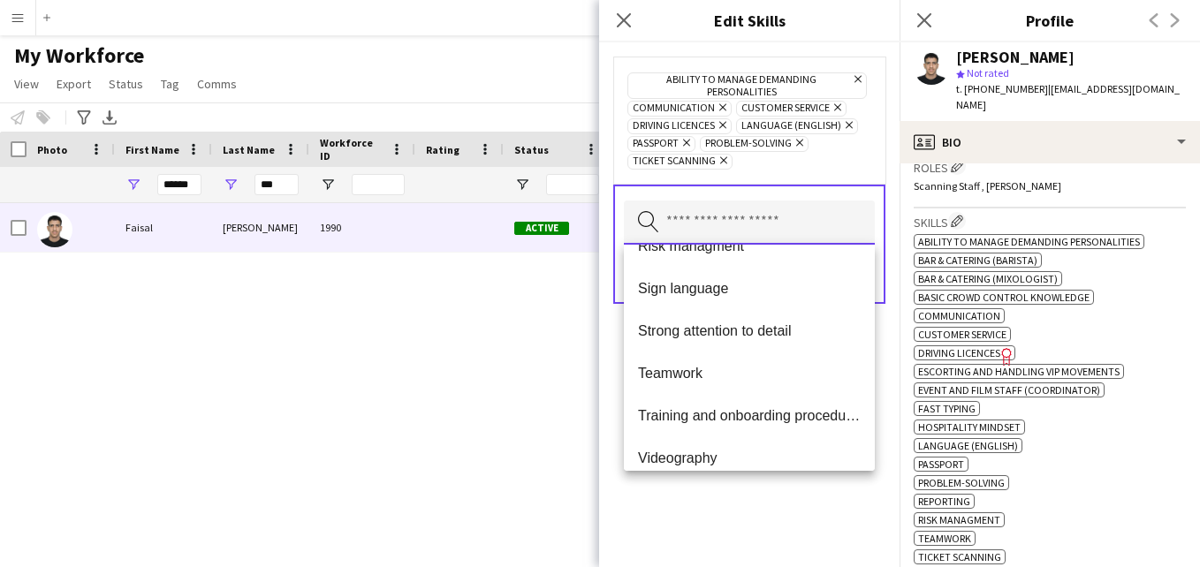
scroll to position [1452, 0]
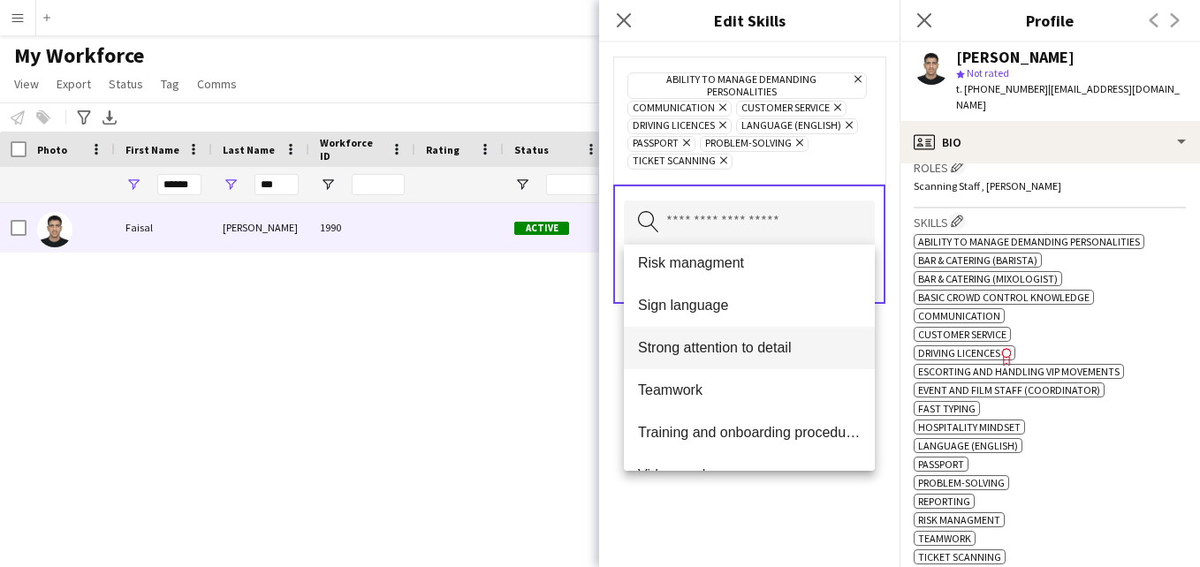
click at [809, 356] on span "Strong attention to detail" at bounding box center [749, 347] width 223 height 17
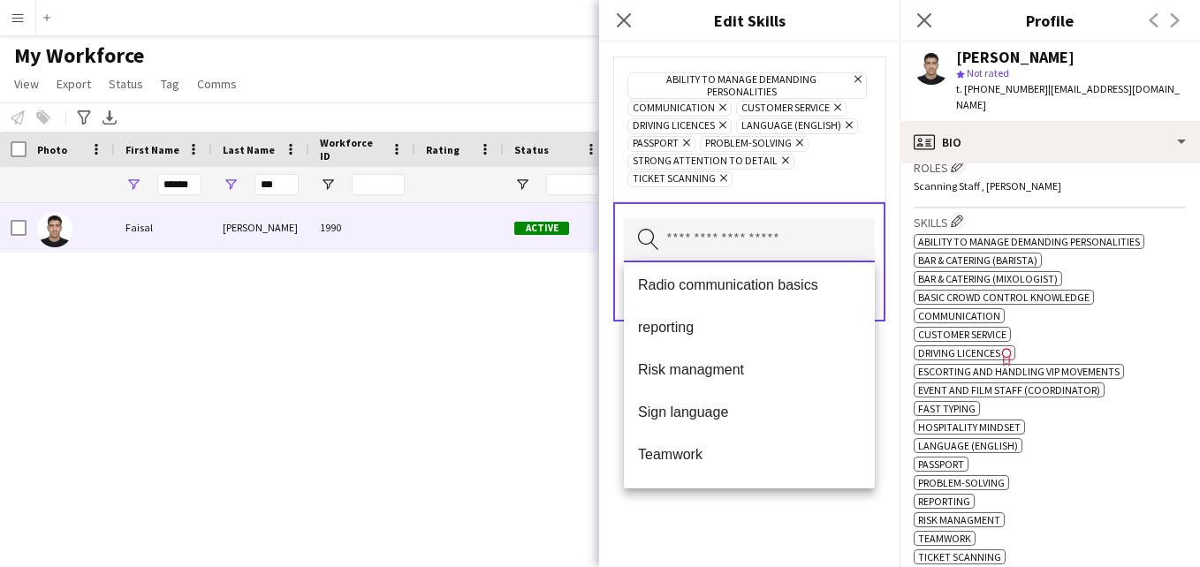
scroll to position [1354, 0]
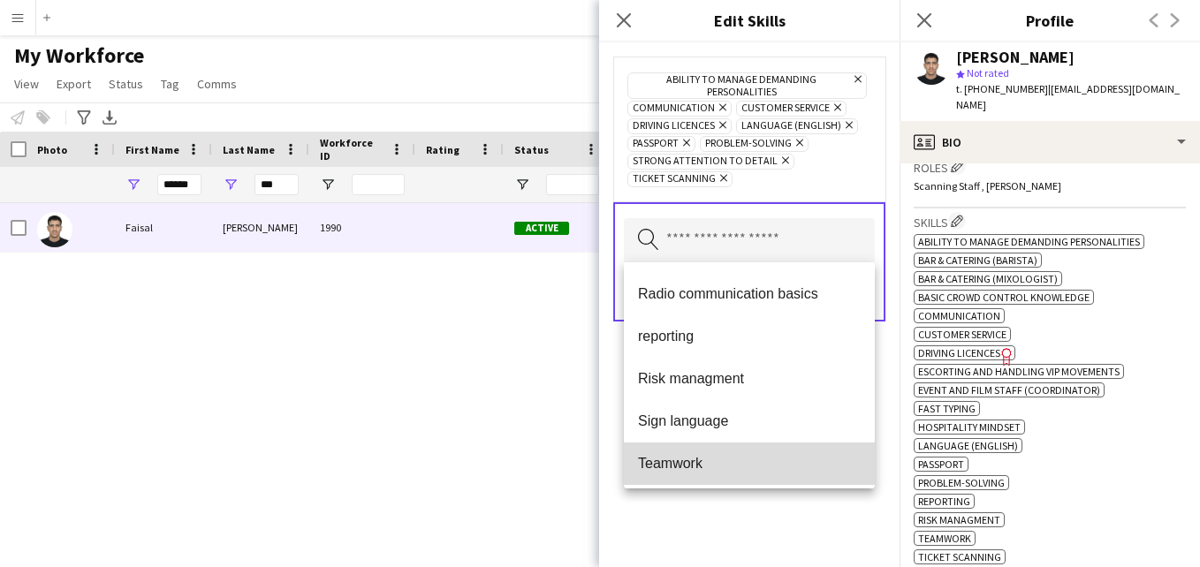
click at [817, 460] on span "Teamwork" at bounding box center [749, 463] width 223 height 17
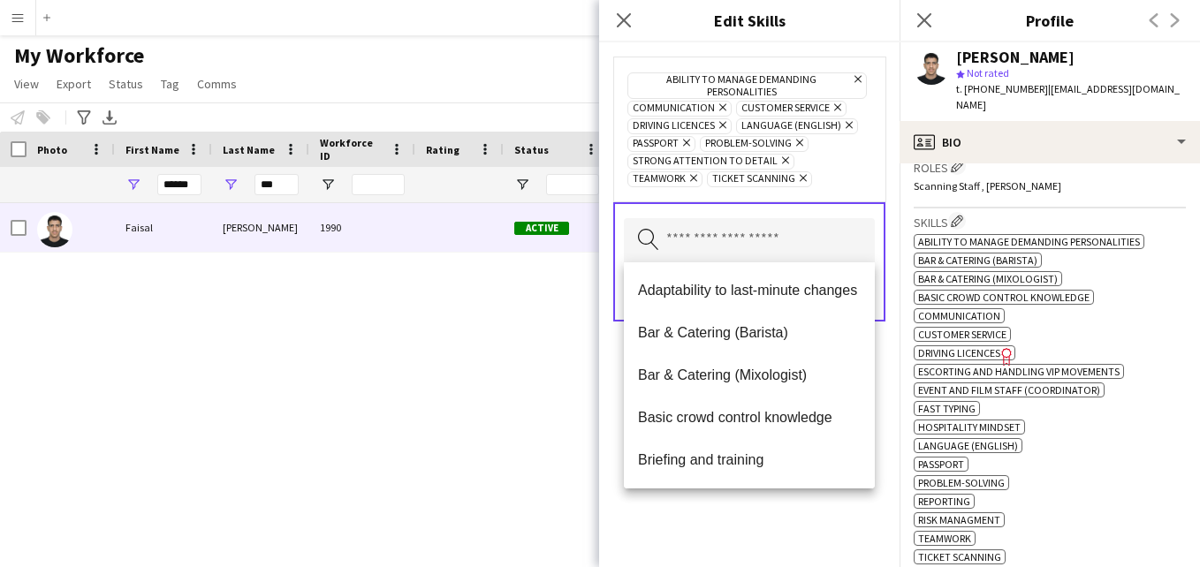
click at [836, 184] on div "Ability to manage demanding personalities Remove Communication Remove Customer …" at bounding box center [749, 129] width 244 height 117
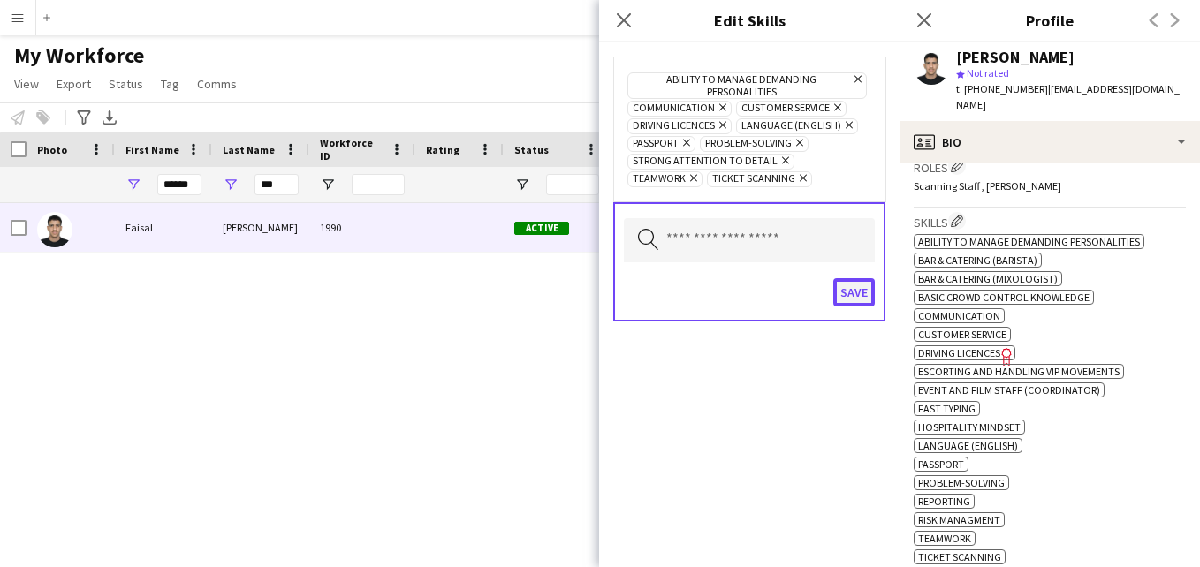
click at [859, 293] on button "Save" at bounding box center [854, 292] width 42 height 28
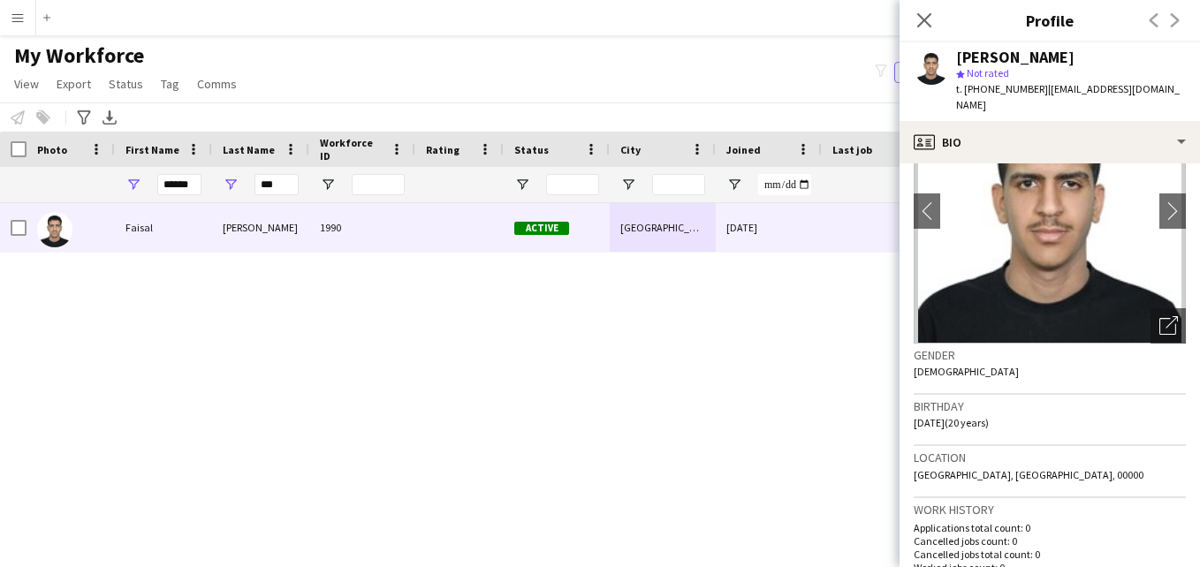
scroll to position [0, 0]
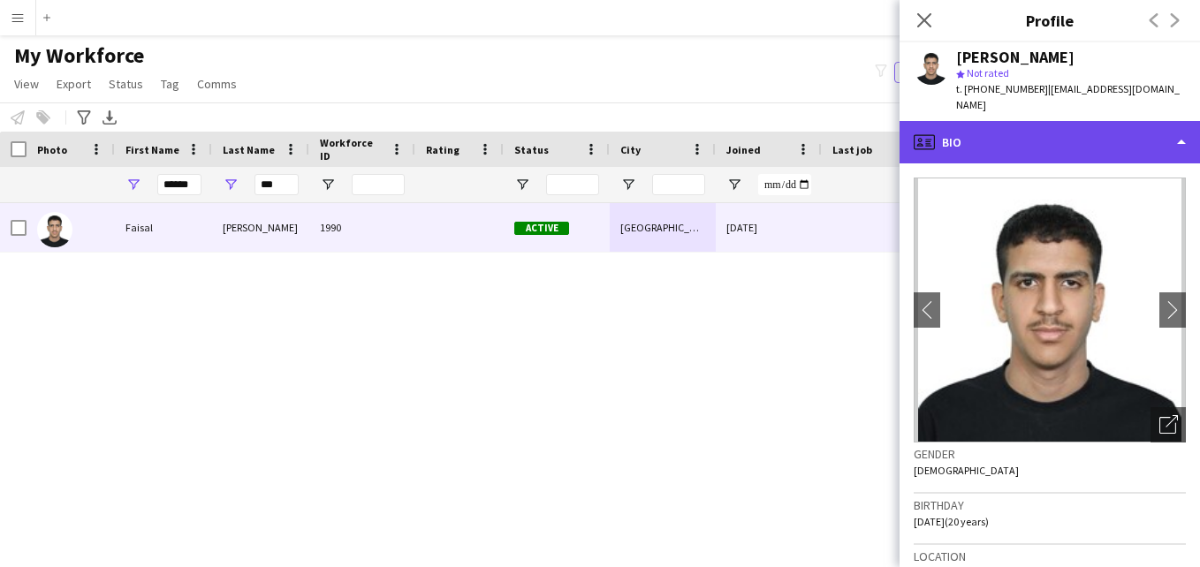
click at [1159, 134] on div "profile Bio" at bounding box center [1050, 142] width 300 height 42
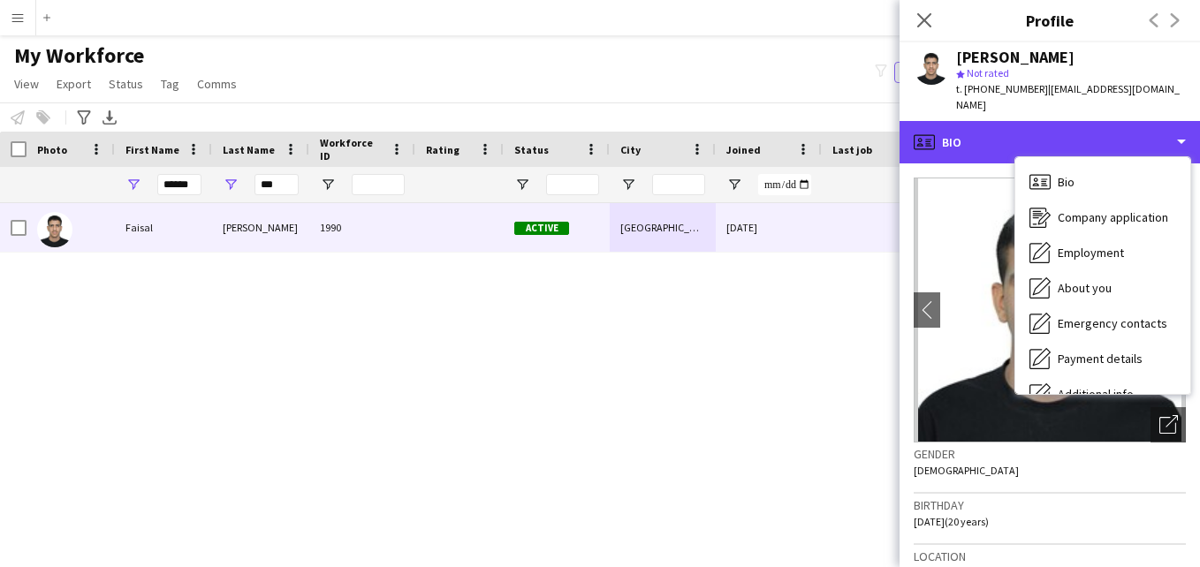
scroll to position [95, 0]
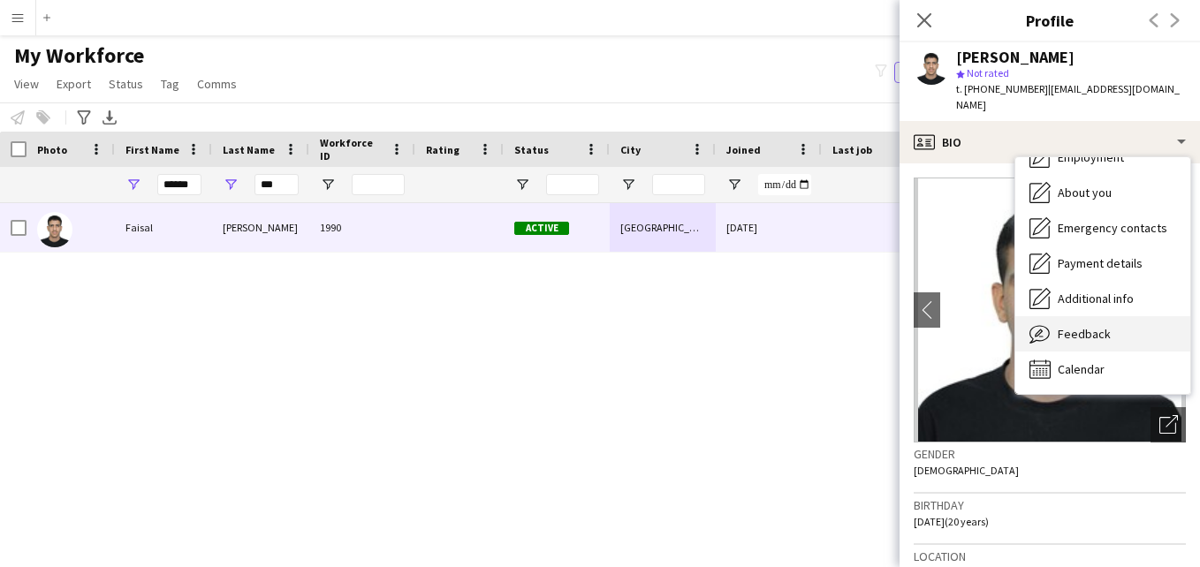
click at [1143, 323] on div "Feedback Feedback" at bounding box center [1102, 333] width 175 height 35
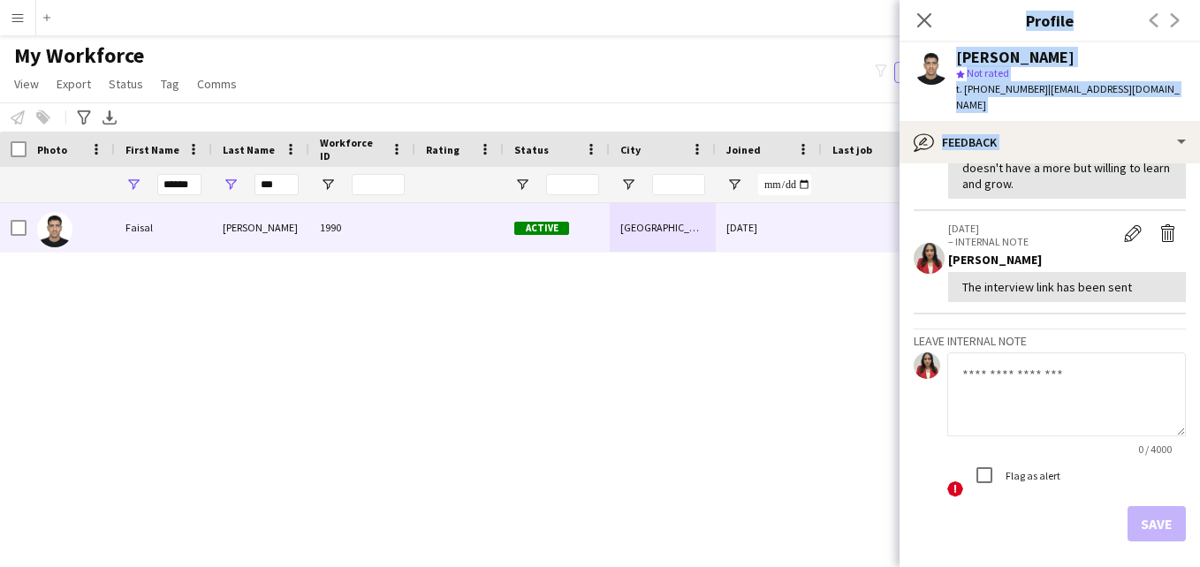
scroll to position [507, 0]
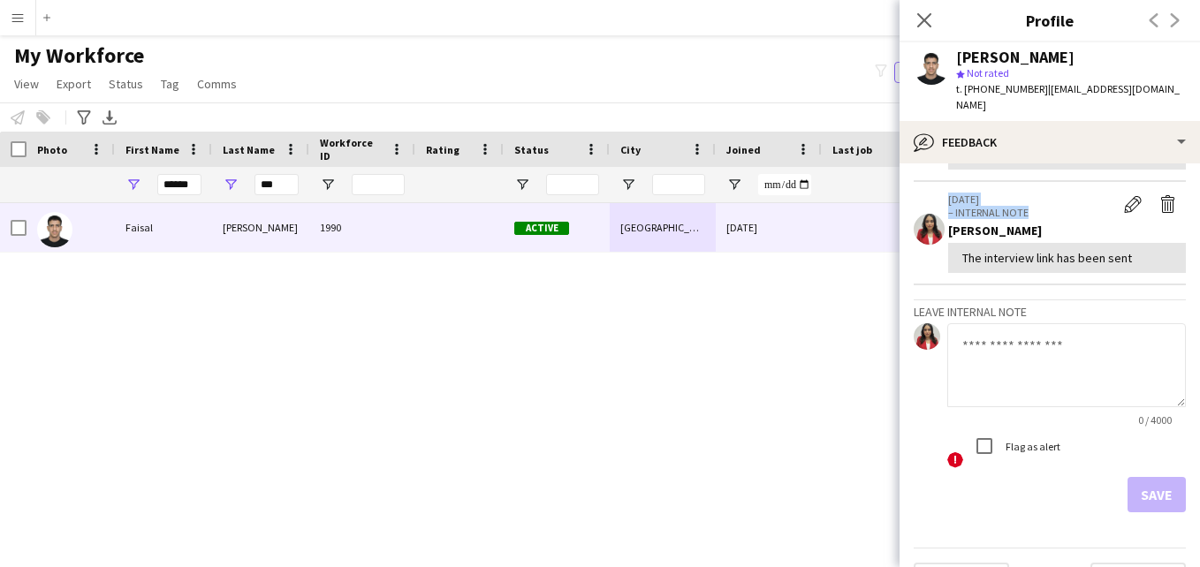
drag, startPoint x: 957, startPoint y: 293, endPoint x: 1090, endPoint y: 190, distance: 168.1
click at [1090, 190] on div "View all 22-09-2025 – INTERNAL NOTE Edit internal note Delete internal note LAM…" at bounding box center [1050, 91] width 272 height 842
click at [1129, 304] on h3 "Leave internal note" at bounding box center [1050, 312] width 272 height 16
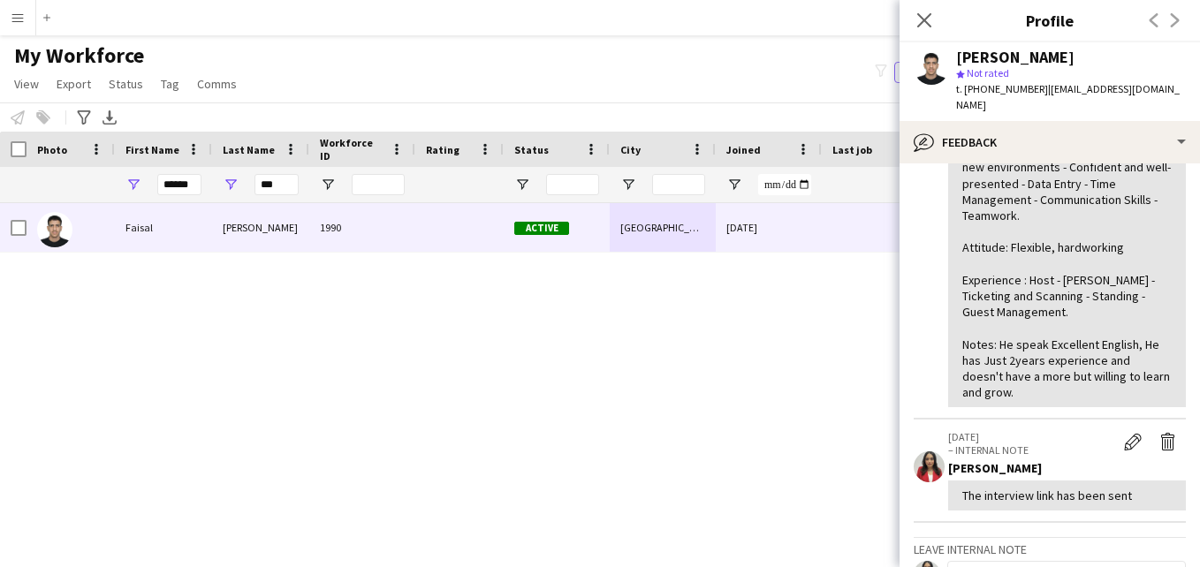
scroll to position [274, 0]
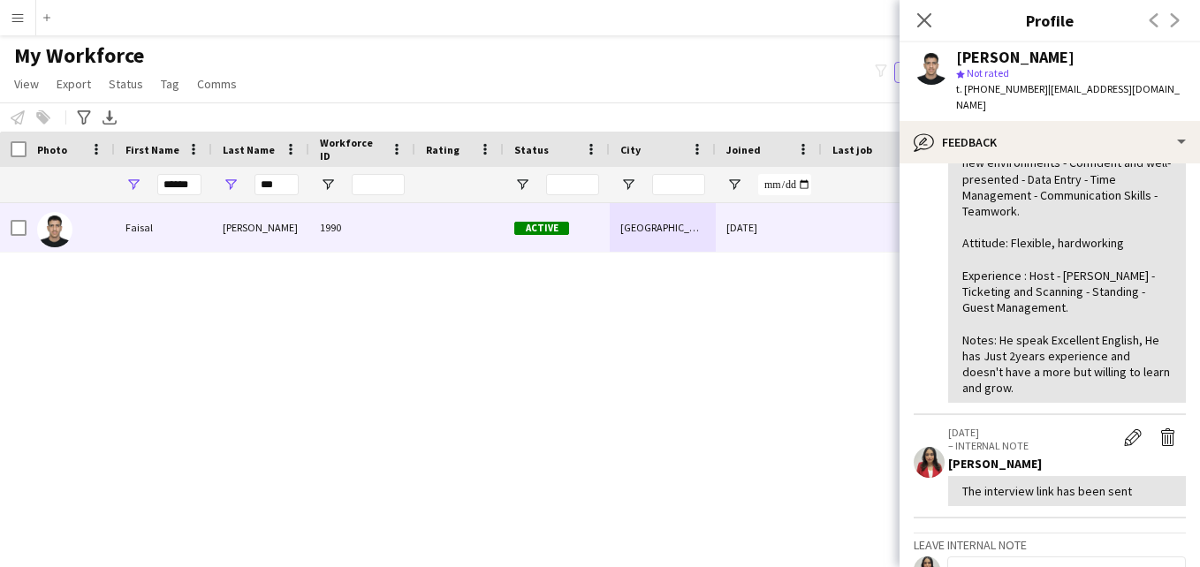
drag, startPoint x: 1139, startPoint y: 470, endPoint x: 955, endPoint y: 495, distance: 185.5
click at [955, 495] on app-crew-profile-feedback-item "22-09-2025 – INTERNAL NOTE Edit internal note Delete internal note LAMIAA SATTA…" at bounding box center [1050, 466] width 272 height 103
drag, startPoint x: 955, startPoint y: 495, endPoint x: 966, endPoint y: 483, distance: 16.3
copy div "The interview link has been sent"
drag, startPoint x: 293, startPoint y: 185, endPoint x: 236, endPoint y: 186, distance: 57.4
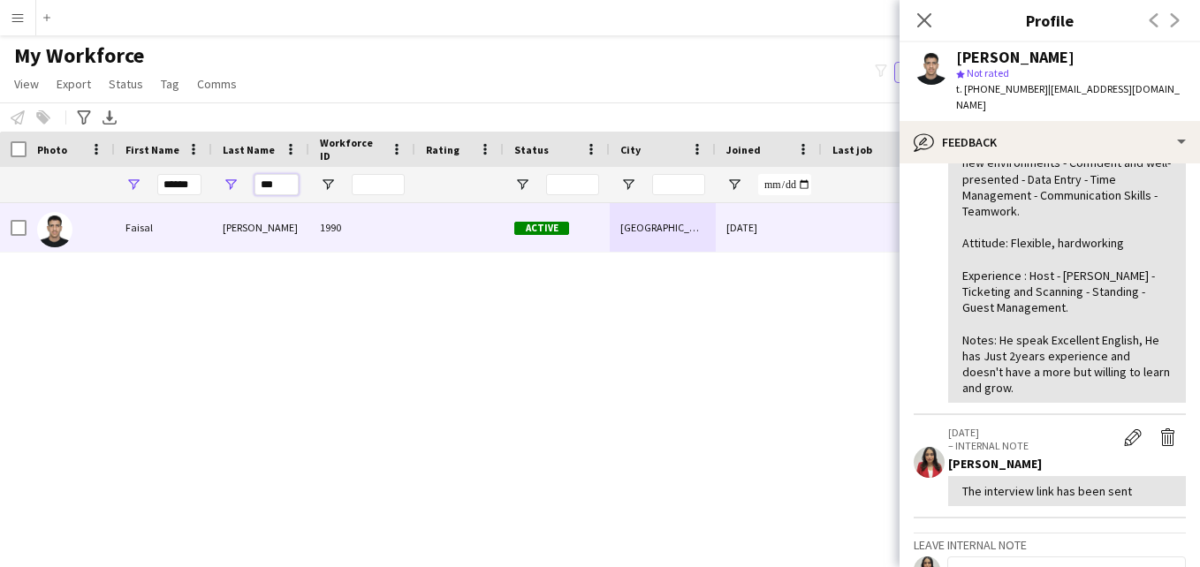
click at [236, 186] on div "***" at bounding box center [260, 184] width 97 height 35
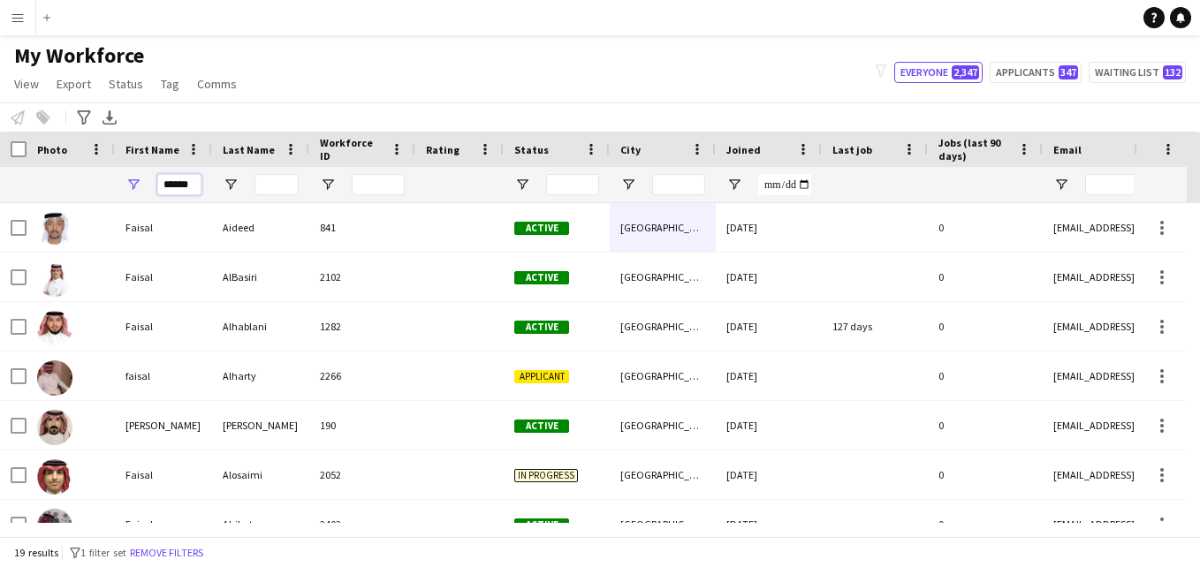
drag, startPoint x: 186, startPoint y: 184, endPoint x: 136, endPoint y: 191, distance: 50.0
click at [137, 191] on div "******" at bounding box center [163, 184] width 97 height 35
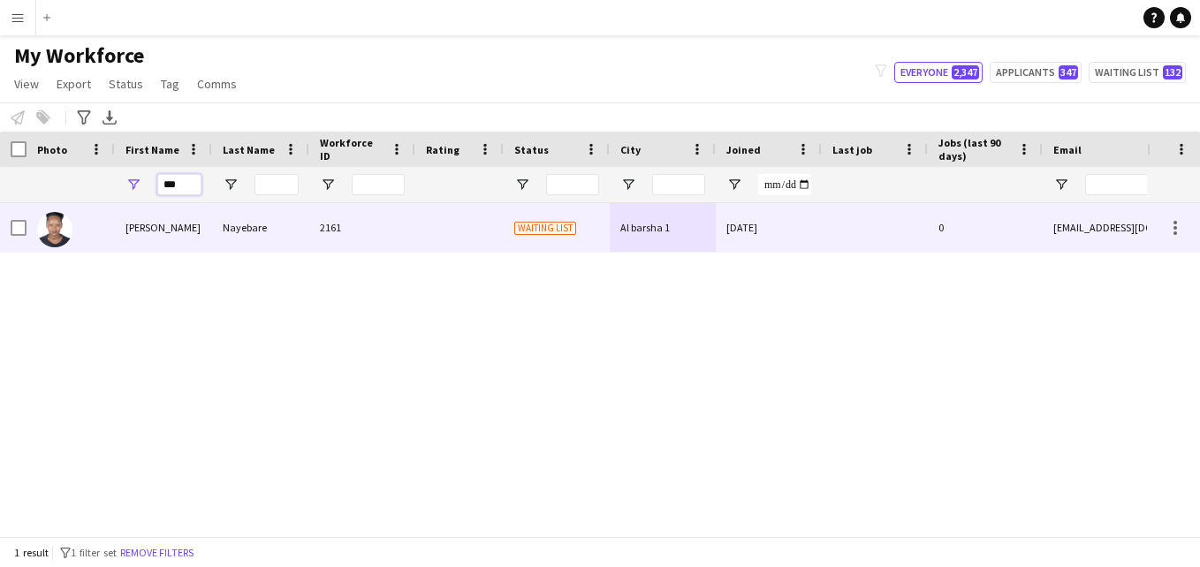
type input "***"
click at [396, 223] on div "2161" at bounding box center [362, 227] width 106 height 49
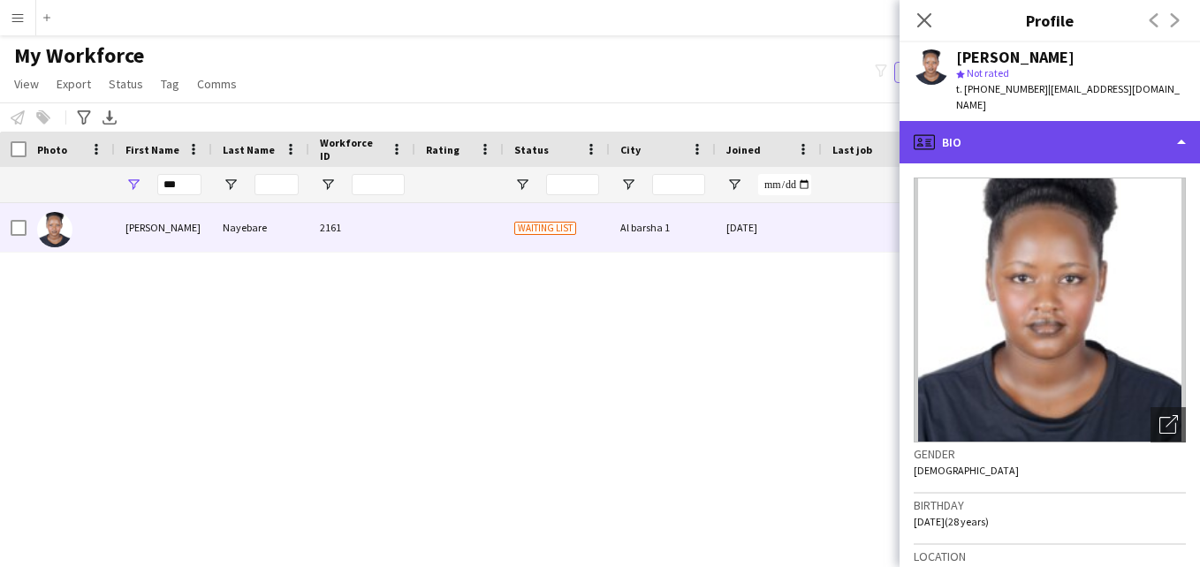
click at [1078, 133] on div "profile Bio" at bounding box center [1050, 142] width 300 height 42
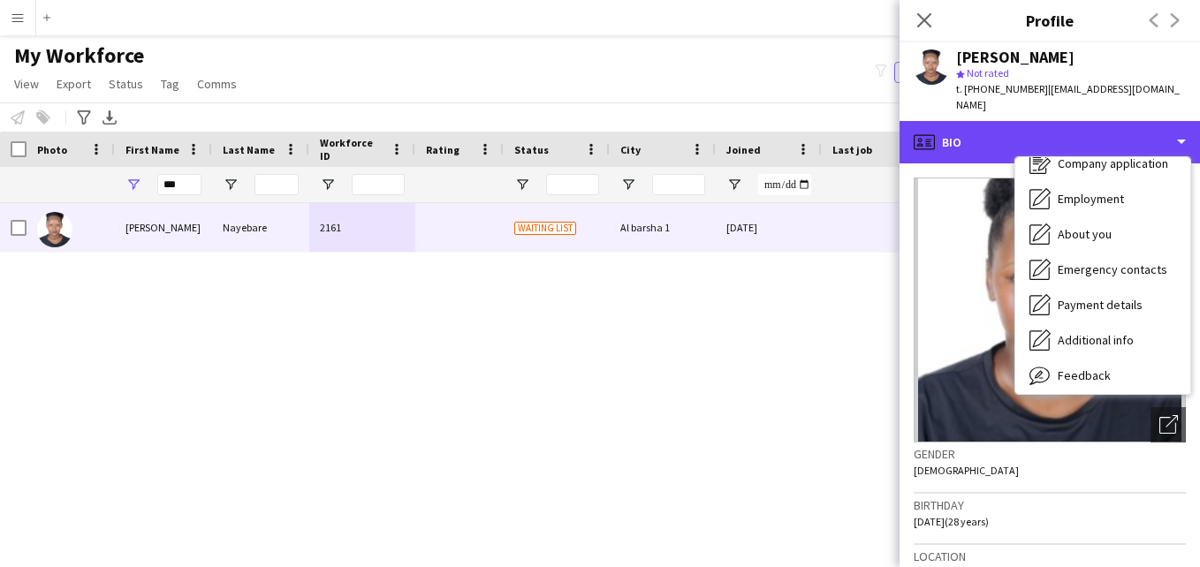
scroll to position [95, 0]
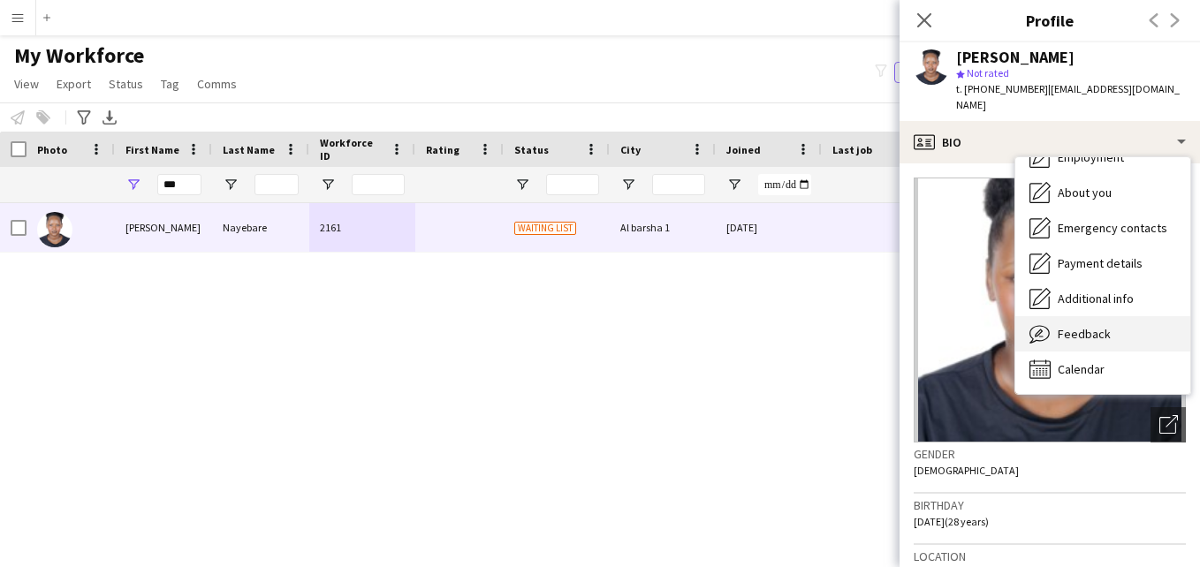
click at [1150, 318] on div "Feedback Feedback" at bounding box center [1102, 333] width 175 height 35
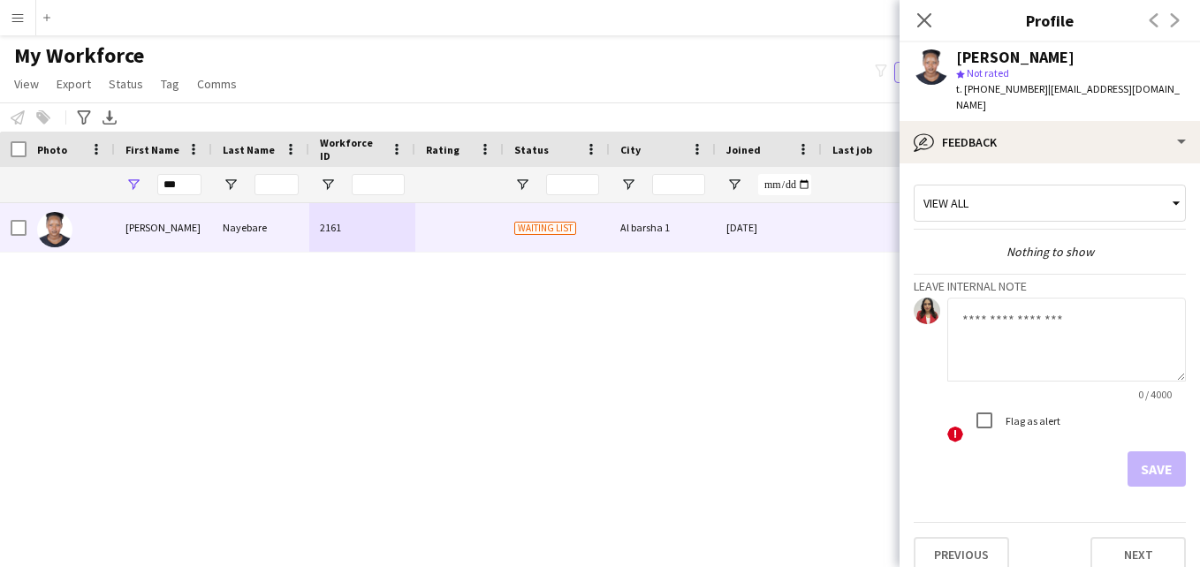
click at [1058, 340] on textarea at bounding box center [1066, 340] width 239 height 84
paste textarea "**********"
type textarea "**********"
click at [1071, 198] on div "View all" at bounding box center [1041, 203] width 253 height 34
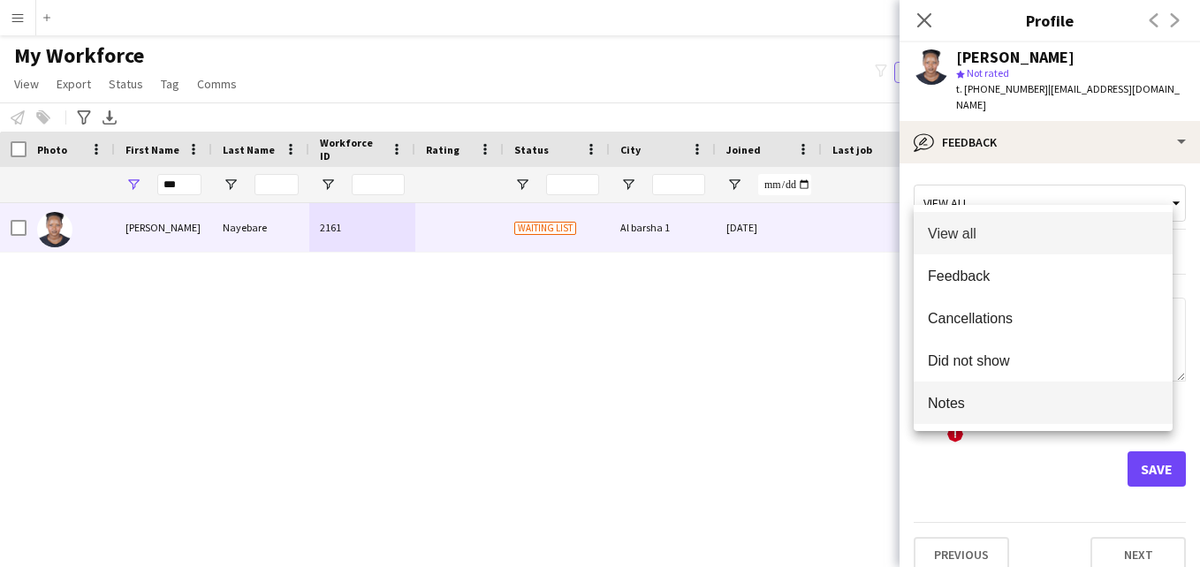
click at [1029, 407] on span "Notes" at bounding box center [1043, 403] width 231 height 17
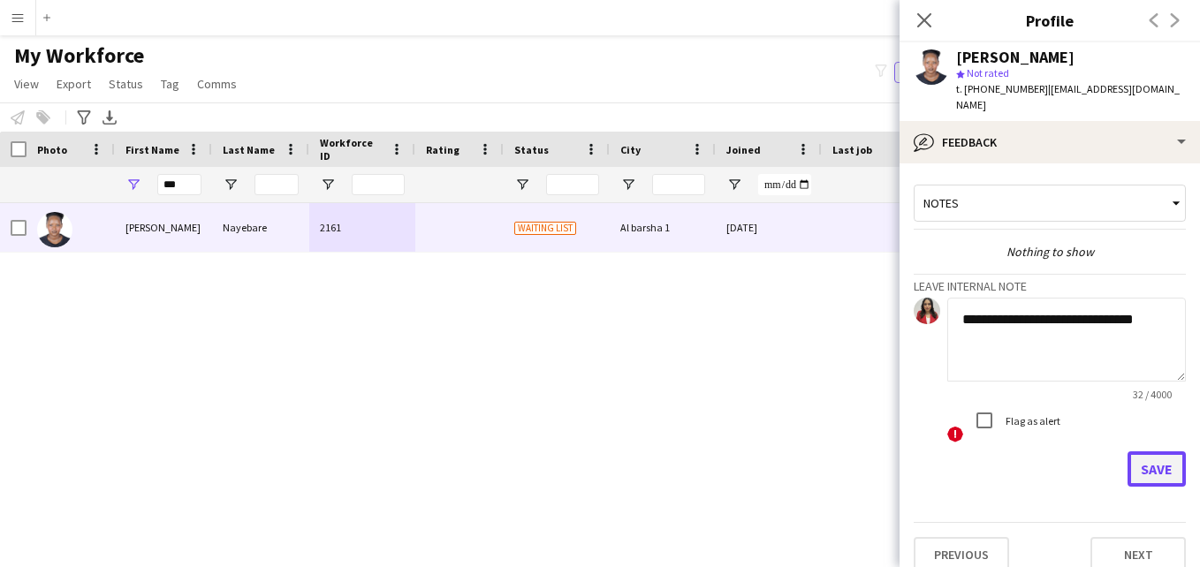
click at [1150, 452] on button "Save" at bounding box center [1157, 469] width 58 height 35
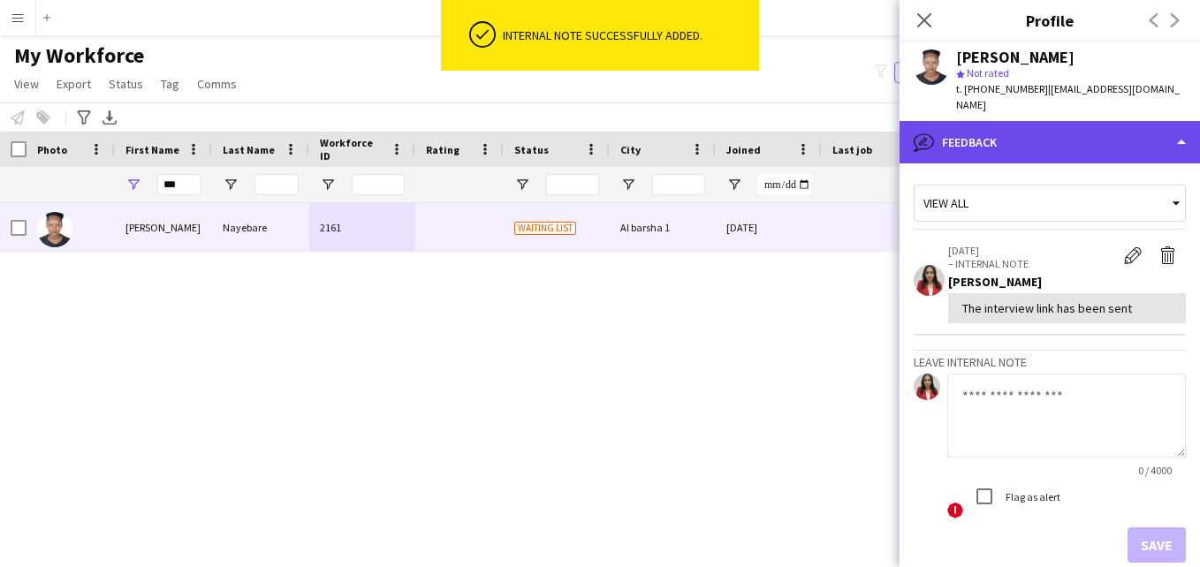
click at [1104, 134] on div "bubble-pencil Feedback" at bounding box center [1050, 142] width 300 height 42
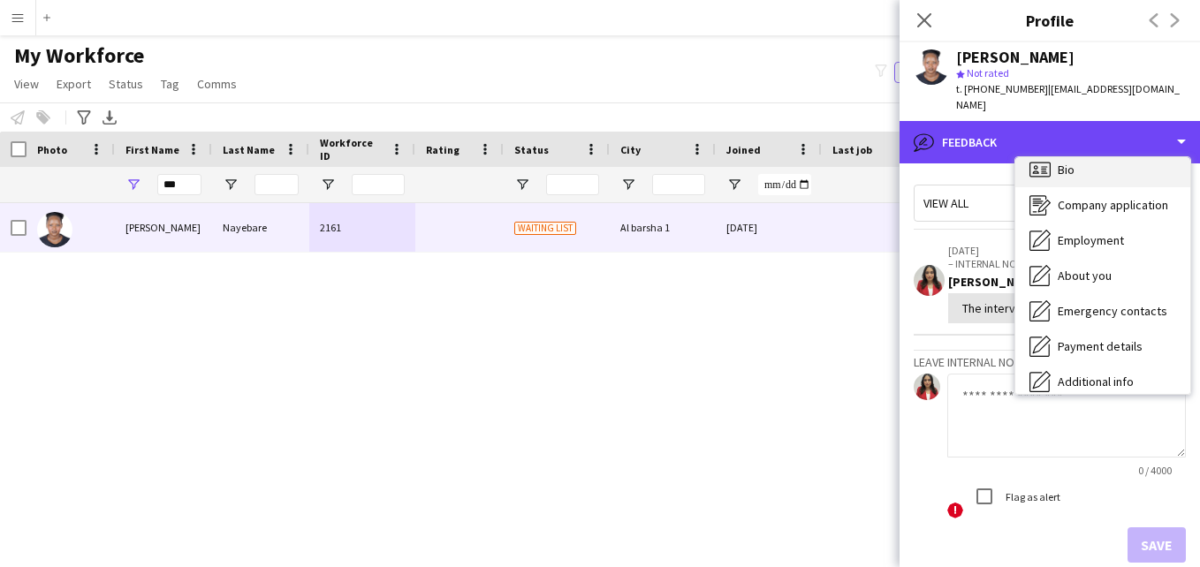
scroll to position [3, 0]
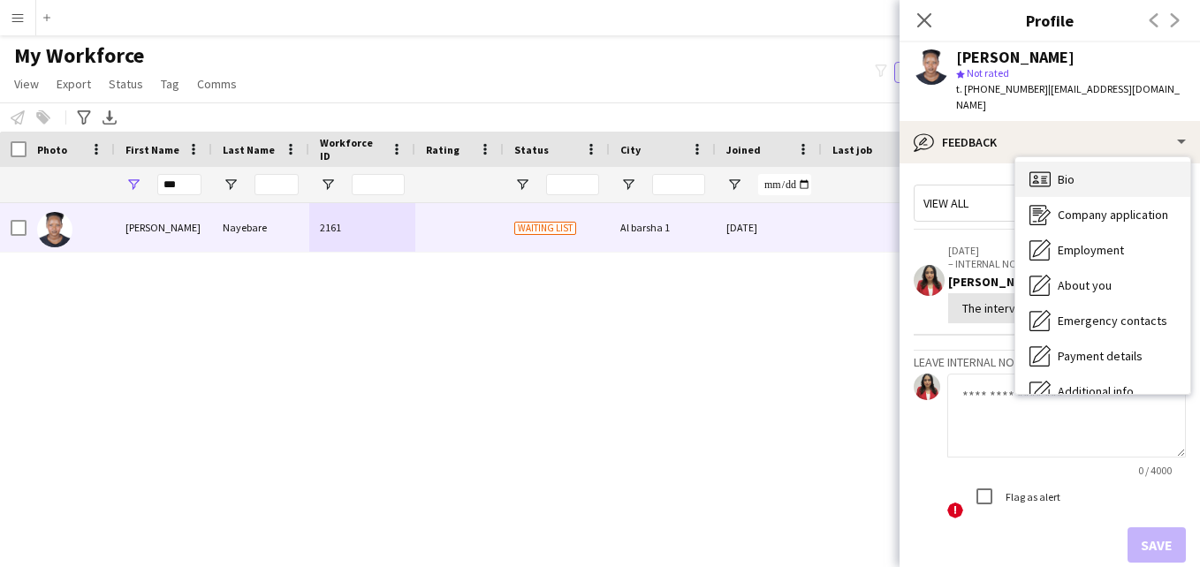
click at [1151, 171] on div "Bio Bio" at bounding box center [1102, 179] width 175 height 35
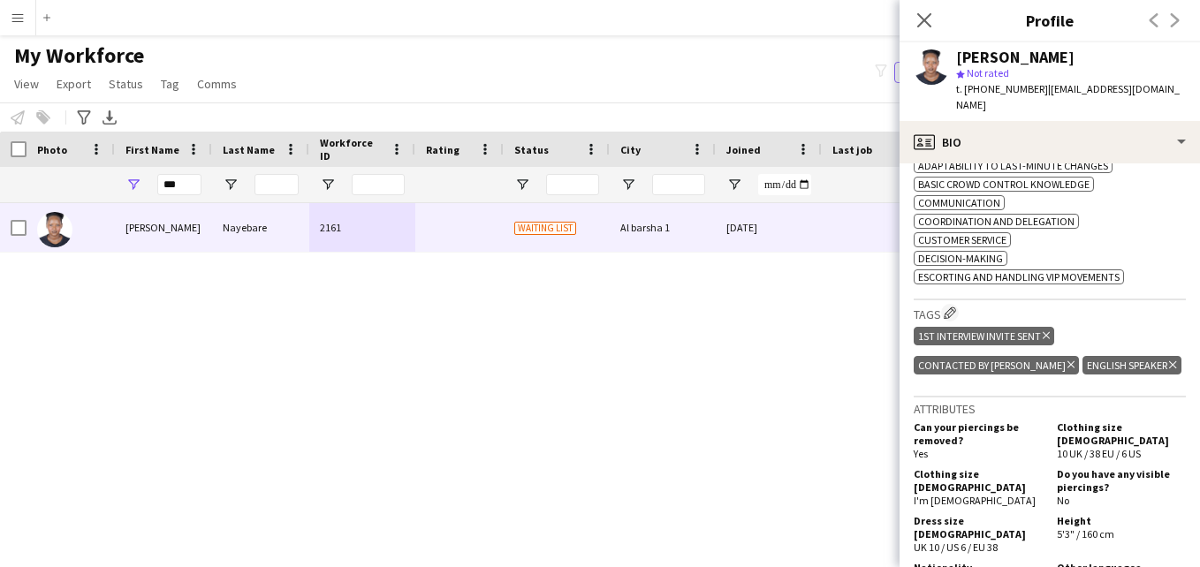
scroll to position [621, 0]
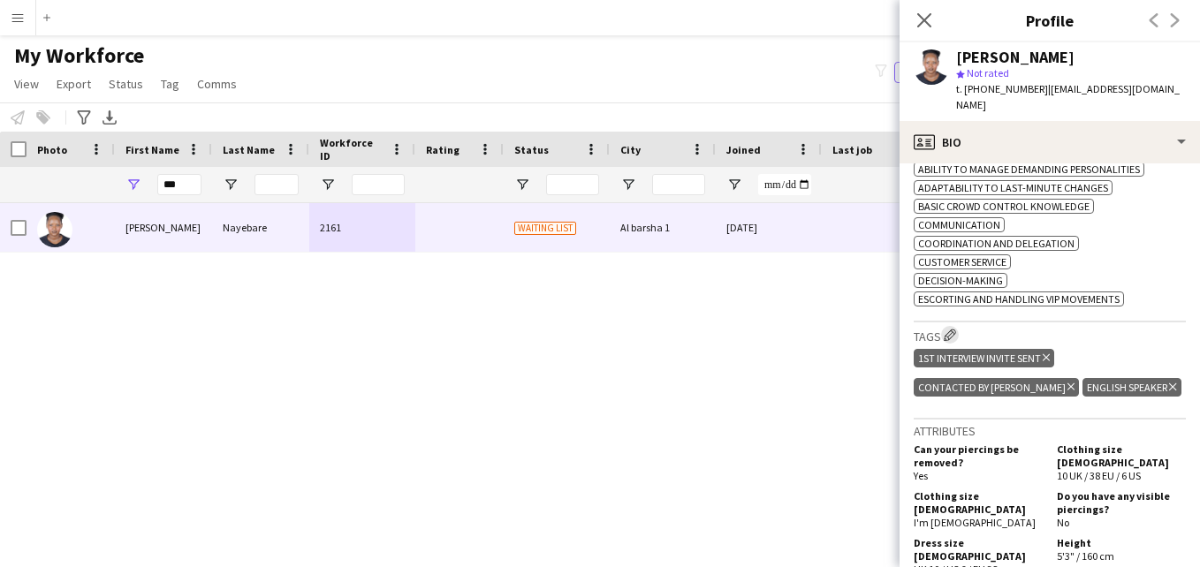
click at [951, 329] on app-icon "Edit crew company tags" at bounding box center [950, 335] width 12 height 12
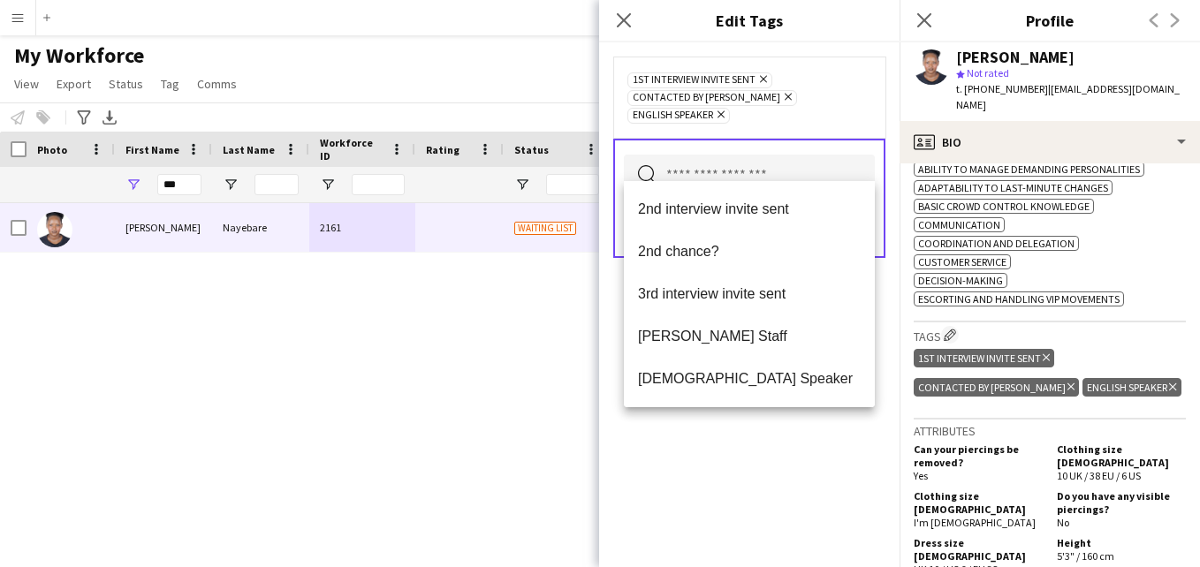
click at [755, 168] on input "text" at bounding box center [749, 177] width 251 height 44
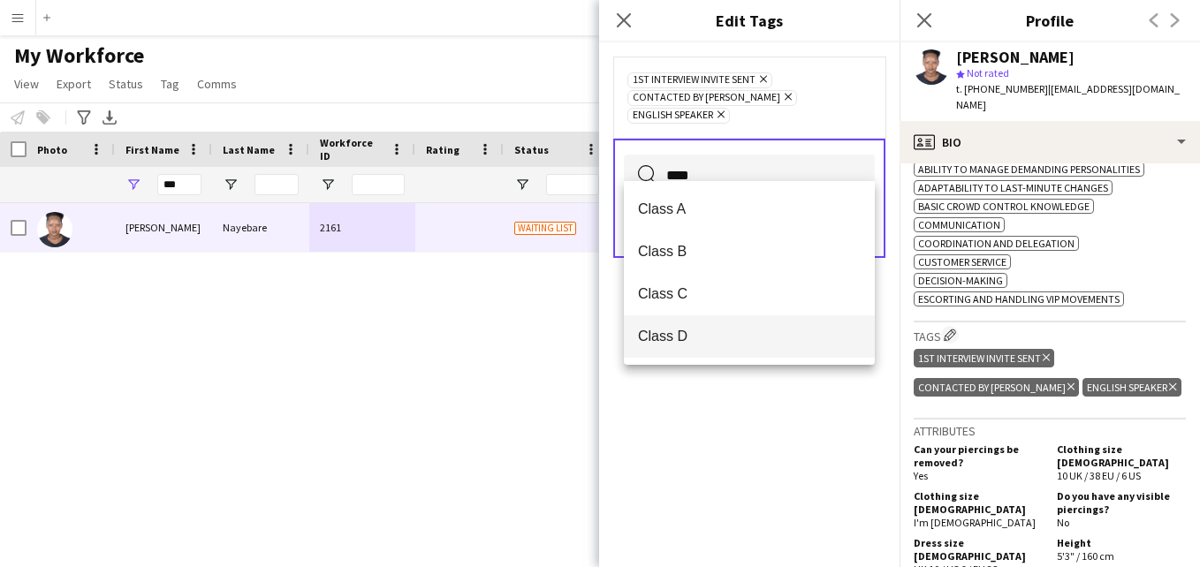
type input "****"
click at [715, 334] on span "Class D" at bounding box center [749, 336] width 223 height 17
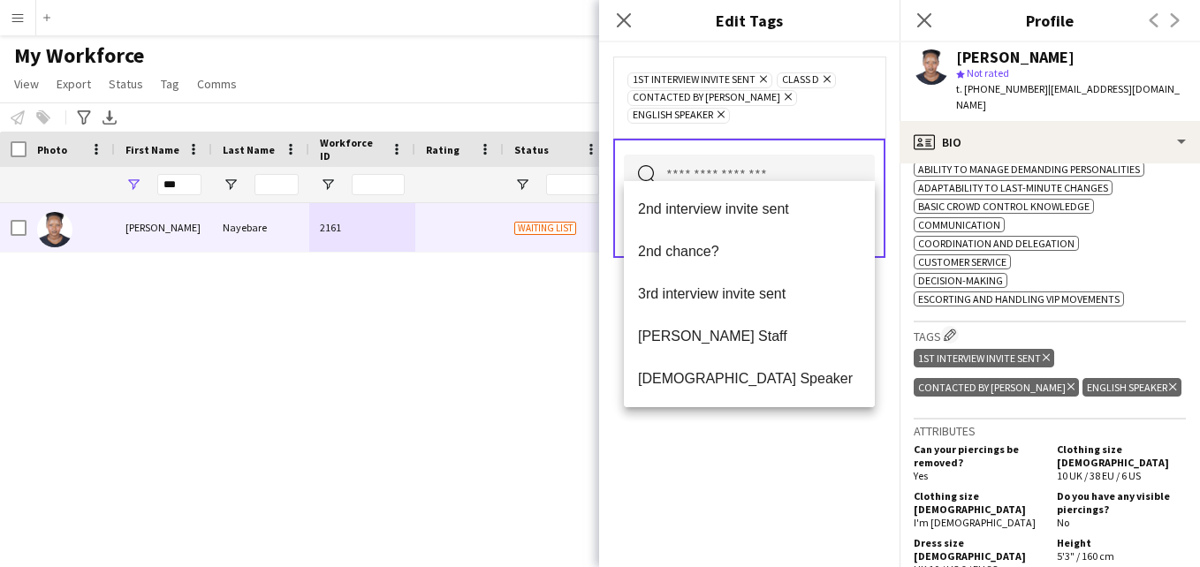
click at [846, 114] on div "1st interview invite sent Remove Class D Remove Contacted by Lamiaa Remove Engl…" at bounding box center [749, 97] width 272 height 81
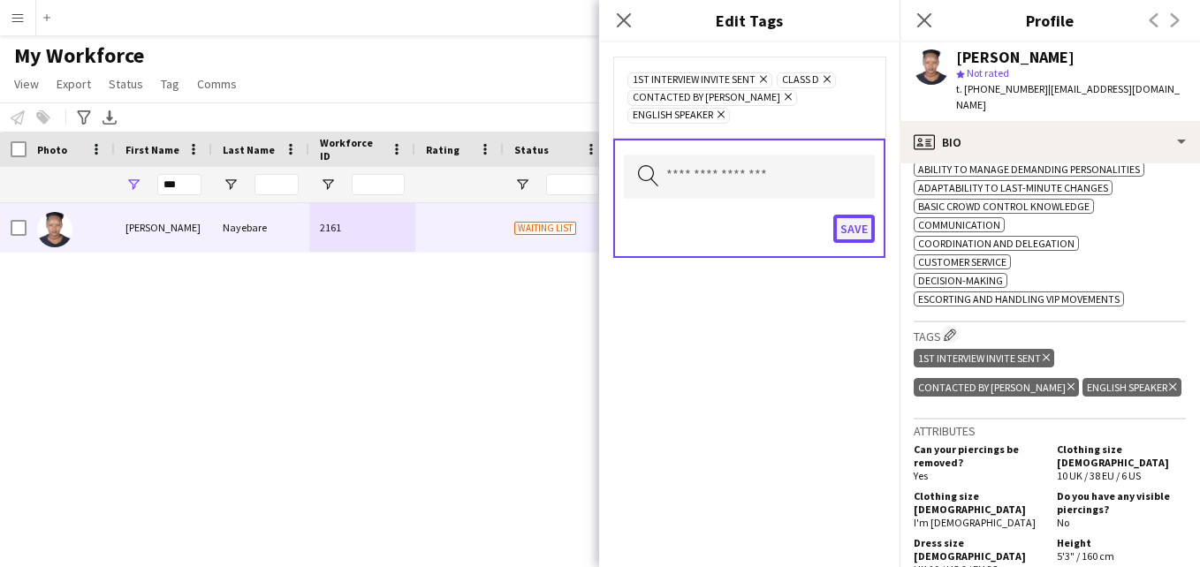
click at [865, 215] on button "Save" at bounding box center [854, 229] width 42 height 28
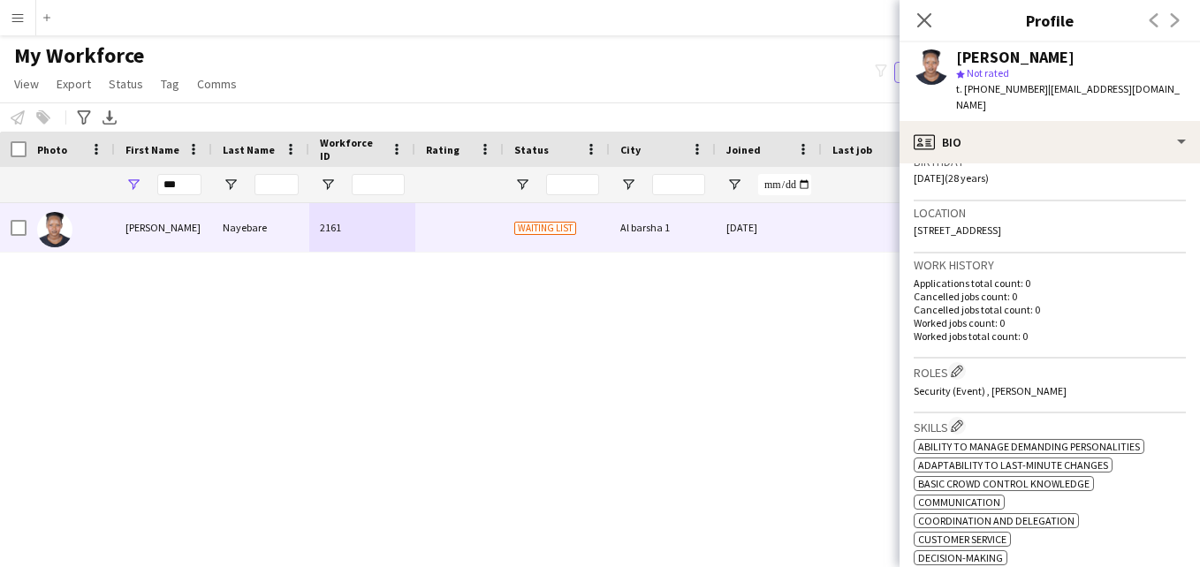
scroll to position [384, 0]
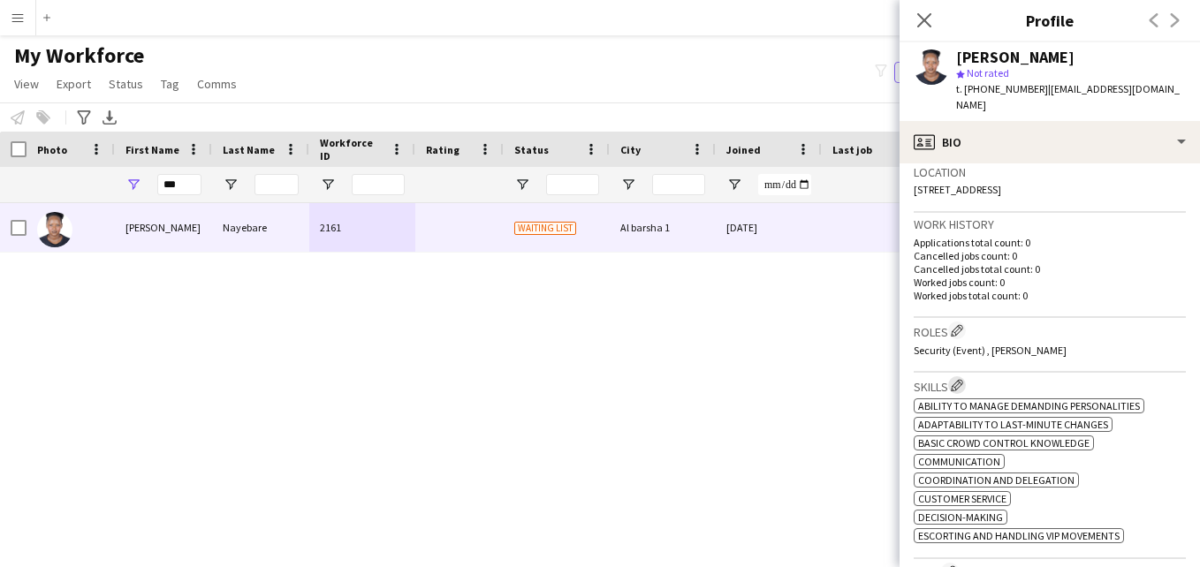
click at [958, 379] on app-icon "Edit crew company skills" at bounding box center [957, 385] width 12 height 12
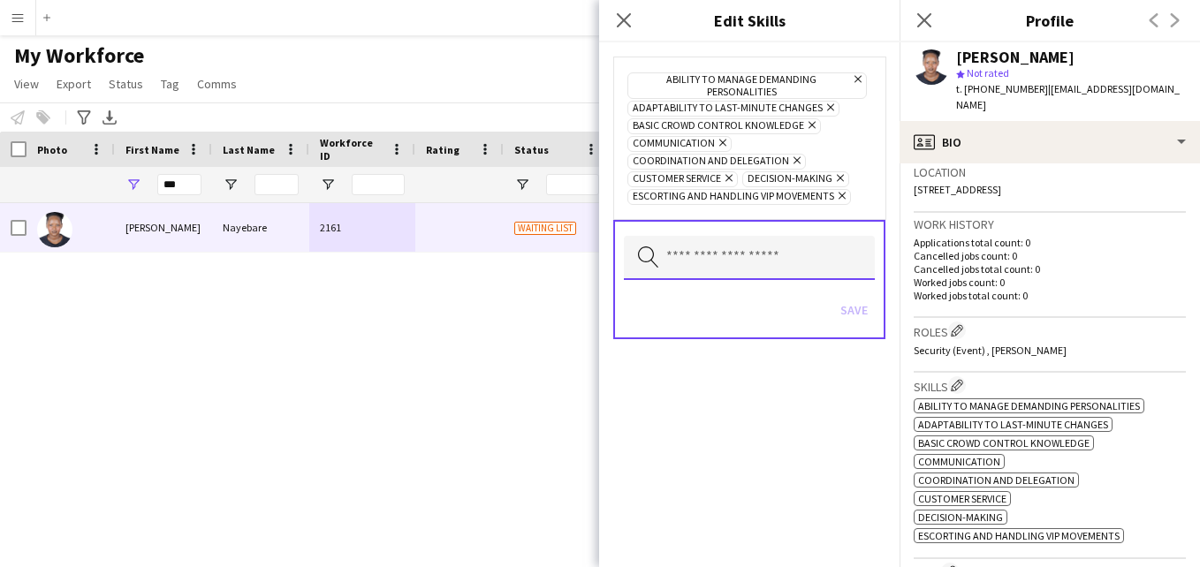
click at [816, 252] on input "text" at bounding box center [749, 258] width 251 height 44
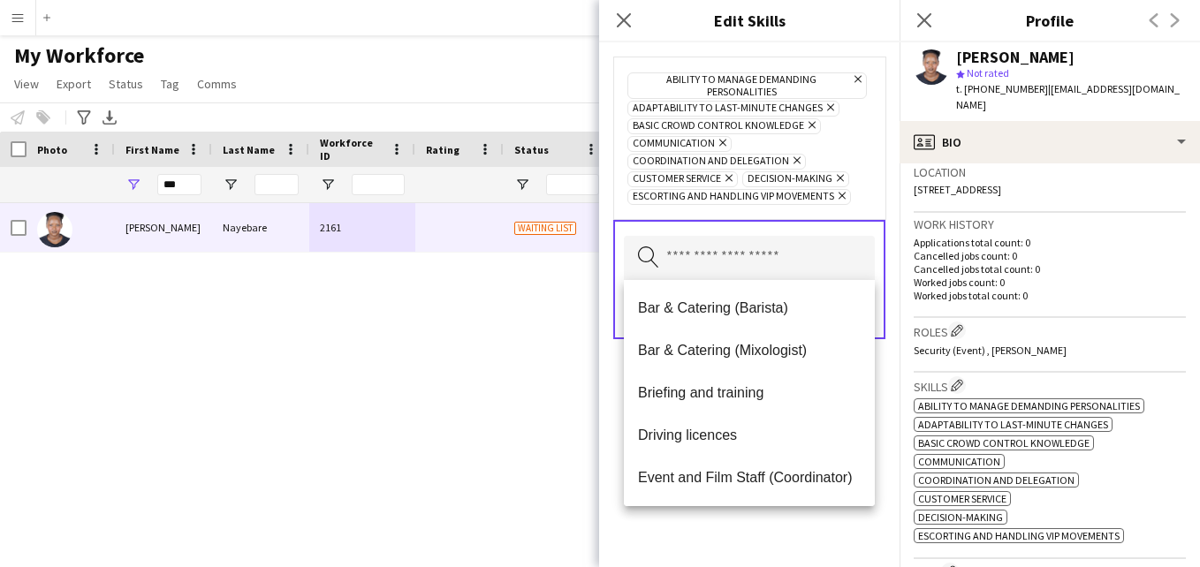
click at [816, 62] on div "Ability to manage demanding personalities Remove Adaptability to last-minute ch…" at bounding box center [749, 138] width 272 height 163
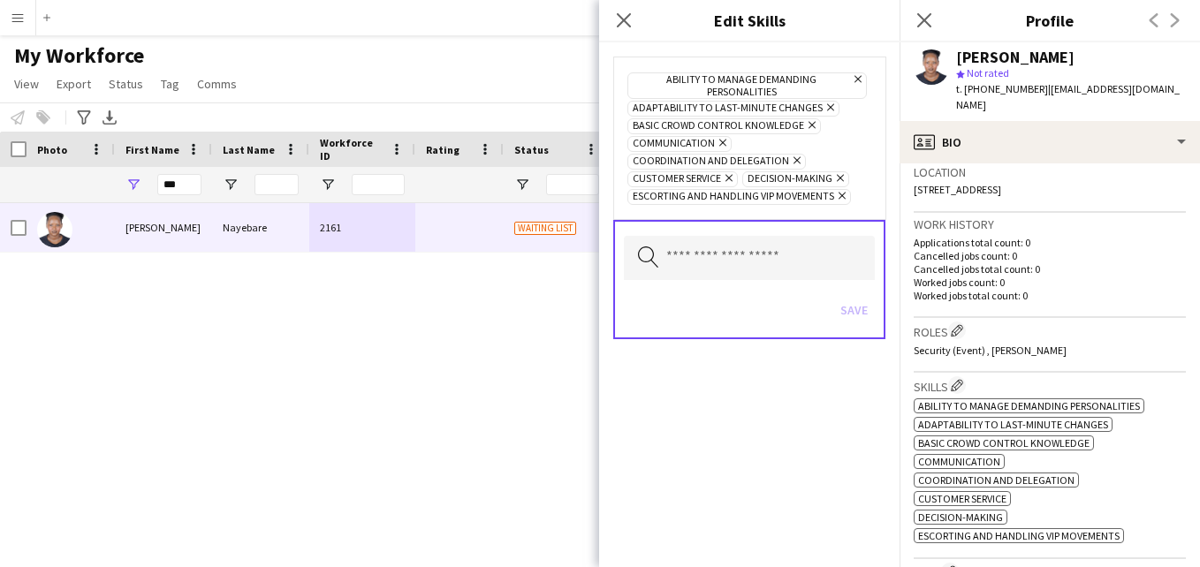
click at [859, 77] on icon "Remove" at bounding box center [855, 78] width 11 height 11
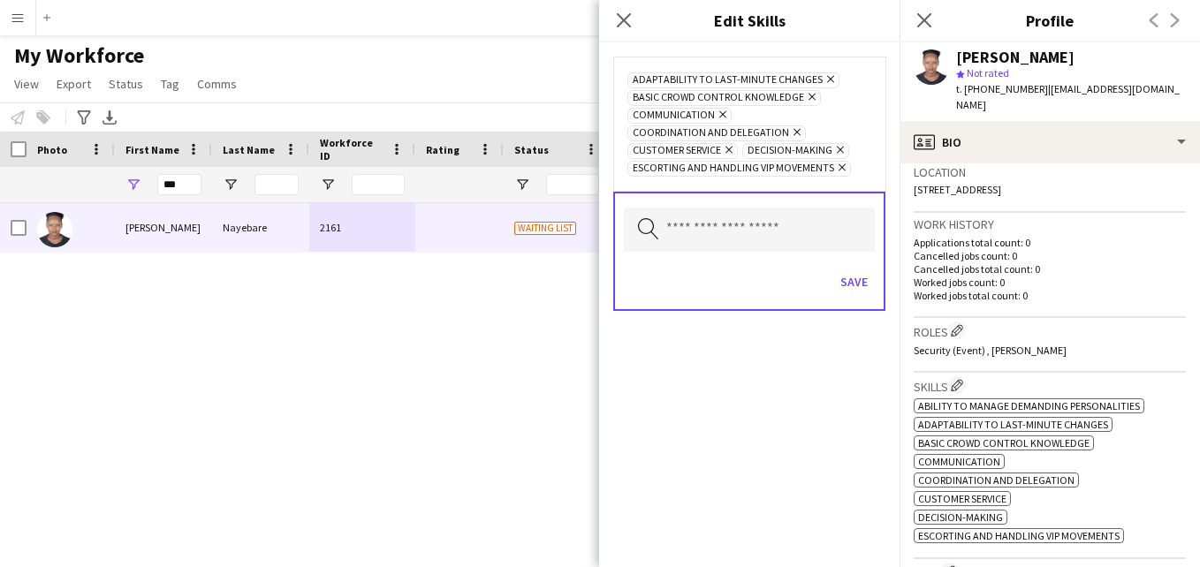
click at [794, 132] on icon at bounding box center [797, 132] width 7 height 7
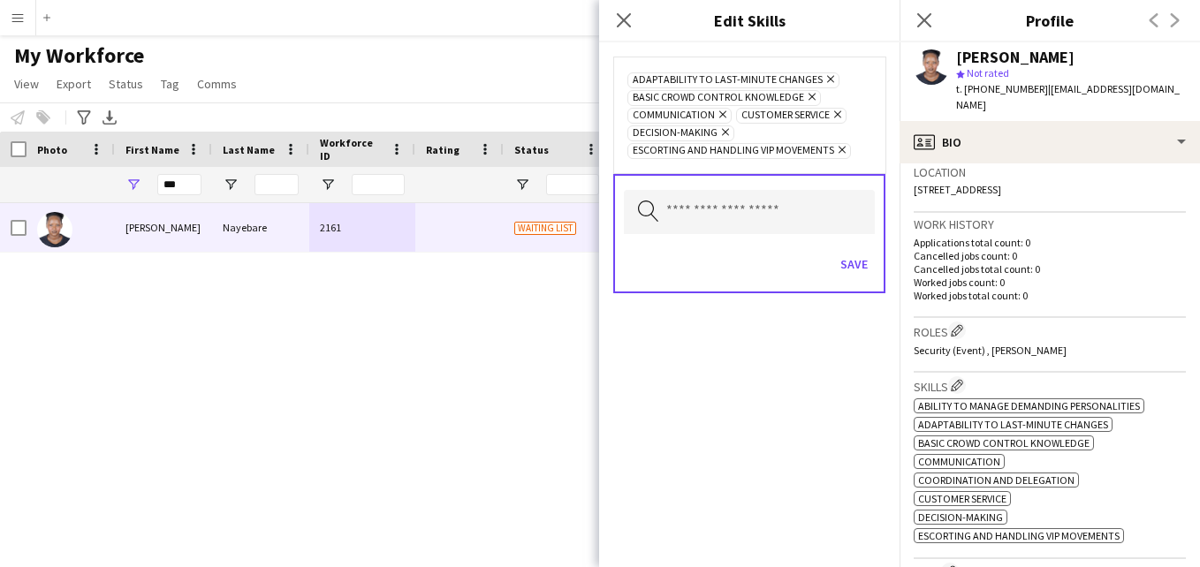
click at [835, 150] on icon "Remove" at bounding box center [839, 149] width 11 height 11
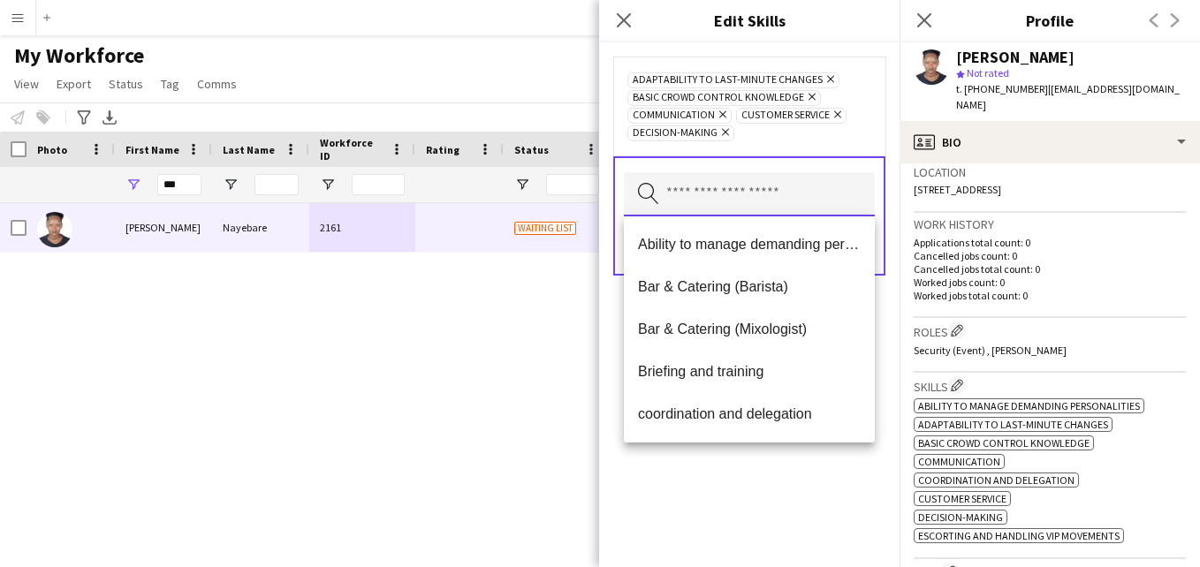
click at [815, 179] on input "text" at bounding box center [749, 194] width 251 height 44
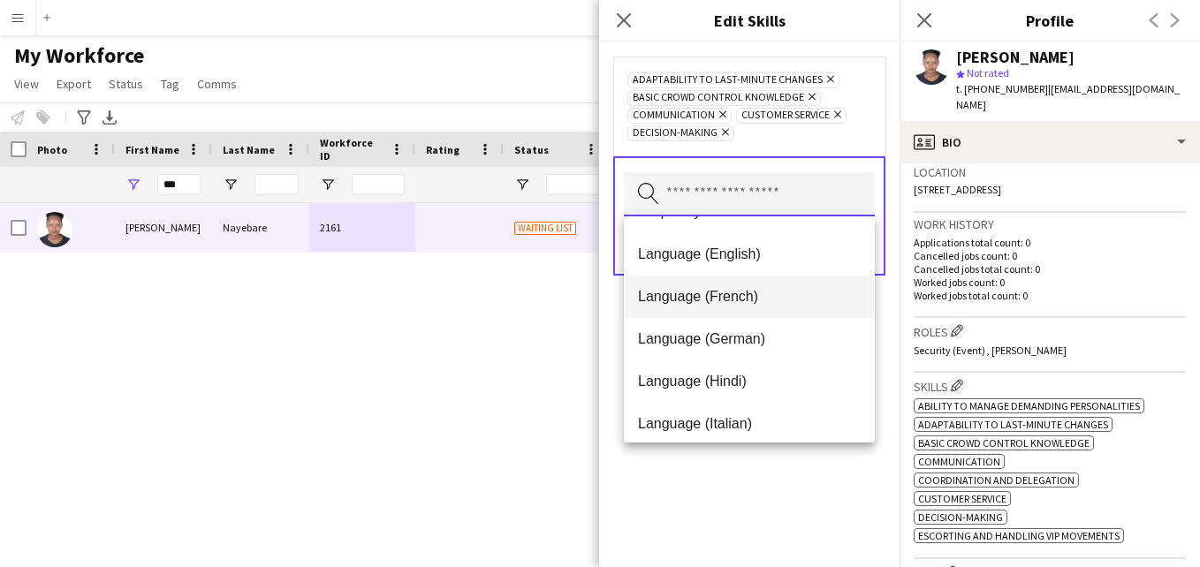
scroll to position [787, 0]
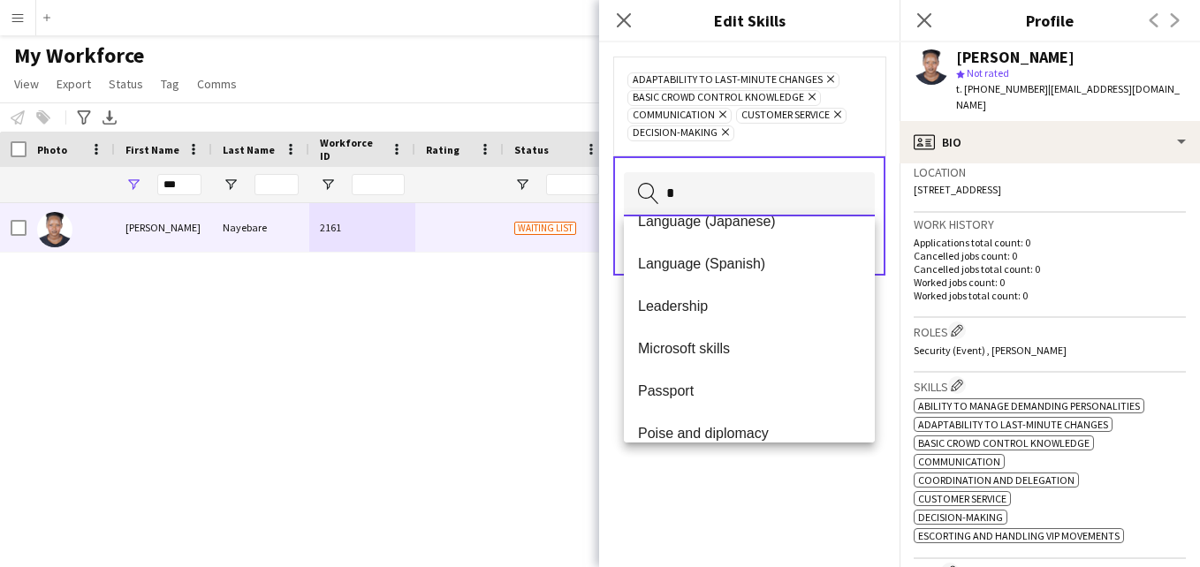
click at [803, 194] on input "*" at bounding box center [749, 194] width 251 height 44
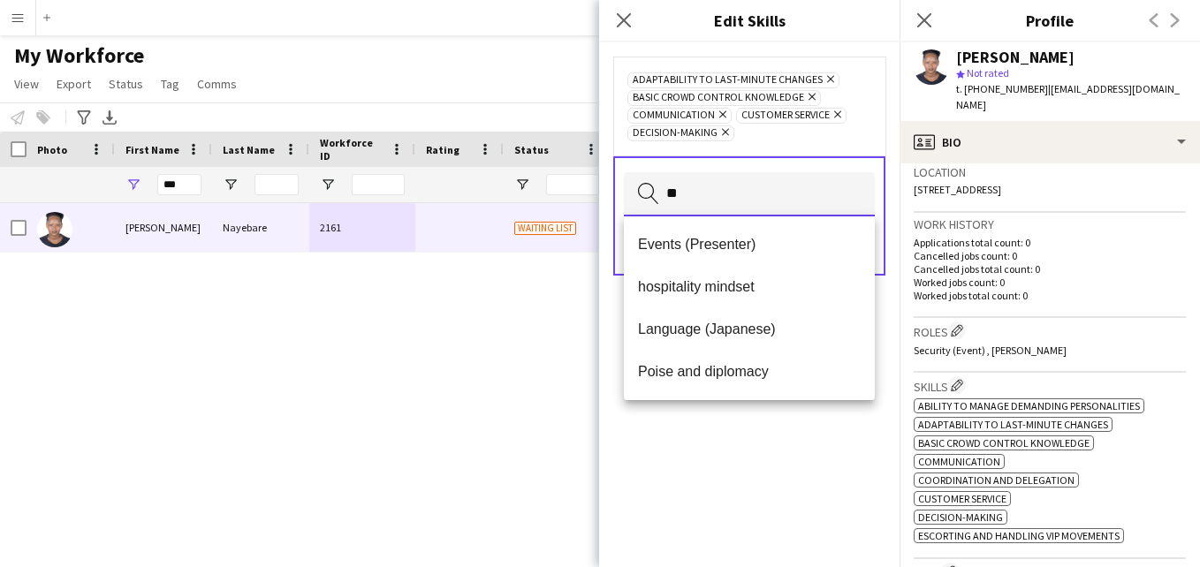
scroll to position [0, 0]
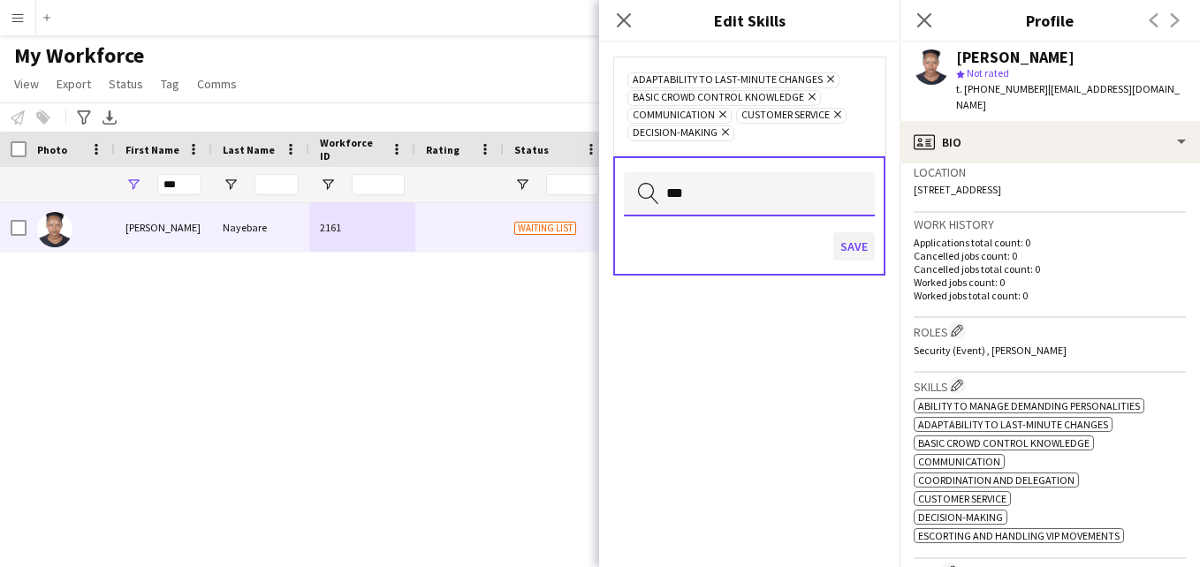
type input "***"
click at [847, 244] on button "Save" at bounding box center [854, 246] width 42 height 28
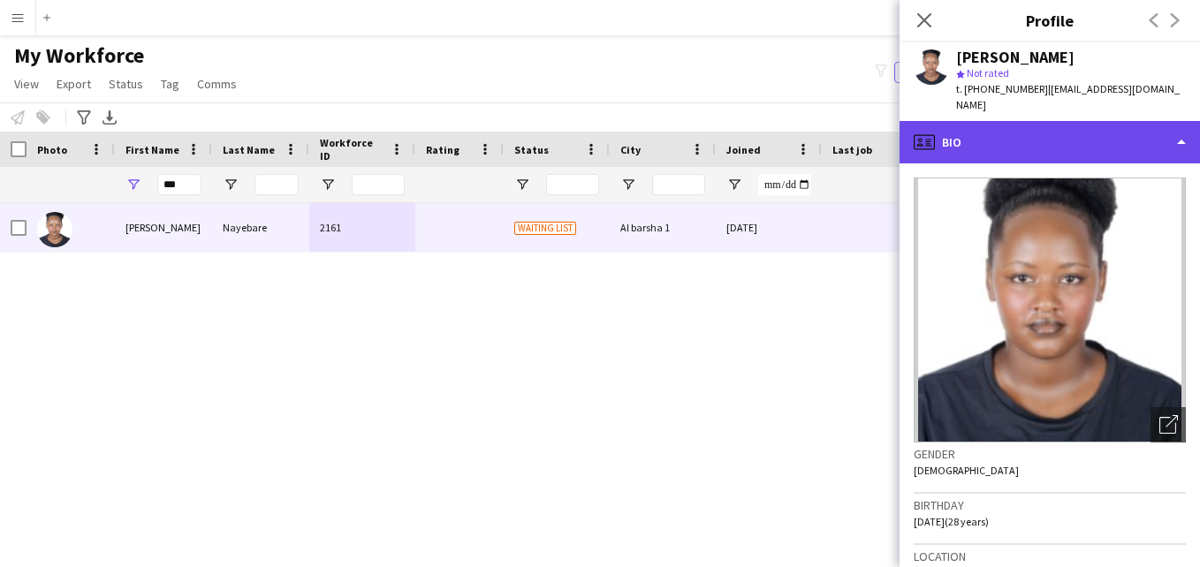
click at [1162, 143] on div "profile Bio" at bounding box center [1050, 142] width 300 height 42
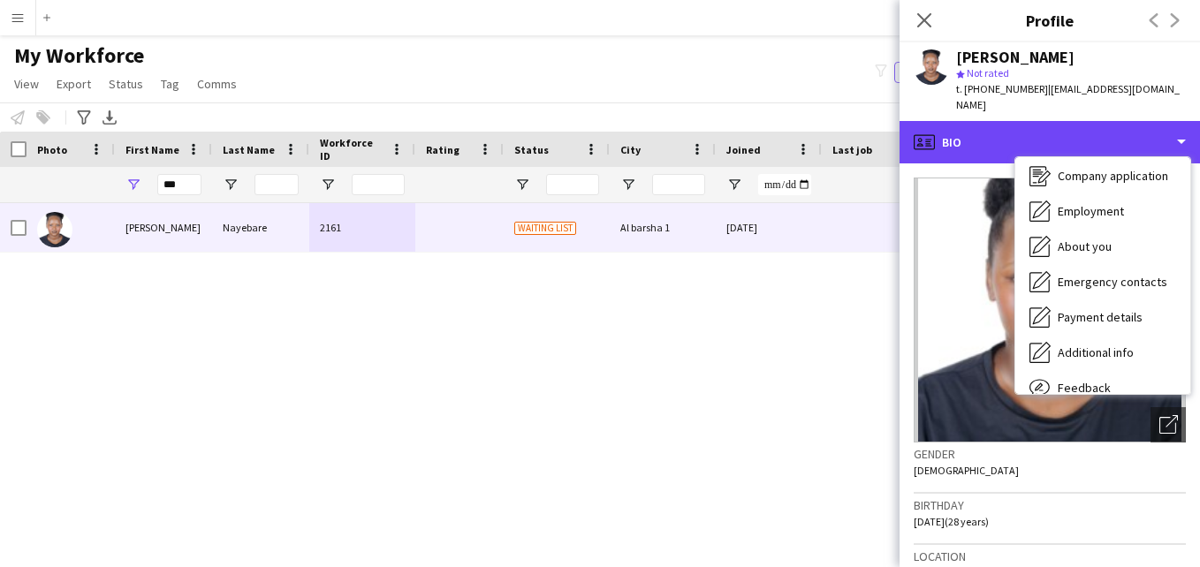
scroll to position [95, 0]
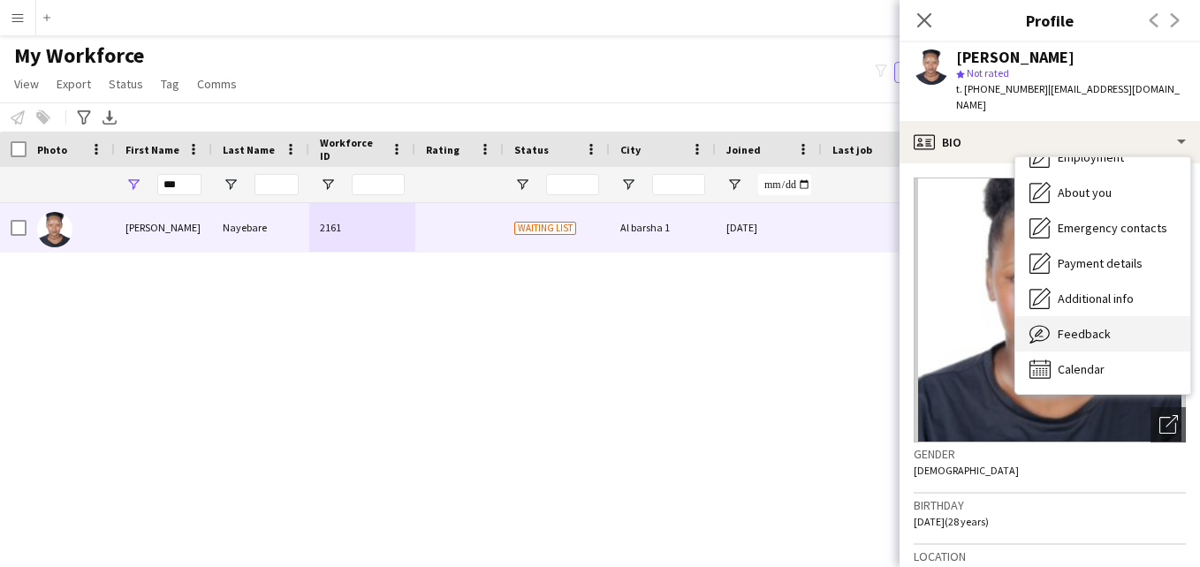
click at [1133, 325] on div "Feedback Feedback" at bounding box center [1102, 333] width 175 height 35
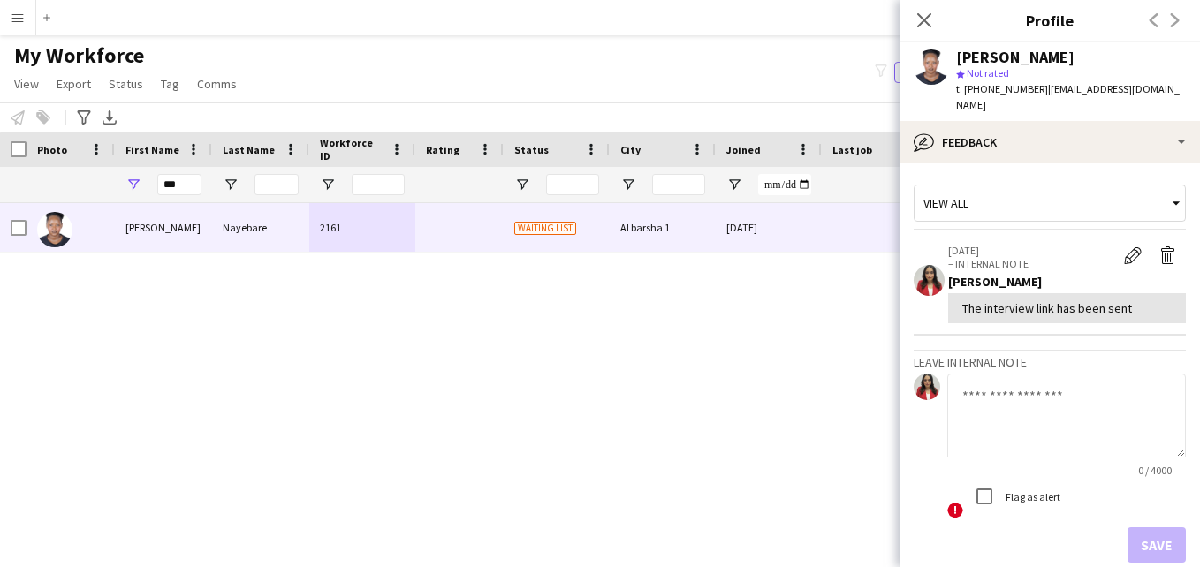
click at [1026, 397] on textarea at bounding box center [1066, 416] width 239 height 84
paste textarea "**********"
type textarea "**********"
drag, startPoint x: 1162, startPoint y: 391, endPoint x: 944, endPoint y: 385, distance: 218.4
click at [944, 385] on div "**********" at bounding box center [1050, 447] width 272 height 147
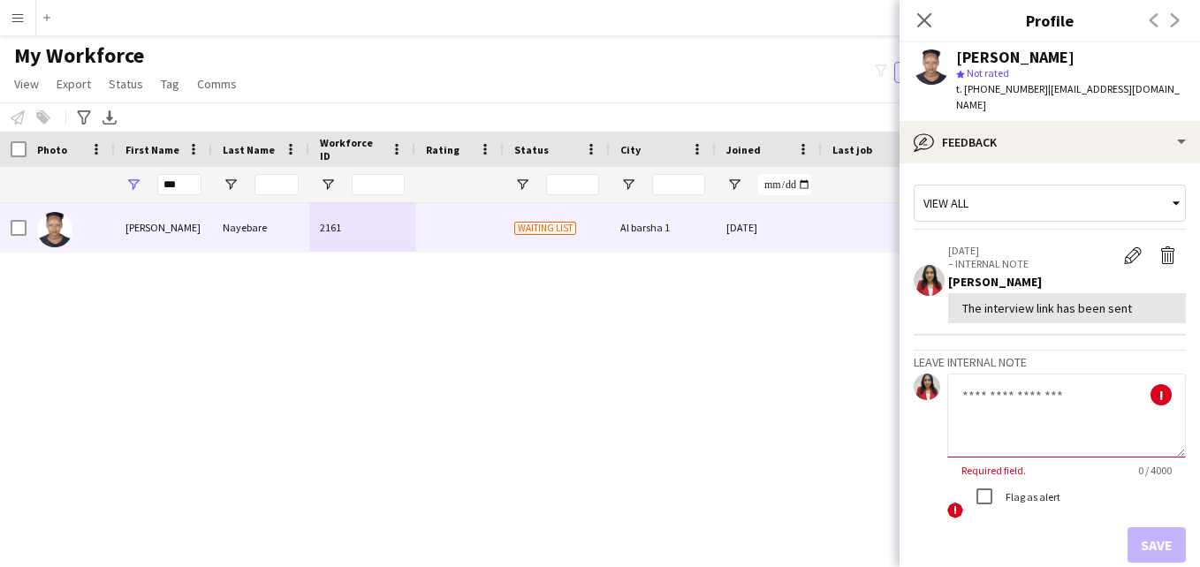
click at [1035, 384] on textarea at bounding box center [1066, 416] width 239 height 84
paste textarea "**********"
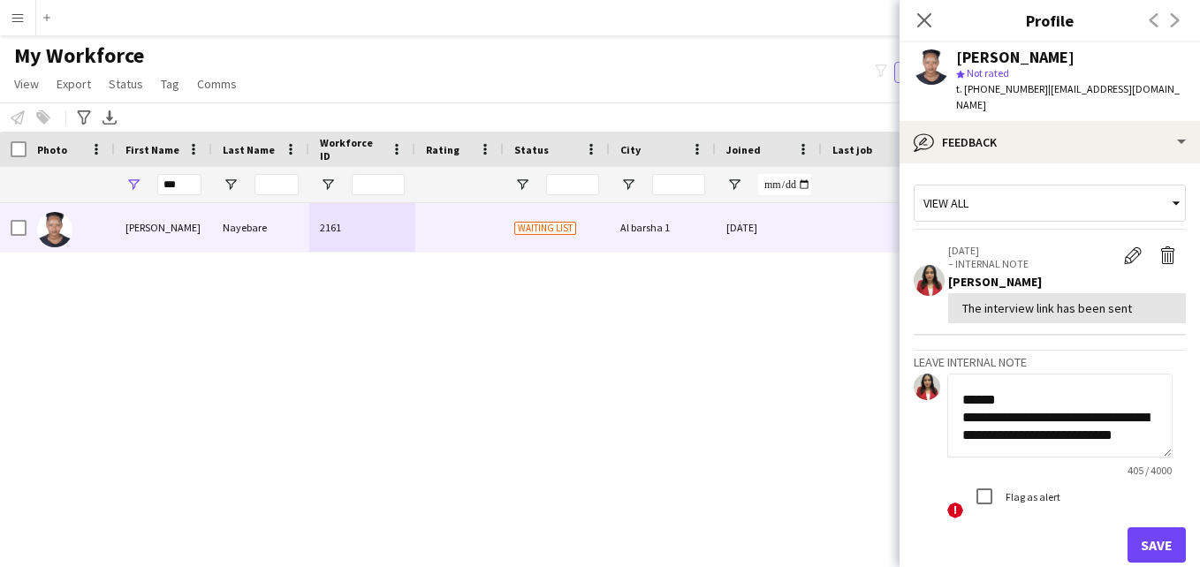
scroll to position [384, 0]
click at [963, 384] on textarea "**********" at bounding box center [1059, 416] width 225 height 84
click at [1027, 406] on textarea "**********" at bounding box center [1059, 416] width 225 height 84
click at [1039, 414] on textarea "**********" at bounding box center [1059, 416] width 225 height 84
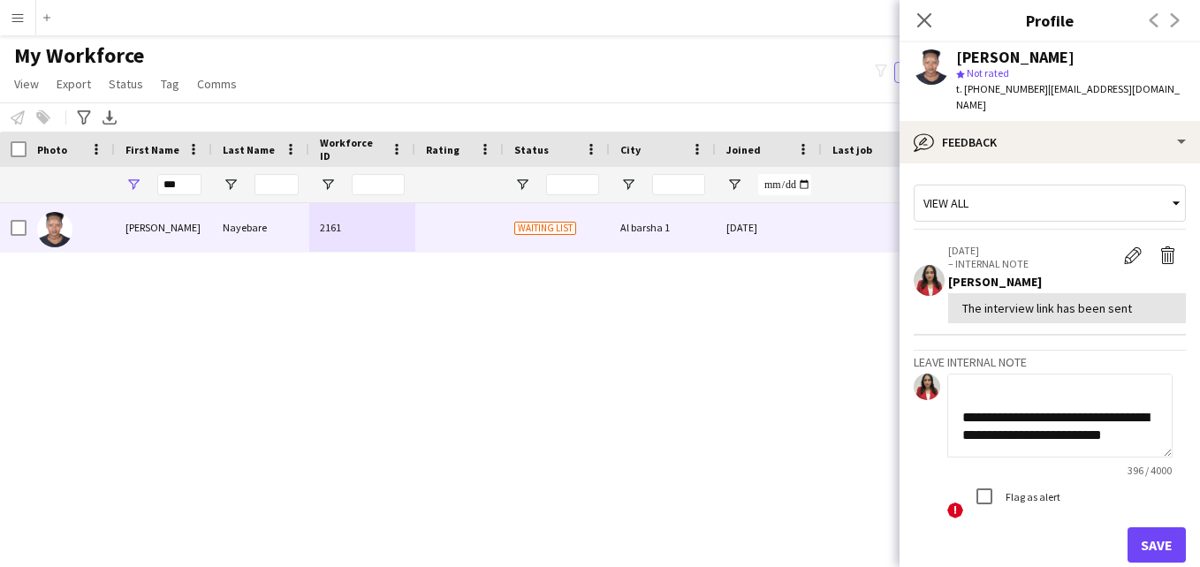
scroll to position [349, 0]
drag, startPoint x: 1060, startPoint y: 429, endPoint x: 1008, endPoint y: 407, distance: 57.0
click at [1008, 407] on textarea "**********" at bounding box center [1059, 416] width 225 height 84
click at [1076, 397] on textarea "**********" at bounding box center [1059, 416] width 225 height 84
click at [1141, 418] on textarea "**********" at bounding box center [1059, 416] width 225 height 84
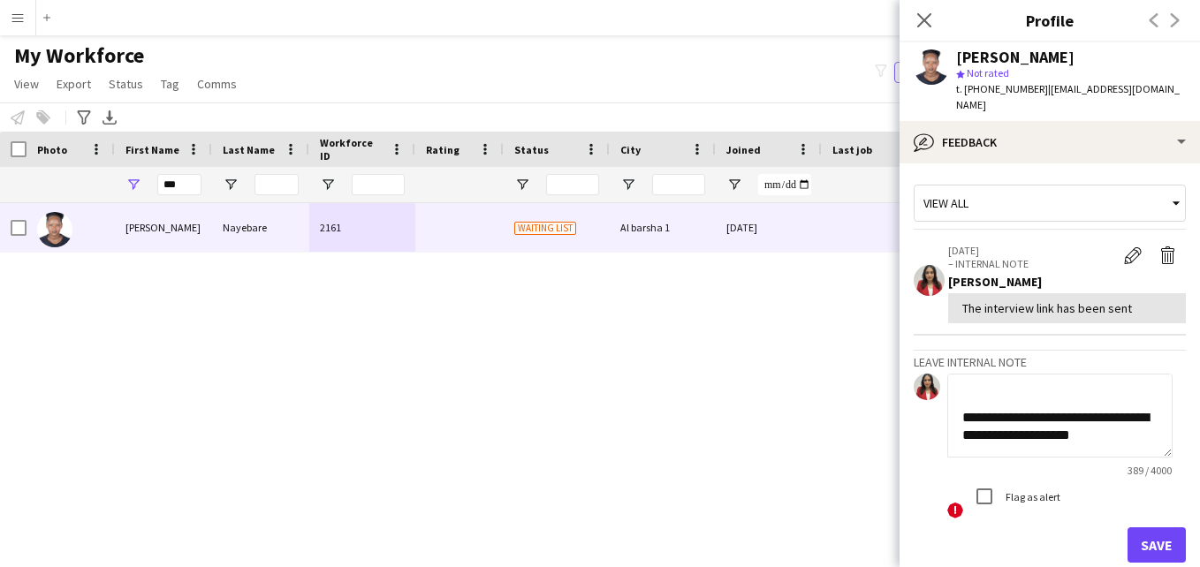
scroll to position [278, 0]
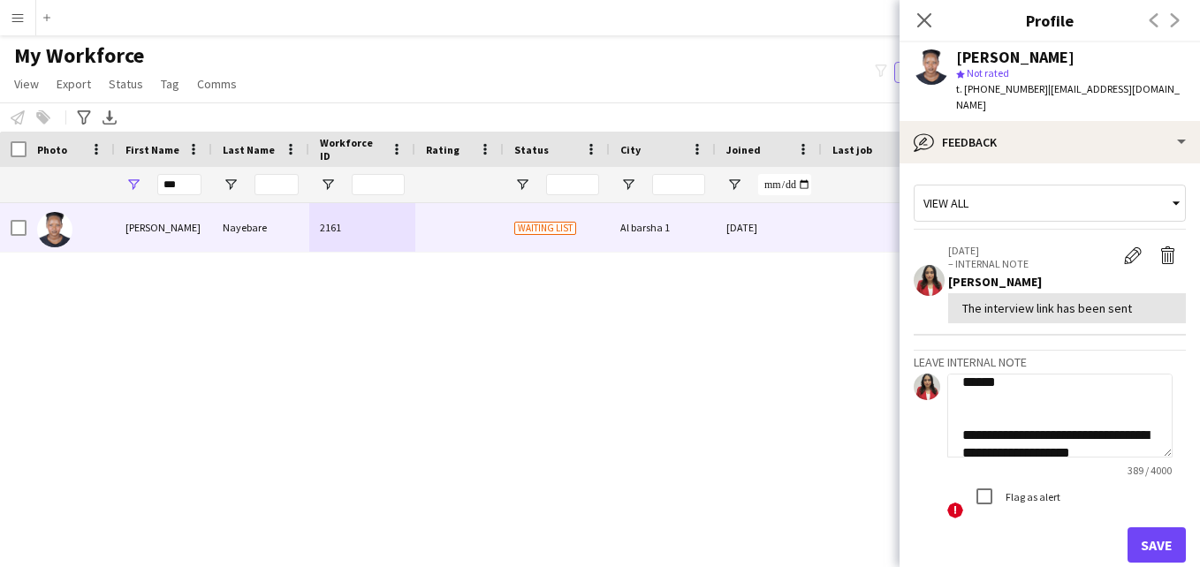
drag, startPoint x: 1075, startPoint y: 415, endPoint x: 1040, endPoint y: 377, distance: 51.9
click at [1040, 377] on textarea "**********" at bounding box center [1059, 416] width 225 height 84
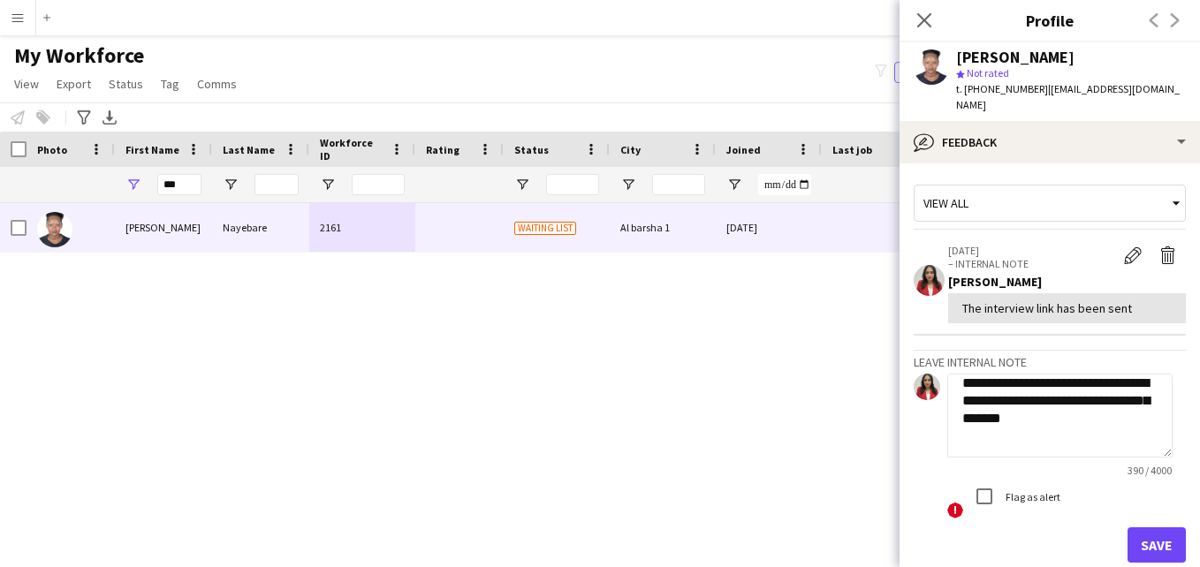
scroll to position [207, 0]
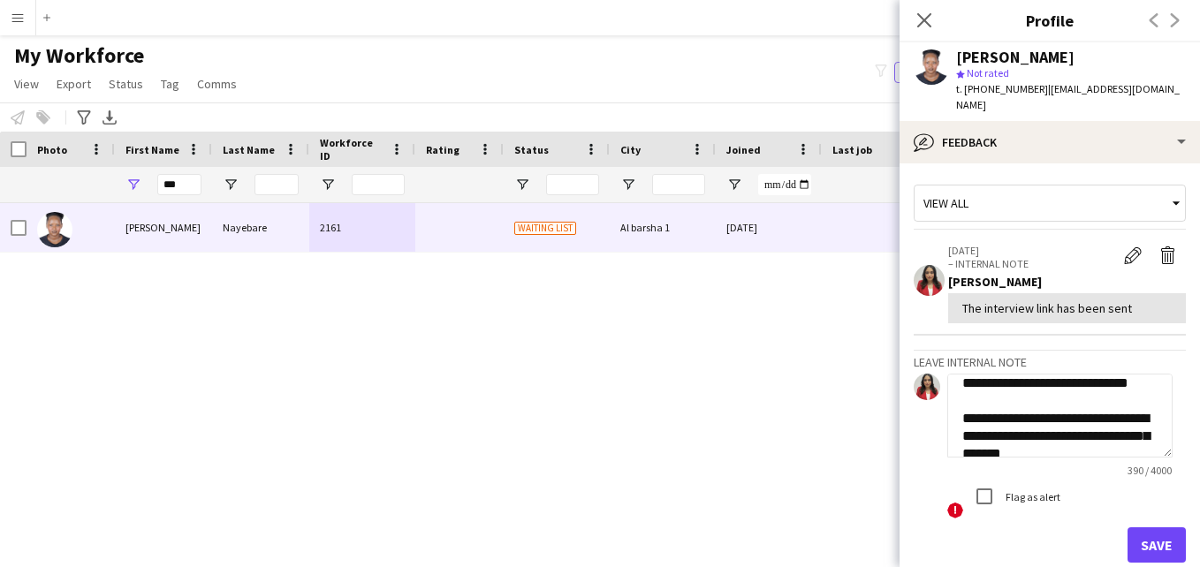
drag, startPoint x: 1145, startPoint y: 401, endPoint x: 1016, endPoint y: 399, distance: 129.0
click at [1016, 399] on textarea "**********" at bounding box center [1059, 416] width 225 height 84
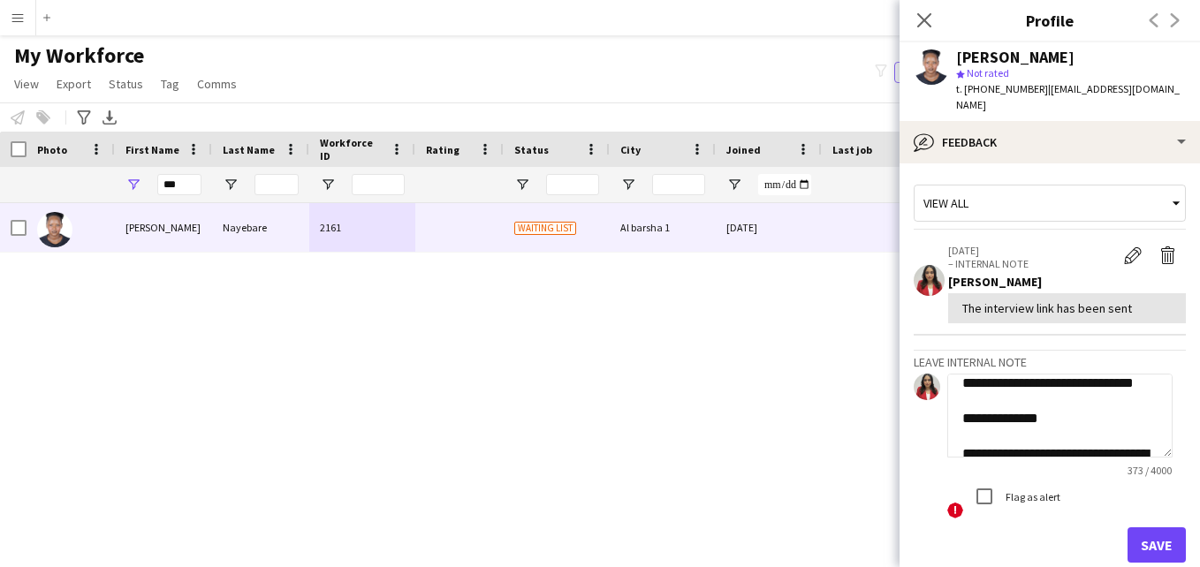
scroll to position [136, 0]
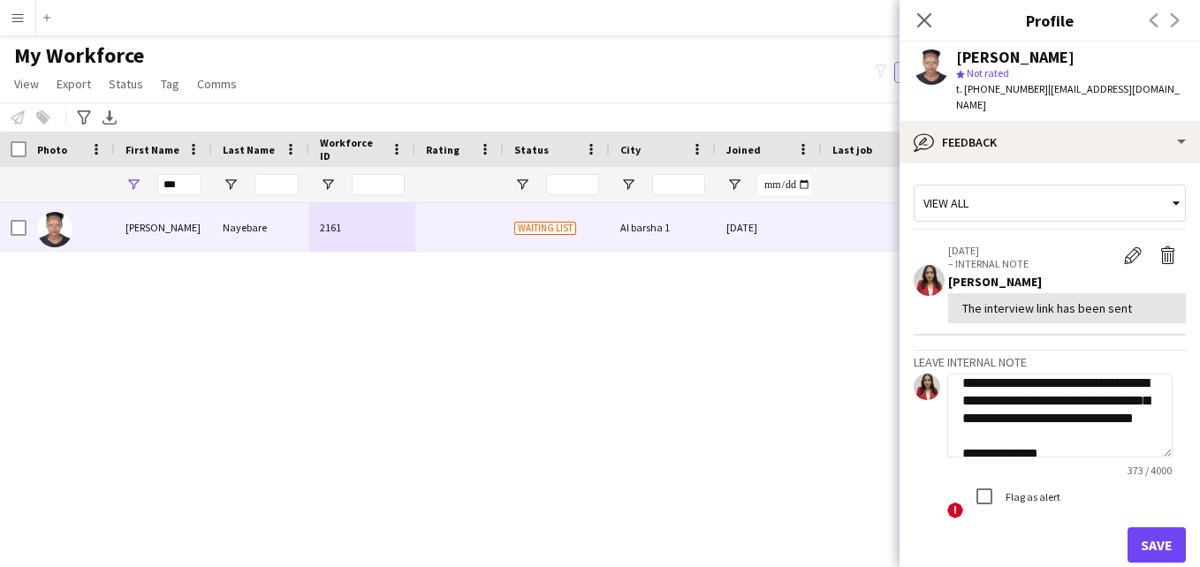
drag, startPoint x: 999, startPoint y: 401, endPoint x: 965, endPoint y: 405, distance: 33.8
click at [965, 405] on textarea "**********" at bounding box center [1059, 416] width 225 height 84
click at [1095, 381] on textarea "**********" at bounding box center [1059, 416] width 225 height 84
click at [1055, 424] on textarea "**********" at bounding box center [1059, 416] width 225 height 84
click at [1064, 437] on textarea "**********" at bounding box center [1059, 416] width 225 height 84
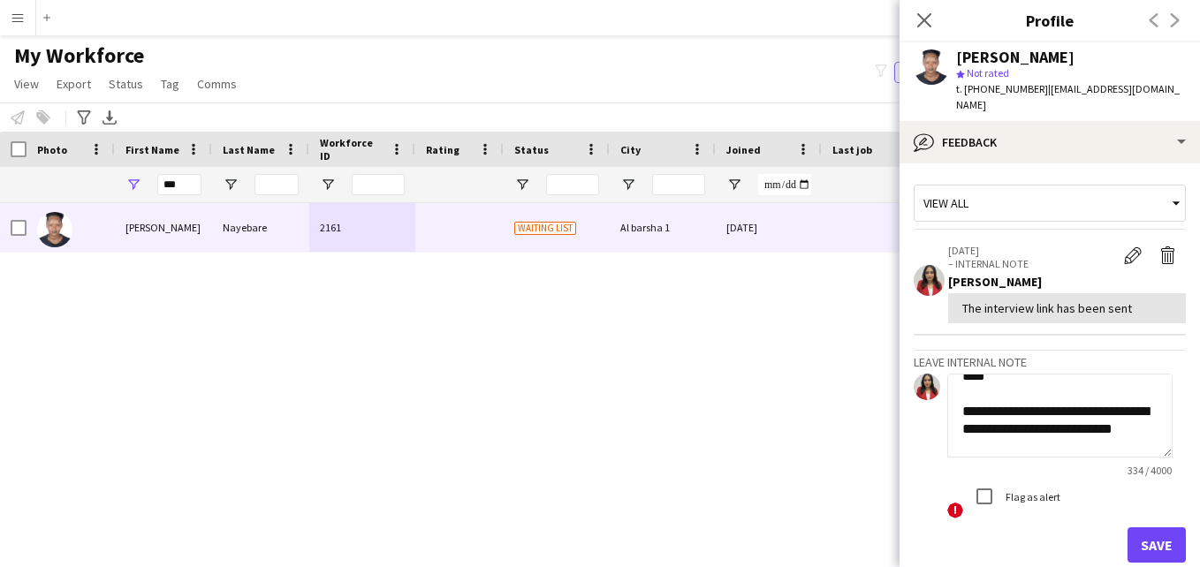
scroll to position [72, 0]
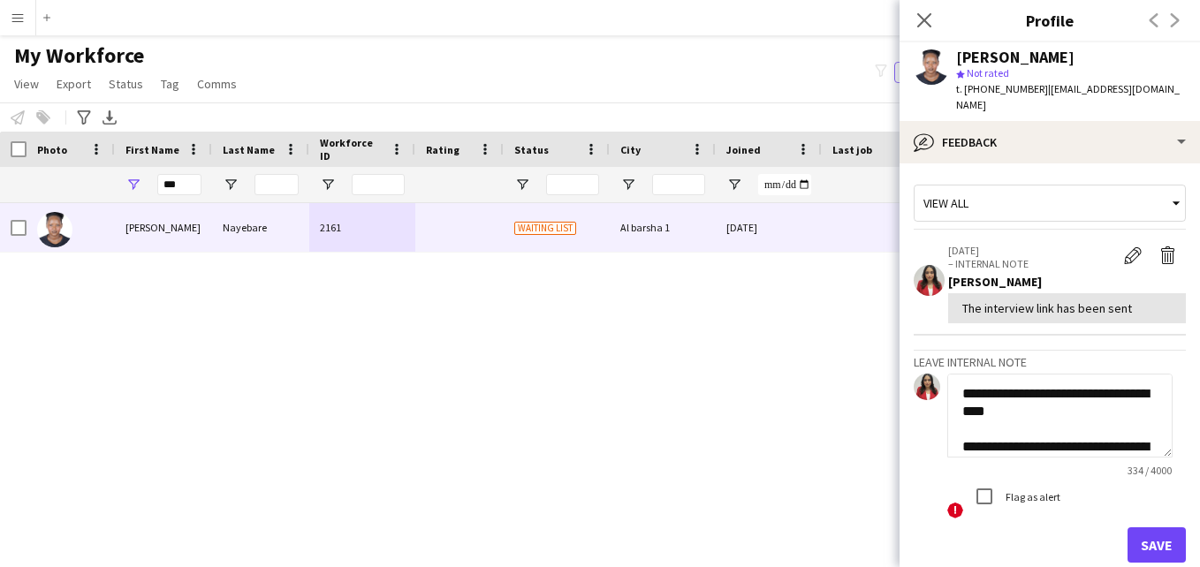
click at [1062, 399] on textarea "**********" at bounding box center [1059, 416] width 225 height 84
click at [1085, 398] on textarea "**********" at bounding box center [1059, 416] width 225 height 84
click at [1098, 396] on textarea "**********" at bounding box center [1059, 416] width 225 height 84
drag, startPoint x: 1069, startPoint y: 400, endPoint x: 1075, endPoint y: 383, distance: 18.5
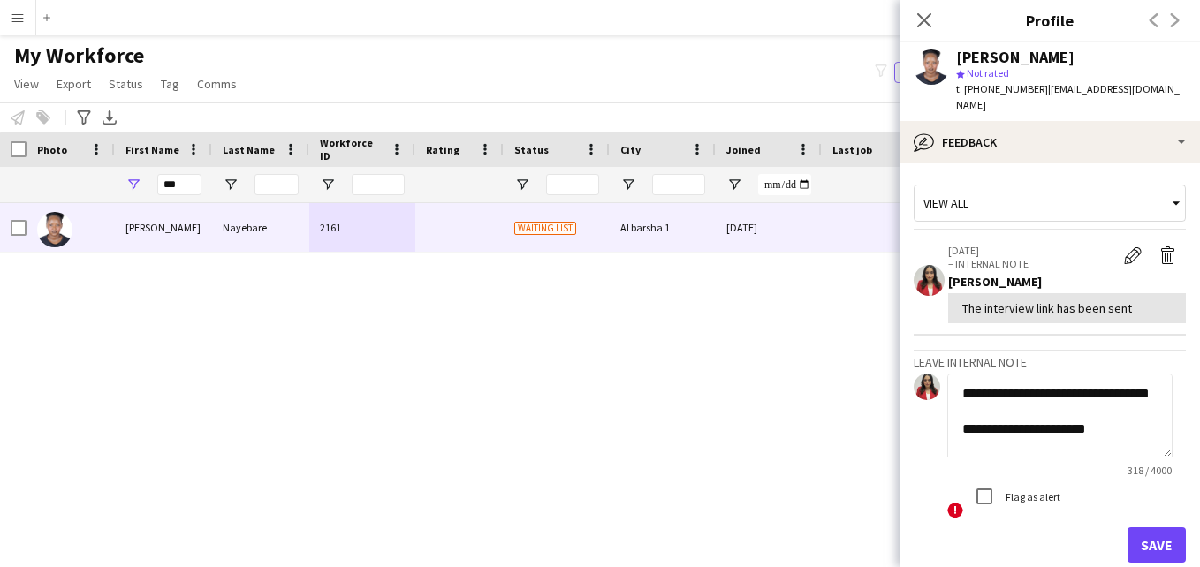
click at [1075, 383] on textarea "**********" at bounding box center [1059, 416] width 225 height 84
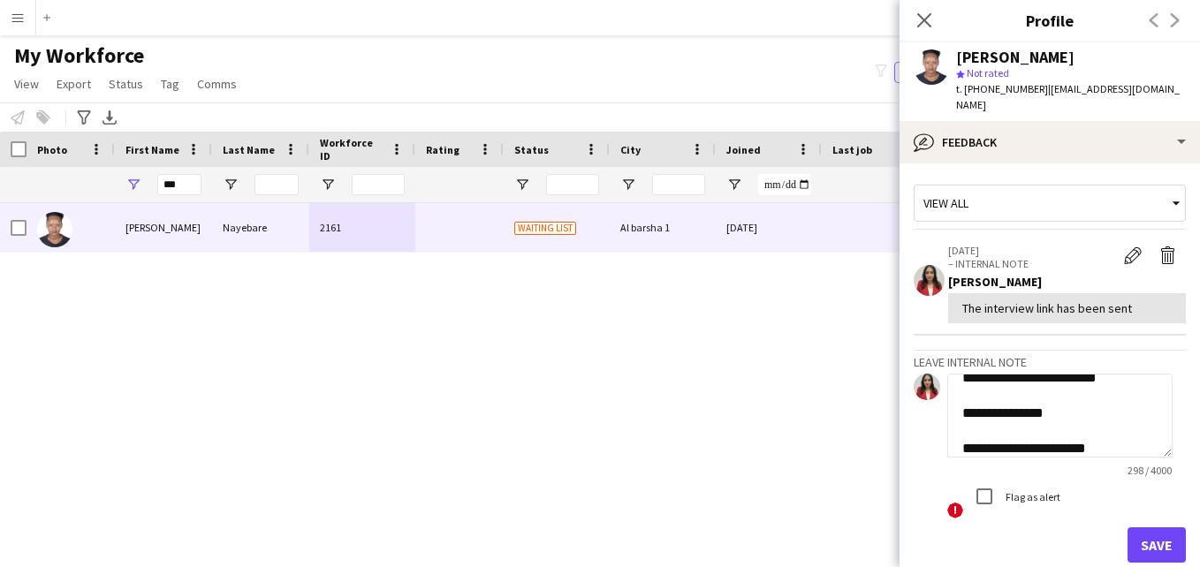
scroll to position [2, 0]
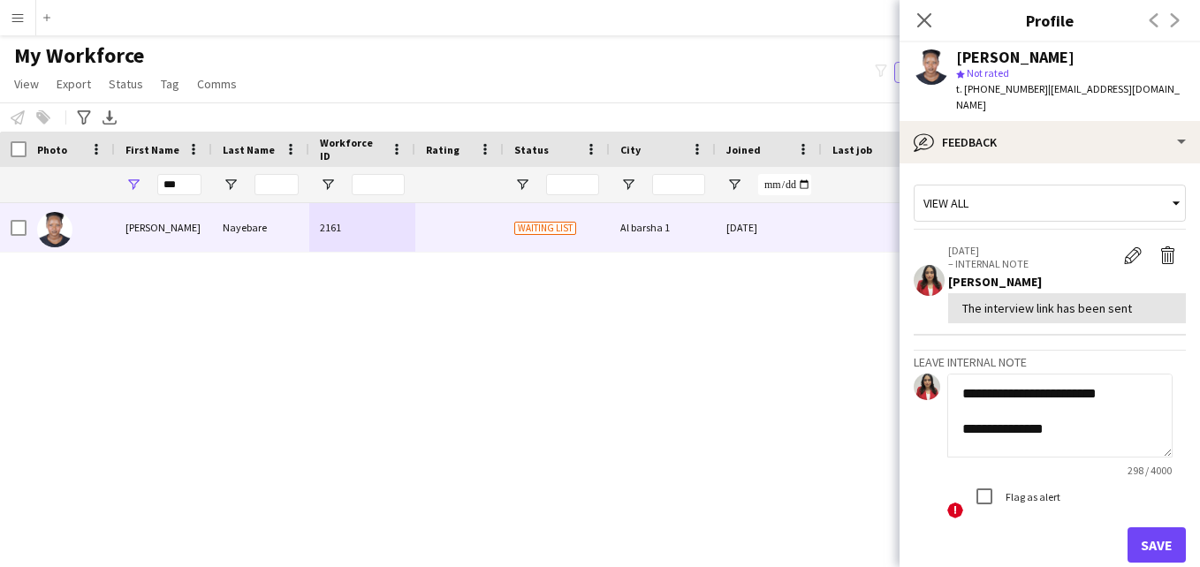
click at [1070, 377] on textarea "**********" at bounding box center [1059, 416] width 225 height 84
type textarea "**********"
click at [1042, 192] on div "View all" at bounding box center [1041, 203] width 253 height 34
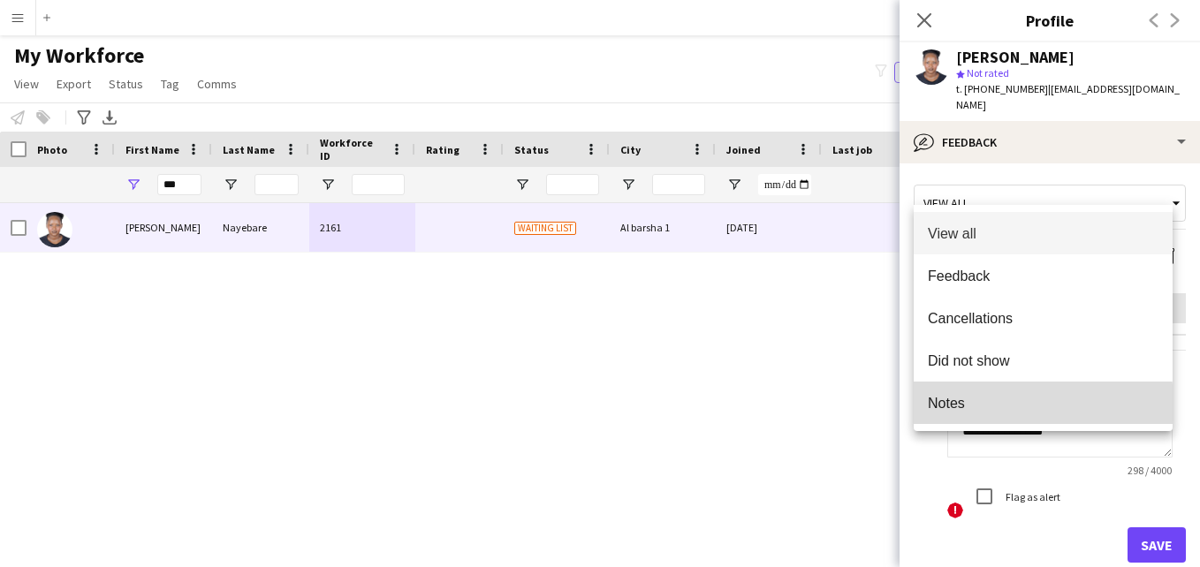
click at [976, 411] on span "Notes" at bounding box center [1043, 403] width 231 height 17
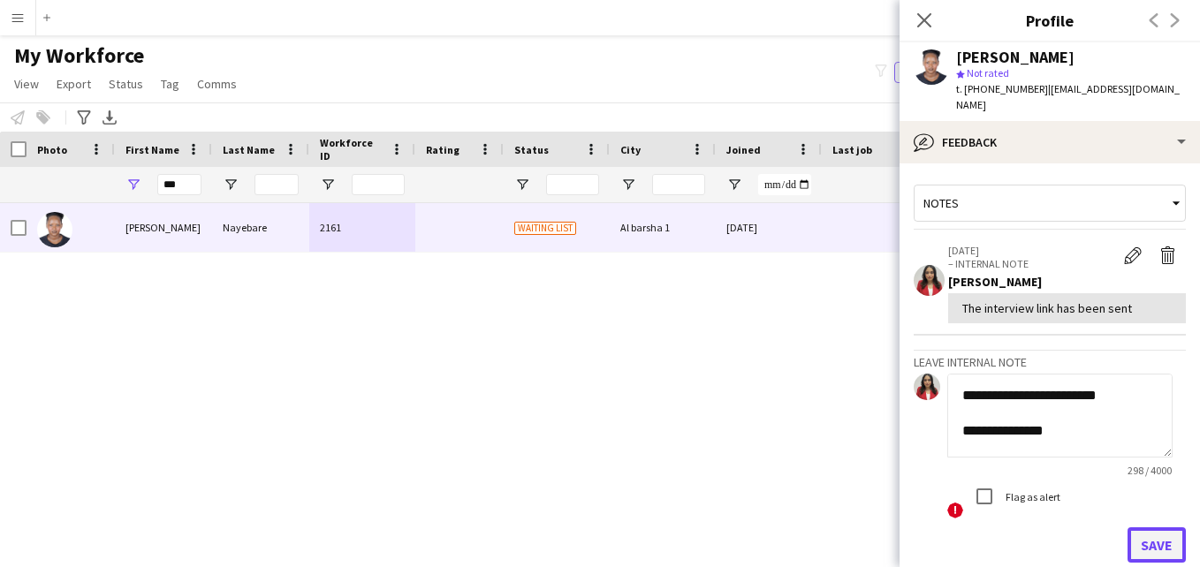
click at [1142, 528] on button "Save" at bounding box center [1157, 545] width 58 height 35
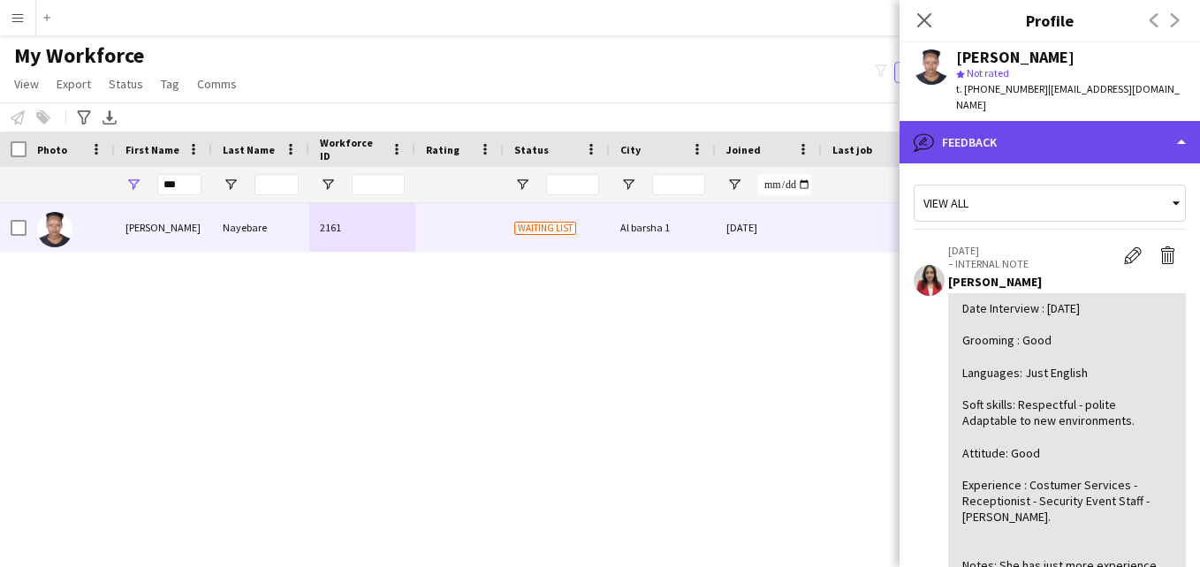
click at [984, 121] on div "bubble-pencil Feedback" at bounding box center [1050, 142] width 300 height 42
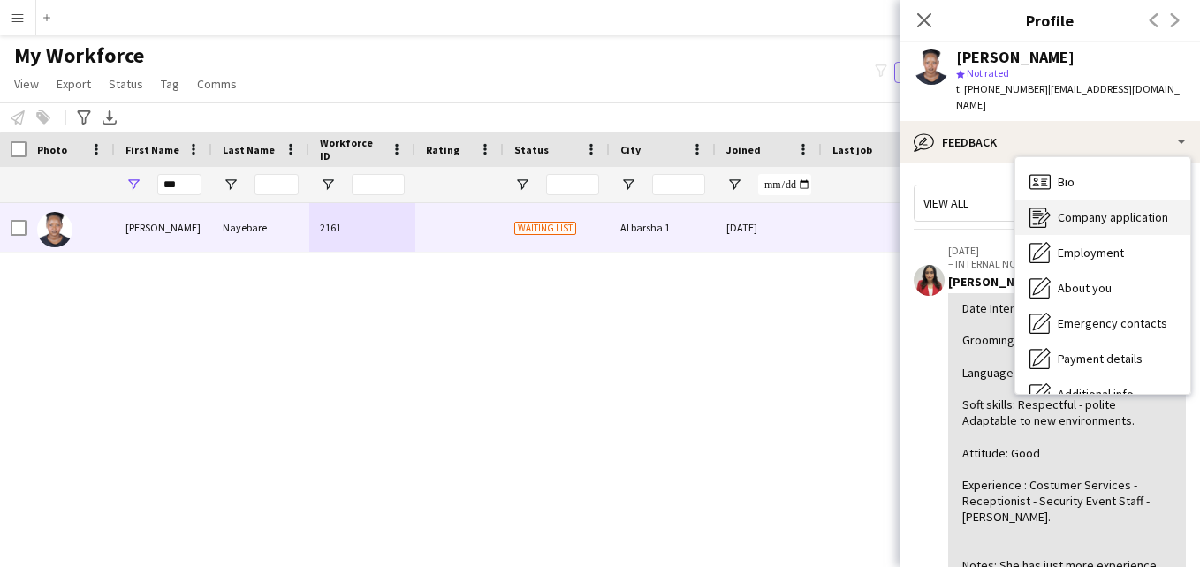
click at [1159, 200] on div "Company application Company application" at bounding box center [1102, 217] width 175 height 35
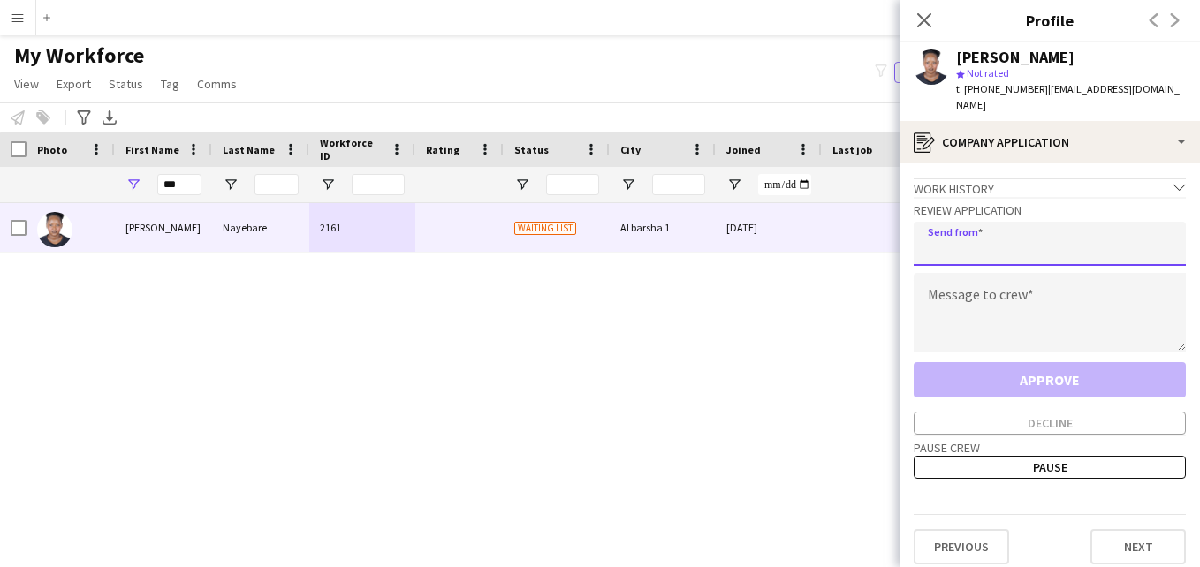
click at [1061, 231] on input "email" at bounding box center [1050, 244] width 272 height 44
type input "**********"
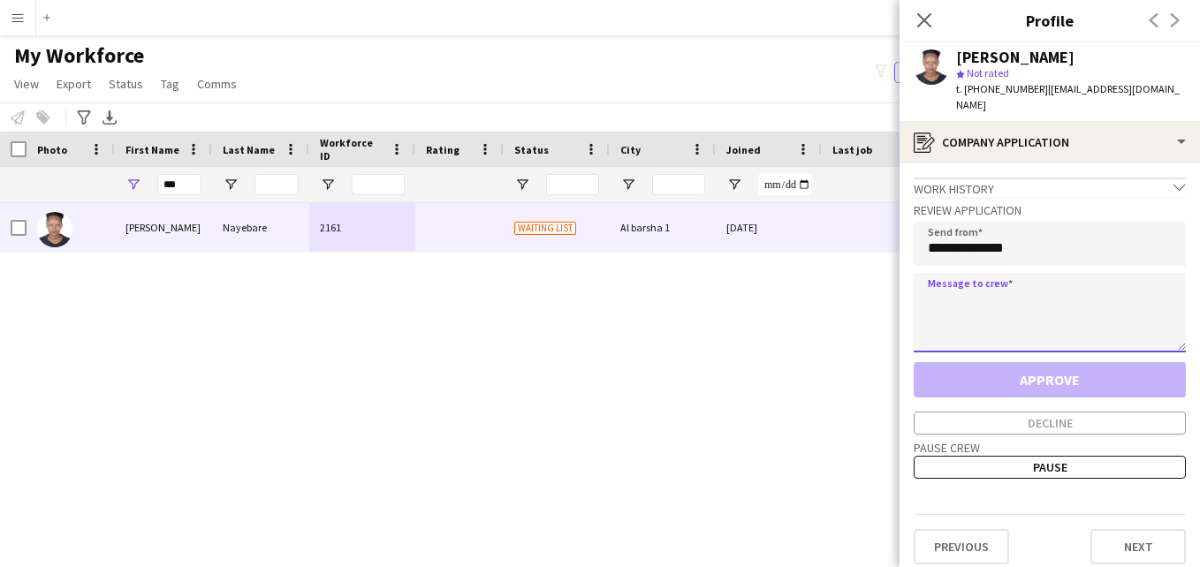
click at [1067, 297] on textarea at bounding box center [1050, 313] width 272 height 80
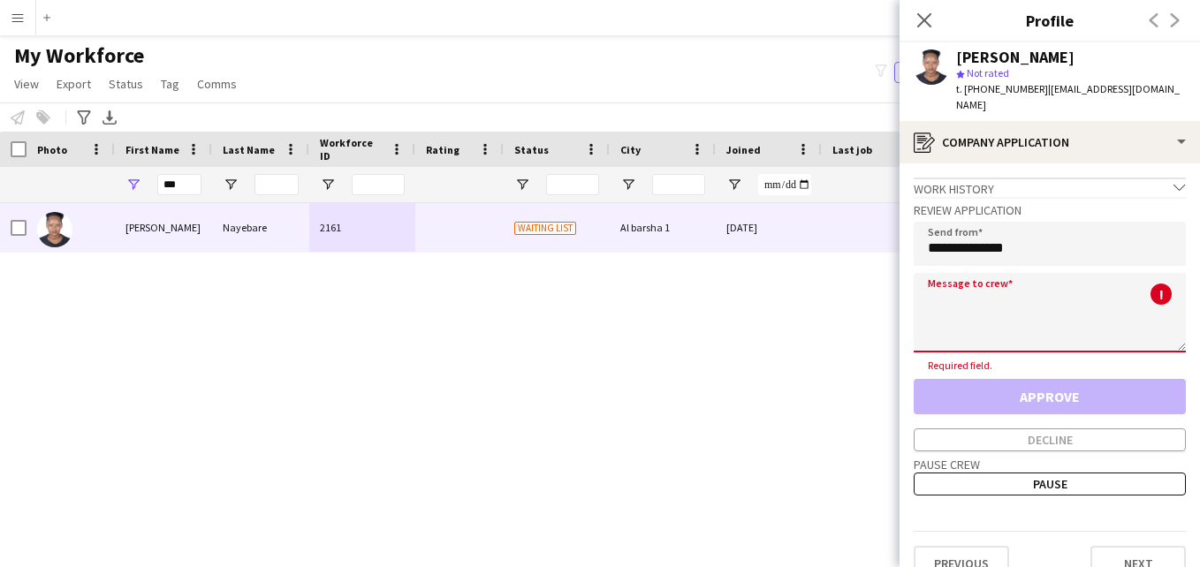
click at [1068, 273] on textarea at bounding box center [1050, 313] width 272 height 80
paste textarea "**********"
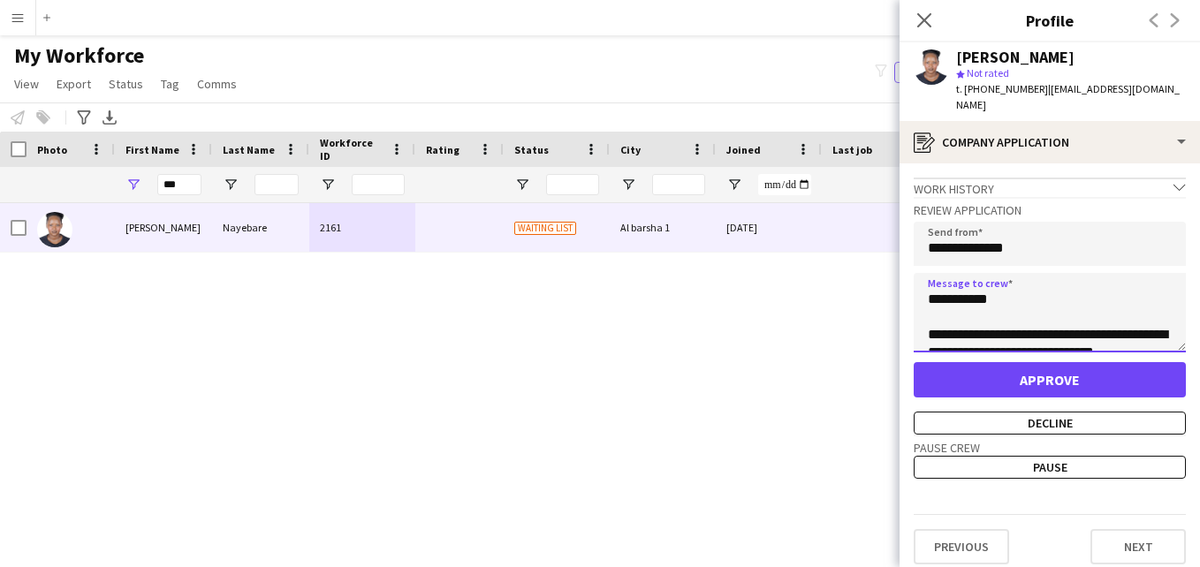
click at [982, 287] on textarea "**********" at bounding box center [1050, 313] width 272 height 80
type textarea "**********"
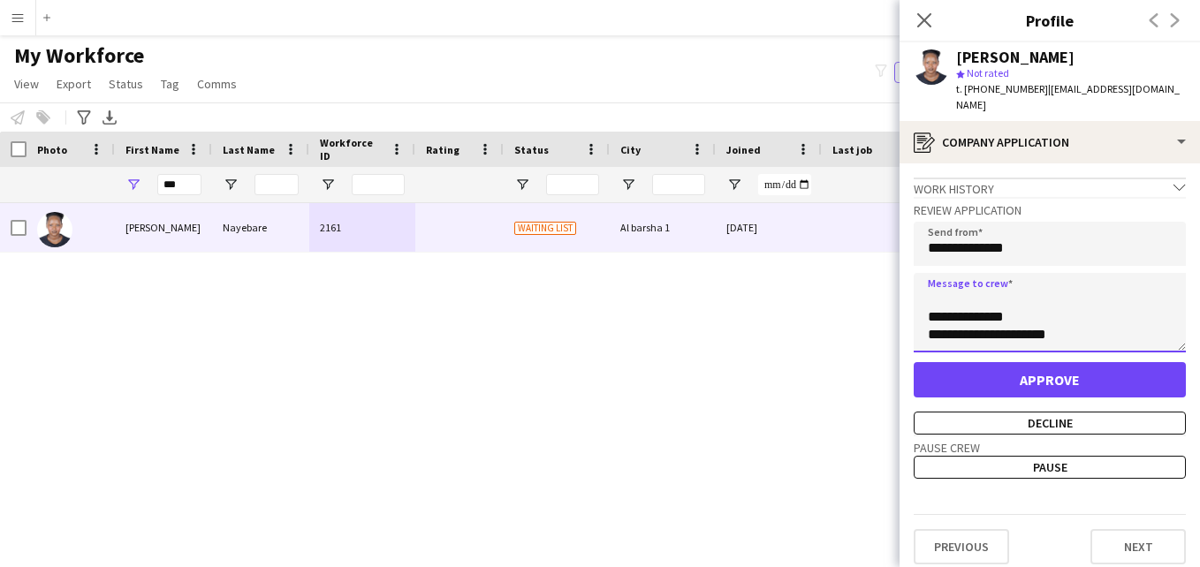
scroll to position [442, 0]
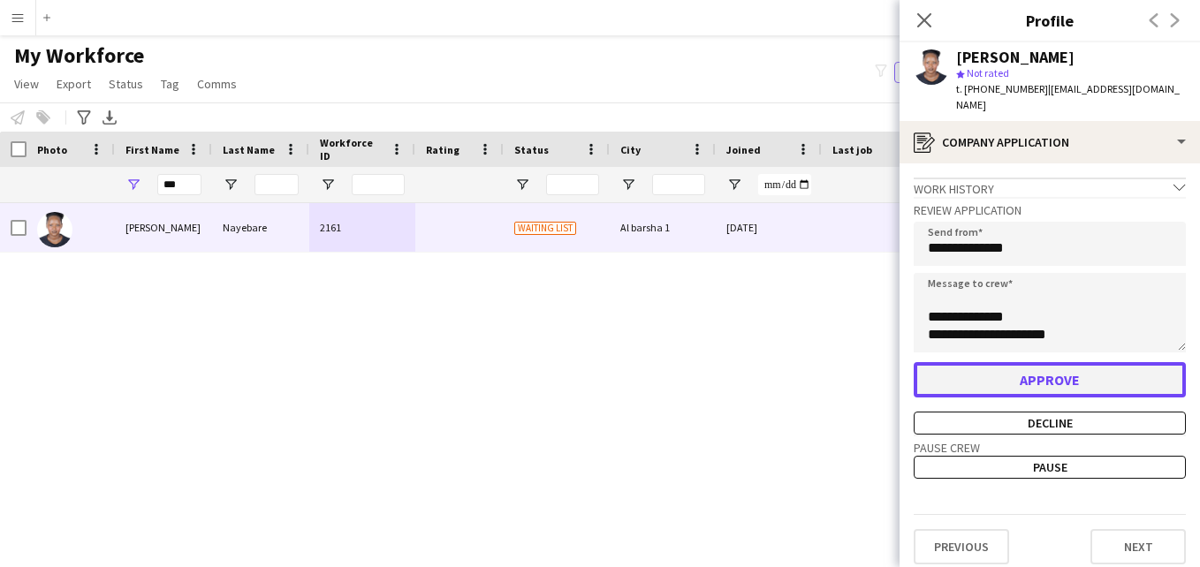
click at [1096, 362] on button "Approve" at bounding box center [1050, 379] width 272 height 35
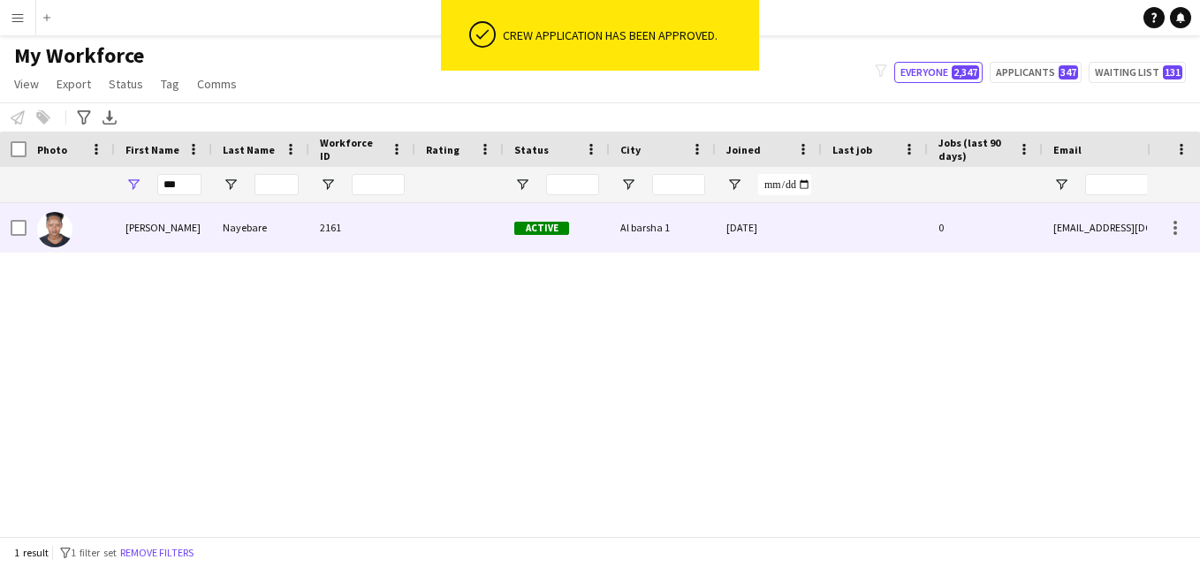
click at [780, 240] on div "[DATE]" at bounding box center [769, 227] width 106 height 49
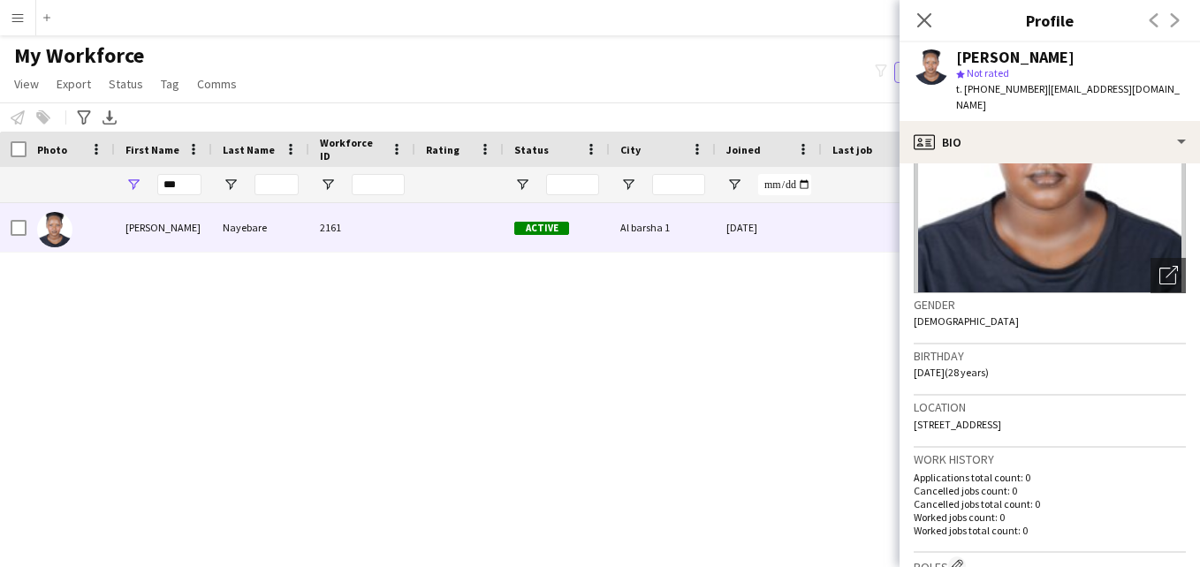
scroll to position [0, 0]
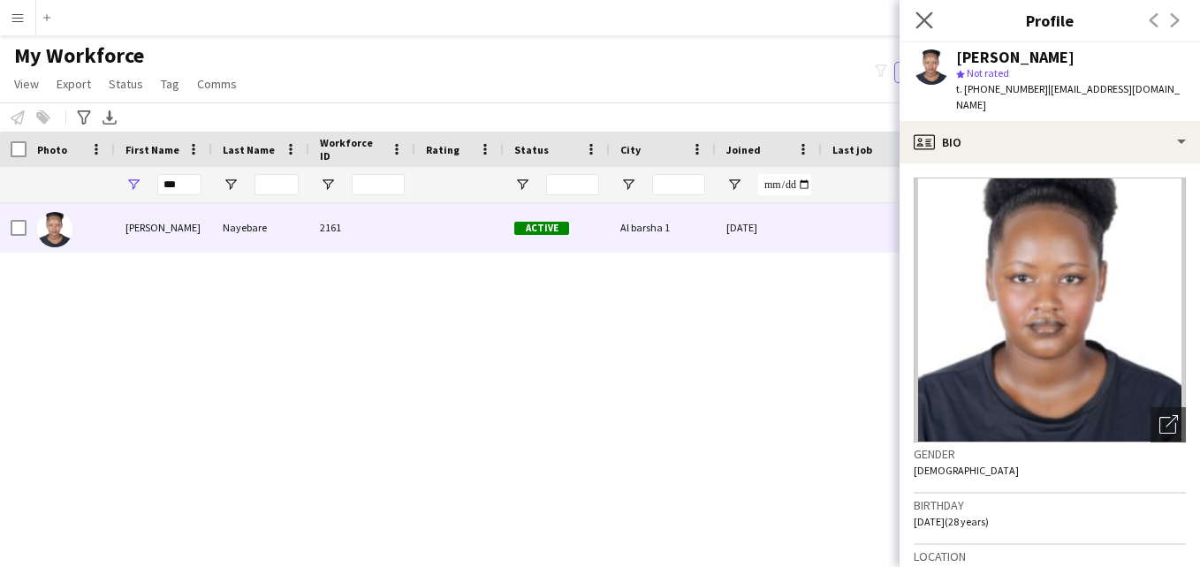
click at [925, 28] on icon "Close pop-in" at bounding box center [924, 19] width 17 height 17
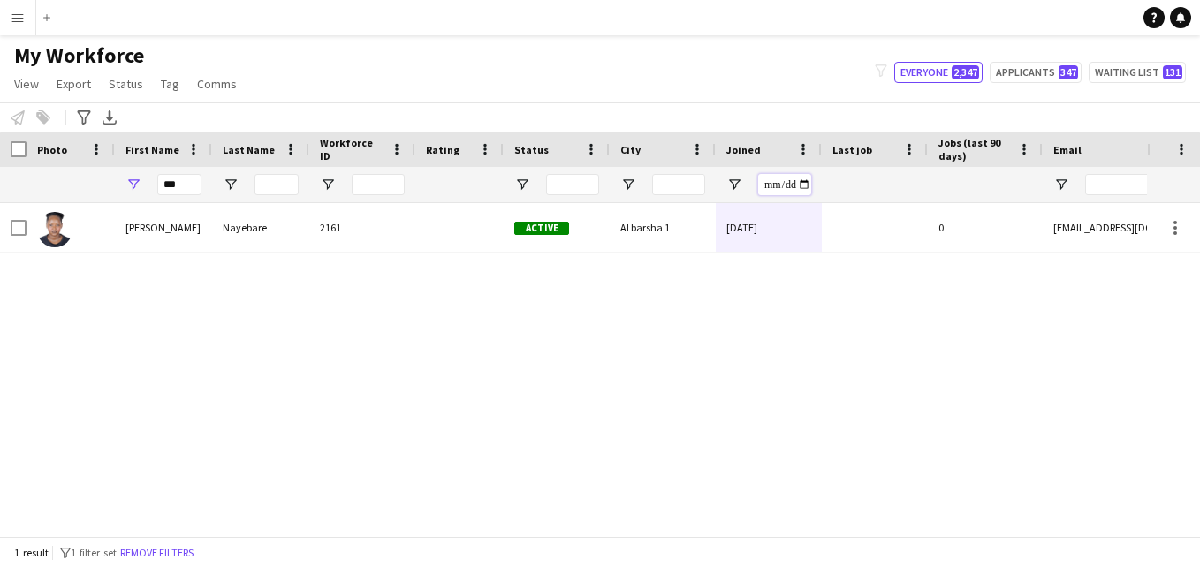
click at [803, 184] on input "Joined Filter Input" at bounding box center [784, 184] width 53 height 21
click at [785, 103] on div "Notify workforce Add to tag Select at least one crew to tag him or her. Advance…" at bounding box center [600, 117] width 1200 height 29
drag, startPoint x: 190, startPoint y: 190, endPoint x: 142, endPoint y: 189, distance: 47.7
click at [144, 189] on div "***" at bounding box center [163, 184] width 97 height 35
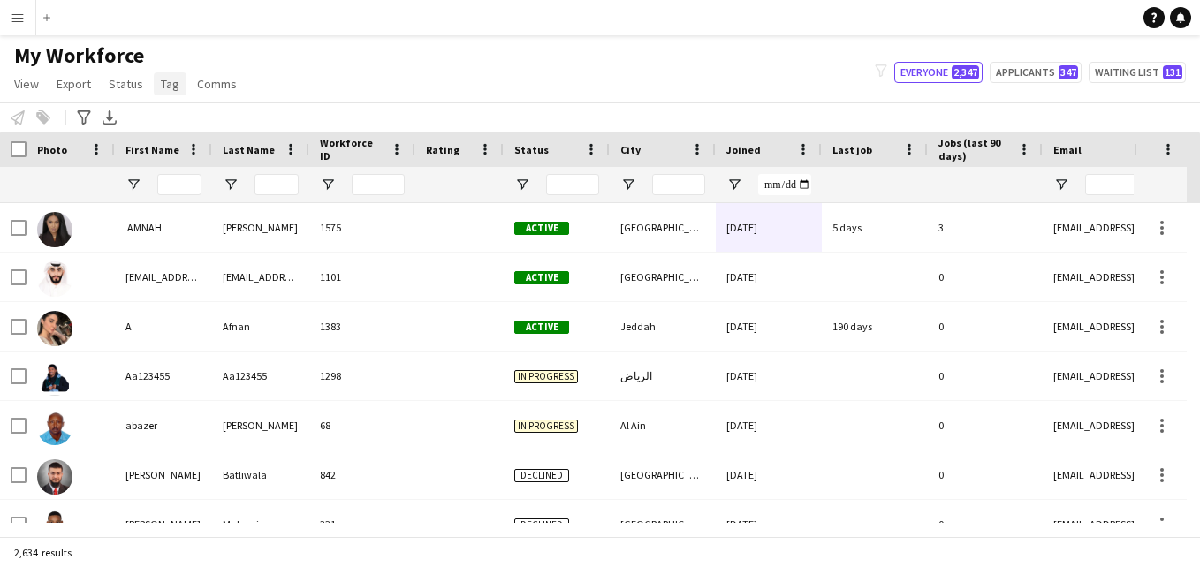
click at [163, 85] on span "Tag" at bounding box center [170, 84] width 19 height 16
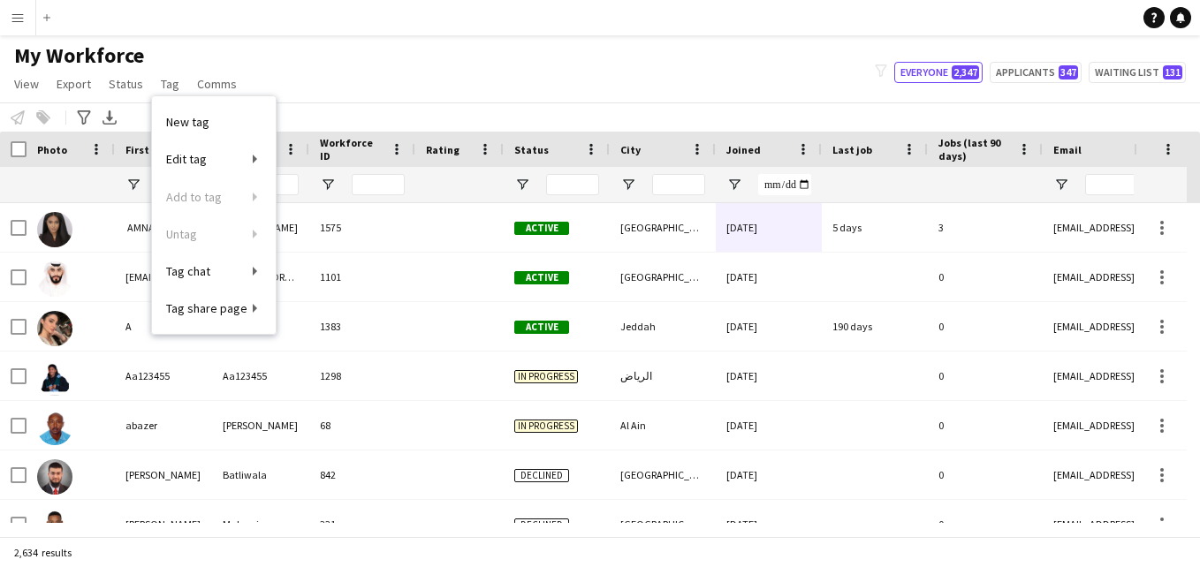
click at [427, 120] on div "Notify workforce Add to tag Select at least one crew to tag him or her. Advance…" at bounding box center [600, 117] width 1200 height 29
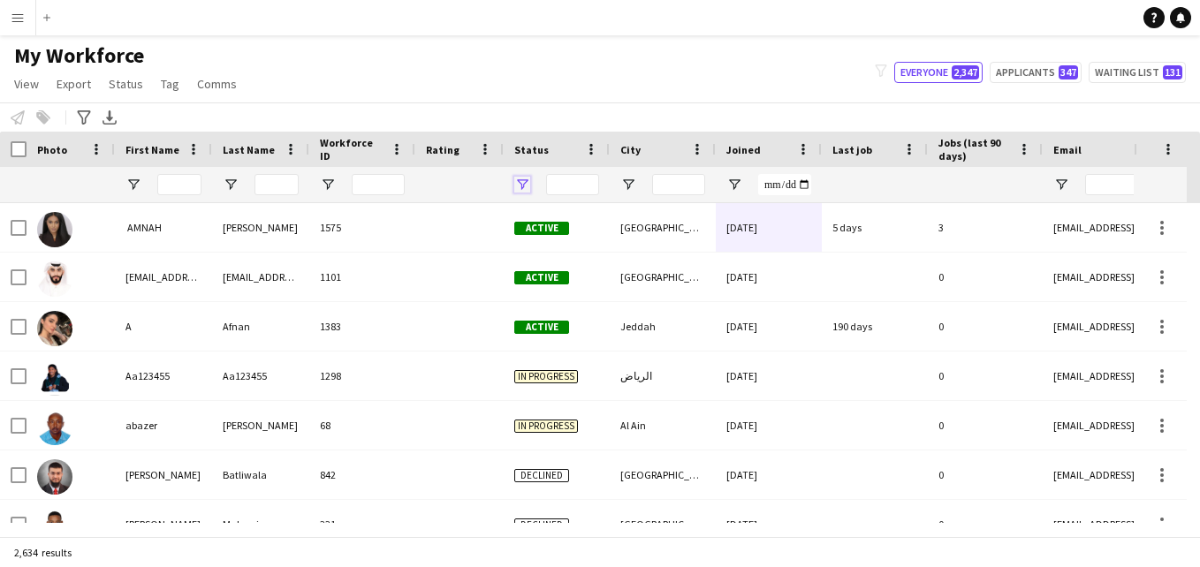
click at [521, 188] on span "Open Filter Menu" at bounding box center [522, 185] width 16 height 16
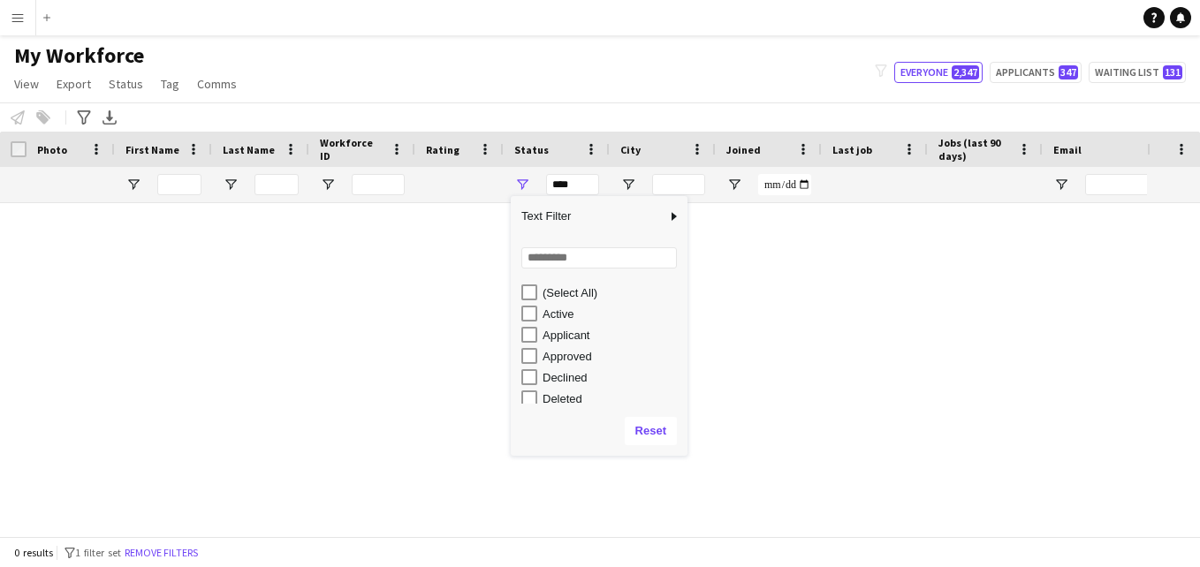
type input "**********"
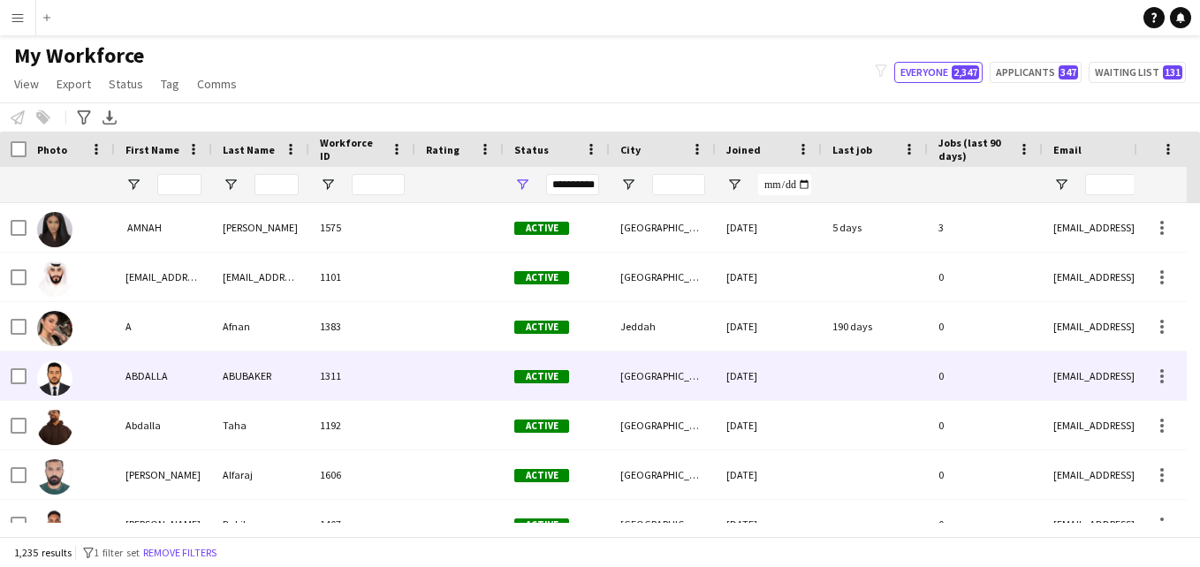
click at [740, 360] on div "01-03-2025" at bounding box center [769, 376] width 106 height 49
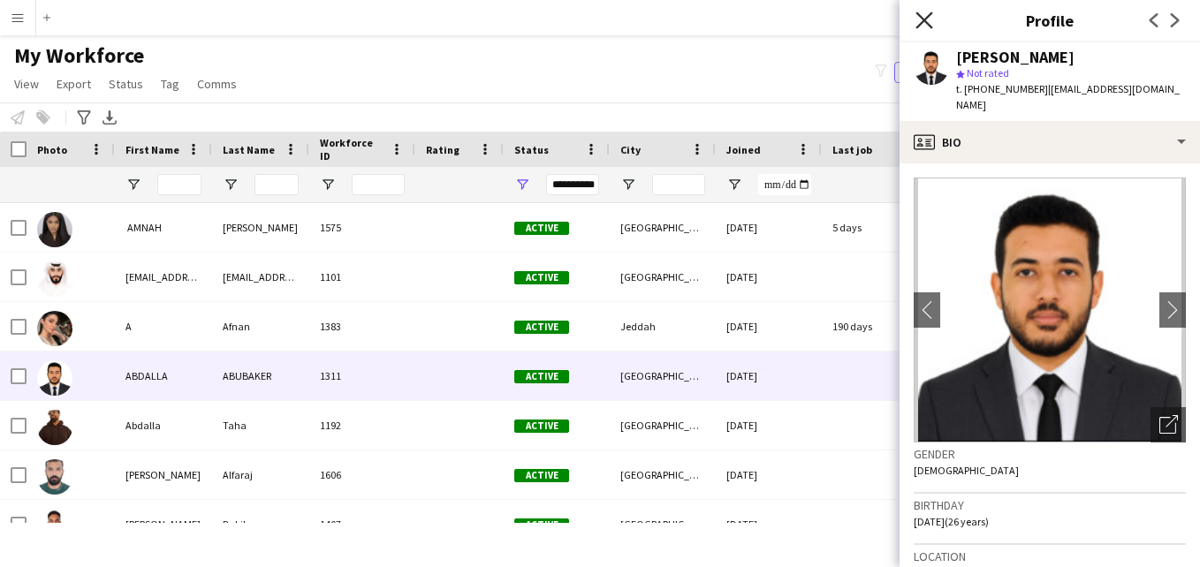
click at [925, 21] on icon at bounding box center [924, 19] width 17 height 17
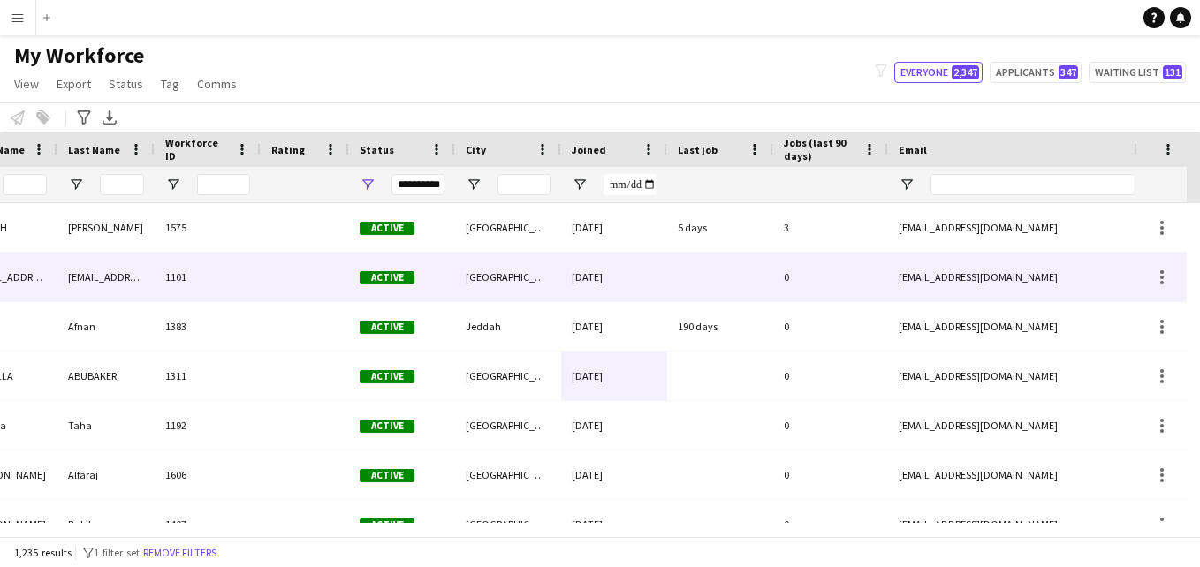
scroll to position [0, 163]
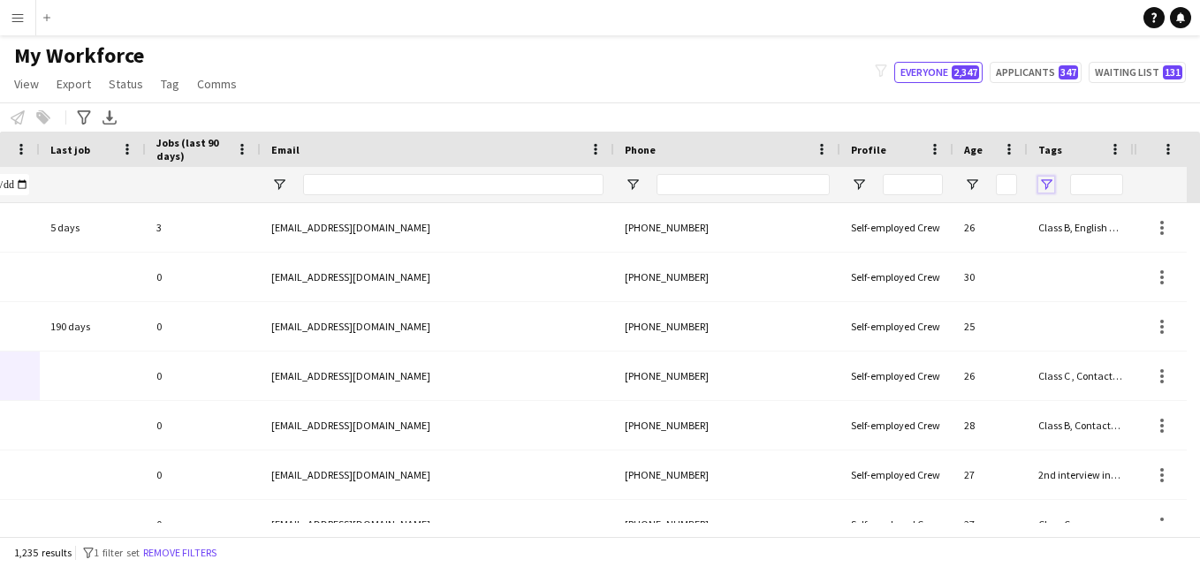
click at [1040, 179] on span "Open Filter Menu" at bounding box center [1046, 185] width 16 height 16
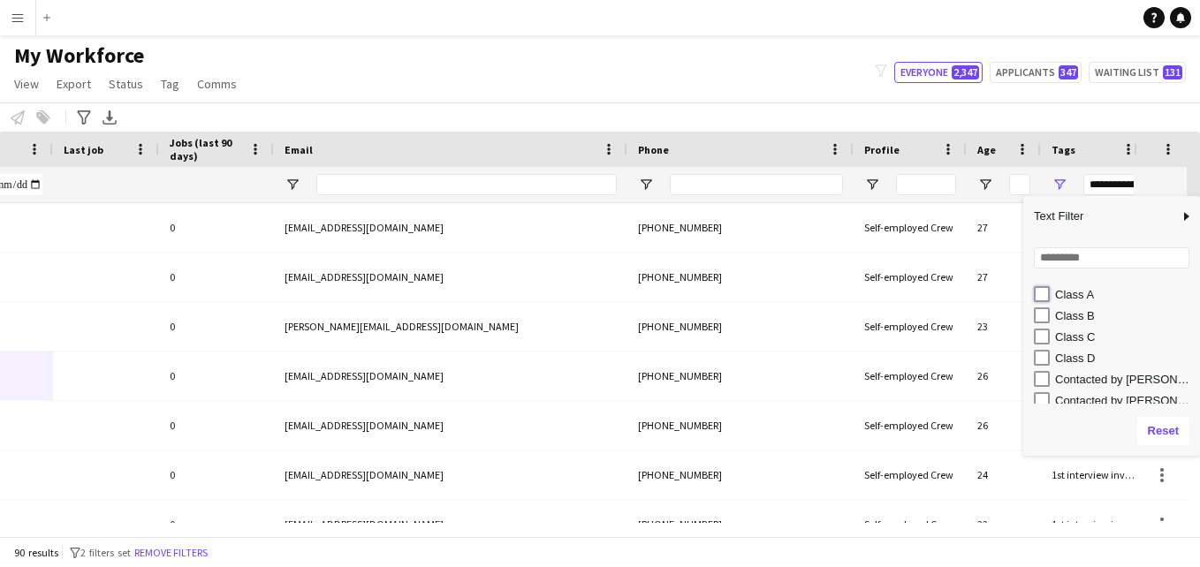
type input "**********"
click at [937, 95] on div "My Workforce View Views Default view New view Update view Delete view Edit name…" at bounding box center [600, 72] width 1200 height 60
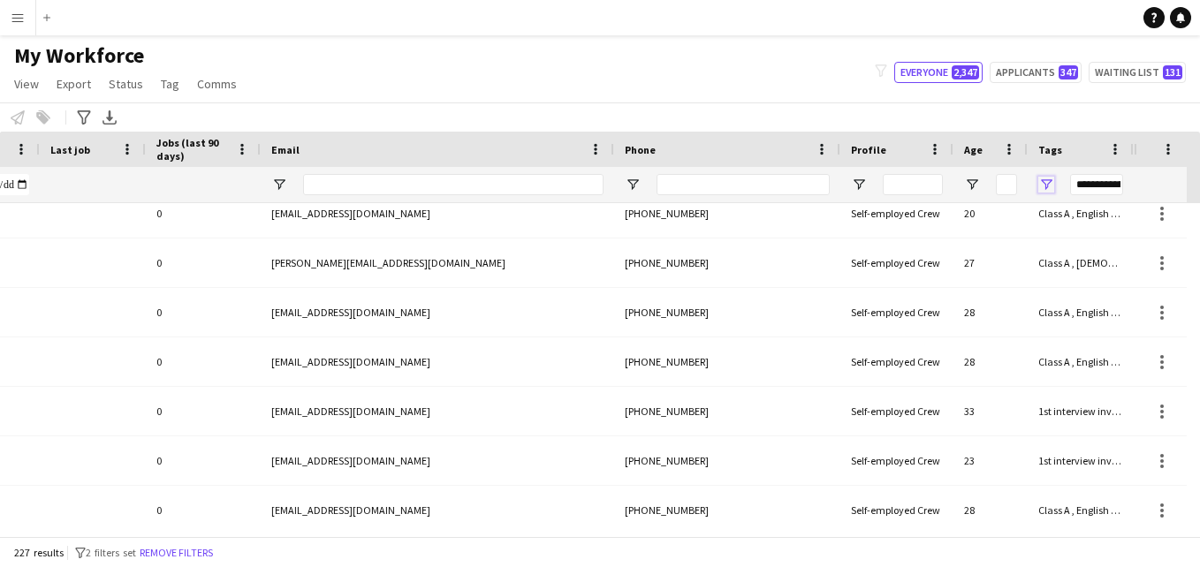
click at [1048, 186] on span "Open Filter Menu" at bounding box center [1046, 185] width 16 height 16
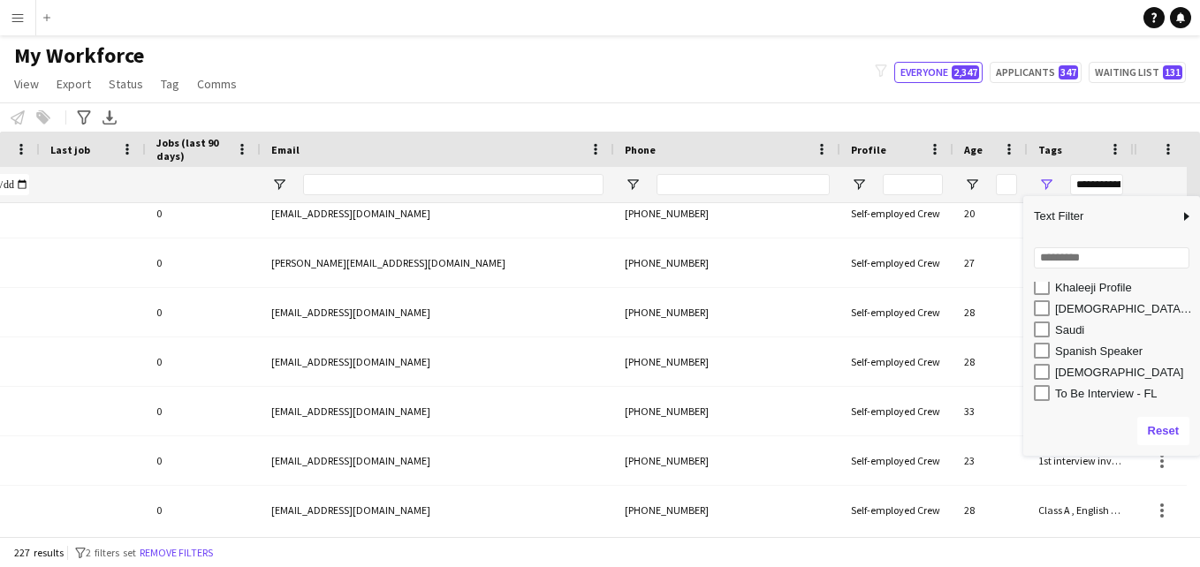
click at [857, 82] on div "My Workforce View Views Default view New view Update view Delete view Edit name…" at bounding box center [600, 72] width 1200 height 60
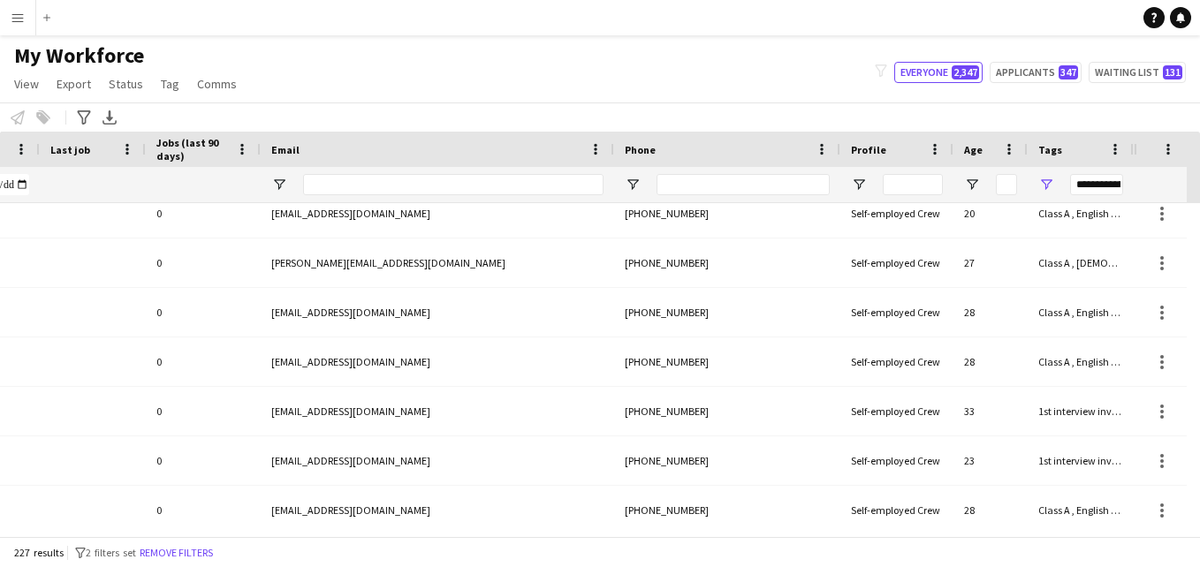
click at [857, 82] on div "My Workforce View Views Default view New view Update view Delete view Edit name…" at bounding box center [600, 72] width 1200 height 60
drag, startPoint x: 857, startPoint y: 82, endPoint x: 783, endPoint y: 69, distance: 75.4
click at [783, 69] on div "My Workforce View Views Default view New view Update view Delete view Edit name…" at bounding box center [600, 72] width 1200 height 60
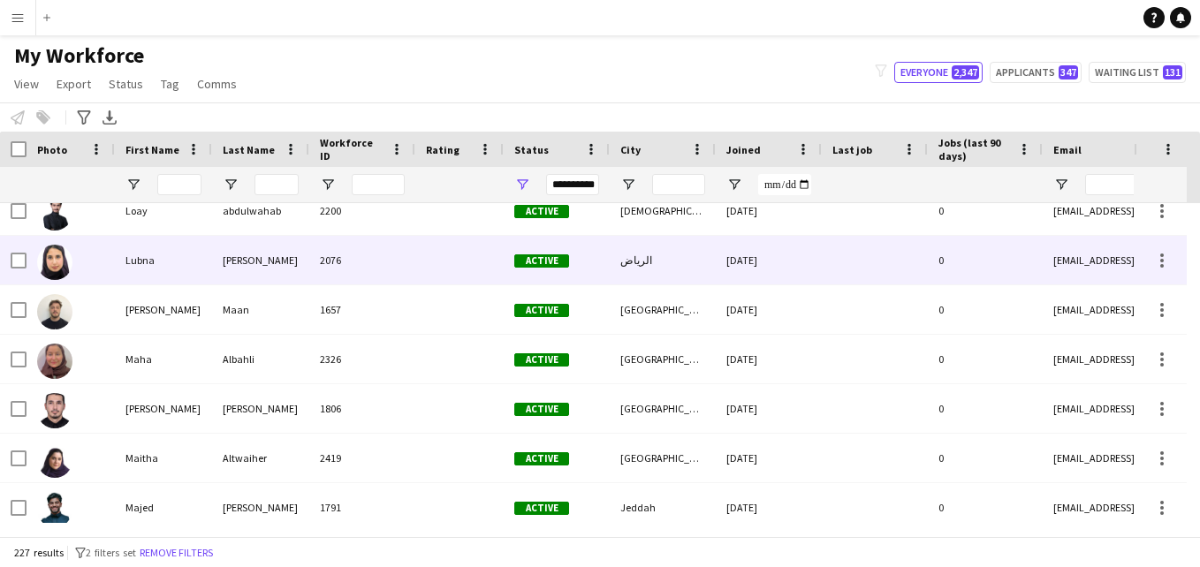
click at [240, 243] on div "[PERSON_NAME]" at bounding box center [260, 260] width 97 height 49
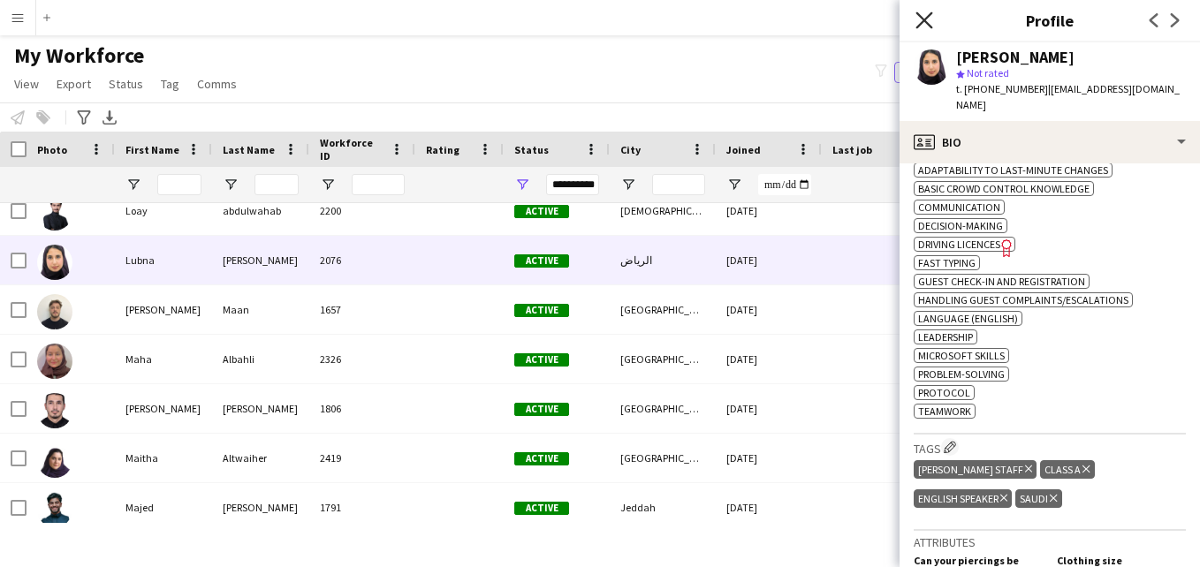
click at [922, 18] on icon at bounding box center [924, 19] width 17 height 17
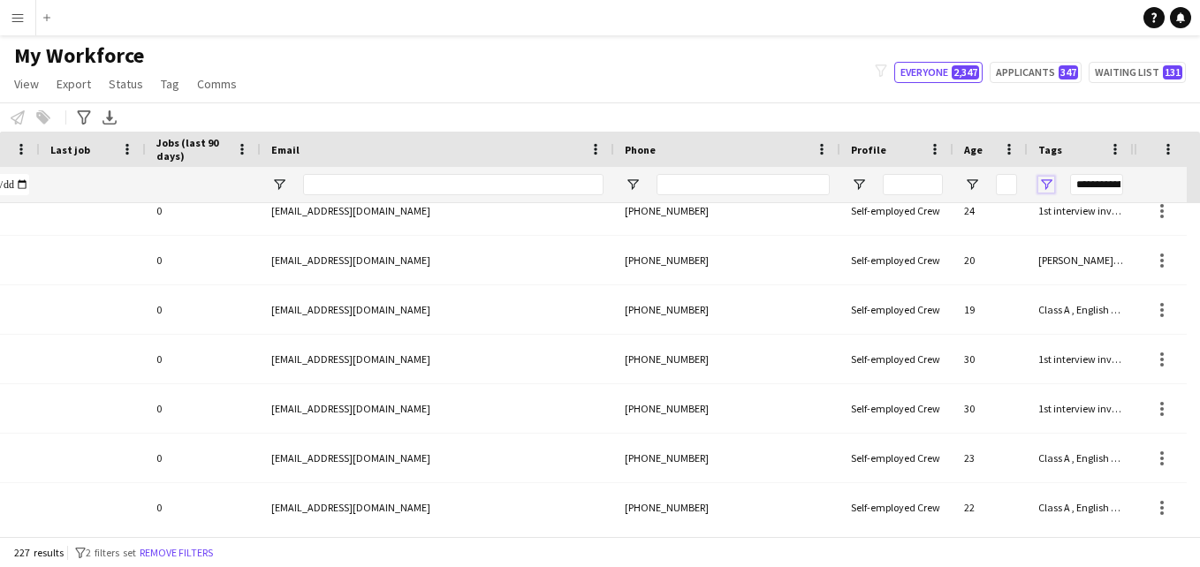
click at [1045, 177] on span "Open Filter Menu" at bounding box center [1046, 185] width 16 height 16
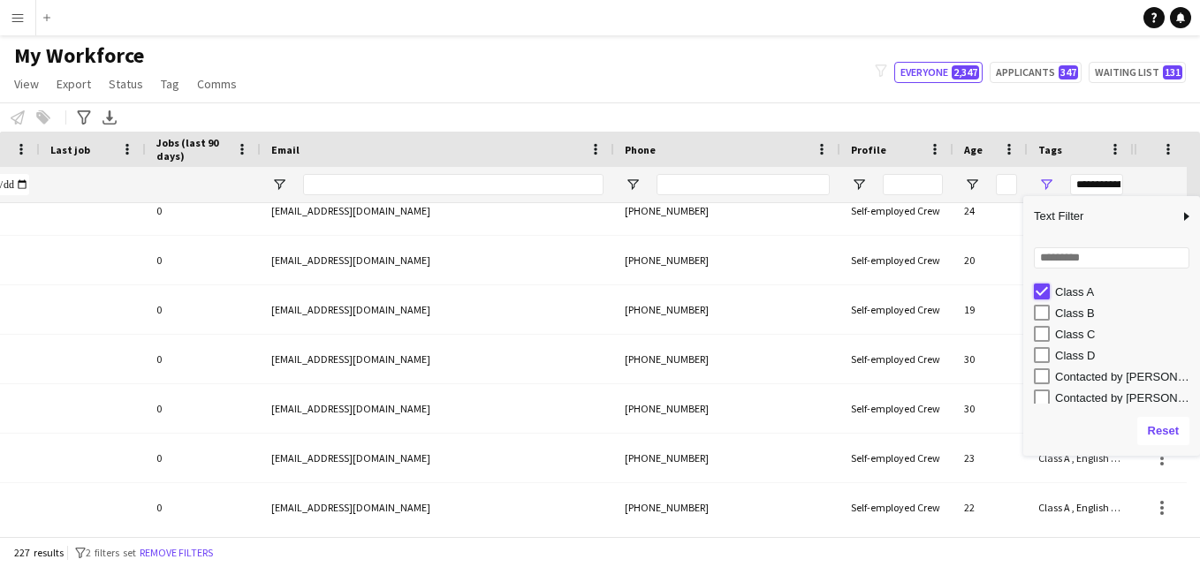
type input "**********"
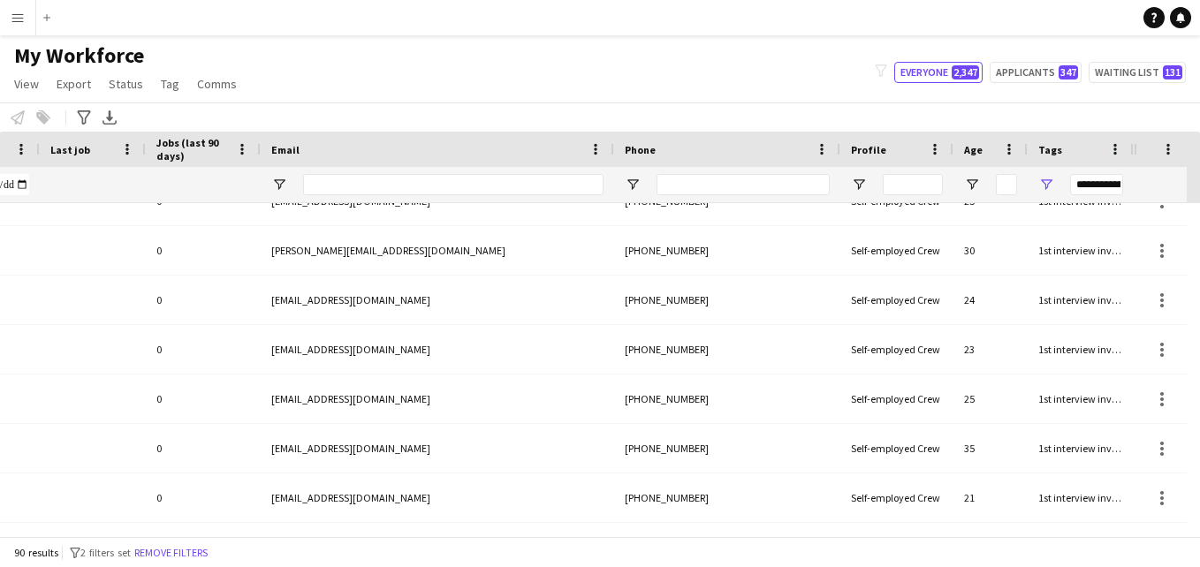
click at [973, 122] on div "Notify workforce Add to tag Select at least one crew to tag him or her. Advance…" at bounding box center [600, 117] width 1200 height 29
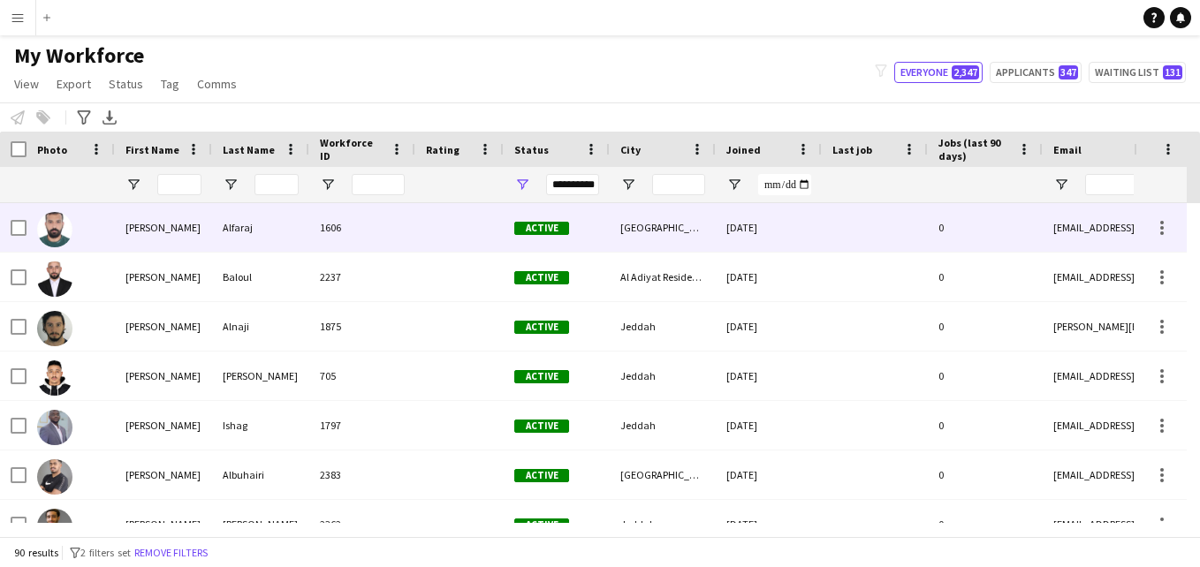
click at [300, 231] on div "Alfaraj" at bounding box center [260, 227] width 97 height 49
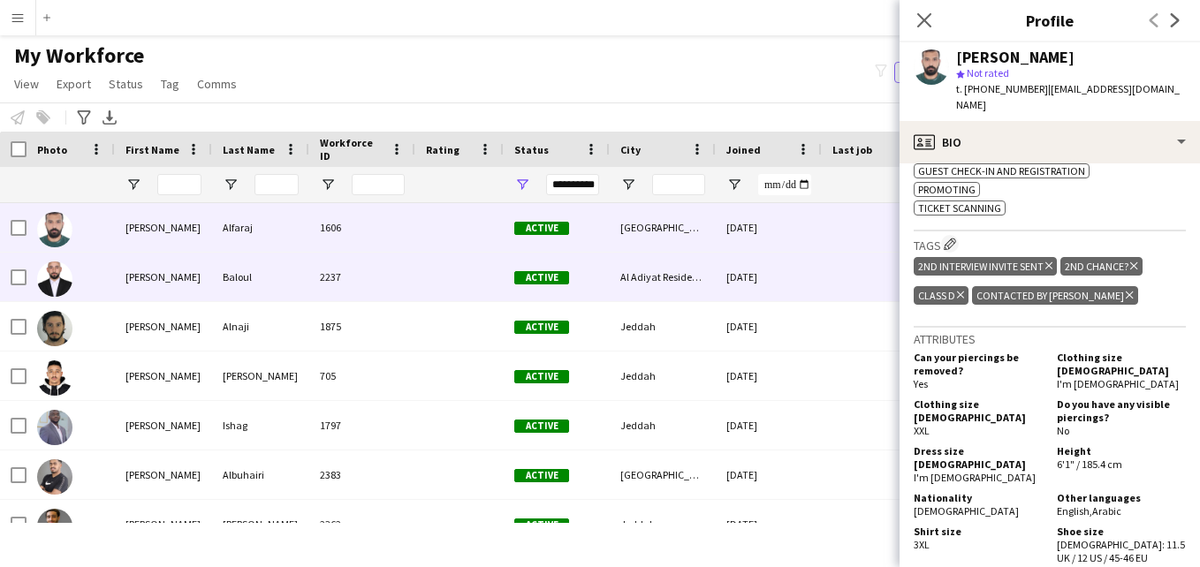
click at [365, 277] on div "2237" at bounding box center [362, 277] width 106 height 49
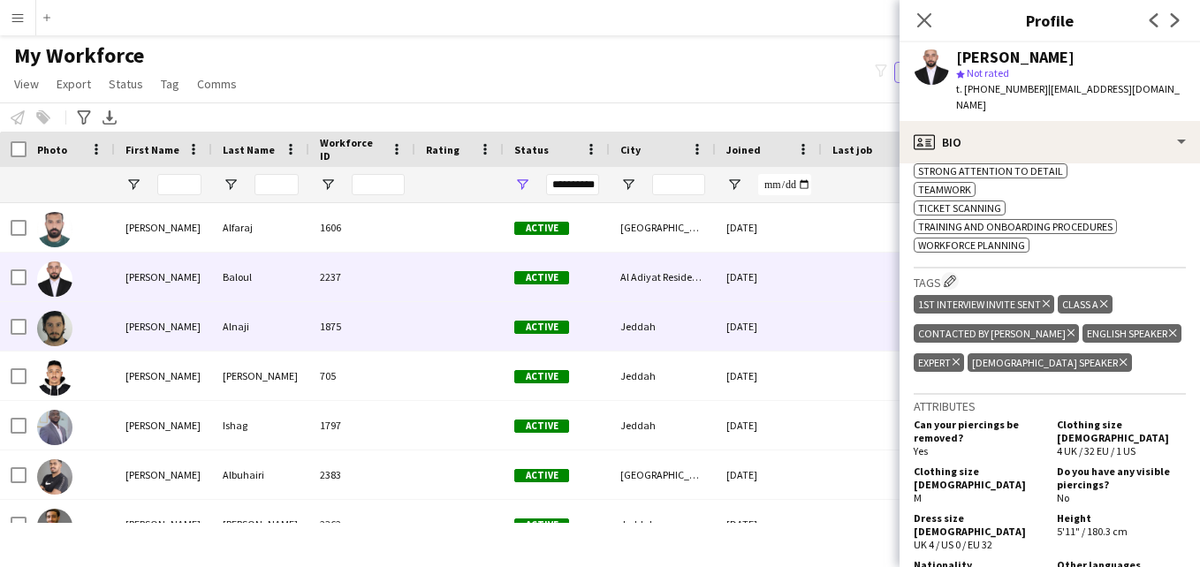
click at [274, 338] on div "Alnaji" at bounding box center [260, 326] width 97 height 49
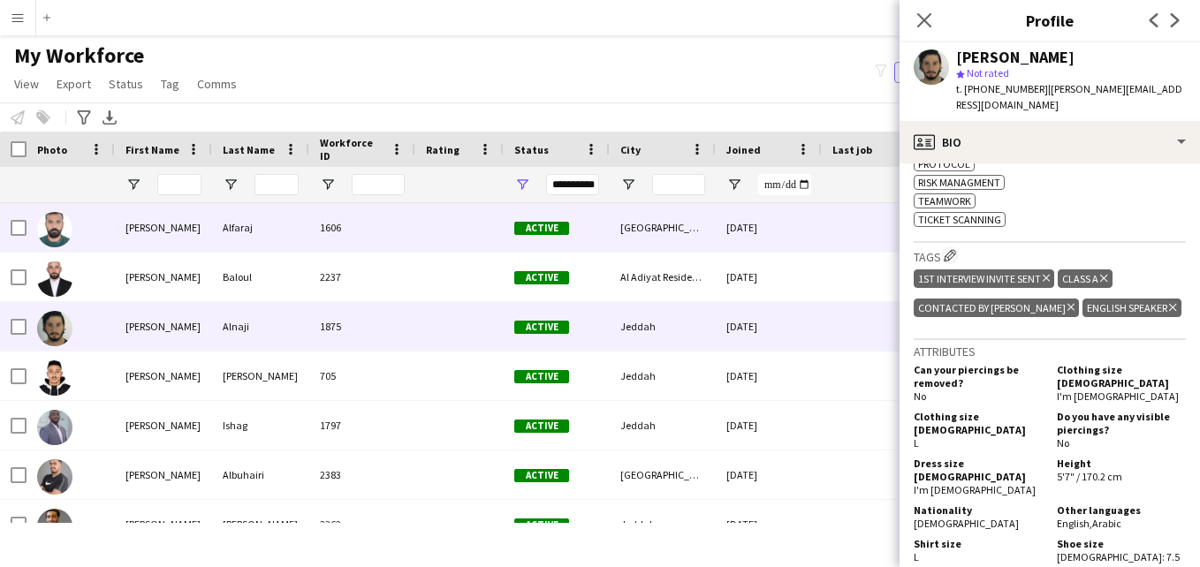
click at [338, 226] on div "1606" at bounding box center [362, 227] width 106 height 49
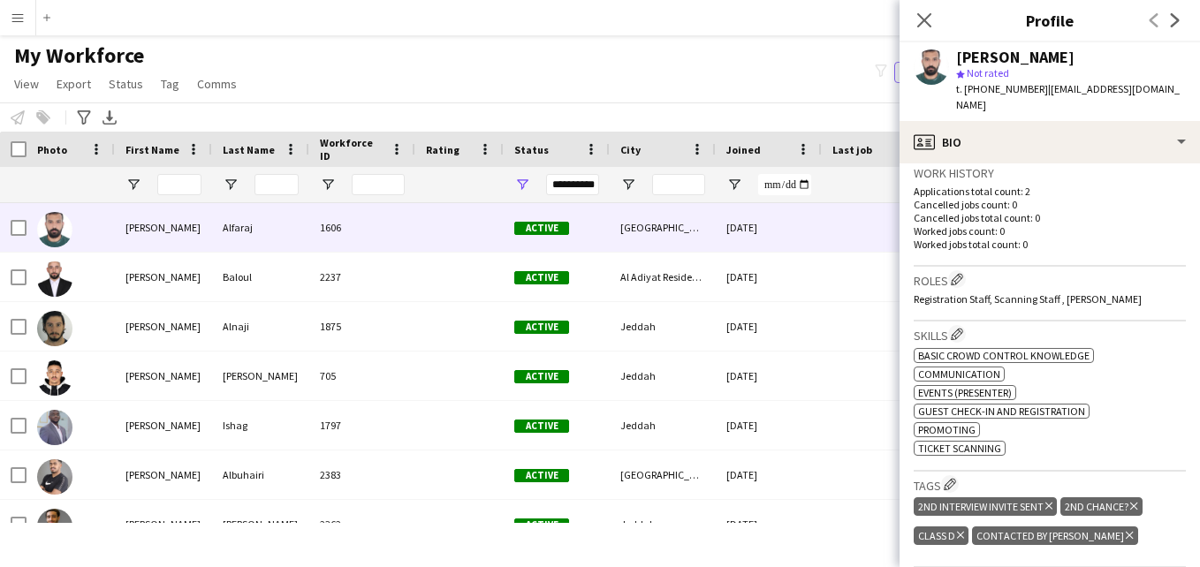
scroll to position [455, 0]
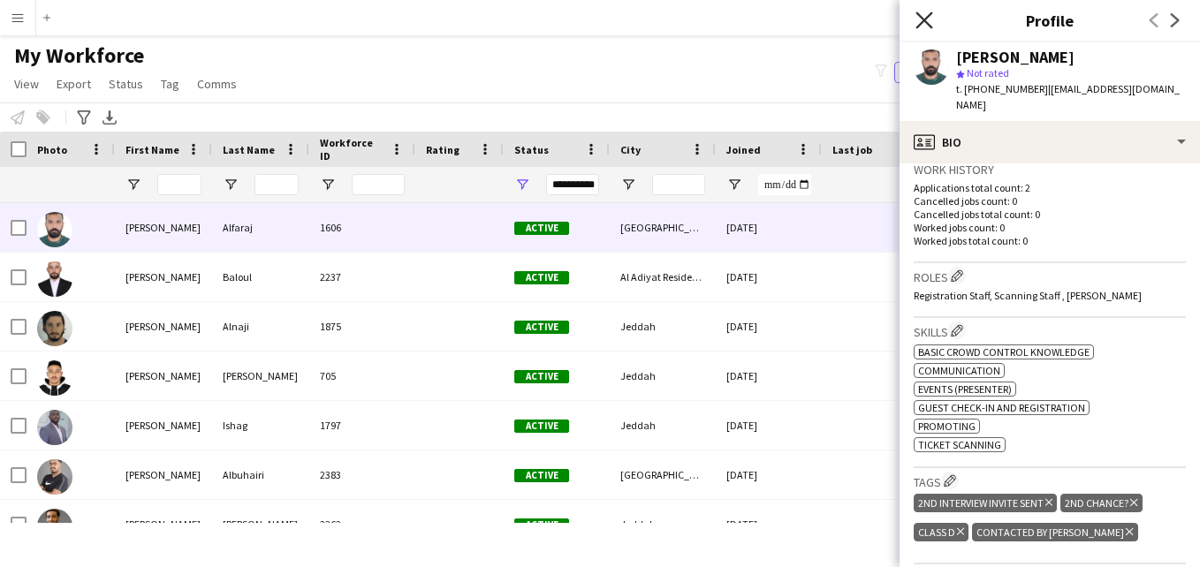
click at [925, 26] on icon "Close pop-in" at bounding box center [924, 19] width 17 height 17
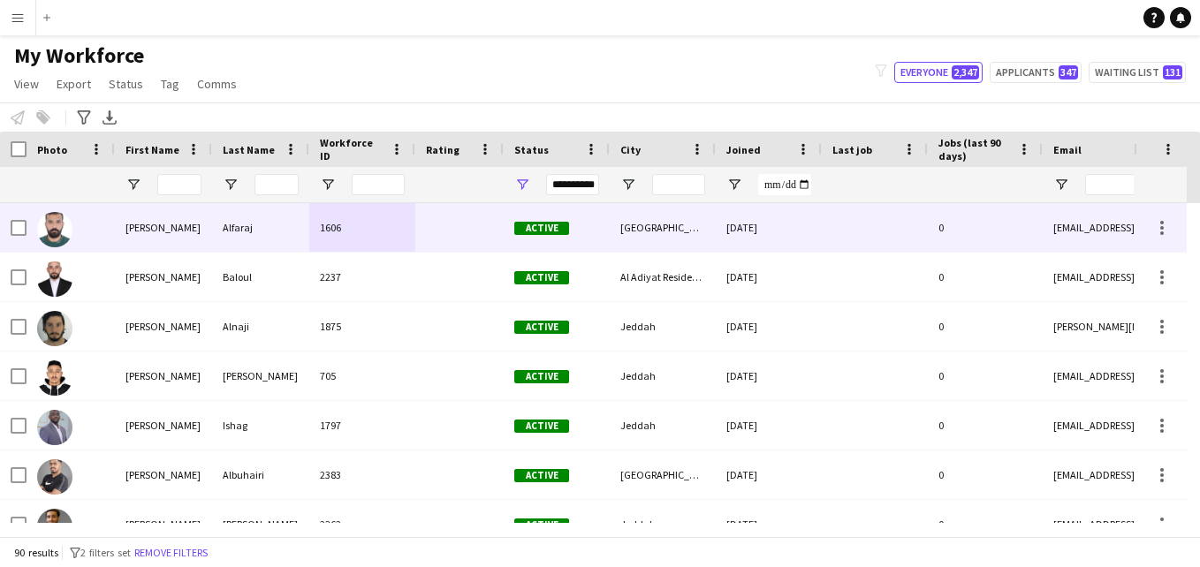
click at [429, 238] on div at bounding box center [459, 227] width 88 height 49
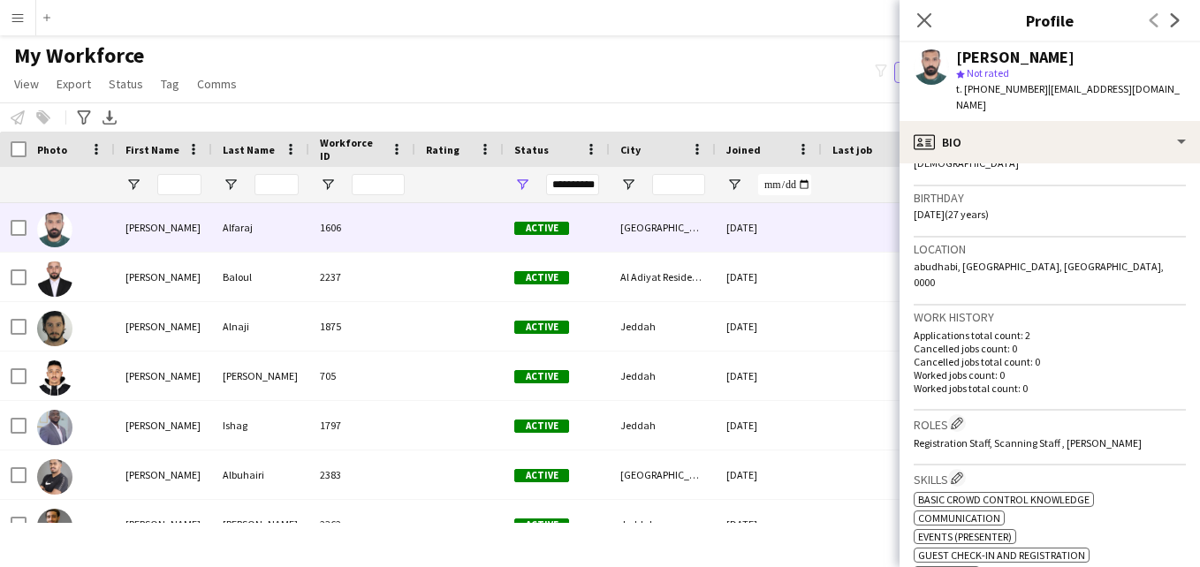
scroll to position [311, 0]
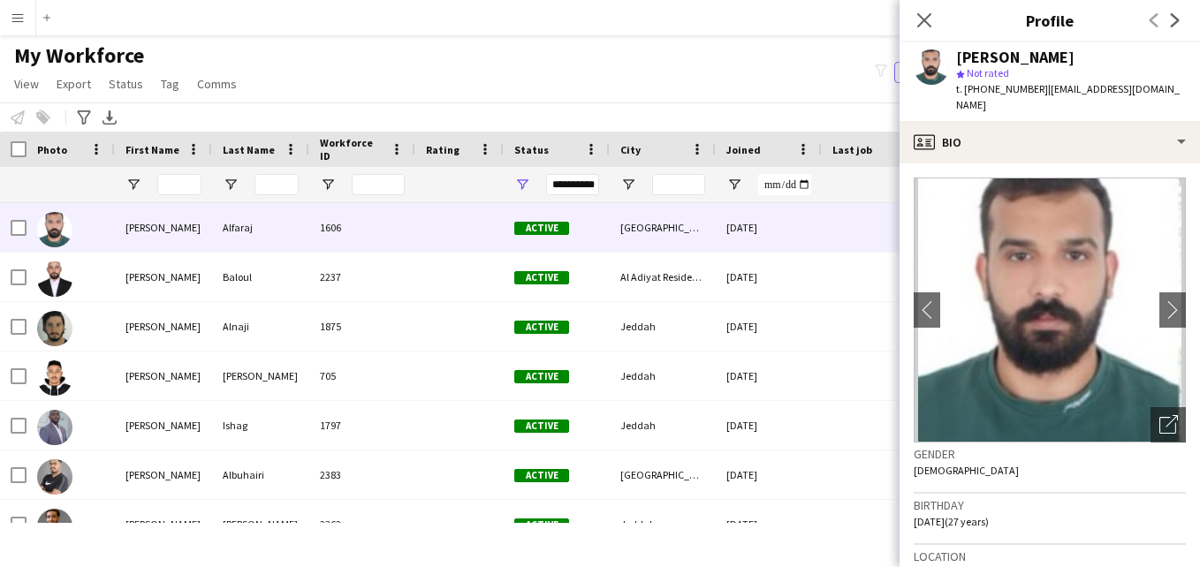
scroll to position [311, 0]
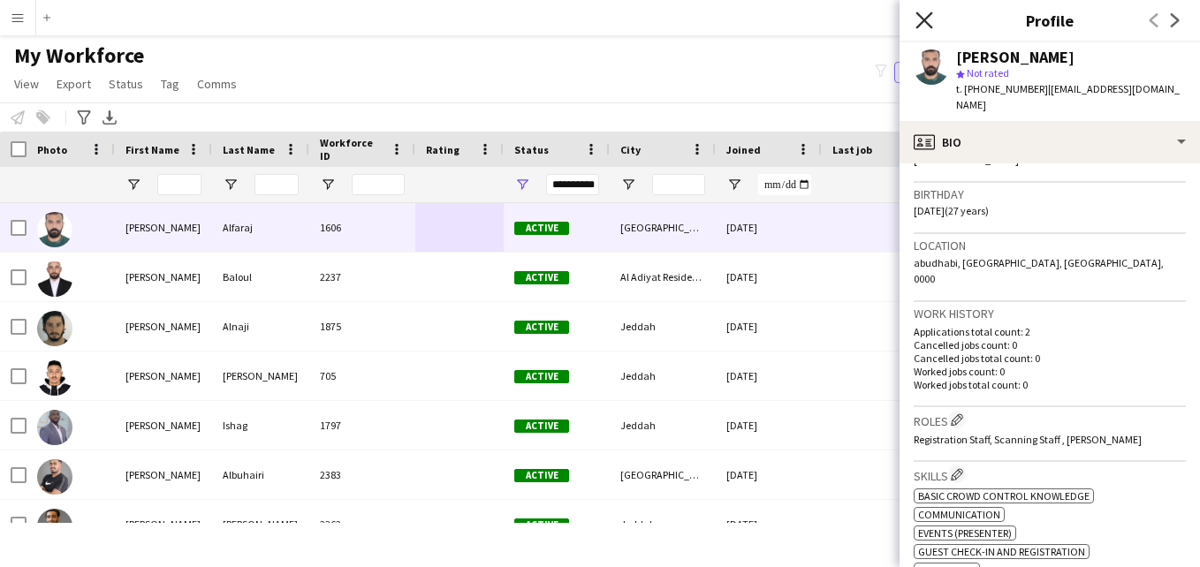
click at [926, 21] on icon "Close pop-in" at bounding box center [924, 19] width 17 height 17
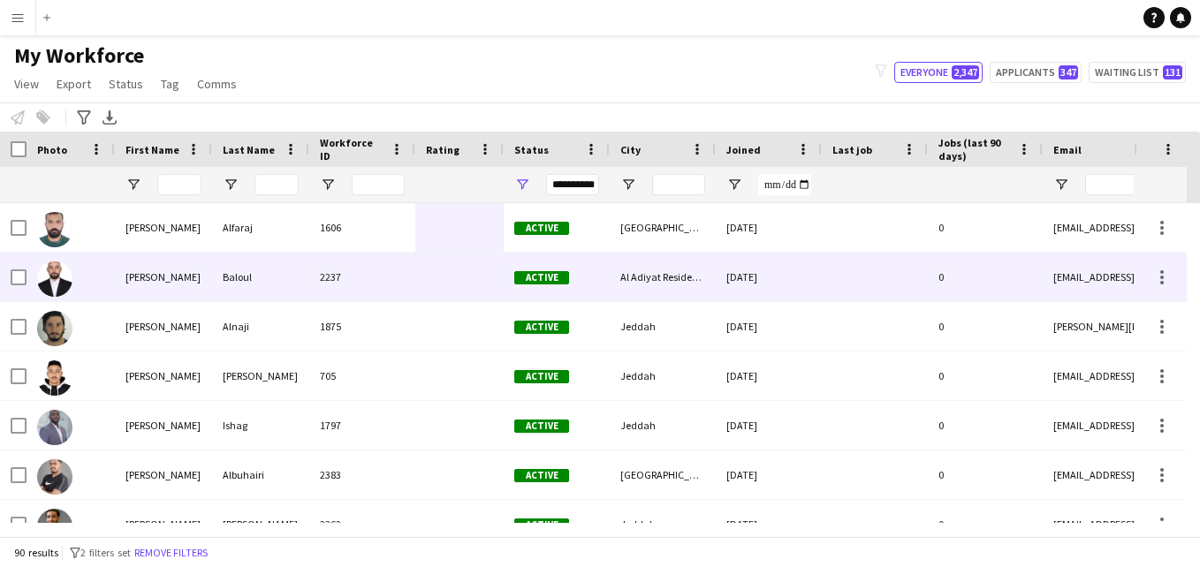
click at [633, 264] on div "Al Adiyat Residence" at bounding box center [663, 277] width 106 height 49
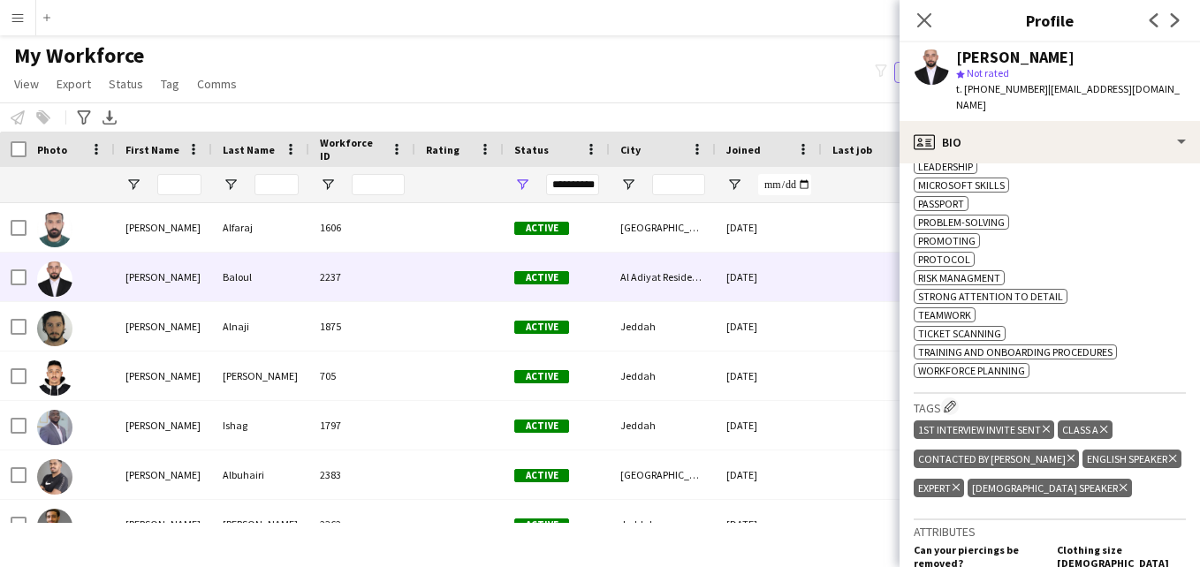
scroll to position [956, 0]
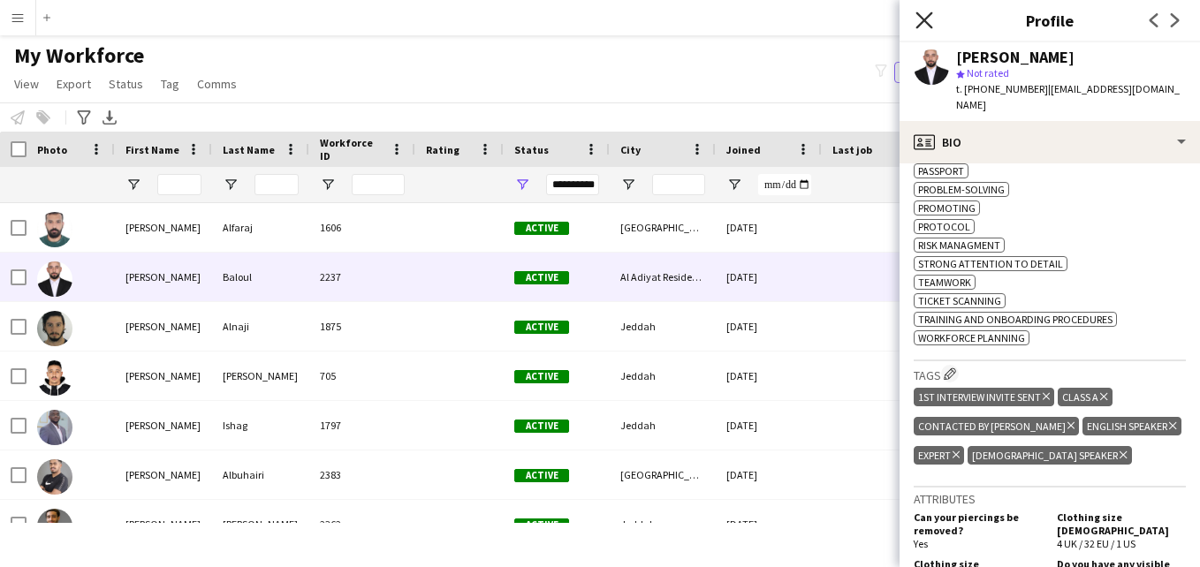
click at [928, 15] on icon "Close pop-in" at bounding box center [924, 19] width 17 height 17
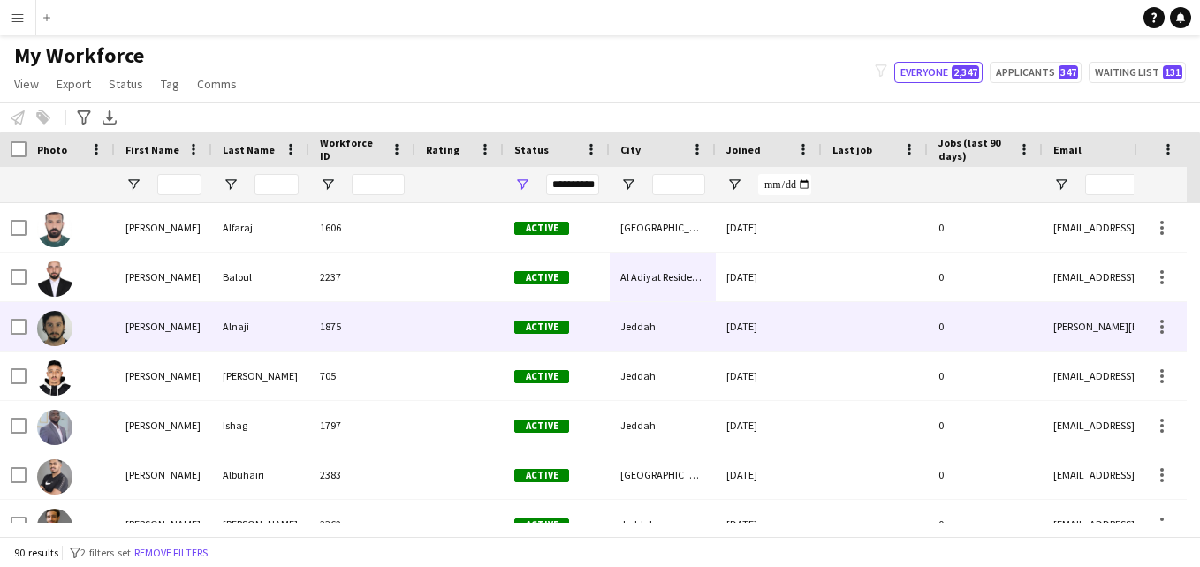
click at [414, 327] on div "1875" at bounding box center [362, 326] width 106 height 49
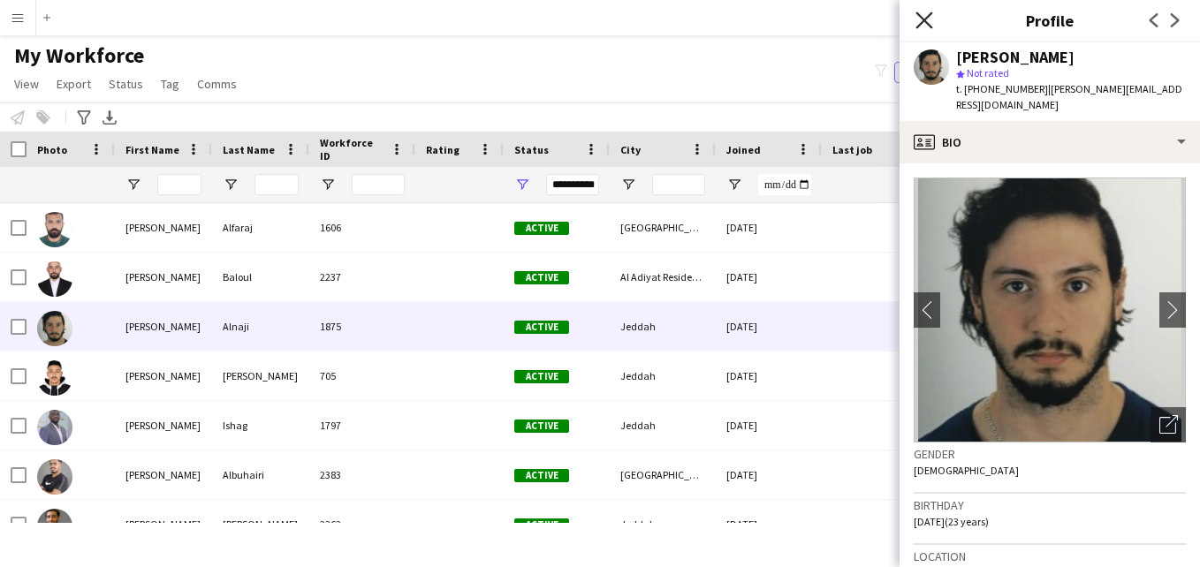
click at [924, 22] on icon "Close pop-in" at bounding box center [924, 19] width 17 height 17
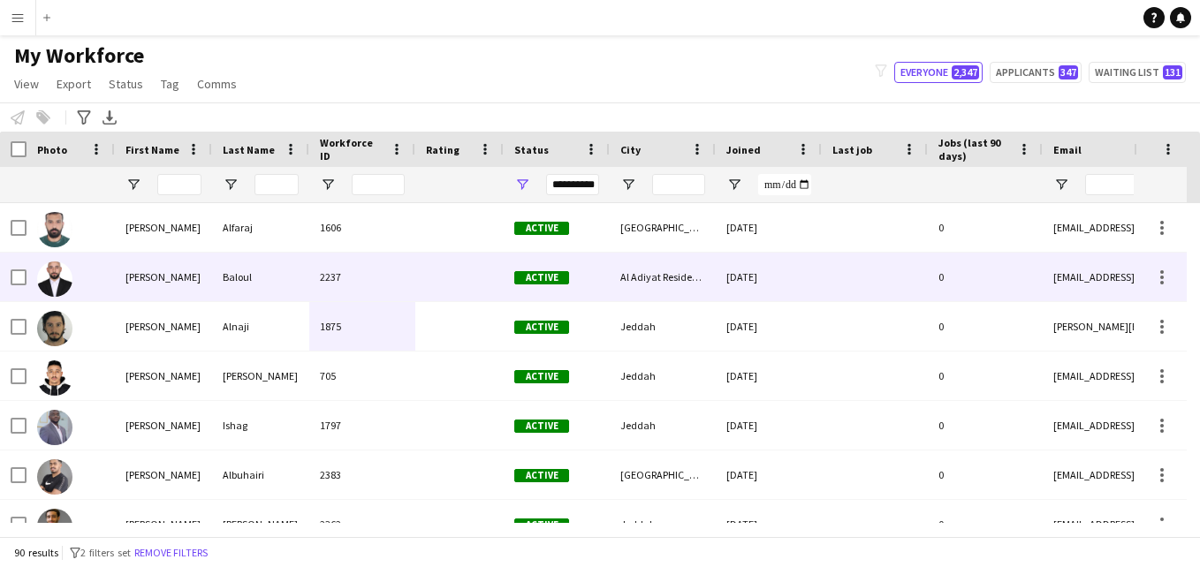
click at [598, 265] on div "Active" at bounding box center [557, 277] width 106 height 49
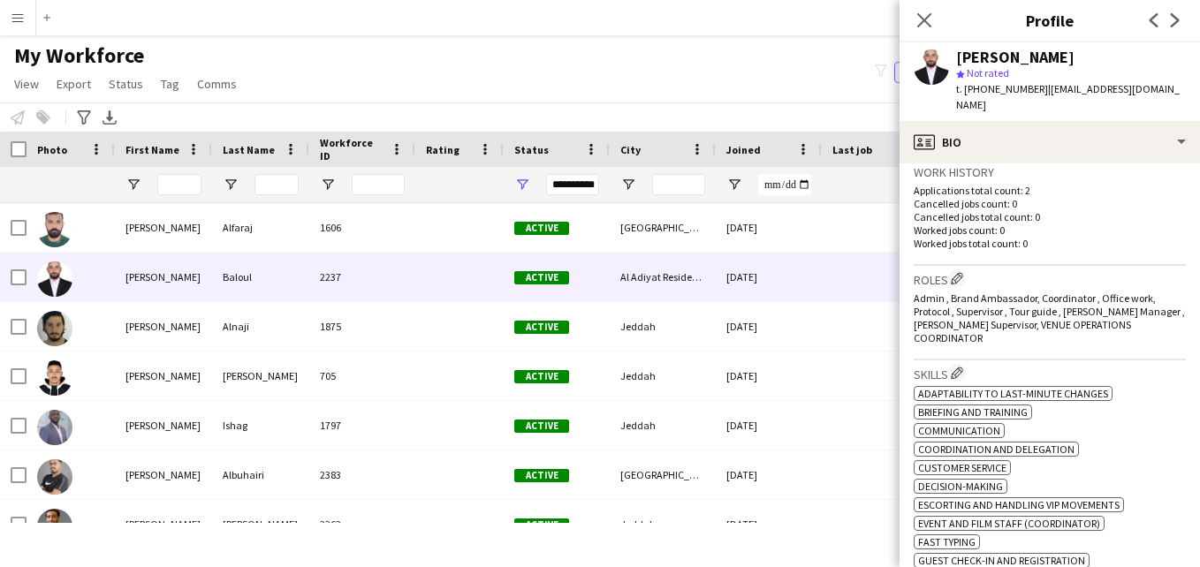
scroll to position [428, 0]
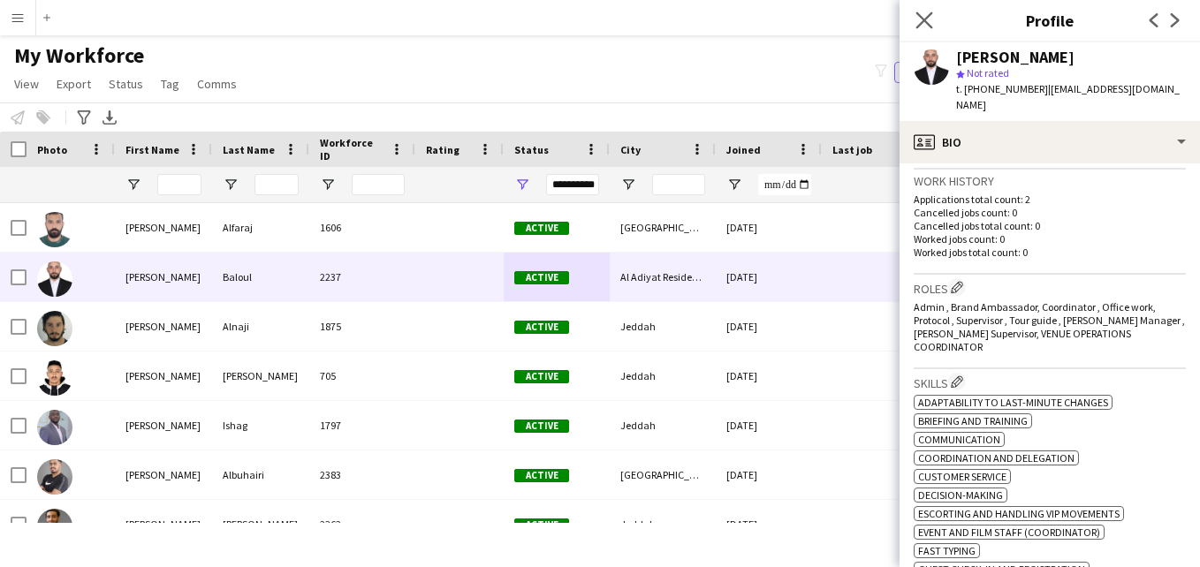
click at [915, 23] on app-icon "Close pop-in" at bounding box center [925, 21] width 26 height 26
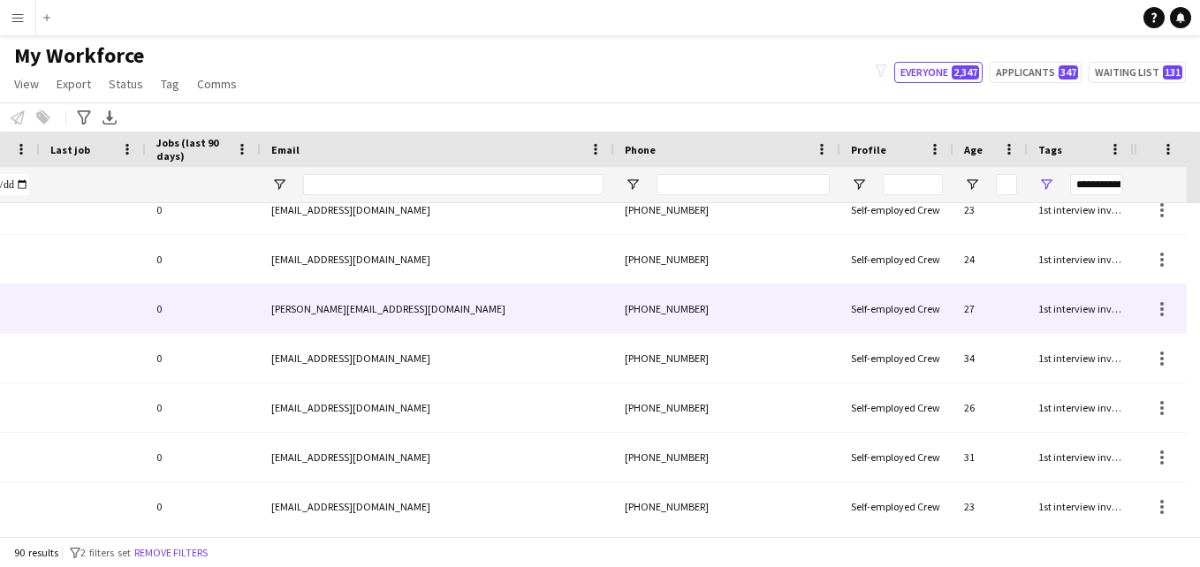
scroll to position [513, 0]
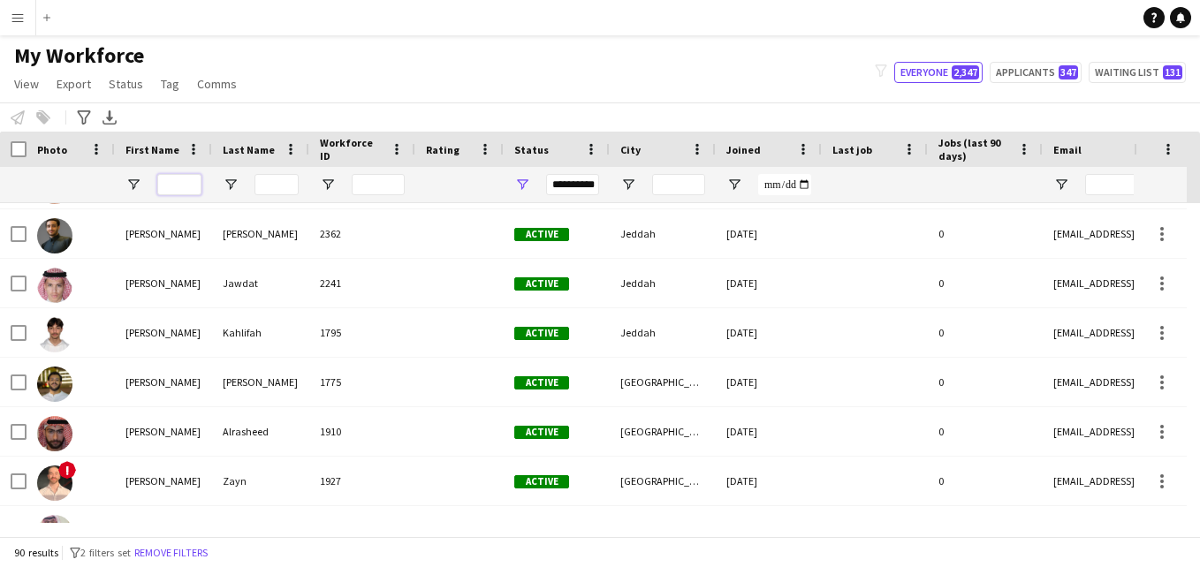
click at [189, 184] on input "First Name Filter Input" at bounding box center [179, 184] width 44 height 21
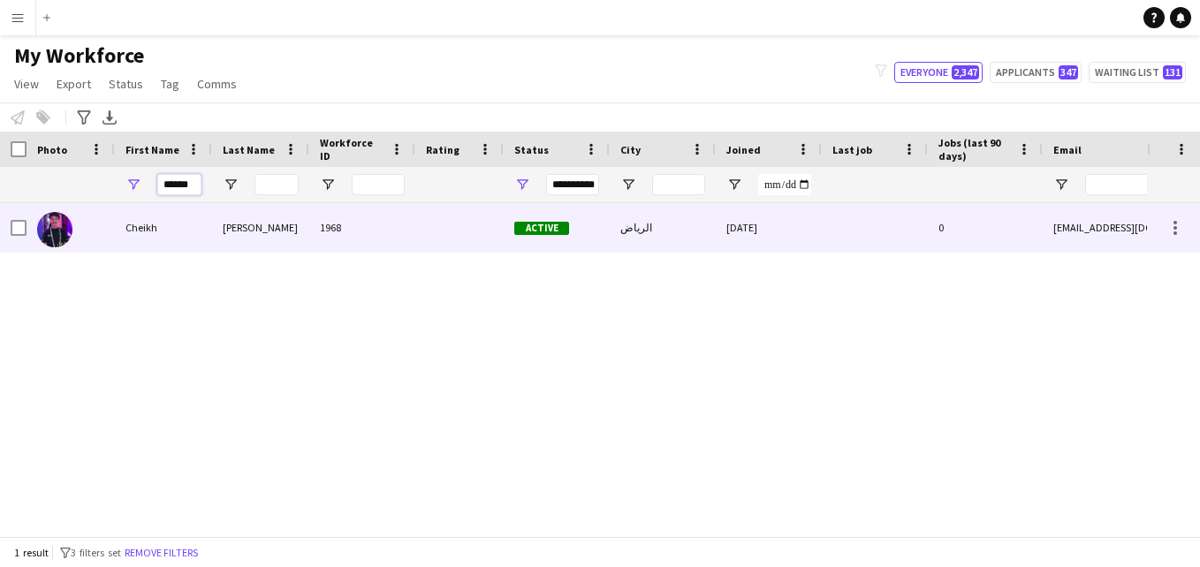
type input "******"
click at [411, 219] on div "1968" at bounding box center [362, 227] width 106 height 49
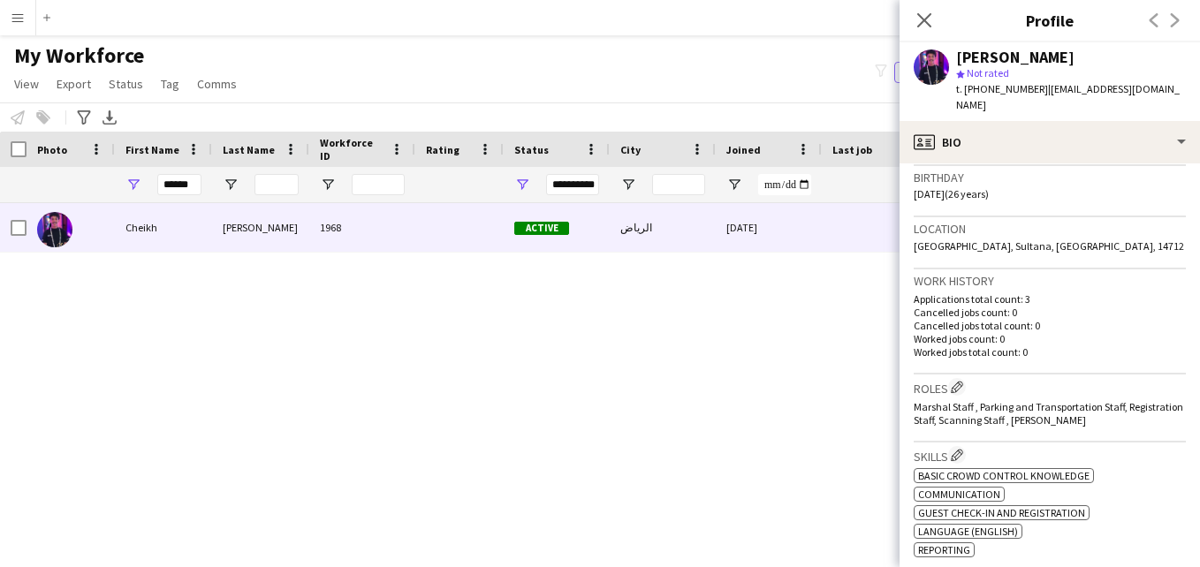
scroll to position [72, 0]
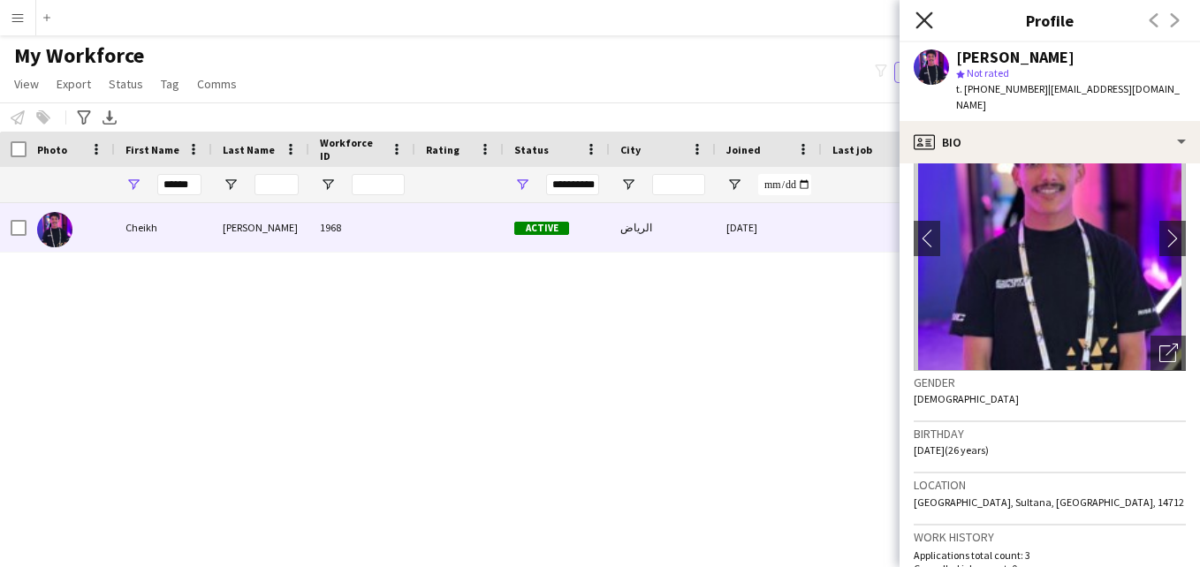
click at [923, 21] on icon at bounding box center [924, 19] width 17 height 17
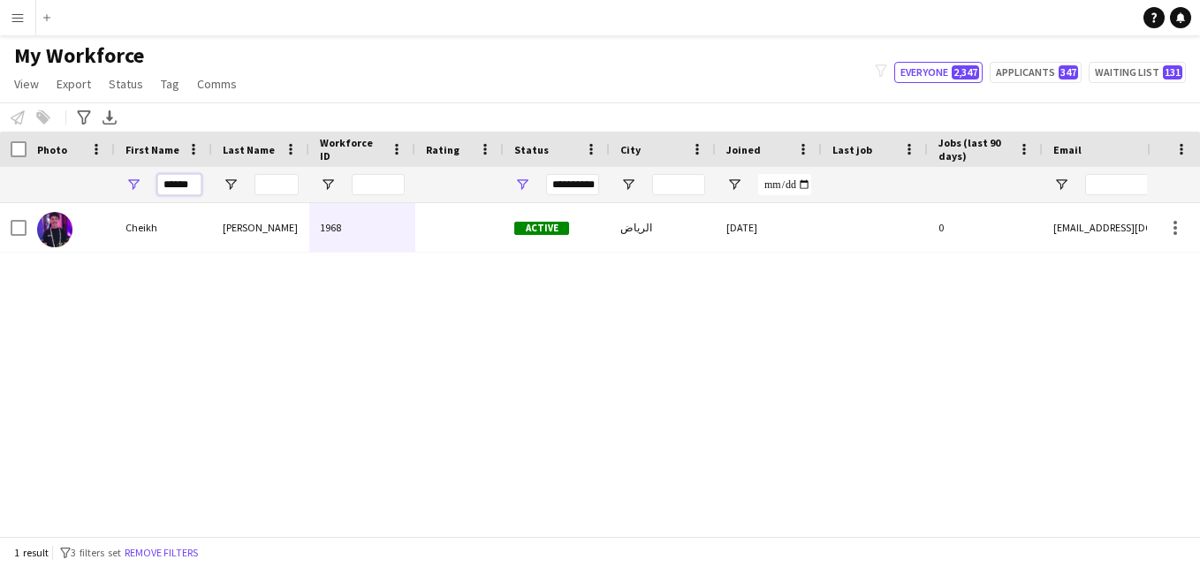
drag, startPoint x: 198, startPoint y: 181, endPoint x: 133, endPoint y: 191, distance: 65.2
click at [133, 191] on div "******" at bounding box center [163, 184] width 97 height 35
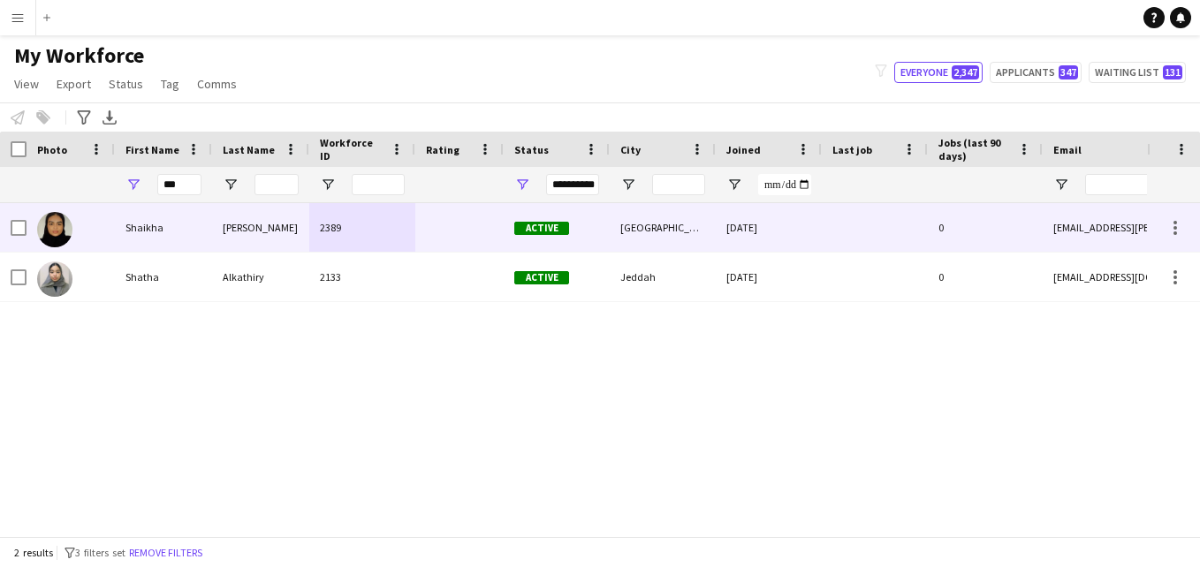
click at [352, 224] on div "2389" at bounding box center [362, 227] width 106 height 49
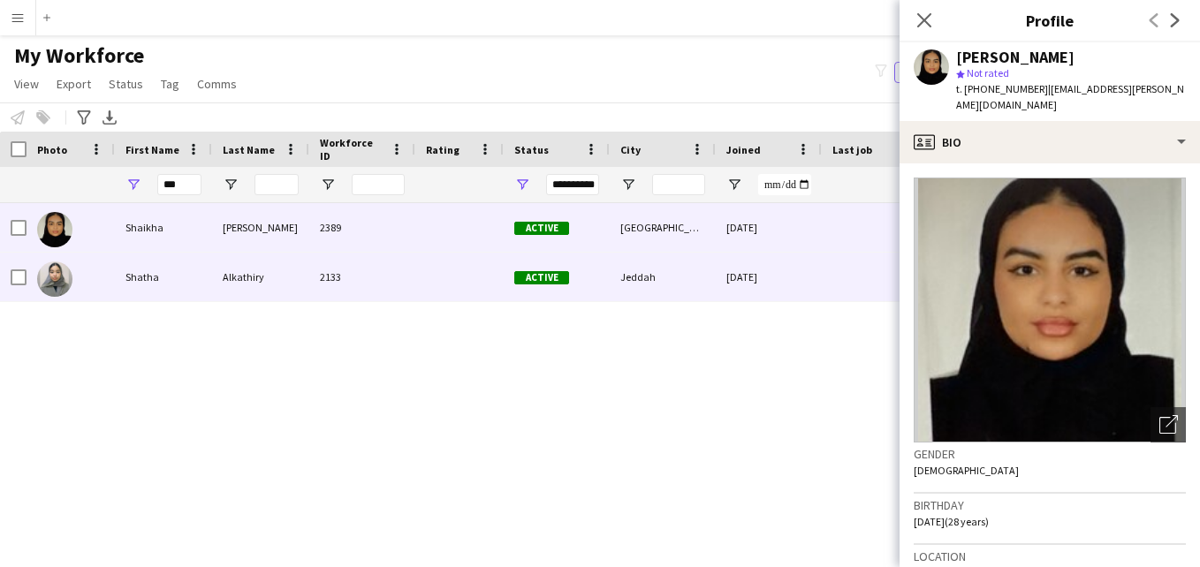
click at [353, 277] on div "2133" at bounding box center [362, 277] width 106 height 49
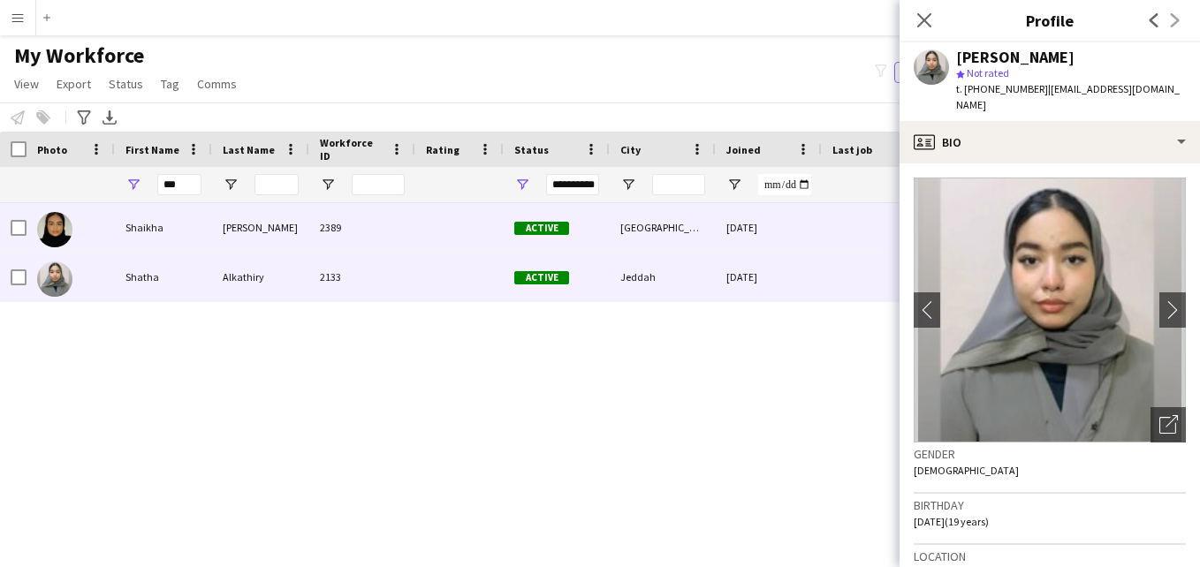
click at [391, 242] on div "2389" at bounding box center [362, 227] width 106 height 49
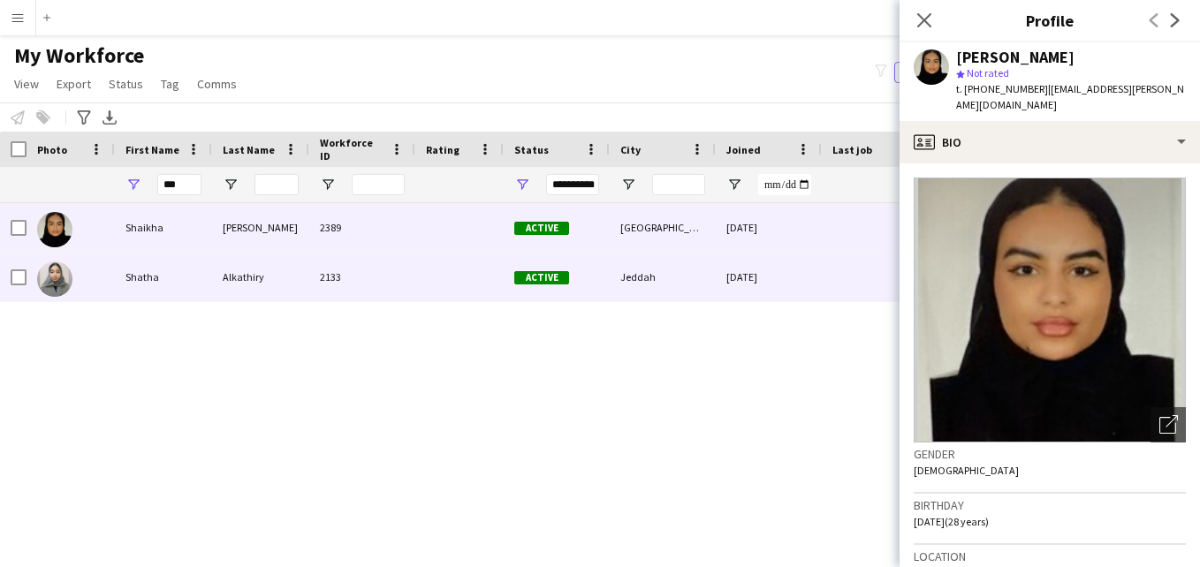
click at [396, 260] on div "2133" at bounding box center [362, 277] width 106 height 49
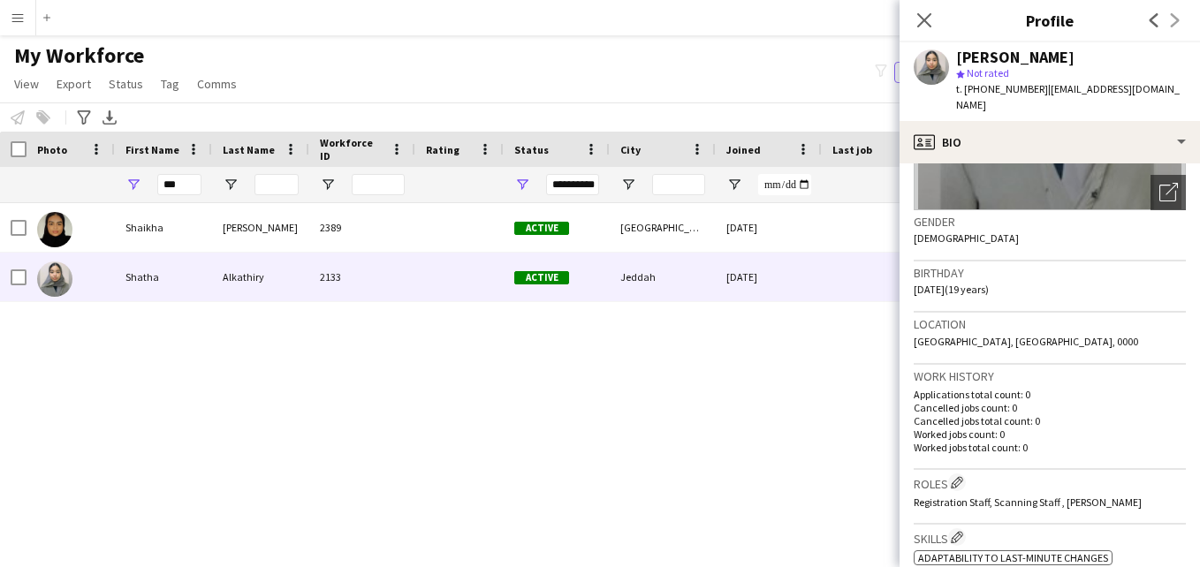
scroll to position [67, 0]
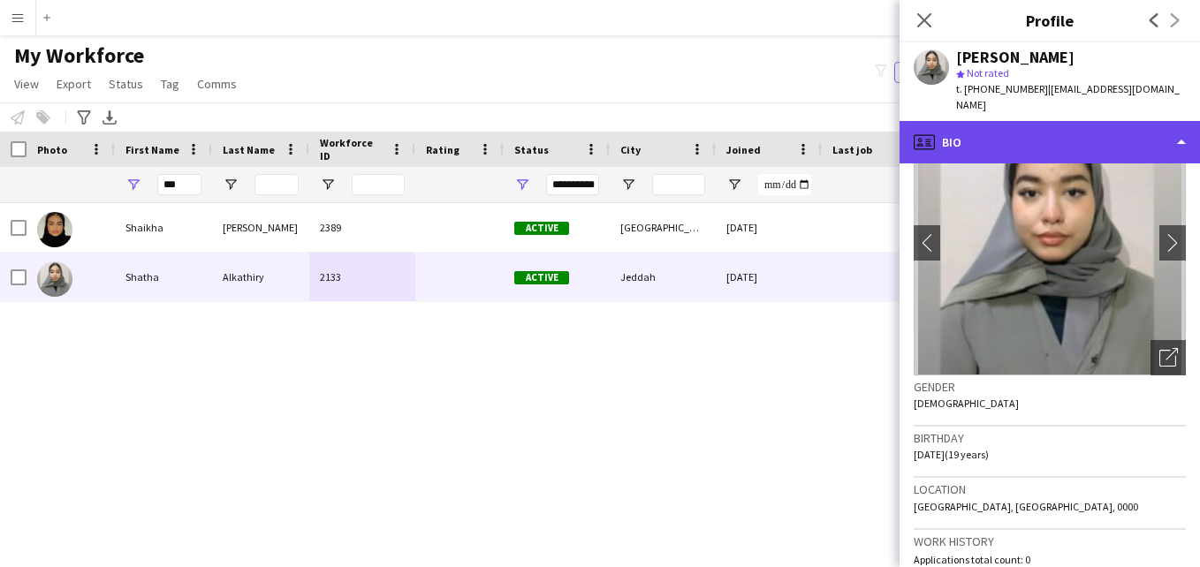
click at [1136, 131] on div "profile Bio" at bounding box center [1050, 142] width 300 height 42
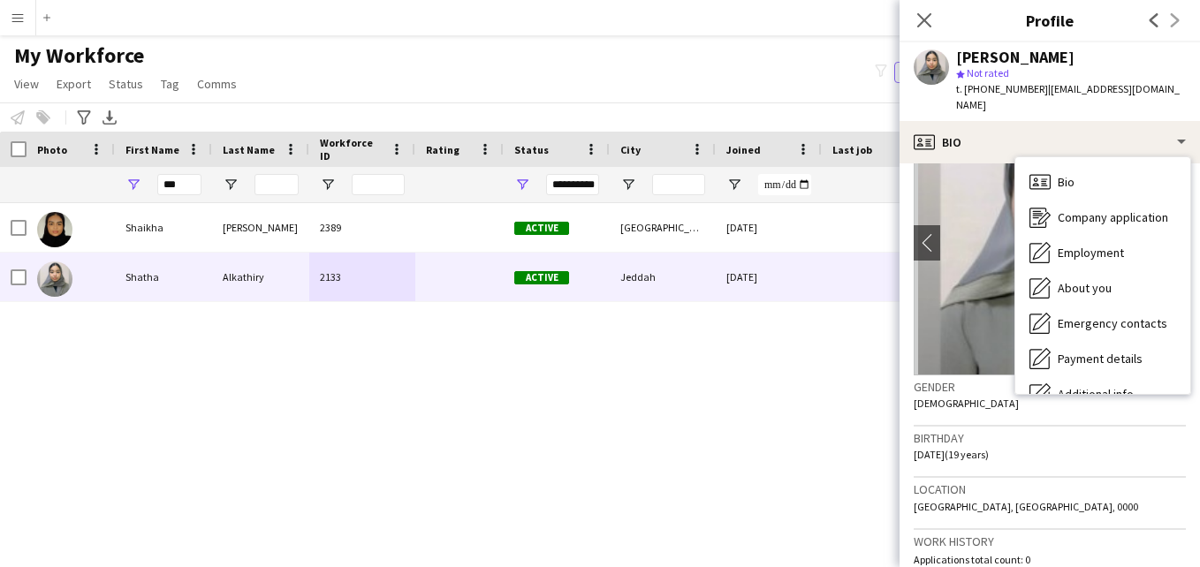
click at [1095, 534] on h3 "Work history" at bounding box center [1050, 542] width 272 height 16
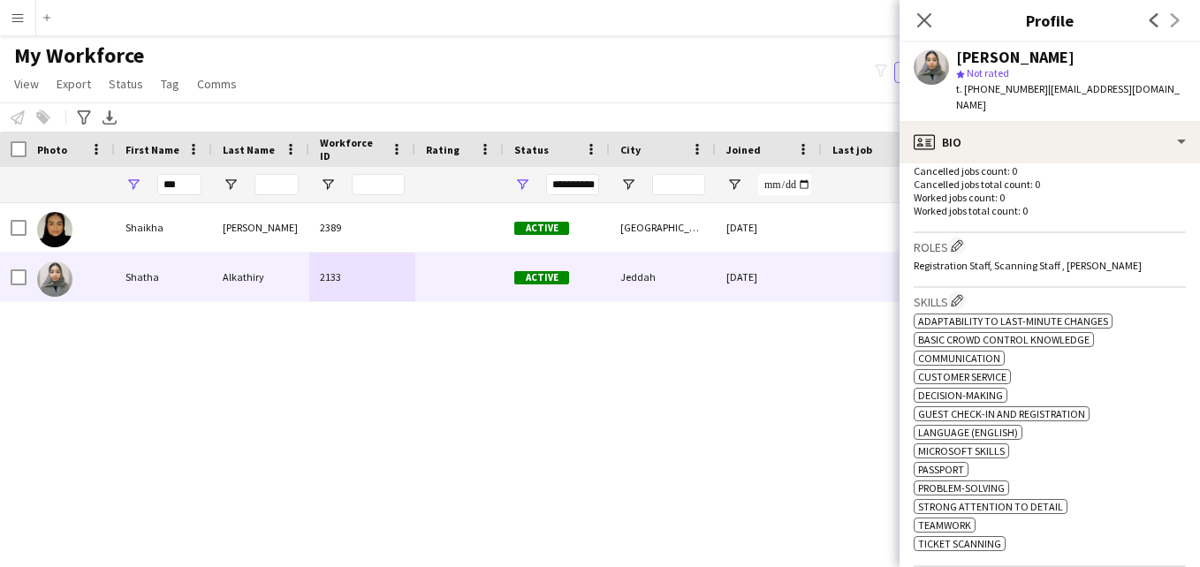
scroll to position [458, 0]
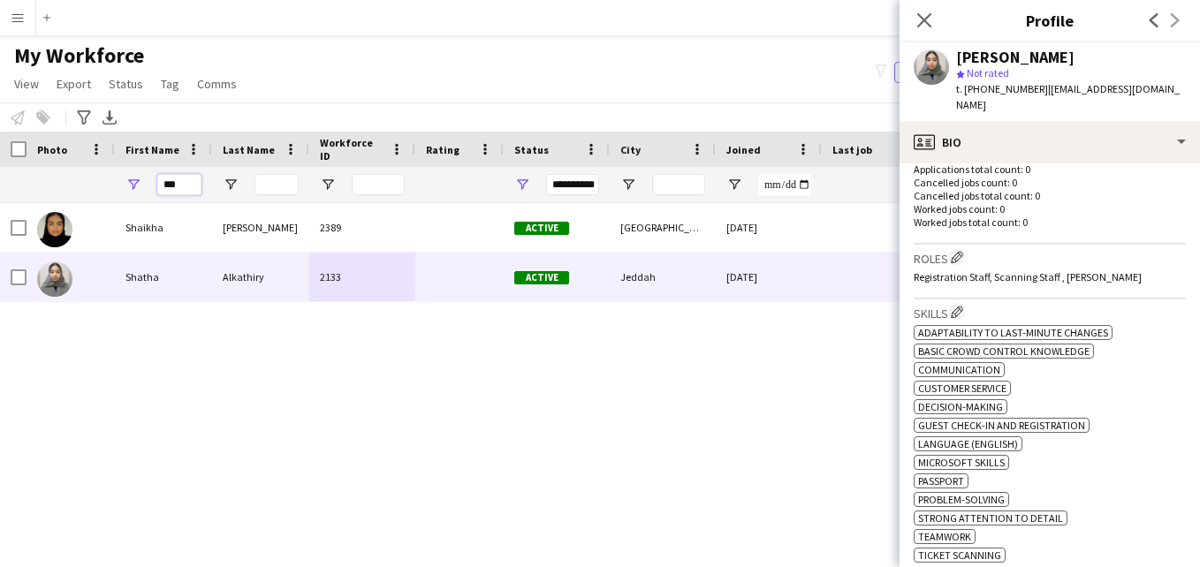
click at [188, 184] on input "***" at bounding box center [179, 184] width 44 height 21
type input "*"
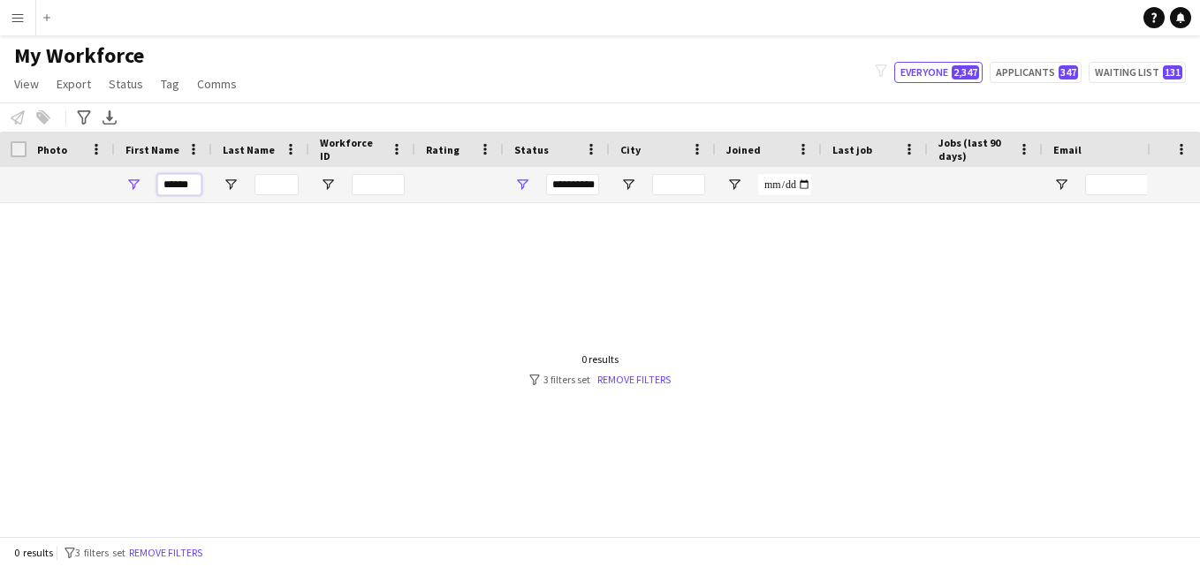
click at [181, 180] on input "******" at bounding box center [179, 184] width 44 height 21
type input "*"
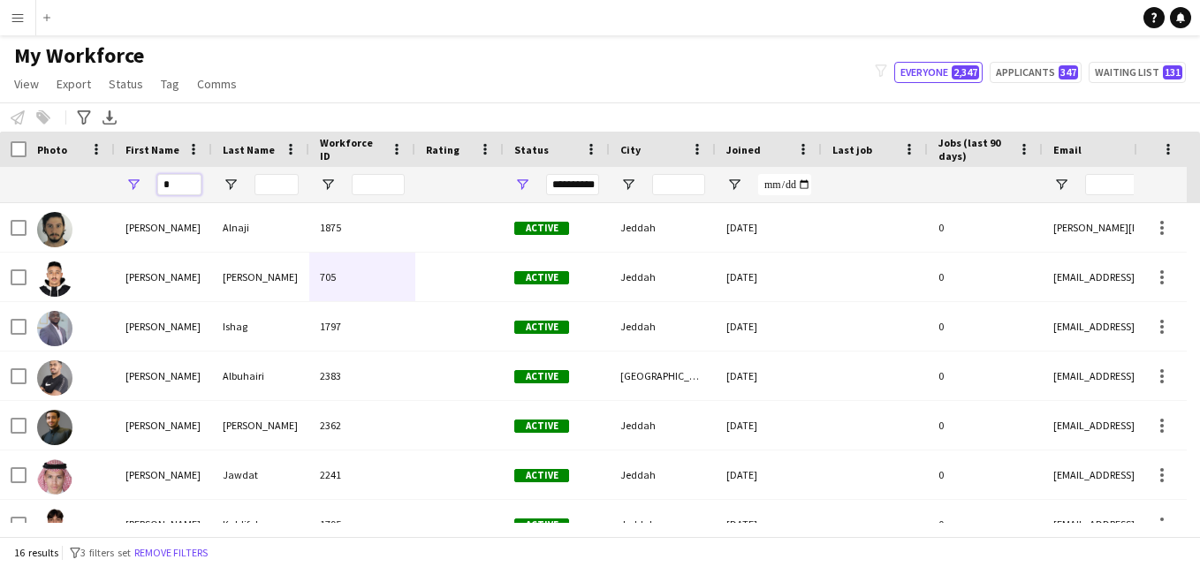
click at [181, 180] on input "*" at bounding box center [179, 184] width 44 height 21
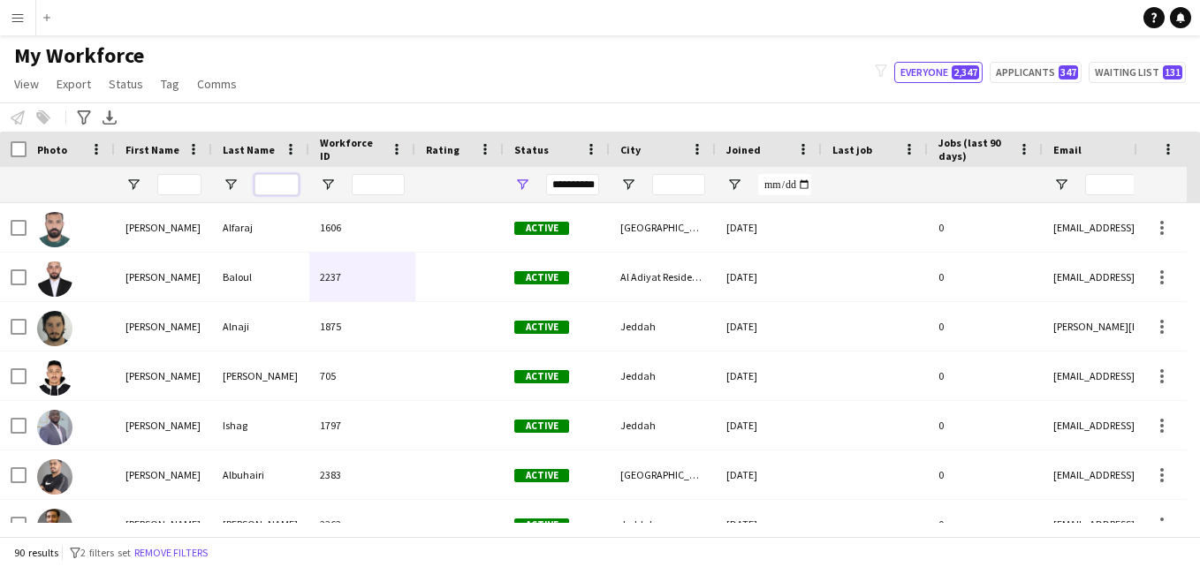
click at [277, 179] on input "Last Name Filter Input" at bounding box center [277, 184] width 44 height 21
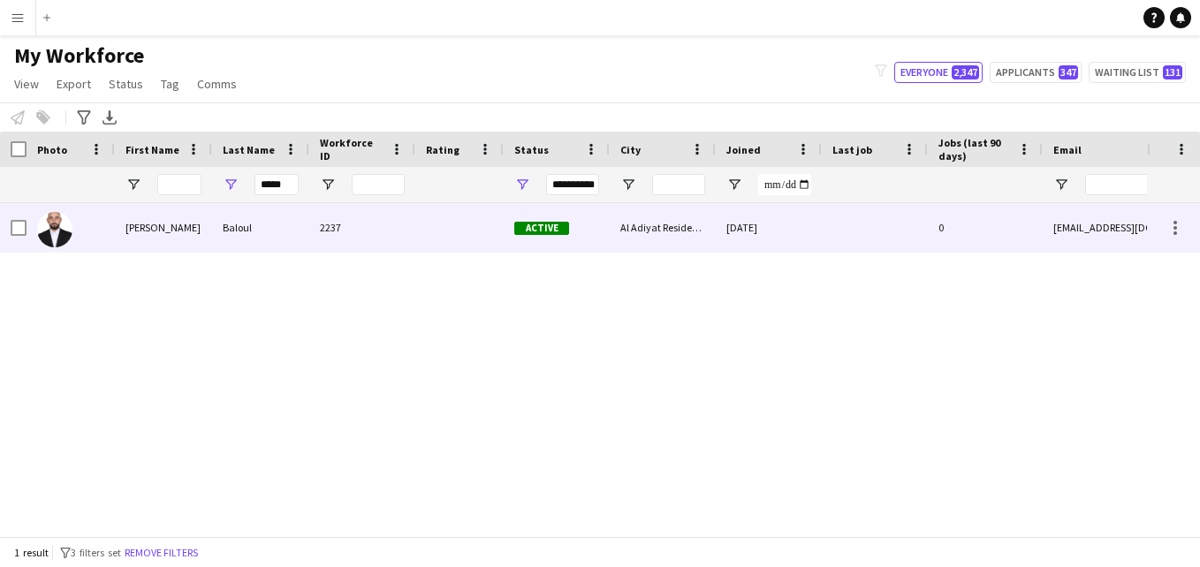
click at [384, 223] on div "2237" at bounding box center [362, 227] width 106 height 49
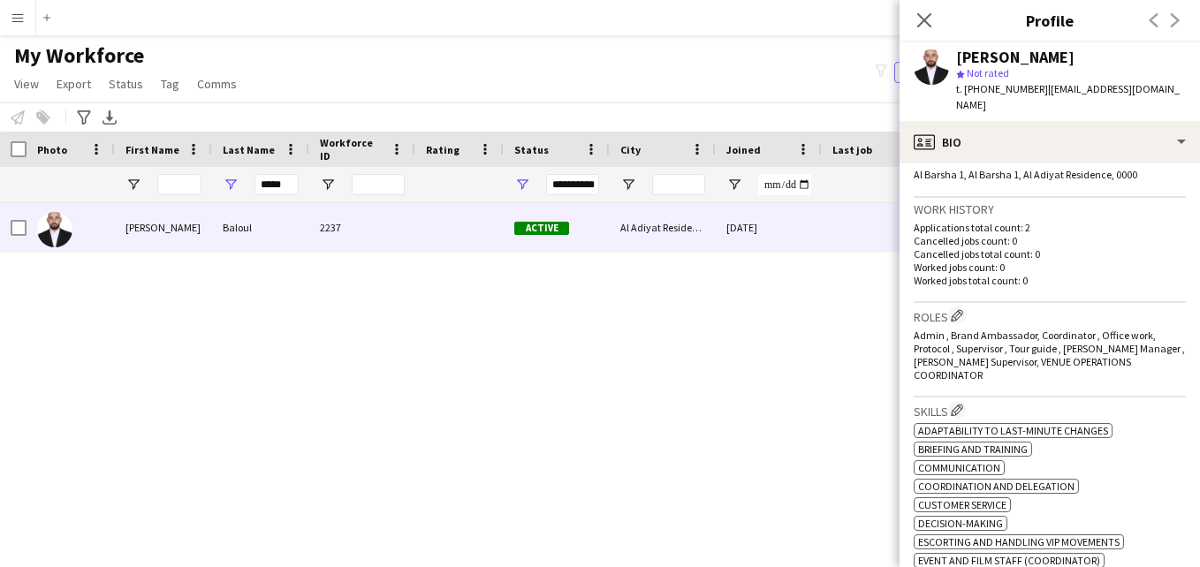
scroll to position [395, 0]
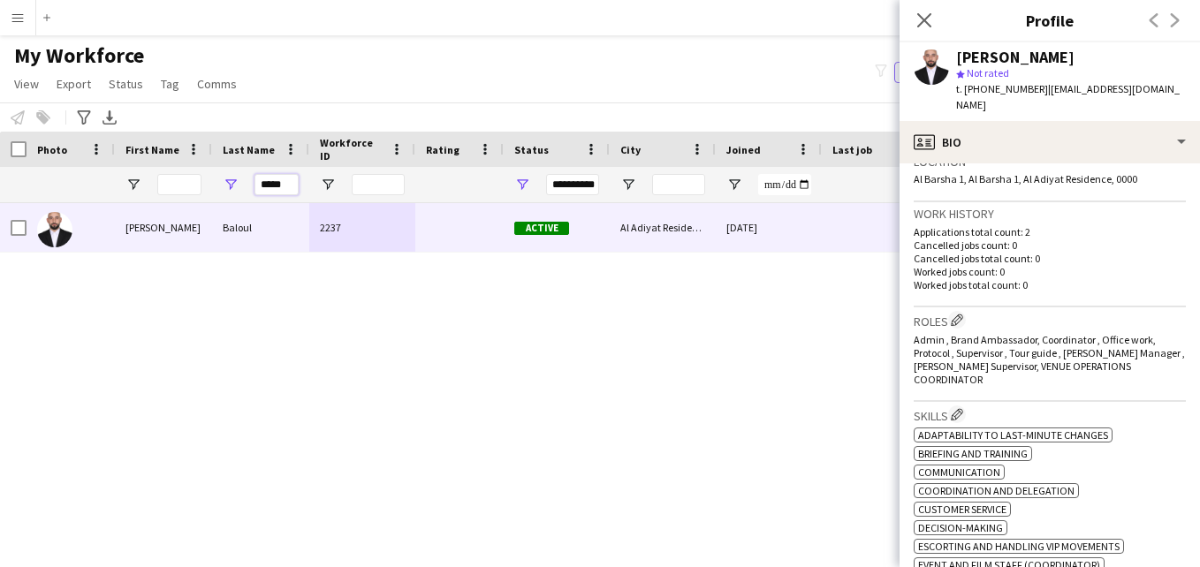
click at [291, 183] on input "*****" at bounding box center [277, 184] width 44 height 21
type input "*"
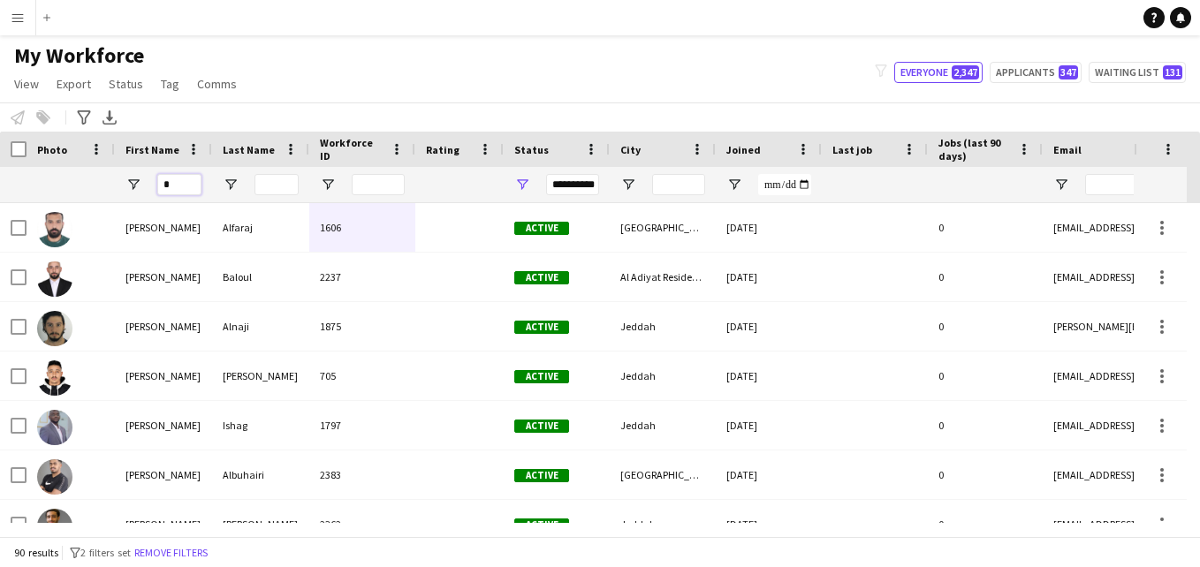
click at [180, 188] on input "*" at bounding box center [179, 184] width 44 height 21
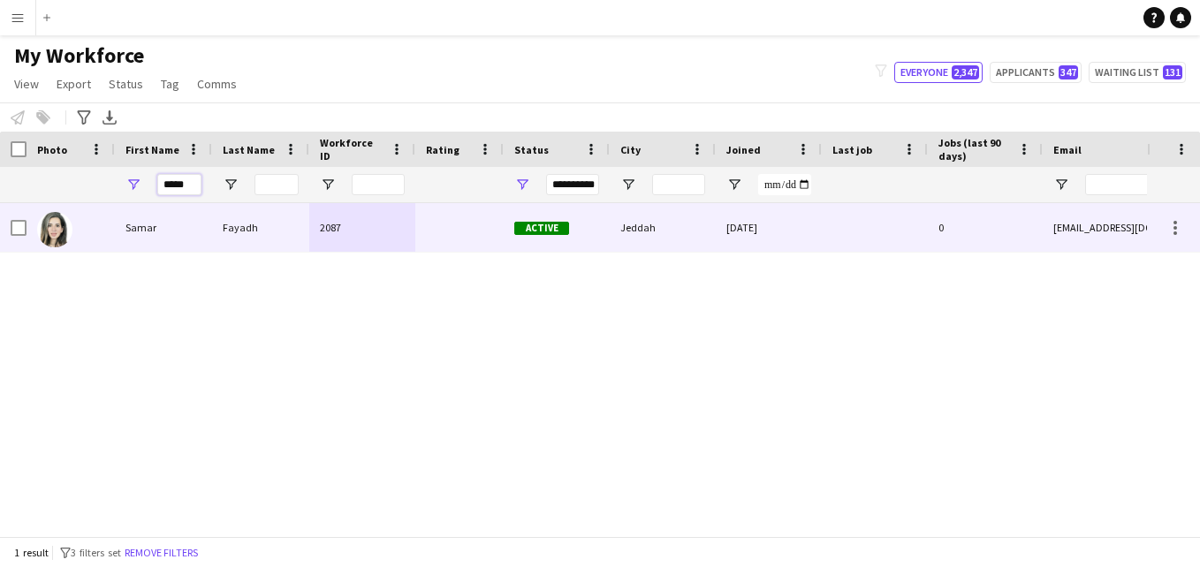
type input "*****"
click at [361, 234] on div "2087" at bounding box center [362, 227] width 106 height 49
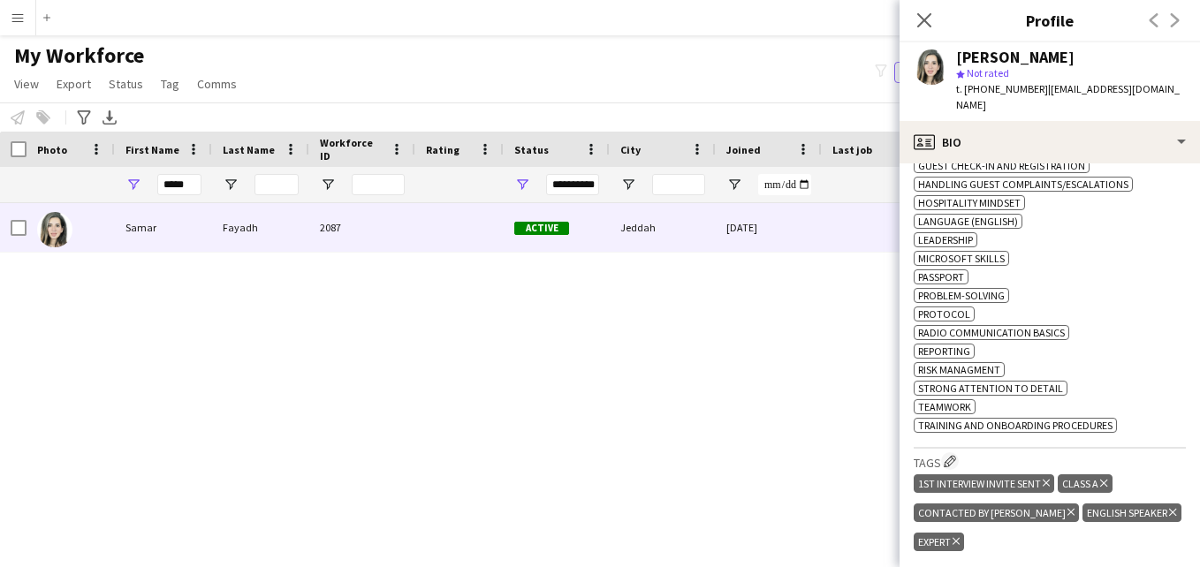
scroll to position [882, 0]
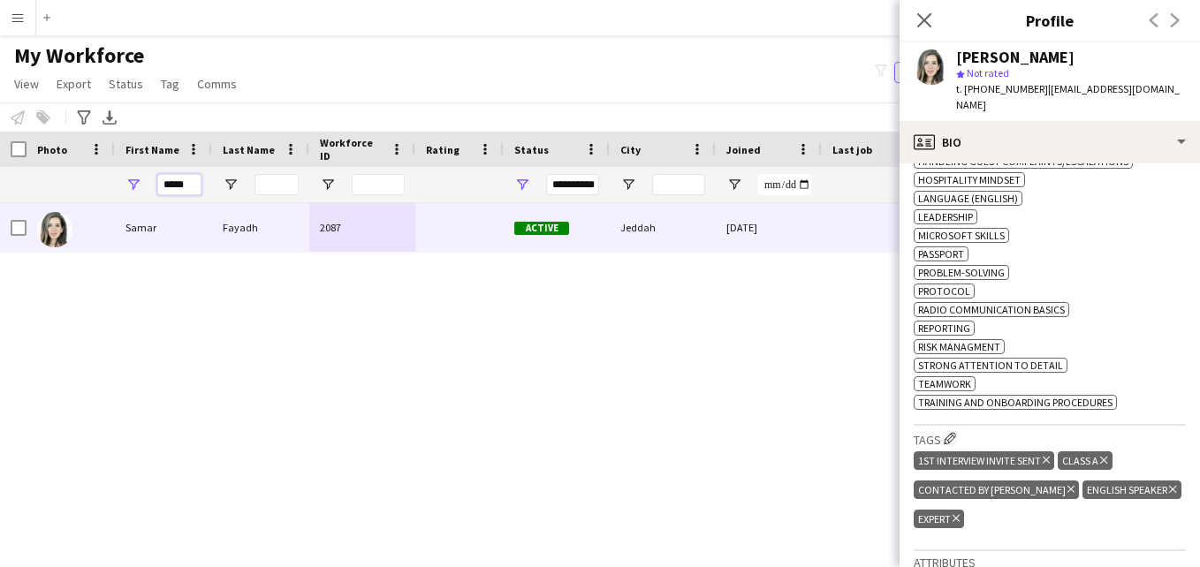
drag, startPoint x: 192, startPoint y: 188, endPoint x: 153, endPoint y: 185, distance: 39.0
click at [153, 185] on div "*****" at bounding box center [163, 184] width 97 height 35
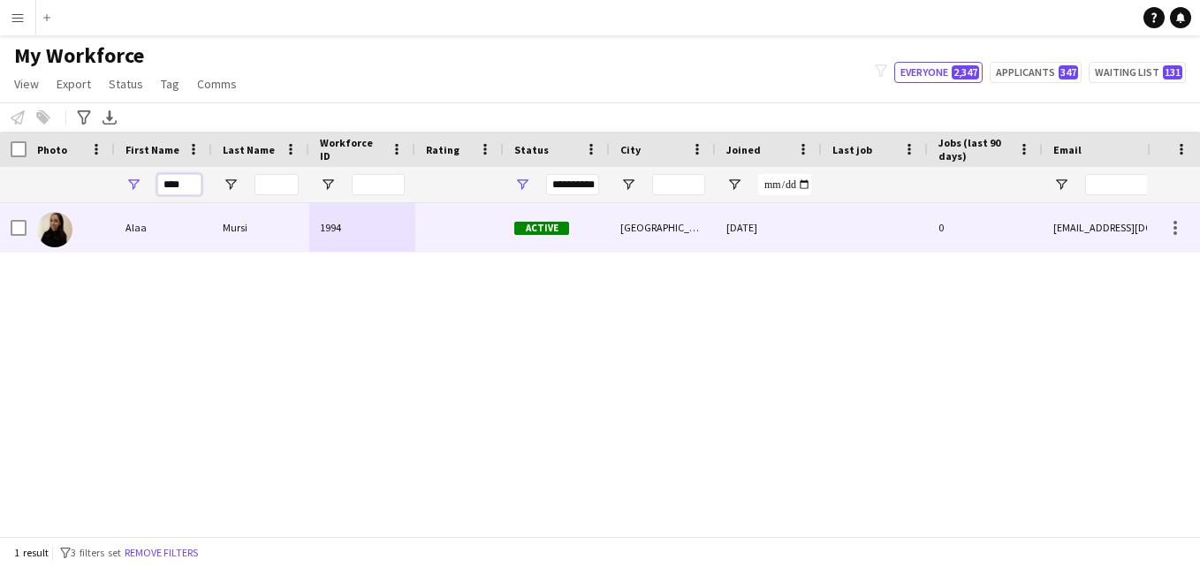
type input "****"
click at [311, 225] on div "1994" at bounding box center [362, 227] width 106 height 49
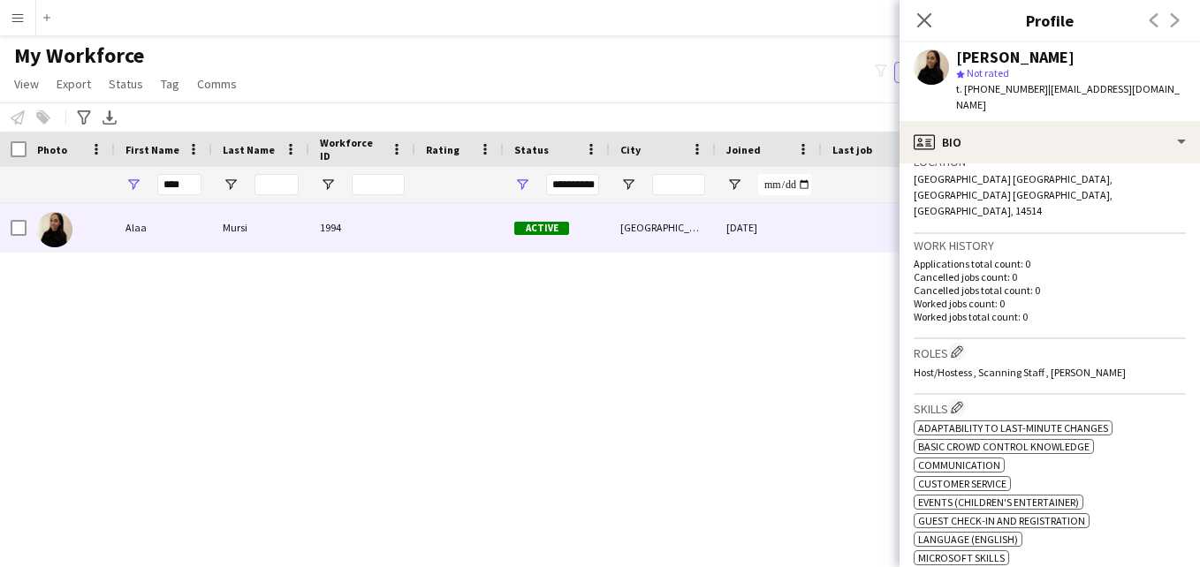
scroll to position [363, 0]
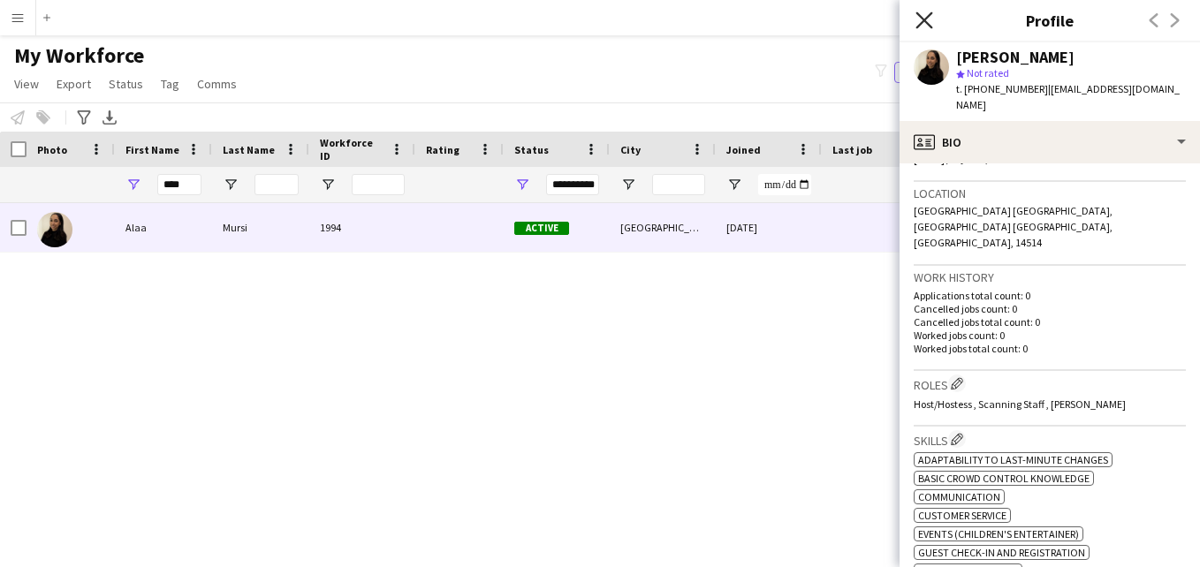
click at [917, 19] on icon "Close pop-in" at bounding box center [924, 19] width 17 height 17
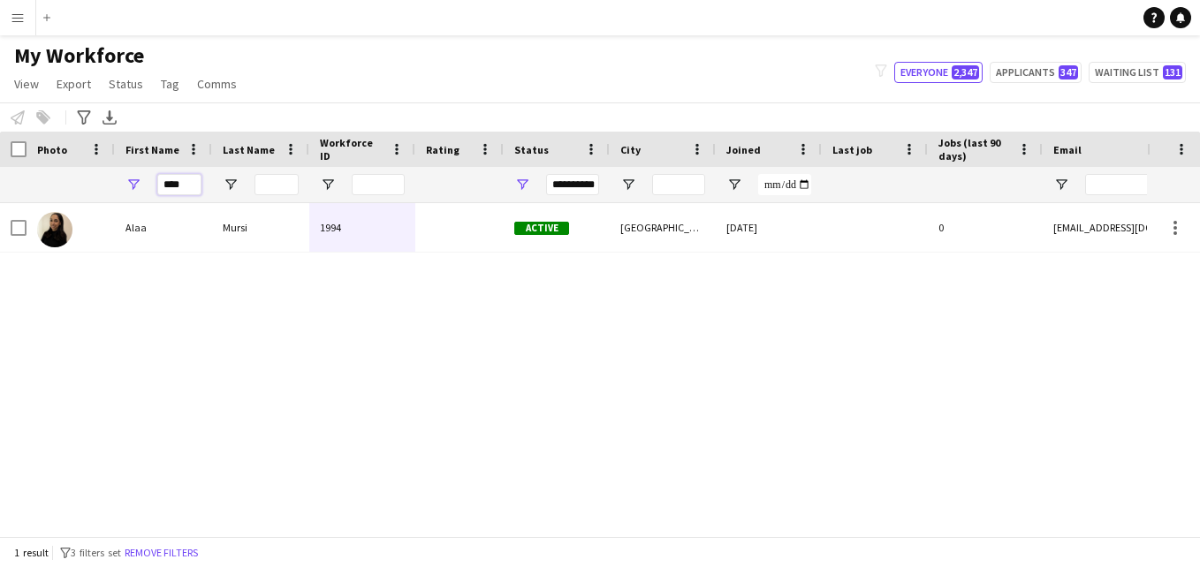
drag, startPoint x: 189, startPoint y: 188, endPoint x: 139, endPoint y: 189, distance: 50.4
click at [139, 189] on div "****" at bounding box center [163, 184] width 97 height 35
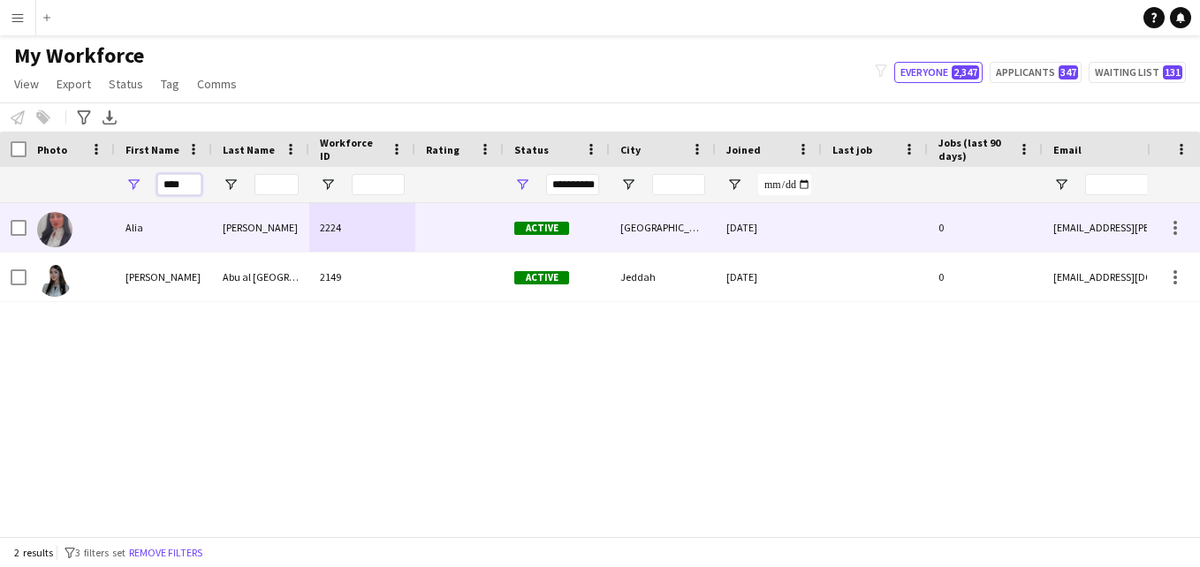
type input "****"
click at [299, 227] on div "[PERSON_NAME]" at bounding box center [260, 227] width 97 height 49
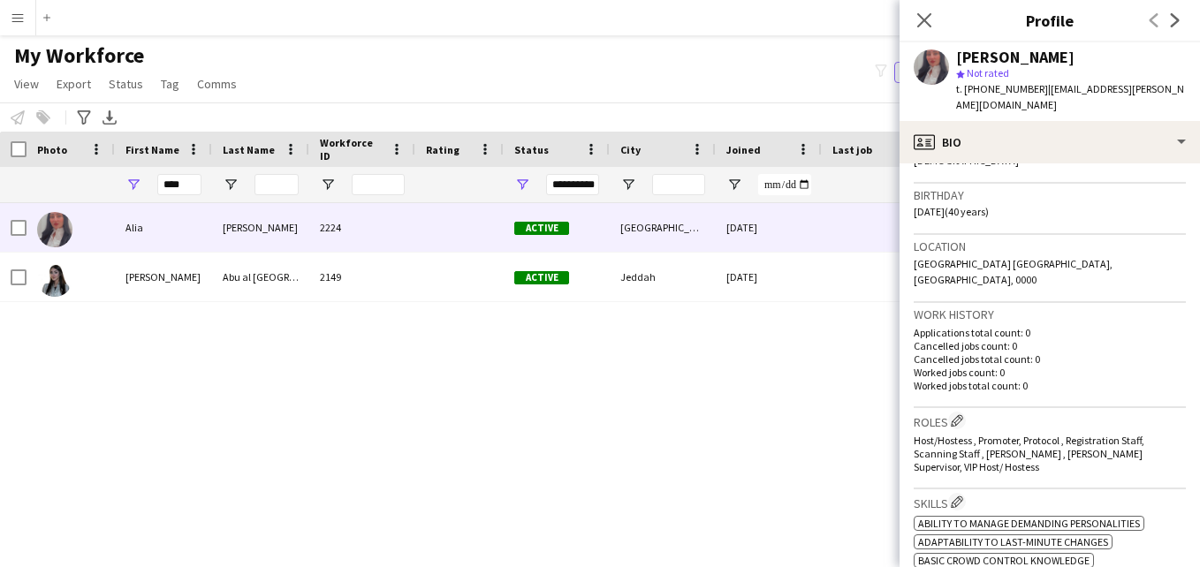
scroll to position [176, 0]
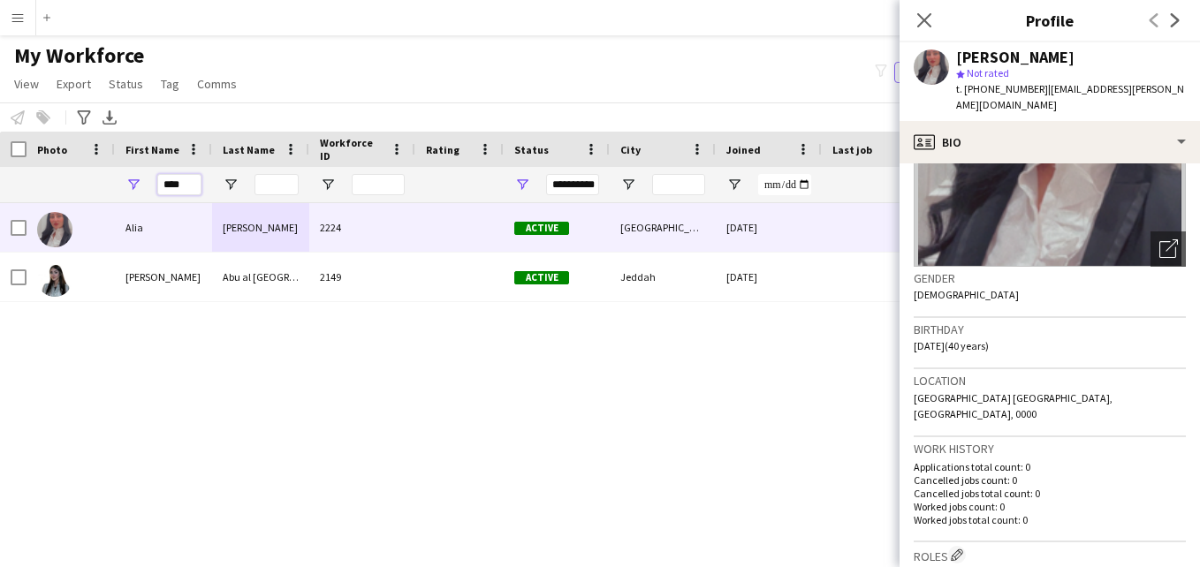
drag, startPoint x: 195, startPoint y: 184, endPoint x: 145, endPoint y: 192, distance: 51.0
click at [145, 192] on div "****" at bounding box center [163, 184] width 97 height 35
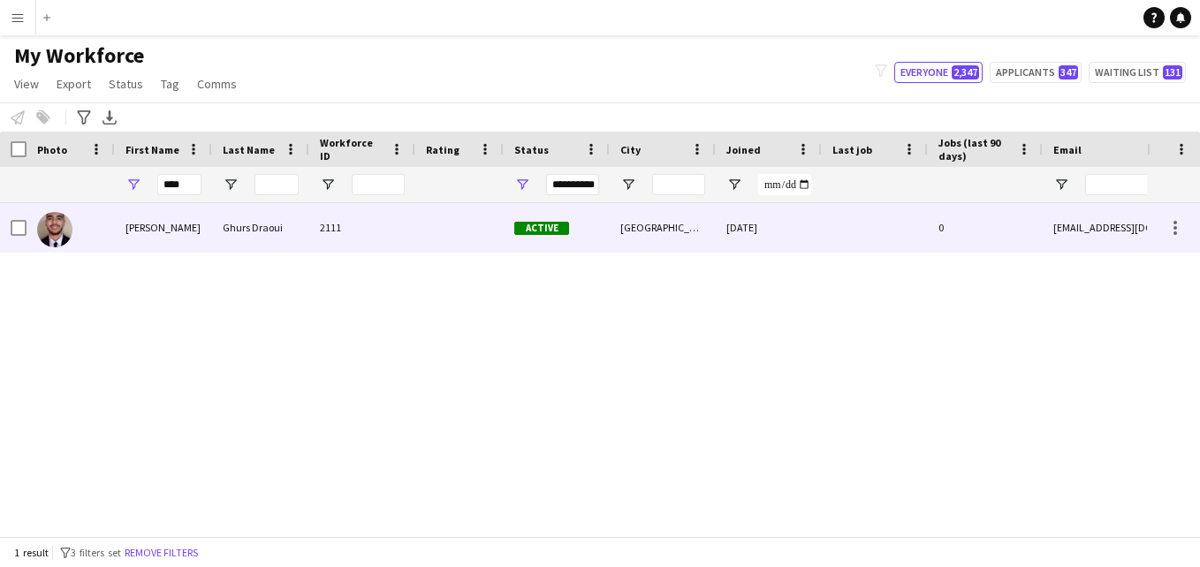
click at [315, 232] on div "2111" at bounding box center [362, 227] width 106 height 49
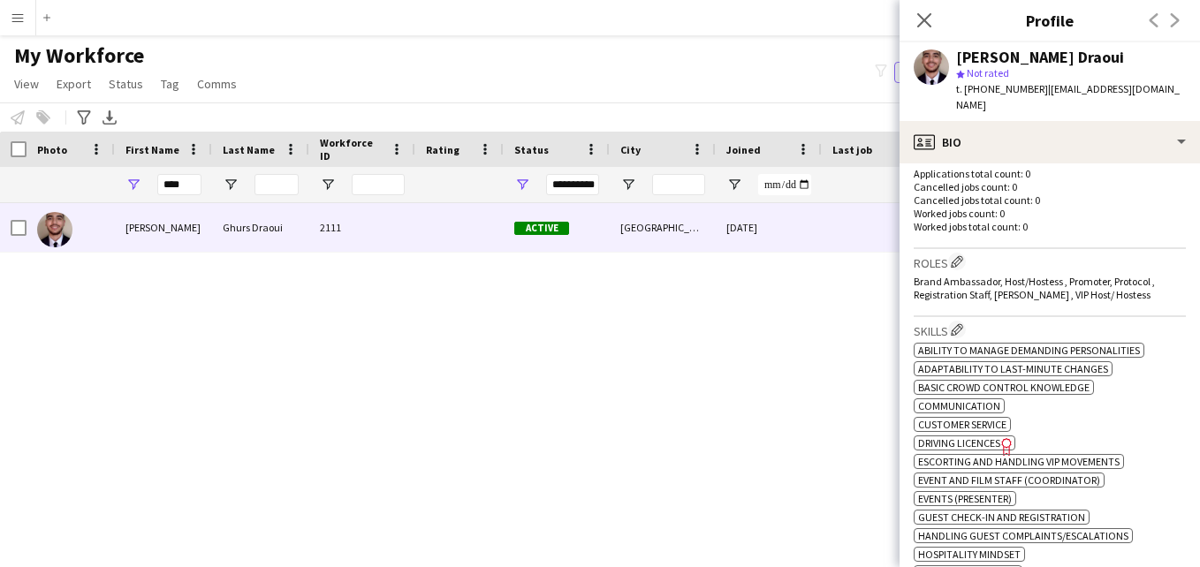
scroll to position [458, 0]
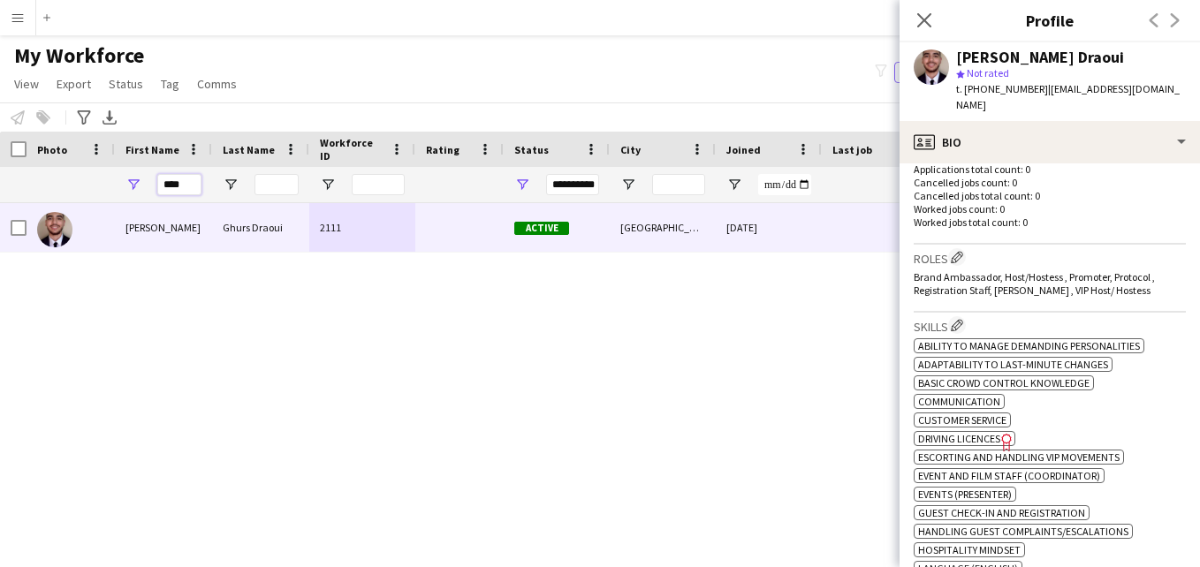
click at [184, 186] on input "****" at bounding box center [179, 184] width 44 height 21
type input "*"
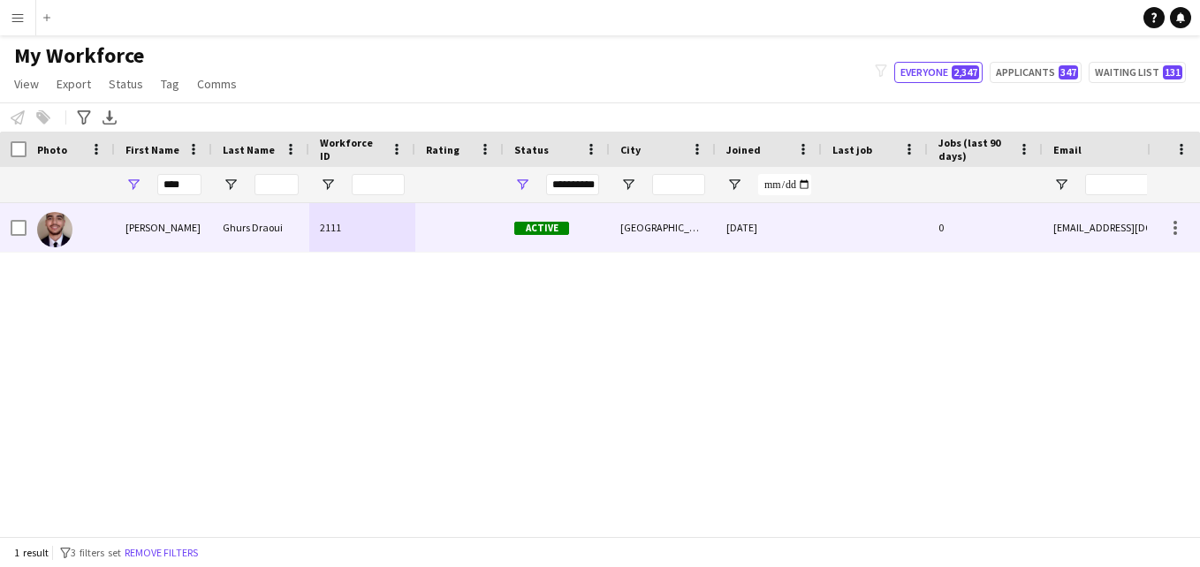
click at [382, 246] on div "2111" at bounding box center [362, 227] width 106 height 49
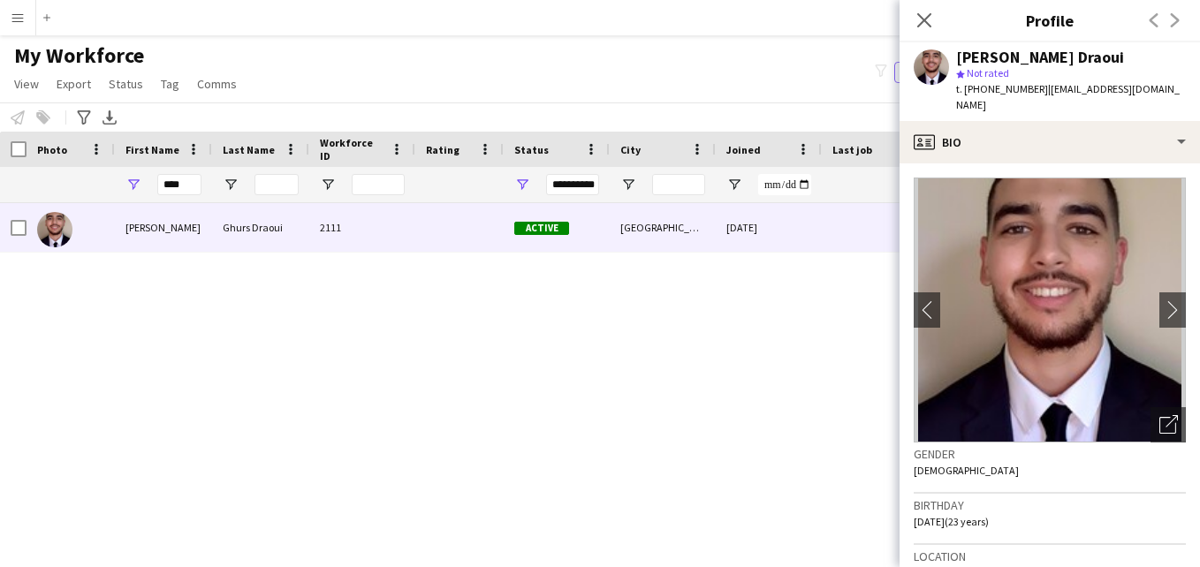
scroll to position [369, 0]
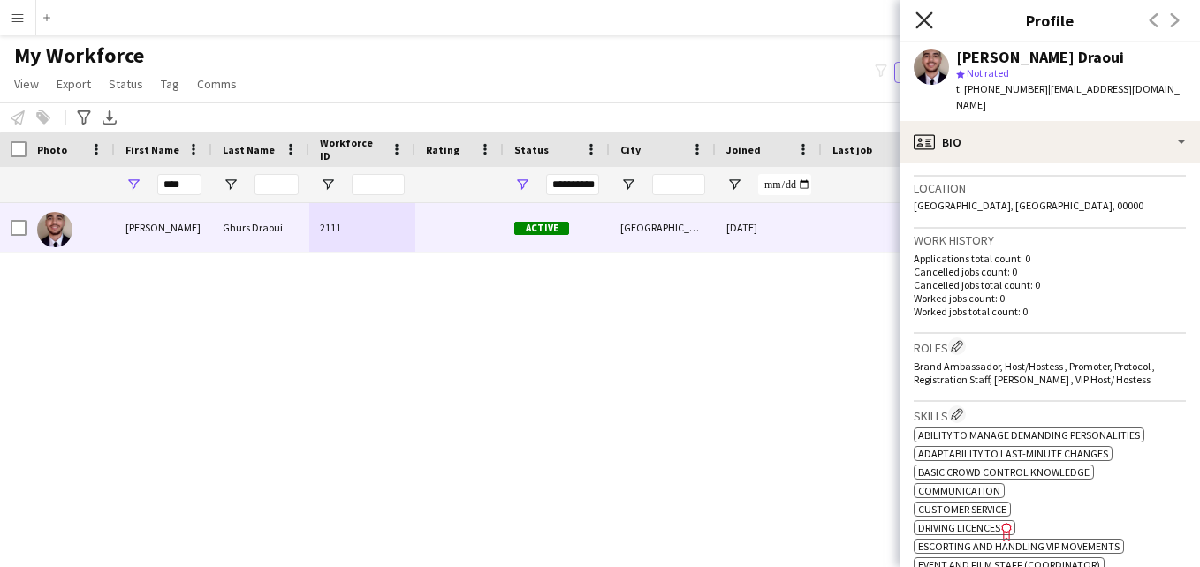
click at [926, 11] on icon "Close pop-in" at bounding box center [924, 19] width 17 height 17
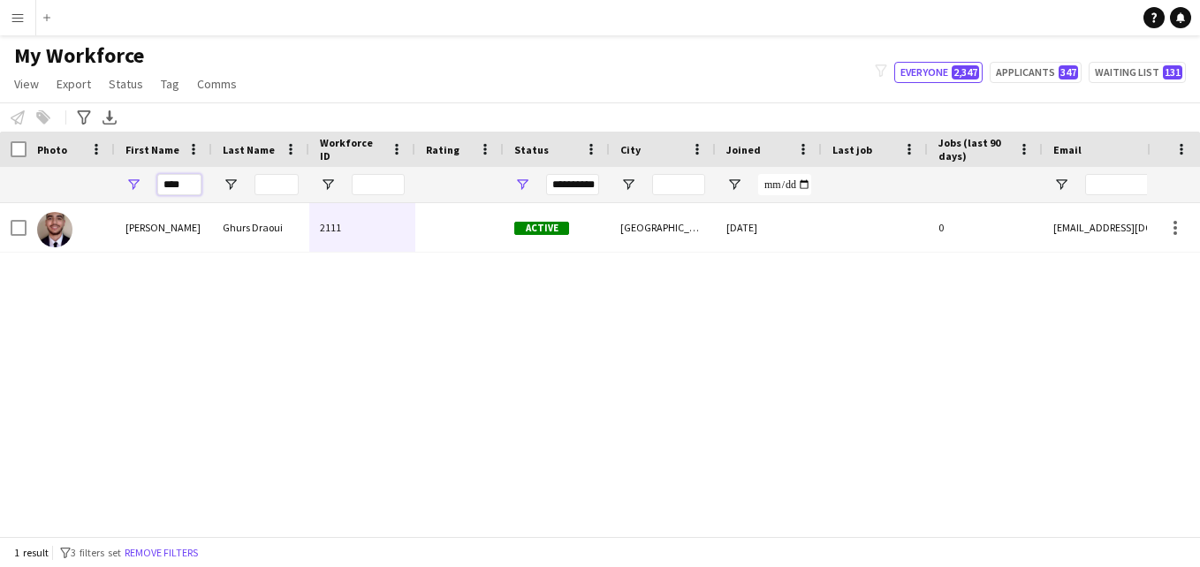
click at [189, 189] on input "****" at bounding box center [179, 184] width 44 height 21
type input "*"
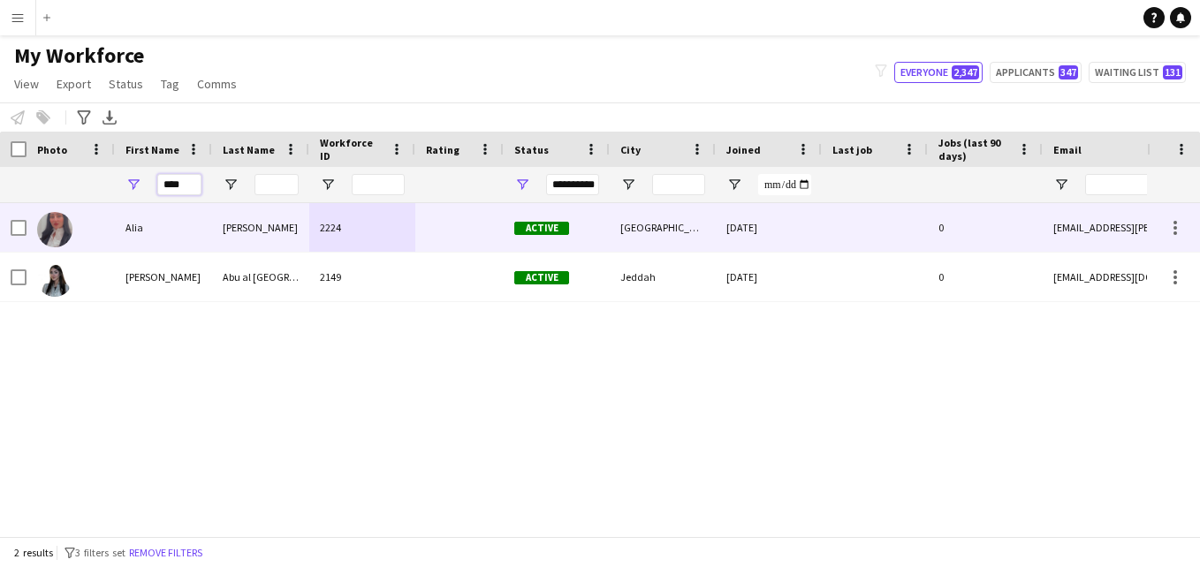
type input "****"
click at [348, 226] on div "2224" at bounding box center [362, 227] width 106 height 49
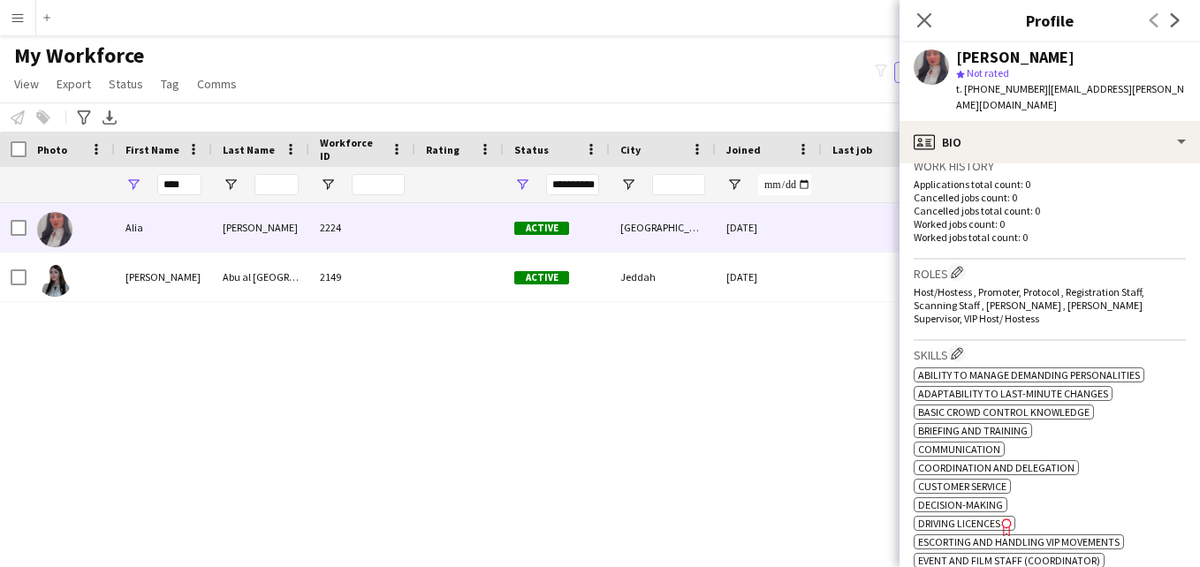
scroll to position [454, 0]
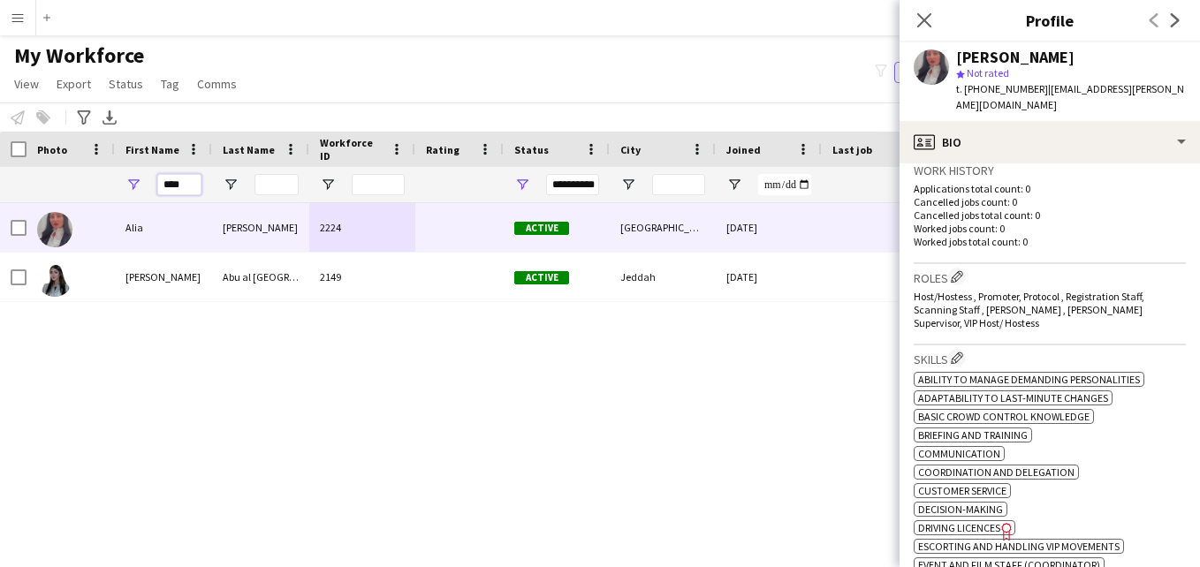
drag, startPoint x: 191, startPoint y: 189, endPoint x: 156, endPoint y: 186, distance: 34.6
click at [156, 186] on div "****" at bounding box center [163, 184] width 97 height 35
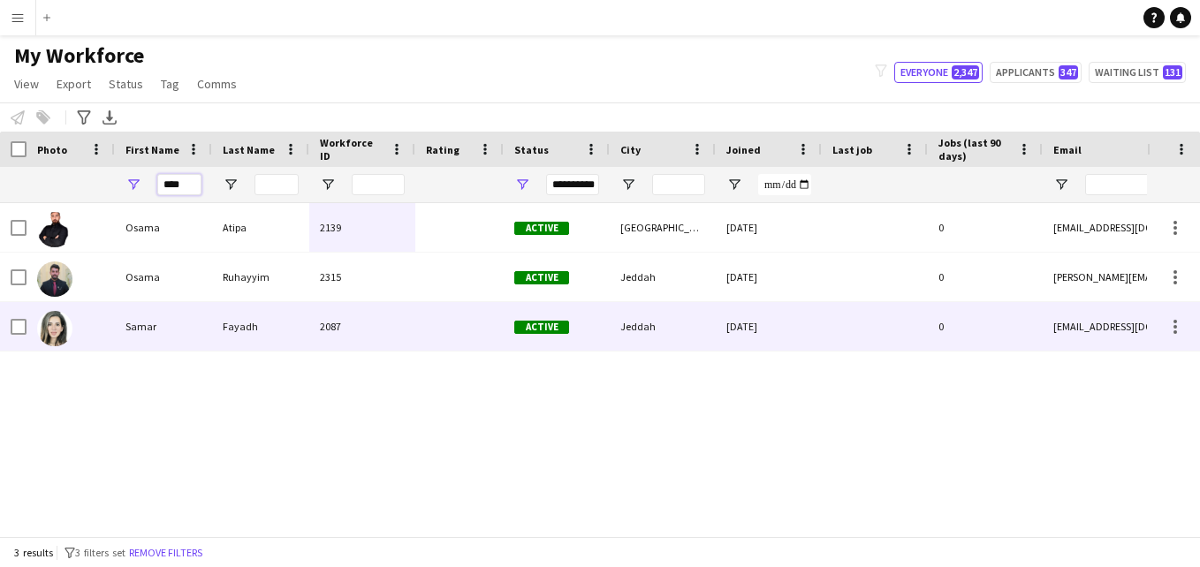
type input "****"
click at [414, 320] on div "2087" at bounding box center [362, 326] width 106 height 49
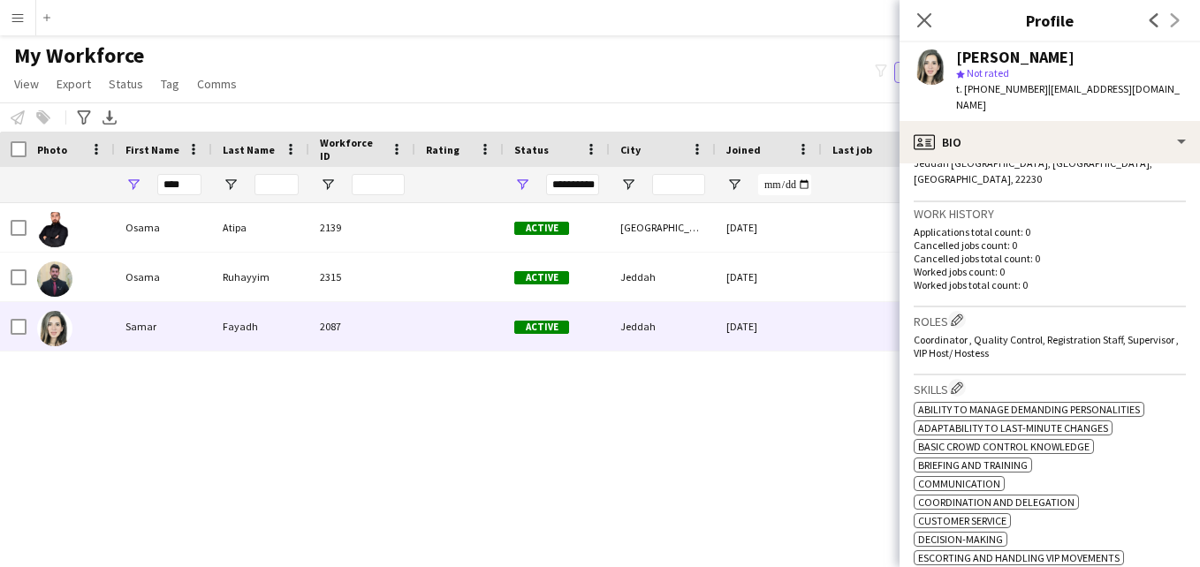
scroll to position [421, 0]
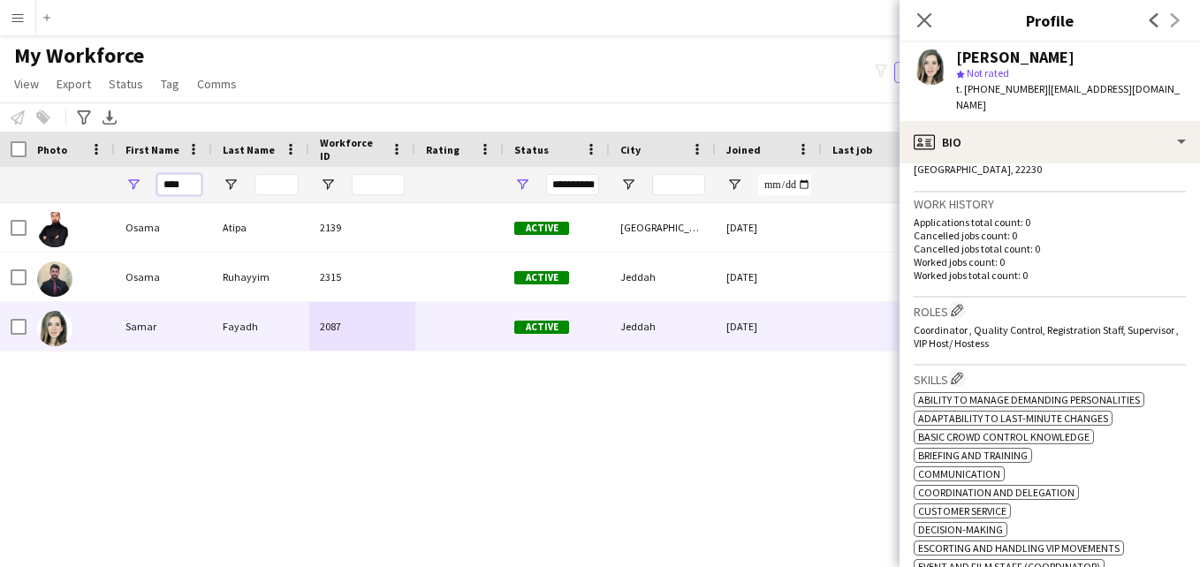
drag, startPoint x: 192, startPoint y: 187, endPoint x: 140, endPoint y: 187, distance: 52.1
click at [140, 187] on div "****" at bounding box center [163, 184] width 97 height 35
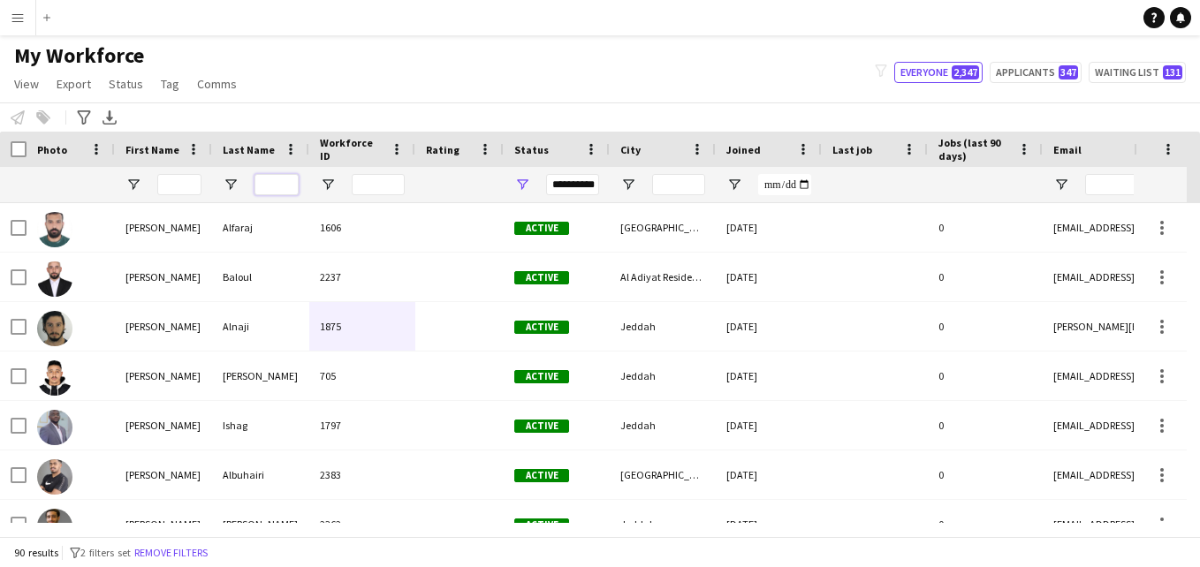
click at [270, 190] on input "Last Name Filter Input" at bounding box center [277, 184] width 44 height 21
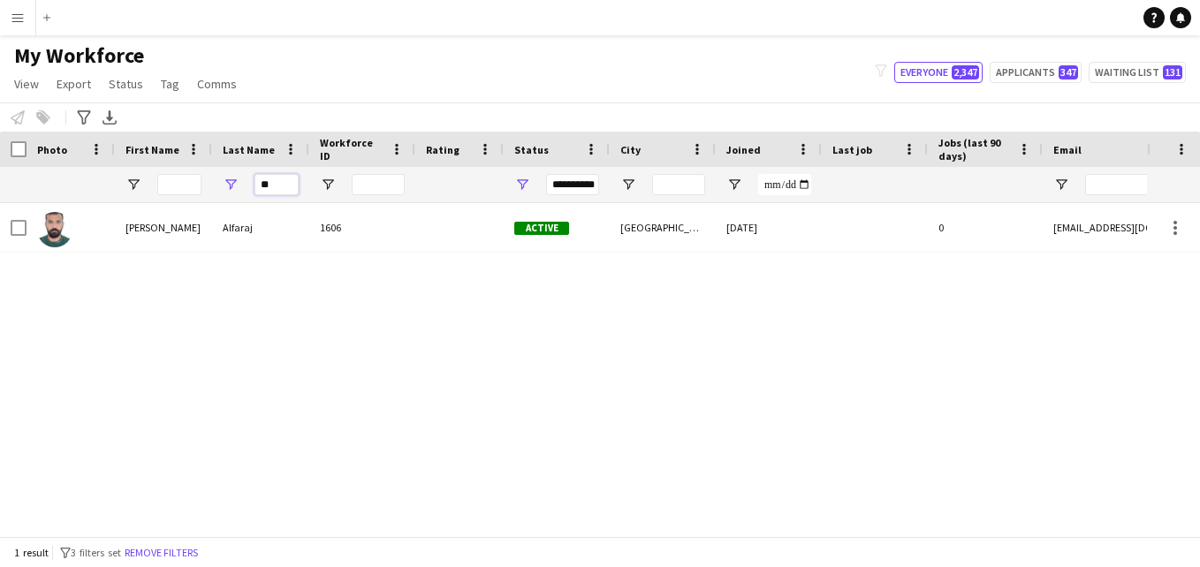
type input "*"
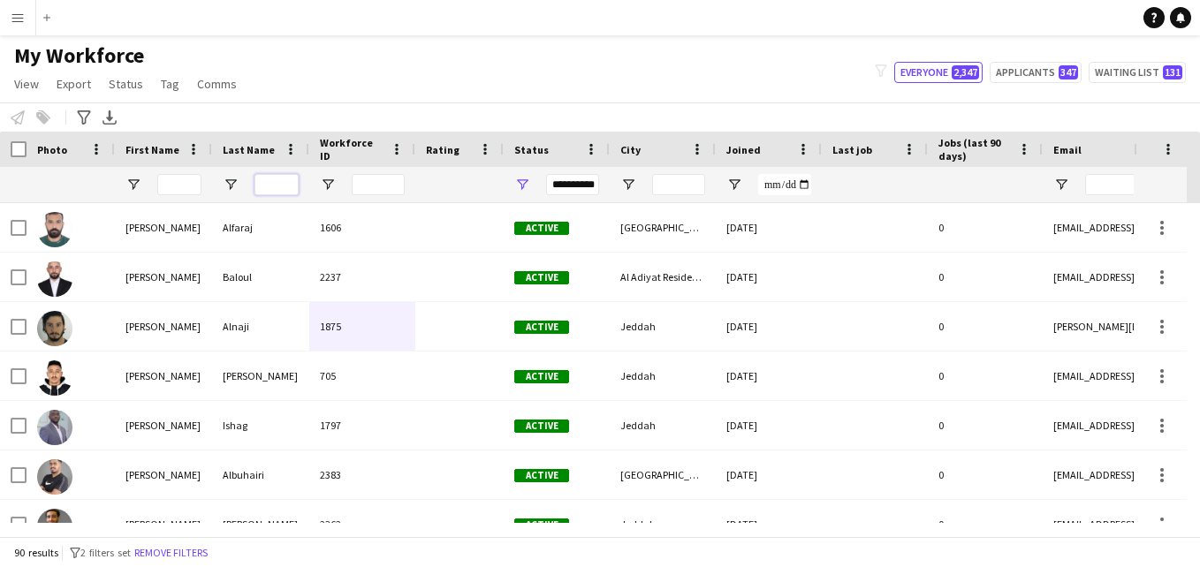
click at [265, 182] on input "Last Name Filter Input" at bounding box center [277, 184] width 44 height 21
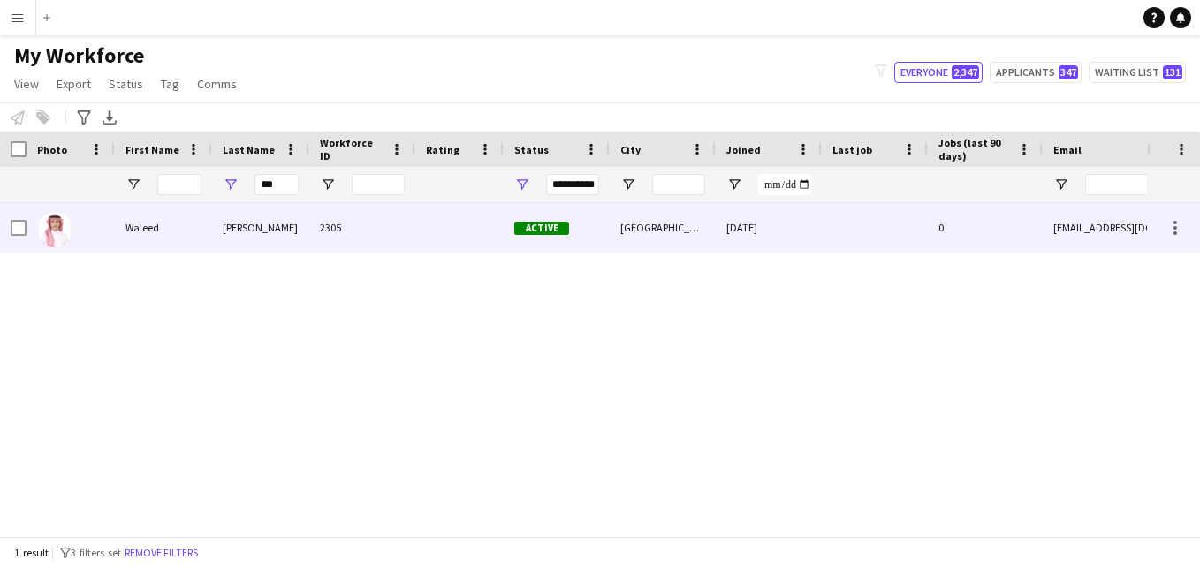
click at [399, 216] on div "2305" at bounding box center [362, 227] width 106 height 49
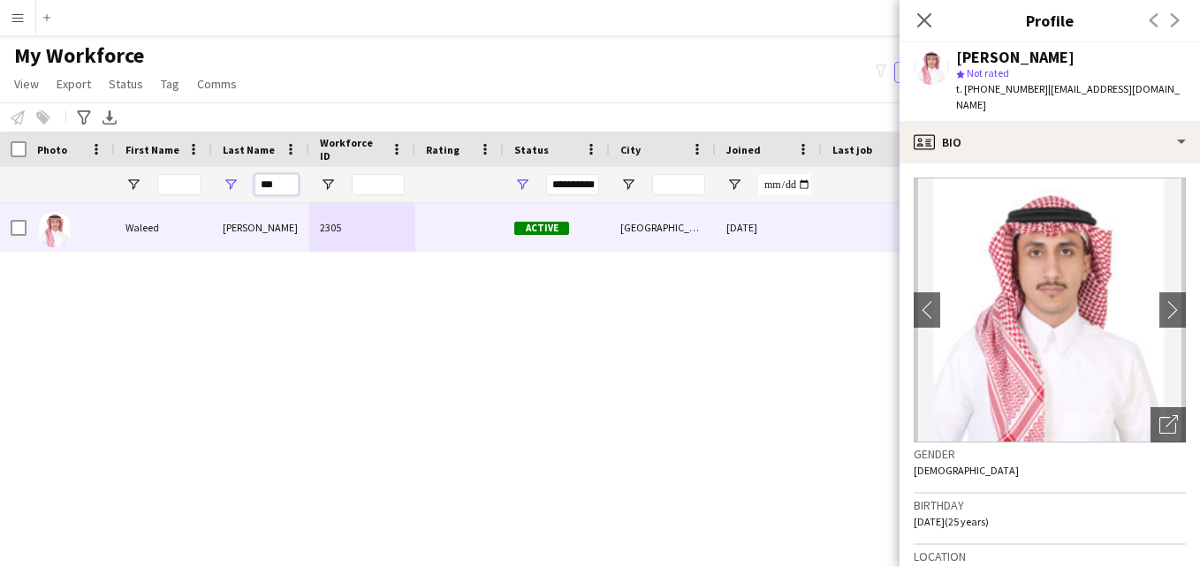
click at [280, 186] on input "***" at bounding box center [277, 184] width 44 height 21
type input "*"
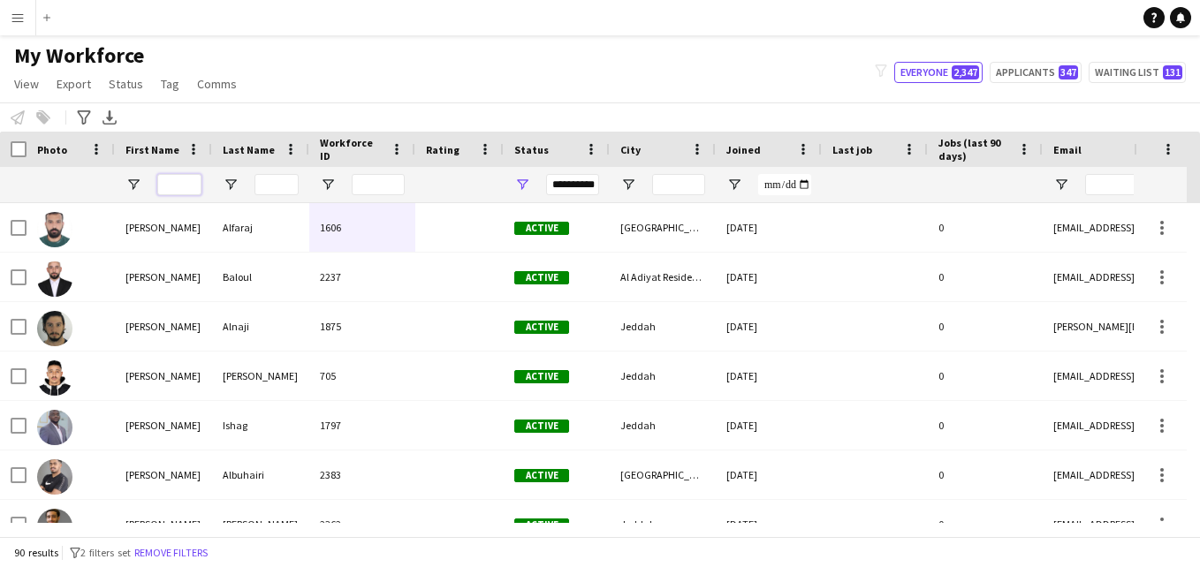
click at [171, 184] on input "First Name Filter Input" at bounding box center [179, 184] width 44 height 21
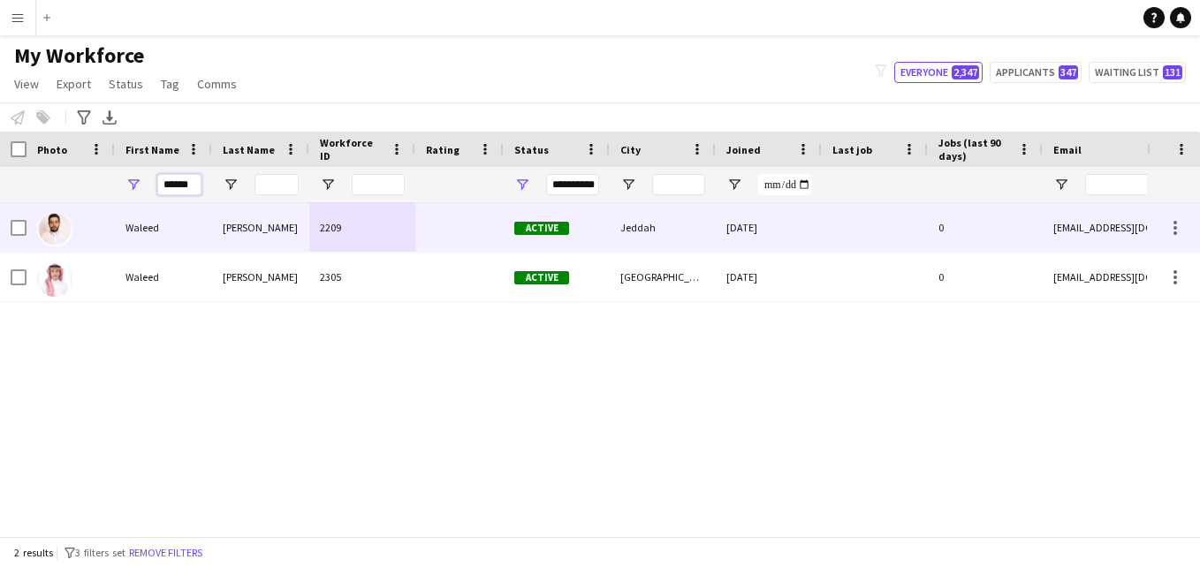
type input "******"
click at [378, 238] on div "2209" at bounding box center [362, 227] width 106 height 49
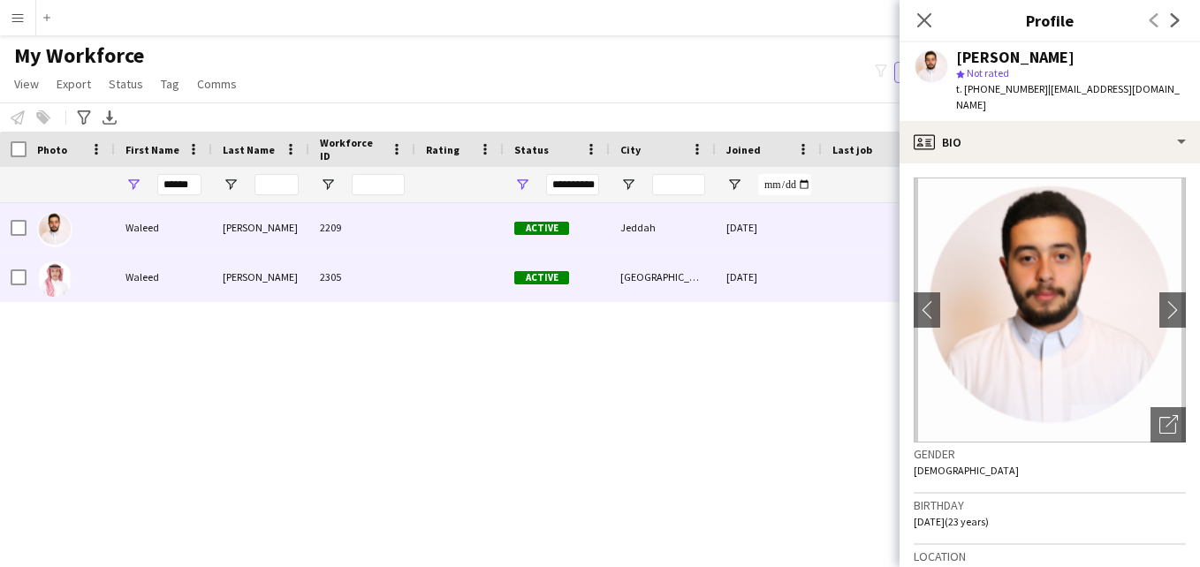
click at [369, 270] on div "2305" at bounding box center [362, 277] width 106 height 49
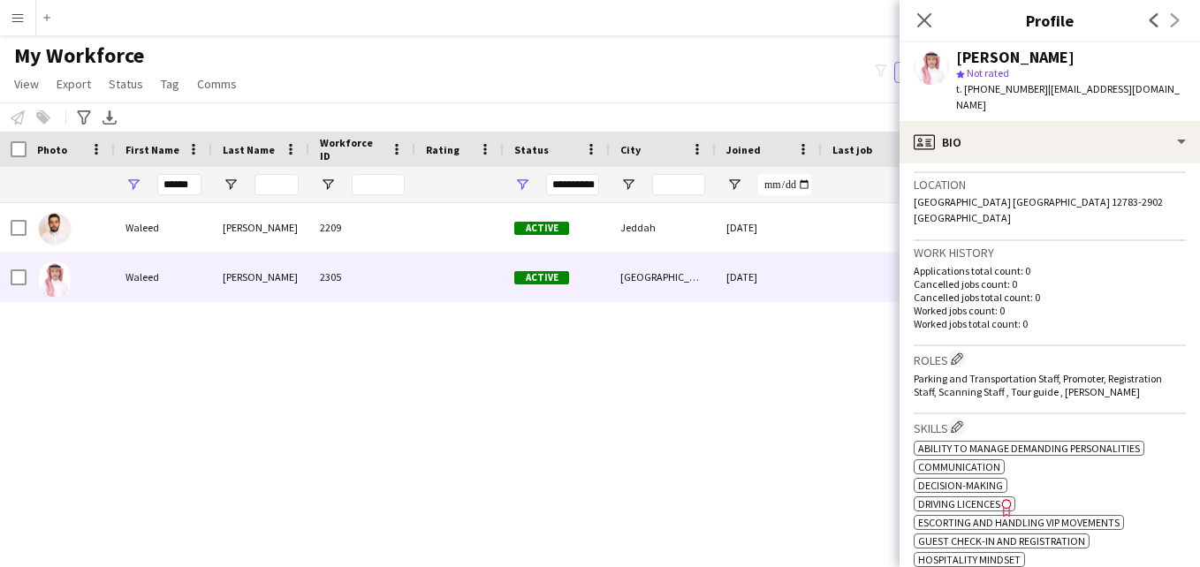
scroll to position [346, 0]
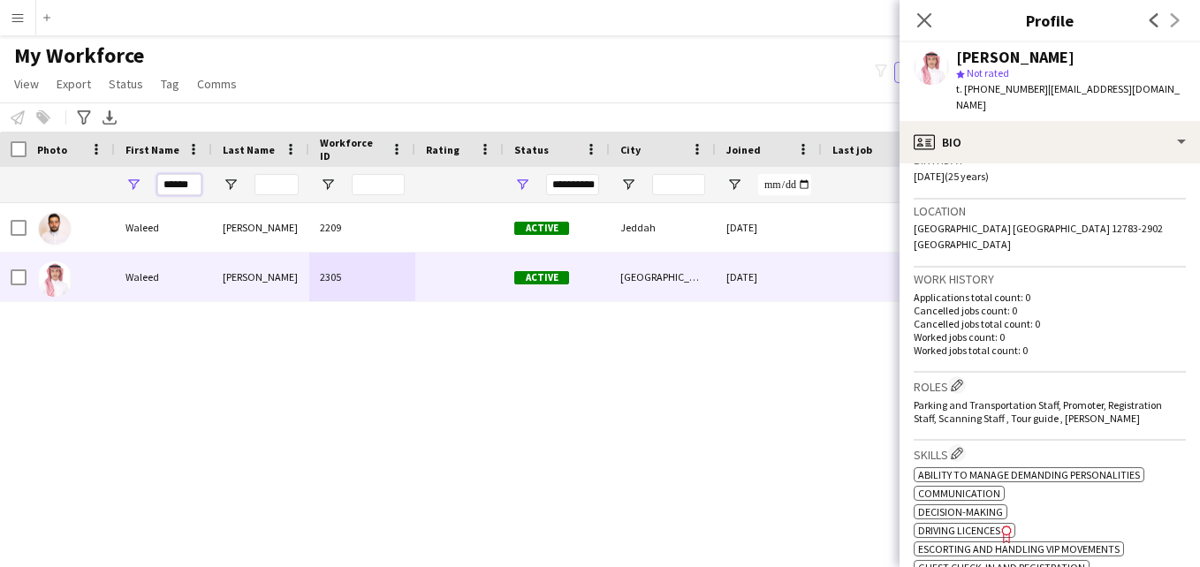
drag, startPoint x: 195, startPoint y: 180, endPoint x: 155, endPoint y: 186, distance: 41.1
click at [155, 186] on div "******" at bounding box center [163, 184] width 97 height 35
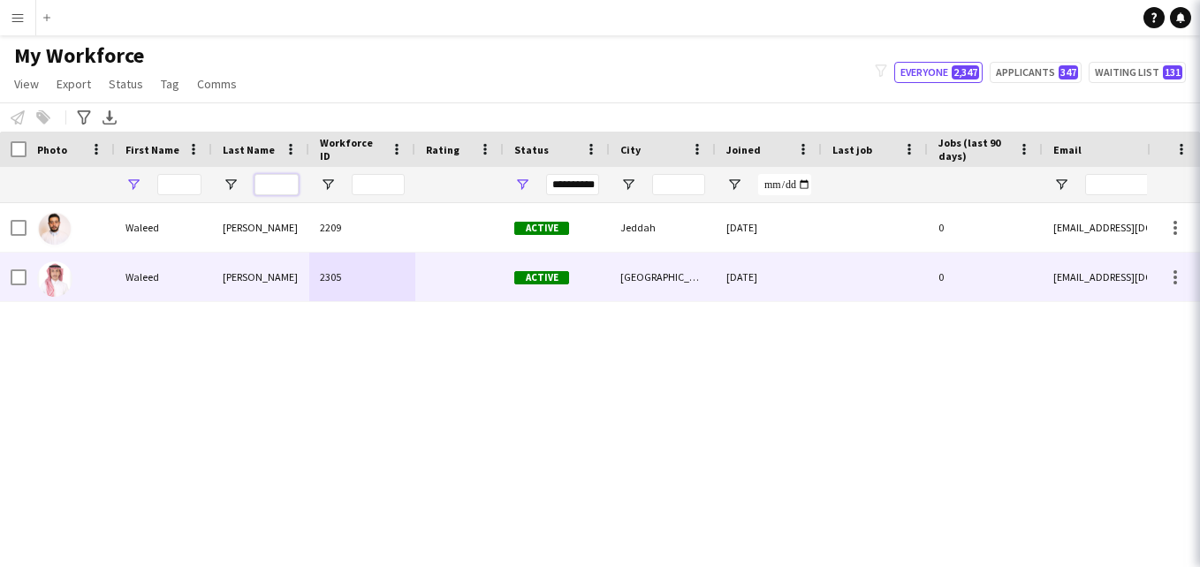
click at [290, 187] on input "Last Name Filter Input" at bounding box center [277, 184] width 44 height 21
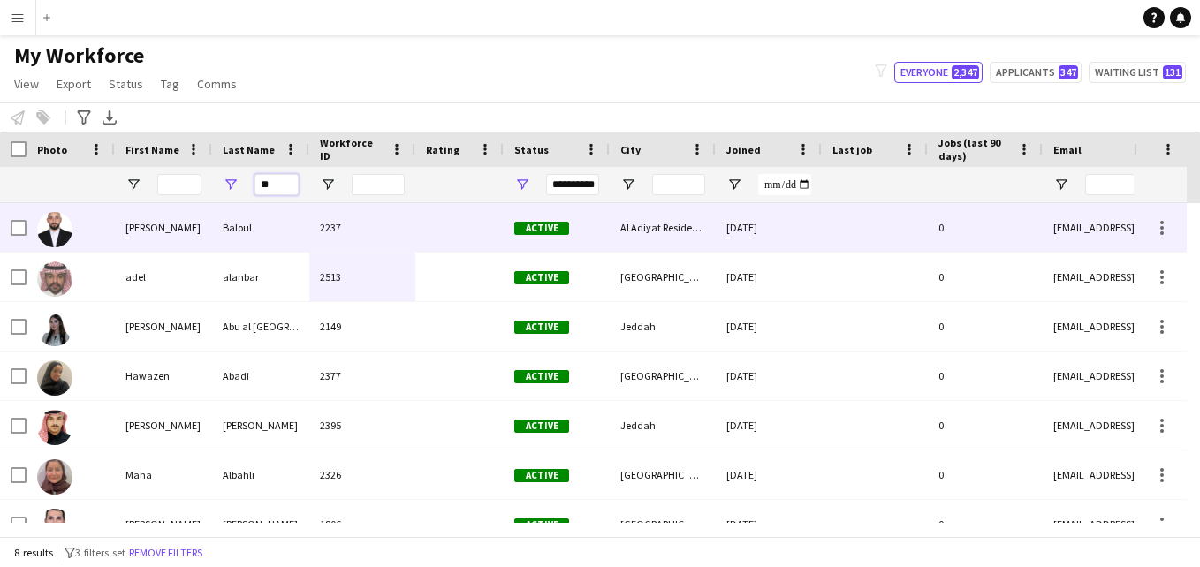
type input "**"
click at [292, 218] on div "Baloul" at bounding box center [260, 227] width 97 height 49
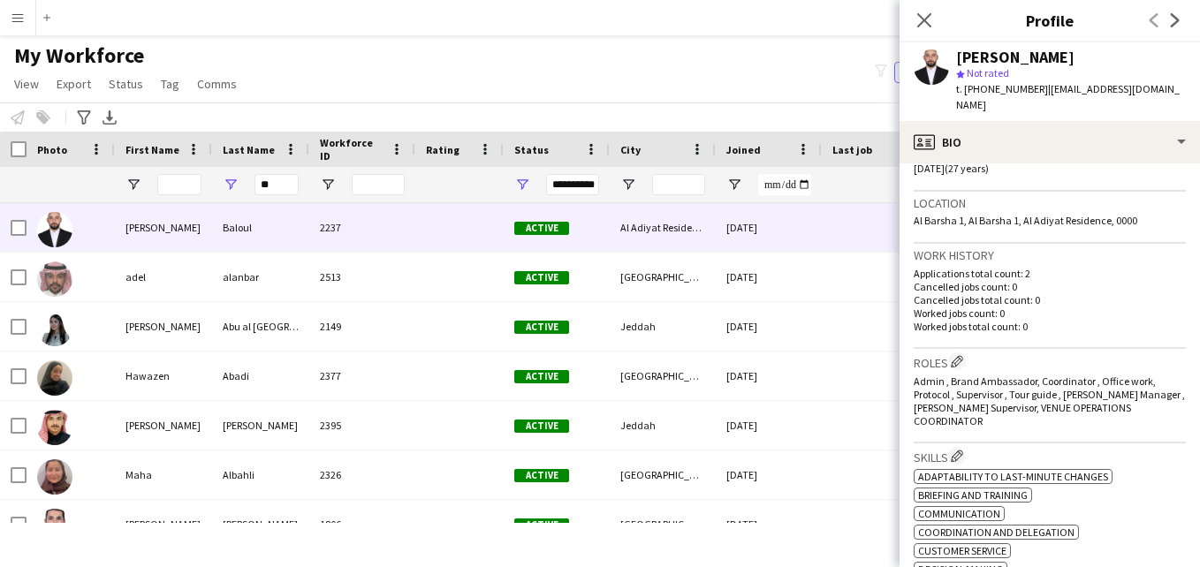
scroll to position [359, 0]
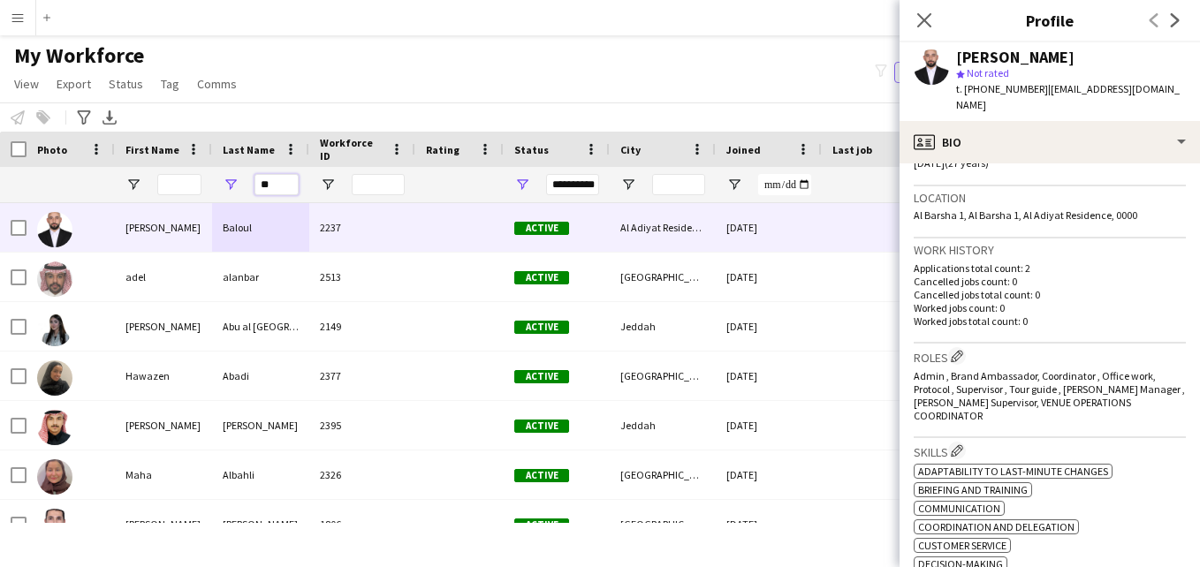
drag, startPoint x: 278, startPoint y: 183, endPoint x: 256, endPoint y: 185, distance: 22.2
click at [256, 185] on input "**" at bounding box center [277, 184] width 44 height 21
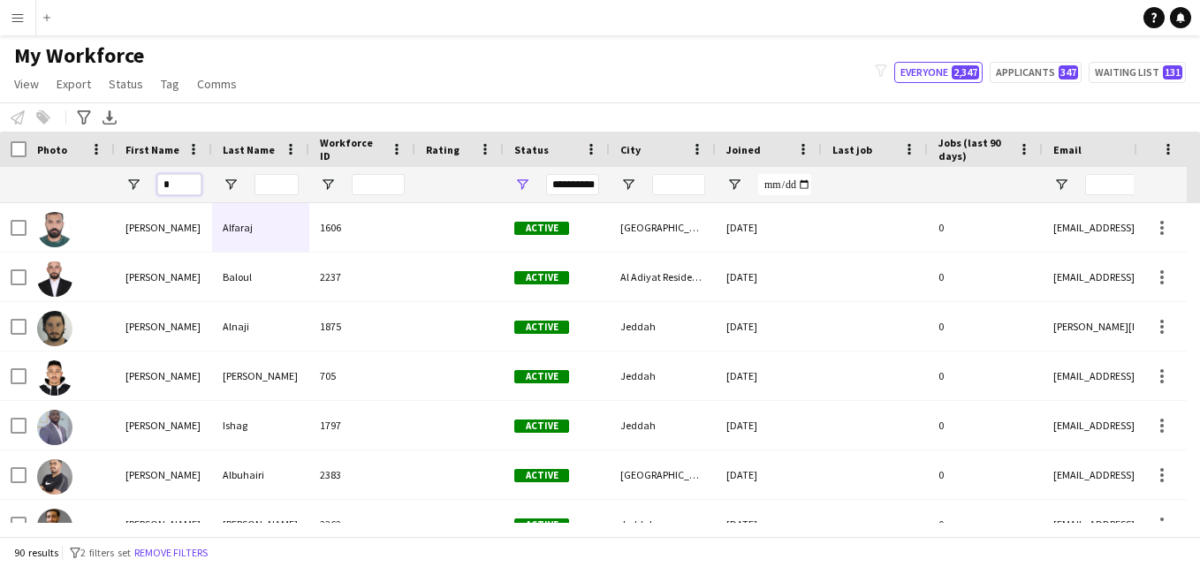
click at [194, 182] on input "*" at bounding box center [179, 184] width 44 height 21
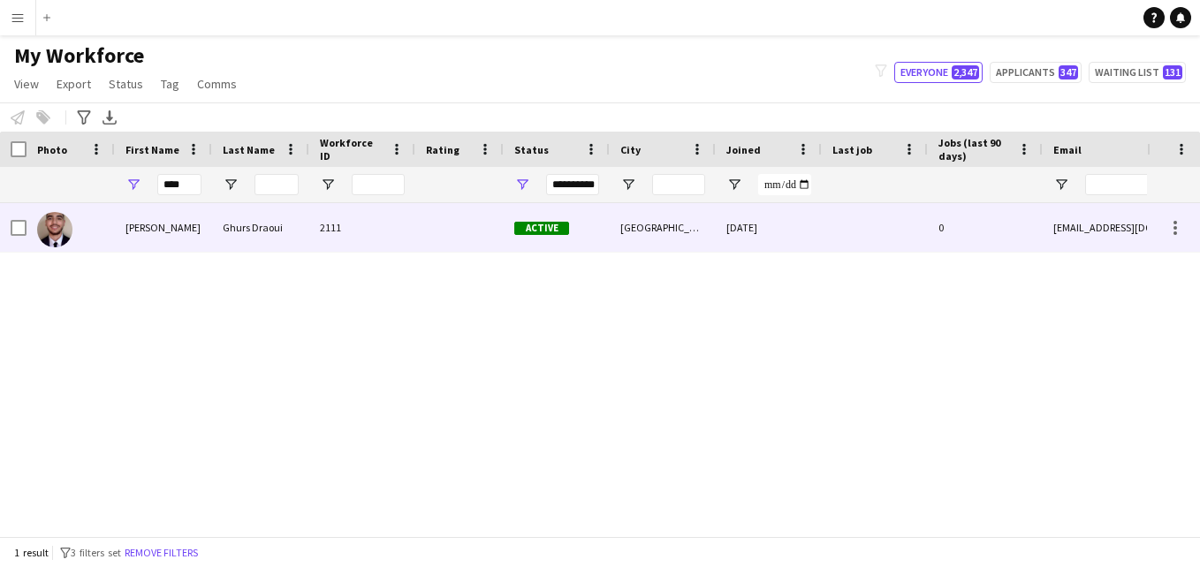
click at [394, 233] on div "2111" at bounding box center [362, 227] width 106 height 49
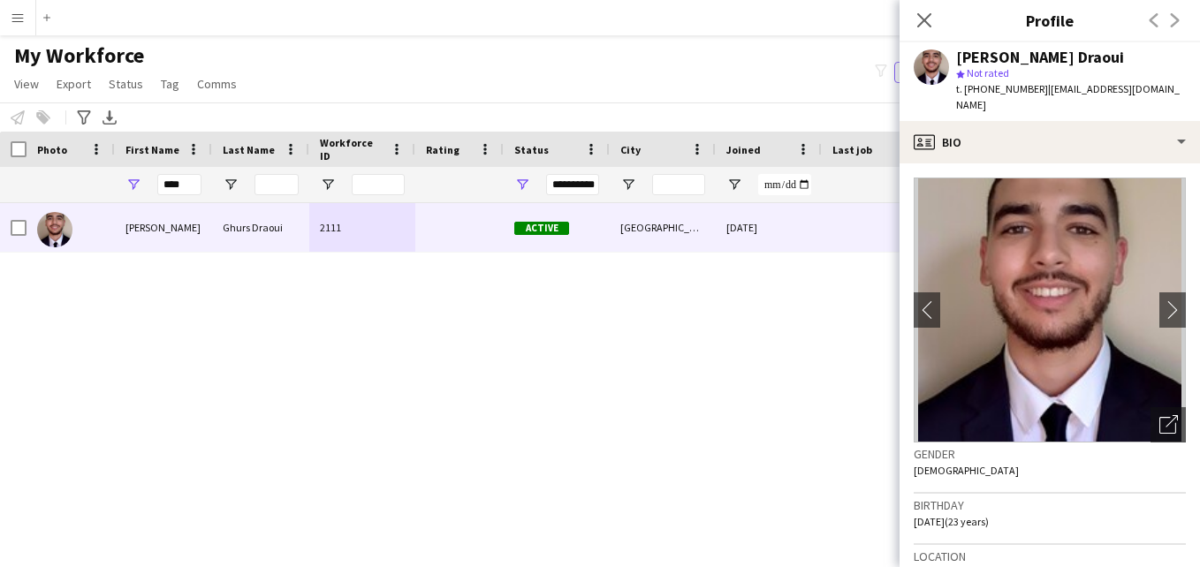
drag, startPoint x: 1186, startPoint y: 240, endPoint x: 1182, endPoint y: 280, distance: 39.9
click at [1182, 280] on app-crew-profile-bio "chevron-left chevron-right Open photos pop-in Gender [DEMOGRAPHIC_DATA] Birthda…" at bounding box center [1050, 365] width 300 height 404
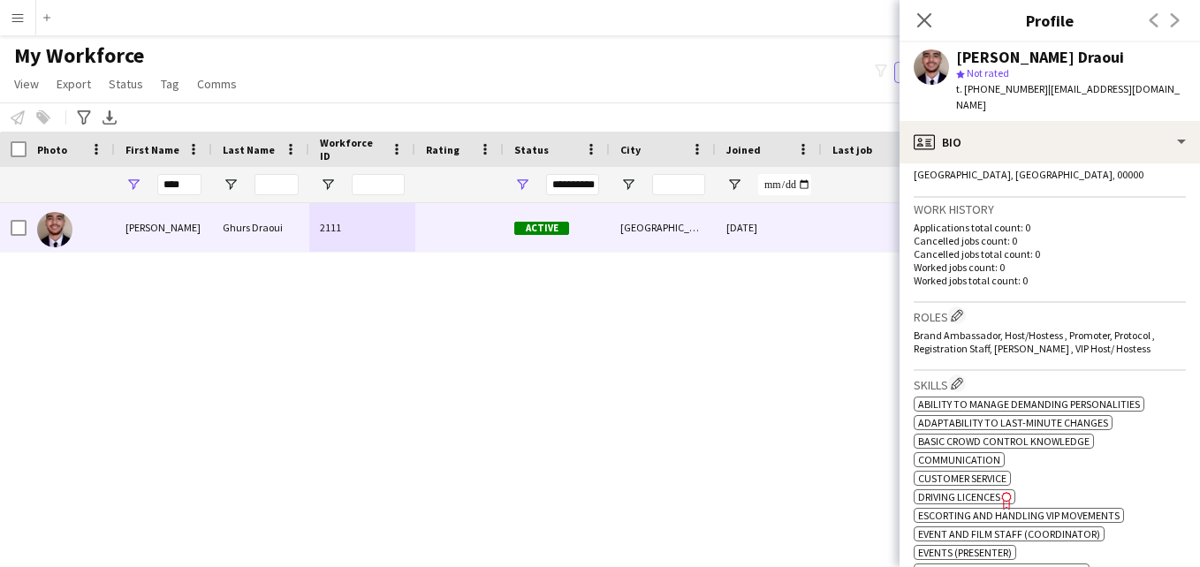
scroll to position [391, 0]
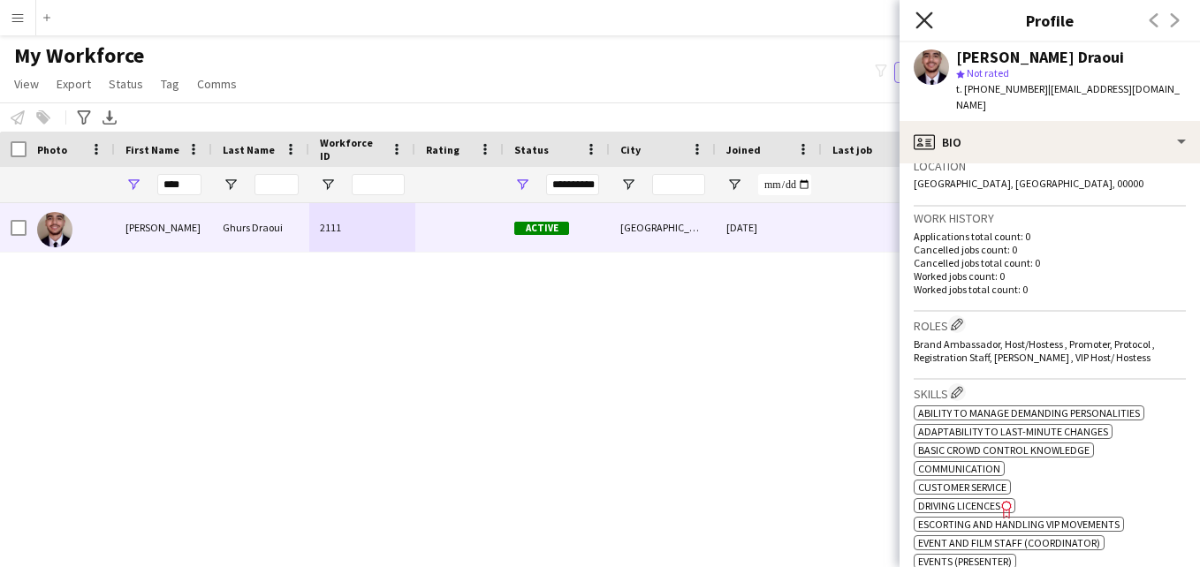
click at [924, 15] on icon "Close pop-in" at bounding box center [924, 19] width 17 height 17
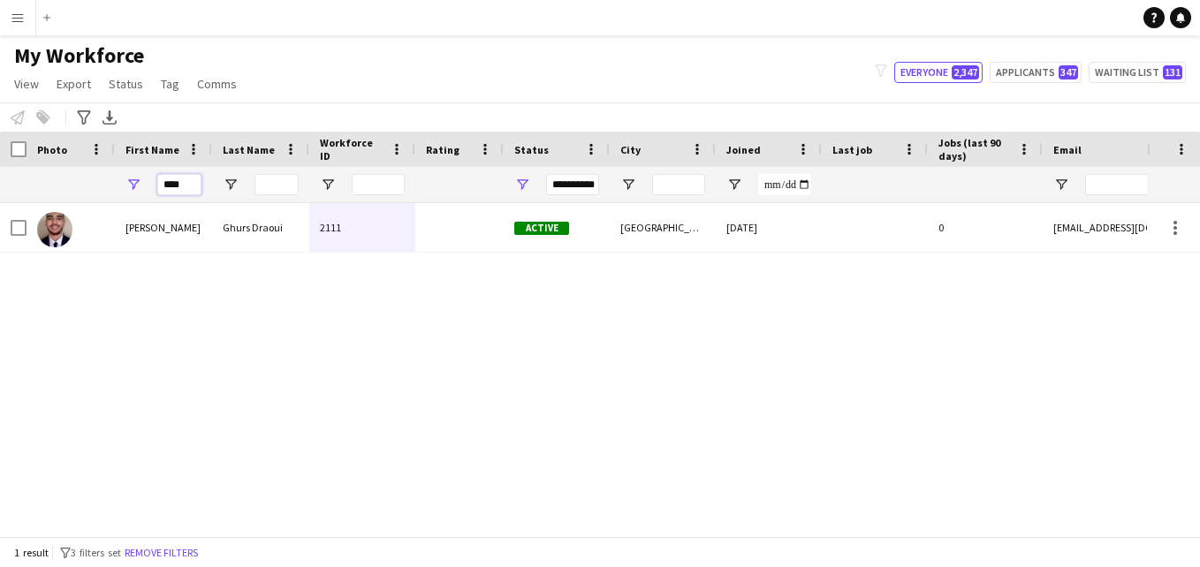
click at [192, 187] on input "****" at bounding box center [179, 184] width 44 height 21
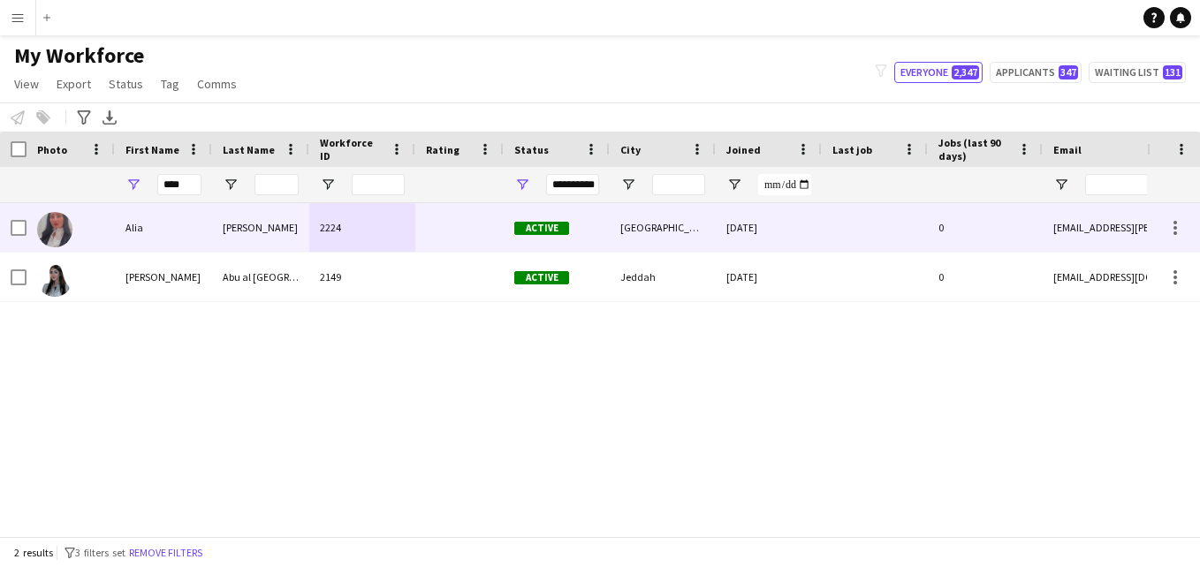
click at [333, 231] on div "2224" at bounding box center [362, 227] width 106 height 49
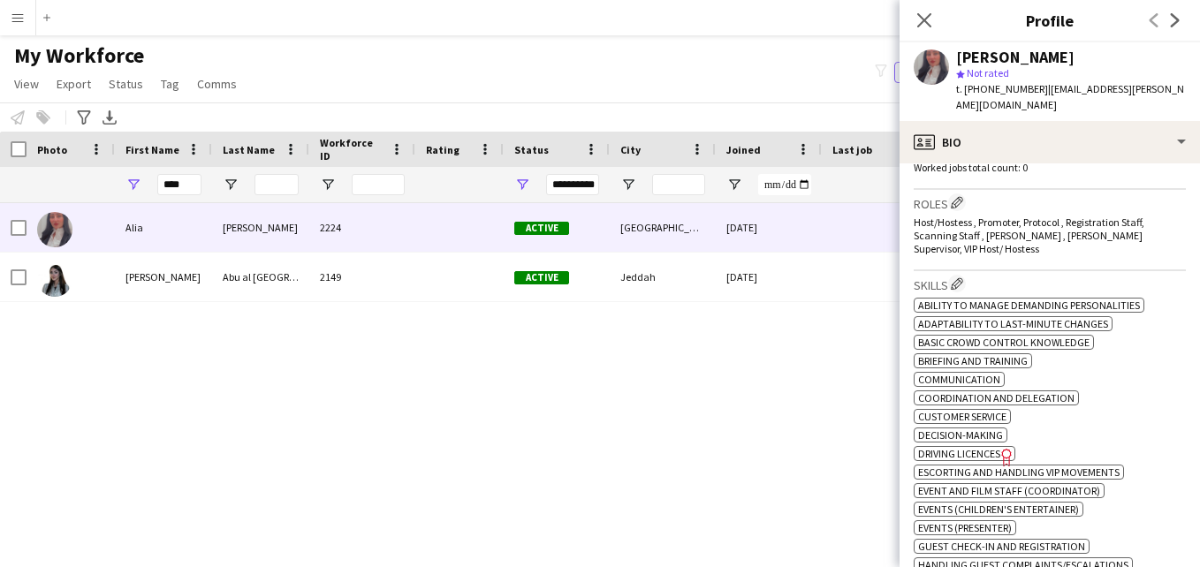
scroll to position [519, 0]
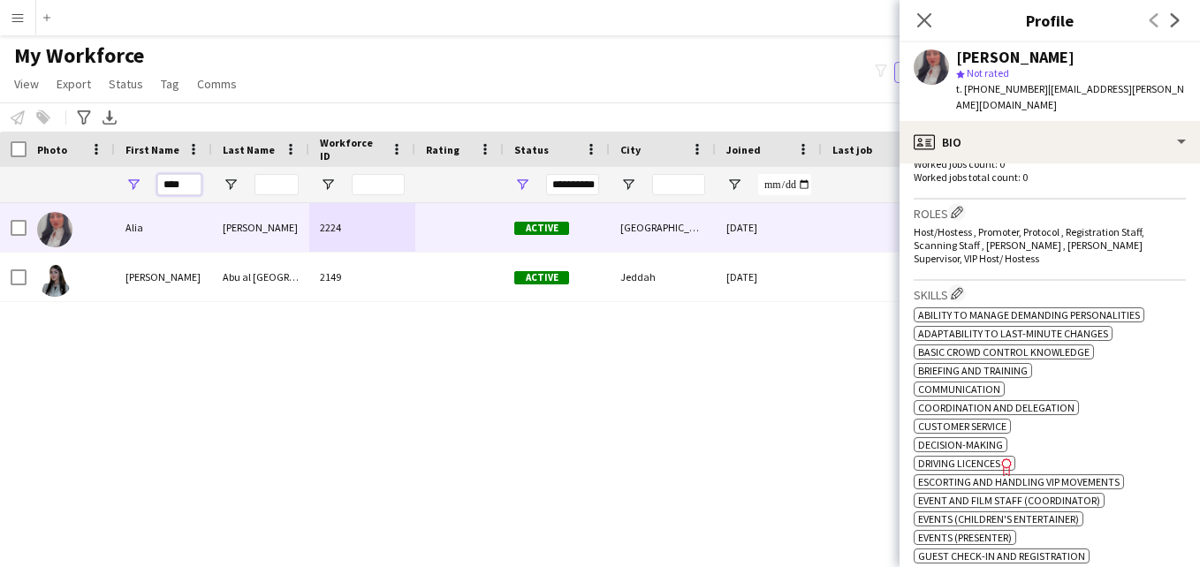
click at [190, 180] on input "****" at bounding box center [179, 184] width 44 height 21
type input "*"
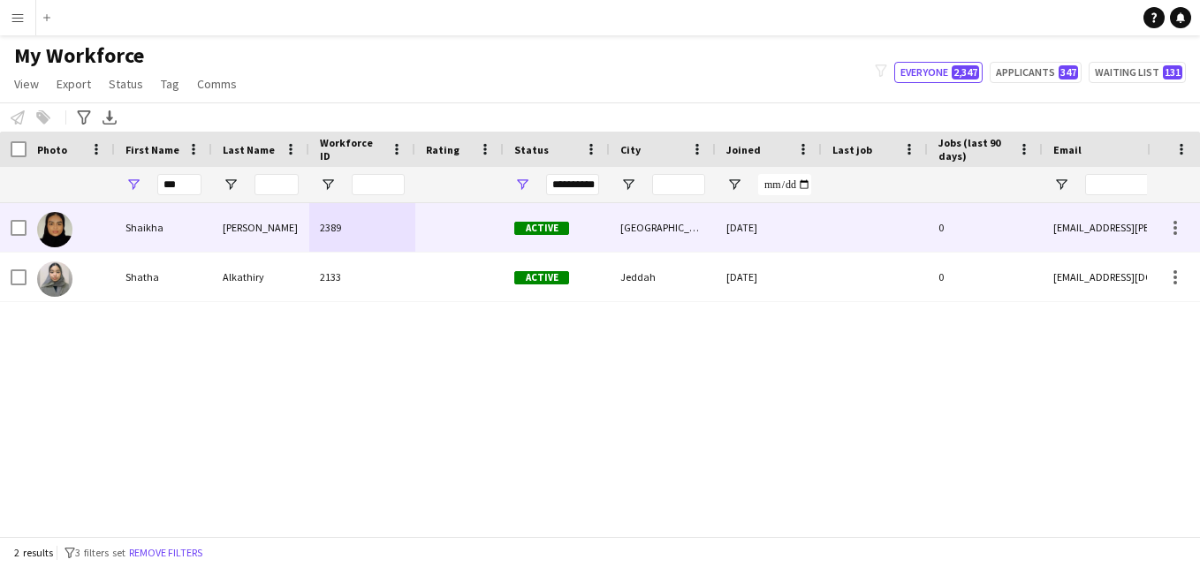
click at [391, 230] on div "2389" at bounding box center [362, 227] width 106 height 49
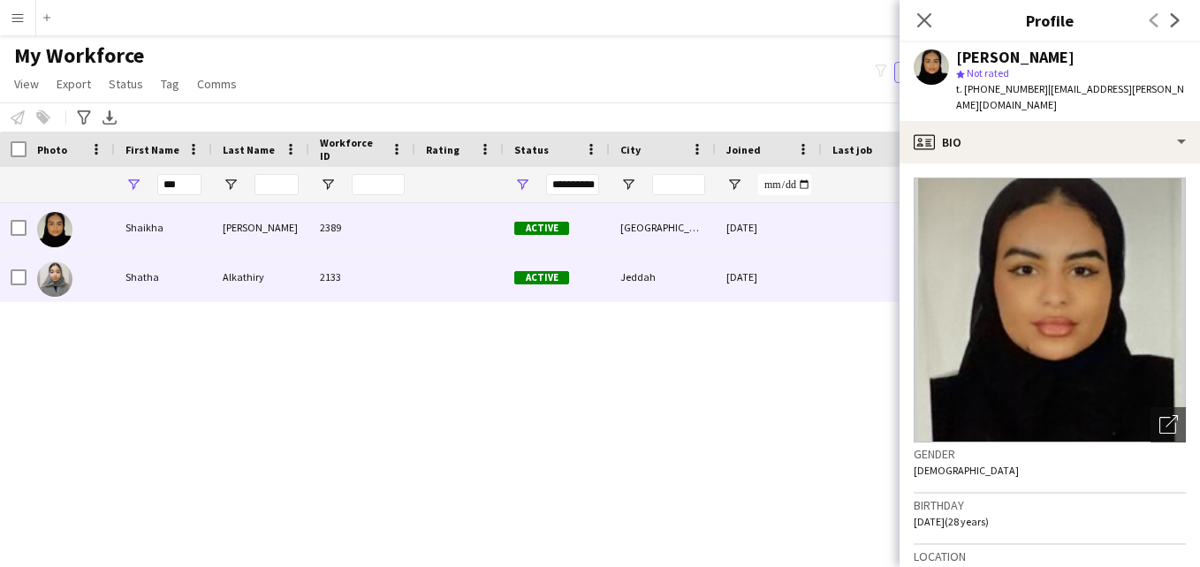
click at [474, 288] on div at bounding box center [459, 277] width 88 height 49
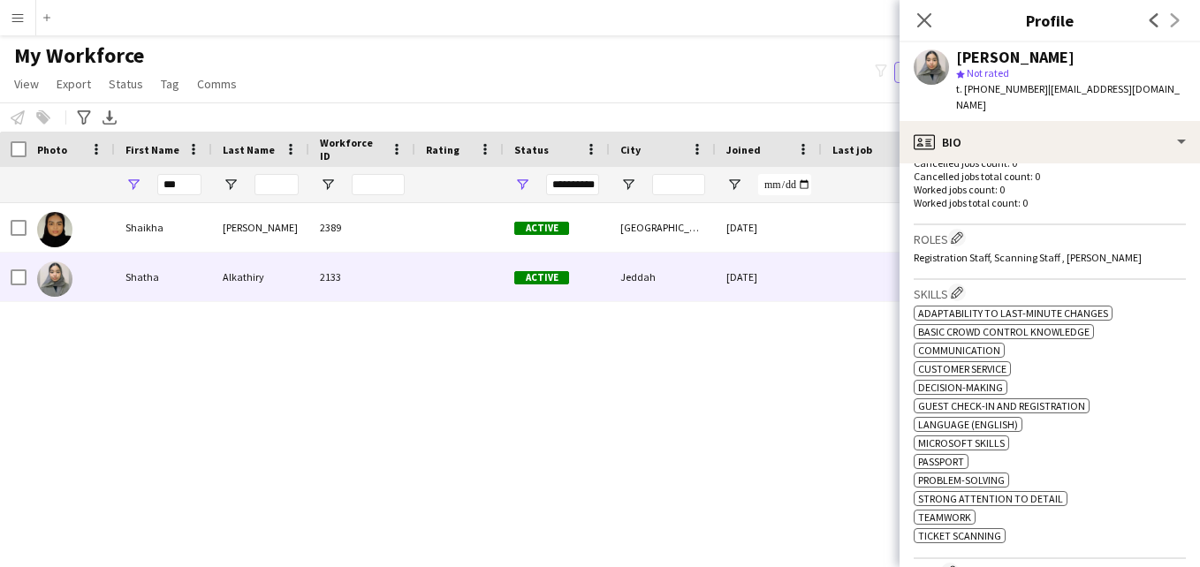
scroll to position [501, 0]
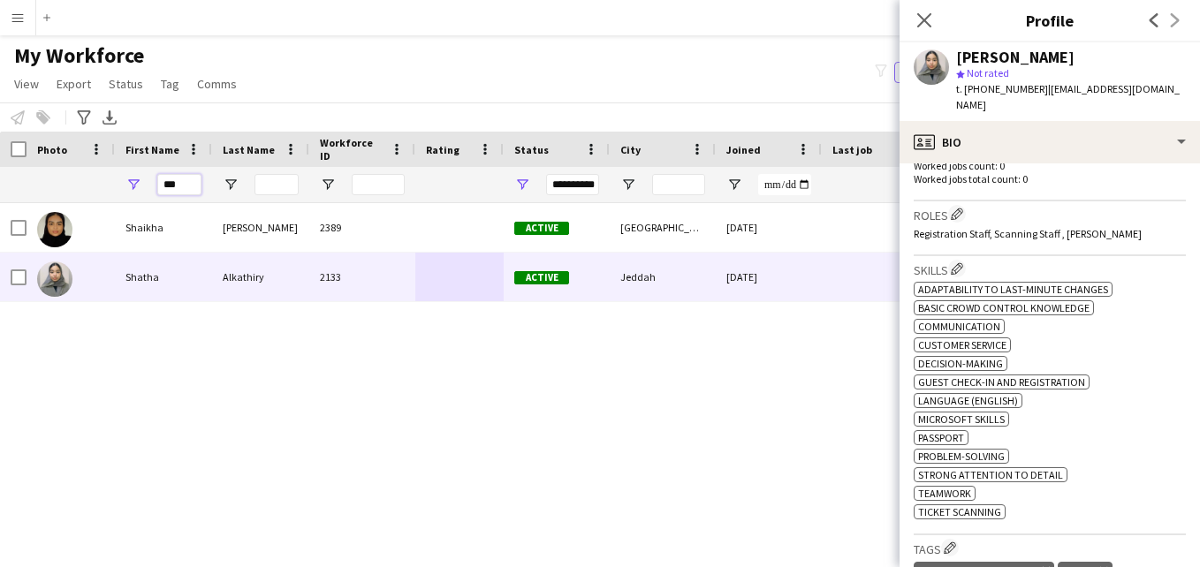
click at [194, 179] on input "***" at bounding box center [179, 184] width 44 height 21
type input "*"
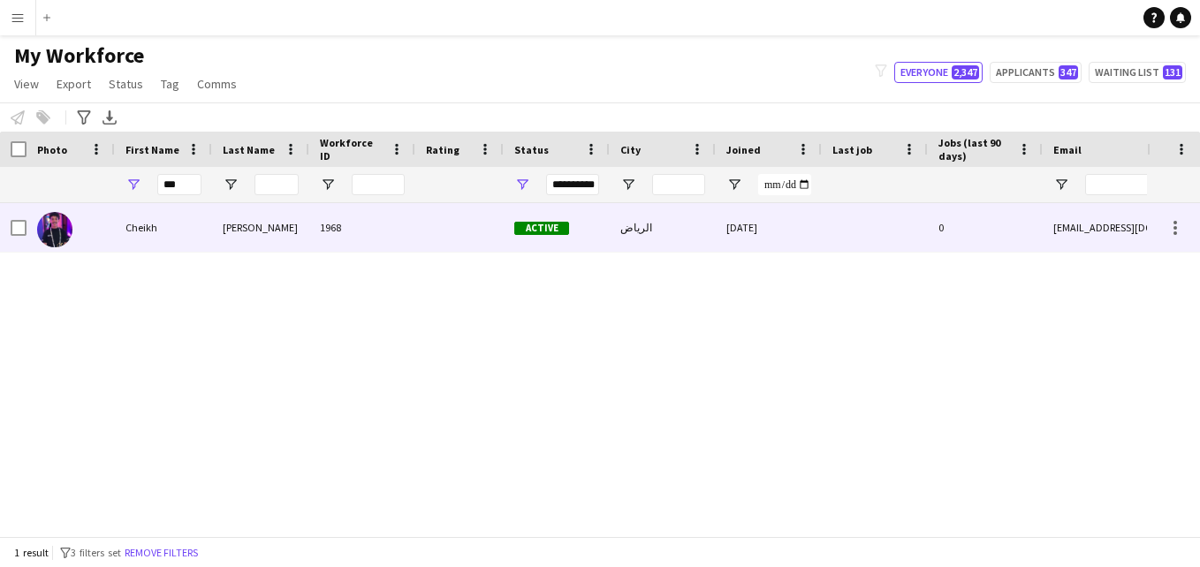
click at [346, 241] on div "1968" at bounding box center [362, 227] width 106 height 49
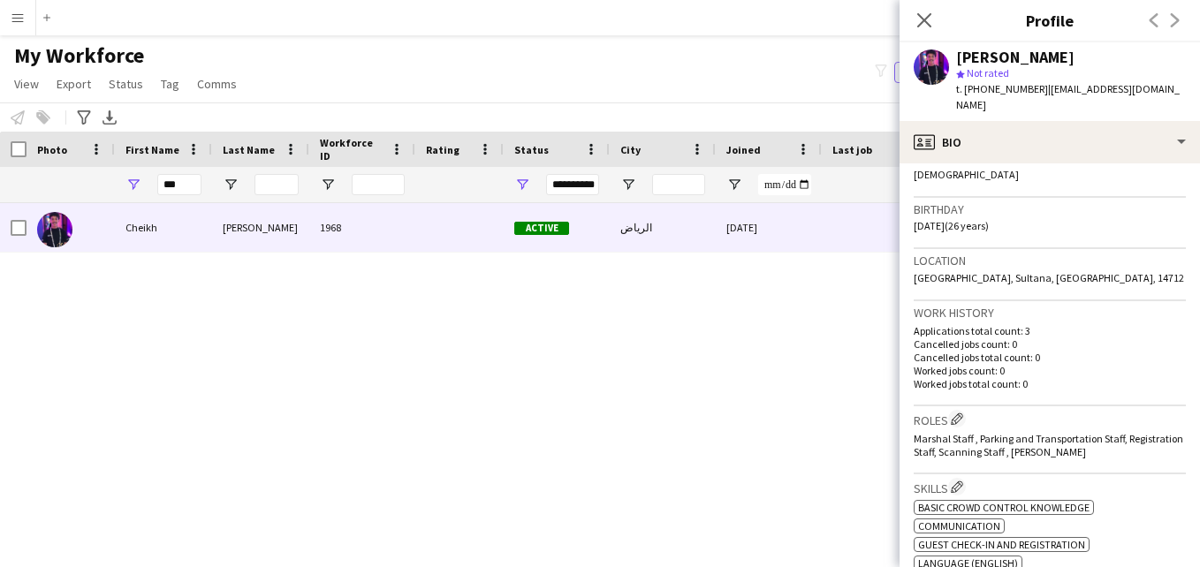
scroll to position [314, 0]
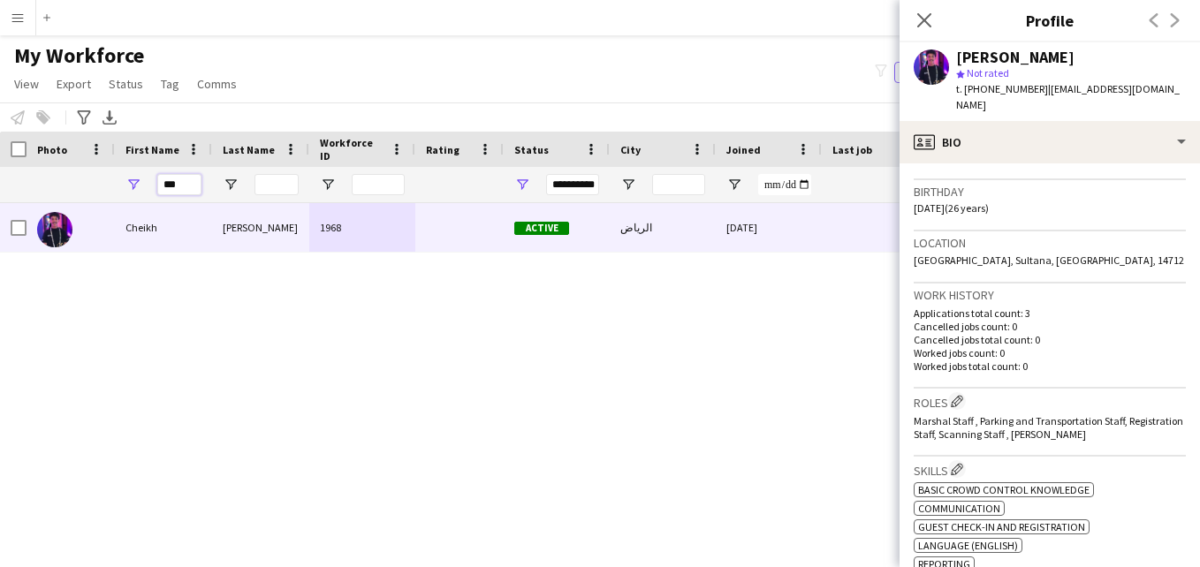
click at [188, 186] on input "***" at bounding box center [179, 184] width 44 height 21
type input "*"
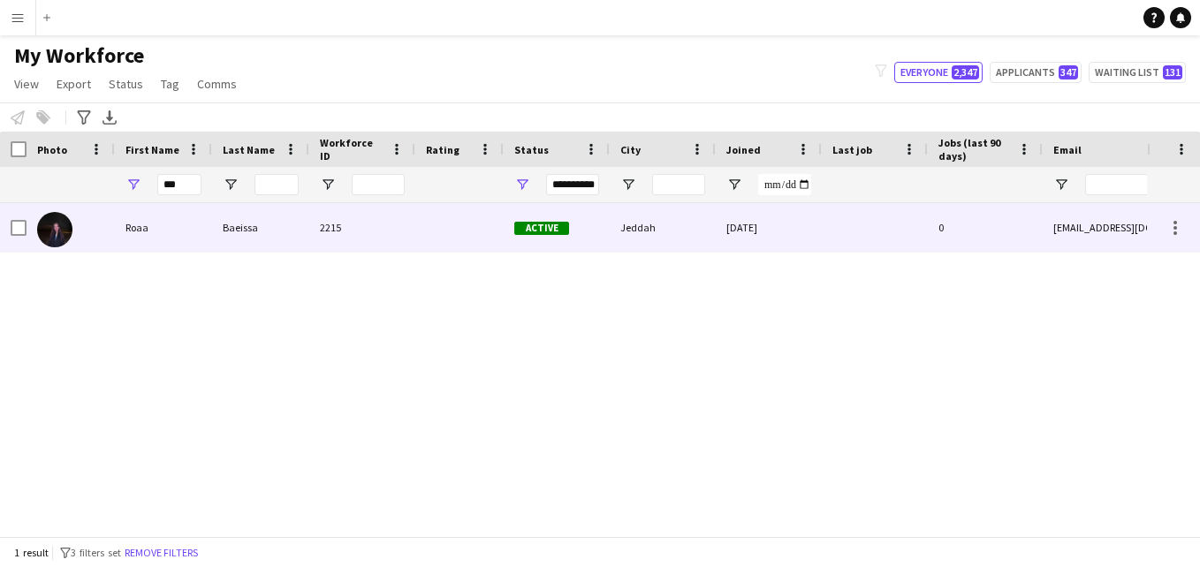
click at [315, 223] on div "2215" at bounding box center [362, 227] width 106 height 49
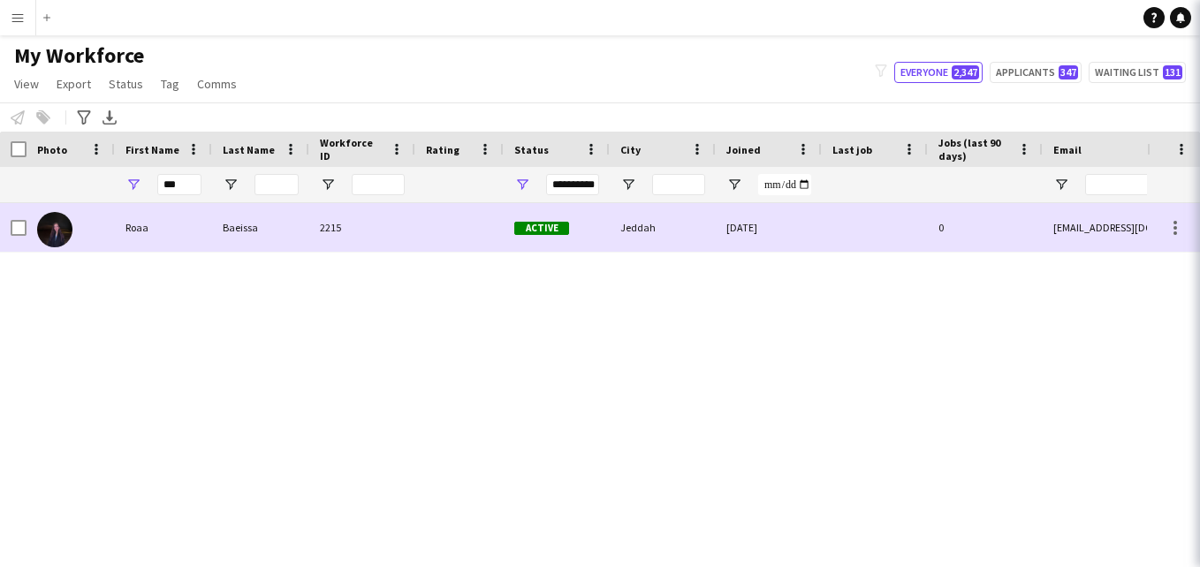
drag, startPoint x: 315, startPoint y: 223, endPoint x: 676, endPoint y: 266, distance: 363.1
click at [676, 266] on div "Roaa Baeissa 2215 Active Jeddah [DATE] 0 [EMAIL_ADDRESS][DOMAIN_NAME]" at bounding box center [573, 363] width 1147 height 320
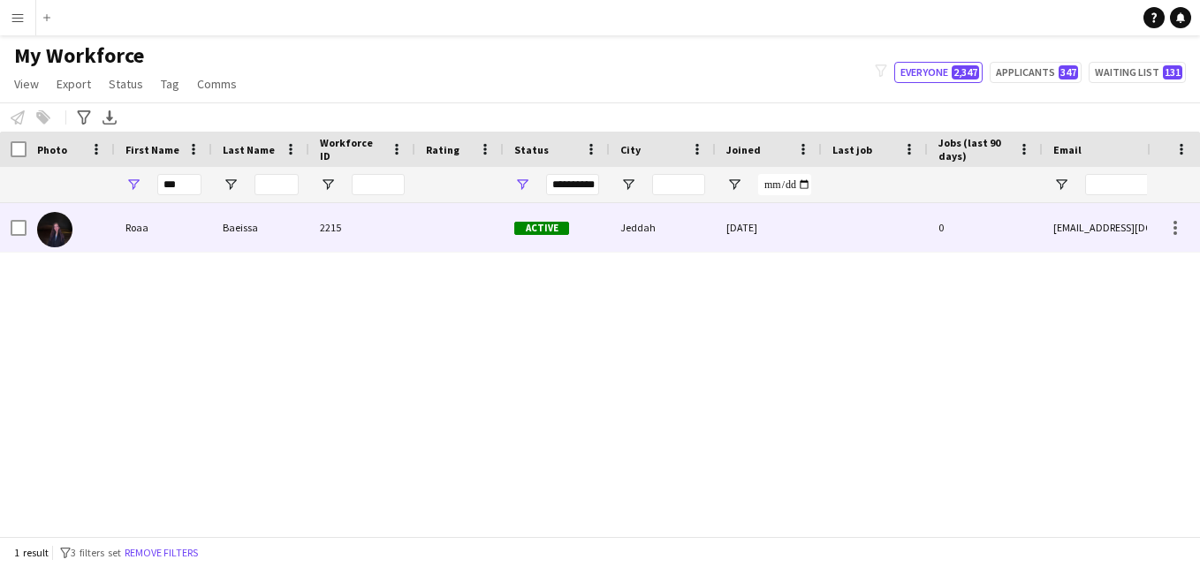
click at [773, 239] on div "[DATE]" at bounding box center [769, 227] width 106 height 49
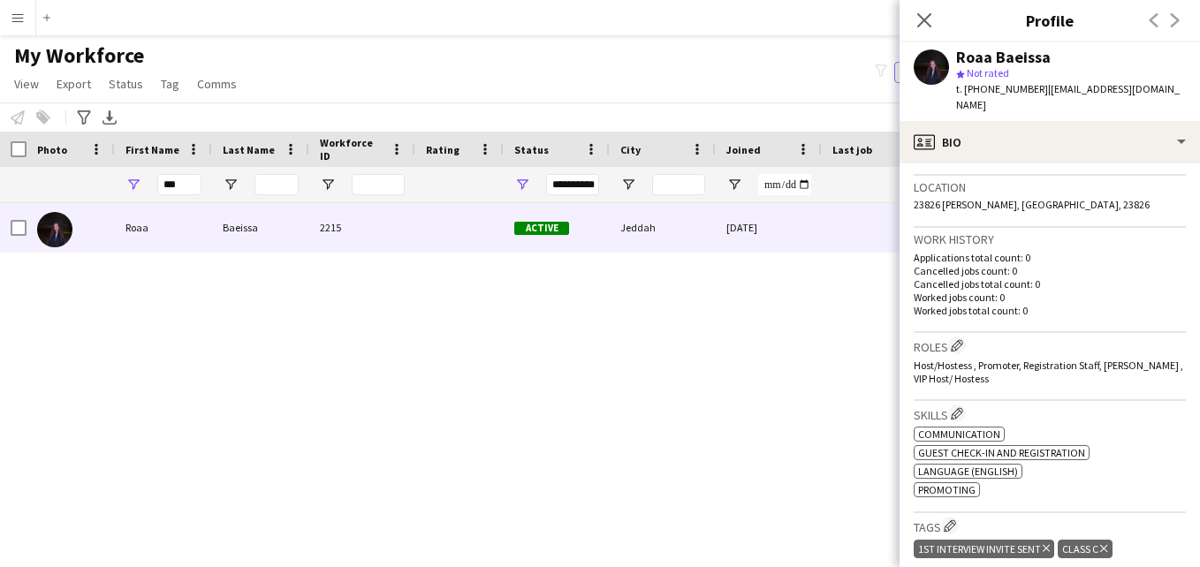
scroll to position [373, 0]
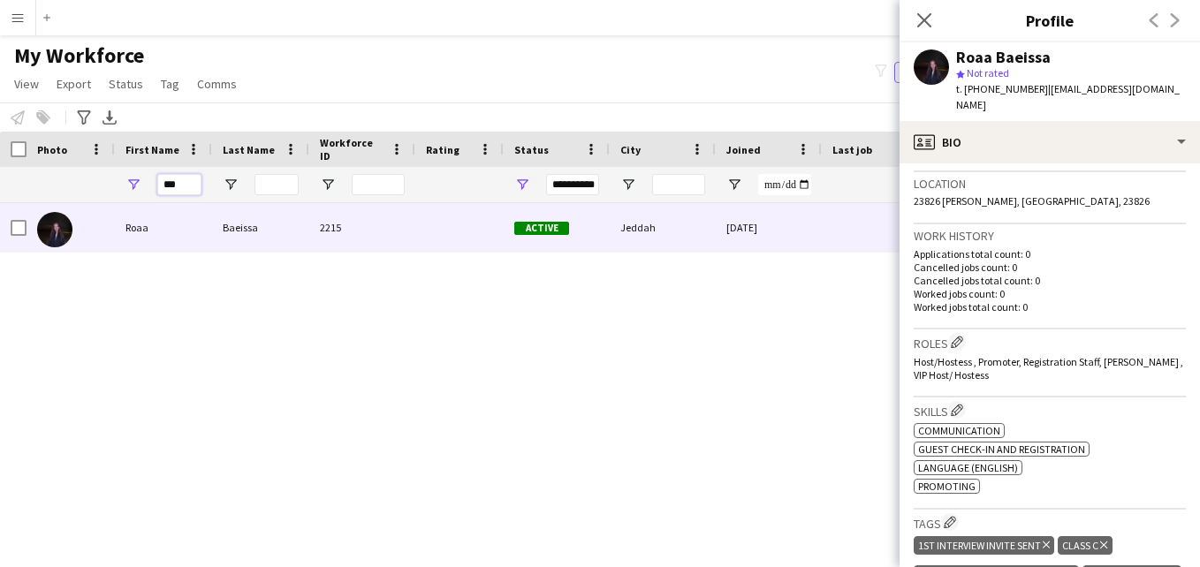
click at [193, 184] on input "***" at bounding box center [179, 184] width 44 height 21
type input "*"
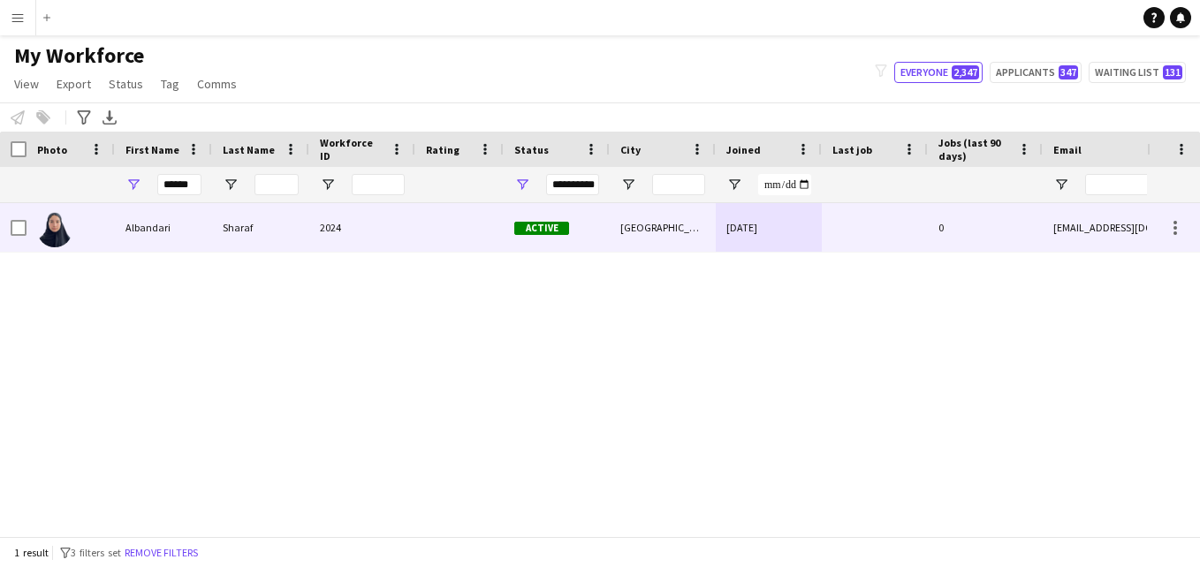
click at [308, 228] on div "Sharaf" at bounding box center [260, 227] width 97 height 49
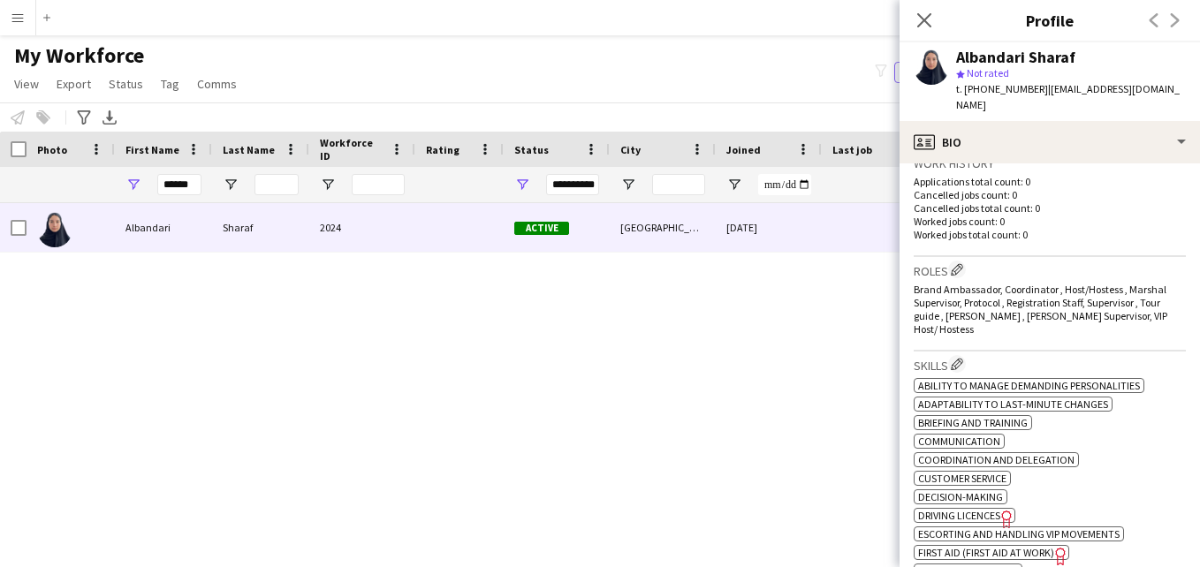
scroll to position [452, 0]
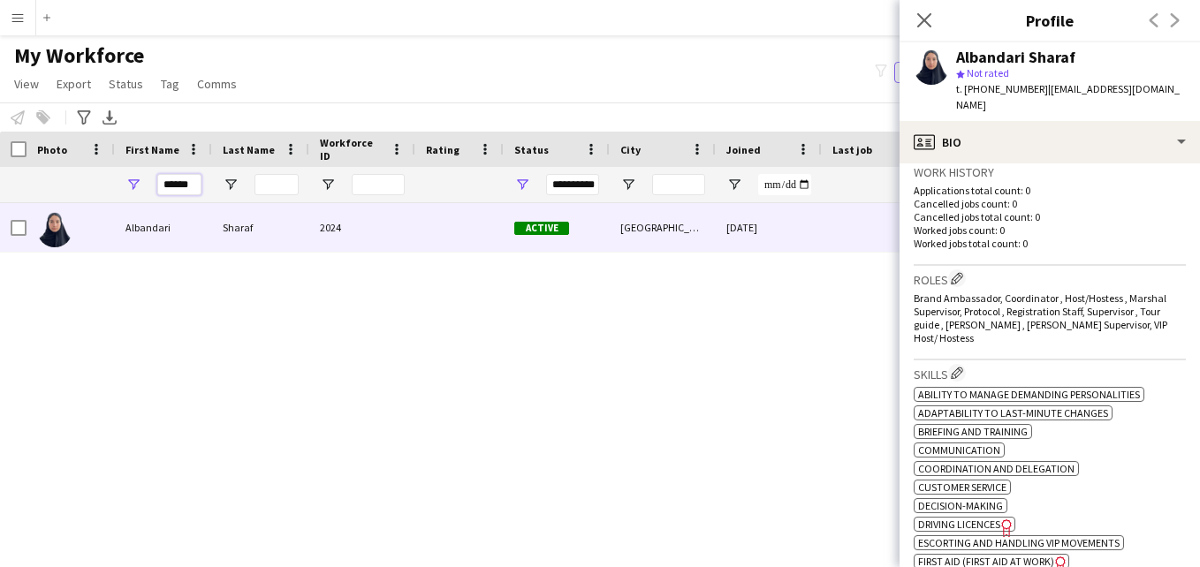
click at [193, 187] on input "******" at bounding box center [179, 184] width 44 height 21
type input "*"
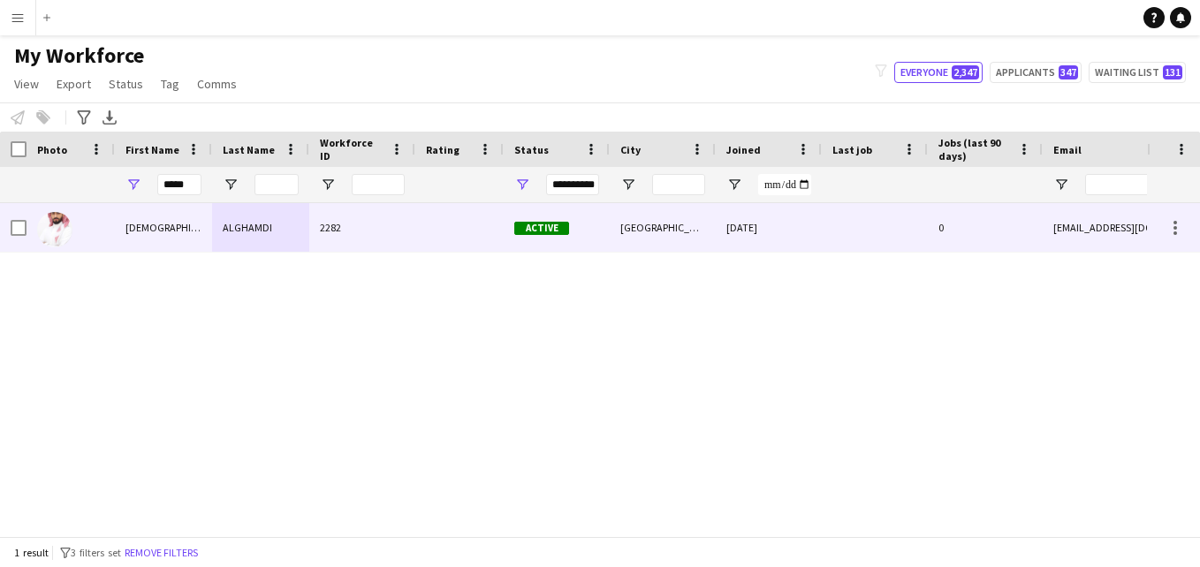
click at [442, 239] on div at bounding box center [459, 227] width 88 height 49
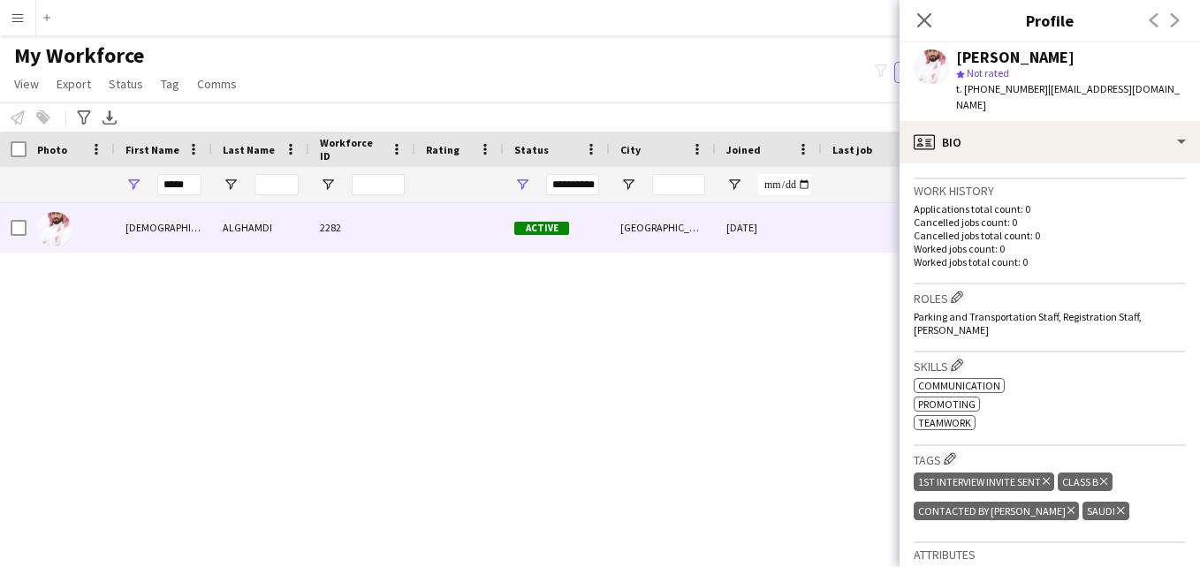
scroll to position [422, 0]
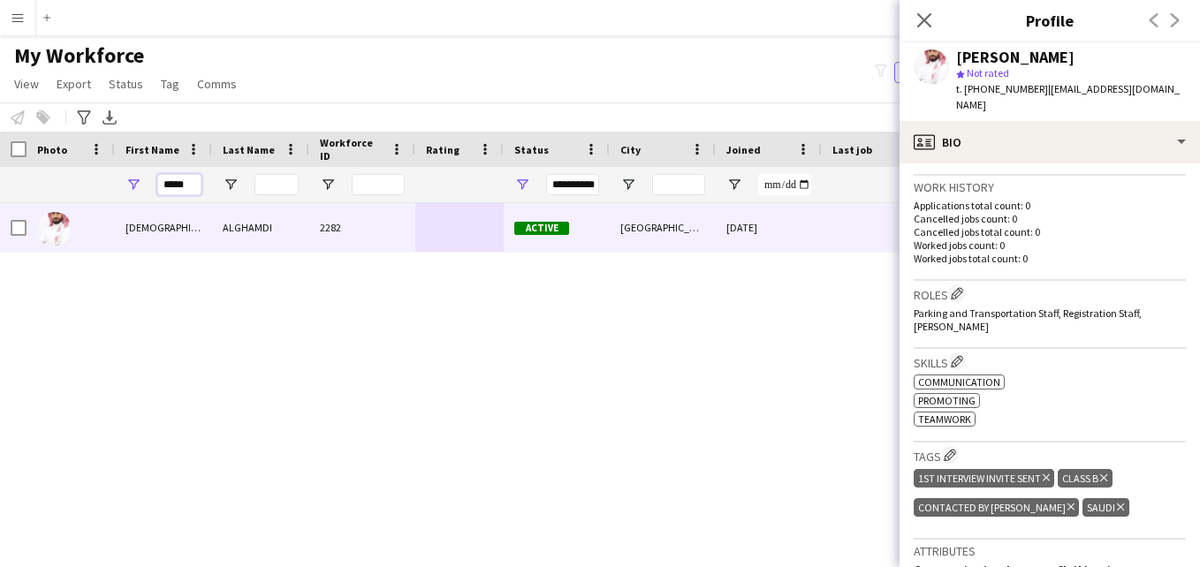
click at [192, 186] on input "*****" at bounding box center [179, 184] width 44 height 21
type input "*"
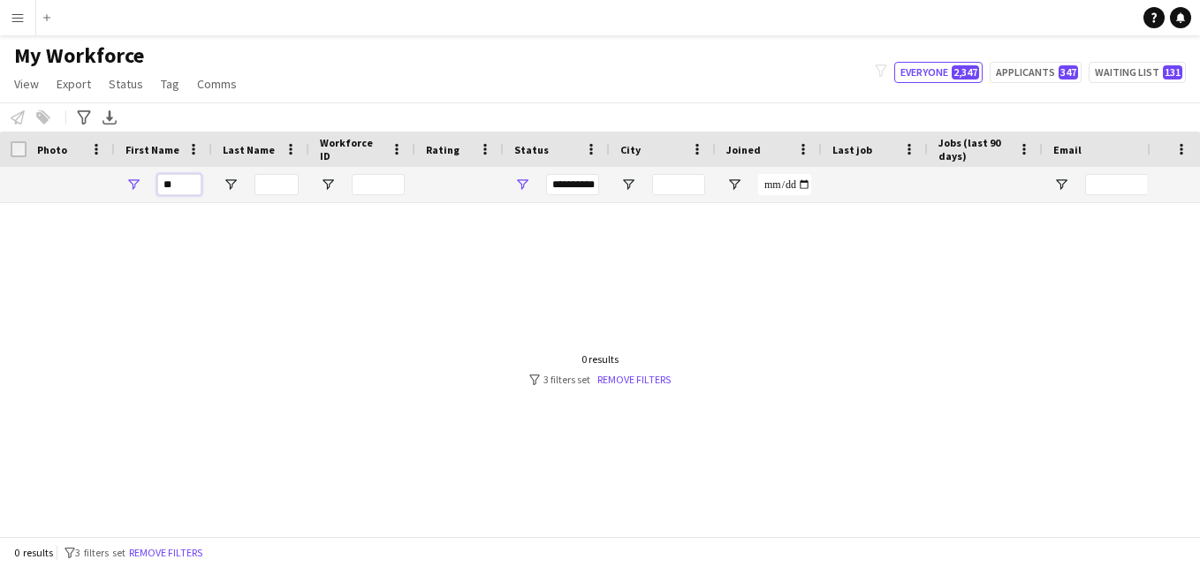
type input "*"
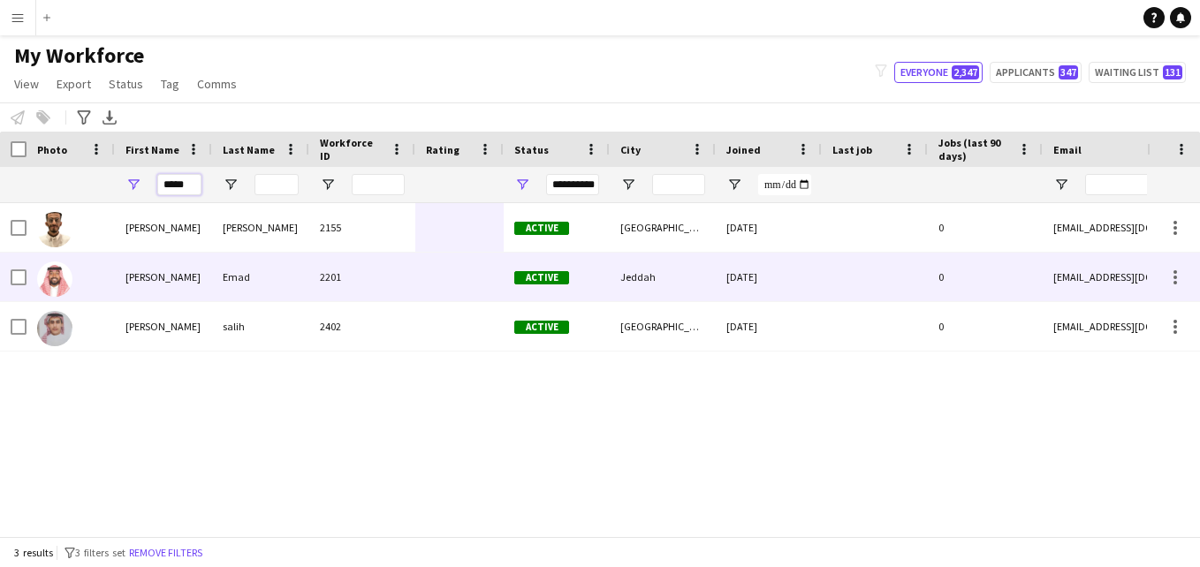
type input "*****"
click at [333, 279] on div "2201" at bounding box center [362, 277] width 106 height 49
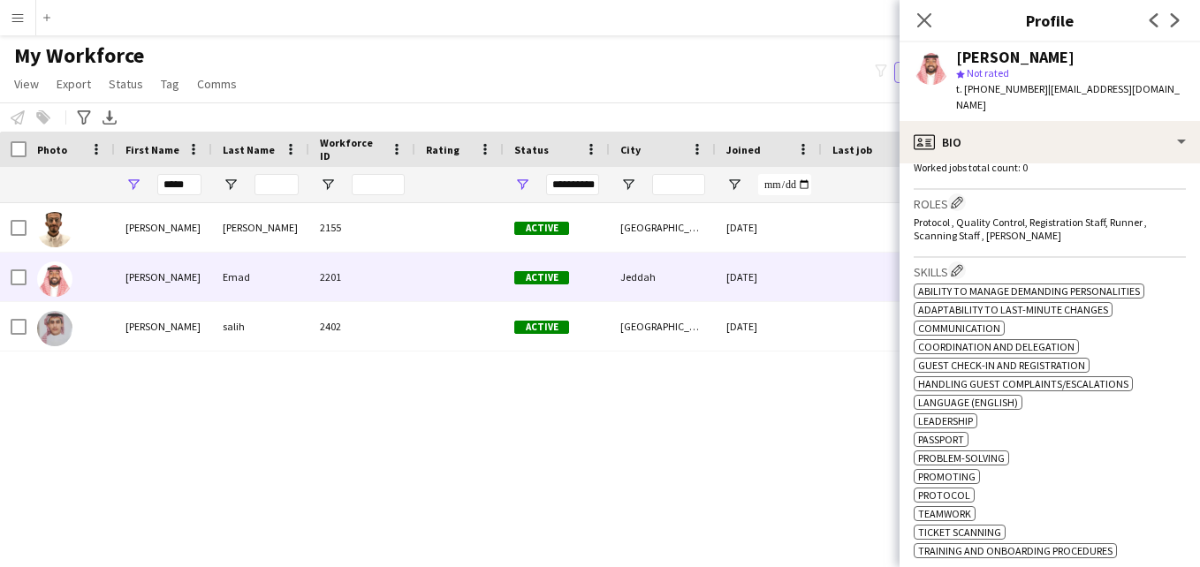
scroll to position [385, 0]
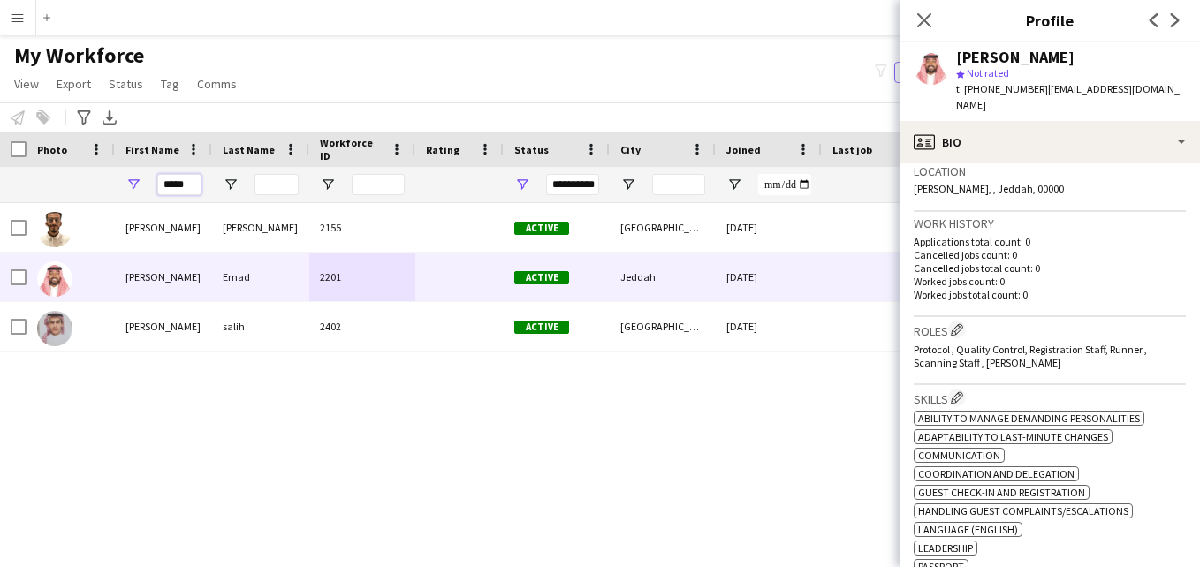
drag, startPoint x: 195, startPoint y: 181, endPoint x: 158, endPoint y: 186, distance: 37.5
click at [158, 186] on input "*****" at bounding box center [179, 184] width 44 height 21
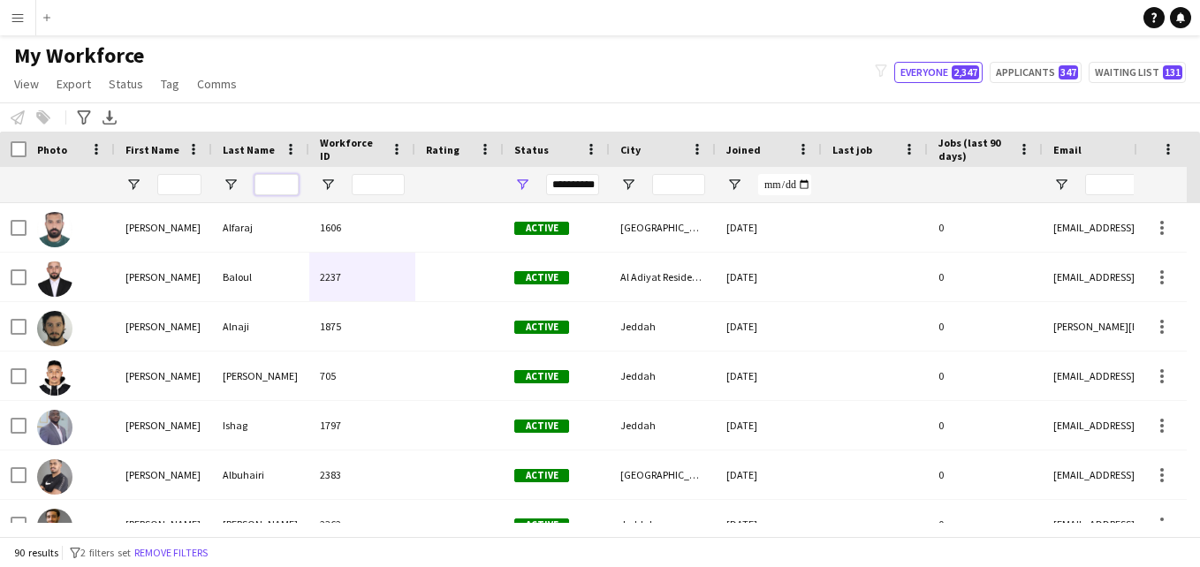
click at [261, 186] on input "Last Name Filter Input" at bounding box center [277, 184] width 44 height 21
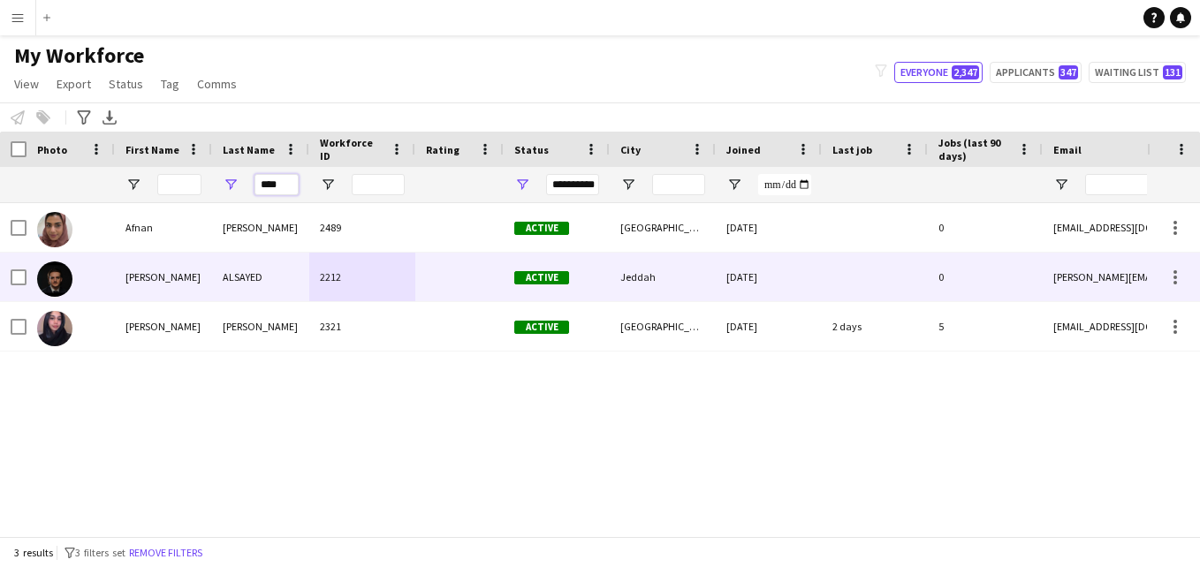
type input "****"
click at [376, 282] on div "2212" at bounding box center [362, 277] width 106 height 49
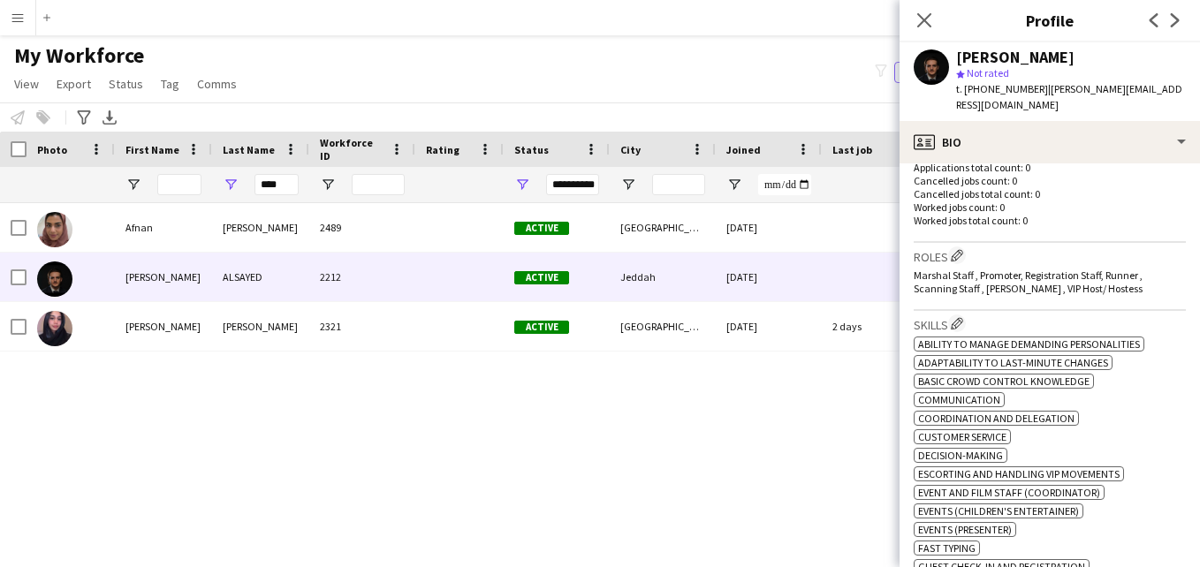
scroll to position [441, 0]
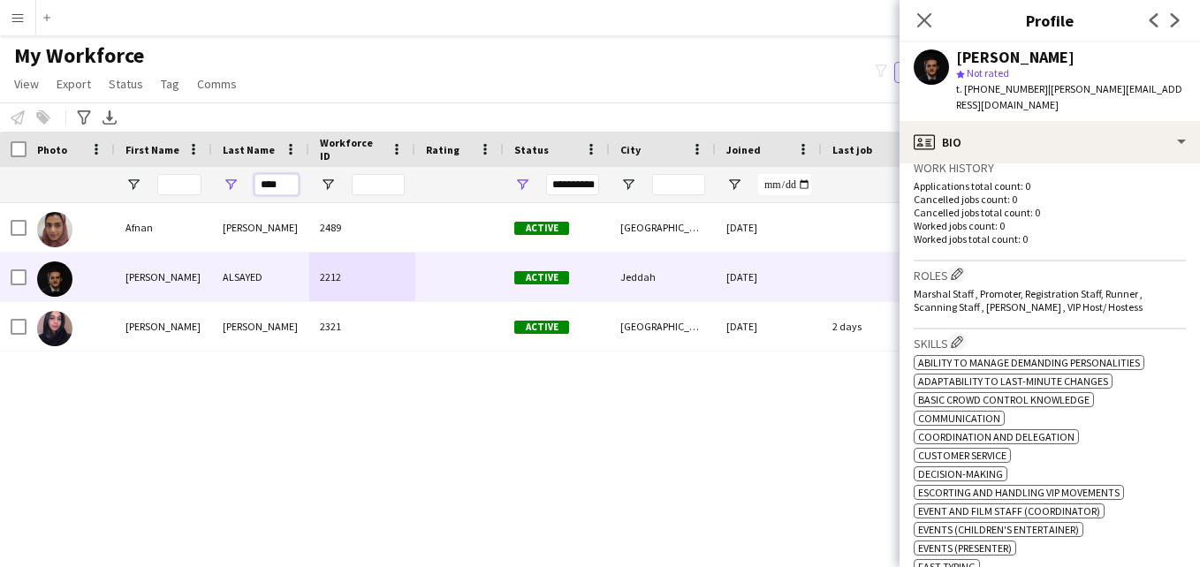
drag, startPoint x: 293, startPoint y: 183, endPoint x: 255, endPoint y: 183, distance: 38.0
click at [255, 183] on input "****" at bounding box center [277, 184] width 44 height 21
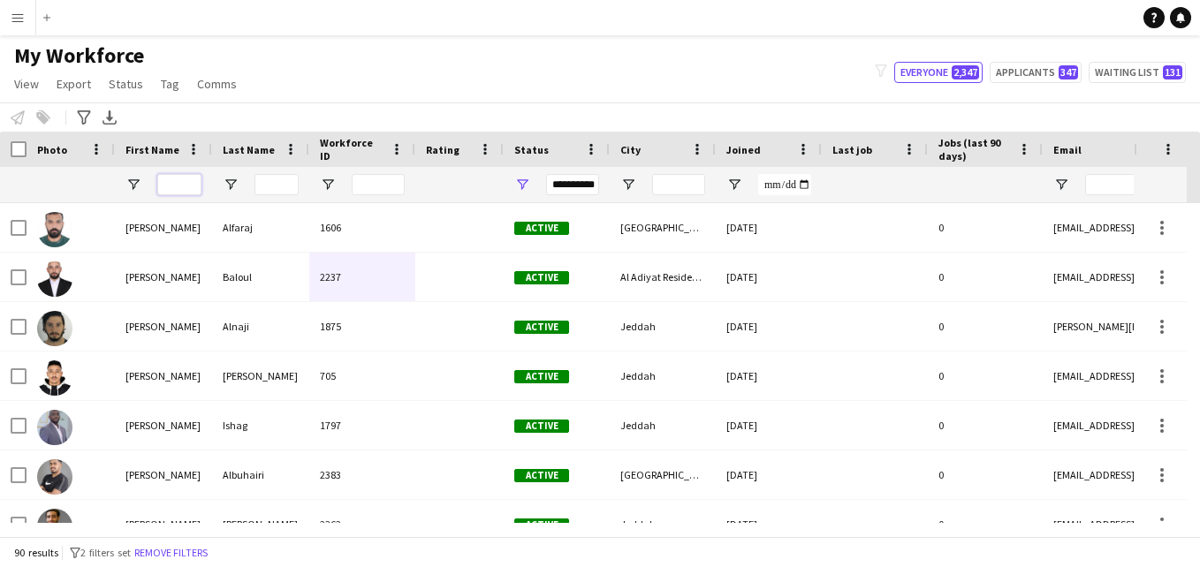
click at [177, 181] on input "First Name Filter Input" at bounding box center [179, 184] width 44 height 21
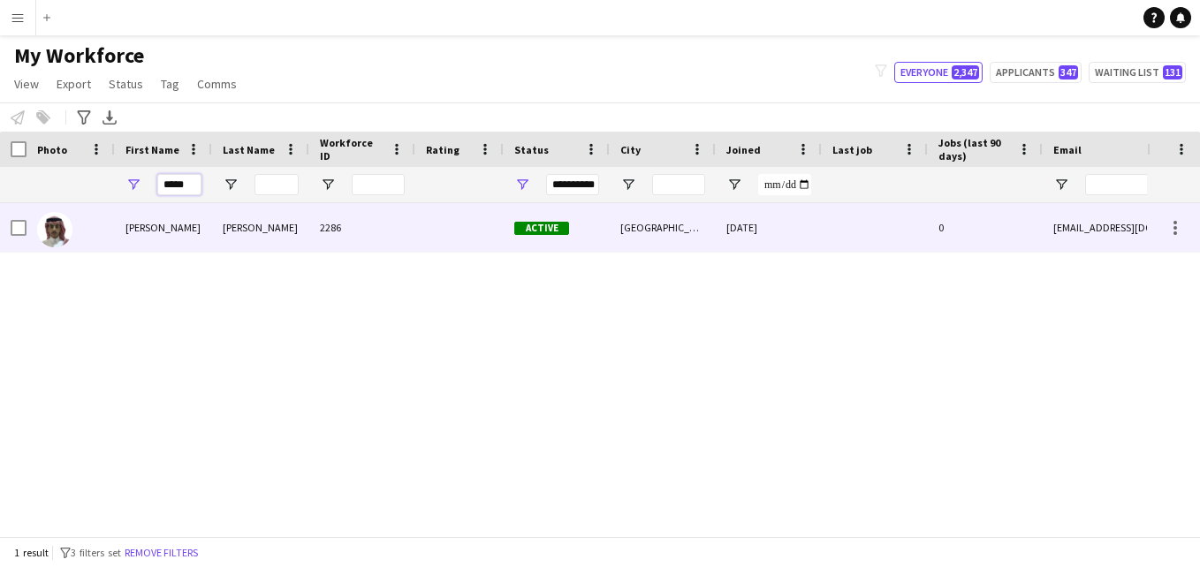
type input "*****"
click at [442, 221] on div at bounding box center [459, 227] width 88 height 49
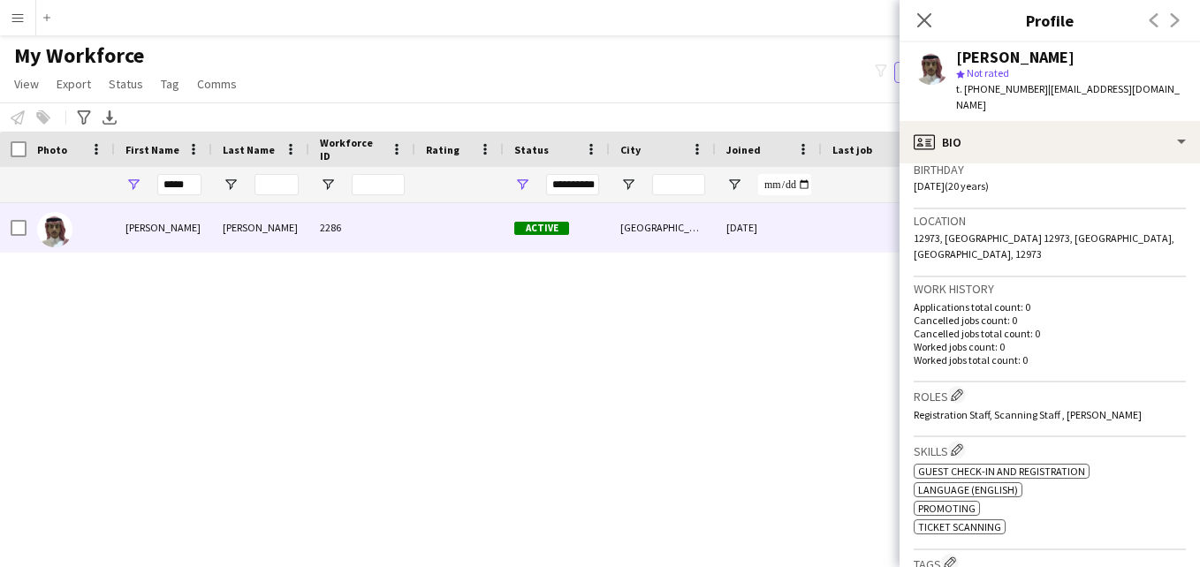
scroll to position [339, 0]
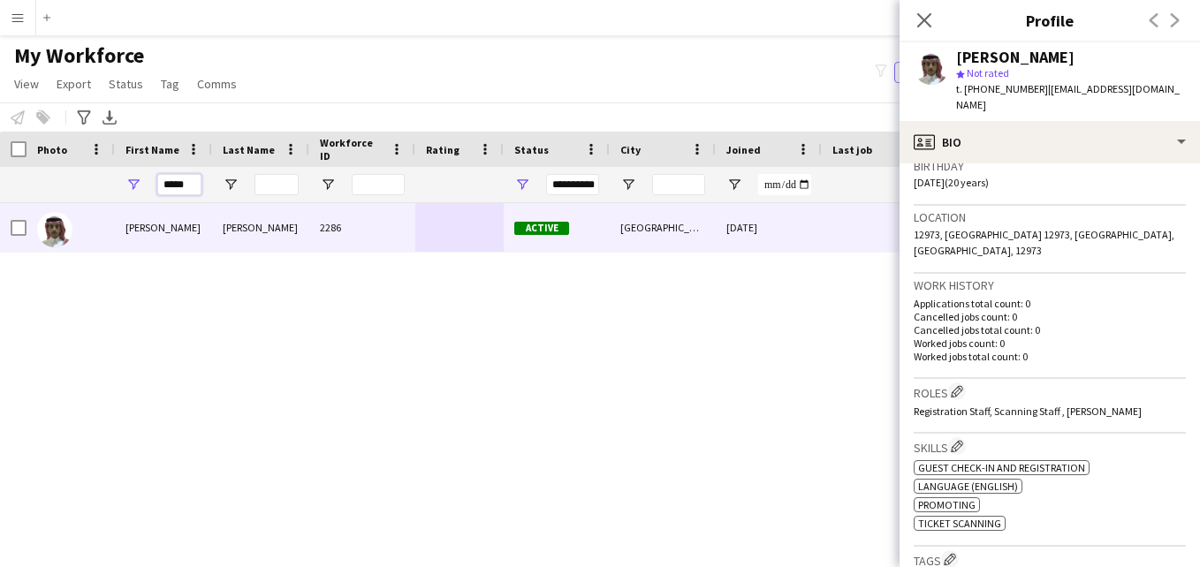
drag, startPoint x: 195, startPoint y: 186, endPoint x: 153, endPoint y: 182, distance: 42.6
click at [153, 182] on div "*****" at bounding box center [163, 184] width 97 height 35
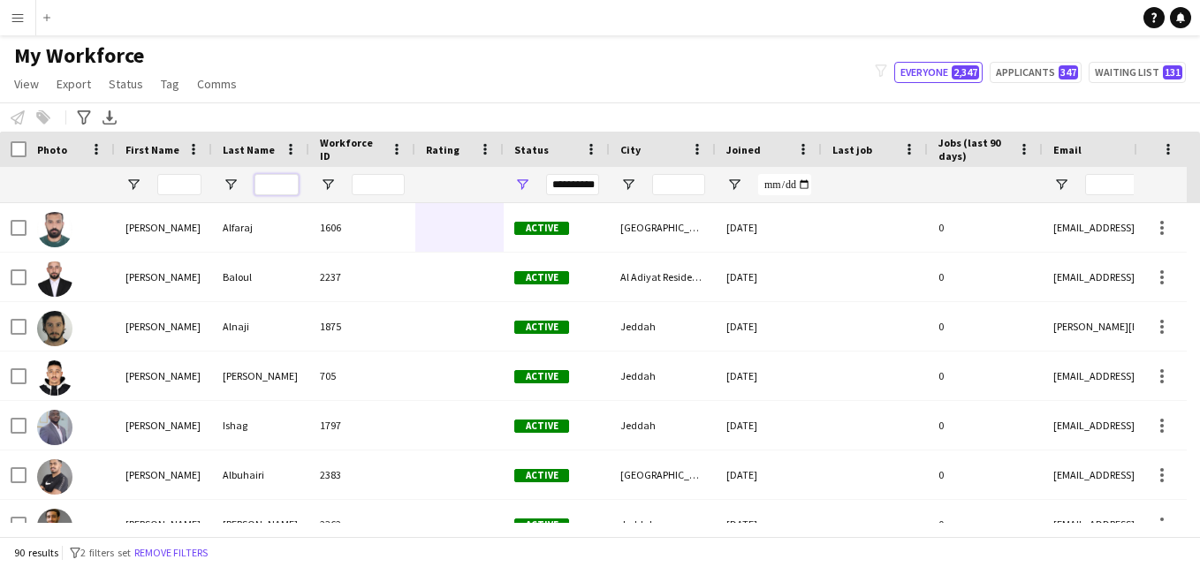
click at [267, 188] on input "Last Name Filter Input" at bounding box center [277, 184] width 44 height 21
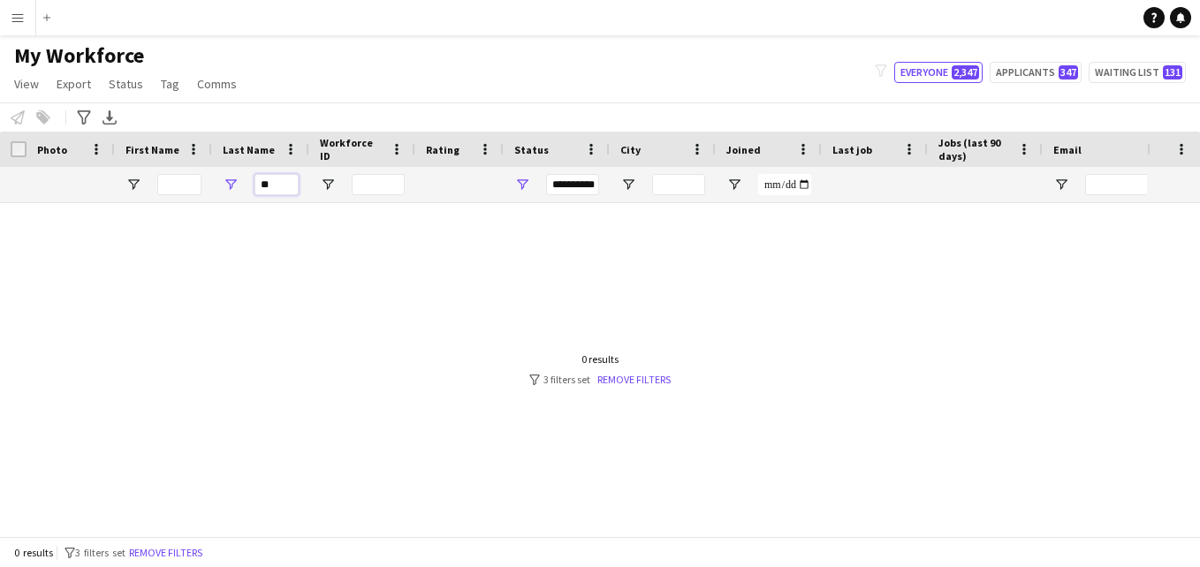
type input "*"
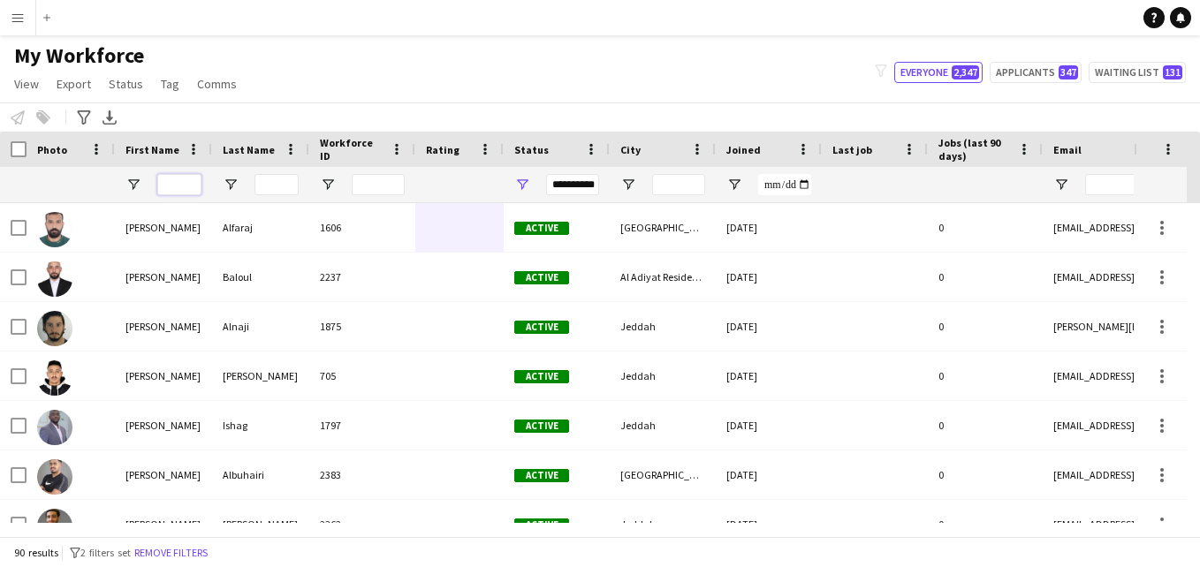
click at [173, 185] on input "First Name Filter Input" at bounding box center [179, 184] width 44 height 21
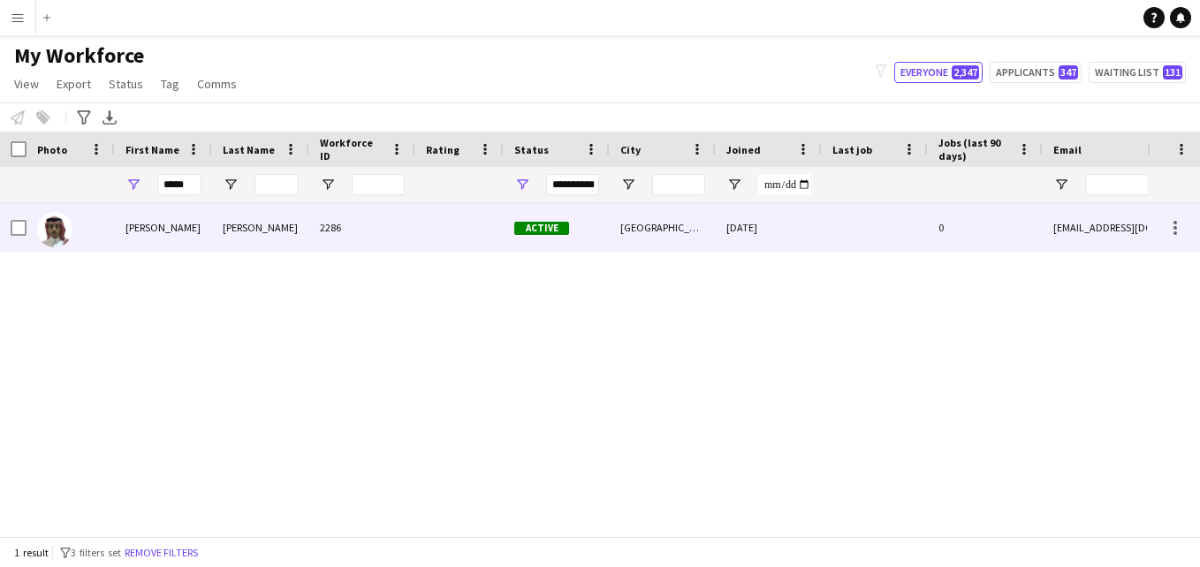
click at [297, 222] on div "[PERSON_NAME]" at bounding box center [260, 227] width 97 height 49
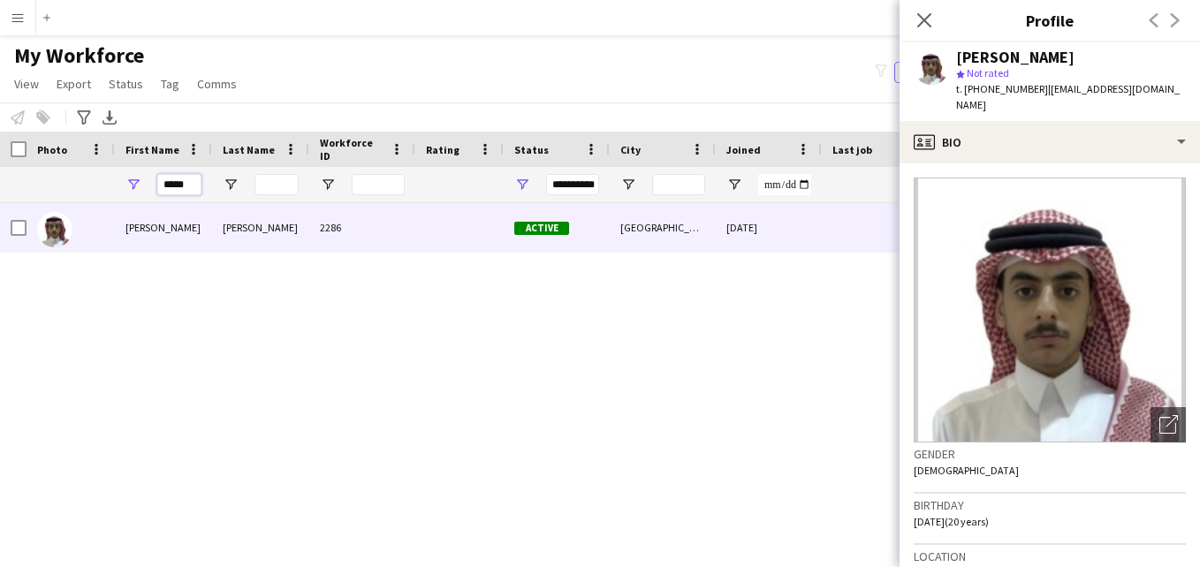
click at [194, 184] on input "*****" at bounding box center [179, 184] width 44 height 21
type input "*"
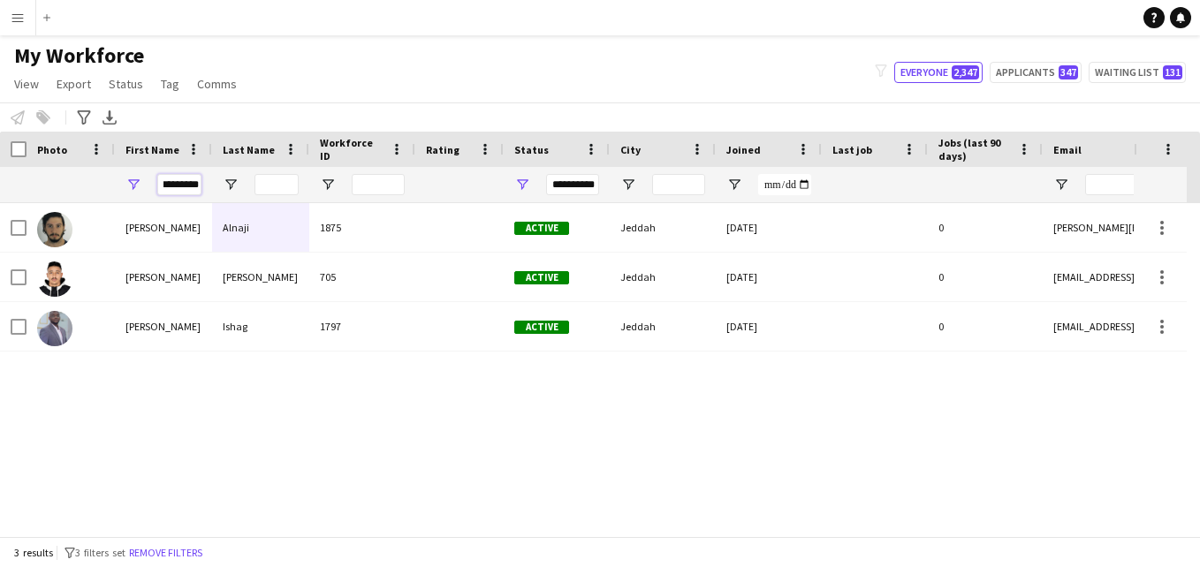
scroll to position [0, 7]
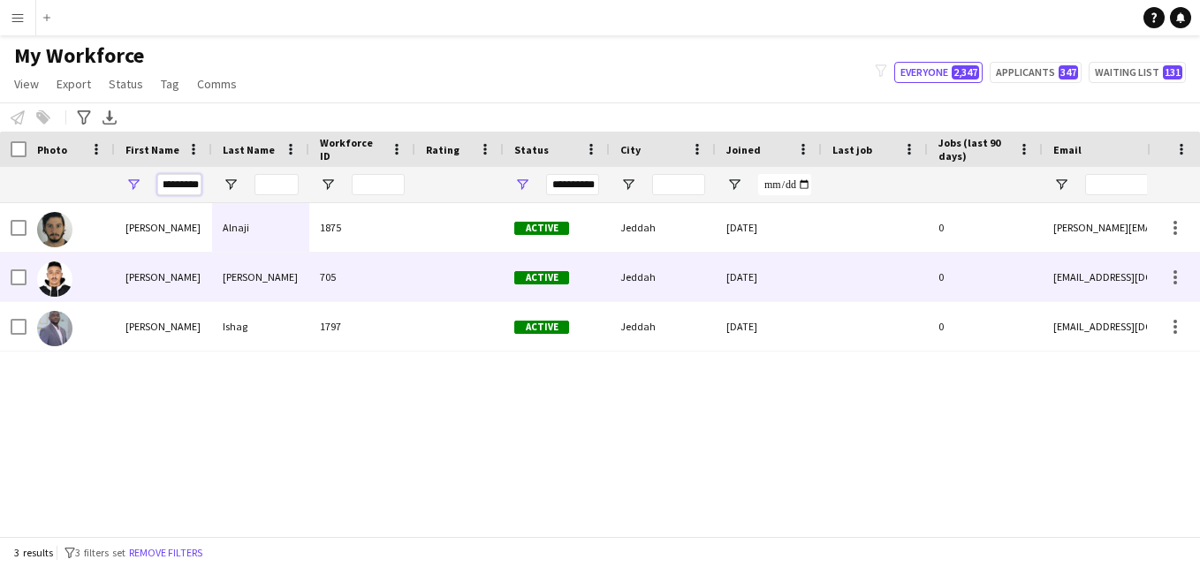
type input "*********"
click at [399, 273] on div "705" at bounding box center [362, 277] width 106 height 49
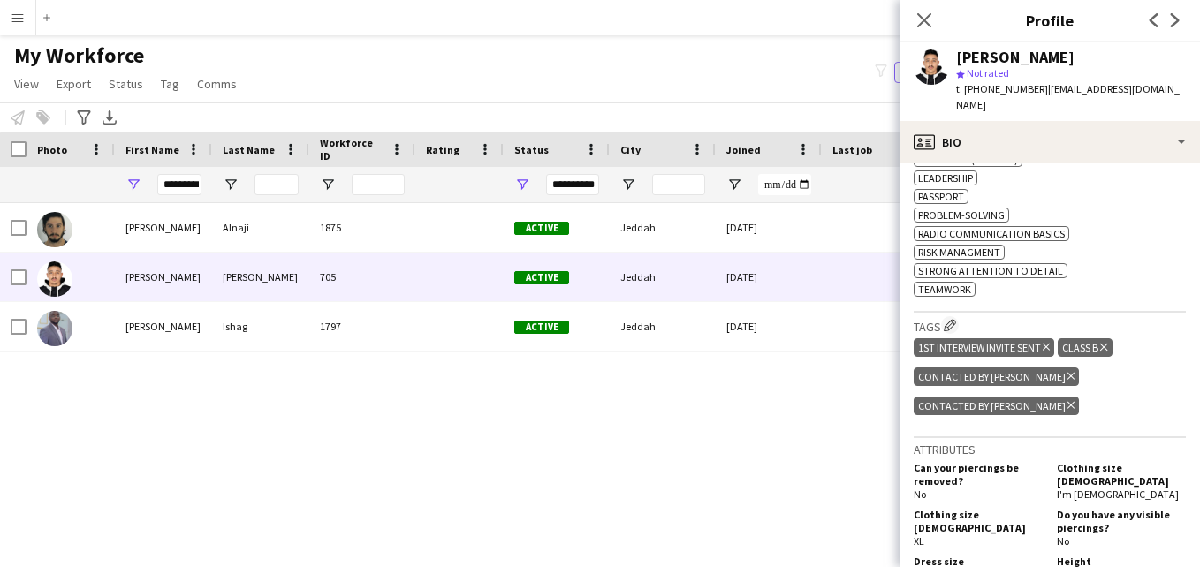
scroll to position [824, 0]
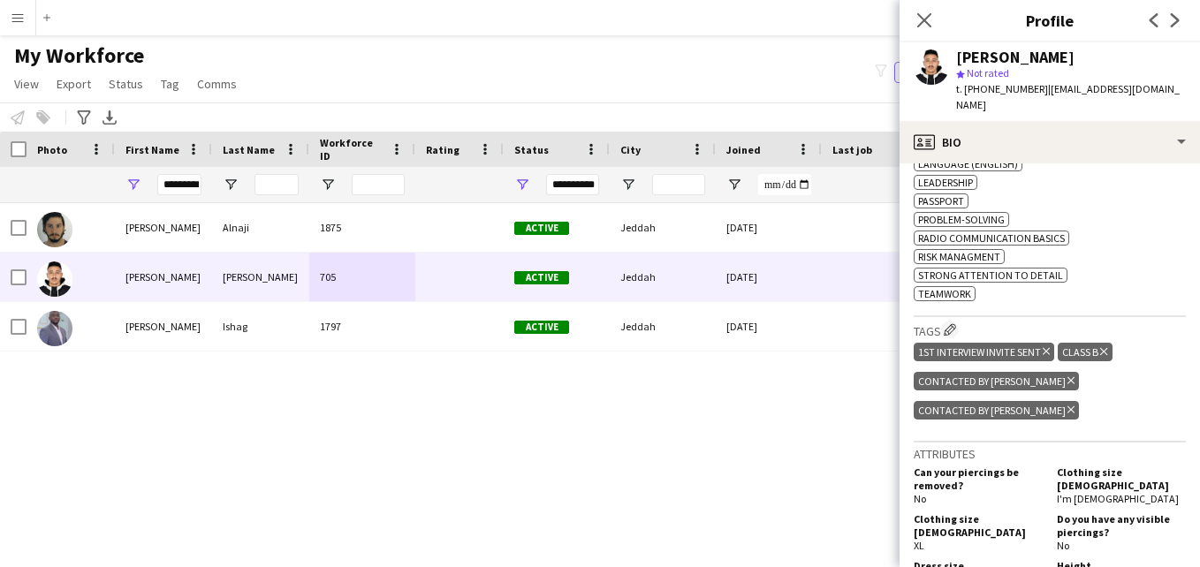
click at [1075, 405] on icon "Delete tag" at bounding box center [1071, 410] width 7 height 11
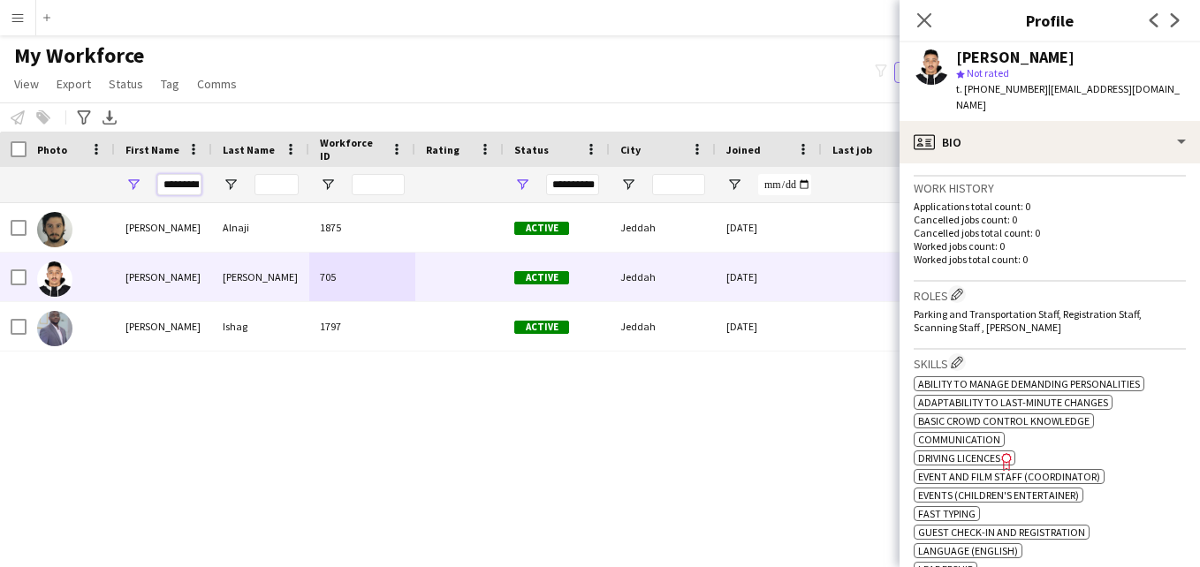
scroll to position [0, 7]
drag, startPoint x: 196, startPoint y: 189, endPoint x: 185, endPoint y: 188, distance: 11.5
click at [185, 188] on input "*********" at bounding box center [179, 184] width 44 height 21
drag, startPoint x: 201, startPoint y: 188, endPoint x: 148, endPoint y: 189, distance: 52.1
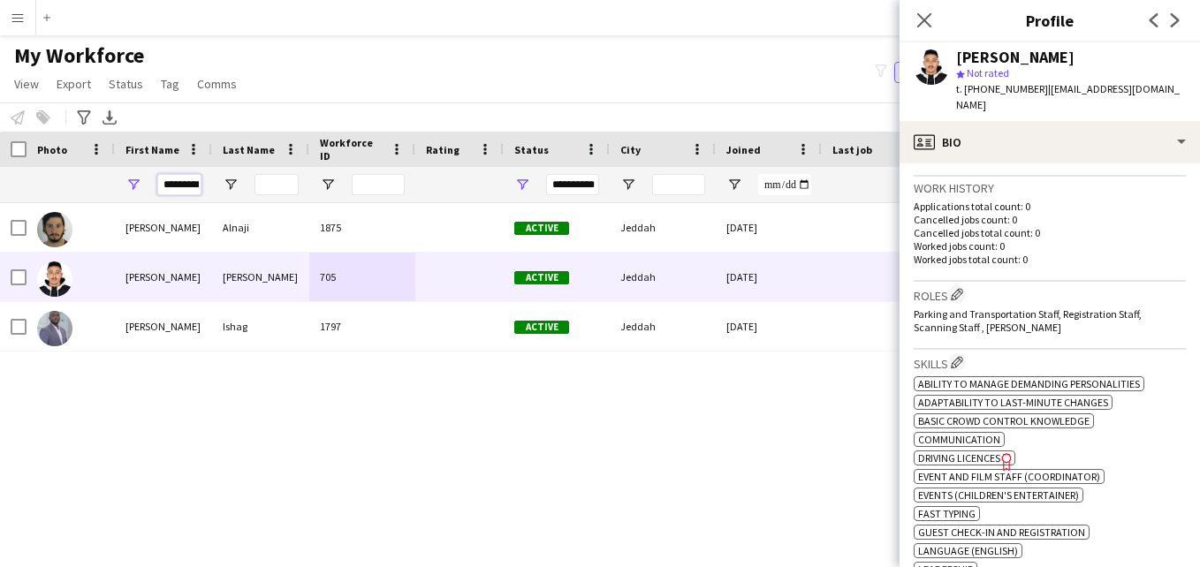
click at [148, 189] on div "*********" at bounding box center [163, 184] width 97 height 35
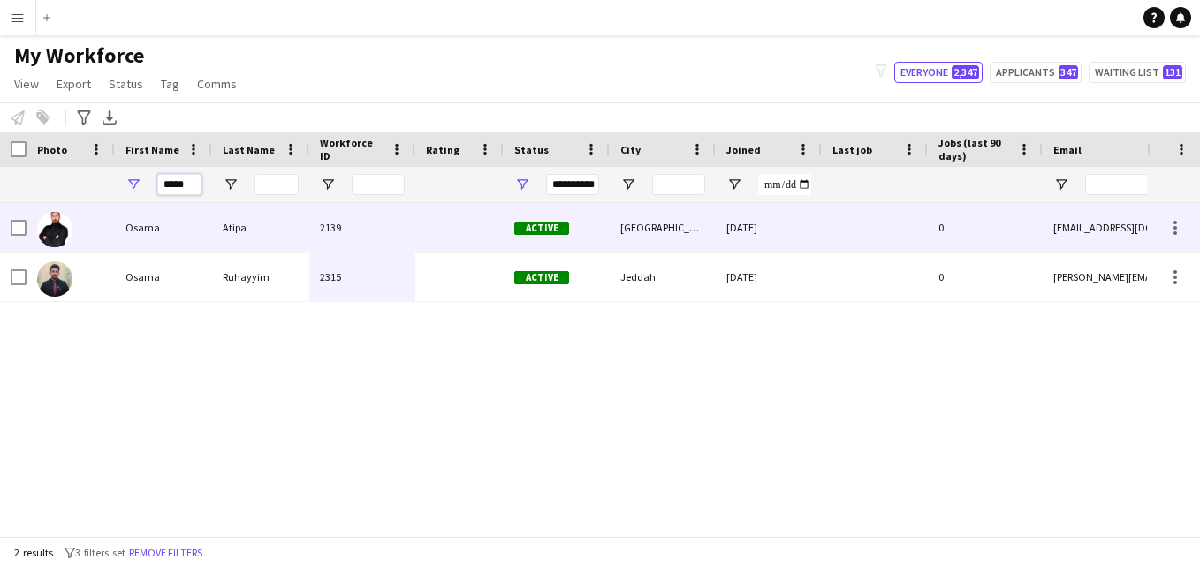
type input "*****"
click at [386, 236] on div "2139" at bounding box center [362, 227] width 106 height 49
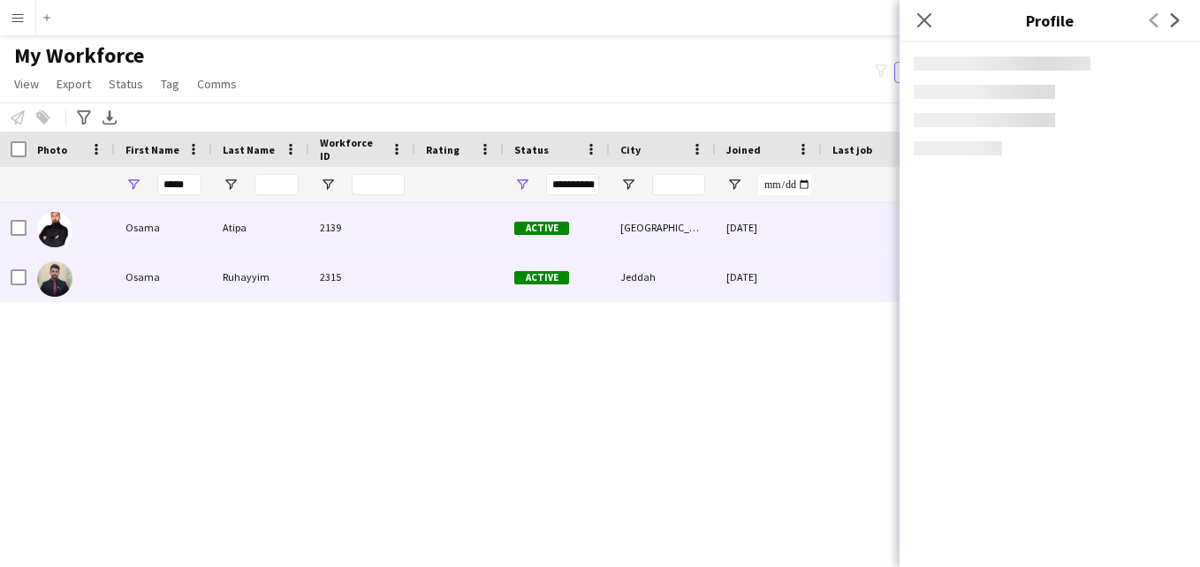
click at [403, 272] on div "2315" at bounding box center [362, 277] width 106 height 49
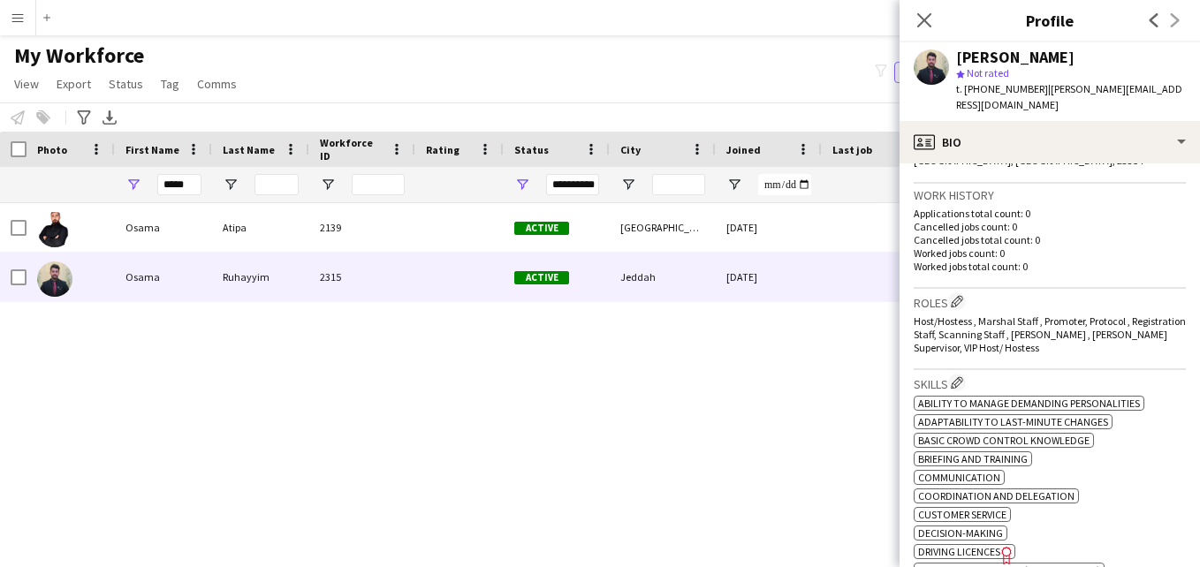
scroll to position [437, 0]
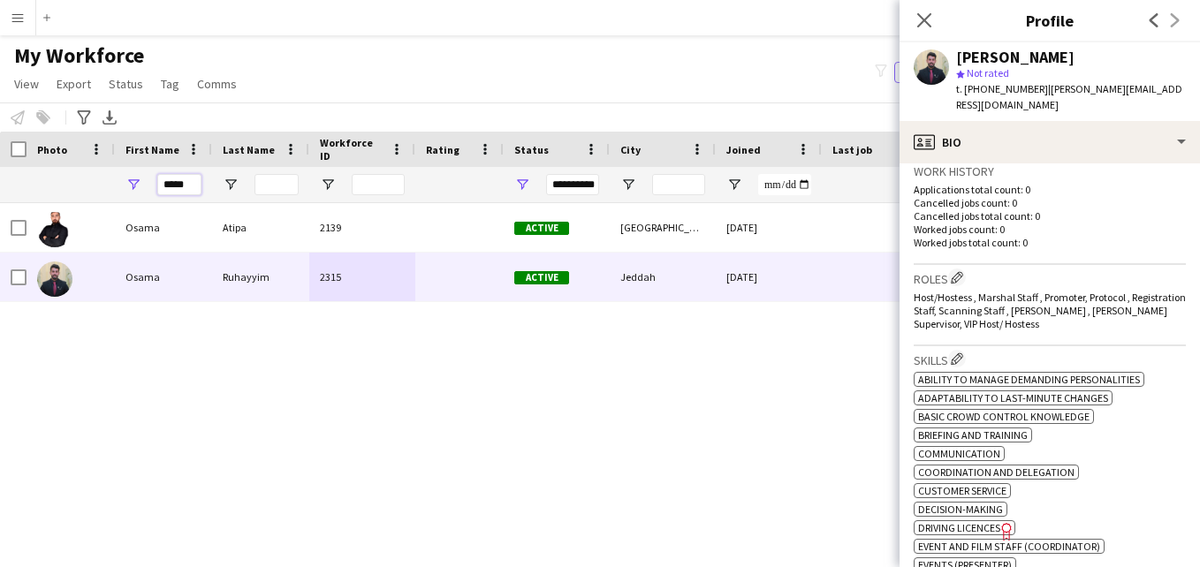
drag, startPoint x: 194, startPoint y: 187, endPoint x: 145, endPoint y: 186, distance: 49.5
click at [145, 186] on div "*****" at bounding box center [163, 184] width 97 height 35
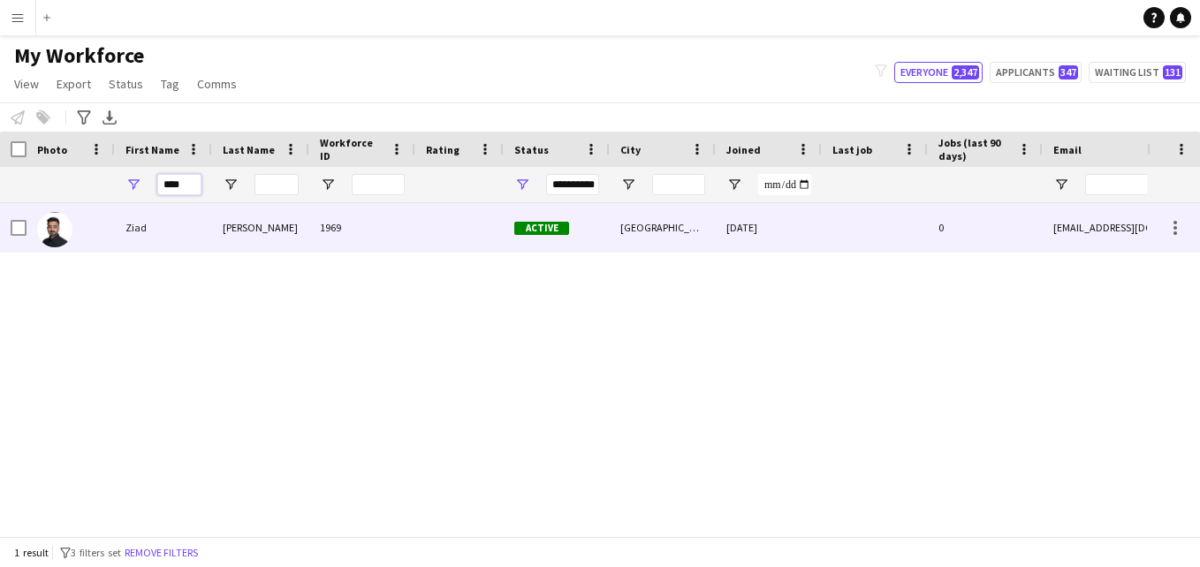
type input "****"
click at [394, 229] on div "1969" at bounding box center [362, 227] width 106 height 49
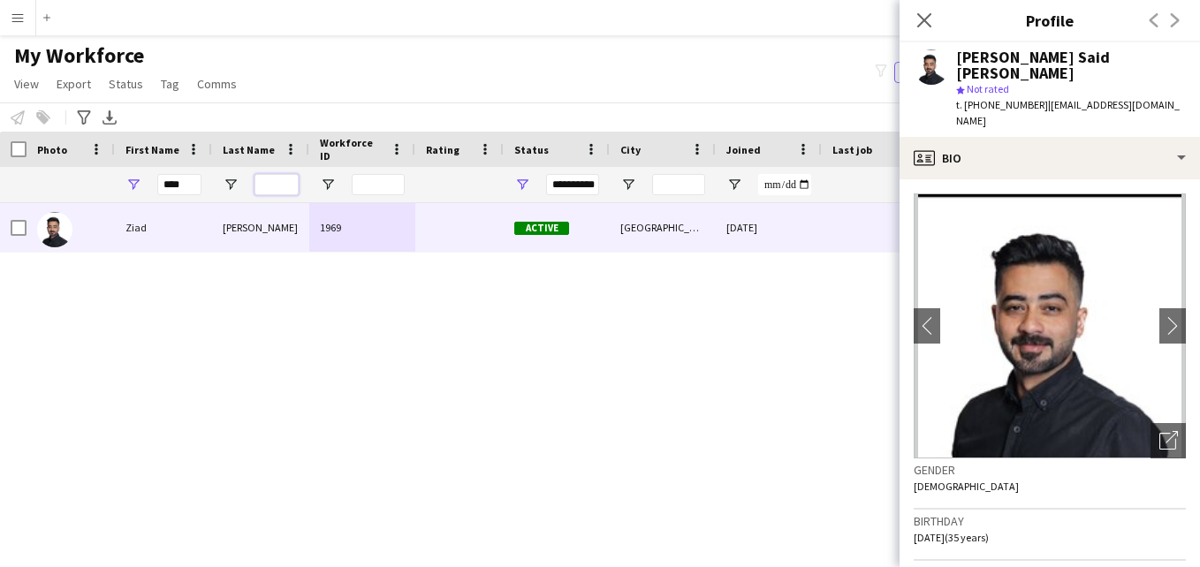
click at [280, 186] on input "Last Name Filter Input" at bounding box center [277, 184] width 44 height 21
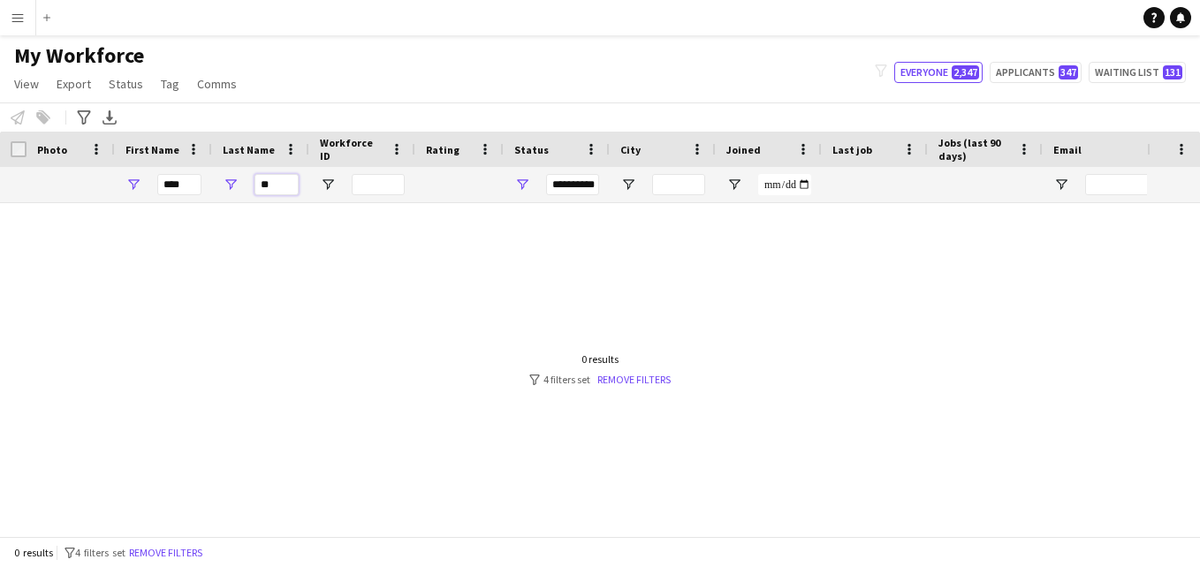
type input "*"
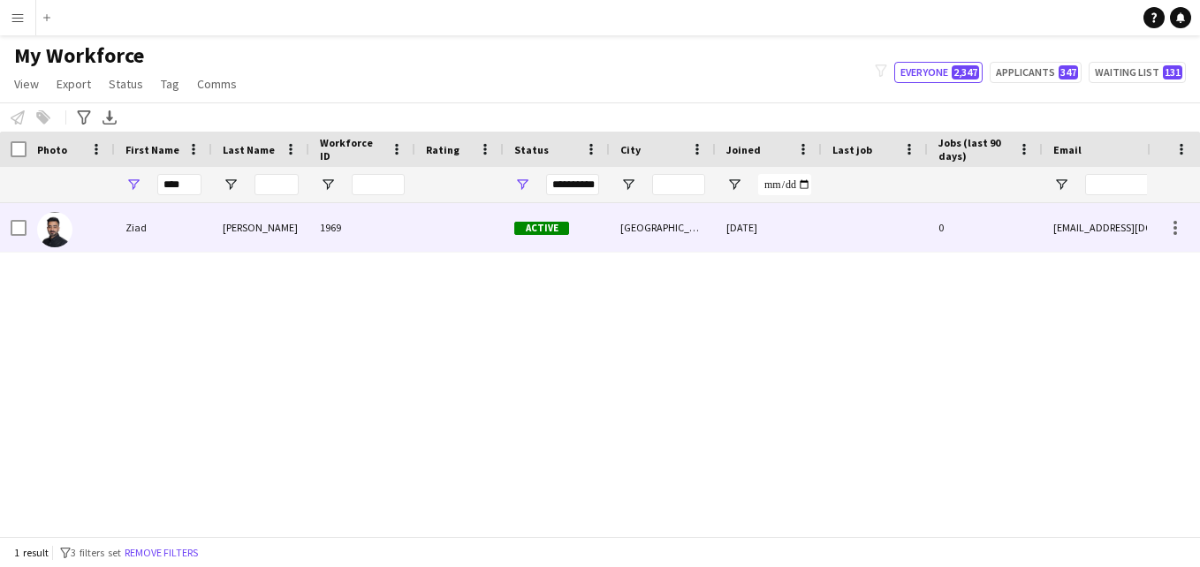
click at [322, 230] on div "1969" at bounding box center [362, 227] width 106 height 49
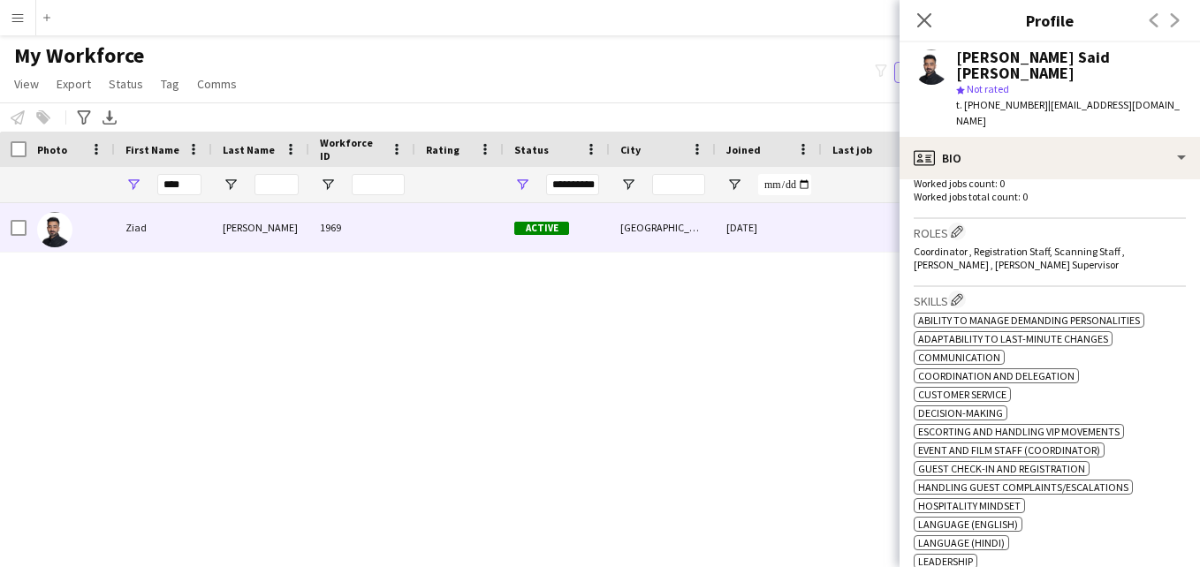
scroll to position [409, 0]
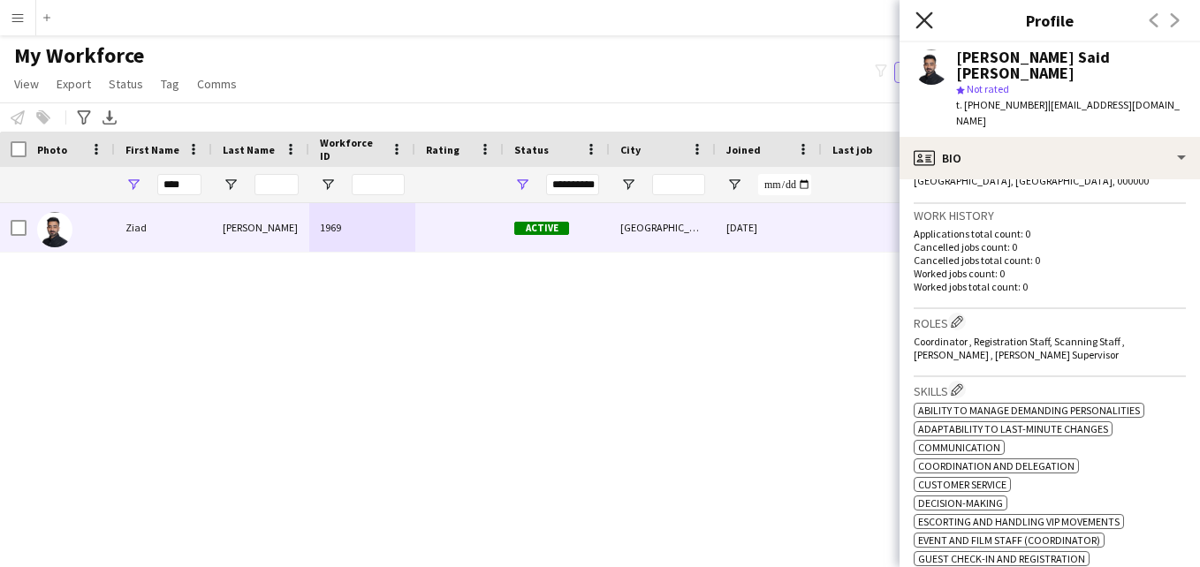
click at [924, 11] on icon "Close pop-in" at bounding box center [924, 19] width 17 height 17
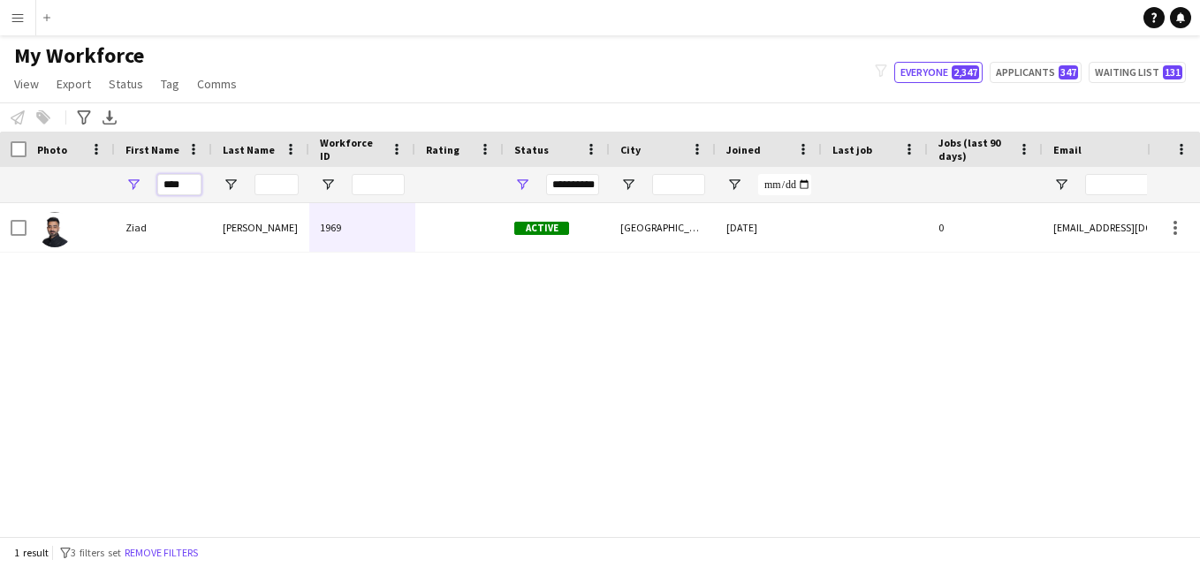
drag, startPoint x: 188, startPoint y: 187, endPoint x: 156, endPoint y: 186, distance: 32.7
click at [156, 186] on div "****" at bounding box center [163, 184] width 97 height 35
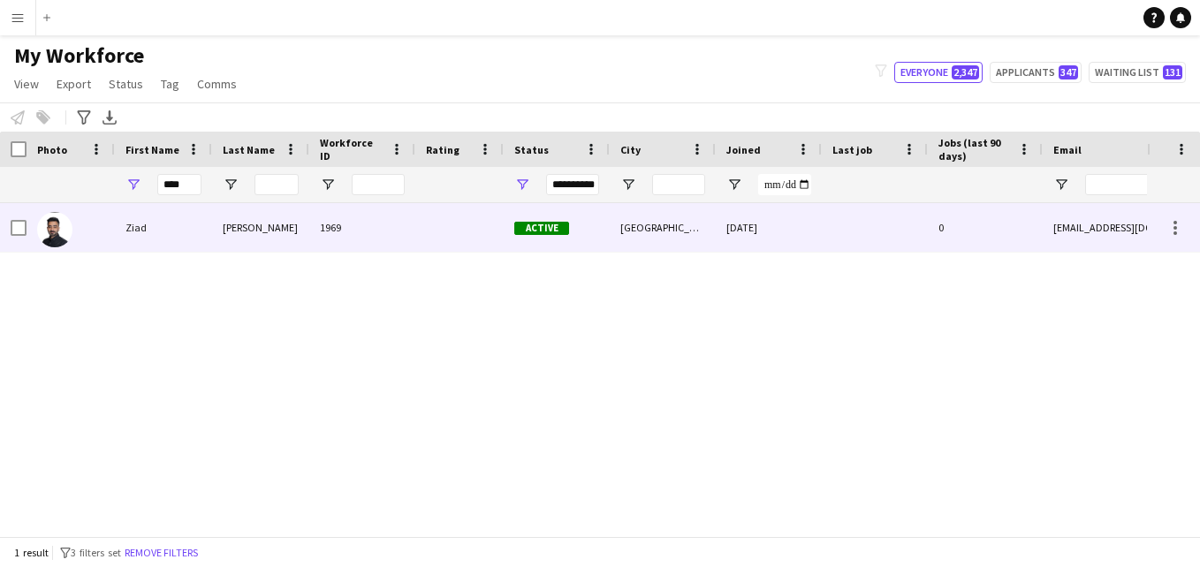
click at [272, 238] on div "[PERSON_NAME]" at bounding box center [260, 227] width 97 height 49
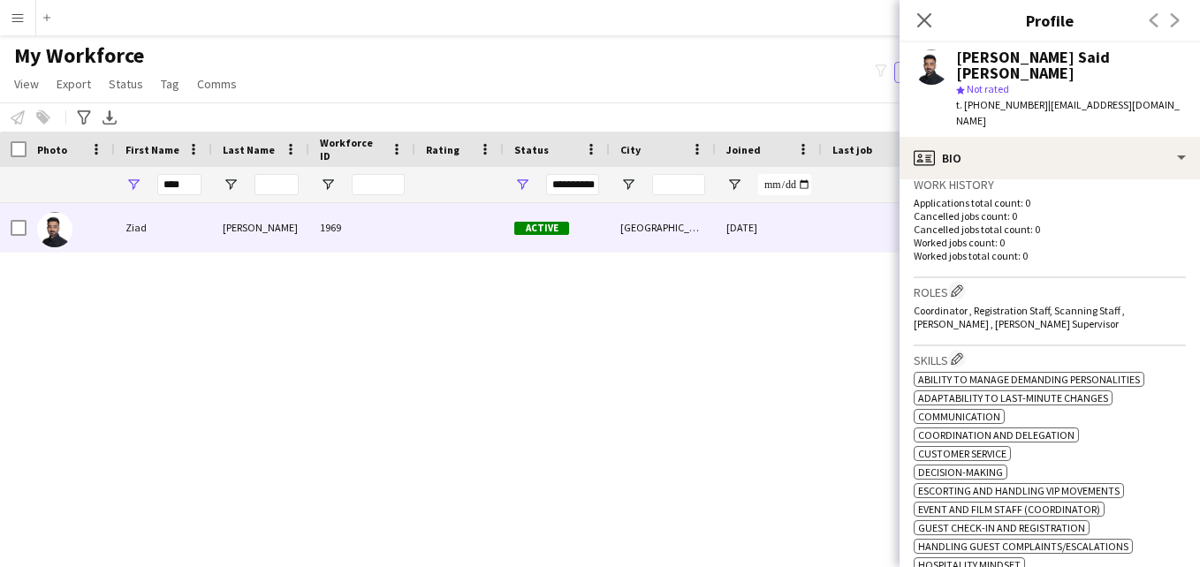
scroll to position [431, 0]
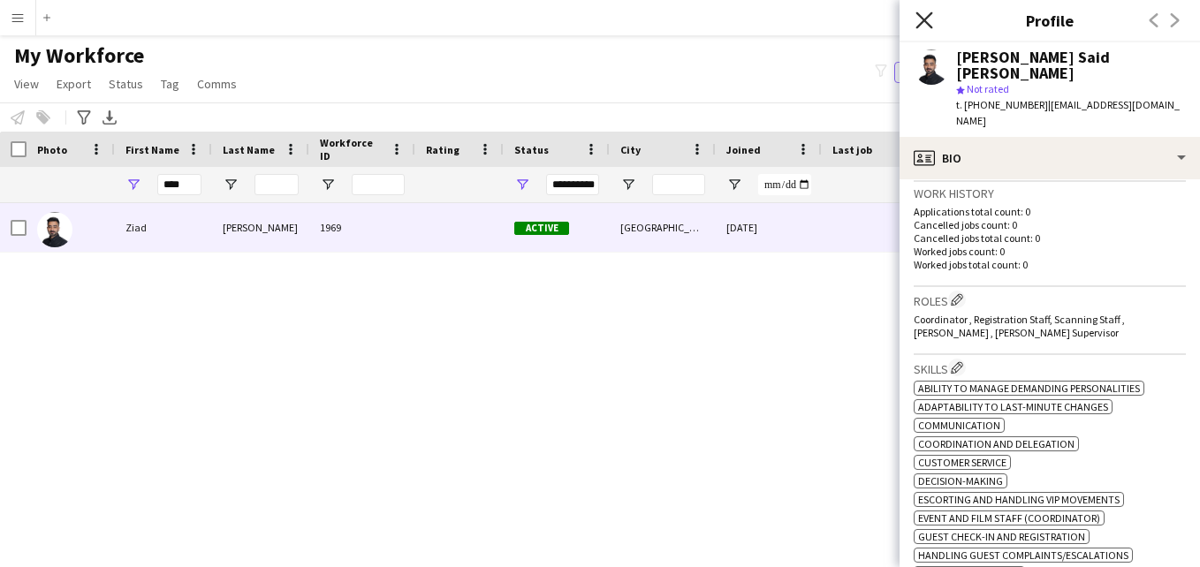
click at [923, 18] on icon at bounding box center [924, 19] width 17 height 17
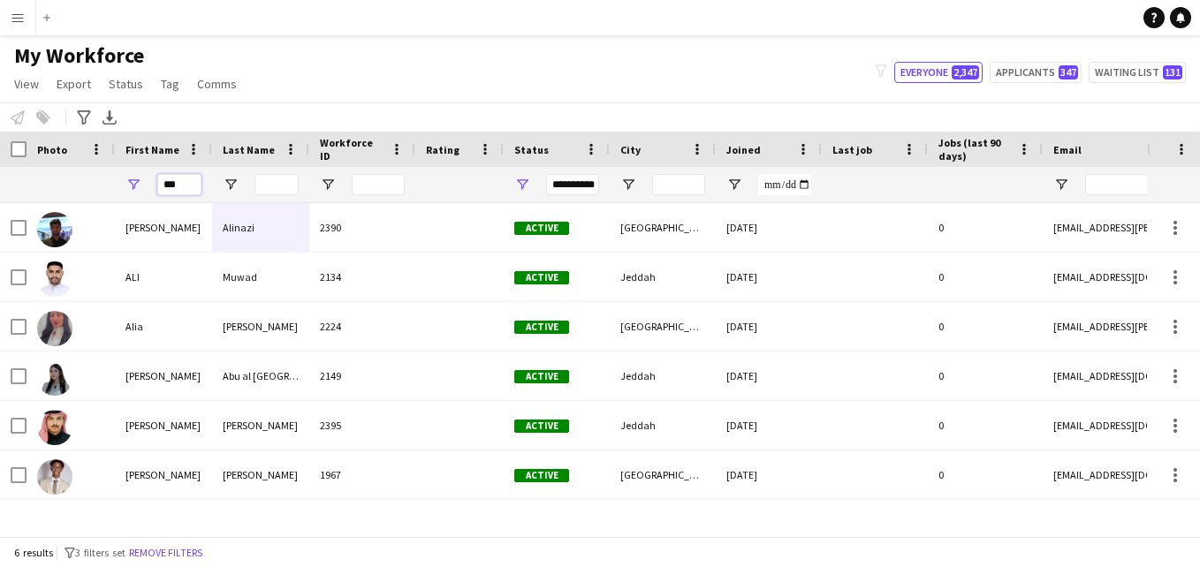
type input "***"
click at [266, 189] on input "Last Name Filter Input" at bounding box center [277, 184] width 44 height 21
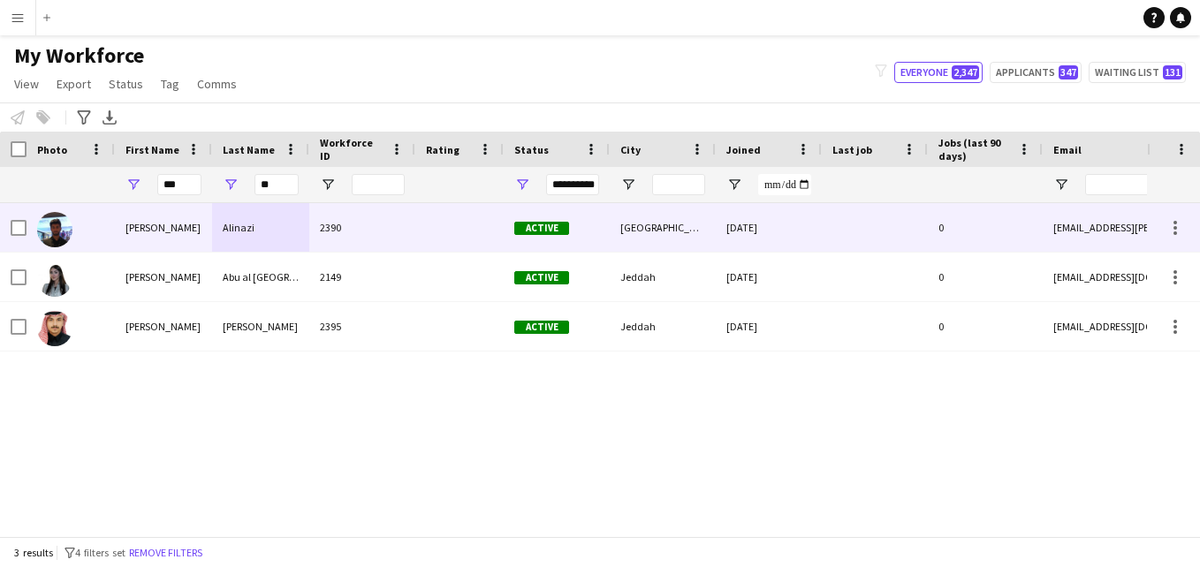
click at [306, 226] on div "Alinazi" at bounding box center [260, 227] width 97 height 49
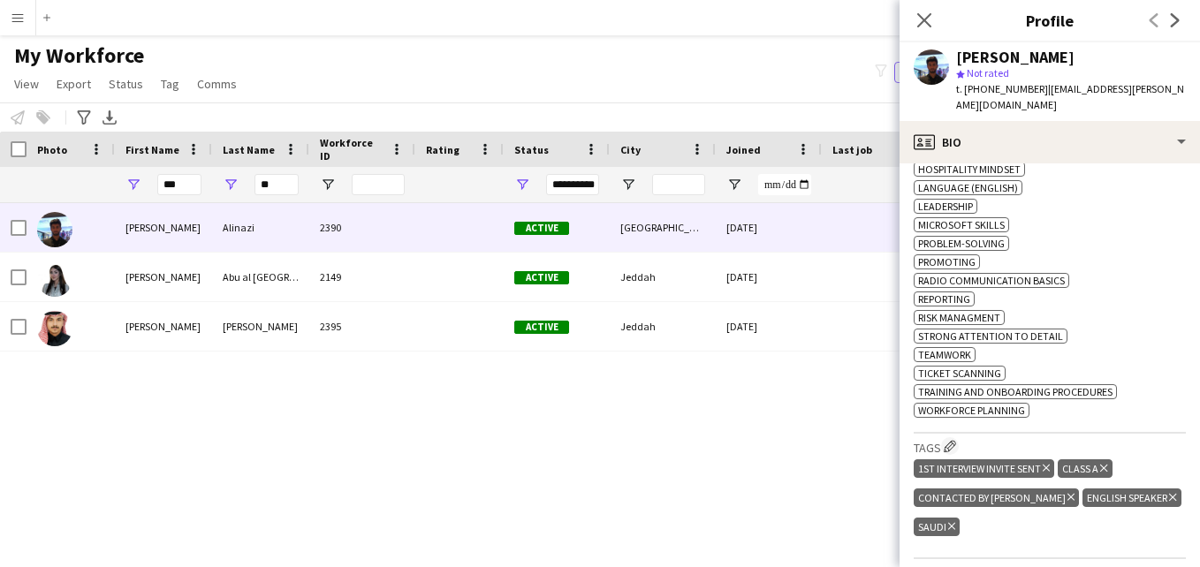
scroll to position [892, 0]
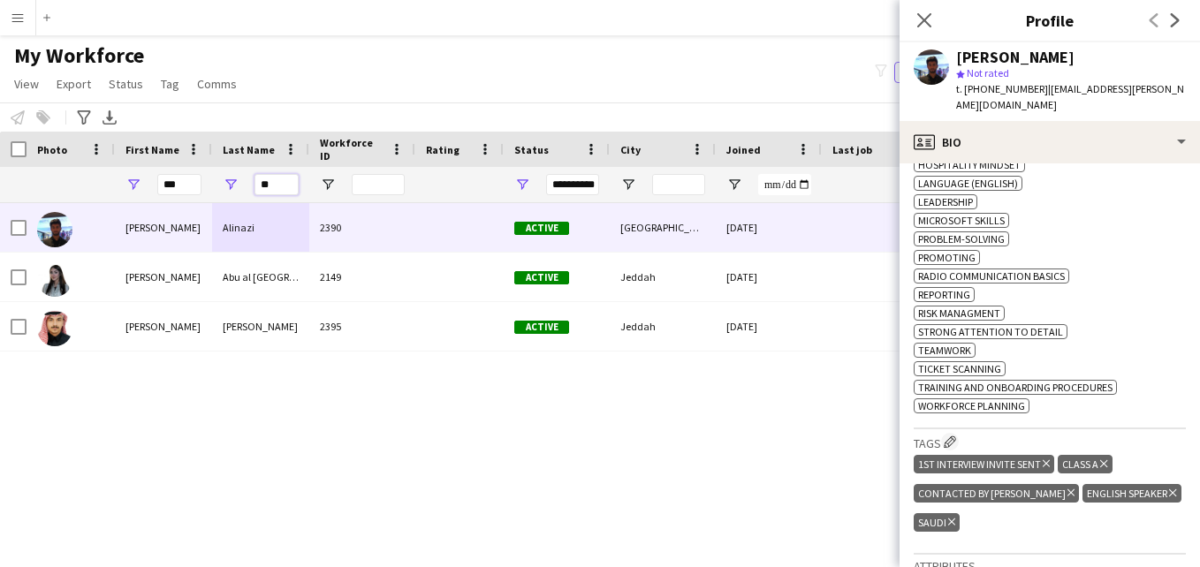
click at [277, 189] on input "**" at bounding box center [277, 184] width 44 height 21
type input "*"
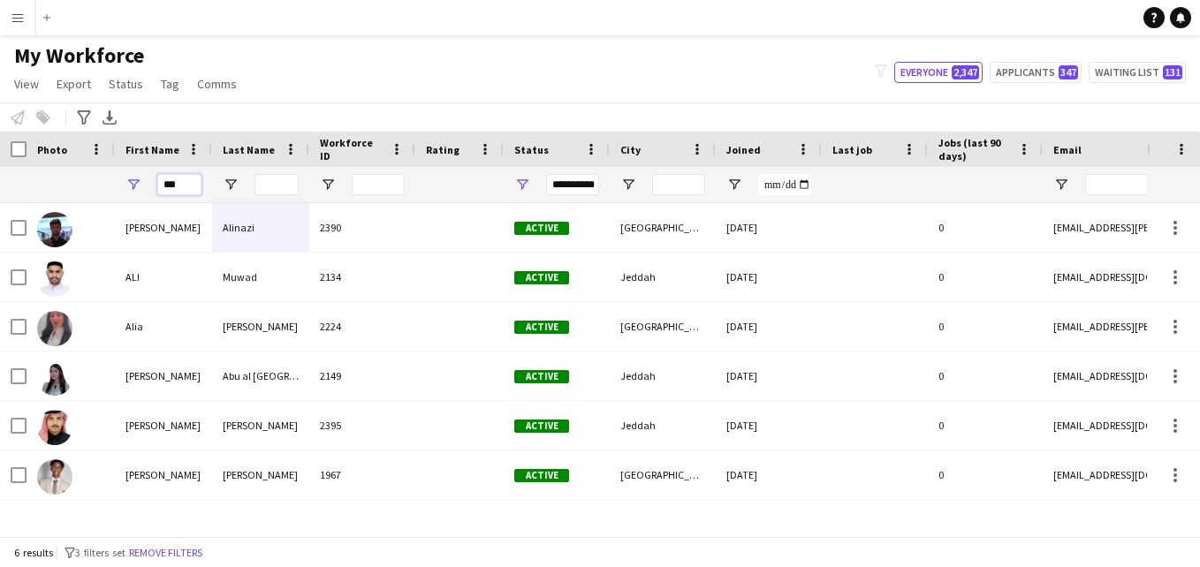
drag, startPoint x: 188, startPoint y: 182, endPoint x: 155, endPoint y: 184, distance: 33.6
click at [156, 184] on div "***" at bounding box center [163, 184] width 97 height 35
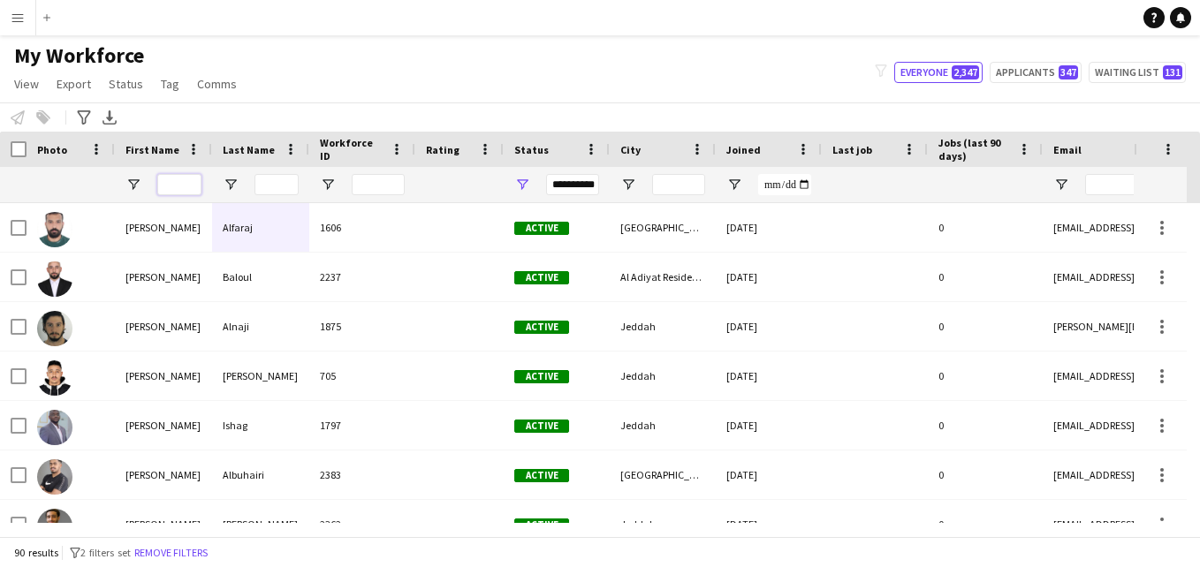
click at [167, 184] on input "First Name Filter Input" at bounding box center [179, 184] width 44 height 21
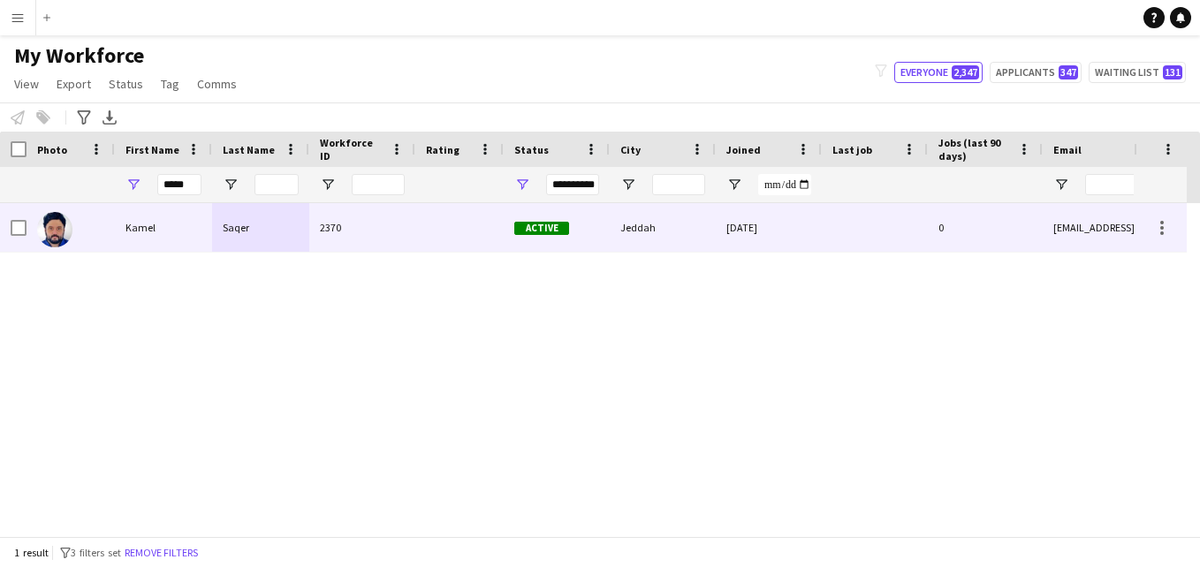
click at [396, 232] on div "2370" at bounding box center [362, 227] width 106 height 49
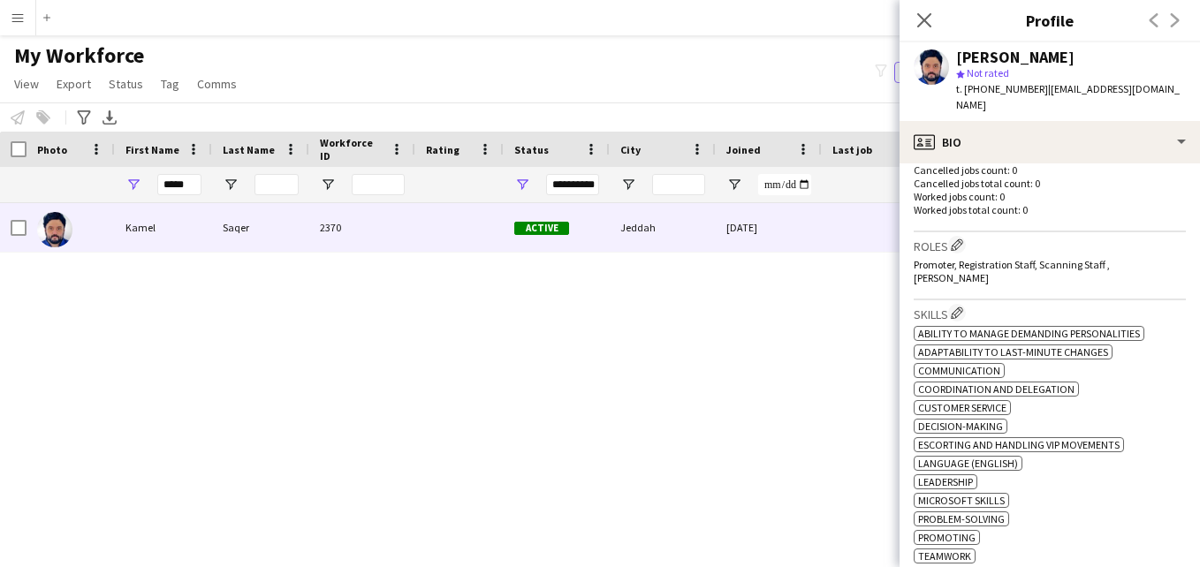
scroll to position [462, 0]
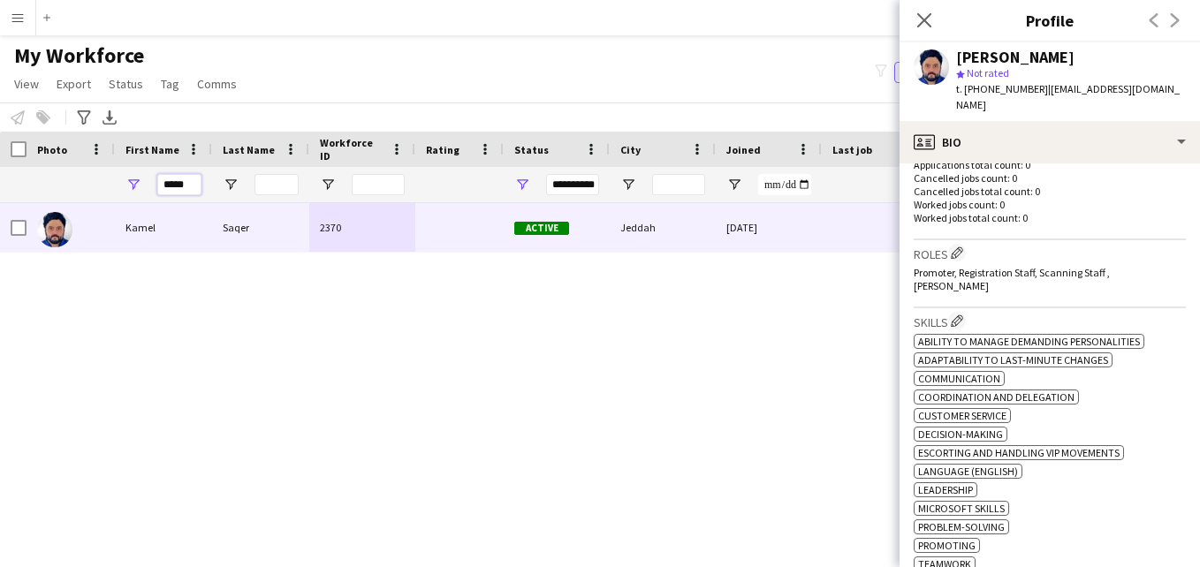
click at [199, 182] on input "*****" at bounding box center [179, 184] width 44 height 21
type input "*"
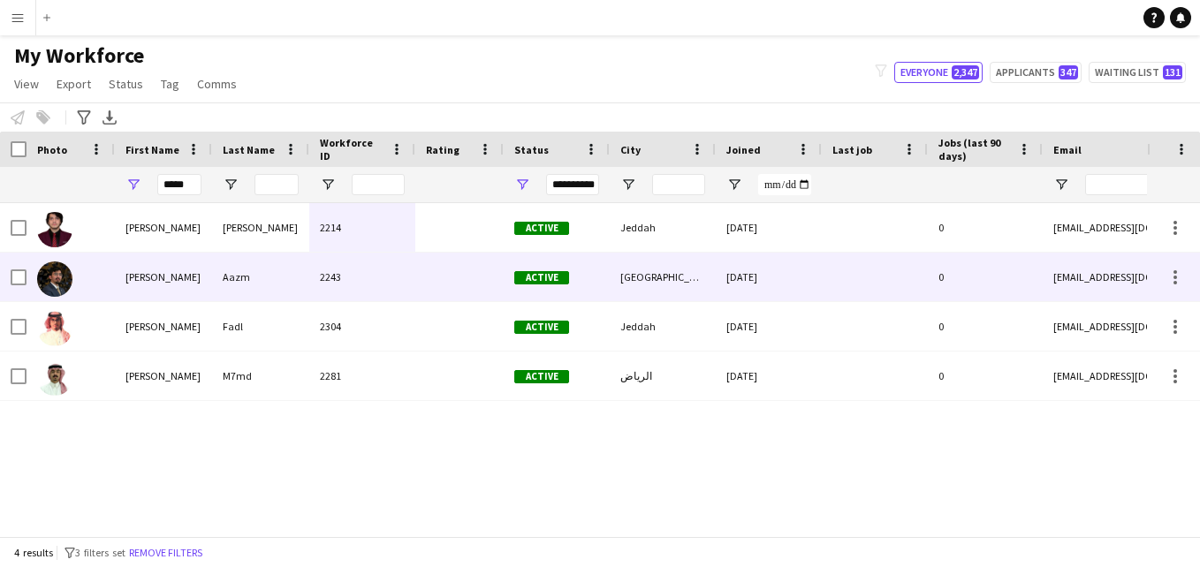
click at [303, 272] on div "Aazm" at bounding box center [260, 277] width 97 height 49
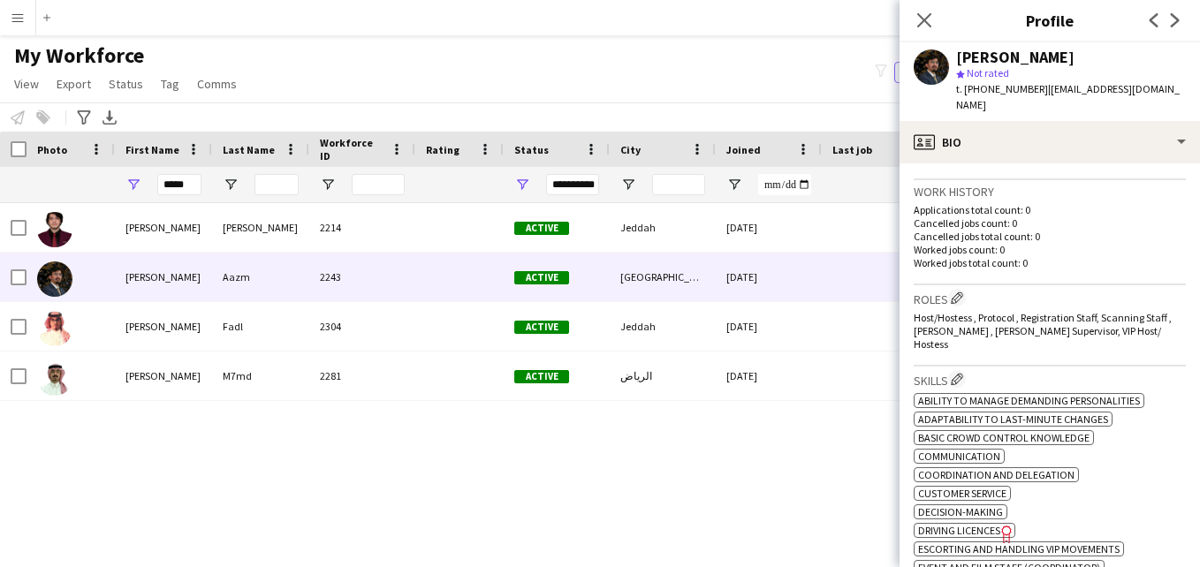
scroll to position [423, 0]
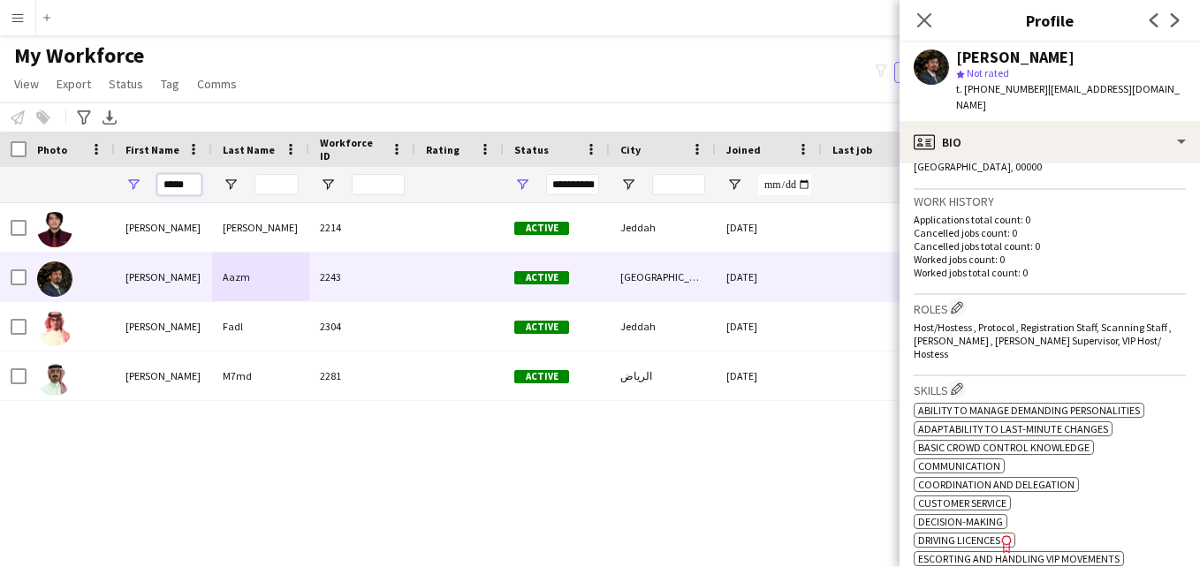
click at [198, 187] on input "*****" at bounding box center [179, 184] width 44 height 21
type input "*"
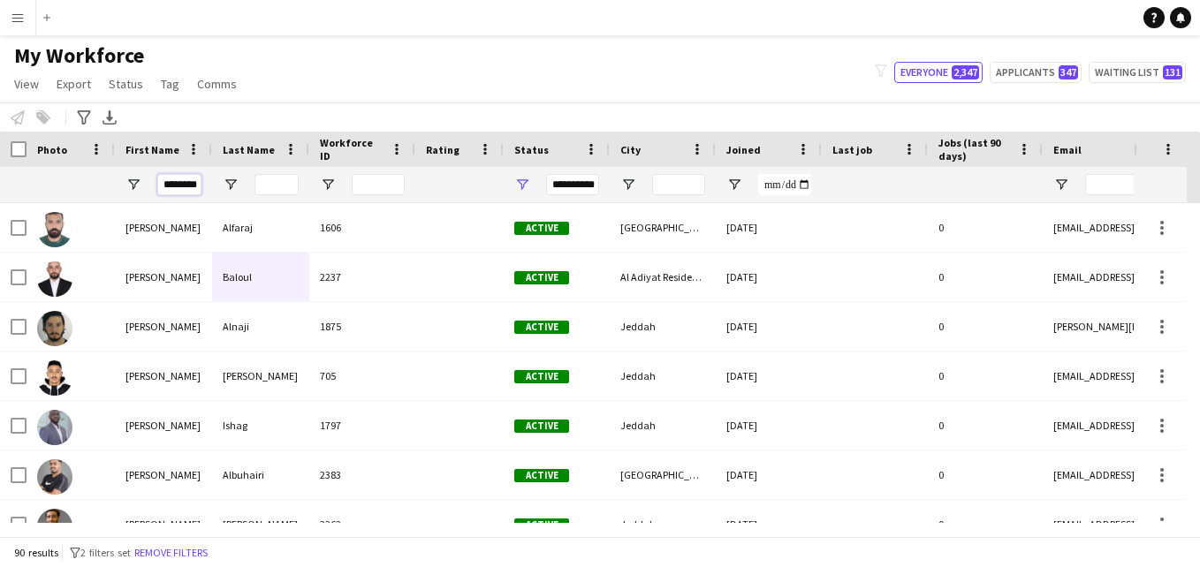
scroll to position [0, 4]
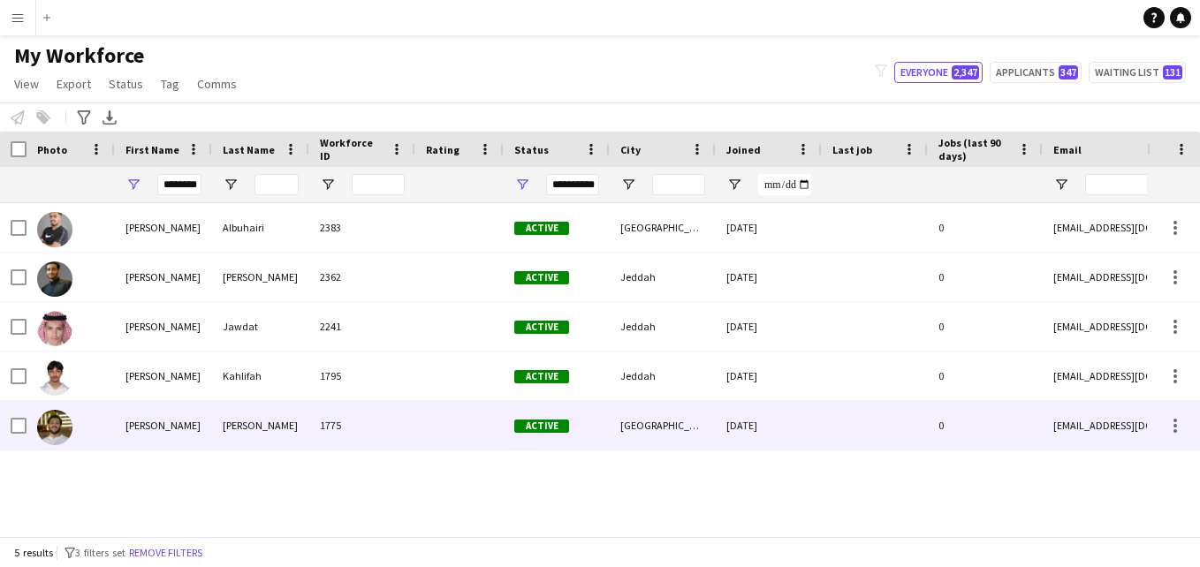
click at [339, 414] on div "1775" at bounding box center [362, 425] width 106 height 49
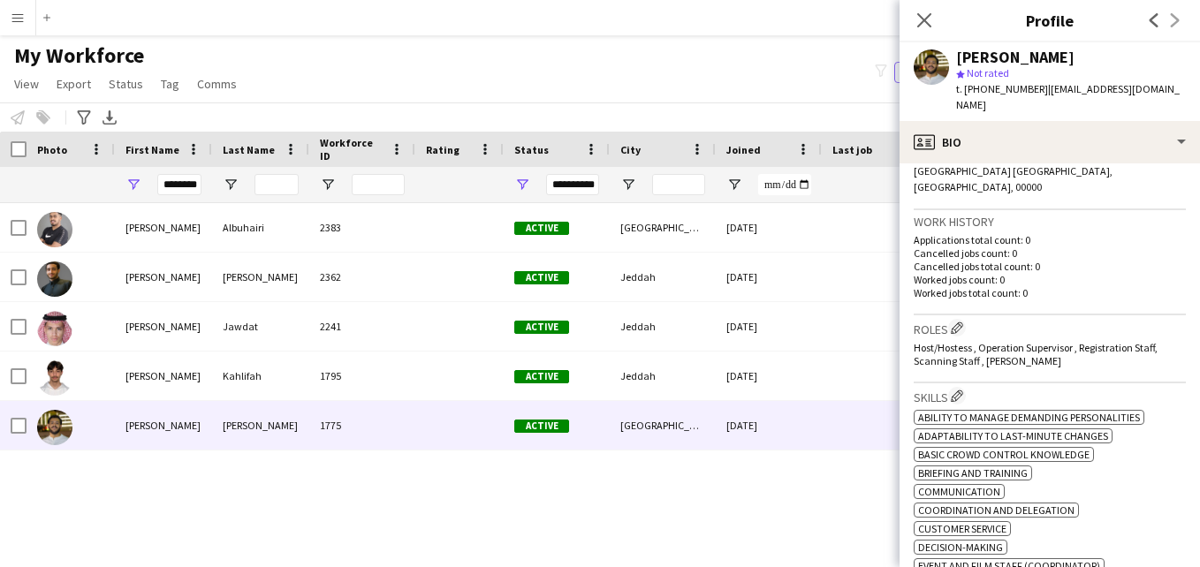
scroll to position [463, 0]
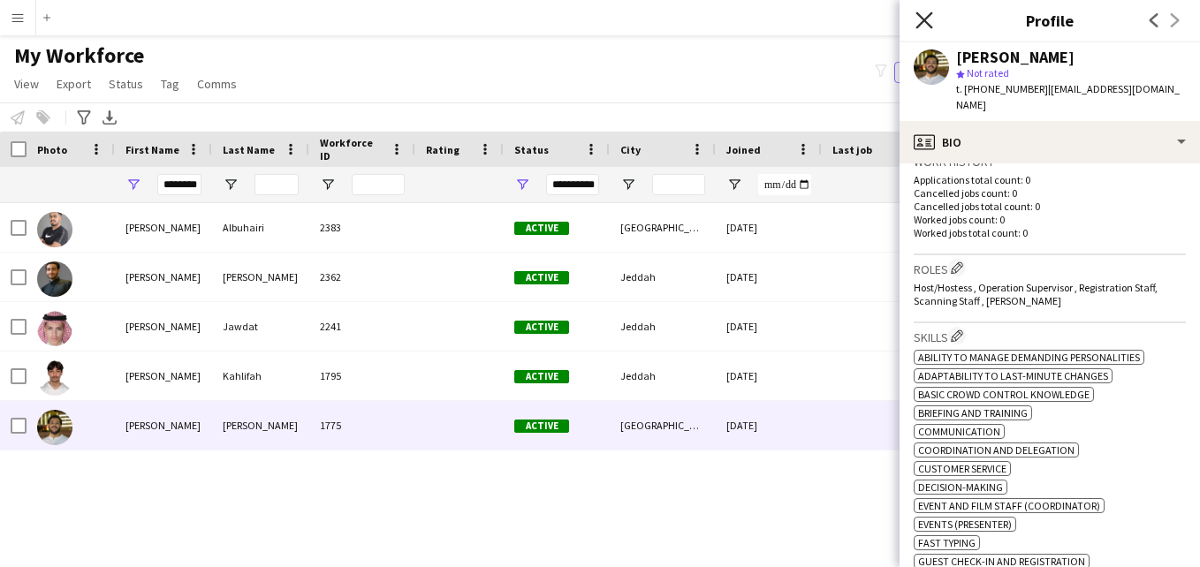
click at [926, 22] on icon at bounding box center [924, 19] width 17 height 17
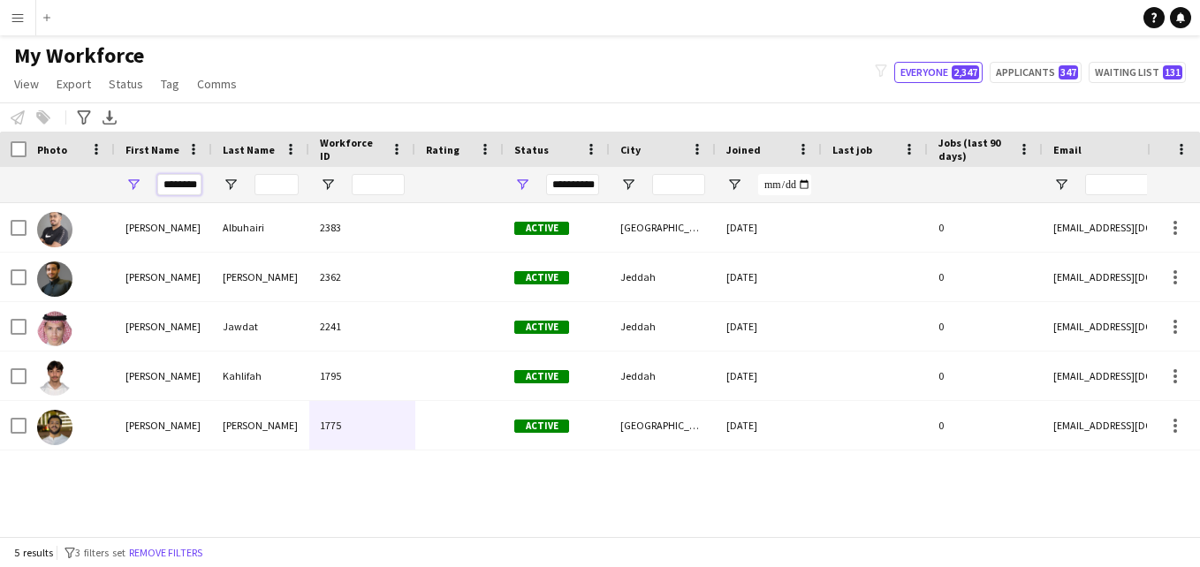
scroll to position [0, 0]
drag, startPoint x: 196, startPoint y: 186, endPoint x: 149, endPoint y: 189, distance: 47.0
click at [149, 189] on div "********" at bounding box center [163, 184] width 97 height 35
type input "*"
click at [181, 189] on input "*" at bounding box center [179, 184] width 44 height 21
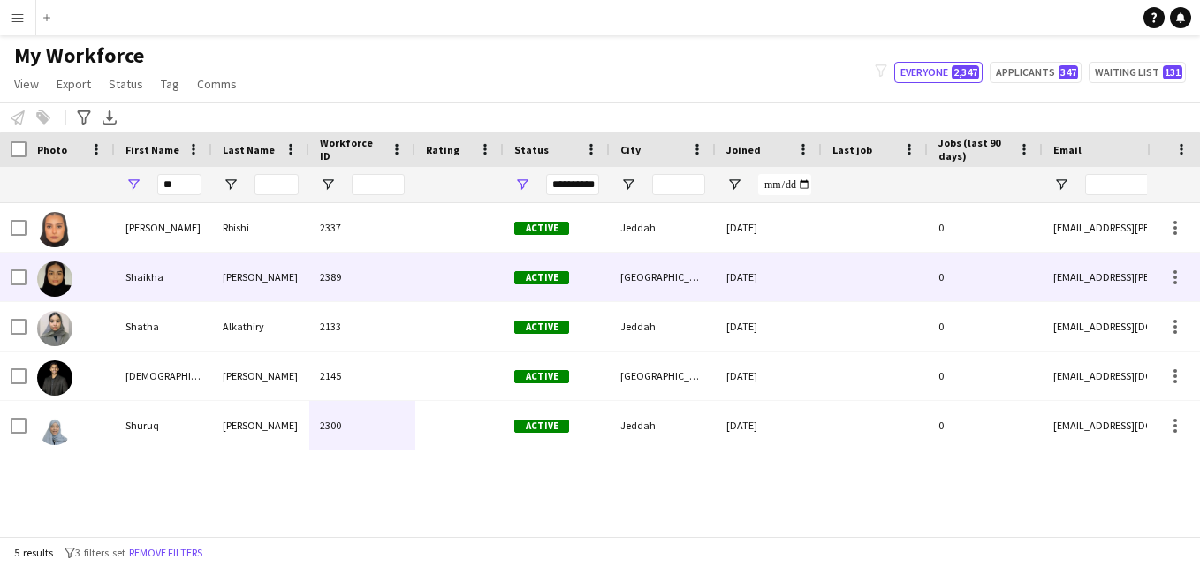
click at [253, 291] on div "[PERSON_NAME]" at bounding box center [260, 277] width 97 height 49
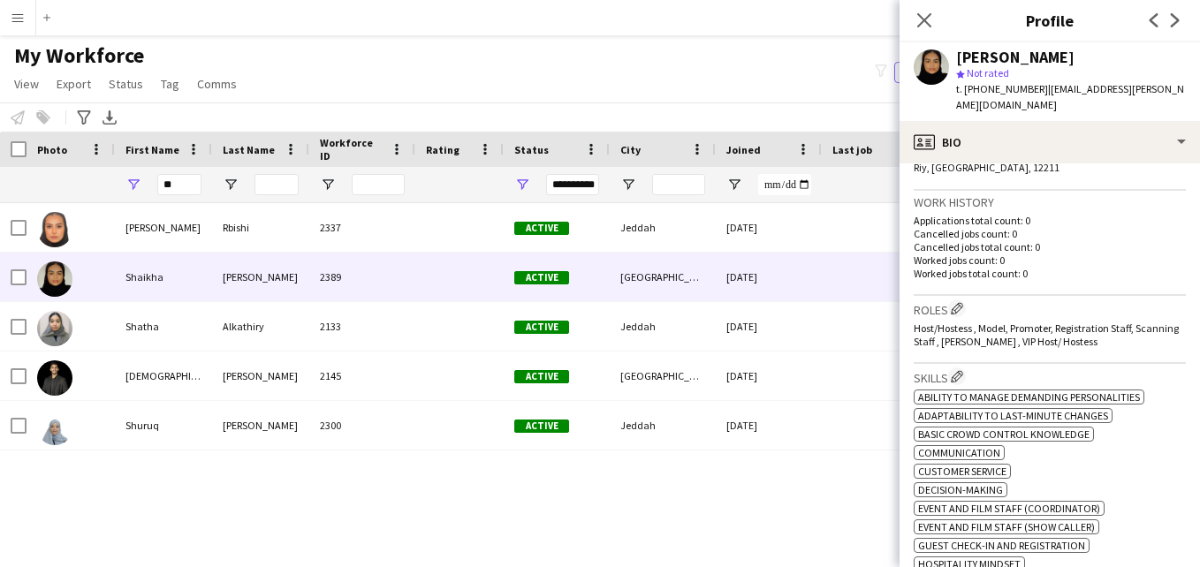
scroll to position [438, 0]
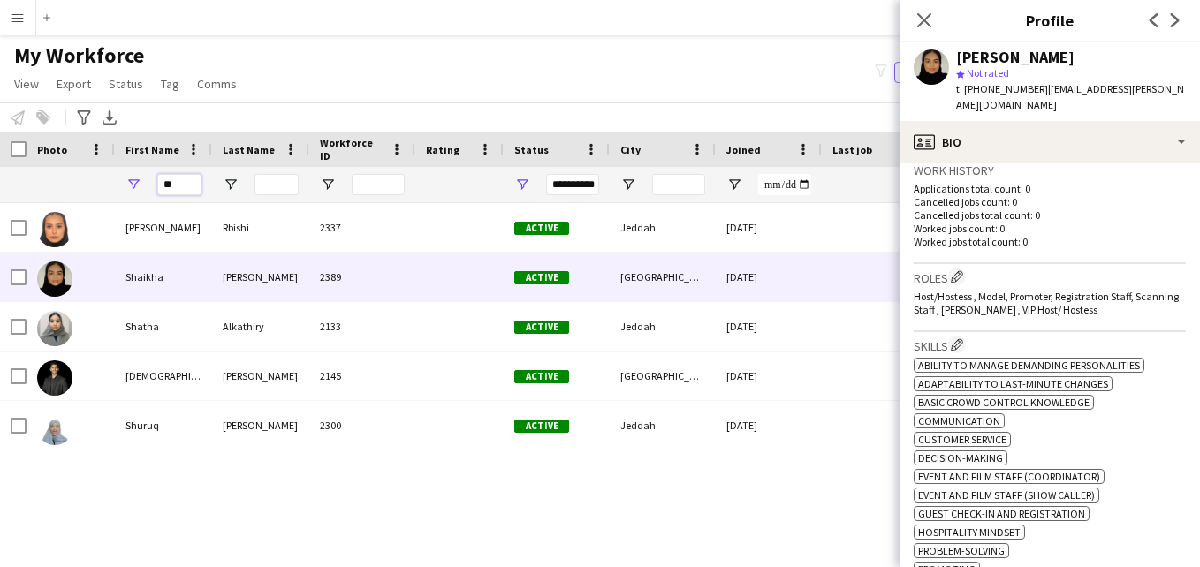
click at [184, 192] on input "**" at bounding box center [179, 184] width 44 height 21
type input "*"
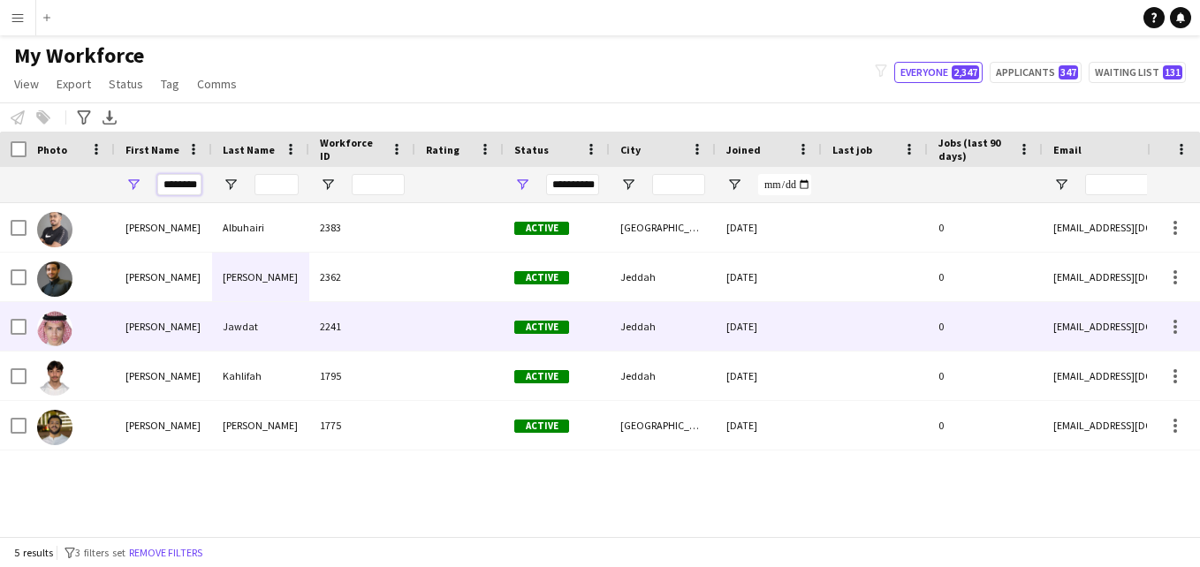
type input "********"
click at [328, 338] on div "2241" at bounding box center [362, 326] width 106 height 49
click at [644, 331] on div "Jeddah" at bounding box center [663, 326] width 106 height 49
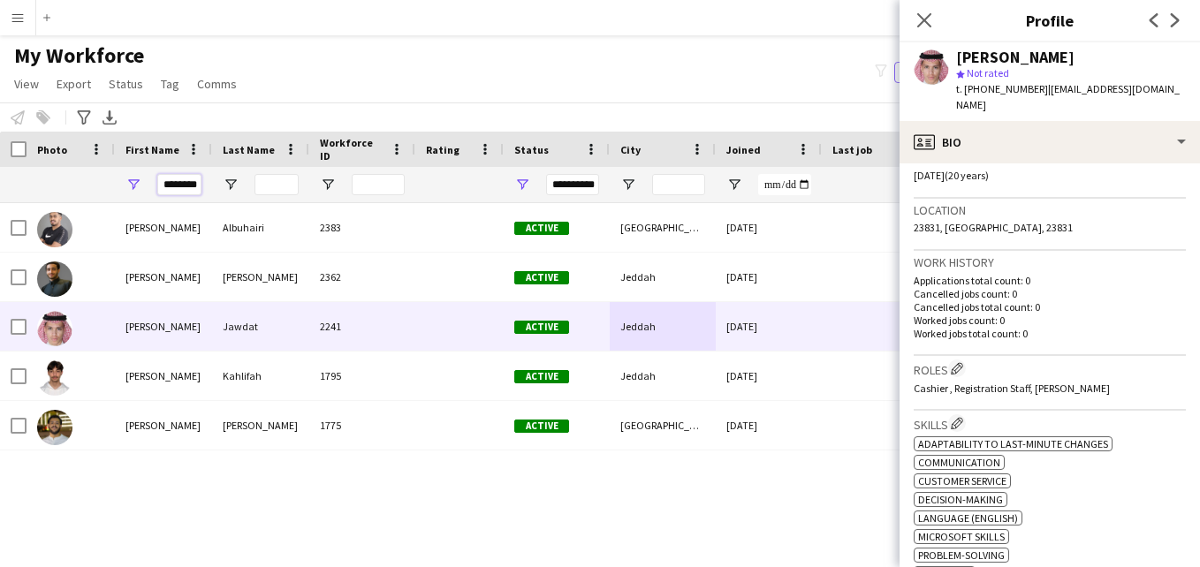
drag, startPoint x: 201, startPoint y: 186, endPoint x: 156, endPoint y: 186, distance: 46.0
click at [156, 186] on div "********" at bounding box center [163, 184] width 97 height 35
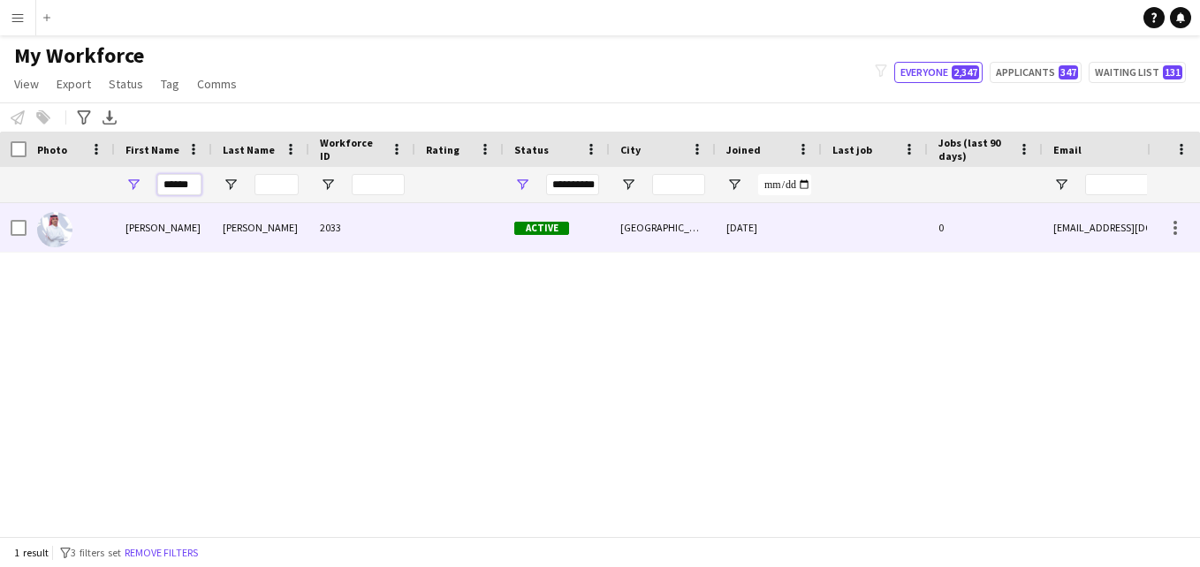
type input "******"
click at [329, 213] on div "2033" at bounding box center [362, 227] width 106 height 49
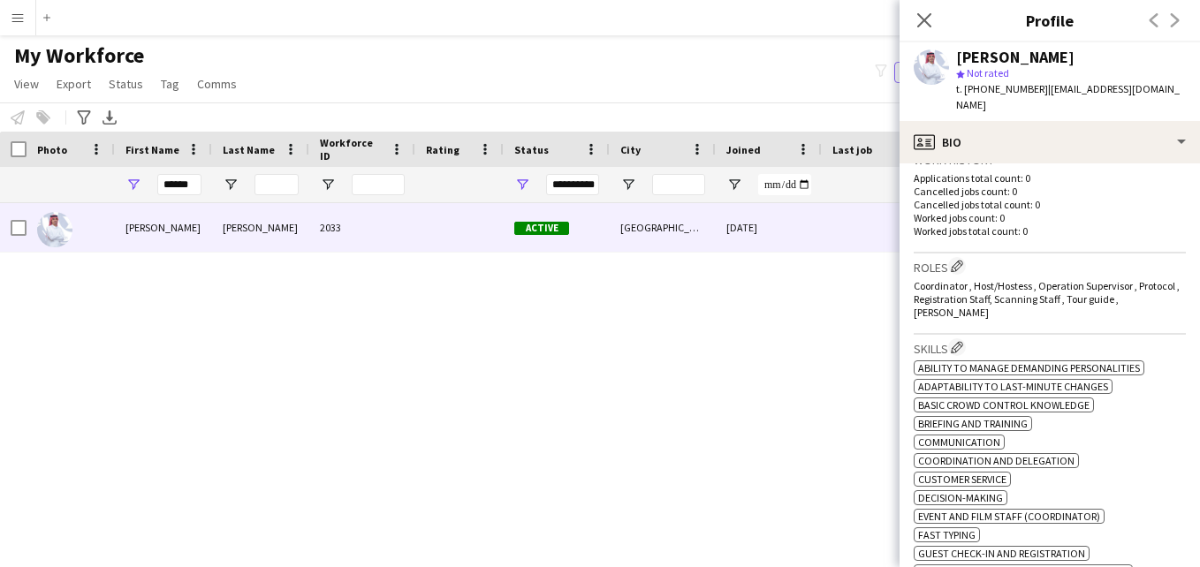
scroll to position [445, 0]
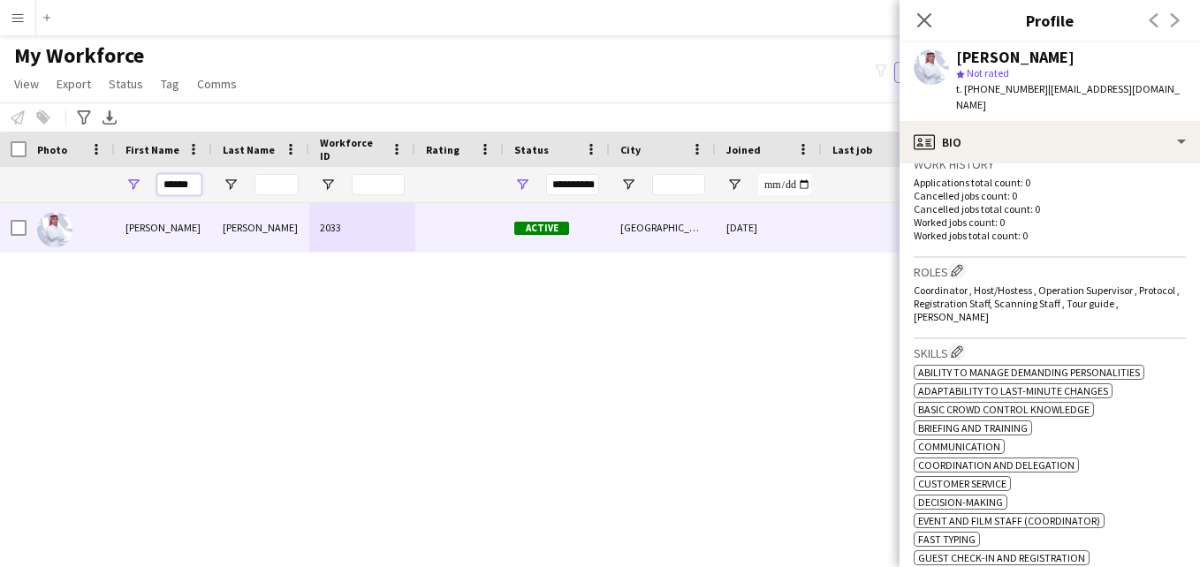
drag, startPoint x: 195, startPoint y: 184, endPoint x: 150, endPoint y: 185, distance: 45.1
click at [150, 185] on div "******" at bounding box center [163, 184] width 97 height 35
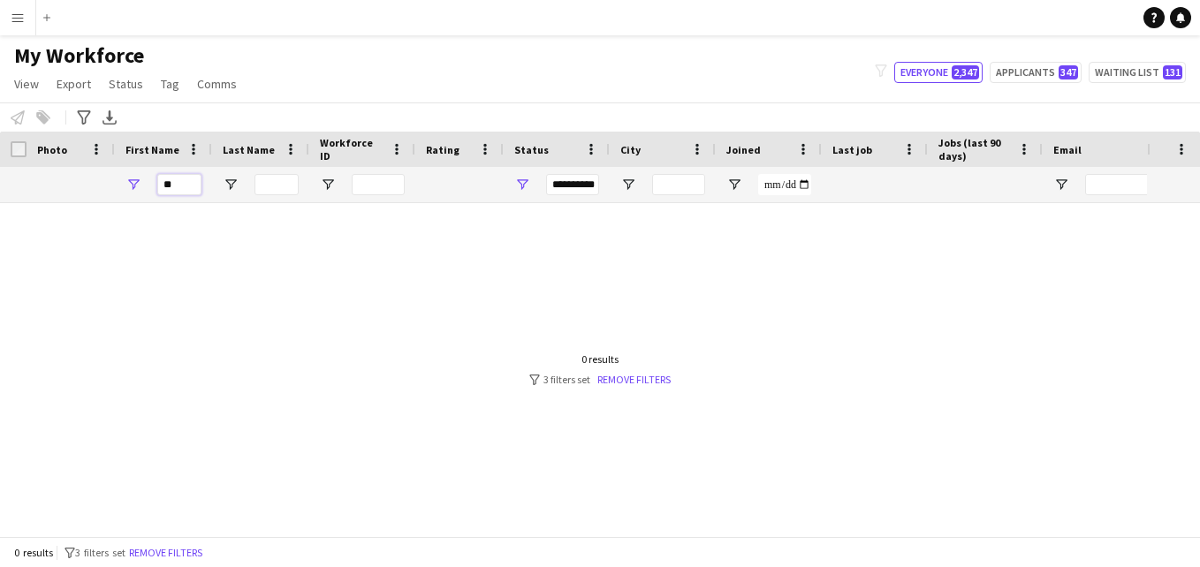
type input "*"
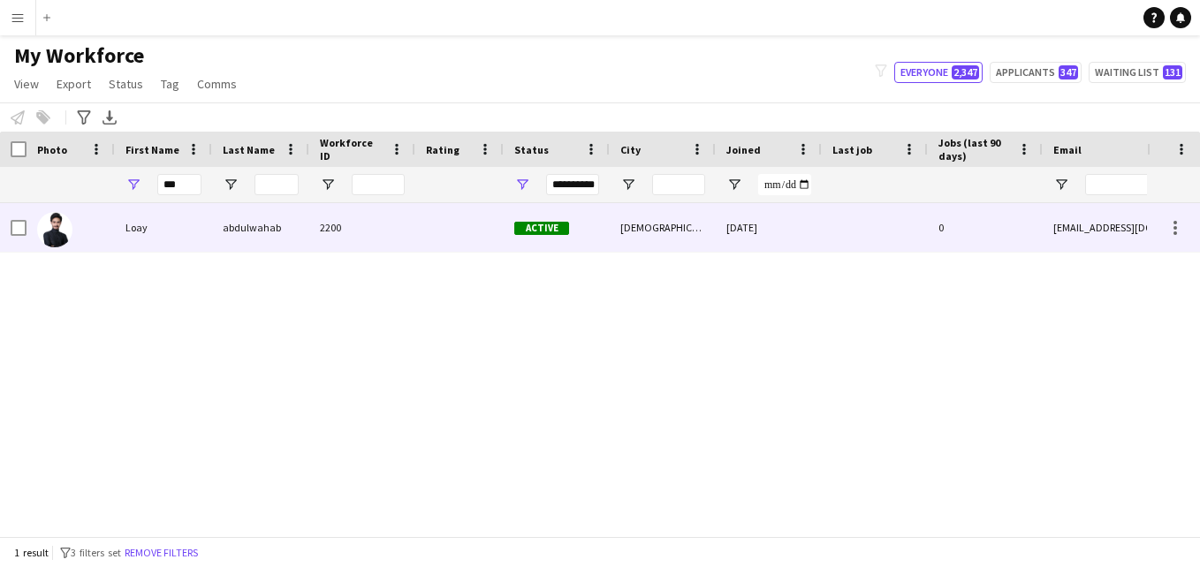
click at [420, 215] on div at bounding box center [459, 227] width 88 height 49
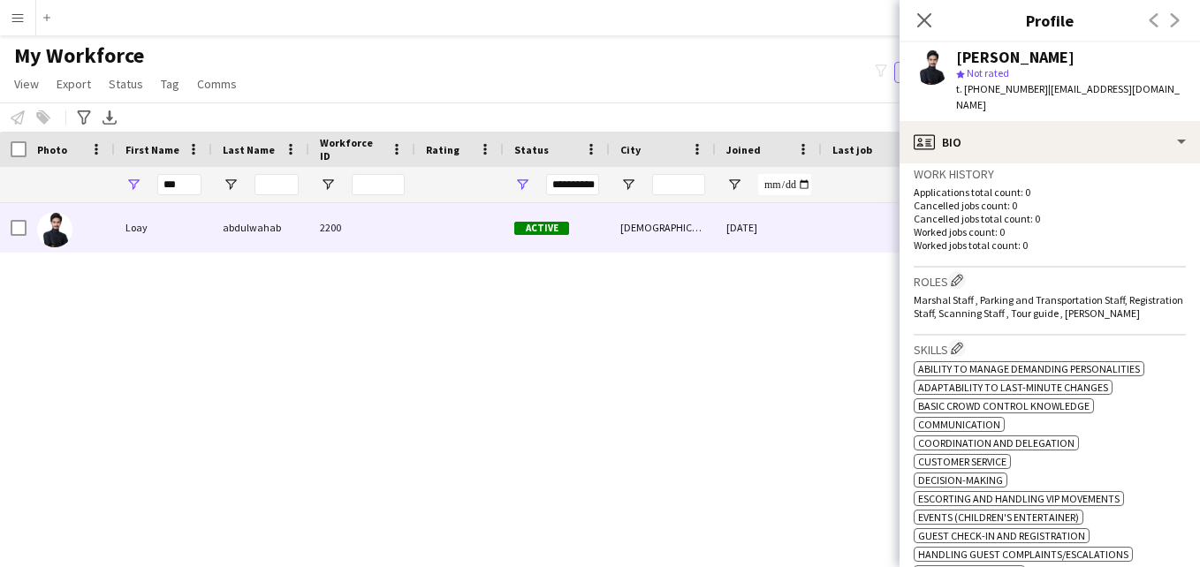
scroll to position [422, 0]
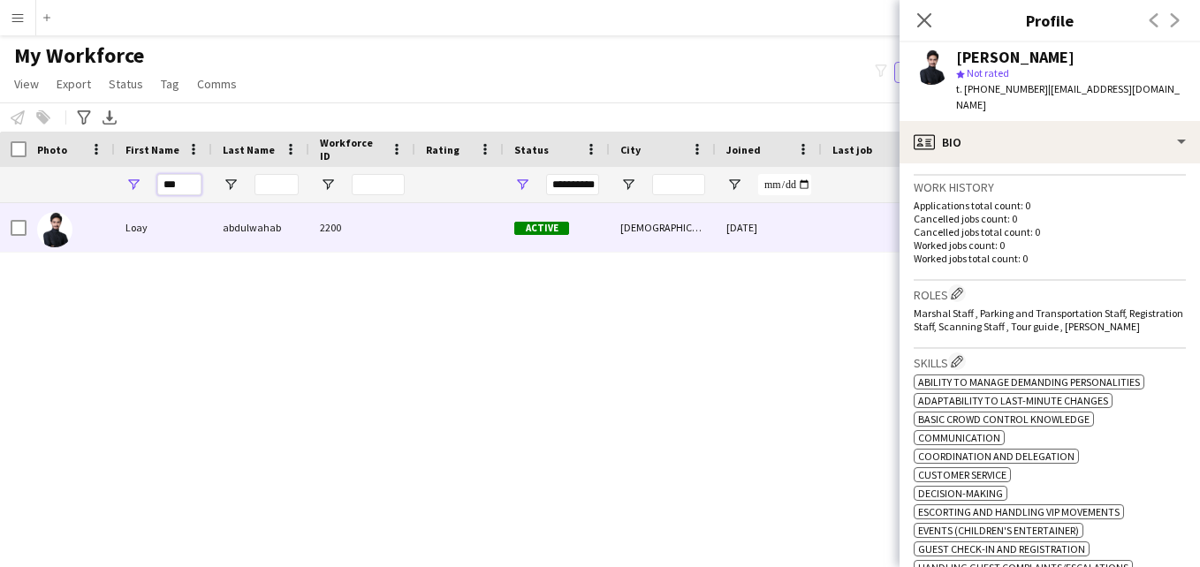
click at [188, 183] on input "***" at bounding box center [179, 184] width 44 height 21
type input "*"
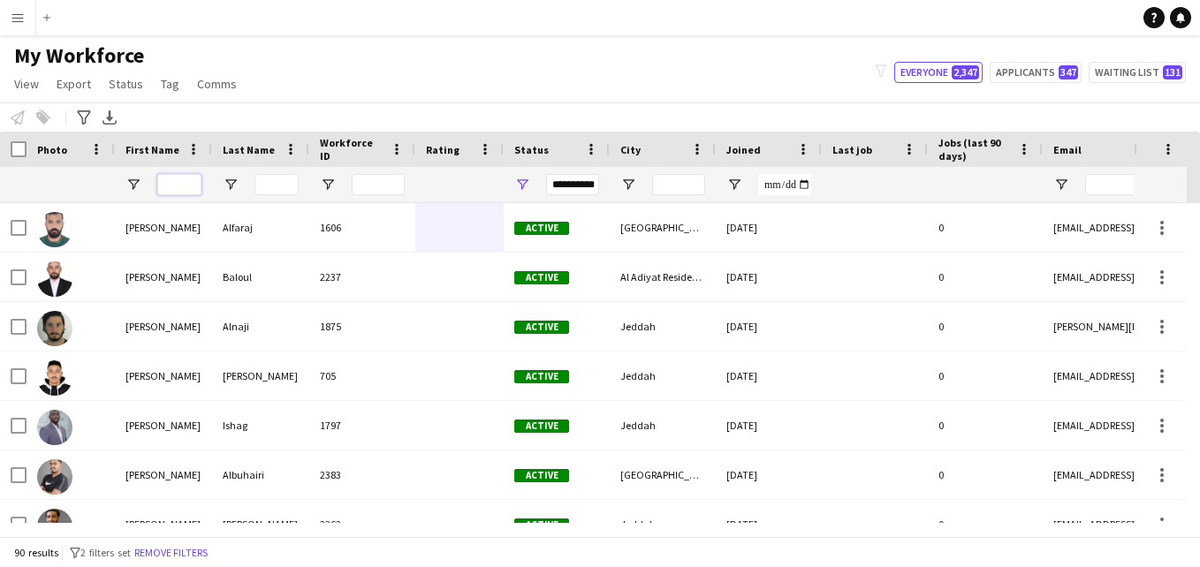
type input "*"
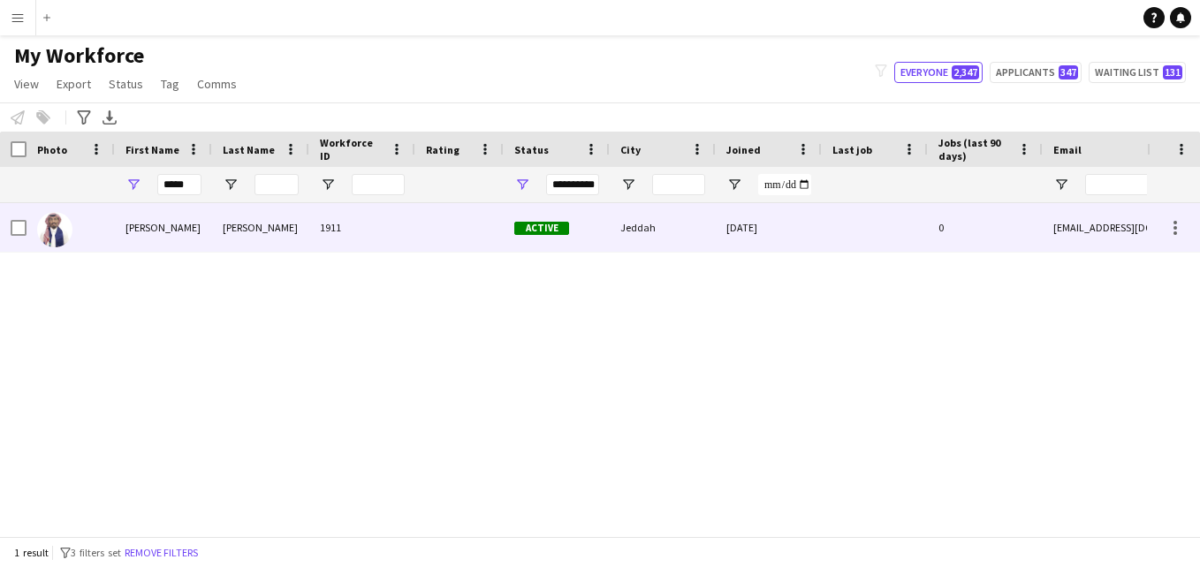
click at [243, 226] on div "[PERSON_NAME]" at bounding box center [260, 227] width 97 height 49
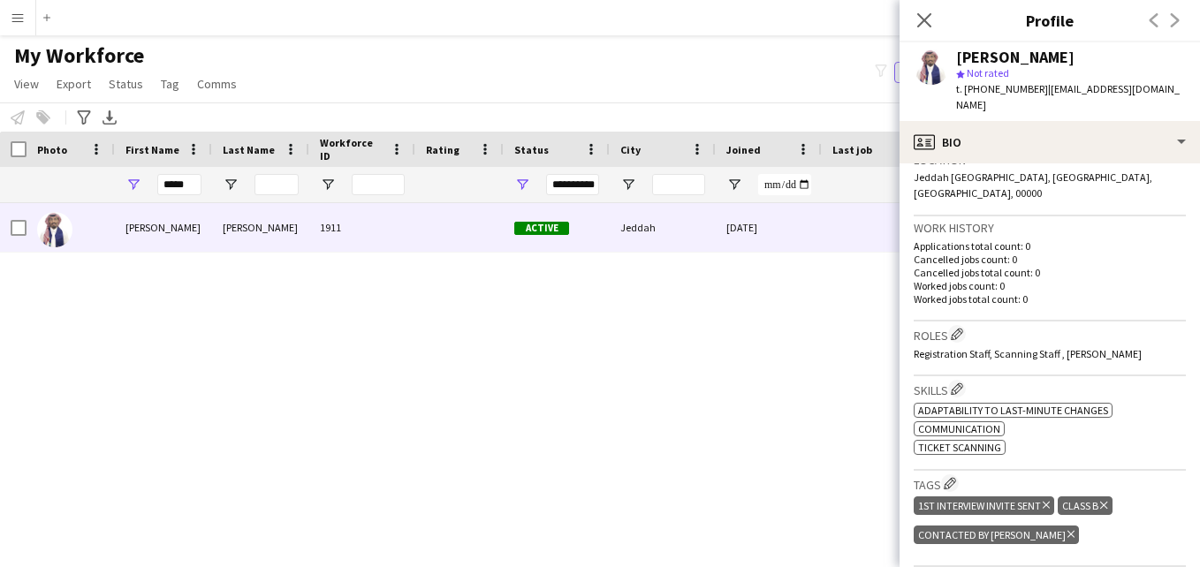
scroll to position [393, 0]
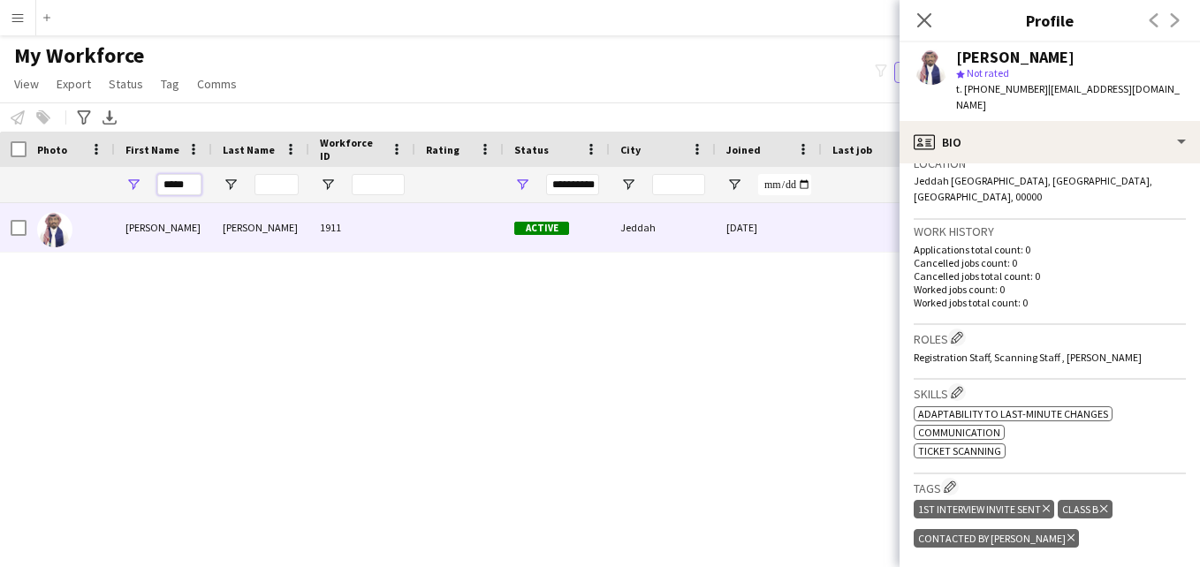
click at [195, 190] on input "*****" at bounding box center [179, 184] width 44 height 21
type input "*"
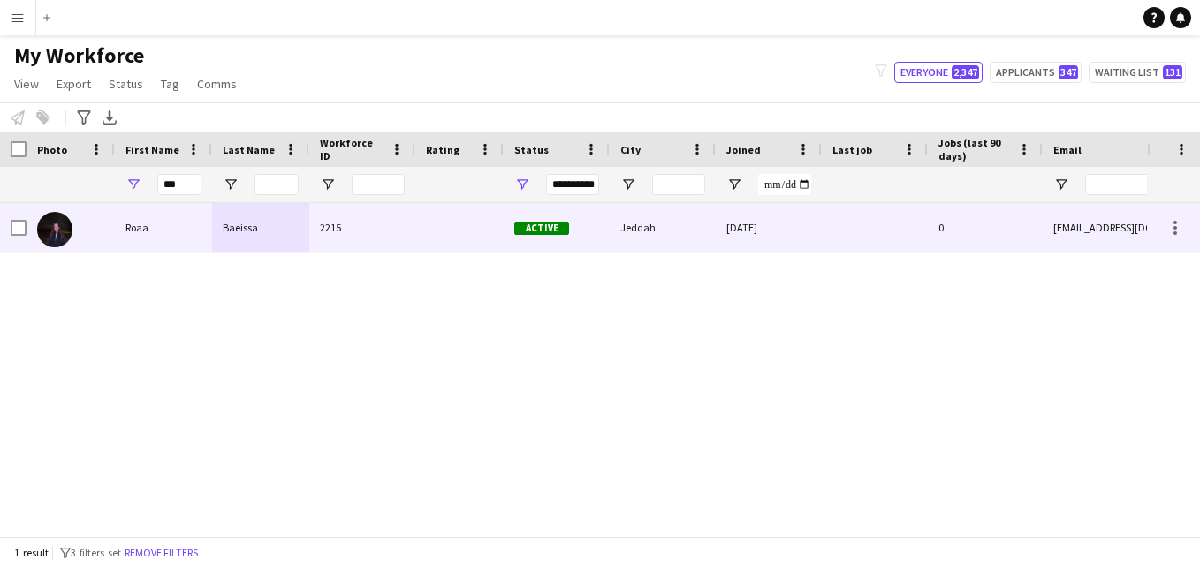
click at [388, 235] on div "2215" at bounding box center [362, 227] width 106 height 49
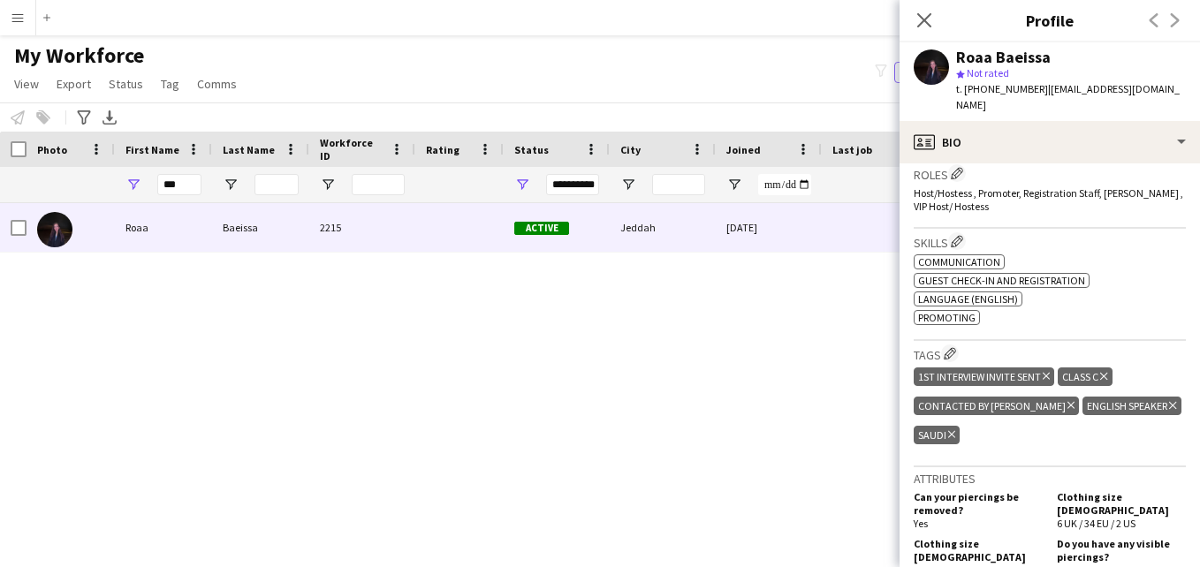
scroll to position [564, 0]
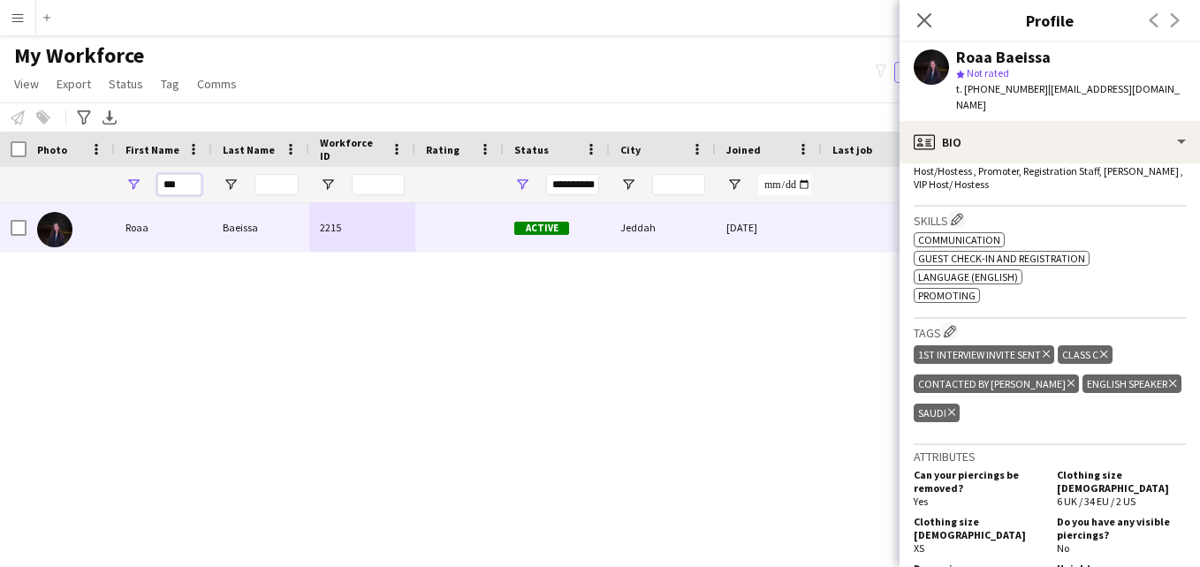
click at [192, 186] on input "***" at bounding box center [179, 184] width 44 height 21
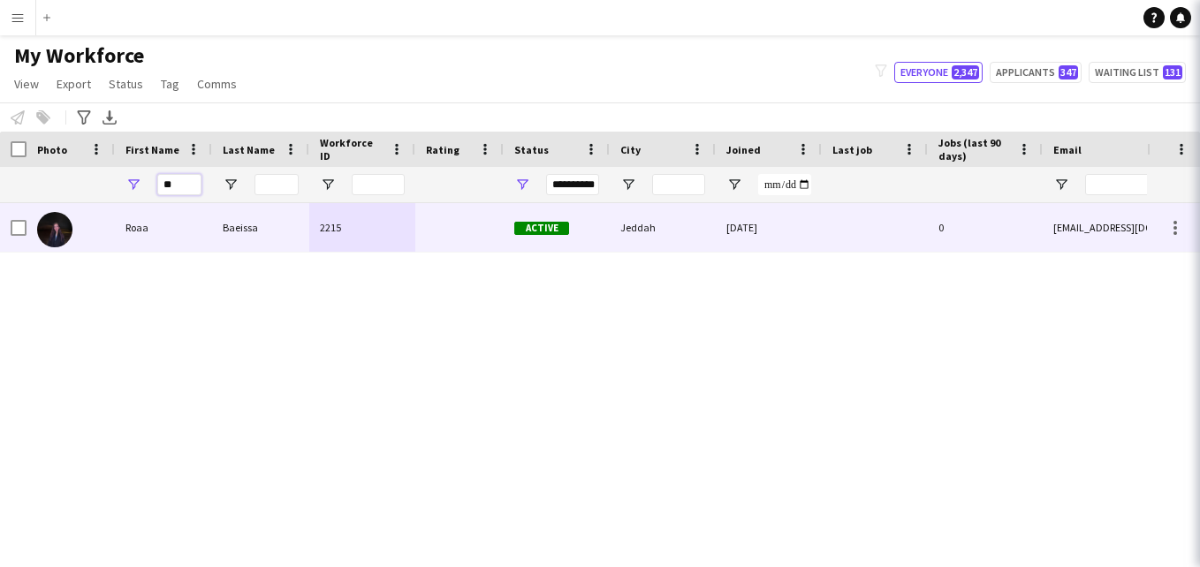
type input "*"
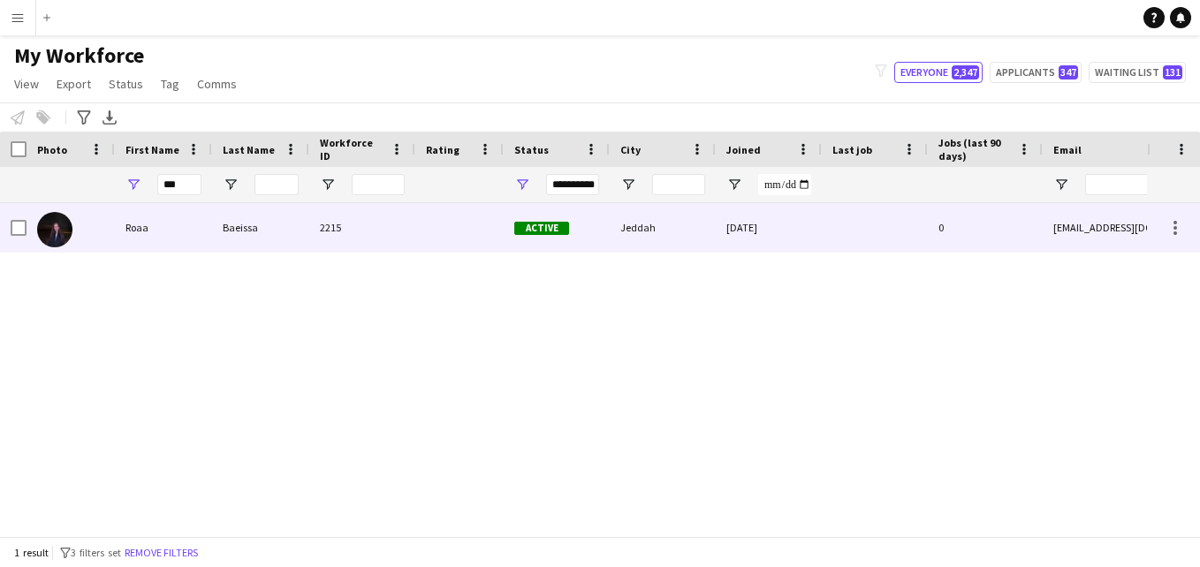
click at [374, 239] on div "2215" at bounding box center [362, 227] width 106 height 49
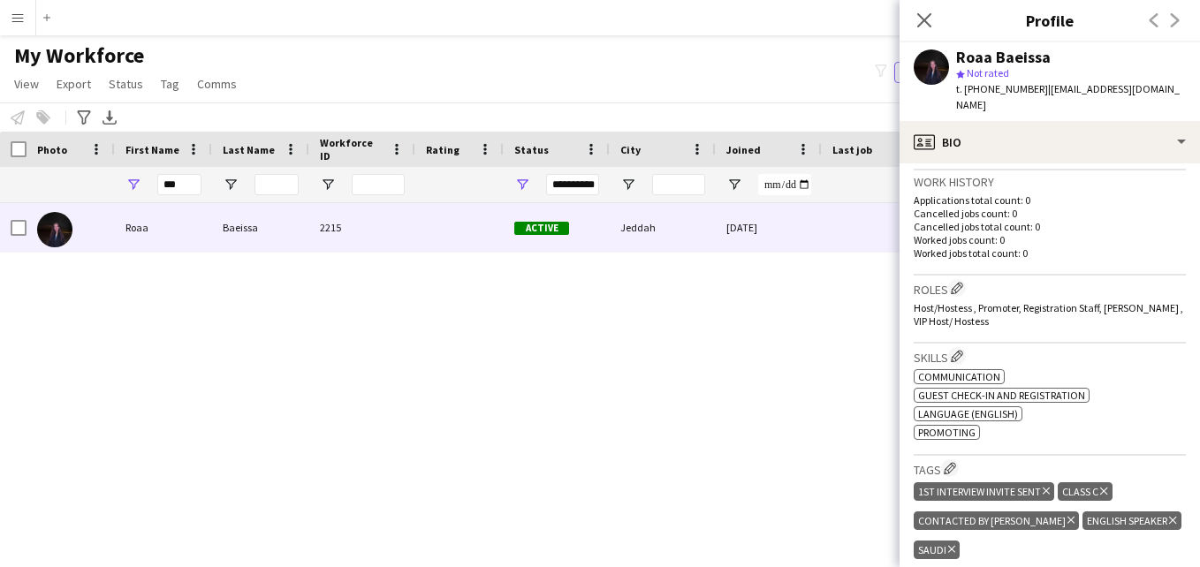
scroll to position [434, 0]
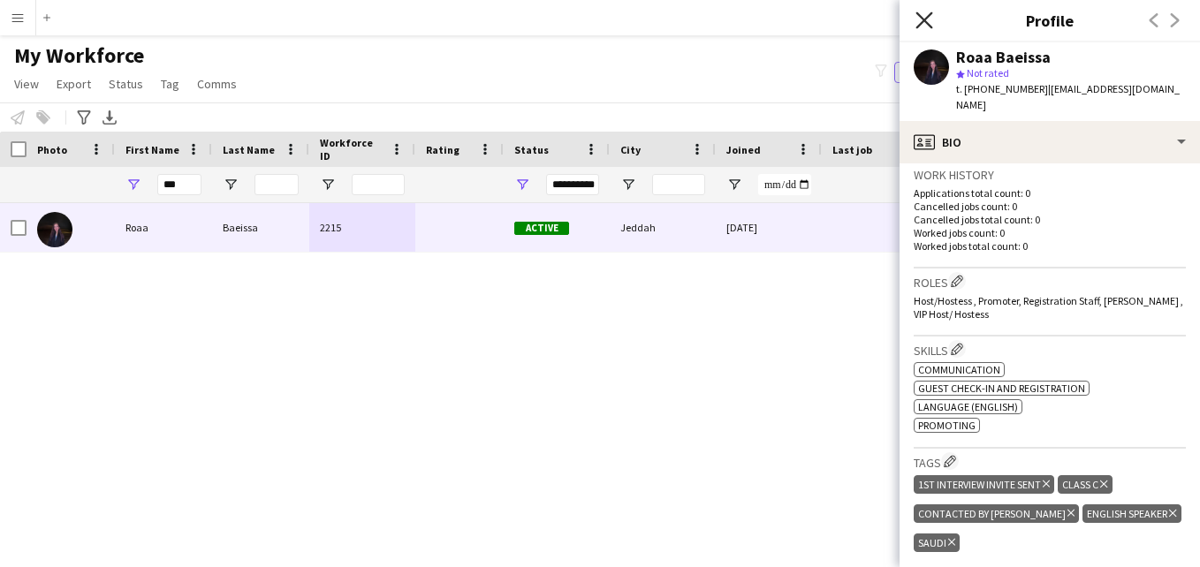
click at [924, 19] on icon "Close pop-in" at bounding box center [924, 19] width 17 height 17
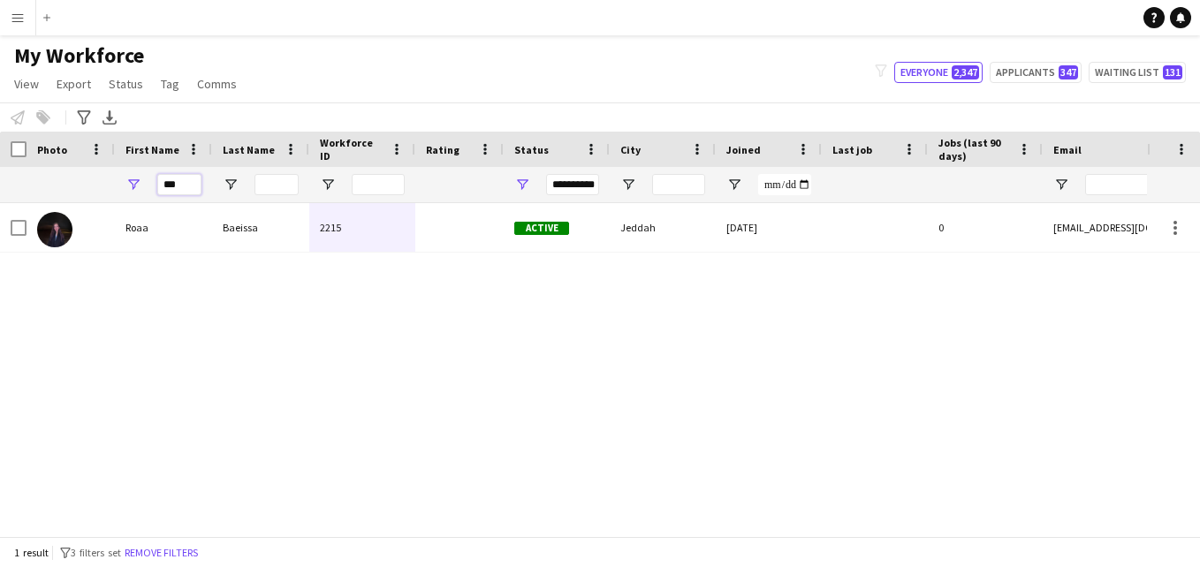
click at [185, 185] on input "***" at bounding box center [179, 184] width 44 height 21
type input "*"
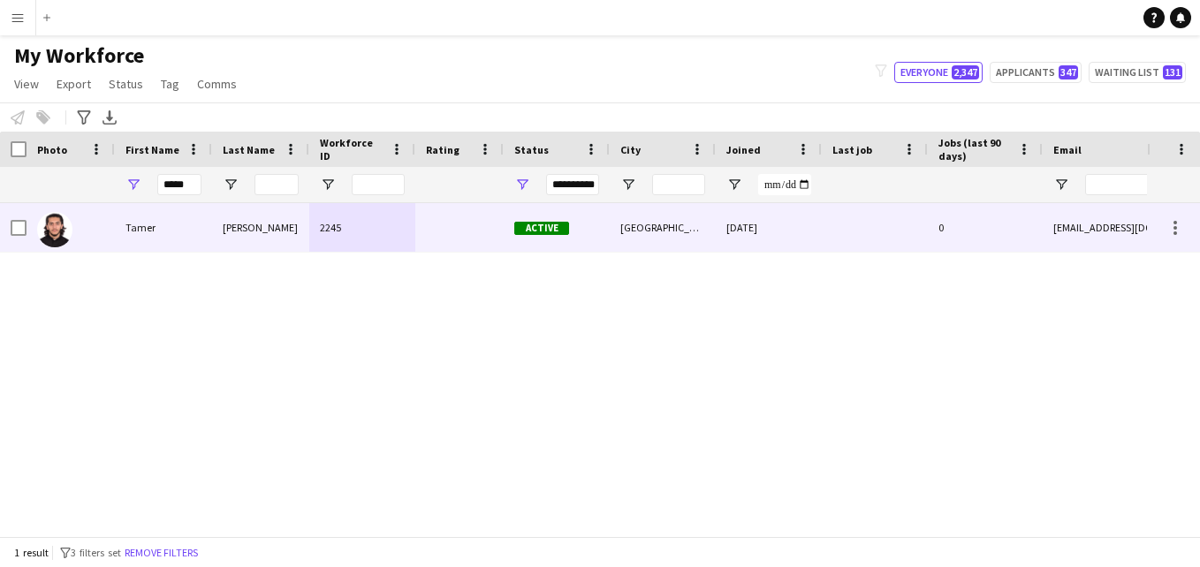
click at [426, 222] on div at bounding box center [459, 227] width 88 height 49
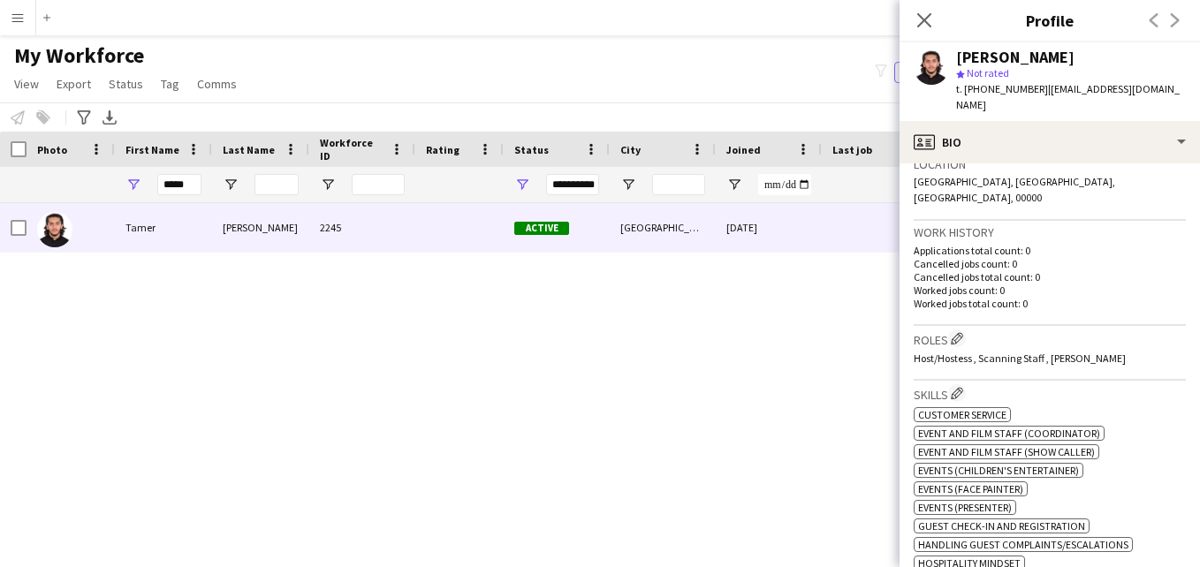
scroll to position [388, 0]
click at [189, 184] on input "*****" at bounding box center [179, 184] width 44 height 21
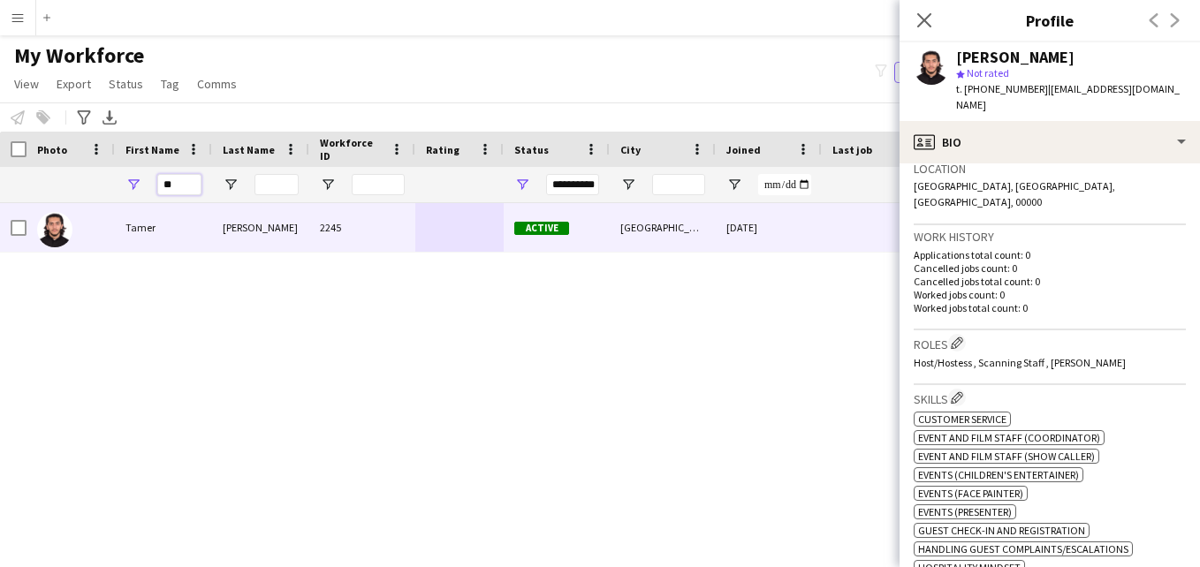
type input "*"
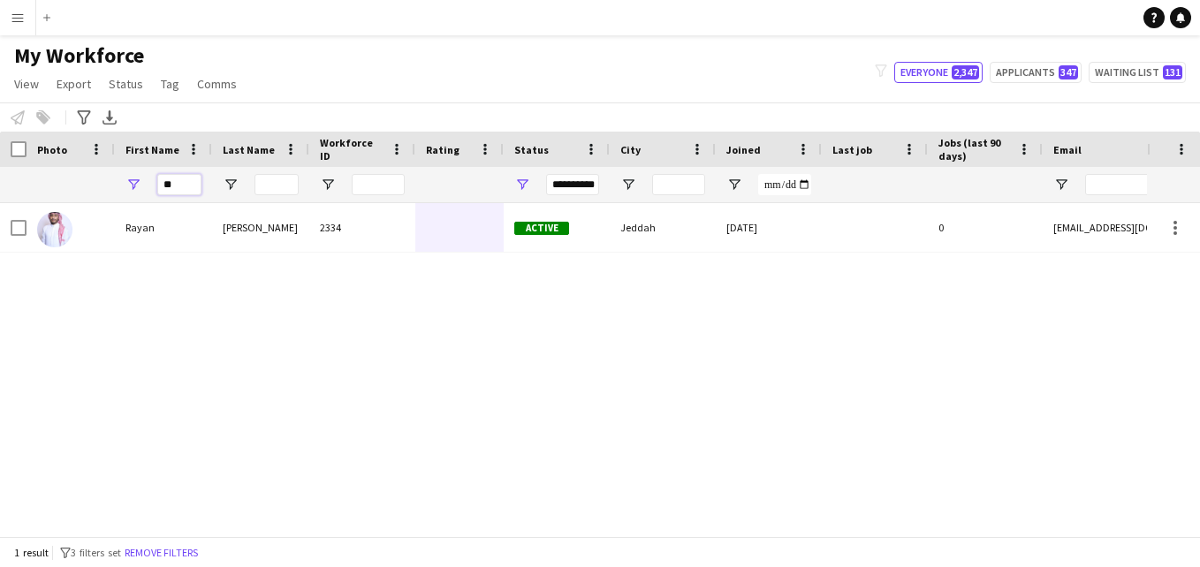
type input "*"
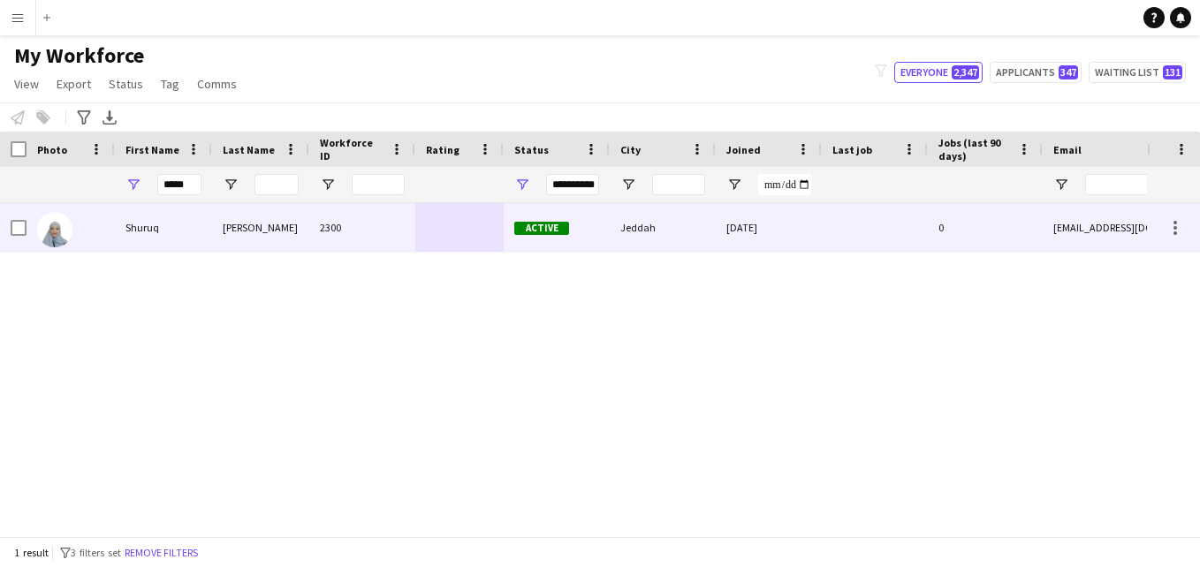
click at [409, 240] on div "2300" at bounding box center [362, 227] width 106 height 49
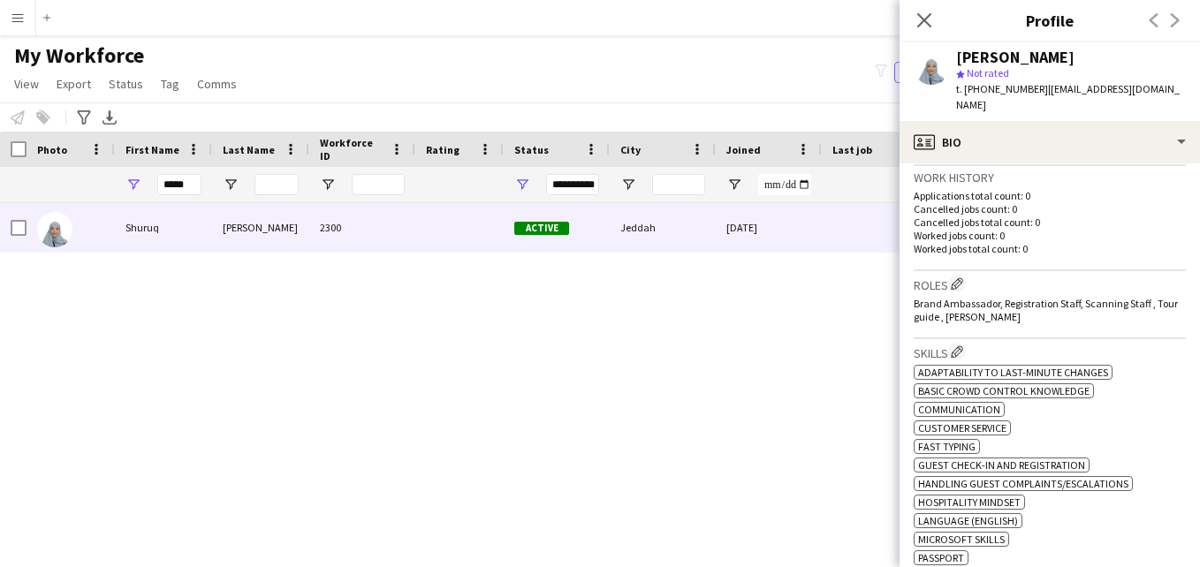
scroll to position [427, 0]
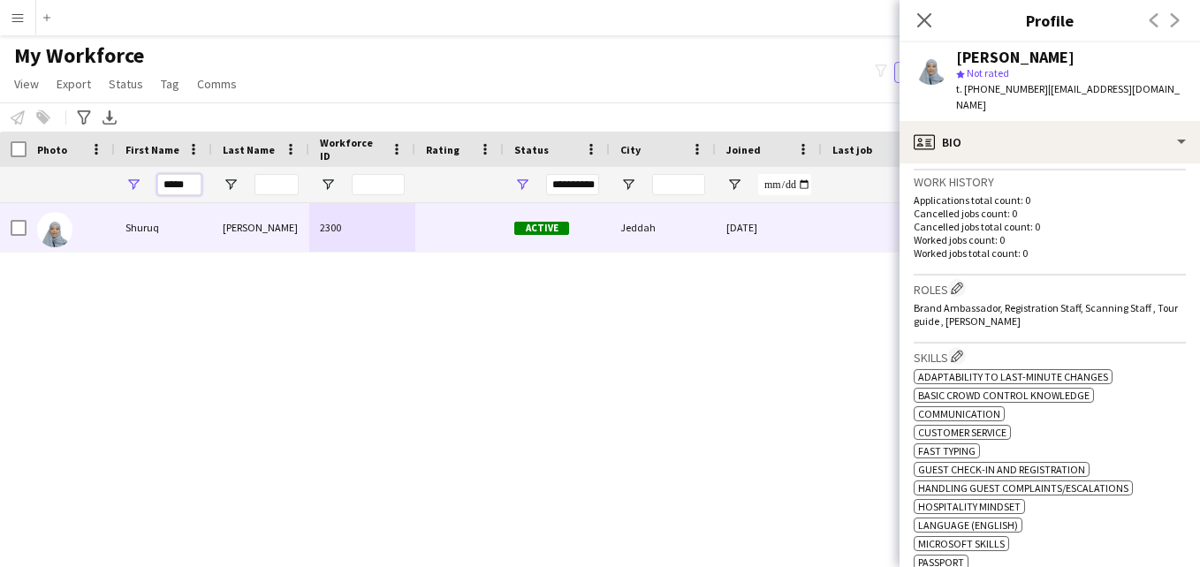
click at [191, 182] on input "*****" at bounding box center [179, 184] width 44 height 21
type input "*"
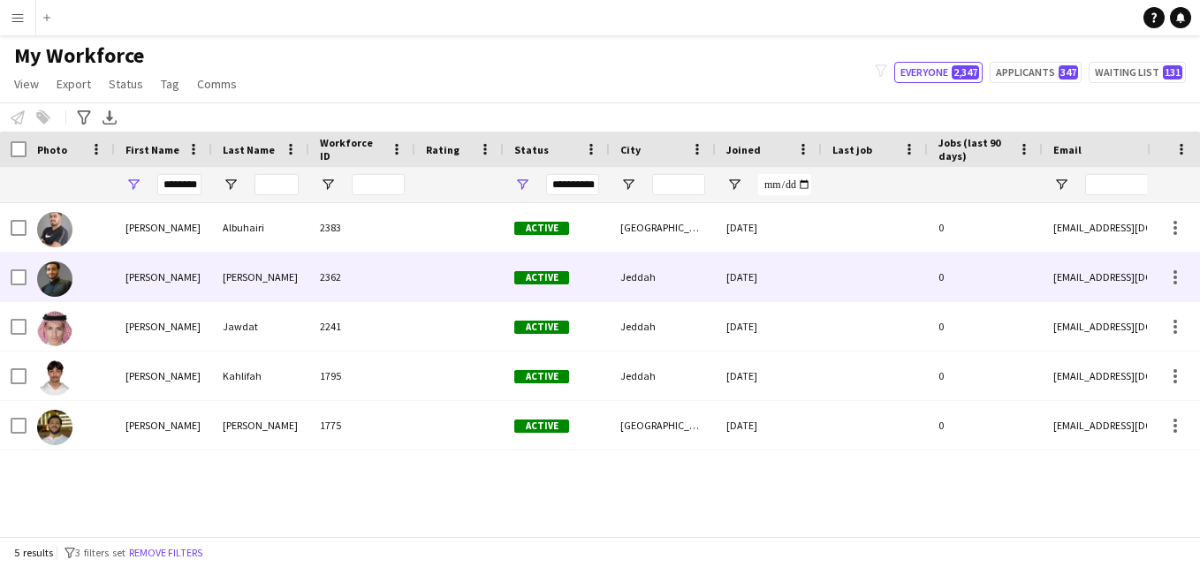
scroll to position [0, 0]
click at [283, 270] on div "[PERSON_NAME]" at bounding box center [260, 277] width 97 height 49
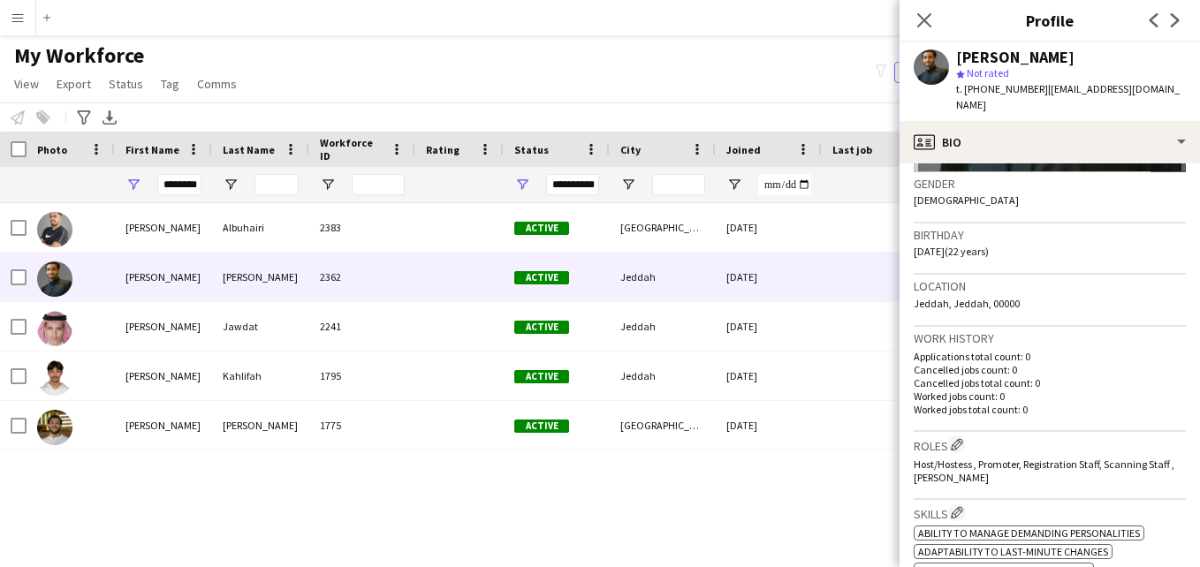
scroll to position [262, 0]
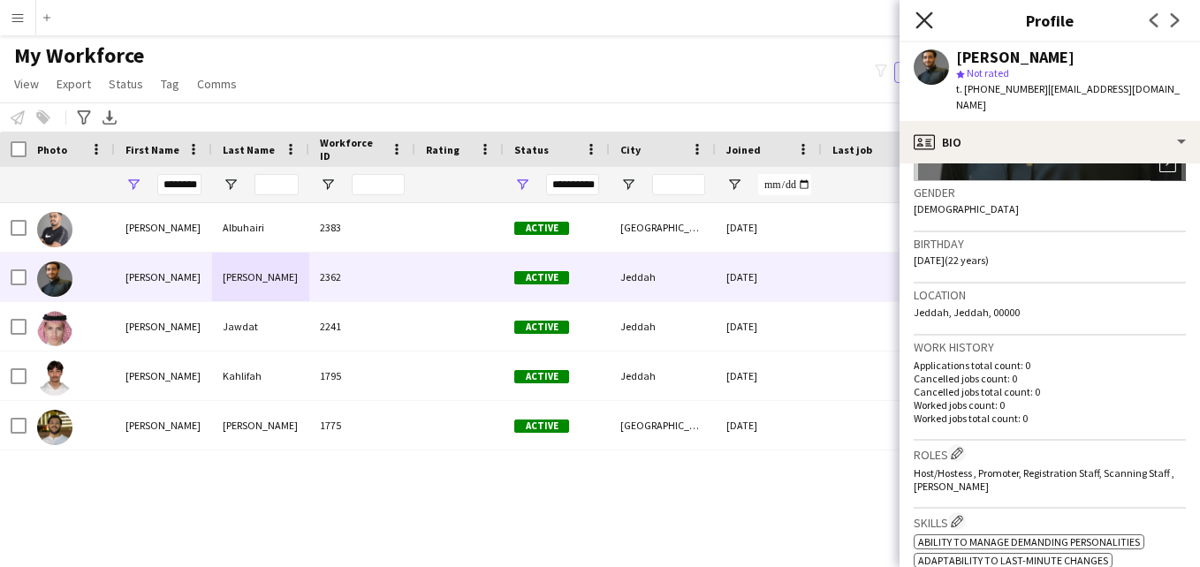
click at [926, 24] on icon "Close pop-in" at bounding box center [924, 19] width 17 height 17
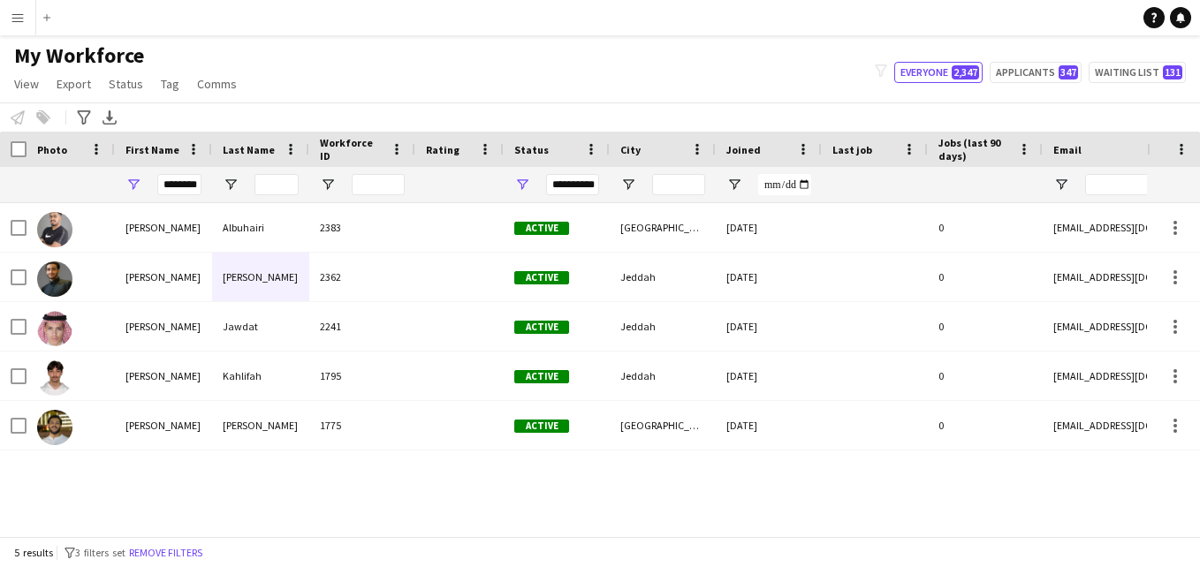
drag, startPoint x: 201, startPoint y: 189, endPoint x: 173, endPoint y: 186, distance: 28.5
click at [173, 186] on div "********" at bounding box center [163, 184] width 97 height 35
click at [202, 183] on div "********" at bounding box center [163, 184] width 97 height 35
drag, startPoint x: 199, startPoint y: 185, endPoint x: 156, endPoint y: 186, distance: 42.4
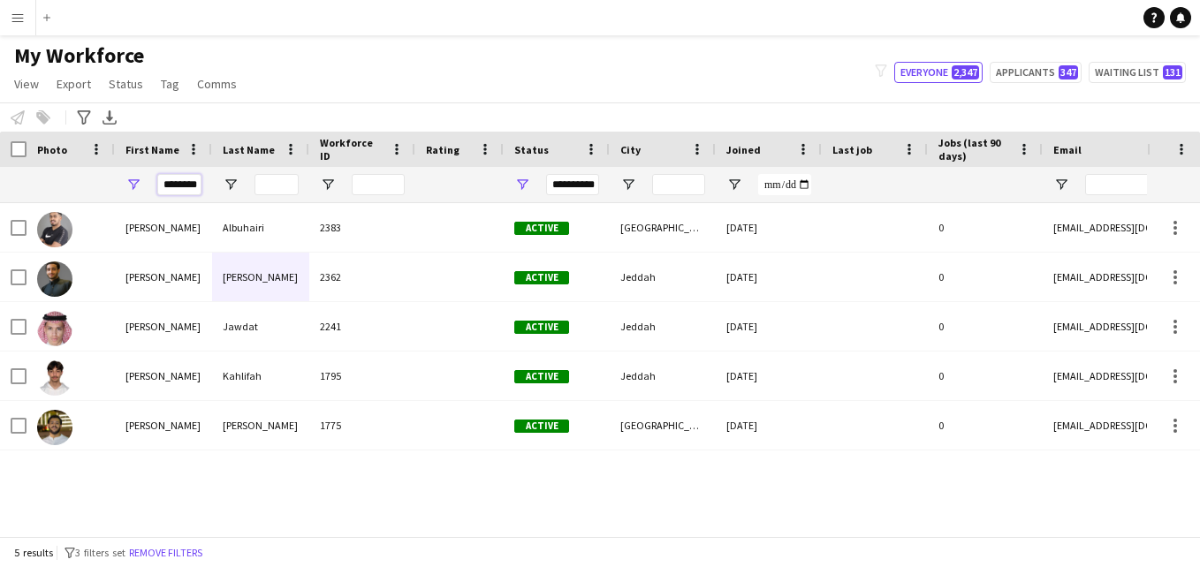
click at [156, 186] on div "********" at bounding box center [163, 184] width 97 height 35
type input "*"
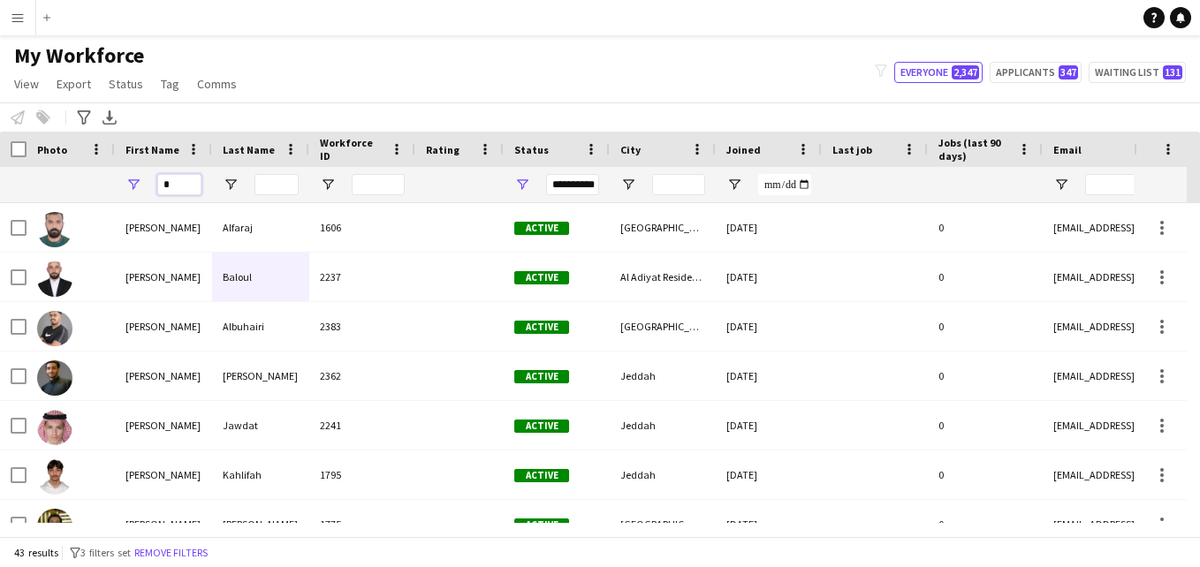
click at [179, 186] on input "*" at bounding box center [179, 184] width 44 height 21
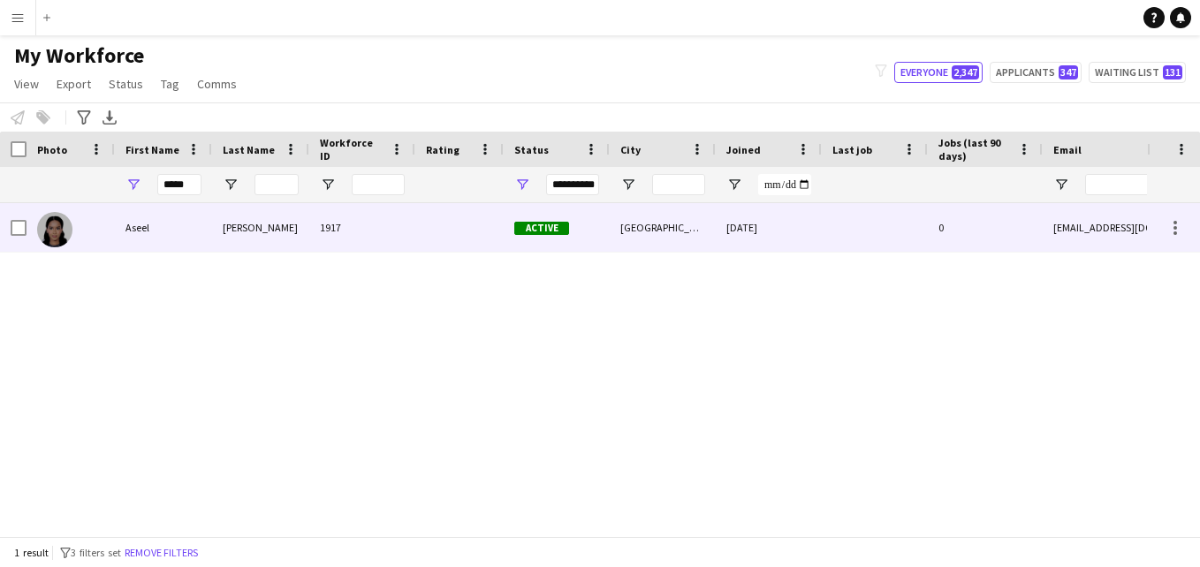
click at [307, 225] on div "[PERSON_NAME]" at bounding box center [260, 227] width 97 height 49
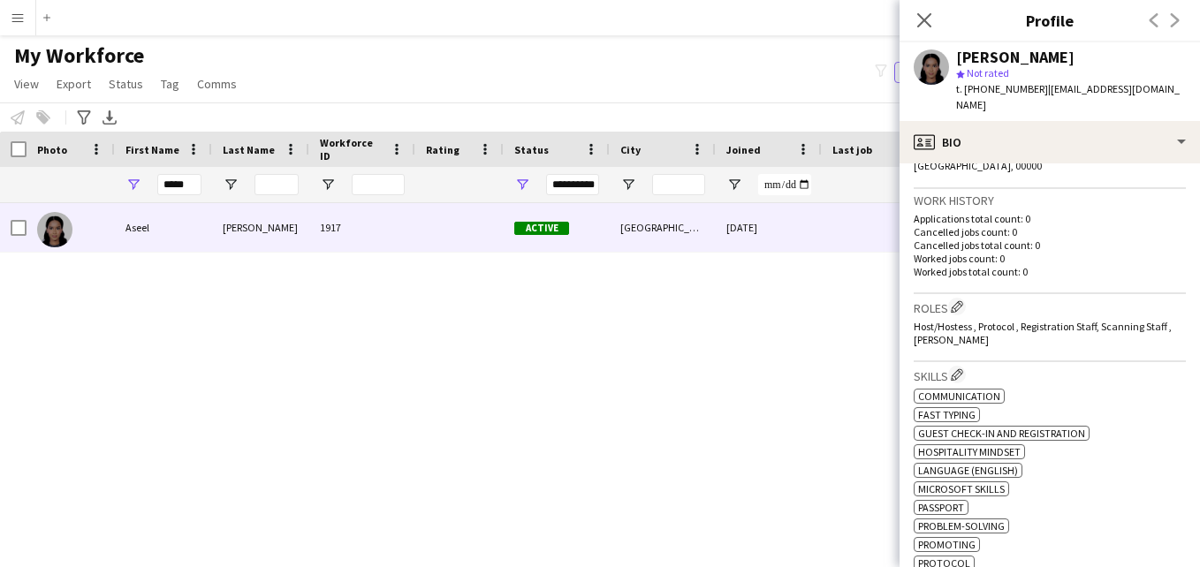
scroll to position [444, 0]
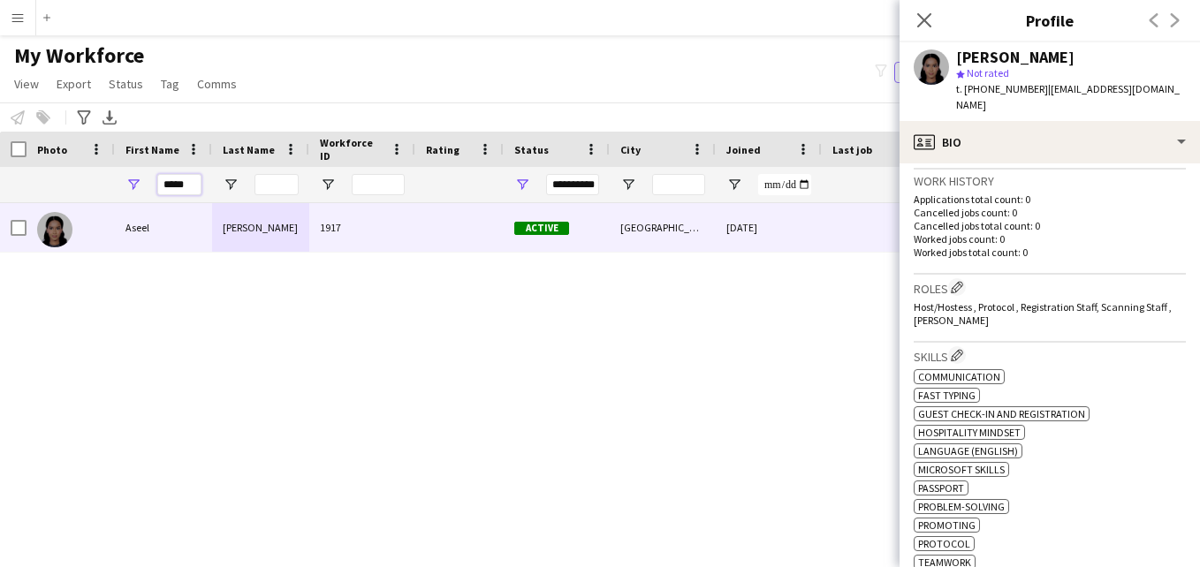
click at [195, 186] on input "*****" at bounding box center [179, 184] width 44 height 21
type input "*"
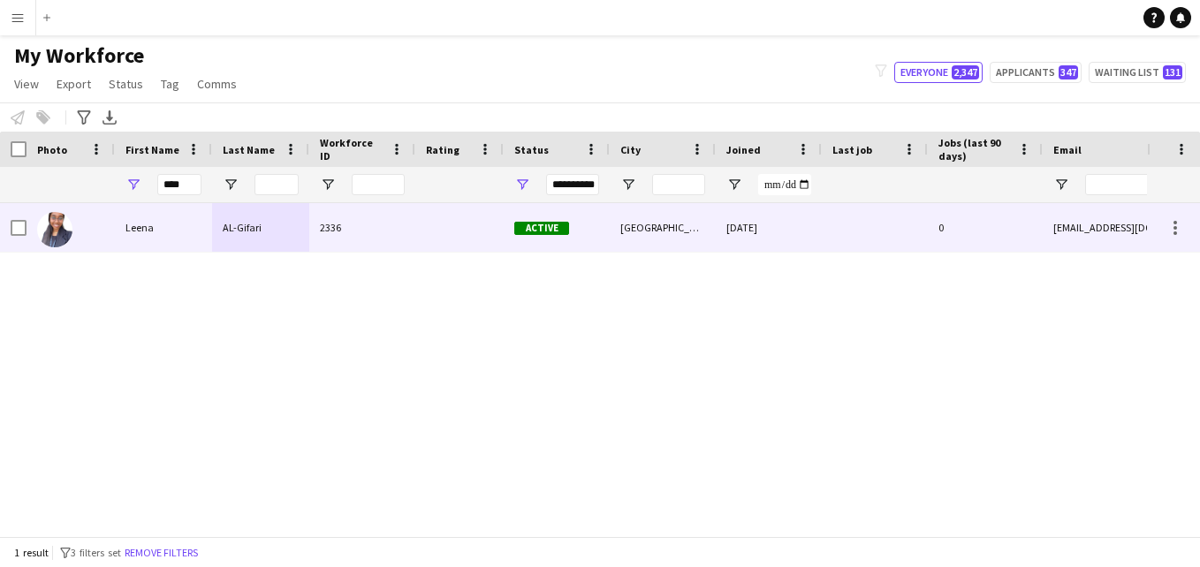
click at [461, 242] on div at bounding box center [459, 227] width 88 height 49
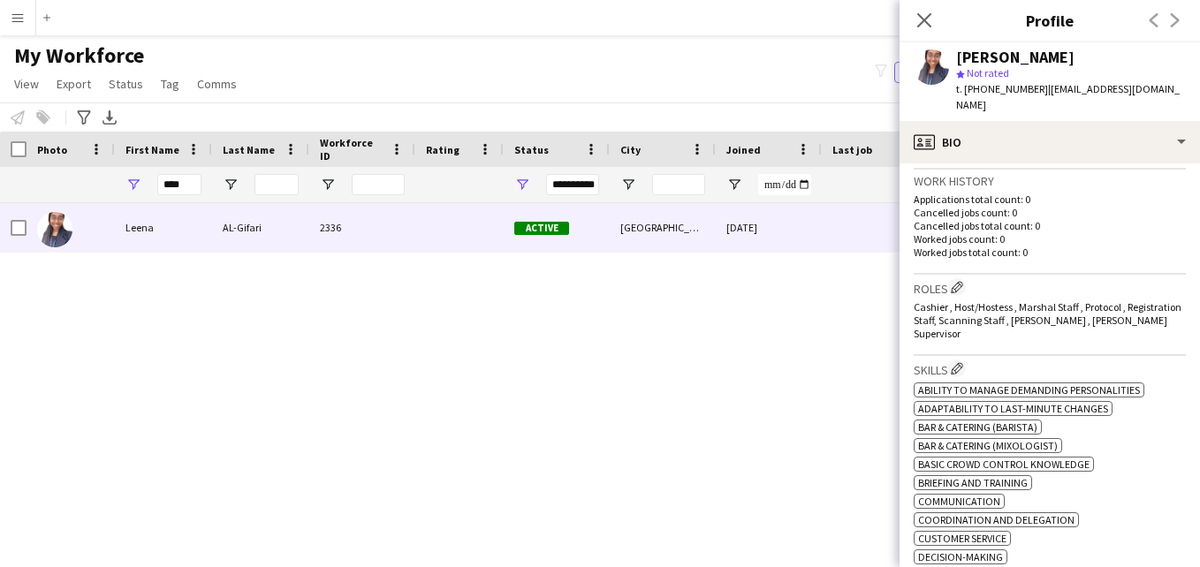
scroll to position [429, 0]
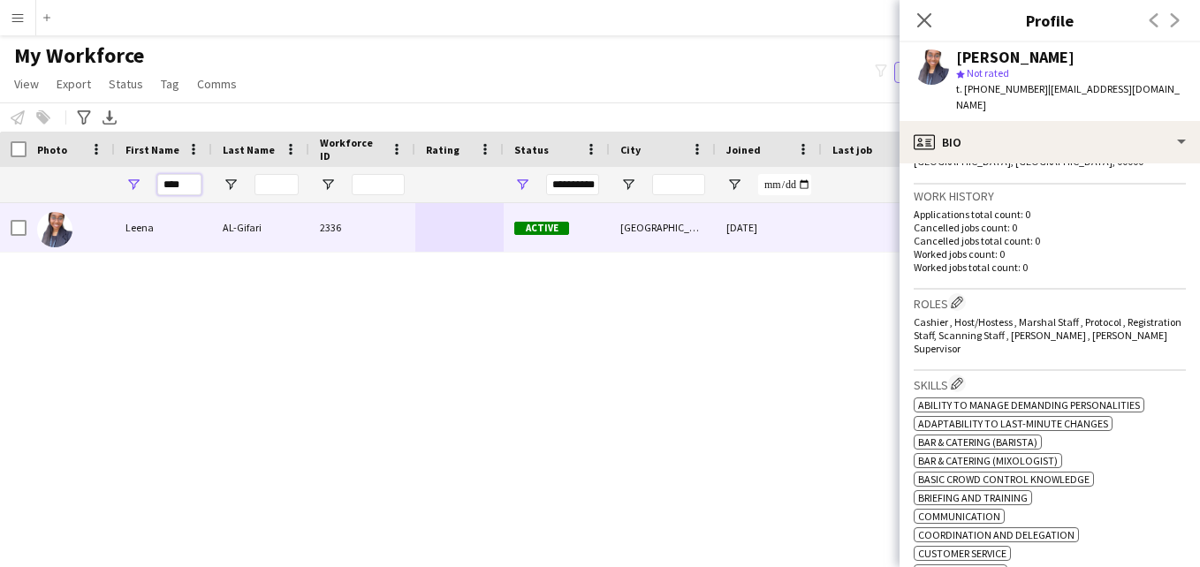
click at [185, 183] on input "****" at bounding box center [179, 184] width 44 height 21
type input "*"
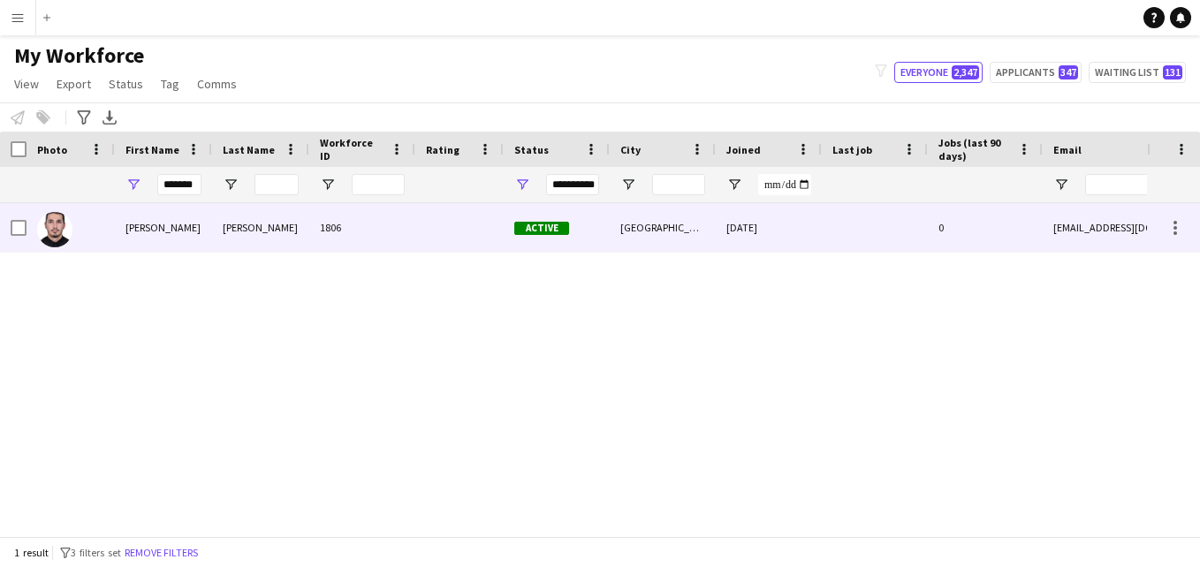
scroll to position [0, 0]
click at [281, 225] on div "[PERSON_NAME]" at bounding box center [260, 227] width 97 height 49
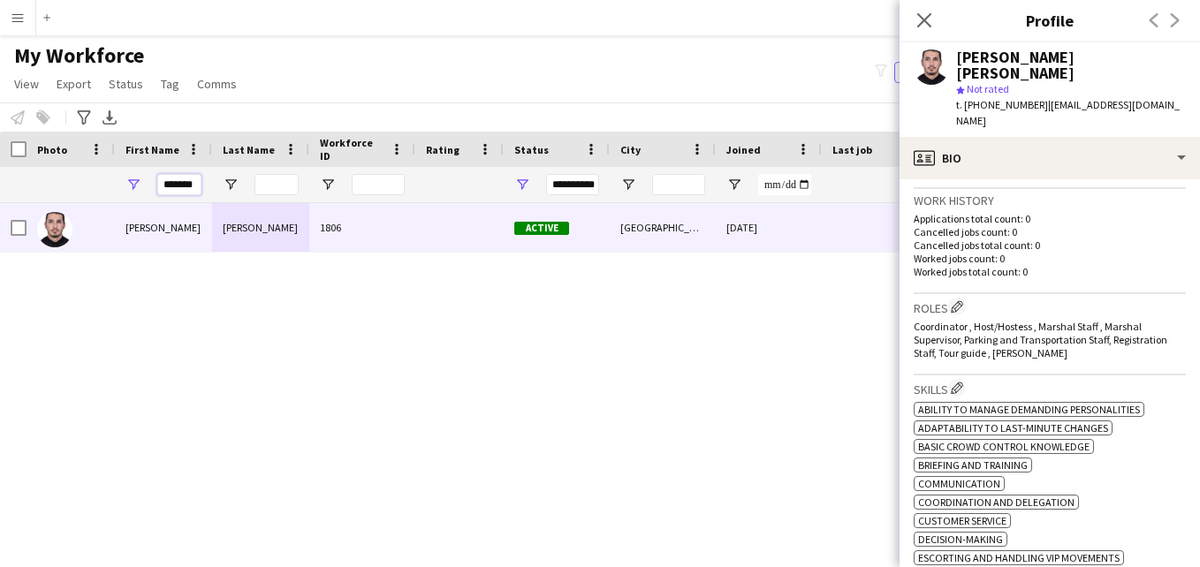
drag, startPoint x: 200, startPoint y: 189, endPoint x: 156, endPoint y: 186, distance: 43.4
click at [156, 186] on div "*******" at bounding box center [163, 184] width 97 height 35
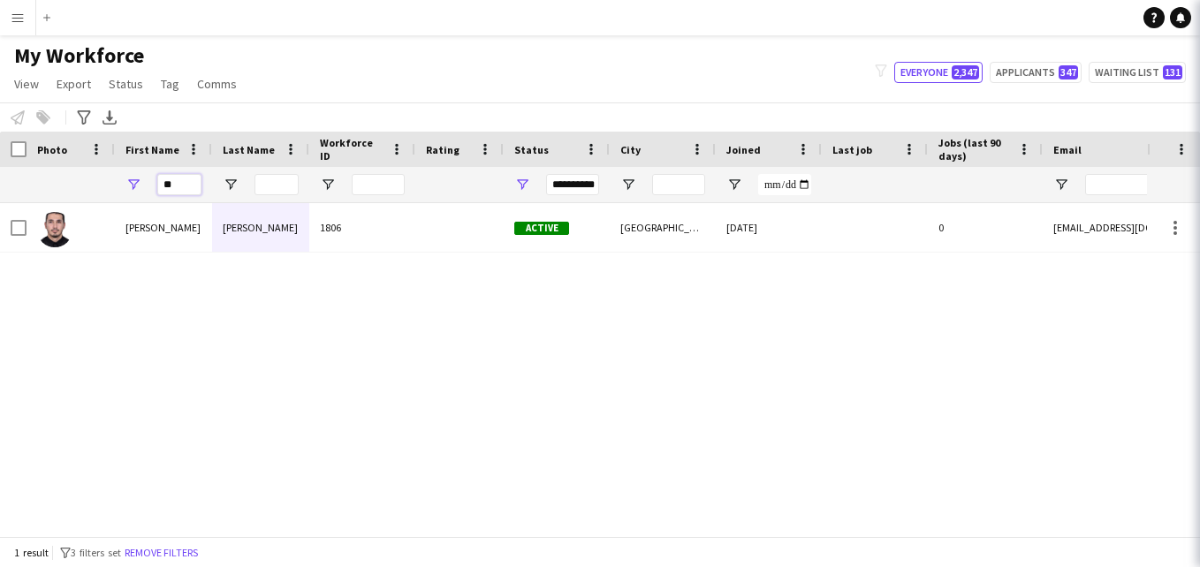
click at [188, 183] on input "**" at bounding box center [179, 184] width 44 height 21
type input "*"
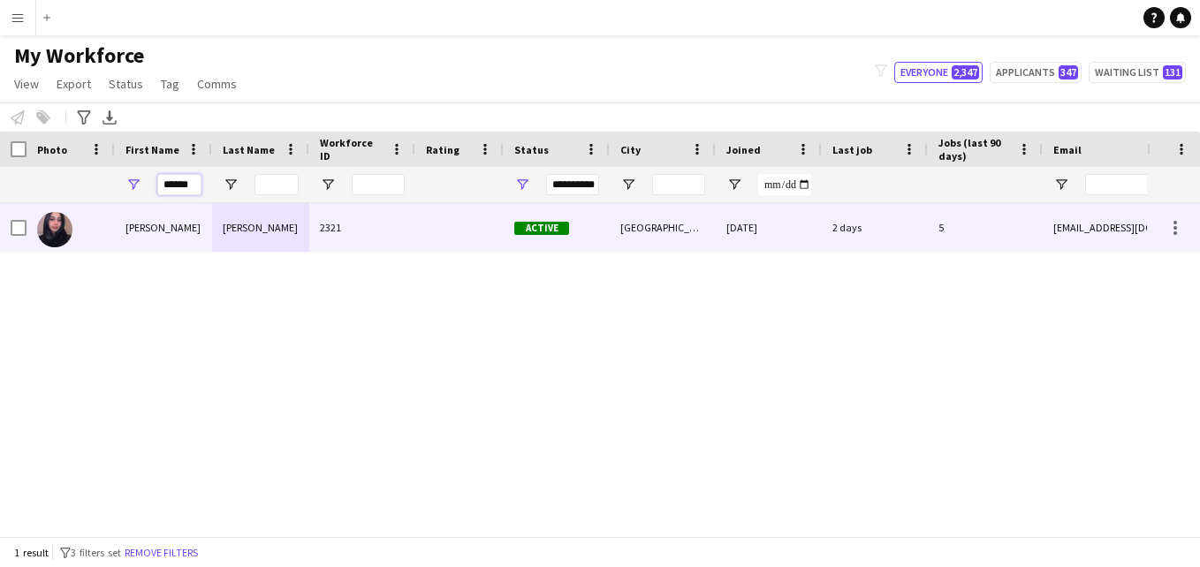
type input "******"
click at [679, 219] on div "[GEOGRAPHIC_DATA]" at bounding box center [663, 227] width 106 height 49
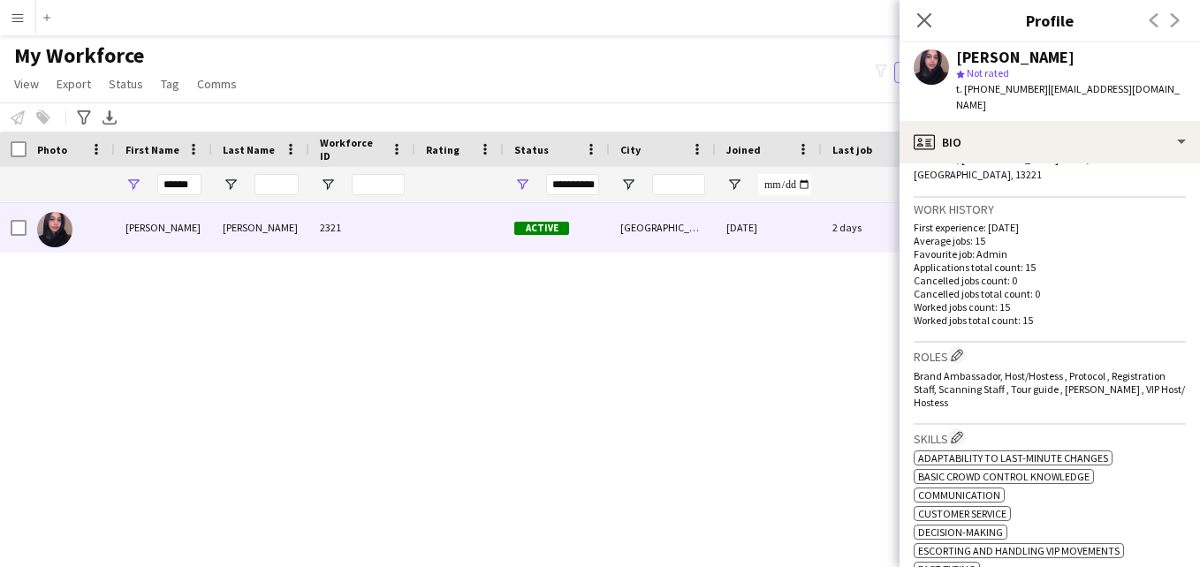
scroll to position [428, 0]
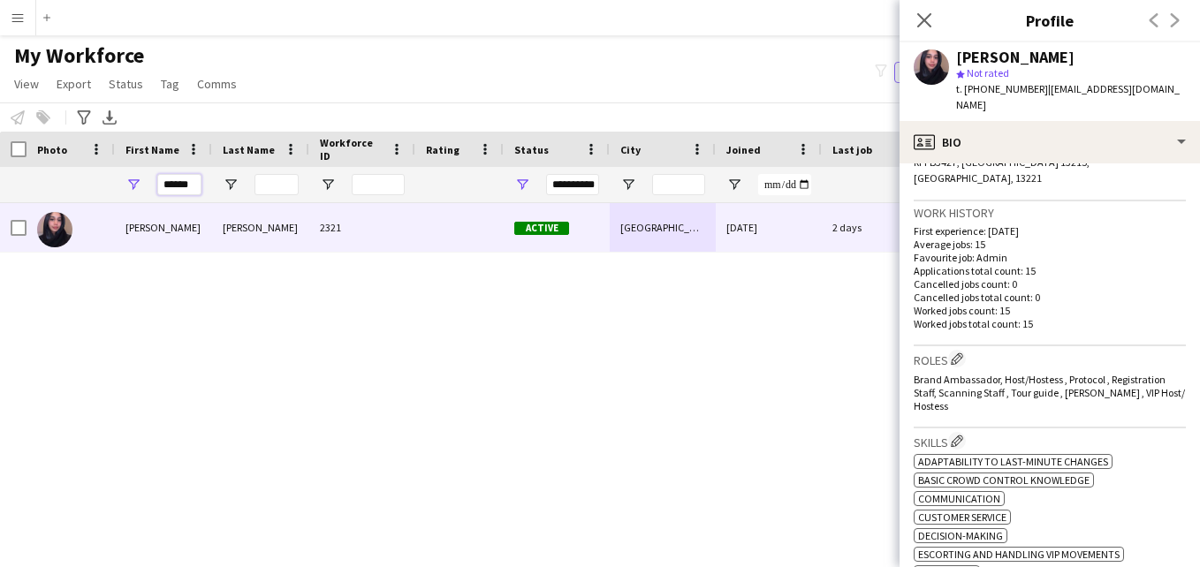
drag, startPoint x: 196, startPoint y: 185, endPoint x: 151, endPoint y: 187, distance: 45.1
click at [151, 187] on div "******" at bounding box center [163, 184] width 97 height 35
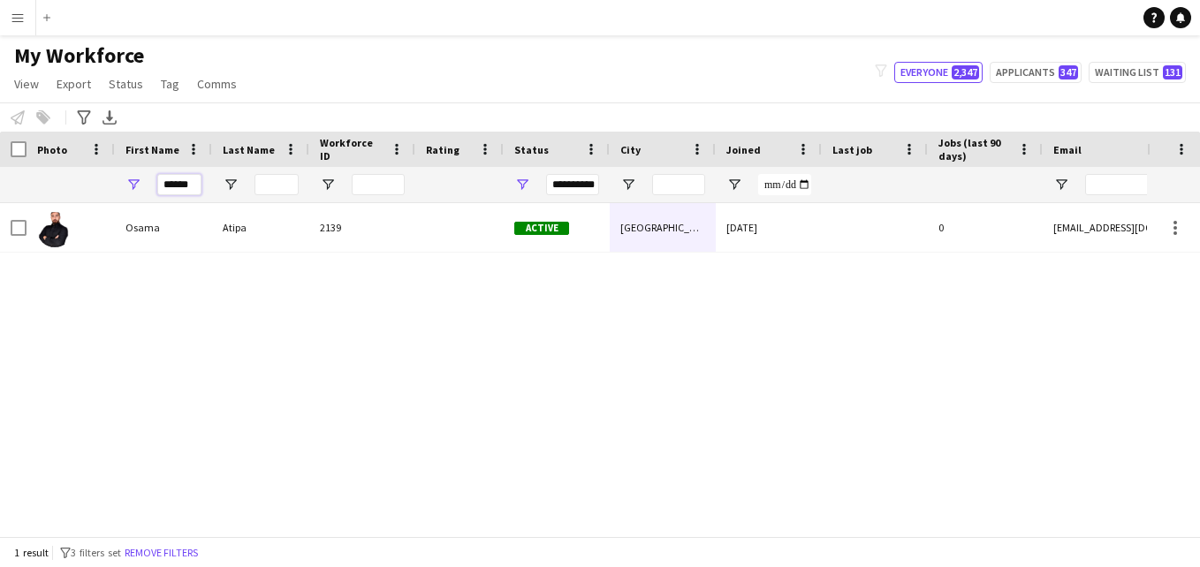
type input "*****"
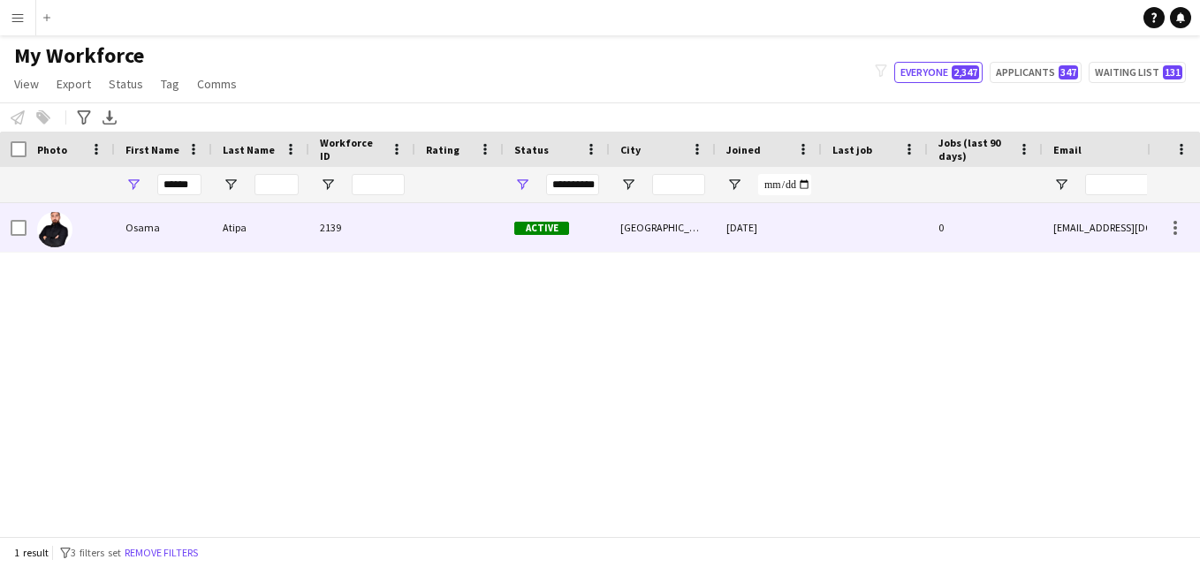
click at [404, 248] on div "2139" at bounding box center [362, 227] width 106 height 49
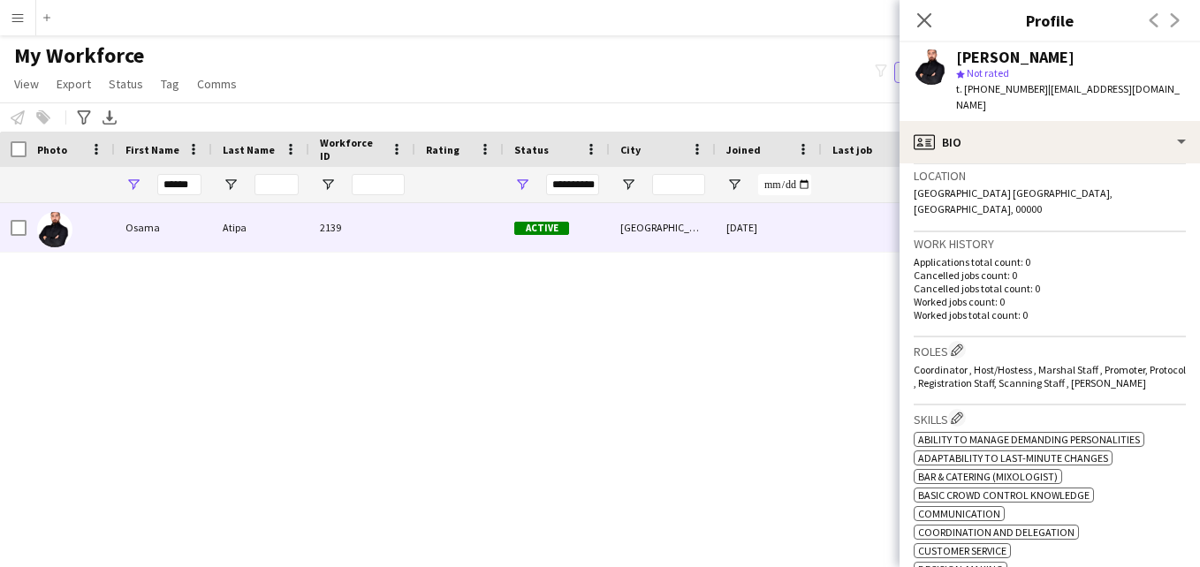
scroll to position [347, 0]
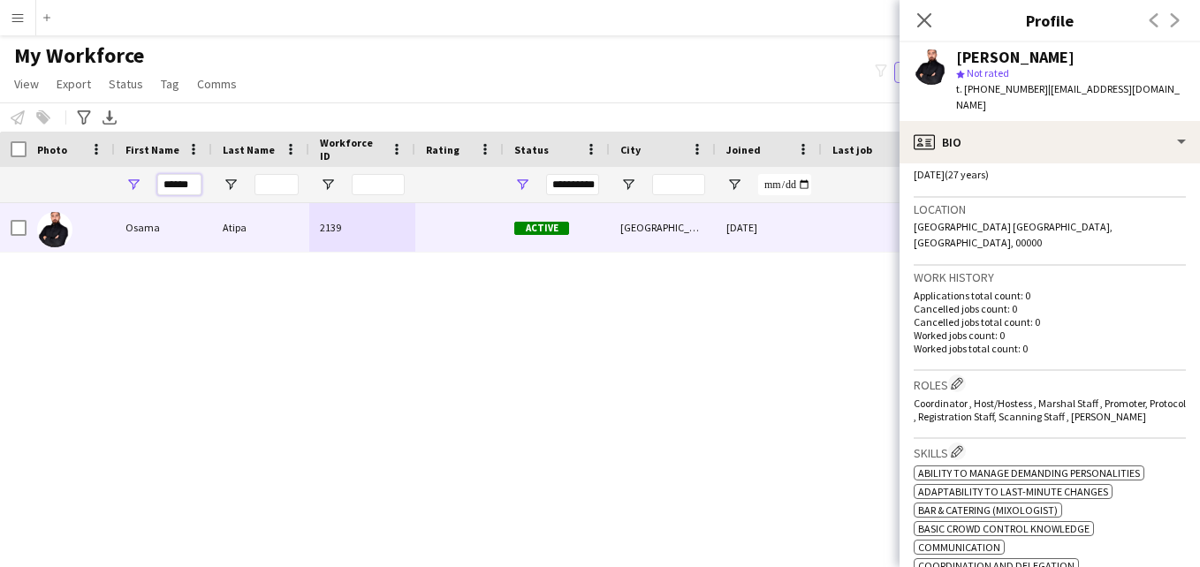
drag, startPoint x: 194, startPoint y: 188, endPoint x: 152, endPoint y: 186, distance: 42.5
click at [152, 186] on div "*****" at bounding box center [163, 184] width 97 height 35
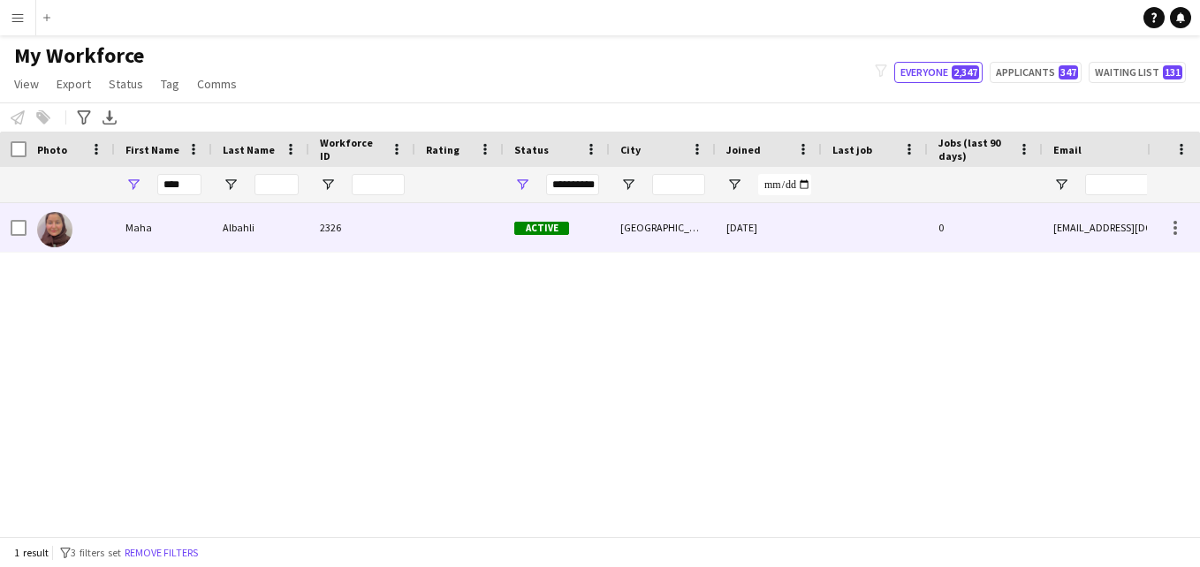
click at [337, 229] on div "2326" at bounding box center [362, 227] width 106 height 49
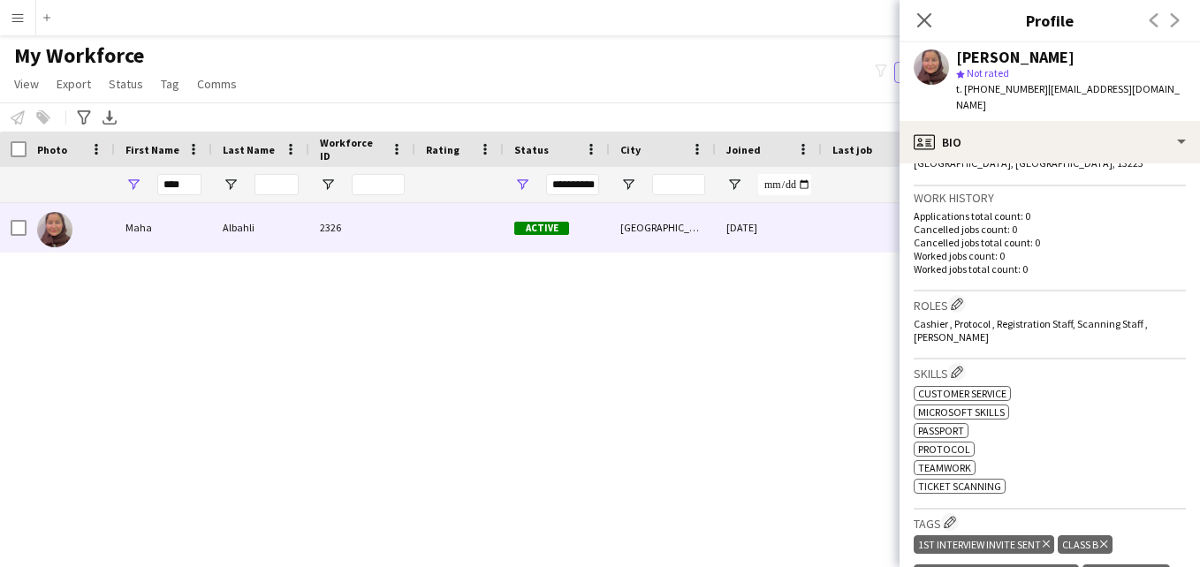
scroll to position [430, 0]
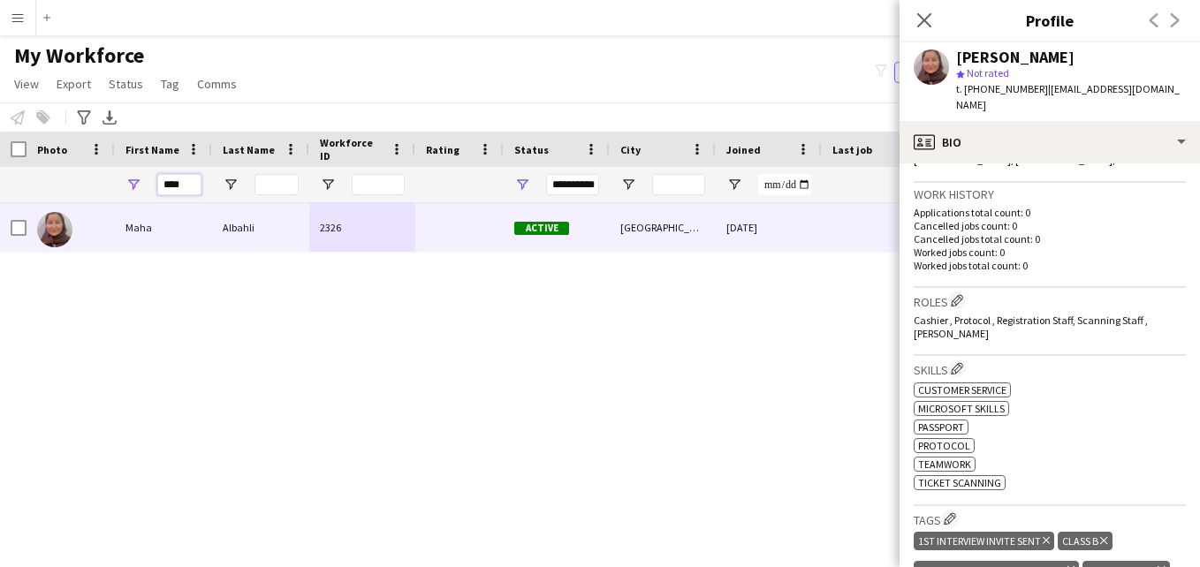
click at [193, 188] on input "****" at bounding box center [179, 184] width 44 height 21
type input "*"
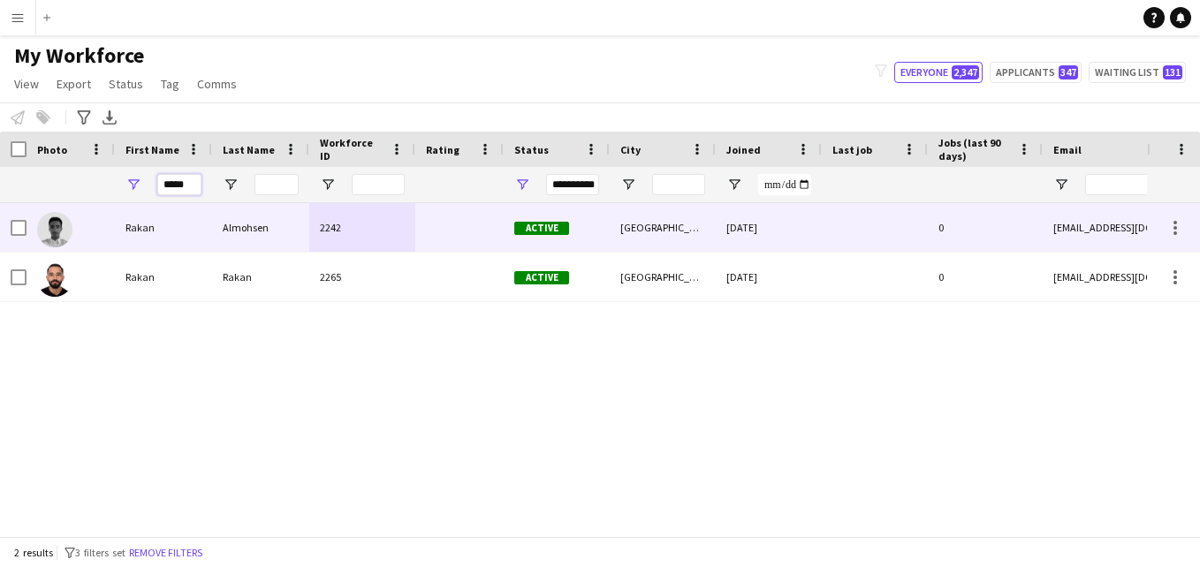
type input "*****"
click at [379, 247] on div "2242" at bounding box center [362, 227] width 106 height 49
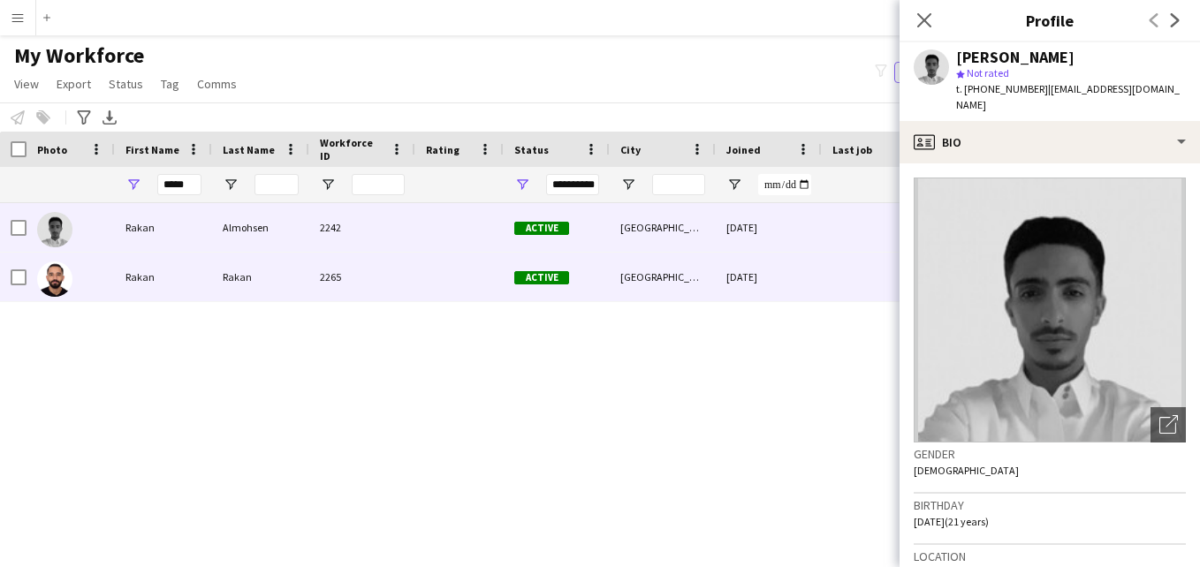
click at [581, 264] on div "Active" at bounding box center [557, 277] width 106 height 49
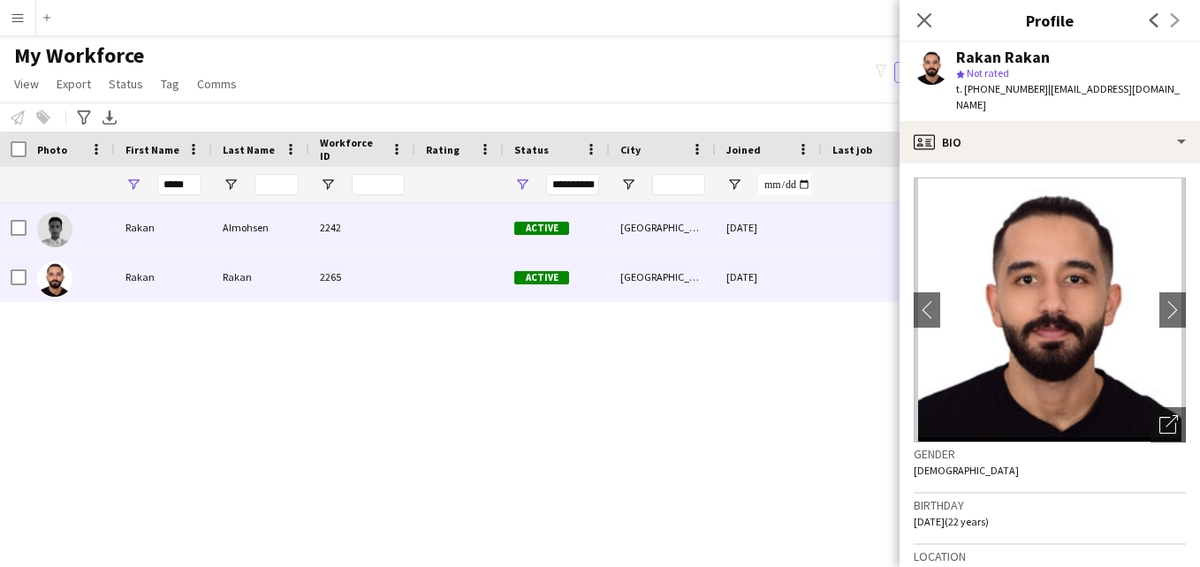
click at [387, 211] on div "2242" at bounding box center [362, 227] width 106 height 49
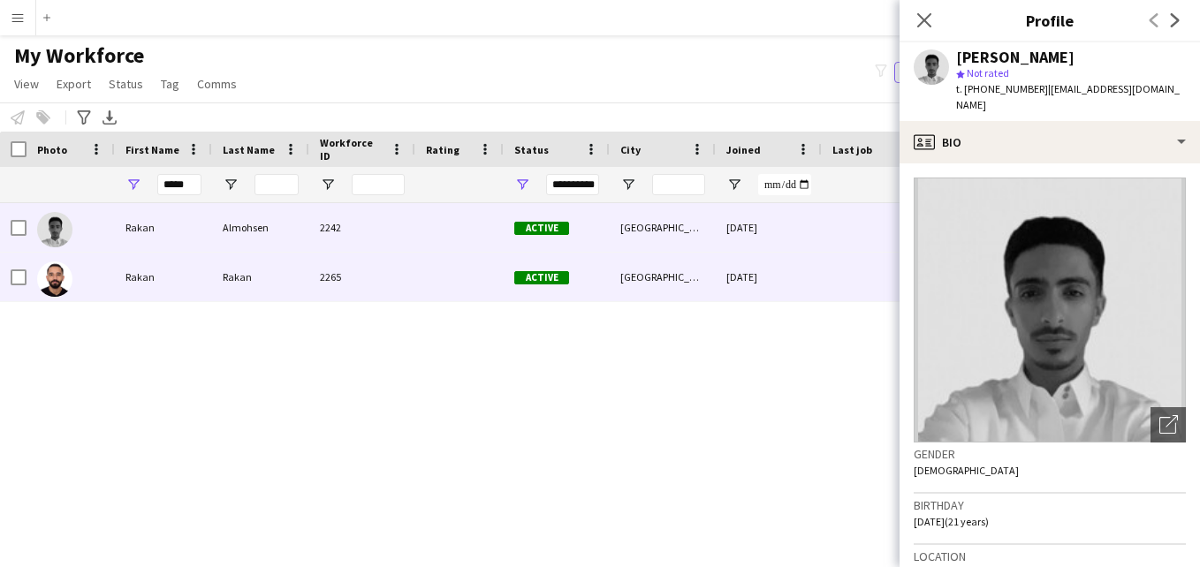
click at [391, 264] on div "2265" at bounding box center [362, 277] width 106 height 49
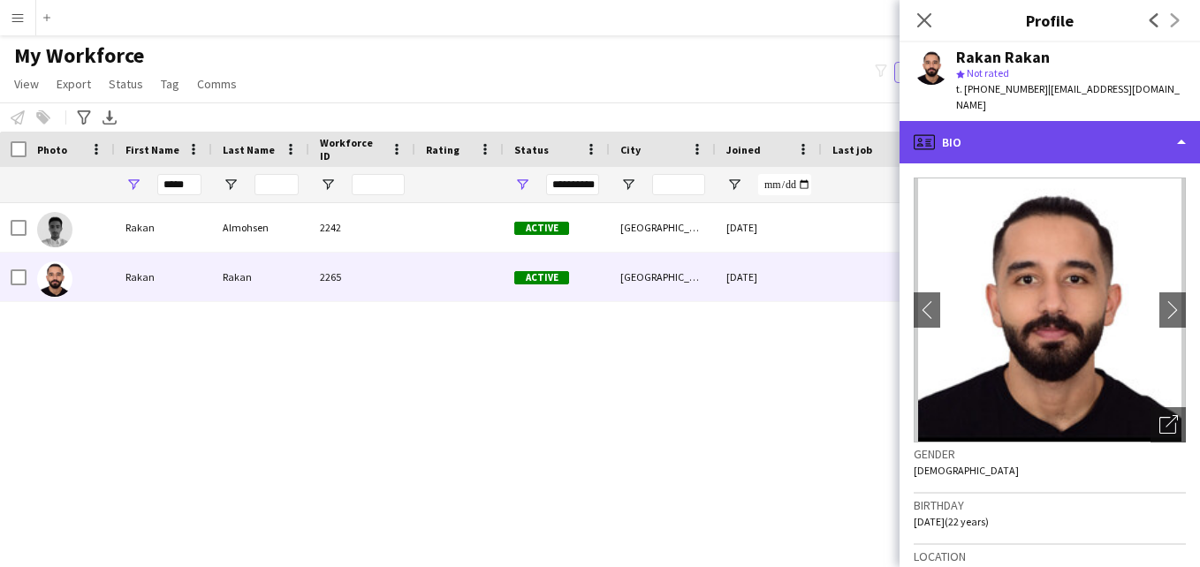
click at [1087, 139] on div "profile Bio" at bounding box center [1050, 142] width 300 height 42
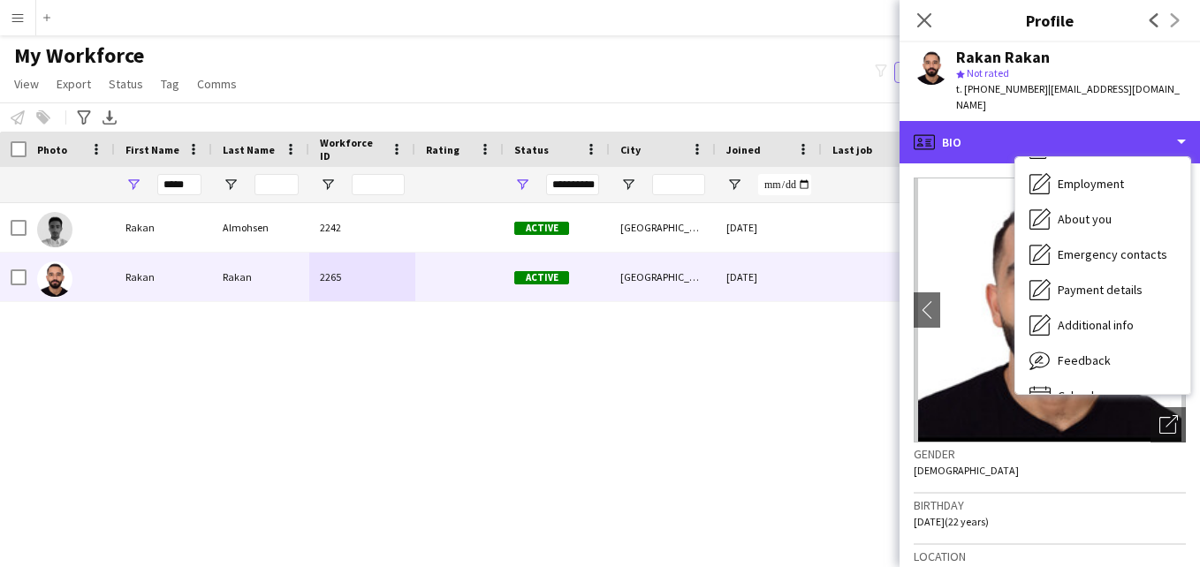
scroll to position [76, 0]
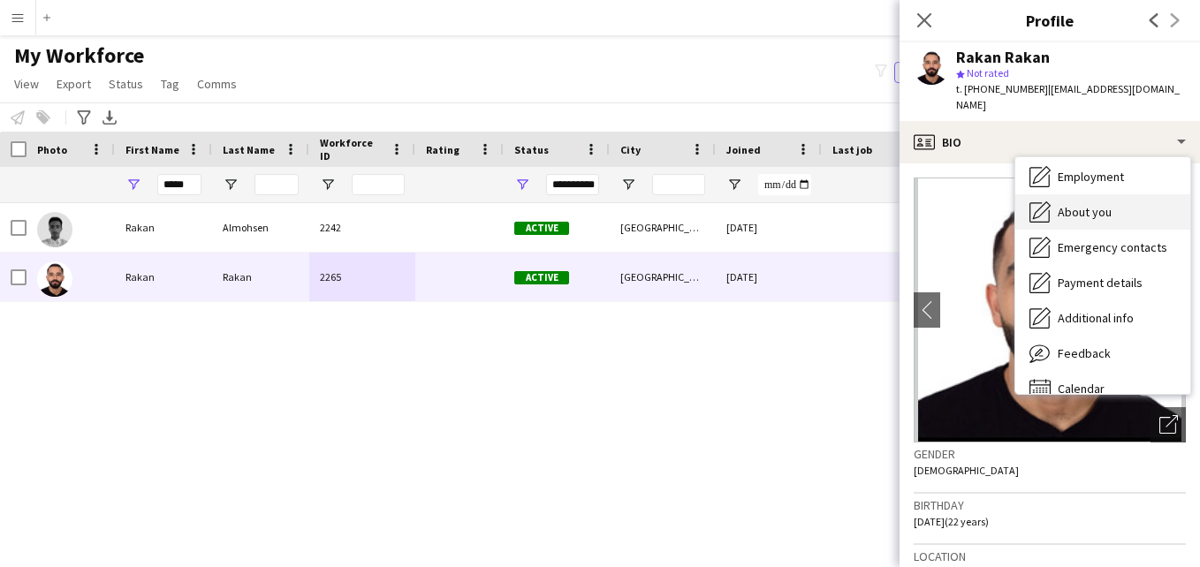
click at [1142, 194] on div "About you About you" at bounding box center [1102, 211] width 175 height 35
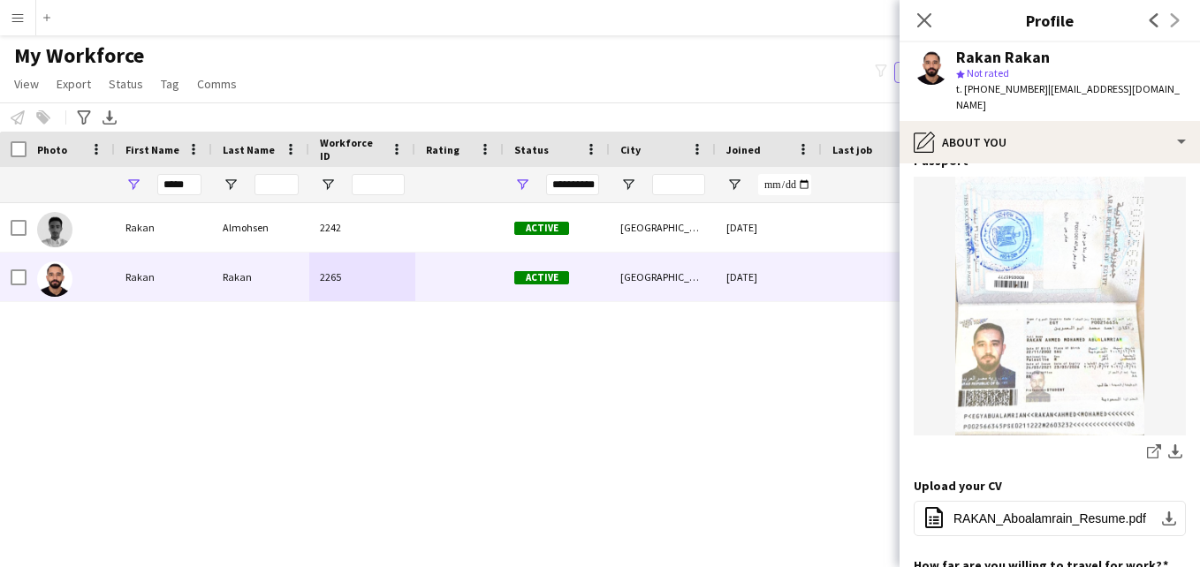
scroll to position [0, 0]
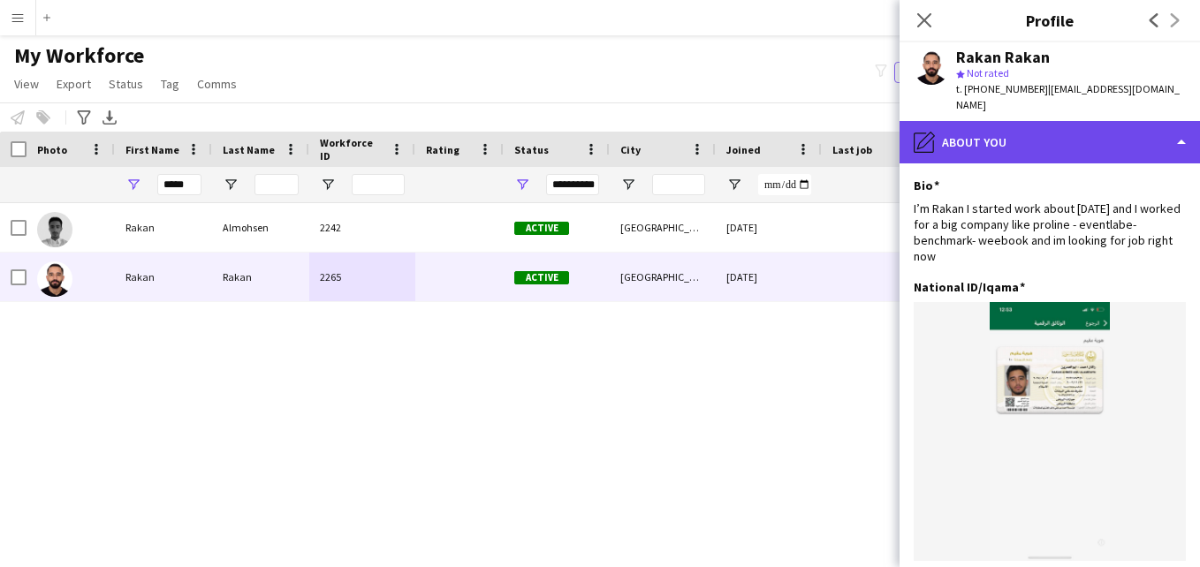
click at [1170, 129] on div "pencil4 About you" at bounding box center [1050, 142] width 300 height 42
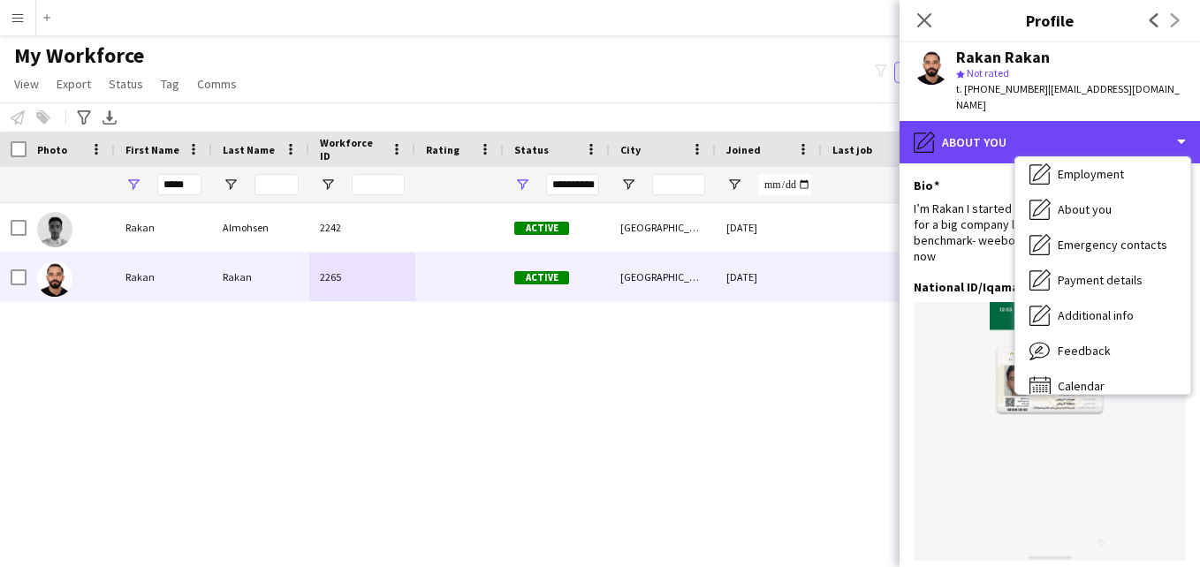
scroll to position [76, 0]
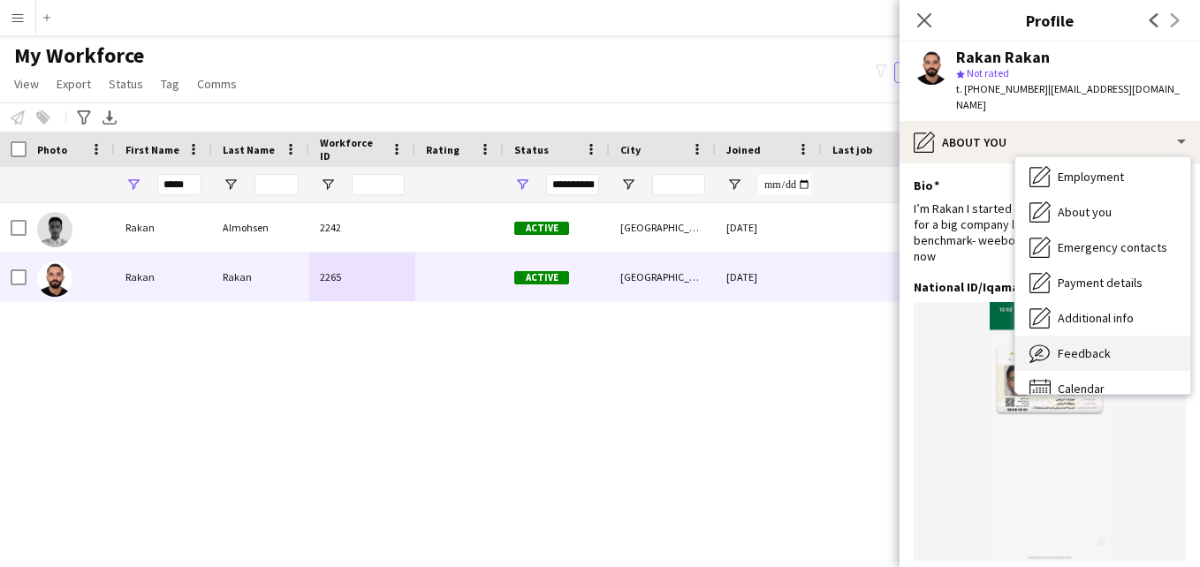
click at [1100, 346] on span "Feedback" at bounding box center [1084, 354] width 53 height 16
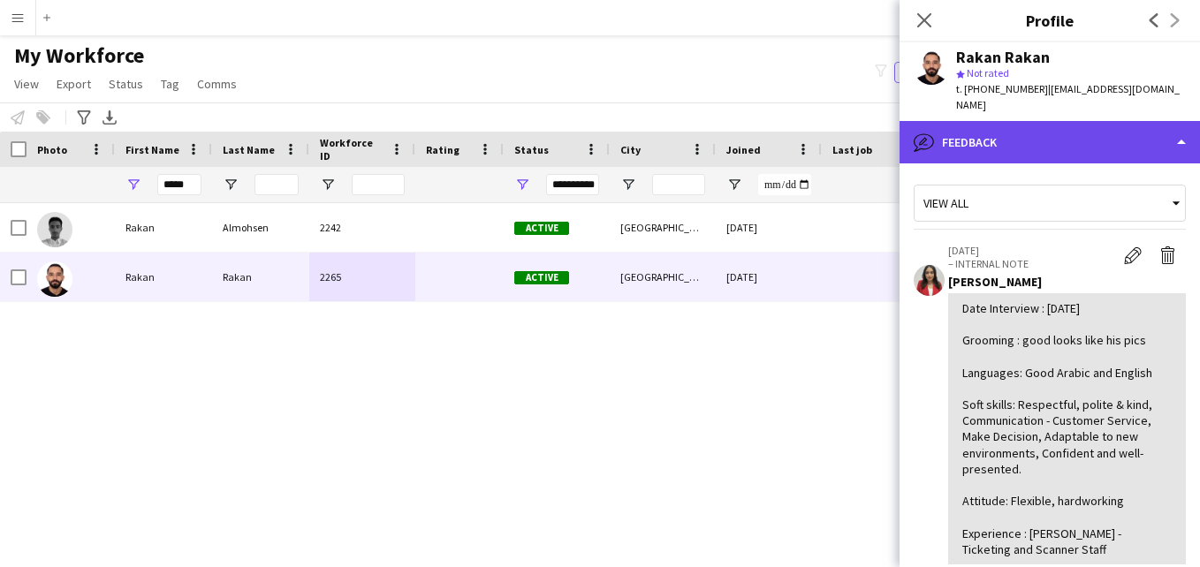
click at [1130, 131] on div "bubble-pencil Feedback" at bounding box center [1050, 142] width 300 height 42
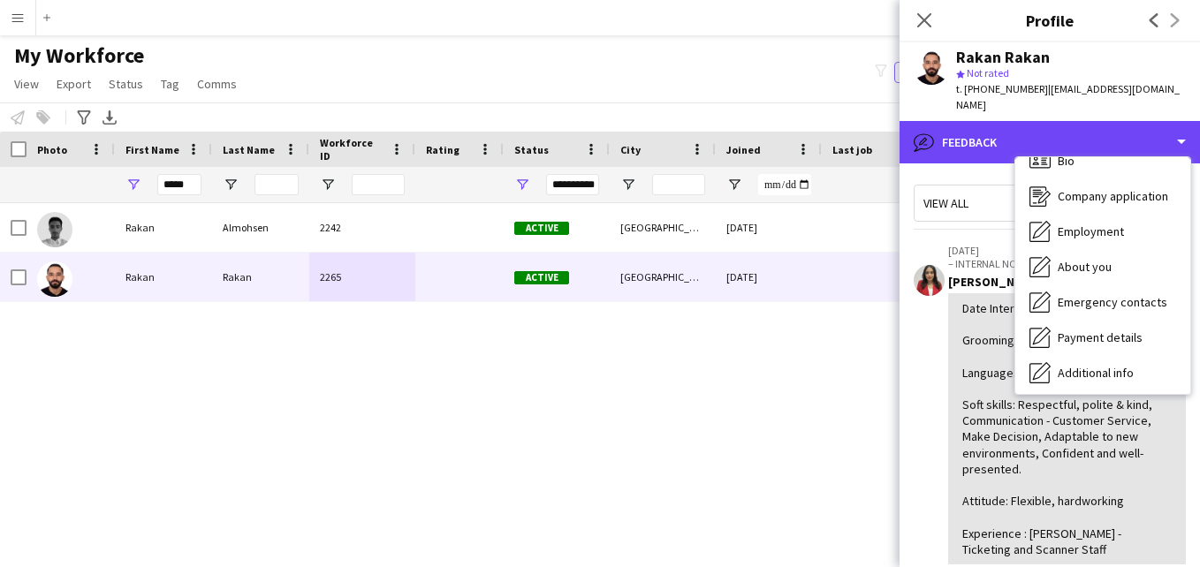
scroll to position [0, 0]
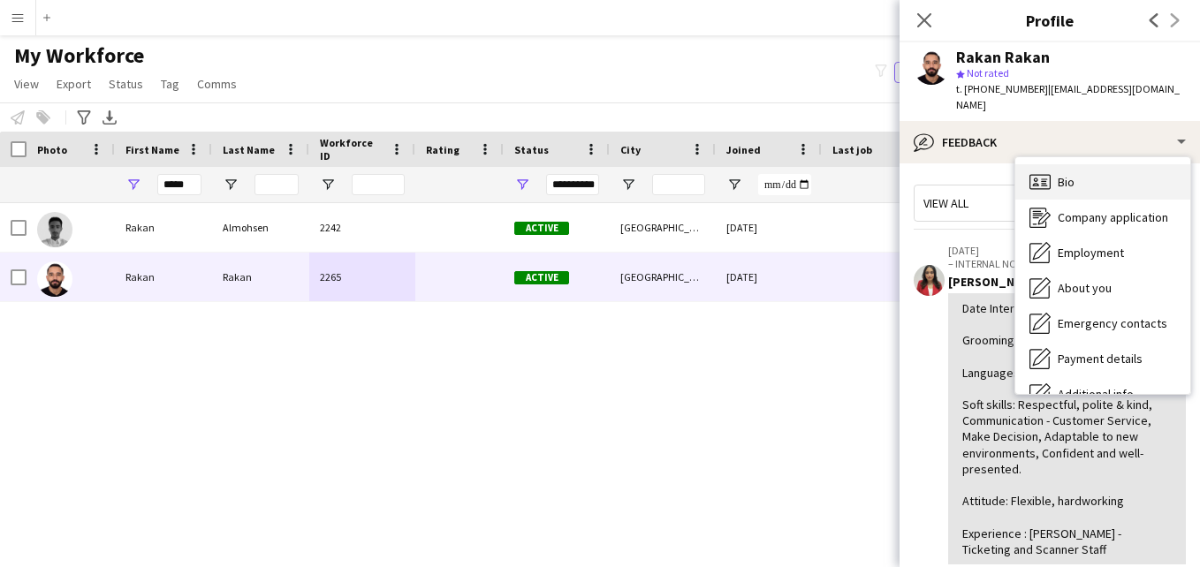
click at [1140, 164] on div "Bio Bio" at bounding box center [1102, 181] width 175 height 35
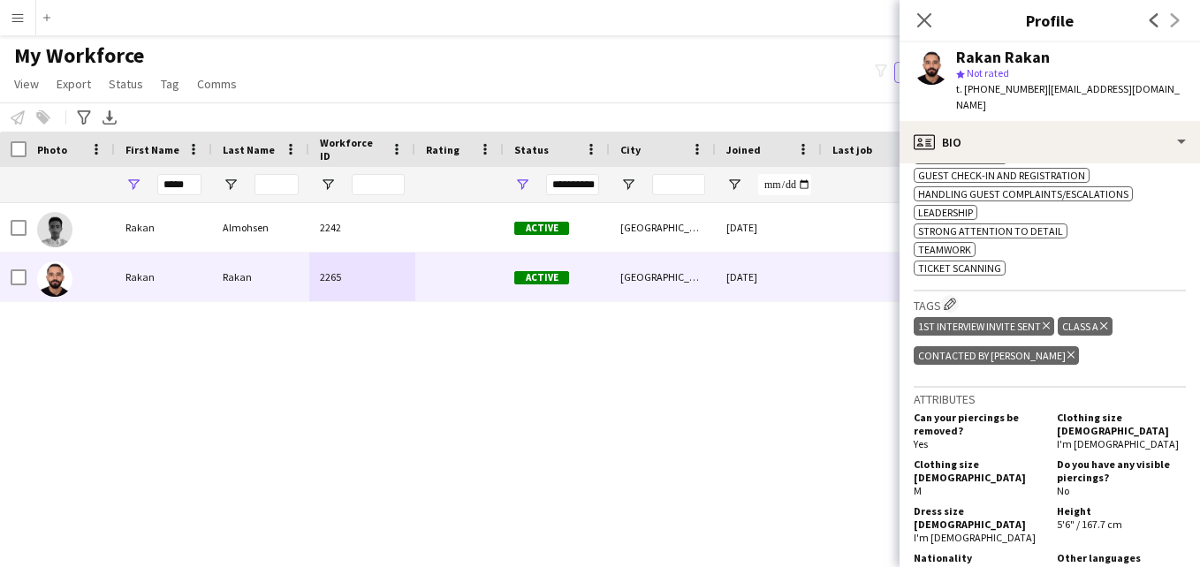
scroll to position [673, 0]
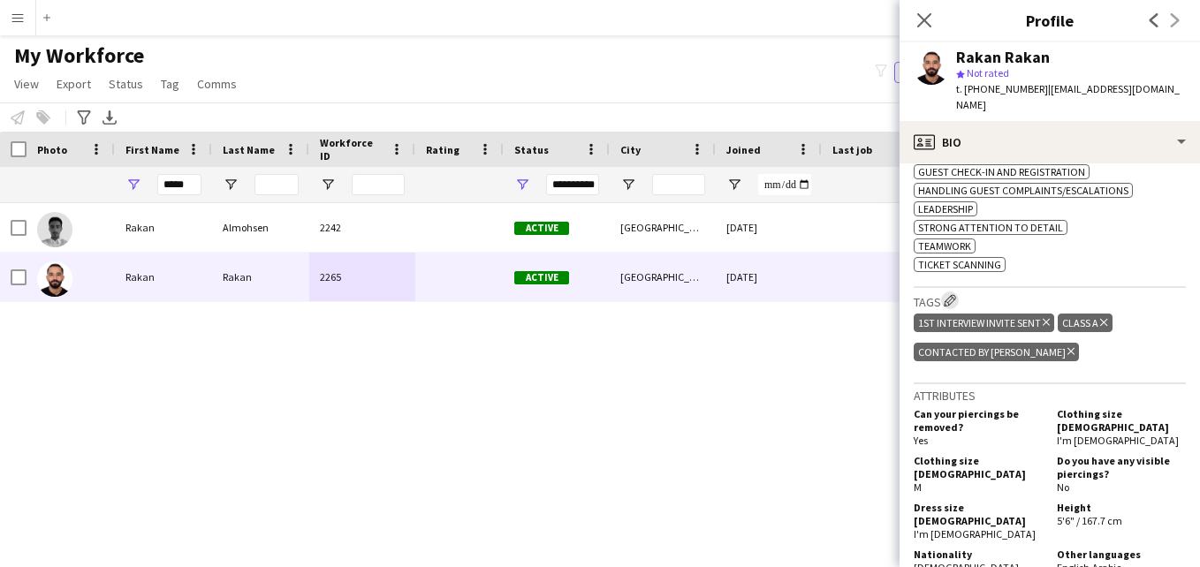
click at [947, 294] on app-icon "Edit crew company tags" at bounding box center [950, 300] width 12 height 12
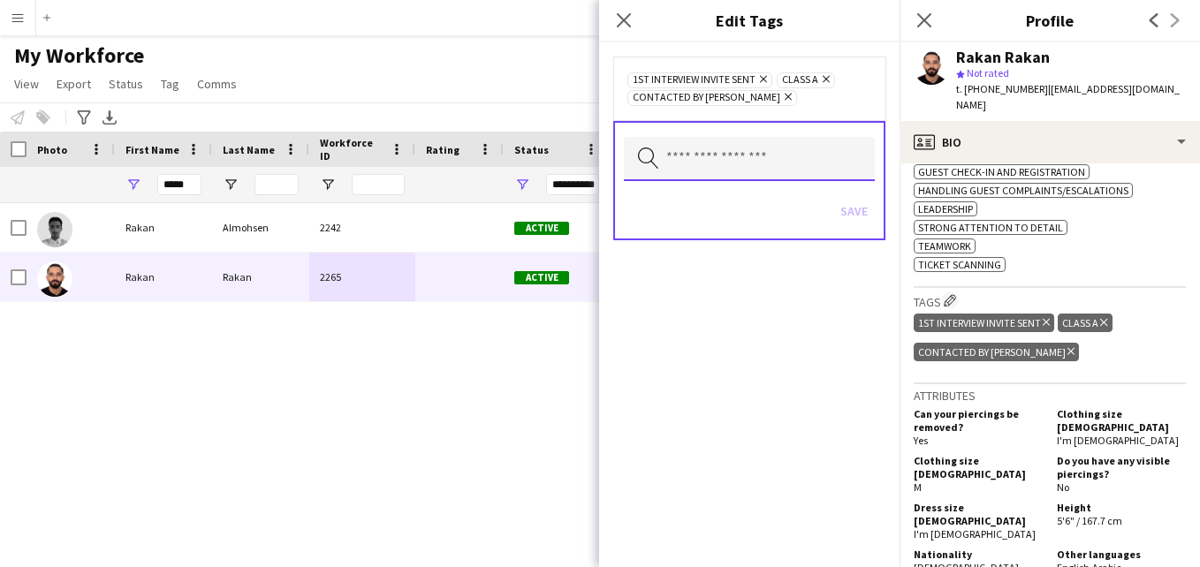
click at [796, 148] on input "text" at bounding box center [749, 159] width 251 height 44
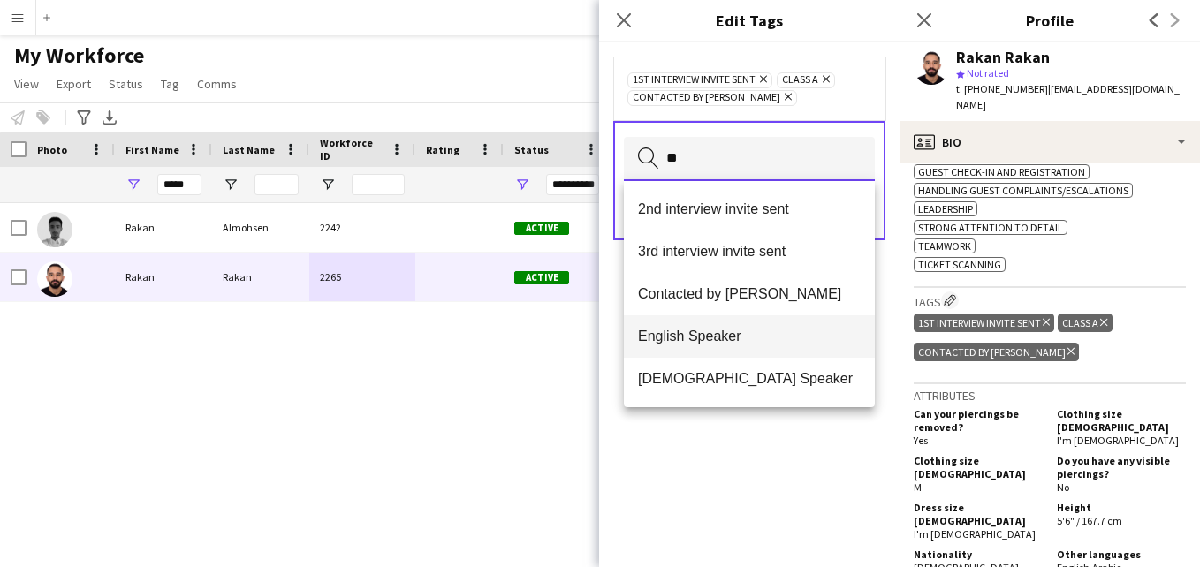
type input "**"
click at [749, 336] on span "English Speaker" at bounding box center [749, 336] width 223 height 17
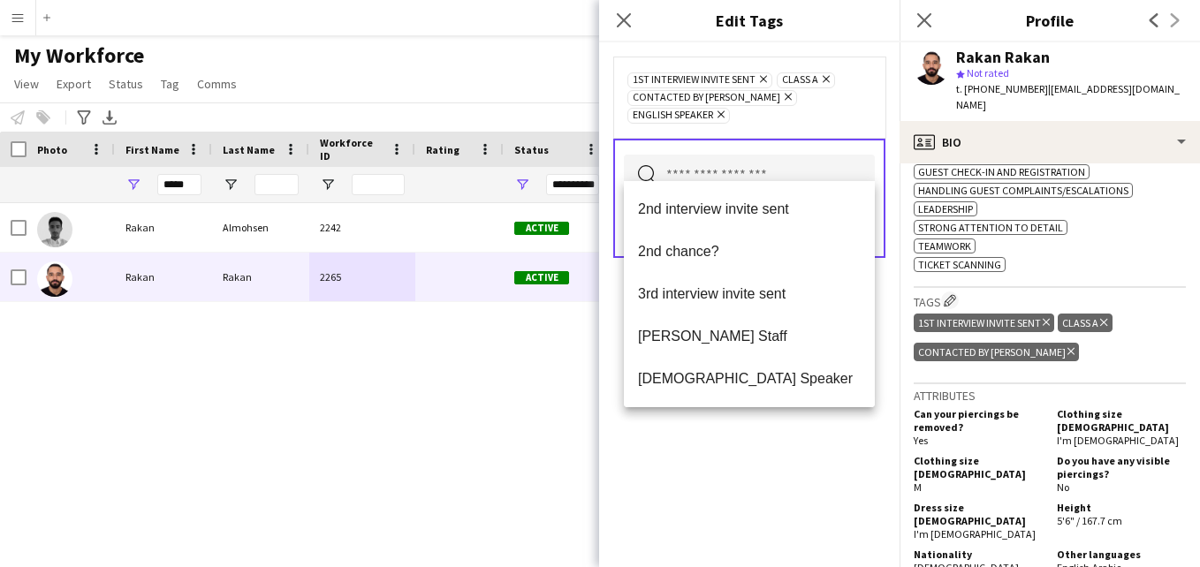
click at [840, 113] on div "1st interview invite sent Remove Class A Remove Contacted by Lamiaa Remove Engl…" at bounding box center [749, 97] width 272 height 81
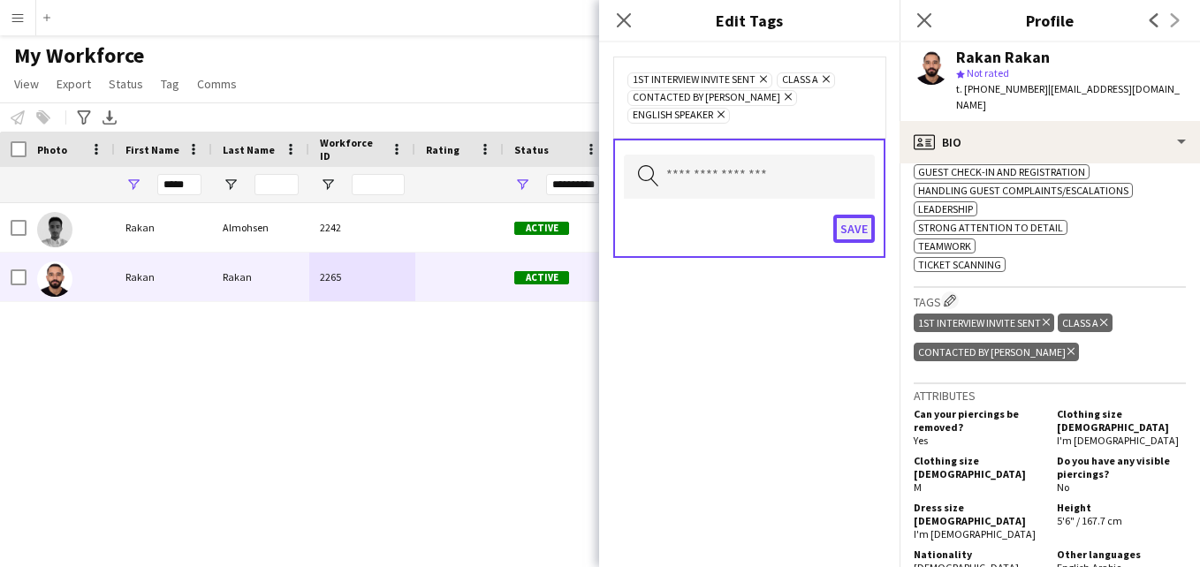
click at [863, 215] on button "Save" at bounding box center [854, 229] width 42 height 28
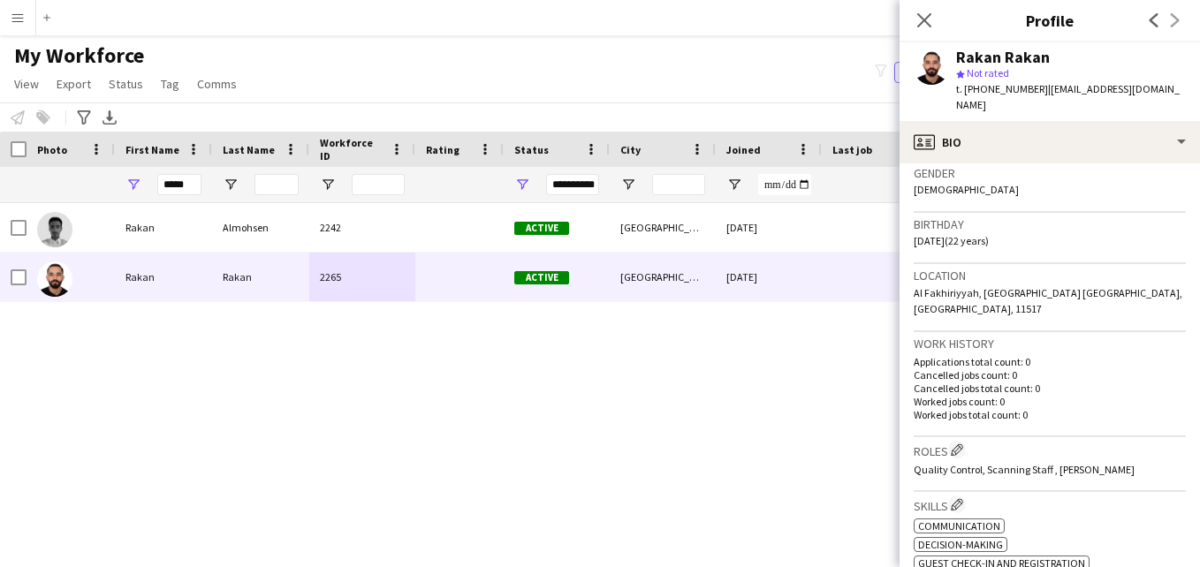
scroll to position [292, 0]
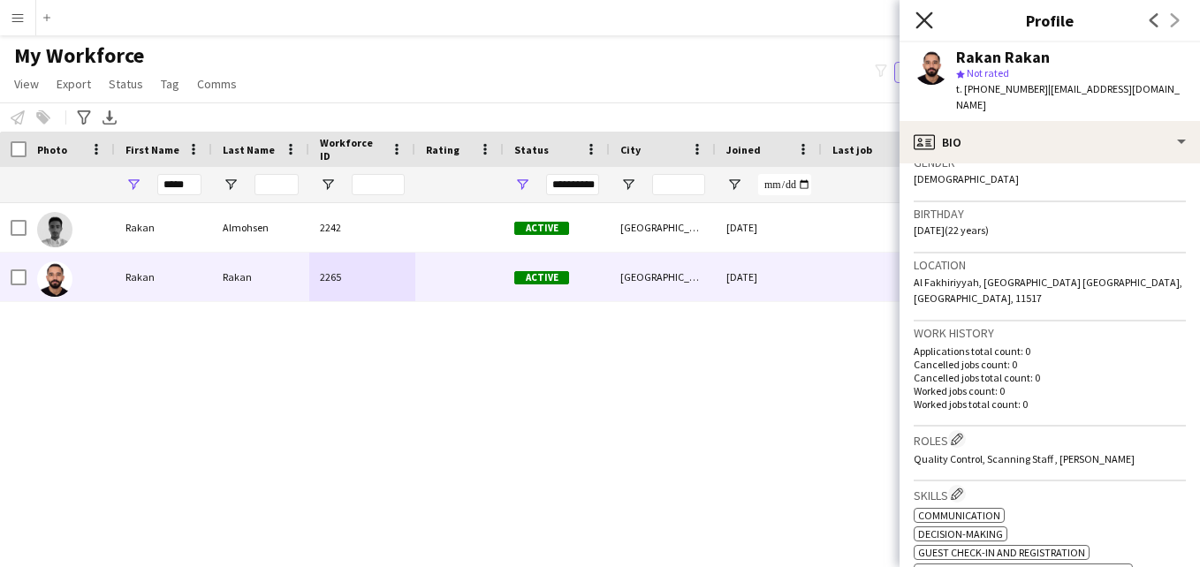
click at [931, 27] on icon at bounding box center [924, 19] width 17 height 17
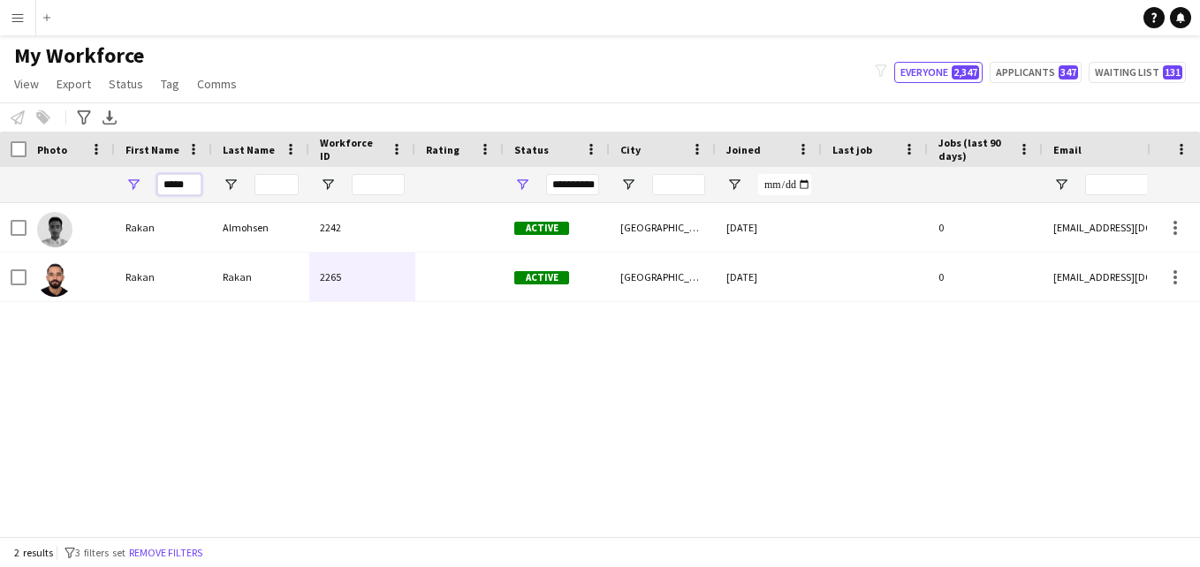
click at [186, 182] on input "*****" at bounding box center [179, 184] width 44 height 21
type input "*"
click at [186, 182] on input "*" at bounding box center [179, 184] width 44 height 21
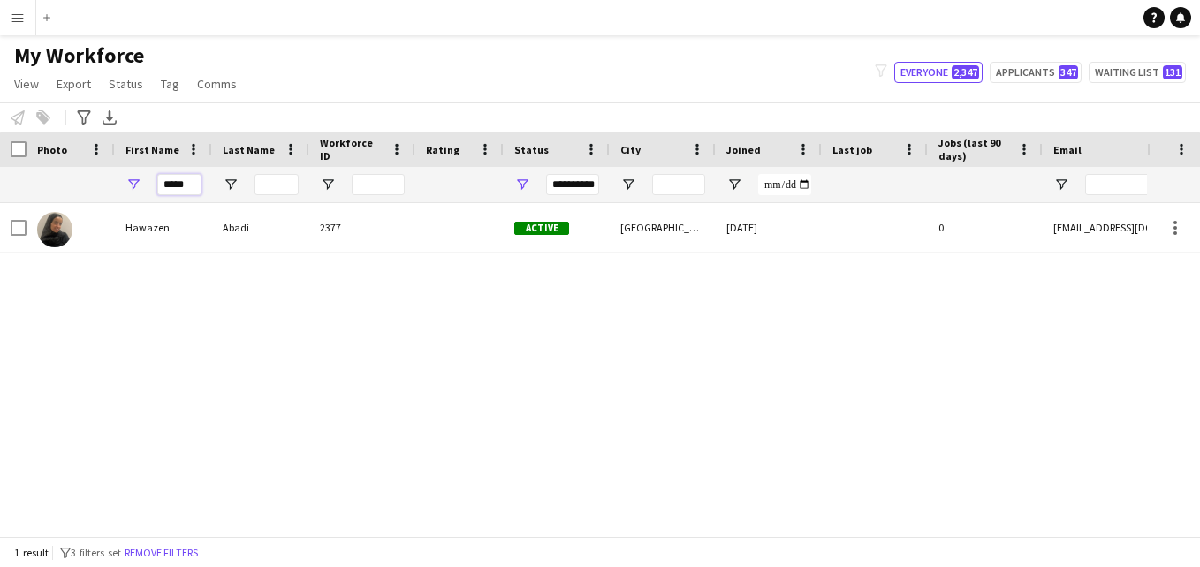
type input "*****"
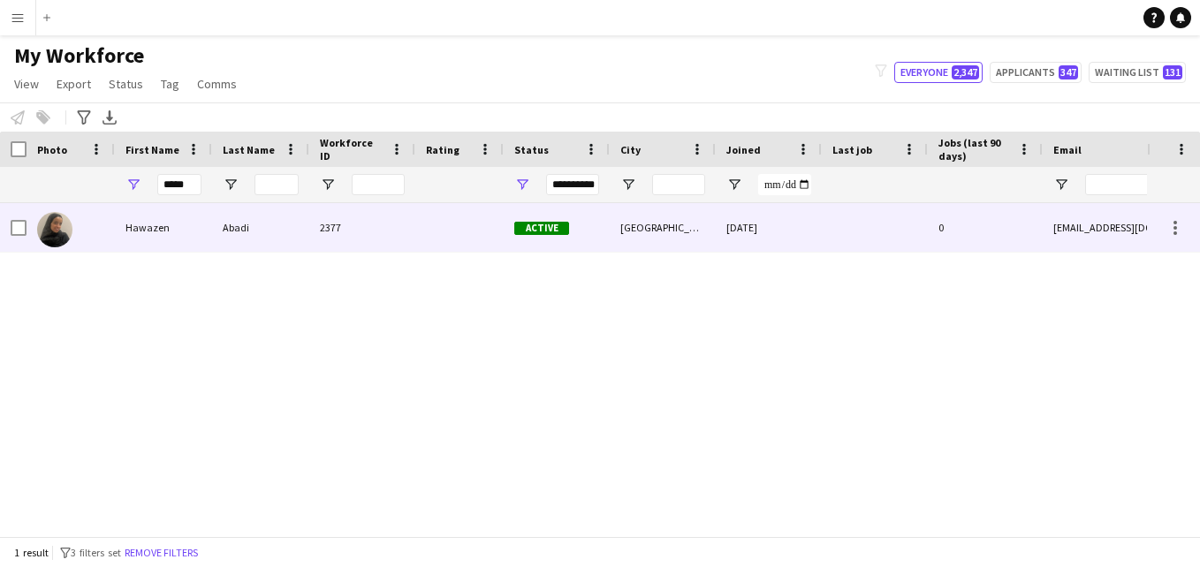
click at [349, 216] on div "2377" at bounding box center [362, 227] width 106 height 49
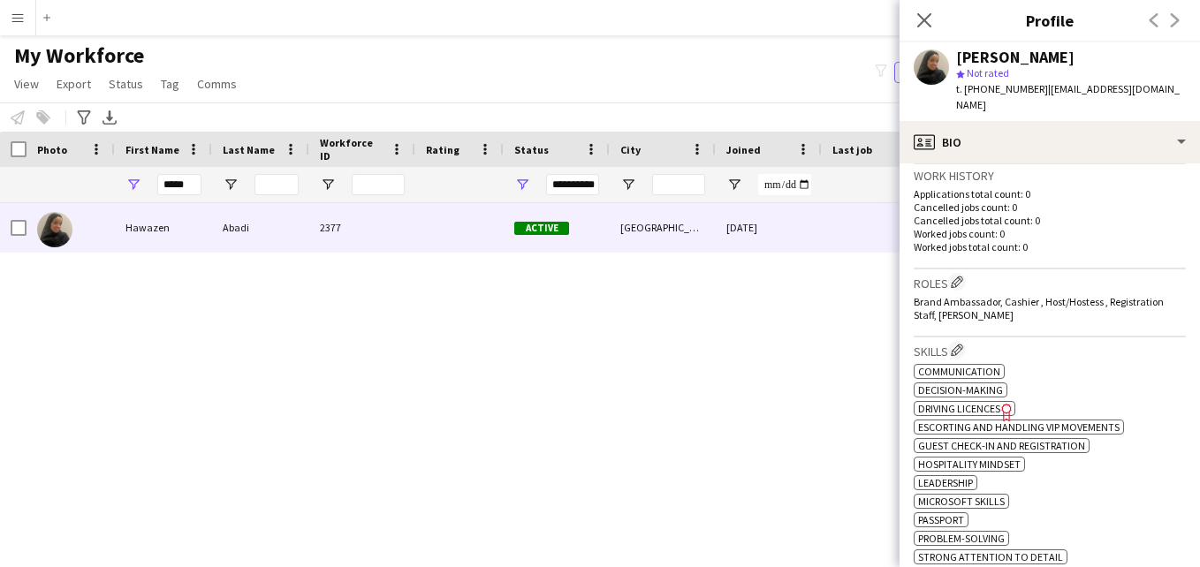
scroll to position [398, 0]
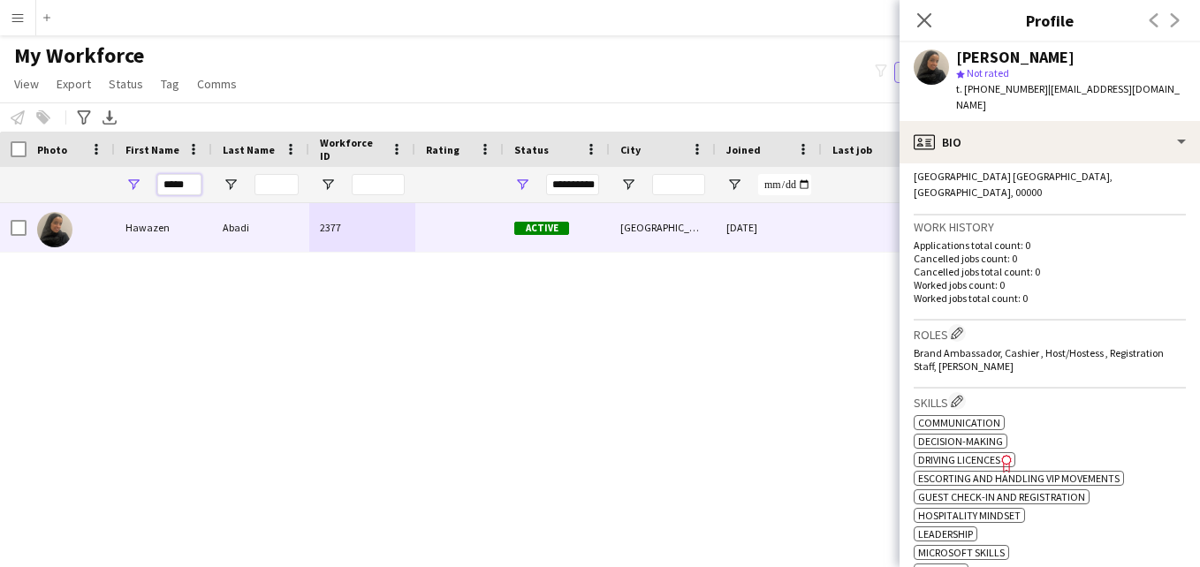
drag, startPoint x: 201, startPoint y: 186, endPoint x: 143, endPoint y: 186, distance: 57.4
click at [143, 186] on div "*****" at bounding box center [163, 184] width 97 height 35
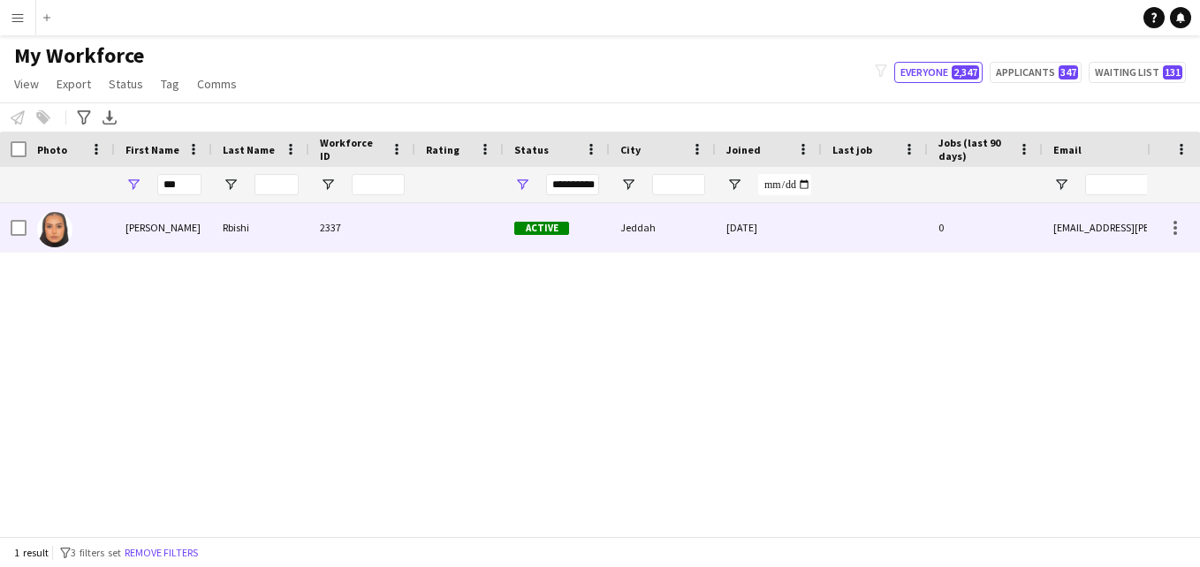
click at [331, 224] on div "2337" at bounding box center [362, 227] width 106 height 49
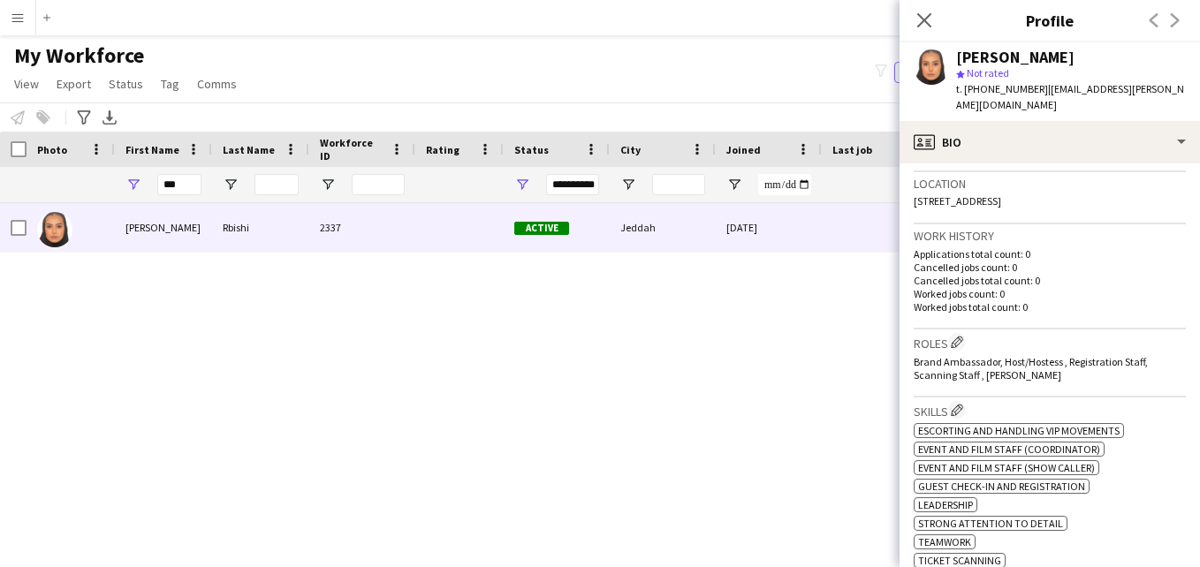
scroll to position [376, 0]
click at [185, 185] on input "***" at bounding box center [179, 184] width 44 height 21
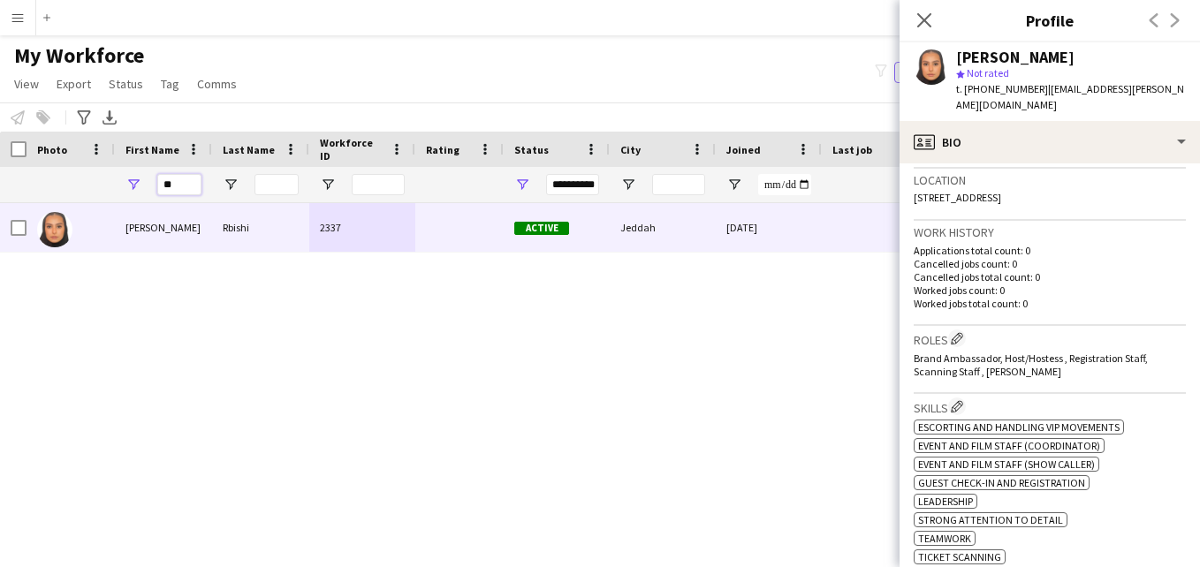
type input "*"
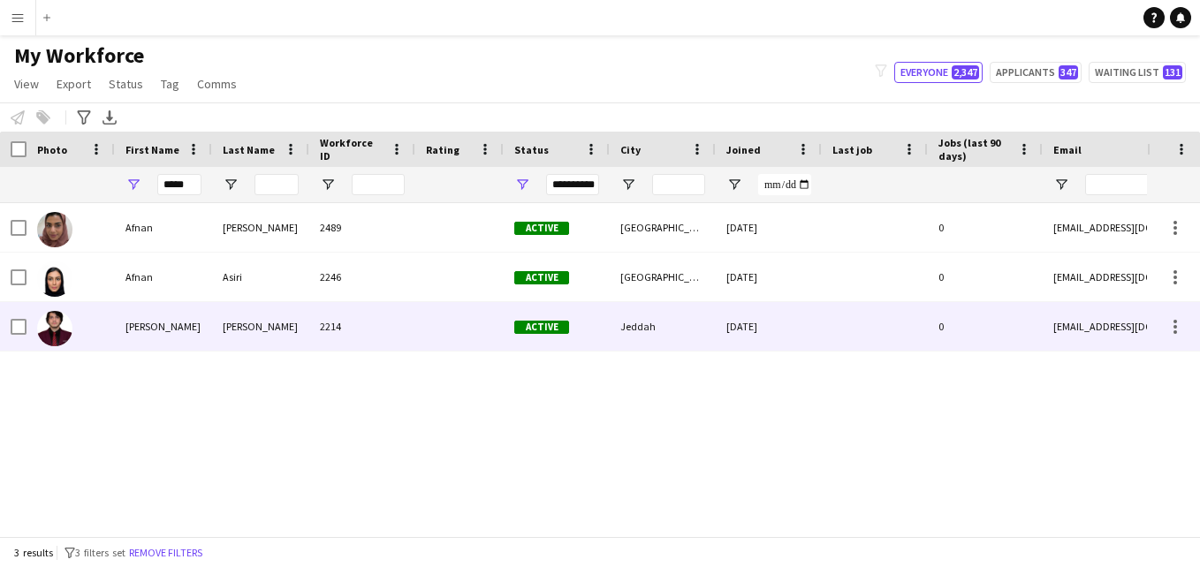
click at [403, 323] on div "2214" at bounding box center [362, 326] width 106 height 49
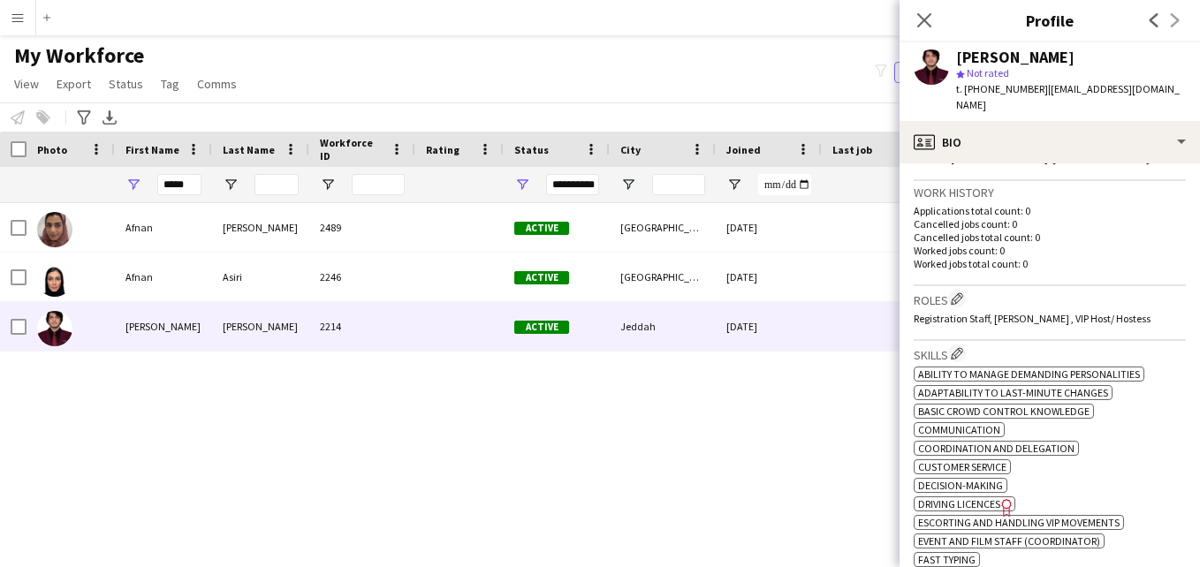
scroll to position [412, 0]
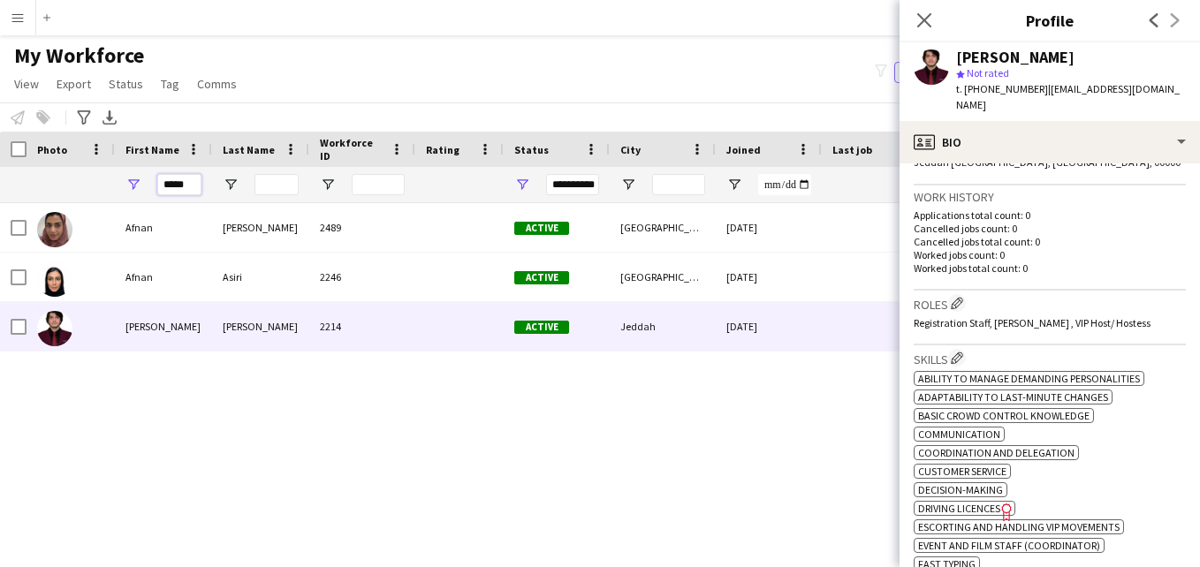
click at [193, 186] on input "*****" at bounding box center [179, 184] width 44 height 21
type input "*"
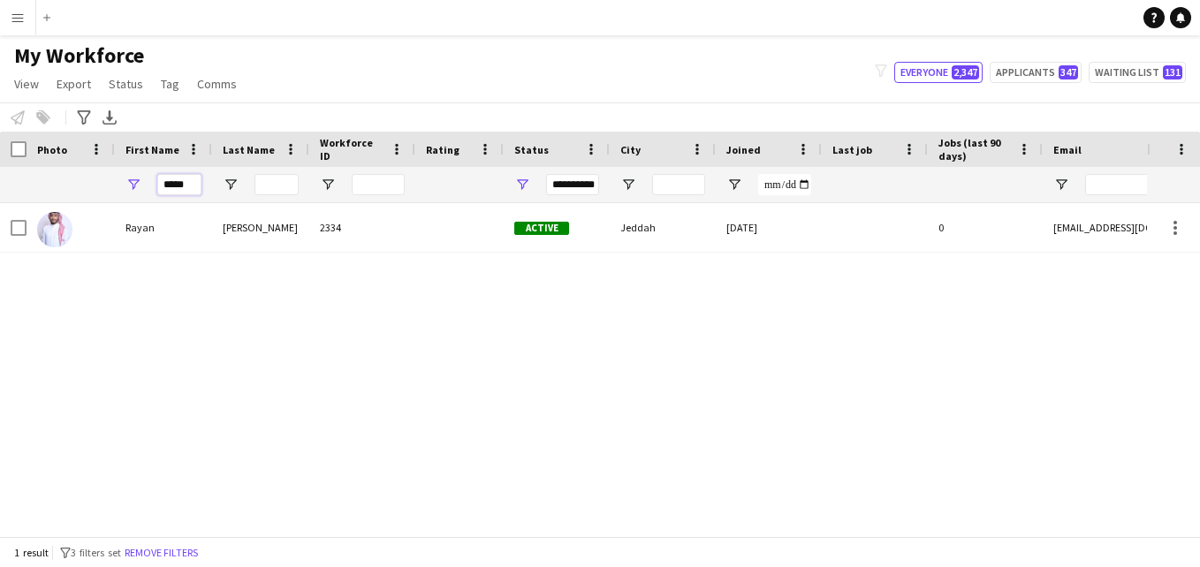
type input "*****"
click at [262, 188] on input "Last Name Filter Input" at bounding box center [277, 184] width 44 height 21
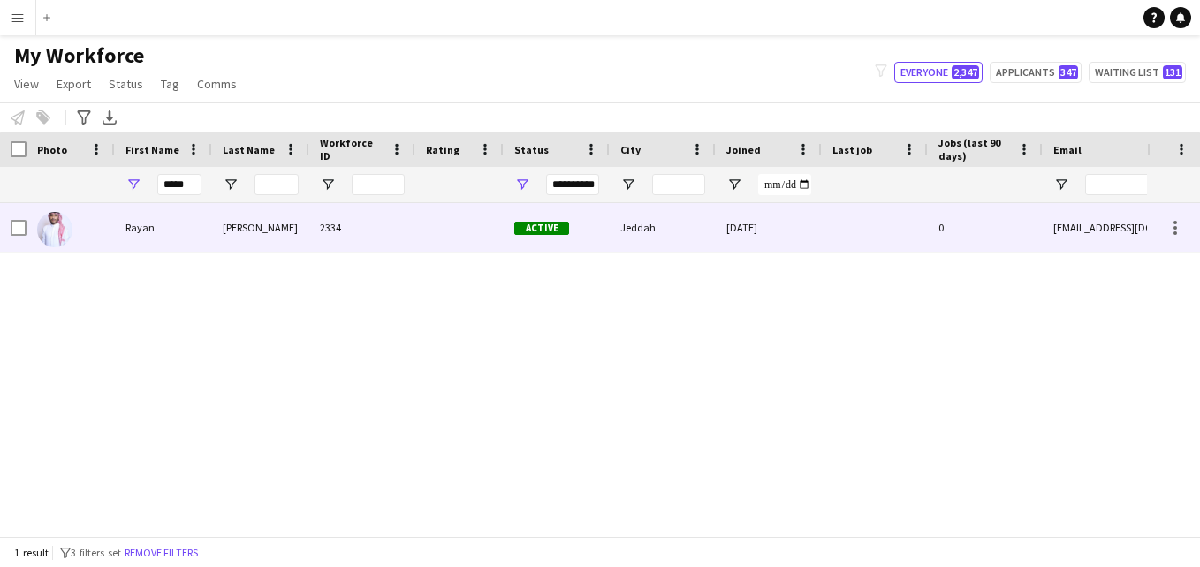
click at [299, 223] on div "[PERSON_NAME]" at bounding box center [260, 227] width 97 height 49
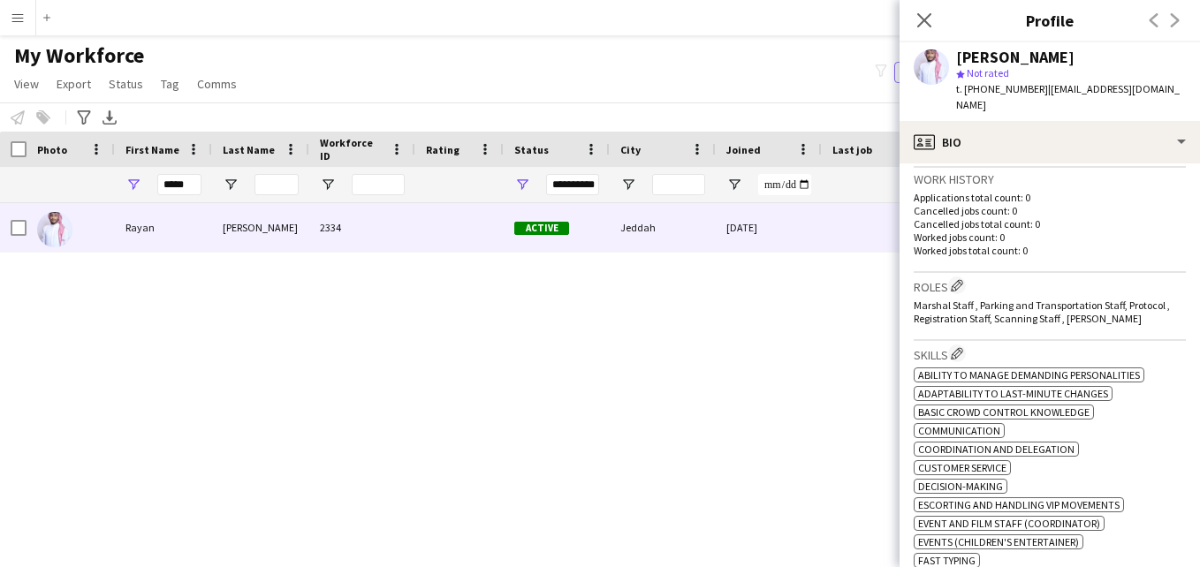
scroll to position [409, 0]
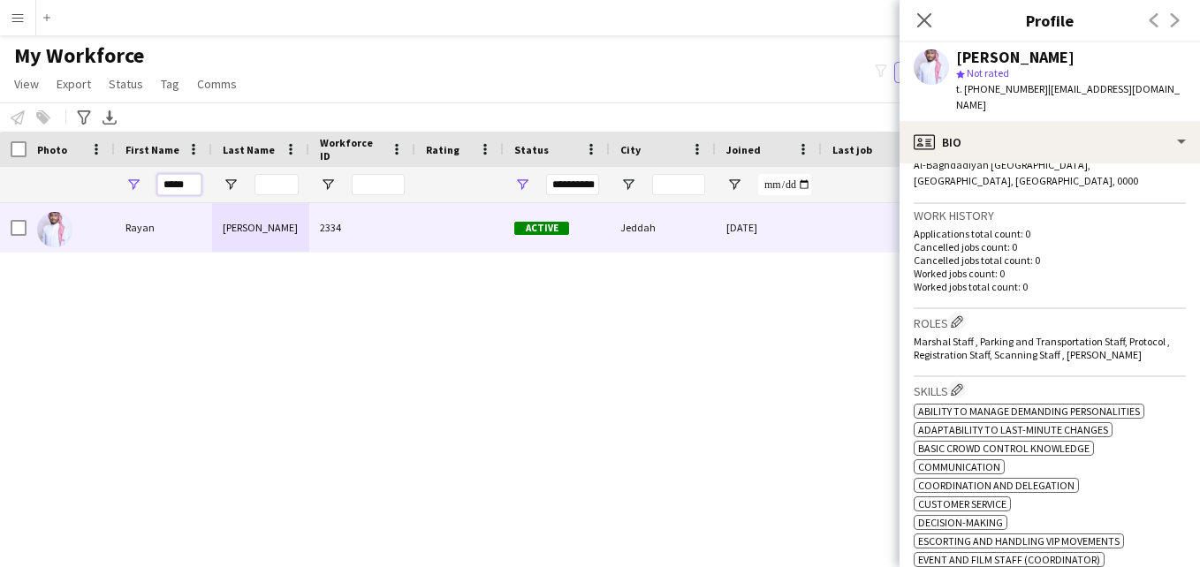
drag, startPoint x: 192, startPoint y: 185, endPoint x: 139, endPoint y: 186, distance: 53.1
click at [139, 186] on div "*****" at bounding box center [163, 184] width 97 height 35
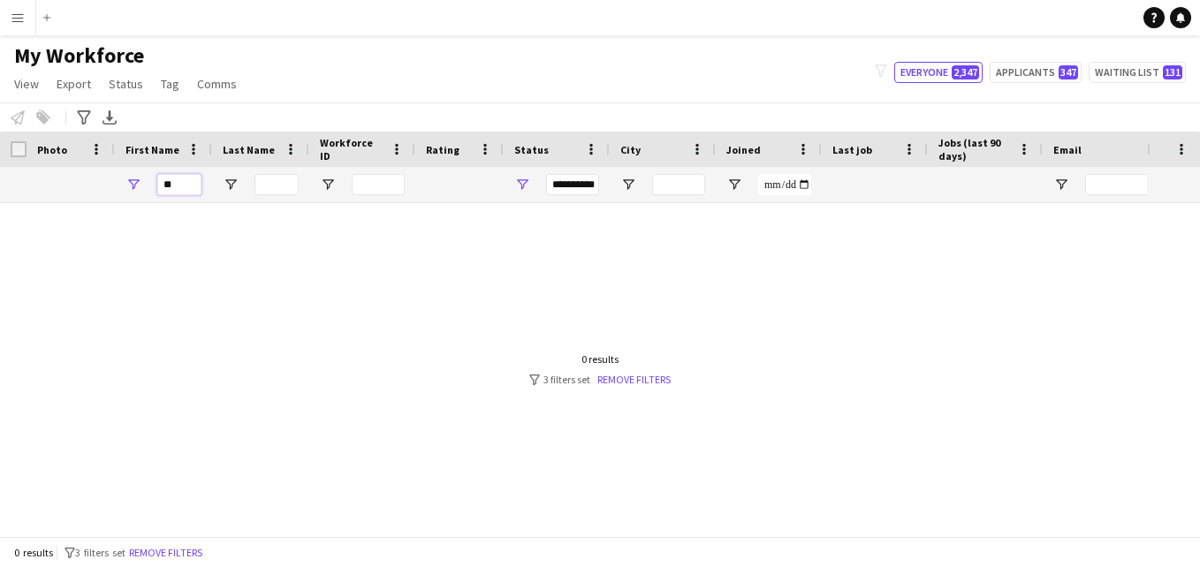
type input "*"
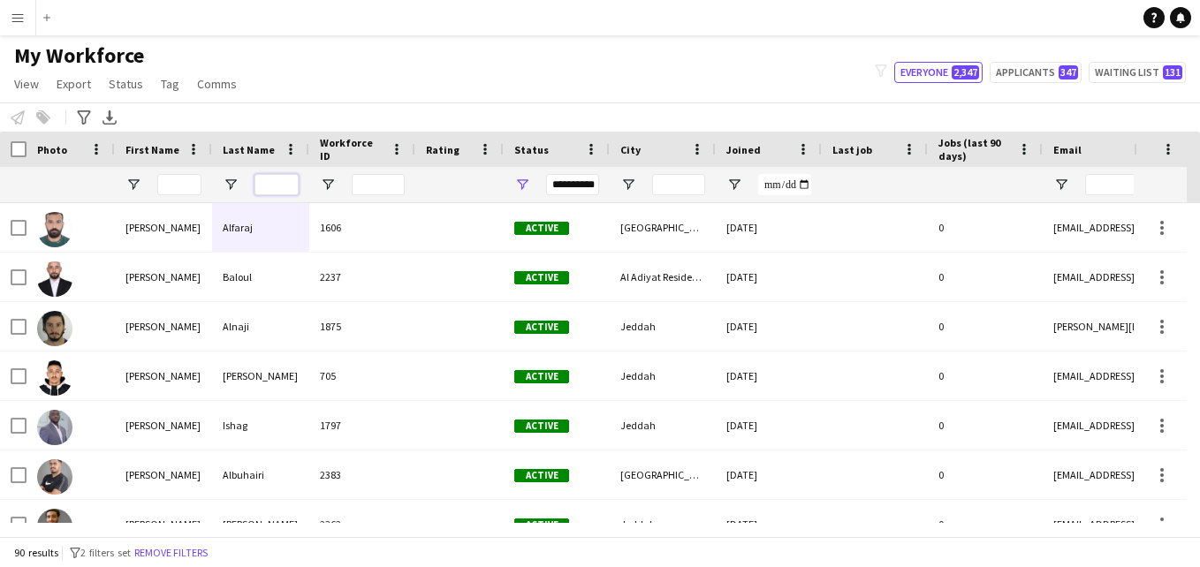
click at [268, 191] on input "Last Name Filter Input" at bounding box center [277, 184] width 44 height 21
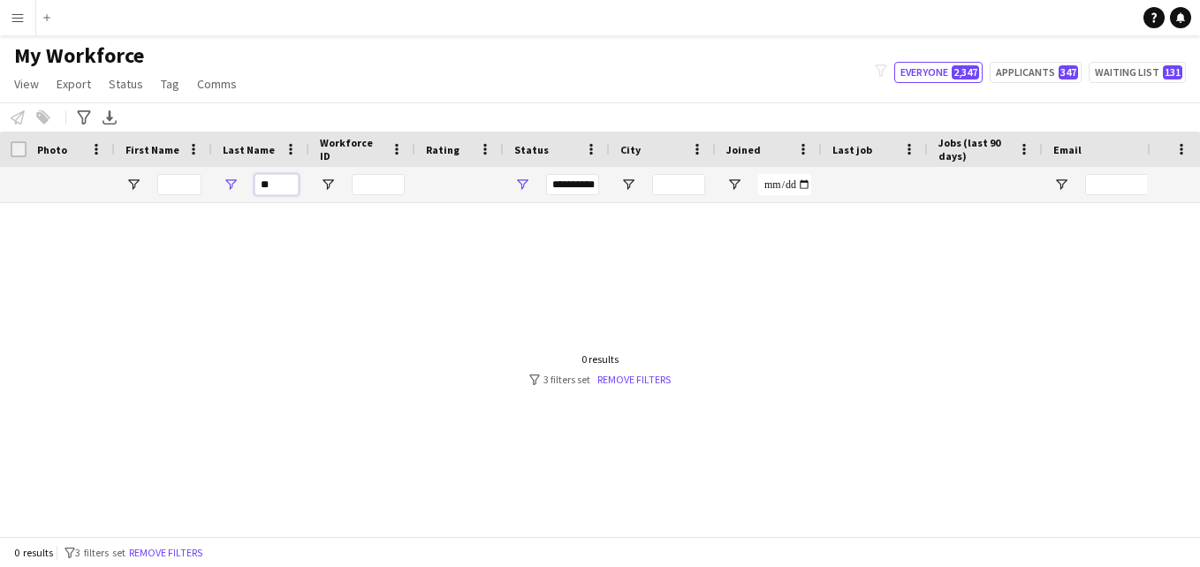
type input "*"
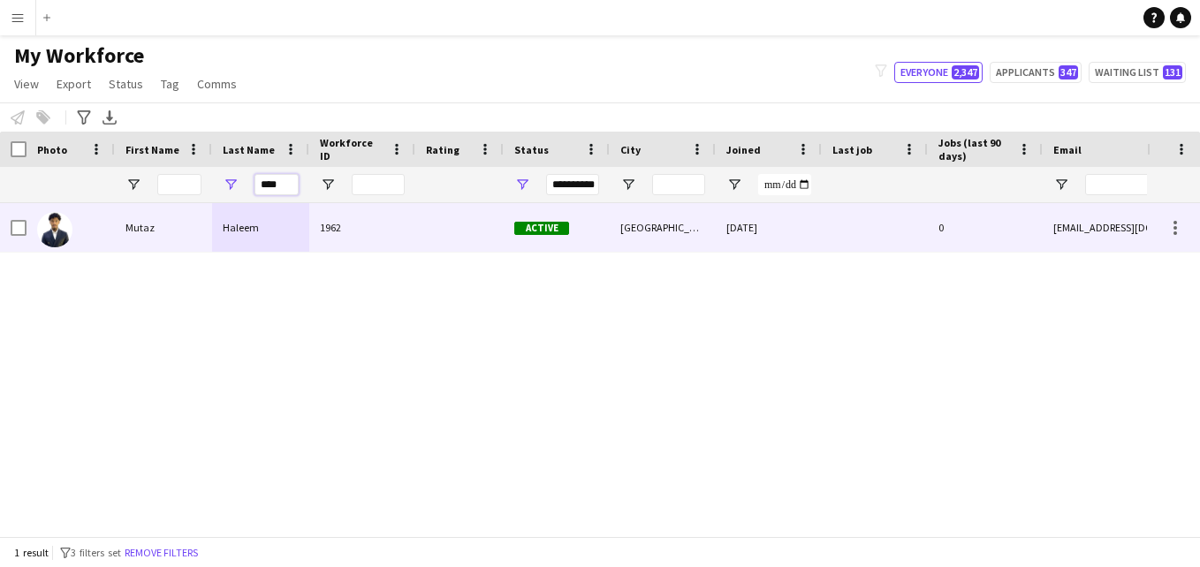
type input "****"
click at [369, 224] on div "1962" at bounding box center [362, 227] width 106 height 49
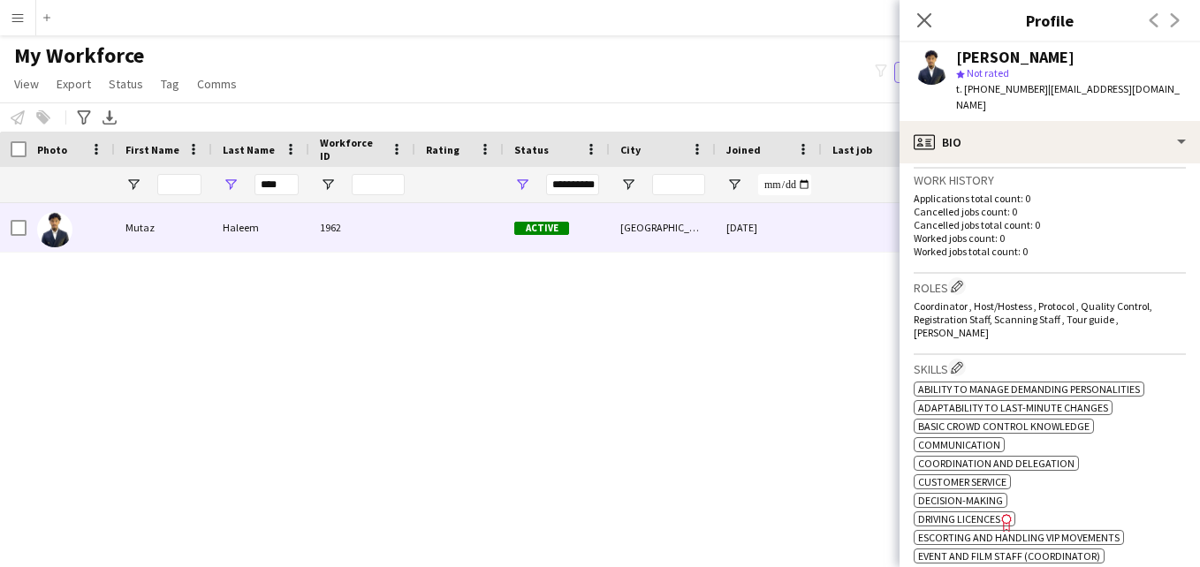
scroll to position [458, 0]
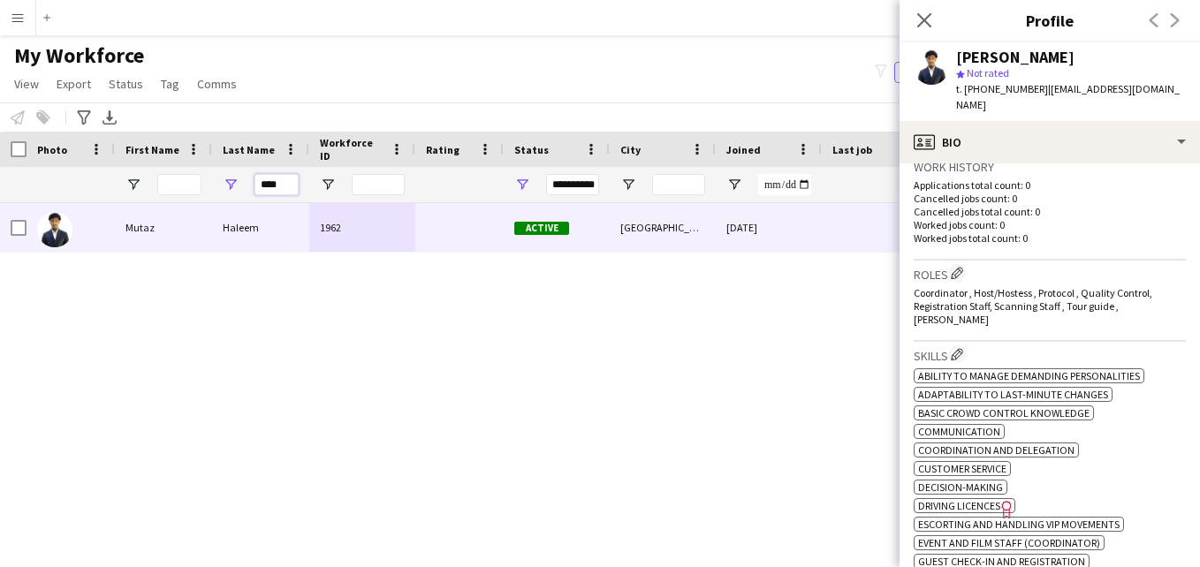
drag, startPoint x: 282, startPoint y: 189, endPoint x: 256, endPoint y: 182, distance: 26.6
click at [256, 182] on input "****" at bounding box center [277, 184] width 44 height 21
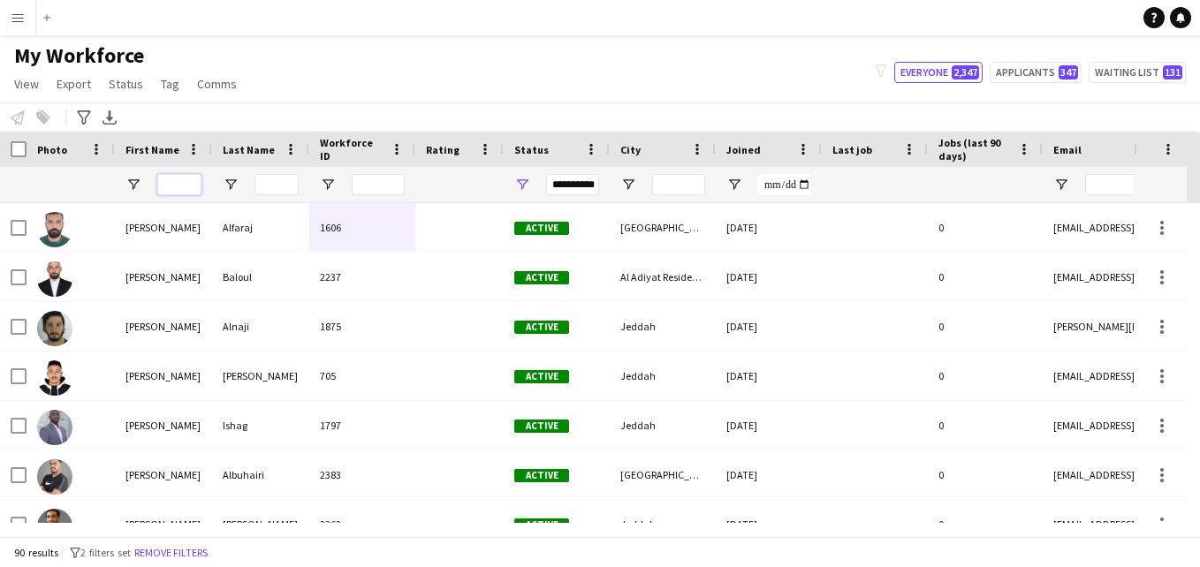
click at [174, 182] on input "First Name Filter Input" at bounding box center [179, 184] width 44 height 21
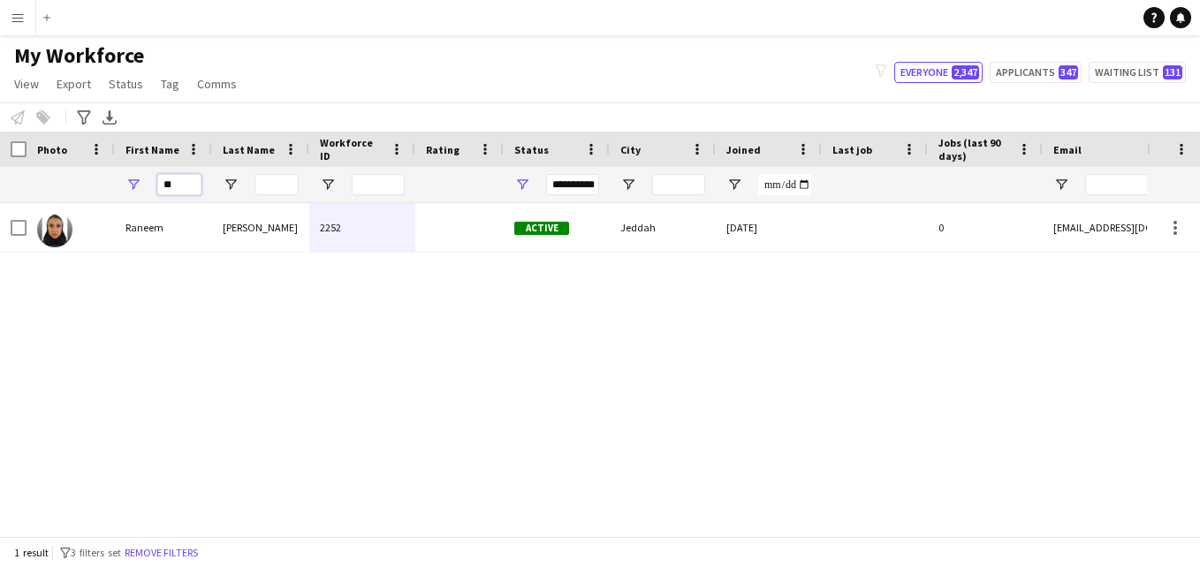
type input "*"
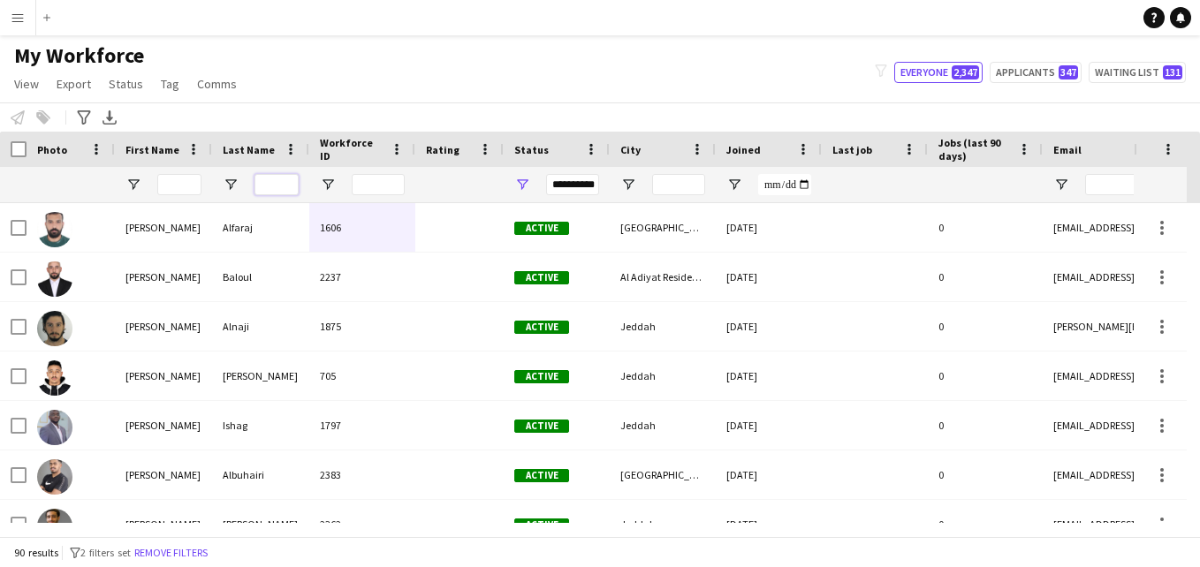
click at [268, 185] on input "Last Name Filter Input" at bounding box center [277, 184] width 44 height 21
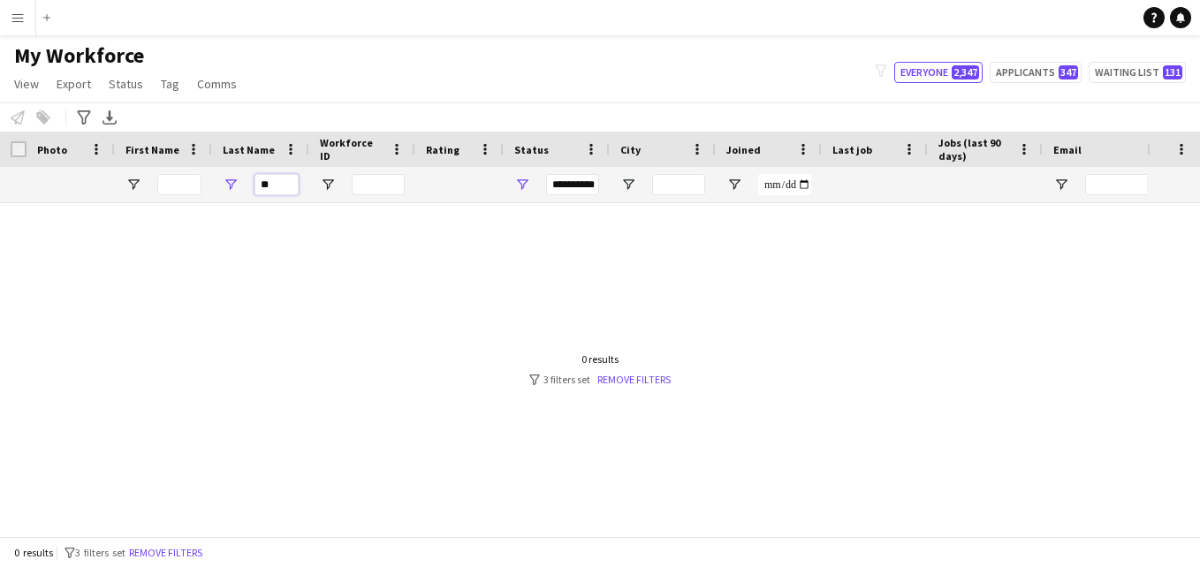
type input "*"
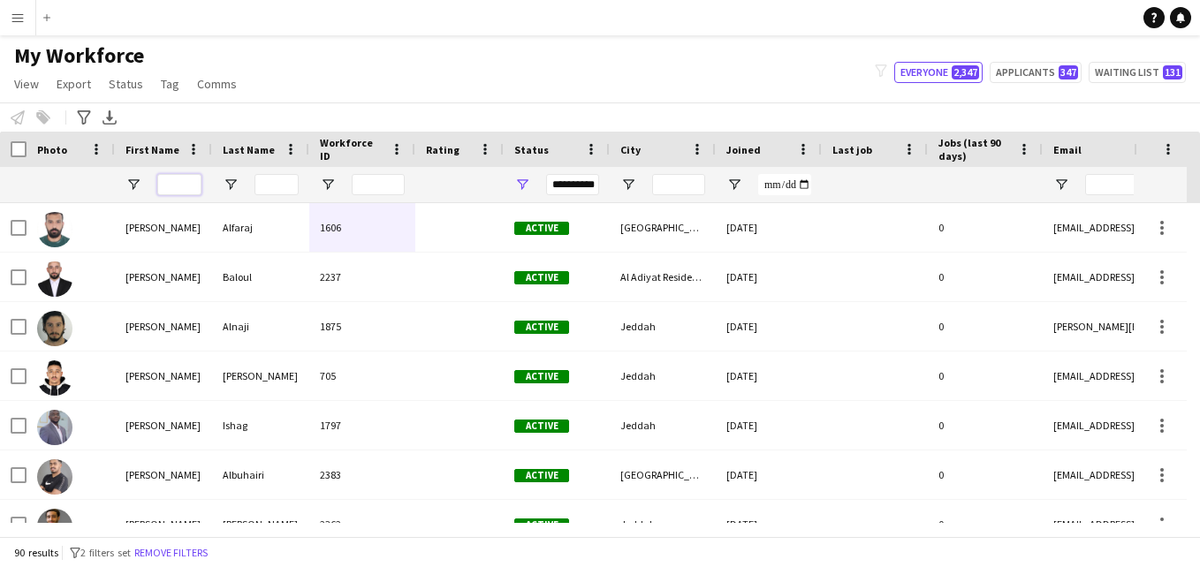
click at [186, 181] on input "First Name Filter Input" at bounding box center [179, 184] width 44 height 21
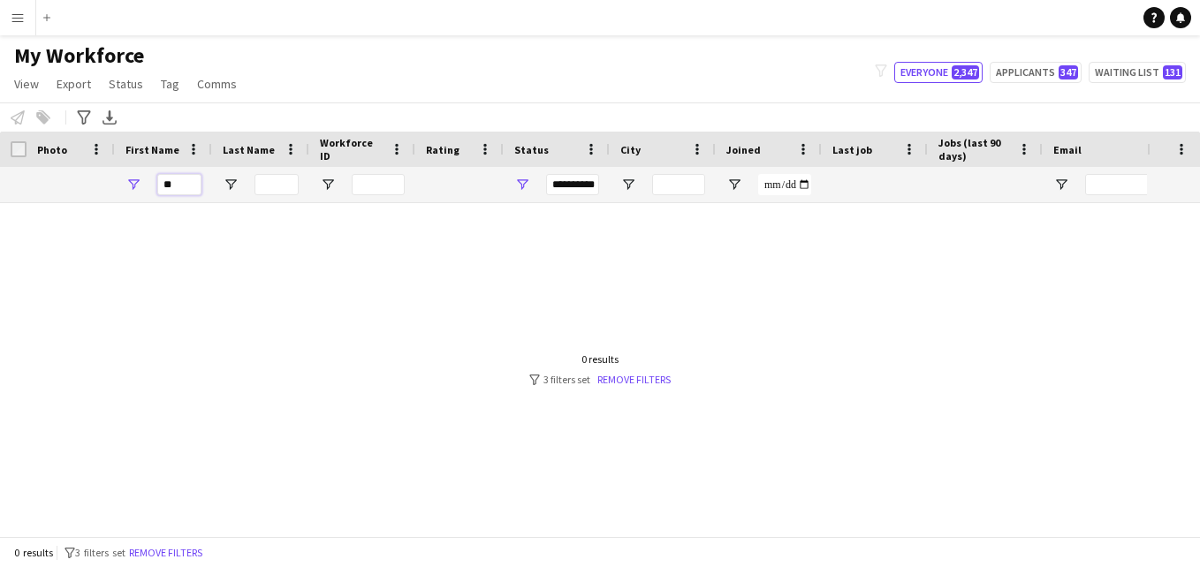
type input "*"
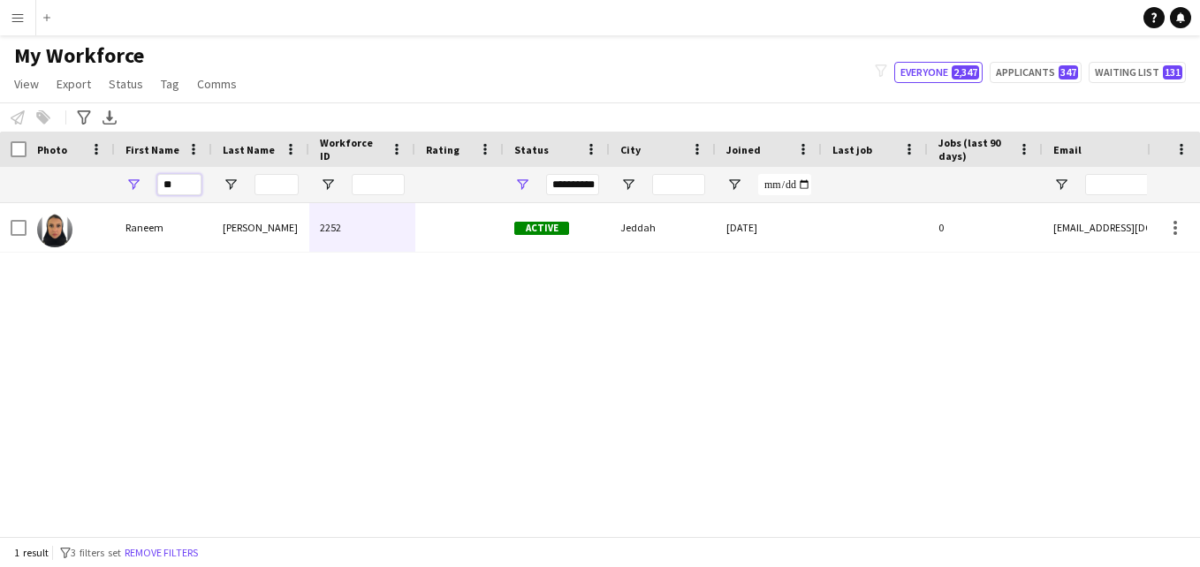
type input "*"
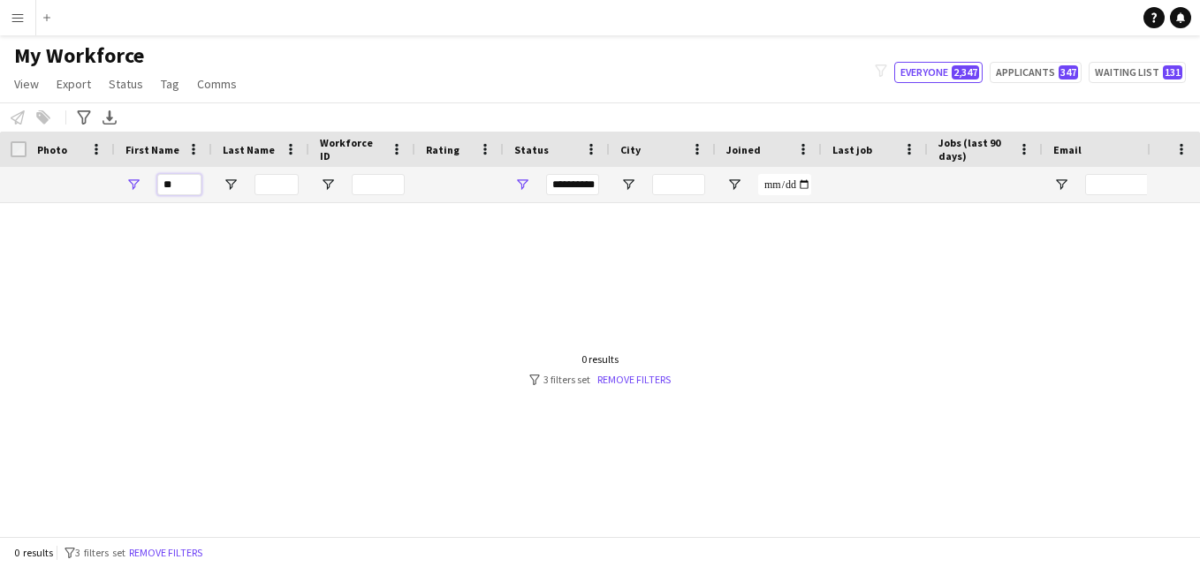
type input "*"
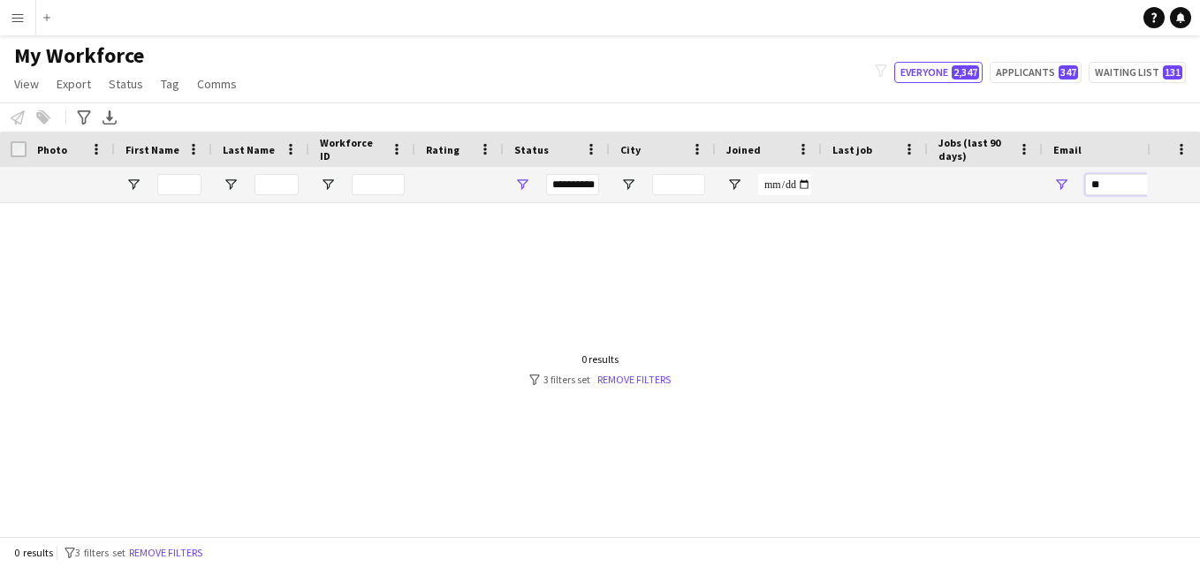
type input "*"
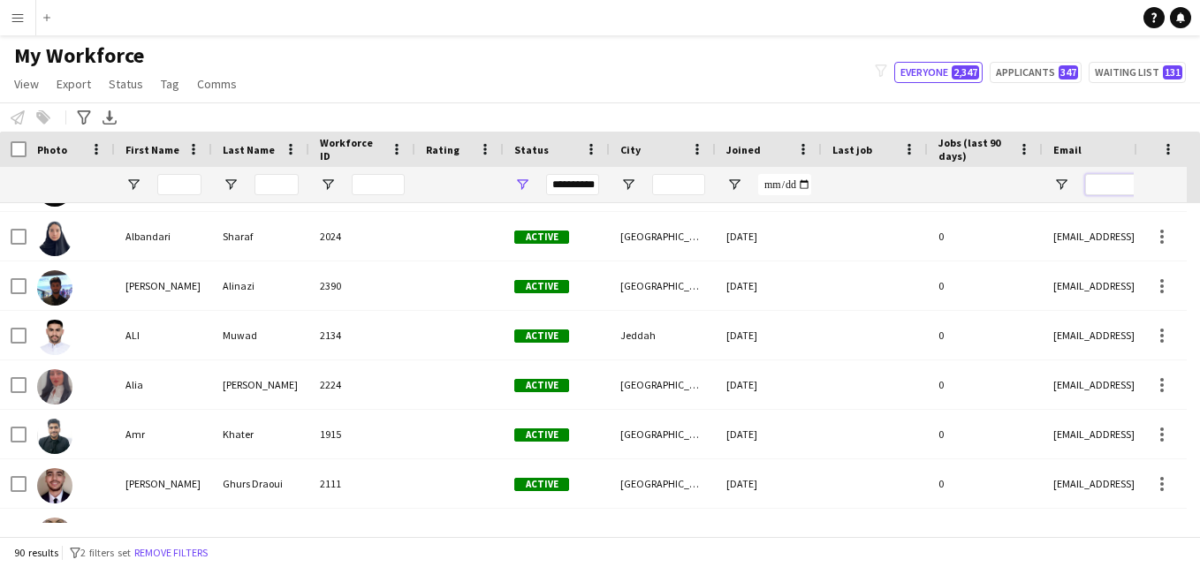
scroll to position [1100, 0]
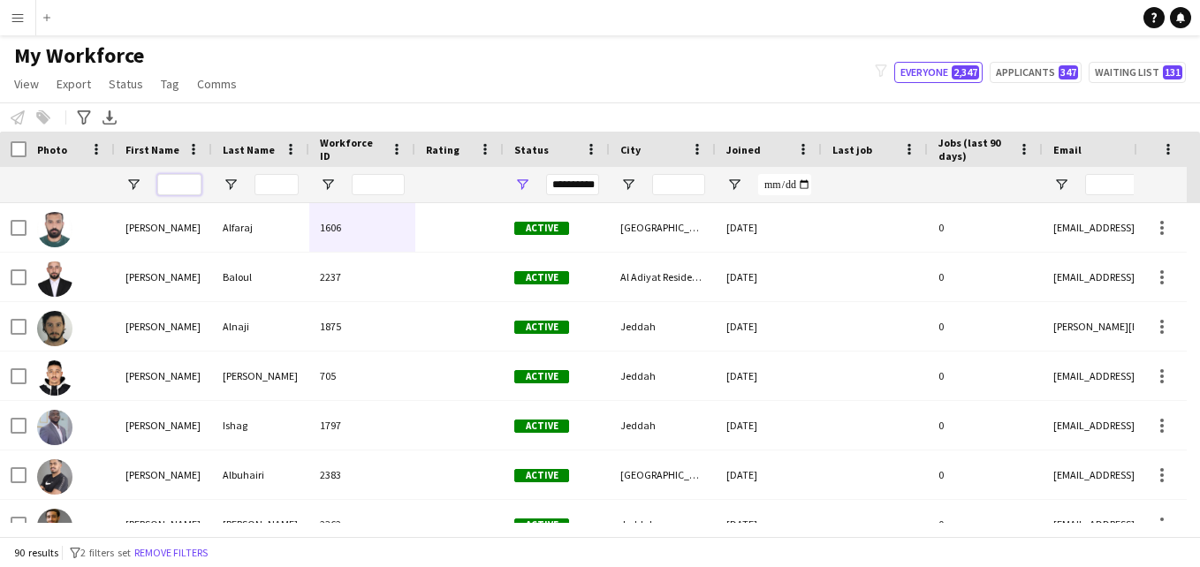
click at [171, 181] on input "First Name Filter Input" at bounding box center [179, 184] width 44 height 21
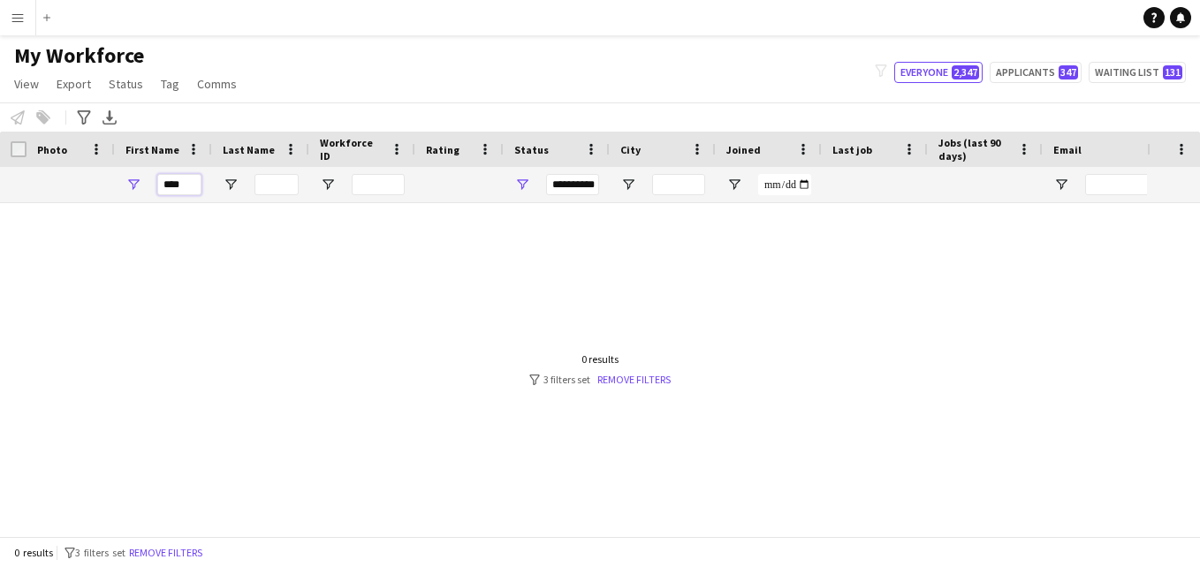
type input "****"
click at [526, 188] on span "Open Filter Menu" at bounding box center [522, 185] width 16 height 16
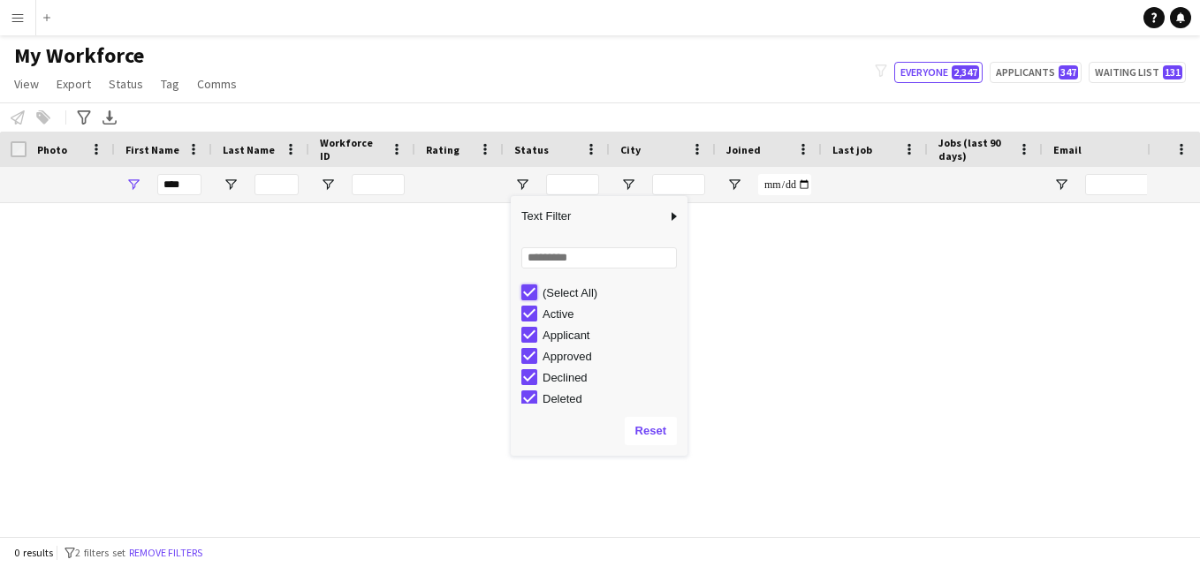
type input "***"
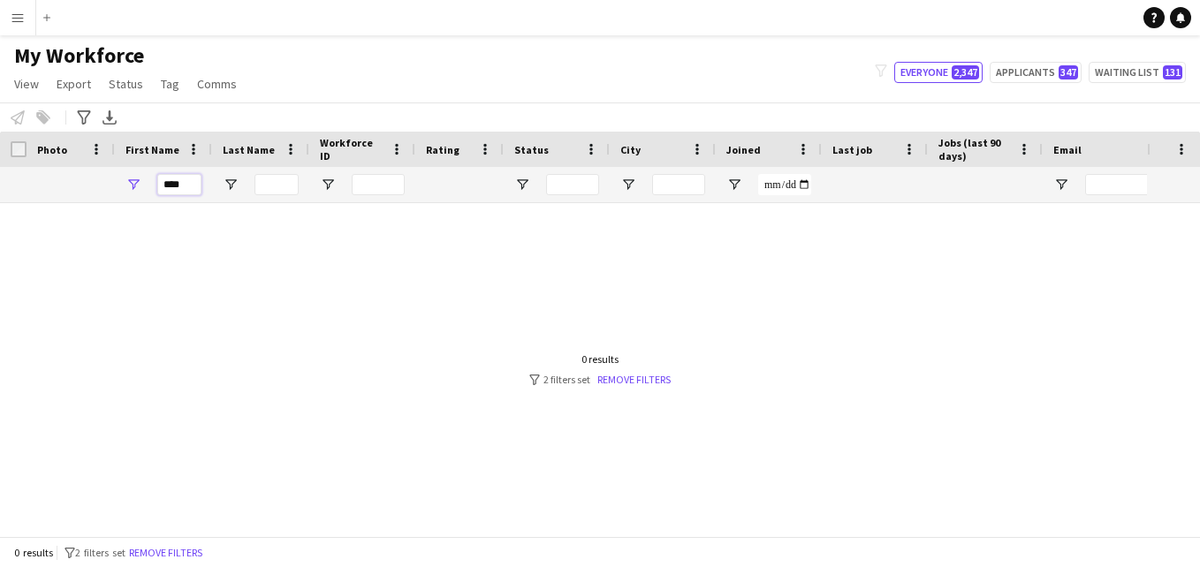
drag, startPoint x: 192, startPoint y: 186, endPoint x: 148, endPoint y: 187, distance: 43.3
click at [149, 187] on div "****" at bounding box center [163, 184] width 97 height 35
type input "*"
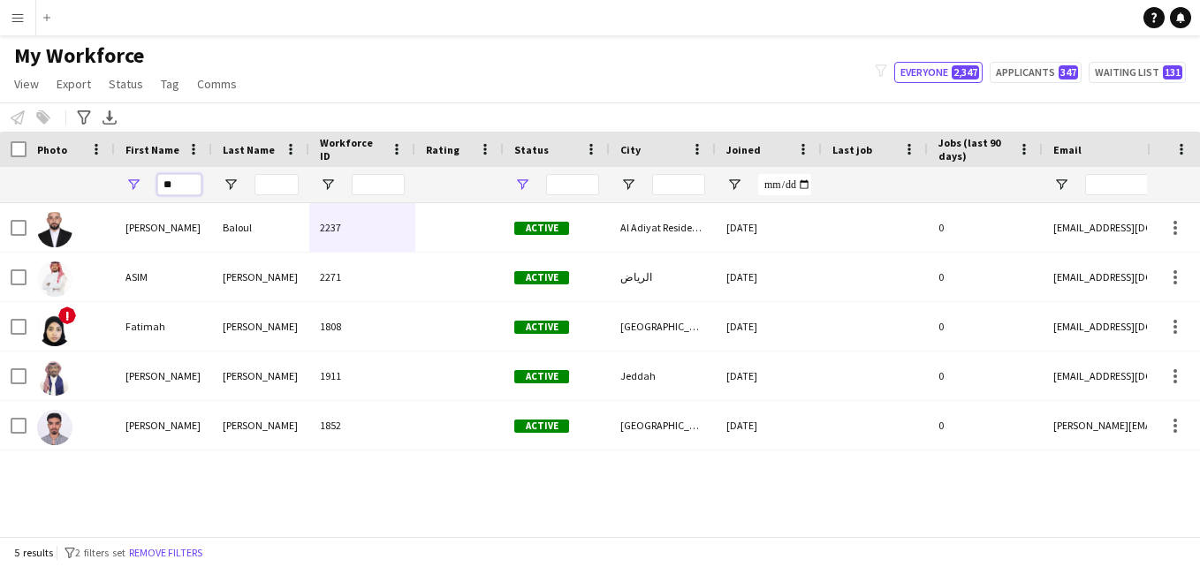
type input "**"
click at [524, 185] on span "Open Filter Menu" at bounding box center [522, 185] width 16 height 16
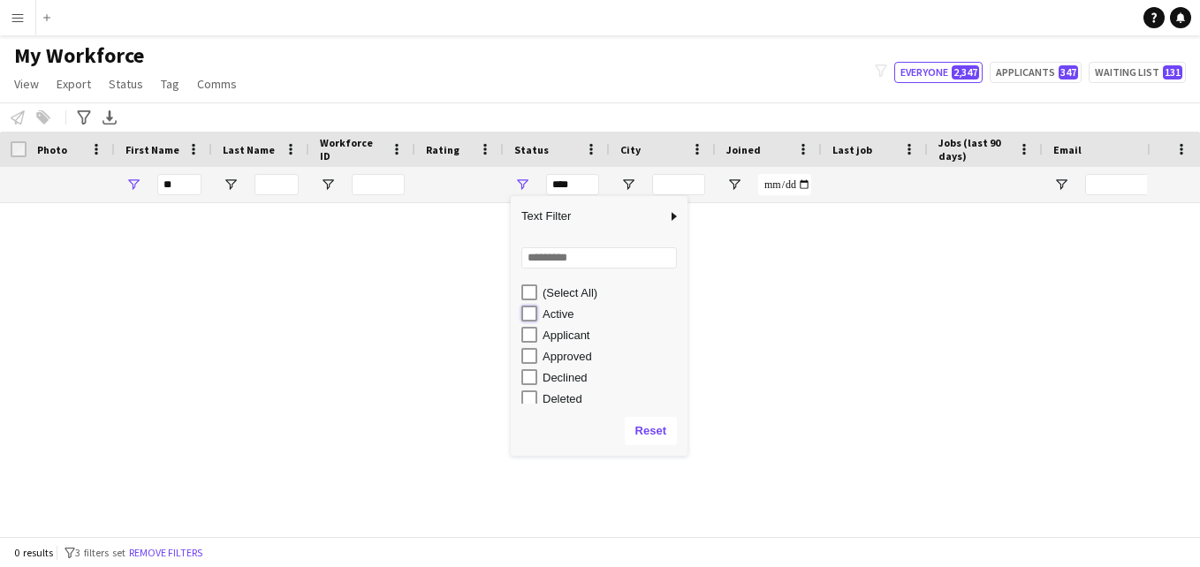
type input "**********"
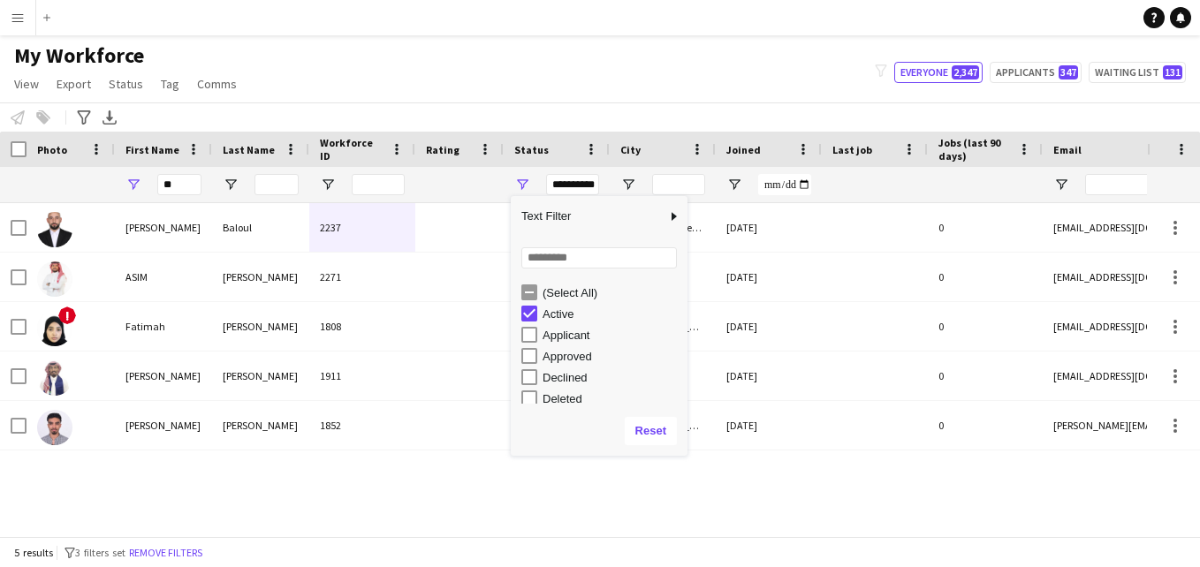
click at [544, 131] on div "Notify workforce Add to tag Select at least one crew to tag him or her. Advance…" at bounding box center [600, 117] width 1200 height 29
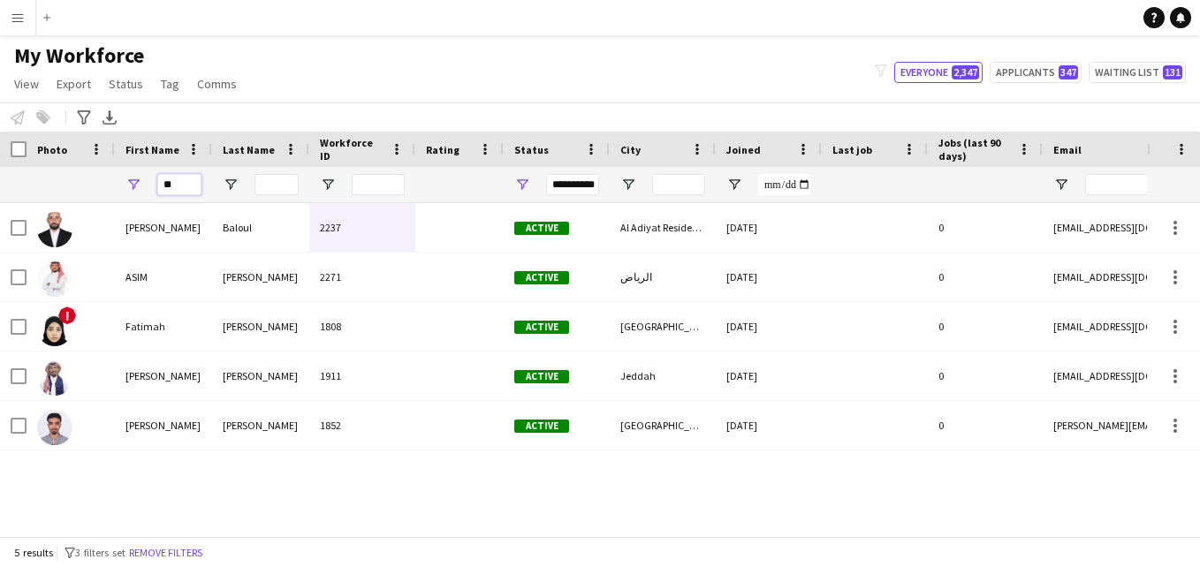
click at [181, 180] on input "**" at bounding box center [179, 184] width 44 height 21
type input "*"
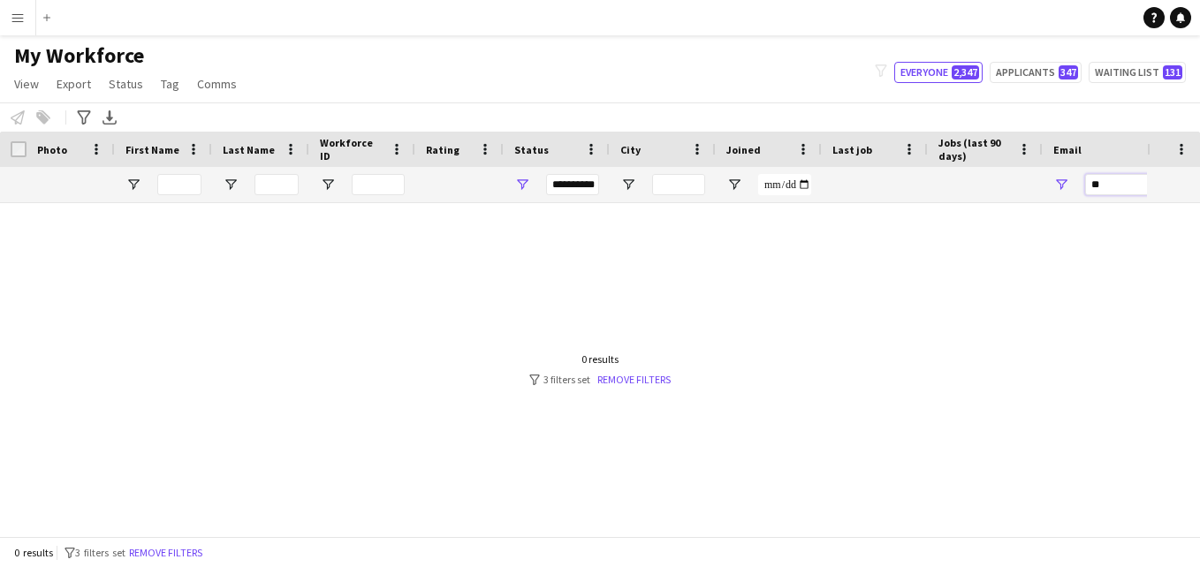
type input "*"
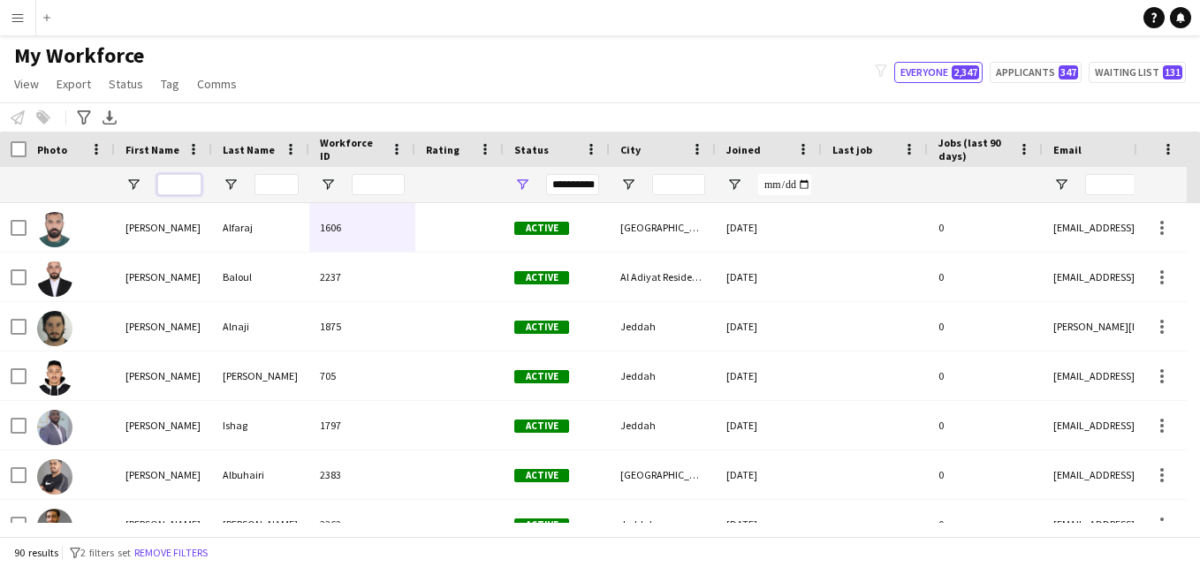
click at [181, 184] on input "First Name Filter Input" at bounding box center [179, 184] width 44 height 21
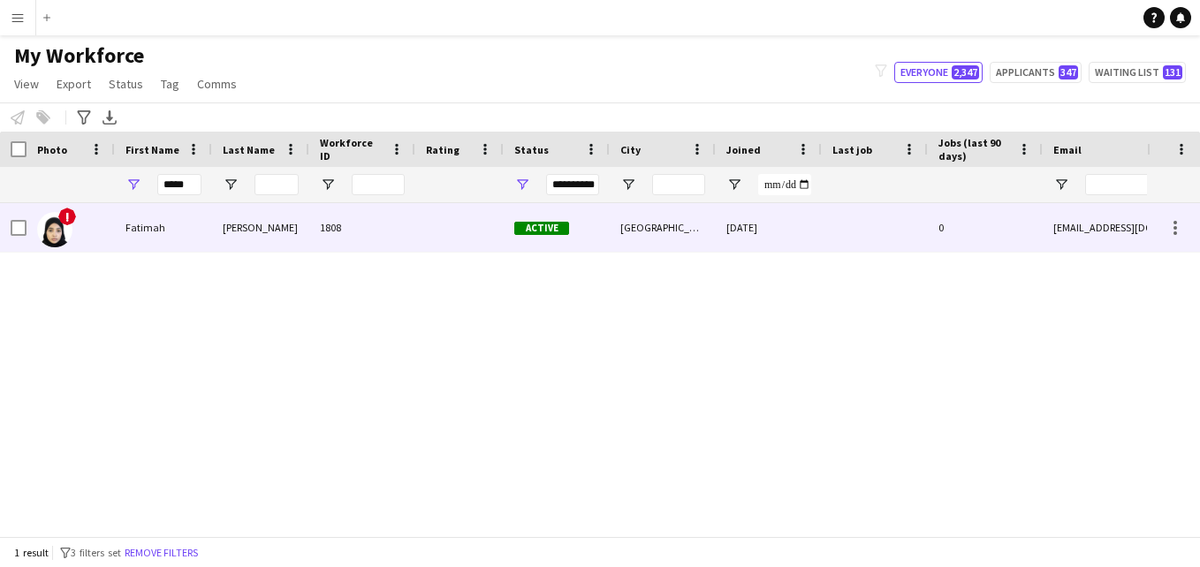
click at [440, 231] on div at bounding box center [459, 227] width 88 height 49
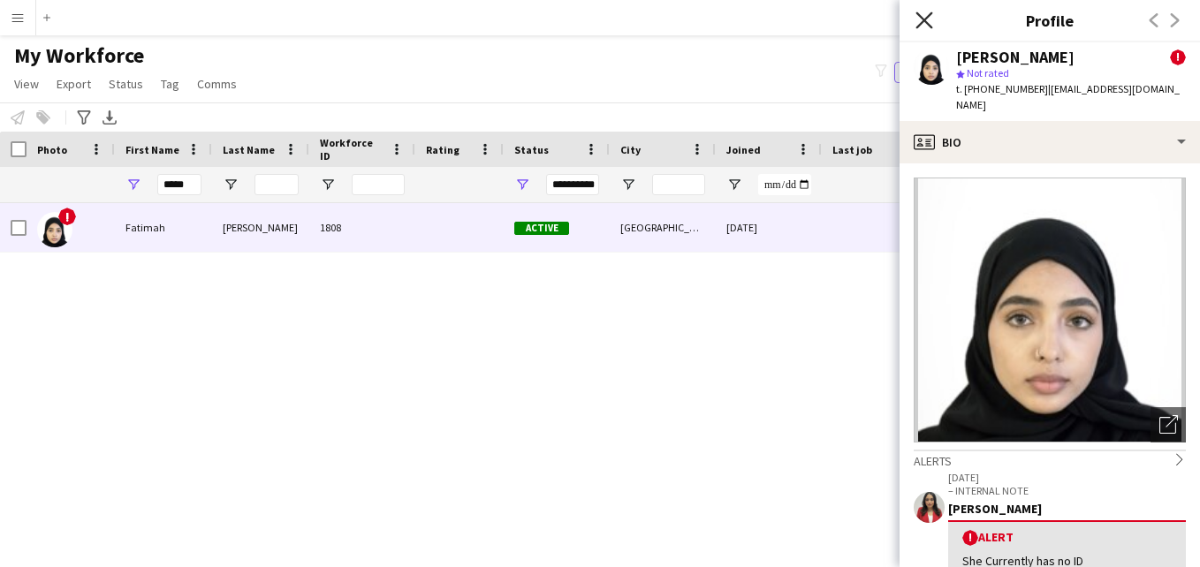
click at [930, 24] on icon "Close pop-in" at bounding box center [924, 19] width 17 height 17
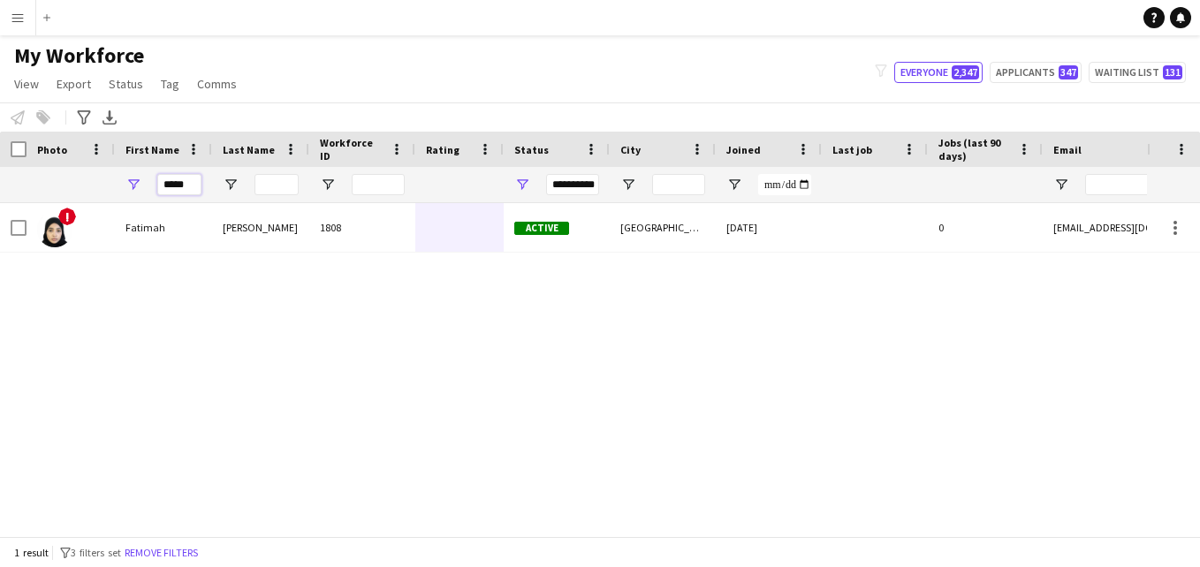
click at [192, 187] on input "*****" at bounding box center [179, 184] width 44 height 21
type input "*"
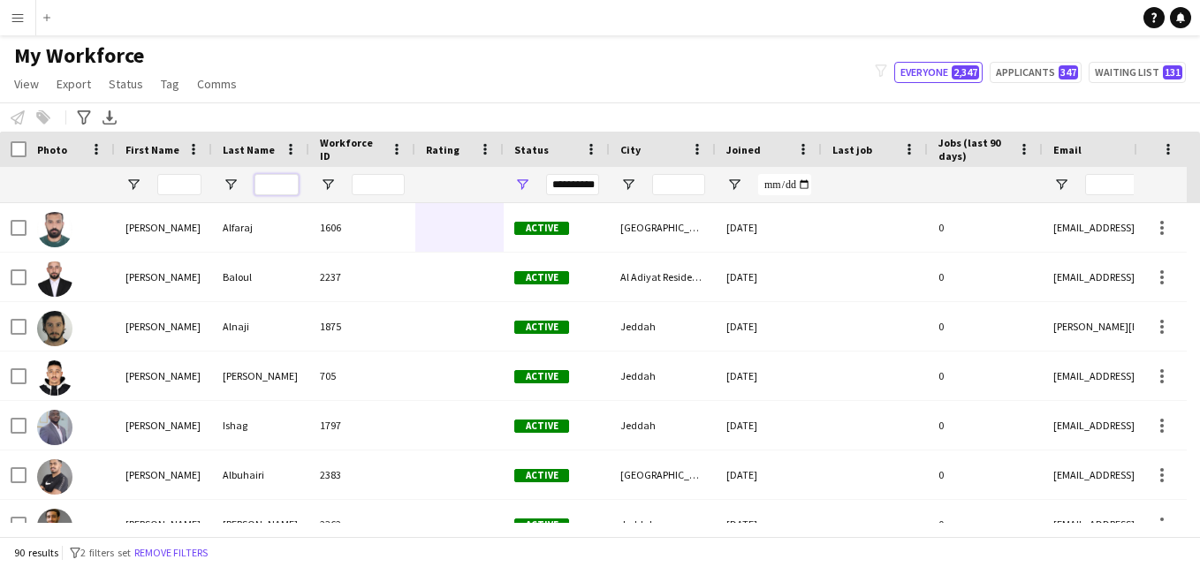
click at [260, 187] on input "Last Name Filter Input" at bounding box center [277, 184] width 44 height 21
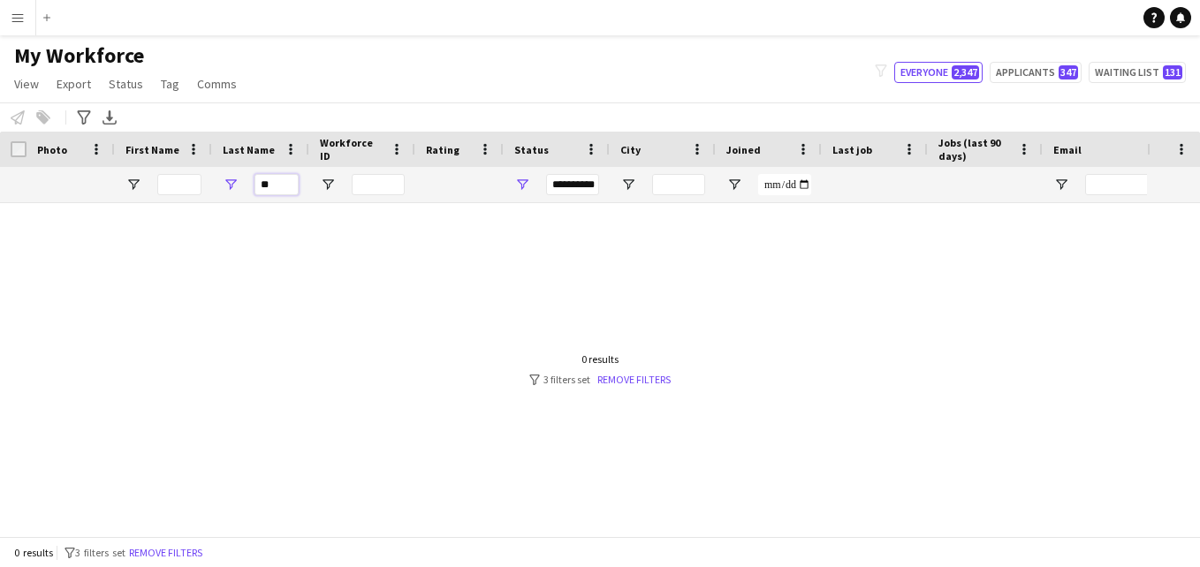
type input "*"
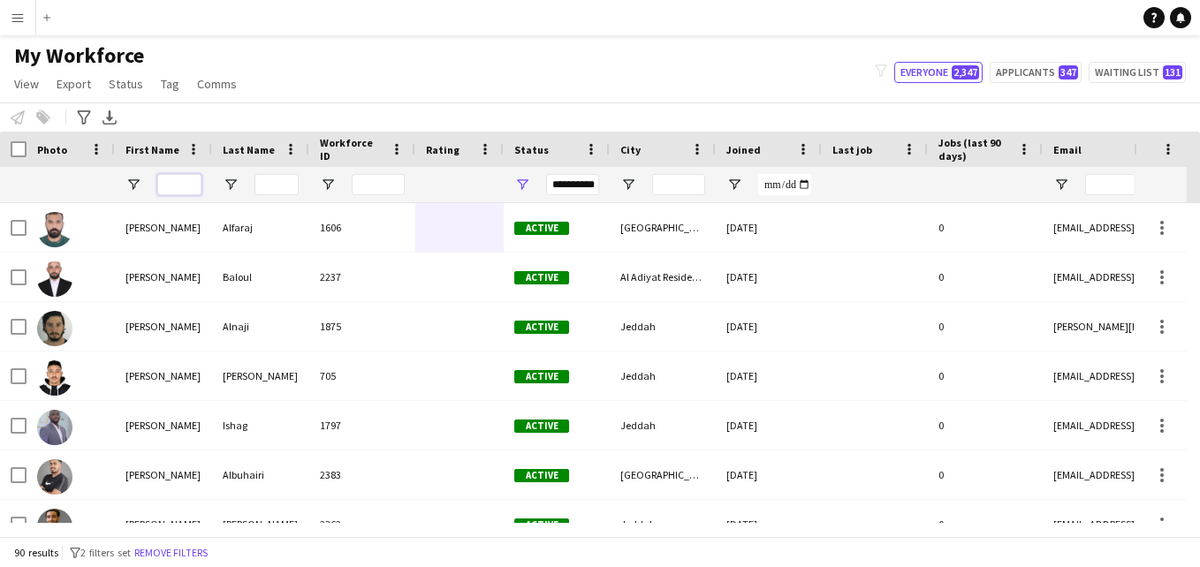
click at [165, 190] on input "First Name Filter Input" at bounding box center [179, 184] width 44 height 21
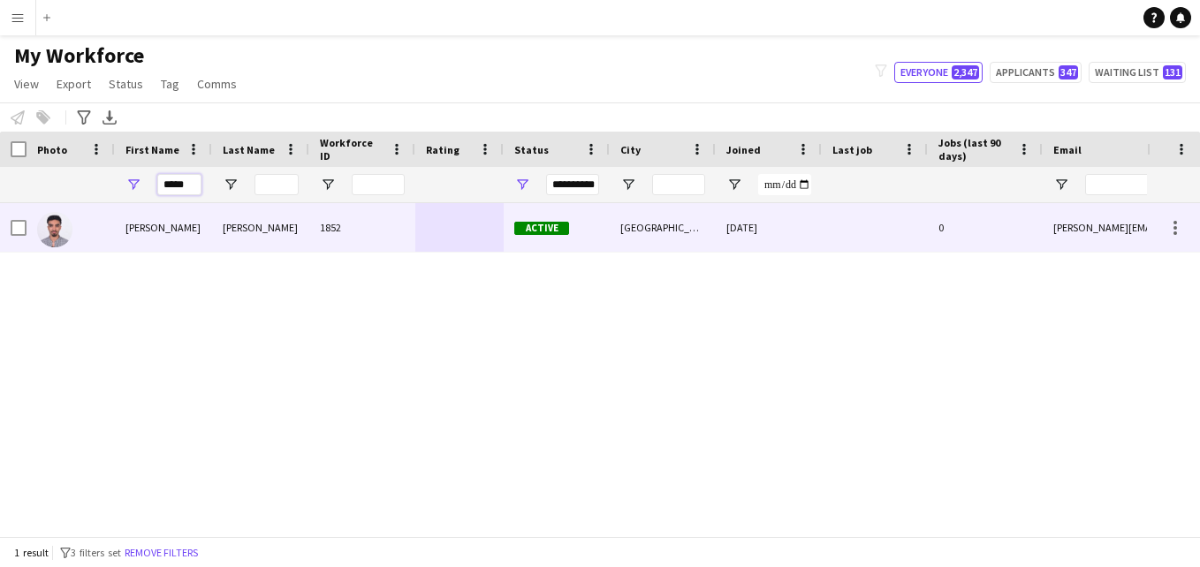
type input "*****"
click at [341, 225] on div "1852" at bounding box center [362, 227] width 106 height 49
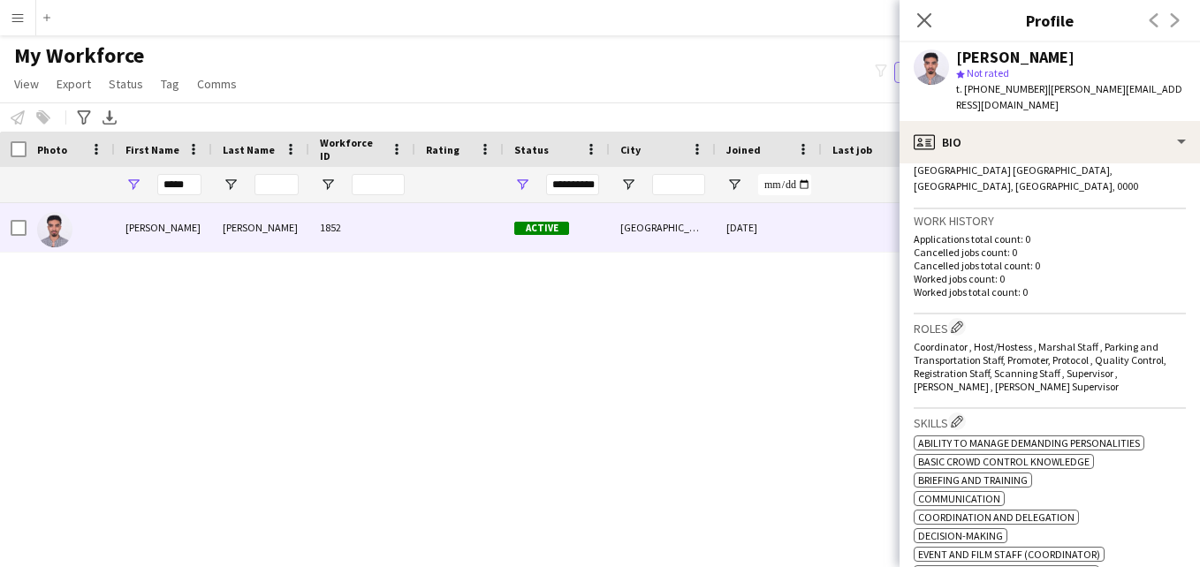
scroll to position [399, 0]
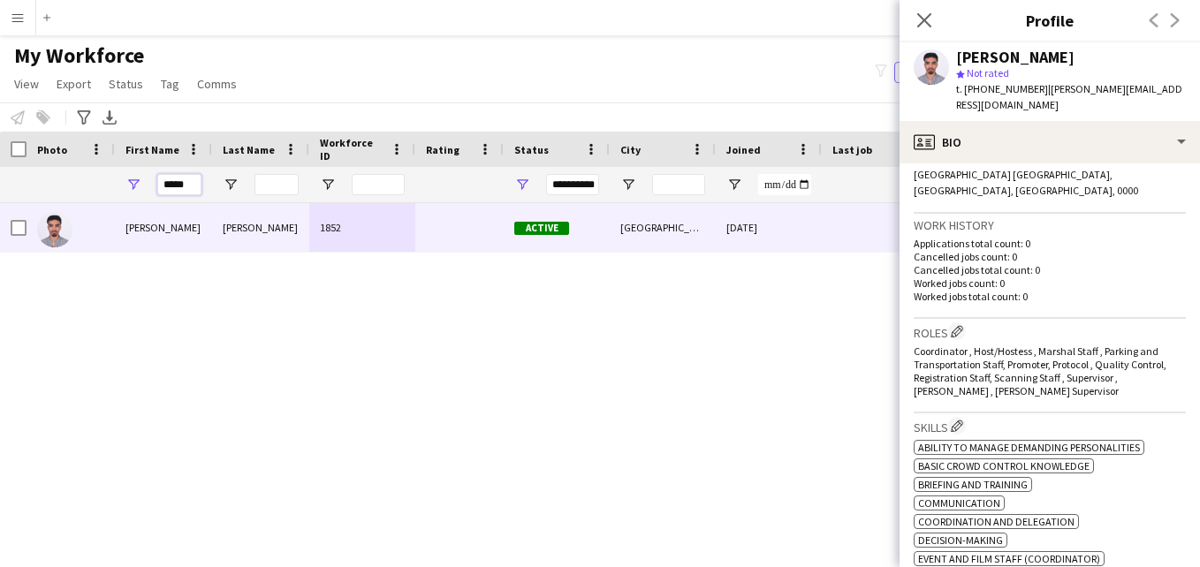
drag, startPoint x: 195, startPoint y: 188, endPoint x: 151, endPoint y: 187, distance: 44.2
click at [151, 187] on div "*****" at bounding box center [163, 184] width 97 height 35
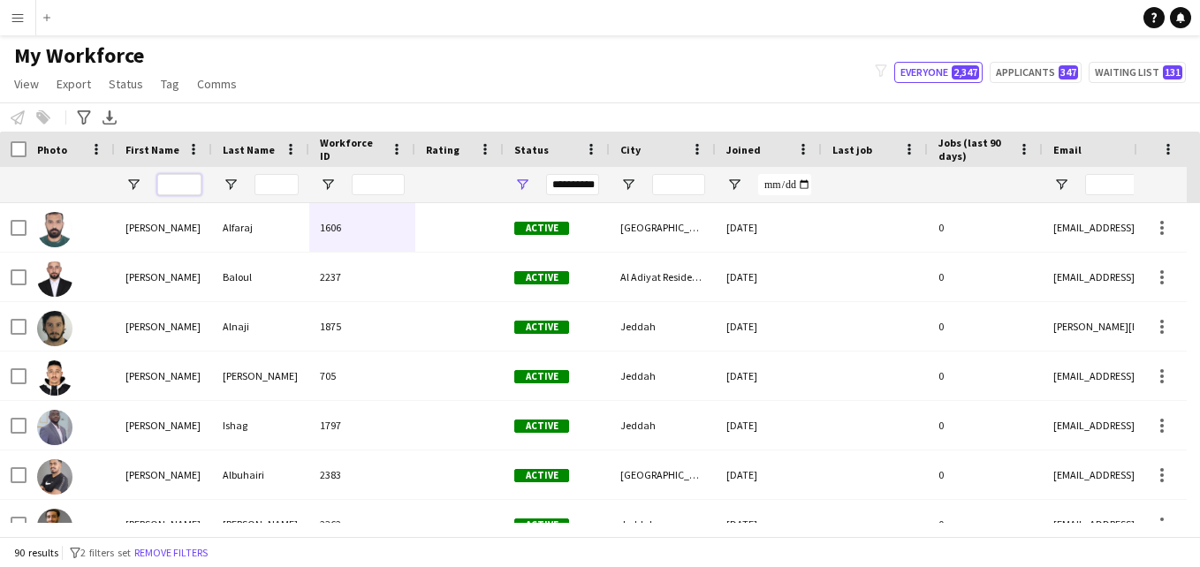
type input "*"
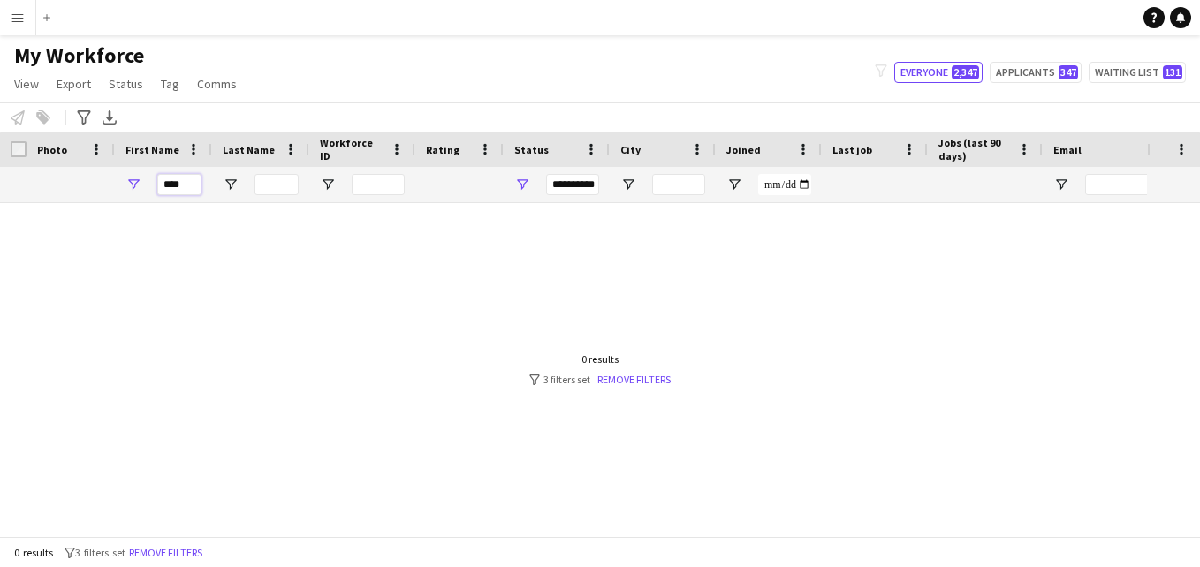
type input "****"
click at [410, 317] on div at bounding box center [573, 363] width 1147 height 320
drag, startPoint x: 194, startPoint y: 181, endPoint x: 149, endPoint y: 186, distance: 45.3
click at [149, 186] on div "****" at bounding box center [163, 184] width 97 height 35
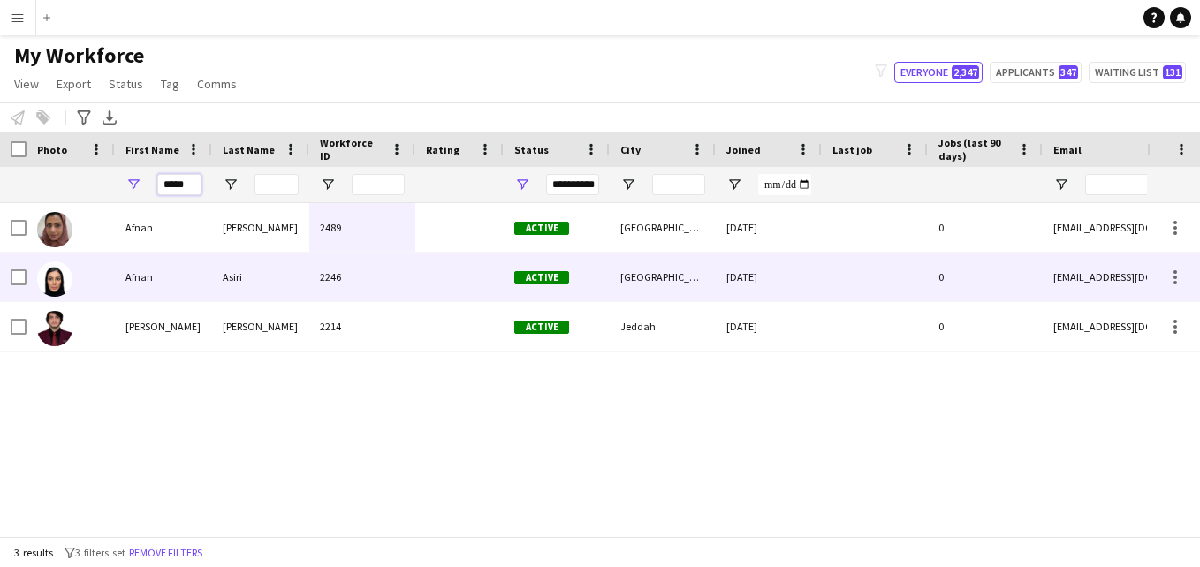
type input "*****"
click at [251, 264] on div "Asiri" at bounding box center [260, 277] width 97 height 49
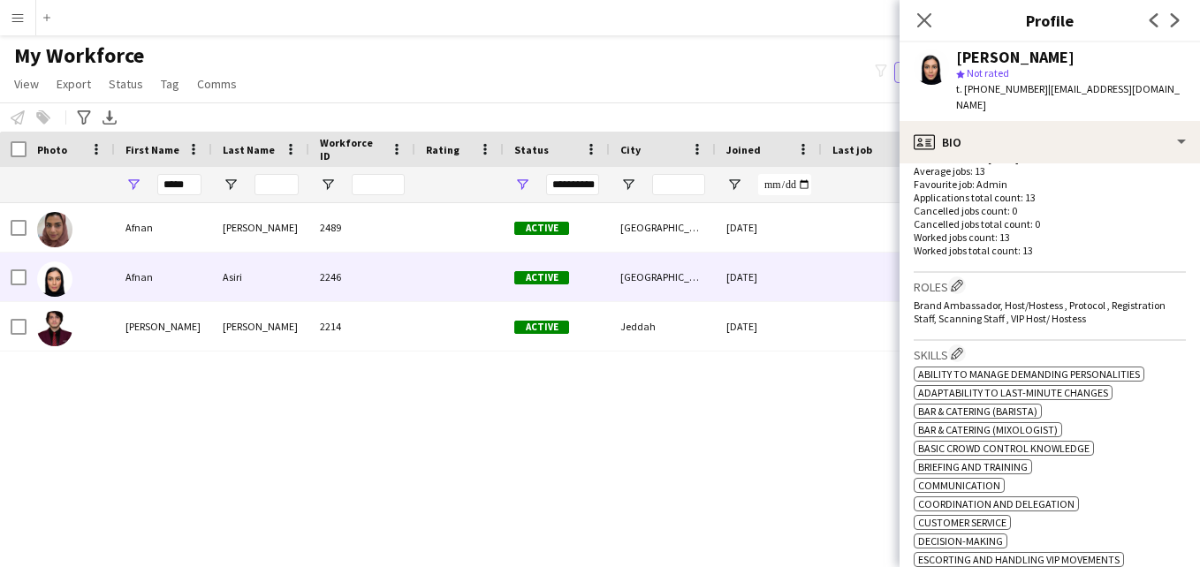
scroll to position [464, 0]
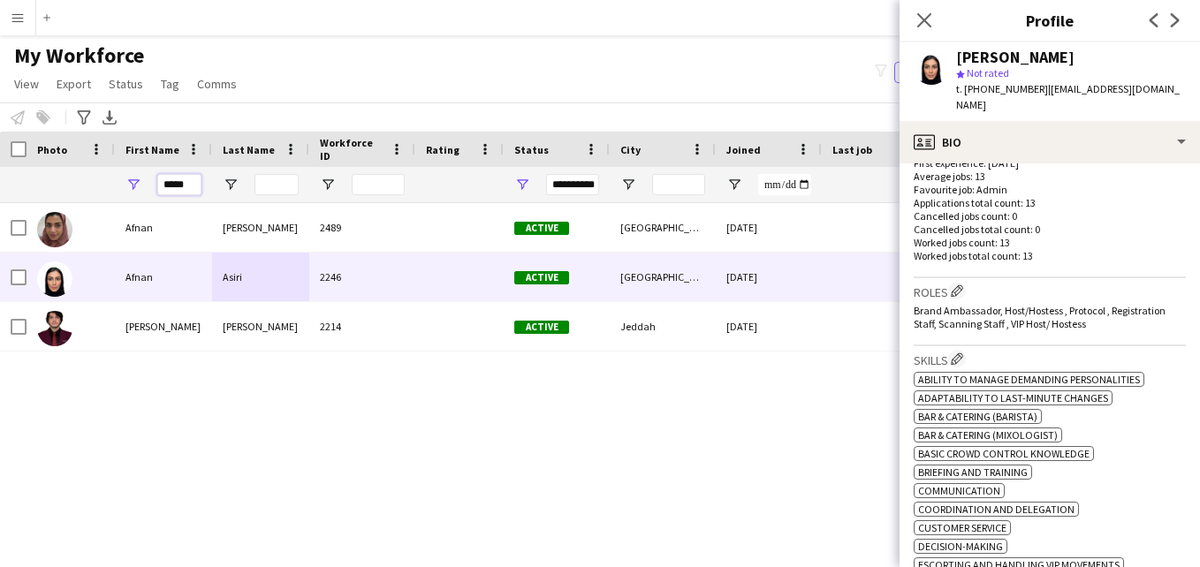
drag, startPoint x: 189, startPoint y: 185, endPoint x: 147, endPoint y: 185, distance: 42.4
click at [147, 185] on div "*****" at bounding box center [163, 184] width 97 height 35
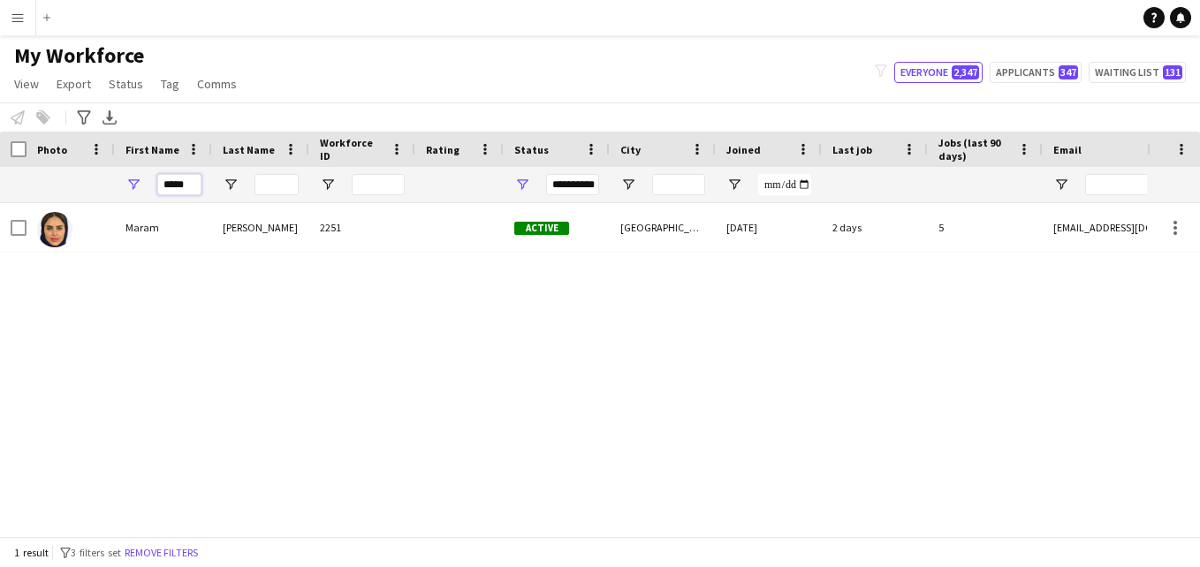
type input "*****"
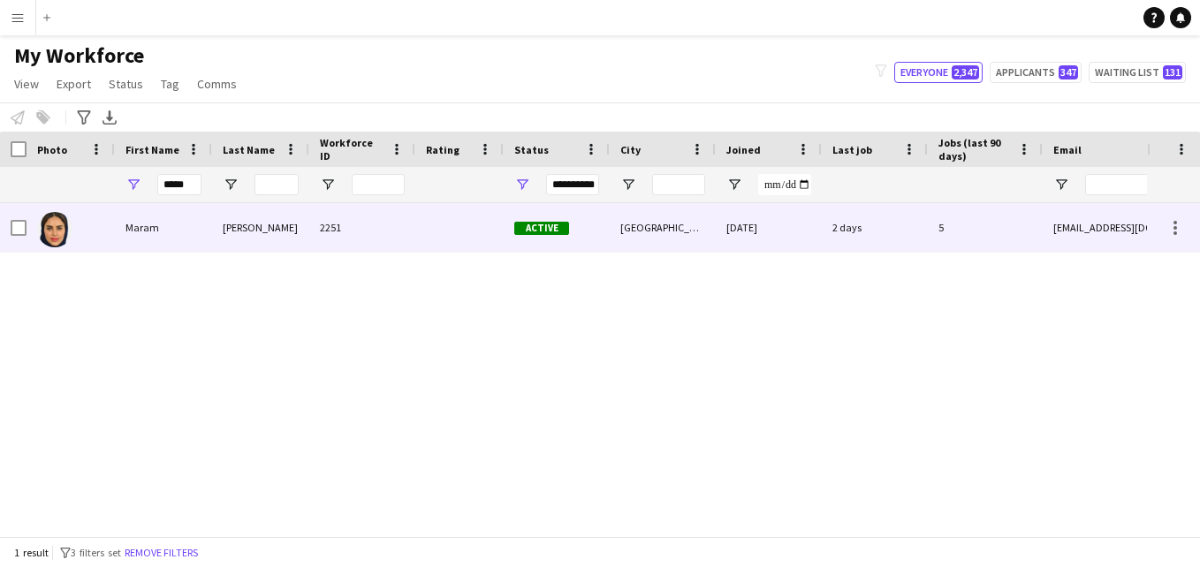
click at [268, 225] on div "[PERSON_NAME]" at bounding box center [260, 227] width 97 height 49
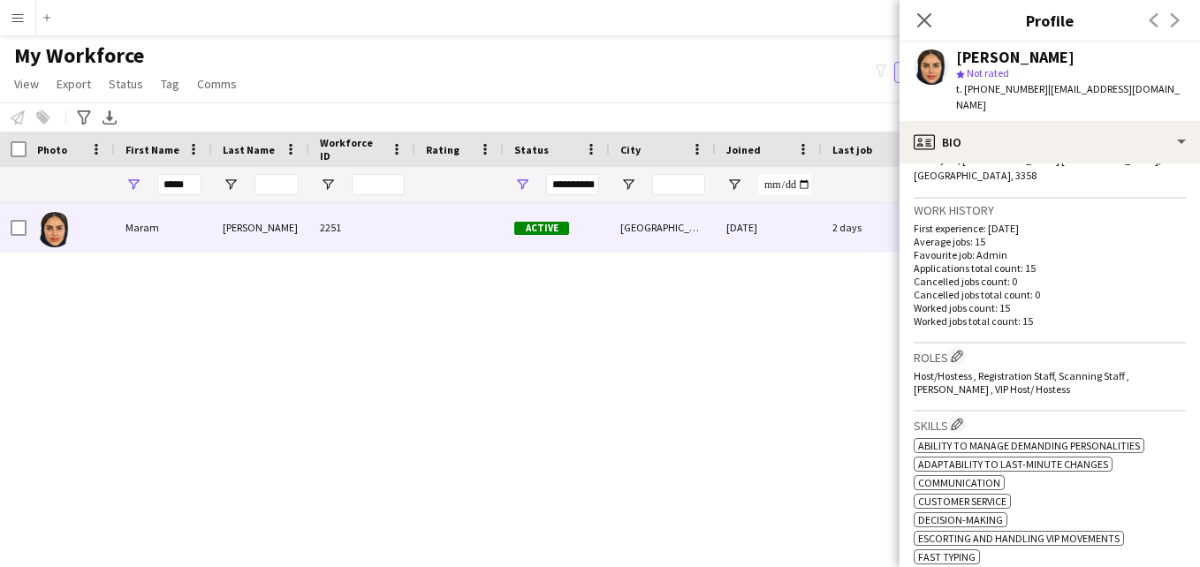
scroll to position [452, 0]
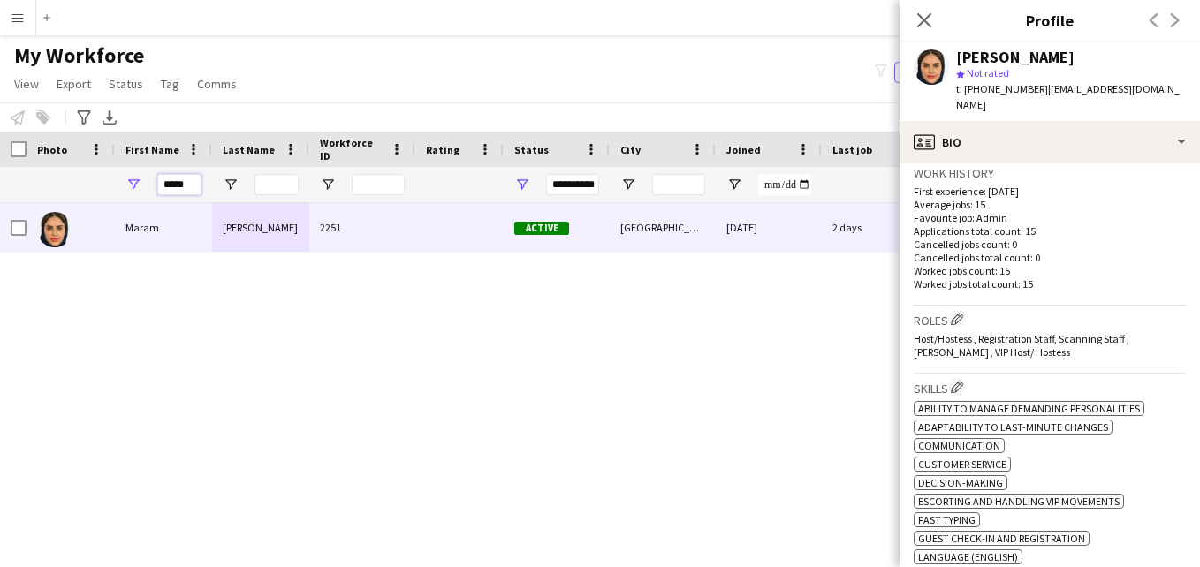
drag, startPoint x: 194, startPoint y: 180, endPoint x: 131, endPoint y: 185, distance: 63.8
click at [131, 185] on div "*****" at bounding box center [163, 184] width 97 height 35
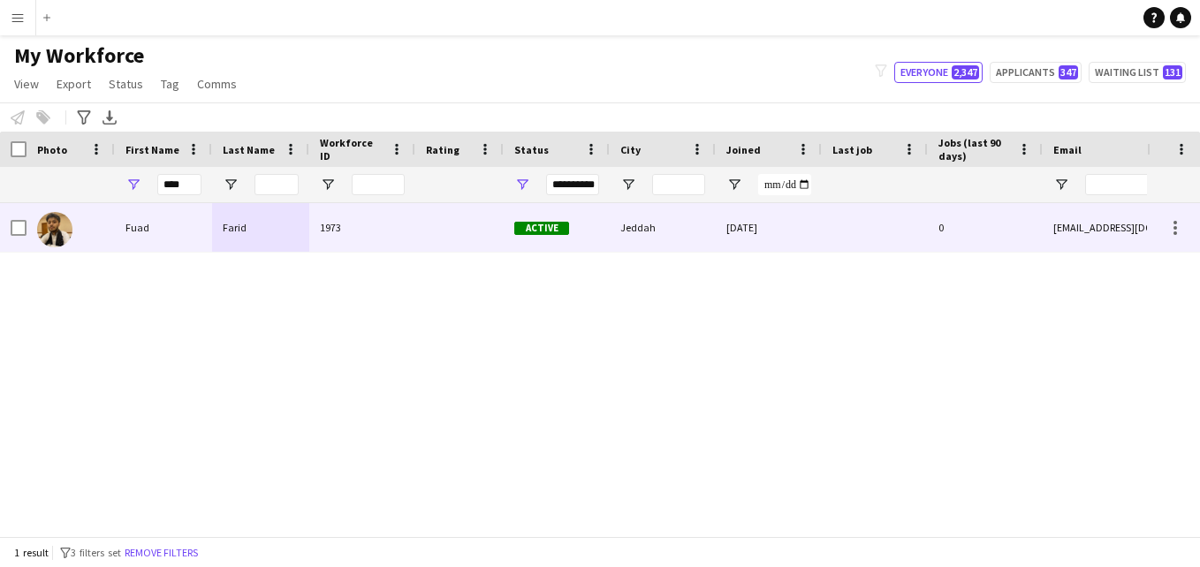
click at [359, 226] on div "1973" at bounding box center [362, 227] width 106 height 49
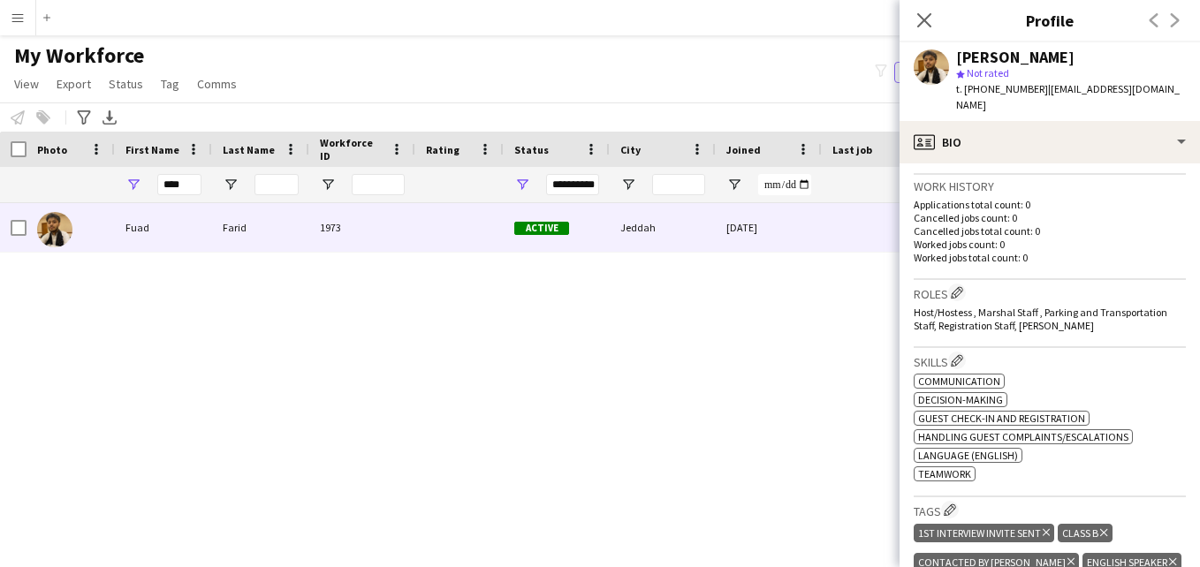
scroll to position [427, 0]
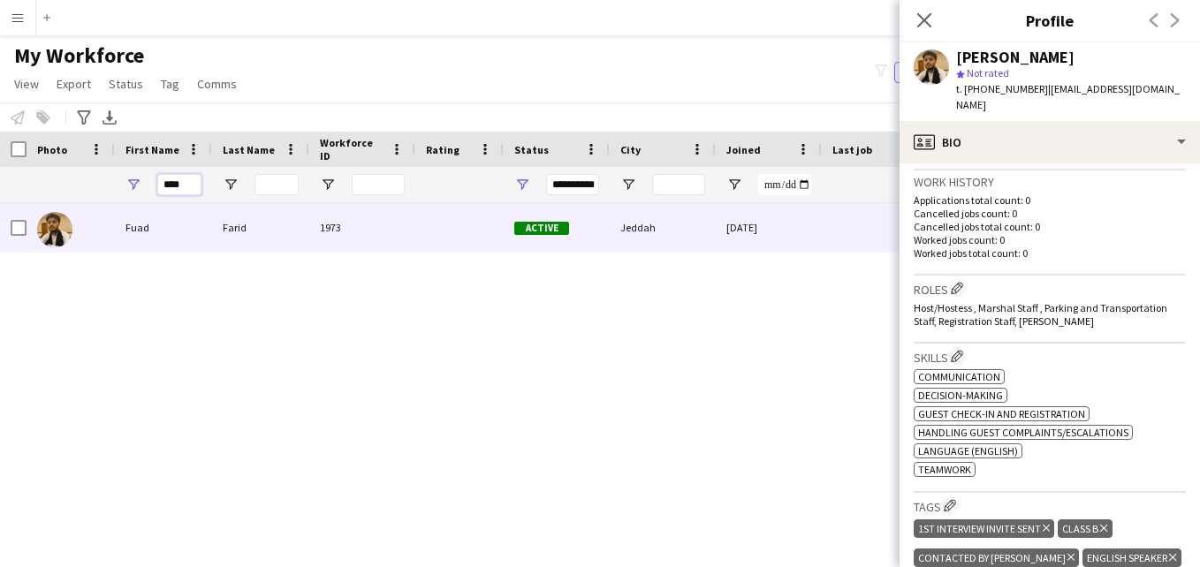
click at [187, 183] on input "****" at bounding box center [179, 184] width 44 height 21
type input "*"
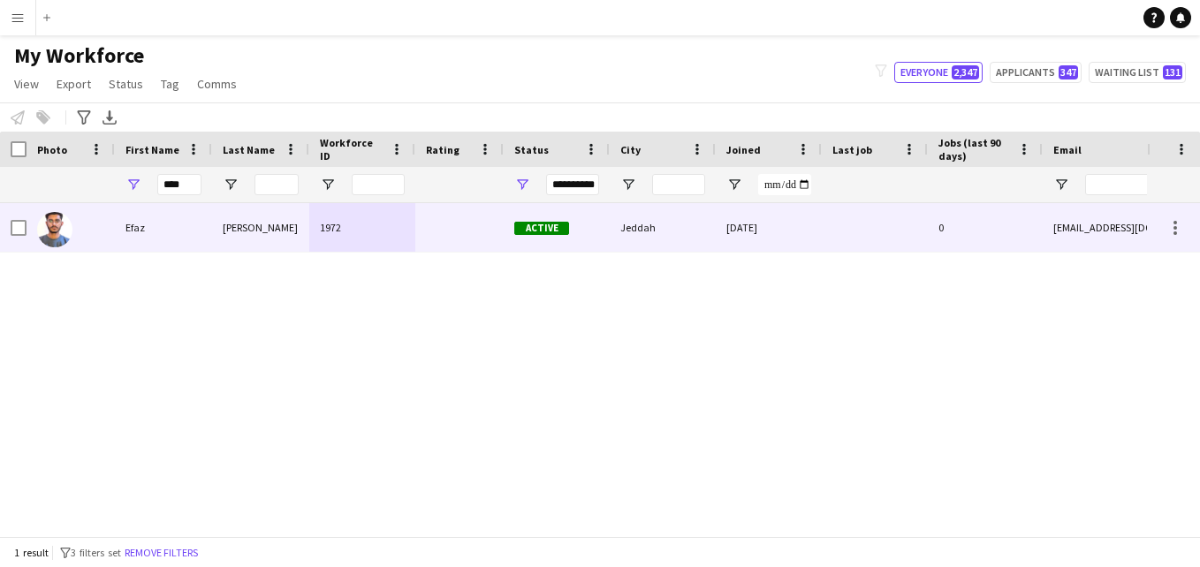
click at [362, 214] on div "1972" at bounding box center [362, 227] width 106 height 49
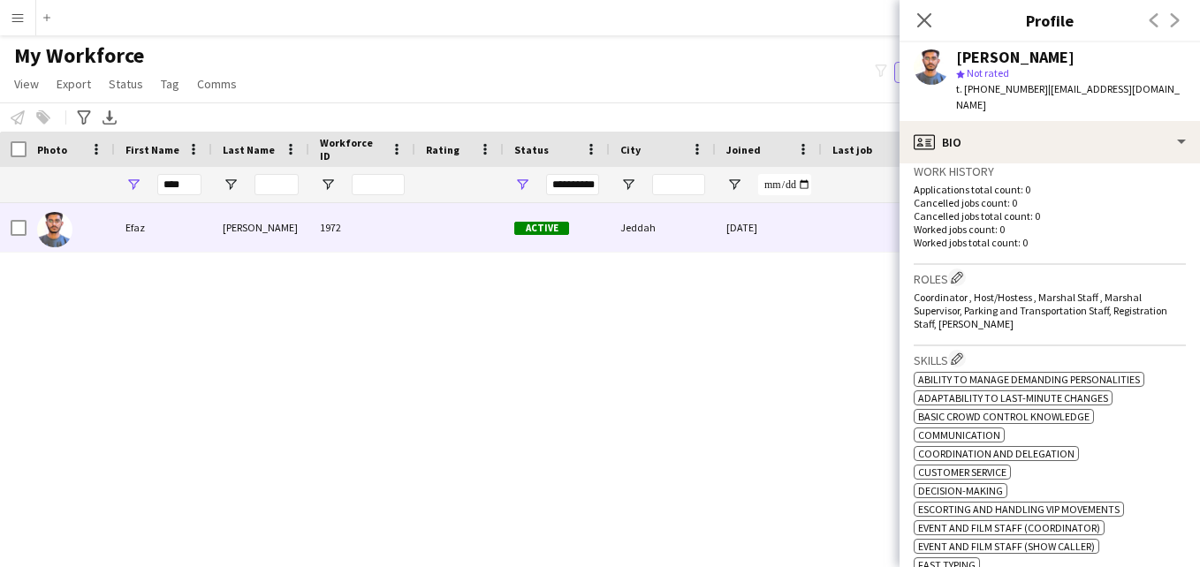
scroll to position [437, 0]
click at [191, 185] on input "****" at bounding box center [179, 184] width 44 height 21
type input "*"
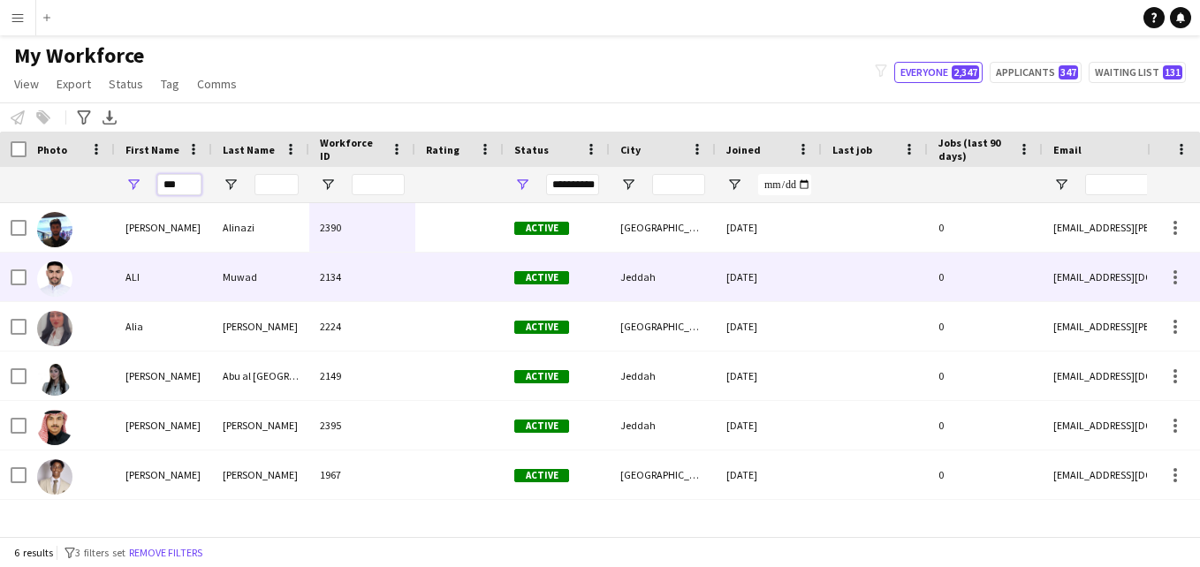
type input "***"
click at [409, 279] on div "2134" at bounding box center [362, 277] width 106 height 49
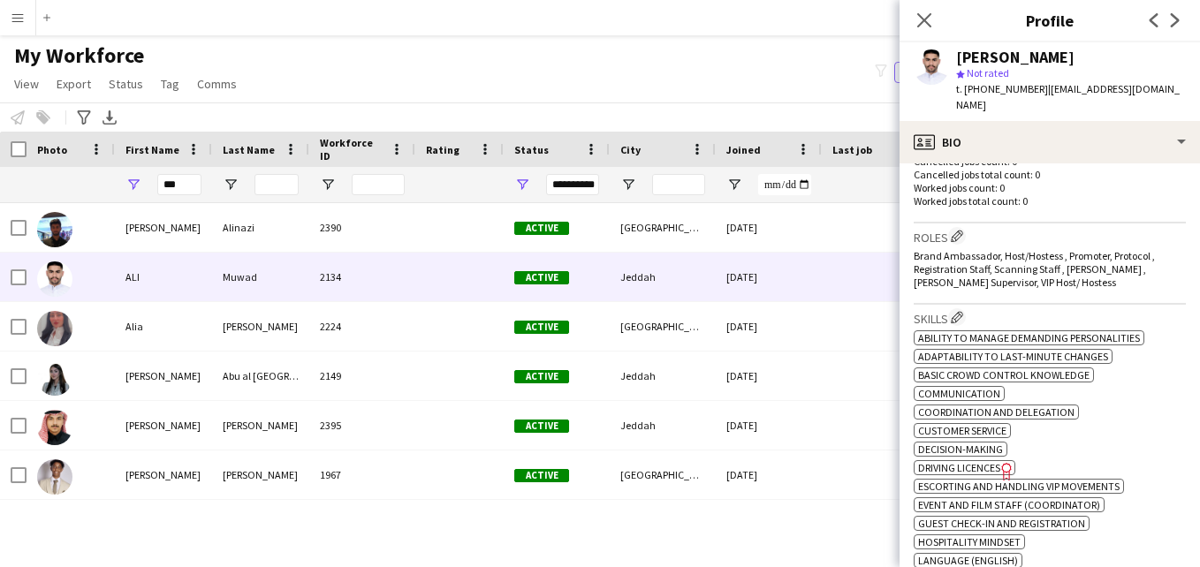
scroll to position [438, 0]
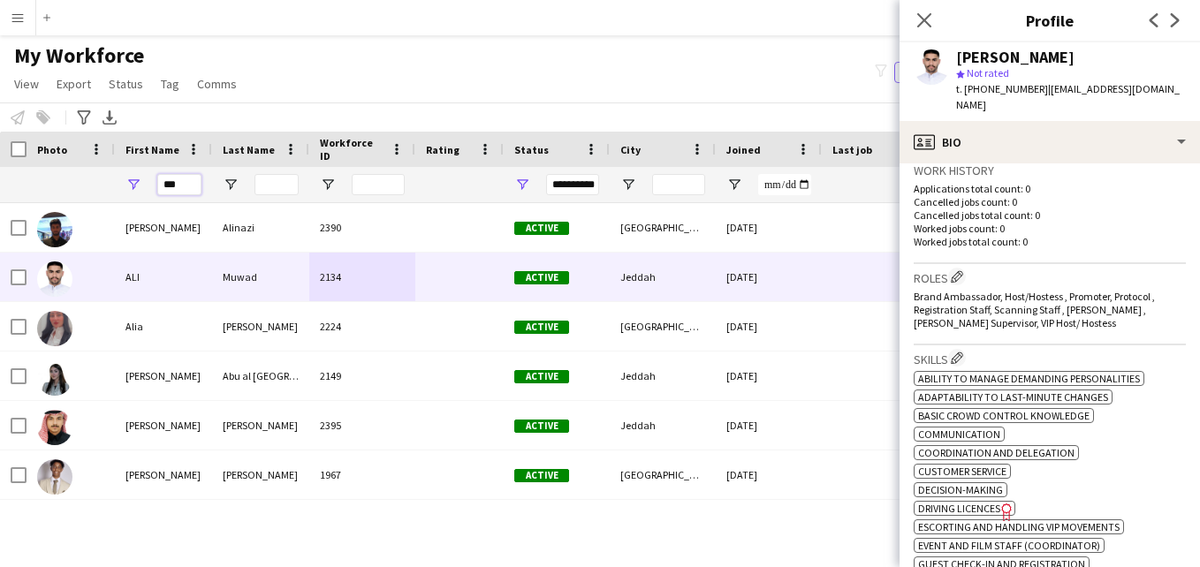
drag, startPoint x: 191, startPoint y: 183, endPoint x: 155, endPoint y: 184, distance: 36.2
click at [155, 184] on div "***" at bounding box center [163, 184] width 97 height 35
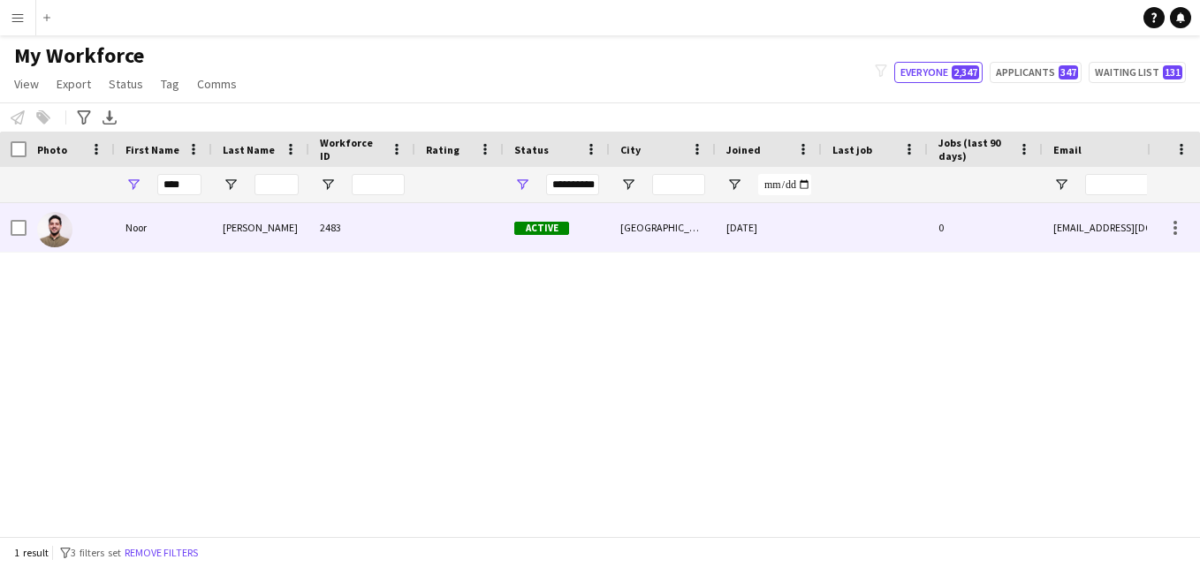
click at [371, 245] on div "2483" at bounding box center [362, 227] width 106 height 49
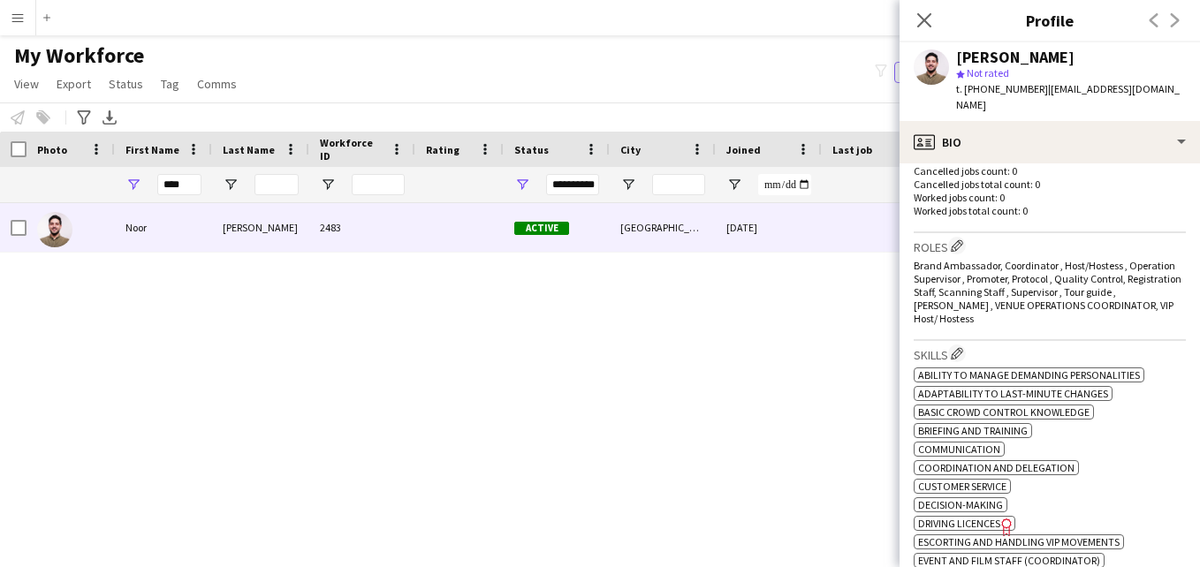
scroll to position [475, 0]
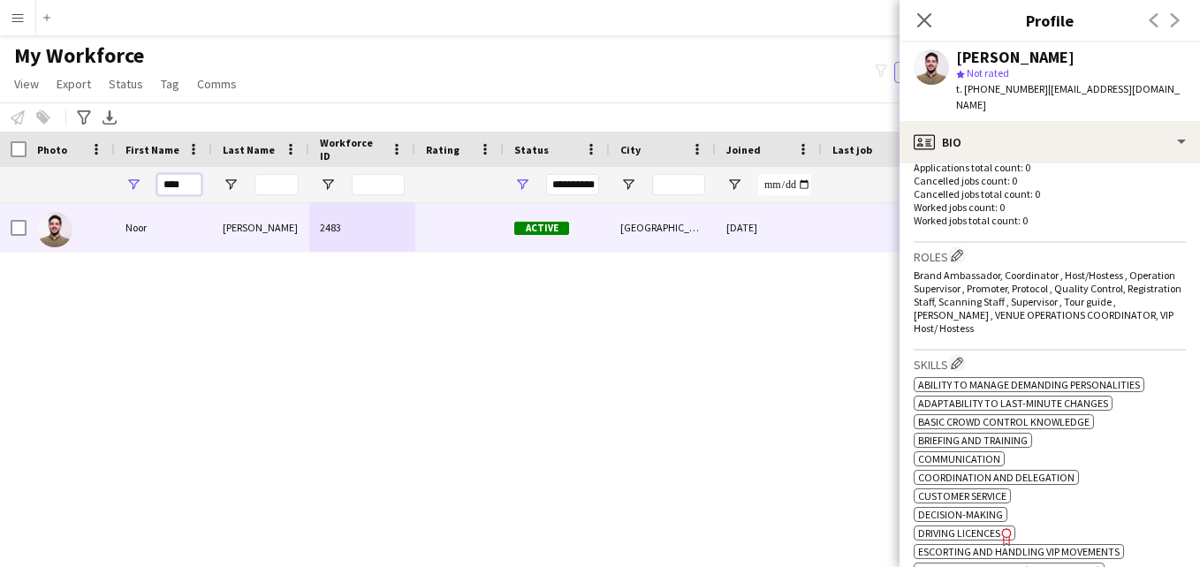
click at [190, 185] on input "****" at bounding box center [179, 184] width 44 height 21
type input "*"
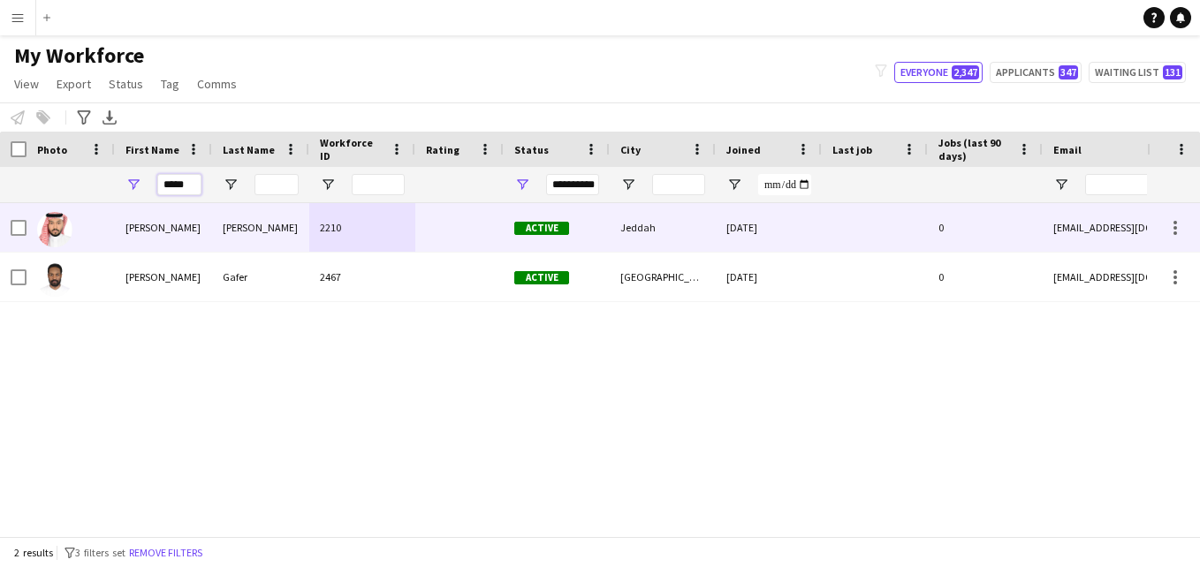
type input "*****"
click at [393, 233] on div "2210" at bounding box center [362, 227] width 106 height 49
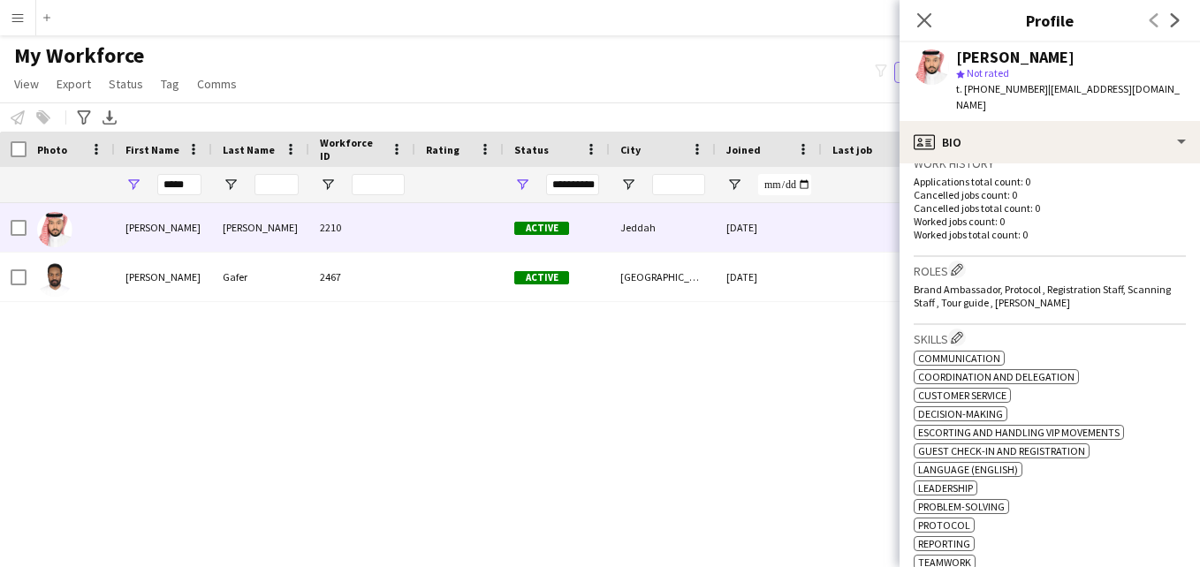
scroll to position [457, 0]
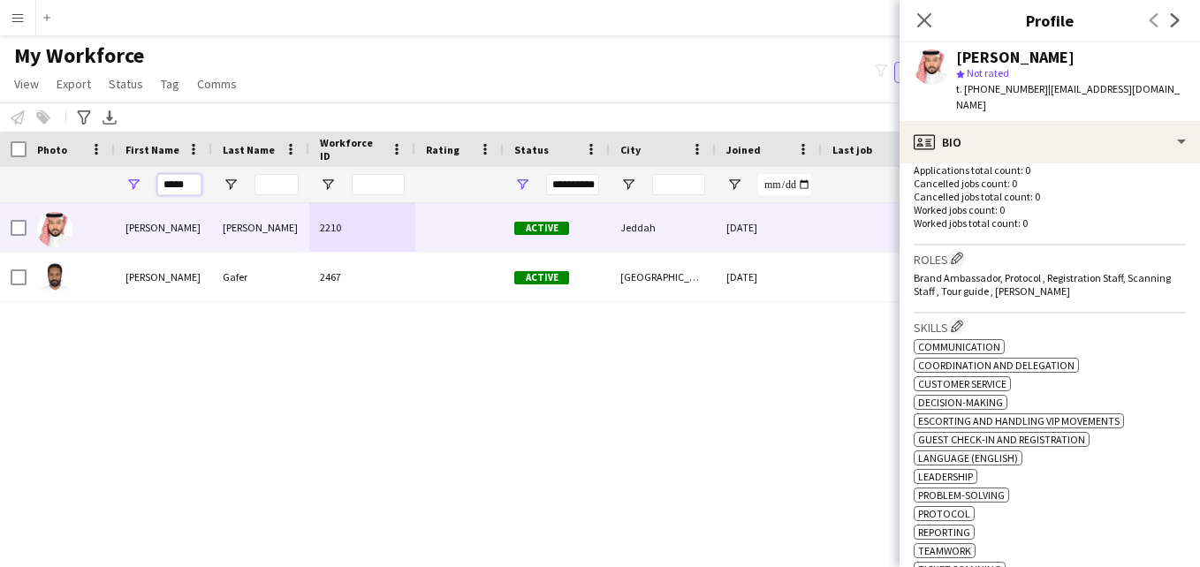
drag, startPoint x: 194, startPoint y: 183, endPoint x: 153, endPoint y: 183, distance: 40.7
click at [153, 183] on div "*****" at bounding box center [163, 184] width 97 height 35
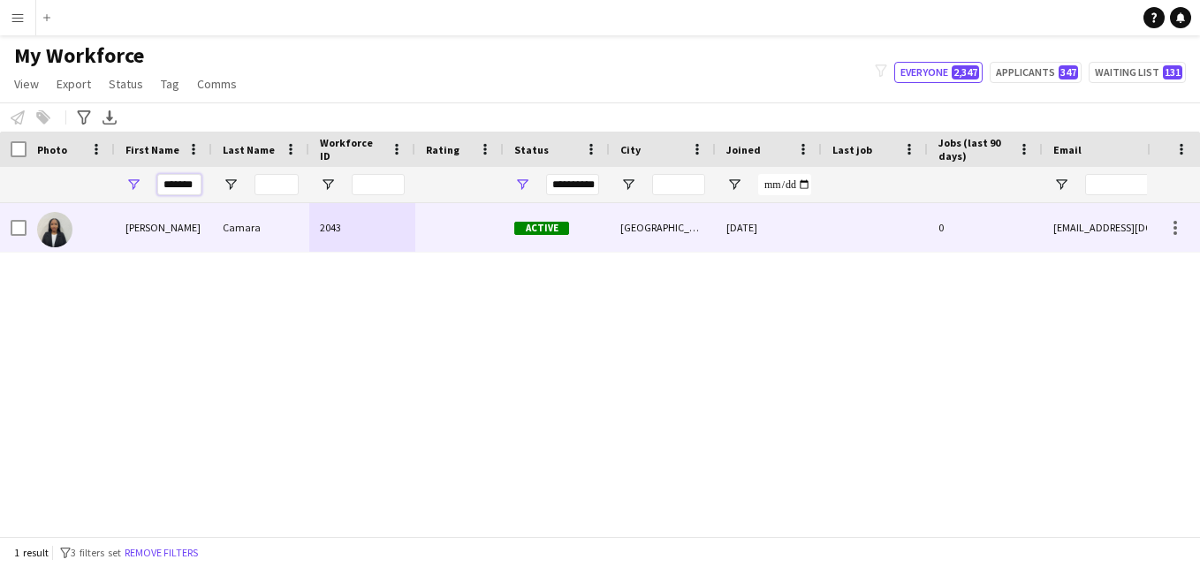
type input "*******"
click at [277, 223] on div "Camara" at bounding box center [260, 227] width 97 height 49
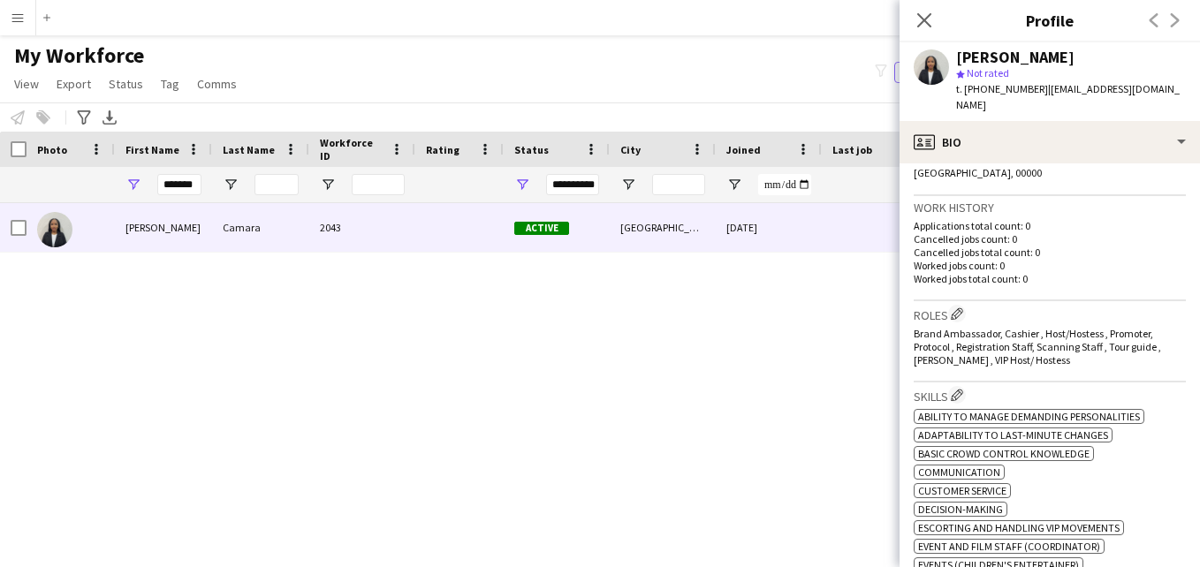
scroll to position [427, 0]
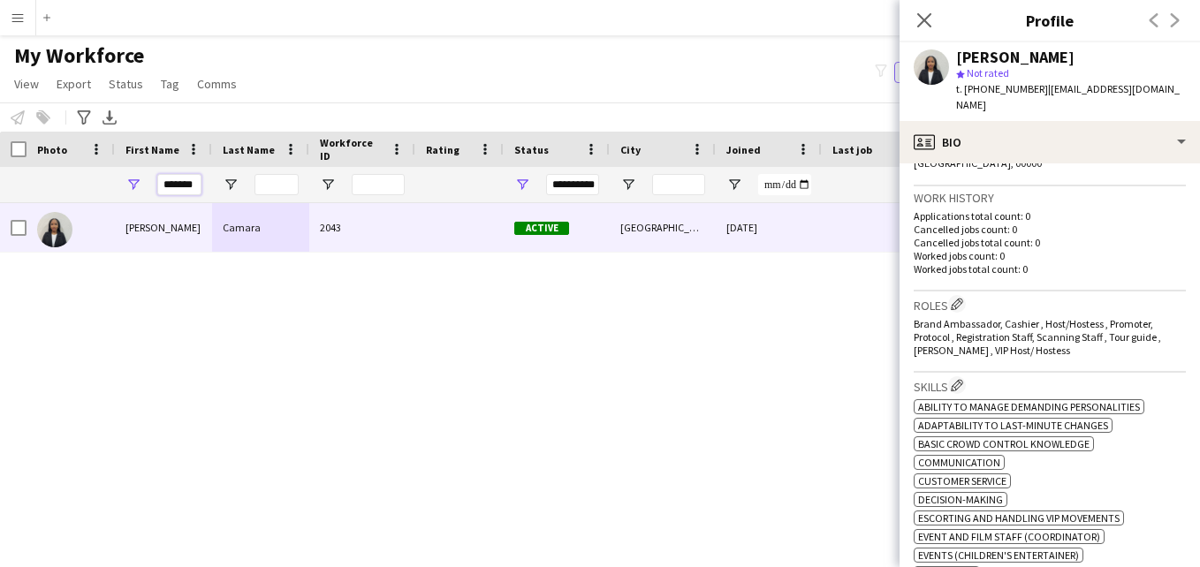
drag, startPoint x: 198, startPoint y: 186, endPoint x: 142, endPoint y: 188, distance: 55.7
click at [142, 188] on div "*******" at bounding box center [163, 184] width 97 height 35
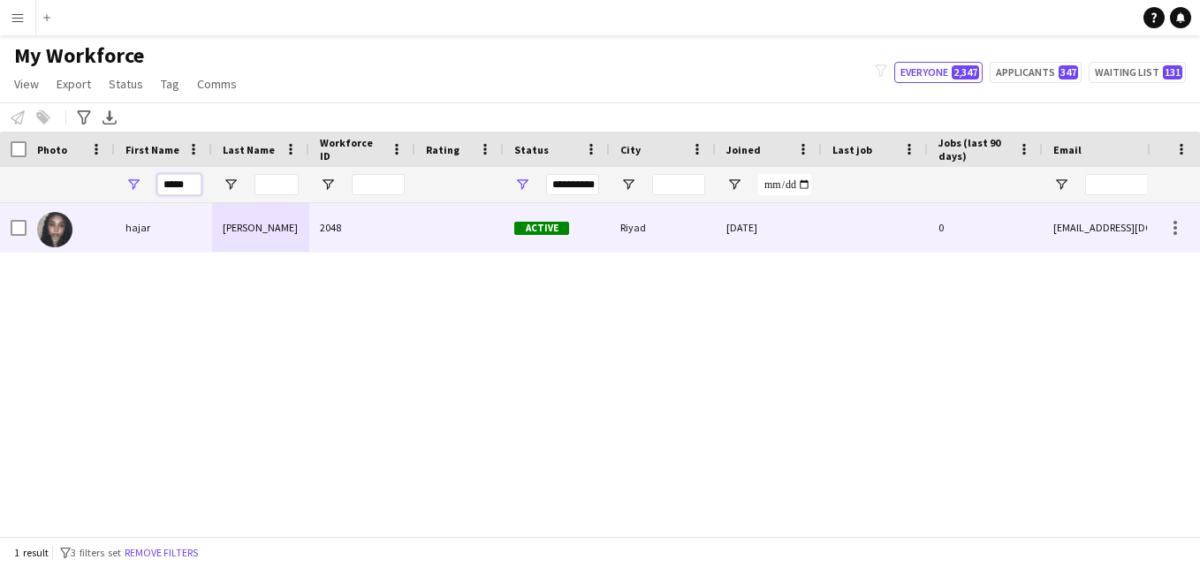
type input "*****"
click at [440, 234] on div at bounding box center [459, 227] width 88 height 49
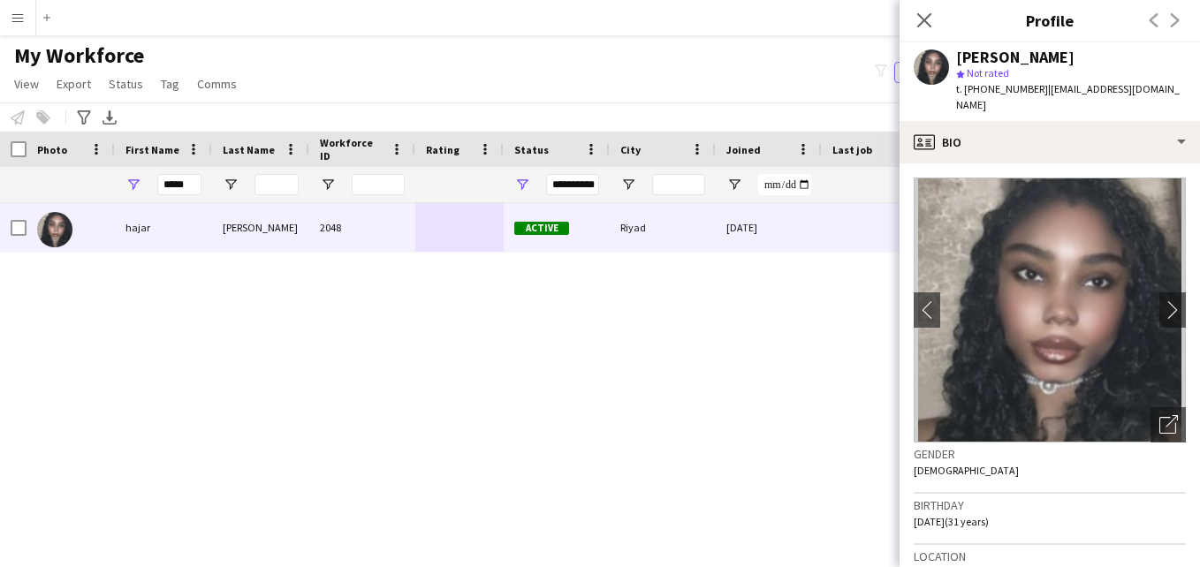
drag, startPoint x: 1186, startPoint y: 230, endPoint x: 1189, endPoint y: 242, distance: 12.7
click at [1189, 242] on app-crew-profile-bio "chevron-left chevron-right Open photos pop-in Gender [DEMOGRAPHIC_DATA] Birthda…" at bounding box center [1050, 365] width 300 height 404
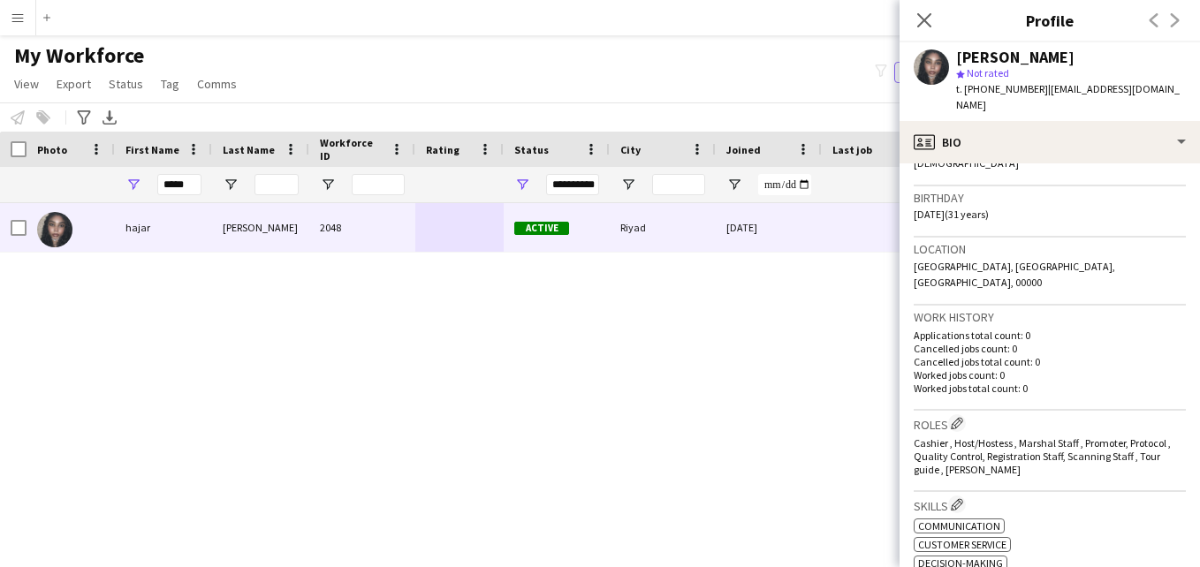
scroll to position [539, 0]
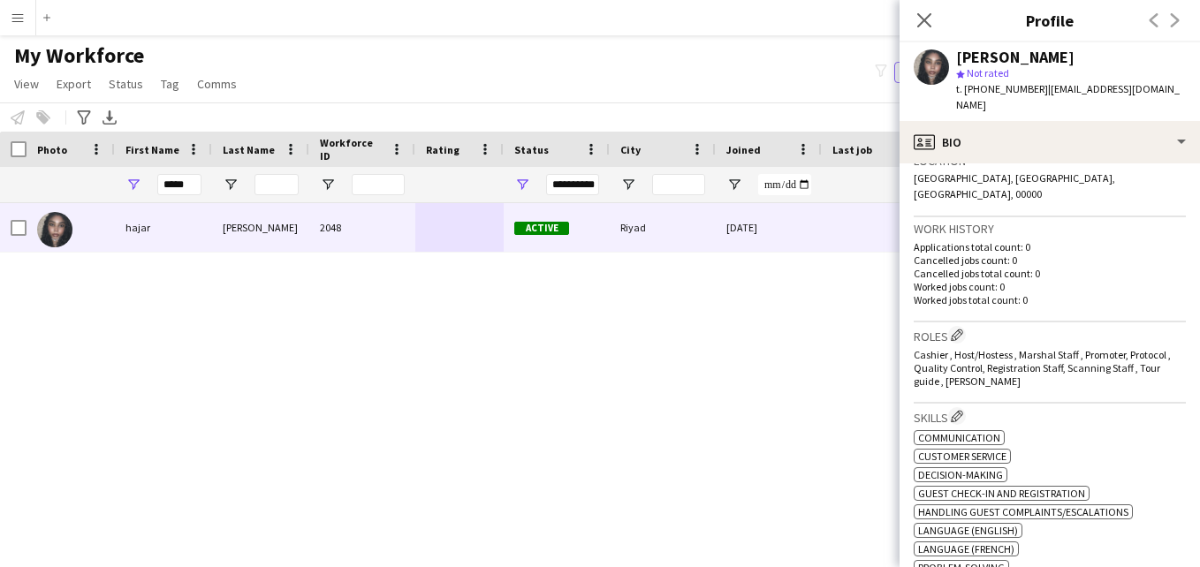
scroll to position [391, 0]
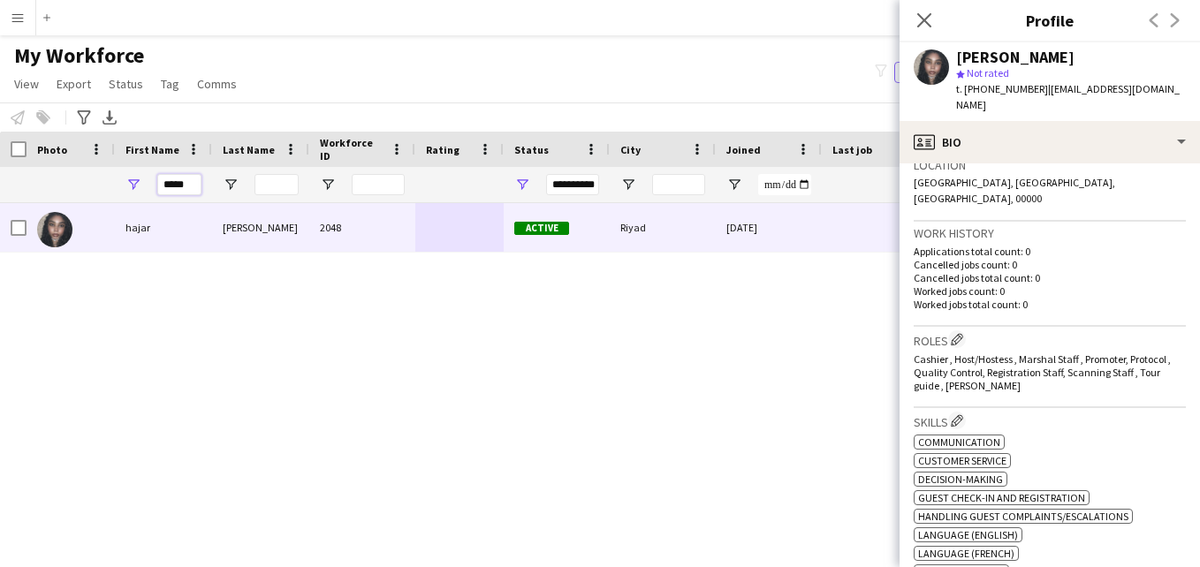
click at [184, 190] on input "*****" at bounding box center [179, 184] width 44 height 21
type input "*"
click at [184, 190] on input "*" at bounding box center [179, 184] width 44 height 21
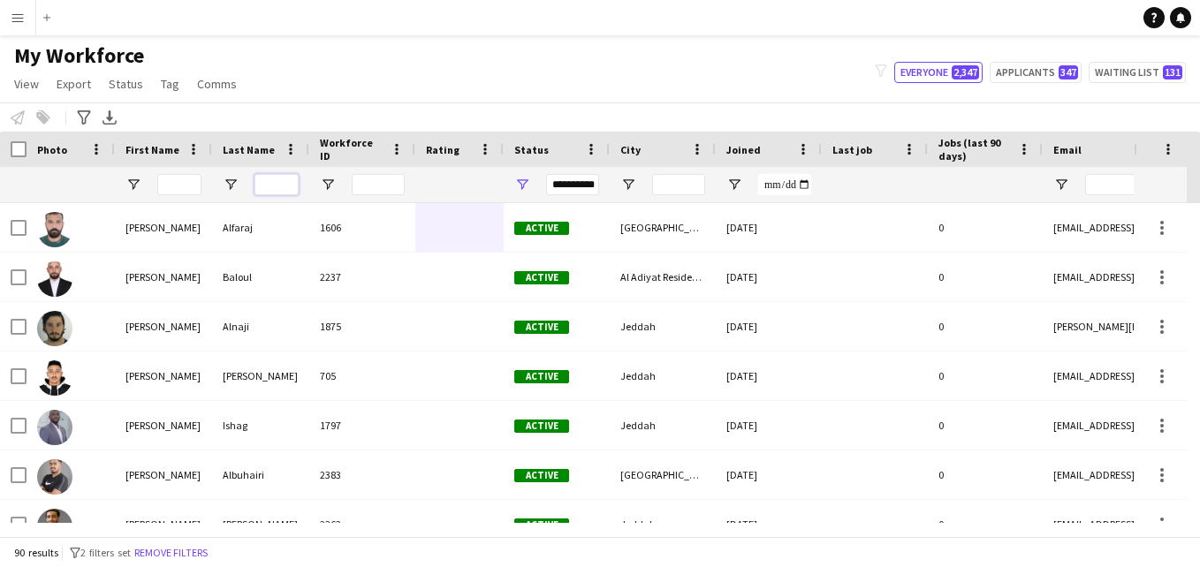
click at [268, 186] on input "Last Name Filter Input" at bounding box center [277, 184] width 44 height 21
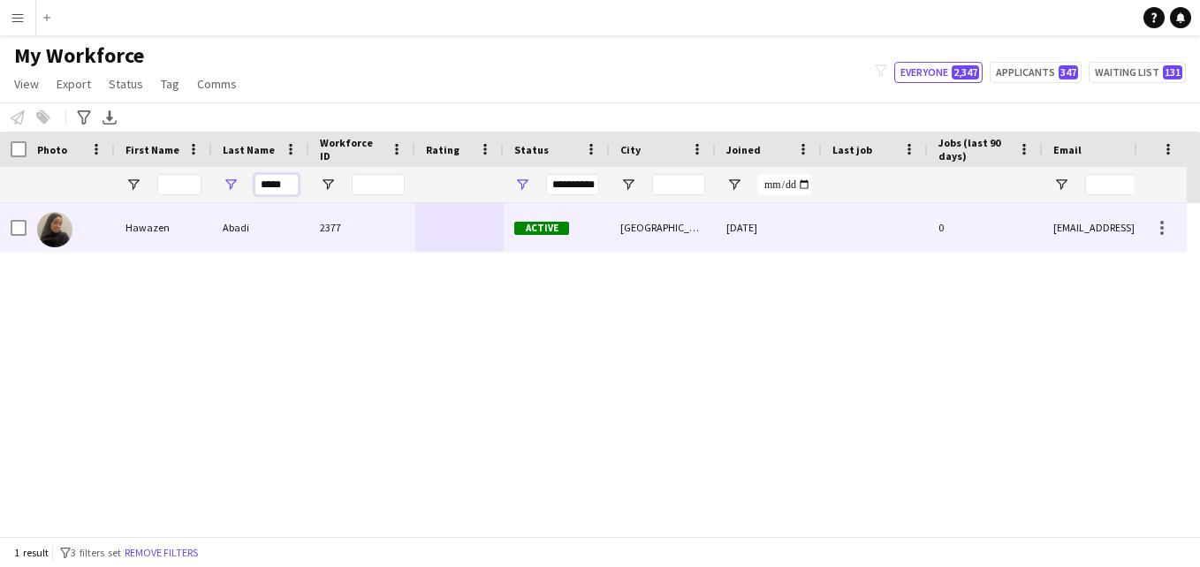
type input "*****"
click at [391, 227] on div "2377" at bounding box center [362, 227] width 106 height 49
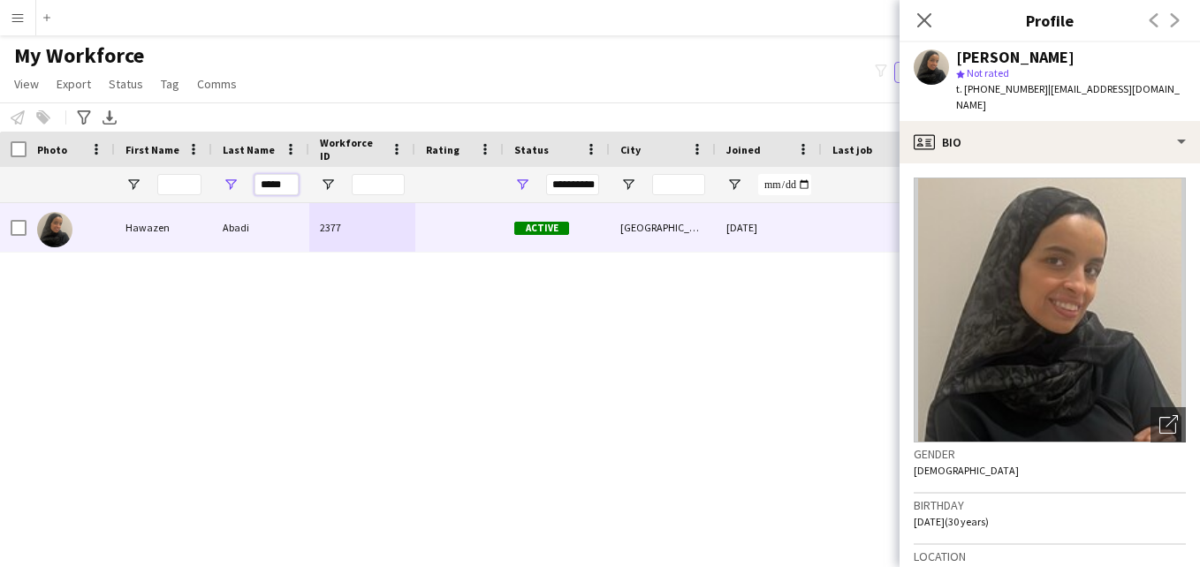
drag, startPoint x: 291, startPoint y: 186, endPoint x: 247, endPoint y: 188, distance: 43.4
click at [247, 188] on div "*****" at bounding box center [260, 184] width 97 height 35
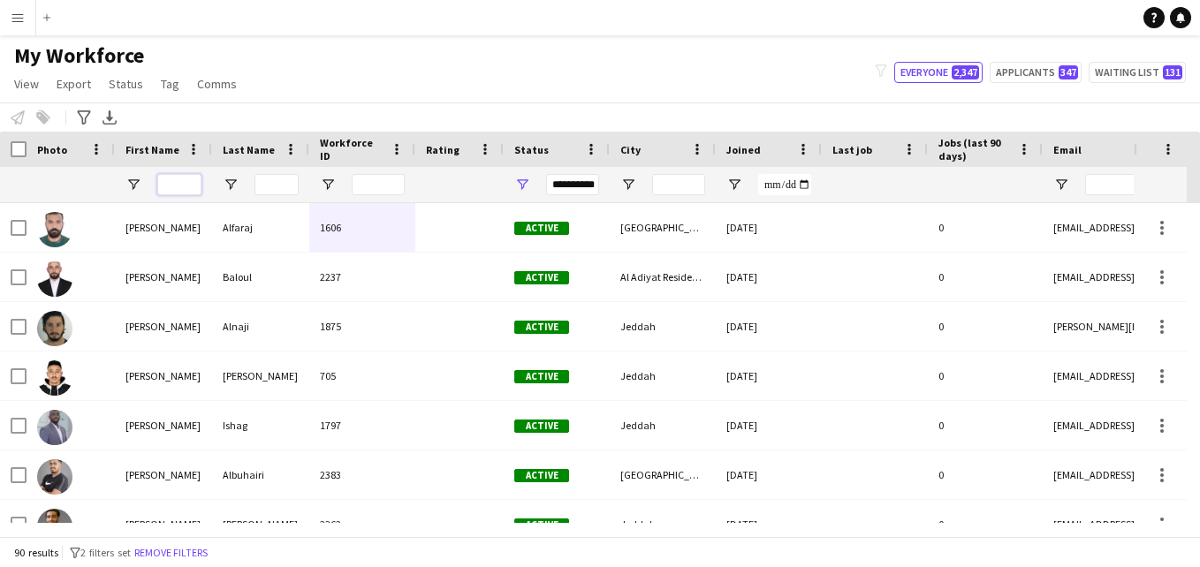
click at [183, 184] on input "First Name Filter Input" at bounding box center [179, 184] width 44 height 21
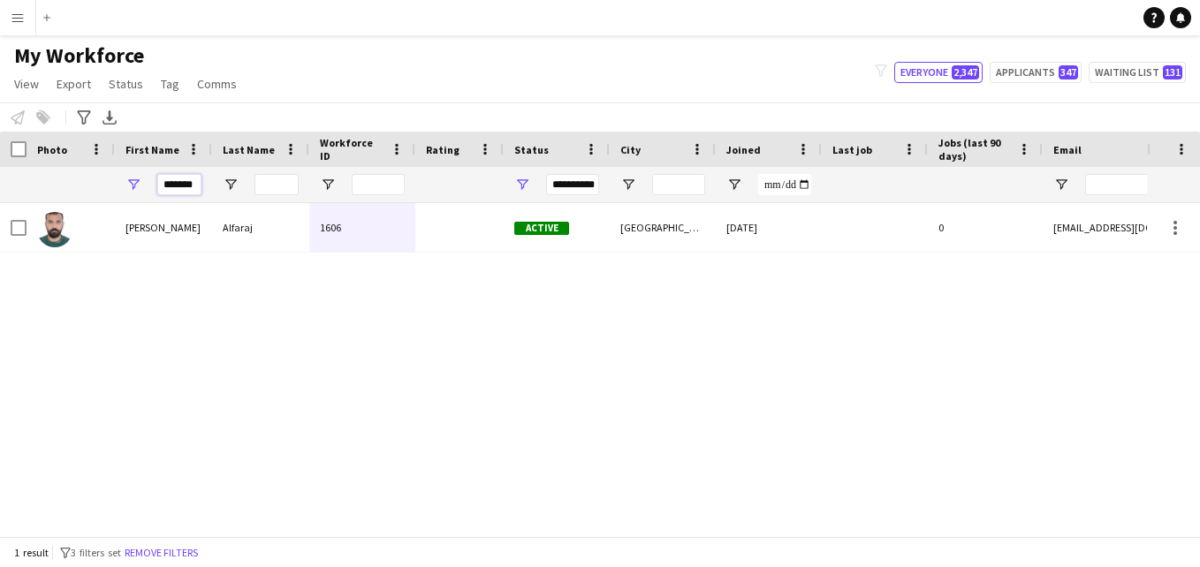
scroll to position [0, 0]
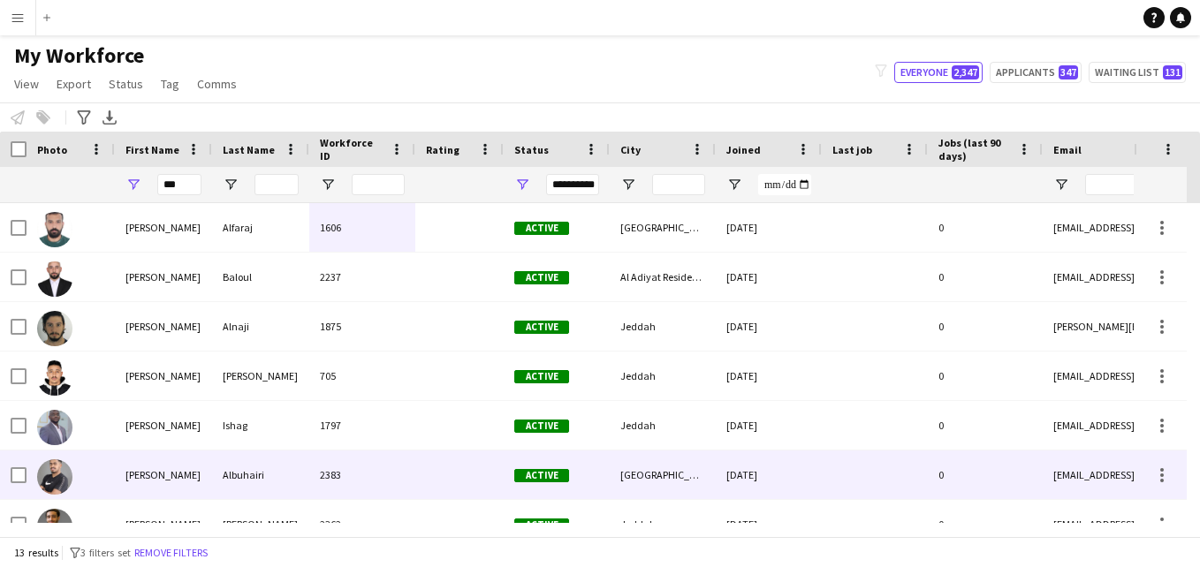
click at [242, 462] on div "Albuhairi" at bounding box center [260, 475] width 97 height 49
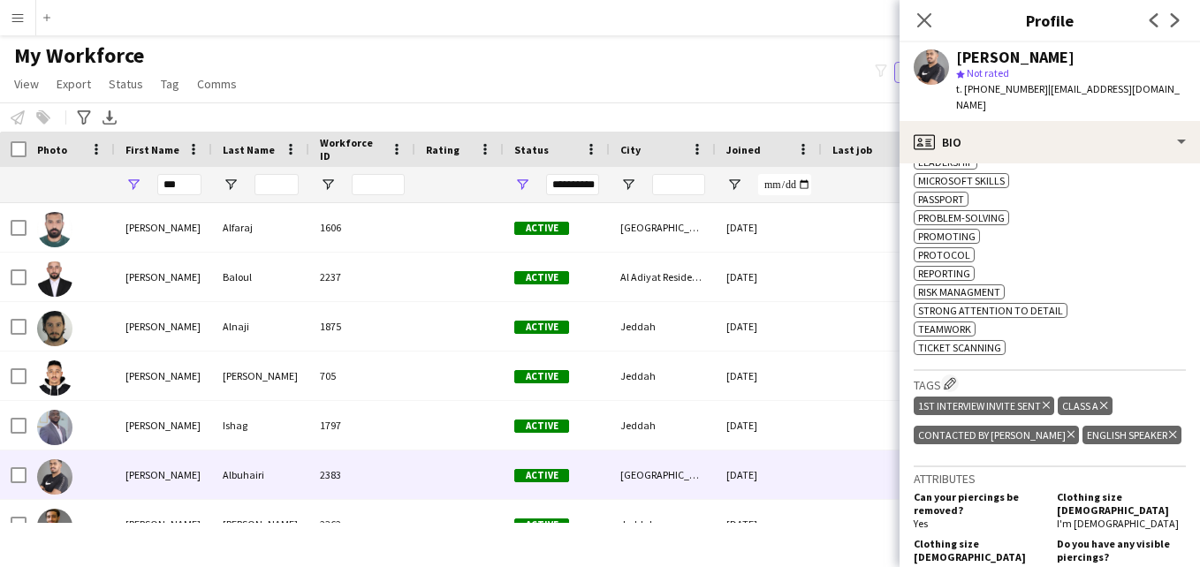
scroll to position [940, 0]
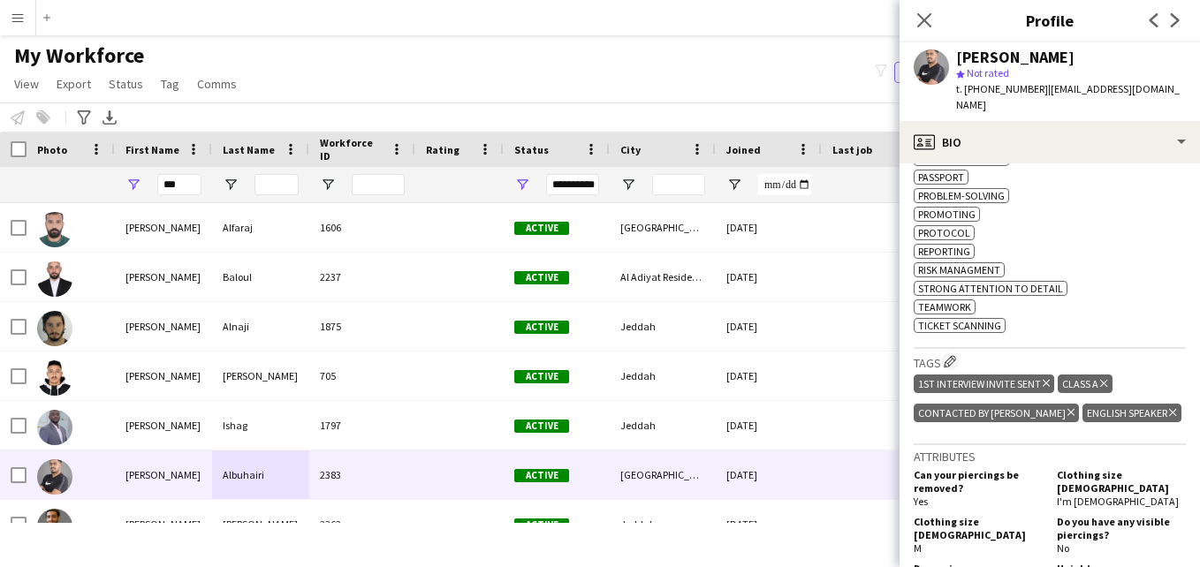
drag, startPoint x: 1174, startPoint y: 390, endPoint x: 1167, endPoint y: 305, distance: 85.2
click at [1167, 305] on app-crew-profile-bio "Open photos pop-in Gender Male Birthday 06-09-2001 (24 years) Location Riyadh S…" at bounding box center [1050, 365] width 300 height 404
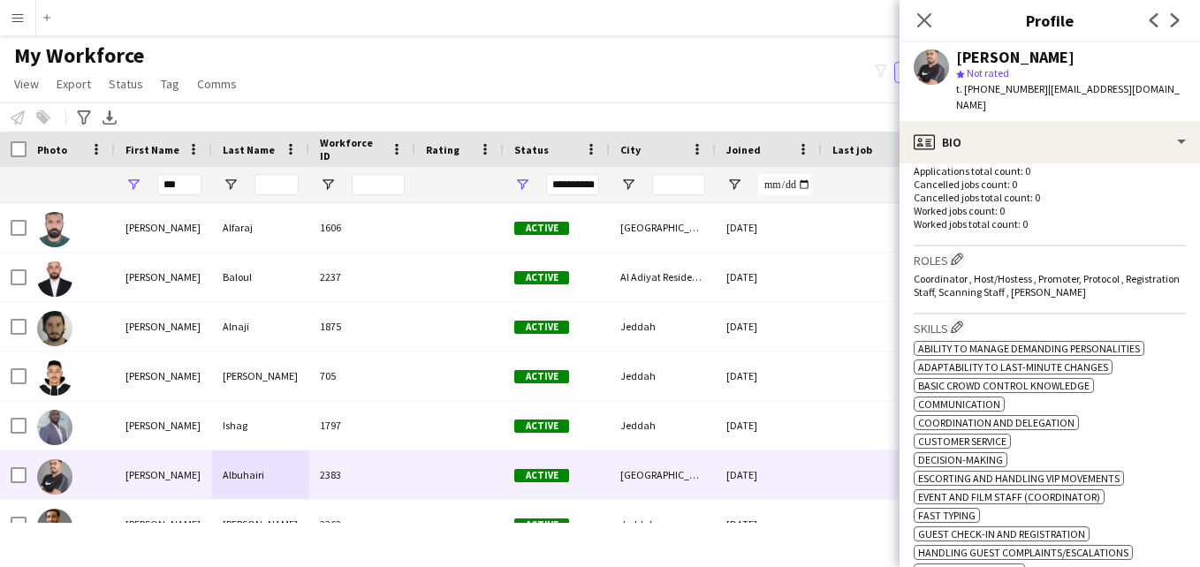
scroll to position [450, 0]
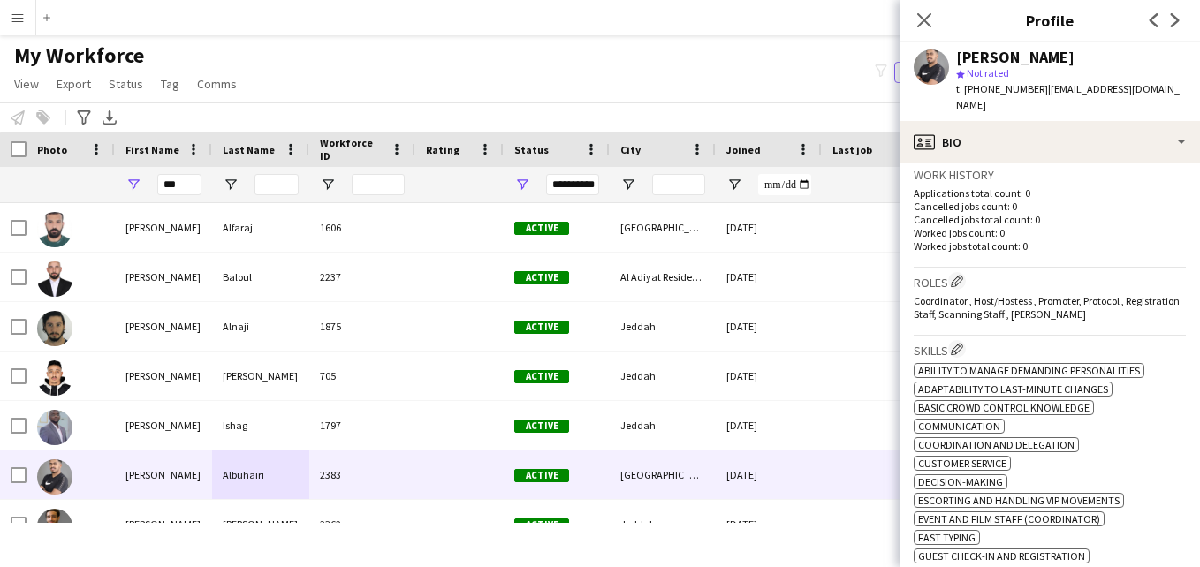
click at [1113, 294] on div "Coordinator , Host/Hostess , Promoter, Protocol , Registration Staff, Scanning …" at bounding box center [1050, 307] width 272 height 27
click at [191, 186] on input "***" at bounding box center [179, 184] width 44 height 21
type input "*"
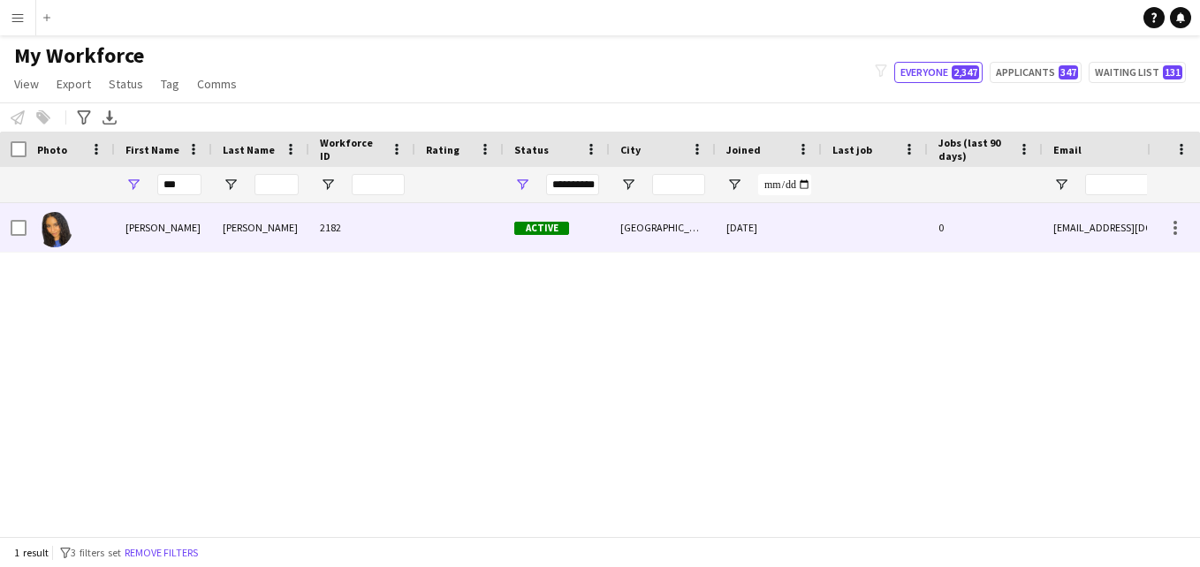
click at [265, 236] on div "[PERSON_NAME]" at bounding box center [260, 227] width 97 height 49
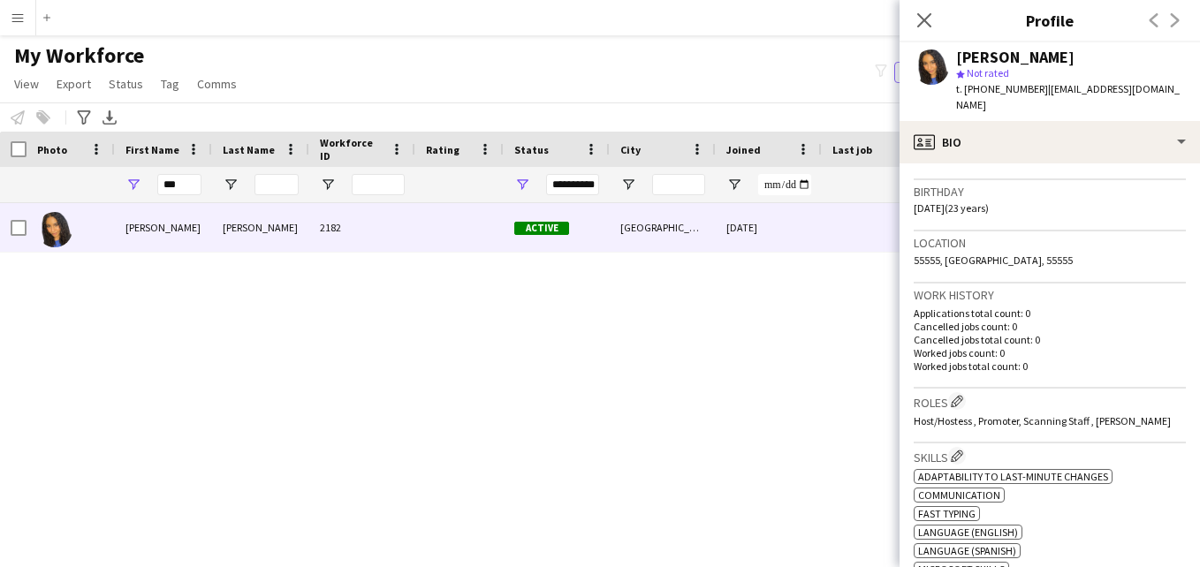
scroll to position [302, 0]
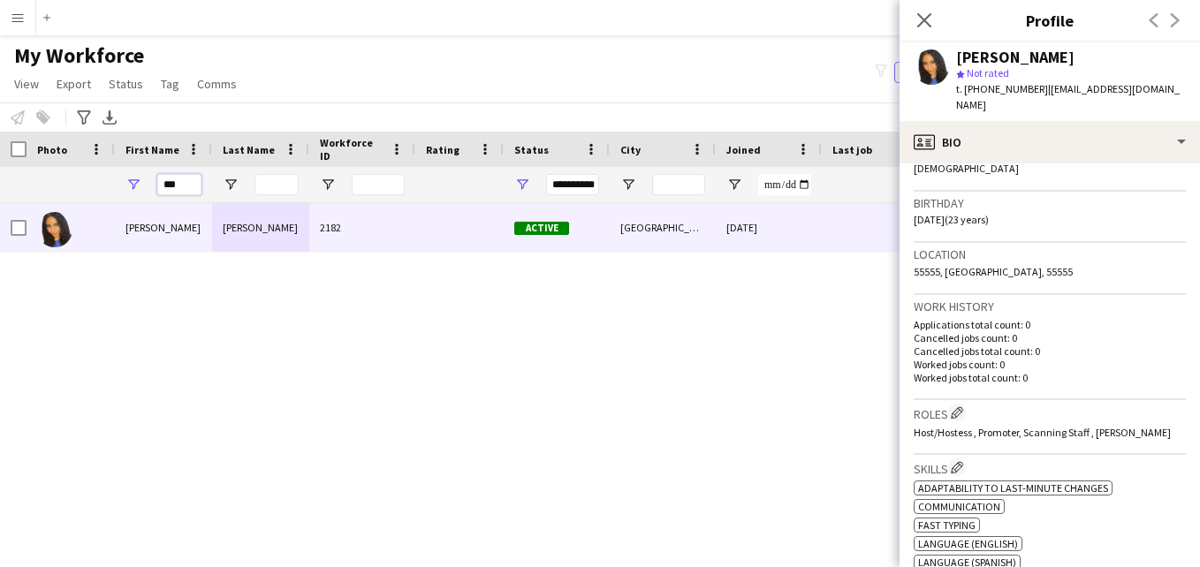
click at [190, 185] on input "***" at bounding box center [179, 184] width 44 height 21
type input "*"
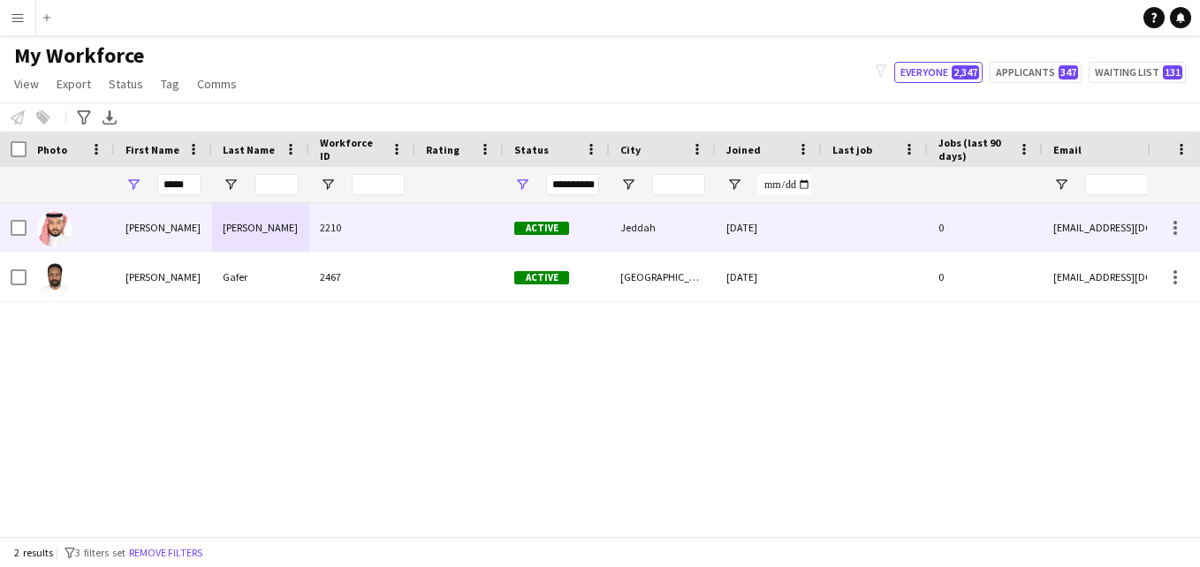
click at [340, 243] on div "2210" at bounding box center [362, 227] width 106 height 49
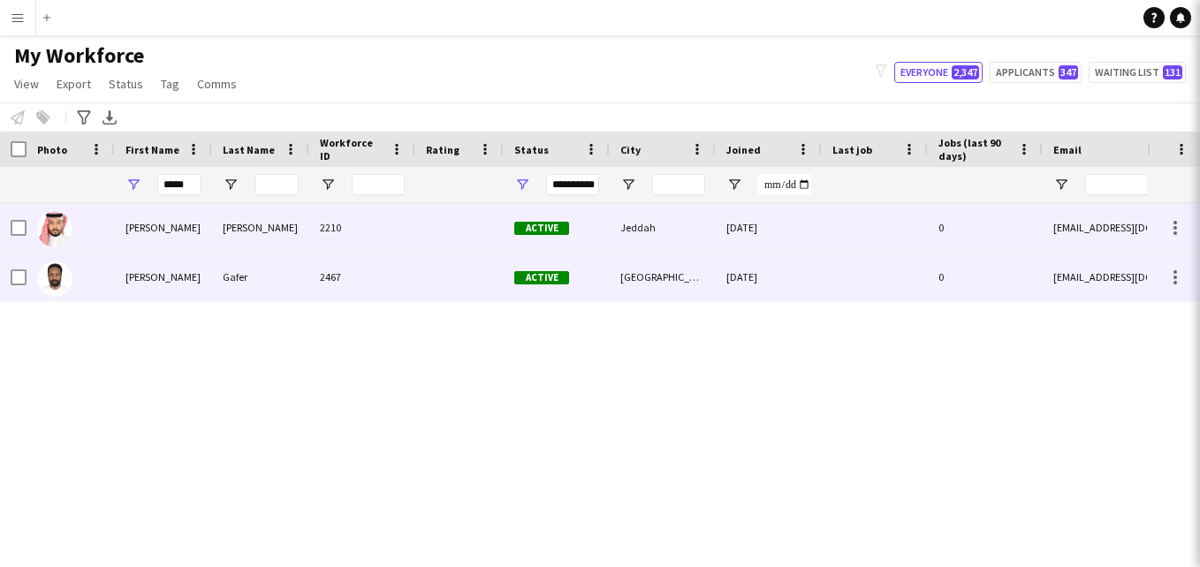
click at [332, 269] on div "2467" at bounding box center [362, 277] width 106 height 49
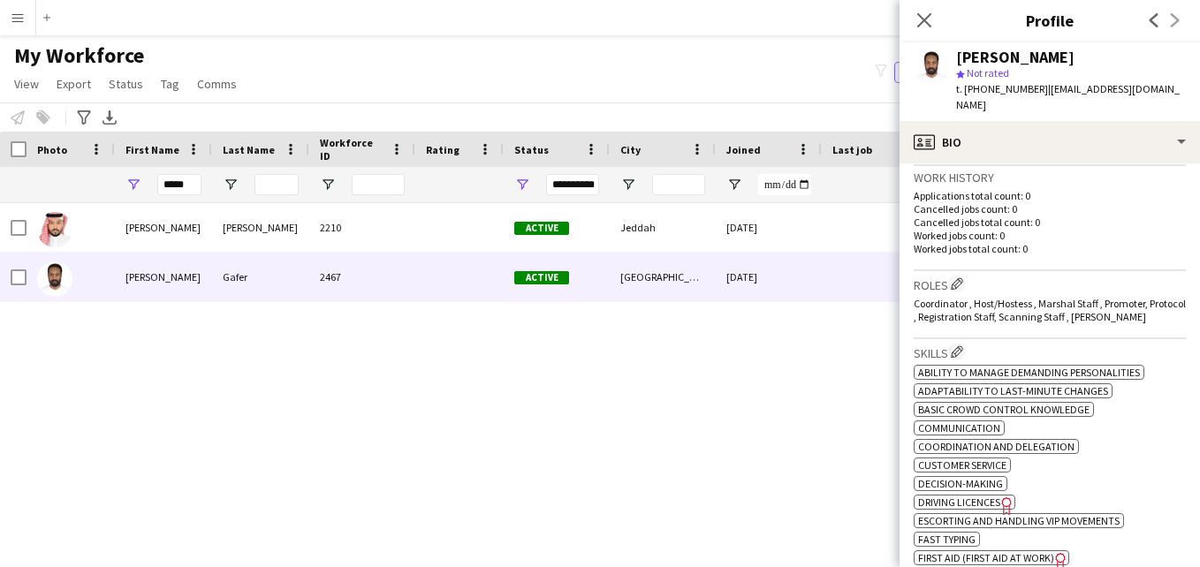
scroll to position [422, 0]
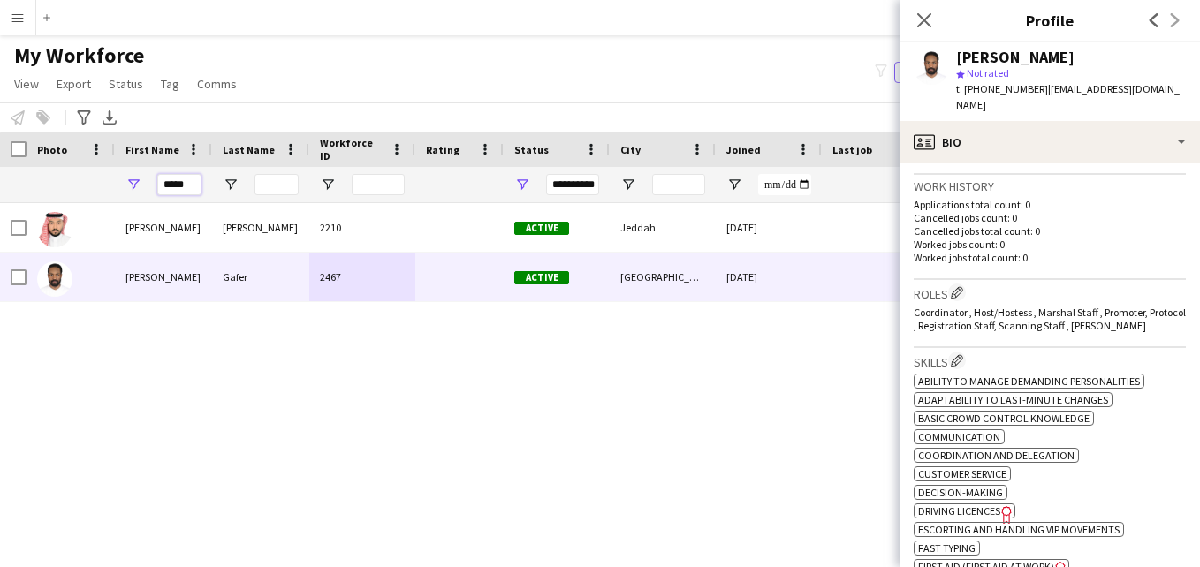
click at [195, 182] on input "*****" at bounding box center [179, 184] width 44 height 21
type input "*"
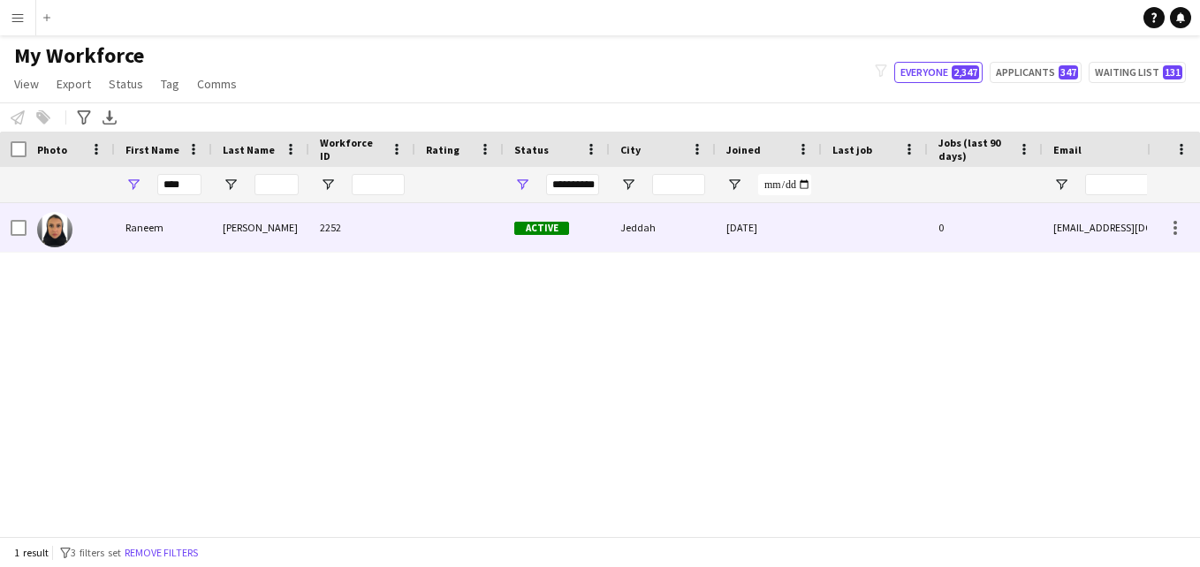
click at [283, 218] on div "[PERSON_NAME]" at bounding box center [260, 227] width 97 height 49
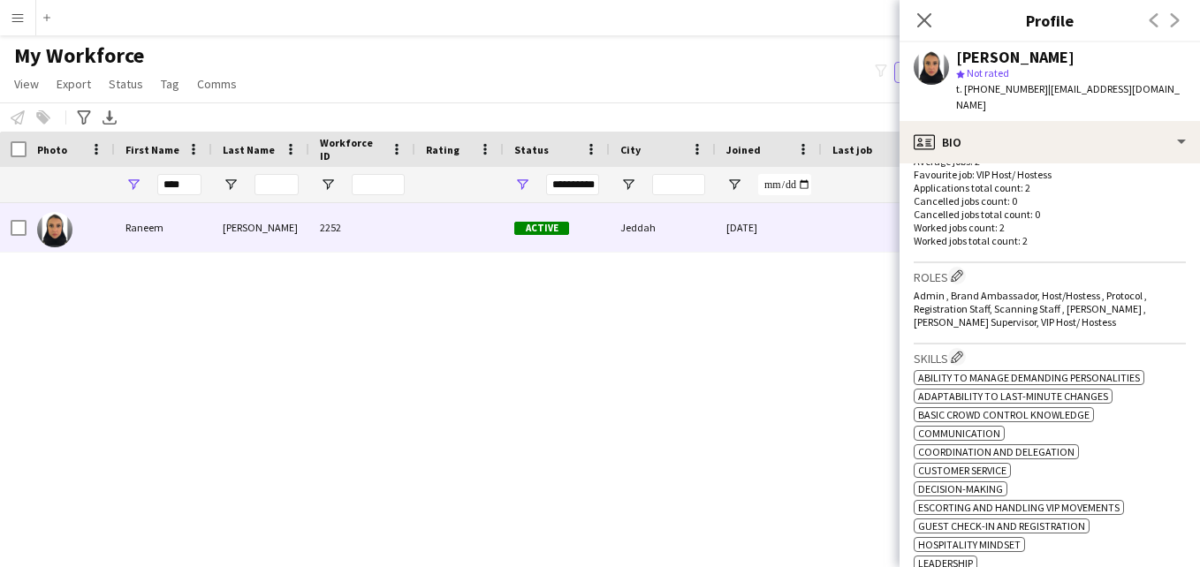
scroll to position [475, 0]
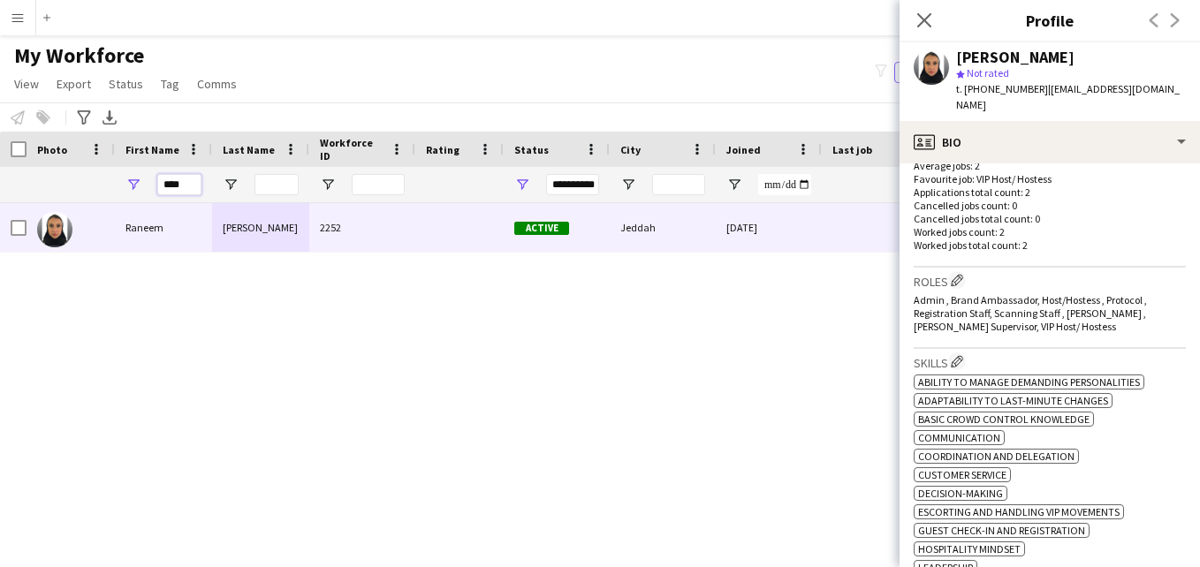
click at [189, 193] on input "****" at bounding box center [179, 184] width 44 height 21
type input "*"
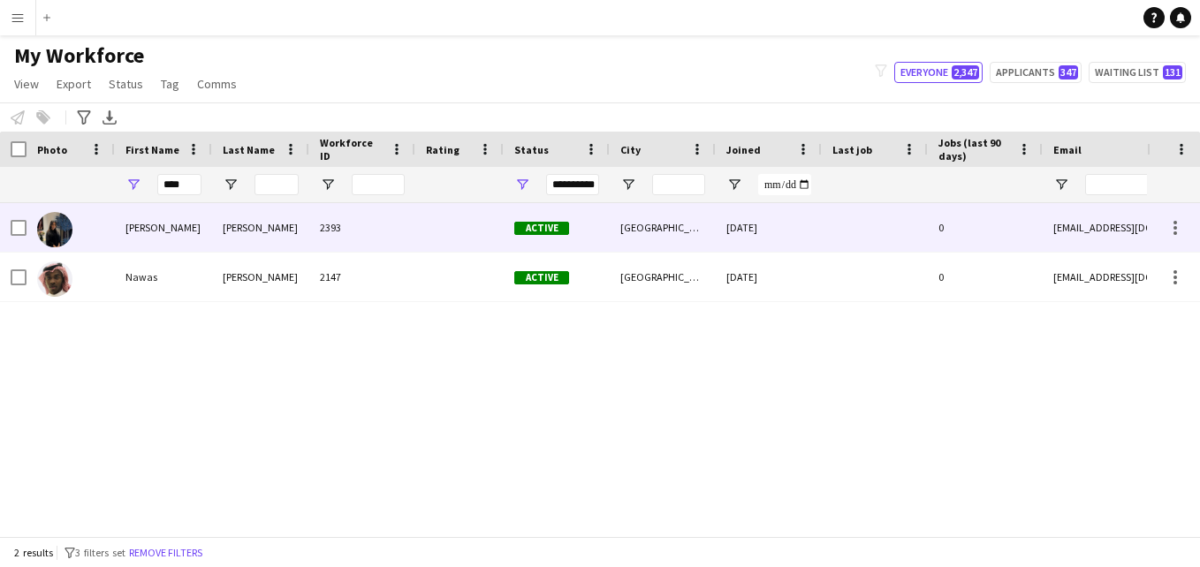
click at [380, 224] on div "2393" at bounding box center [362, 227] width 106 height 49
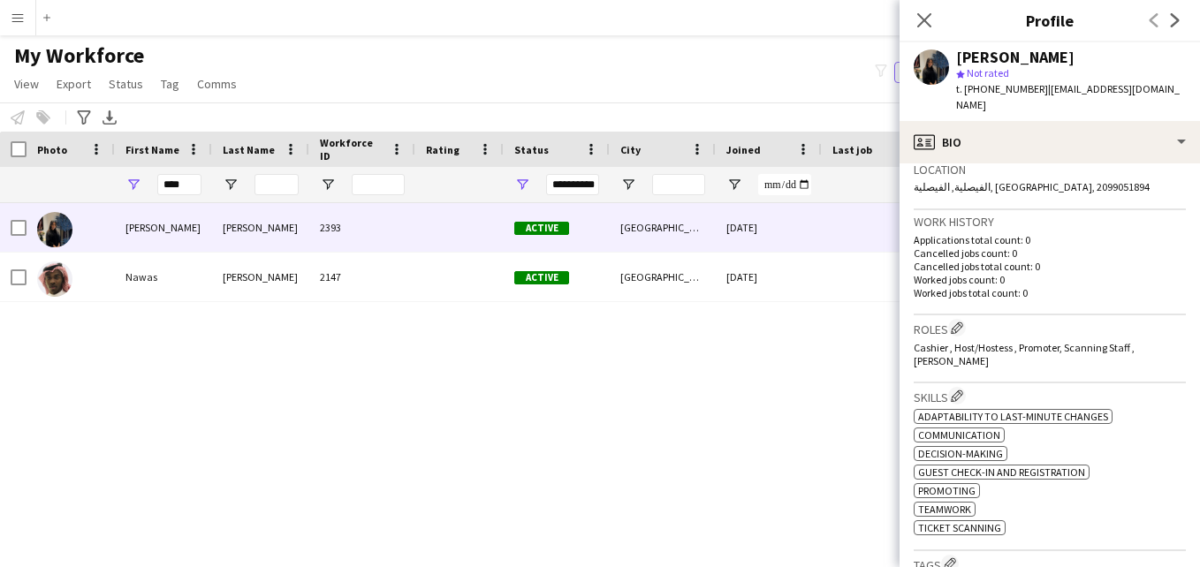
scroll to position [376, 0]
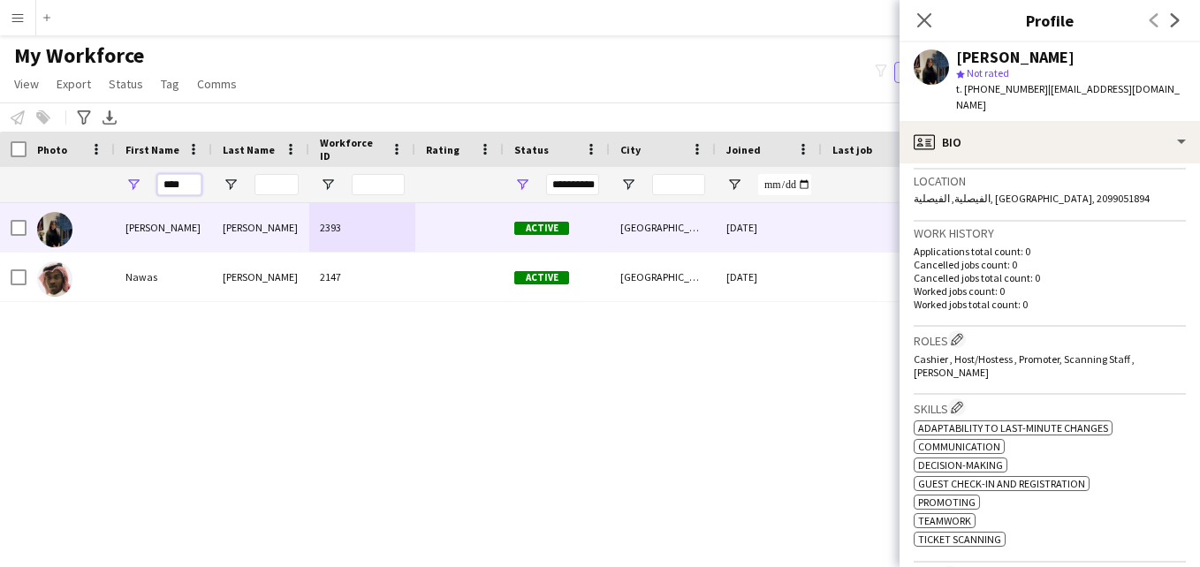
click at [197, 184] on input "****" at bounding box center [179, 184] width 44 height 21
type input "*"
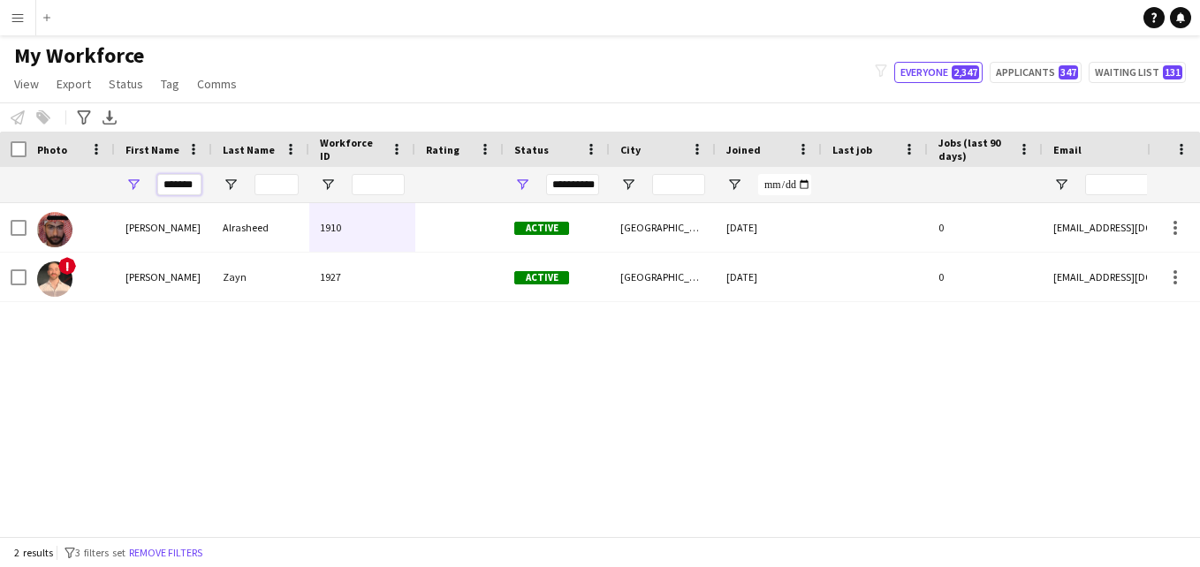
scroll to position [0, 0]
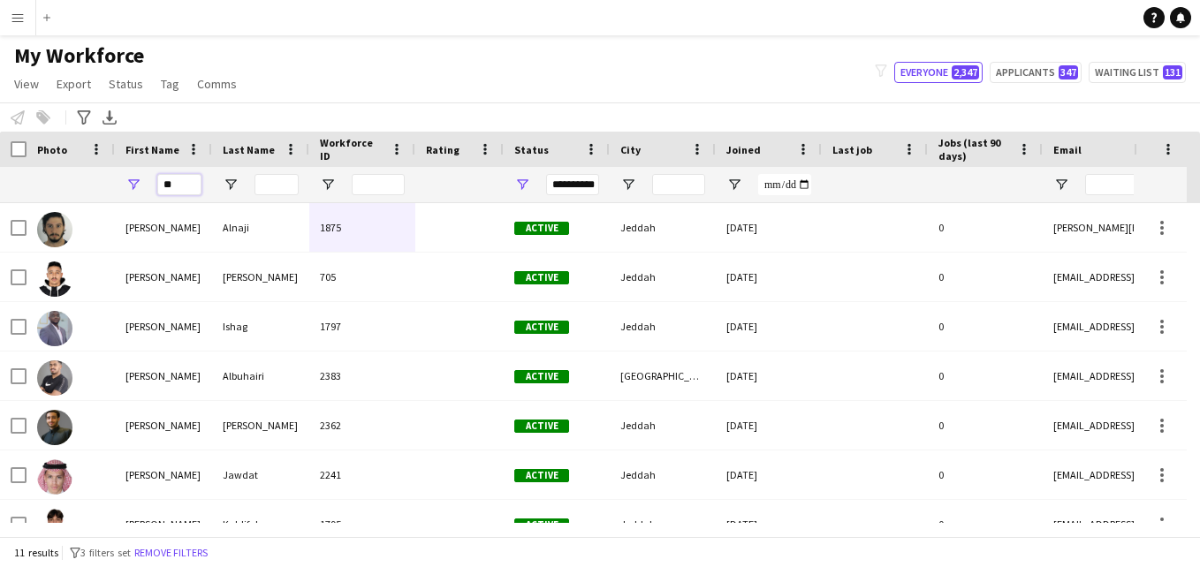
type input "*"
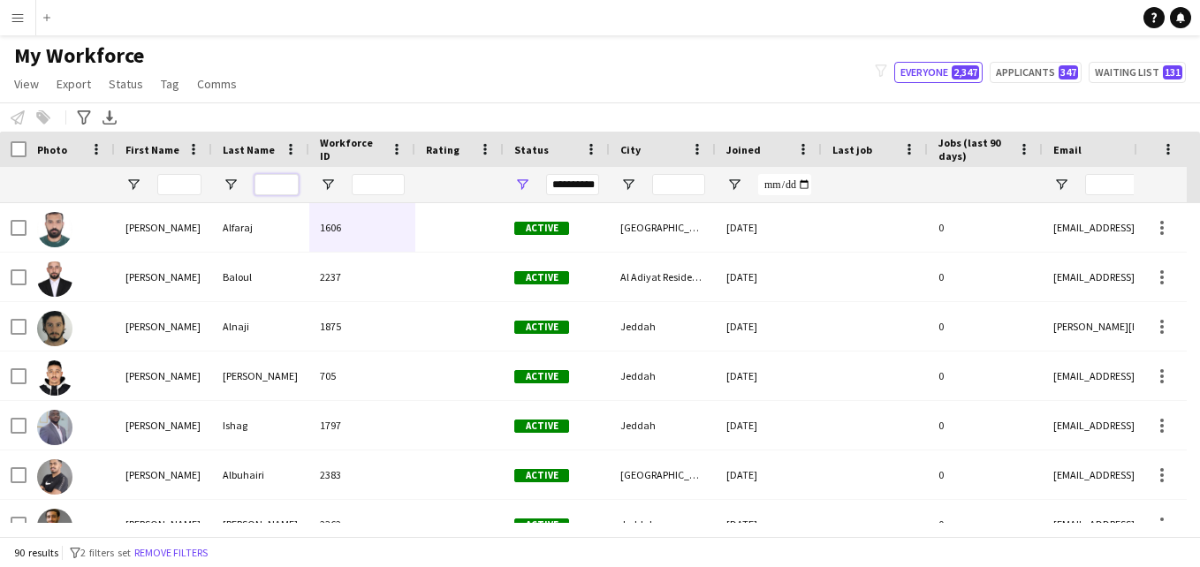
click at [265, 186] on input "Last Name Filter Input" at bounding box center [277, 184] width 44 height 21
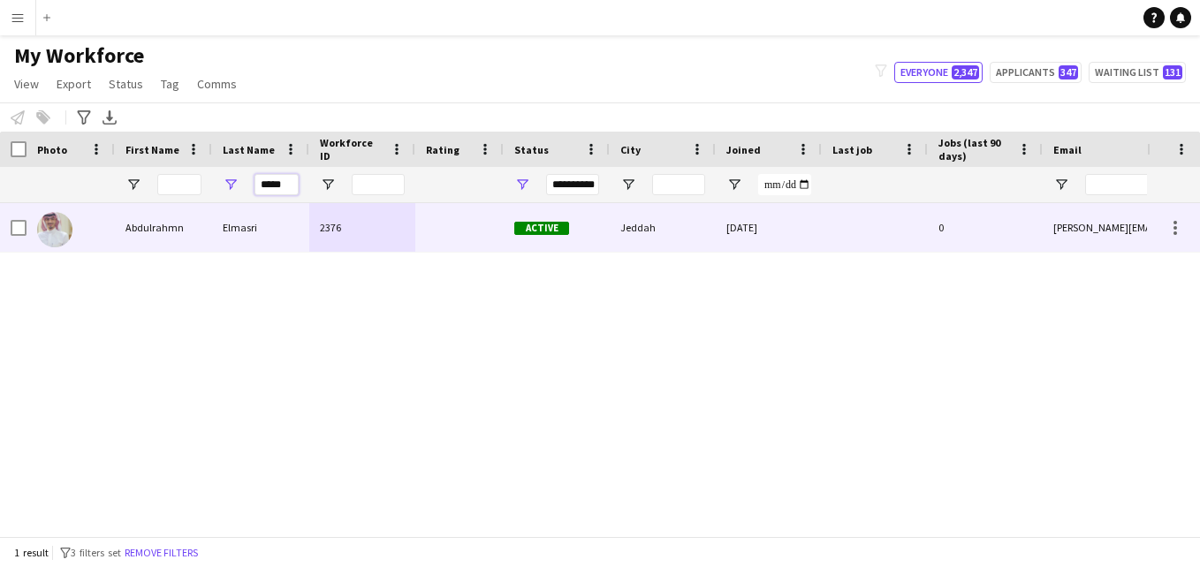
type input "*****"
click at [318, 217] on div "2376" at bounding box center [362, 227] width 106 height 49
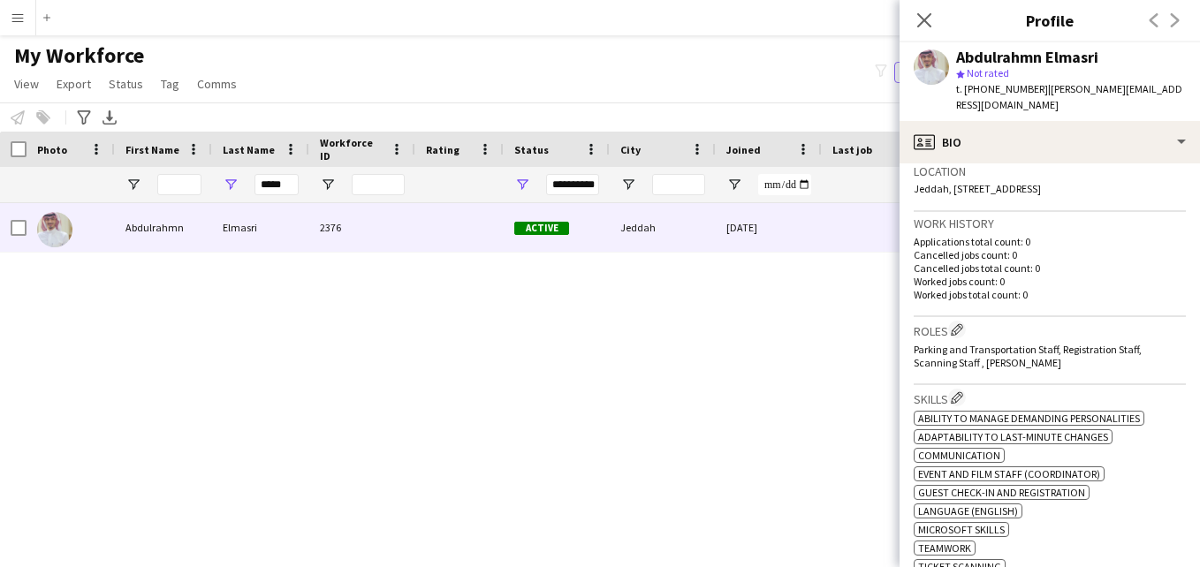
scroll to position [404, 0]
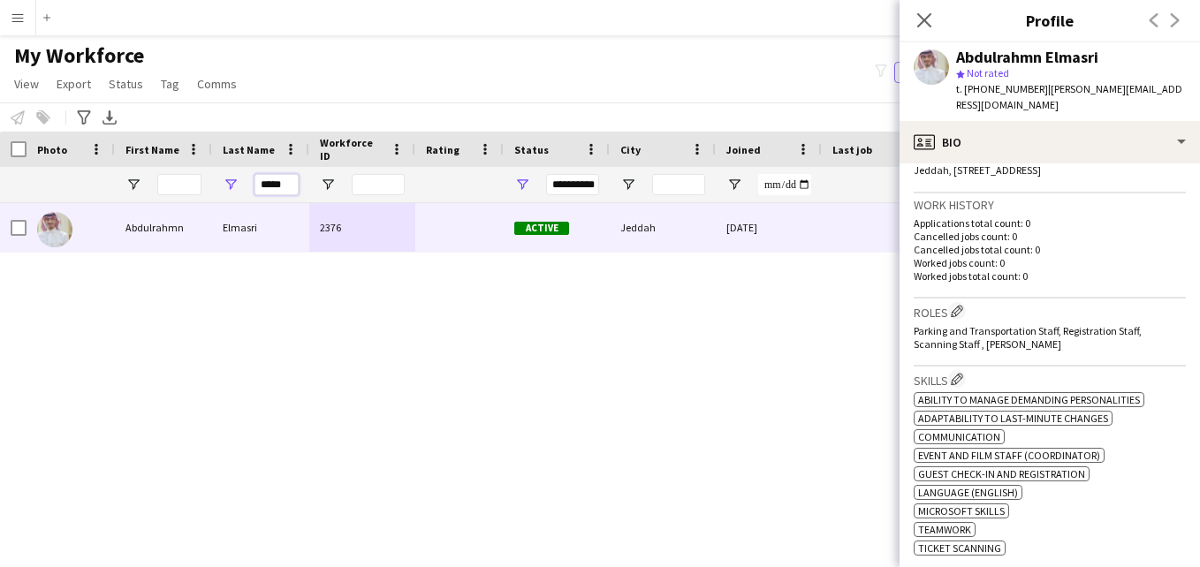
drag, startPoint x: 286, startPoint y: 186, endPoint x: 251, endPoint y: 189, distance: 35.4
click at [251, 189] on div "*****" at bounding box center [260, 184] width 97 height 35
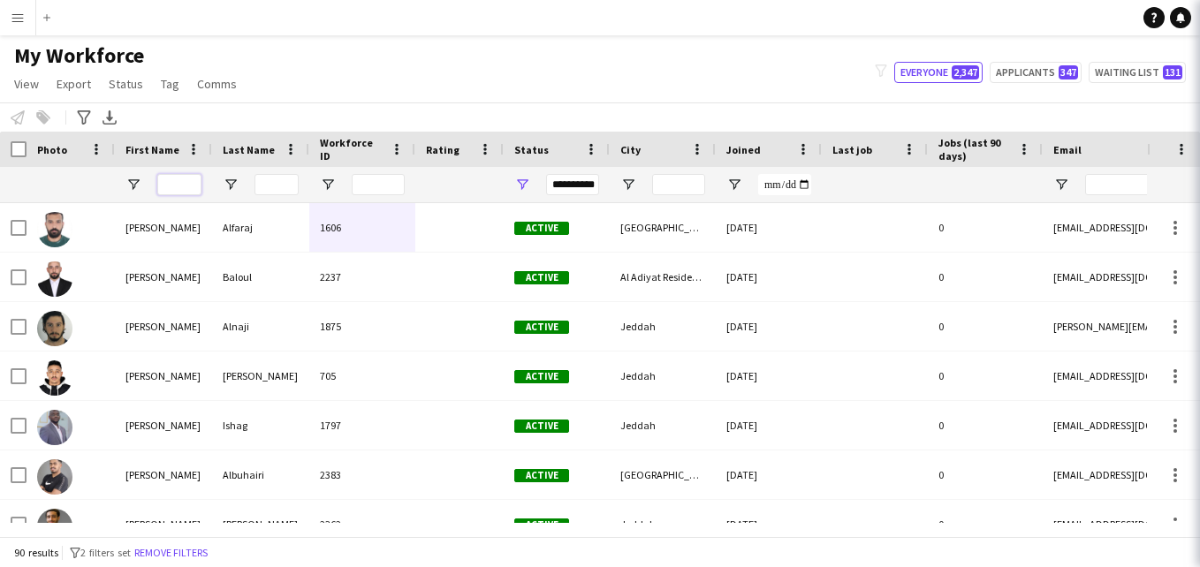
click at [186, 185] on input "First Name Filter Input" at bounding box center [179, 184] width 44 height 21
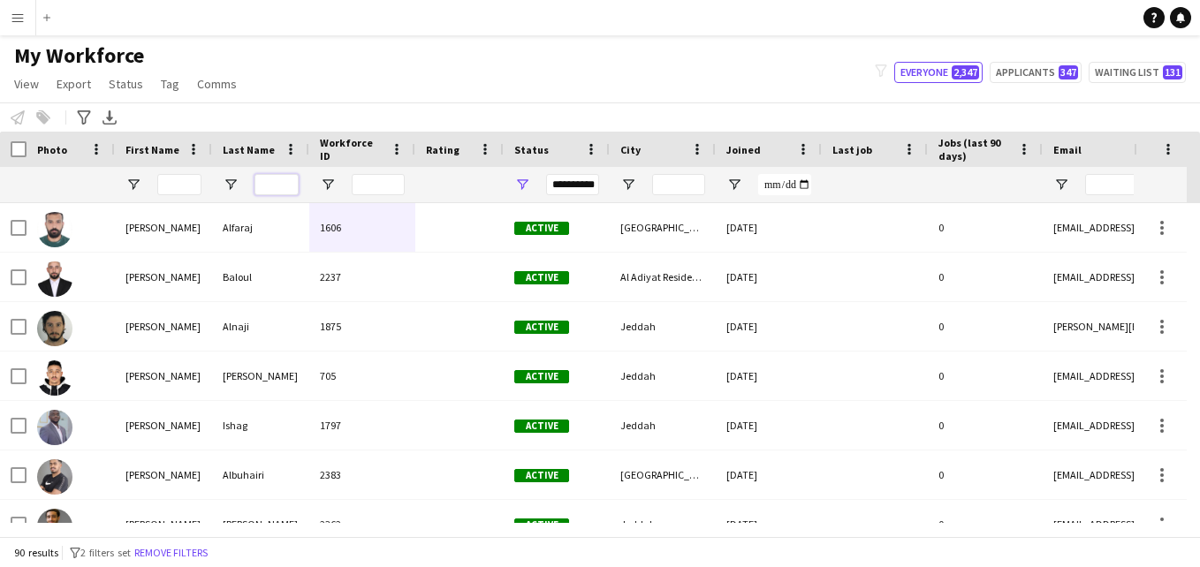
click at [267, 189] on input "Last Name Filter Input" at bounding box center [277, 184] width 44 height 21
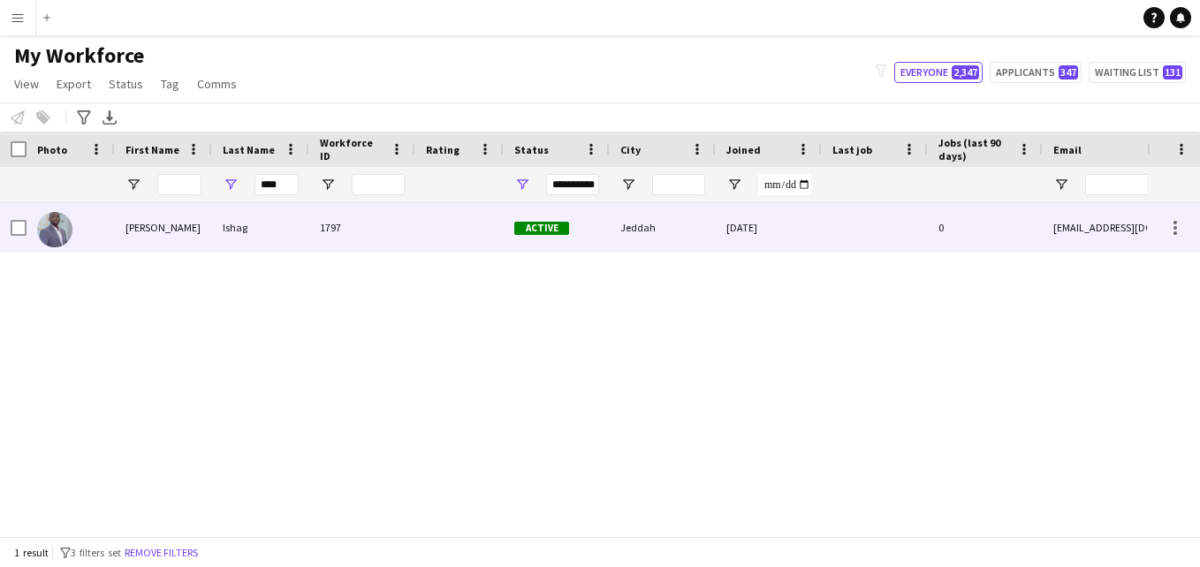
click at [300, 223] on div "Ishag" at bounding box center [260, 227] width 97 height 49
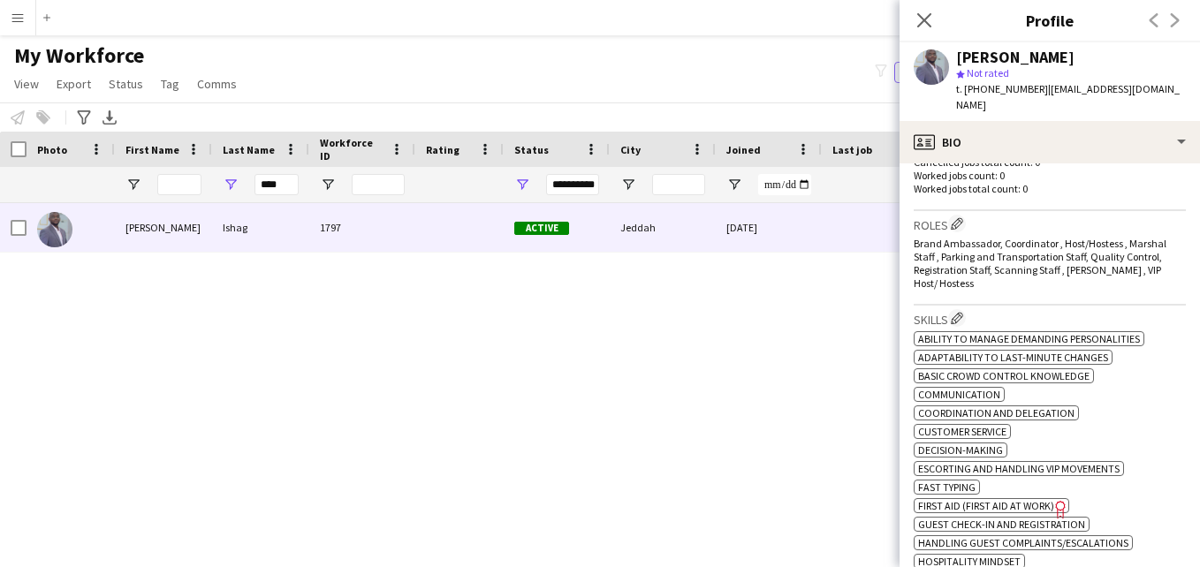
scroll to position [474, 0]
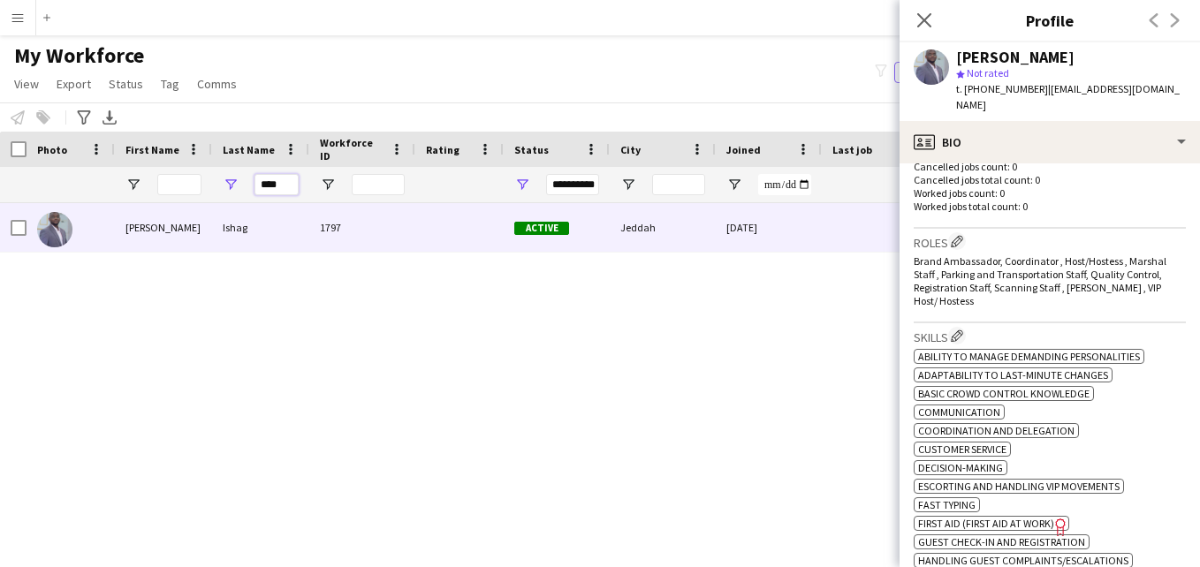
click at [288, 180] on input "****" at bounding box center [277, 184] width 44 height 21
type input "*"
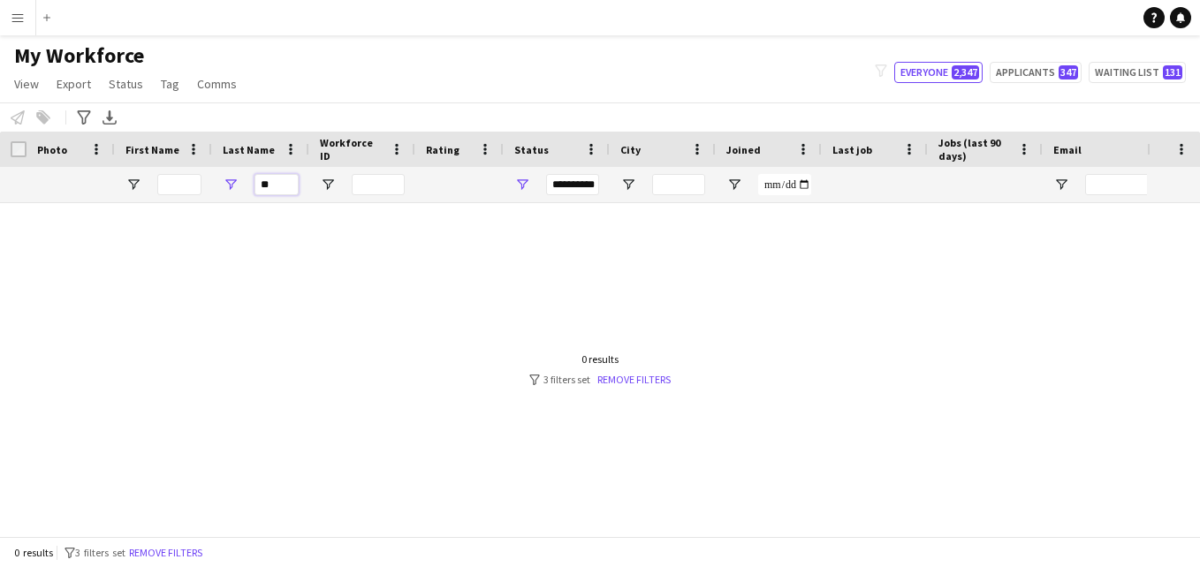
type input "*"
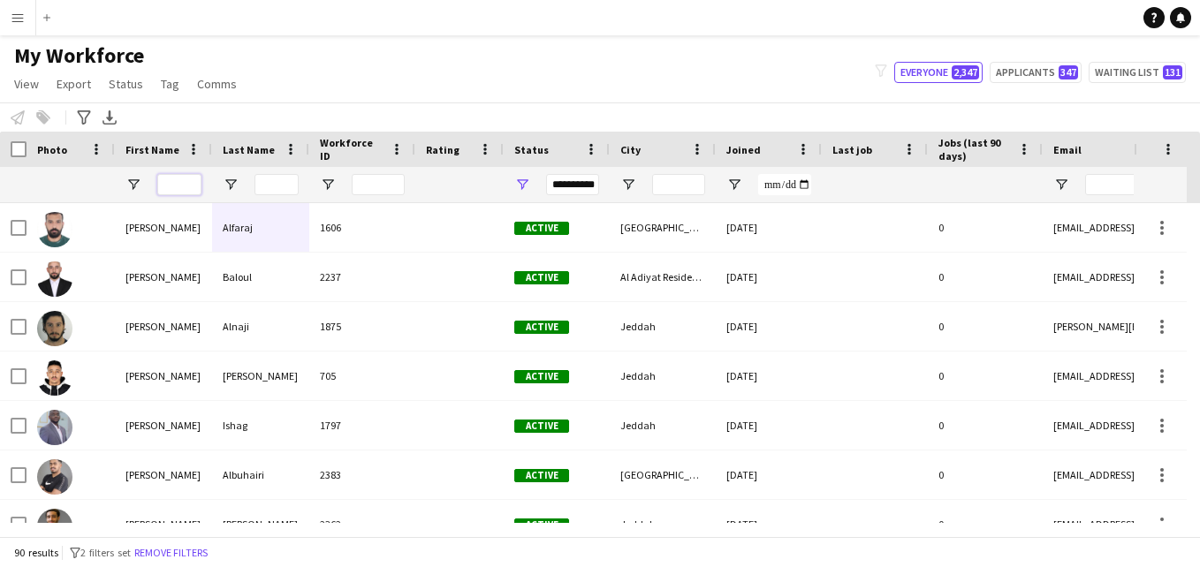
click at [186, 187] on input "First Name Filter Input" at bounding box center [179, 184] width 44 height 21
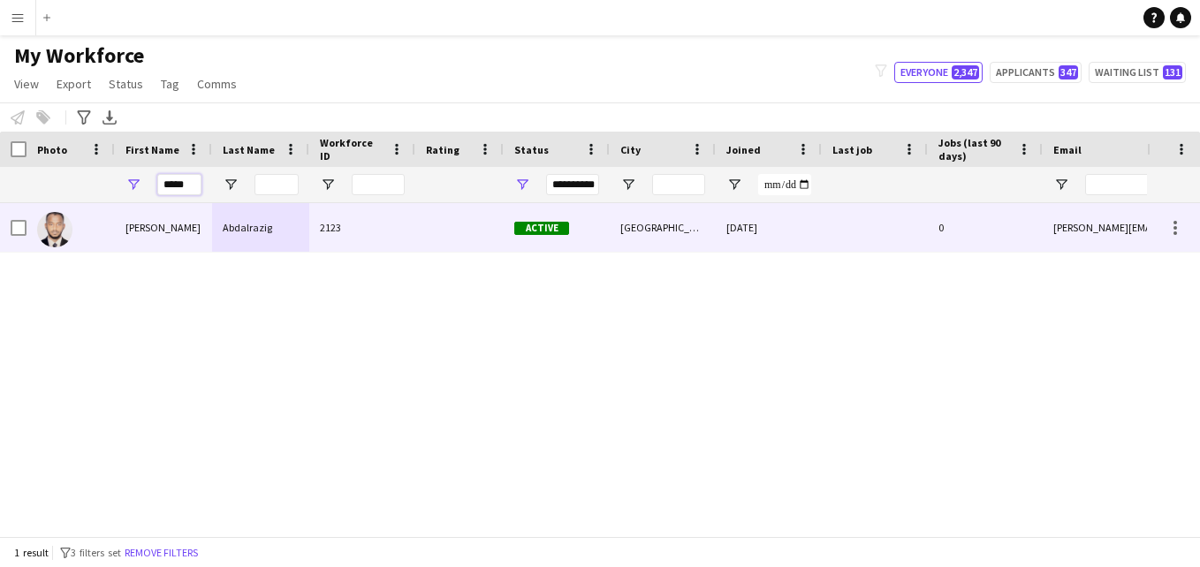
type input "*****"
click at [298, 229] on div "Abdalrazig" at bounding box center [260, 227] width 97 height 49
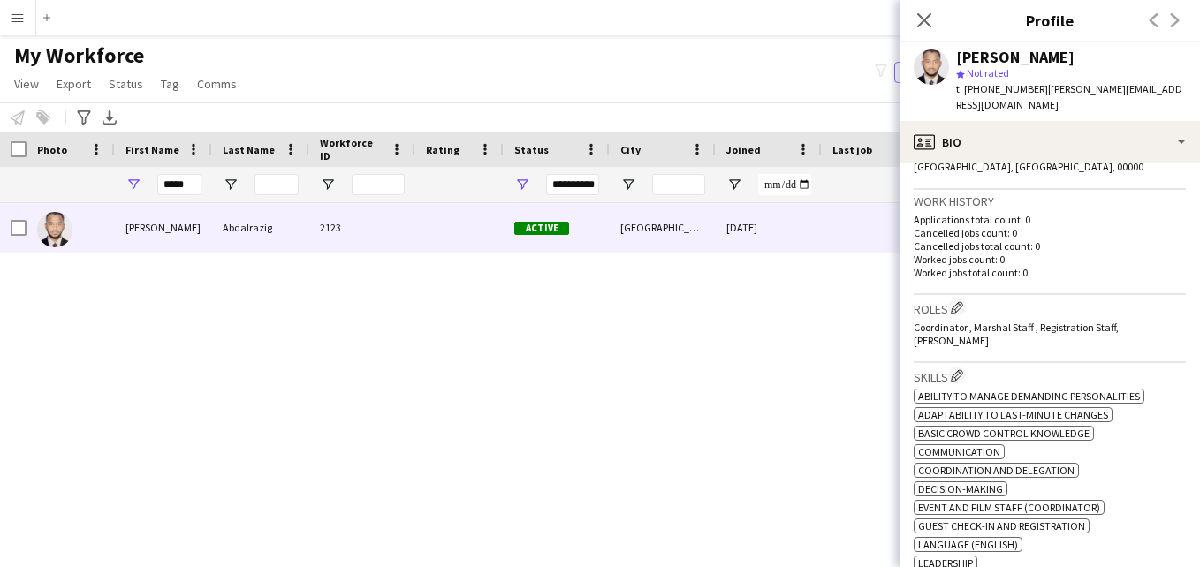
scroll to position [412, 0]
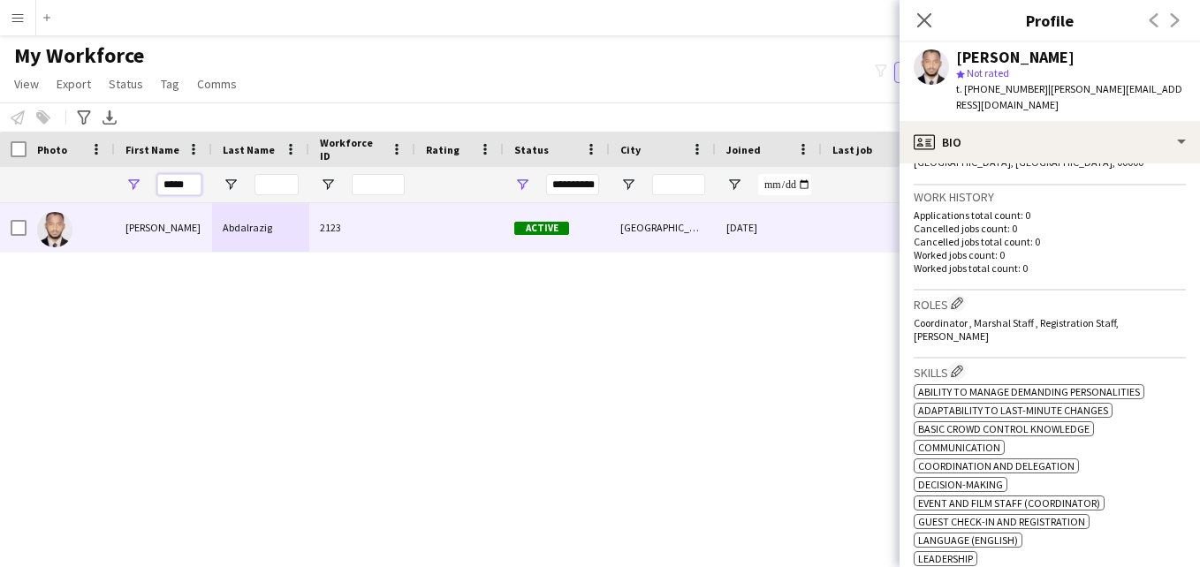
drag, startPoint x: 188, startPoint y: 186, endPoint x: 161, endPoint y: 186, distance: 27.4
click at [161, 186] on input "*****" at bounding box center [179, 184] width 44 height 21
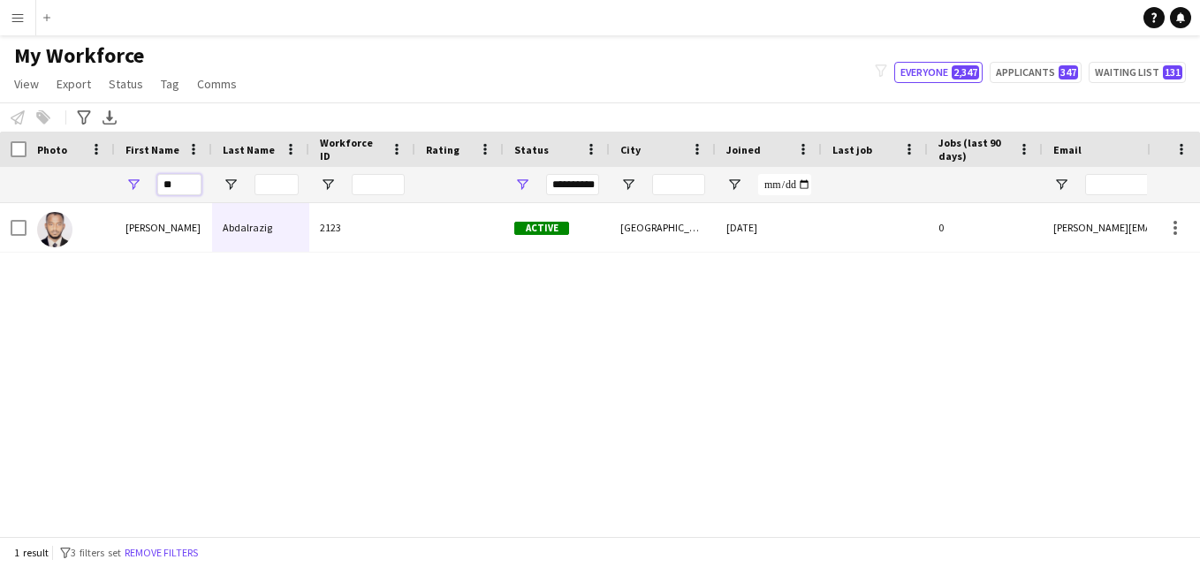
type input "*"
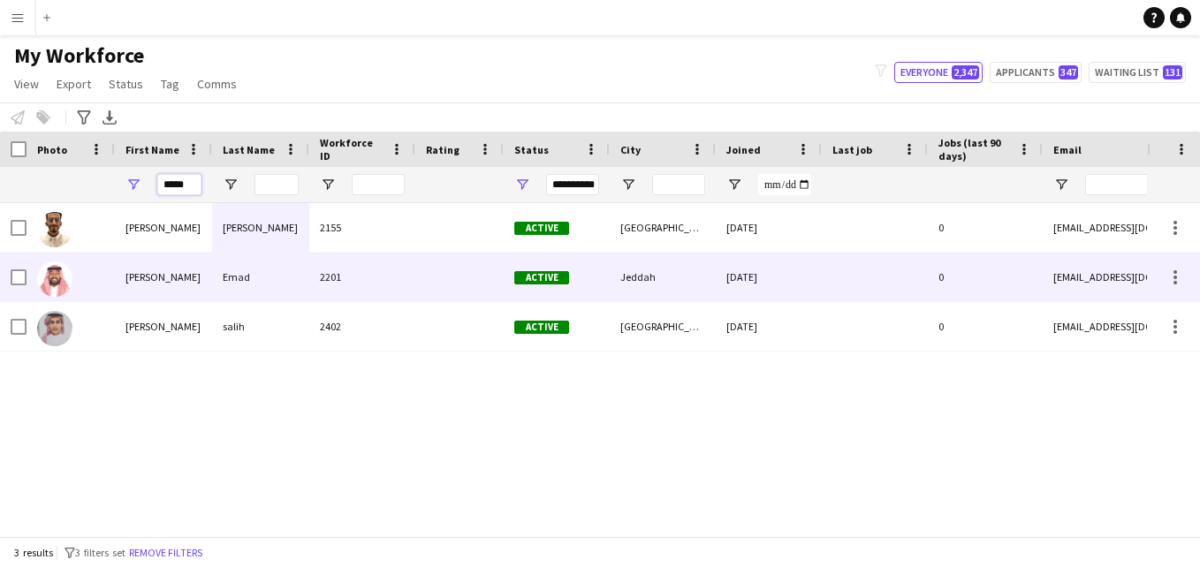
type input "*****"
click at [349, 263] on div "2201" at bounding box center [362, 277] width 106 height 49
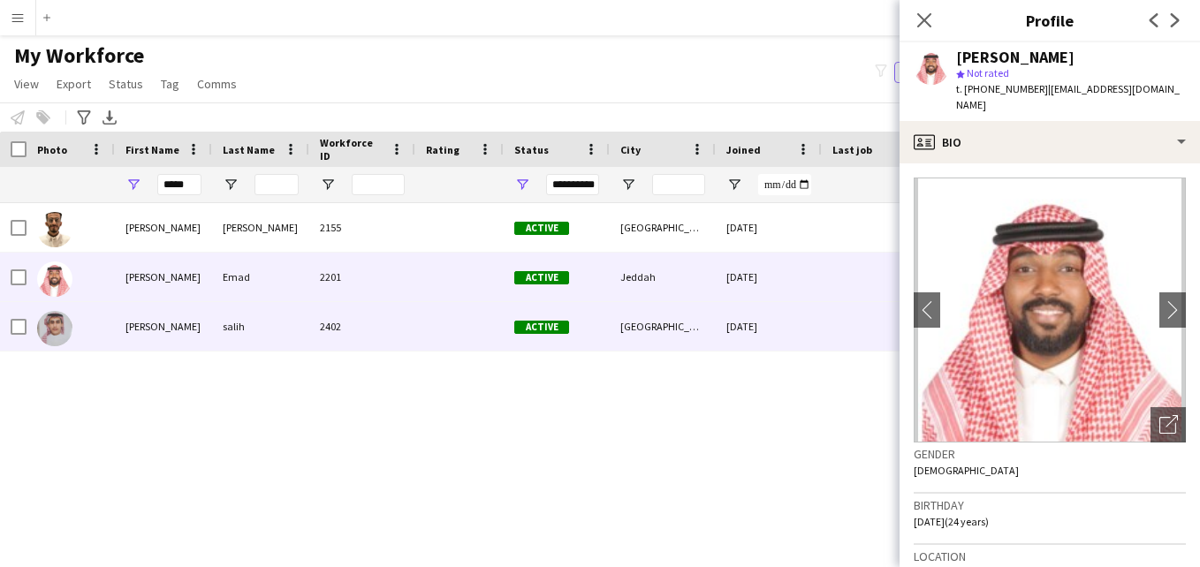
click at [353, 321] on div "2402" at bounding box center [362, 326] width 106 height 49
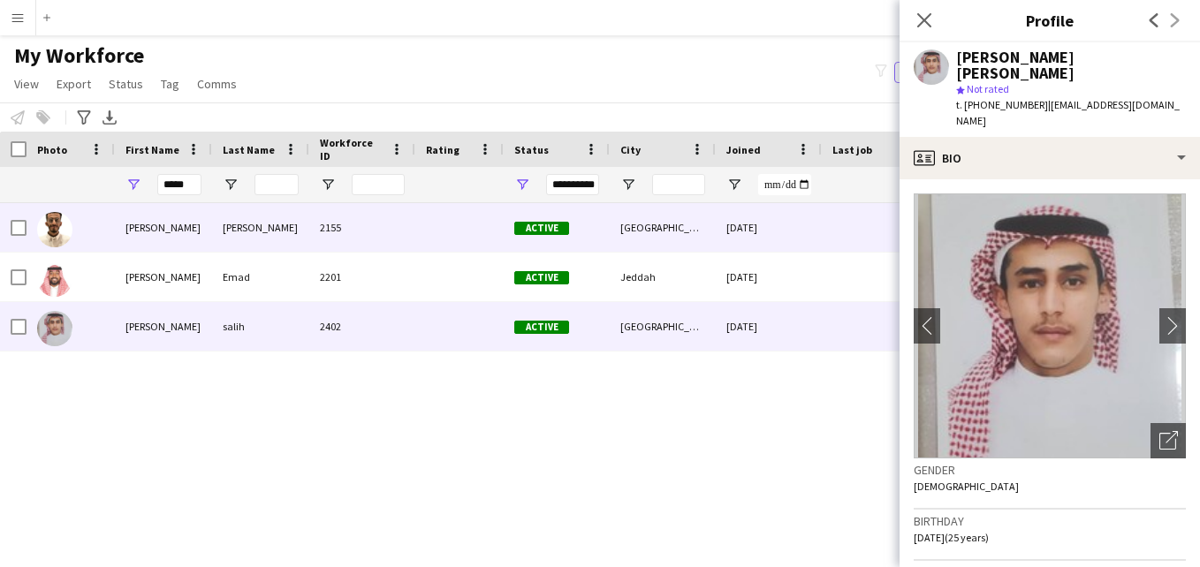
click at [346, 227] on div "2155" at bounding box center [362, 227] width 106 height 49
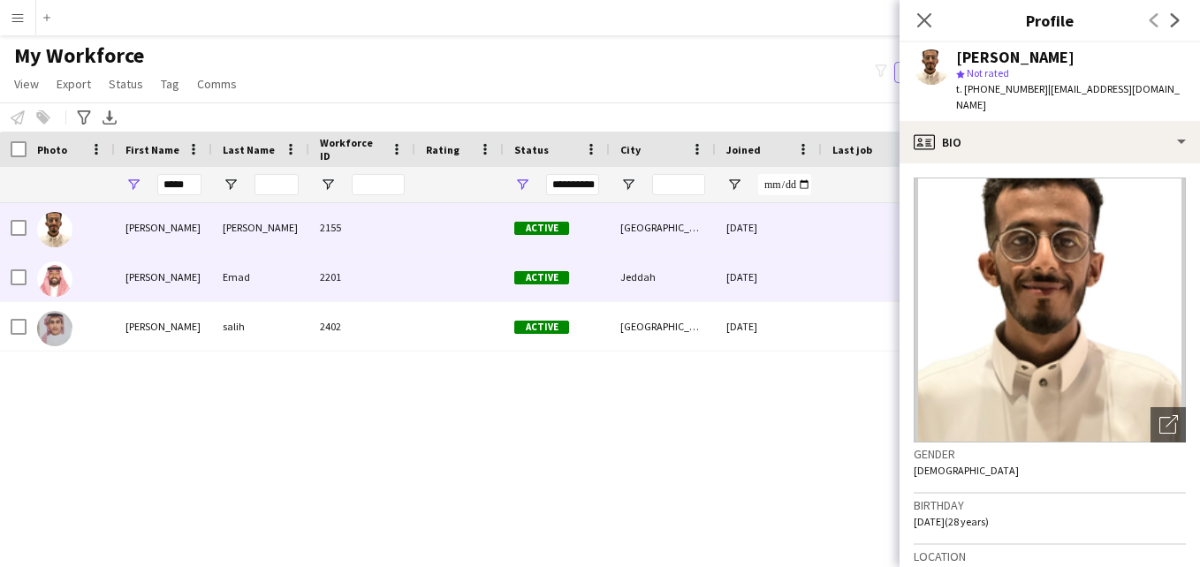
click at [339, 277] on div "2201" at bounding box center [362, 277] width 106 height 49
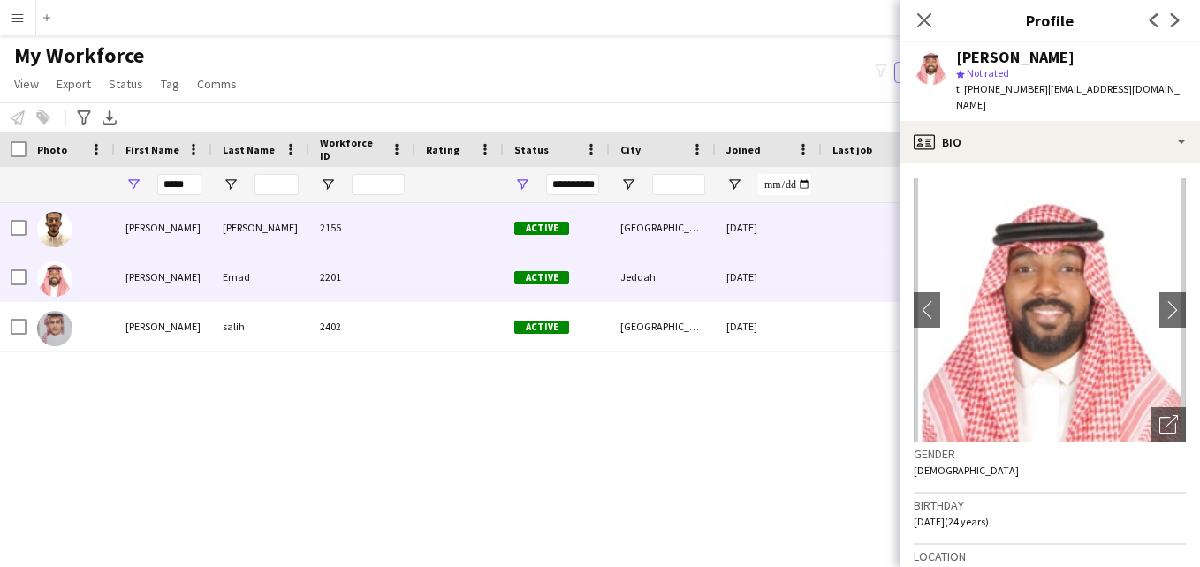
click at [223, 235] on div "[PERSON_NAME]" at bounding box center [260, 227] width 97 height 49
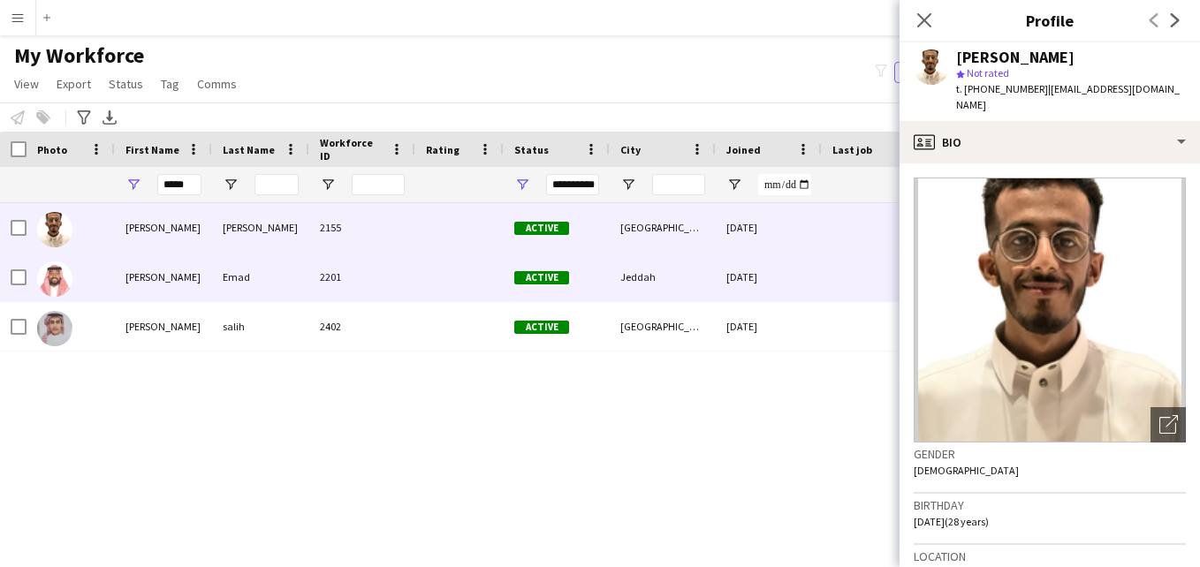
click at [253, 262] on div "Emad" at bounding box center [260, 277] width 97 height 49
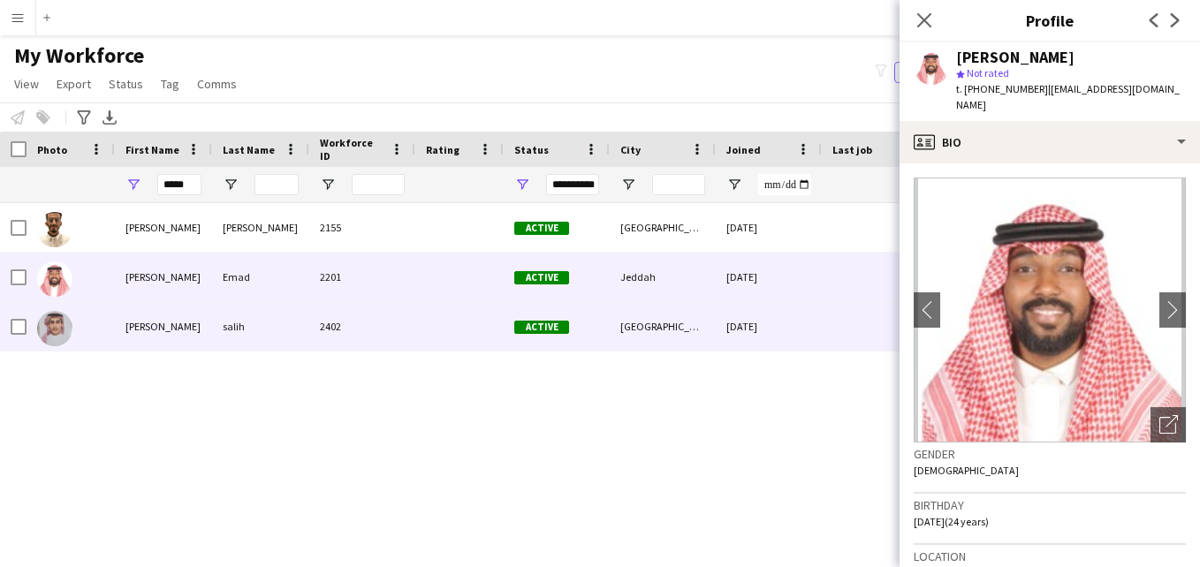
click at [232, 320] on div "salih" at bounding box center [260, 326] width 97 height 49
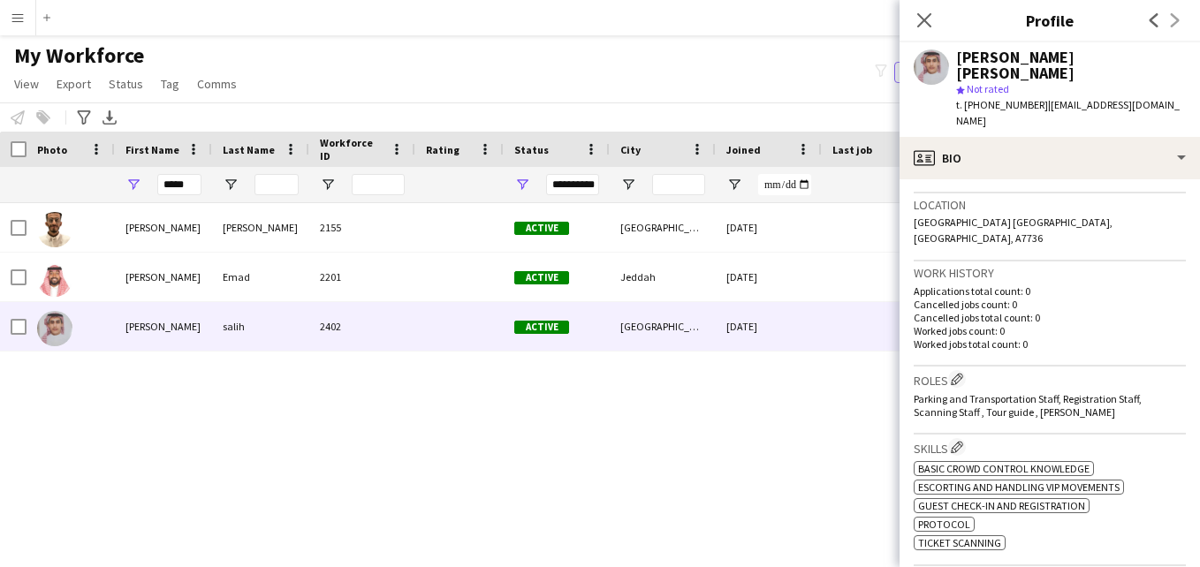
scroll to position [403, 0]
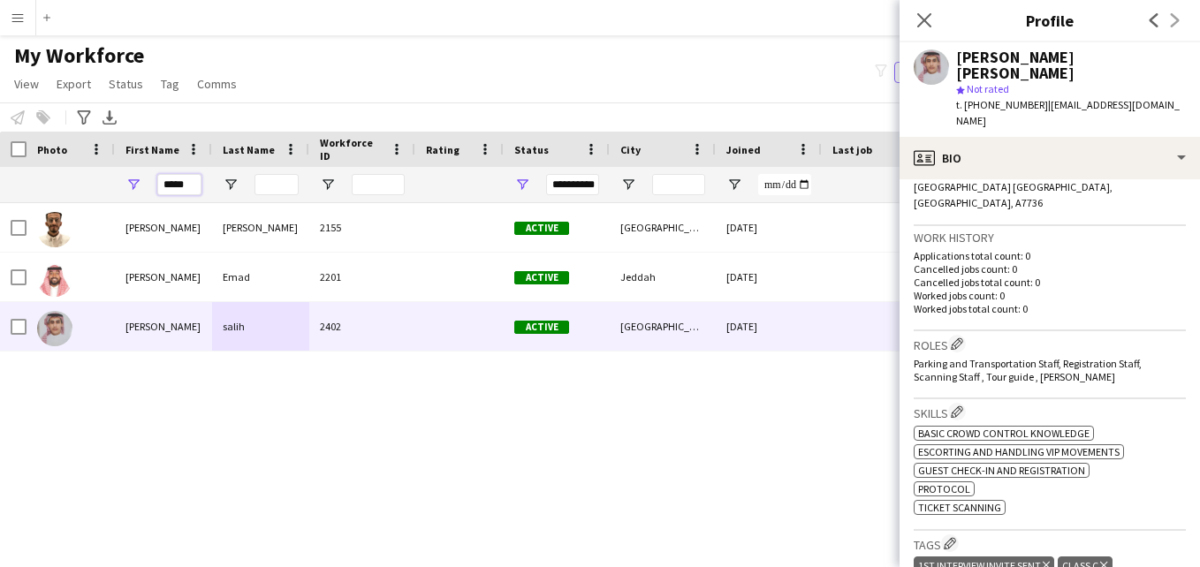
drag, startPoint x: 197, startPoint y: 185, endPoint x: 145, endPoint y: 186, distance: 52.2
click at [145, 186] on div "*****" at bounding box center [163, 184] width 97 height 35
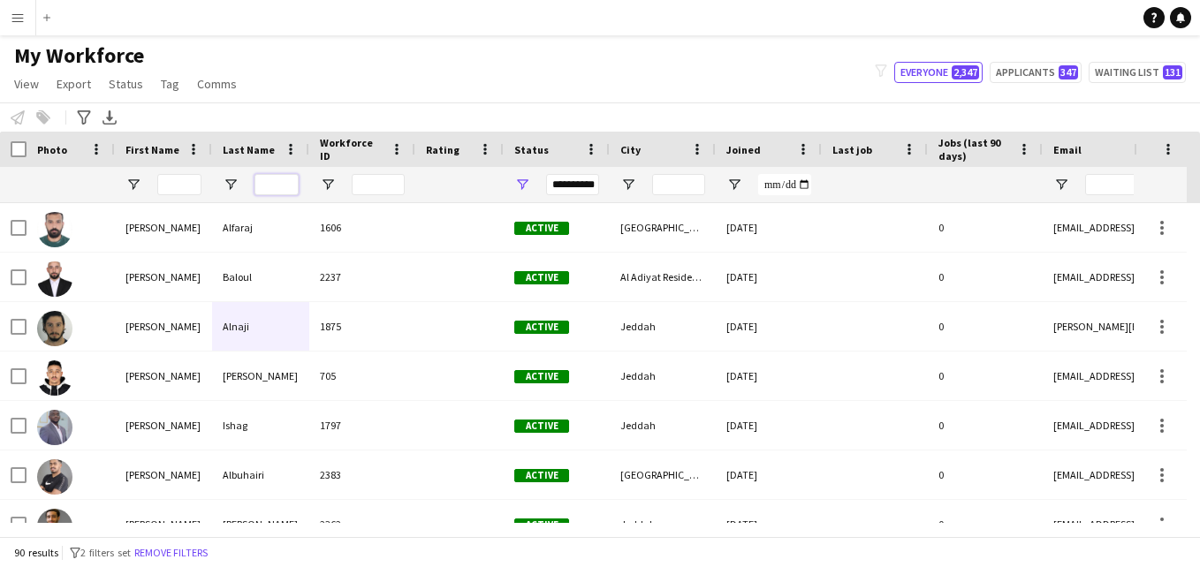
click at [280, 185] on input "Last Name Filter Input" at bounding box center [277, 184] width 44 height 21
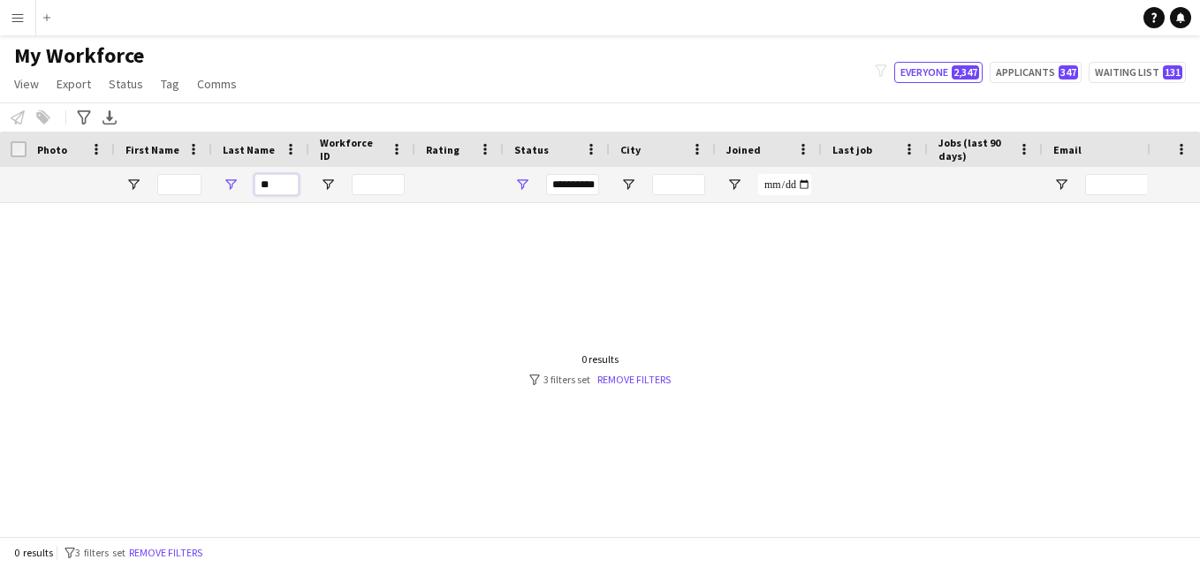
type input "*"
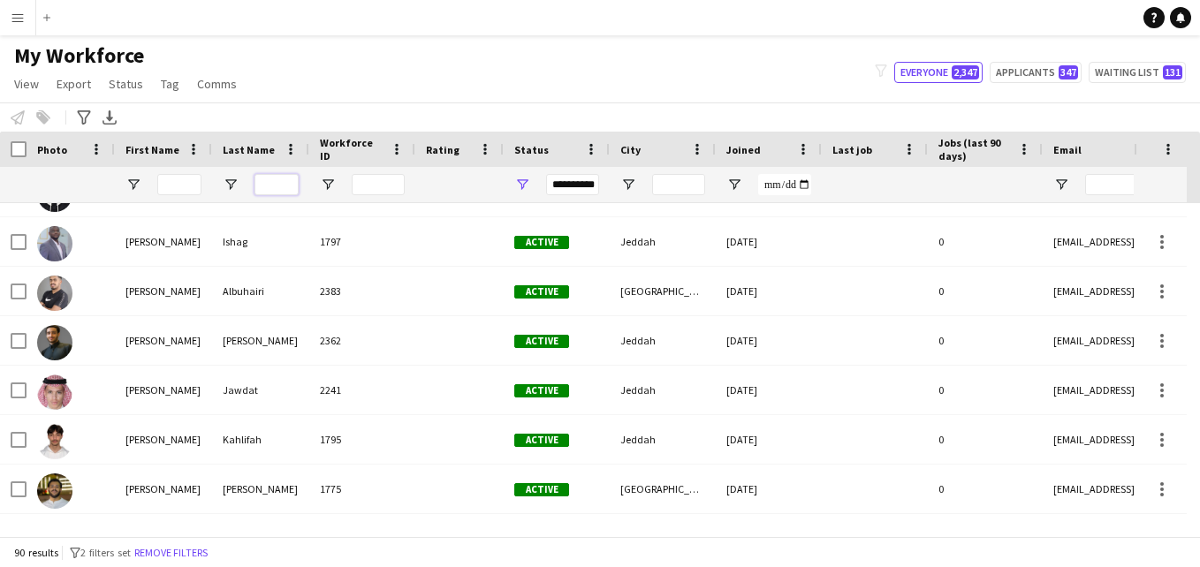
scroll to position [211, 0]
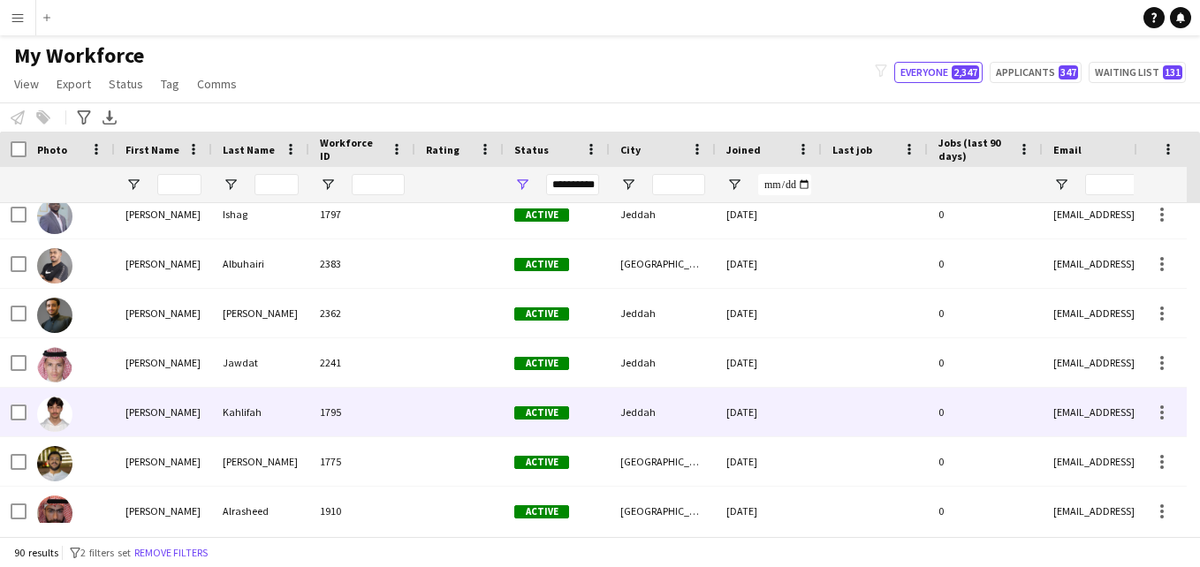
click at [642, 399] on div "Jeddah" at bounding box center [663, 412] width 106 height 49
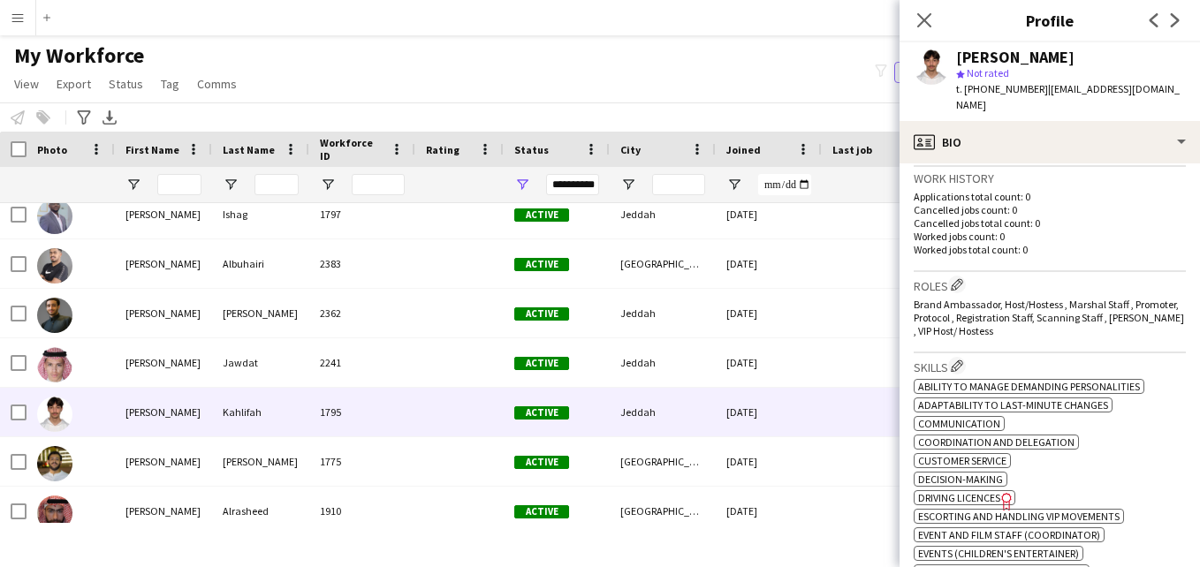
scroll to position [426, 0]
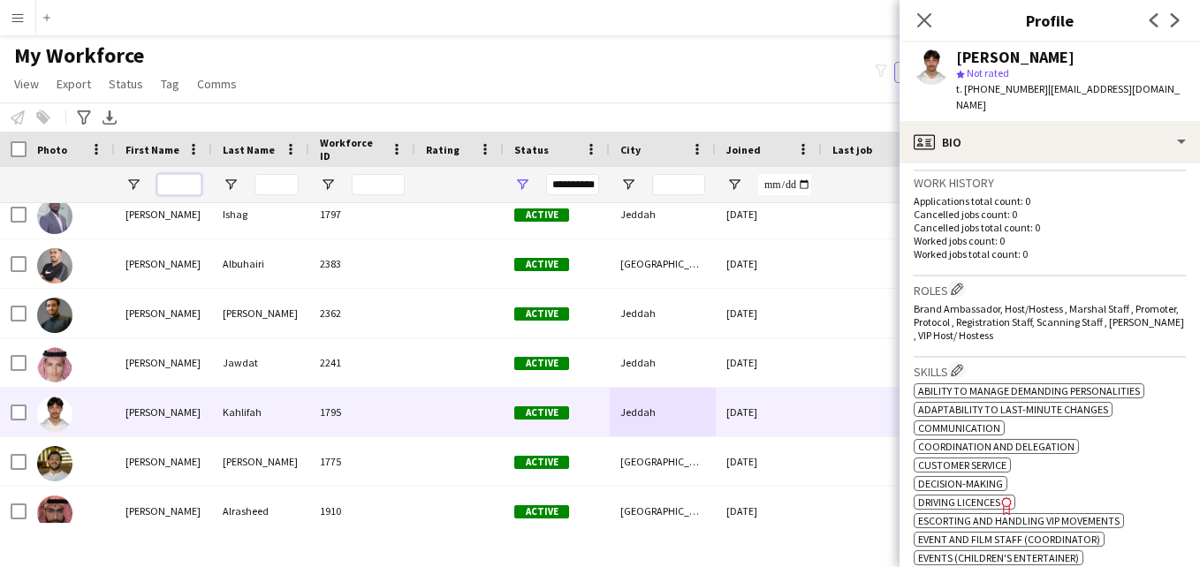
click at [173, 189] on input "First Name Filter Input" at bounding box center [179, 184] width 44 height 21
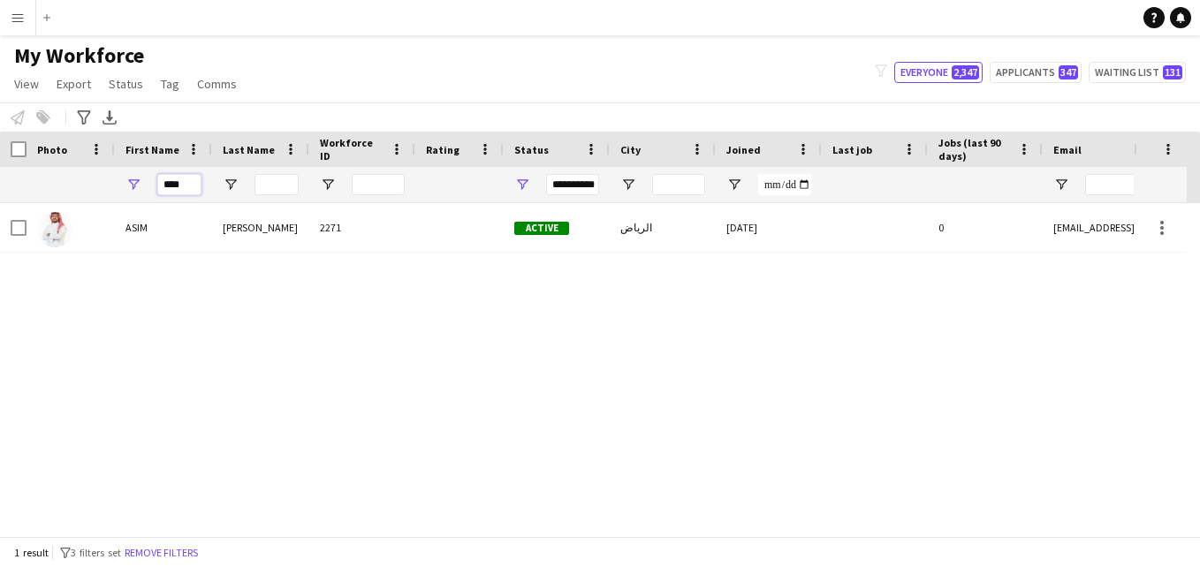
scroll to position [0, 0]
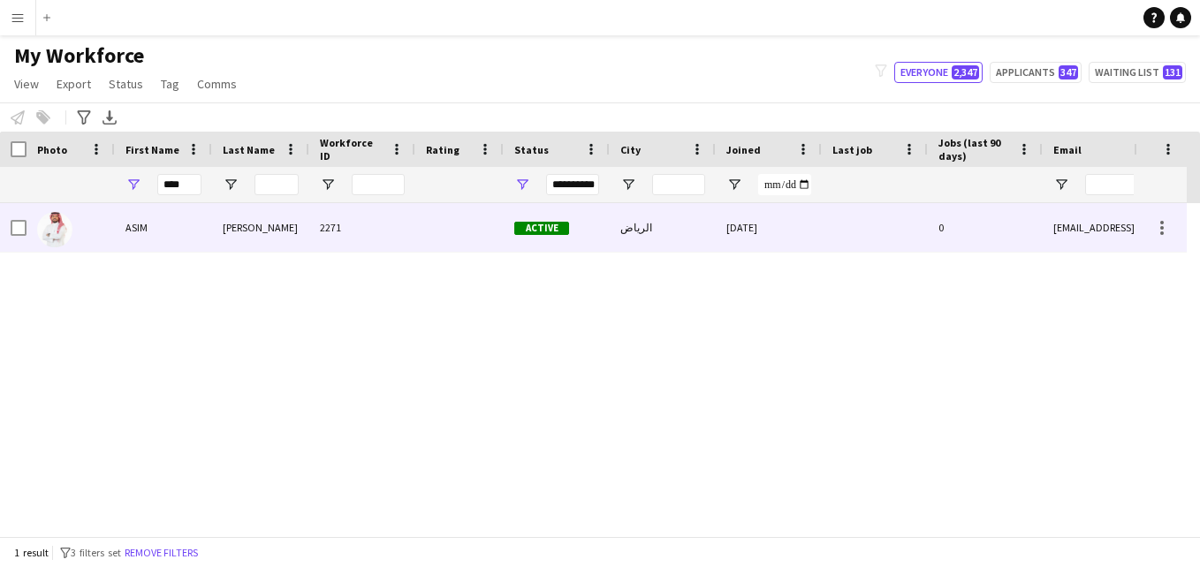
click at [378, 232] on div "2271" at bounding box center [362, 227] width 106 height 49
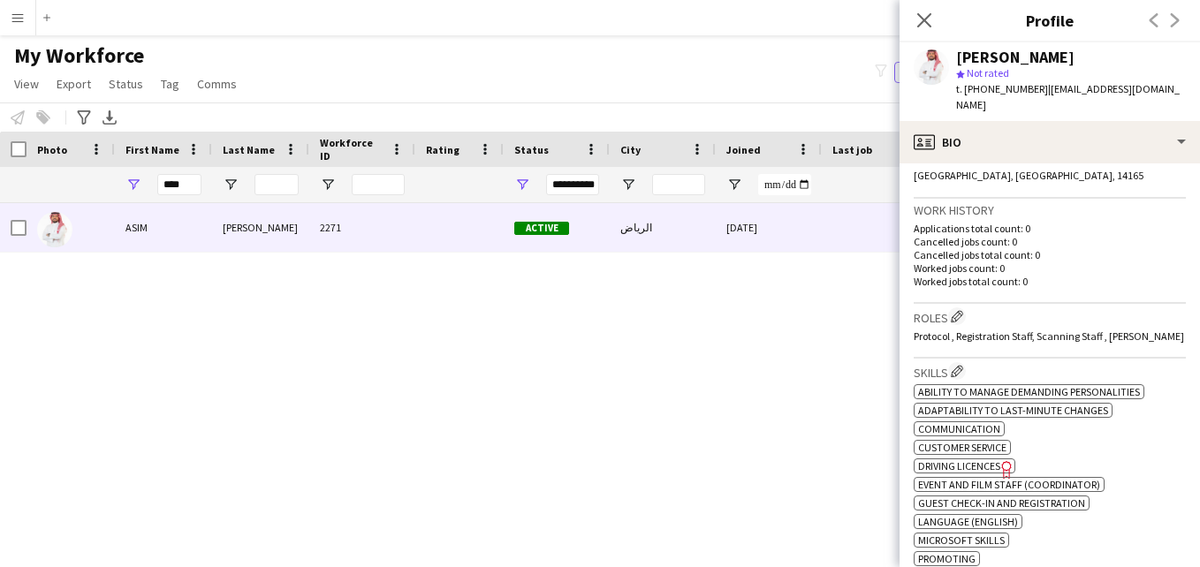
scroll to position [387, 0]
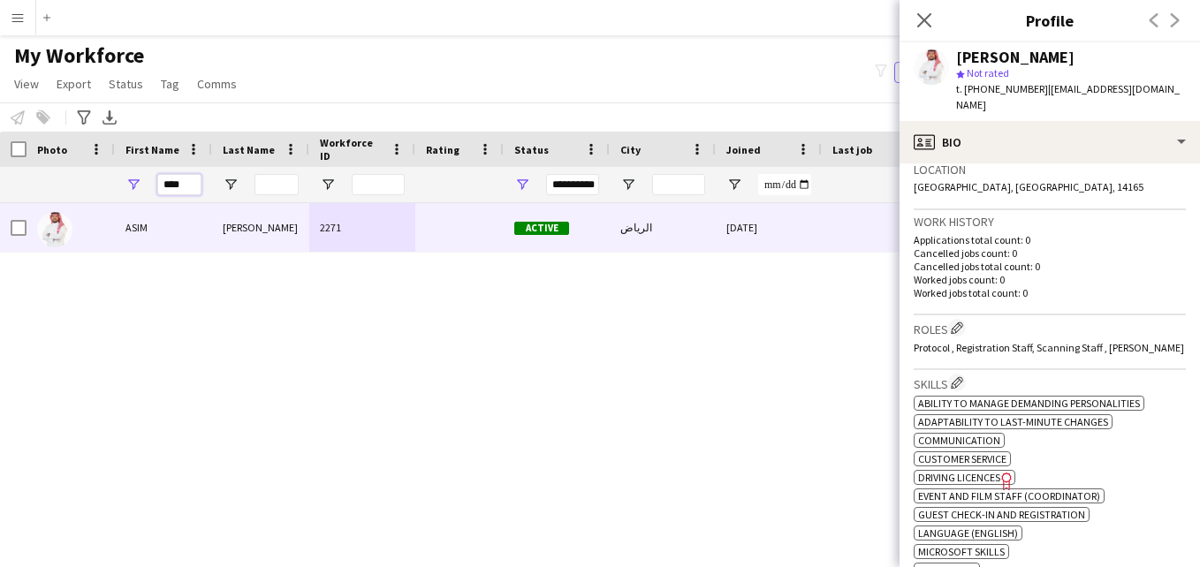
click at [199, 181] on input "****" at bounding box center [179, 184] width 44 height 21
type input "*"
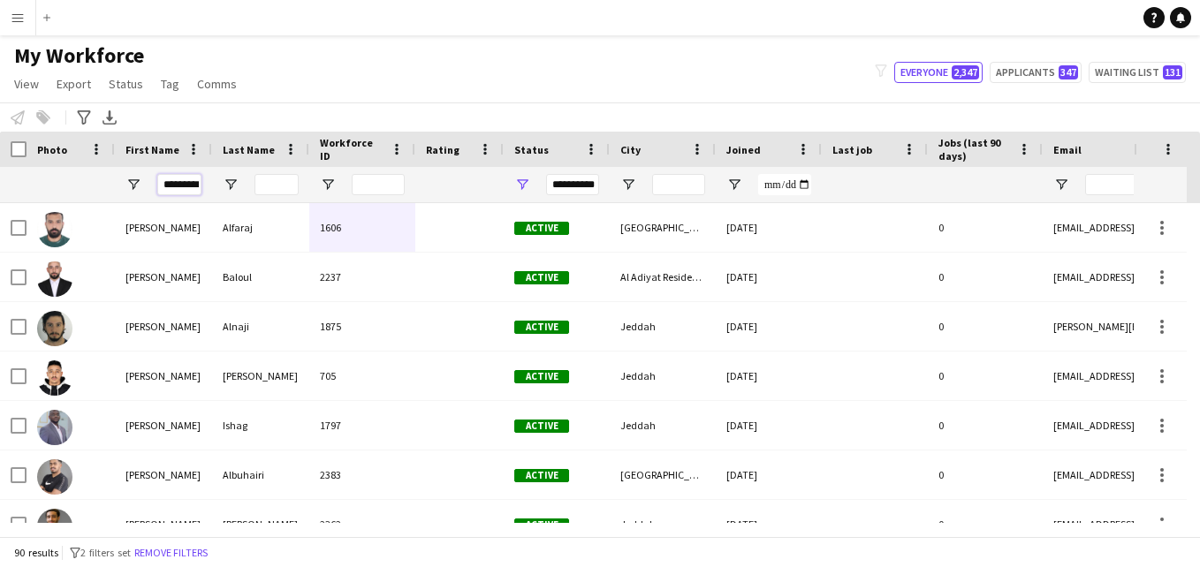
scroll to position [0, 7]
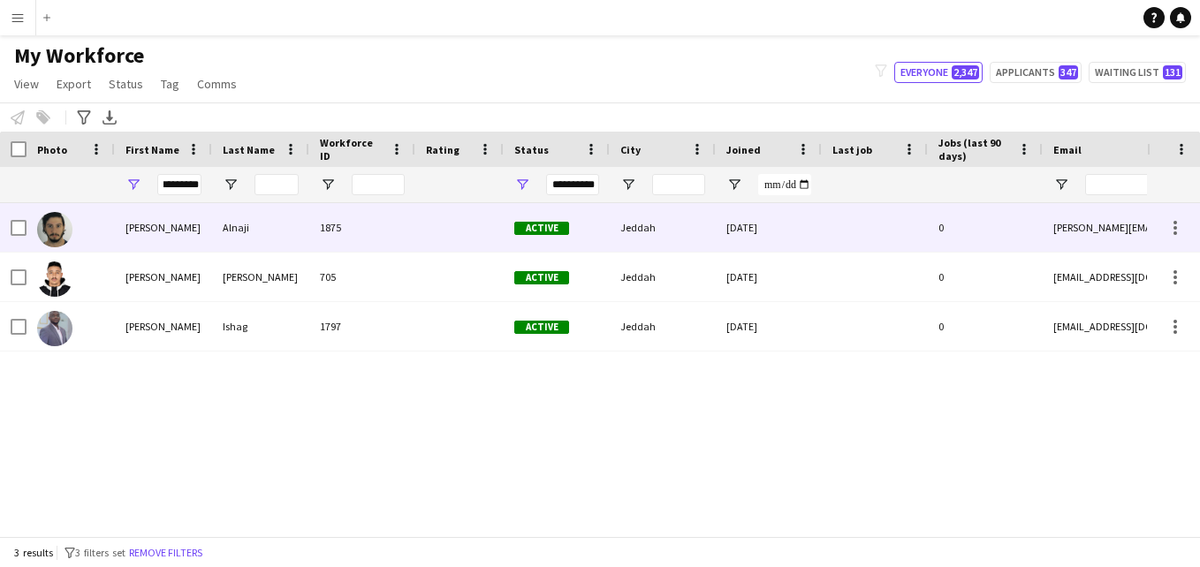
click at [335, 237] on div "1875" at bounding box center [362, 227] width 106 height 49
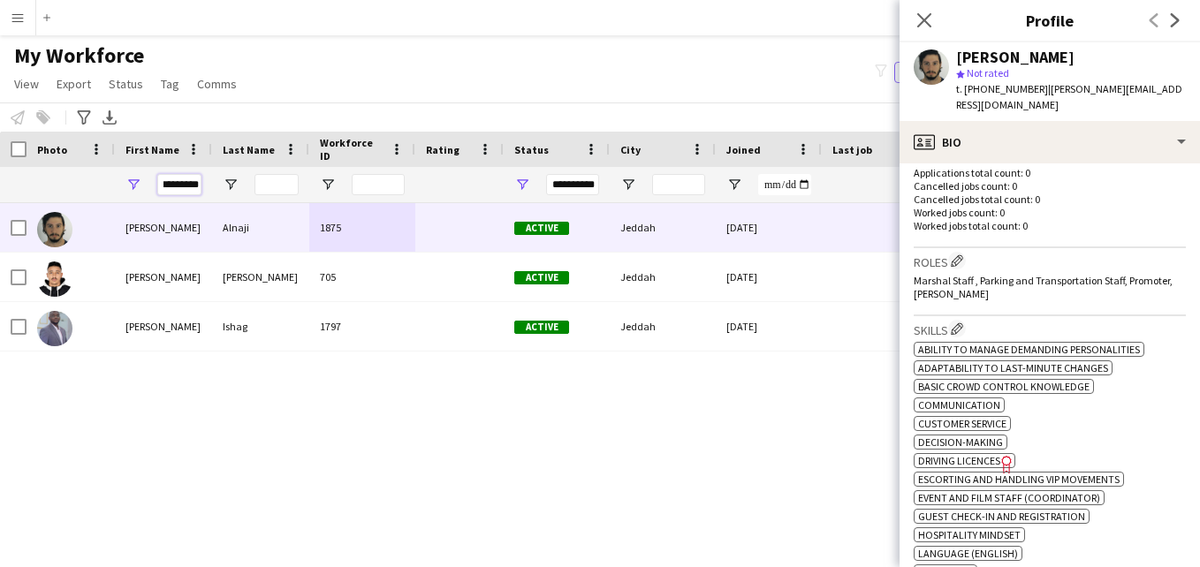
scroll to position [0, 0]
drag, startPoint x: 196, startPoint y: 185, endPoint x: 152, endPoint y: 186, distance: 44.2
click at [152, 186] on div "*********" at bounding box center [163, 184] width 97 height 35
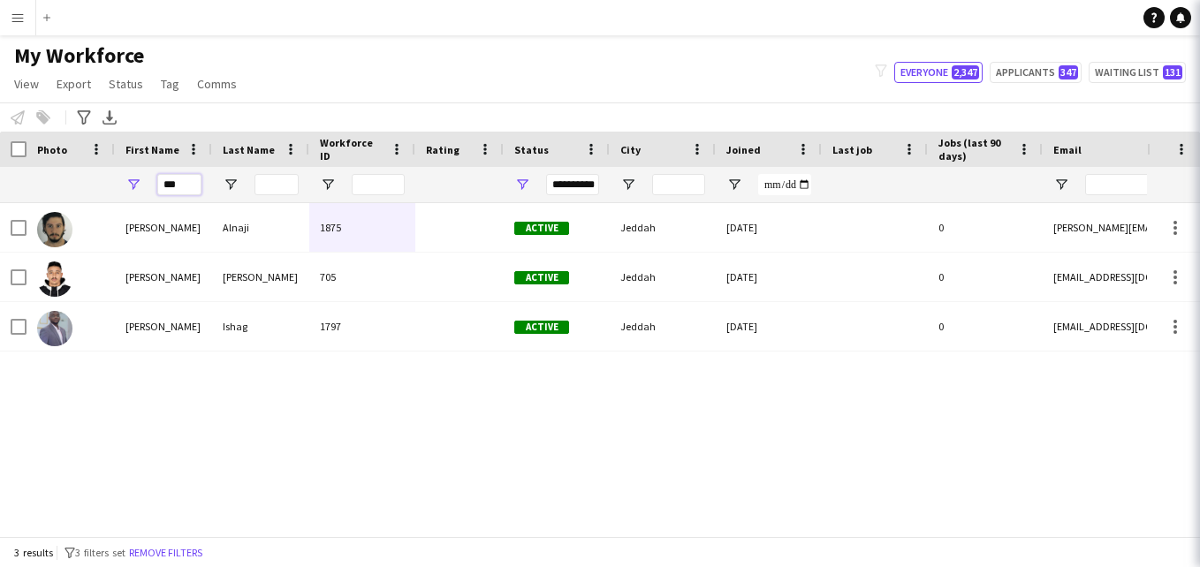
click at [183, 186] on input "***" at bounding box center [179, 184] width 44 height 21
type input "*"
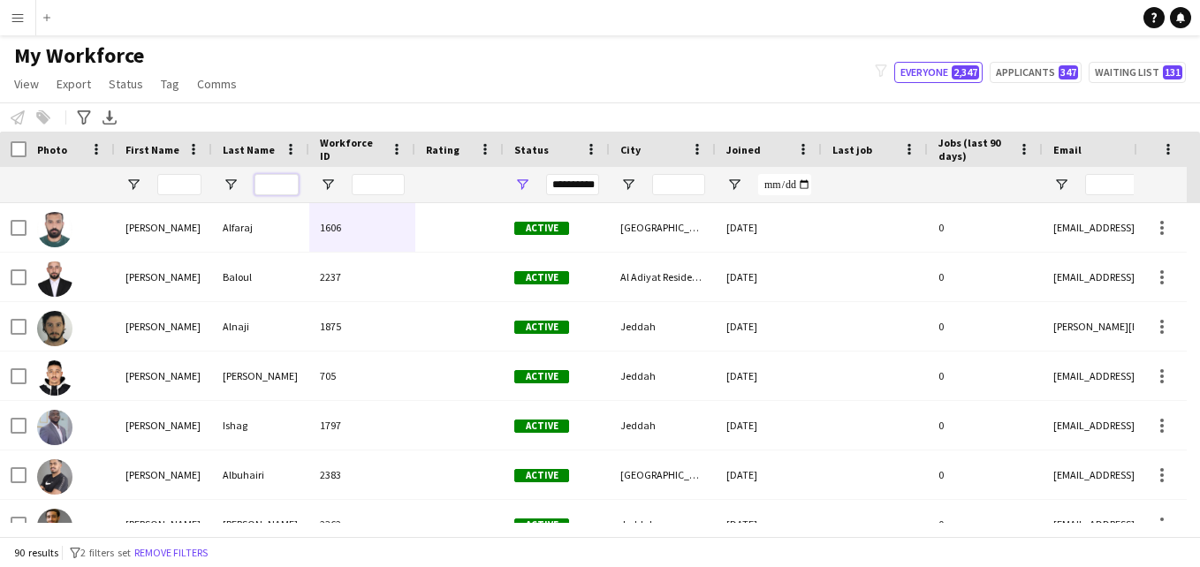
click at [280, 183] on input "Last Name Filter Input" at bounding box center [277, 184] width 44 height 21
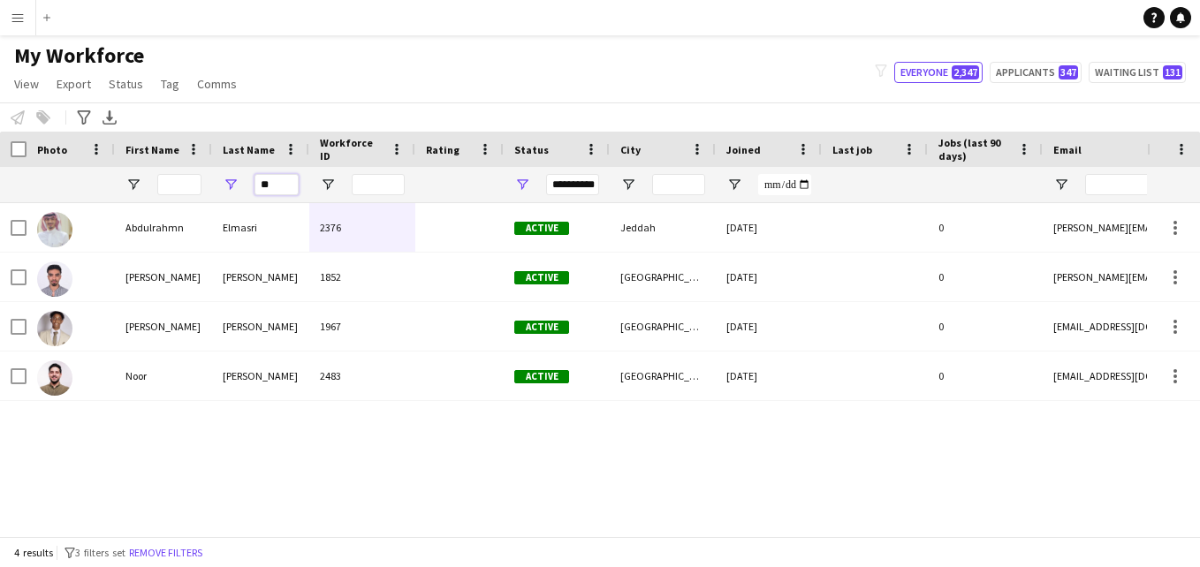
type input "*"
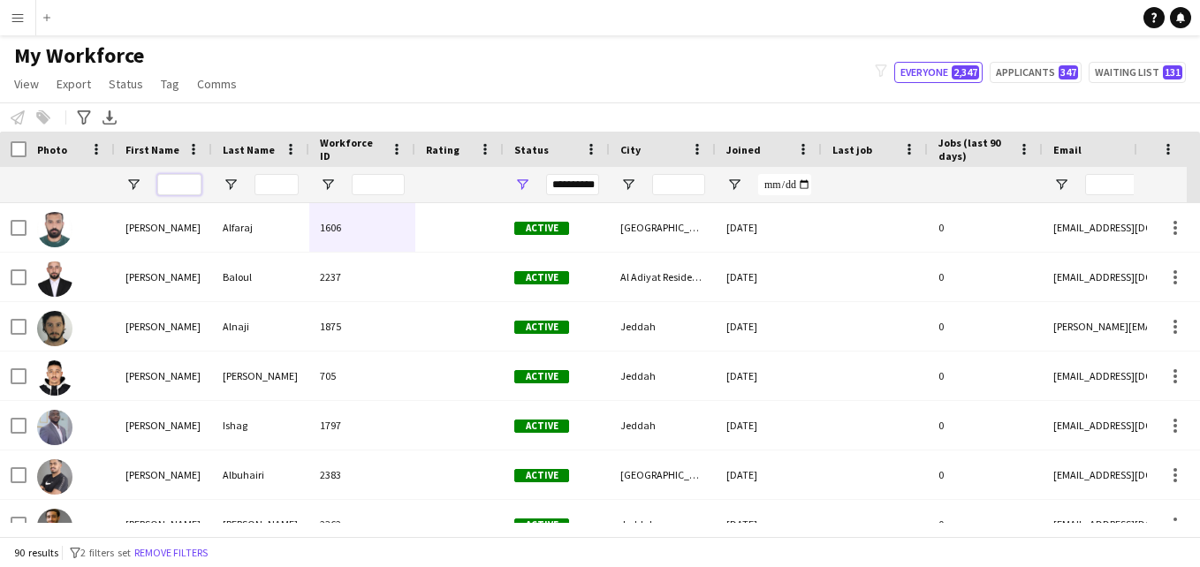
click at [186, 184] on input "First Name Filter Input" at bounding box center [179, 184] width 44 height 21
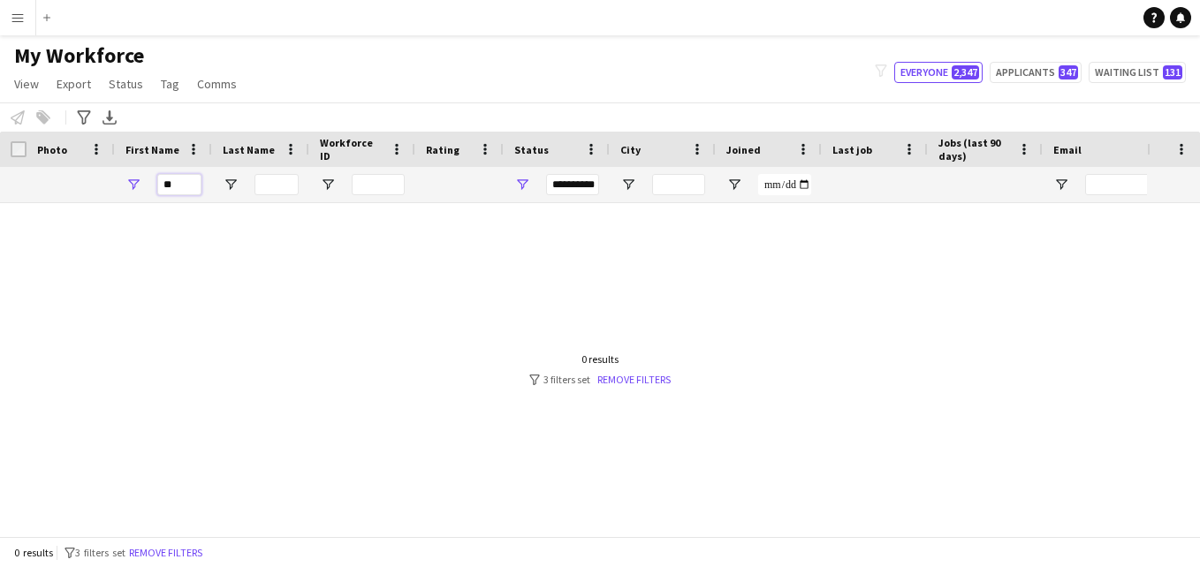
type input "*"
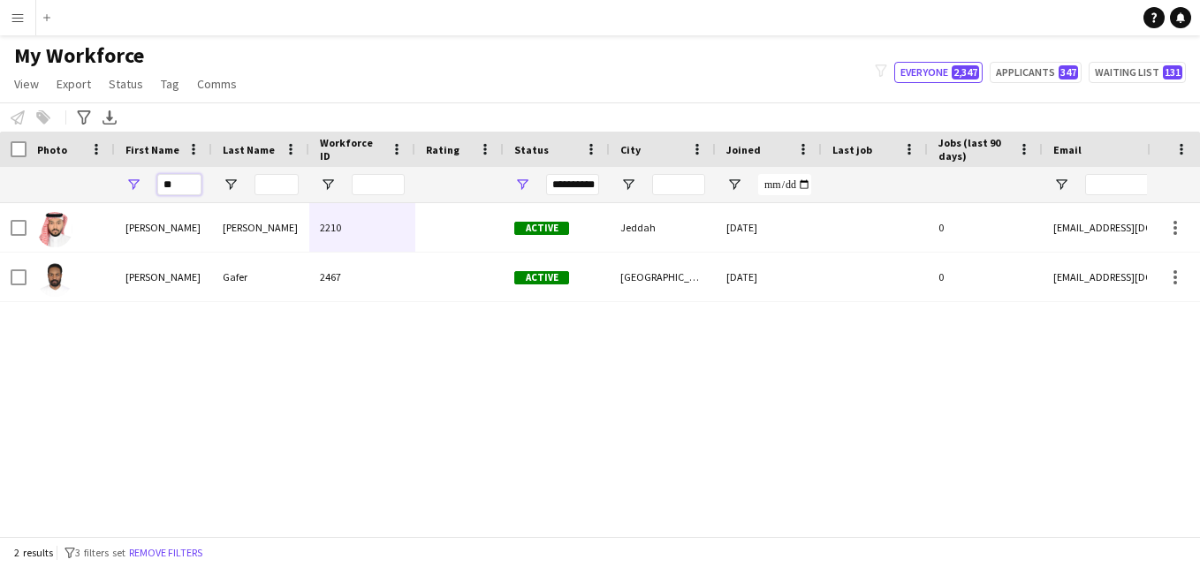
type input "*"
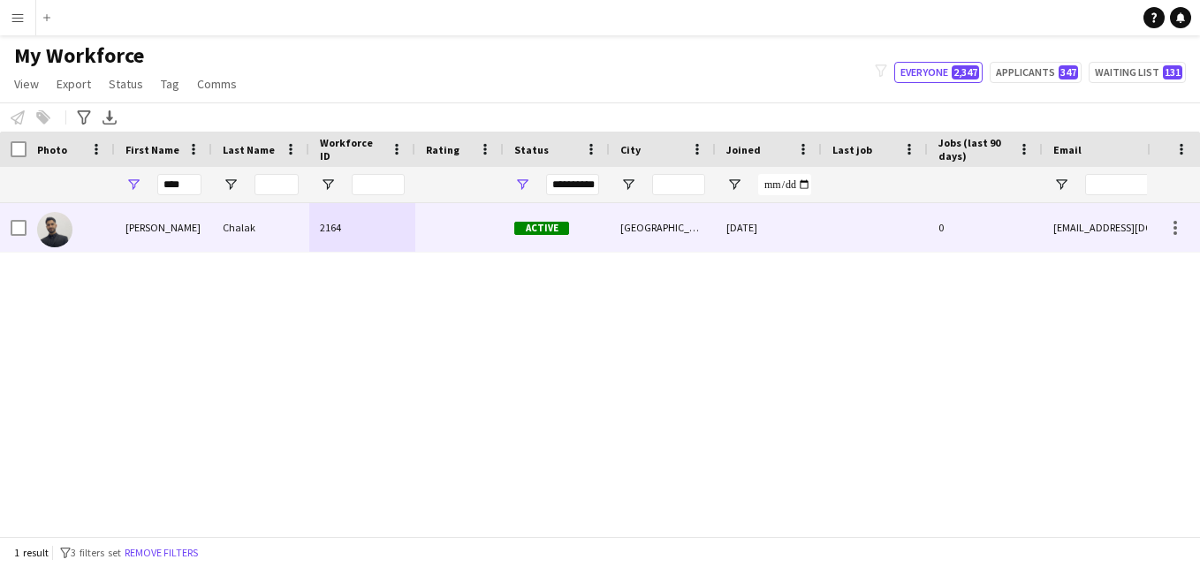
click at [382, 240] on div "2164" at bounding box center [362, 227] width 106 height 49
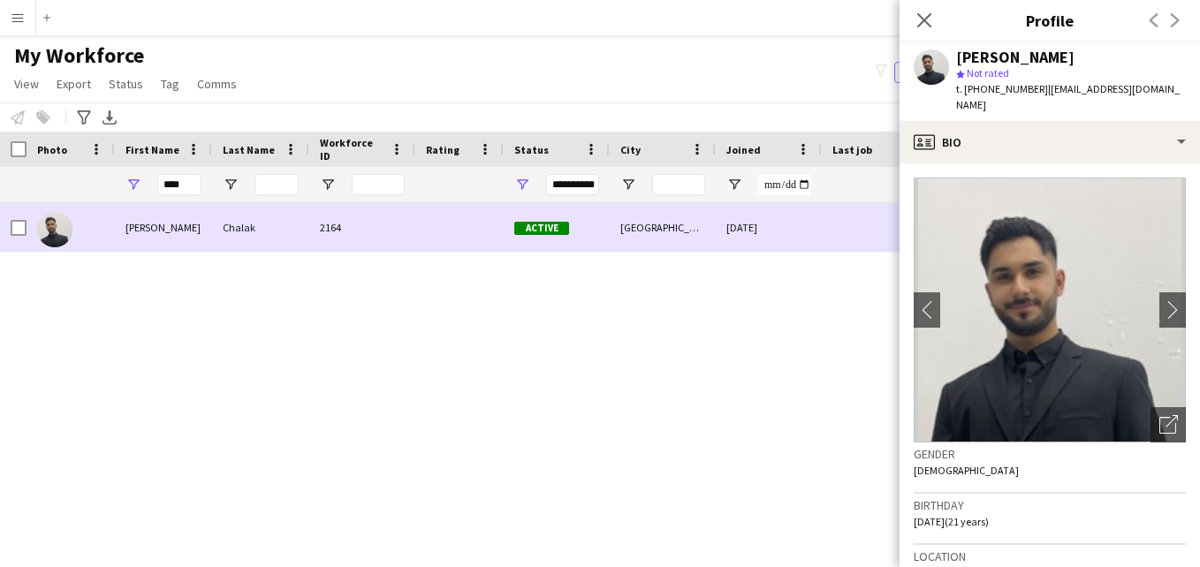
drag, startPoint x: 382, startPoint y: 240, endPoint x: 551, endPoint y: 242, distance: 168.8
click at [386, 242] on div "2164" at bounding box center [362, 227] width 106 height 49
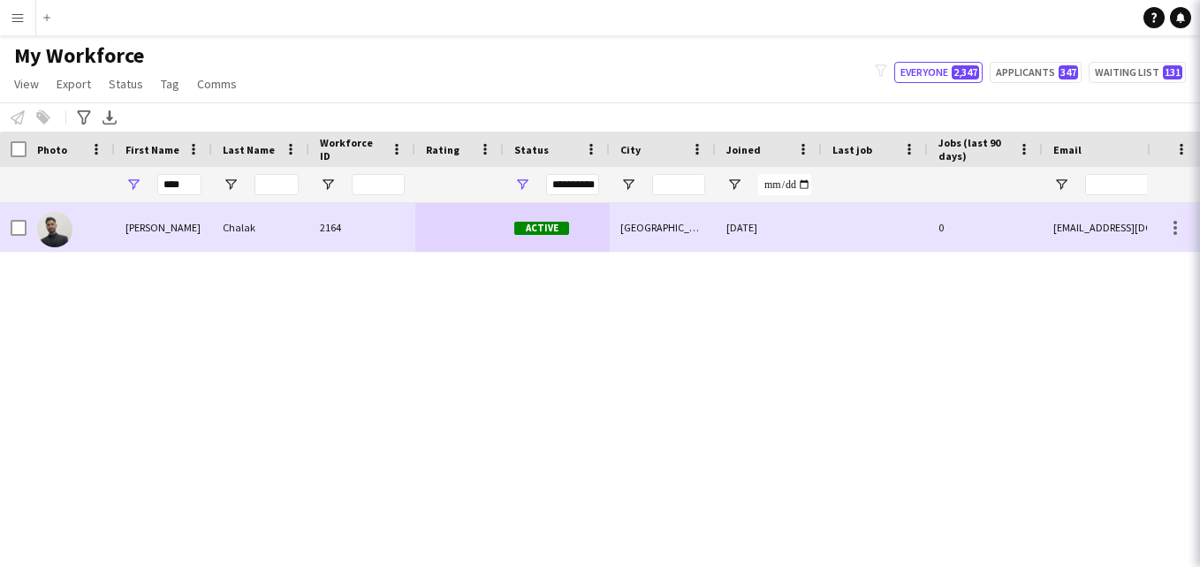
drag, startPoint x: 551, startPoint y: 242, endPoint x: 1019, endPoint y: 265, distance: 468.9
click at [1019, 265] on body "Menu Boards Boards Boards All jobs Status Workforce Workforce My Workforce Recr…" at bounding box center [600, 283] width 1200 height 567
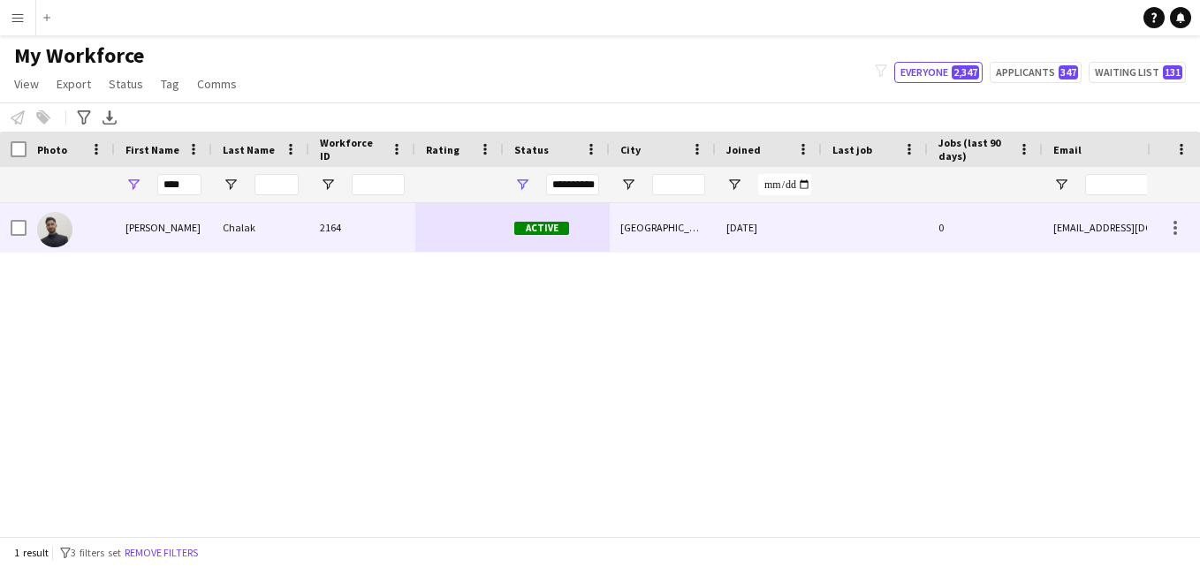
click at [737, 237] on div "[DATE]" at bounding box center [769, 227] width 106 height 49
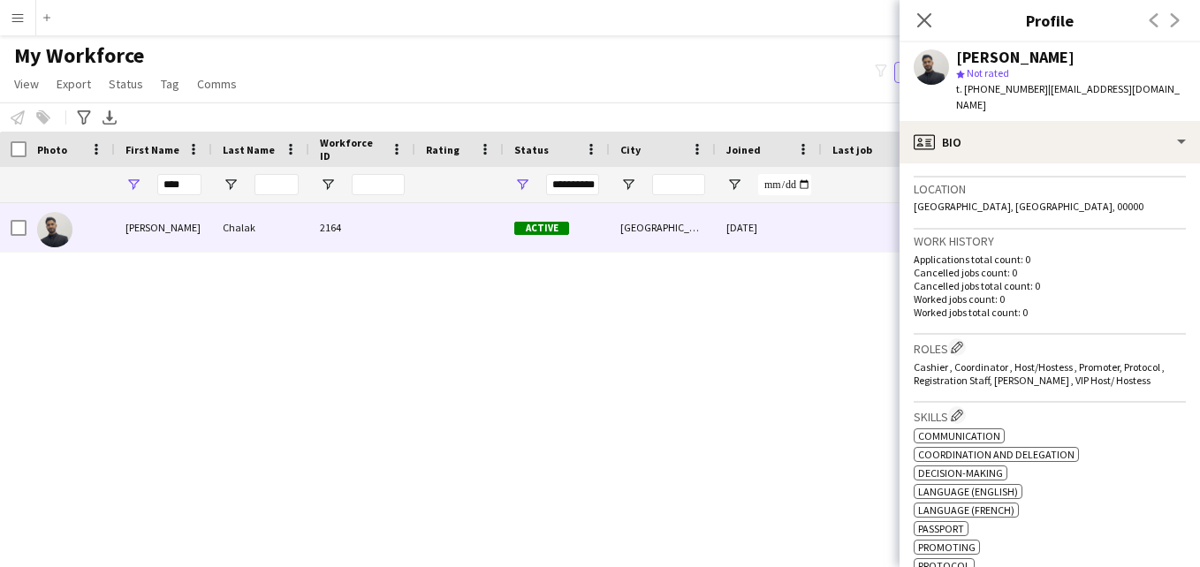
scroll to position [364, 0]
click at [189, 186] on input "****" at bounding box center [179, 184] width 44 height 21
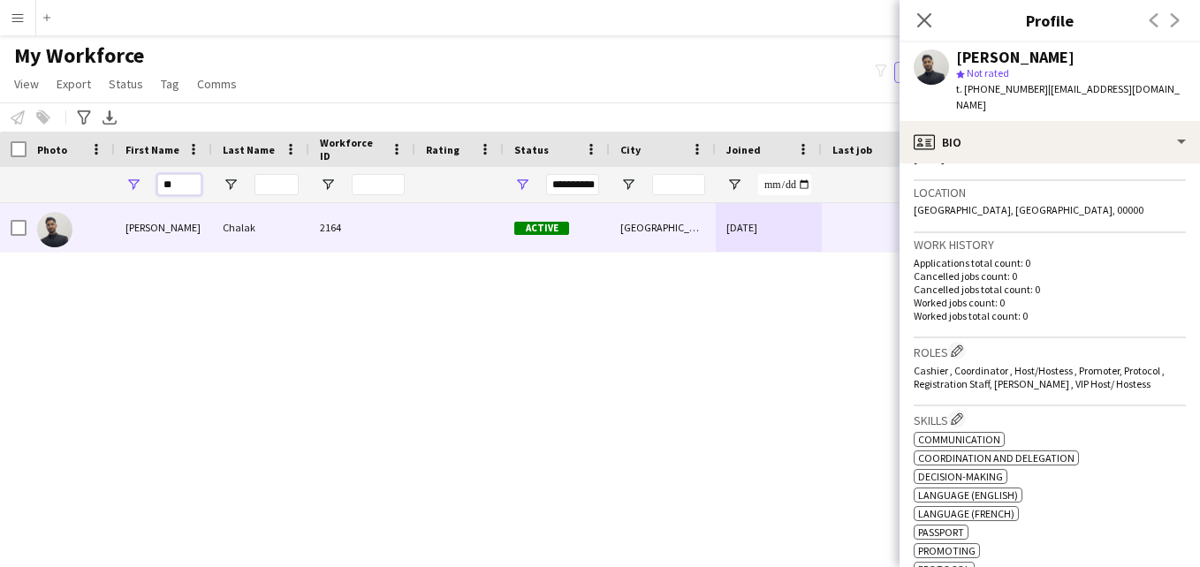
type input "*"
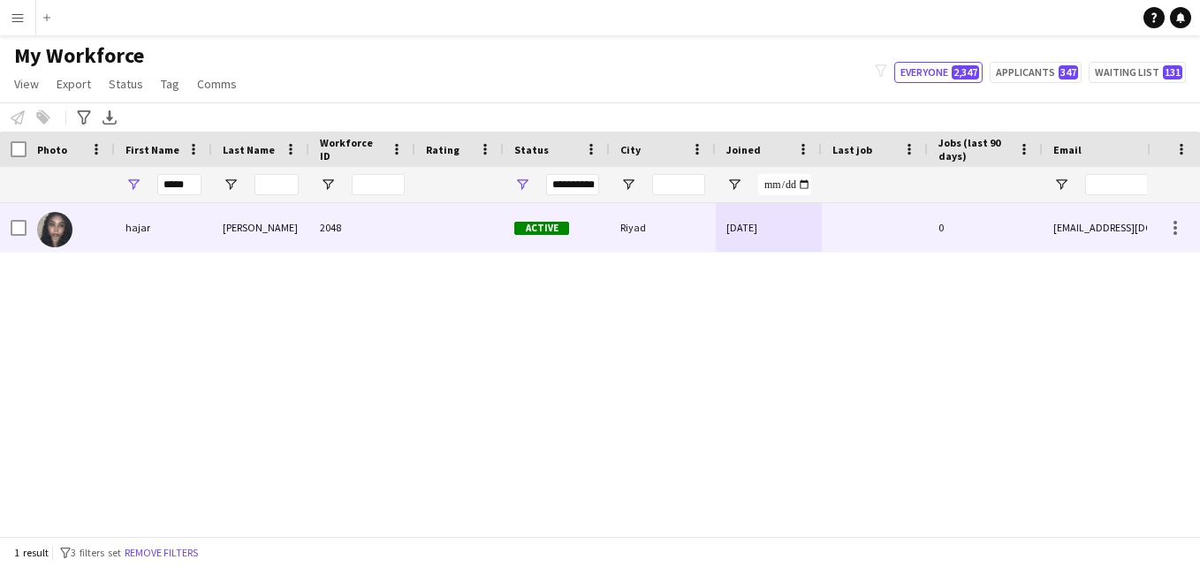
click at [308, 224] on div "[PERSON_NAME]" at bounding box center [260, 227] width 97 height 49
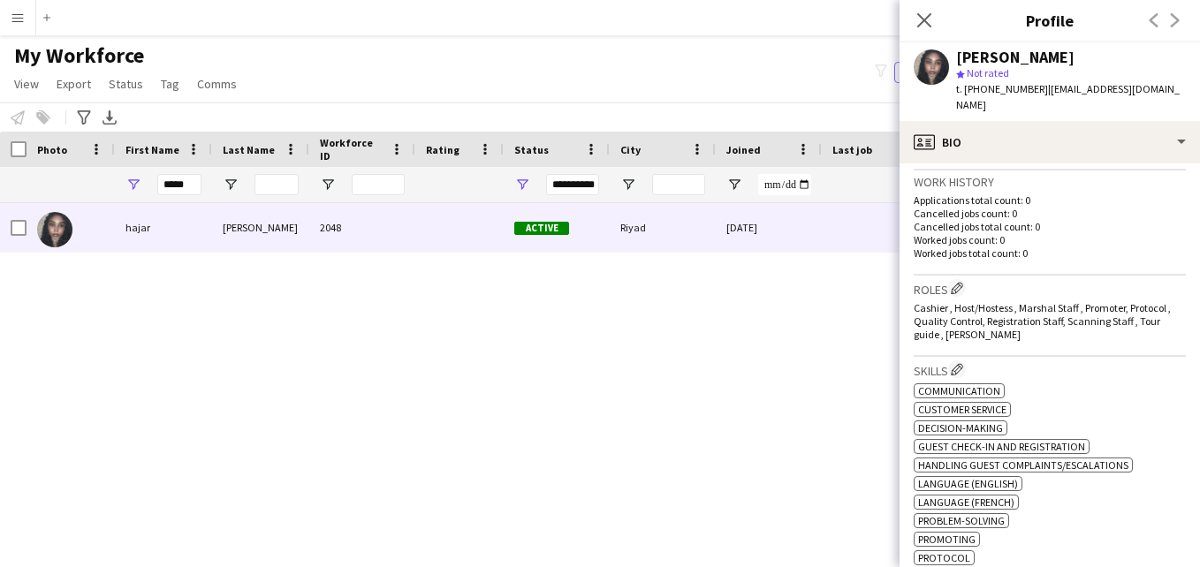
scroll to position [429, 0]
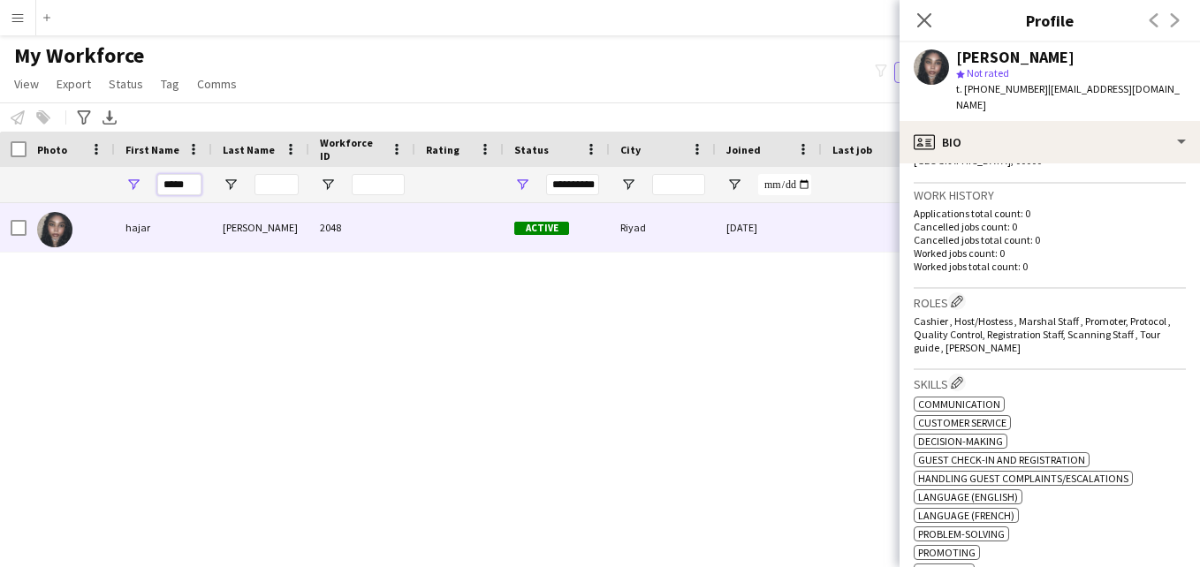
click at [195, 180] on input "*****" at bounding box center [179, 184] width 44 height 21
type input "*"
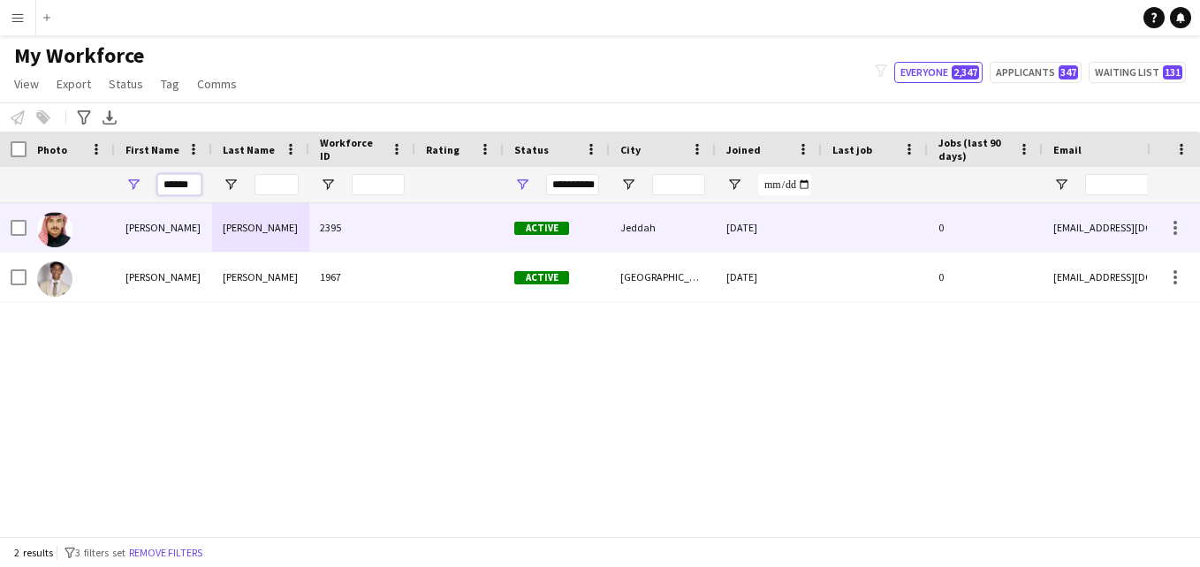
type input "******"
click at [370, 231] on div "2395" at bounding box center [362, 227] width 106 height 49
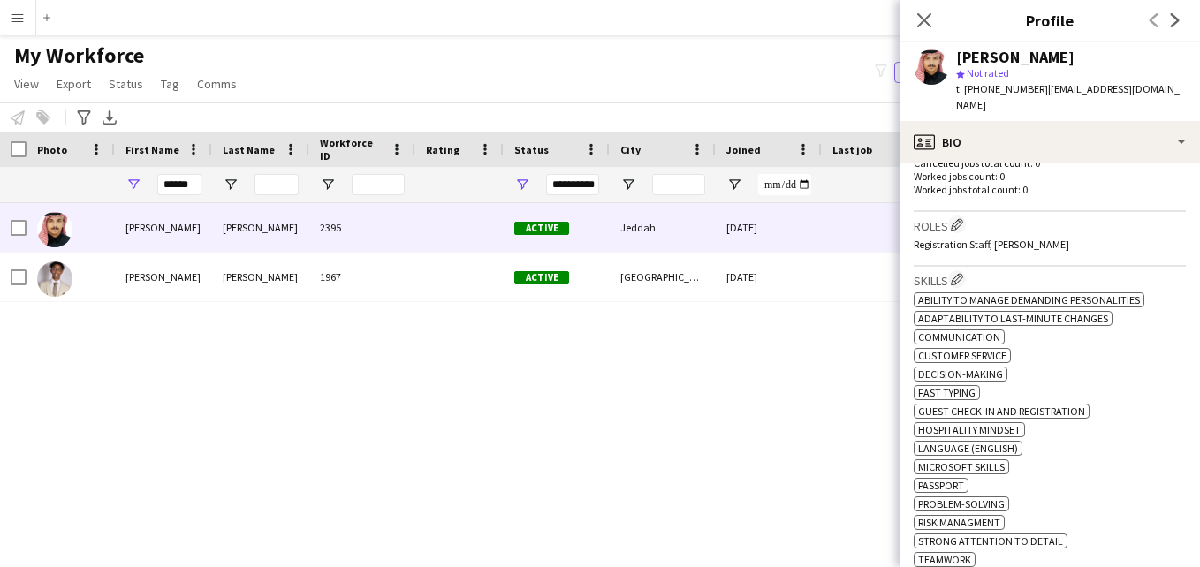
scroll to position [443, 0]
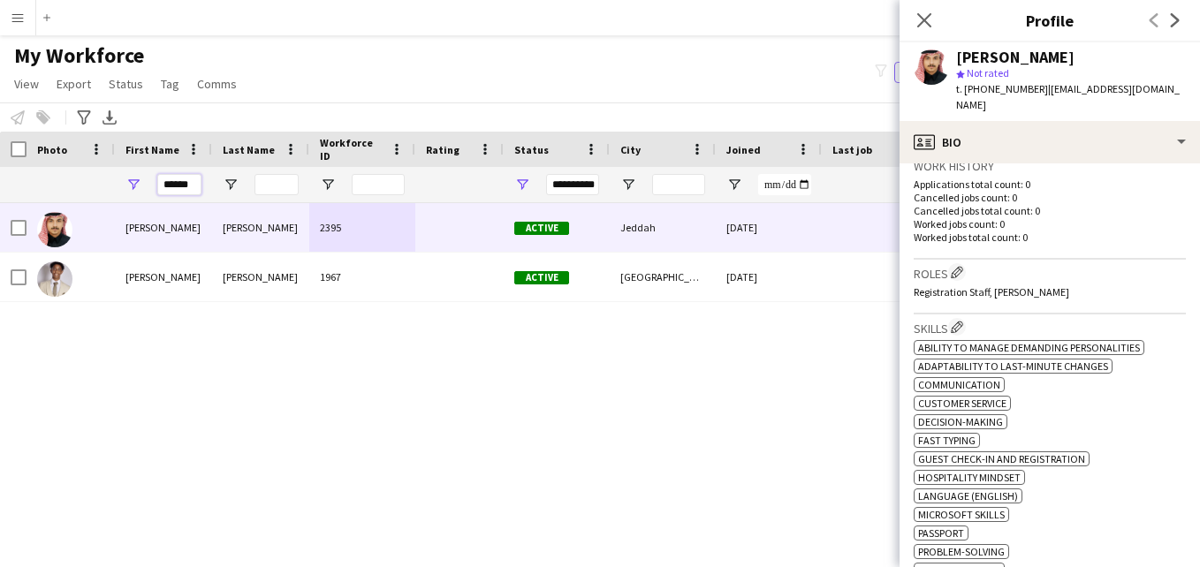
drag, startPoint x: 193, startPoint y: 183, endPoint x: 142, endPoint y: 182, distance: 50.4
click at [142, 182] on div "******" at bounding box center [163, 184] width 97 height 35
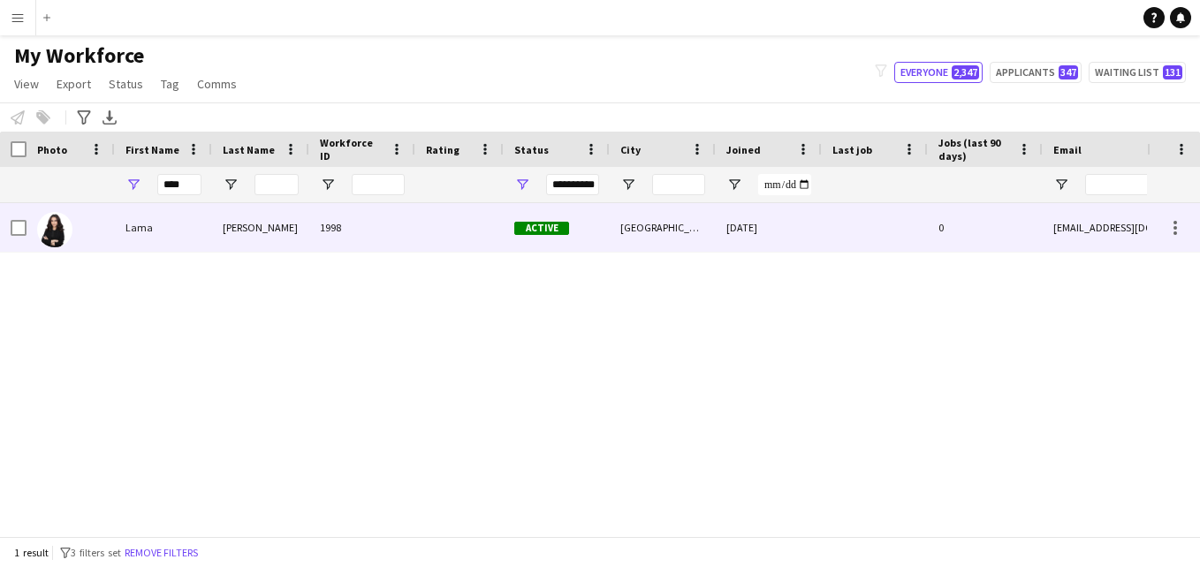
click at [314, 228] on div "1998" at bounding box center [362, 227] width 106 height 49
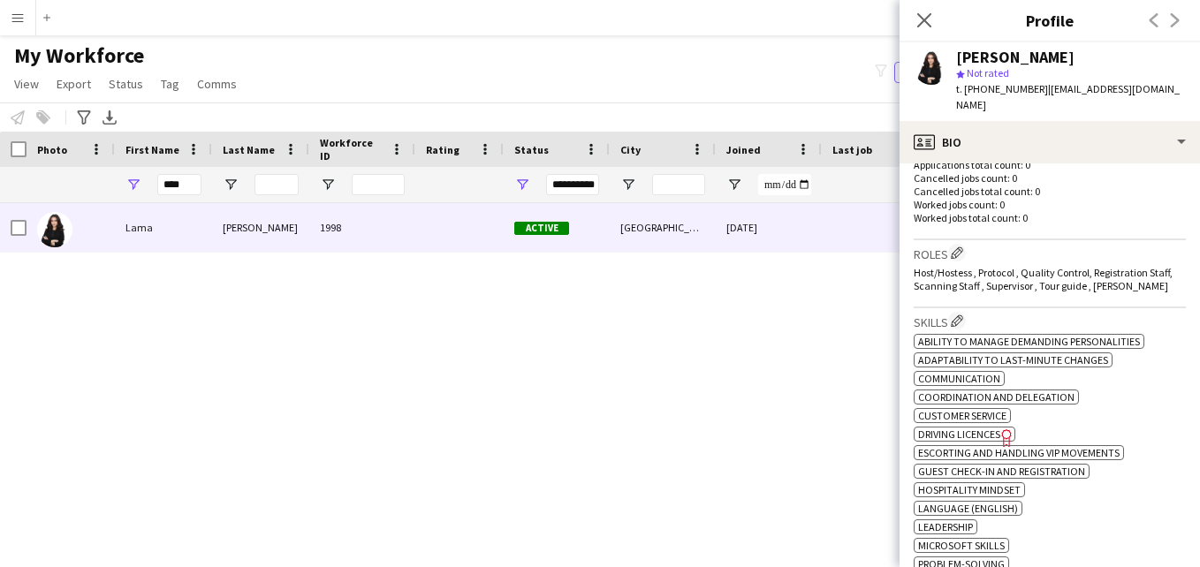
scroll to position [420, 0]
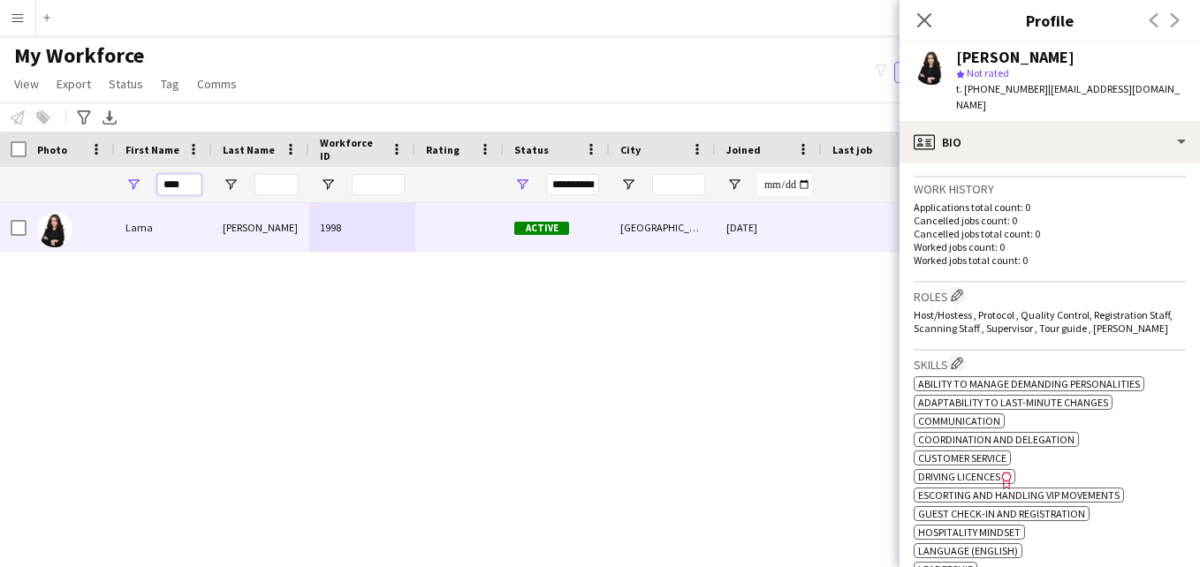
click at [195, 184] on input "****" at bounding box center [179, 184] width 44 height 21
type input "*"
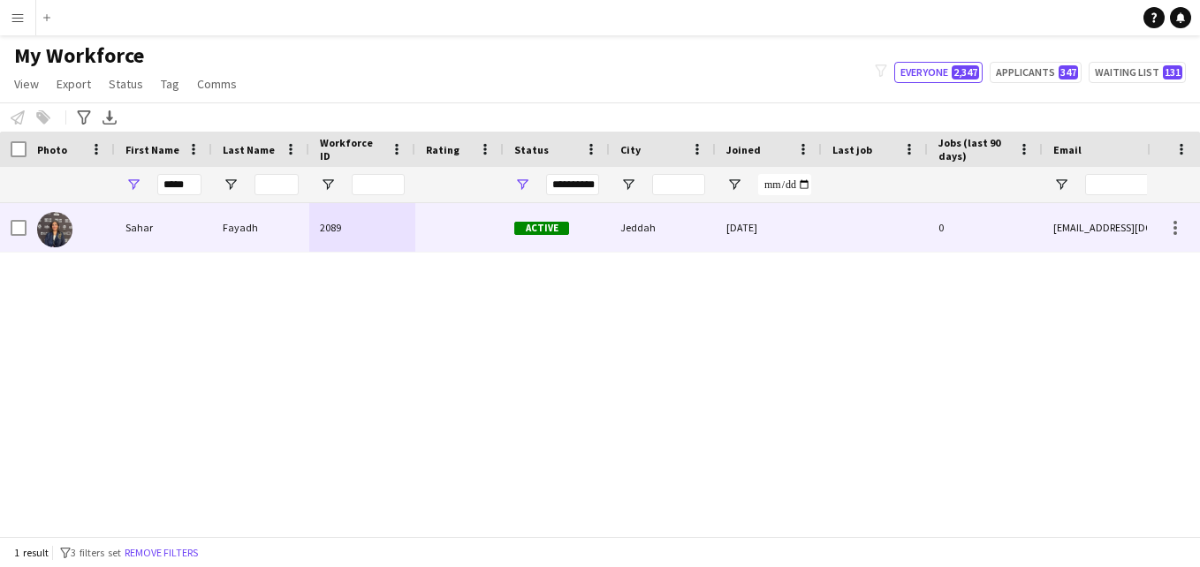
click at [435, 213] on div at bounding box center [459, 227] width 88 height 49
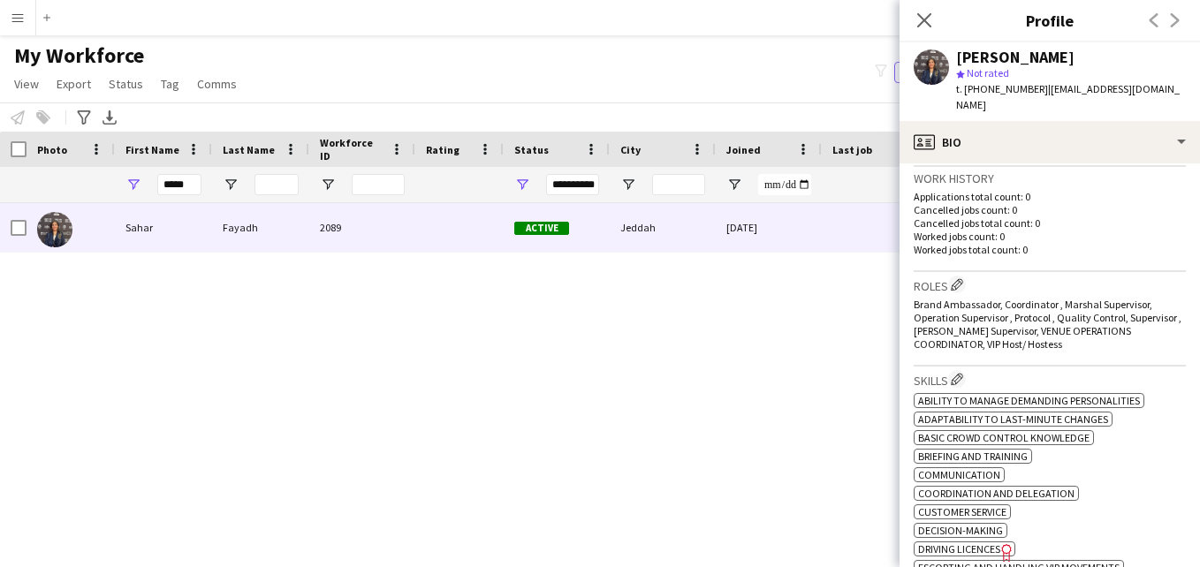
scroll to position [396, 0]
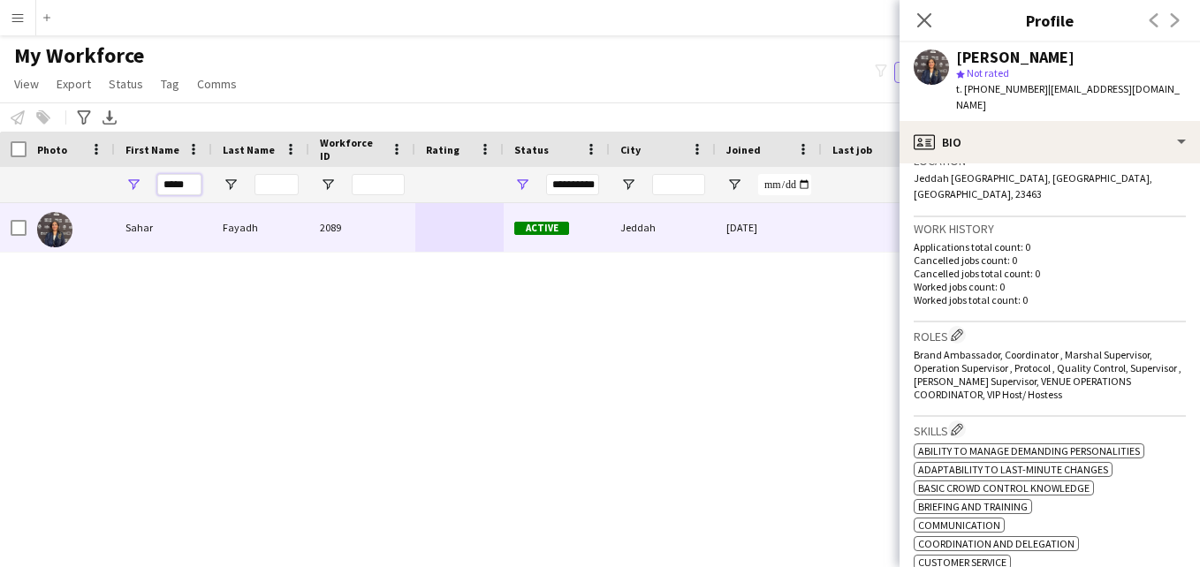
click at [189, 182] on input "*****" at bounding box center [179, 184] width 44 height 21
type input "*"
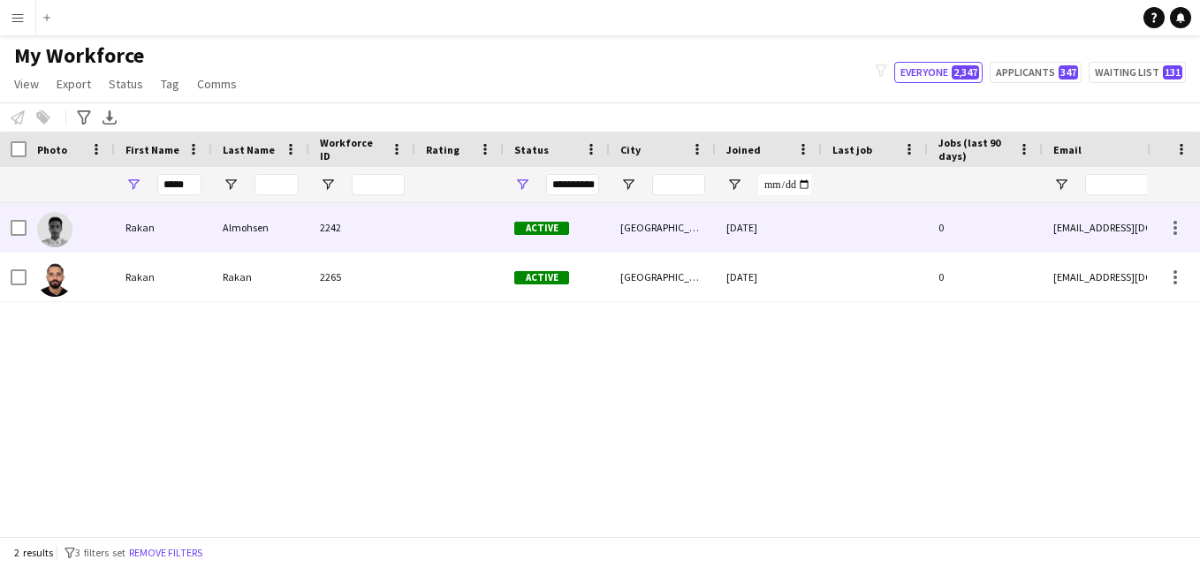
click at [373, 231] on div "2242" at bounding box center [362, 227] width 106 height 49
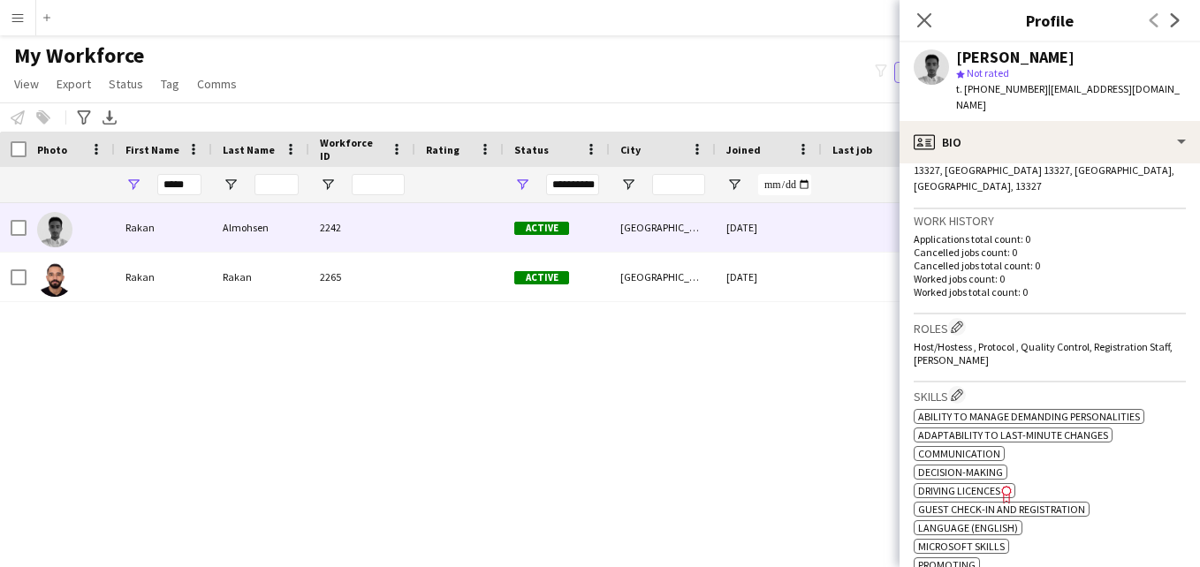
scroll to position [392, 0]
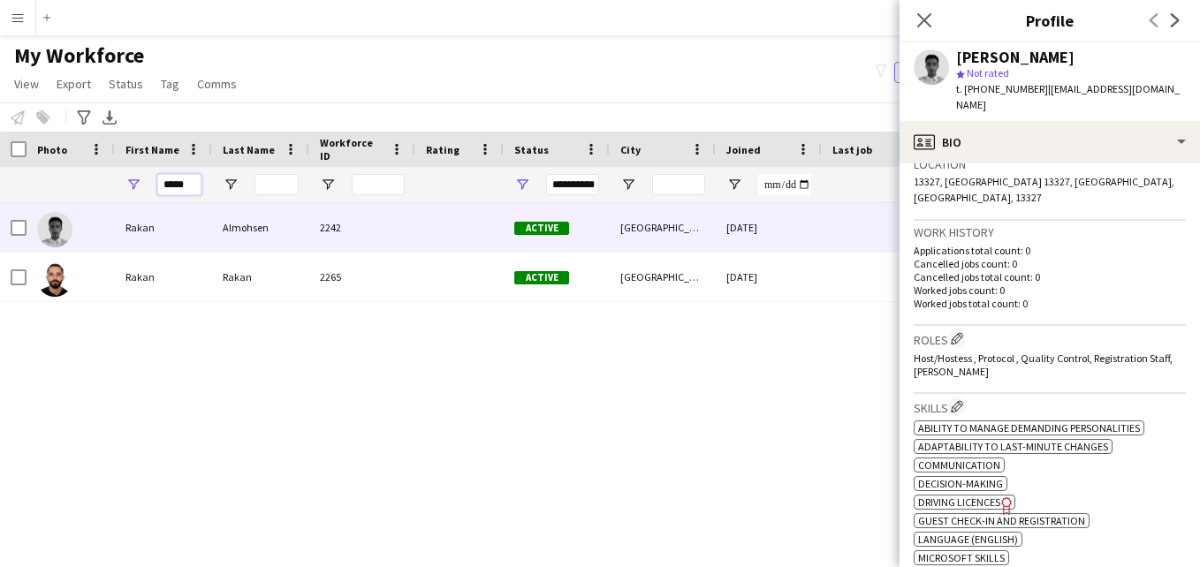
click at [193, 186] on input "*****" at bounding box center [179, 184] width 44 height 21
type input "*"
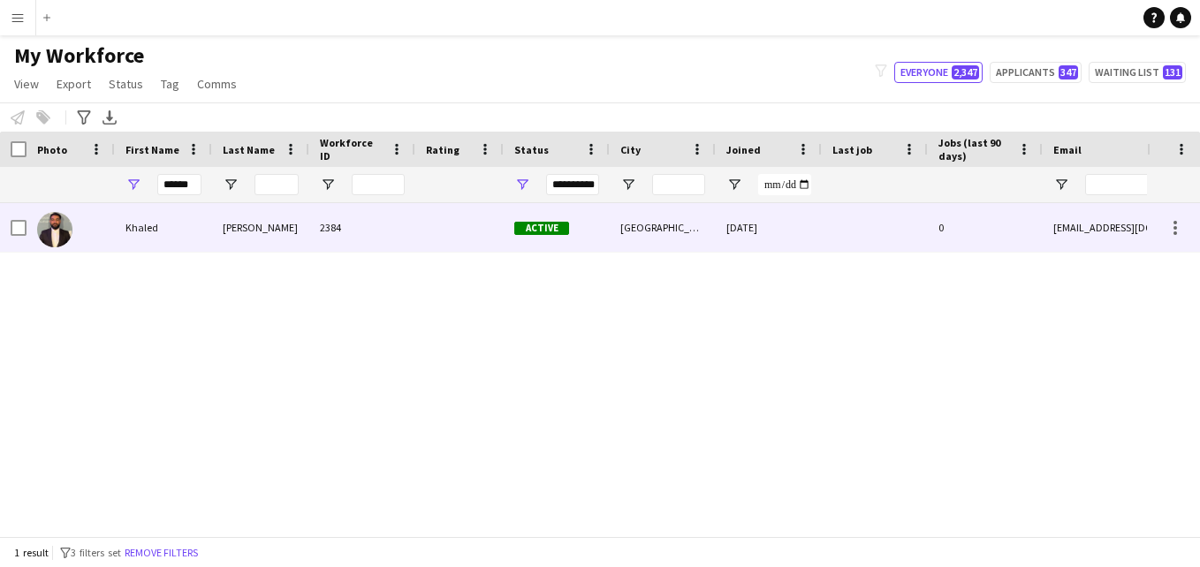
click at [369, 231] on div "2384" at bounding box center [362, 227] width 106 height 49
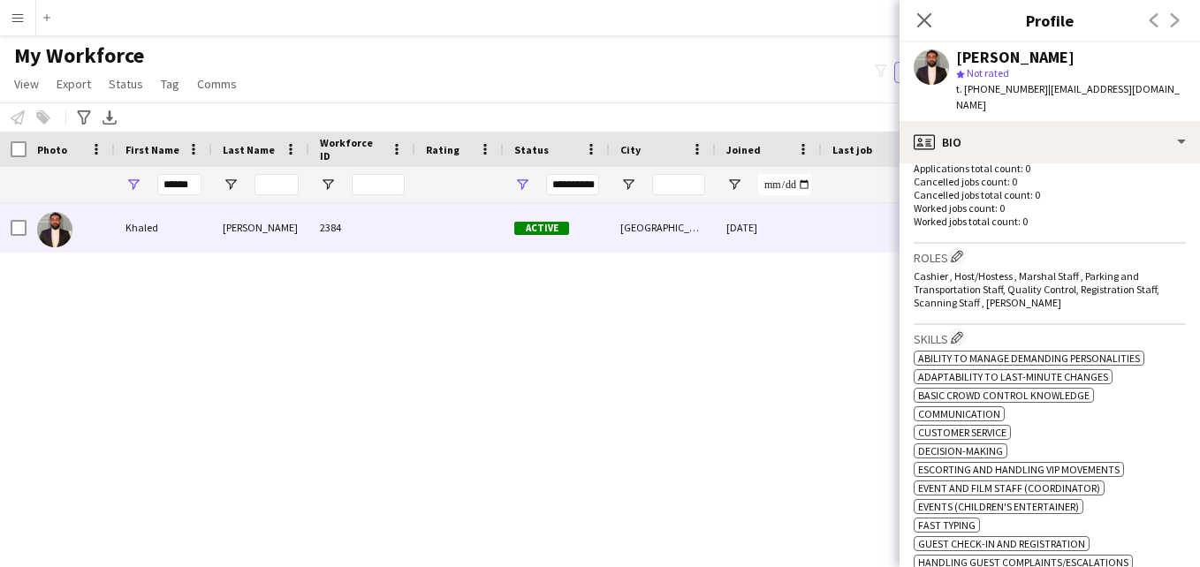
scroll to position [450, 0]
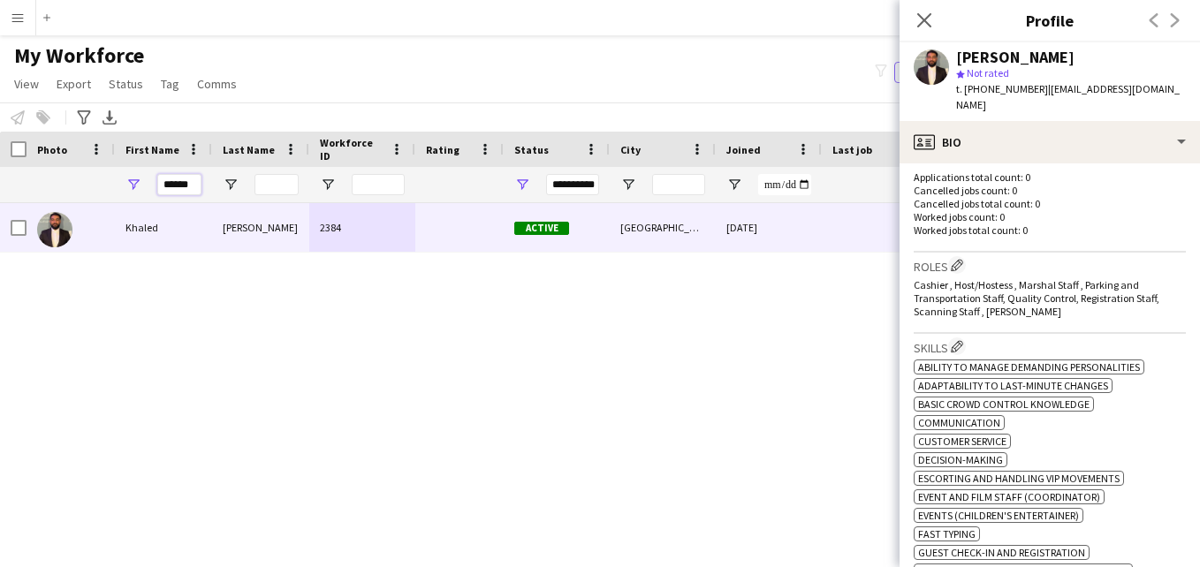
click at [194, 186] on input "******" at bounding box center [179, 184] width 44 height 21
type input "*"
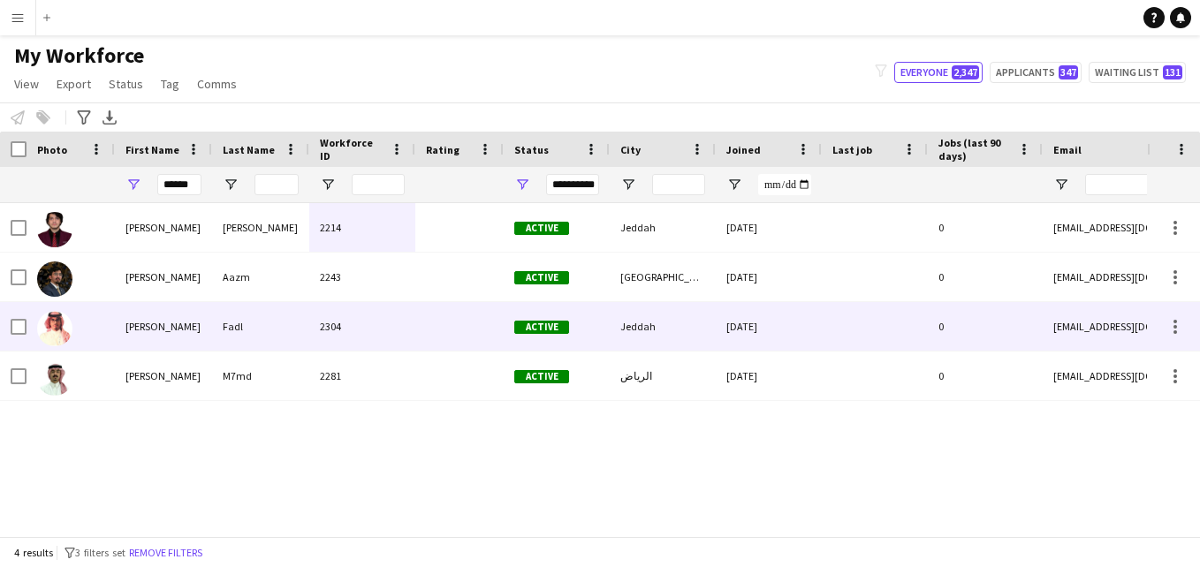
scroll to position [0, 0]
click at [251, 328] on div "Fadl" at bounding box center [260, 326] width 97 height 49
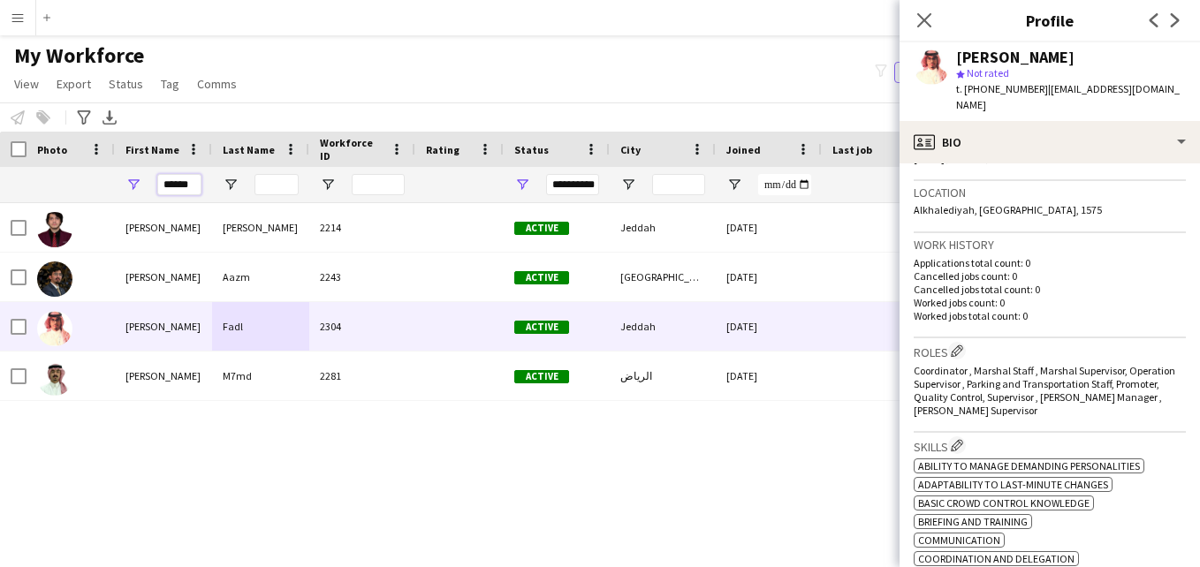
drag, startPoint x: 189, startPoint y: 186, endPoint x: 147, endPoint y: 181, distance: 42.6
click at [147, 181] on div "******" at bounding box center [163, 184] width 97 height 35
type input "*"
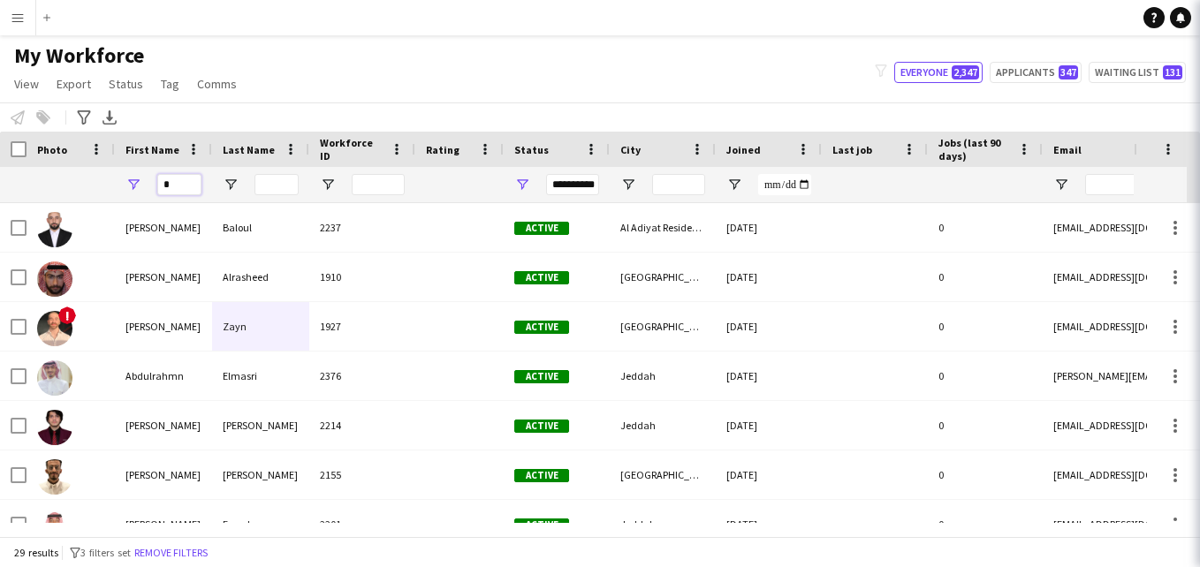
click at [188, 182] on input "*" at bounding box center [179, 184] width 44 height 21
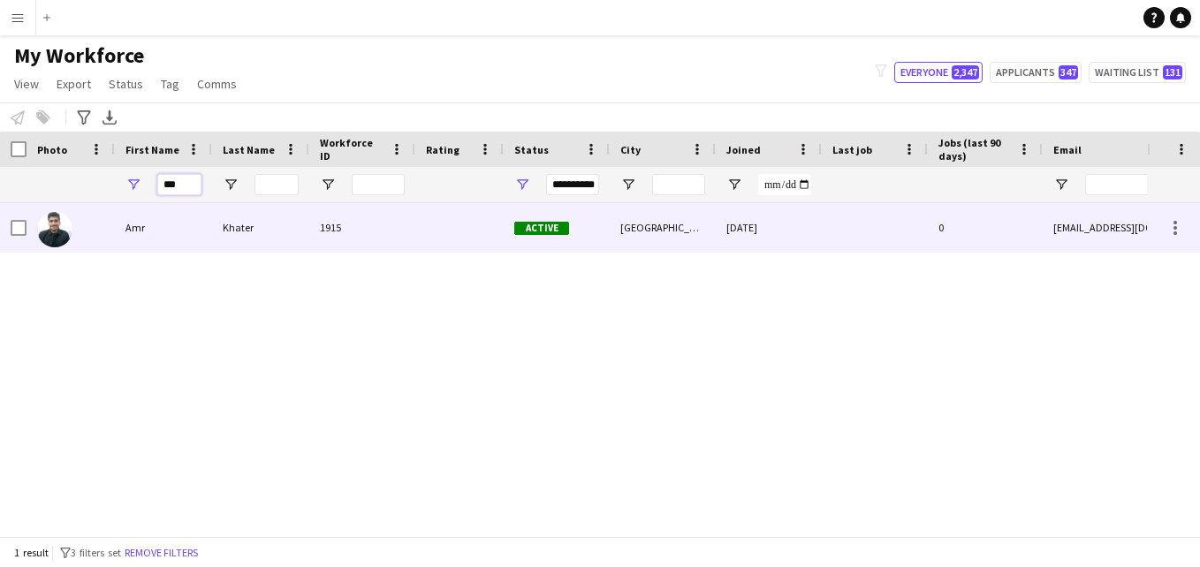
type input "***"
click at [343, 241] on div "1915" at bounding box center [362, 227] width 106 height 49
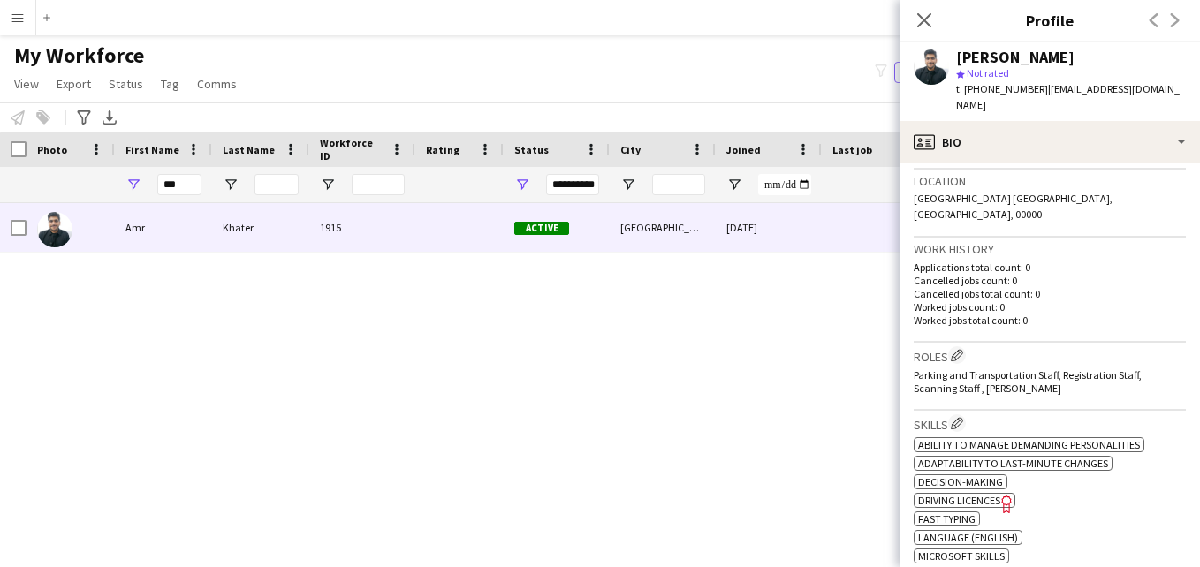
scroll to position [384, 0]
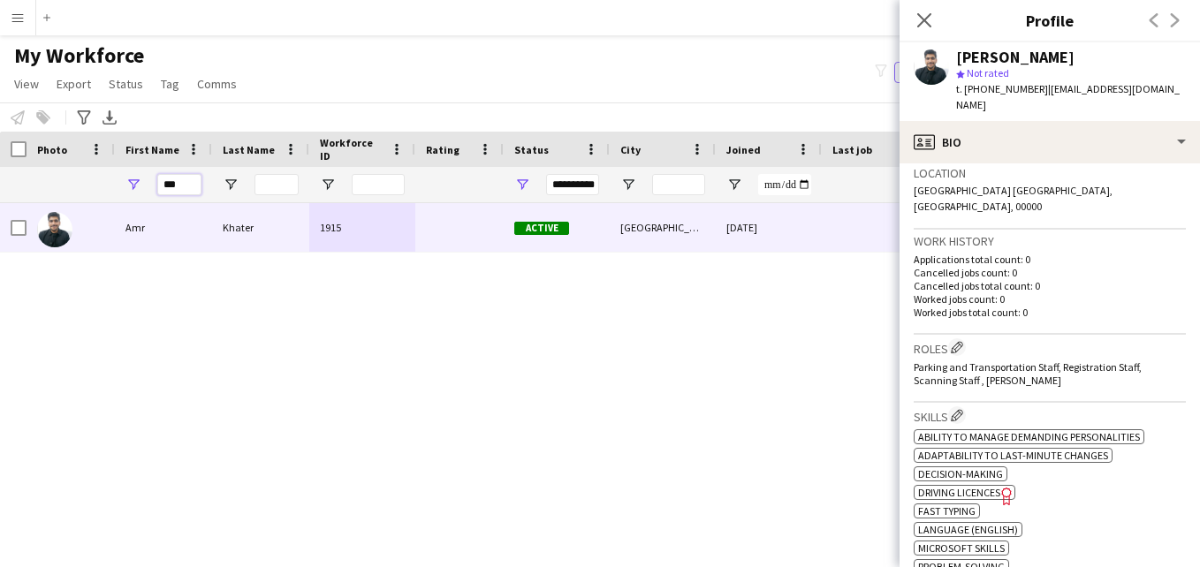
drag, startPoint x: 191, startPoint y: 181, endPoint x: 127, endPoint y: 190, distance: 64.2
click at [127, 190] on div "***" at bounding box center [163, 184] width 97 height 35
